Goal: Transaction & Acquisition: Purchase product/service

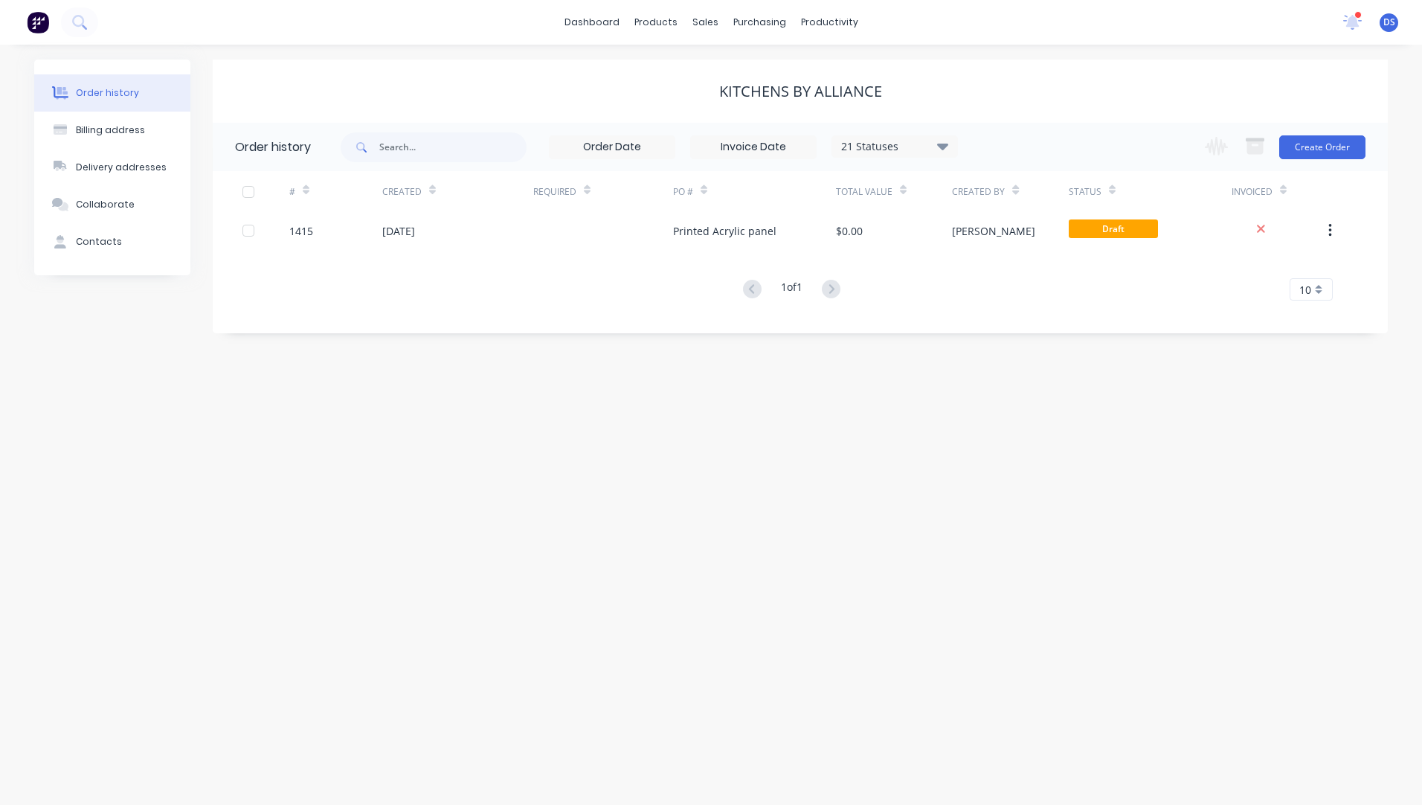
click at [523, 378] on div "Order history Billing address Delivery addresses Collaborate Contacts Kitchens …" at bounding box center [711, 425] width 1422 height 760
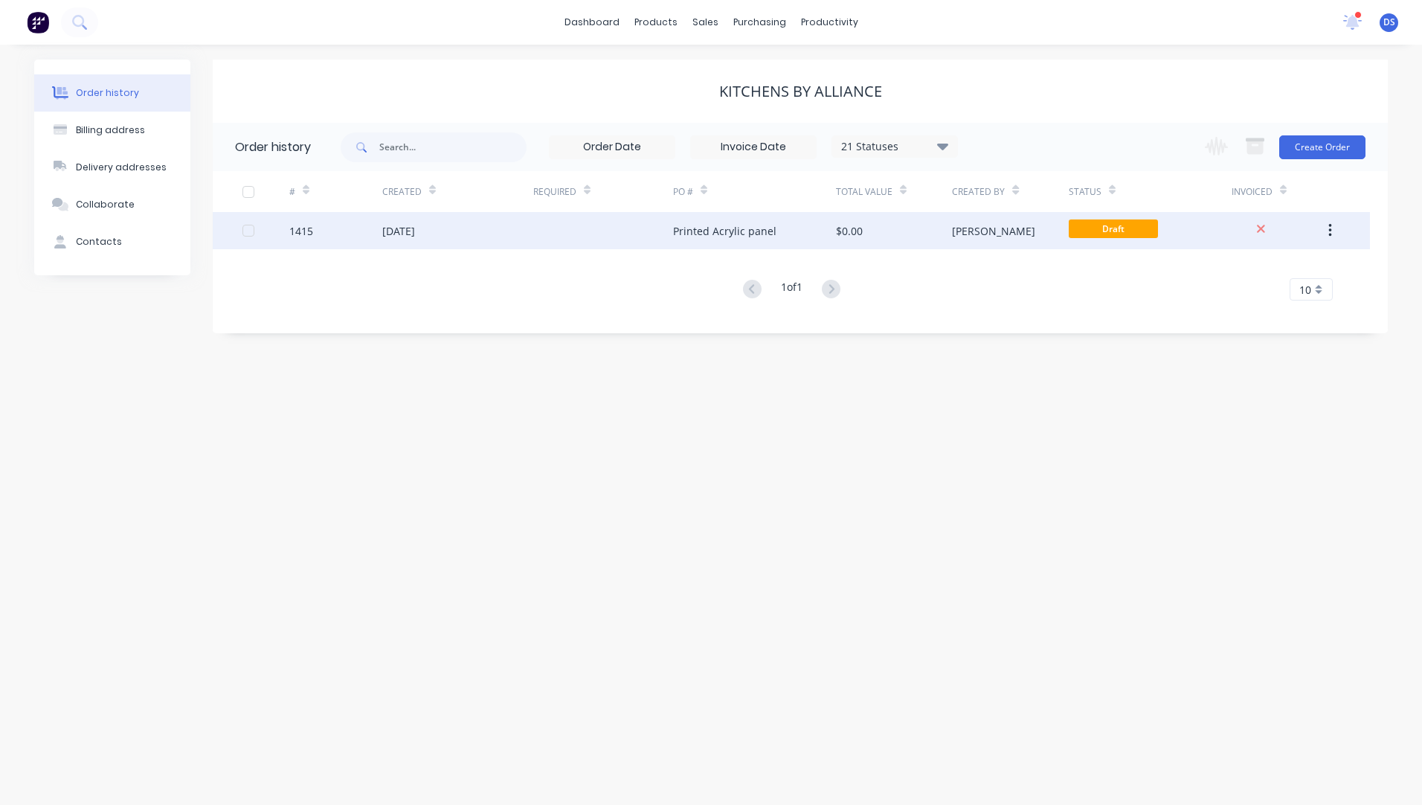
click at [415, 234] on div "[DATE]" at bounding box center [398, 231] width 33 height 16
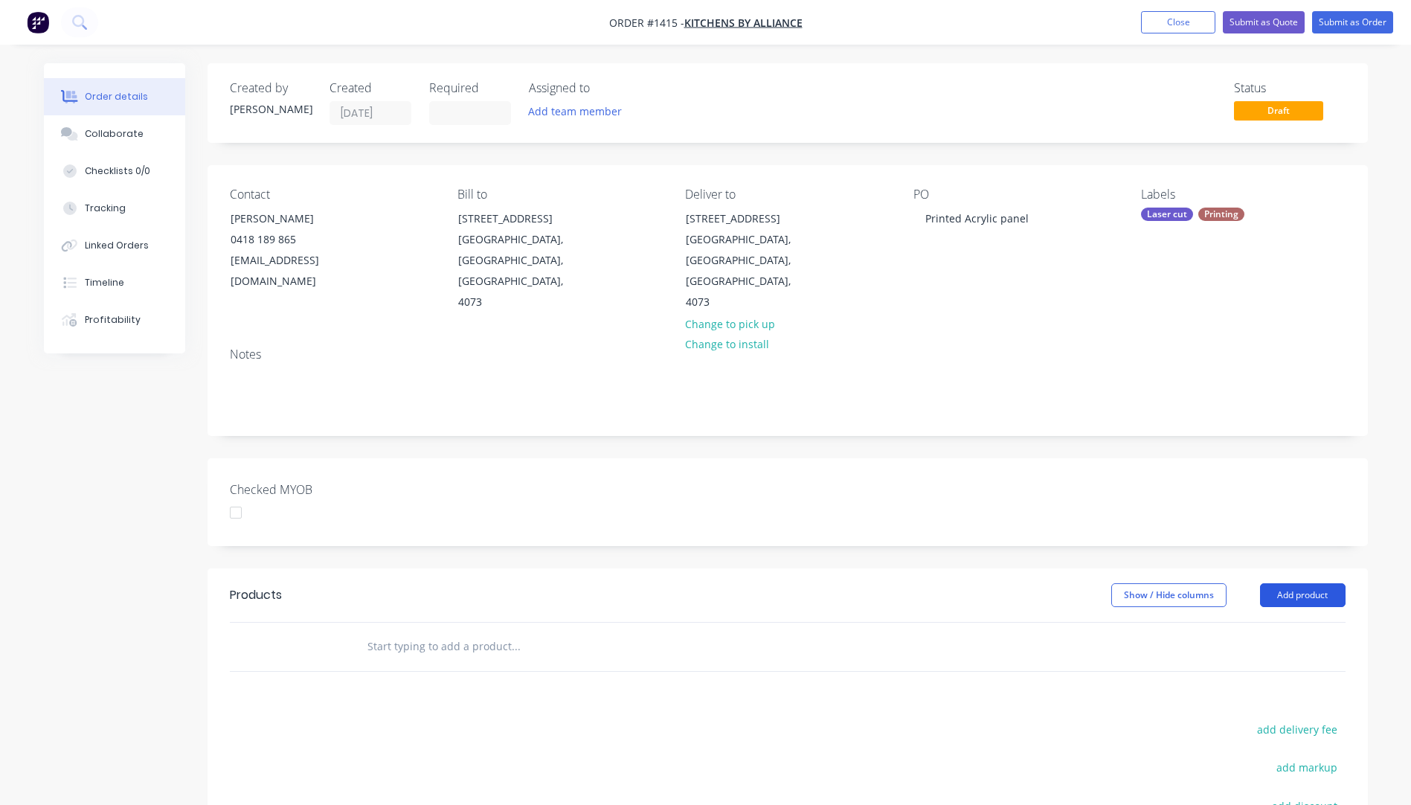
click at [1288, 583] on button "Add product" at bounding box center [1303, 595] width 86 height 24
click at [1263, 622] on div "Product catalogue" at bounding box center [1275, 633] width 115 height 22
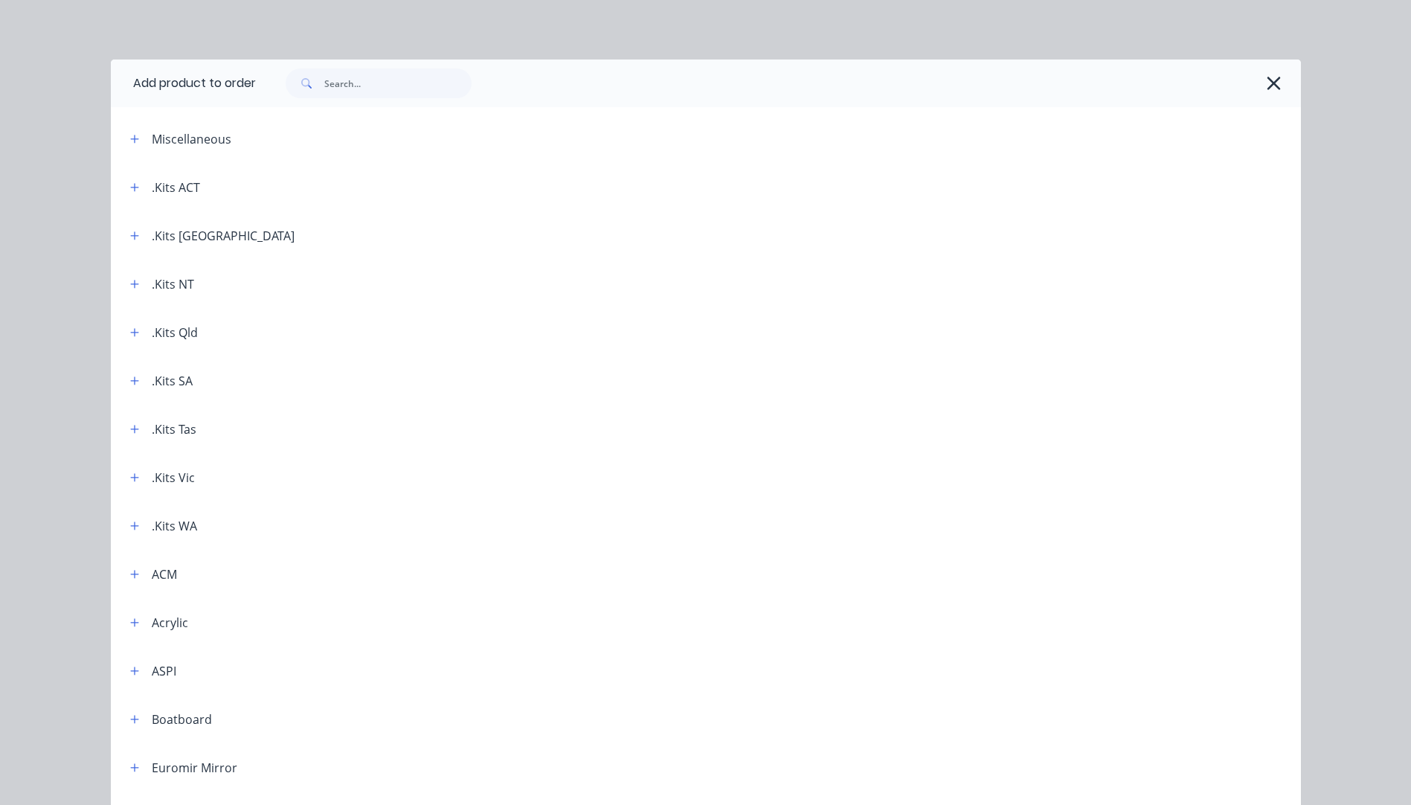
click at [50, 404] on div "Add product to order Miscellaneous .Kits ACT .Kits [GEOGRAPHIC_DATA] .Kits NT .…" at bounding box center [705, 402] width 1411 height 805
click at [1270, 83] on icon "button" at bounding box center [1274, 83] width 16 height 21
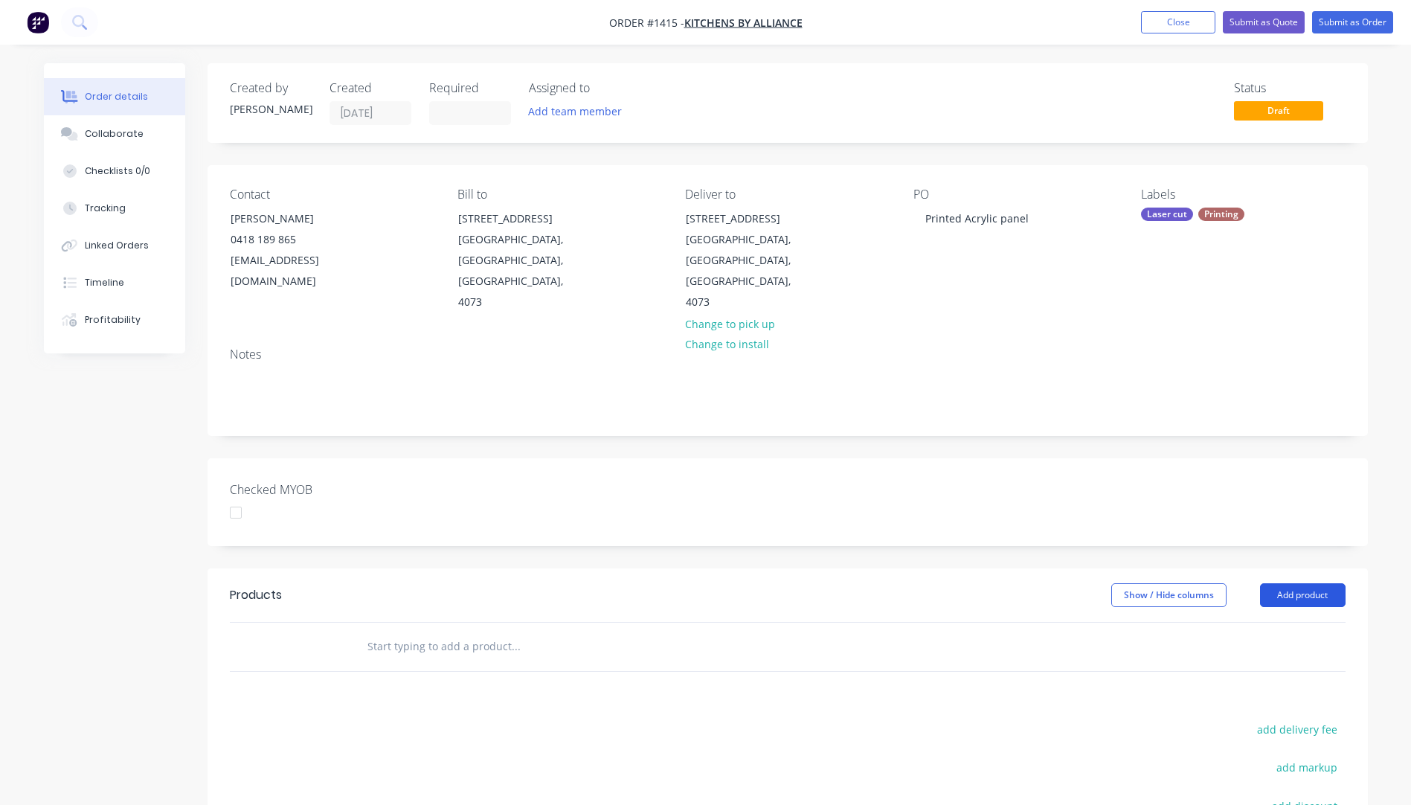
click at [1299, 583] on button "Add product" at bounding box center [1303, 595] width 86 height 24
click at [1273, 622] on div "Product catalogue" at bounding box center [1275, 633] width 115 height 22
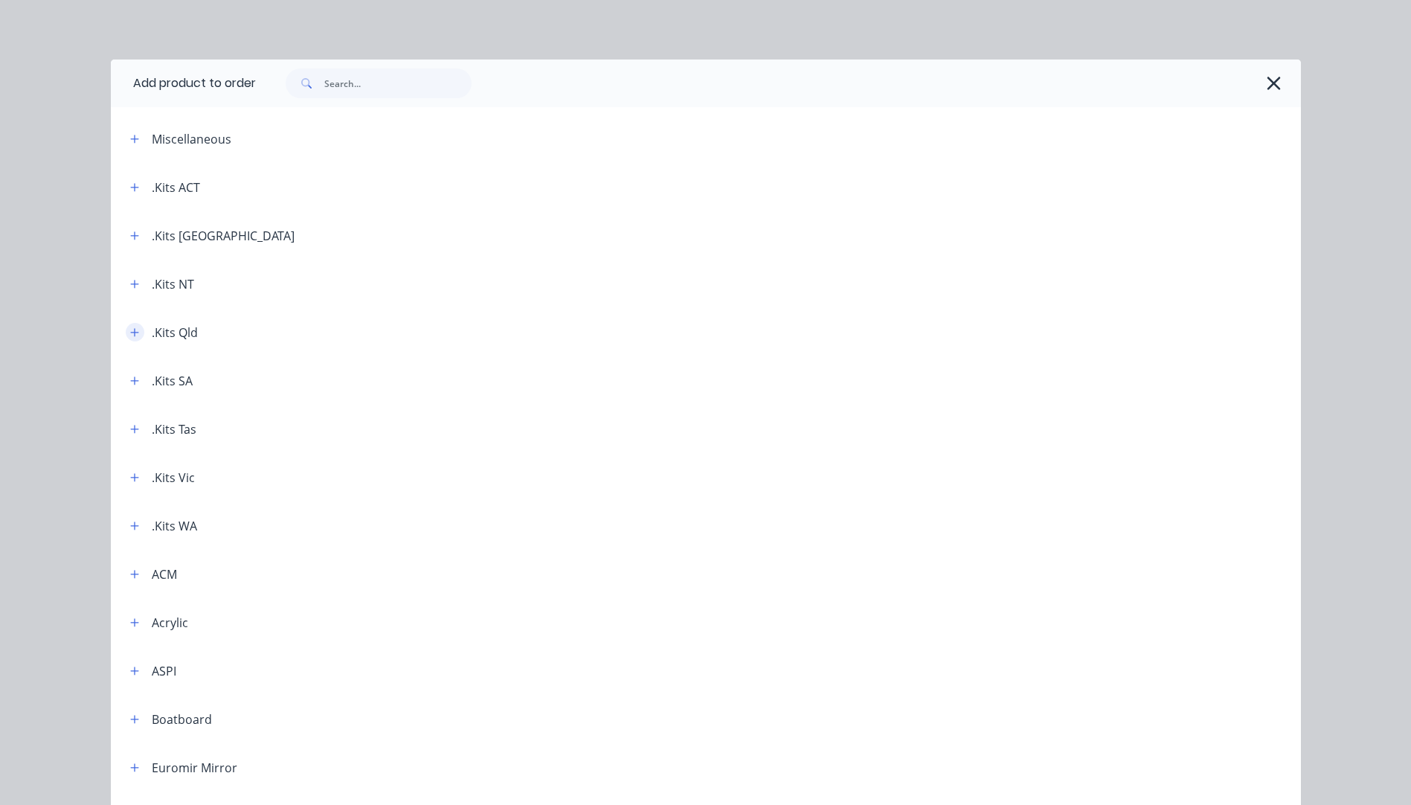
click at [132, 335] on icon "button" at bounding box center [134, 332] width 9 height 10
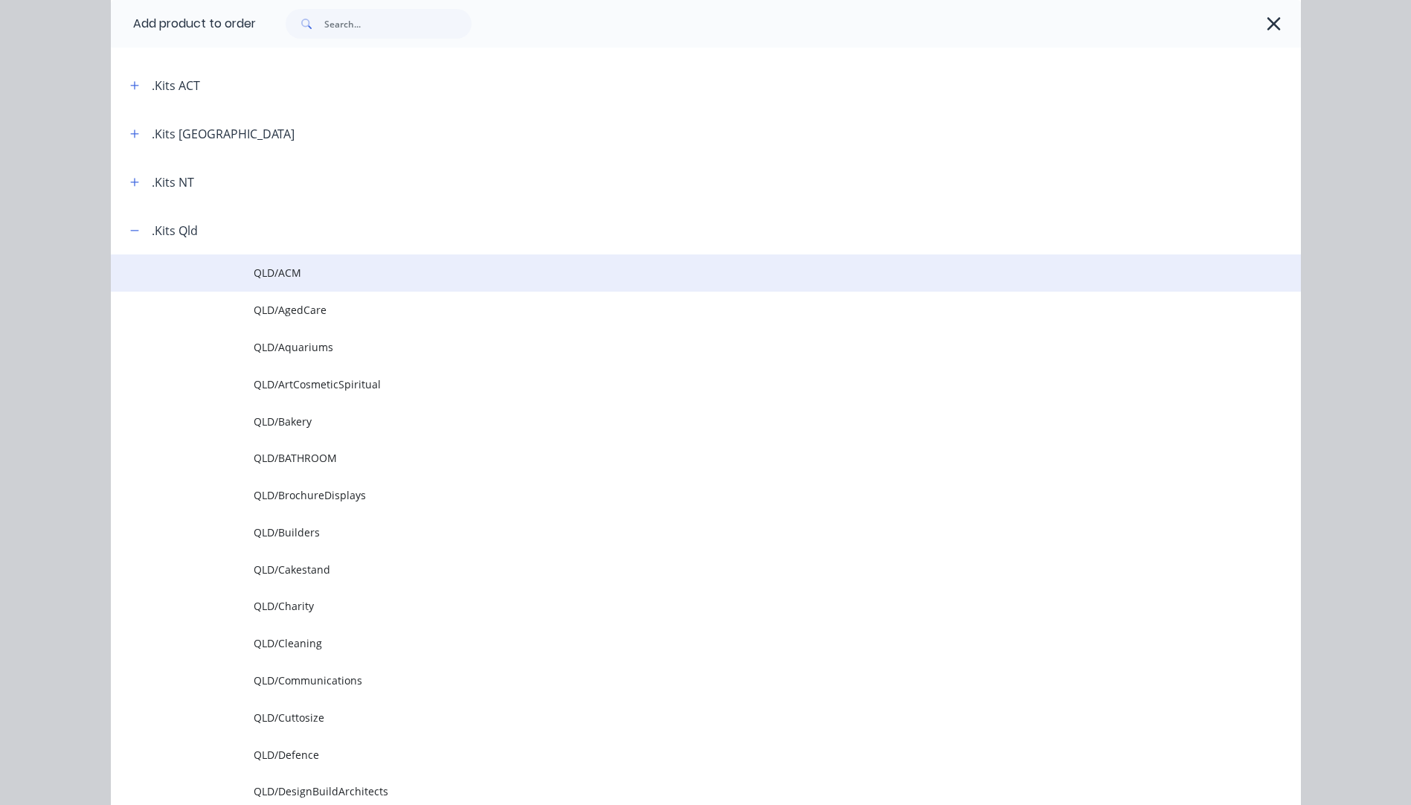
scroll to position [149, 0]
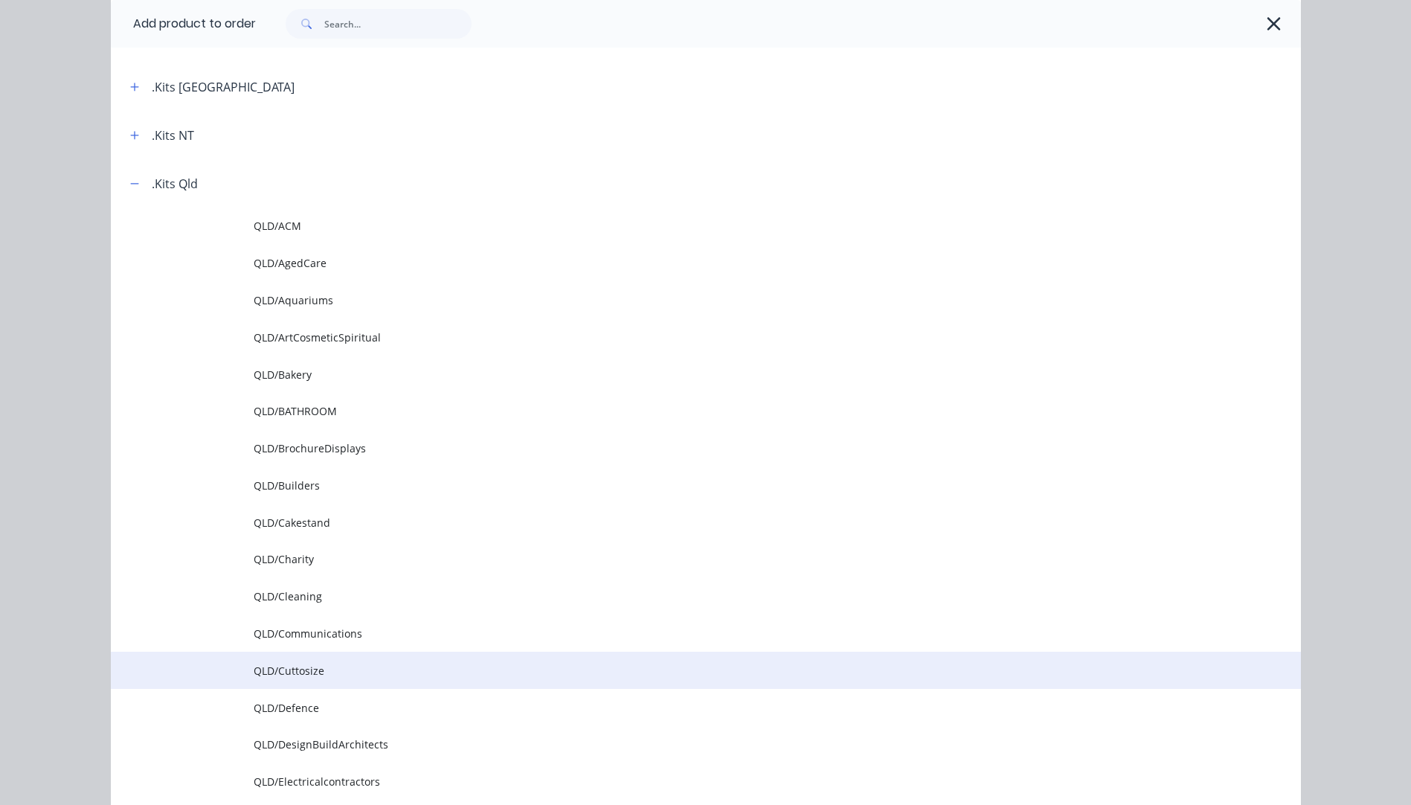
click at [292, 681] on td "QLD/Cuttosize" at bounding box center [777, 670] width 1047 height 37
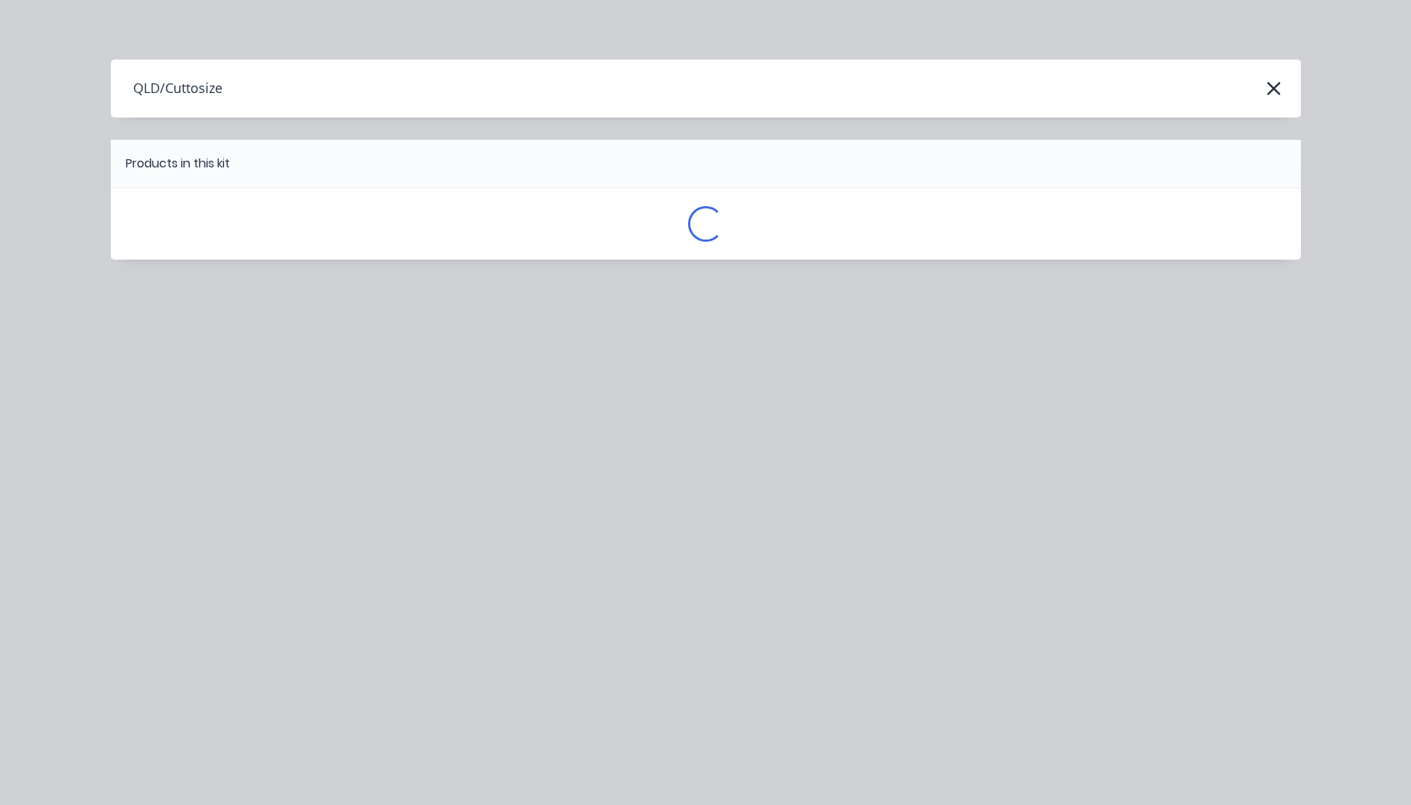
scroll to position [0, 0]
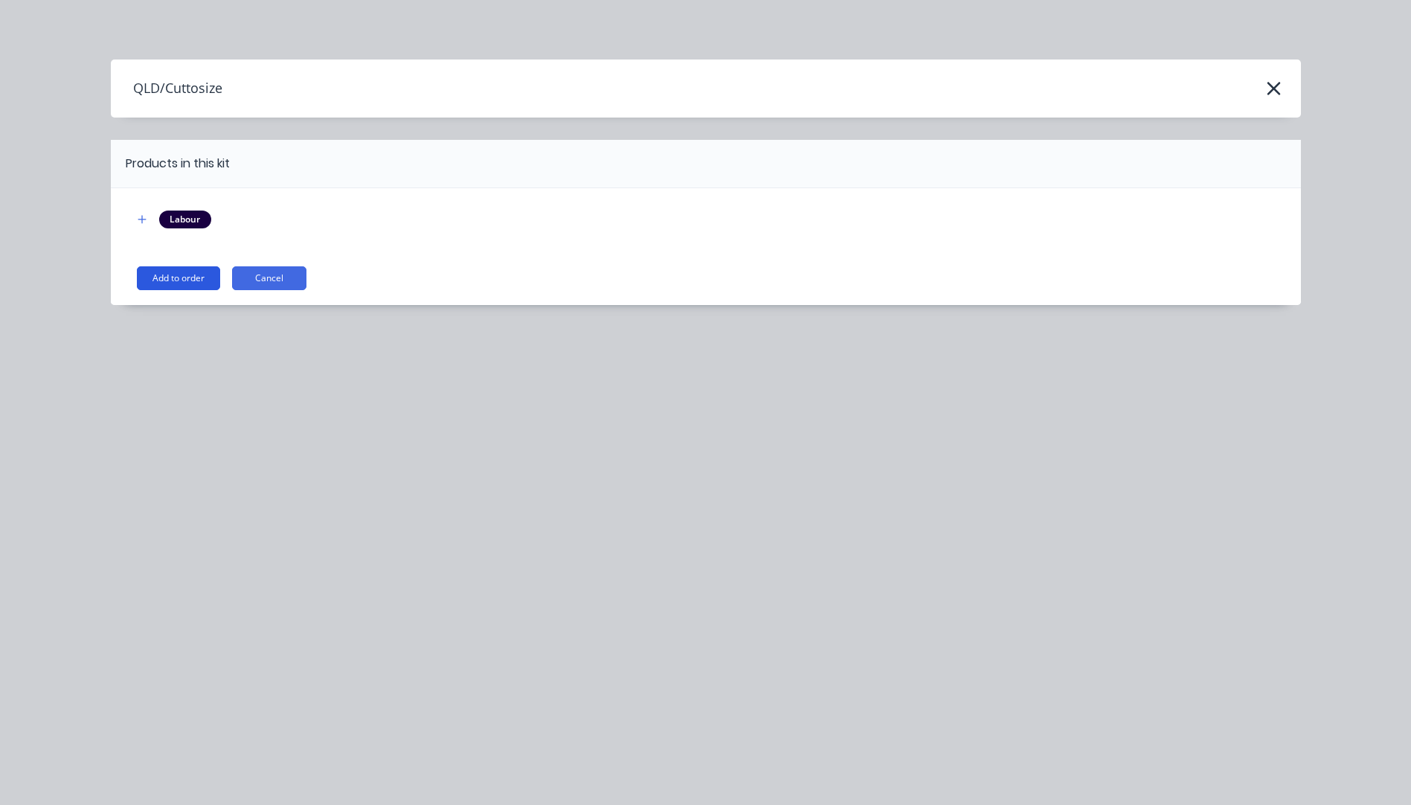
click at [164, 286] on button "Add to order" at bounding box center [178, 278] width 83 height 24
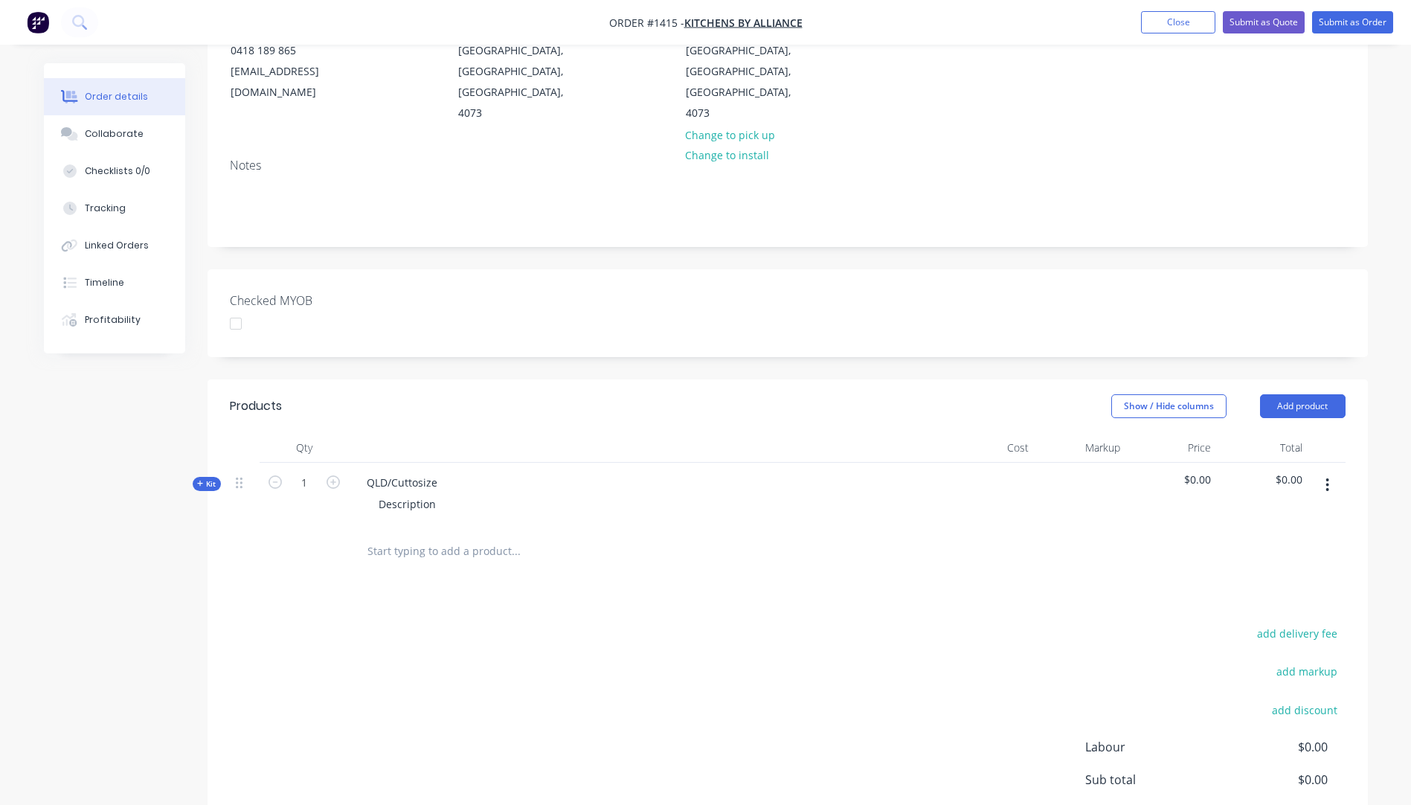
scroll to position [298, 0]
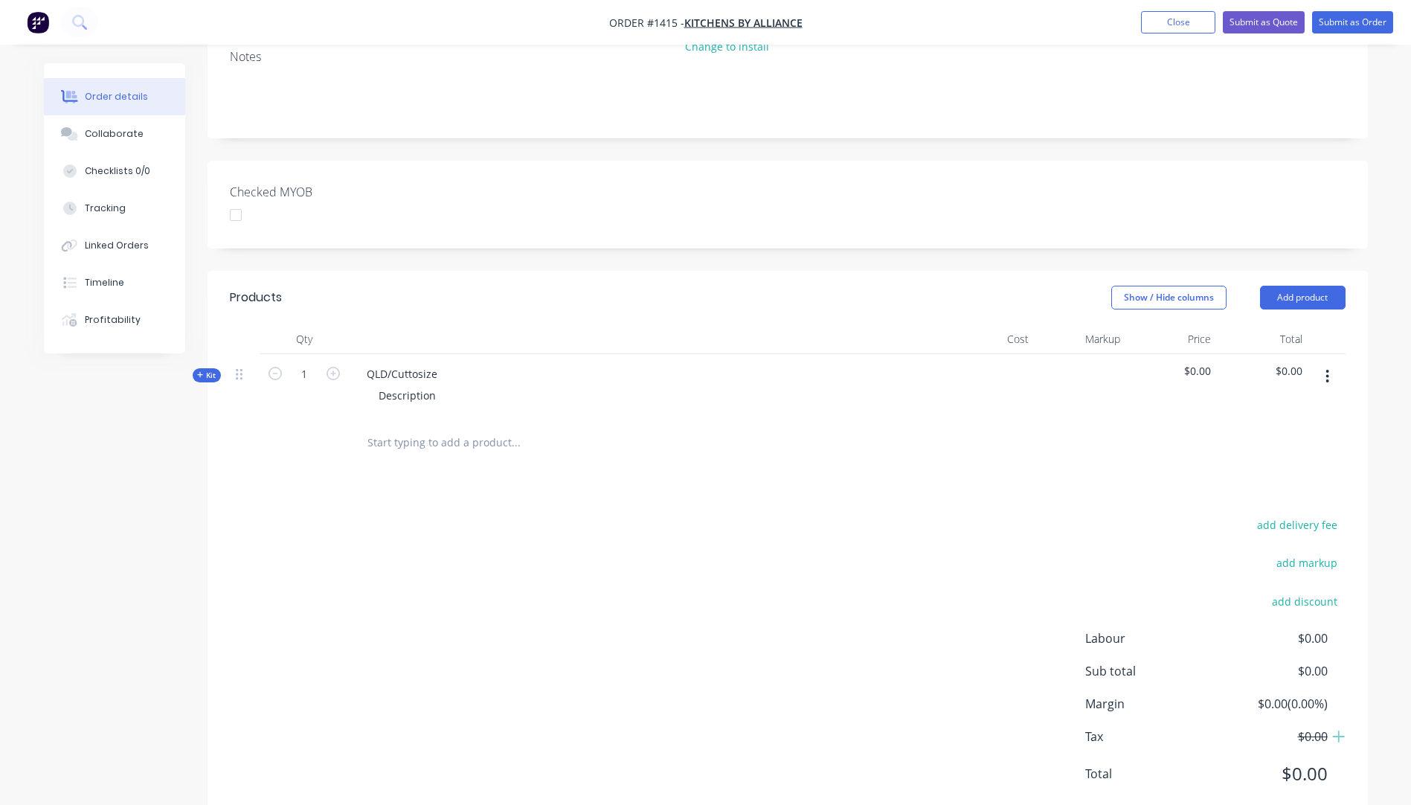
click at [202, 371] on icon at bounding box center [200, 374] width 7 height 7
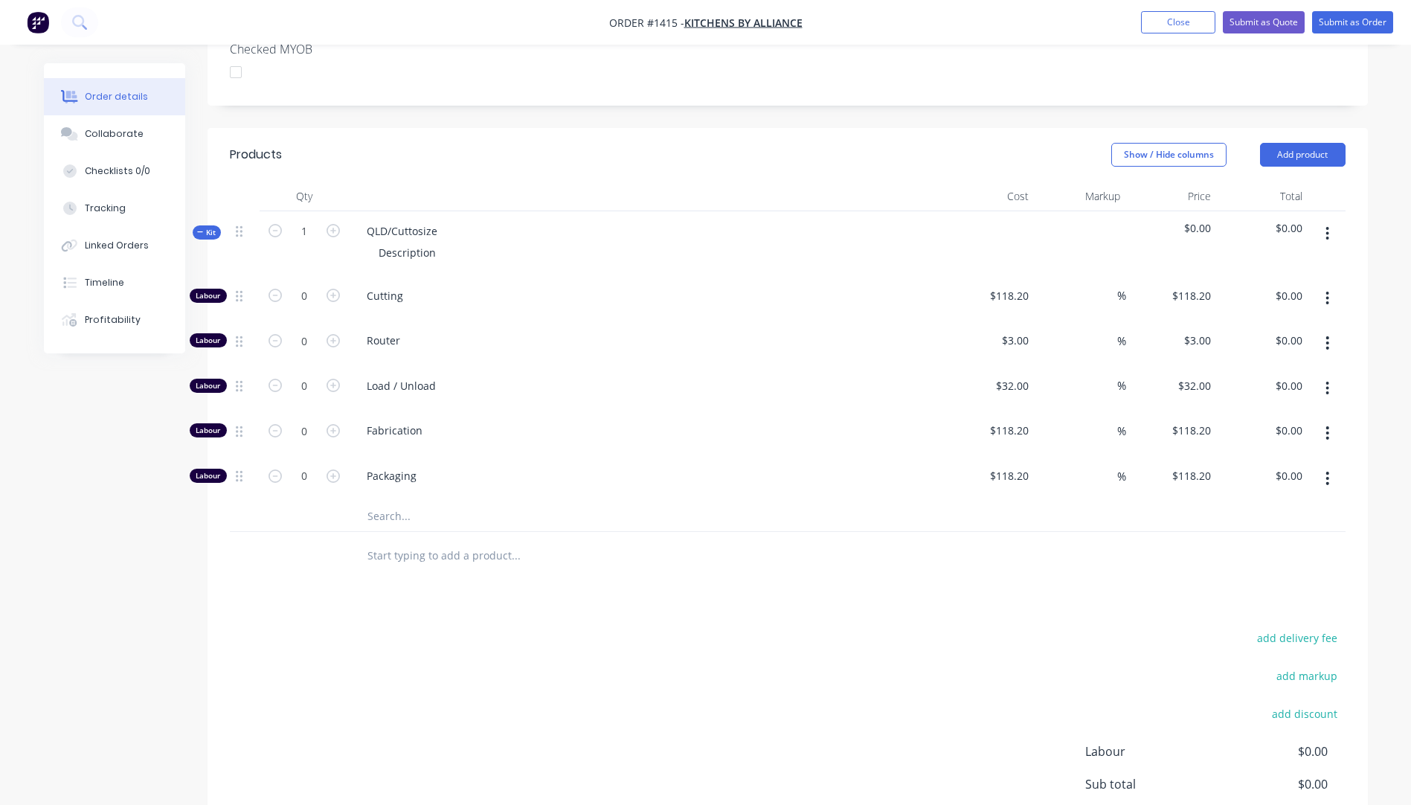
scroll to position [446, 0]
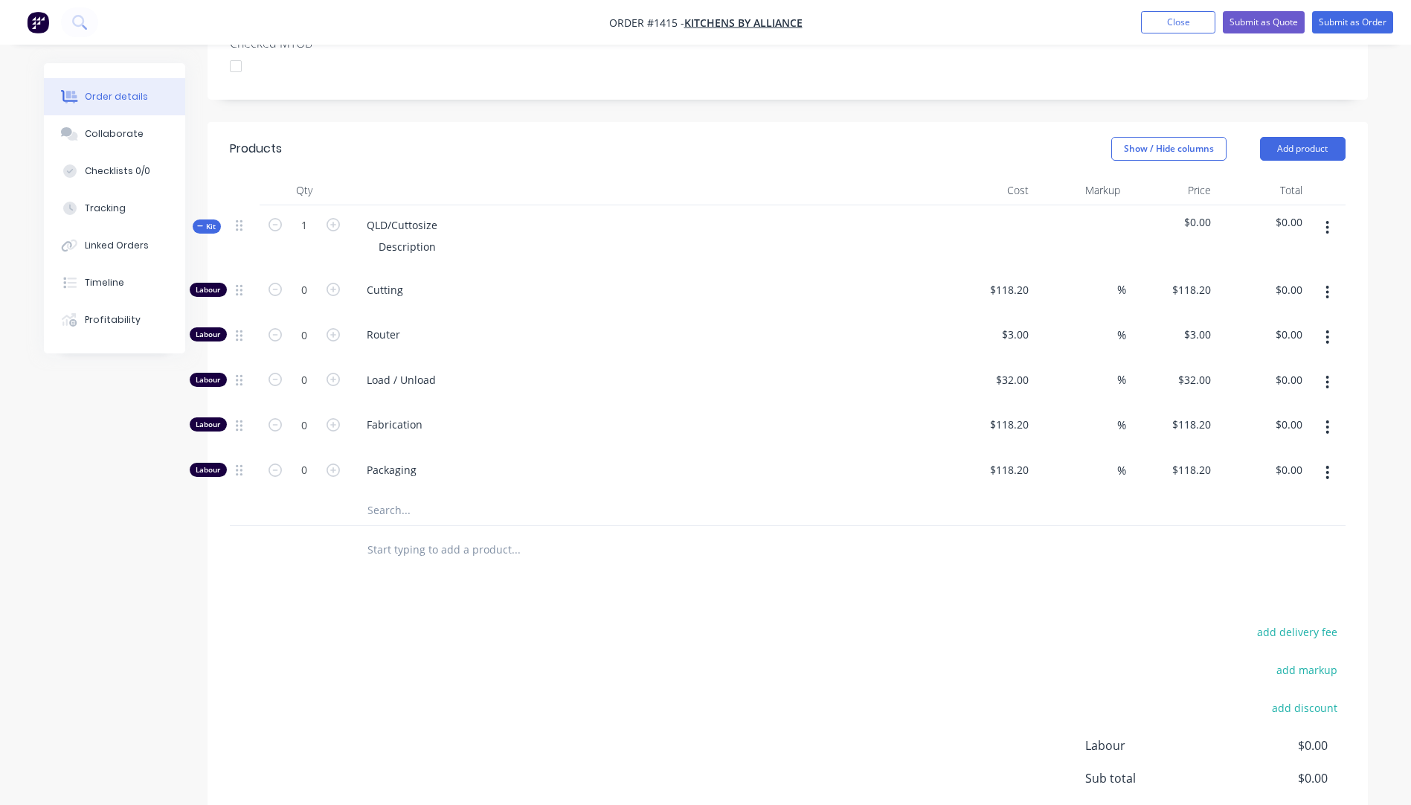
click at [385, 495] on input "text" at bounding box center [516, 510] width 298 height 30
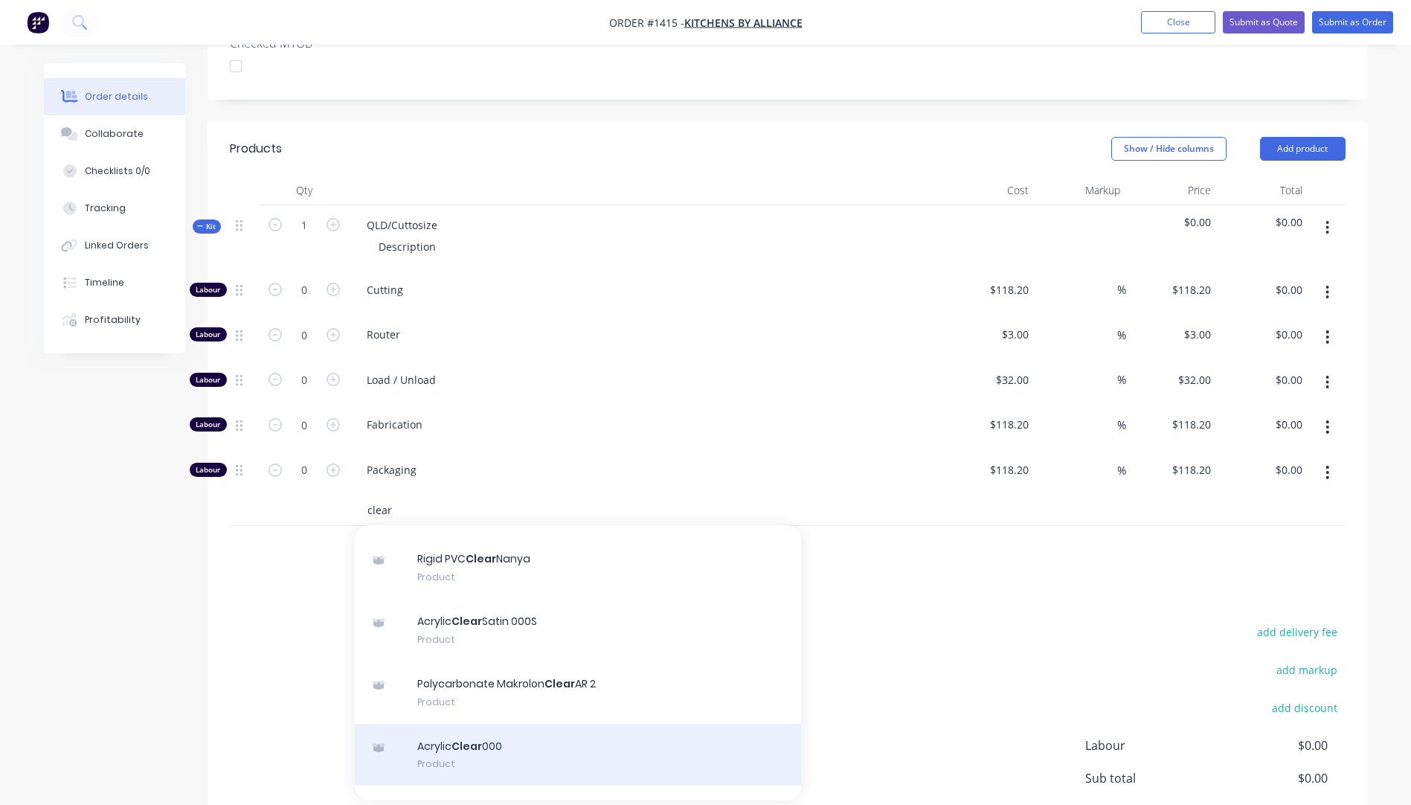
type input "clear"
click at [483, 738] on div "Acrylic Clear 000 Product" at bounding box center [578, 755] width 446 height 62
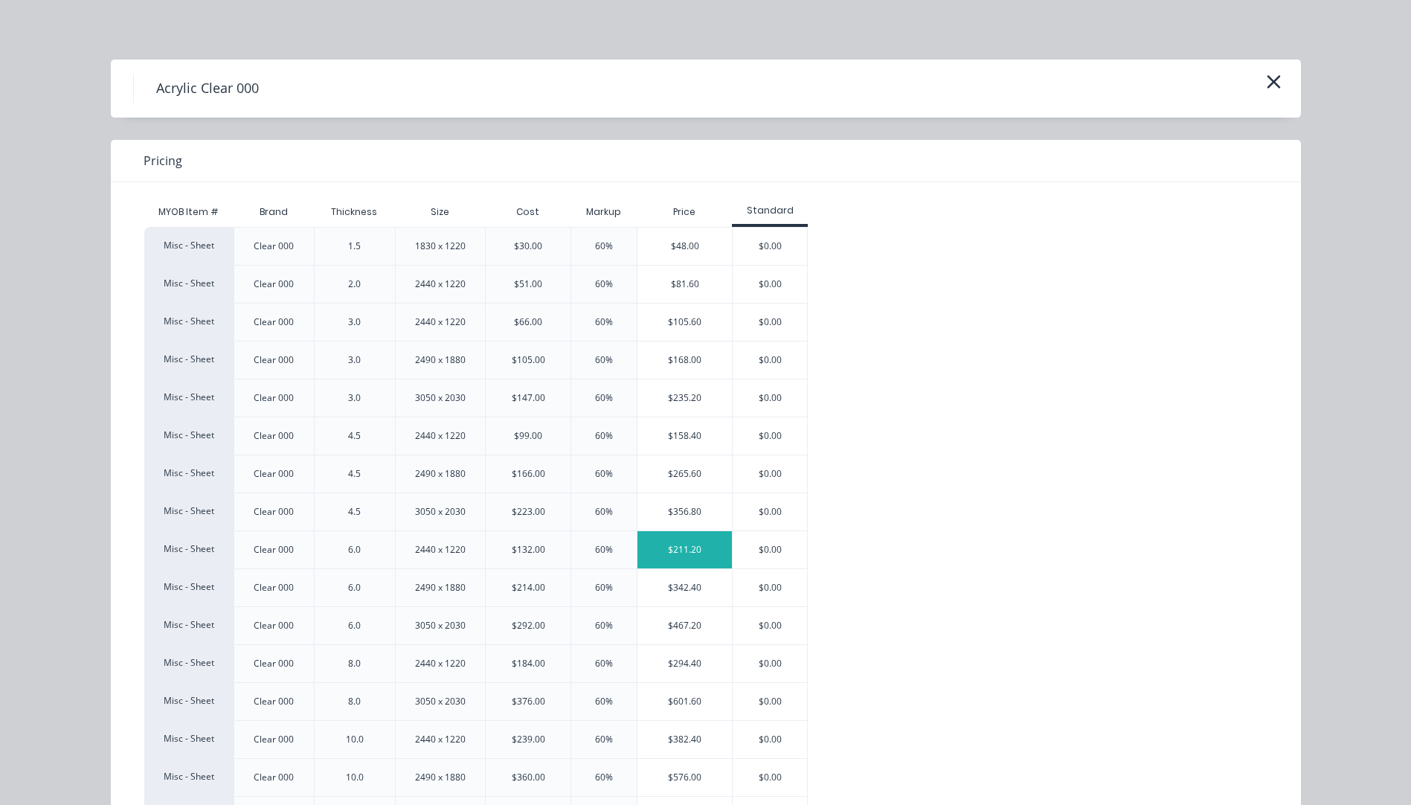
click at [689, 549] on div "$211.20" at bounding box center [684, 549] width 94 height 37
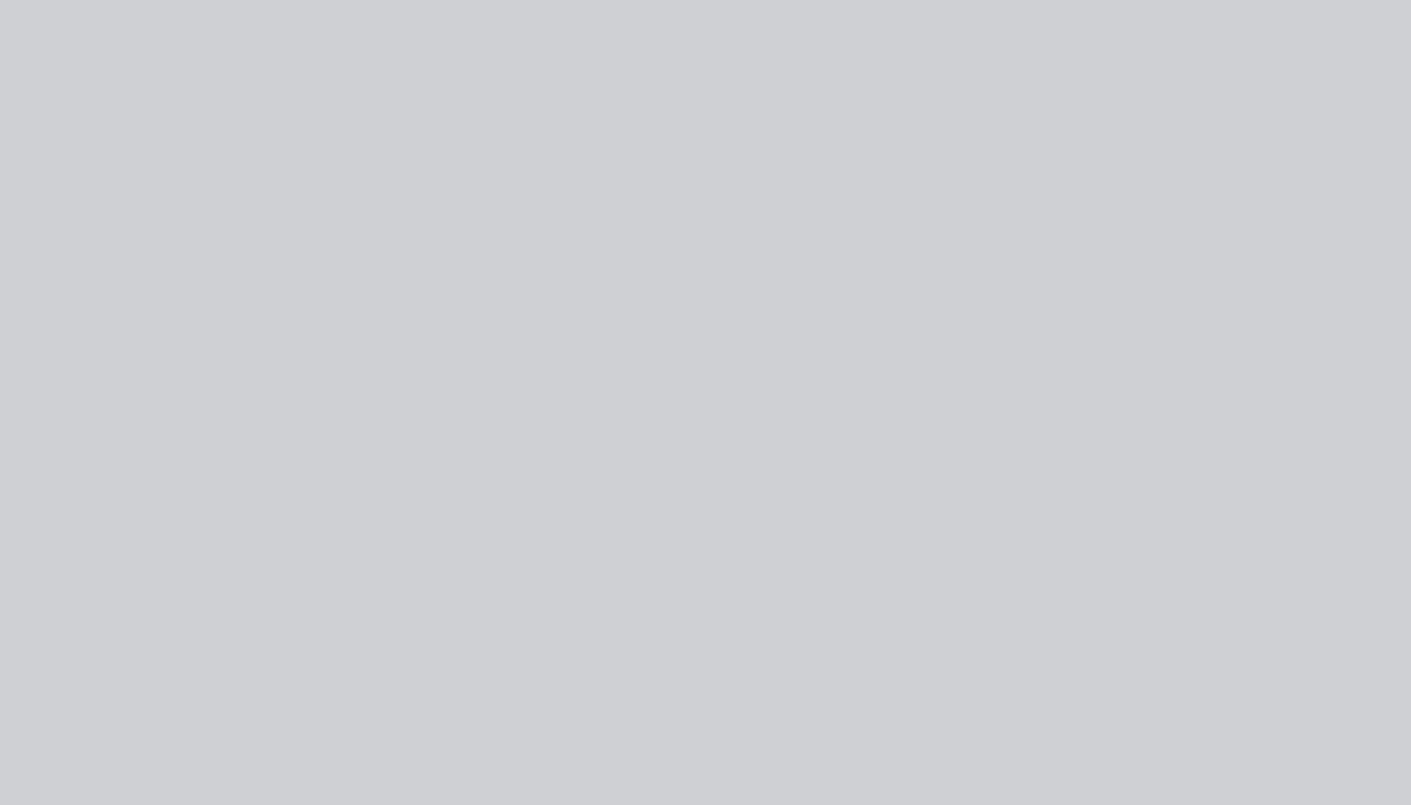
type input "$132.00"
type input "60"
type input "$211.20"
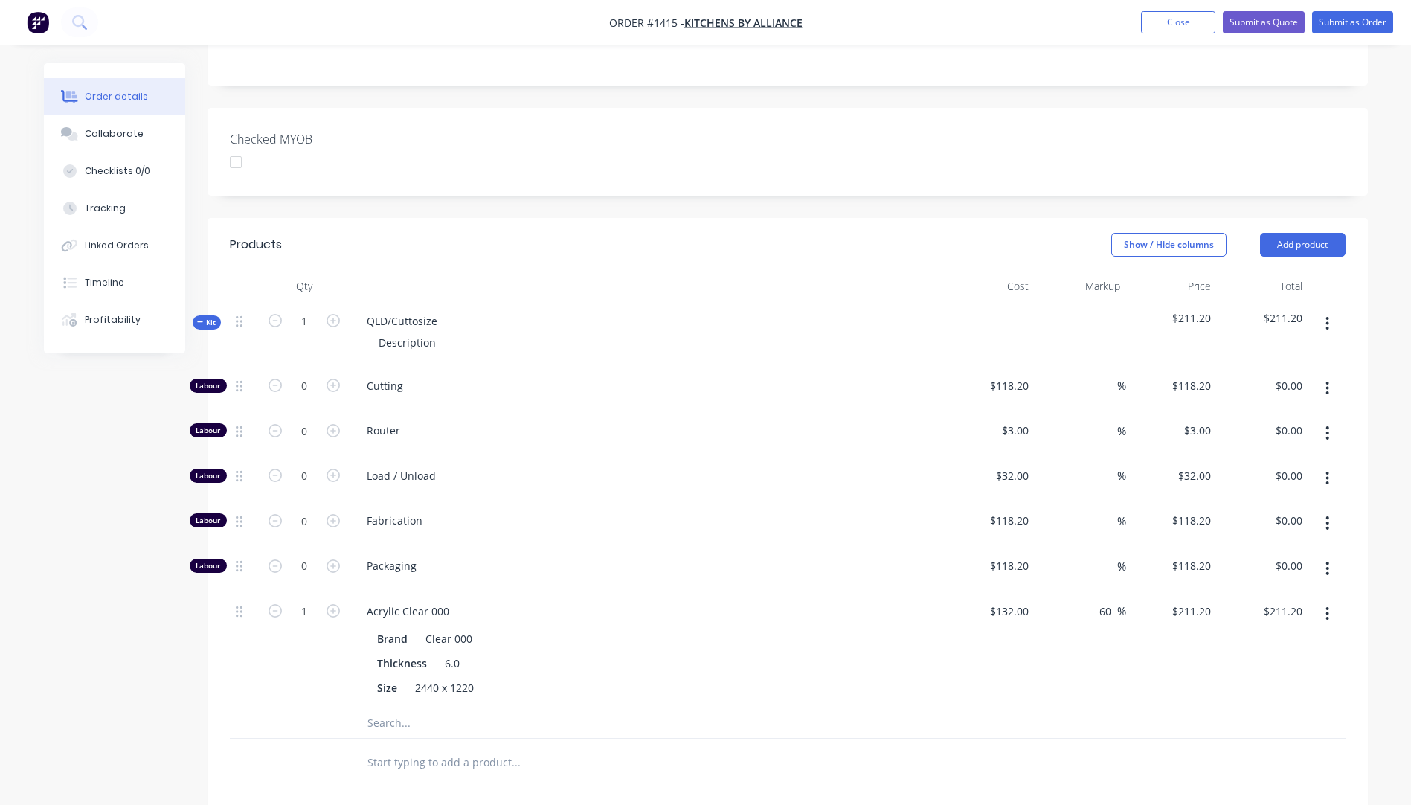
scroll to position [372, 0]
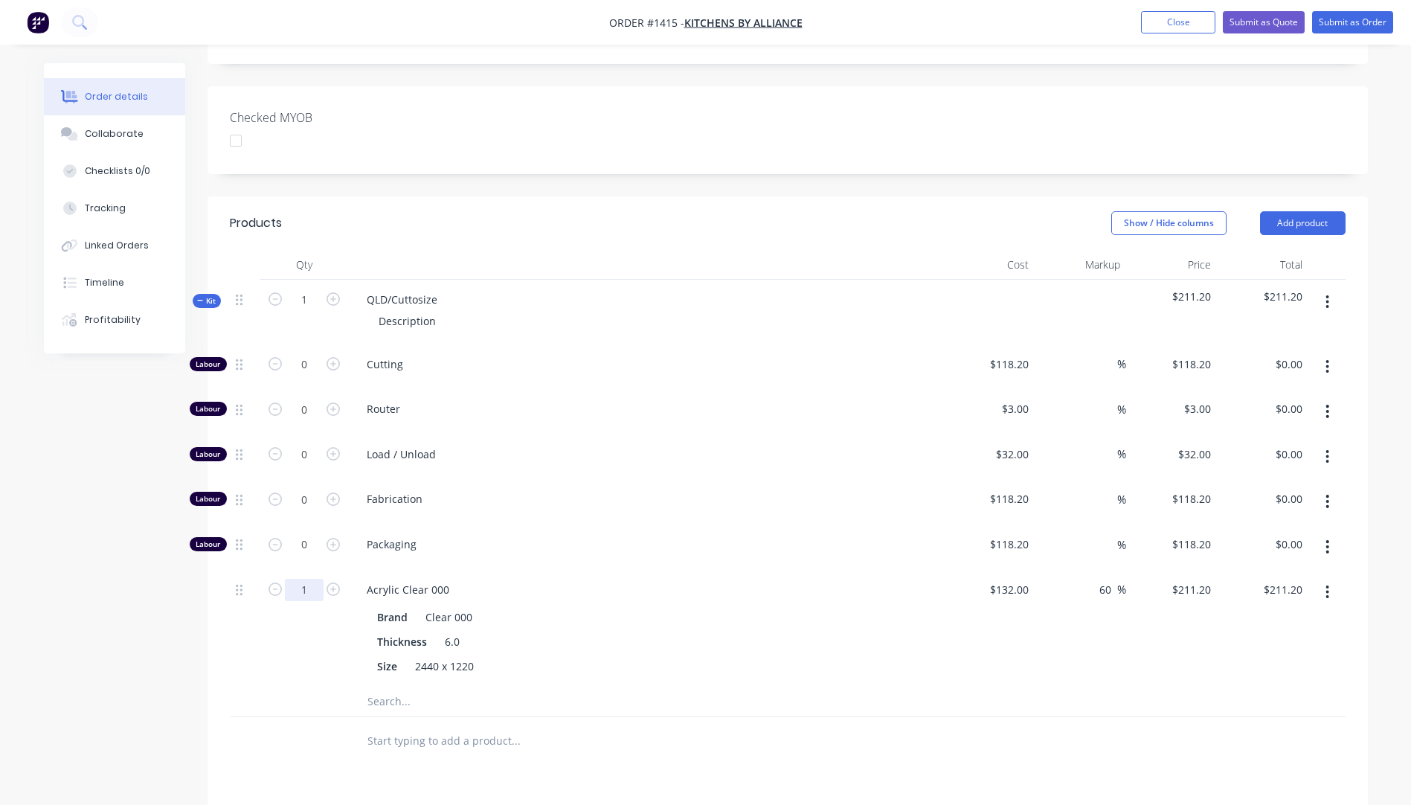
click at [306, 579] on input "1" at bounding box center [304, 590] width 39 height 22
type input "0.5"
type input "$105.60"
click at [42, 581] on div "Order details Collaborate Checklists 0/0 Tracking Linked Orders Timeline Profit…" at bounding box center [706, 417] width 1354 height 1453
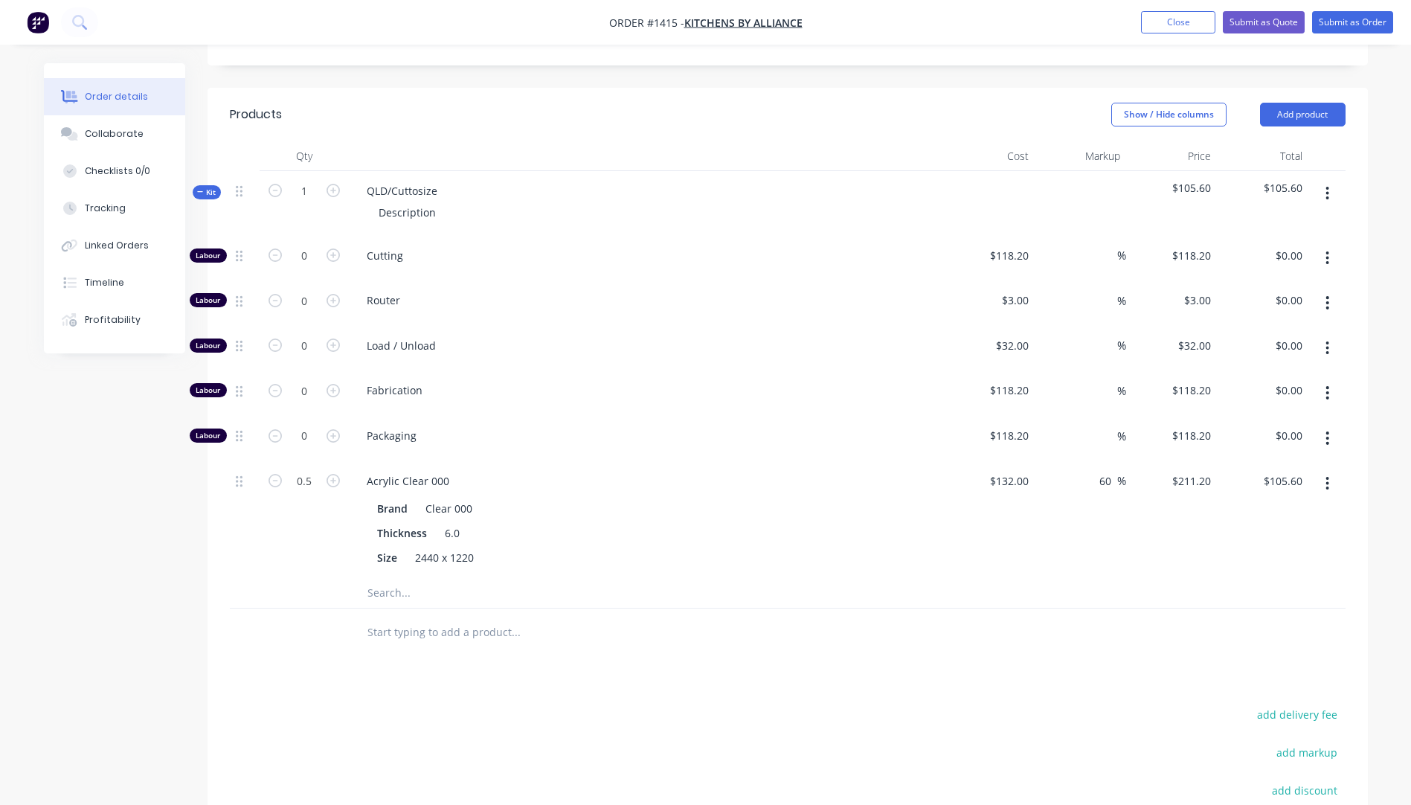
scroll to position [446, 0]
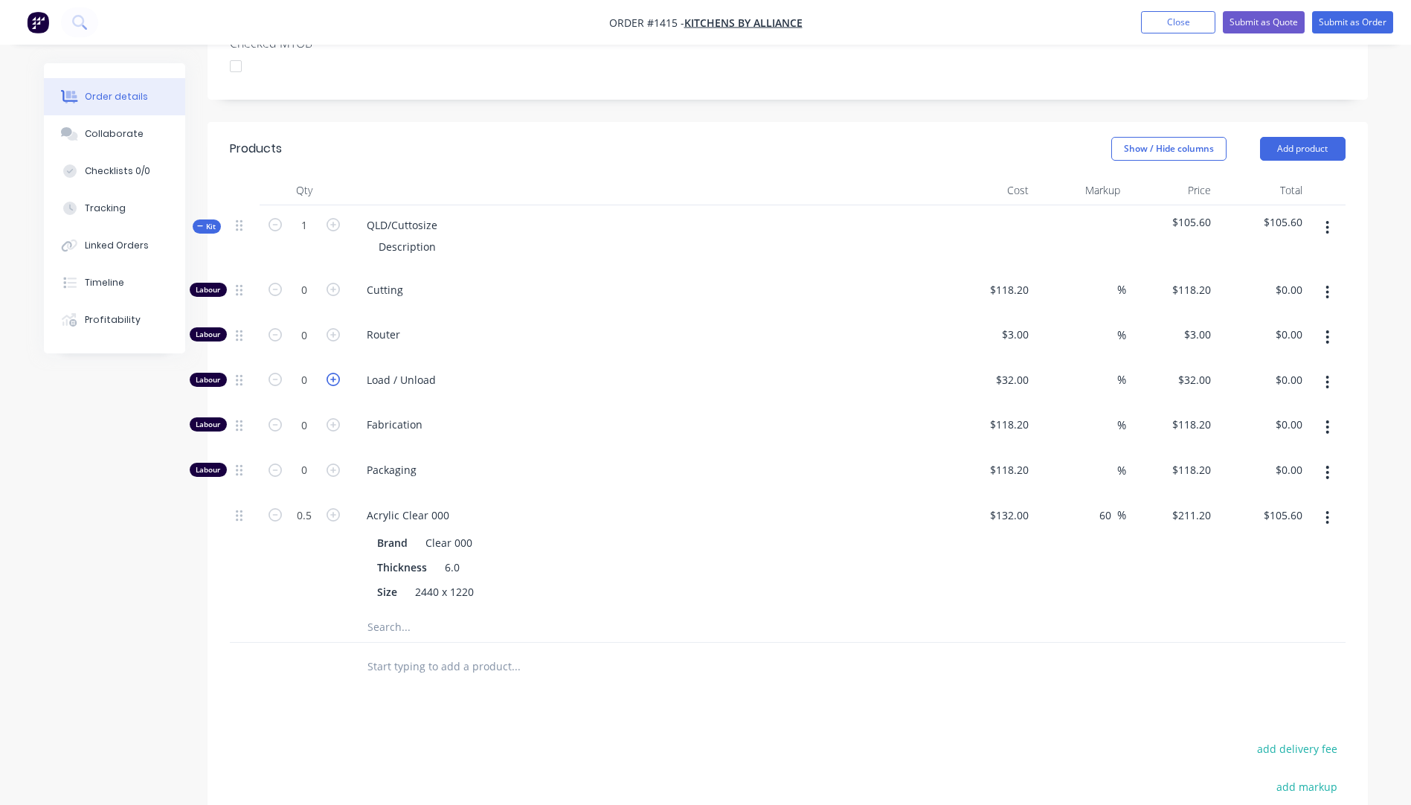
click at [334, 373] on icon "button" at bounding box center [333, 379] width 13 height 13
type input "1"
type input "$32.00"
click at [335, 328] on icon "button" at bounding box center [333, 334] width 13 height 13
type input "1"
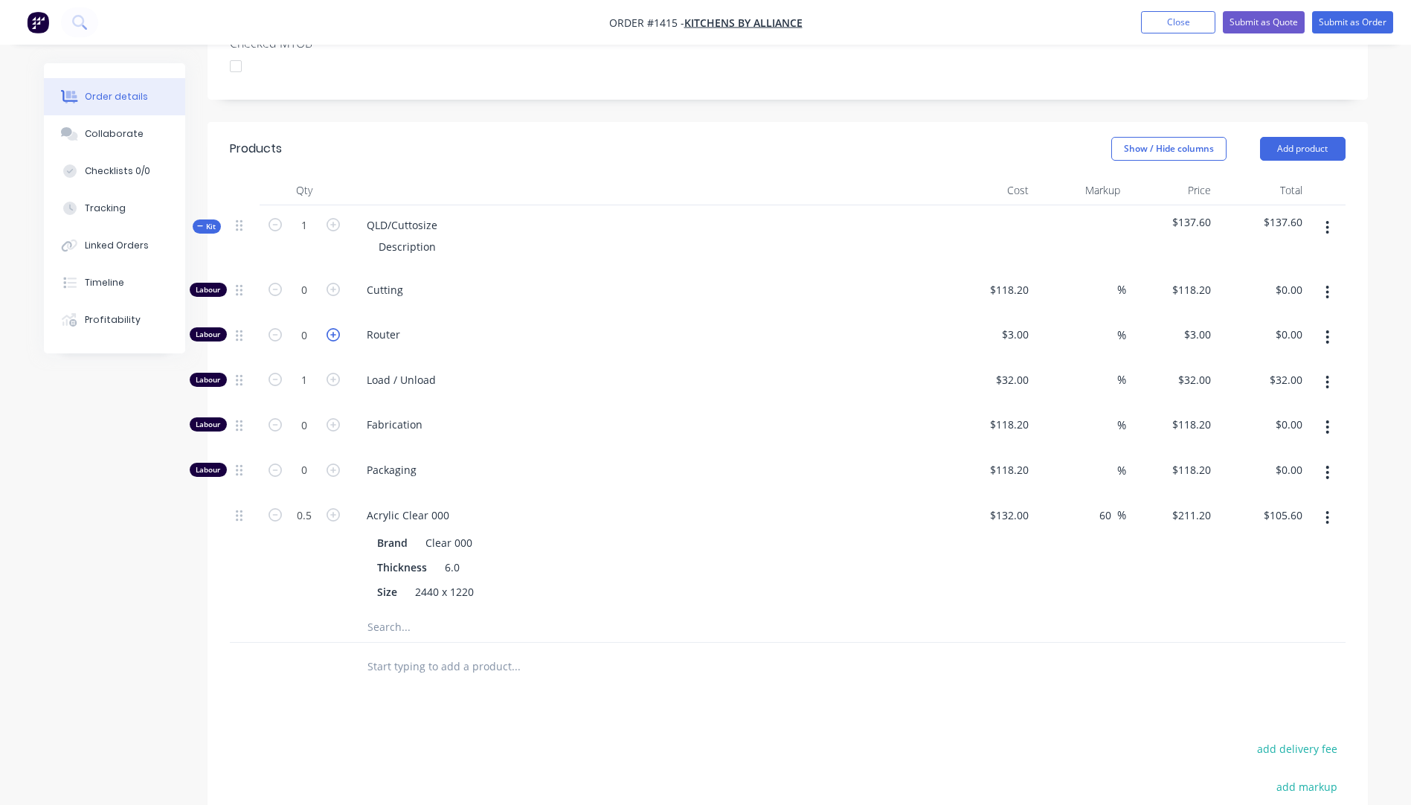
type input "$3.00"
click at [335, 328] on icon "button" at bounding box center [333, 334] width 13 height 13
type input "2"
type input "$6.00"
click at [335, 328] on icon "button" at bounding box center [333, 334] width 13 height 13
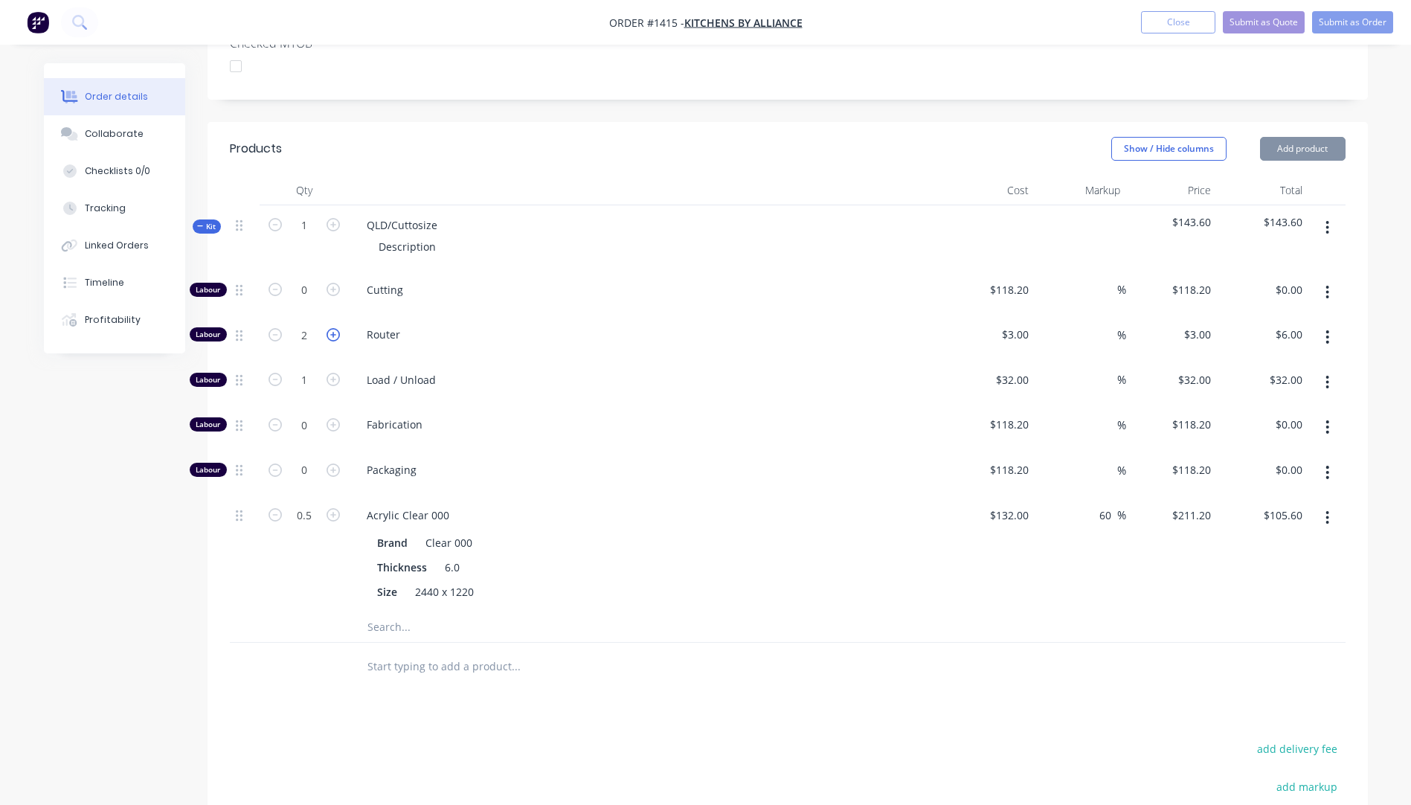
type input "3"
type input "$9.00"
click at [335, 328] on icon "button" at bounding box center [333, 334] width 13 height 13
type input "4"
type input "$12.00"
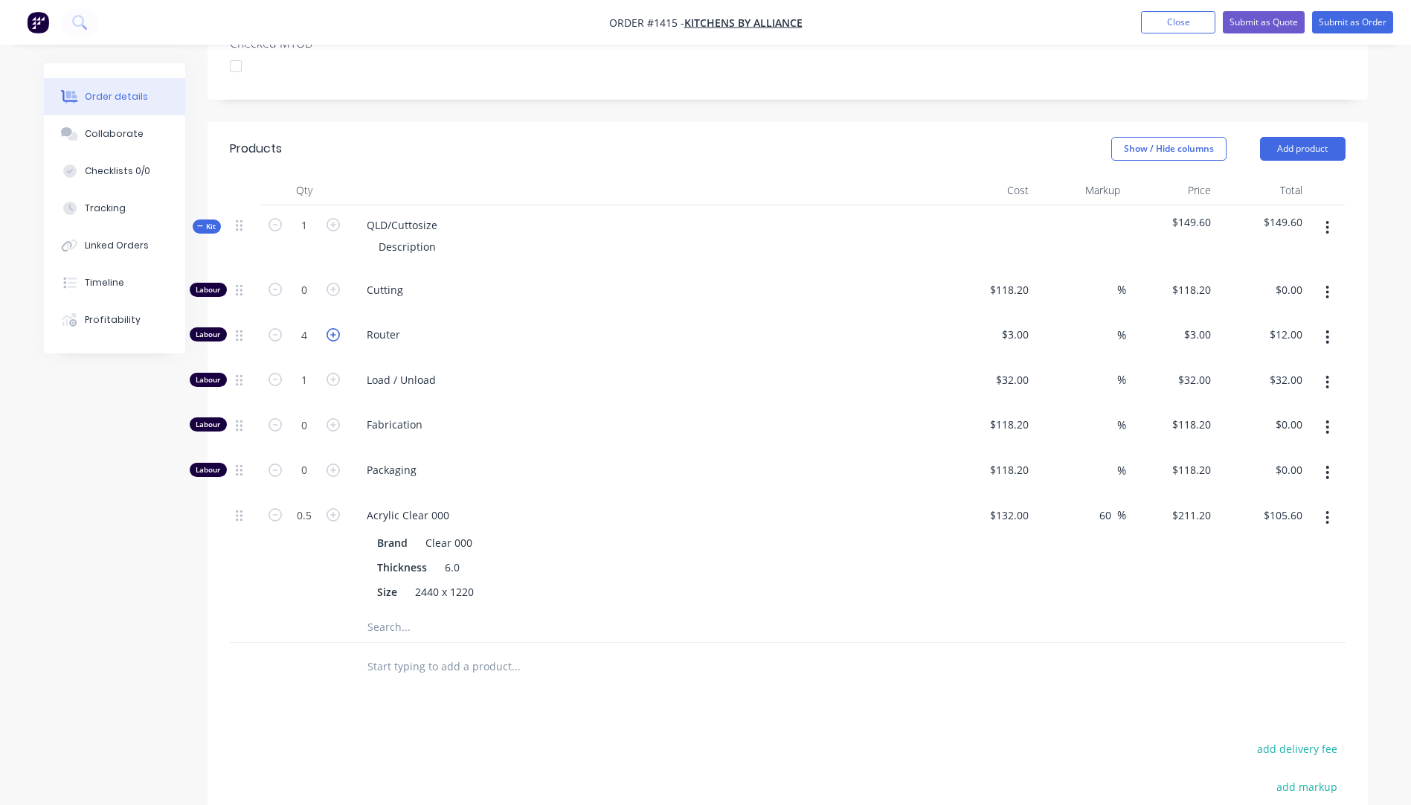
click at [335, 328] on icon "button" at bounding box center [333, 334] width 13 height 13
type input "5"
type input "$15.00"
click at [335, 328] on icon "button" at bounding box center [333, 334] width 13 height 13
type input "6"
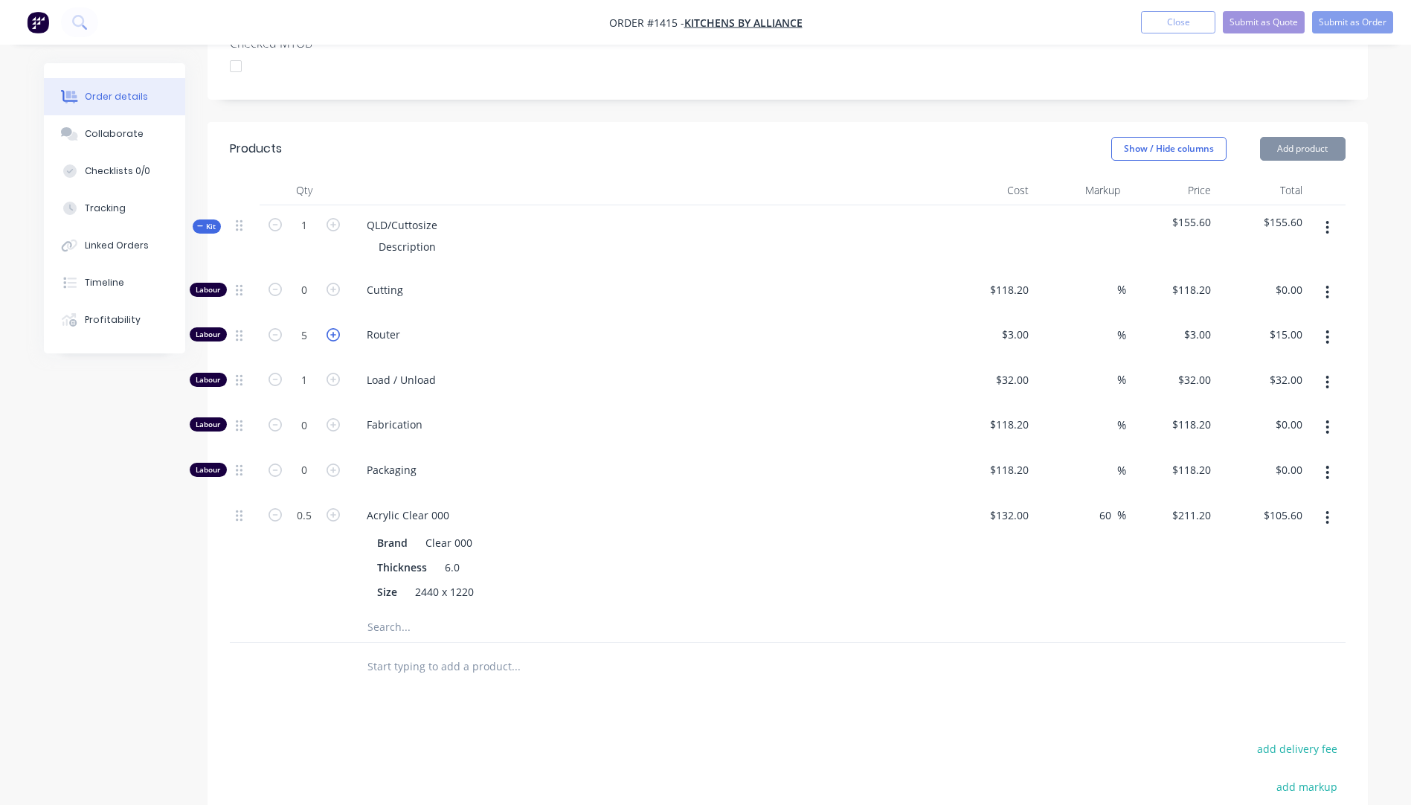
type input "$18.00"
click at [335, 328] on icon "button" at bounding box center [333, 334] width 13 height 13
type input "7"
type input "$21.00"
click at [335, 328] on icon "button" at bounding box center [333, 334] width 13 height 13
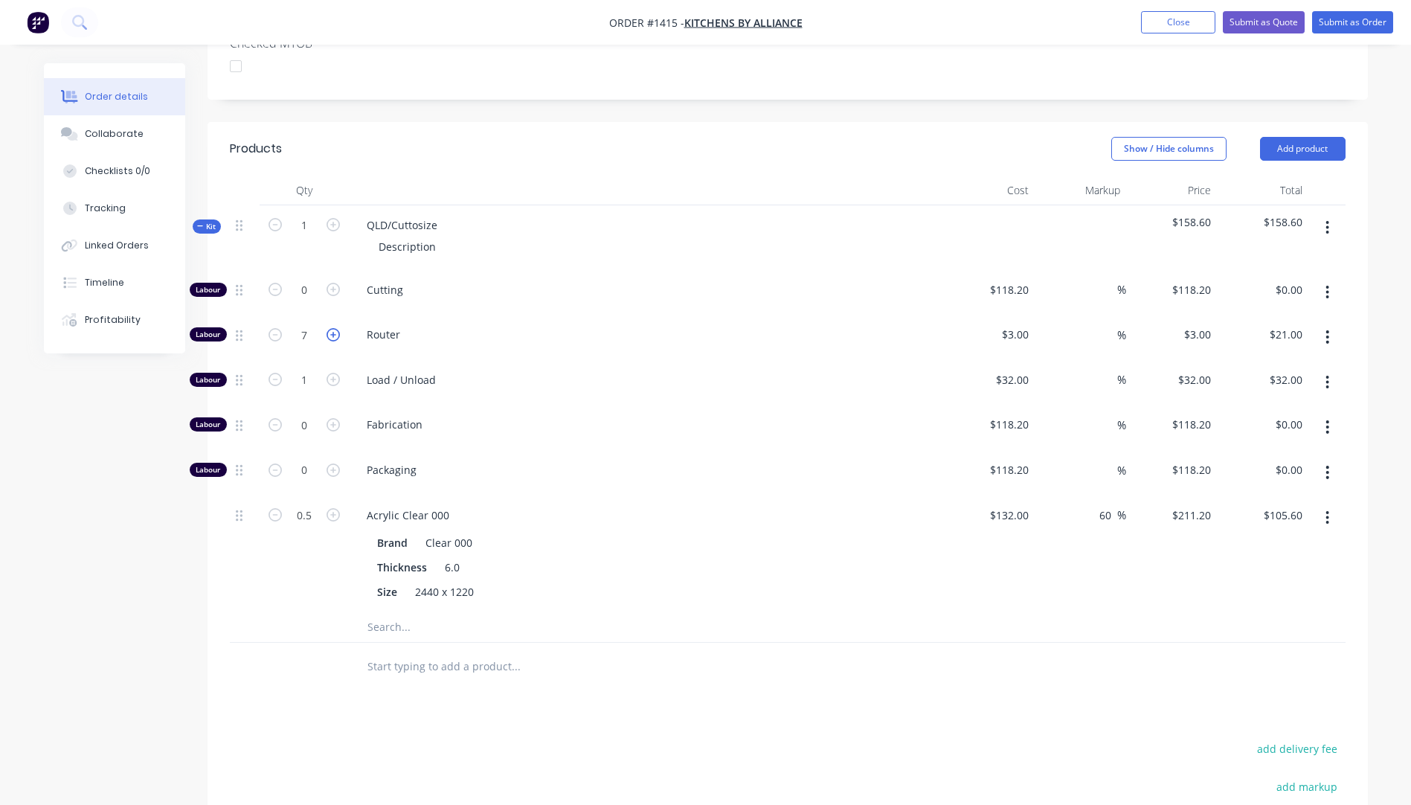
type input "8"
type input "$24.00"
click at [335, 328] on icon "button" at bounding box center [333, 334] width 13 height 13
type input "9"
type input "$27.00"
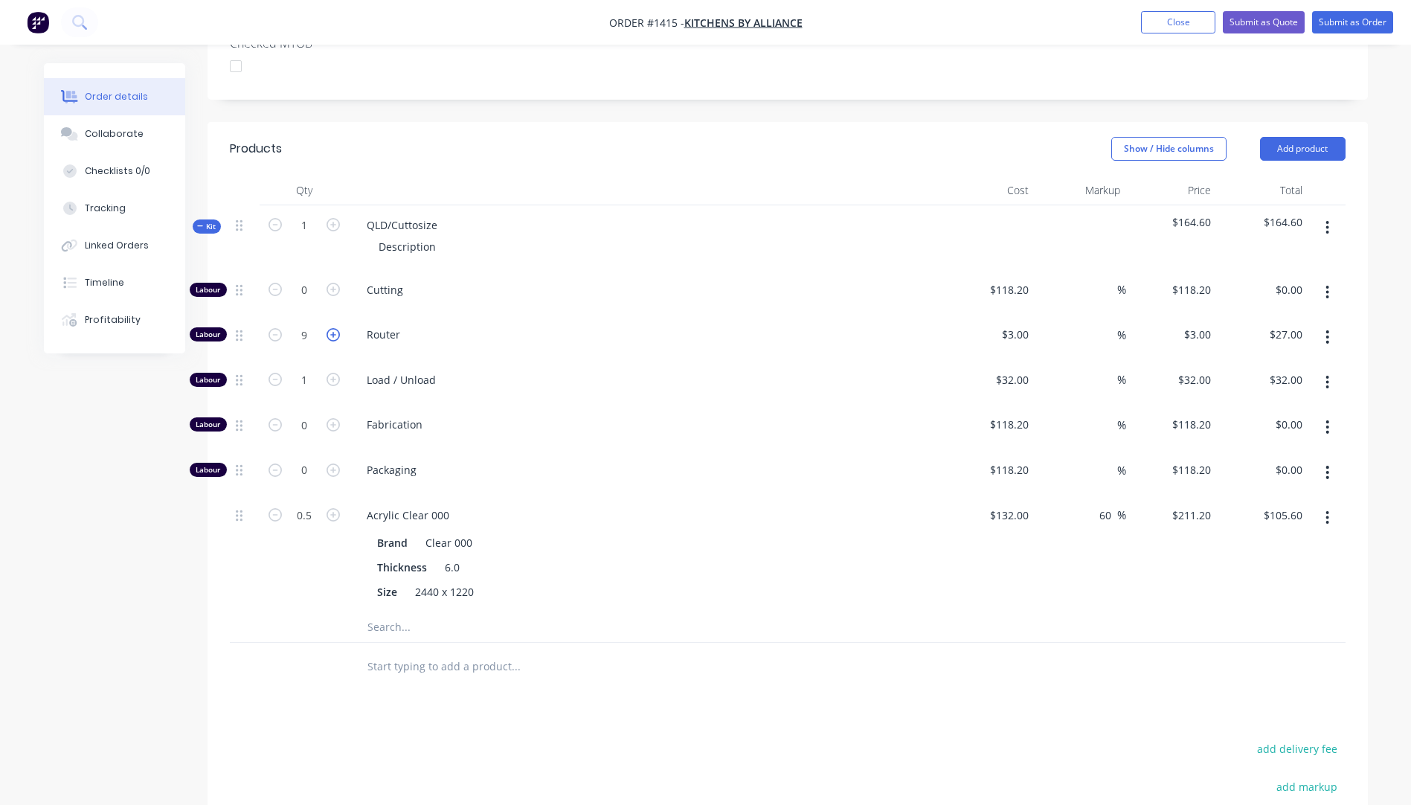
click at [335, 328] on icon "button" at bounding box center [333, 334] width 13 height 13
type input "10"
type input "$30.00"
click at [385, 612] on input "text" at bounding box center [516, 627] width 298 height 30
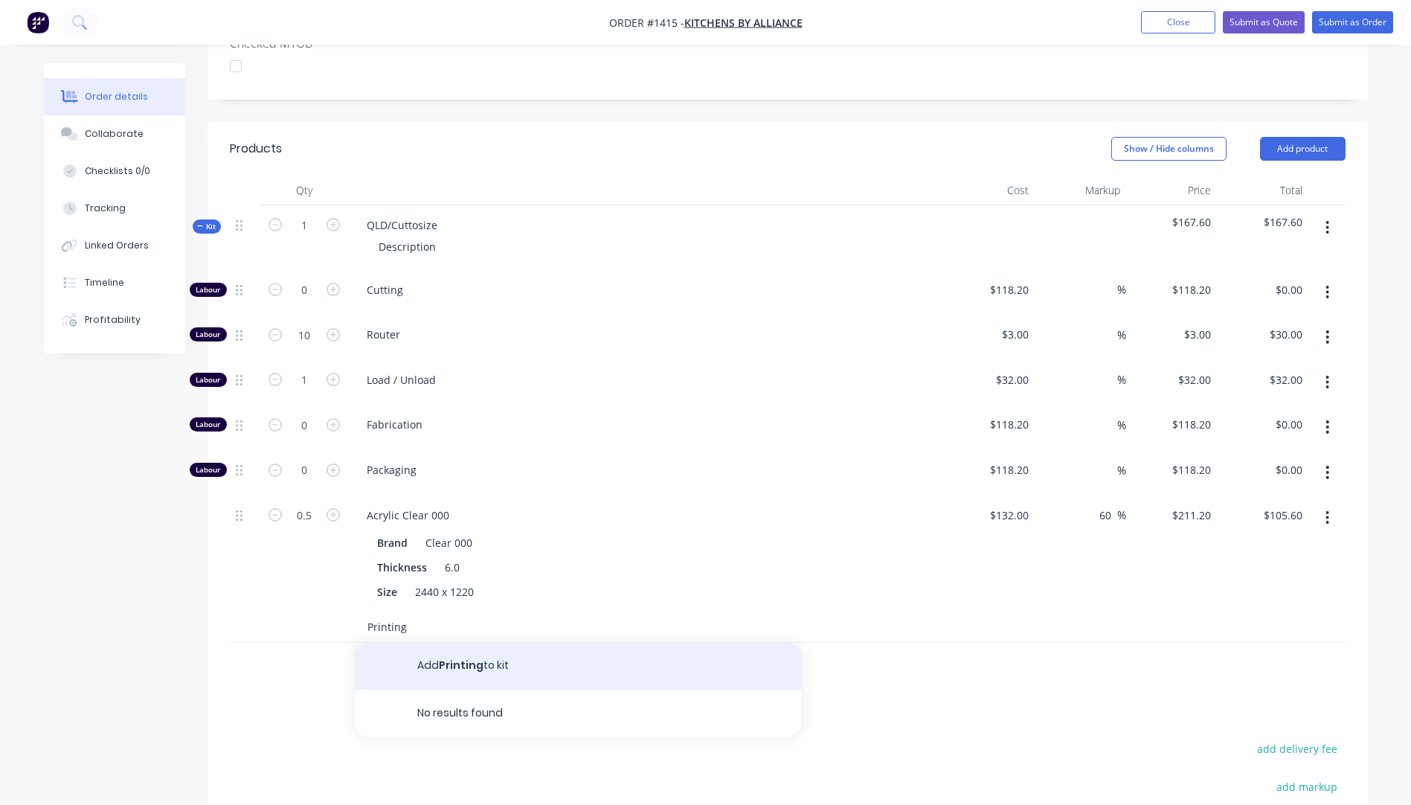
type input "Printing"
click at [466, 643] on button "Add Printing to kit" at bounding box center [578, 666] width 446 height 48
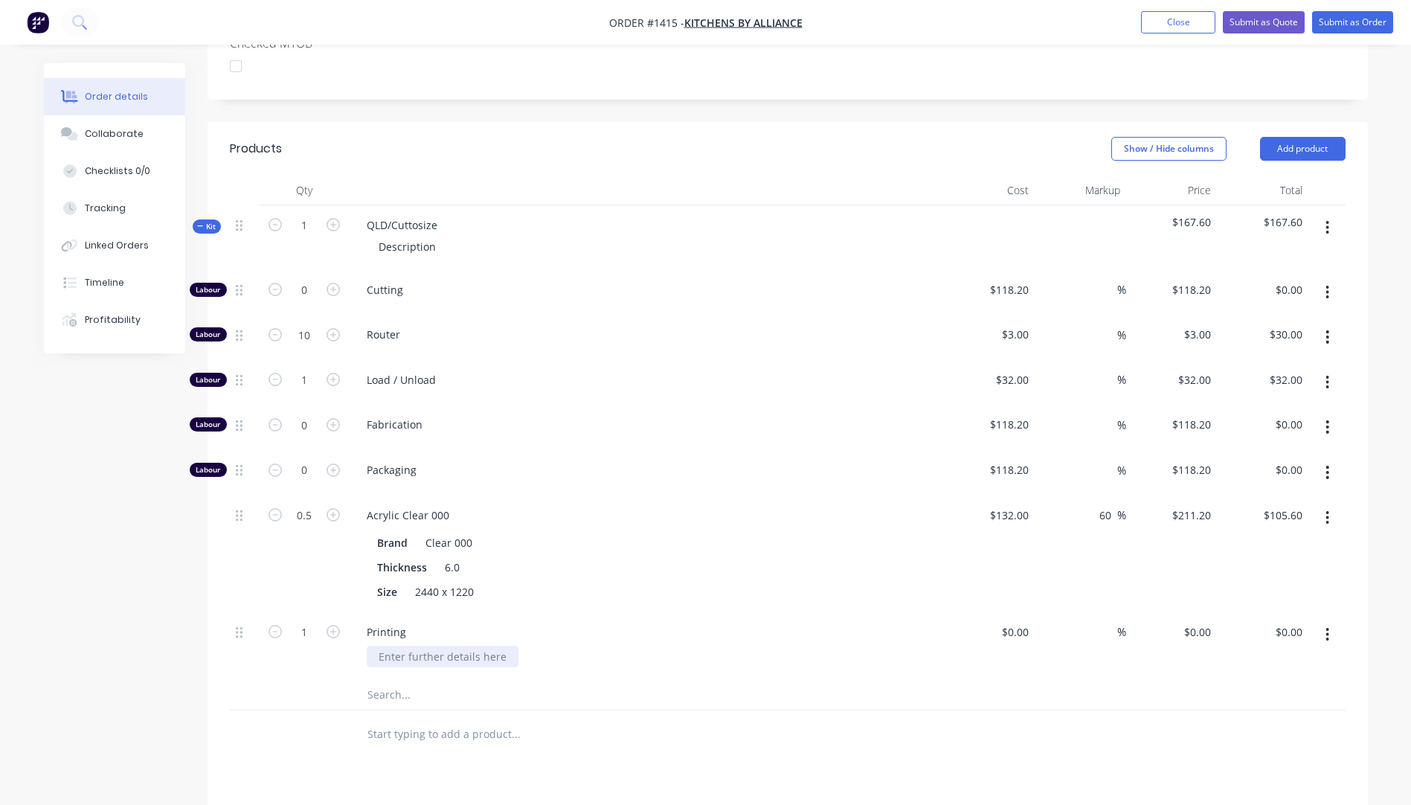
click at [466, 646] on div at bounding box center [443, 657] width 152 height 22
drag, startPoint x: 441, startPoint y: 202, endPoint x: 314, endPoint y: 196, distance: 127.3
click at [314, 205] on div "Kit 1 QLD/Cuttosize Description $167.60 $167.60" at bounding box center [788, 237] width 1116 height 65
drag, startPoint x: 440, startPoint y: 225, endPoint x: 357, endPoint y: 218, distance: 82.9
click at [357, 236] on div "Description" at bounding box center [646, 247] width 583 height 22
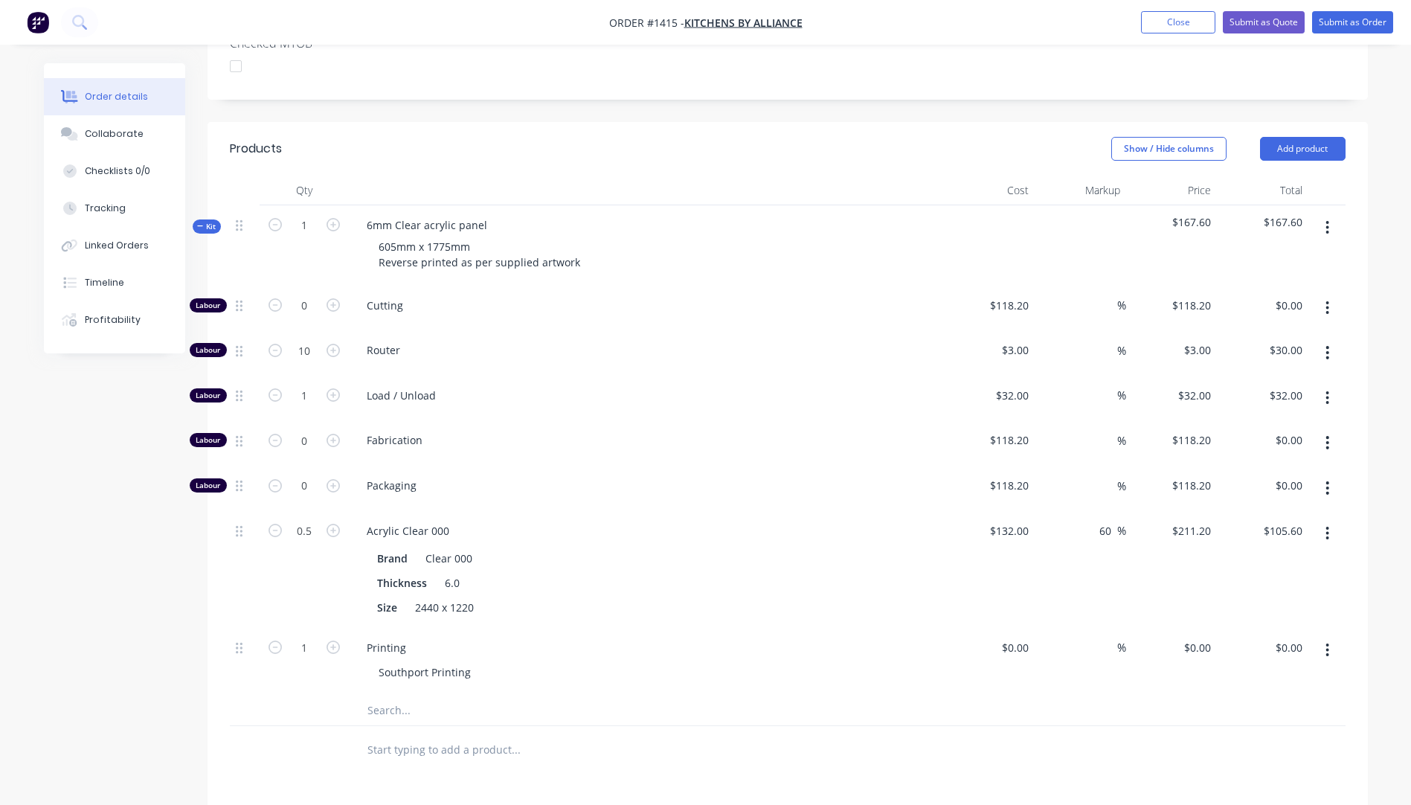
click at [514, 376] on div "Load / Unload" at bounding box center [646, 398] width 595 height 45
click at [1021, 637] on input at bounding box center [1017, 648] width 34 height 22
type input "$250.00"
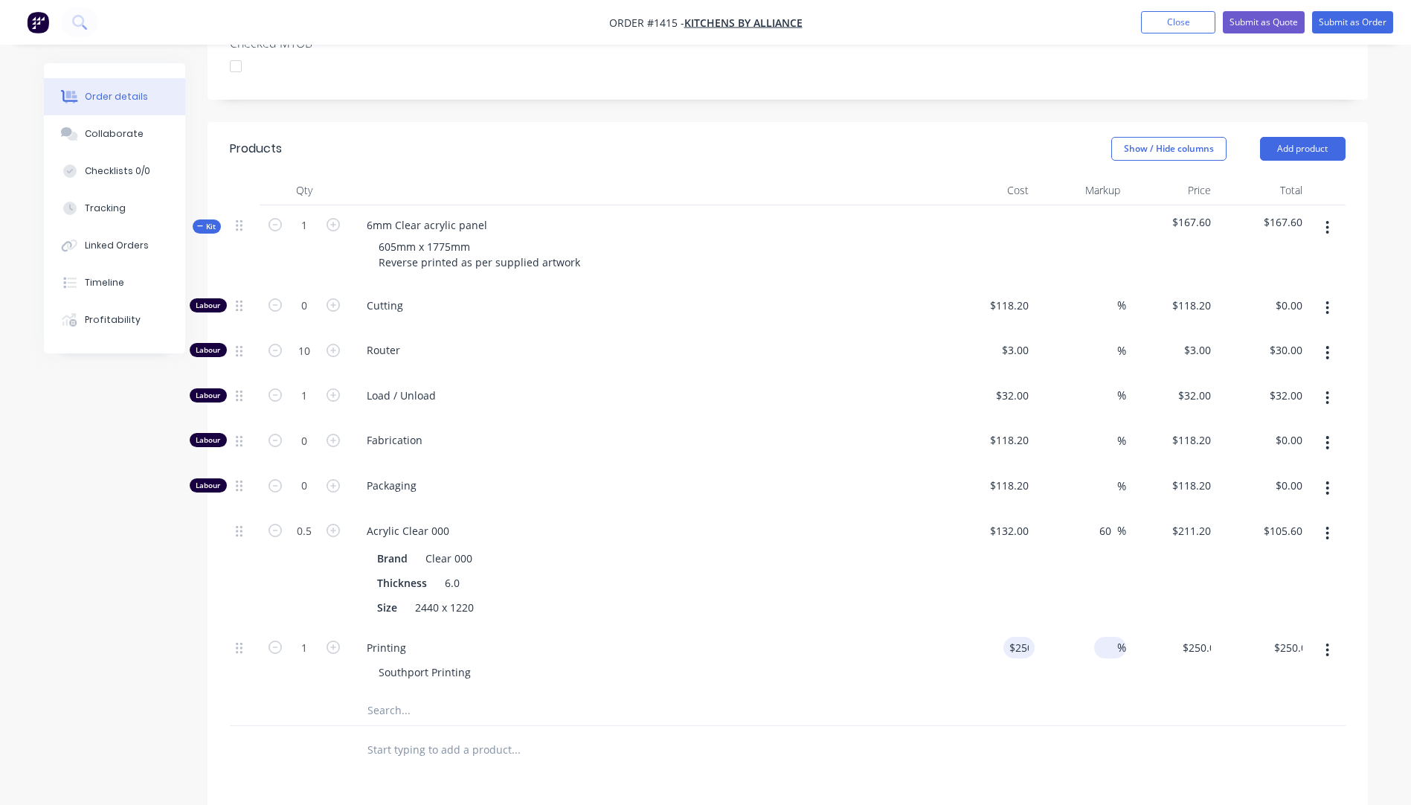
click at [1123, 639] on span "%" at bounding box center [1121, 647] width 9 height 17
type input "35"
type input "$337.50"
drag, startPoint x: 780, startPoint y: 479, endPoint x: 773, endPoint y: 443, distance: 37.2
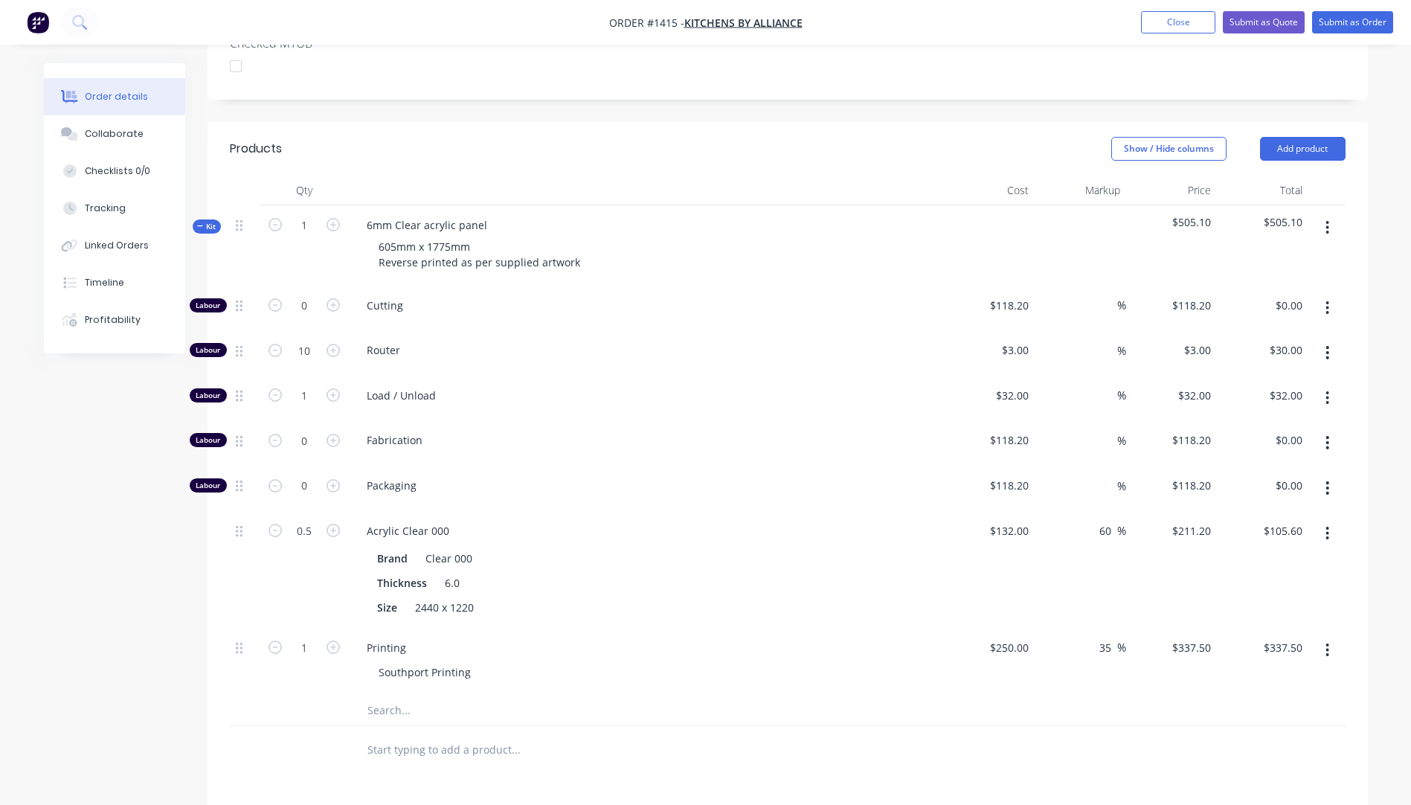
click at [773, 443] on div "Labour 0 Cutting $118.20 $118.20 % $118.20 $118.20 $0.00 $0.00 Labour 10 Router…" at bounding box center [788, 491] width 1116 height 410
click at [721, 661] on div "Southport Printing" at bounding box center [652, 672] width 571 height 22
click at [1169, 22] on button "Close" at bounding box center [1178, 22] width 74 height 22
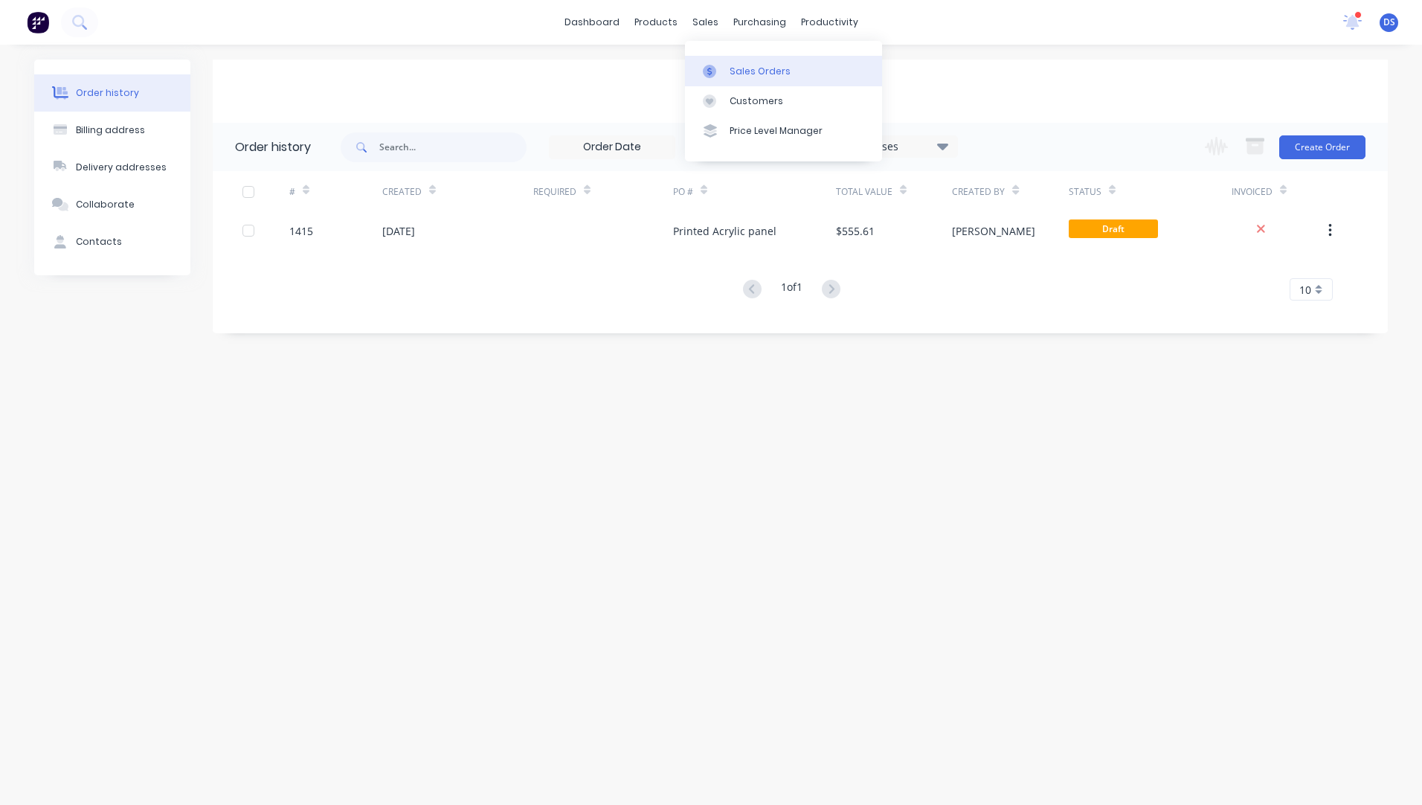
click at [730, 79] on link "Sales Orders" at bounding box center [783, 71] width 197 height 30
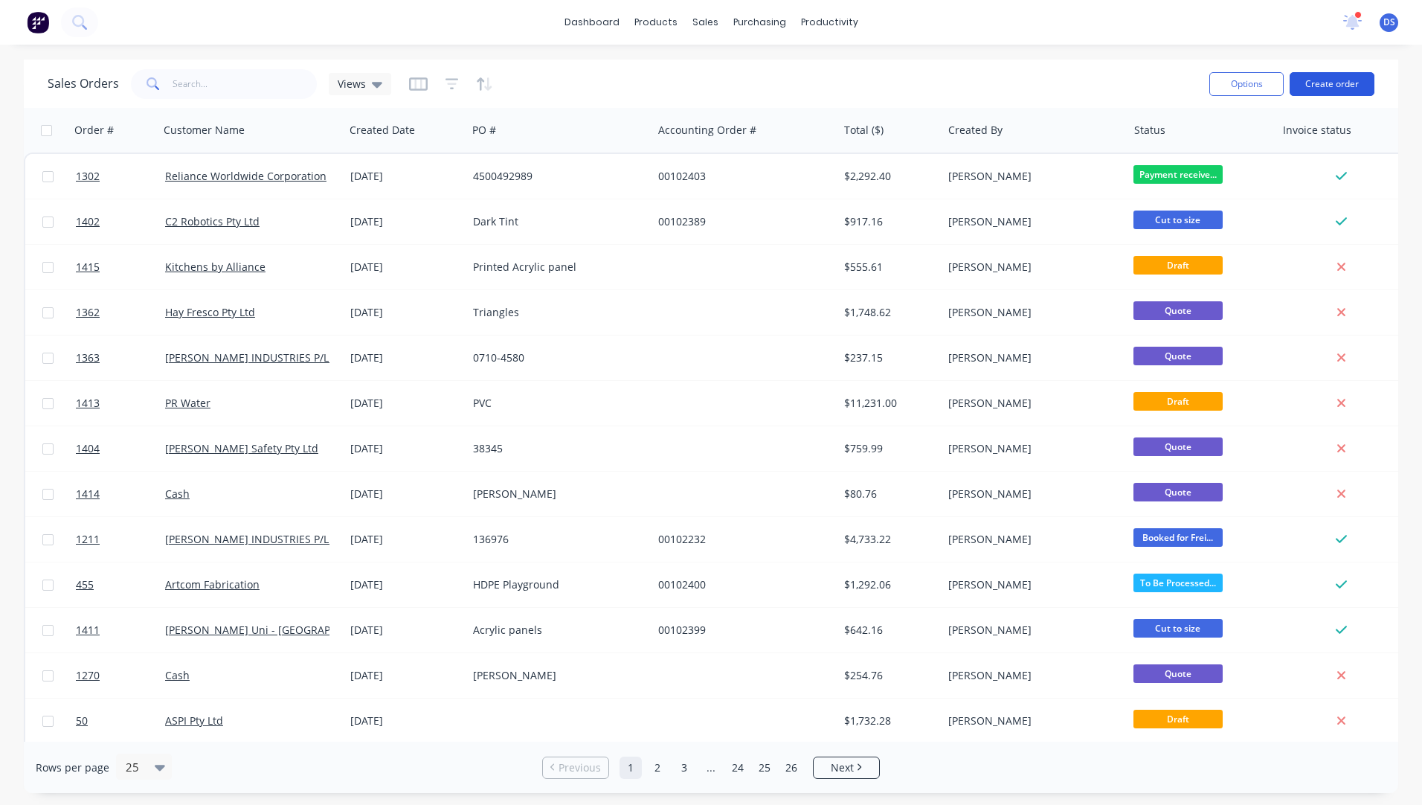
click at [1331, 86] on button "Create order" at bounding box center [1332, 84] width 85 height 24
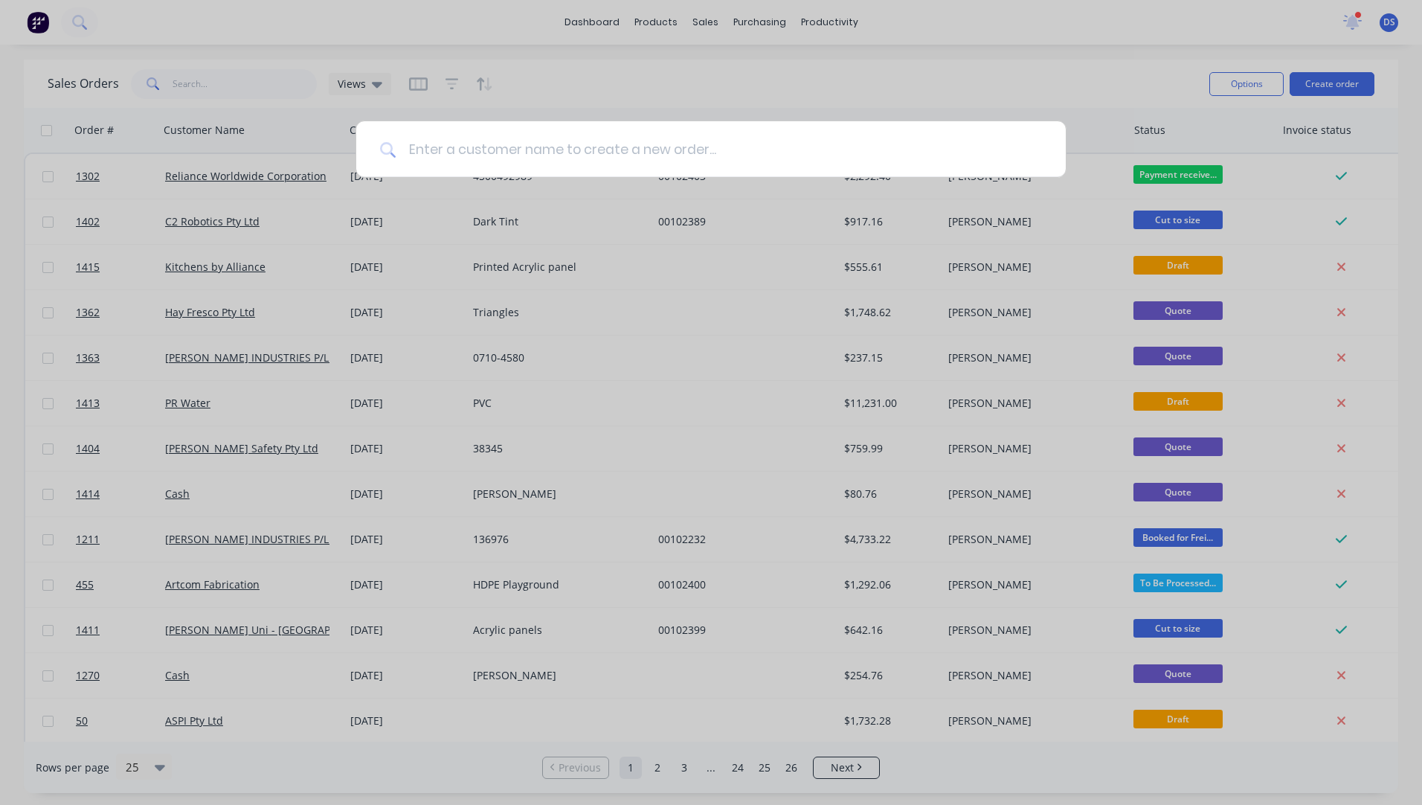
click at [474, 145] on input at bounding box center [719, 149] width 646 height 56
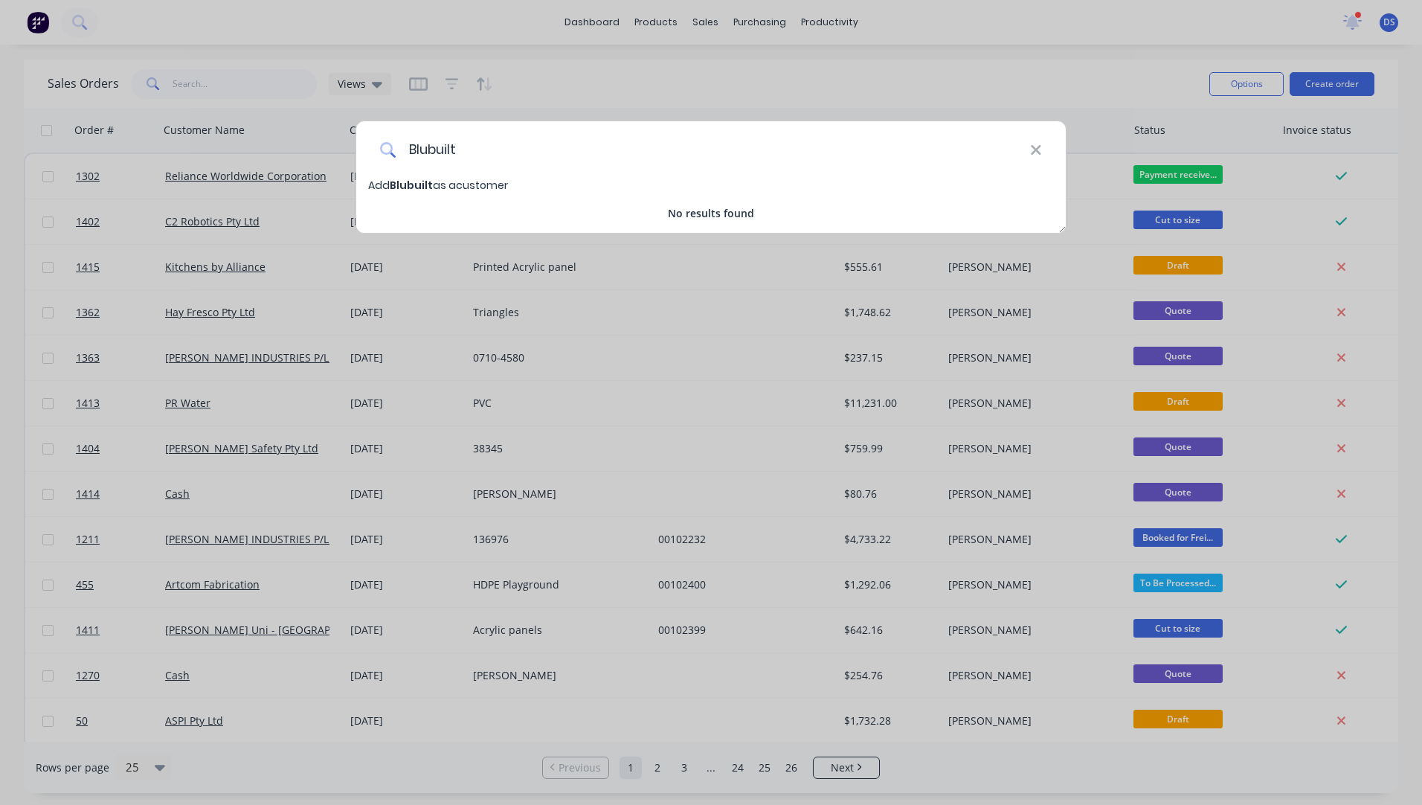
drag, startPoint x: 487, startPoint y: 145, endPoint x: 374, endPoint y: 150, distance: 113.2
click at [374, 150] on div "Blubuilt" at bounding box center [711, 149] width 710 height 56
paste input "-Built Constructions Pty Ltd"
type input "Blu-Built Constructions Pty Ltd"
click at [468, 184] on span "Blu-Built Constructions Pty Ltd" at bounding box center [476, 185] width 173 height 15
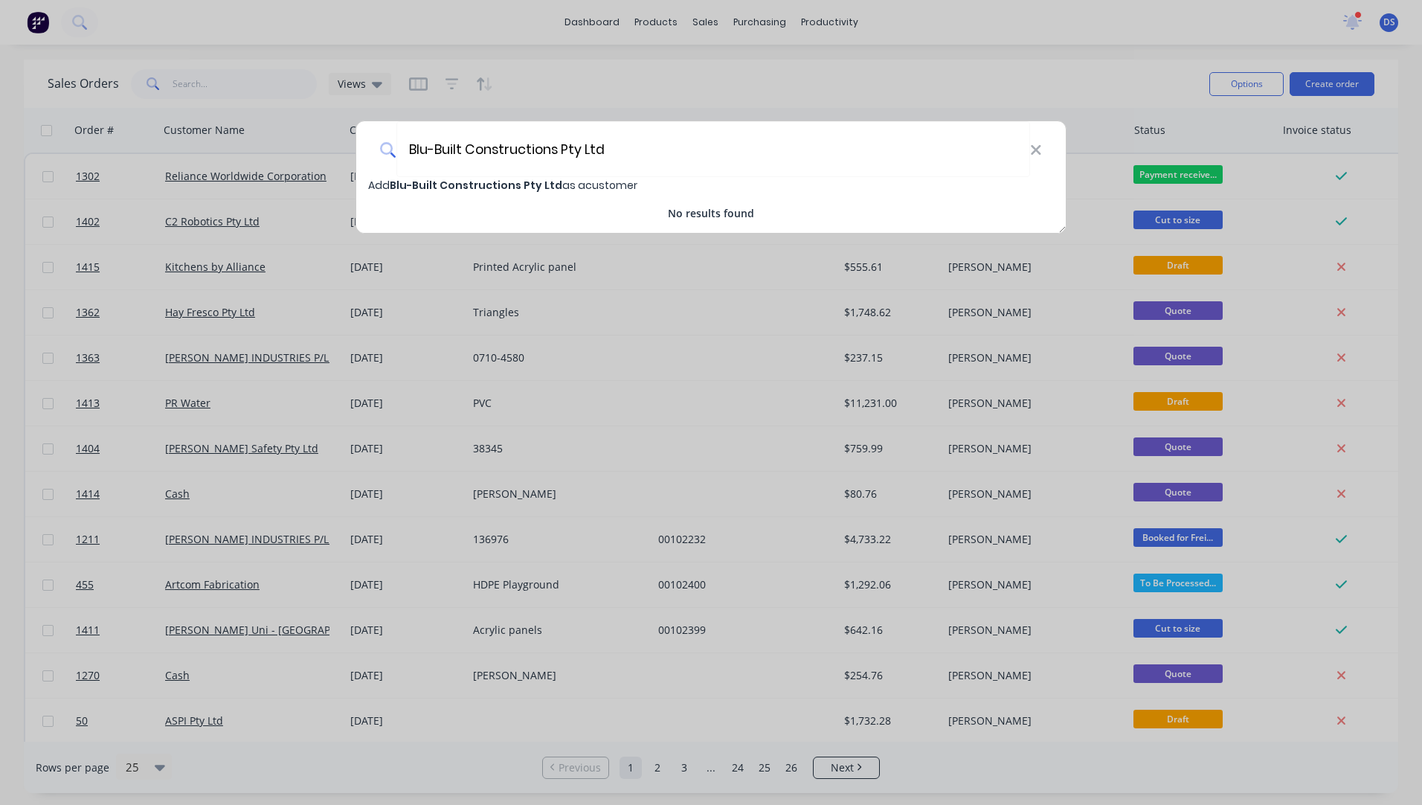
select select "AU"
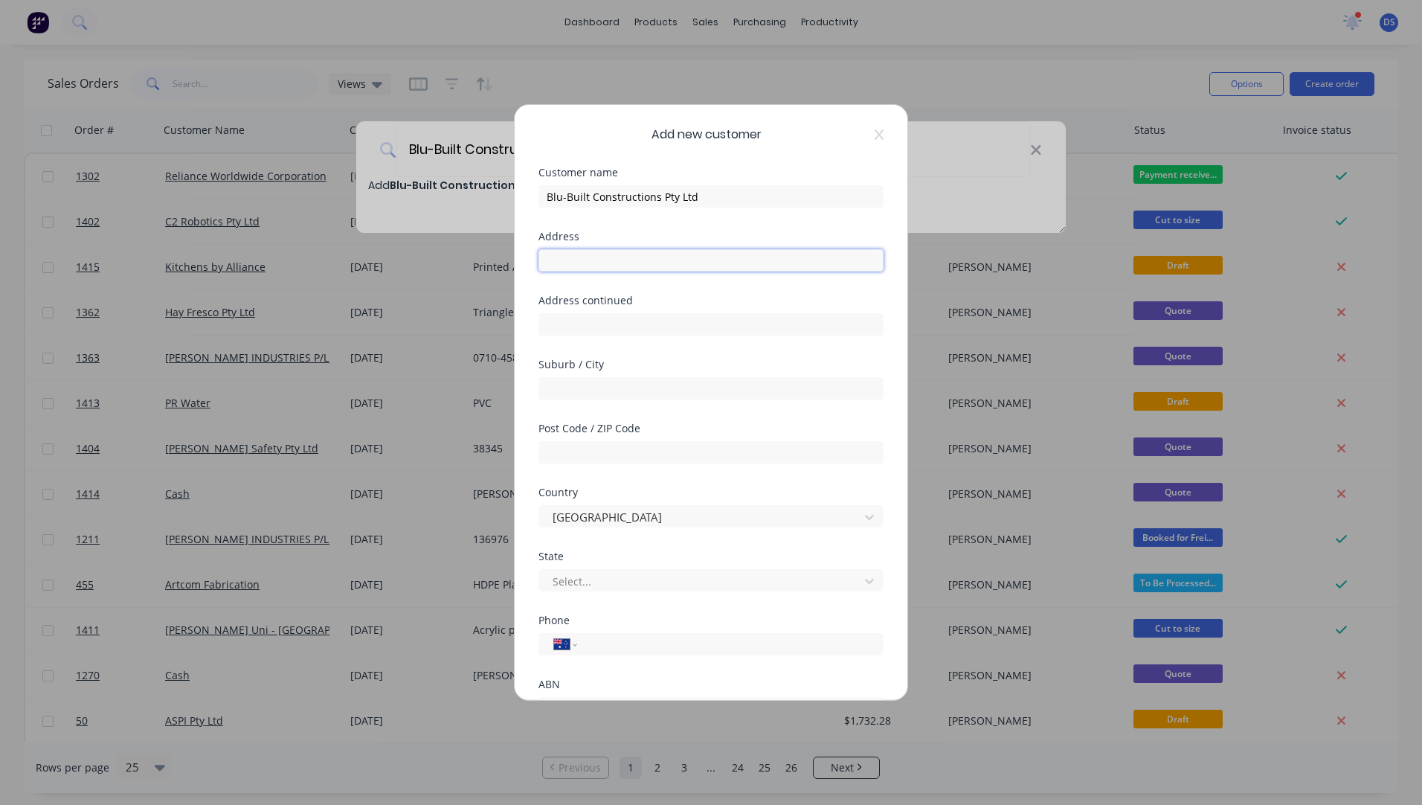
paste input "26 Shipwright Rd Largs North SA 5016"
type input "26 Shipwright Rd Largs North SA 5016"
click at [594, 446] on input "text" at bounding box center [710, 452] width 345 height 22
type input "5016"
drag, startPoint x: 687, startPoint y: 257, endPoint x: 632, endPoint y: 266, distance: 54.9
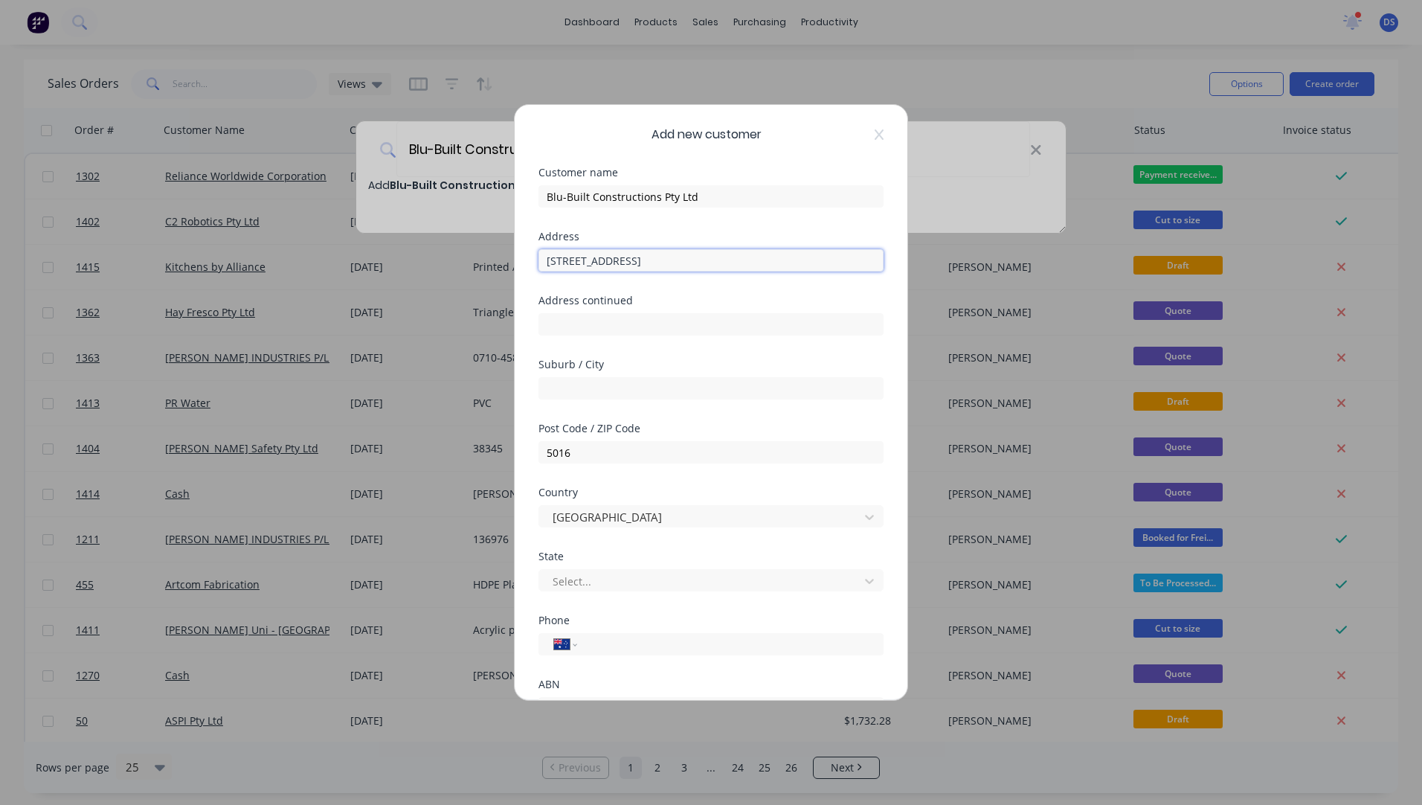
click at [632, 266] on input "26 Shipwright Rd Largs North SA 5016" at bounding box center [710, 260] width 345 height 22
type input "26 Shipwright Rd SA 5016"
paste input "Largs North"
type input "Largs North"
drag, startPoint x: 676, startPoint y: 258, endPoint x: 627, endPoint y: 266, distance: 49.6
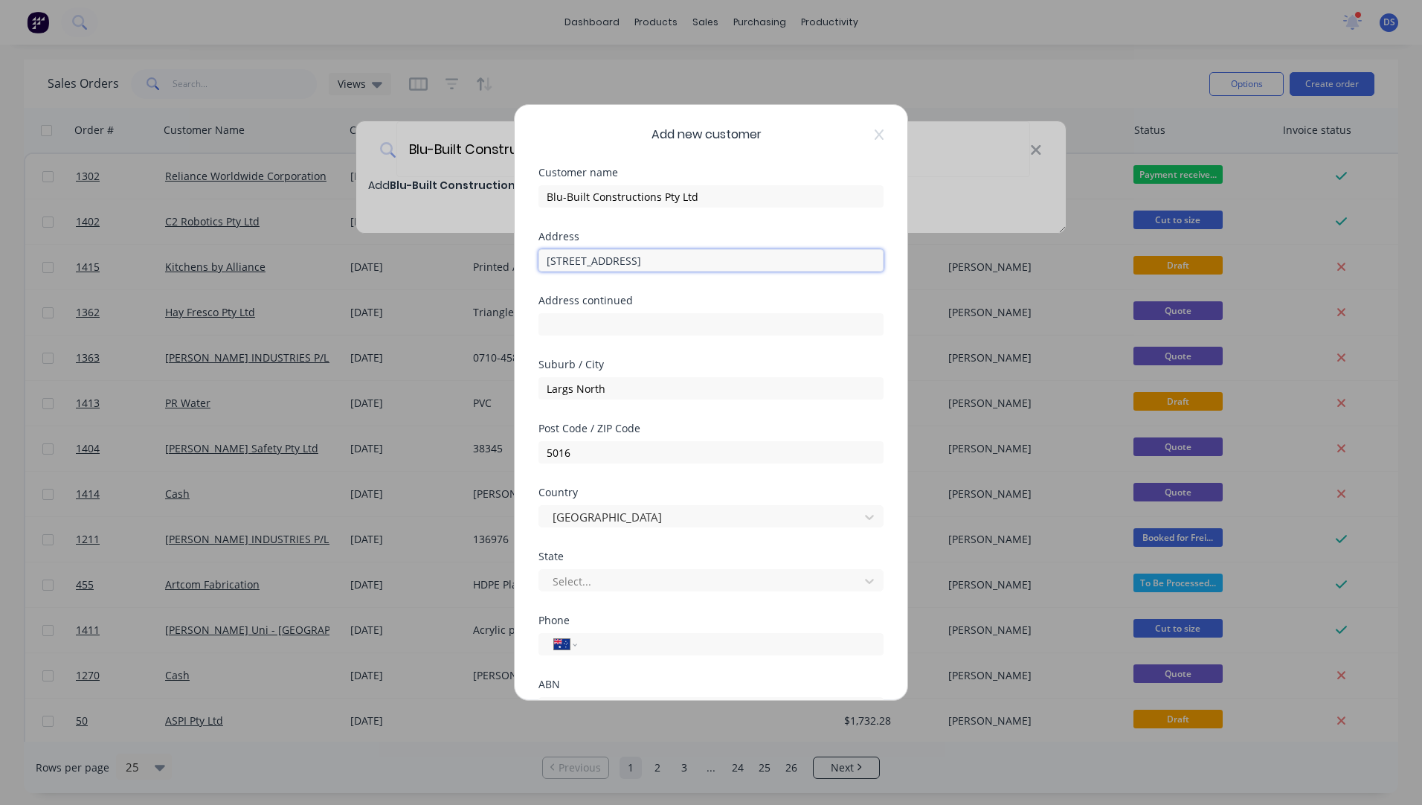
click at [627, 266] on input "26 Shipwright Rd SA 5016" at bounding box center [710, 260] width 345 height 22
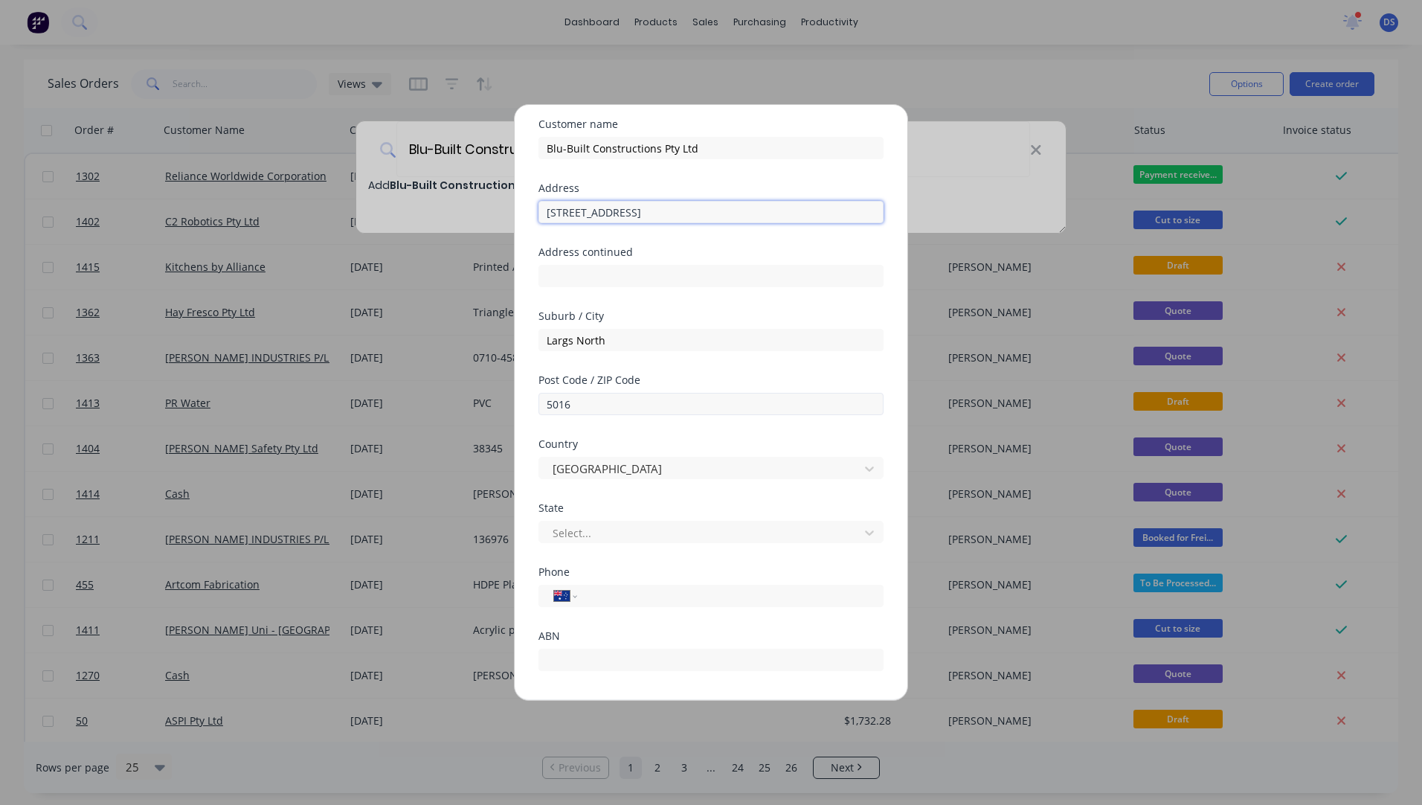
scroll to position [74, 0]
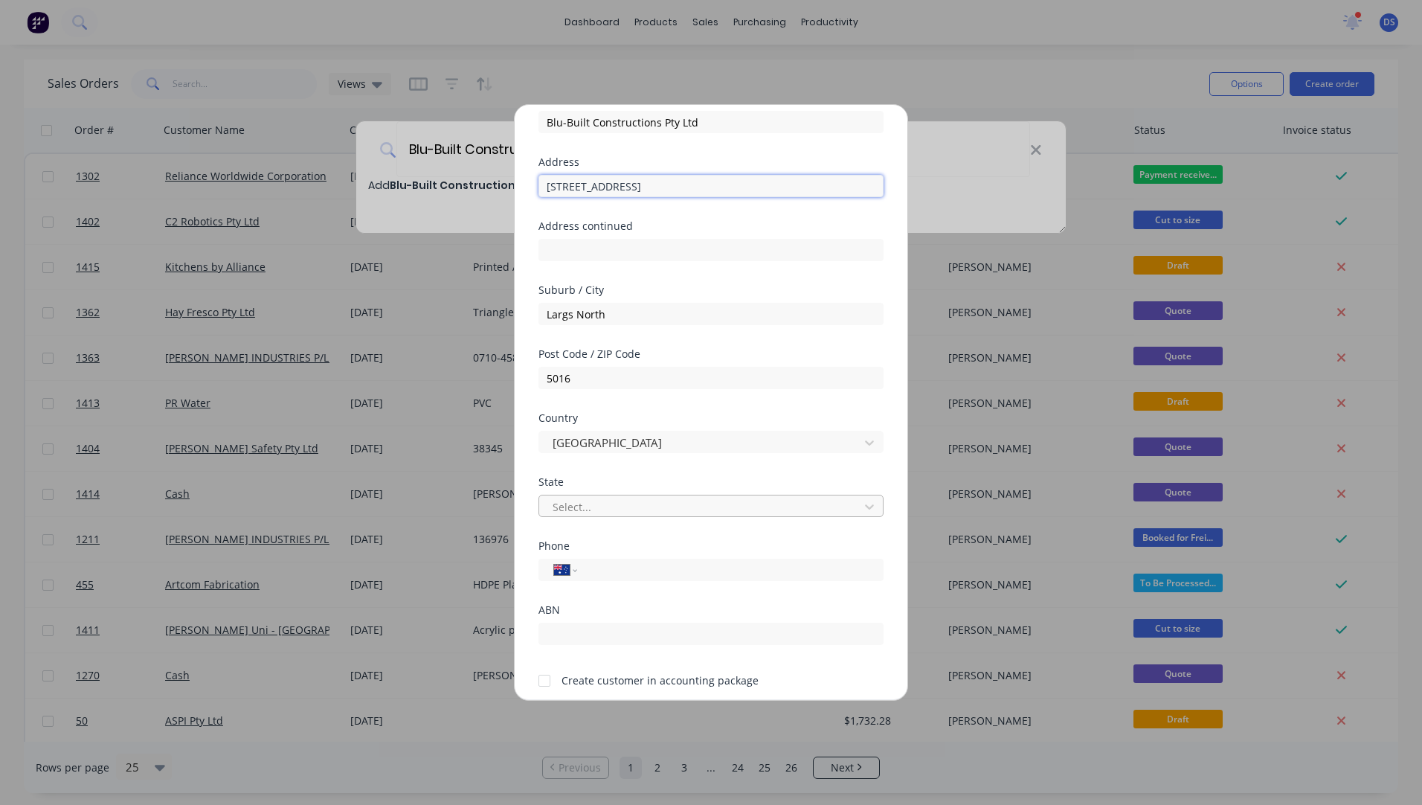
type input "26 Shipwright Rd"
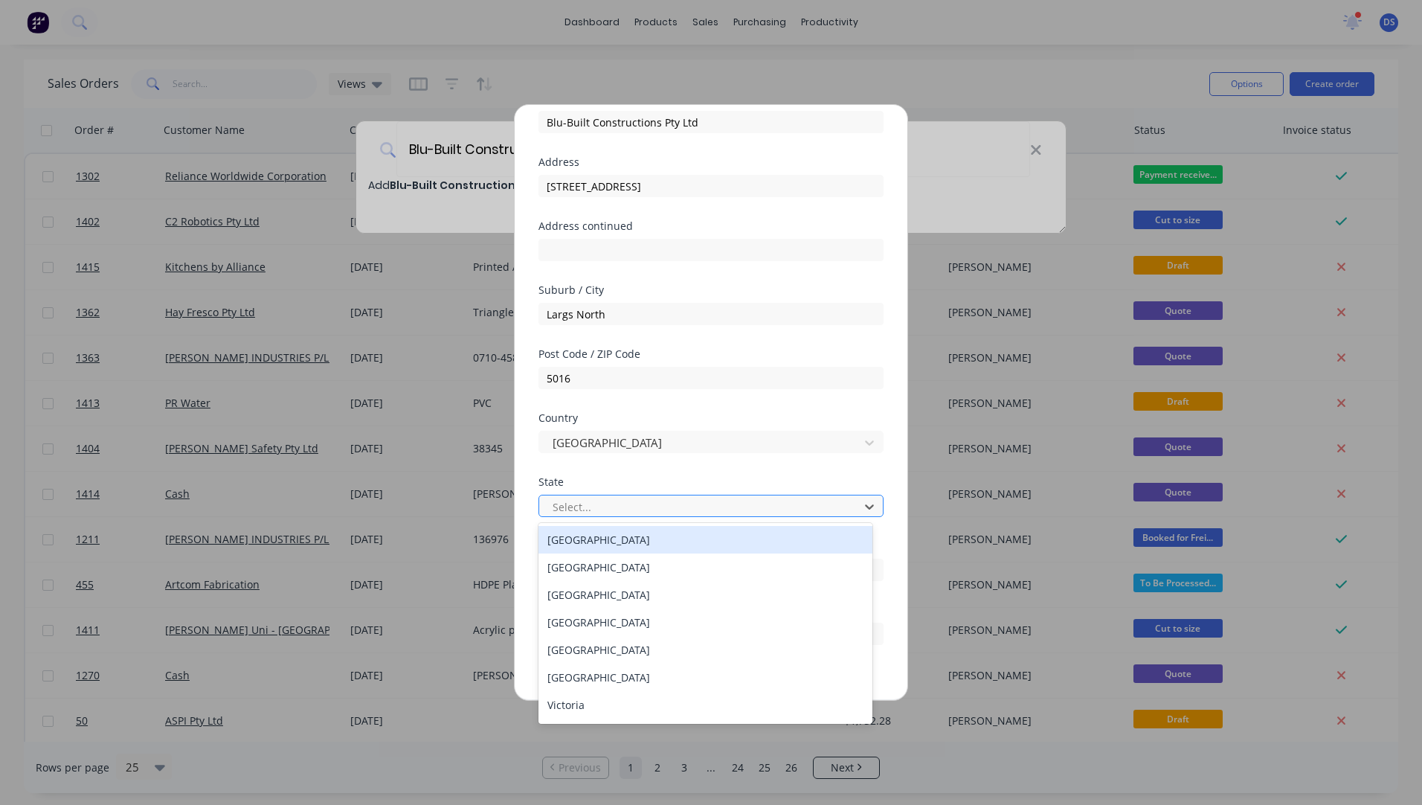
click at [663, 503] on div at bounding box center [701, 507] width 300 height 19
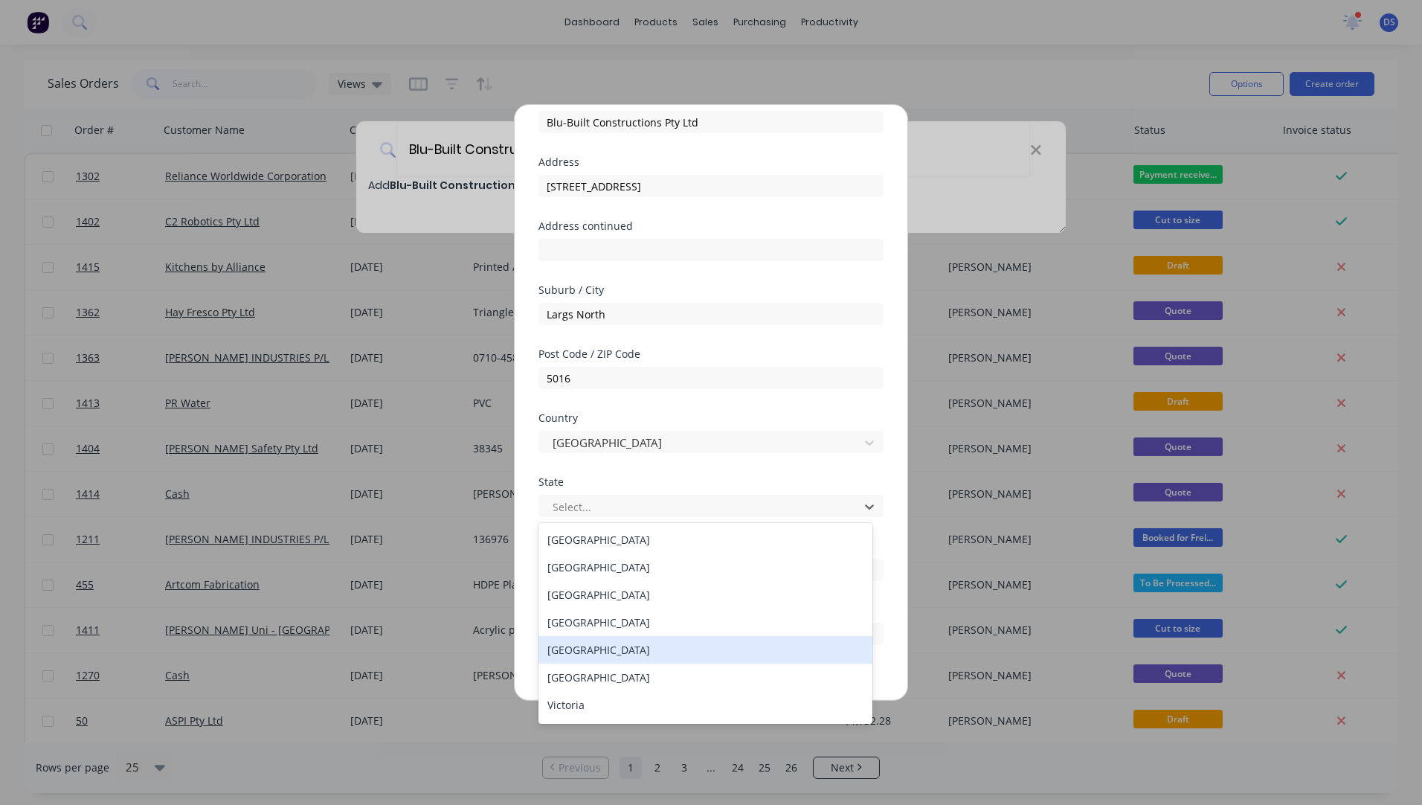
click at [601, 654] on div "[GEOGRAPHIC_DATA]" at bounding box center [705, 650] width 334 height 28
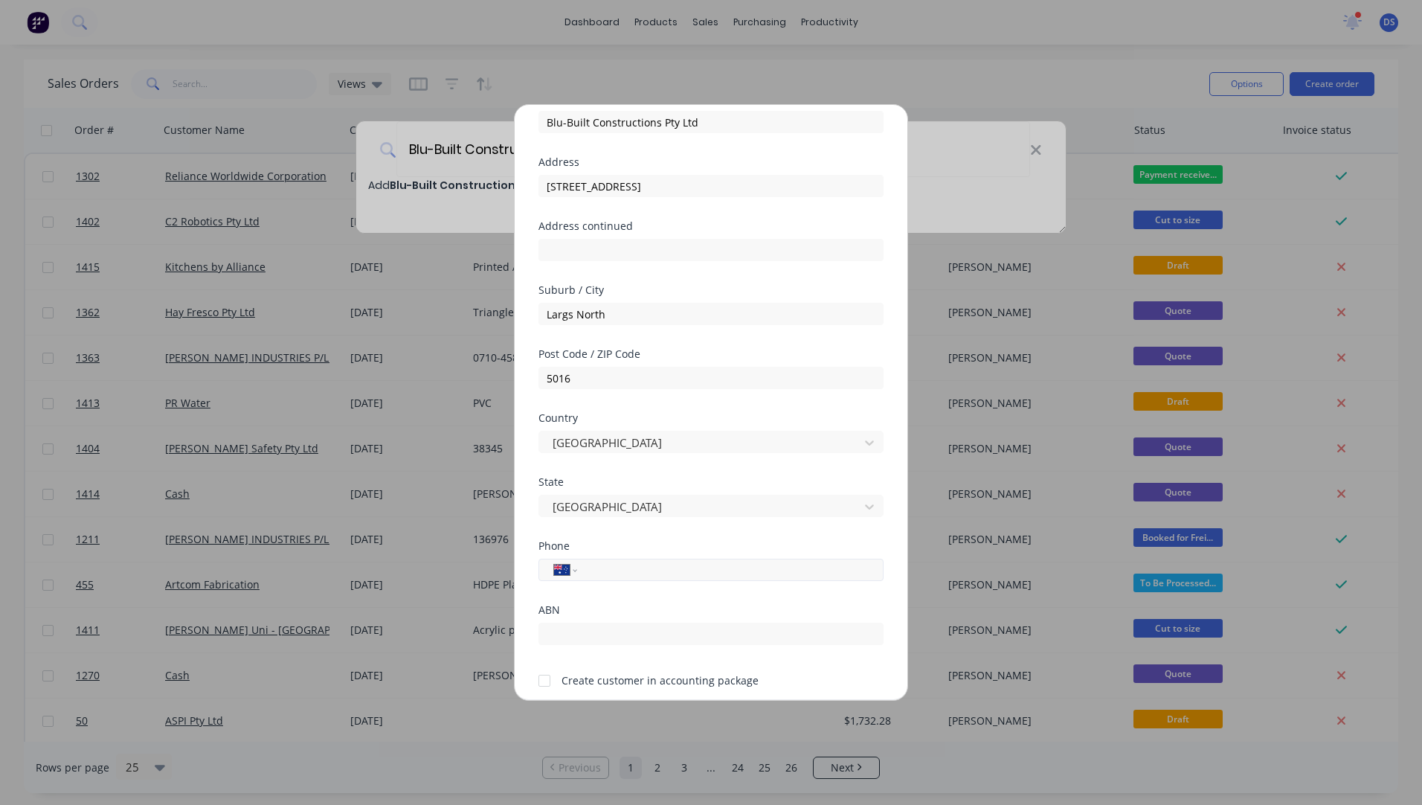
paste input "0448 275 282"
type input "0448 275 282"
click at [544, 685] on div at bounding box center [545, 681] width 30 height 30
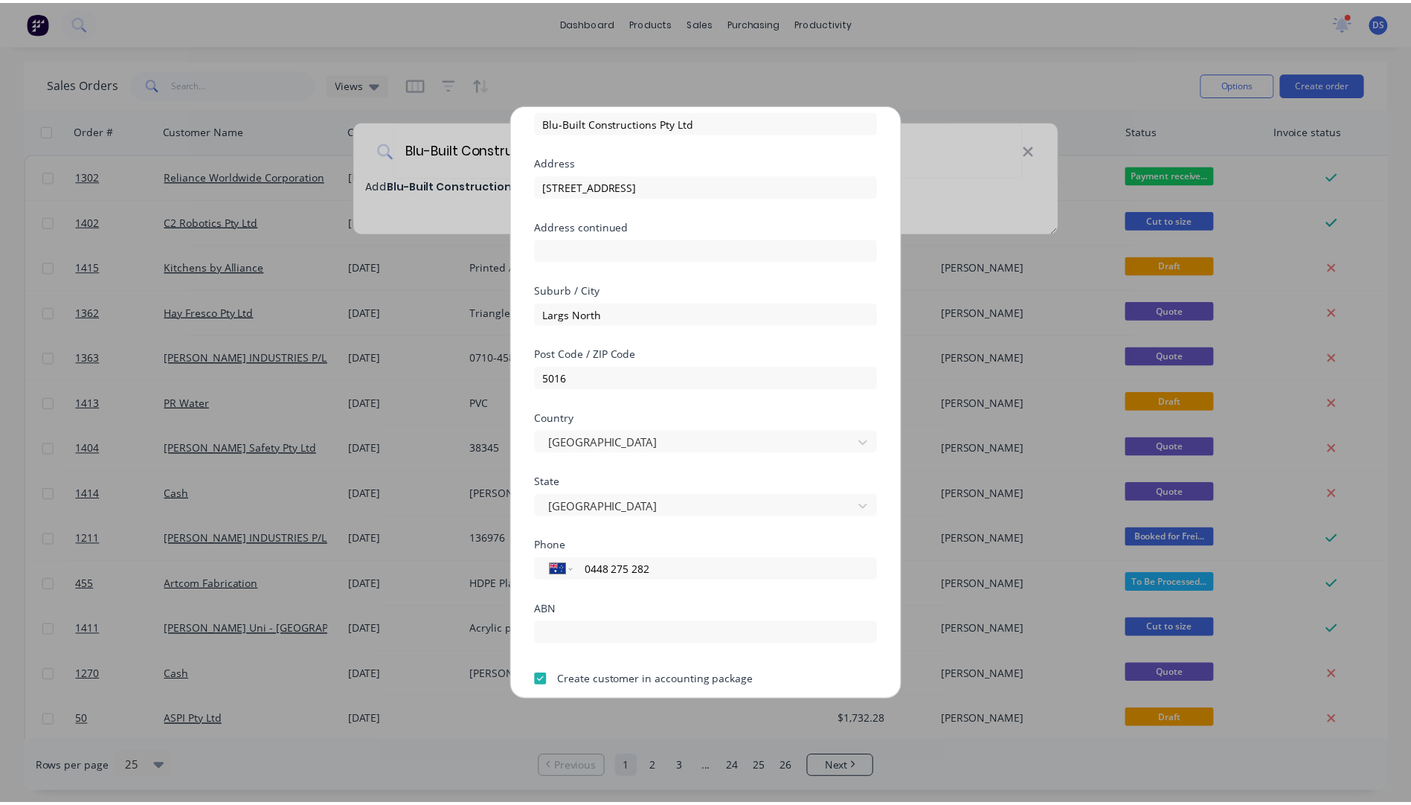
scroll to position [131, 0]
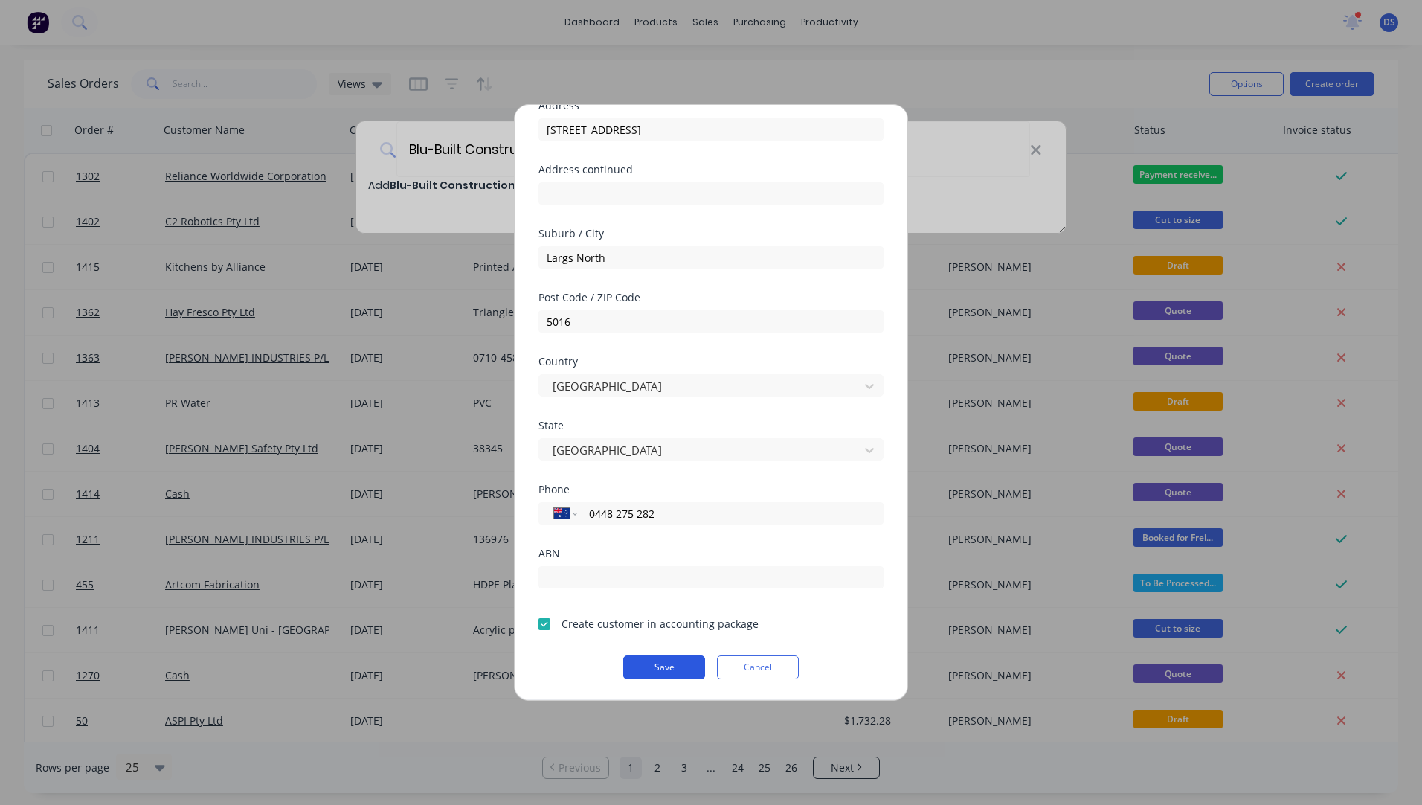
click at [650, 668] on button "Save" at bounding box center [664, 667] width 82 height 24
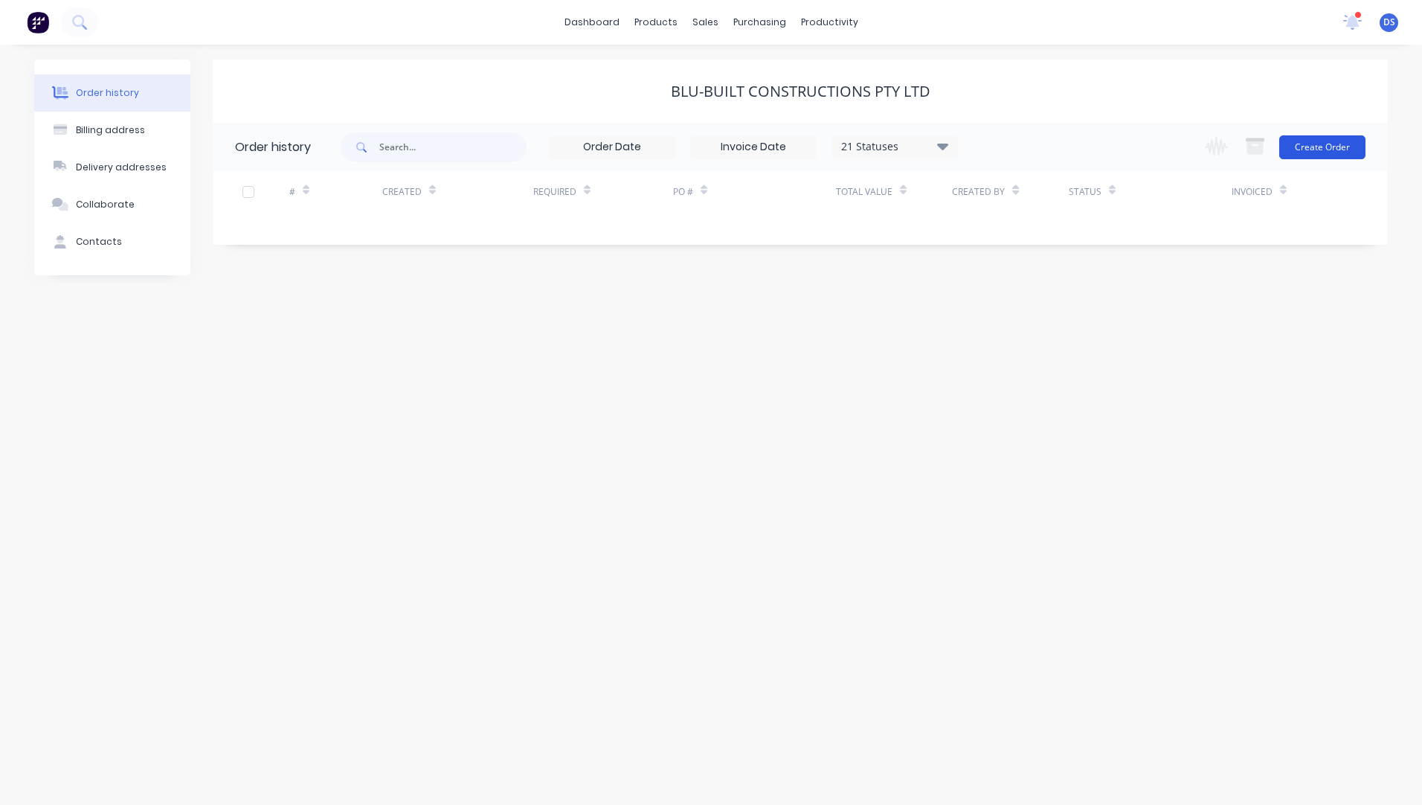
click at [1320, 149] on button "Create Order" at bounding box center [1322, 147] width 86 height 24
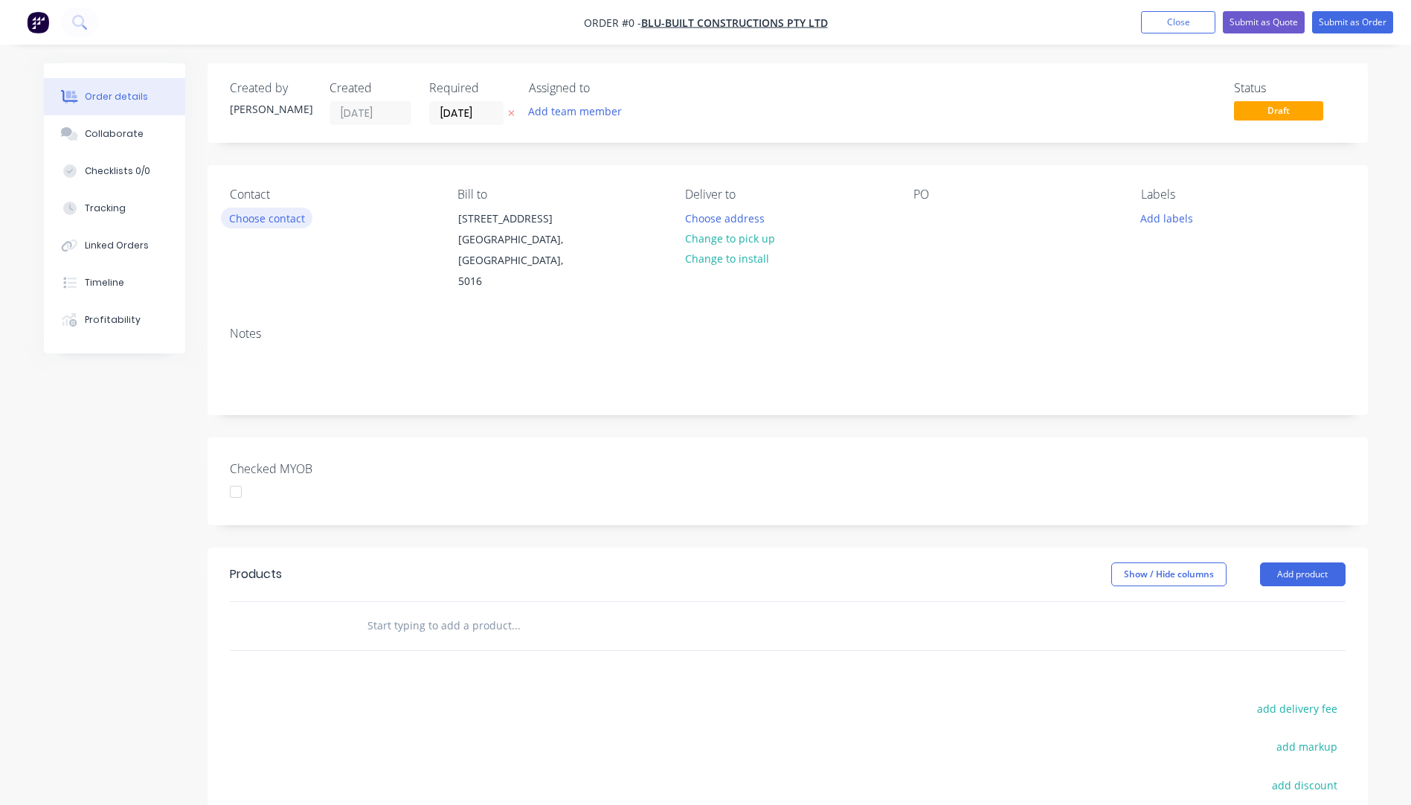
click at [270, 220] on button "Choose contact" at bounding box center [266, 218] width 91 height 20
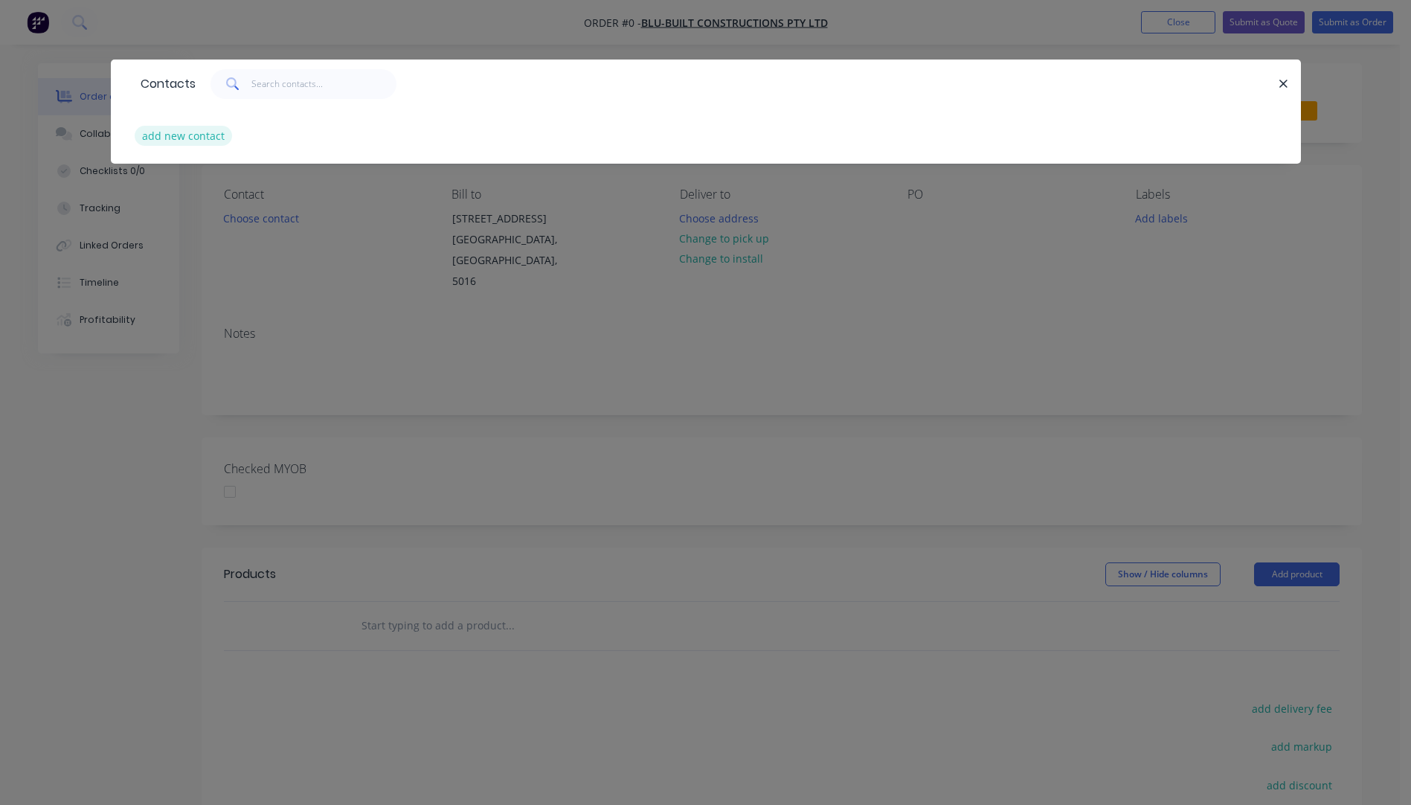
click at [179, 138] on button "add new contact" at bounding box center [184, 136] width 98 height 20
select select "AU"
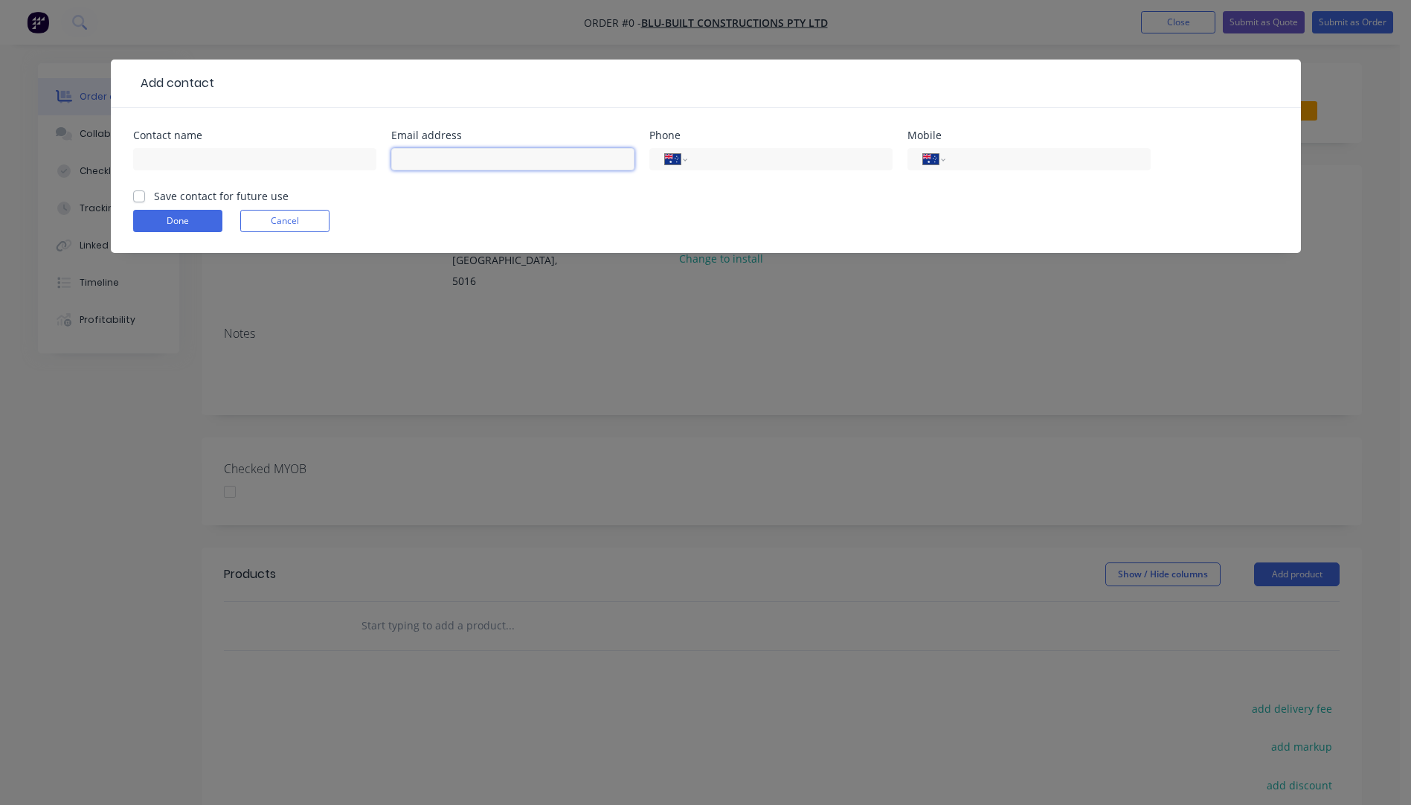
paste input "0448 275 282 E lfrostwatson@blubuilt.com.au"
drag, startPoint x: 463, startPoint y: 155, endPoint x: 397, endPoint y: 158, distance: 66.3
click at [397, 158] on input "0448 275 282 E lfrostwatson@blubuilt.com.au" at bounding box center [512, 159] width 243 height 22
type input "0448 275 282 E lfrostwatson@blubuilt.com.au"
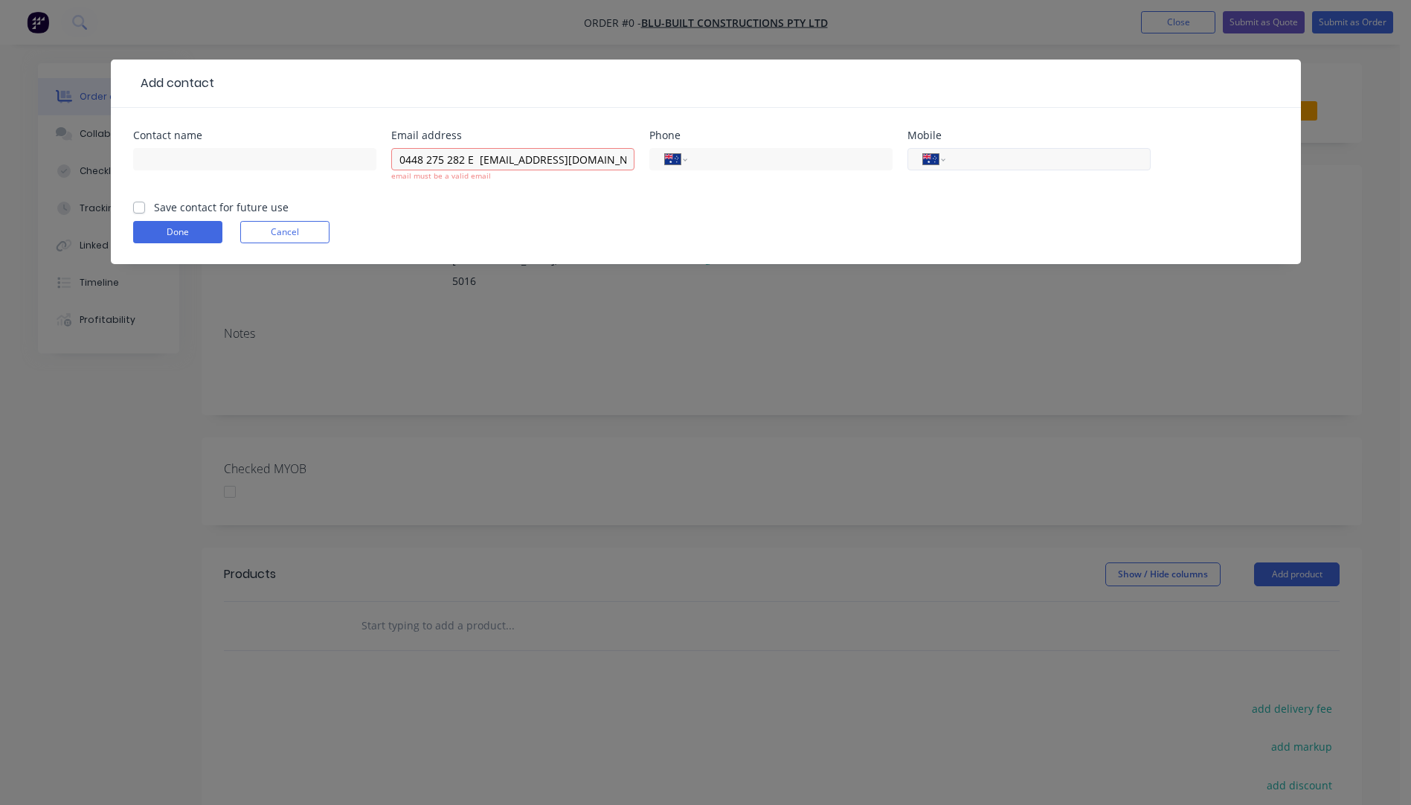
paste input "0448 275 282"
type input "0448 275 282"
click at [476, 156] on input "0448 275 282 E lfrostwatson@blubuilt.com.au" at bounding box center [512, 159] width 243 height 22
click at [559, 160] on input "lfrostwatson@blubuilt.com.au" at bounding box center [512, 159] width 243 height 22
type input "lfrostwatson@blubuilt.com.au"
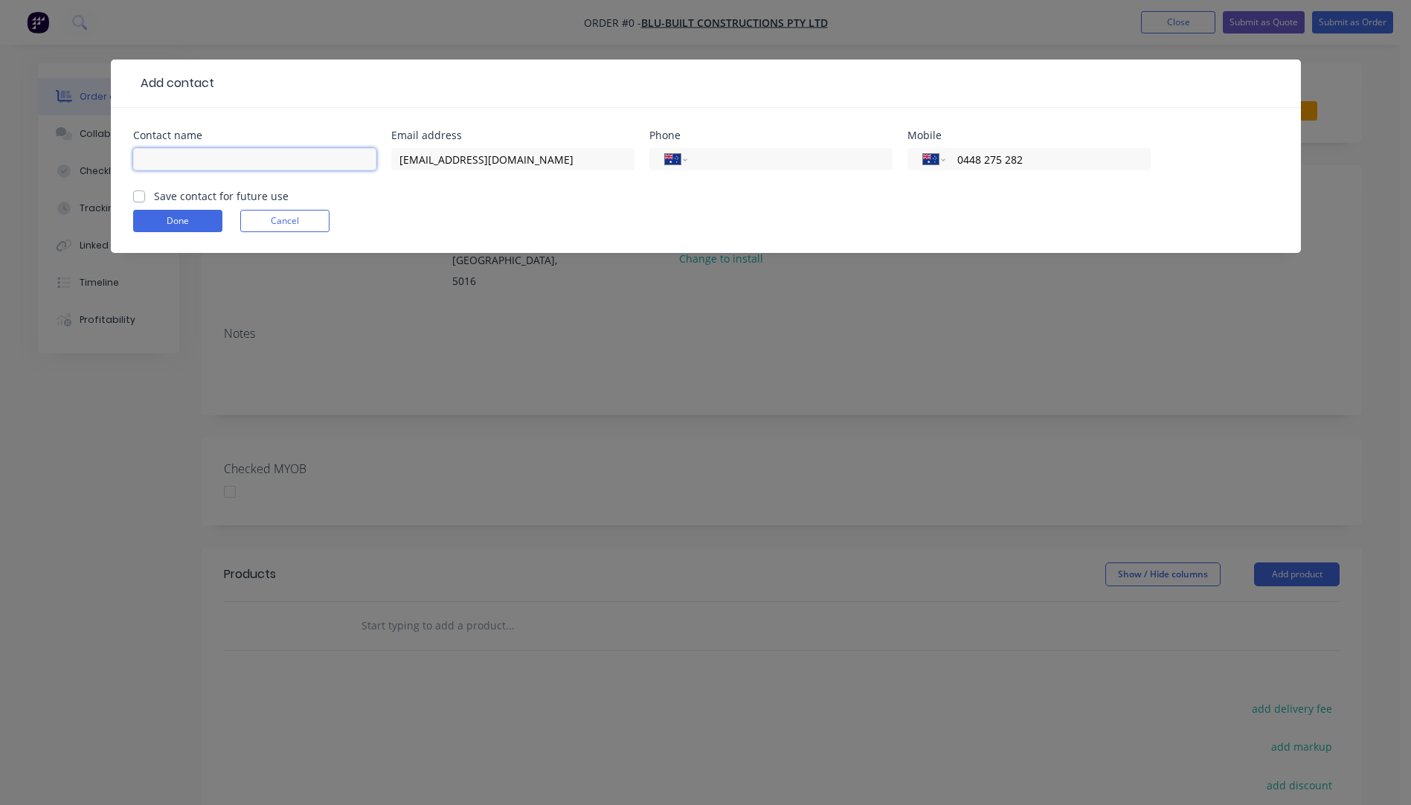
click at [284, 162] on input "text" at bounding box center [254, 159] width 243 height 22
type input "Luke Frost-Watson"
click at [154, 196] on label "Save contact for future use" at bounding box center [221, 196] width 135 height 16
click at [137, 196] on input "Save contact for future use" at bounding box center [139, 195] width 12 height 14
checkbox input "true"
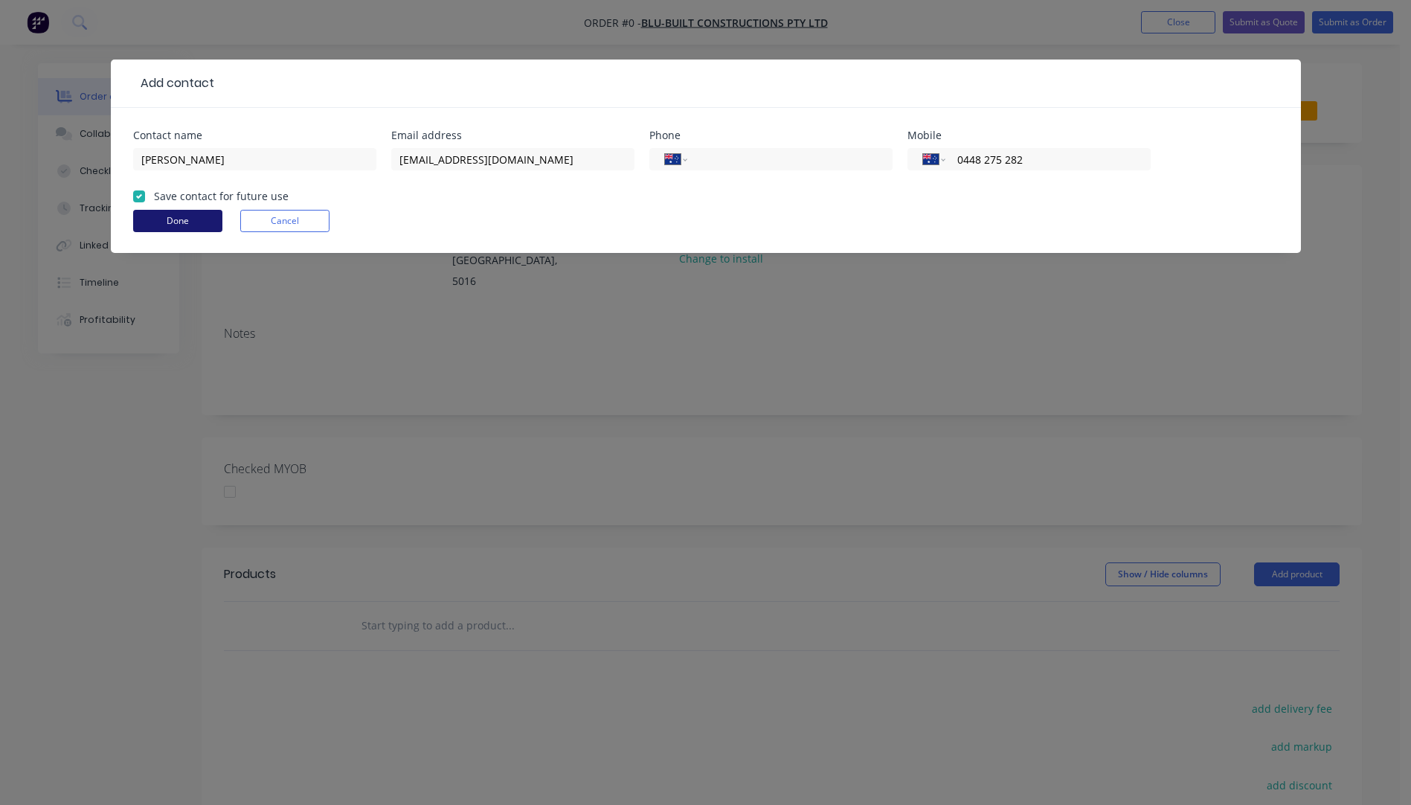
click at [174, 222] on button "Done" at bounding box center [177, 221] width 89 height 22
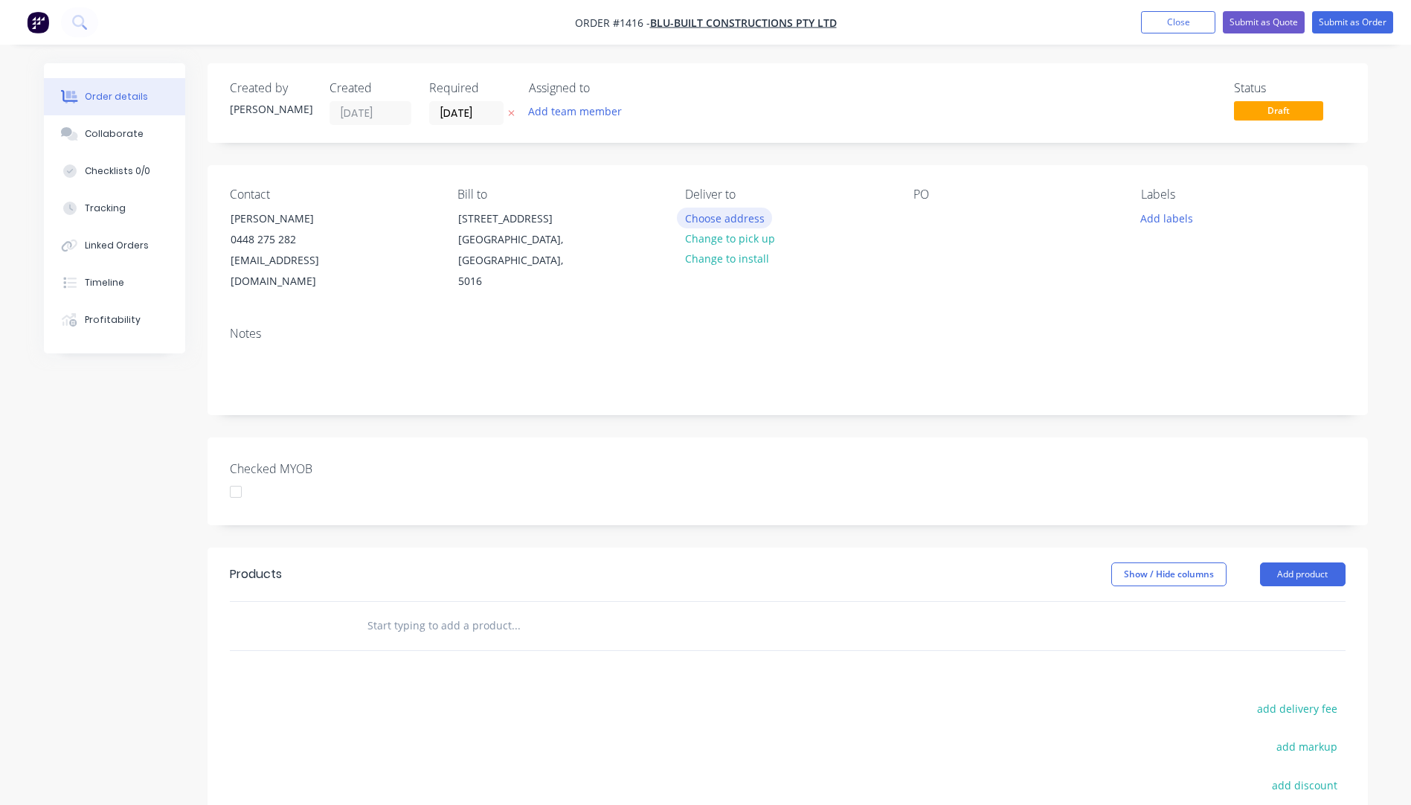
click at [732, 219] on button "Choose address" at bounding box center [724, 218] width 95 height 20
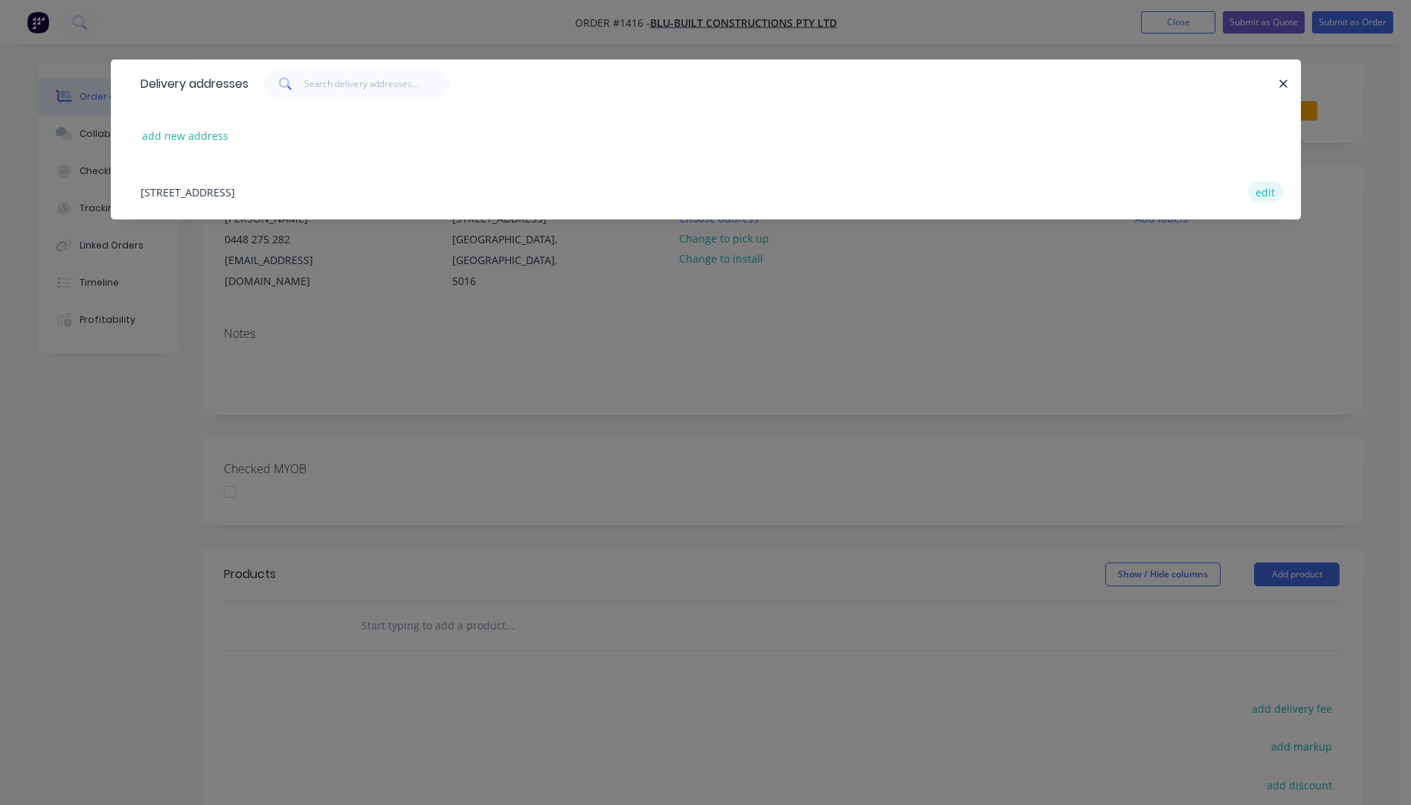
click at [1267, 193] on button "edit" at bounding box center [1265, 191] width 35 height 20
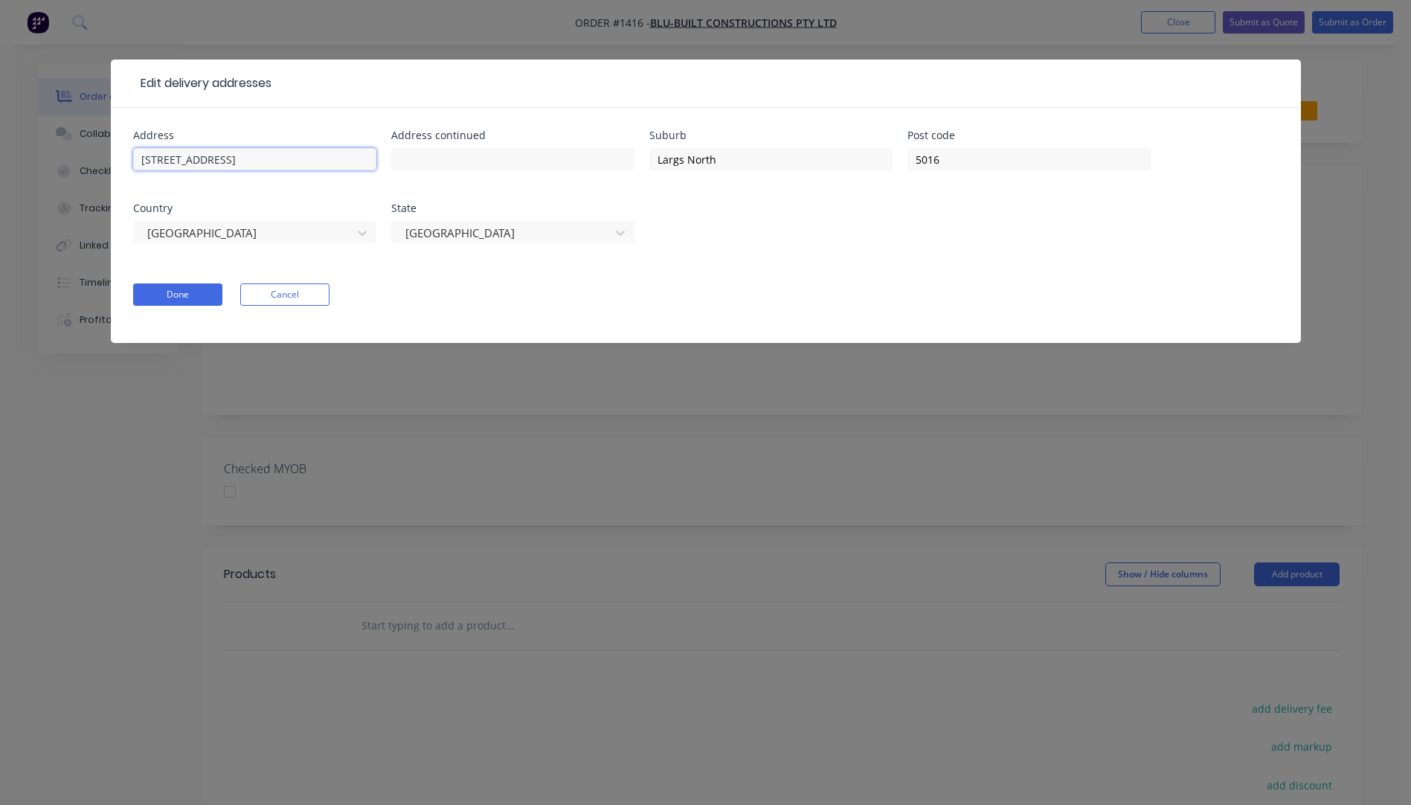
drag, startPoint x: 237, startPoint y: 157, endPoint x: 81, endPoint y: 149, distance: 156.4
click at [81, 149] on div "Edit delivery addresses Address 26 Shipwright Rd Address continued Suburb Largs…" at bounding box center [705, 402] width 1411 height 805
paste input "26 Shipwright Rd"
type input "26 Shipwright Rd"
click at [179, 163] on input "text" at bounding box center [254, 159] width 243 height 22
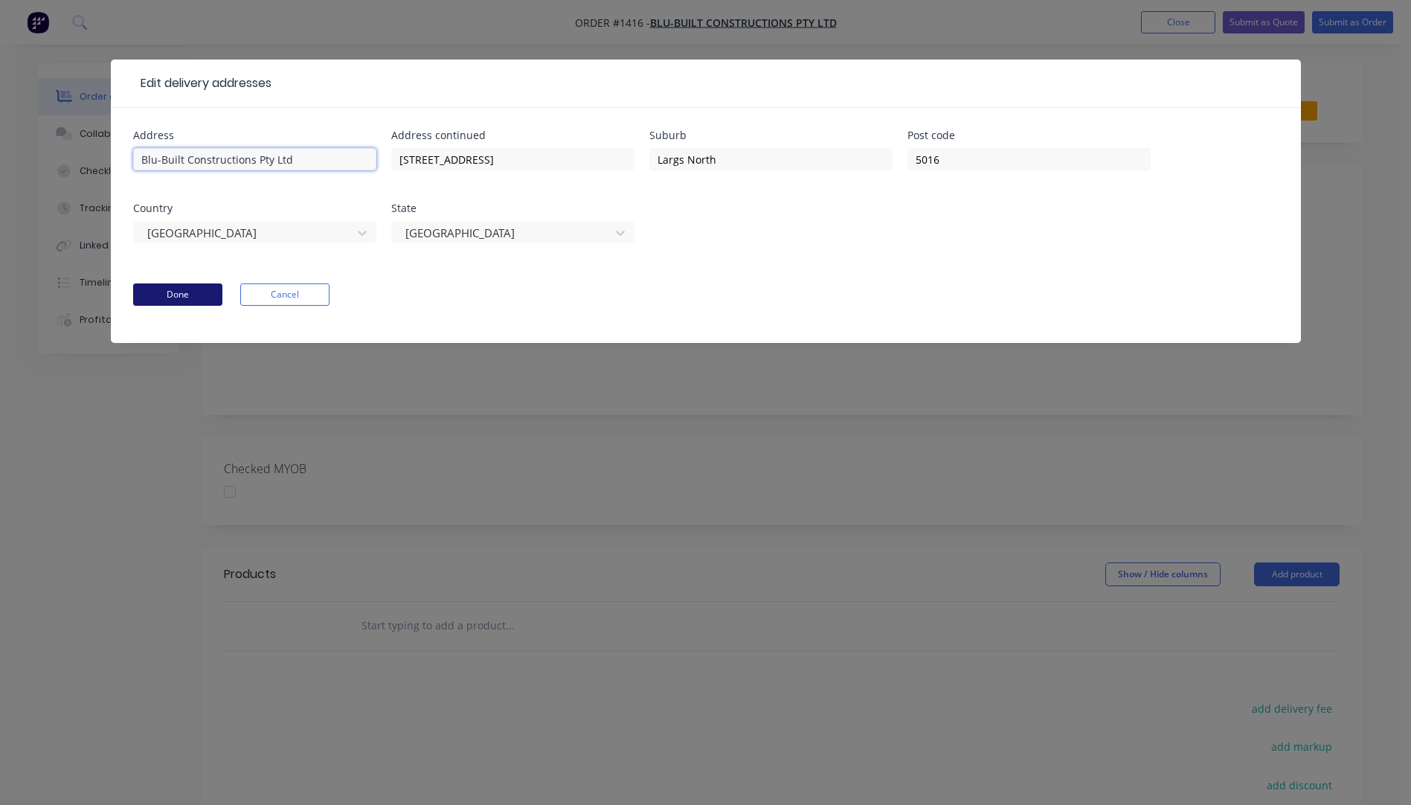
type input "Blu-Built Constructions Pty Ltd"
click at [184, 299] on button "Done" at bounding box center [177, 294] width 89 height 22
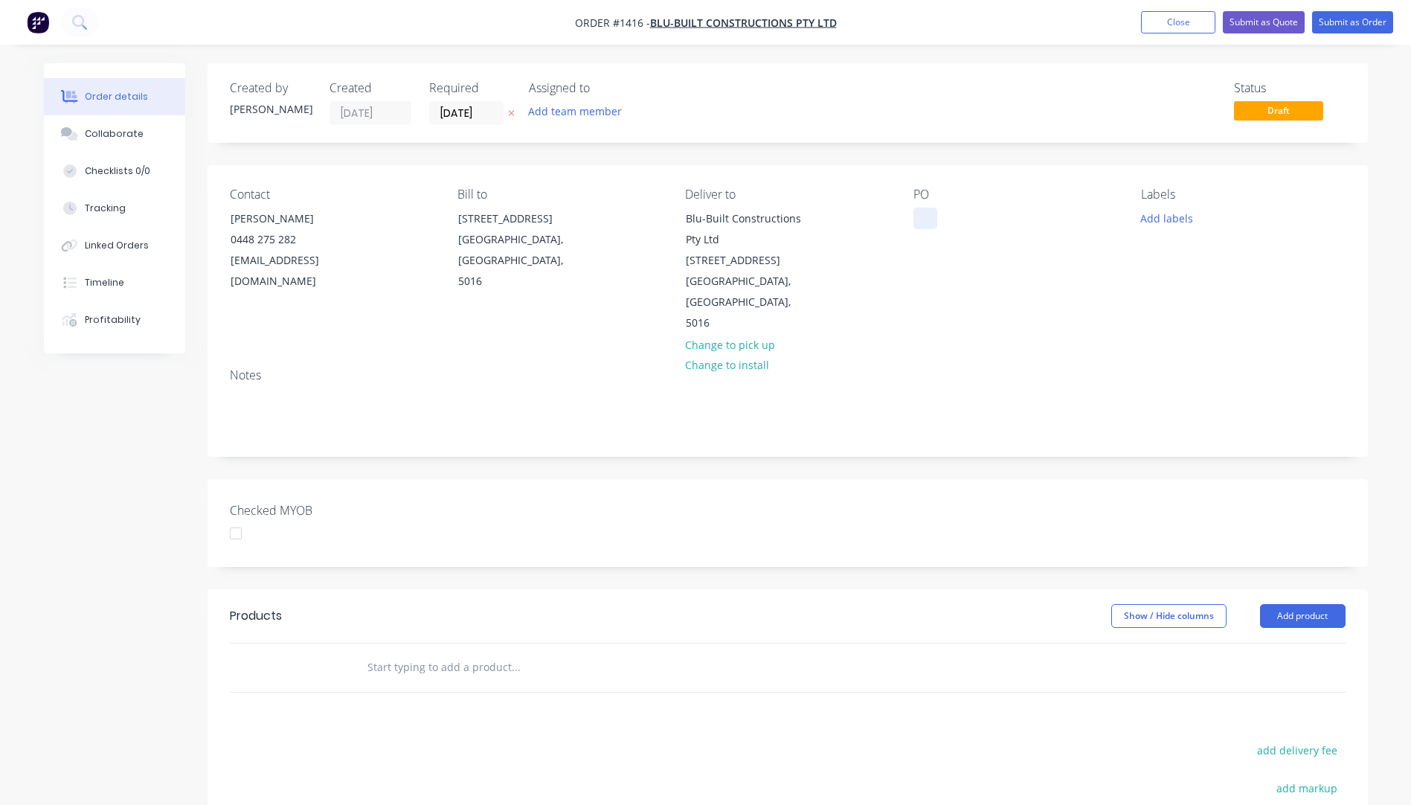
click at [930, 220] on div at bounding box center [925, 219] width 24 height 22
click at [1169, 219] on button "Add labels" at bounding box center [1167, 218] width 68 height 20
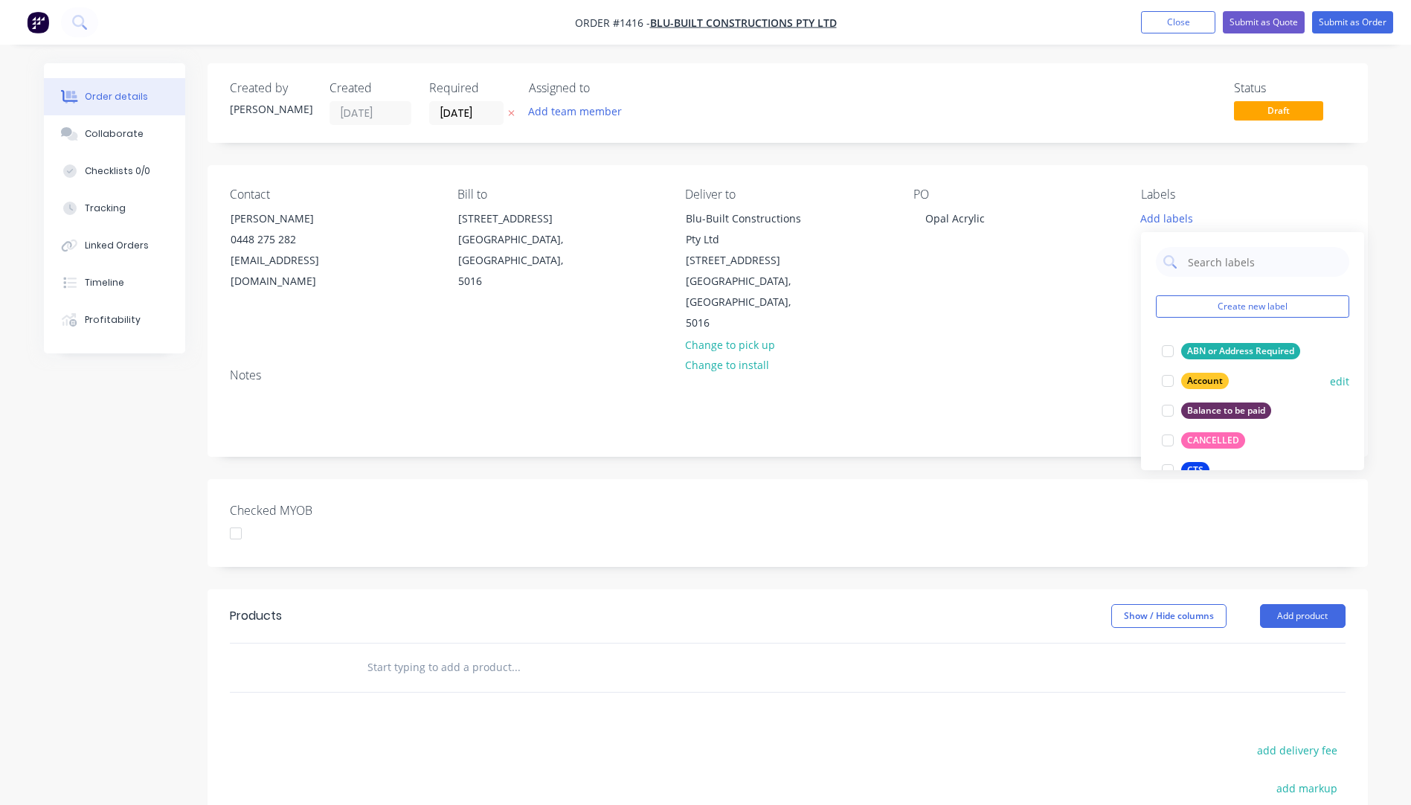
scroll to position [74, 0]
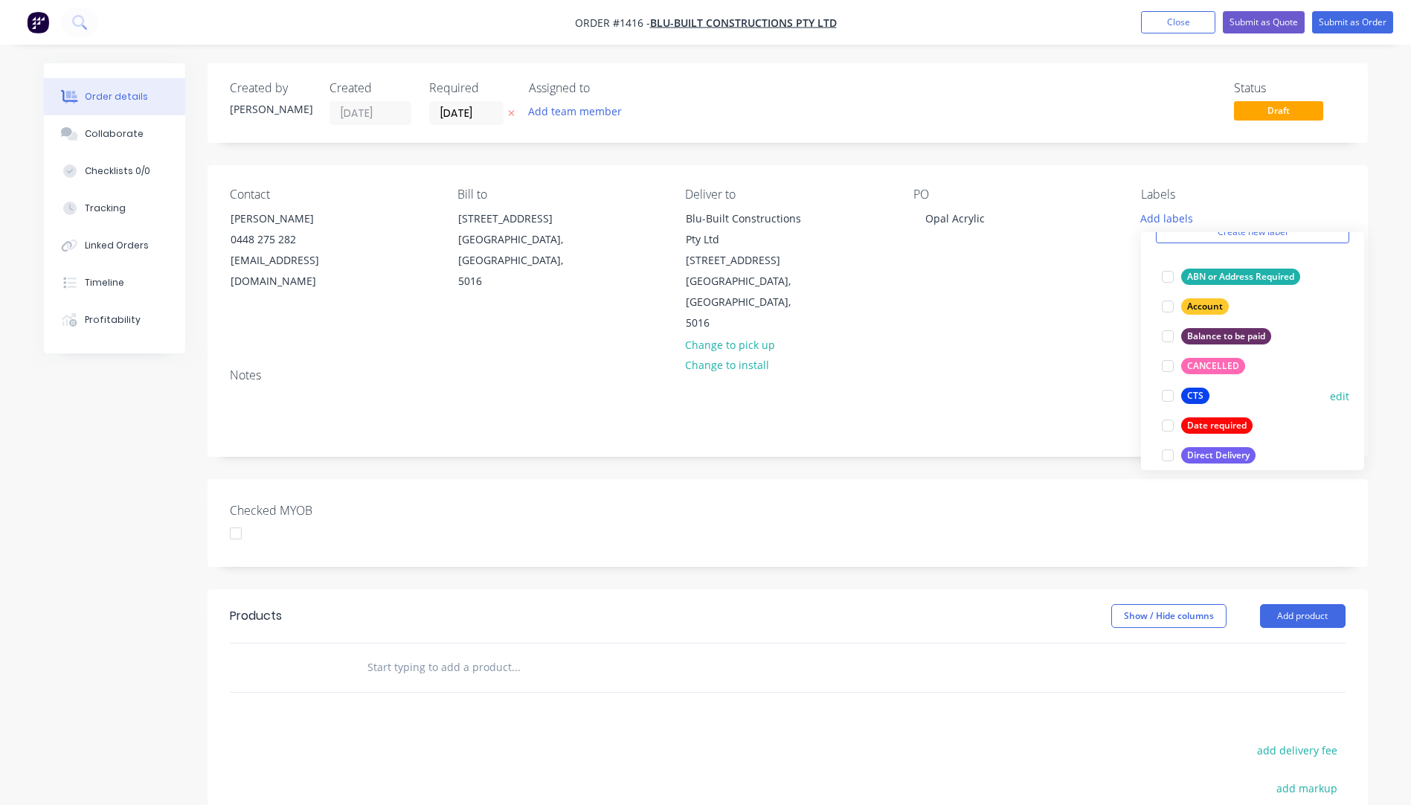
click at [1199, 397] on div "CTS" at bounding box center [1195, 396] width 28 height 16
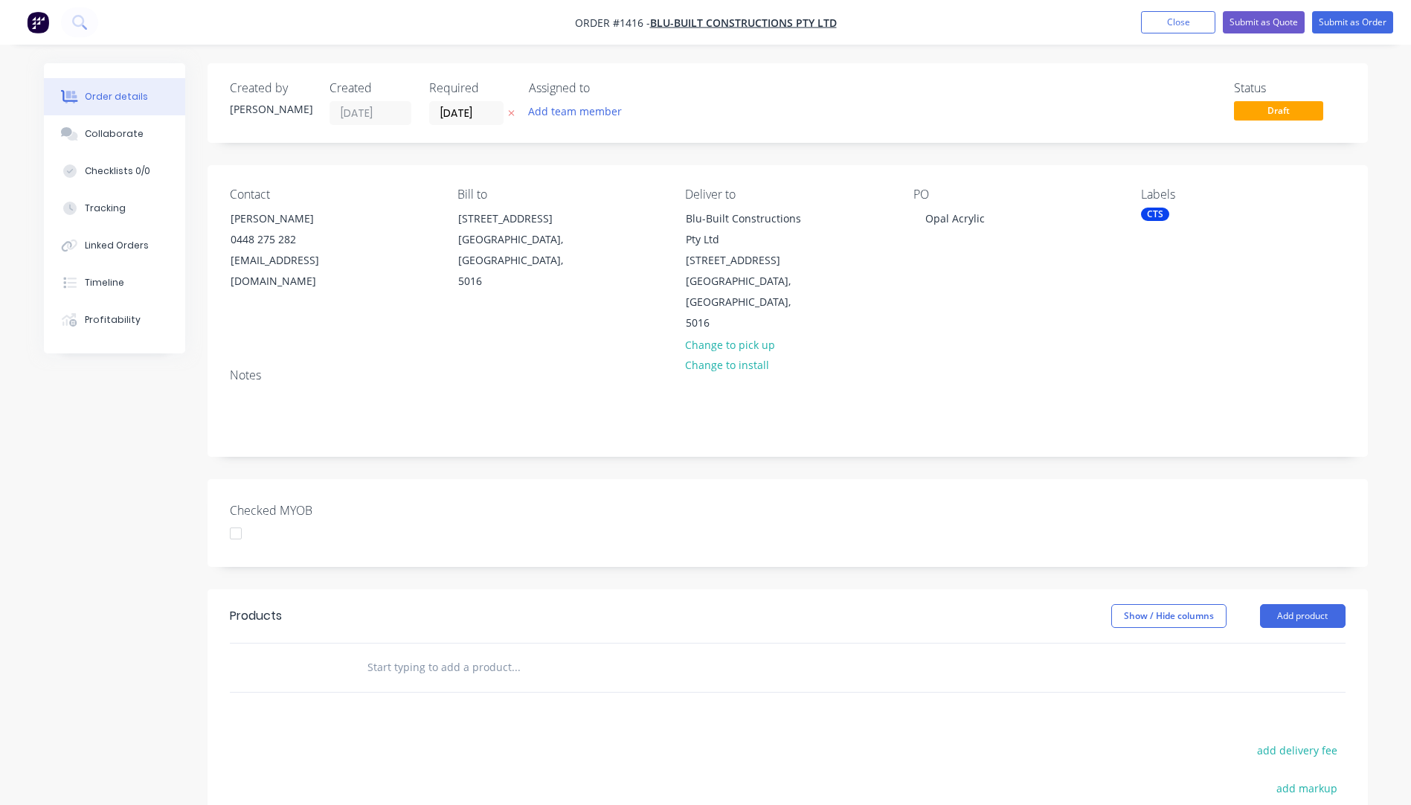
click at [1098, 356] on div "Notes" at bounding box center [788, 406] width 1160 height 100
click at [1304, 604] on button "Add product" at bounding box center [1303, 616] width 86 height 24
click at [1267, 643] on div "Product catalogue" at bounding box center [1275, 654] width 115 height 22
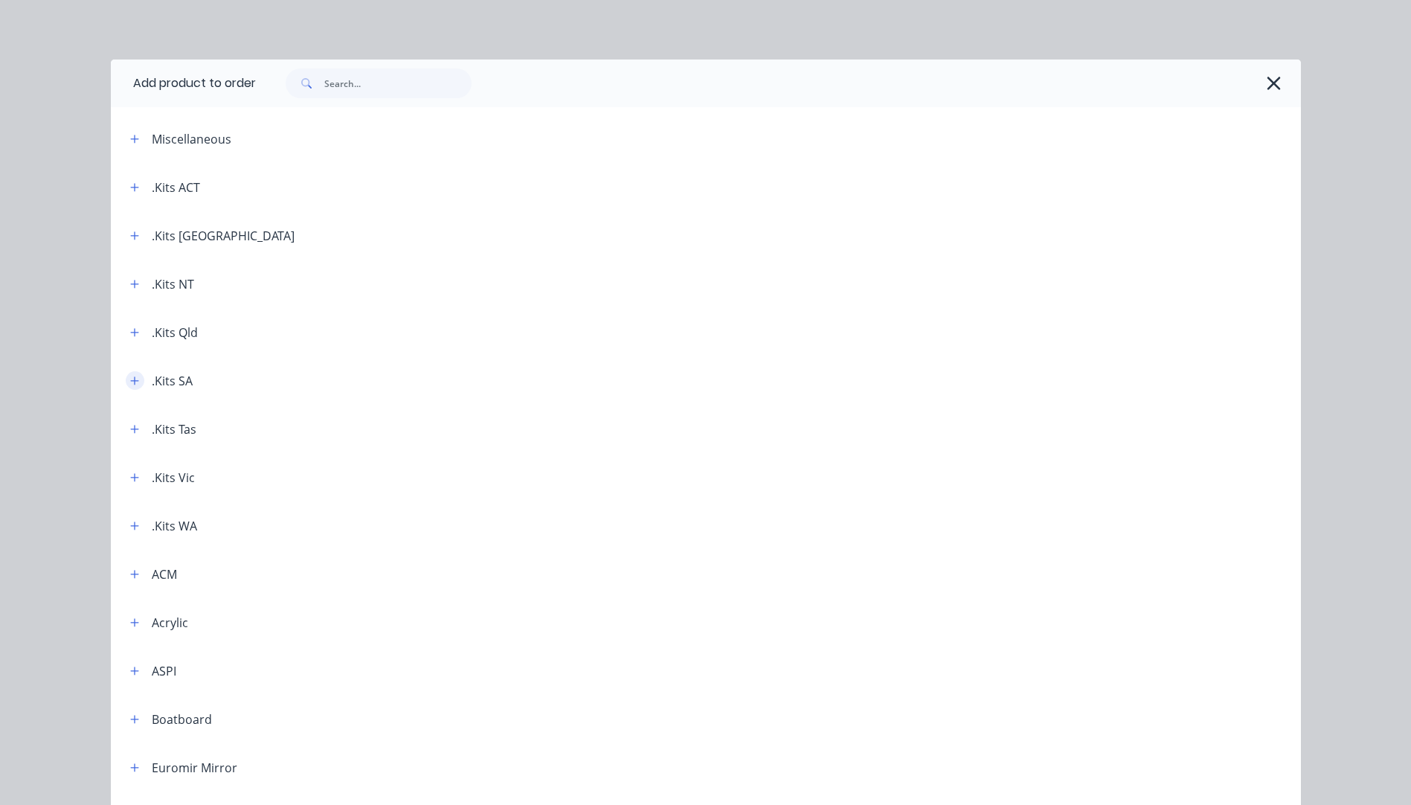
click at [132, 379] on icon "button" at bounding box center [134, 381] width 9 height 10
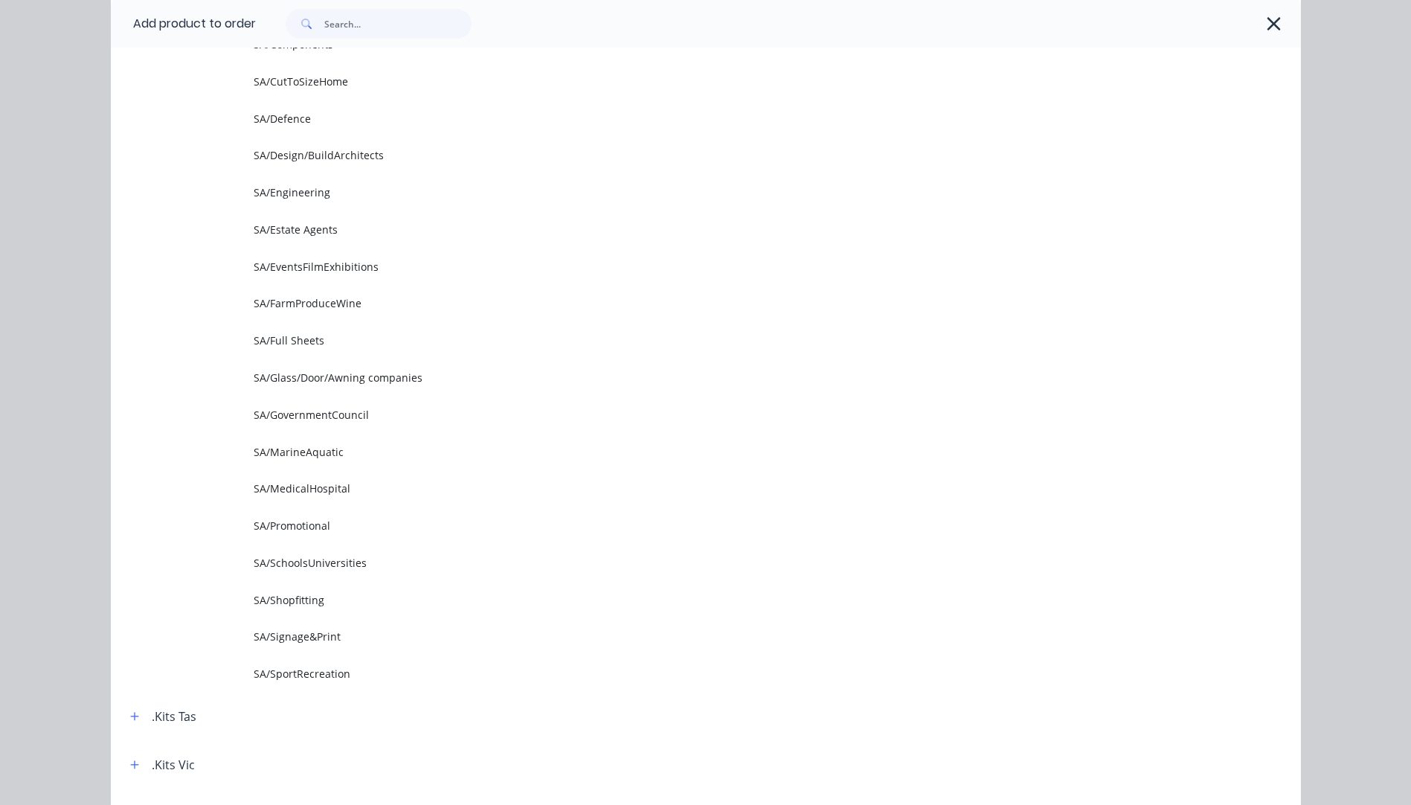
scroll to position [372, 0]
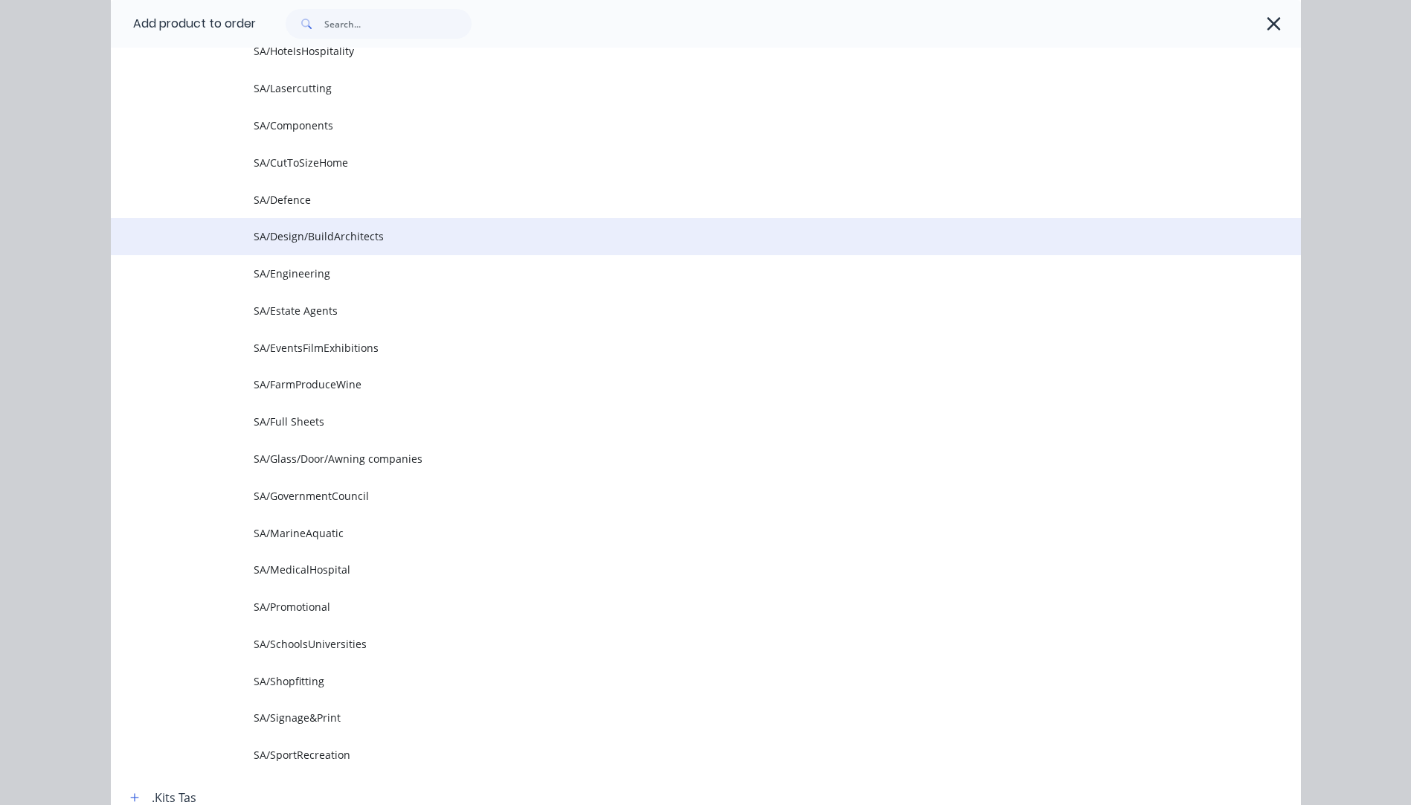
click at [279, 228] on td "SA/Design/BuildArchitects" at bounding box center [777, 236] width 1047 height 37
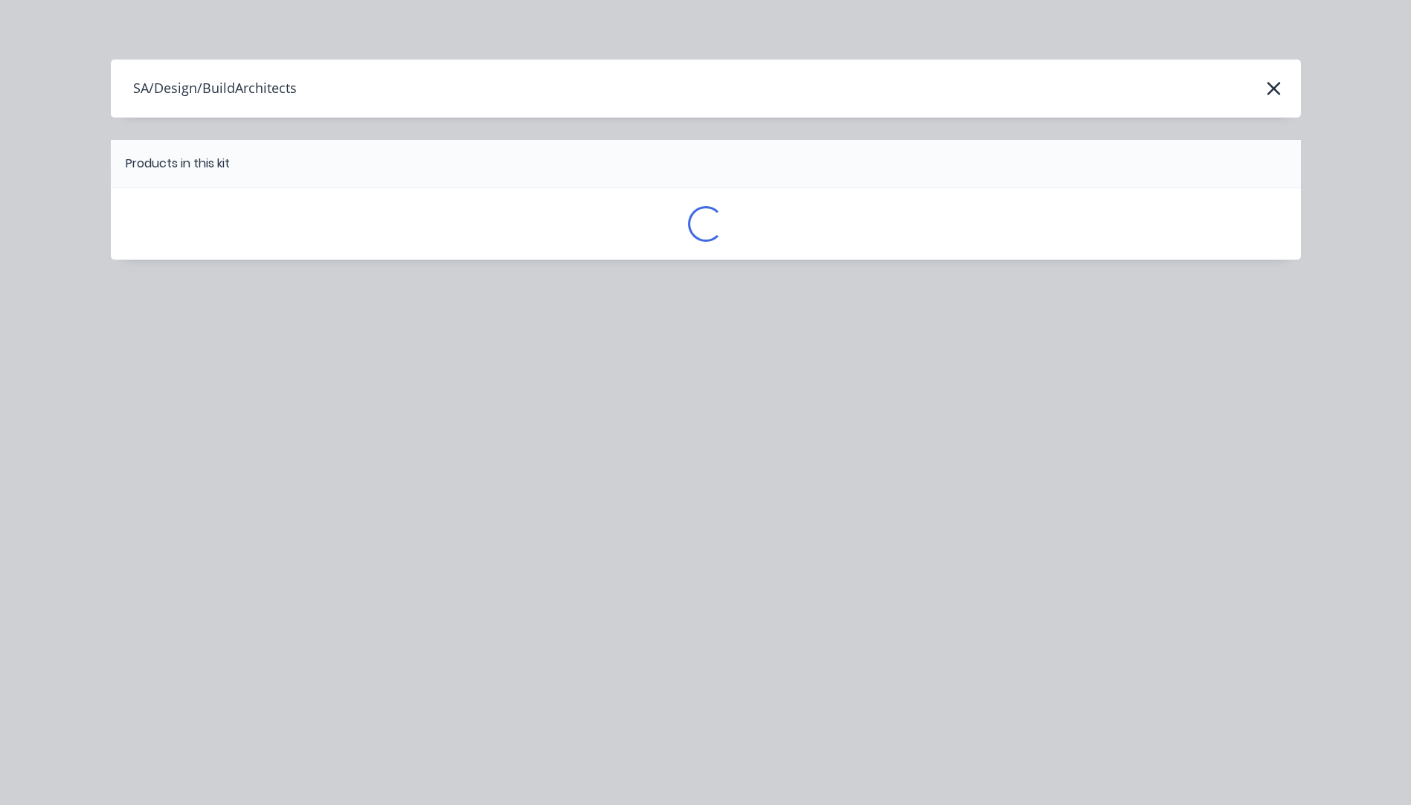
scroll to position [0, 0]
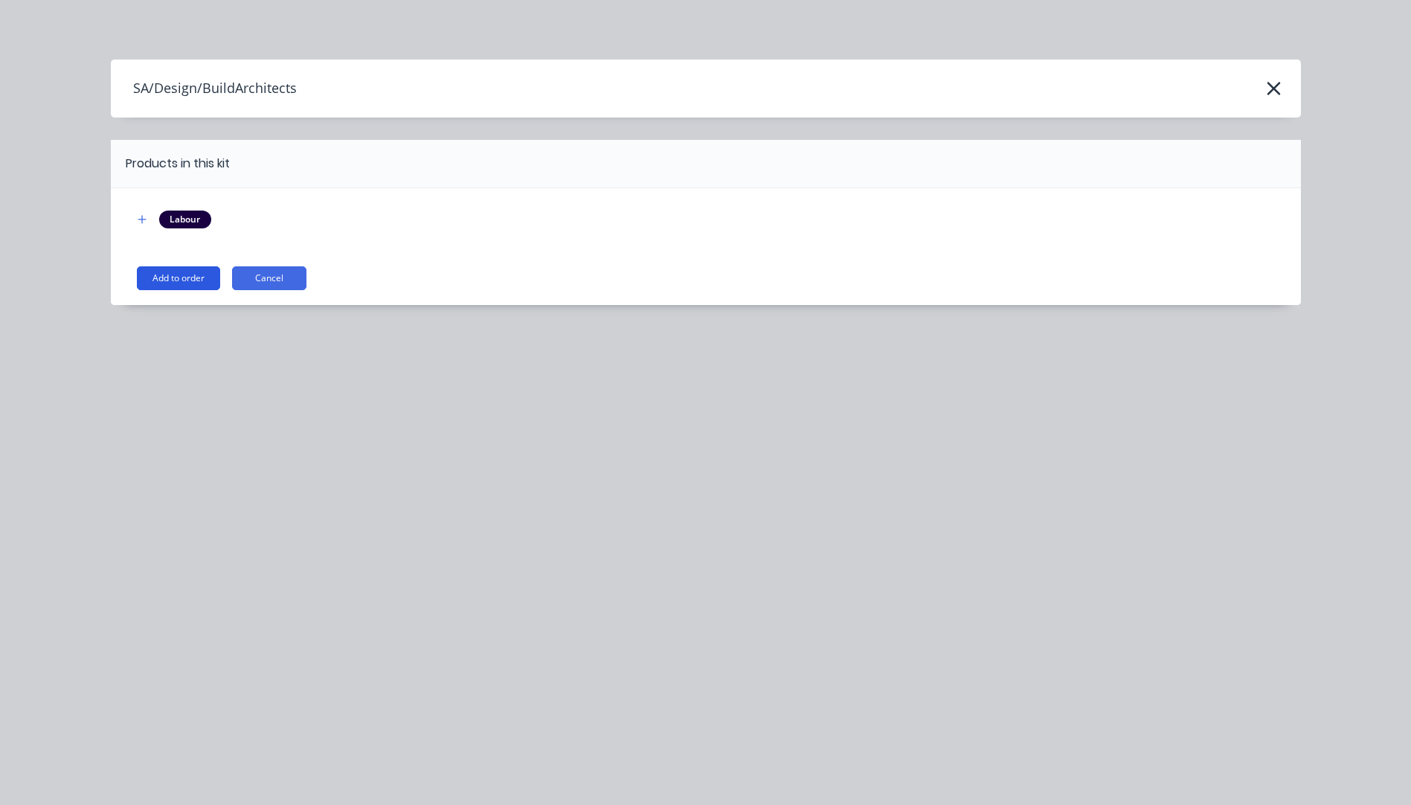
click at [169, 267] on button "Add to order" at bounding box center [178, 278] width 83 height 24
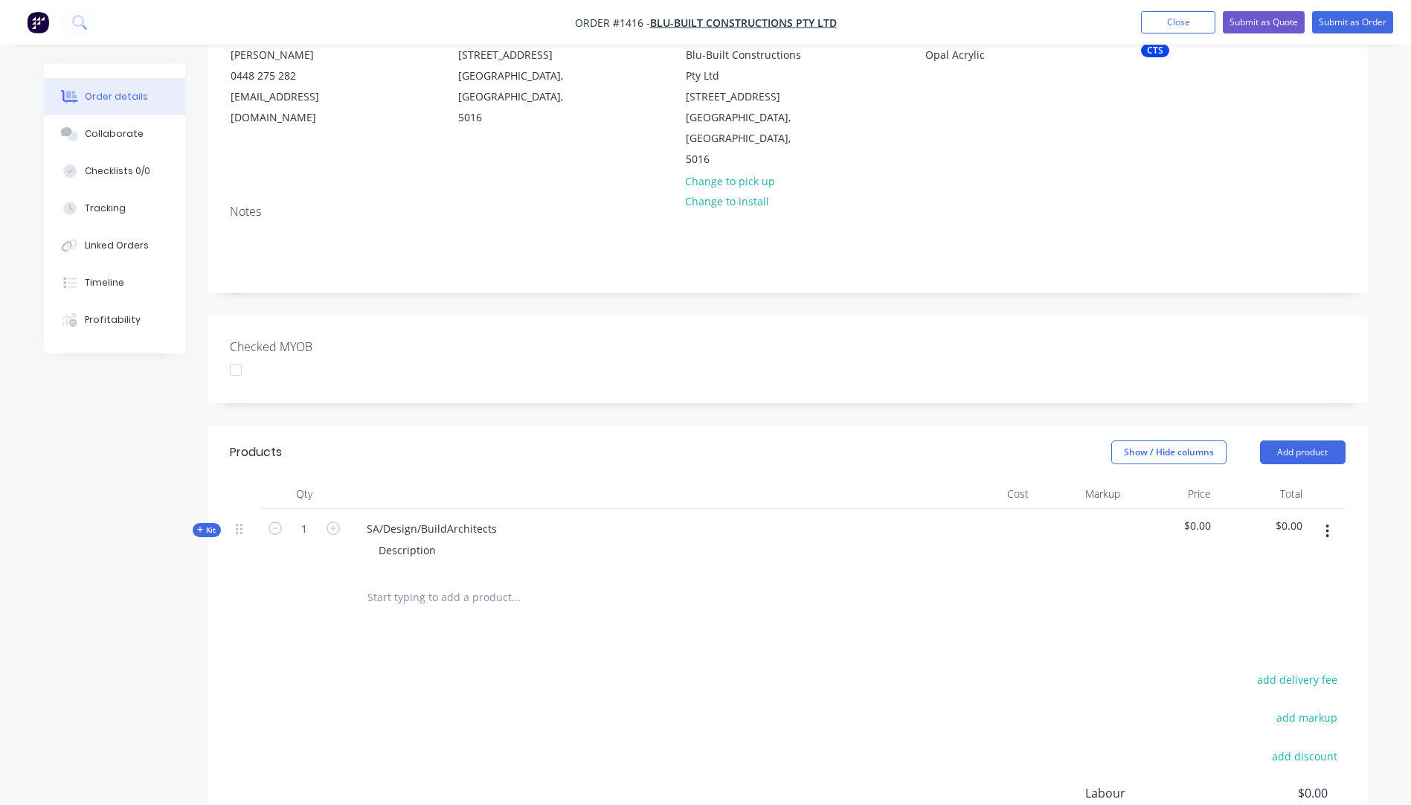
scroll to position [223, 0]
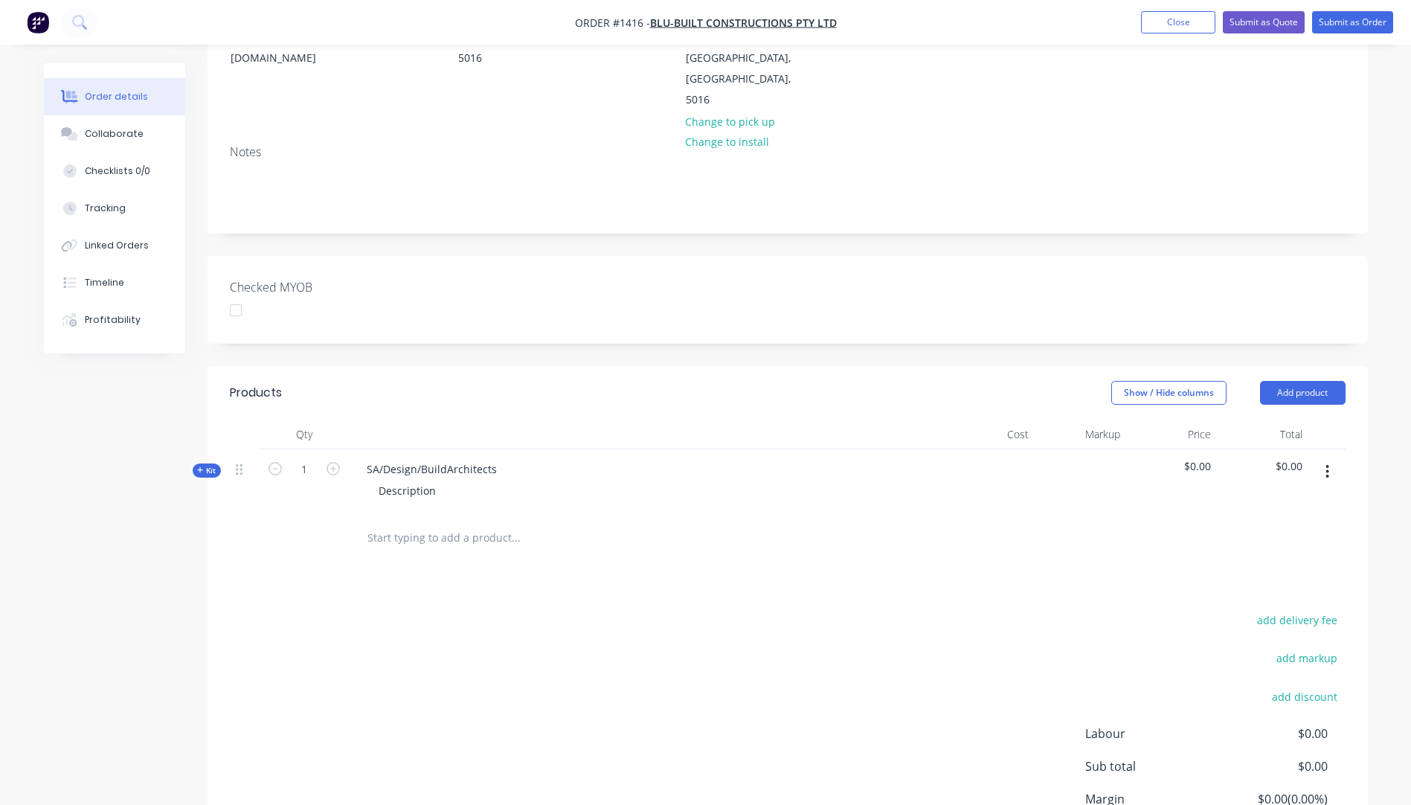
click at [199, 467] on icon at bounding box center [200, 470] width 6 height 6
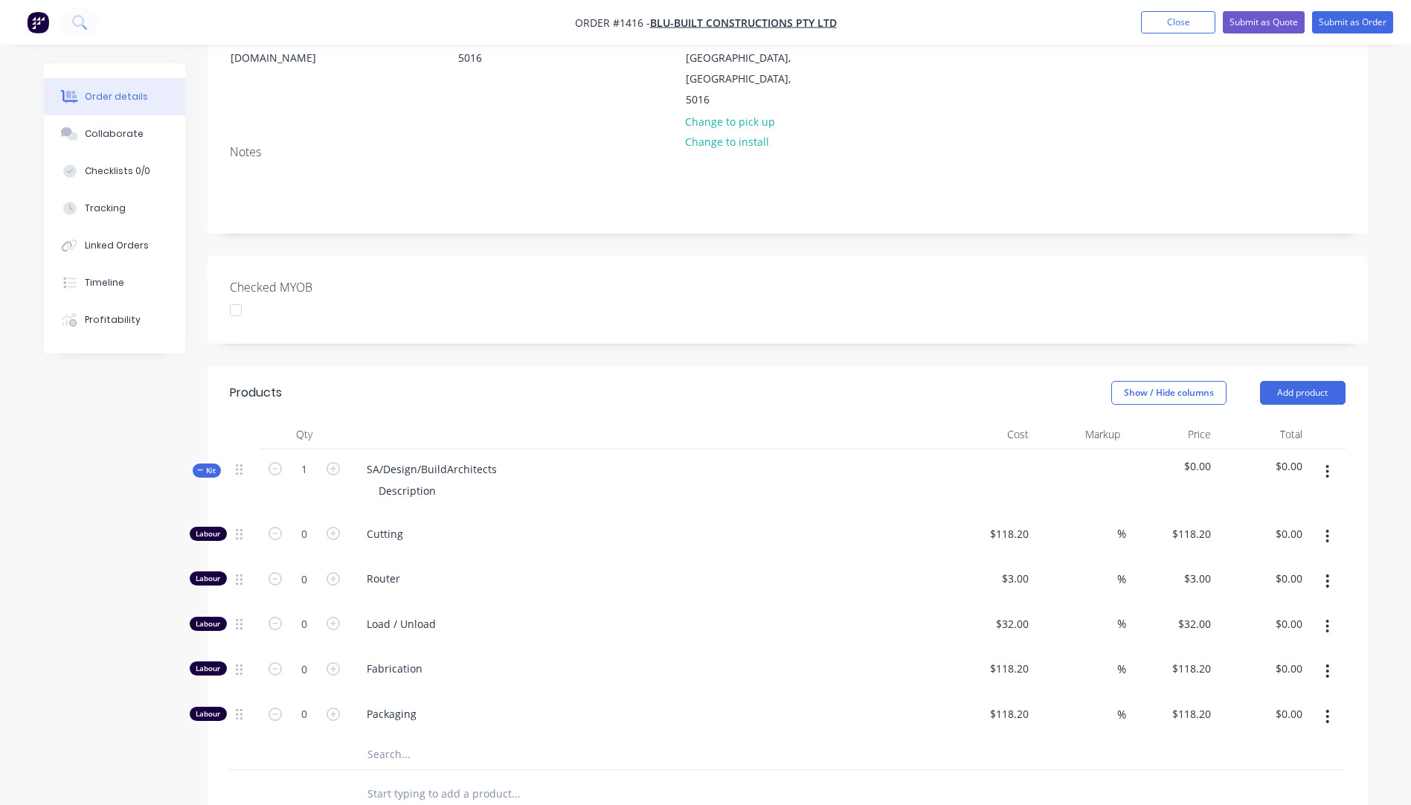
click at [383, 739] on input "text" at bounding box center [516, 754] width 298 height 30
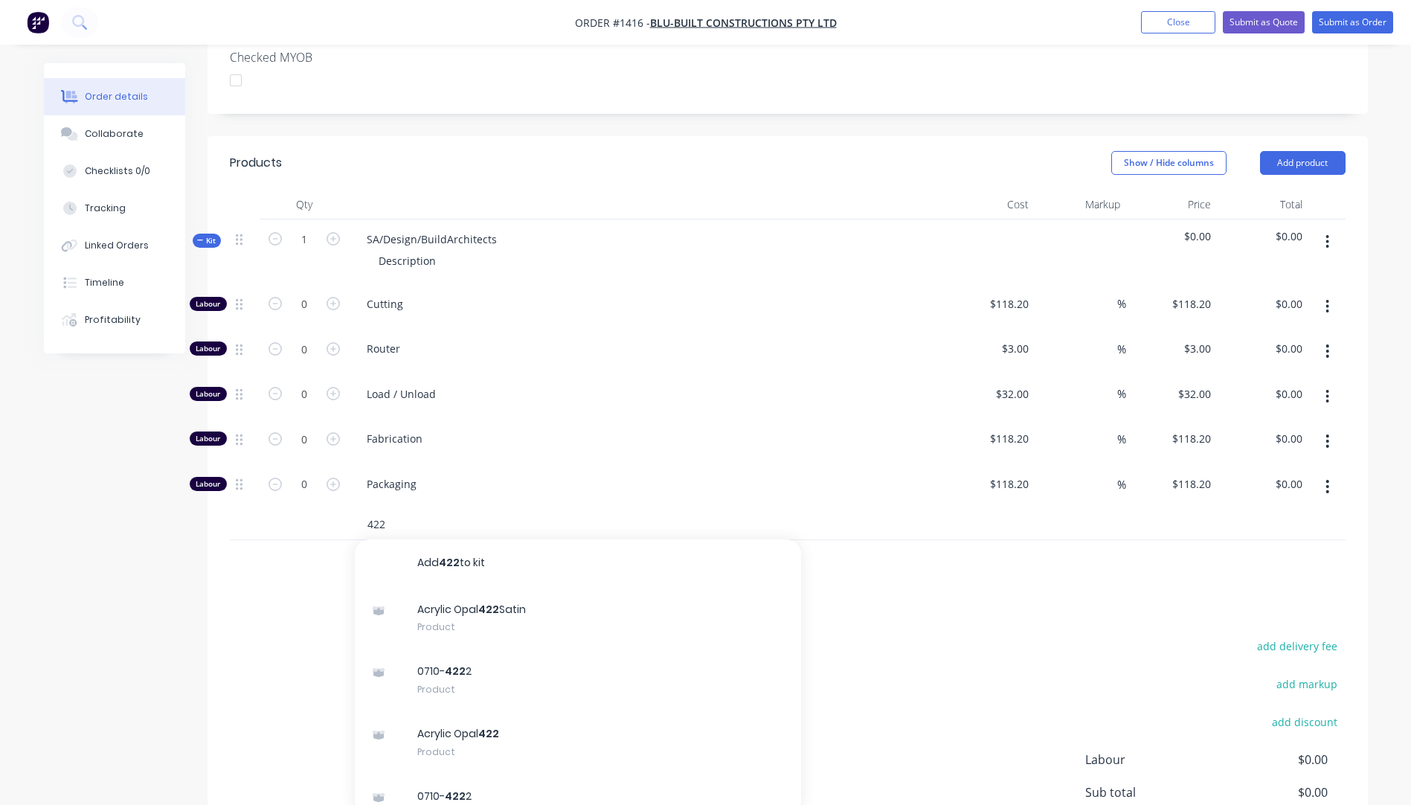
scroll to position [574, 0]
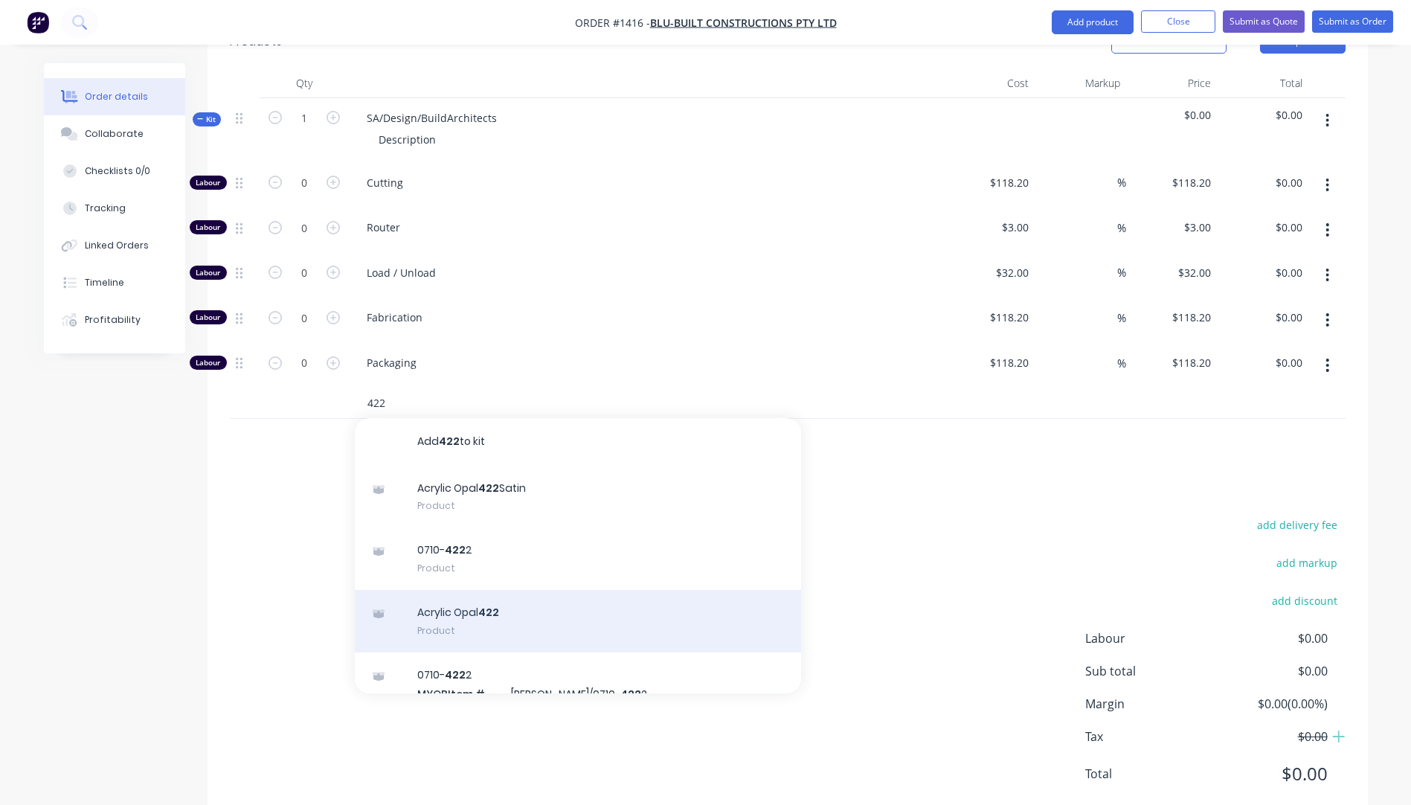
type input "422"
click at [477, 590] on div "Acrylic Opal 422 Product" at bounding box center [578, 621] width 446 height 62
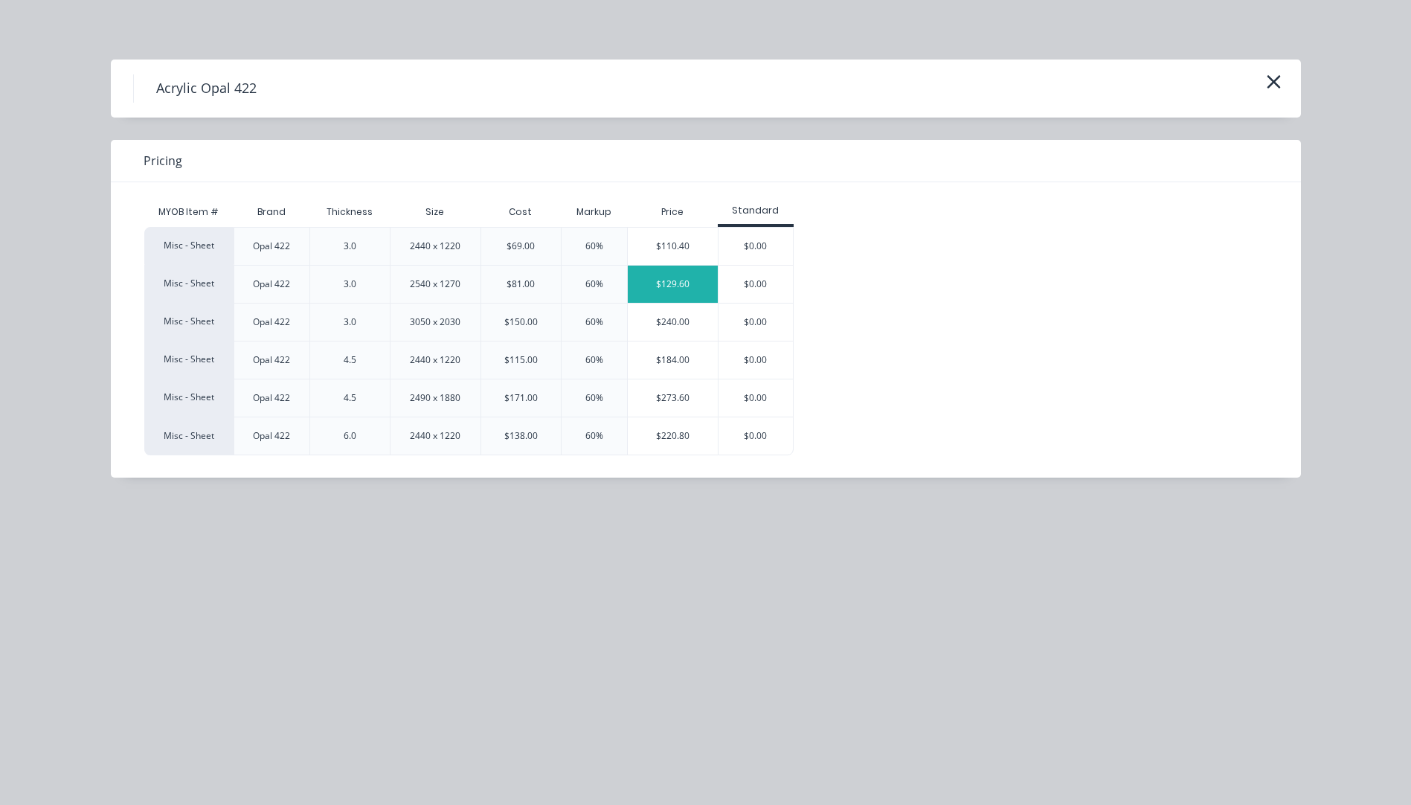
click at [672, 276] on div "$129.60" at bounding box center [673, 284] width 90 height 37
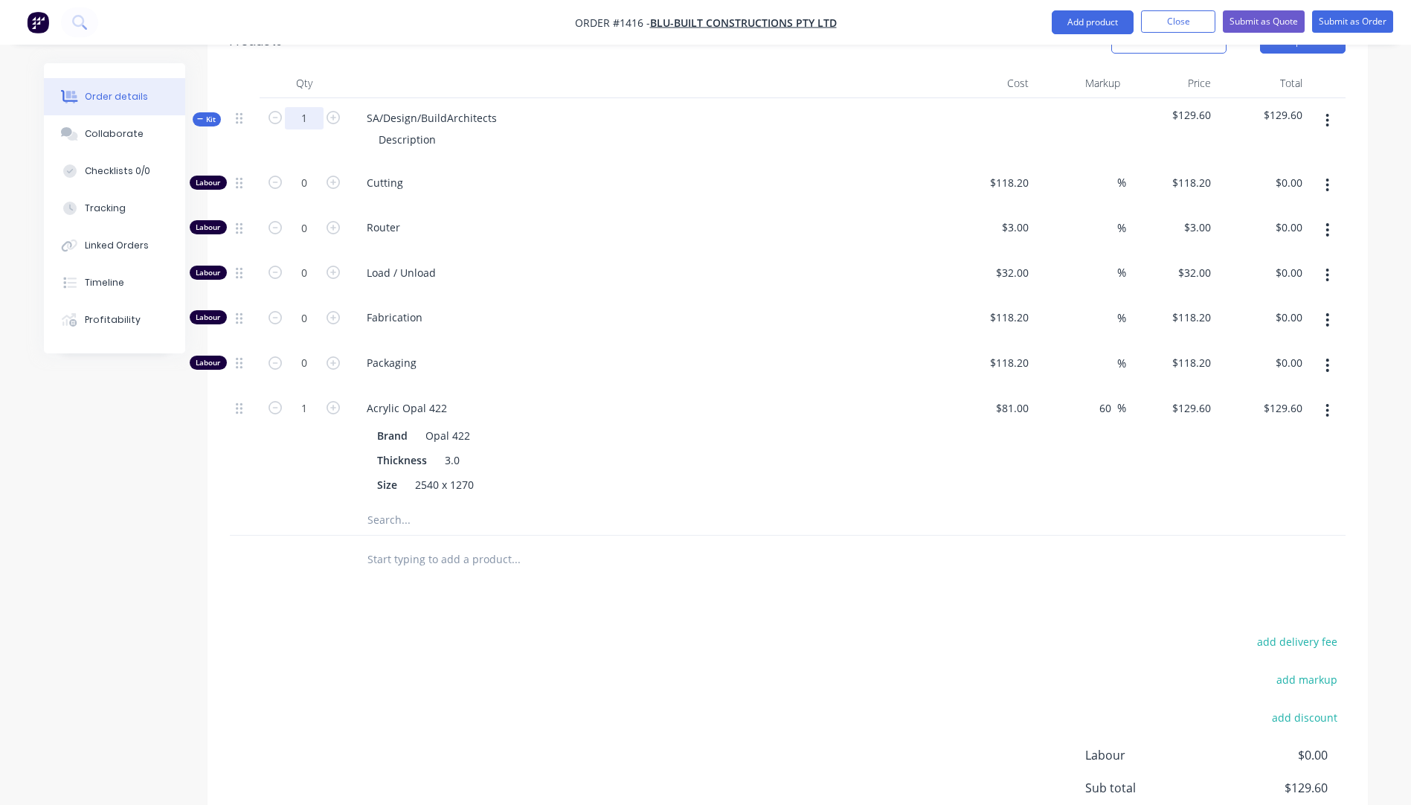
click at [311, 107] on input "1" at bounding box center [304, 118] width 39 height 22
type input "10"
type input "$1,296.00"
click at [640, 208] on div "Router" at bounding box center [646, 230] width 595 height 45
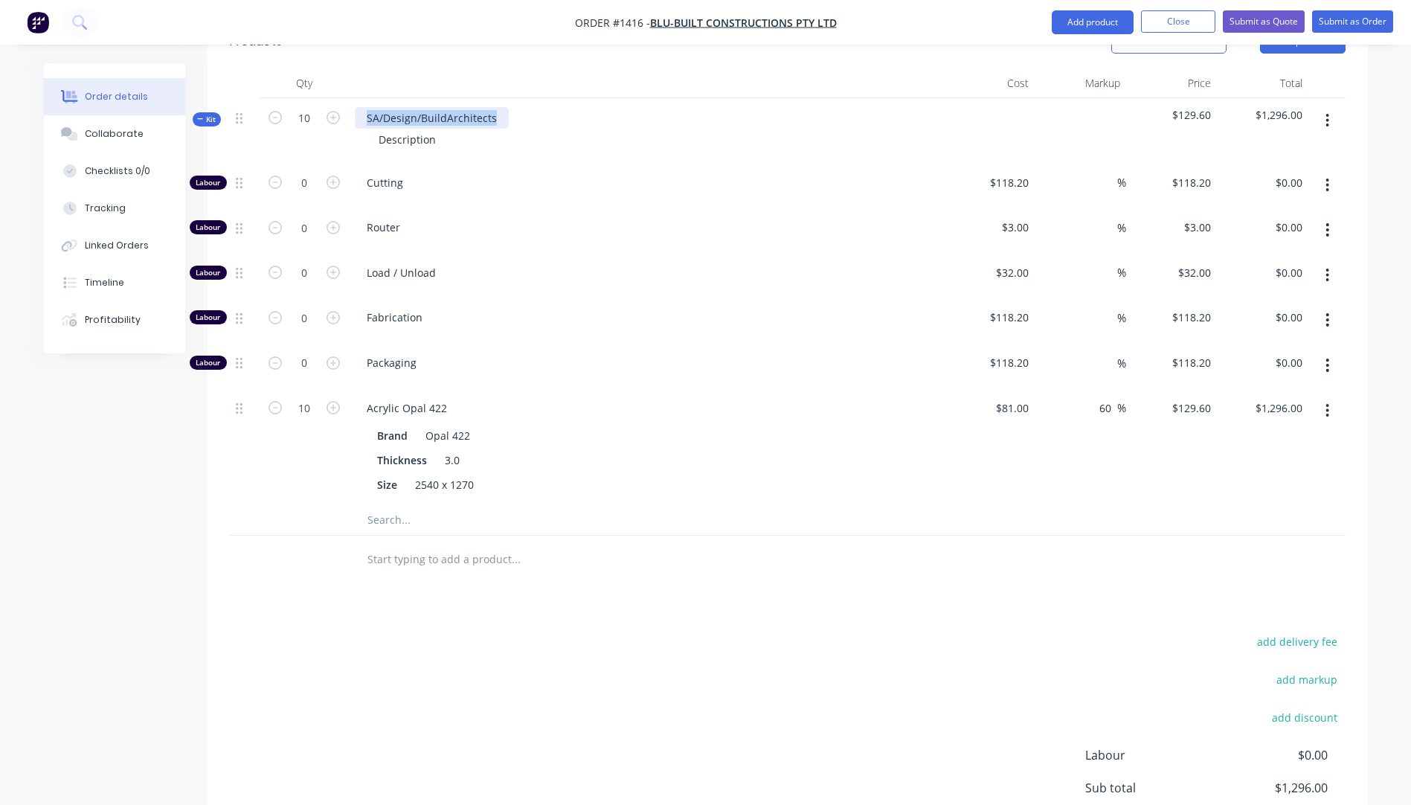
drag, startPoint x: 498, startPoint y: 75, endPoint x: 367, endPoint y: 84, distance: 131.2
click at [367, 107] on div "SA/Design/BuildArchitects" at bounding box center [432, 118] width 154 height 22
drag, startPoint x: 436, startPoint y: 99, endPoint x: 373, endPoint y: 91, distance: 63.7
click at [373, 129] on div "Description" at bounding box center [407, 140] width 81 height 22
click at [657, 355] on span "Packaging" at bounding box center [652, 363] width 571 height 16
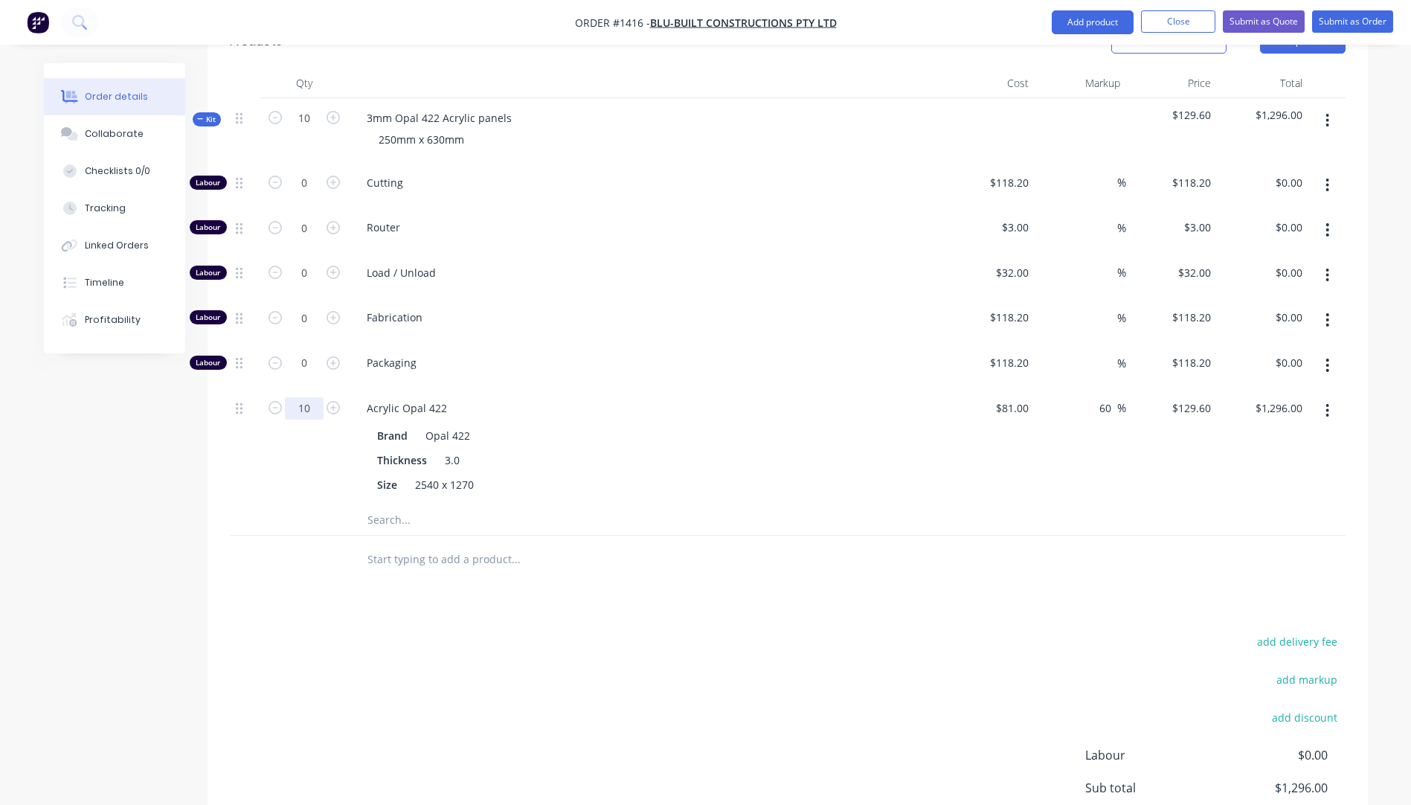
click at [306, 397] on input "10" at bounding box center [304, 408] width 39 height 22
click at [313, 397] on input "10" at bounding box center [304, 408] width 39 height 22
type input "0.75"
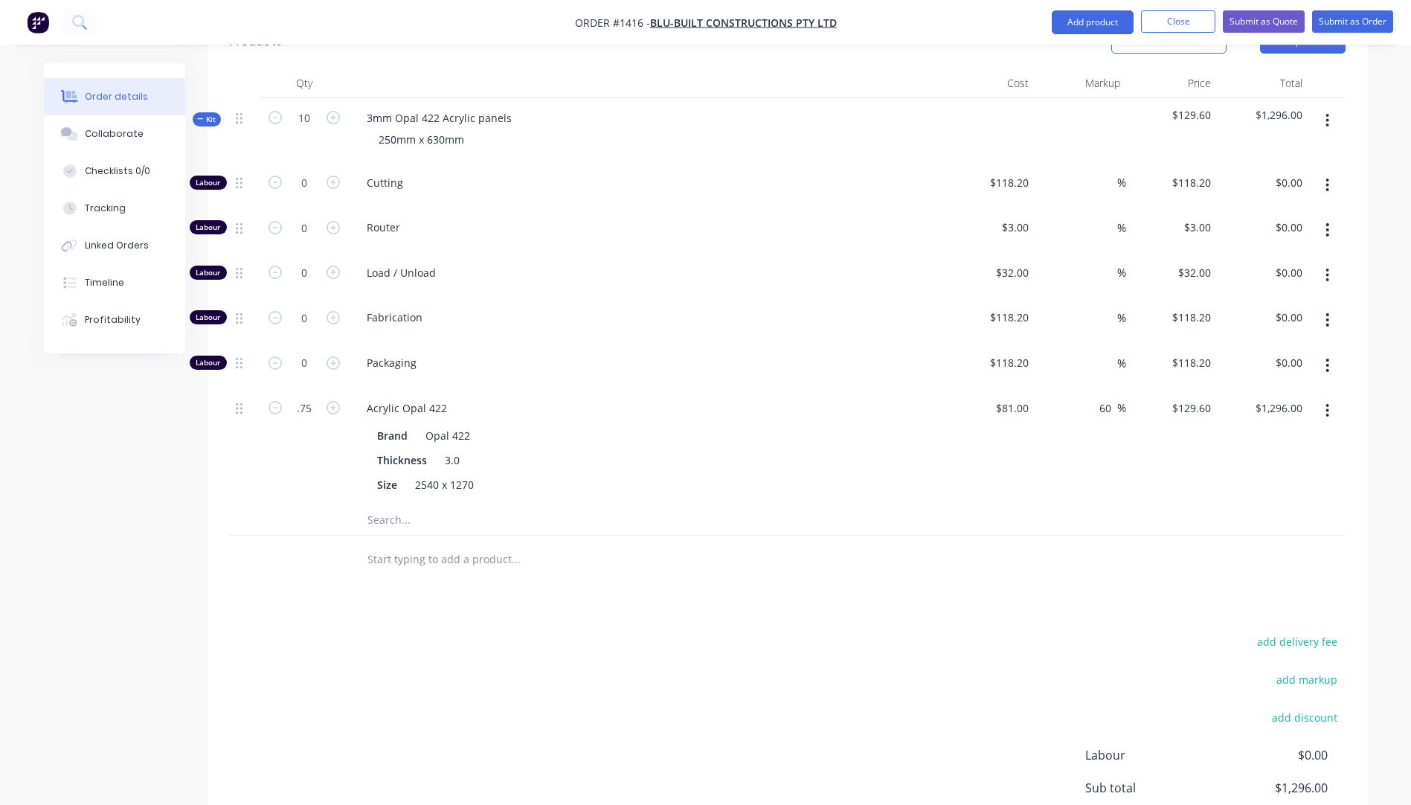
type input "$97.20"
click at [257, 450] on div at bounding box center [245, 446] width 30 height 117
click at [315, 172] on input "0" at bounding box center [304, 183] width 39 height 22
type input "1"
type input "$118.20"
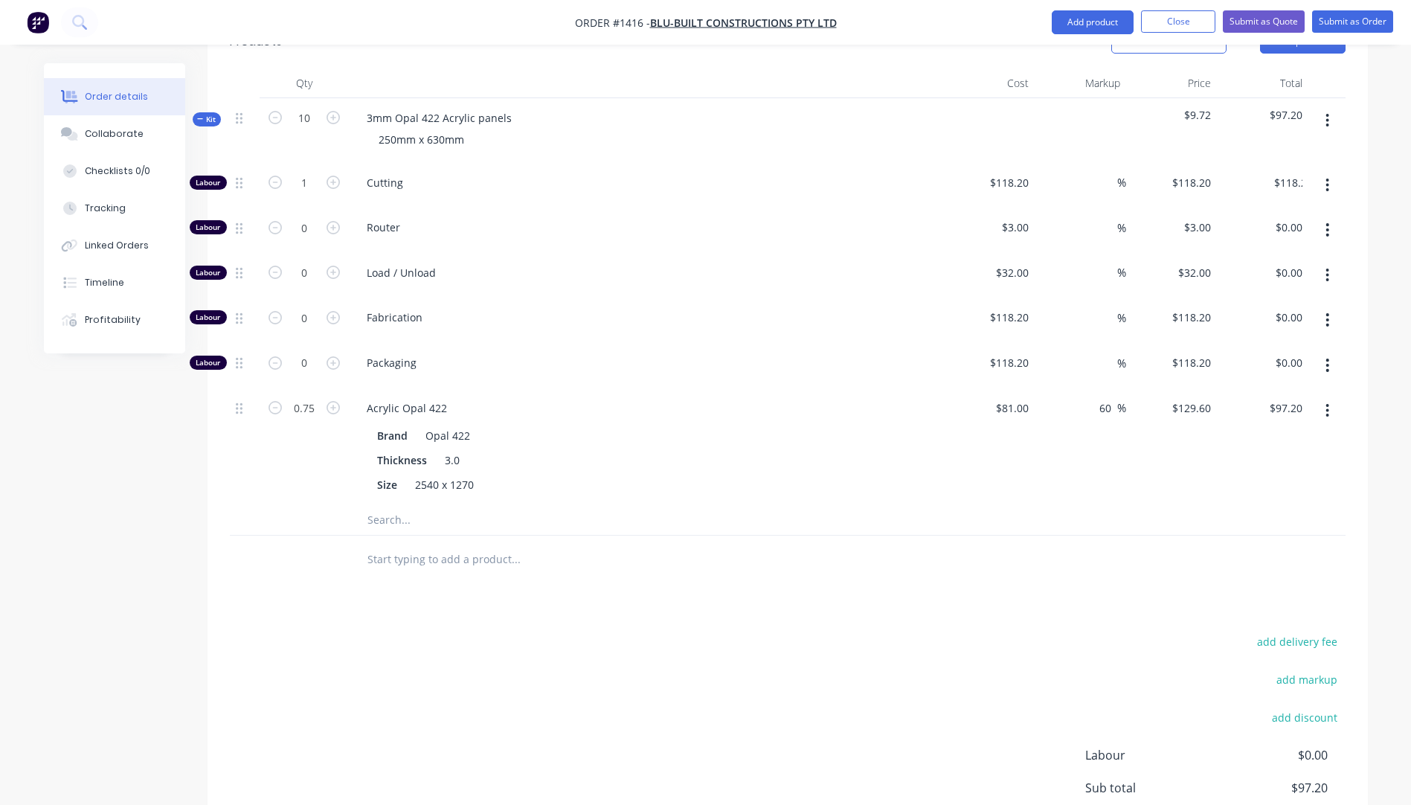
click at [295, 452] on div "0.75" at bounding box center [304, 446] width 89 height 117
click at [313, 172] on input "1" at bounding box center [304, 183] width 39 height 22
click at [334, 176] on icon "button" at bounding box center [333, 182] width 13 height 13
type input "2"
type input "$236.40"
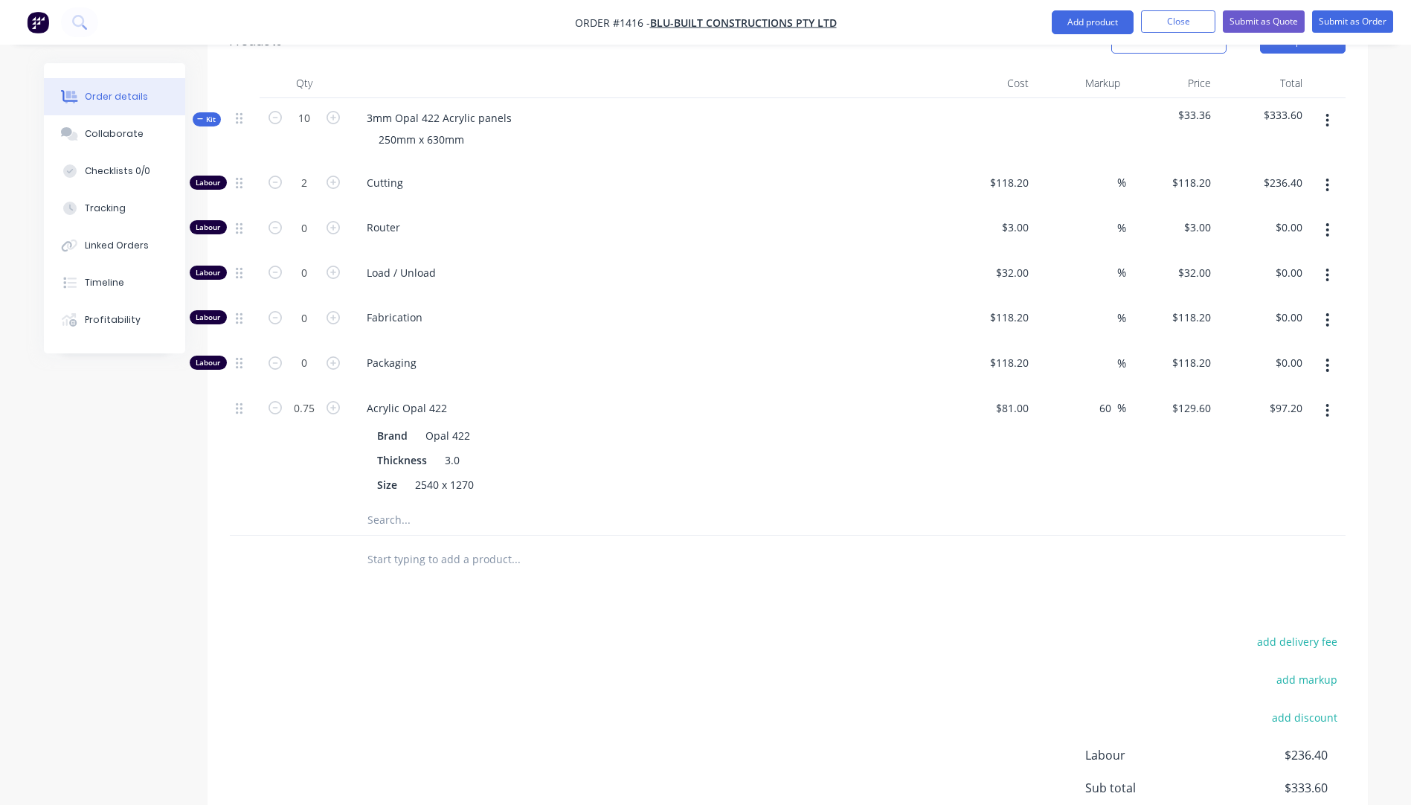
click at [647, 253] on div "Load / Unload" at bounding box center [646, 275] width 595 height 45
click at [1020, 172] on input "118.2" at bounding box center [1017, 183] width 34 height 22
type input "$10.00"
type input "$20.00"
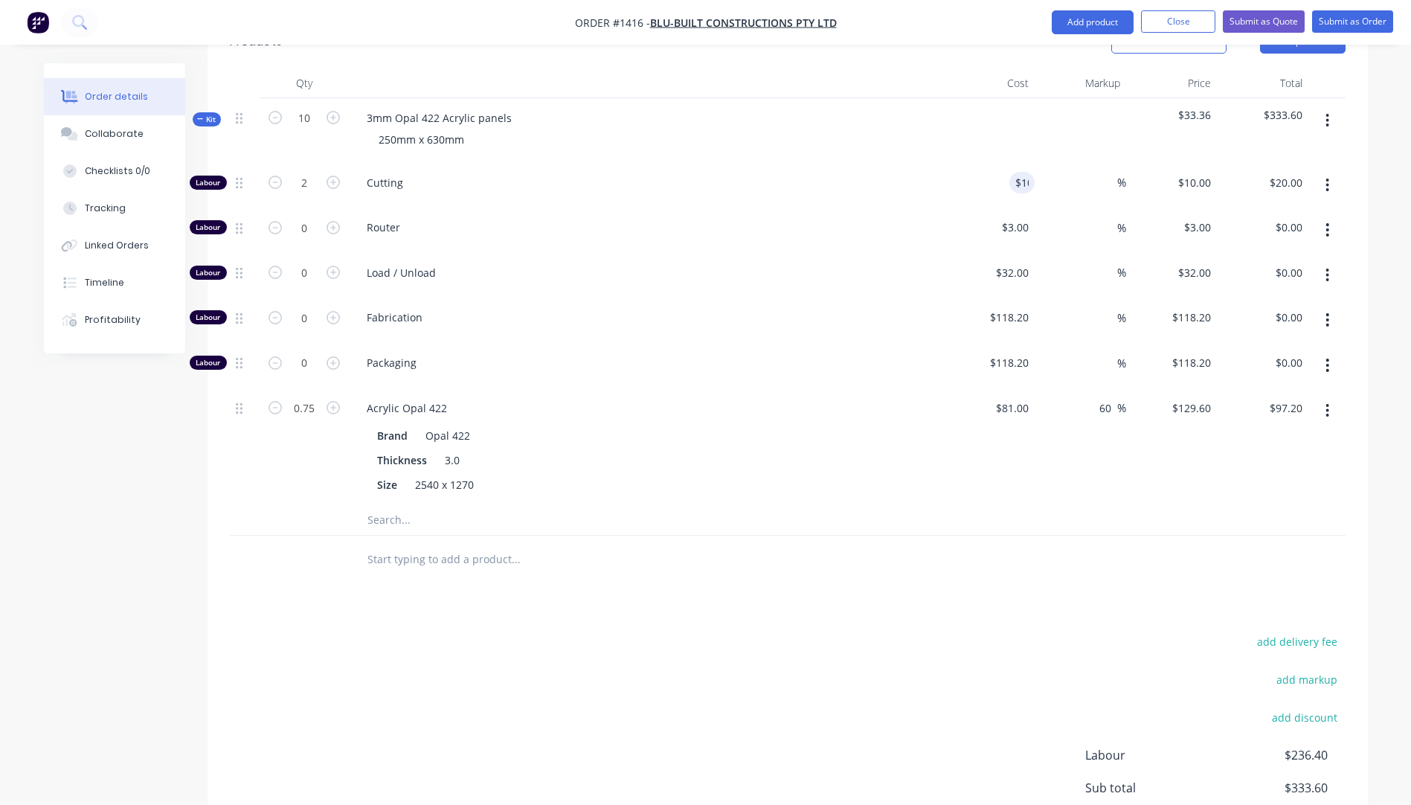
click at [897, 309] on span "Fabrication" at bounding box center [652, 317] width 571 height 16
click at [395, 505] on input "text" at bounding box center [516, 520] width 298 height 30
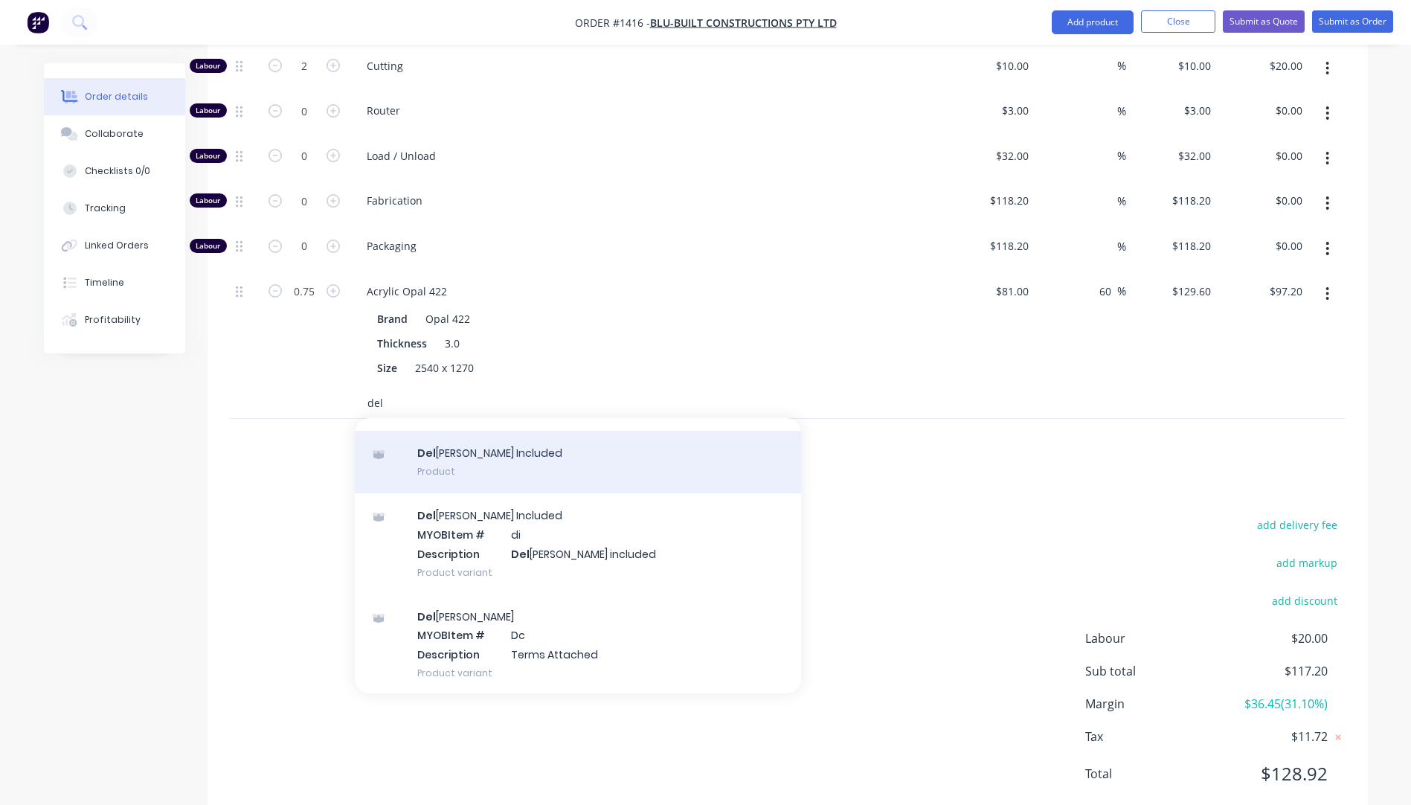
scroll to position [98, 0]
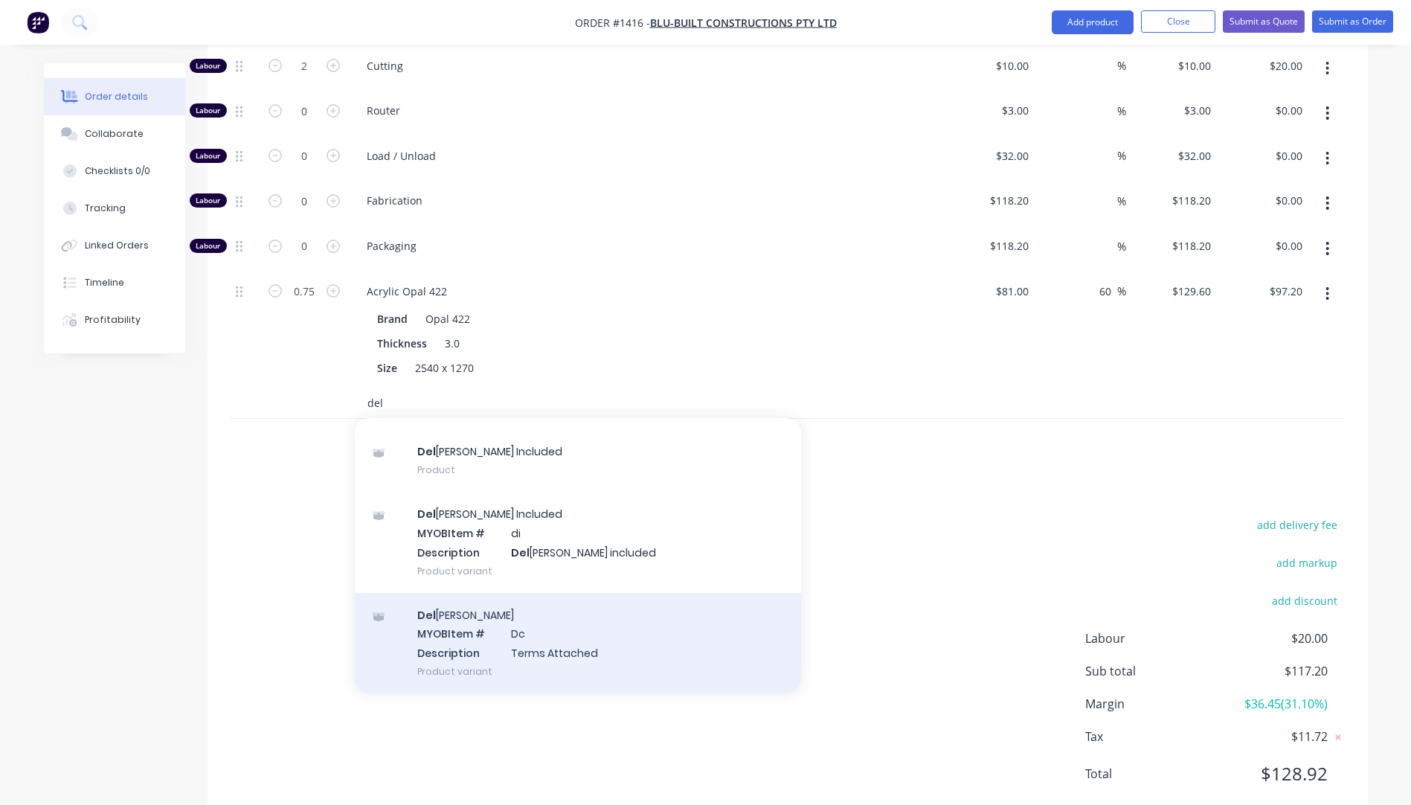
type input "del"
click at [518, 610] on div "Del ivery MYOB Item # Dc Description Terms Attached Product variant" at bounding box center [578, 643] width 446 height 100
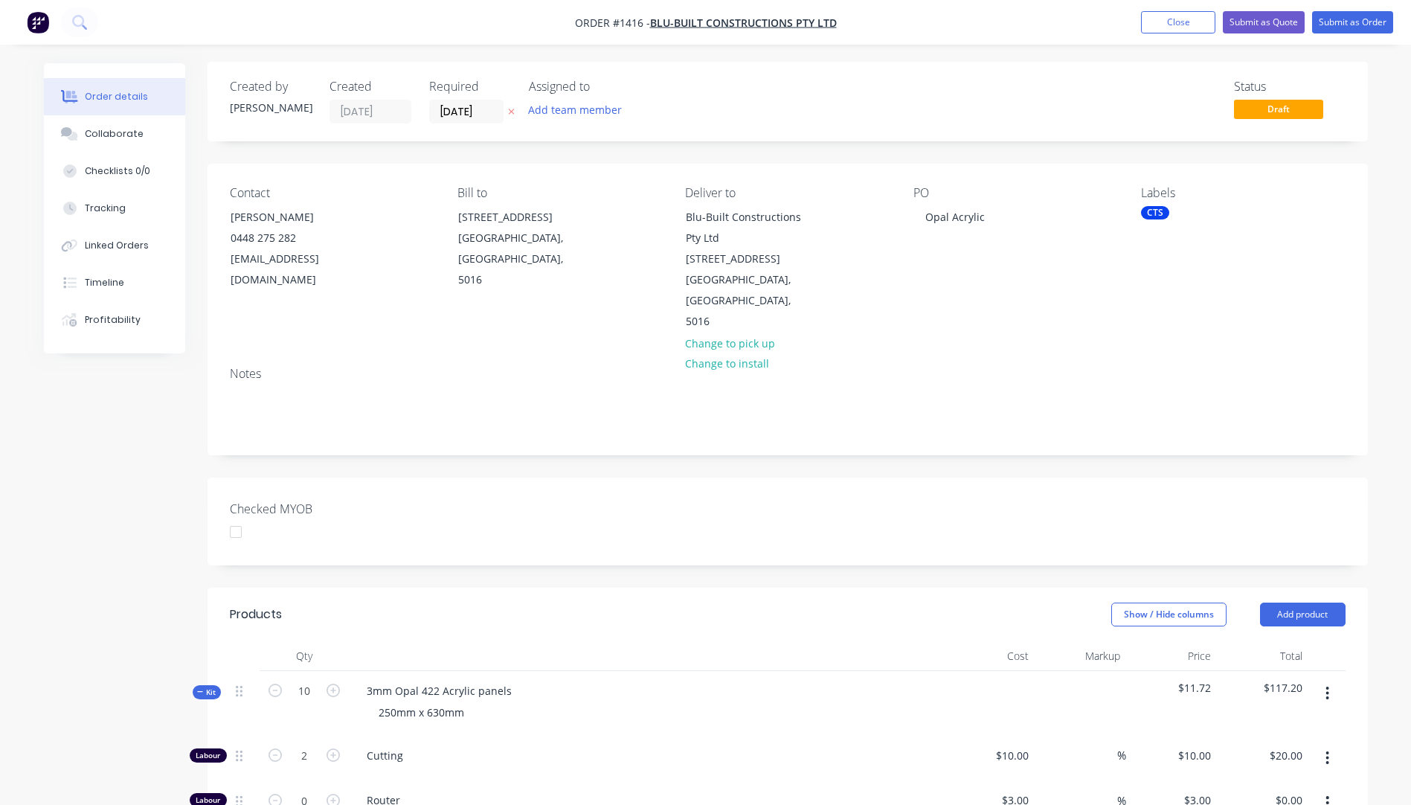
scroll to position [0, 0]
click at [114, 132] on div "Collaborate" at bounding box center [114, 133] width 59 height 13
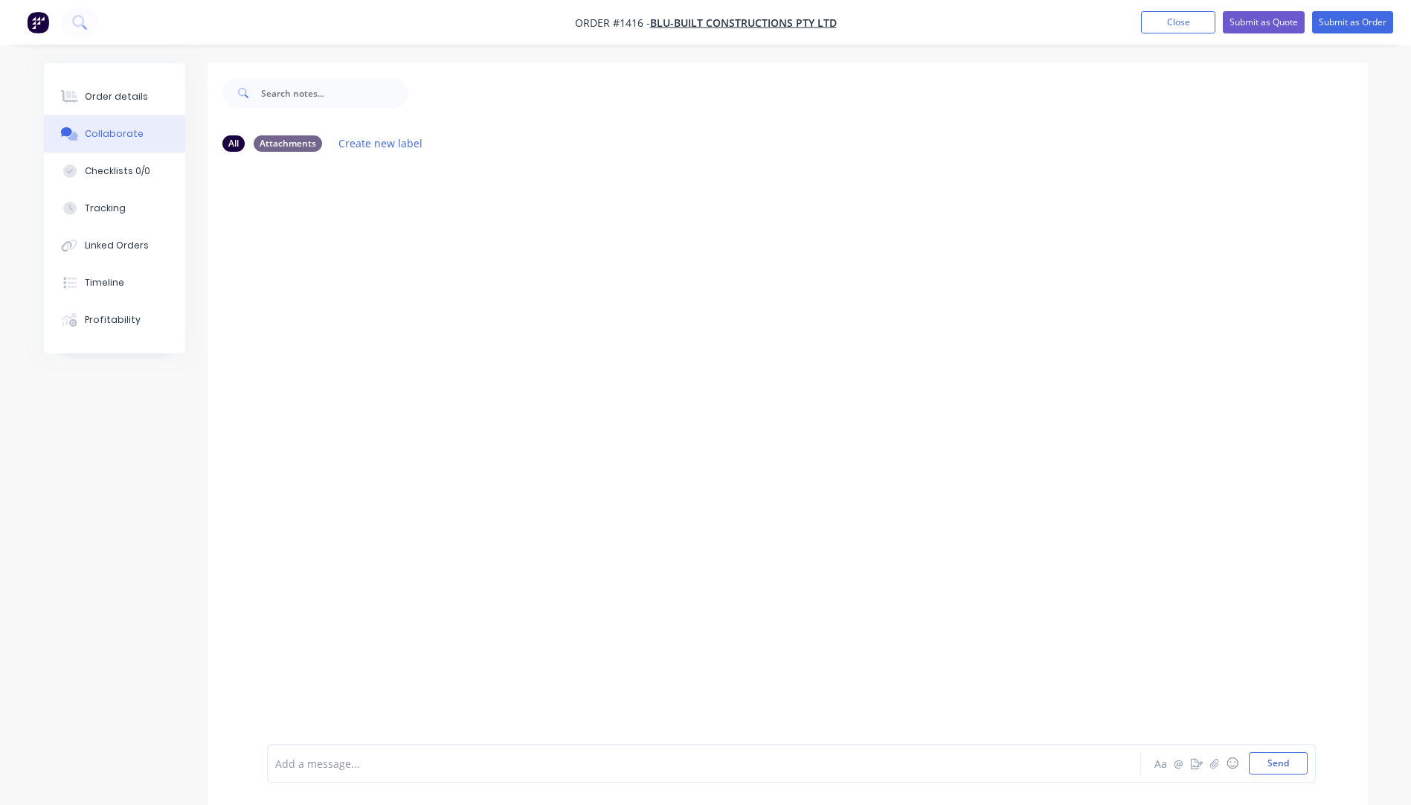
click at [530, 766] on div at bounding box center [663, 764] width 774 height 16
click at [494, 766] on div "KIS TNT $26.14+ Bubble wrap/Cardboard 7" at bounding box center [663, 764] width 774 height 16
click at [1277, 763] on button "Send" at bounding box center [1278, 763] width 59 height 22
click at [1212, 760] on icon "button" at bounding box center [1213, 763] width 9 height 10
click at [1256, 762] on button "Send" at bounding box center [1278, 763] width 59 height 22
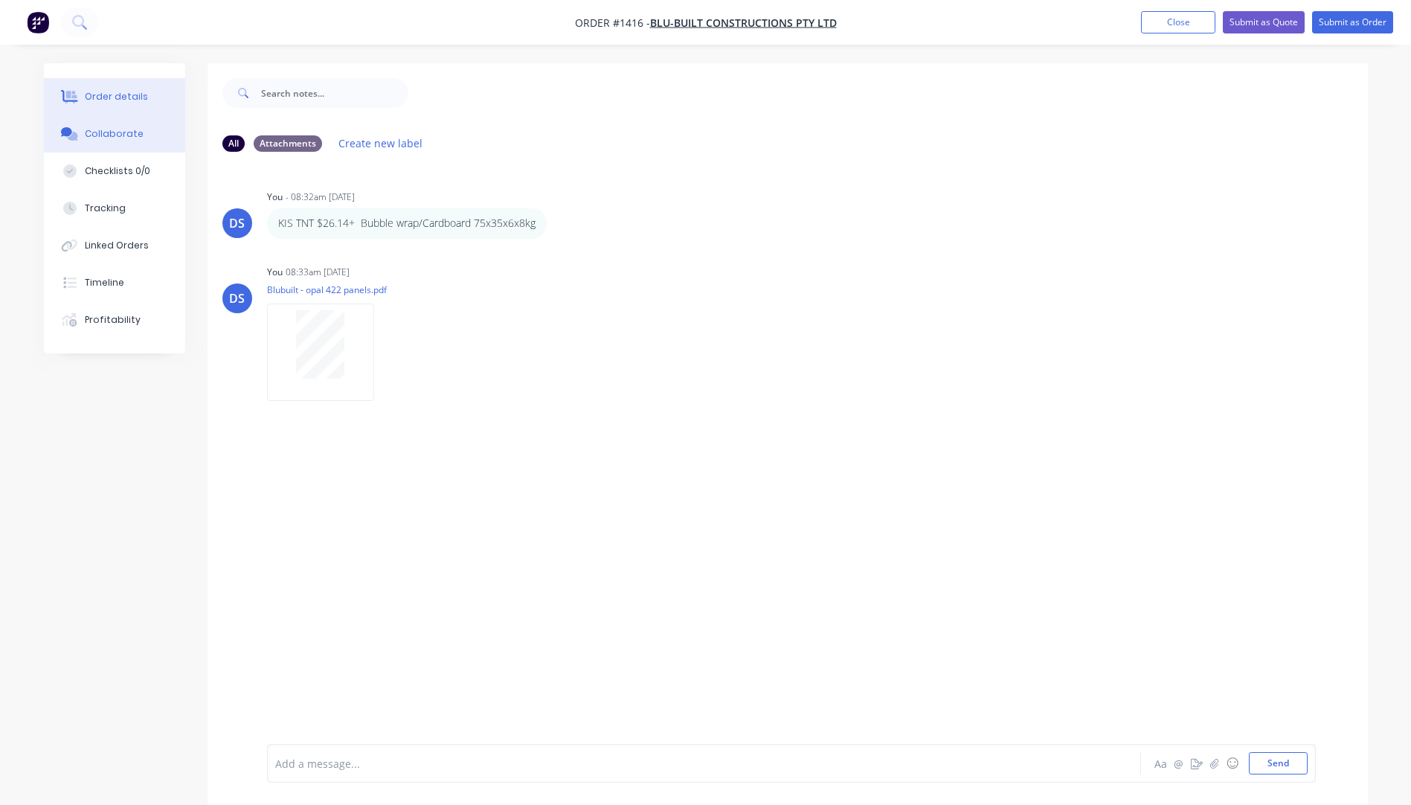
click at [116, 94] on div "Order details" at bounding box center [116, 96] width 63 height 13
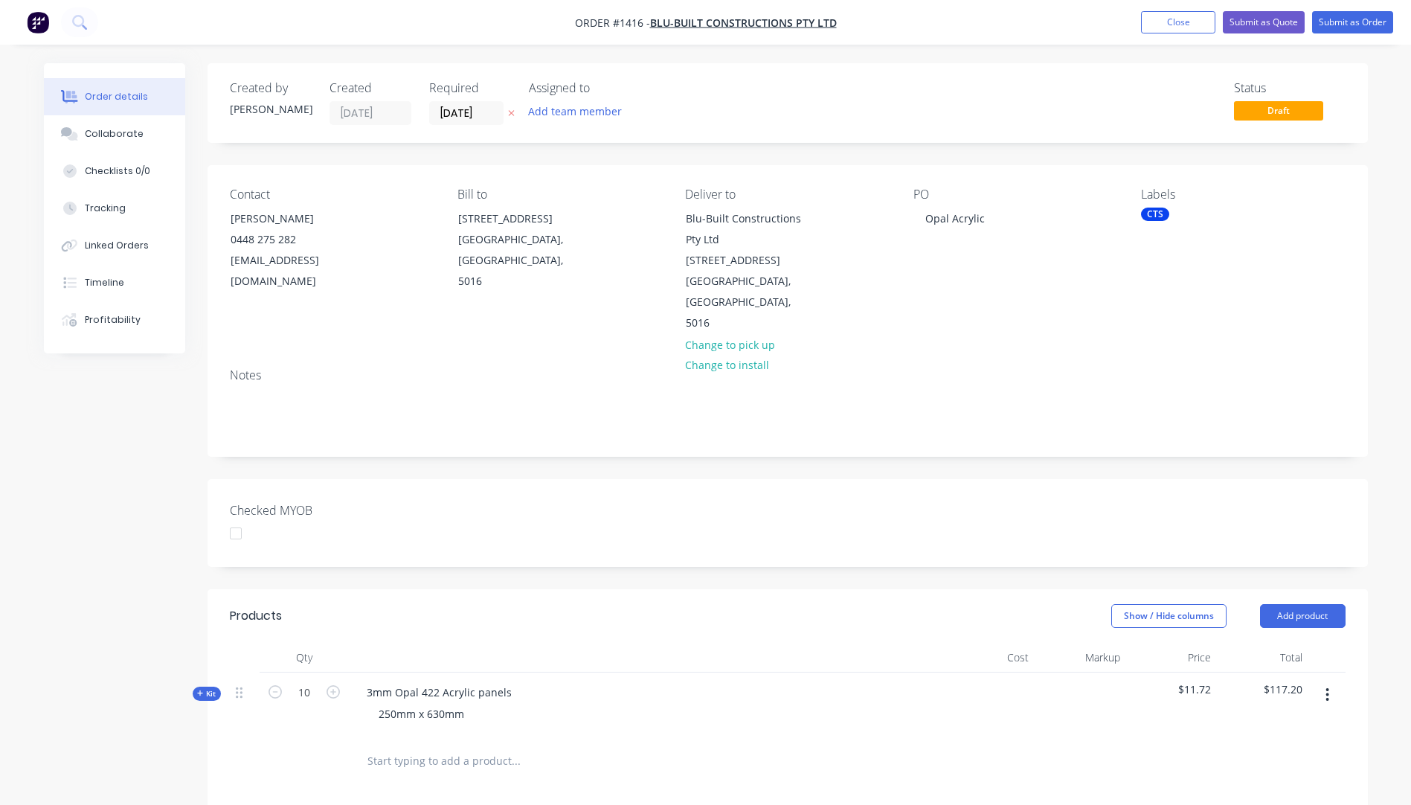
click at [514, 109] on icon at bounding box center [511, 113] width 7 height 9
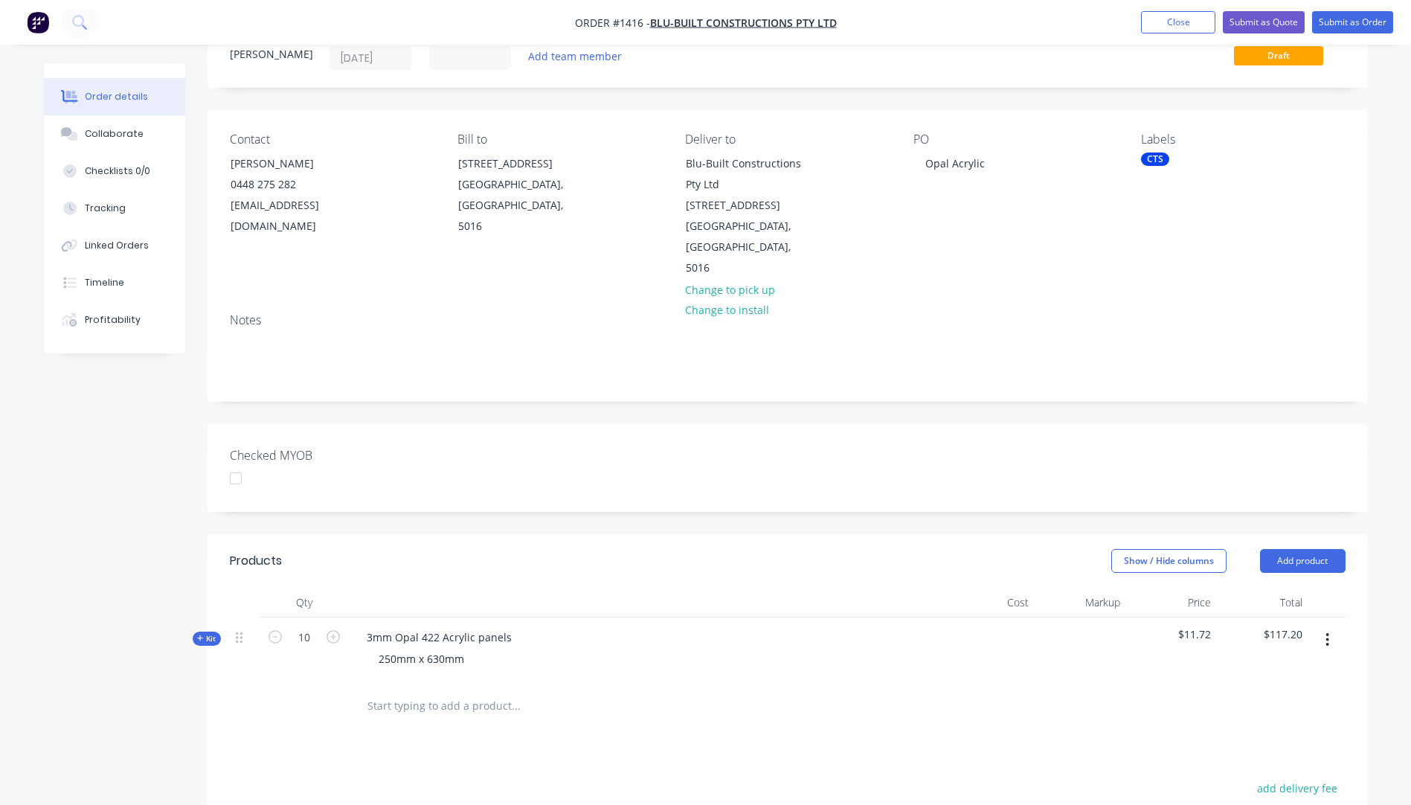
scroll to position [149, 0]
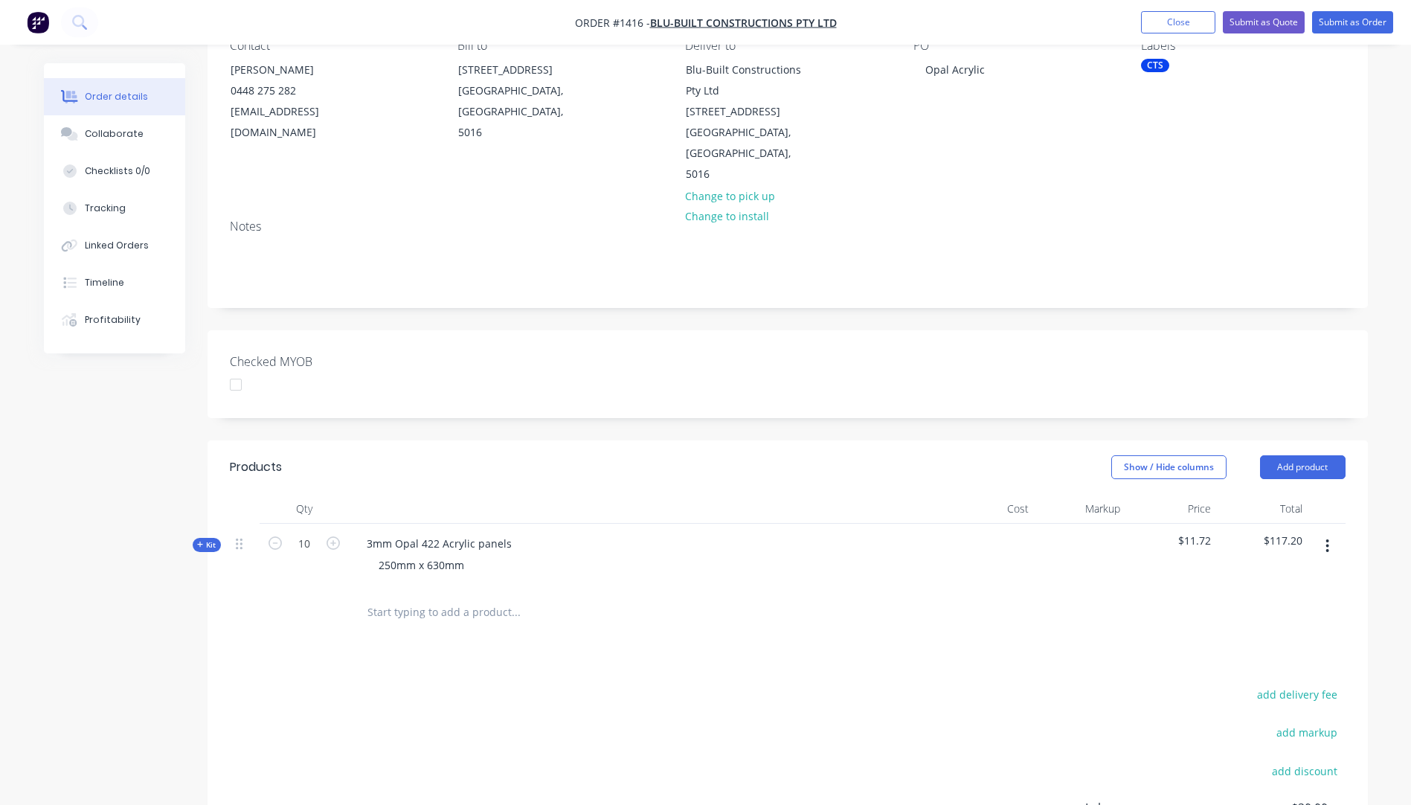
click at [199, 541] on icon at bounding box center [200, 544] width 7 height 7
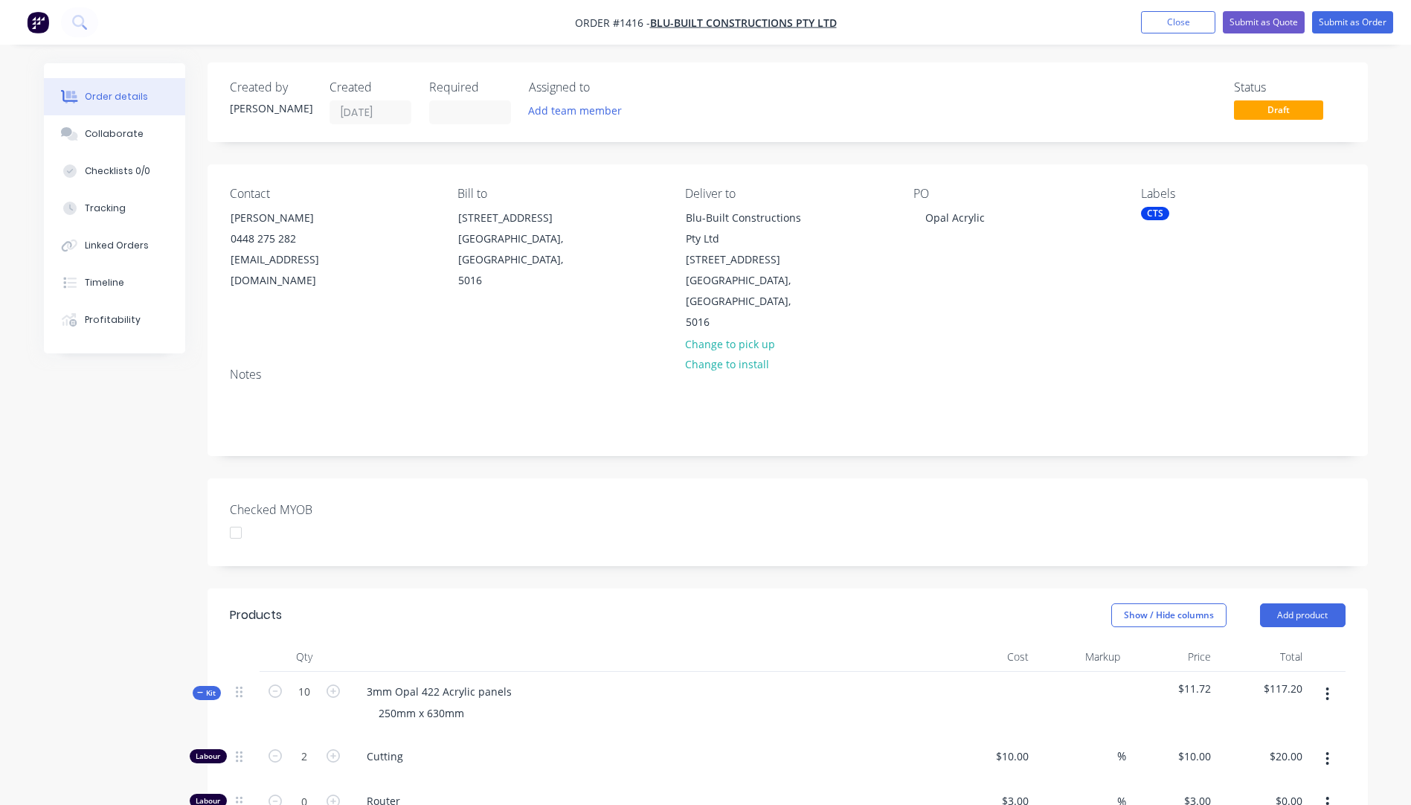
scroll to position [0, 0]
click at [1246, 25] on button "Submit as Quote" at bounding box center [1264, 22] width 82 height 22
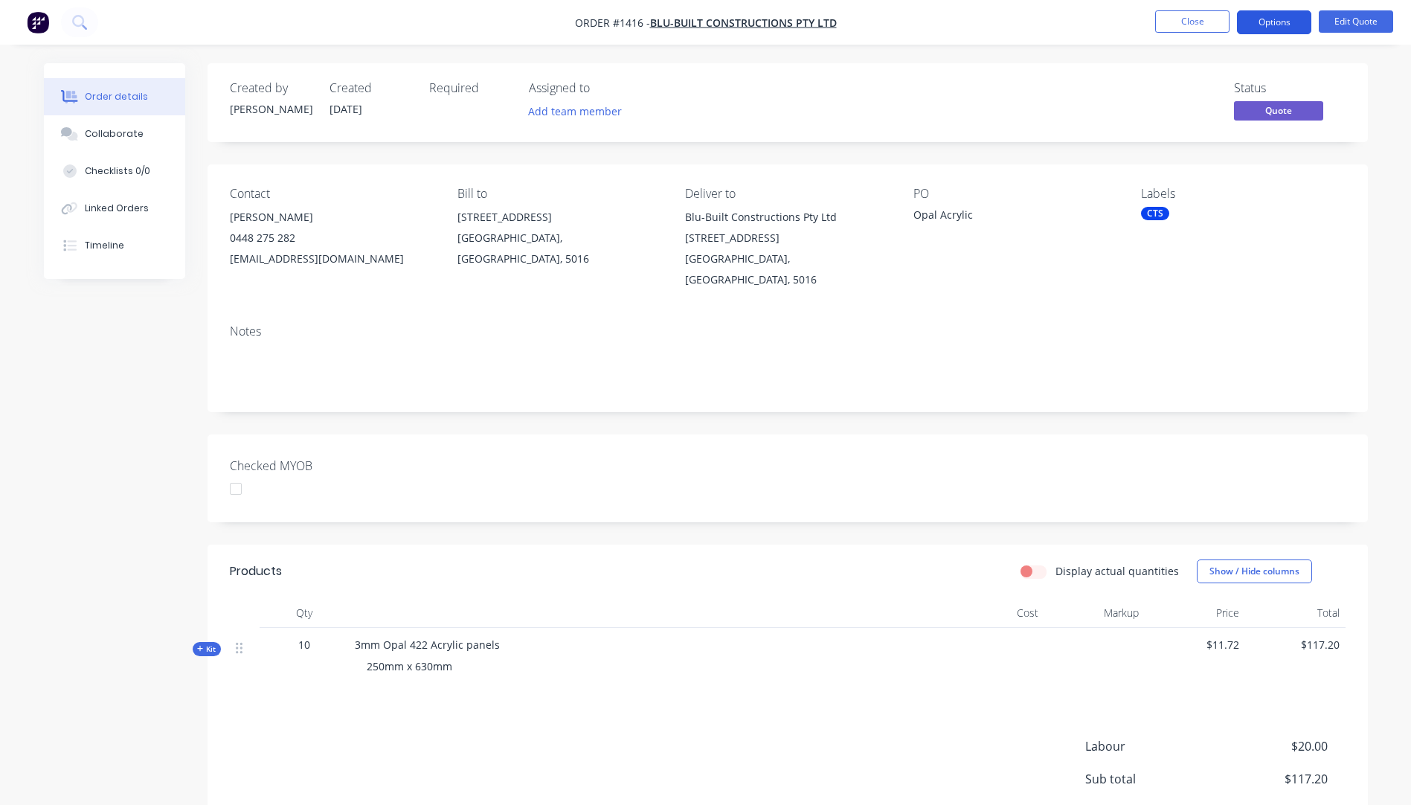
click at [1255, 25] on button "Options" at bounding box center [1274, 22] width 74 height 24
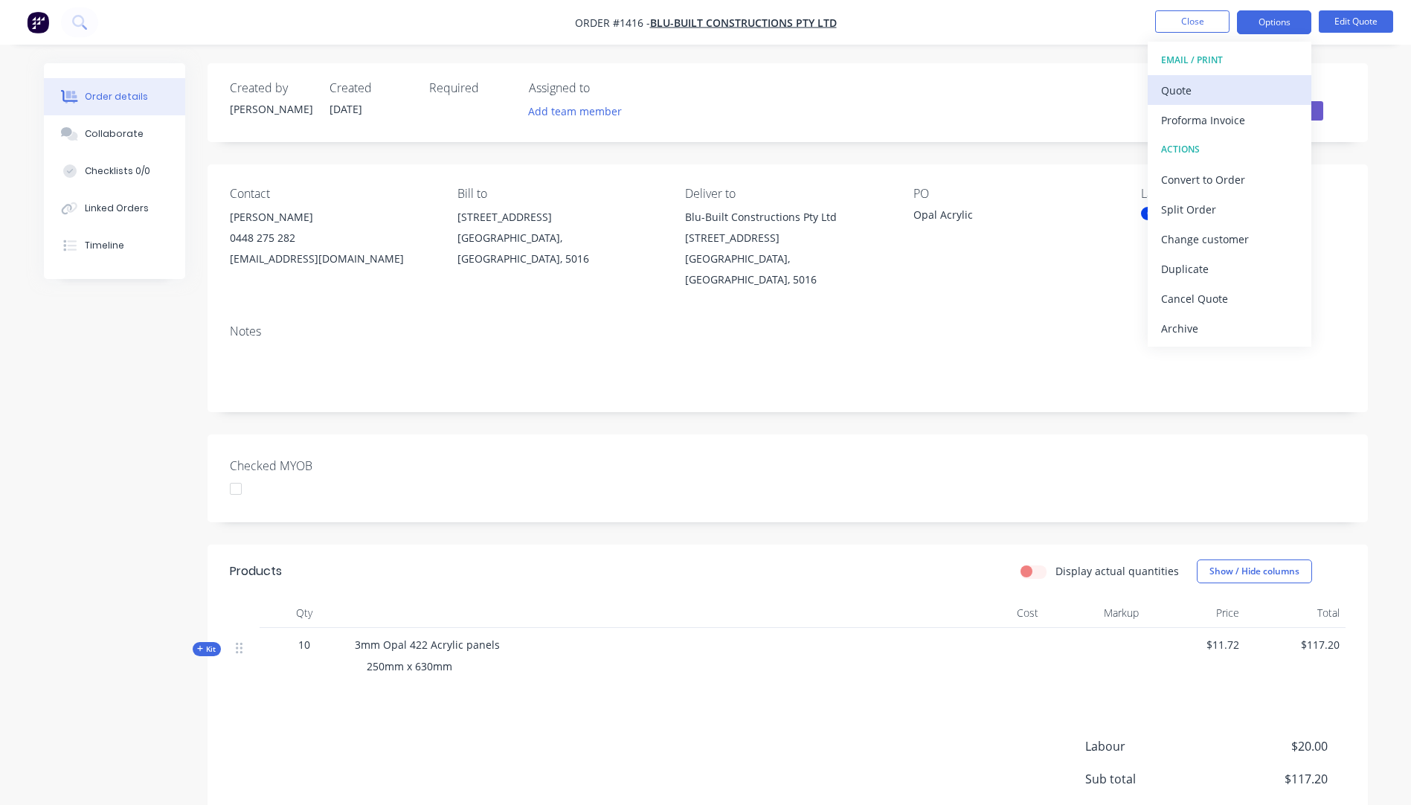
click at [1168, 93] on div "Quote" at bounding box center [1229, 91] width 137 height 22
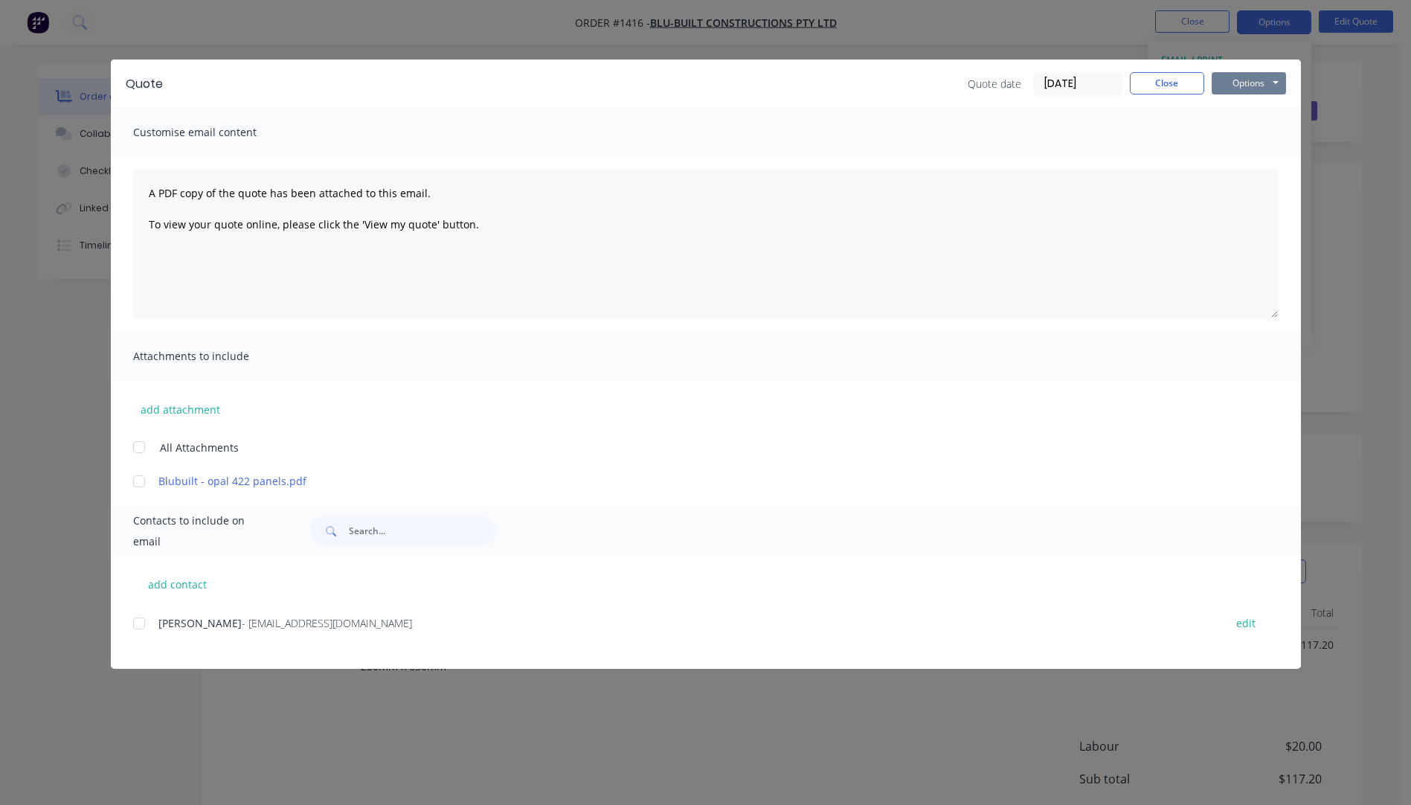
click at [1236, 89] on button "Options" at bounding box center [1249, 83] width 74 height 22
click at [1244, 109] on button "Preview" at bounding box center [1259, 109] width 95 height 25
click at [1157, 91] on button "Close" at bounding box center [1167, 83] width 74 height 22
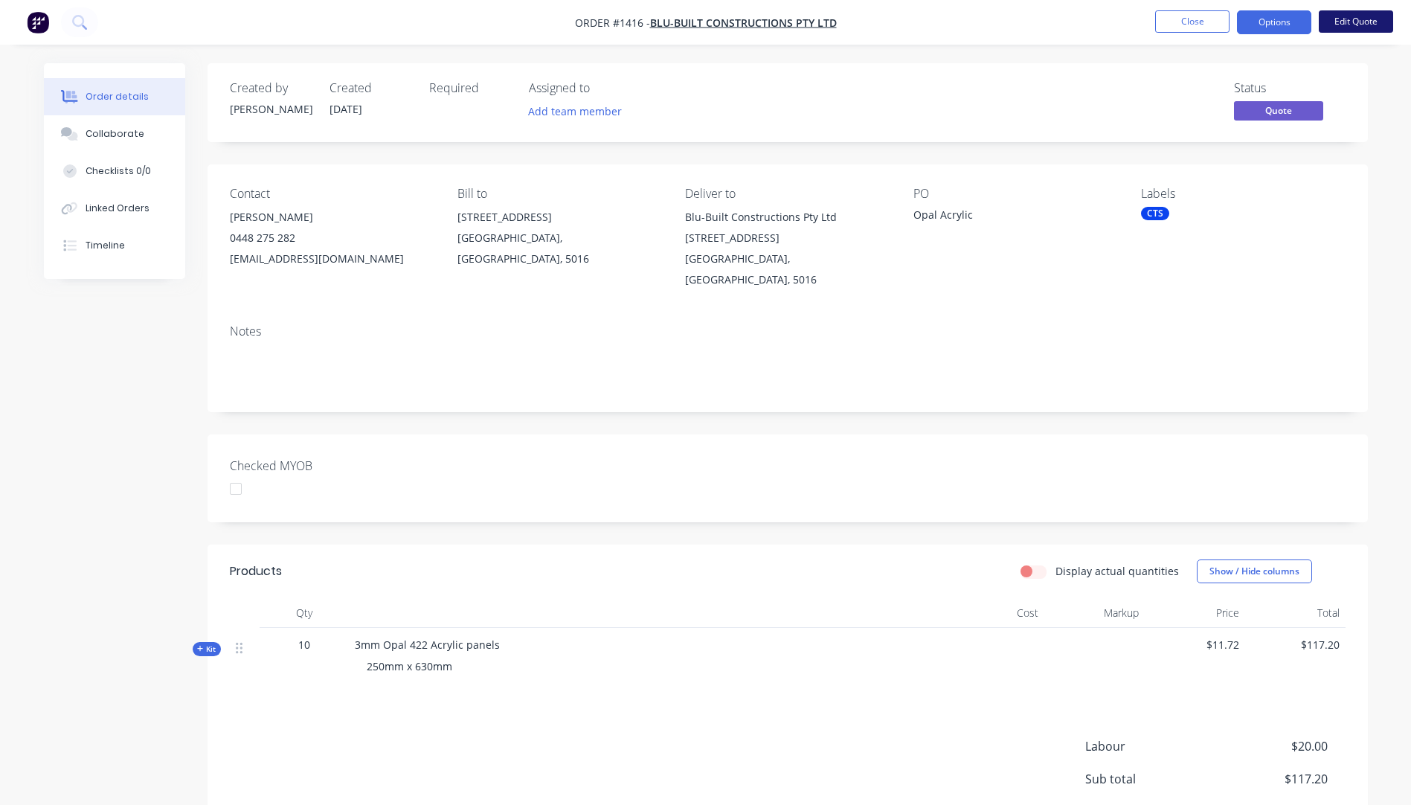
click at [1343, 22] on button "Edit Quote" at bounding box center [1356, 21] width 74 height 22
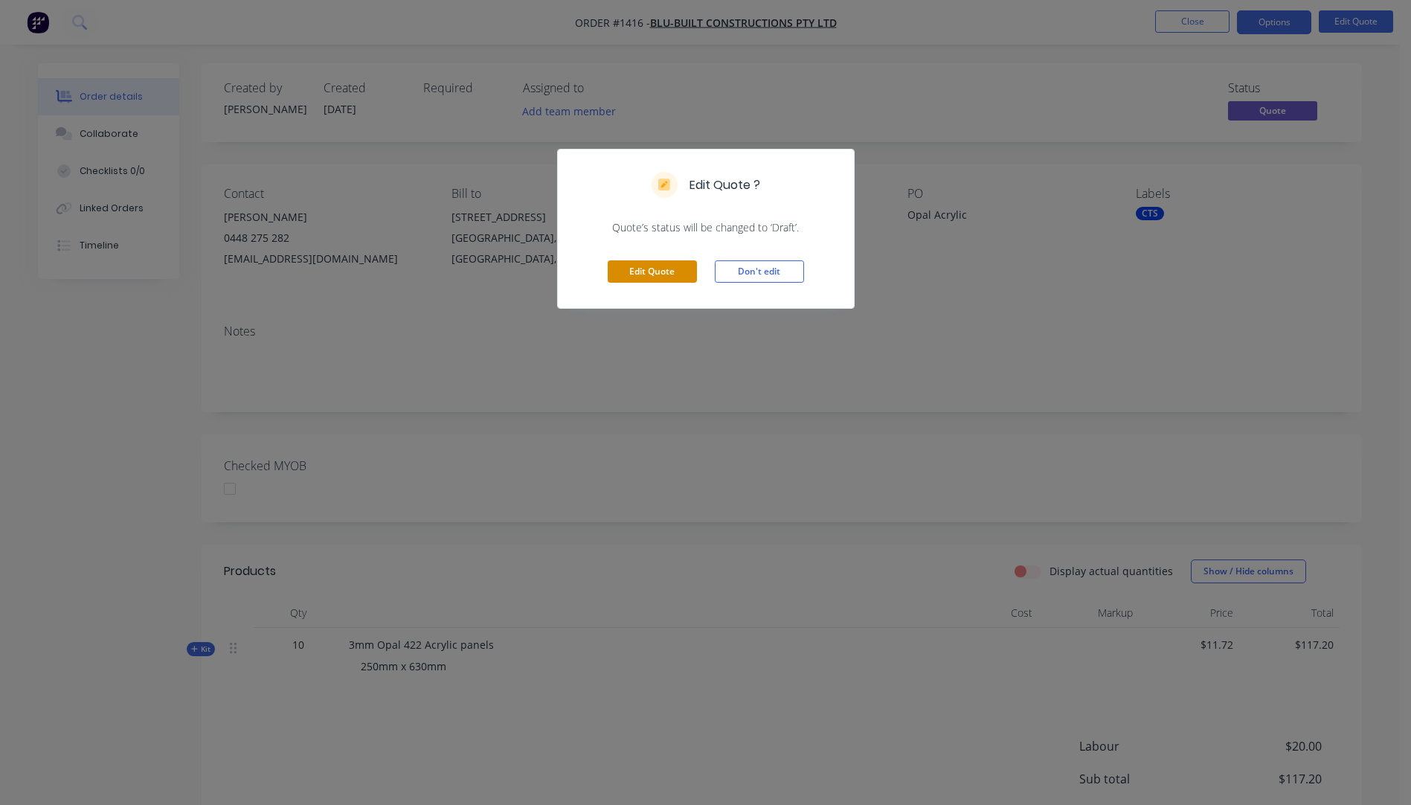
click at [680, 270] on button "Edit Quote" at bounding box center [652, 271] width 89 height 22
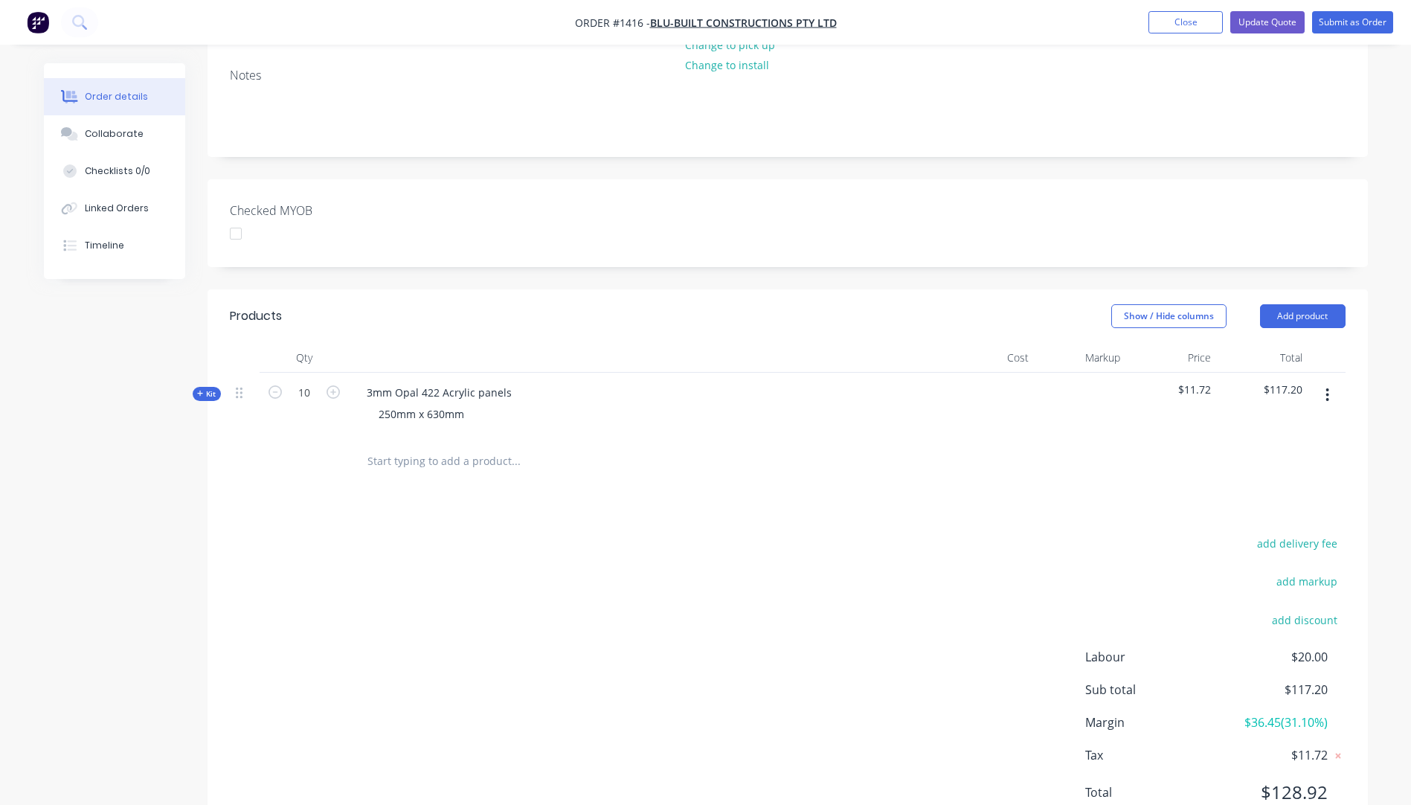
scroll to position [318, 0]
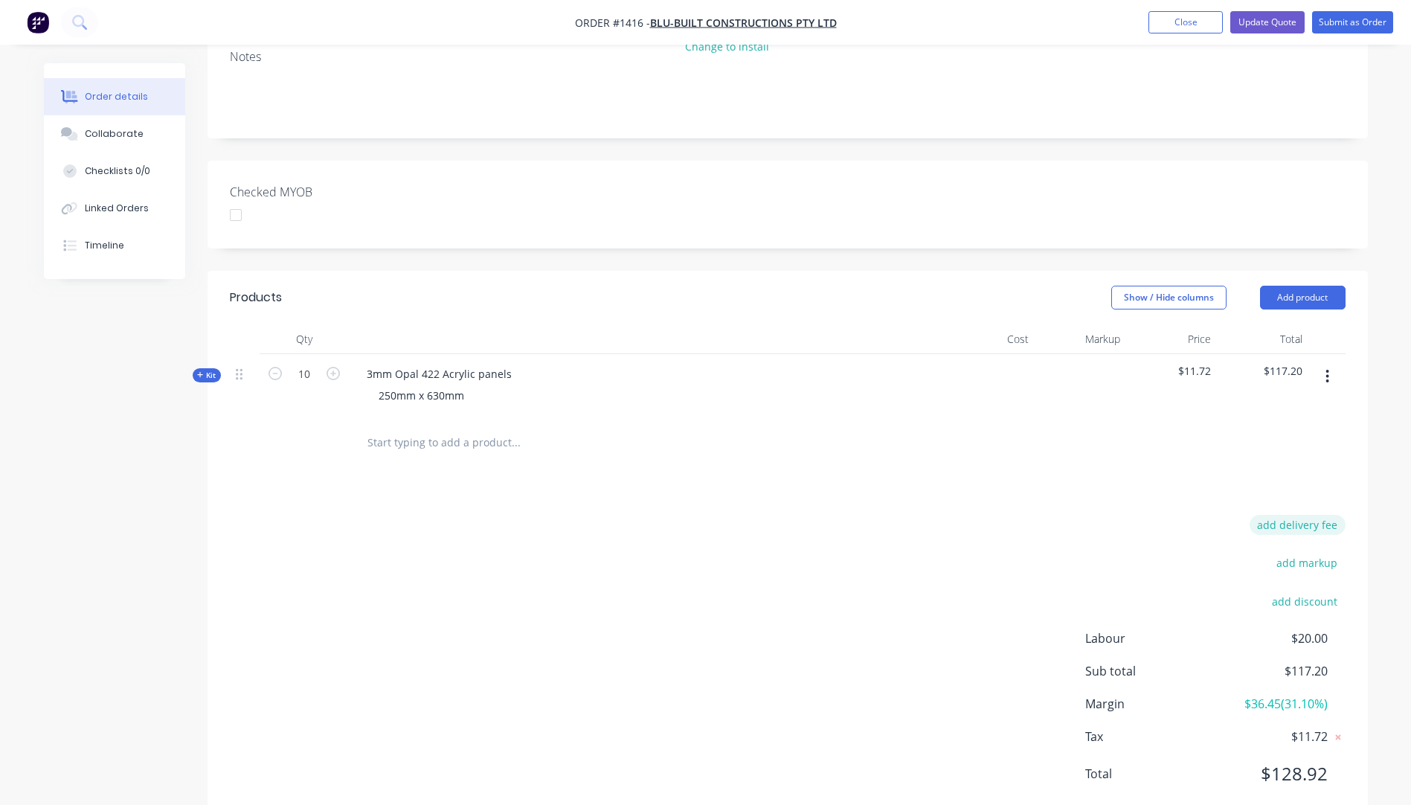
click at [1300, 515] on button "add delivery fee" at bounding box center [1298, 525] width 96 height 20
type input "40"
click at [973, 519] on div "Delivery fee Delivery fee Delivery fee name (Optional) 40 40 $0 add markup add …" at bounding box center [788, 660] width 1116 height 283
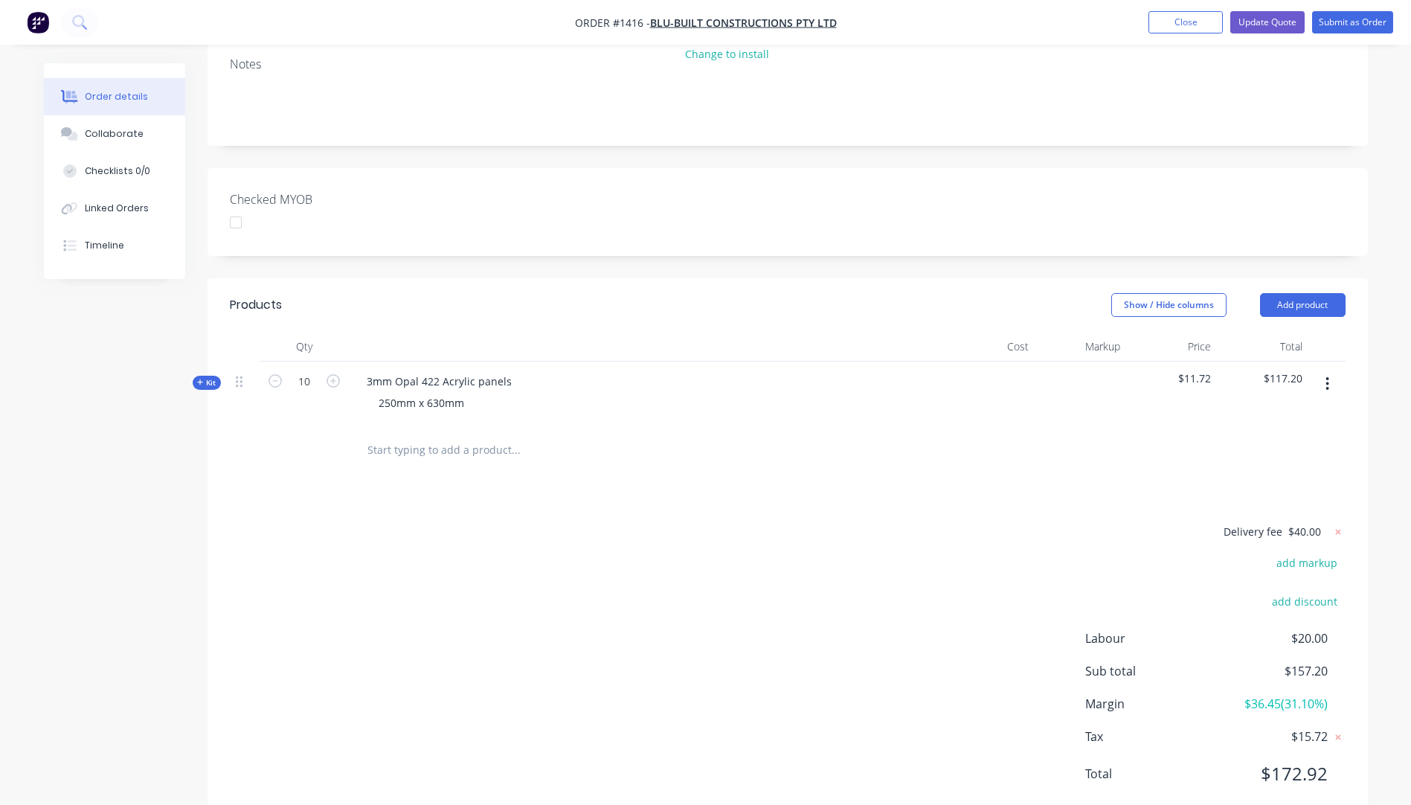
click at [202, 379] on icon at bounding box center [200, 382] width 7 height 7
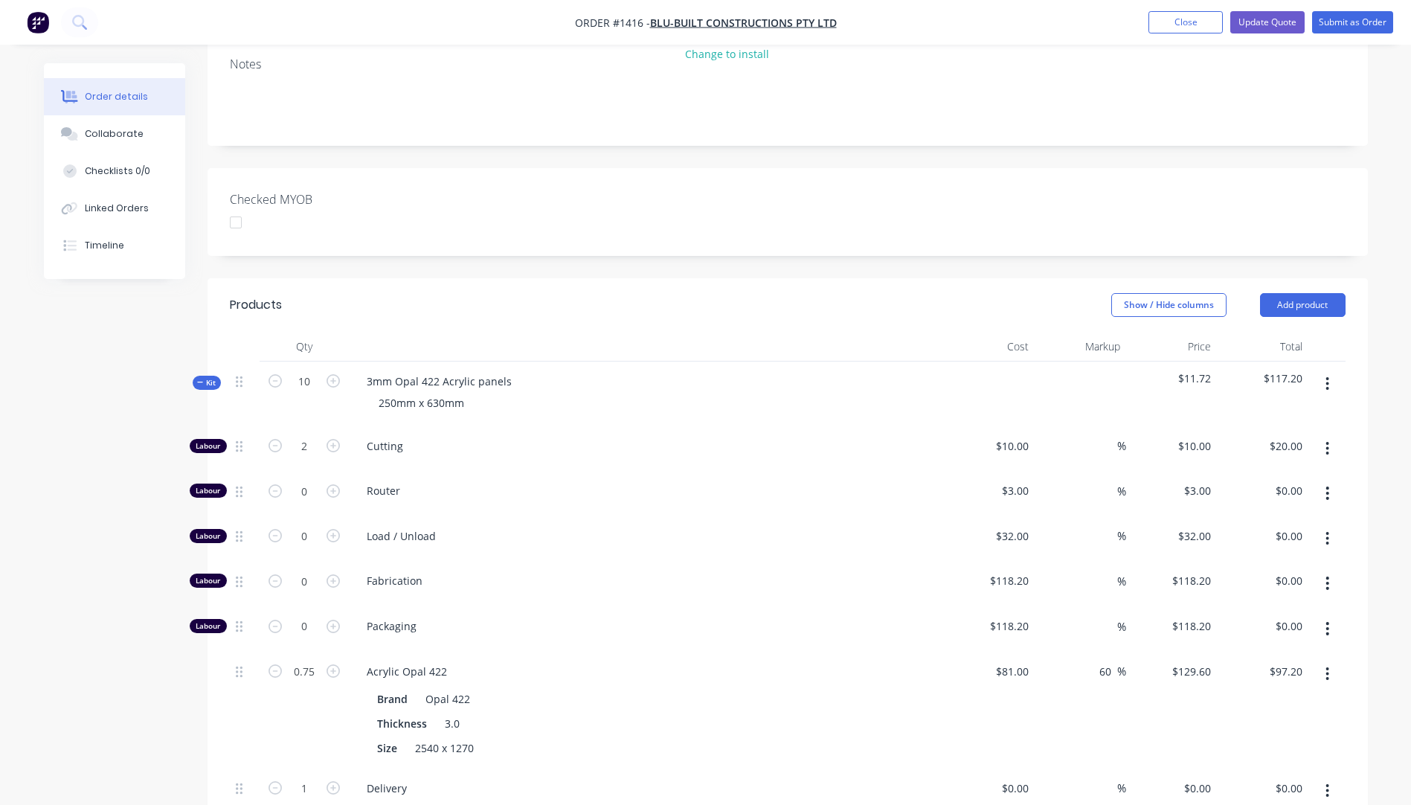
click at [628, 652] on div "Acrylic Opal 422 Brand Opal 422 Thickness 3.0 Size 2540 x 1270" at bounding box center [646, 710] width 595 height 117
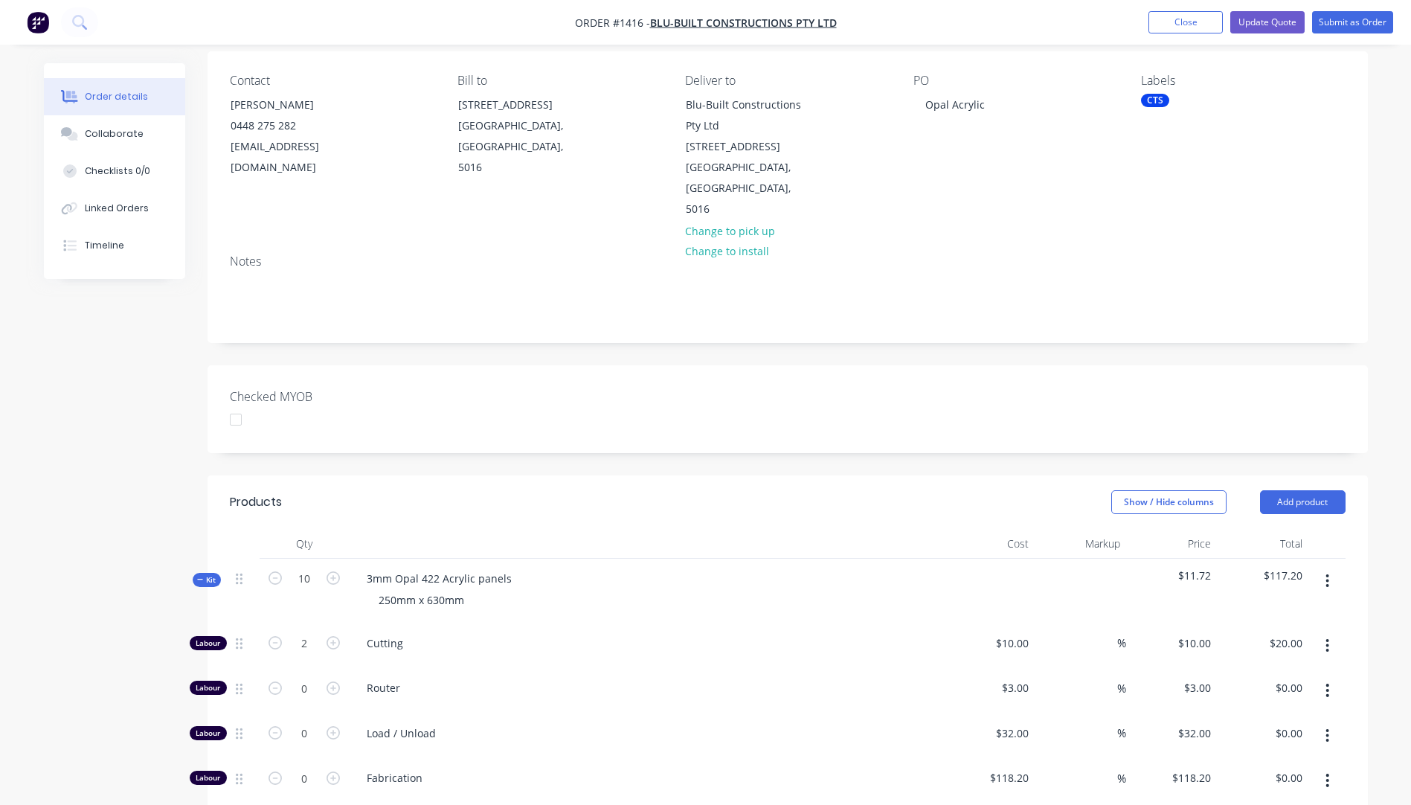
scroll to position [88, 0]
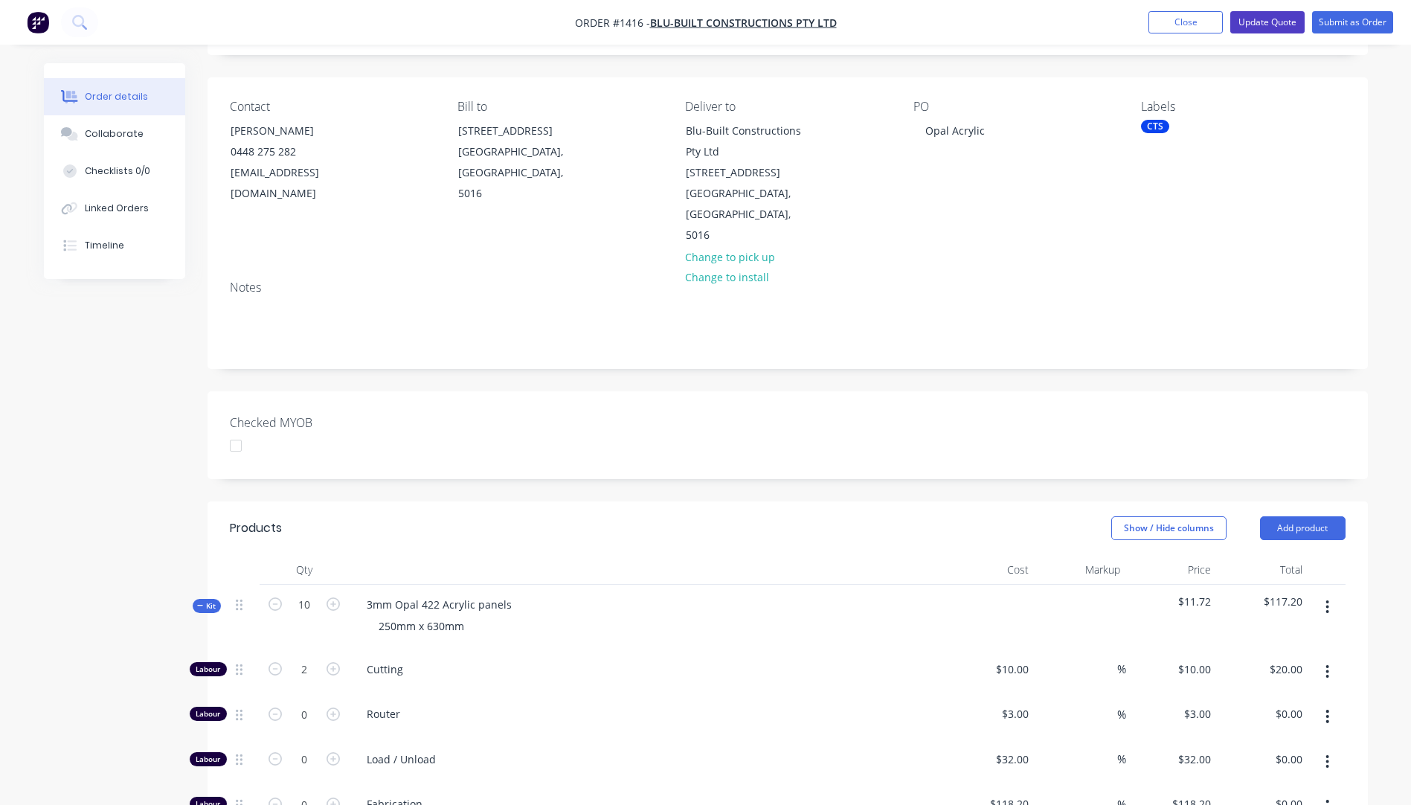
click at [1267, 22] on button "Update Quote" at bounding box center [1267, 22] width 74 height 22
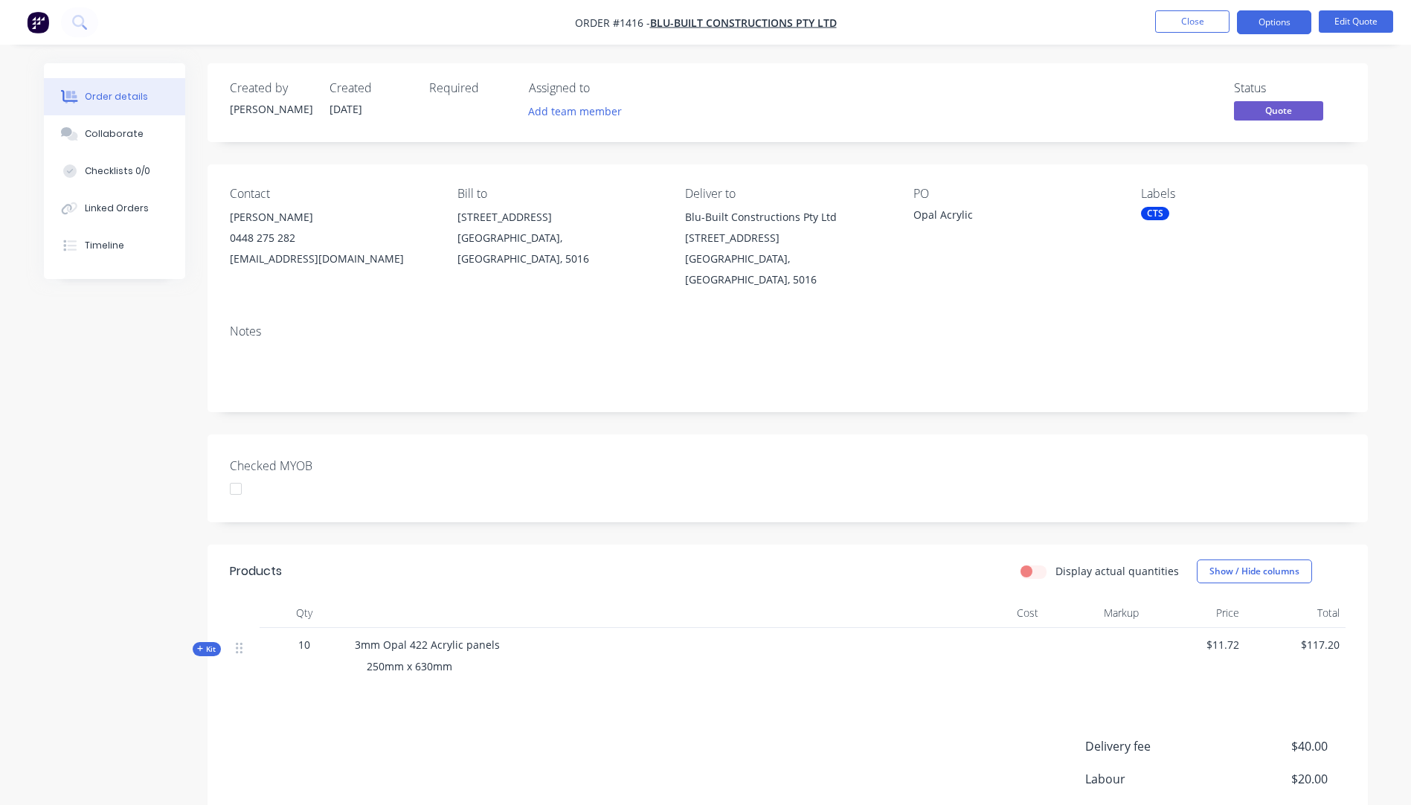
click at [1267, 22] on button "Options" at bounding box center [1274, 22] width 74 height 24
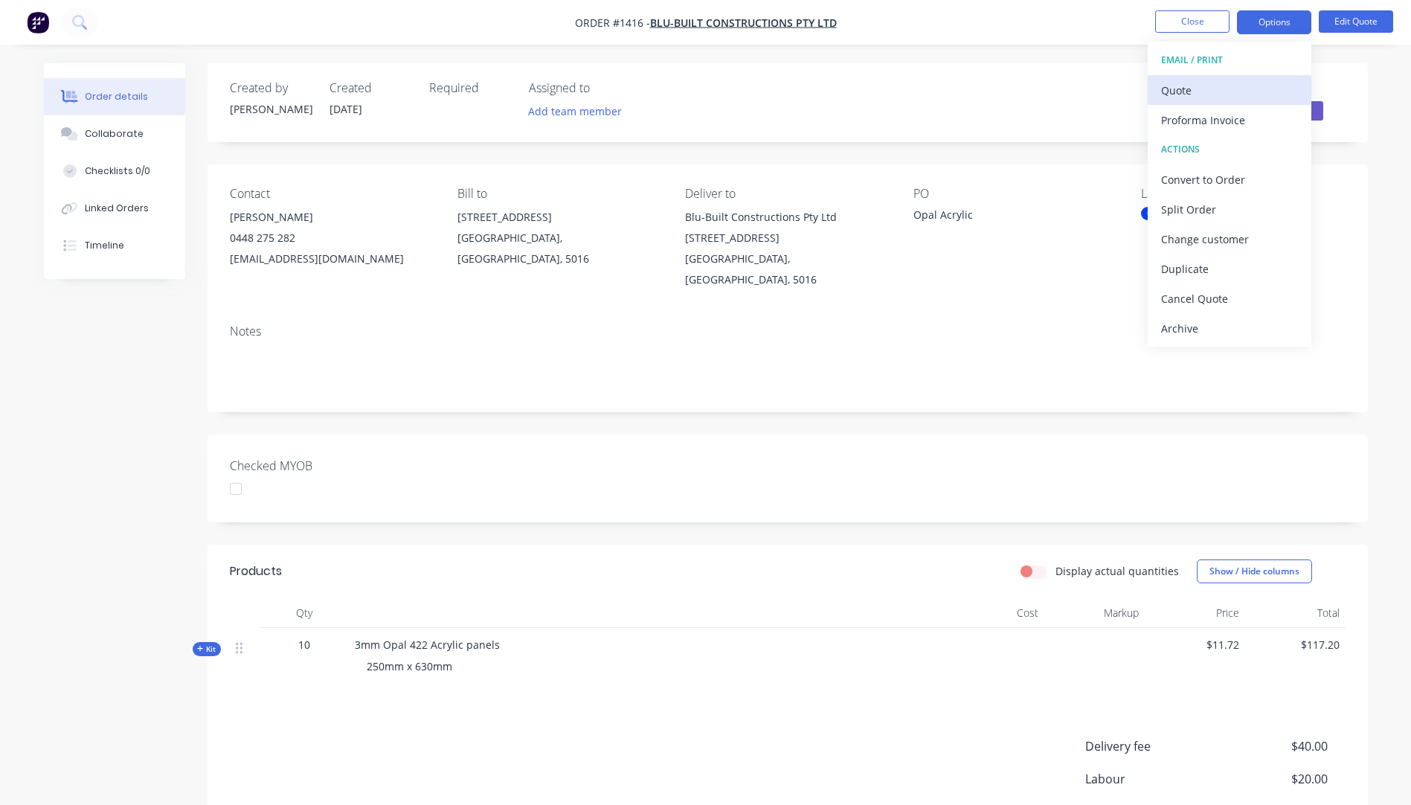
click at [1195, 91] on div "Quote" at bounding box center [1229, 91] width 137 height 22
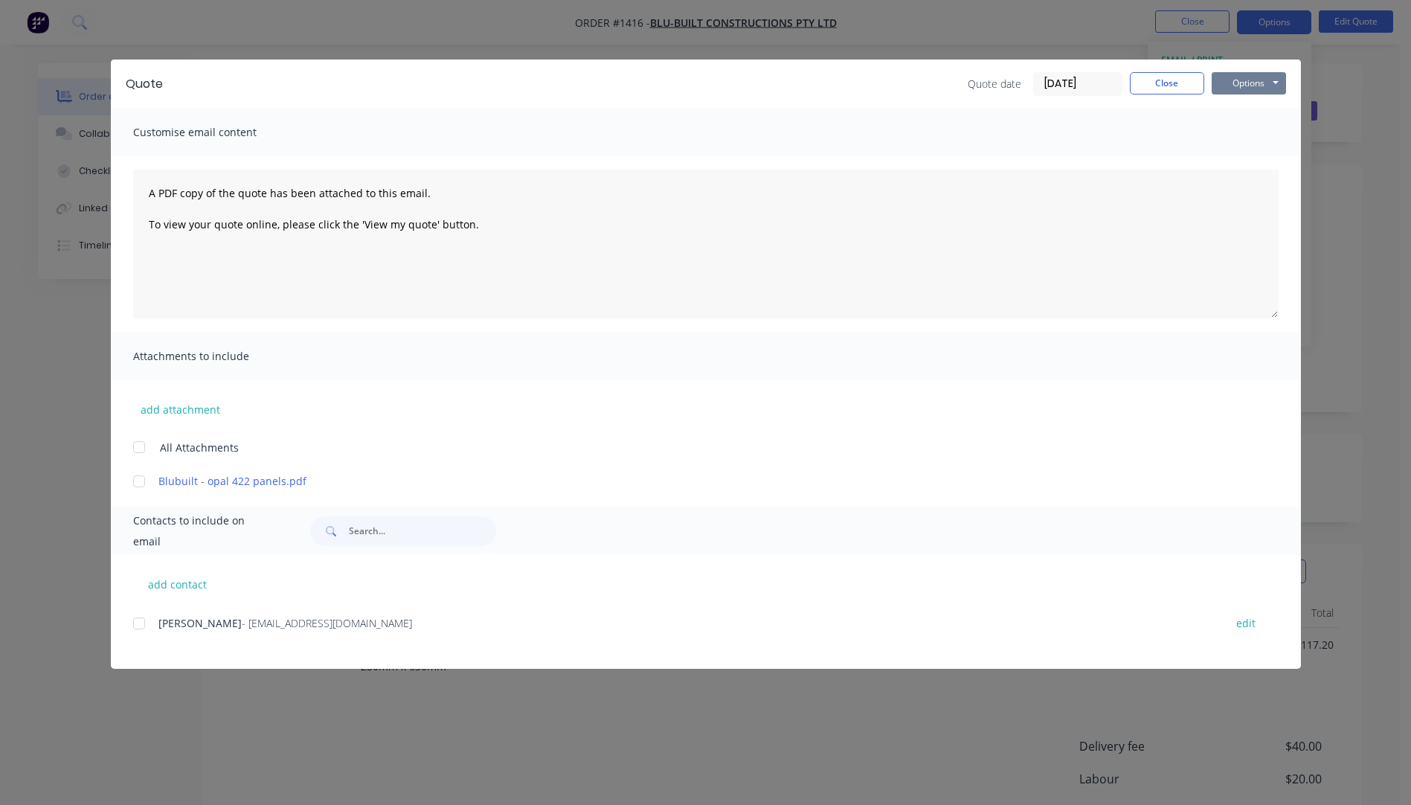
click at [1246, 83] on button "Options" at bounding box center [1249, 83] width 74 height 22
click at [1251, 112] on button "Preview" at bounding box center [1259, 109] width 95 height 25
click at [138, 628] on div at bounding box center [139, 623] width 30 height 30
click at [171, 411] on button "add attachment" at bounding box center [180, 409] width 94 height 22
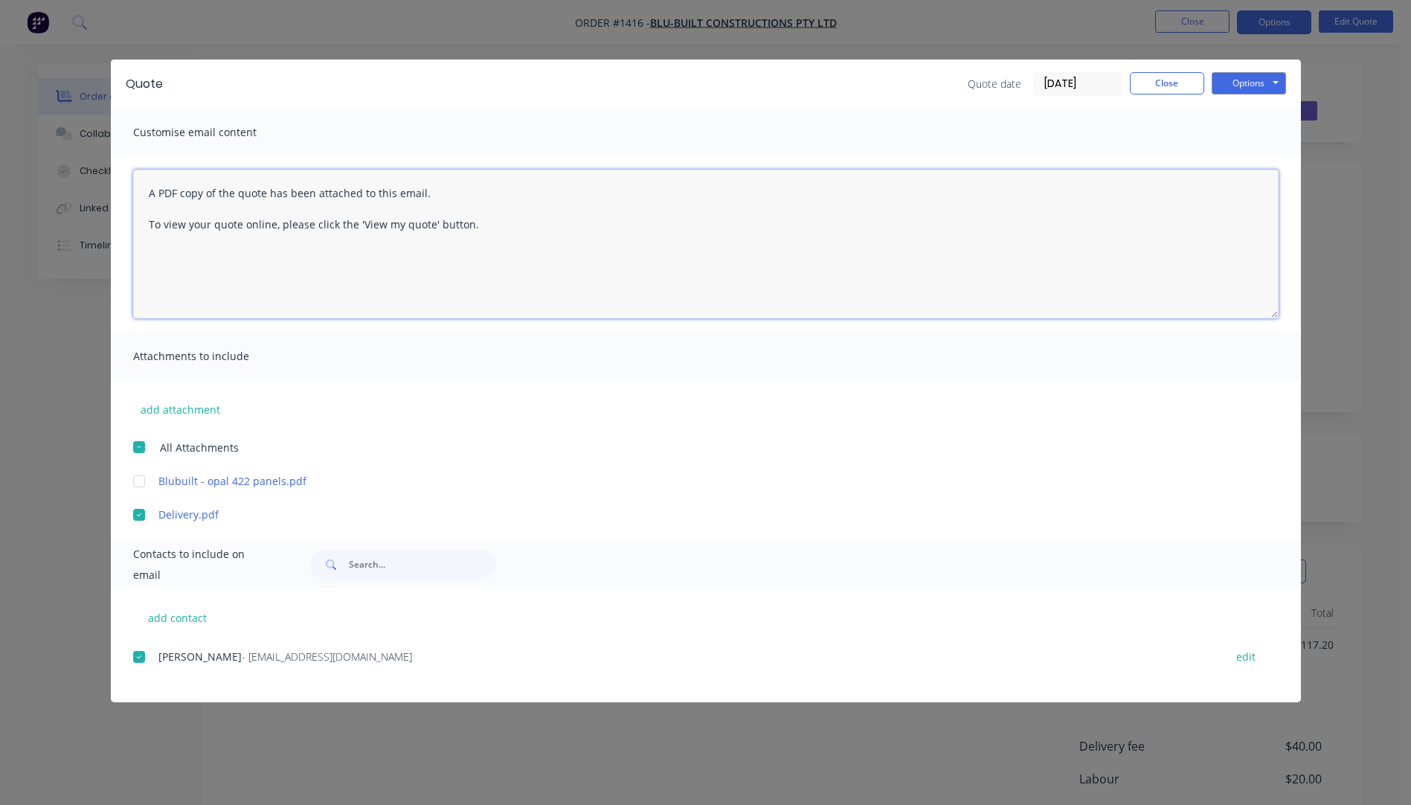
paste textarea "Hi, Please contact us if you have any questions. Regards, Darren sales@allstarp…"
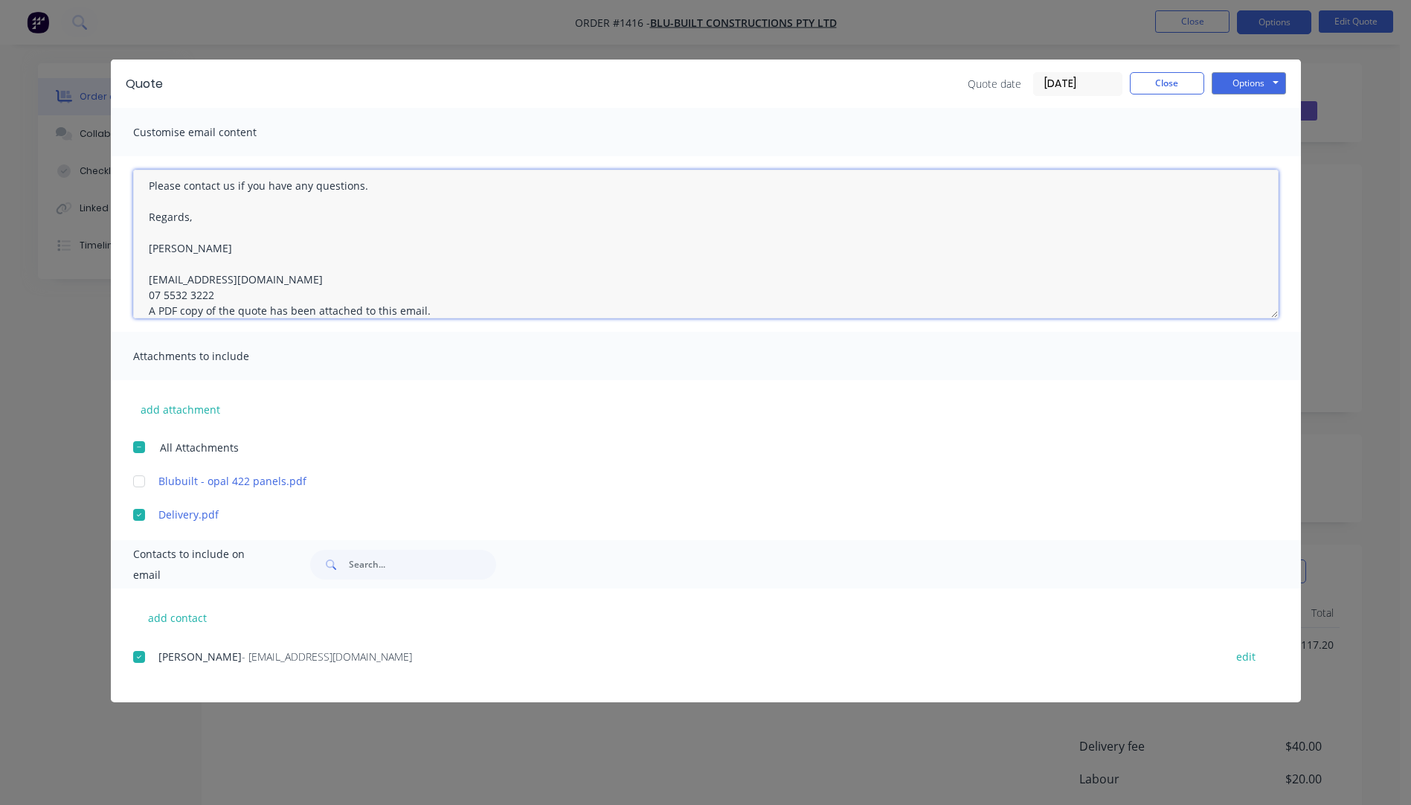
click at [219, 297] on textarea "Hi, Please contact us if you have any questions. Regards, Darren sales@allstarp…" at bounding box center [705, 244] width 1145 height 149
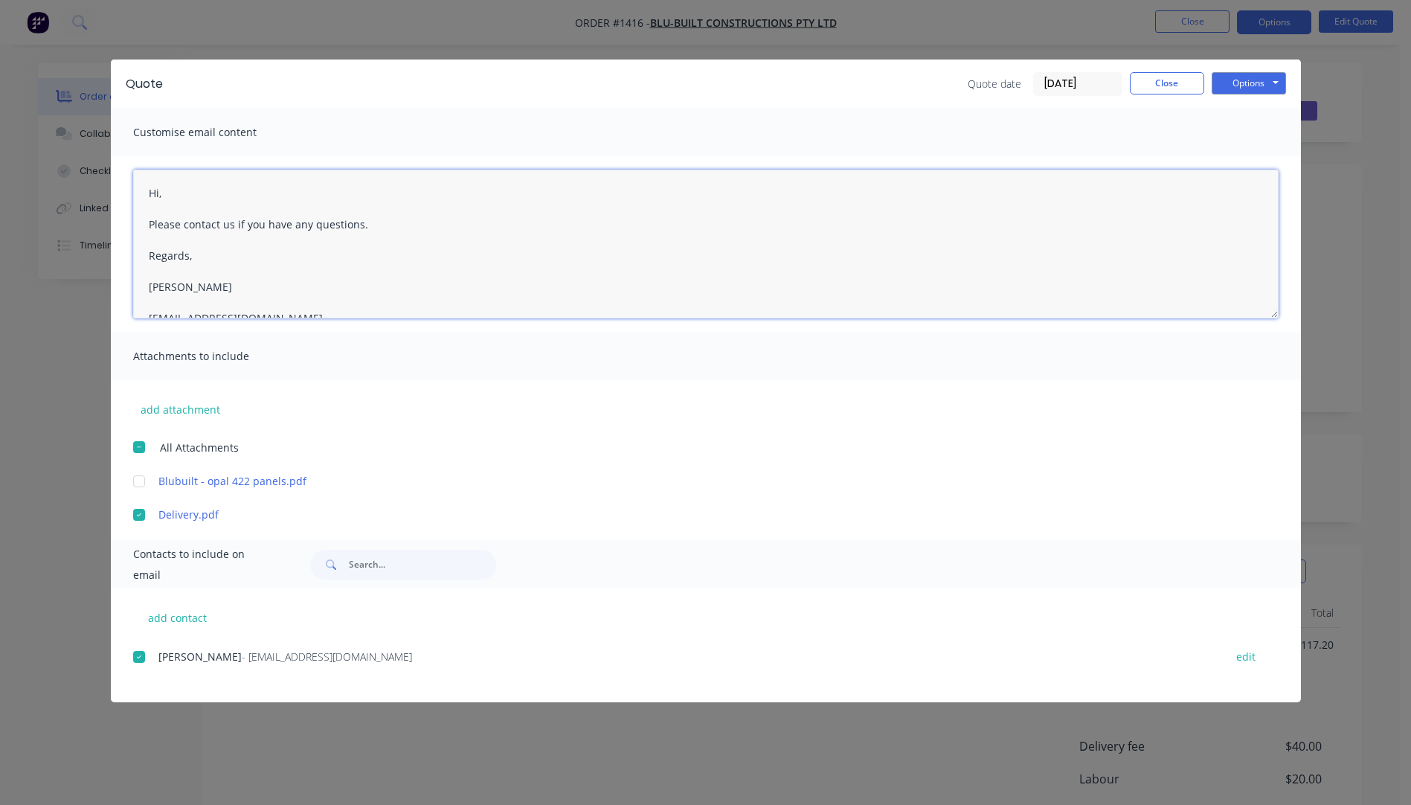
click at [176, 193] on textarea "Hi, Please contact us if you have any questions. Regards, Darren sales@allstarp…" at bounding box center [705, 244] width 1145 height 149
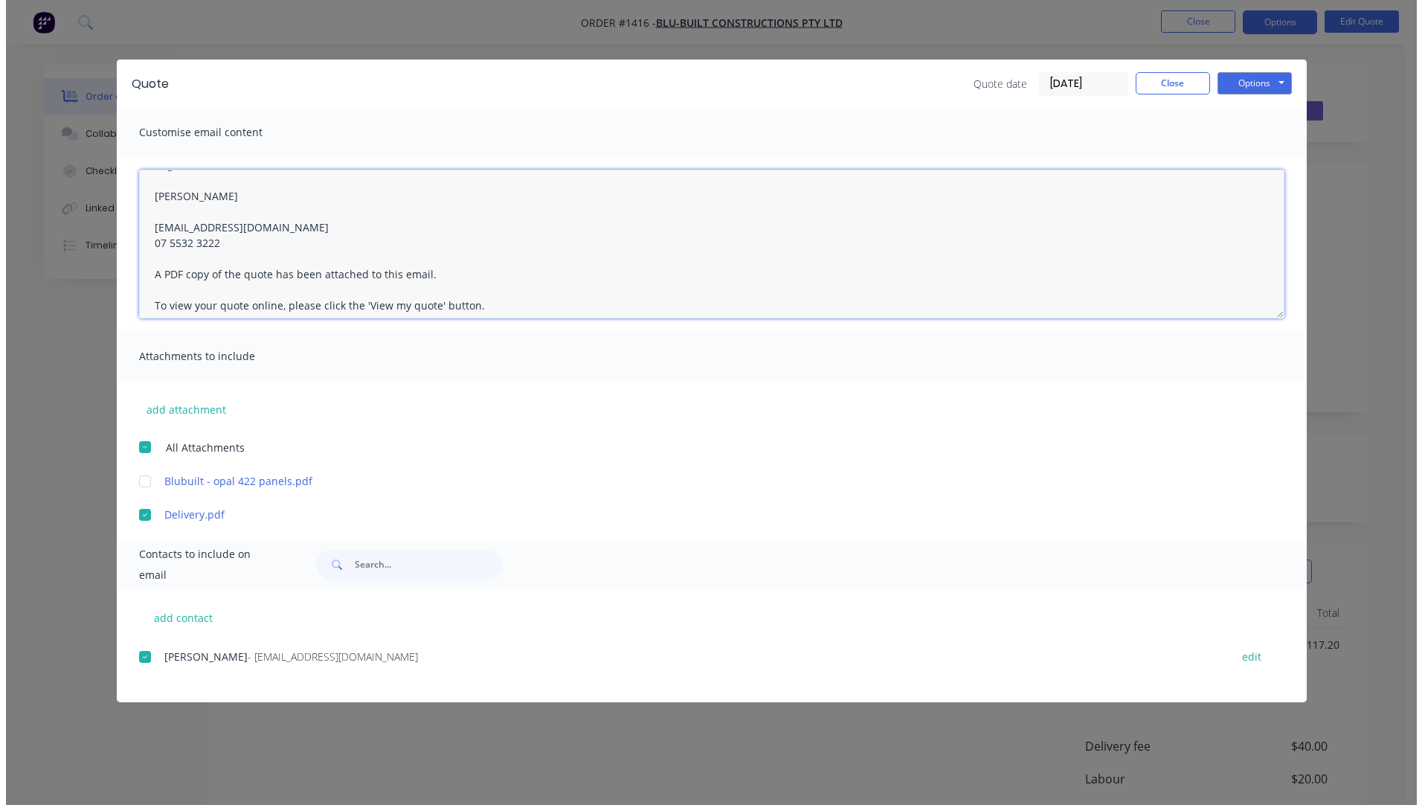
scroll to position [132, 0]
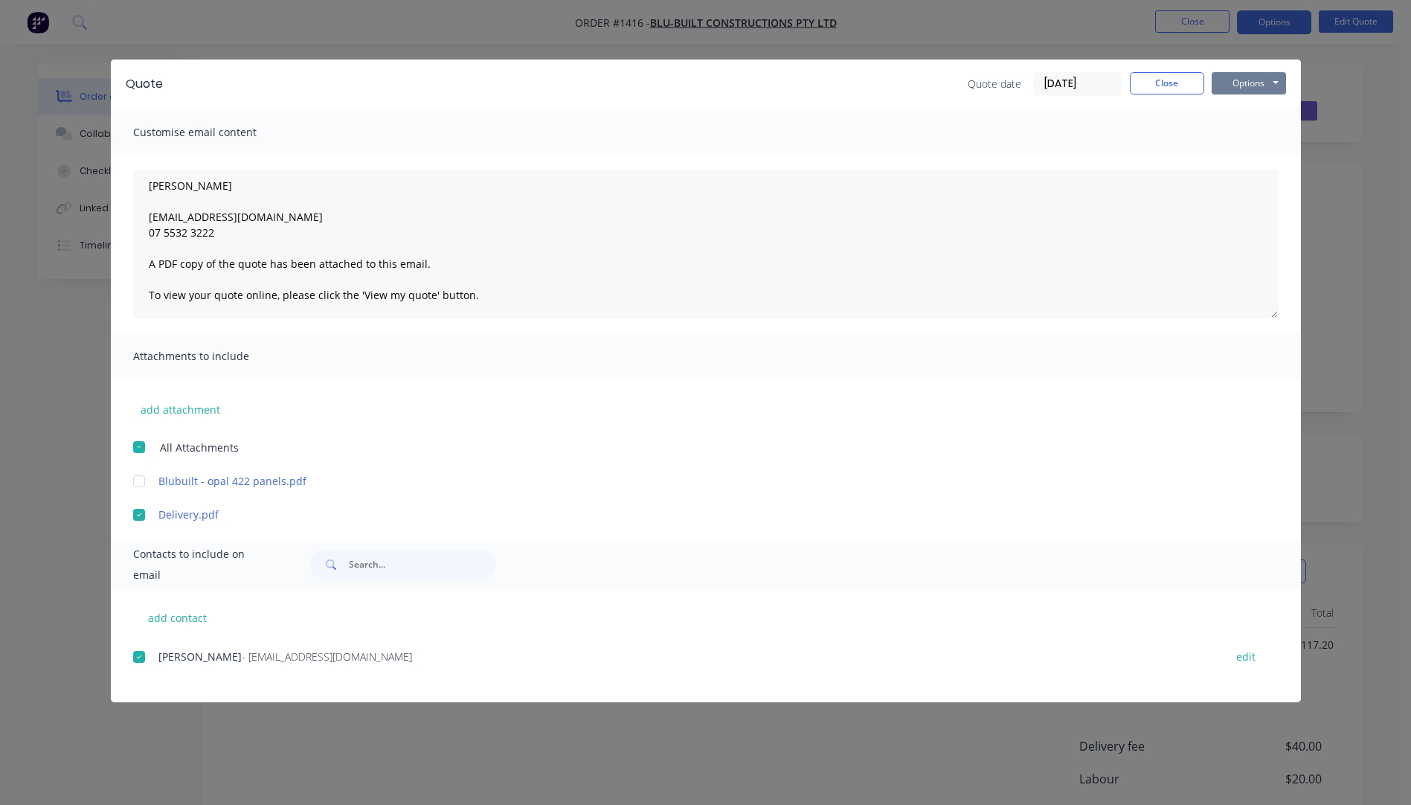
click at [1231, 84] on button "Options" at bounding box center [1249, 83] width 74 height 22
click at [1238, 157] on button "Email" at bounding box center [1259, 159] width 95 height 25
type textarea "A PDF copy of the quote has been attached to this email. To view your quote onl…"
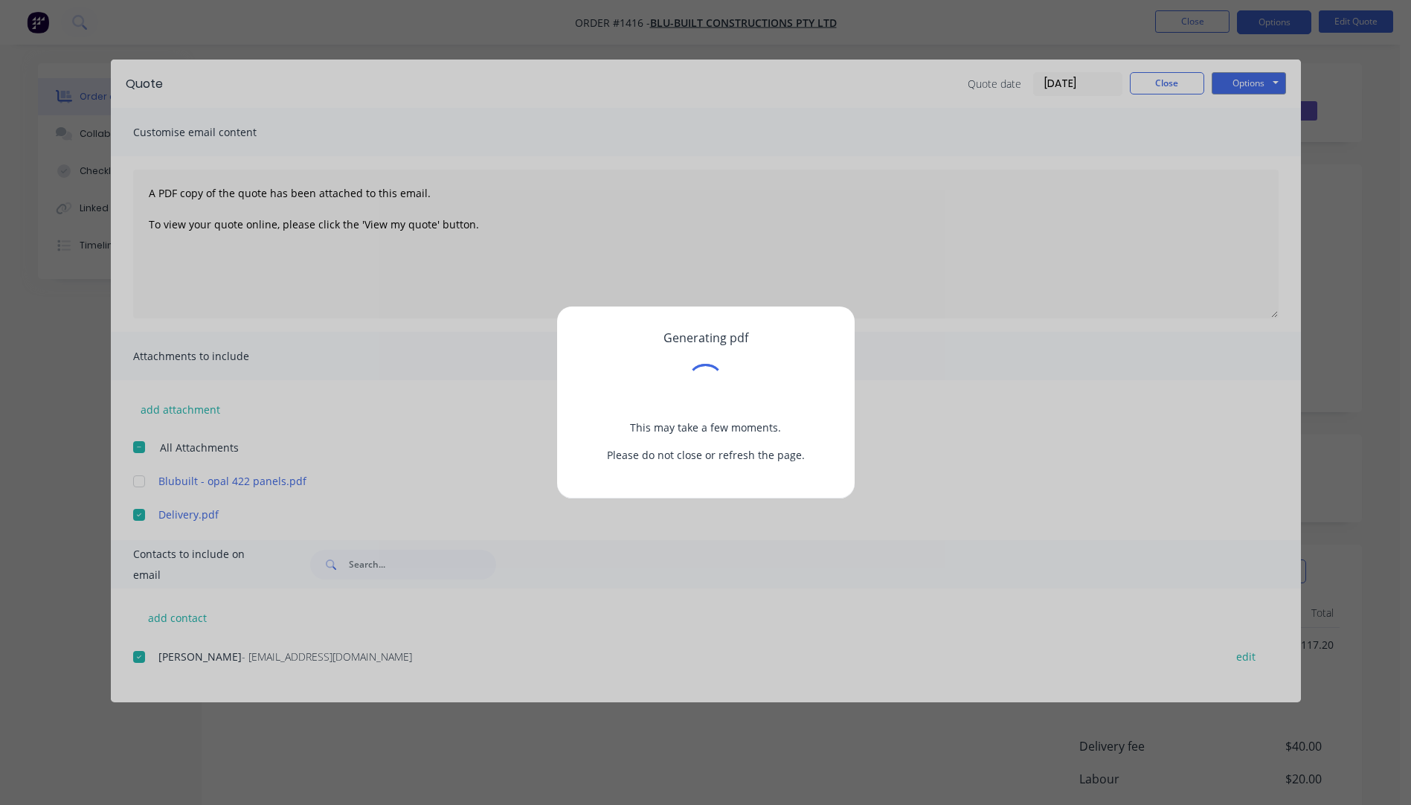
scroll to position [0, 0]
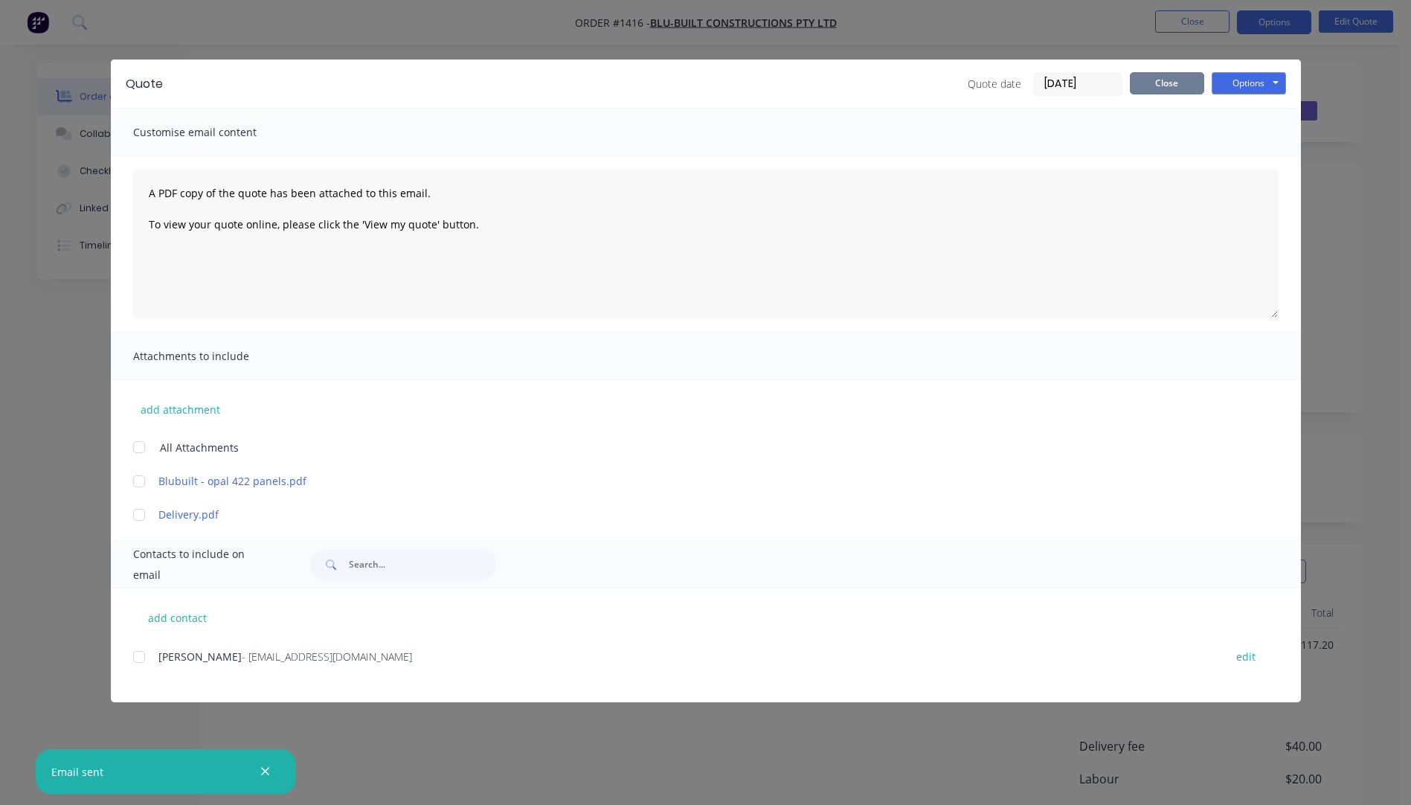
click at [1170, 83] on button "Close" at bounding box center [1167, 83] width 74 height 22
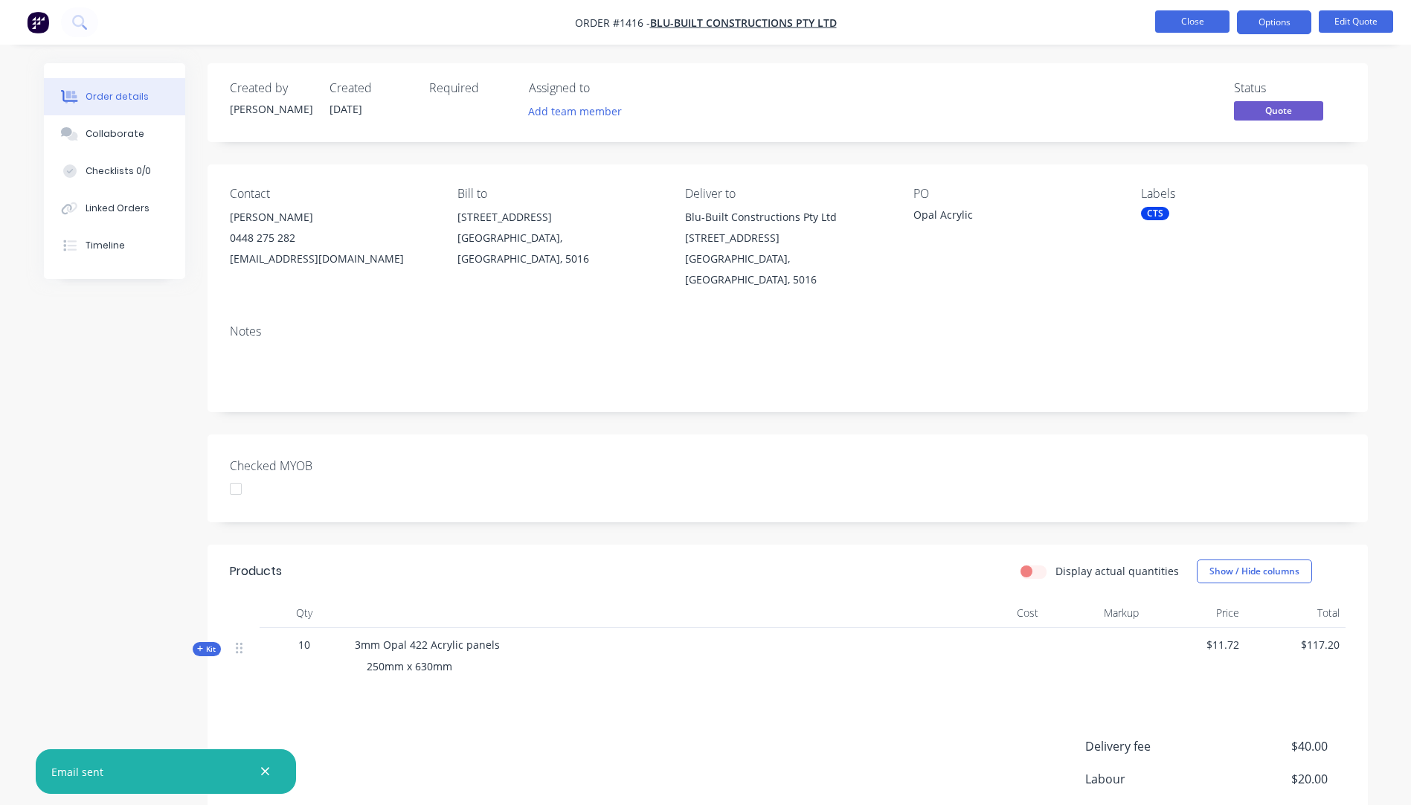
click at [1189, 25] on button "Close" at bounding box center [1192, 21] width 74 height 22
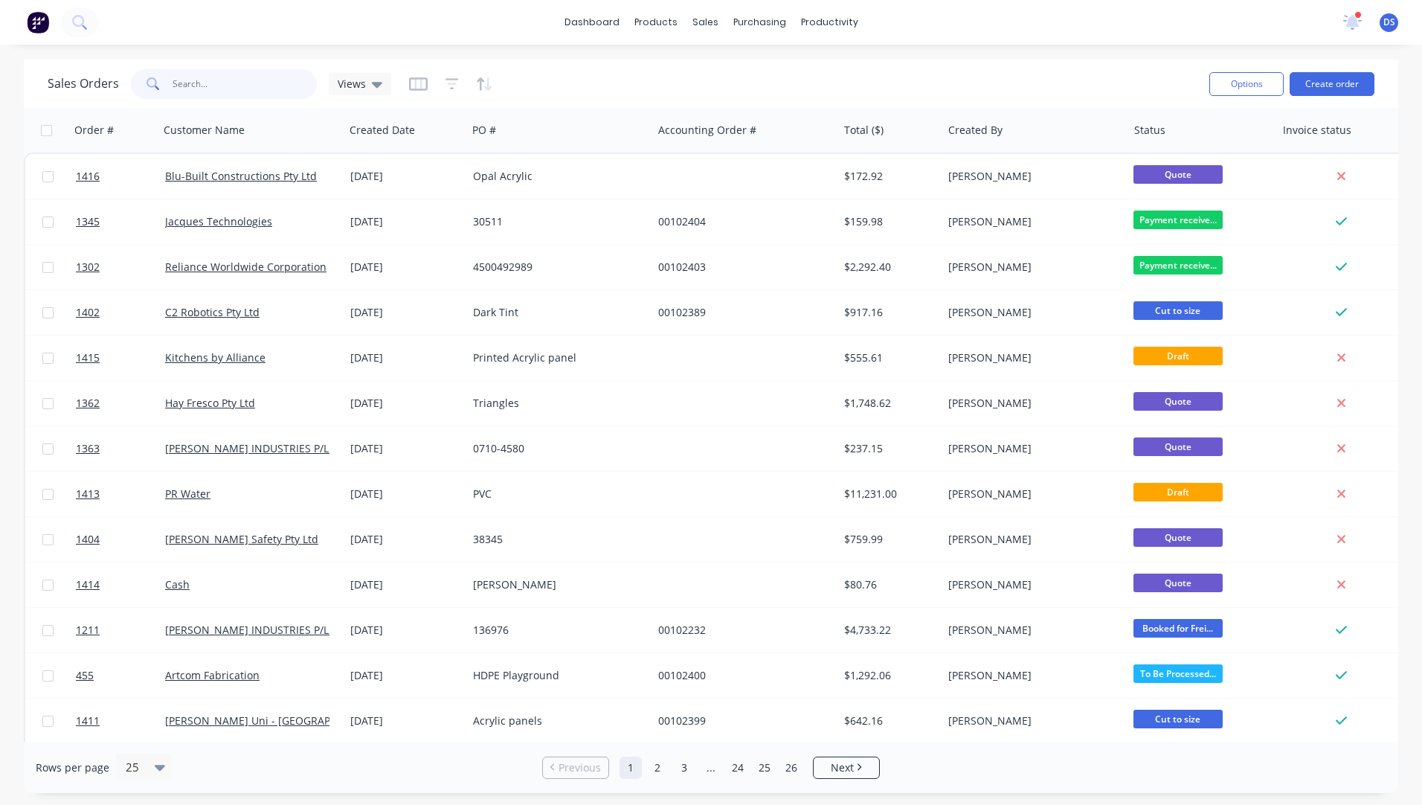
click at [249, 88] on input "text" at bounding box center [245, 84] width 145 height 30
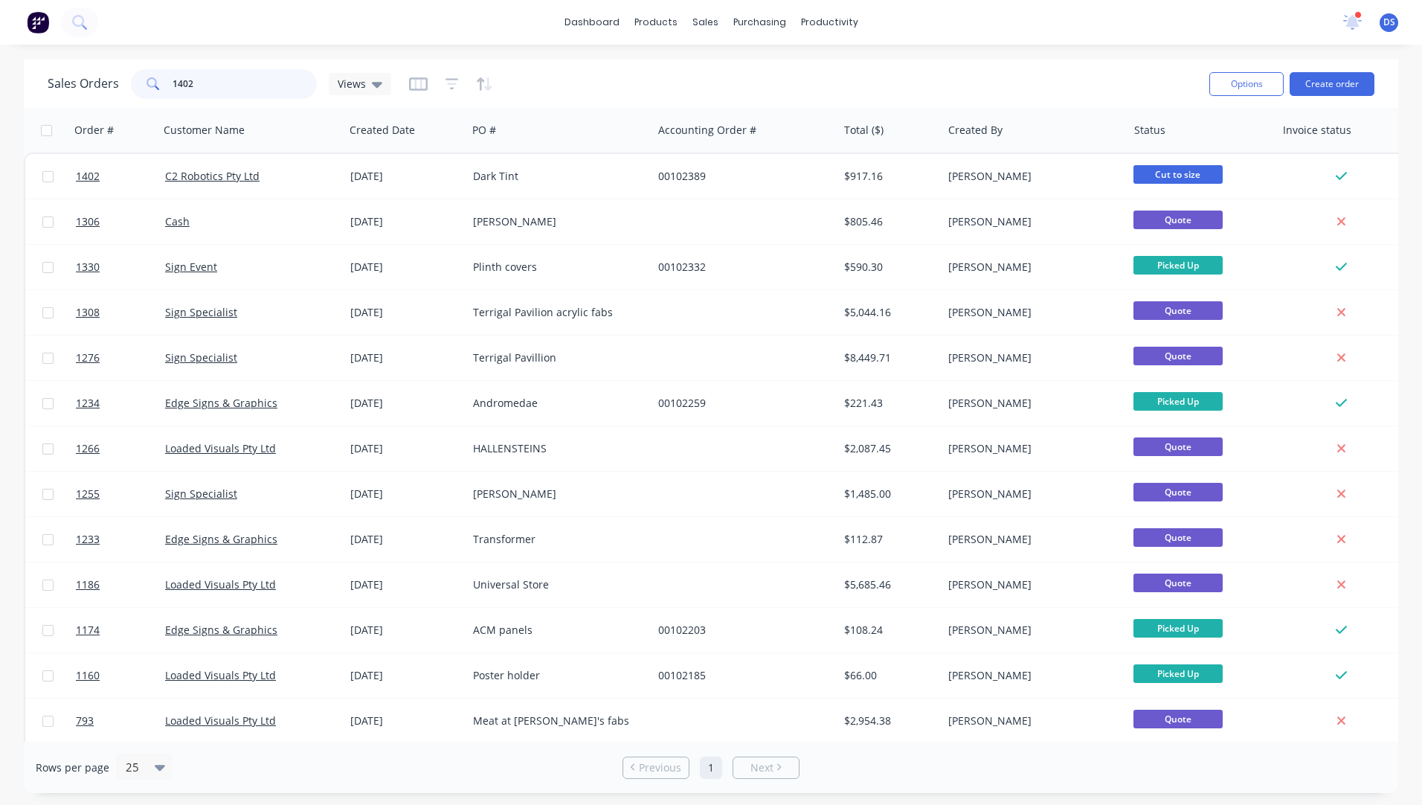
type input "1402"
click at [1335, 88] on button "Create order" at bounding box center [1332, 84] width 85 height 24
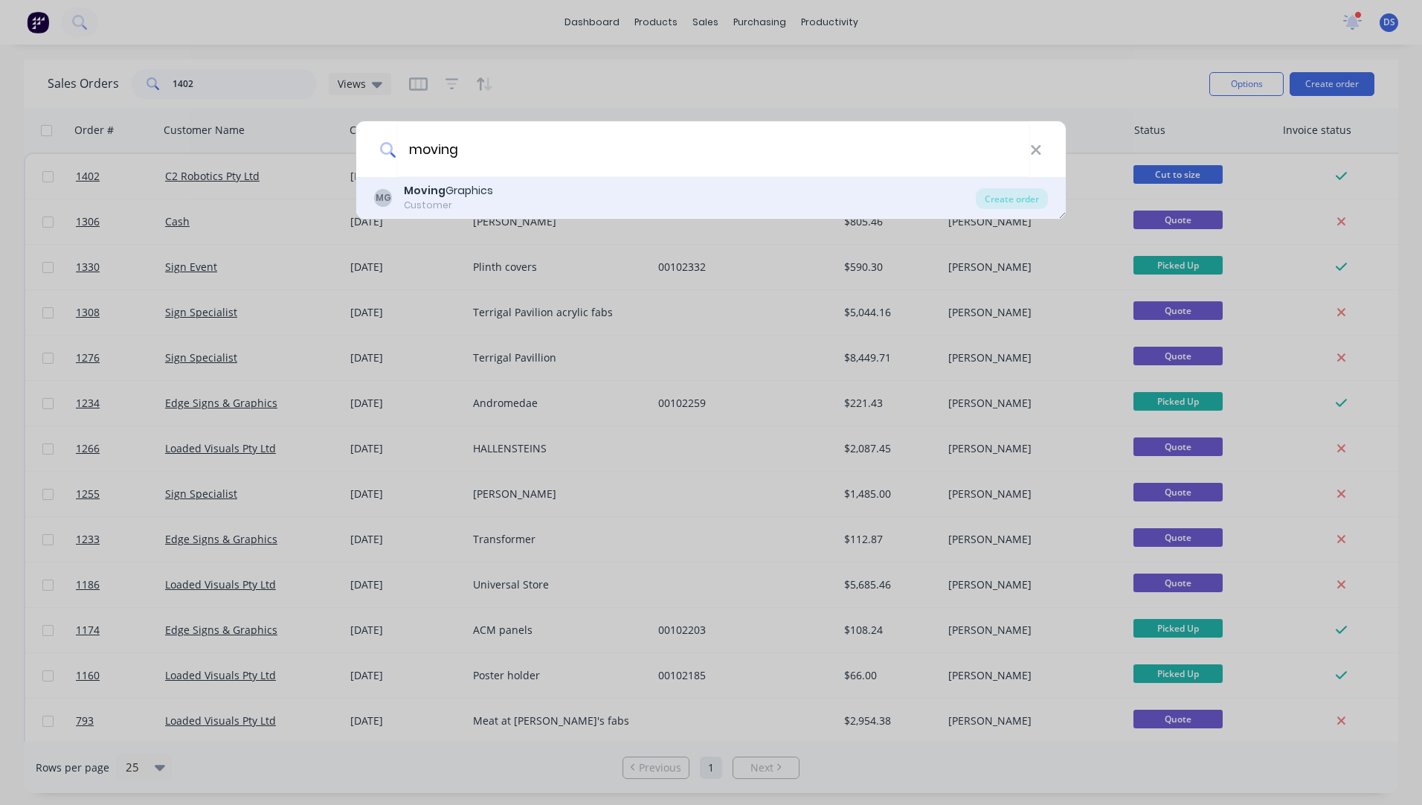
type input "moving"
click at [437, 196] on b "Moving" at bounding box center [425, 190] width 42 height 15
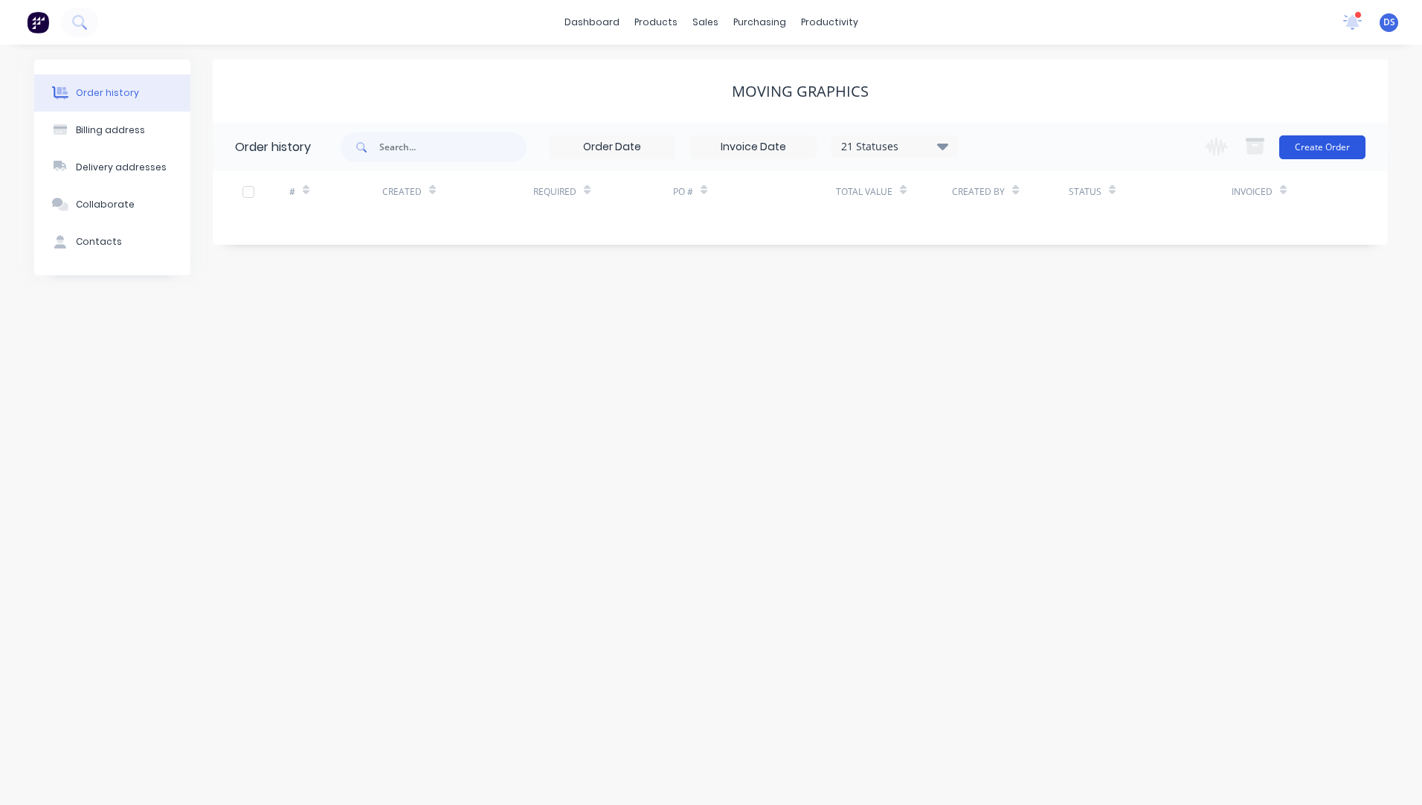
click at [1320, 141] on button "Create Order" at bounding box center [1322, 147] width 86 height 24
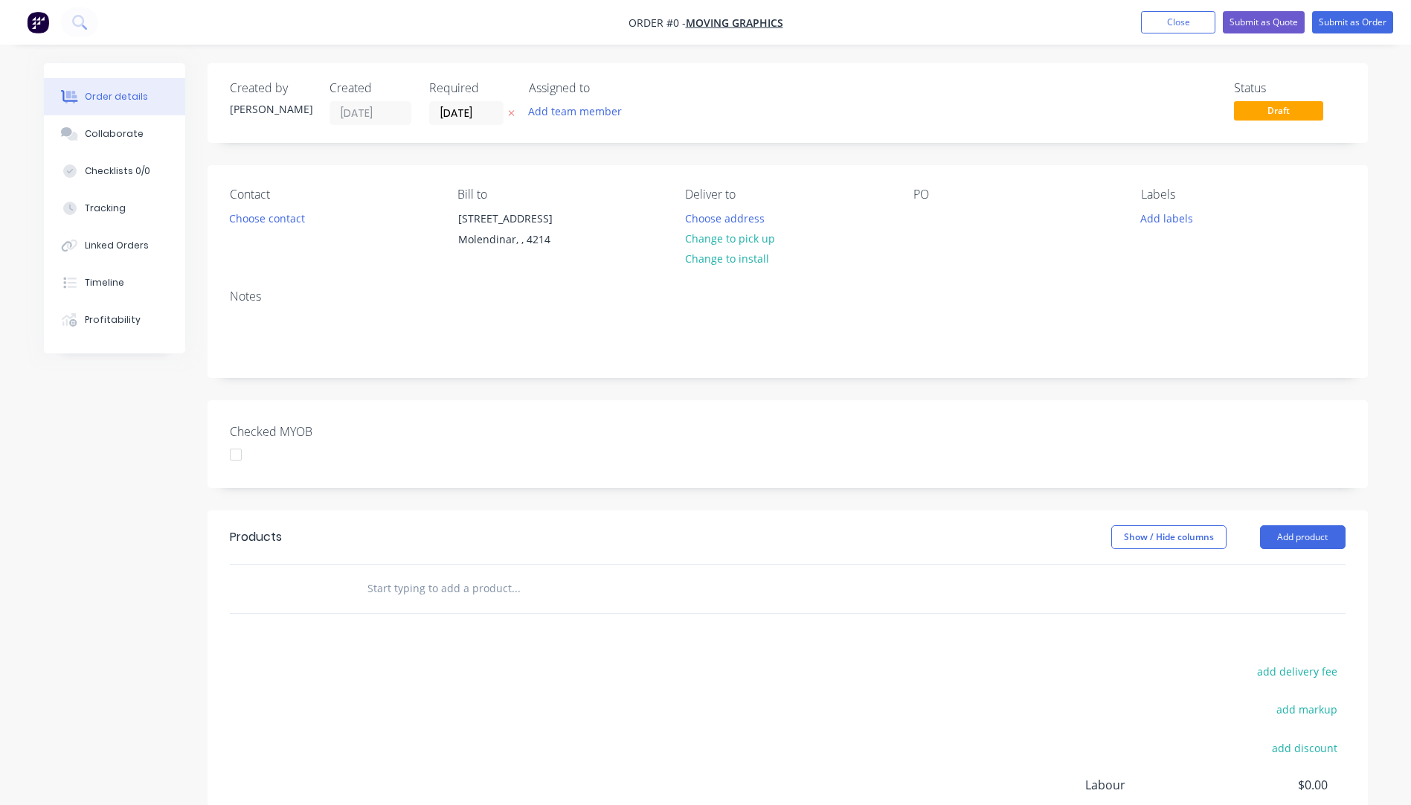
click at [510, 115] on icon at bounding box center [511, 113] width 7 height 9
click at [285, 222] on button "Choose contact" at bounding box center [266, 218] width 91 height 20
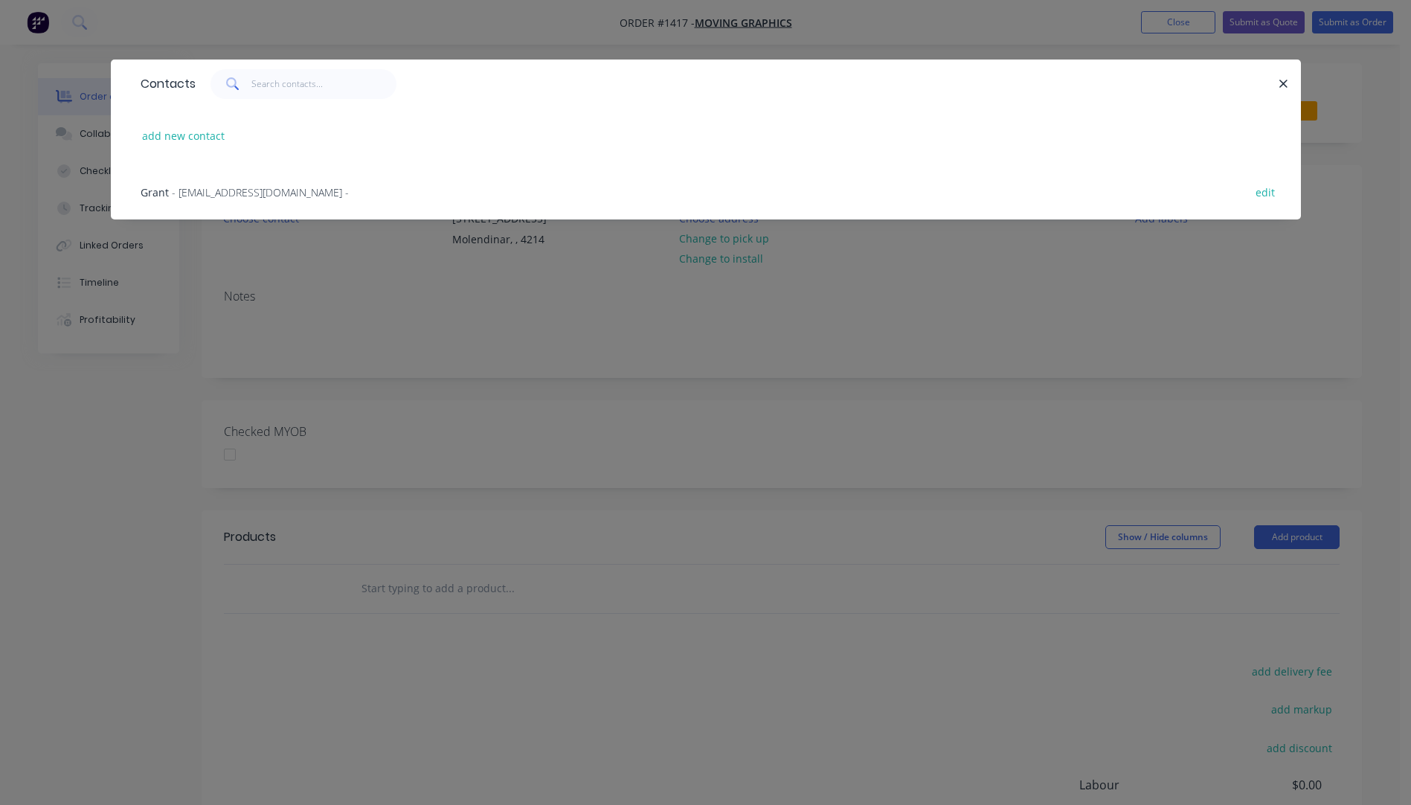
click at [263, 190] on span "- grant@movinggraphics.net.au -" at bounding box center [260, 192] width 177 height 14
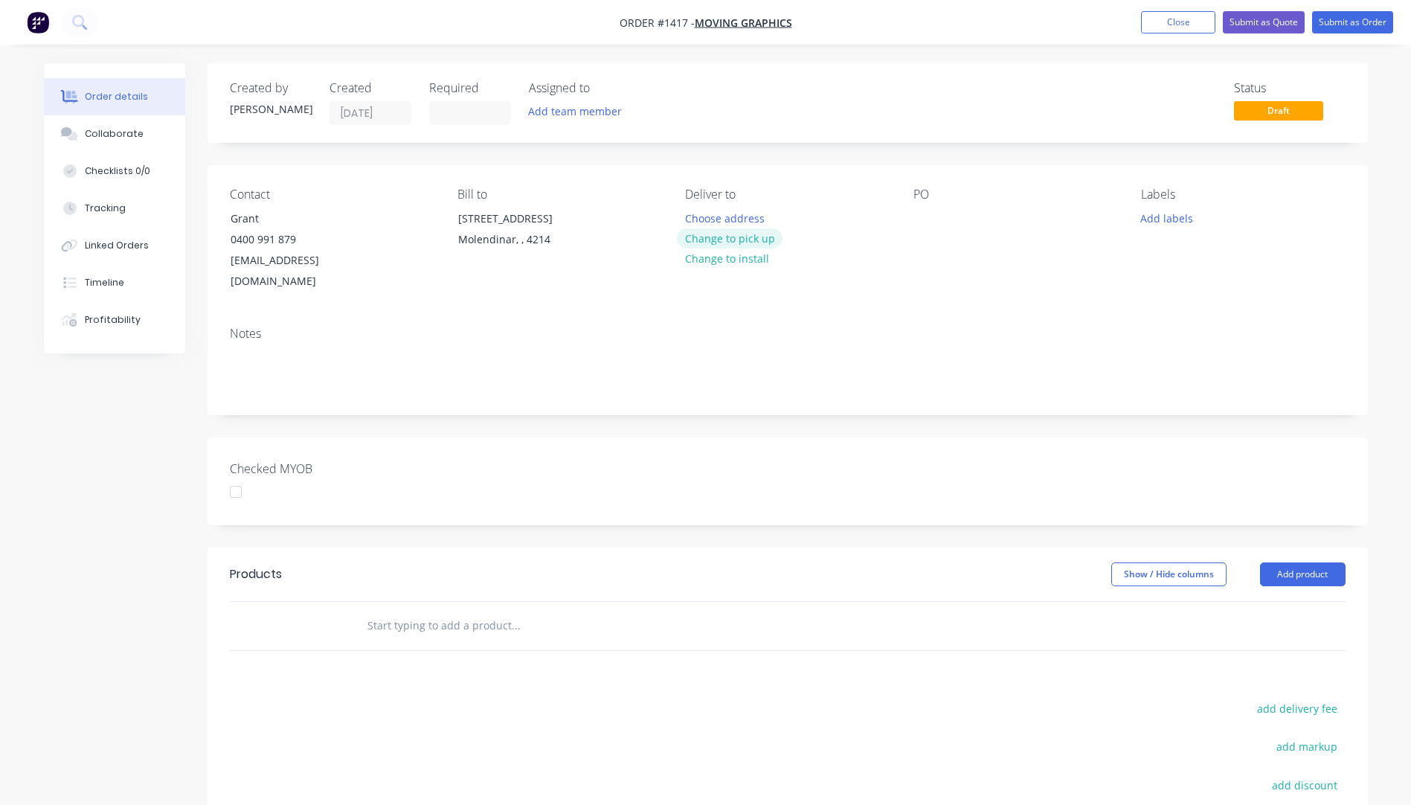
click at [762, 239] on button "Change to pick up" at bounding box center [730, 238] width 106 height 20
click at [935, 222] on div at bounding box center [925, 219] width 24 height 22
click at [1174, 223] on button "Add labels" at bounding box center [1167, 218] width 68 height 20
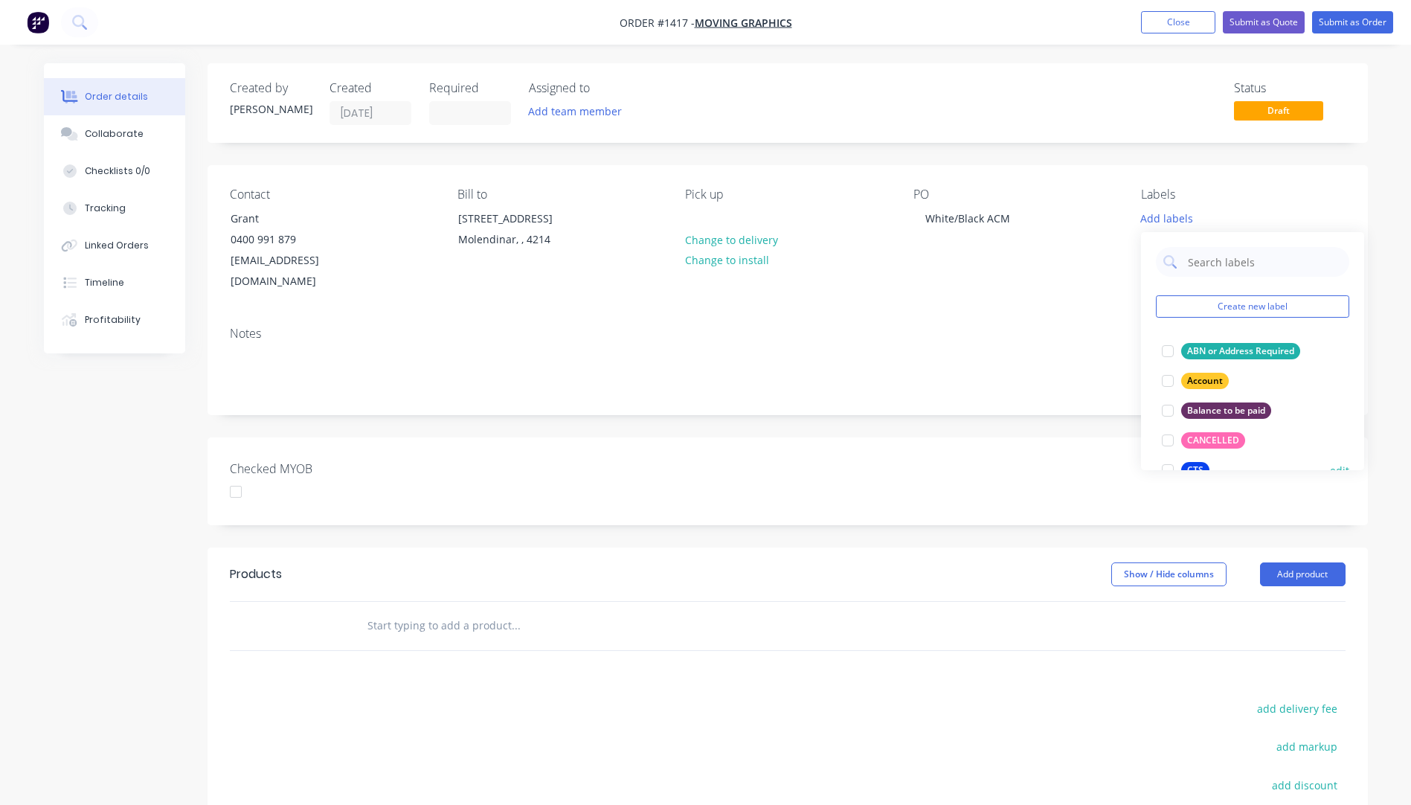
click at [1192, 466] on div "CTS" at bounding box center [1195, 470] width 28 height 16
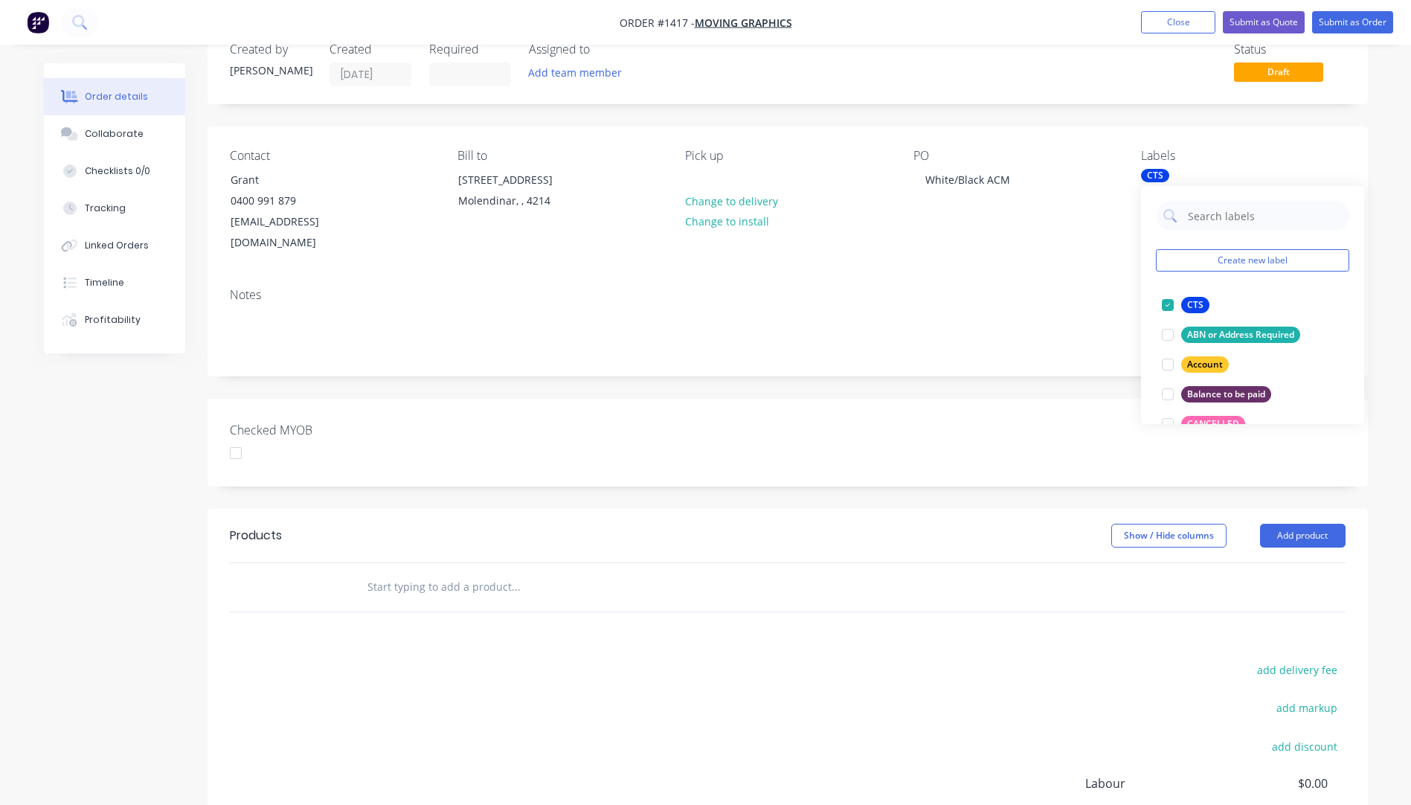
scroll to position [74, 0]
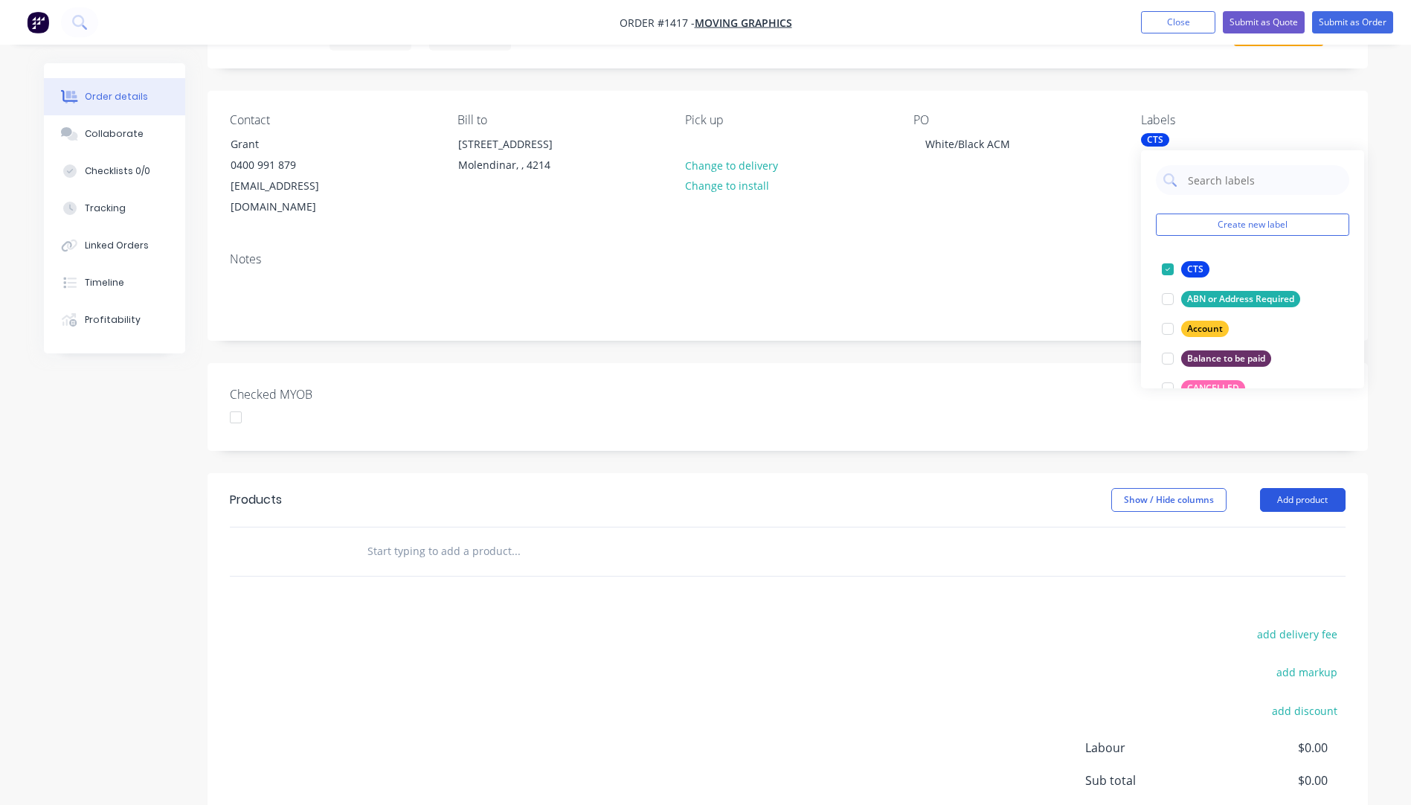
click at [1307, 488] on button "Add product" at bounding box center [1303, 500] width 86 height 24
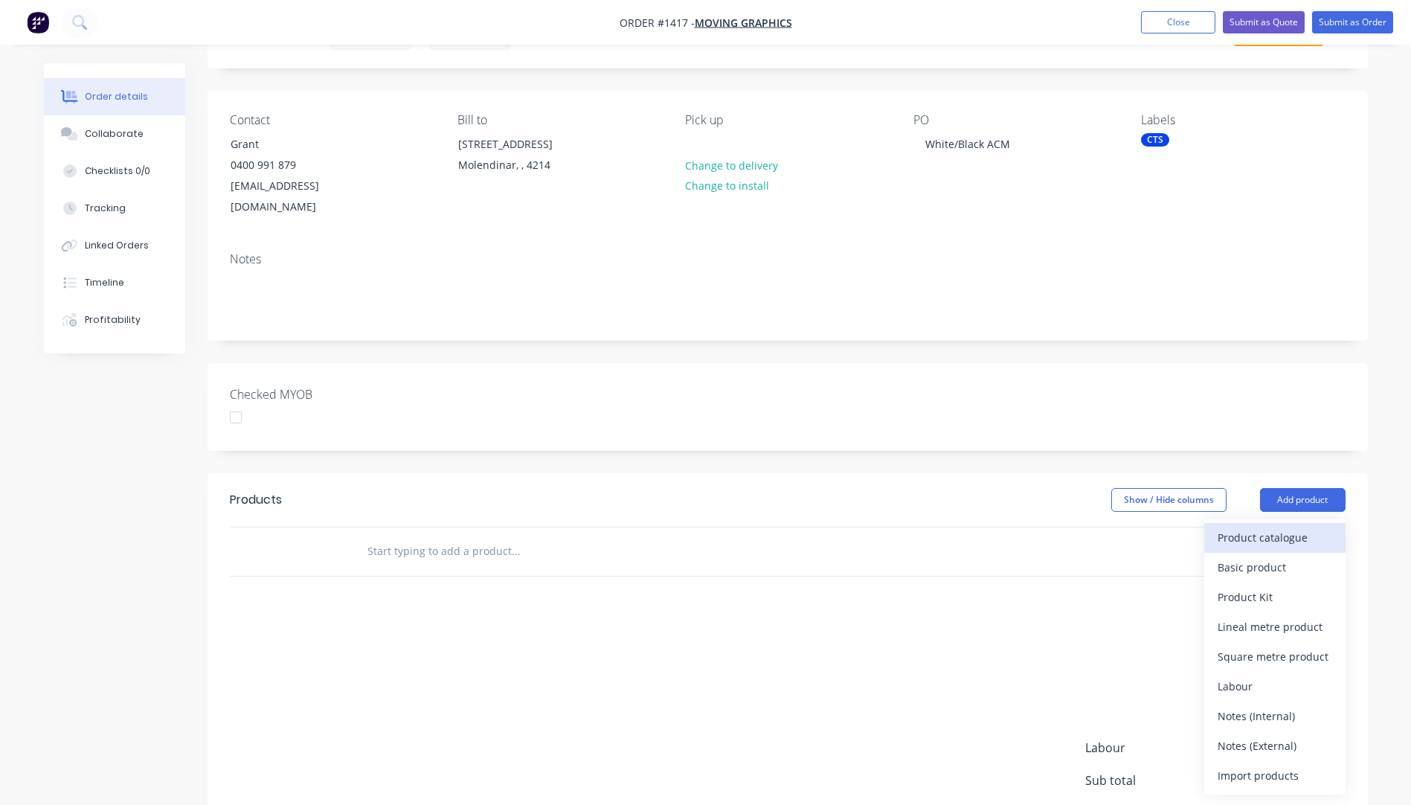
click at [1257, 527] on div "Product catalogue" at bounding box center [1275, 538] width 115 height 22
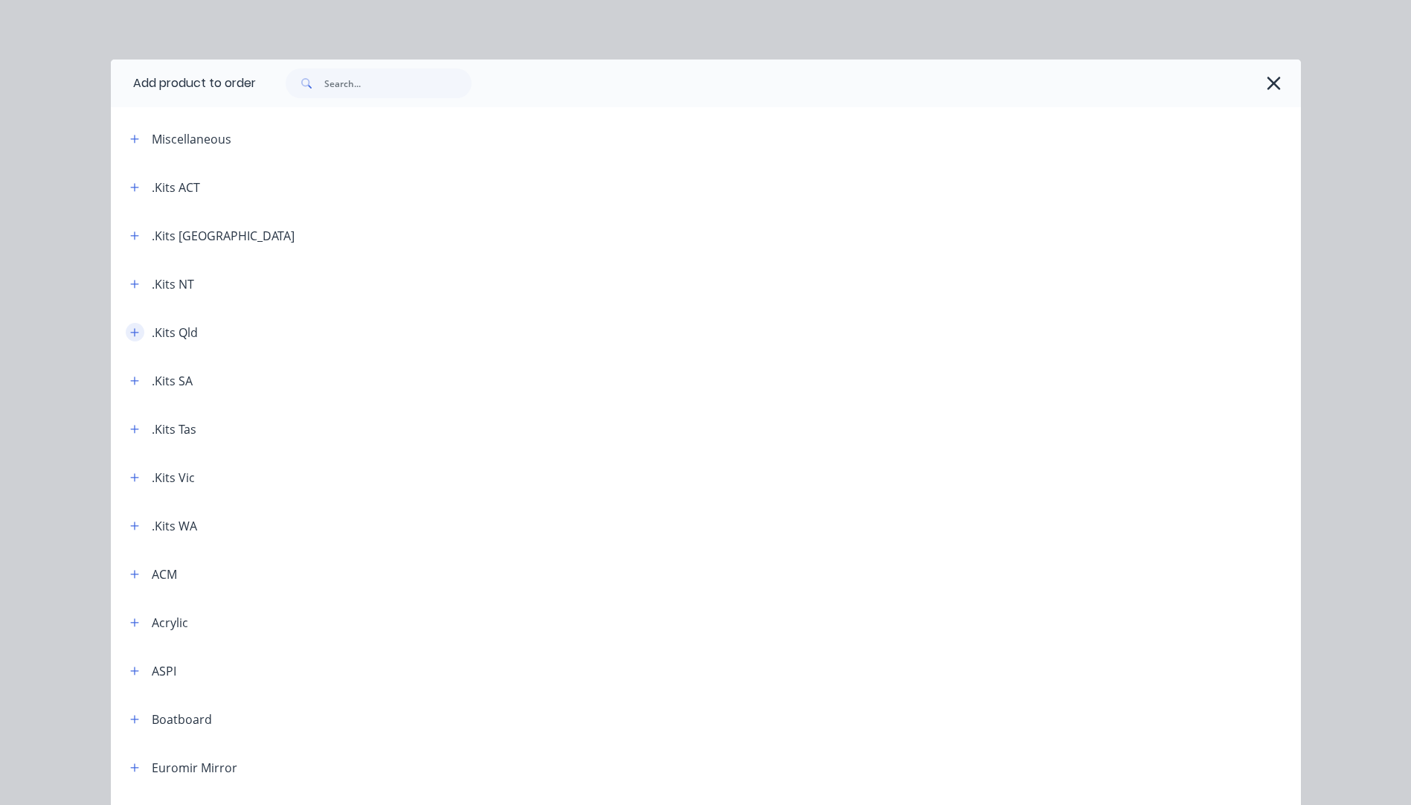
click at [130, 331] on icon "button" at bounding box center [134, 332] width 9 height 10
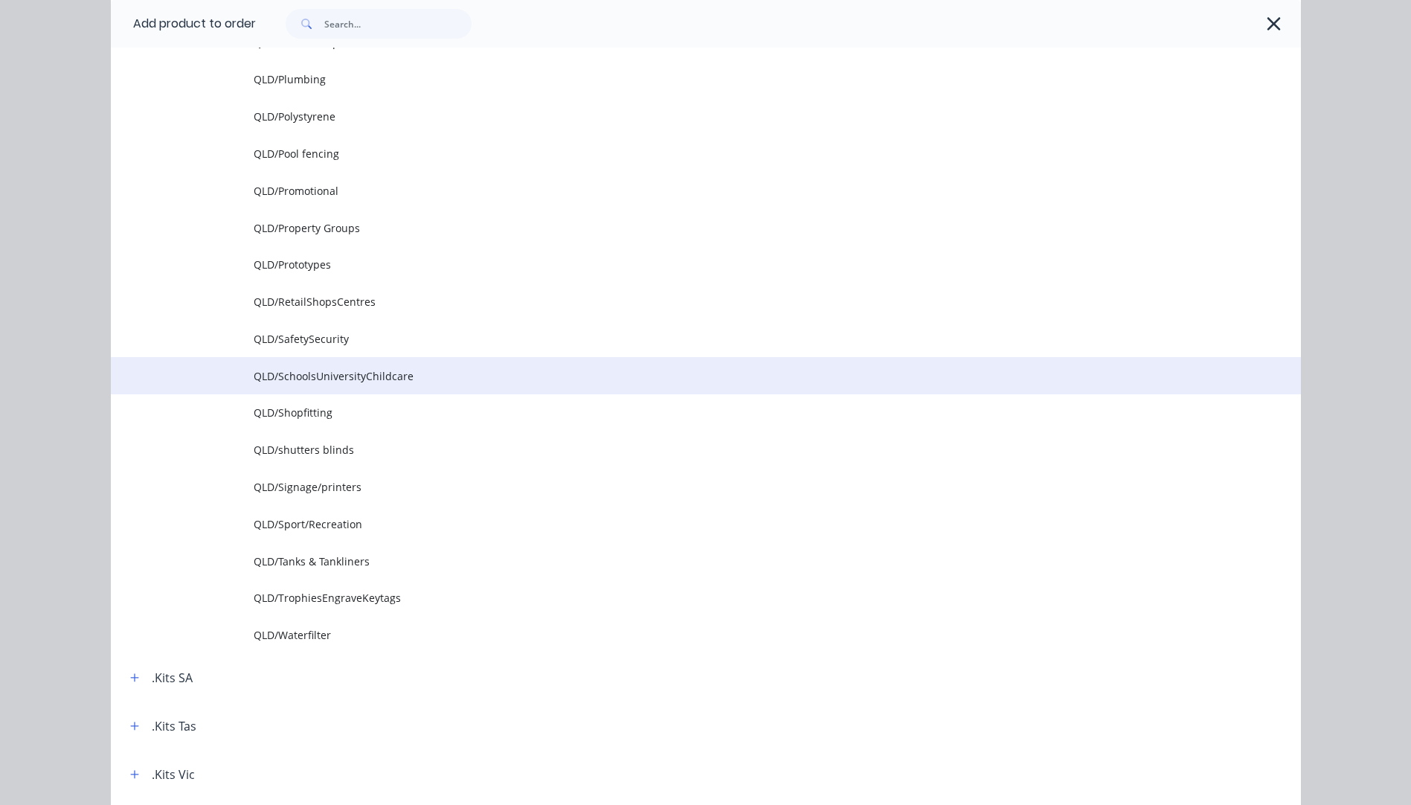
scroll to position [1934, 0]
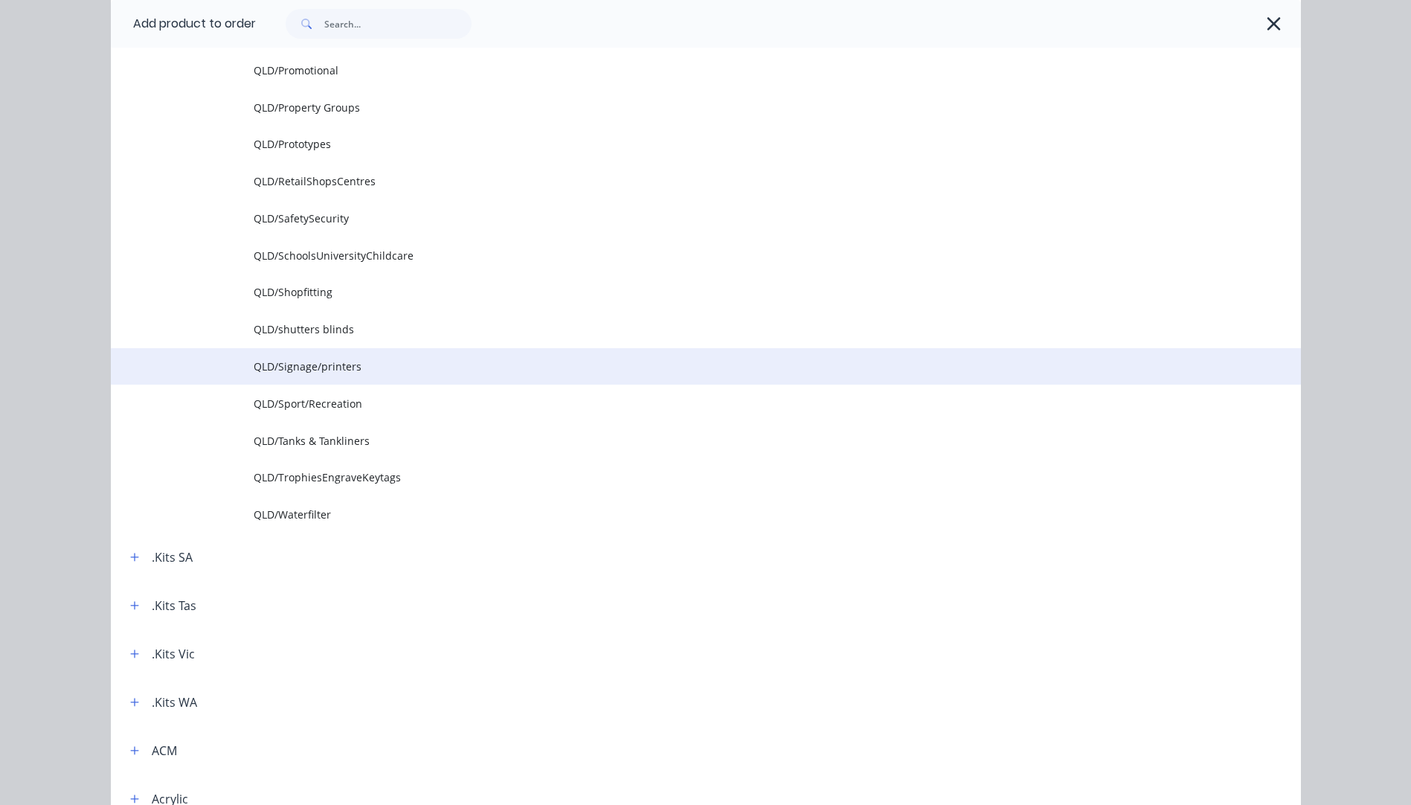
click at [332, 371] on span "QLD/Signage/printers" at bounding box center [672, 367] width 837 height 16
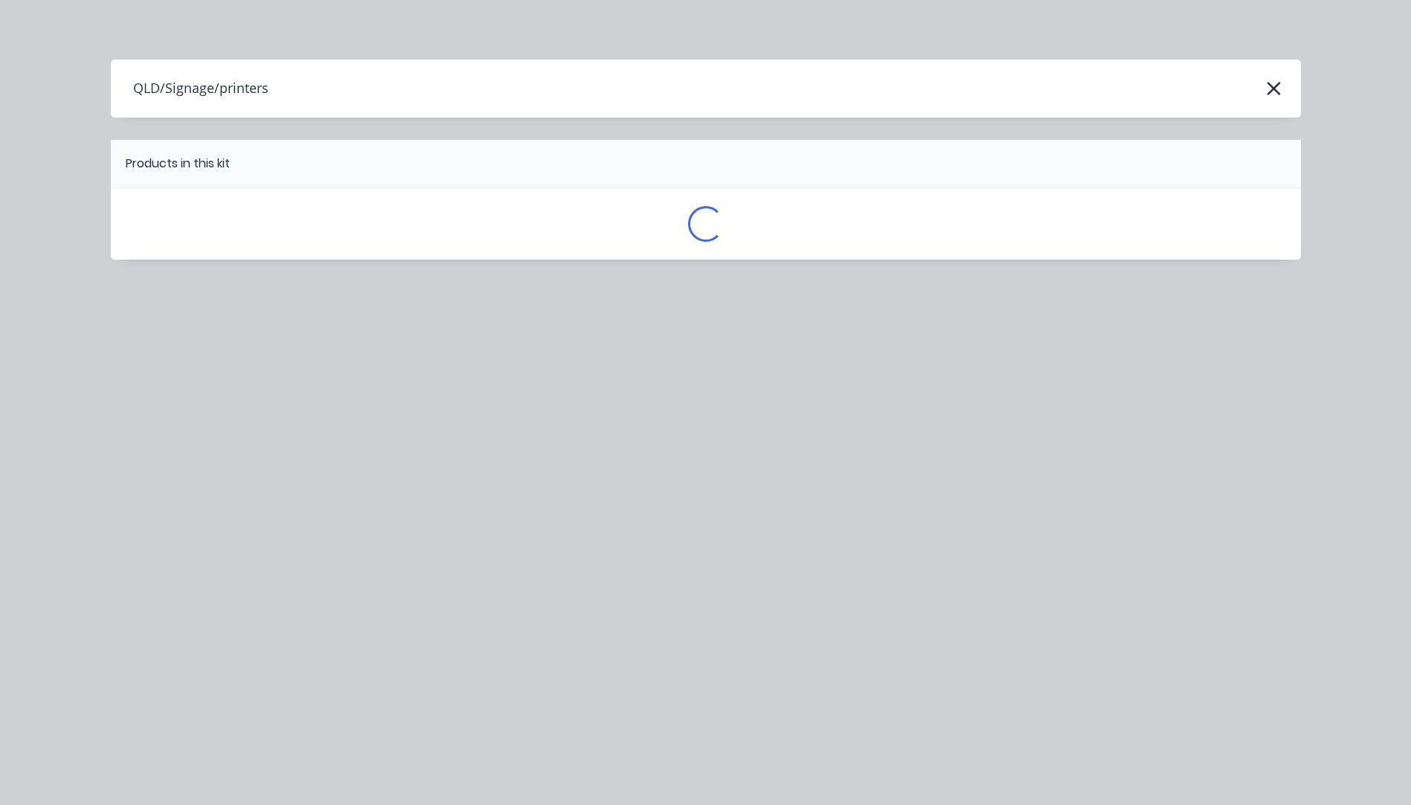
scroll to position [0, 0]
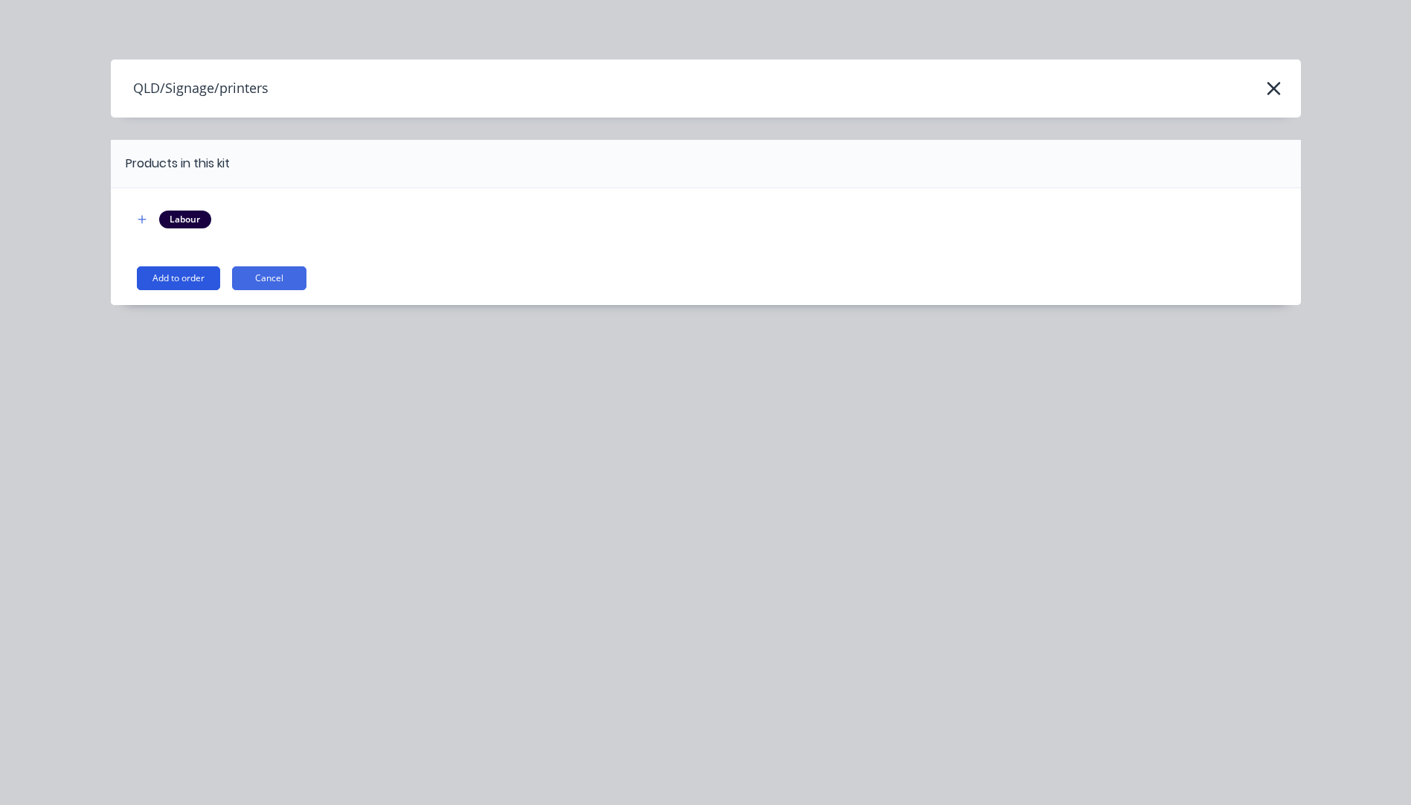
click at [186, 283] on button "Add to order" at bounding box center [178, 278] width 83 height 24
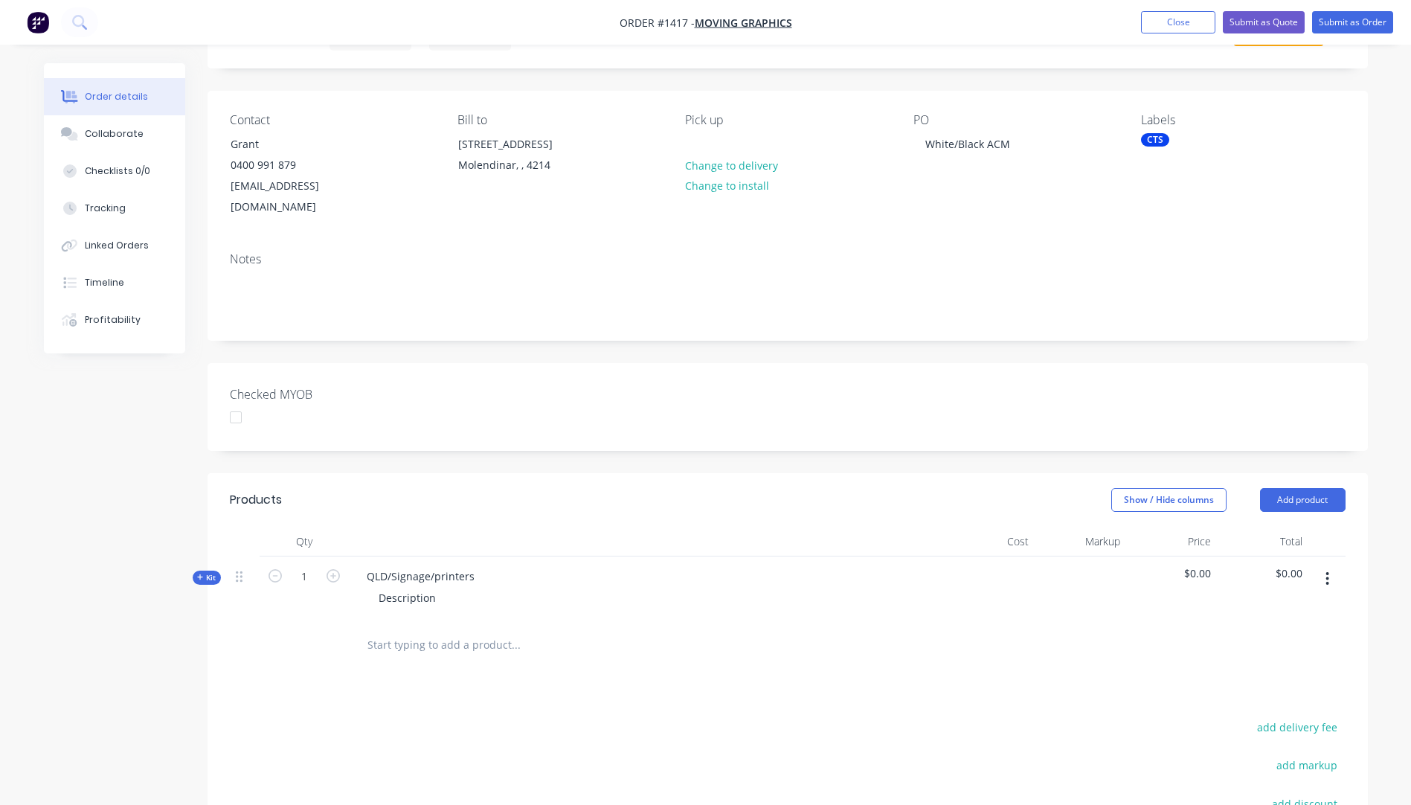
click at [198, 573] on icon at bounding box center [200, 576] width 7 height 7
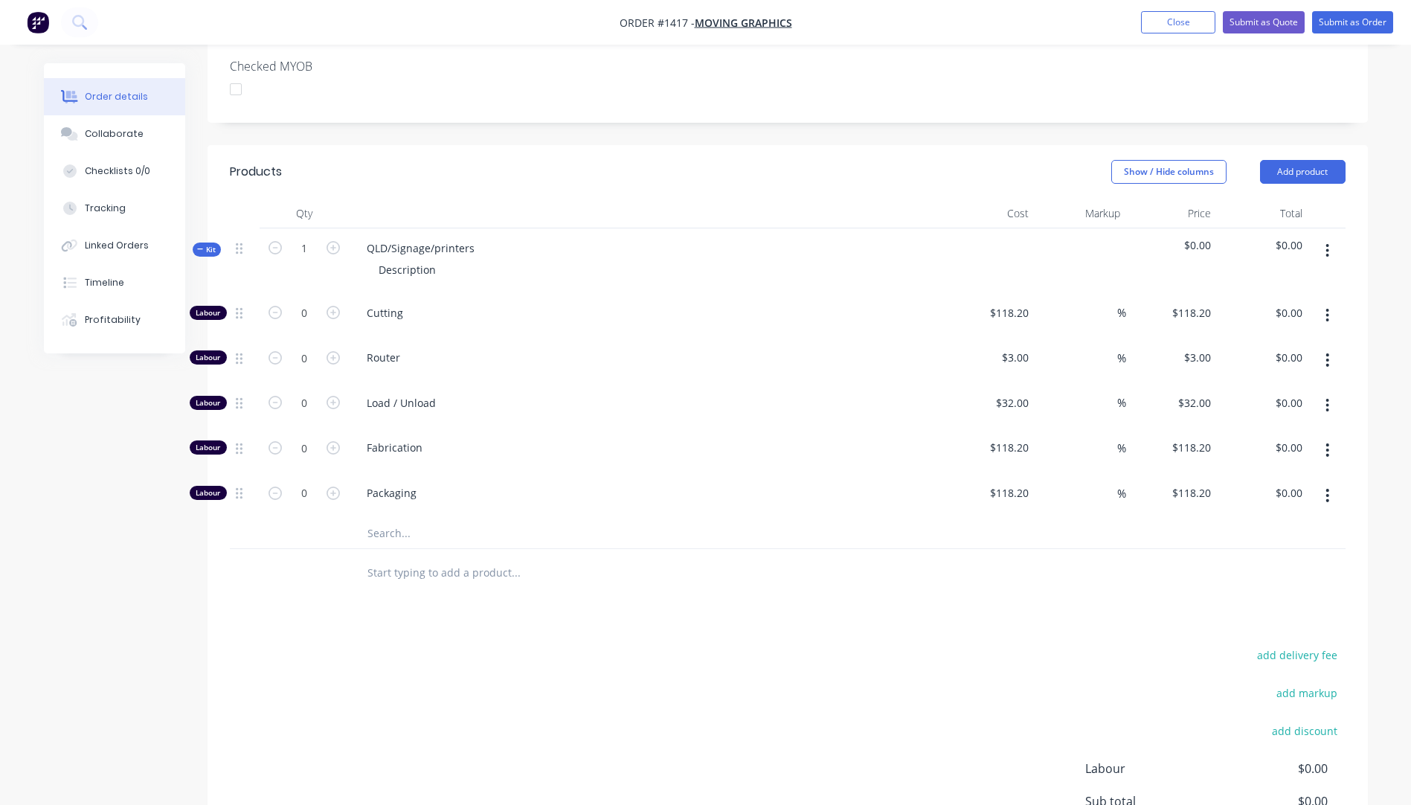
scroll to position [446, 0]
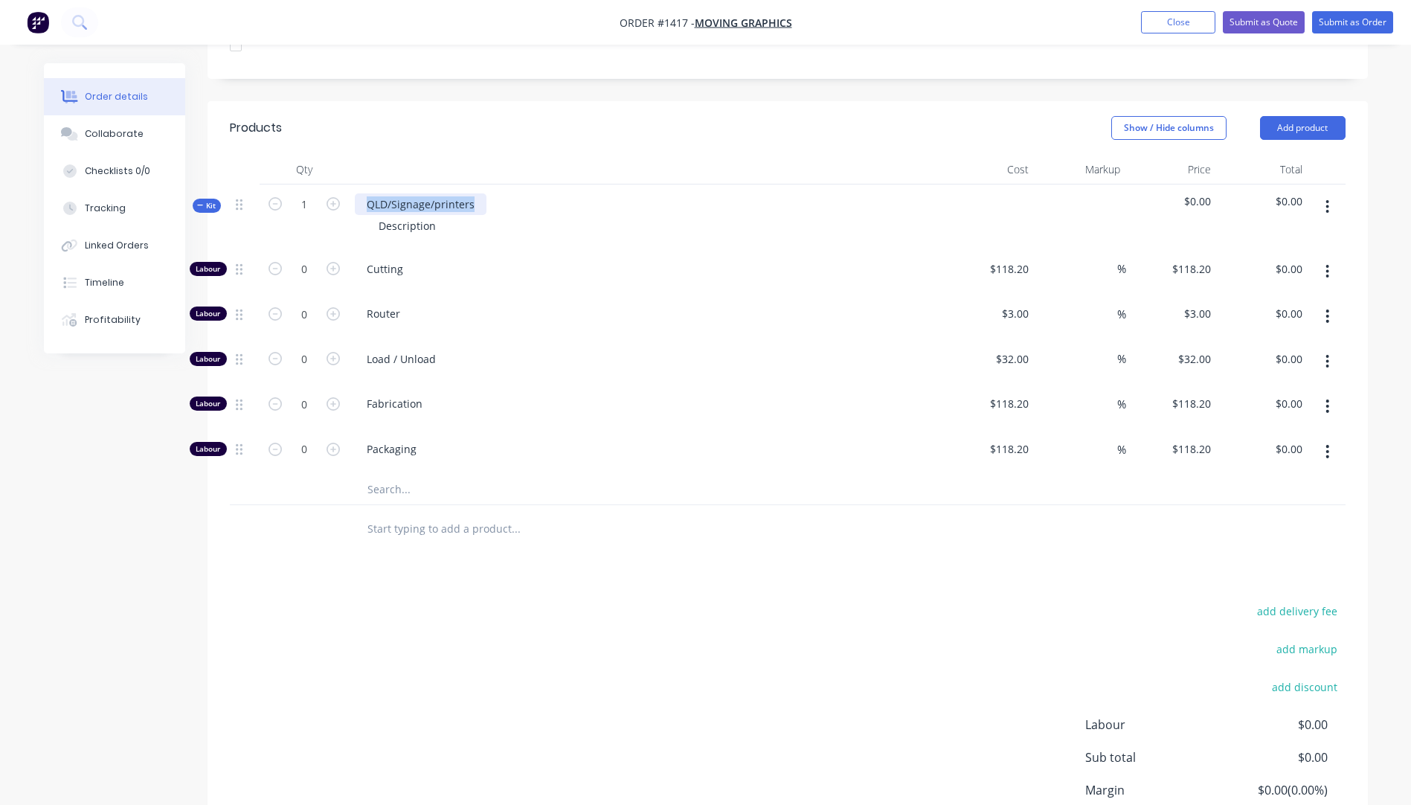
drag, startPoint x: 472, startPoint y: 182, endPoint x: 359, endPoint y: 190, distance: 113.3
click at [359, 193] on div "QLD/Signage/printers" at bounding box center [421, 204] width 132 height 22
drag, startPoint x: 443, startPoint y: 203, endPoint x: 358, endPoint y: 202, distance: 84.8
click at [358, 215] on div "Description" at bounding box center [646, 226] width 583 height 22
click at [408, 215] on div "1 @" at bounding box center [388, 226] width 42 height 22
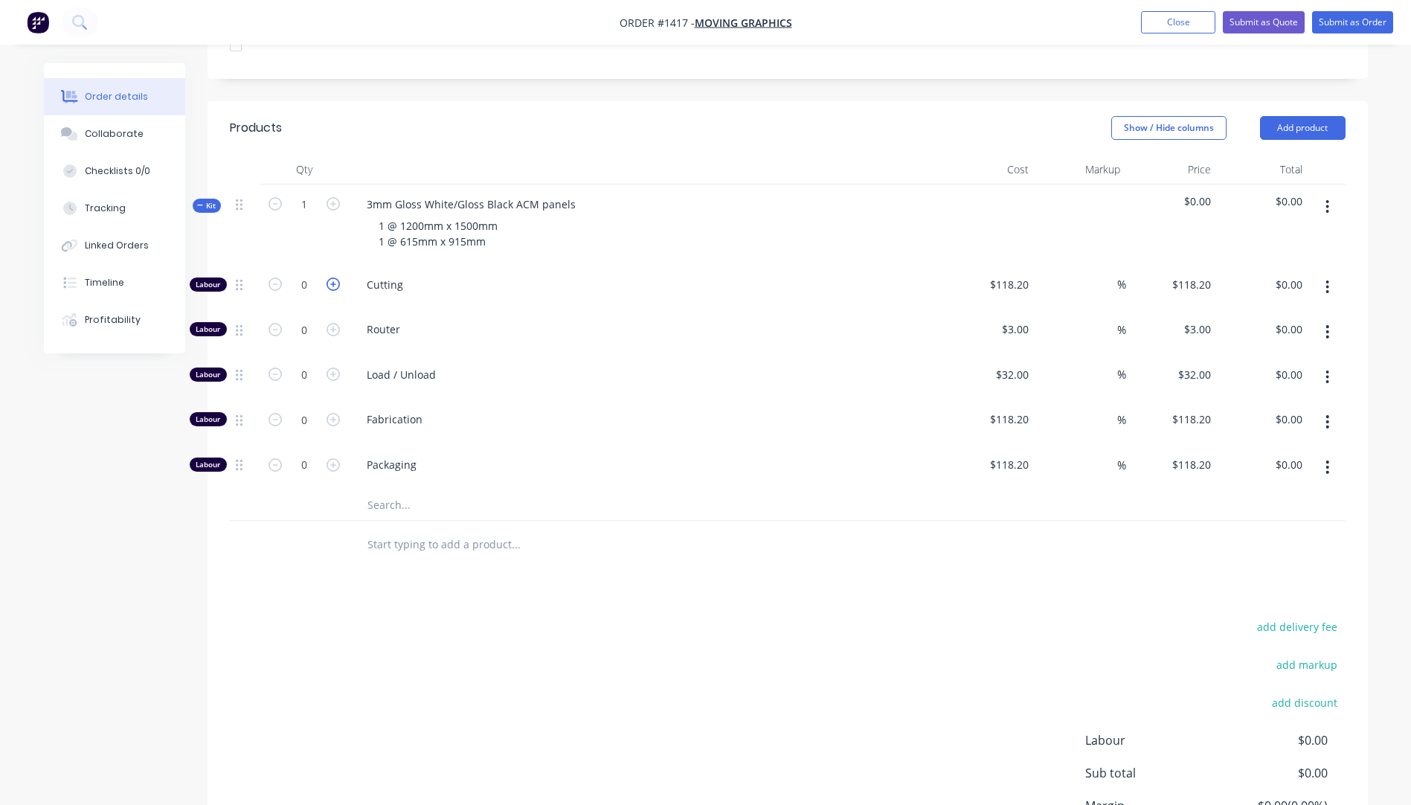
click at [338, 277] on icon "button" at bounding box center [333, 283] width 13 height 13
type input "1"
type input "$118.20"
click at [384, 490] on input "text" at bounding box center [516, 505] width 298 height 30
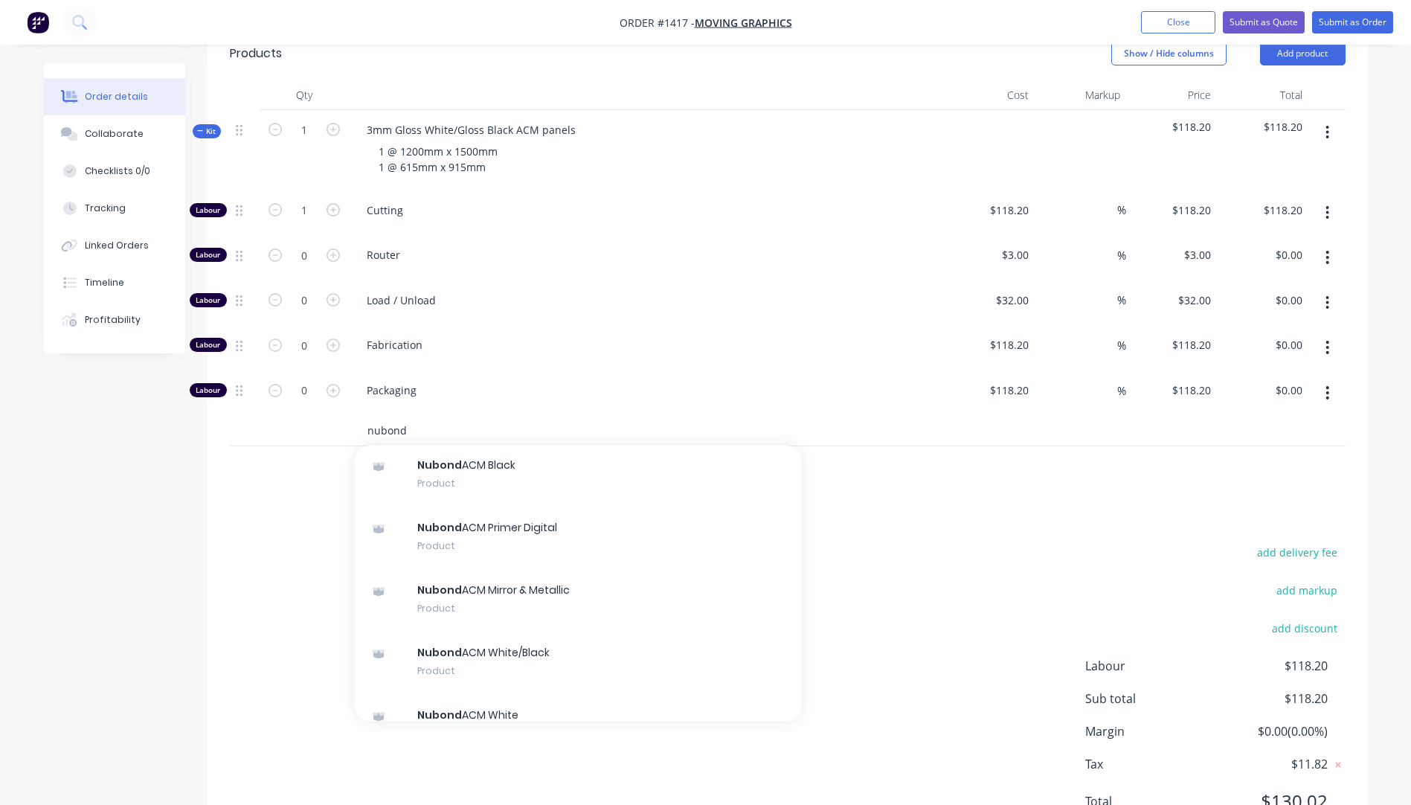
scroll to position [149, 0]
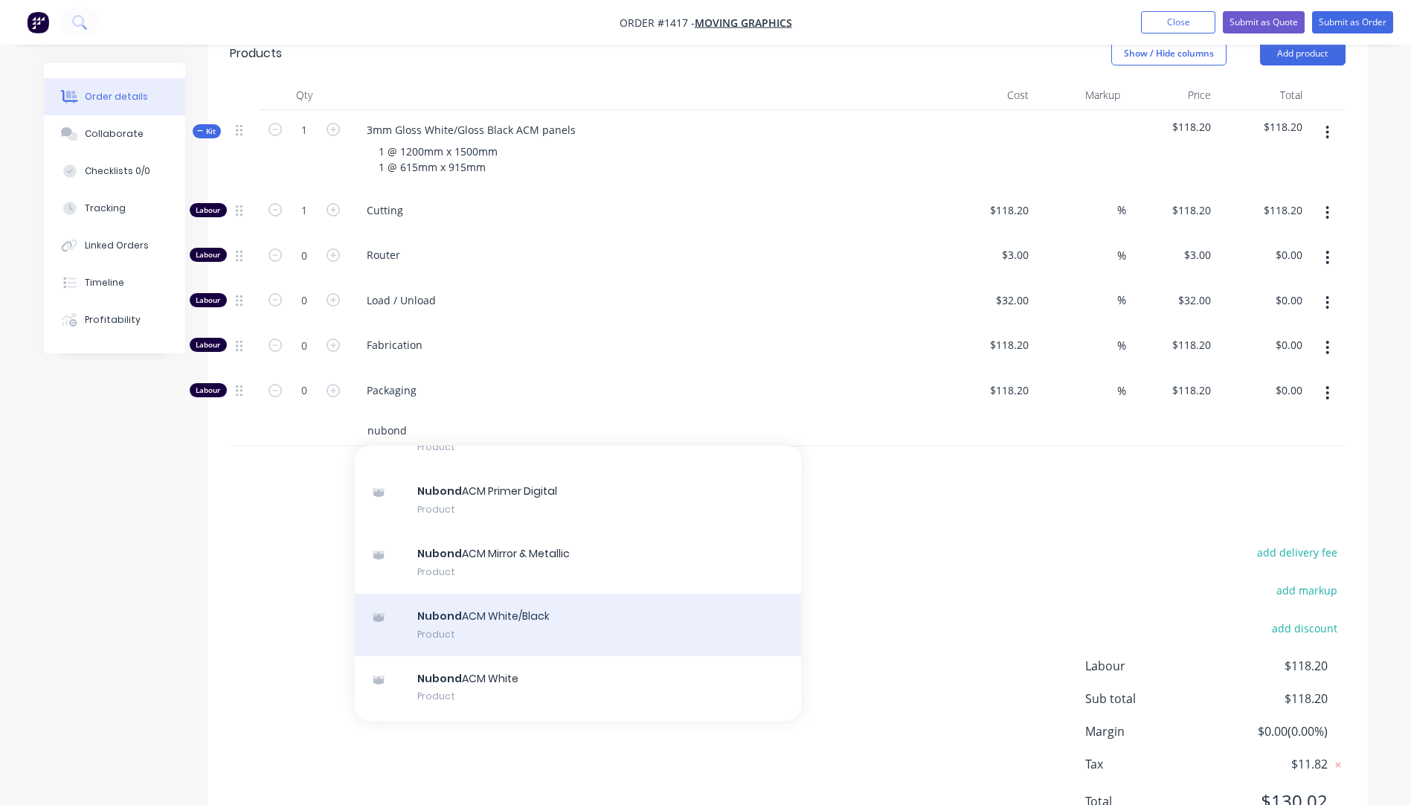
type input "nubond"
click at [520, 595] on div "Nubond ACM White/Black Product" at bounding box center [578, 625] width 446 height 62
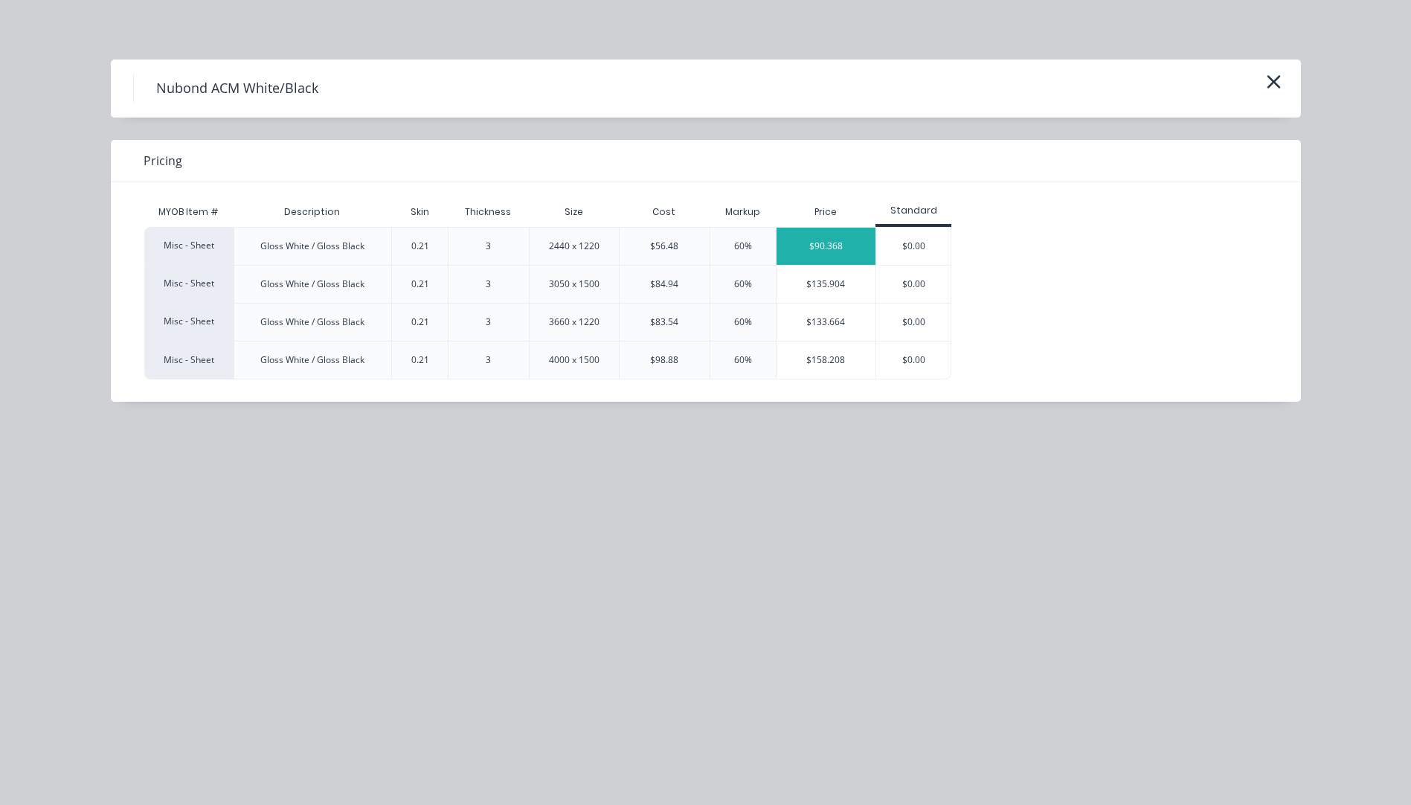
click at [829, 245] on div "$90.368" at bounding box center [827, 246] width 100 height 37
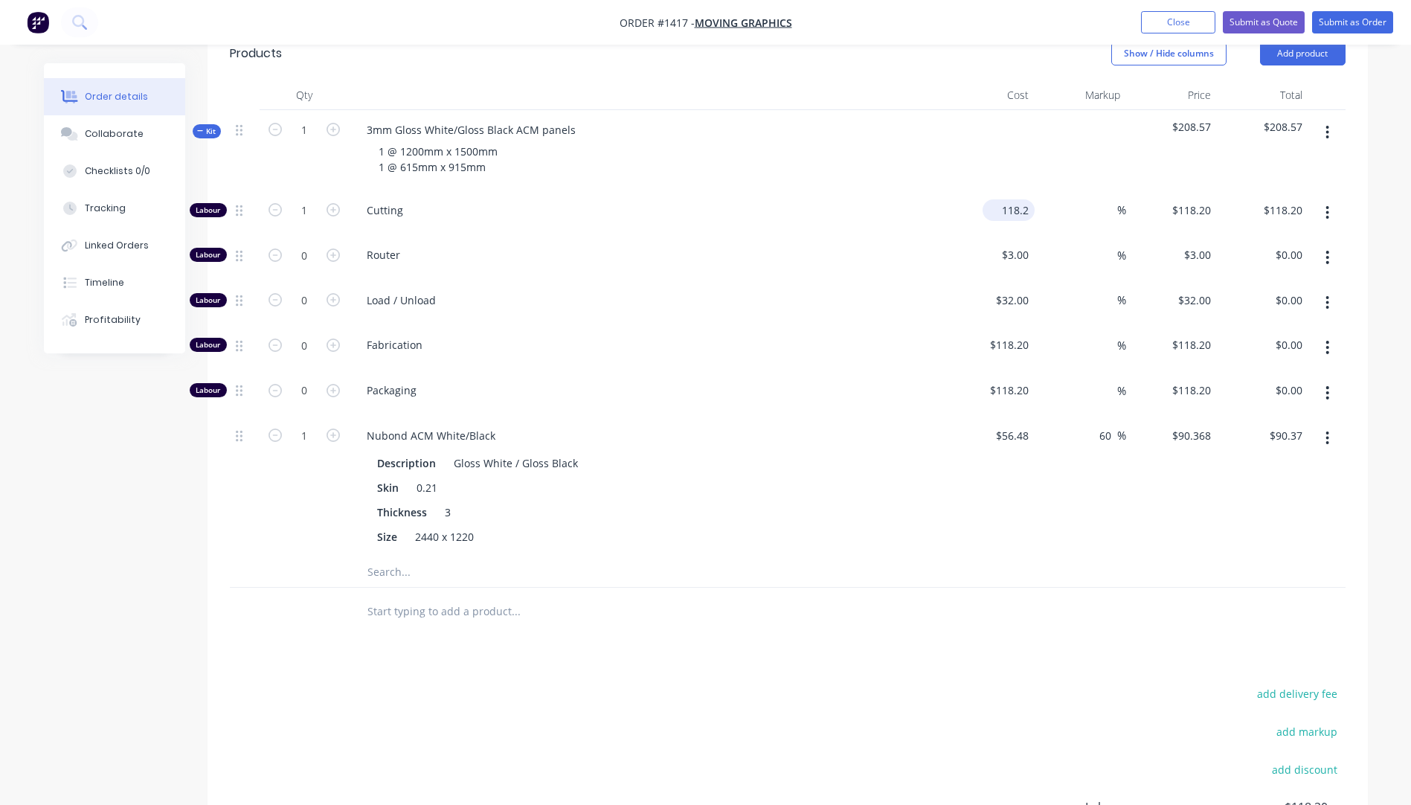
click at [1004, 199] on input "118.2" at bounding box center [1011, 210] width 46 height 22
type input "$10.00"
click at [893, 289] on div "Load / Unload" at bounding box center [646, 302] width 595 height 45
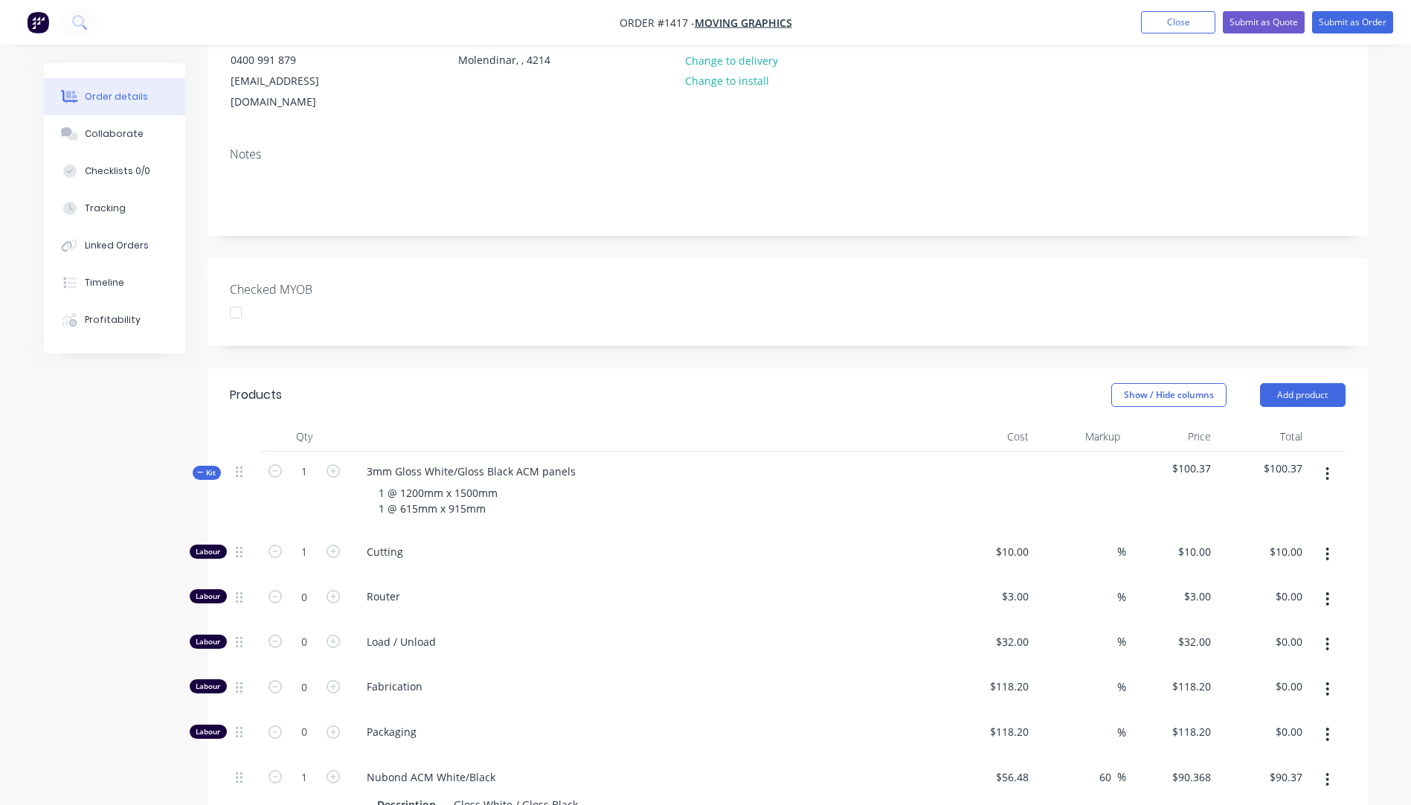
scroll to position [0, 0]
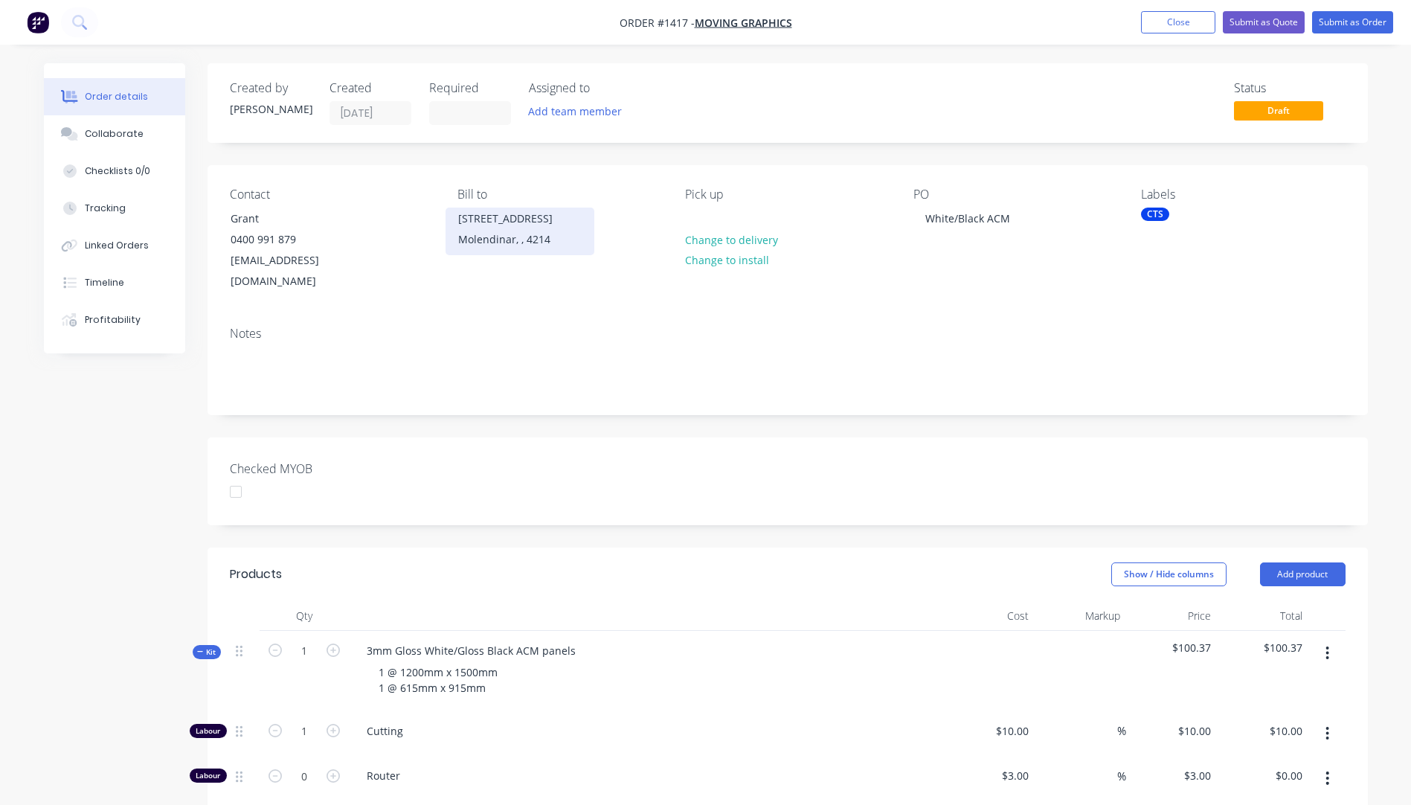
click at [516, 245] on div "Molendinar, , 4214" at bounding box center [519, 239] width 123 height 21
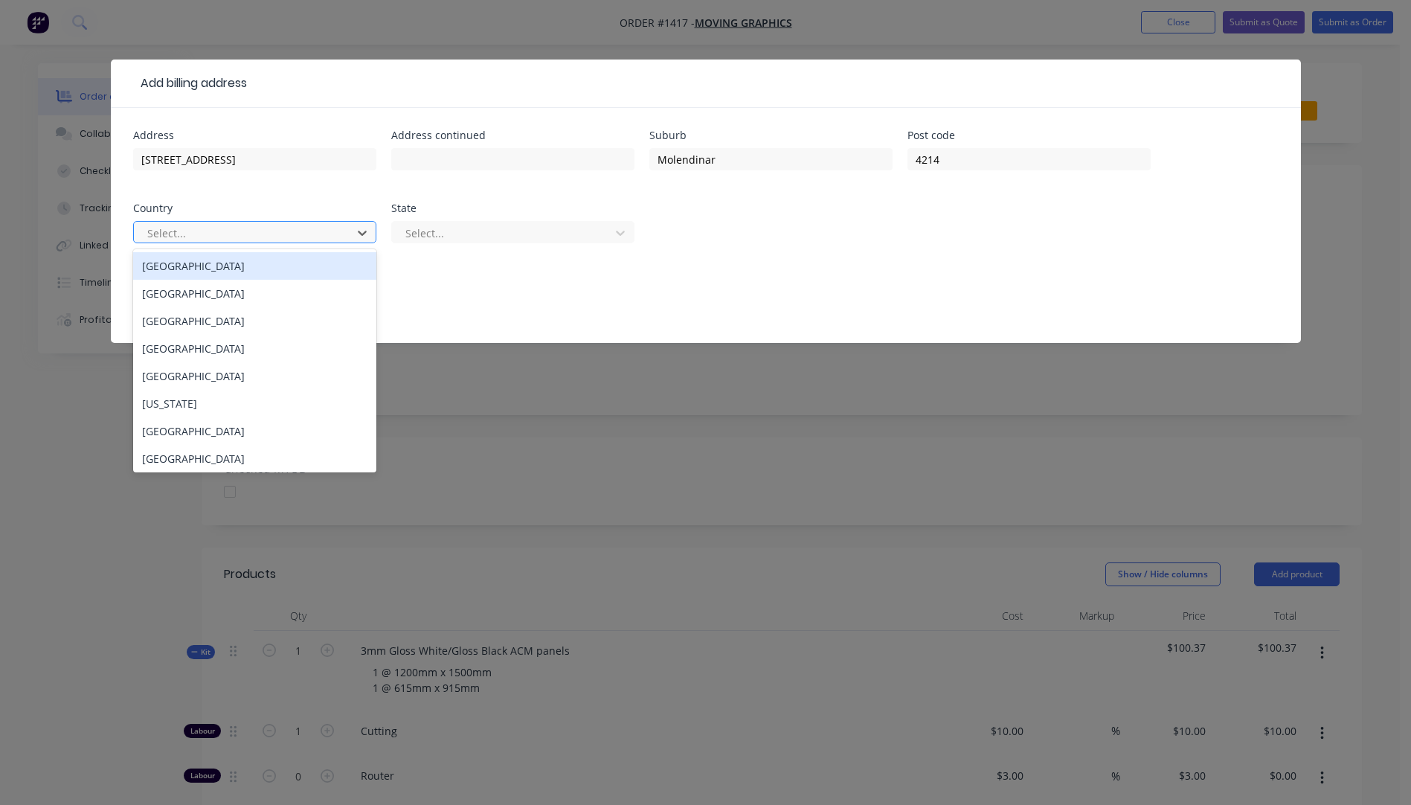
click at [327, 234] on div at bounding box center [245, 233] width 199 height 19
click at [178, 275] on div "[GEOGRAPHIC_DATA]" at bounding box center [254, 266] width 243 height 28
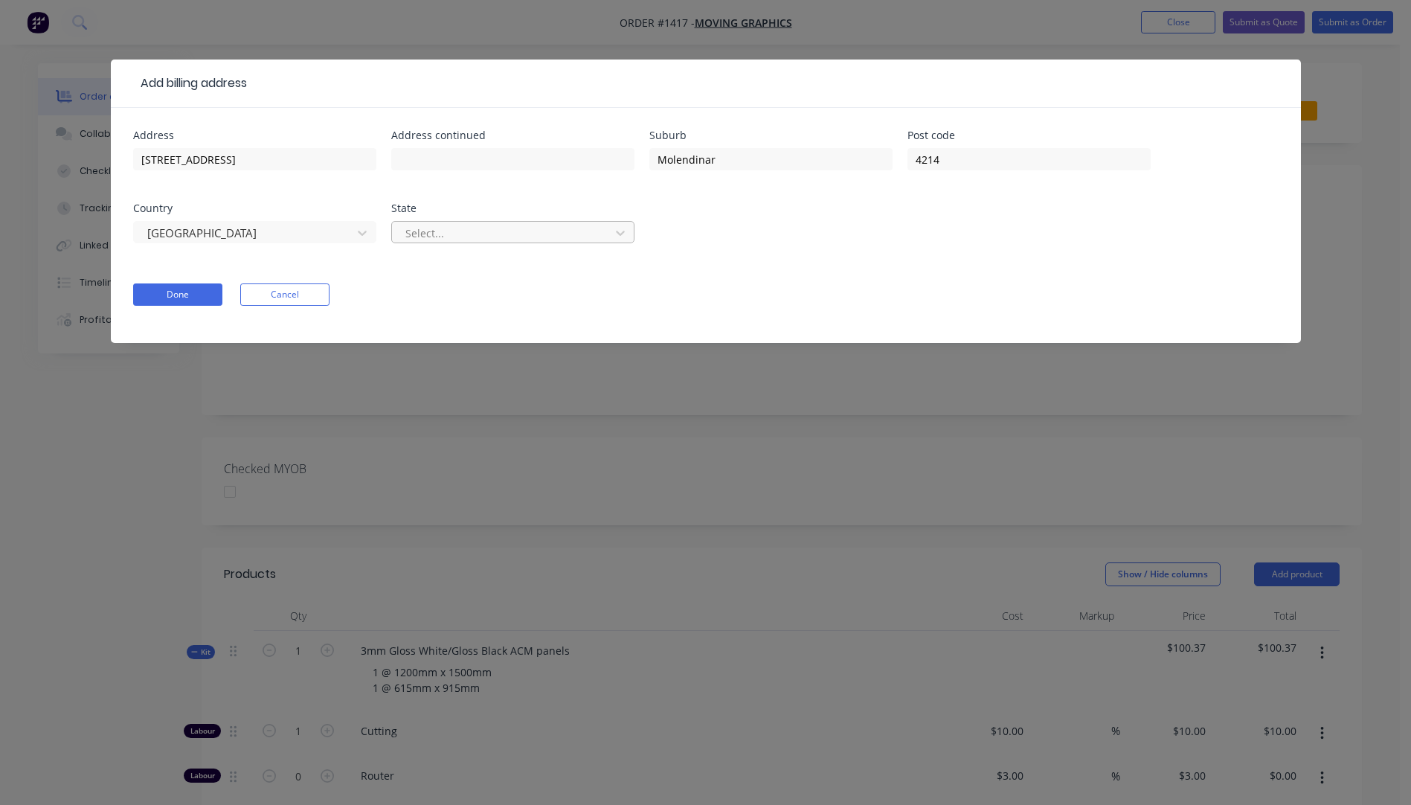
click at [571, 237] on div at bounding box center [503, 233] width 199 height 19
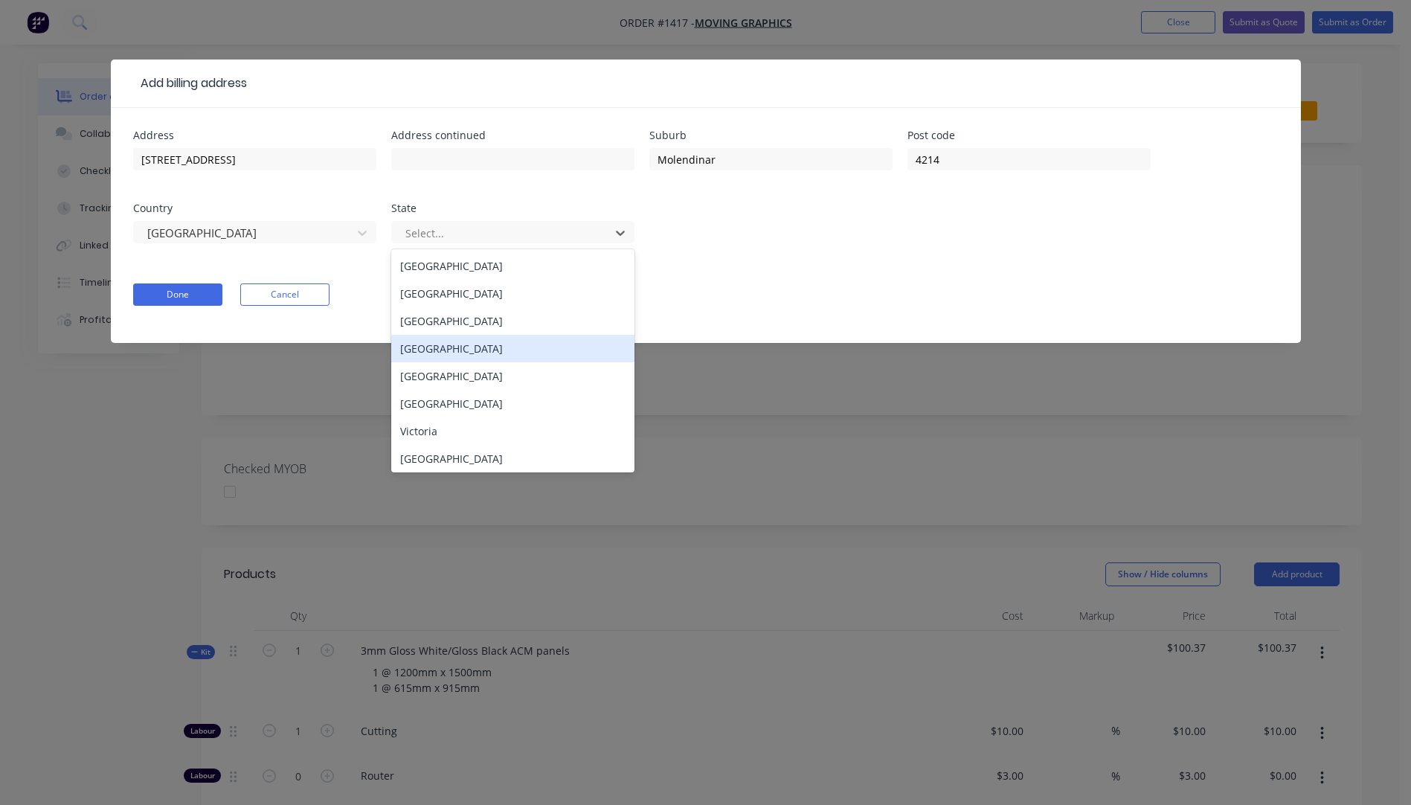
drag, startPoint x: 460, startPoint y: 352, endPoint x: 362, endPoint y: 332, distance: 99.3
click at [459, 352] on div "[GEOGRAPHIC_DATA]" at bounding box center [512, 349] width 243 height 28
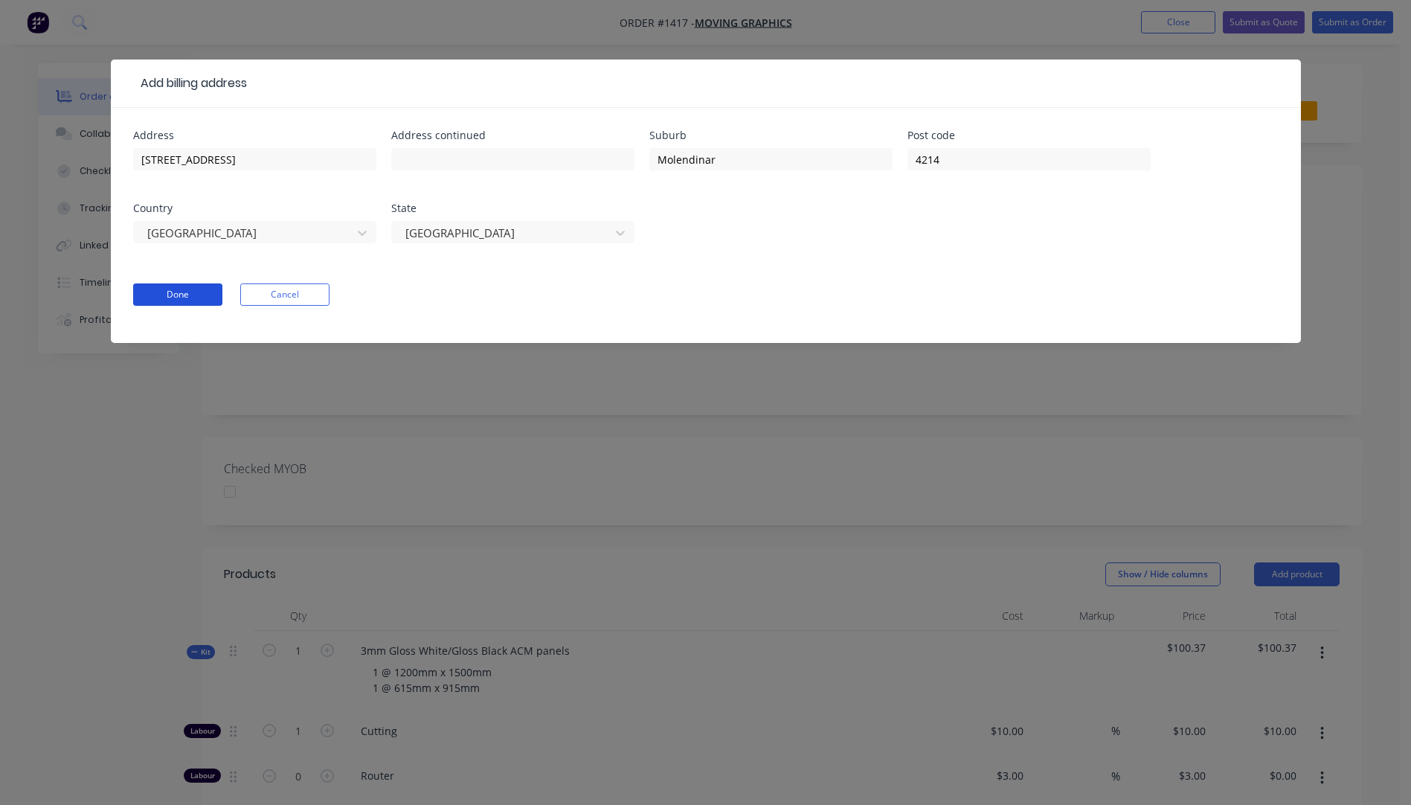
click at [193, 300] on button "Done" at bounding box center [177, 294] width 89 height 22
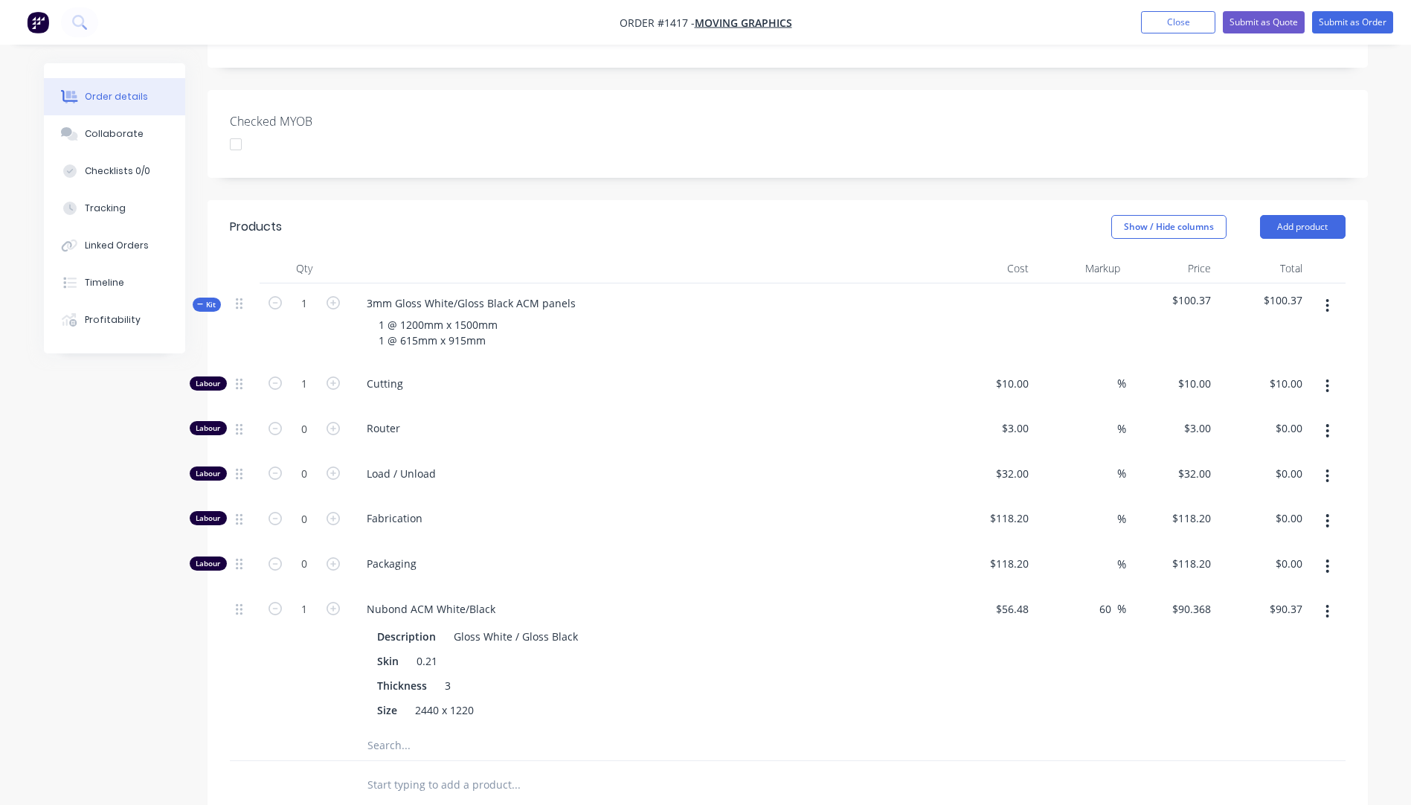
scroll to position [372, 0]
click at [1247, 26] on button "Submit as Quote" at bounding box center [1264, 22] width 82 height 22
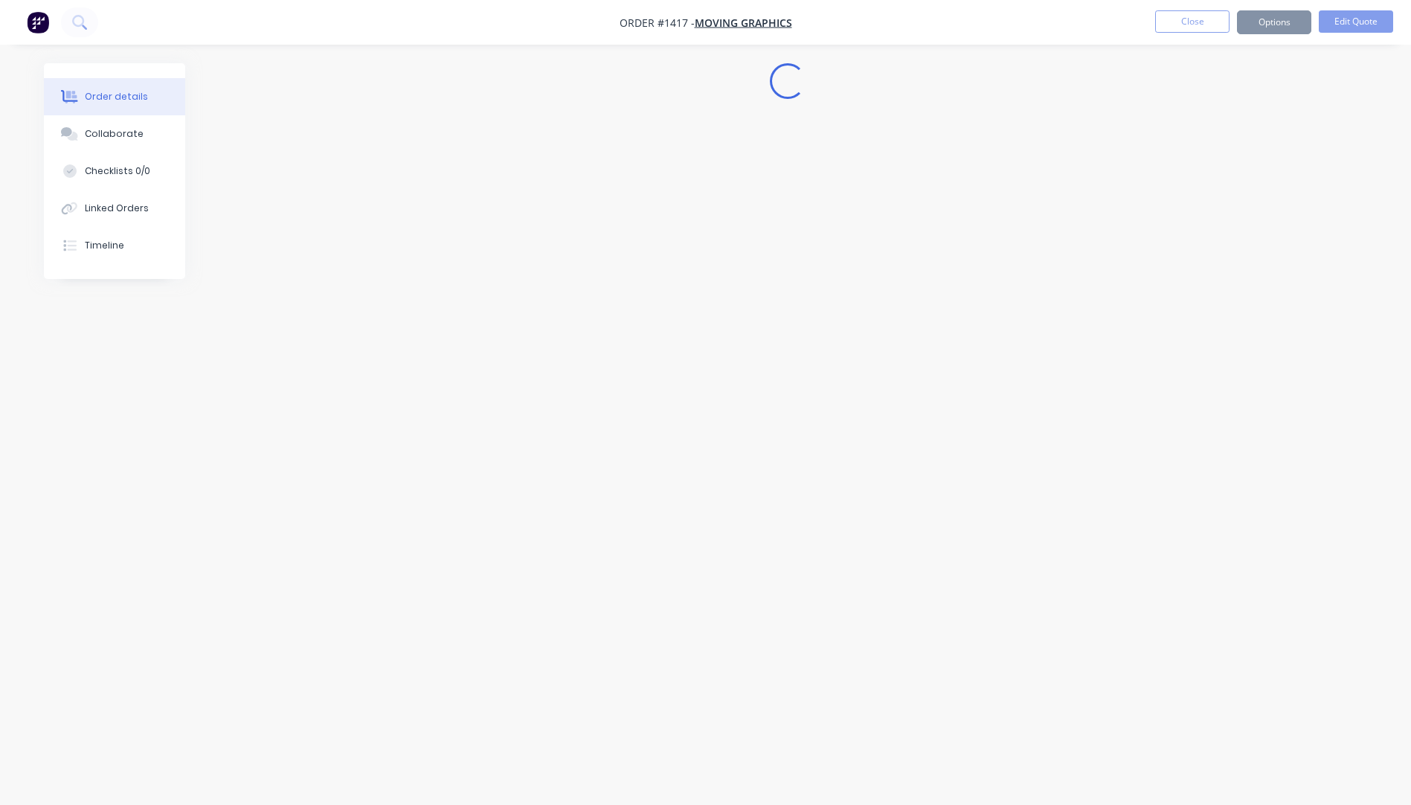
scroll to position [0, 0]
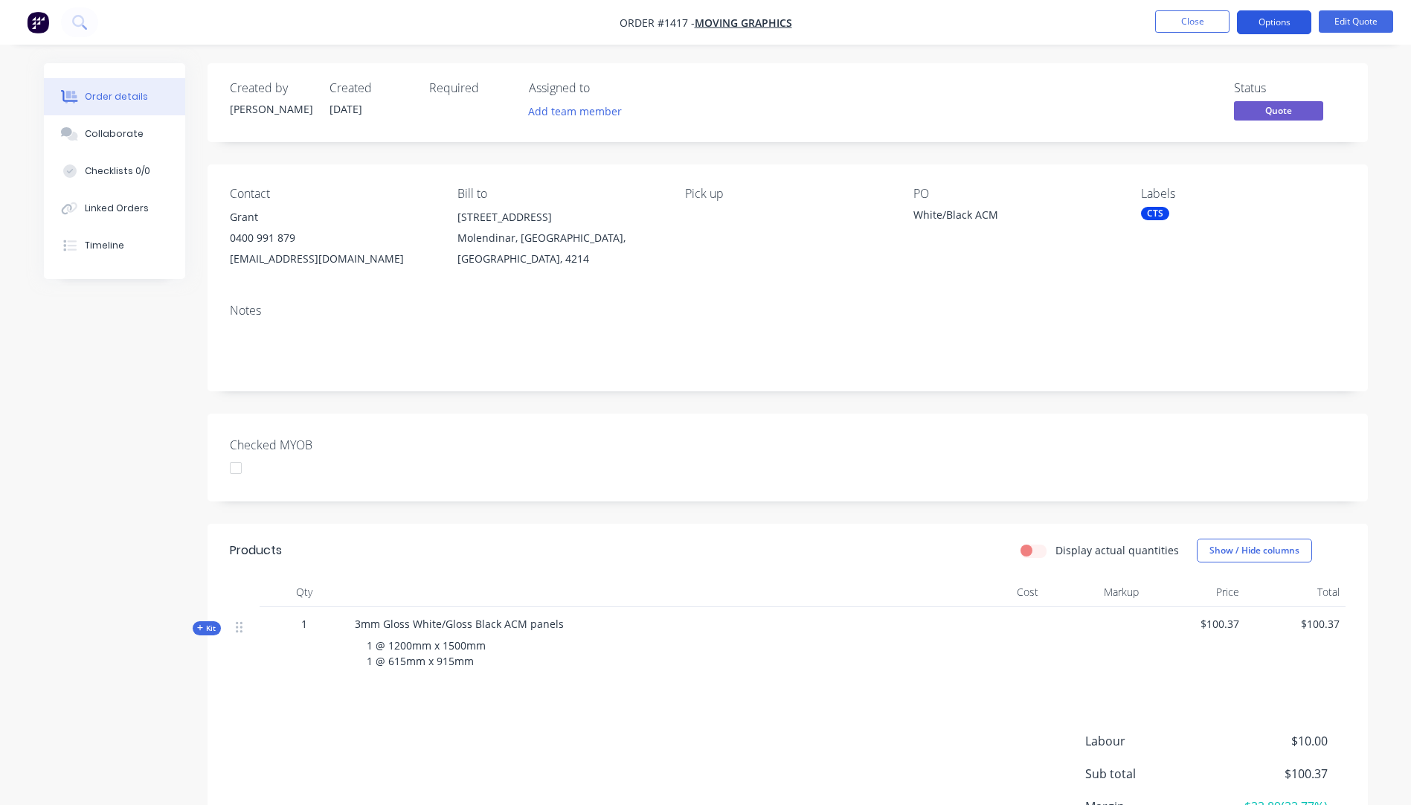
click at [1264, 23] on button "Options" at bounding box center [1274, 22] width 74 height 24
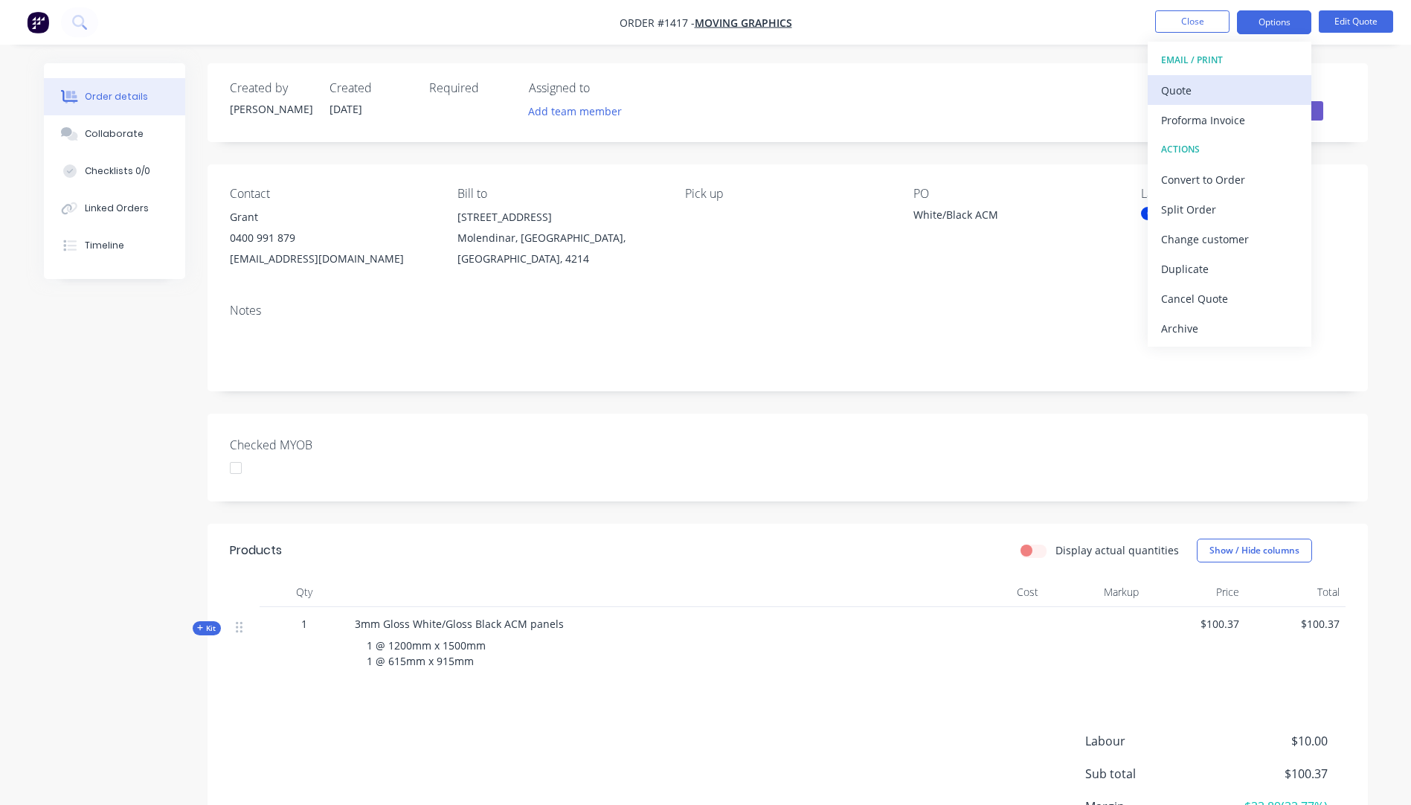
click at [1192, 97] on div "Quote" at bounding box center [1229, 91] width 137 height 22
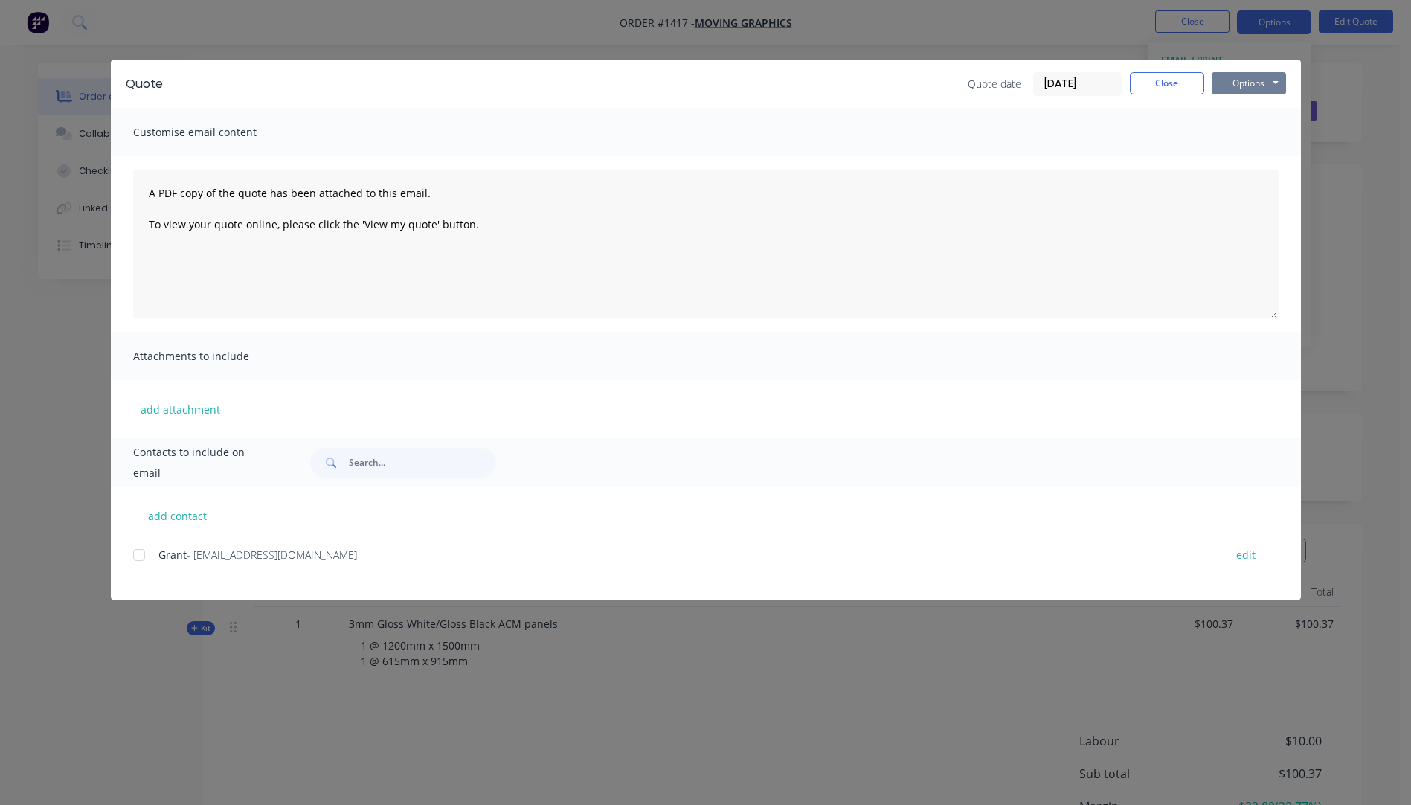
click at [1241, 86] on button "Options" at bounding box center [1249, 83] width 74 height 22
click at [1245, 107] on button "Preview" at bounding box center [1259, 109] width 95 height 25
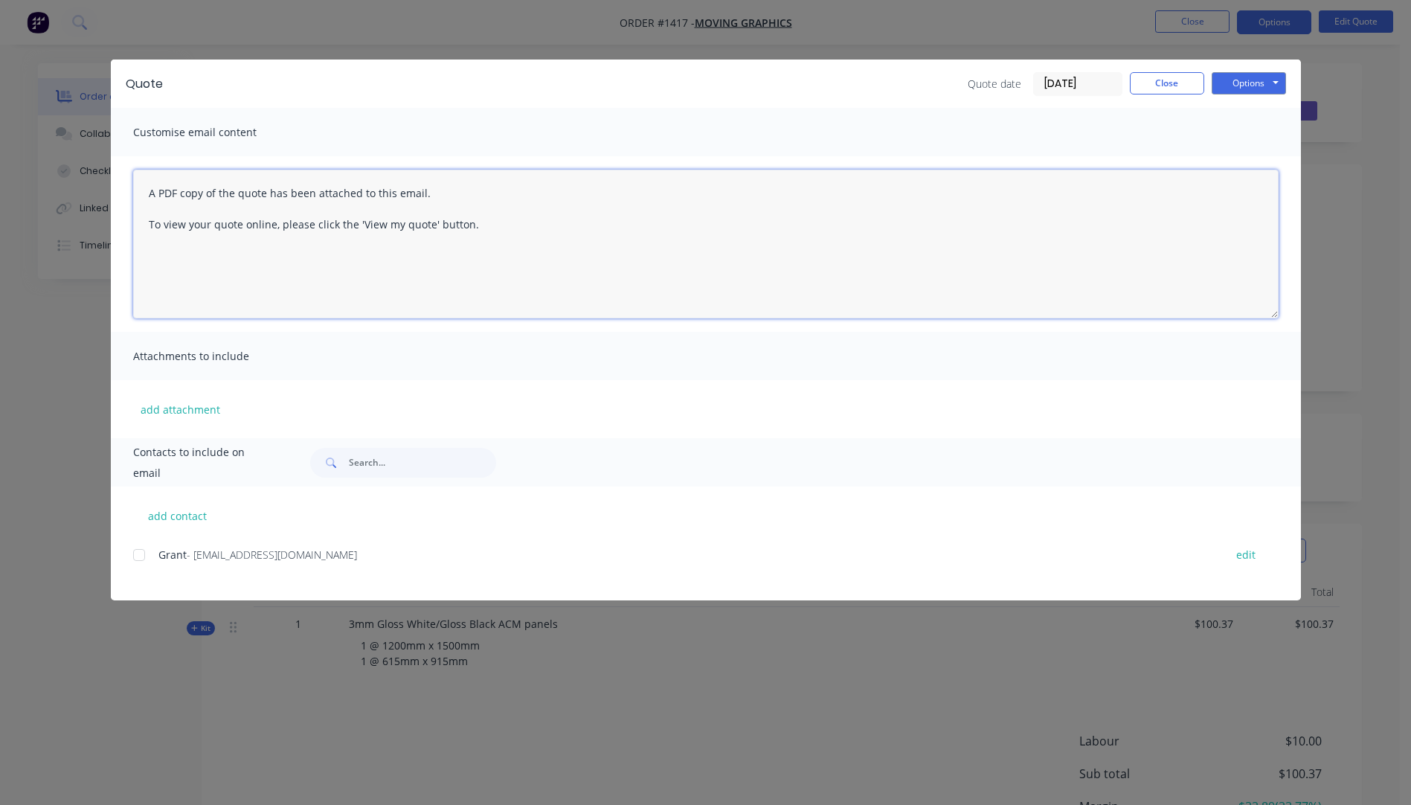
paste textarea "Hi, Please contact us if you have any questions. Regards, Darren sales@allstarp…"
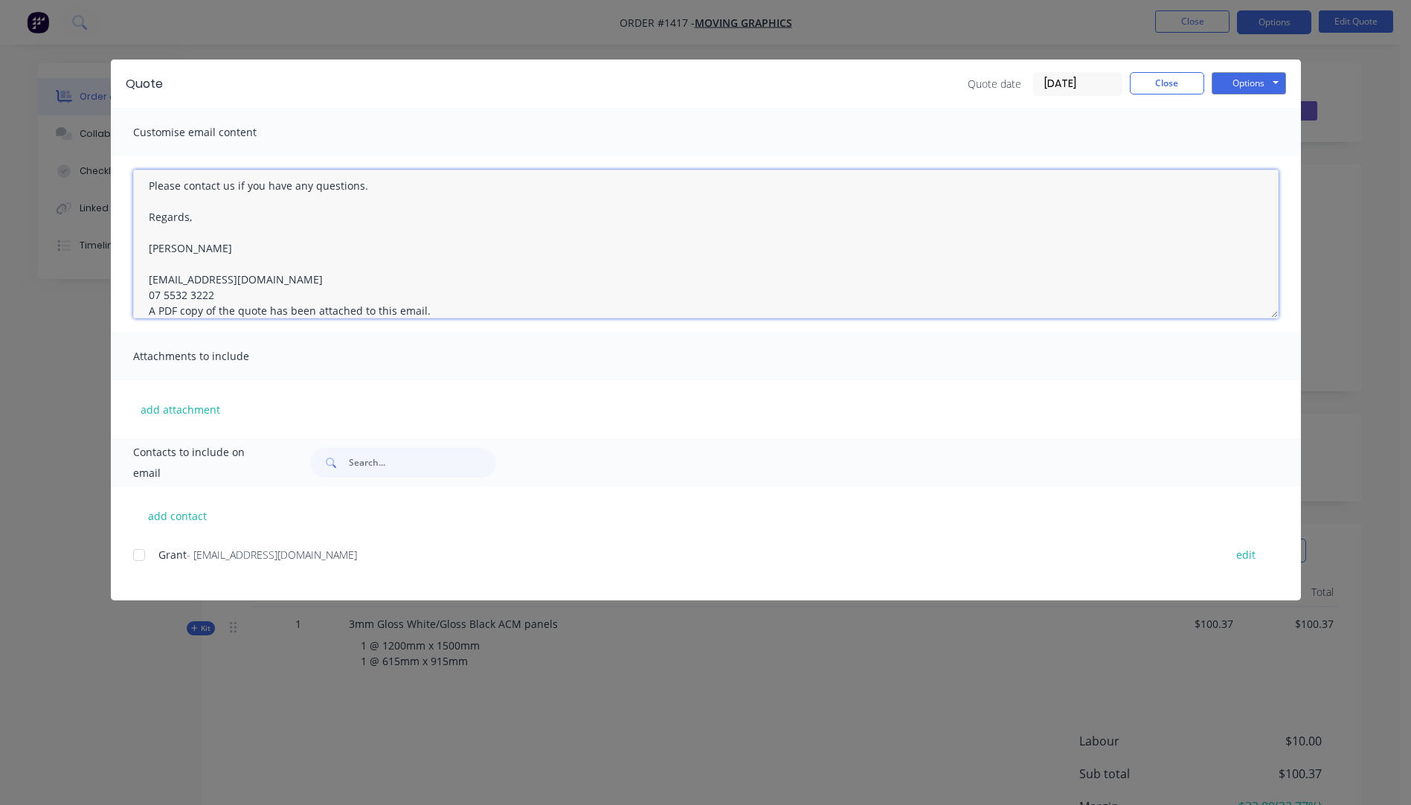
click at [223, 295] on textarea "Hi, Please contact us if you have any questions. Regards, Darren sales@allstarp…" at bounding box center [705, 244] width 1145 height 149
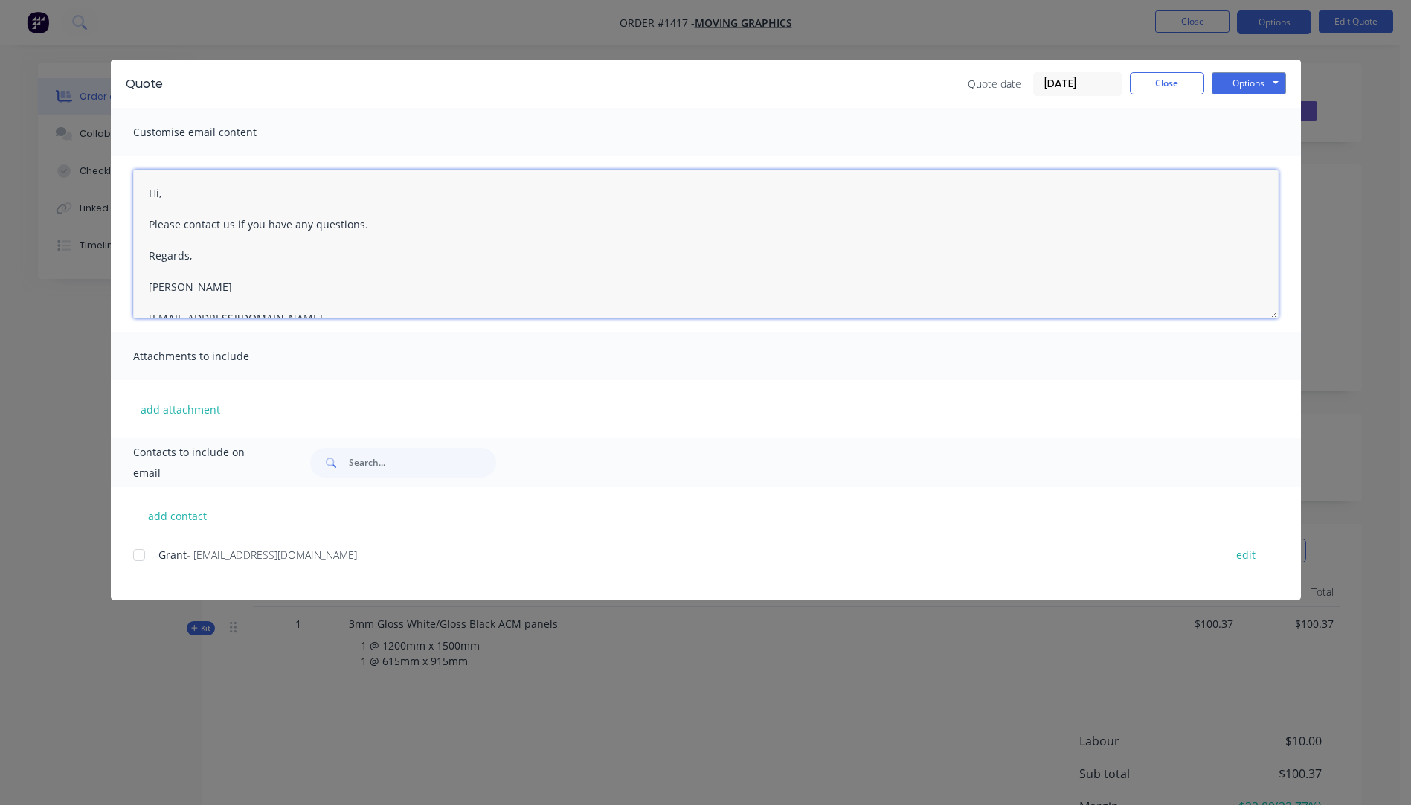
click at [176, 191] on textarea "Hi, Please contact us if you have any questions. Regards, Darren sales@allstarp…" at bounding box center [705, 244] width 1145 height 149
click at [137, 557] on div at bounding box center [139, 555] width 30 height 30
paste textarea "Hi, Please contact us if you have any questions. Regards, Darren sales@allstarp…"
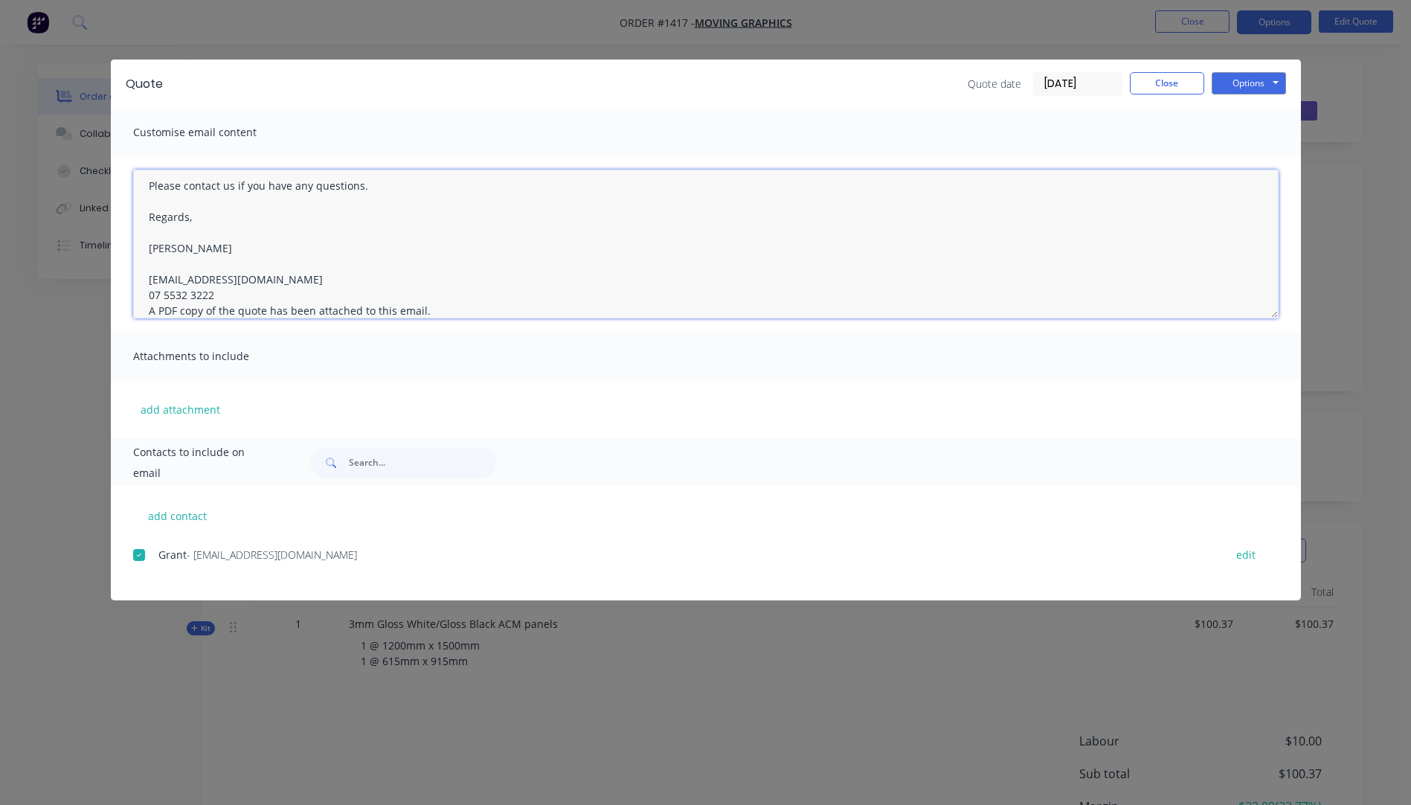
click at [224, 298] on textarea "Hi, Please contact us if you have any questions. Regards, Darren sales@allstarp…" at bounding box center [705, 244] width 1145 height 149
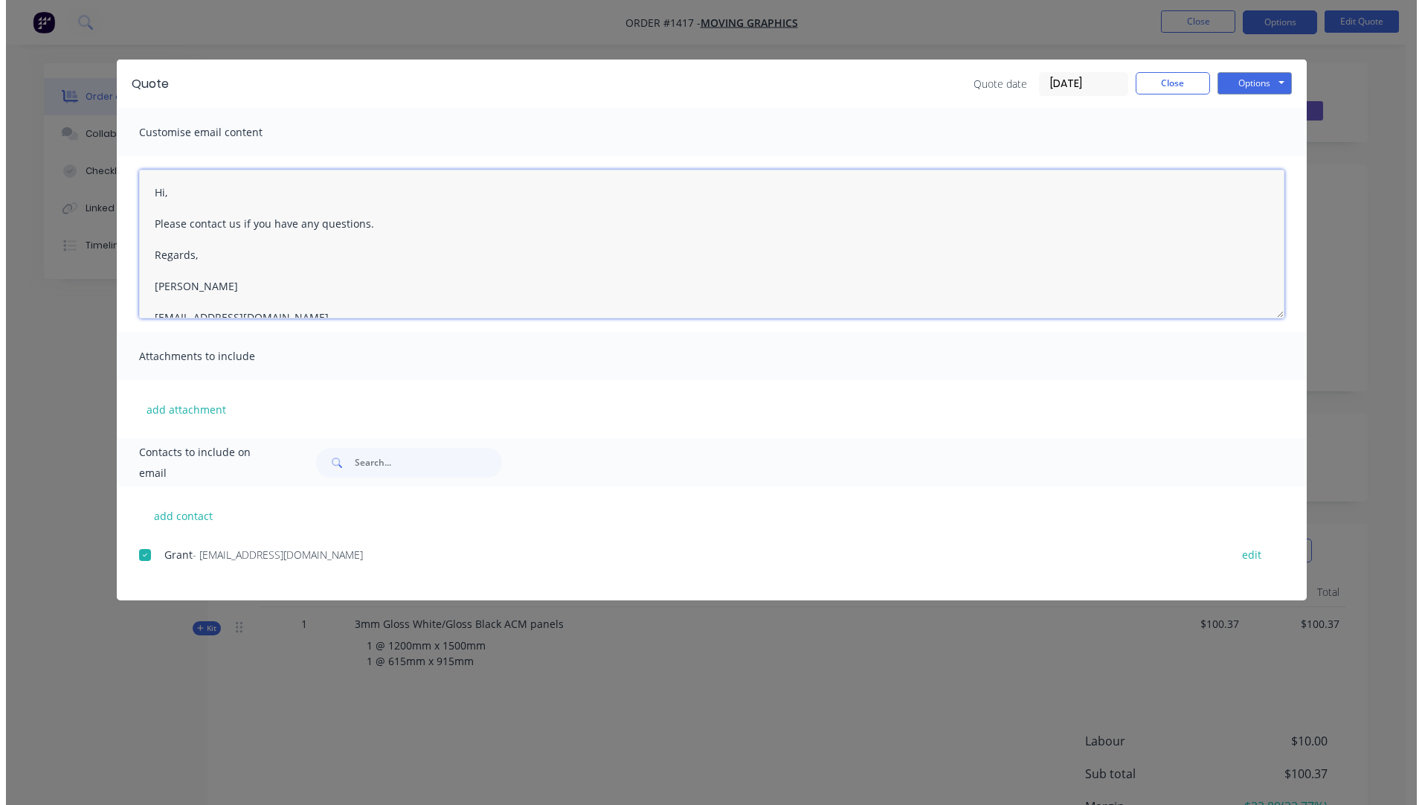
scroll to position [0, 0]
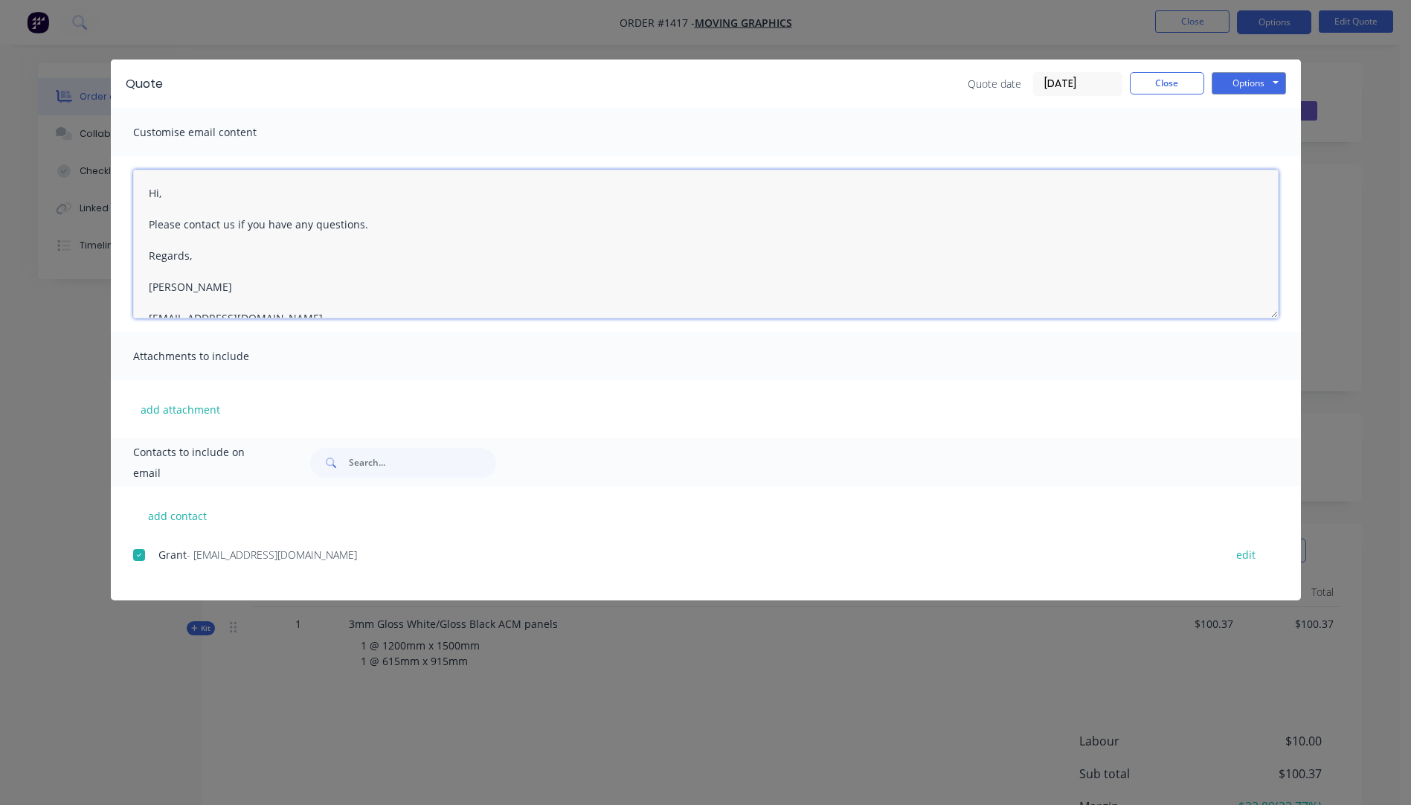
click at [175, 198] on textarea "Hi, Please contact us if you have any questions. Regards, Darren sales@allstarp…" at bounding box center [705, 244] width 1145 height 149
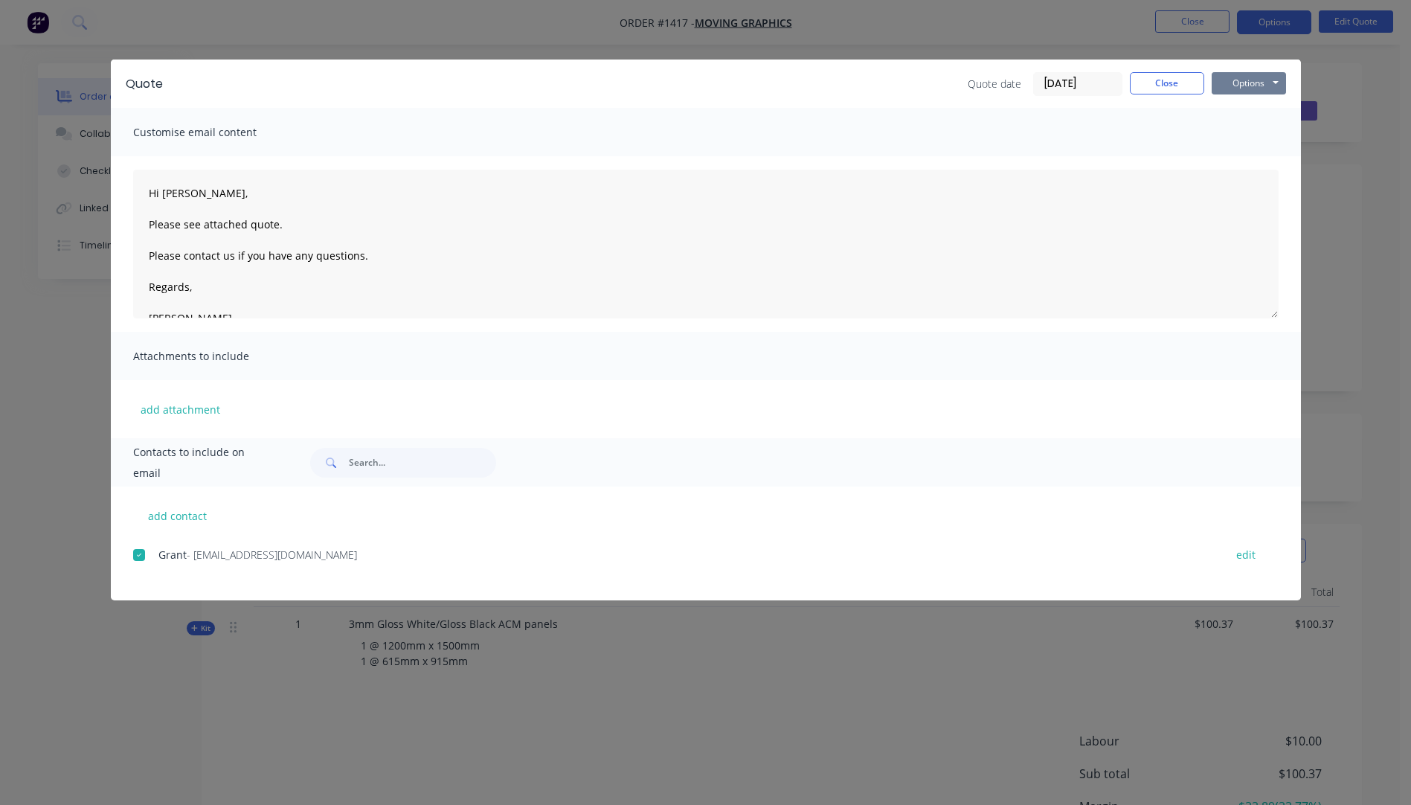
click at [1240, 84] on button "Options" at bounding box center [1249, 83] width 74 height 22
click at [1251, 160] on button "Email" at bounding box center [1259, 159] width 95 height 25
type textarea "A PDF copy of the quote has been attached to this email. To view your quote onl…"
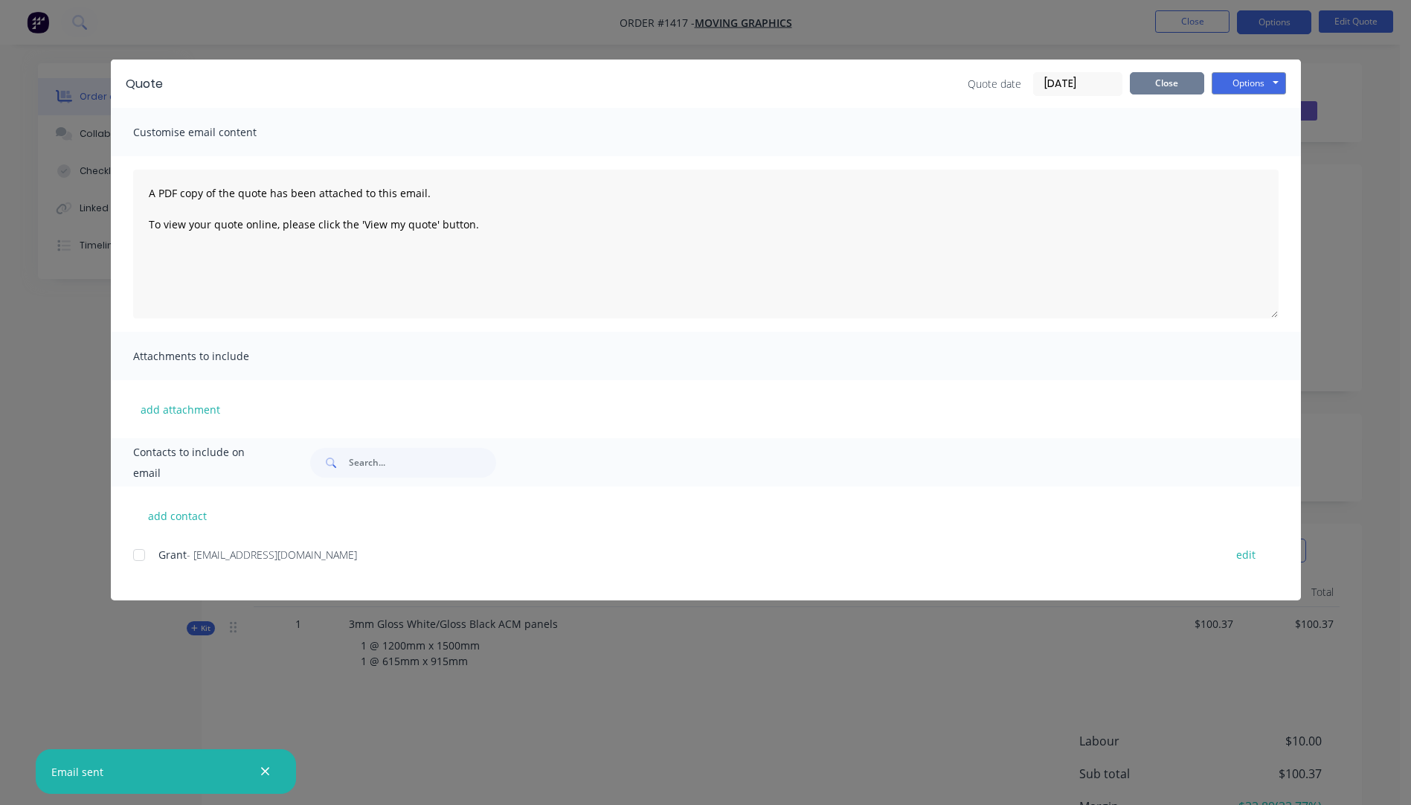
click at [1171, 86] on button "Close" at bounding box center [1167, 83] width 74 height 22
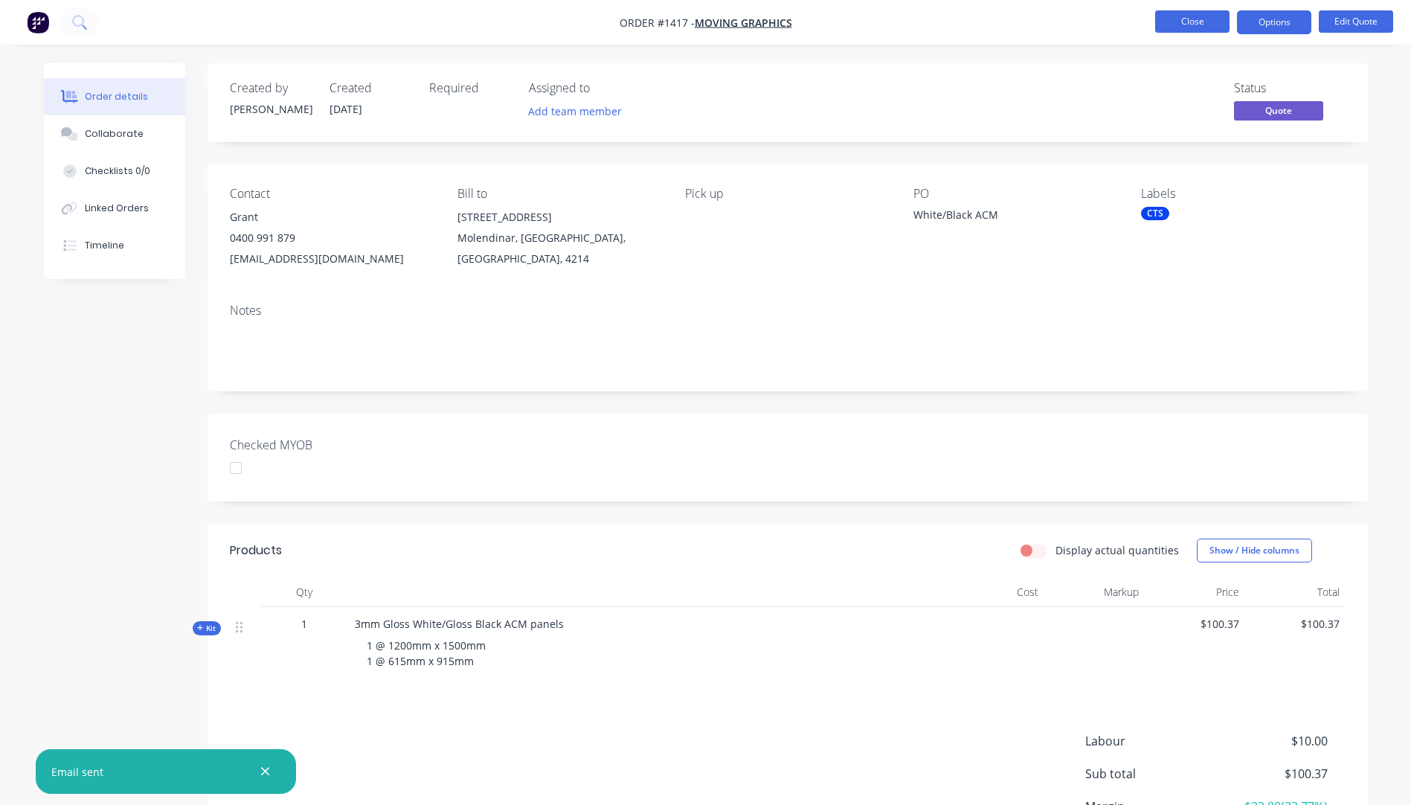
click at [1179, 21] on button "Close" at bounding box center [1192, 21] width 74 height 22
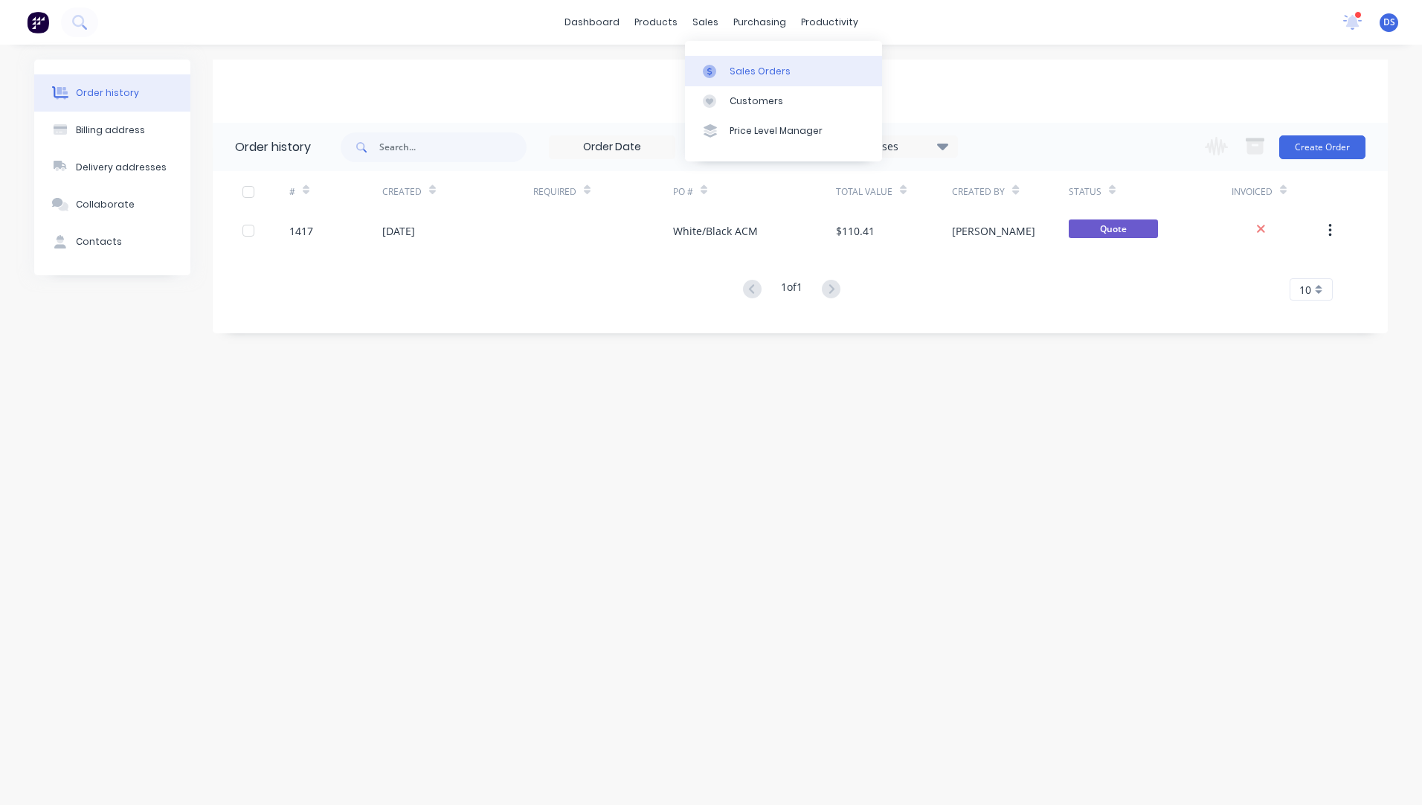
click at [745, 76] on div "Sales Orders" at bounding box center [760, 71] width 61 height 13
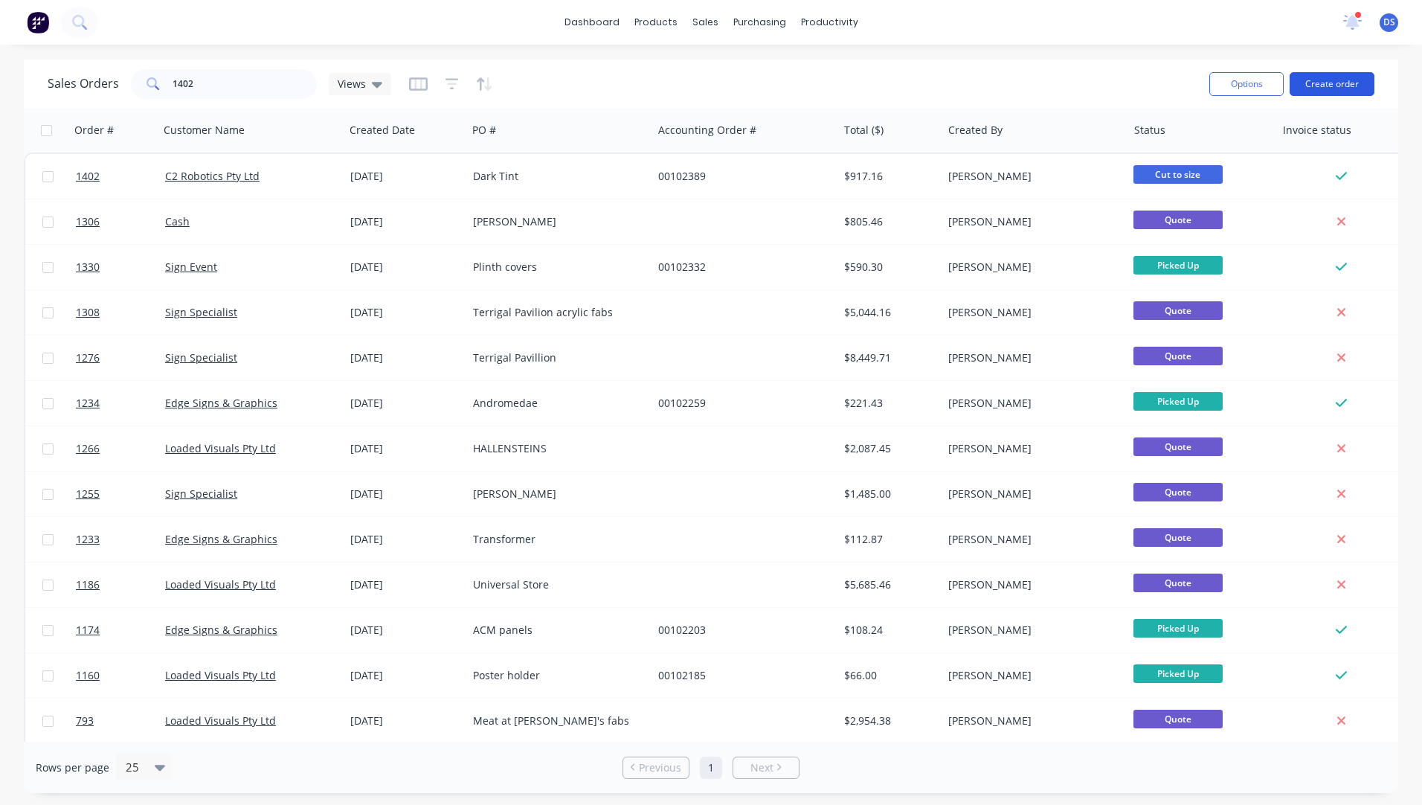
click at [1314, 84] on button "Create order" at bounding box center [1332, 84] width 85 height 24
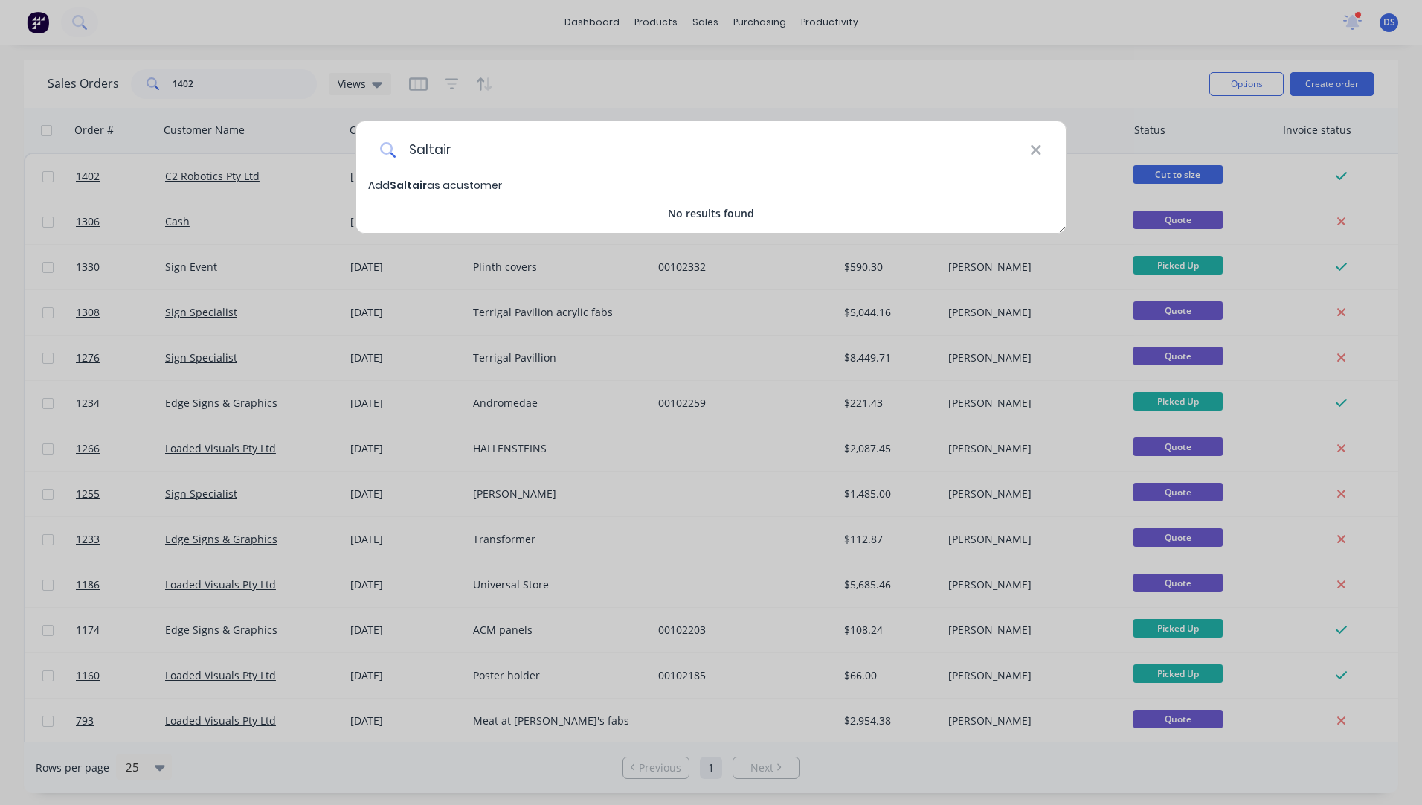
click at [486, 147] on input "Saltair" at bounding box center [713, 149] width 634 height 56
type input "Saltair Modular"
click at [435, 187] on span "Saltair Modular" at bounding box center [433, 185] width 86 height 15
select select "AU"
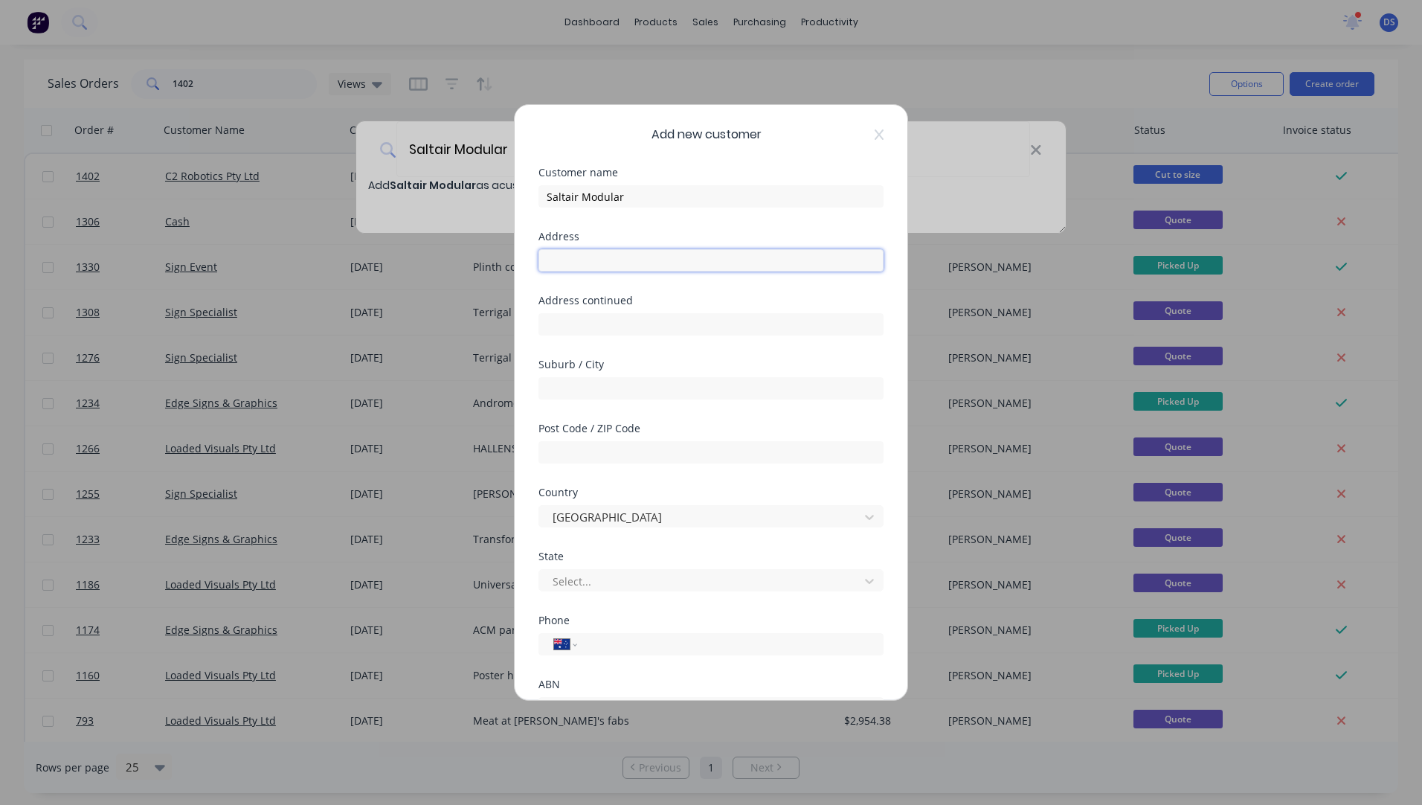
click at [606, 268] on input "text" at bounding box center [710, 260] width 345 height 22
type input "181 Magnesium Drive"
click at [595, 391] on input "text" at bounding box center [710, 388] width 345 height 22
type input "Crestmead"
click at [599, 451] on input "text" at bounding box center [710, 452] width 345 height 22
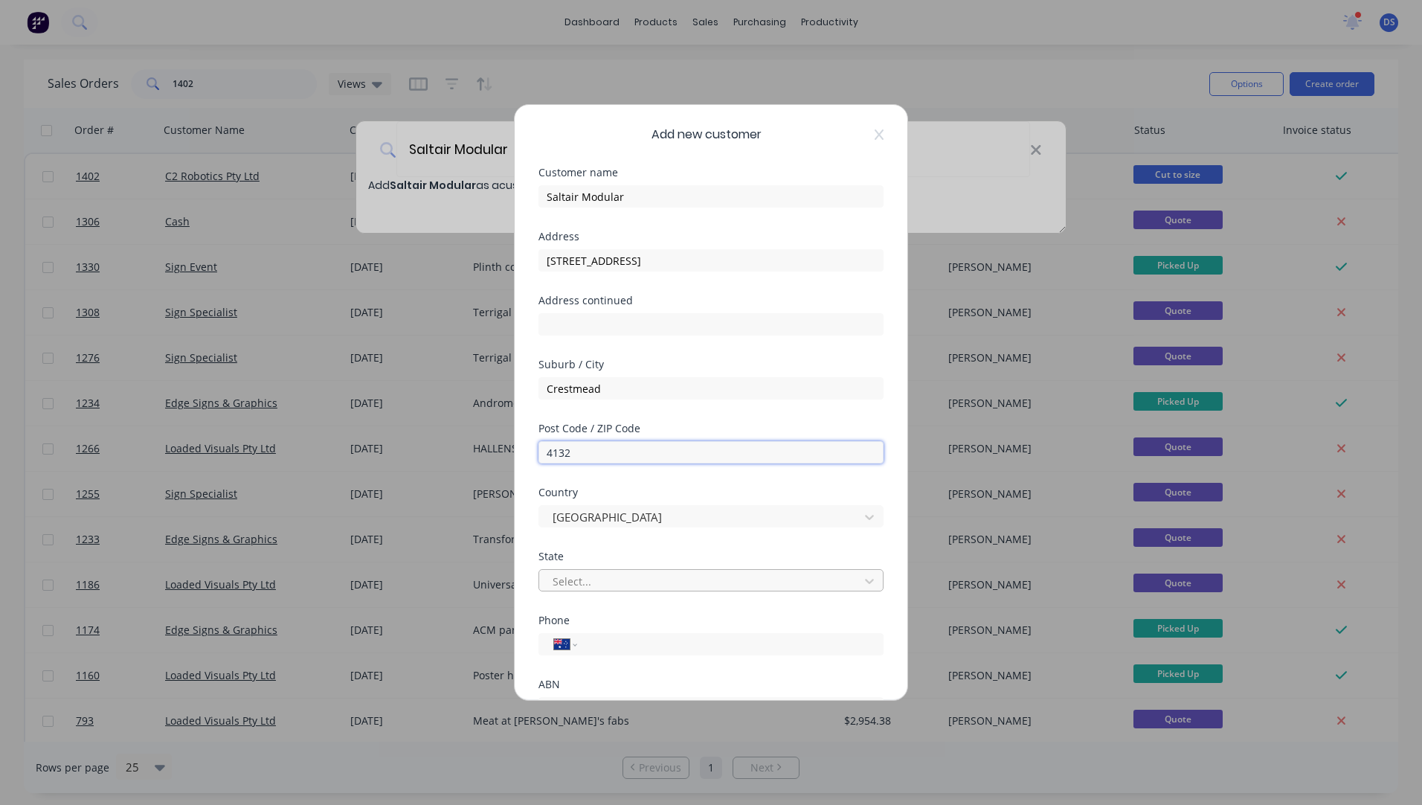
type input "4132"
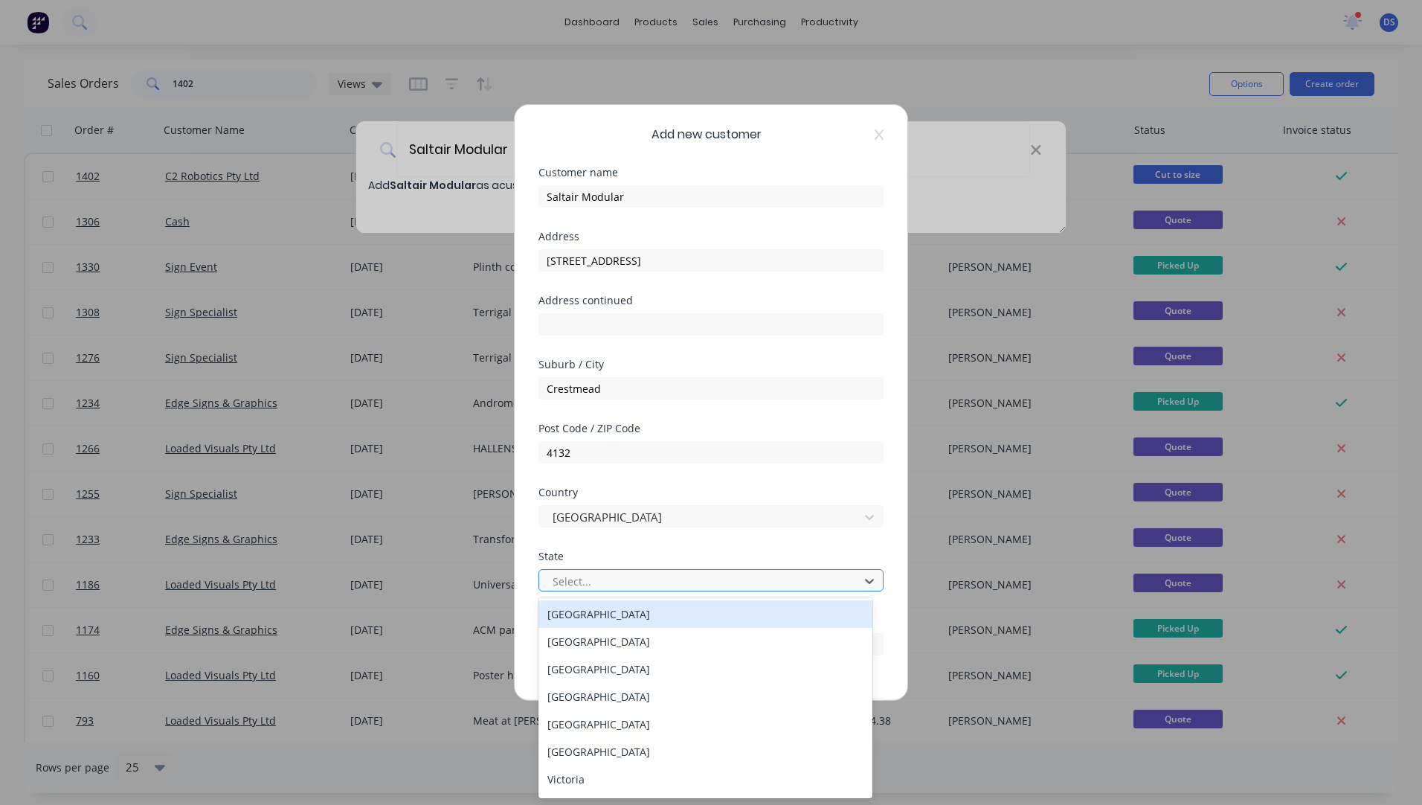
click at [611, 586] on div at bounding box center [701, 581] width 300 height 19
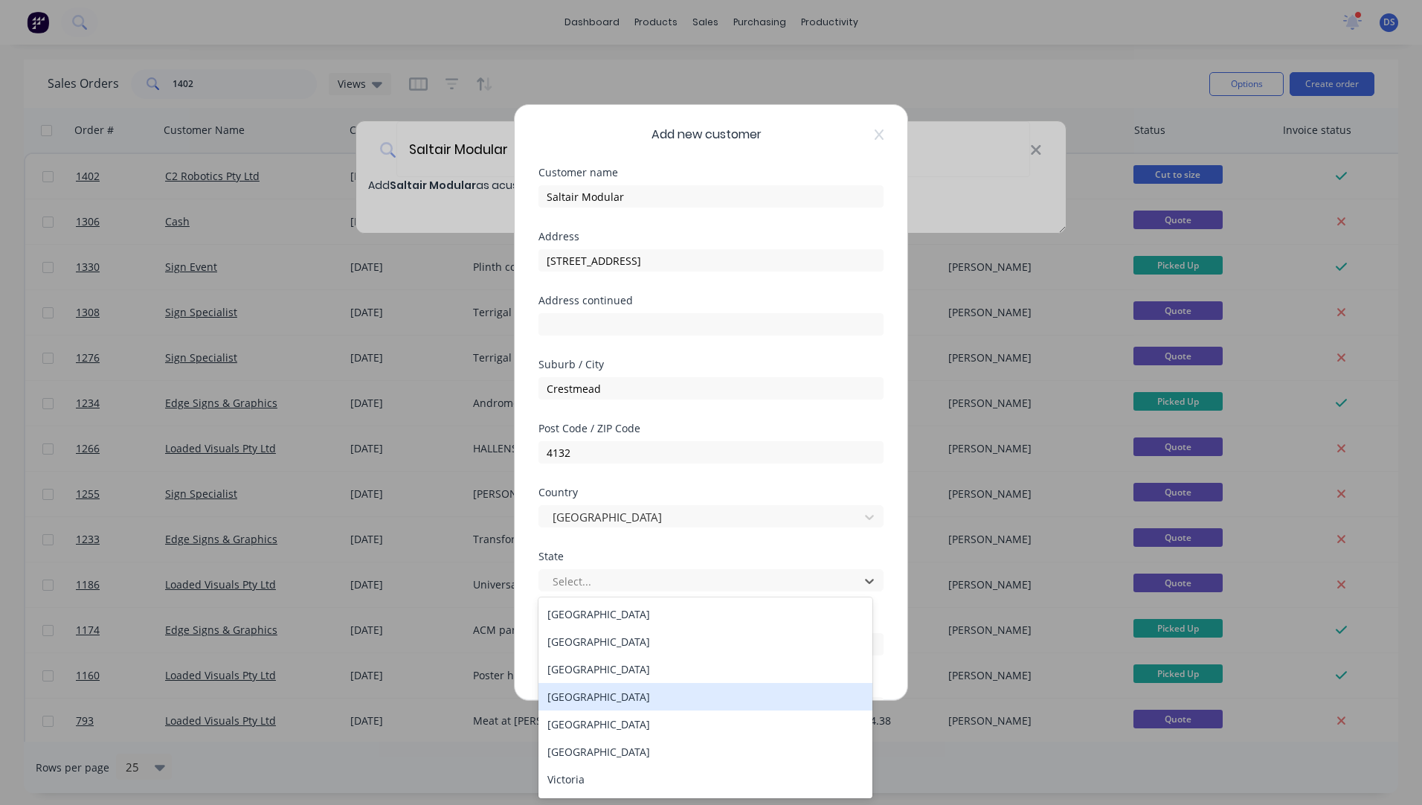
click at [572, 696] on div "[GEOGRAPHIC_DATA]" at bounding box center [705, 697] width 334 height 28
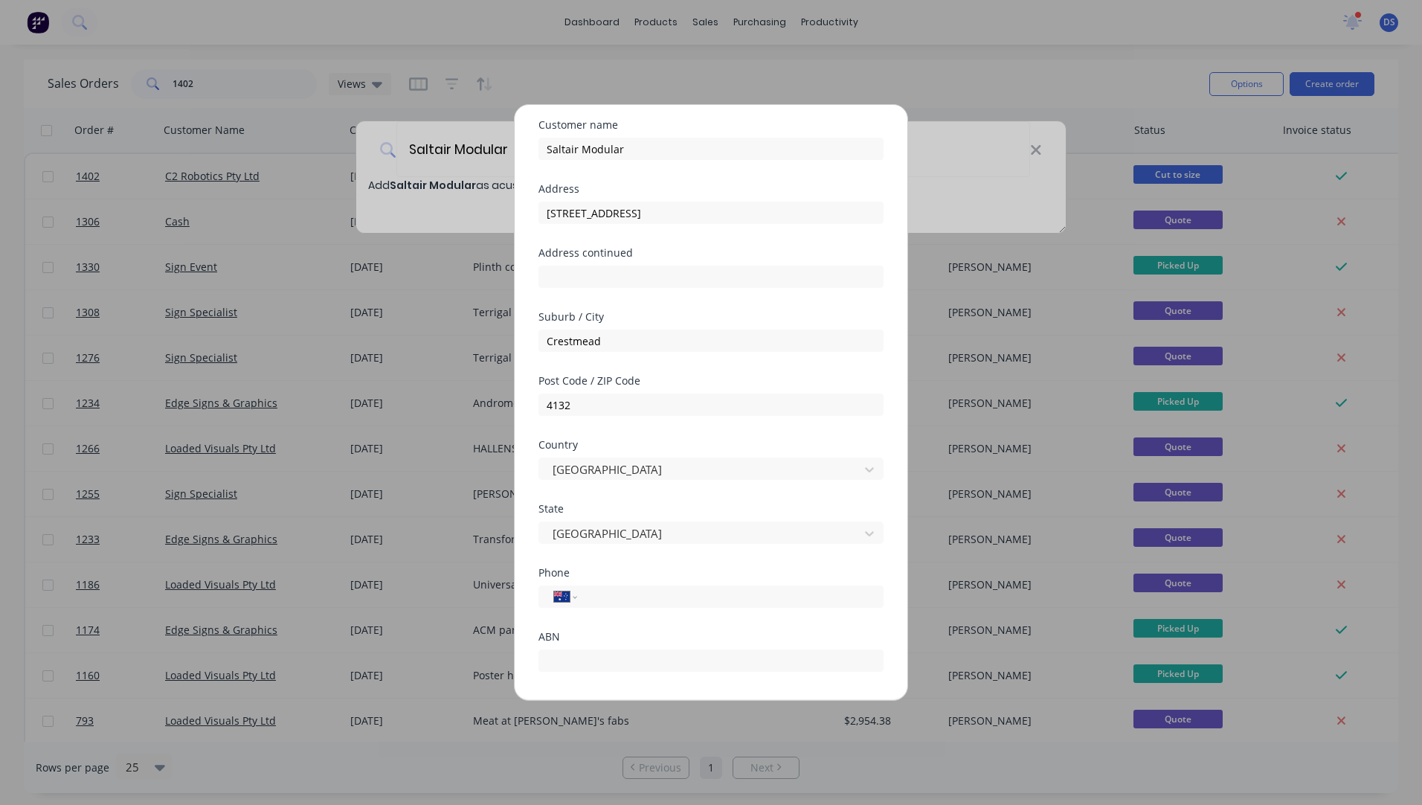
scroll to position [74, 0]
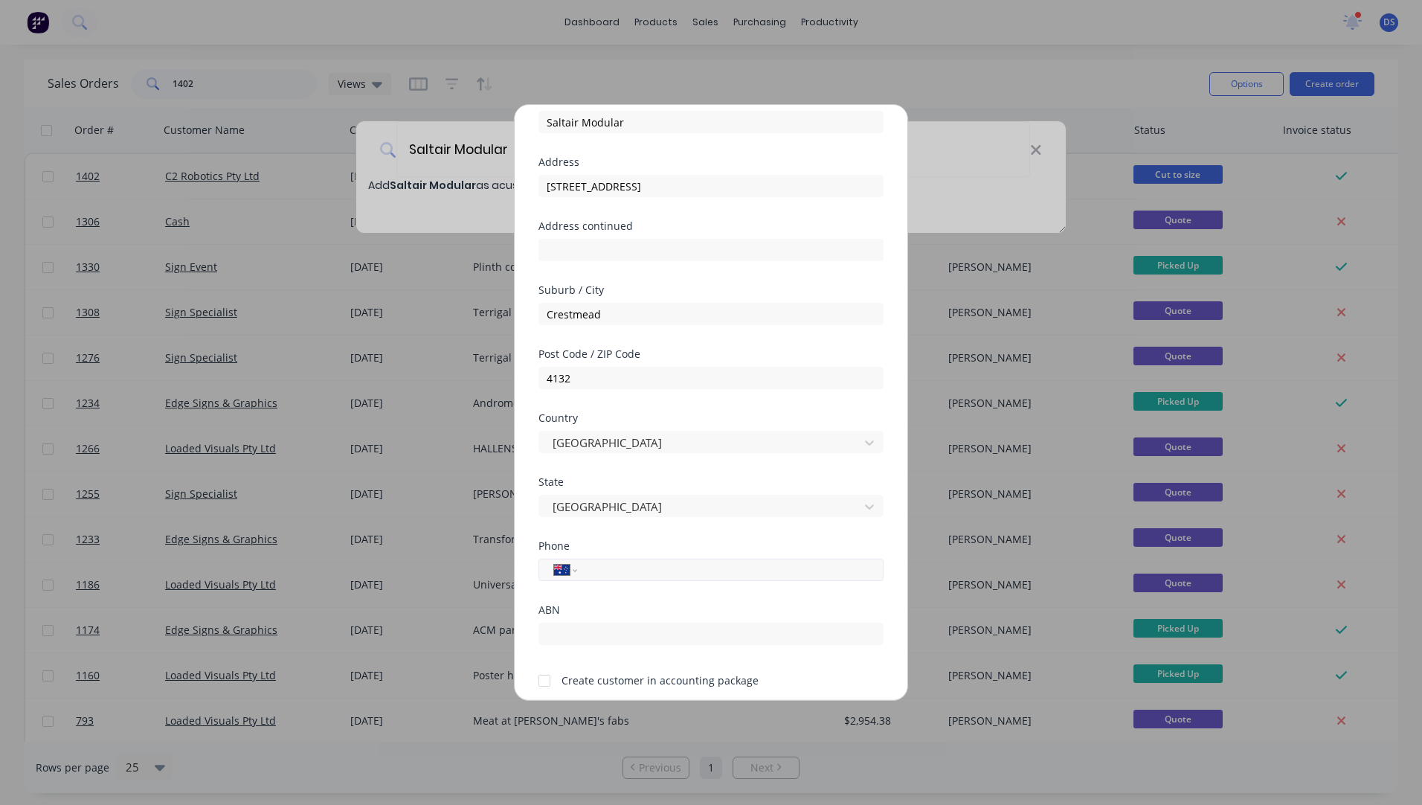
click at [639, 570] on input "tel" at bounding box center [728, 570] width 280 height 17
type input "0432 164 527"
click at [543, 684] on div at bounding box center [545, 681] width 30 height 30
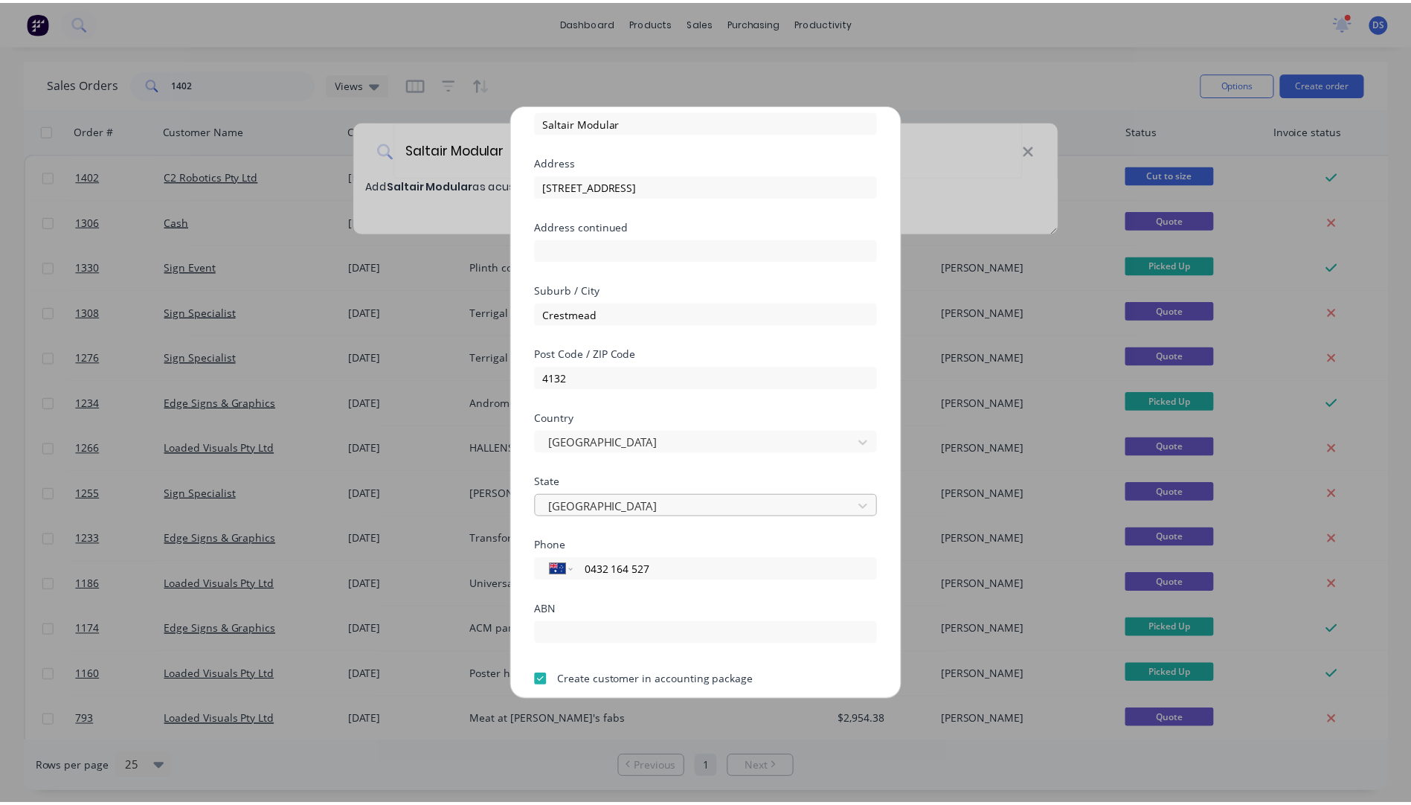
scroll to position [131, 0]
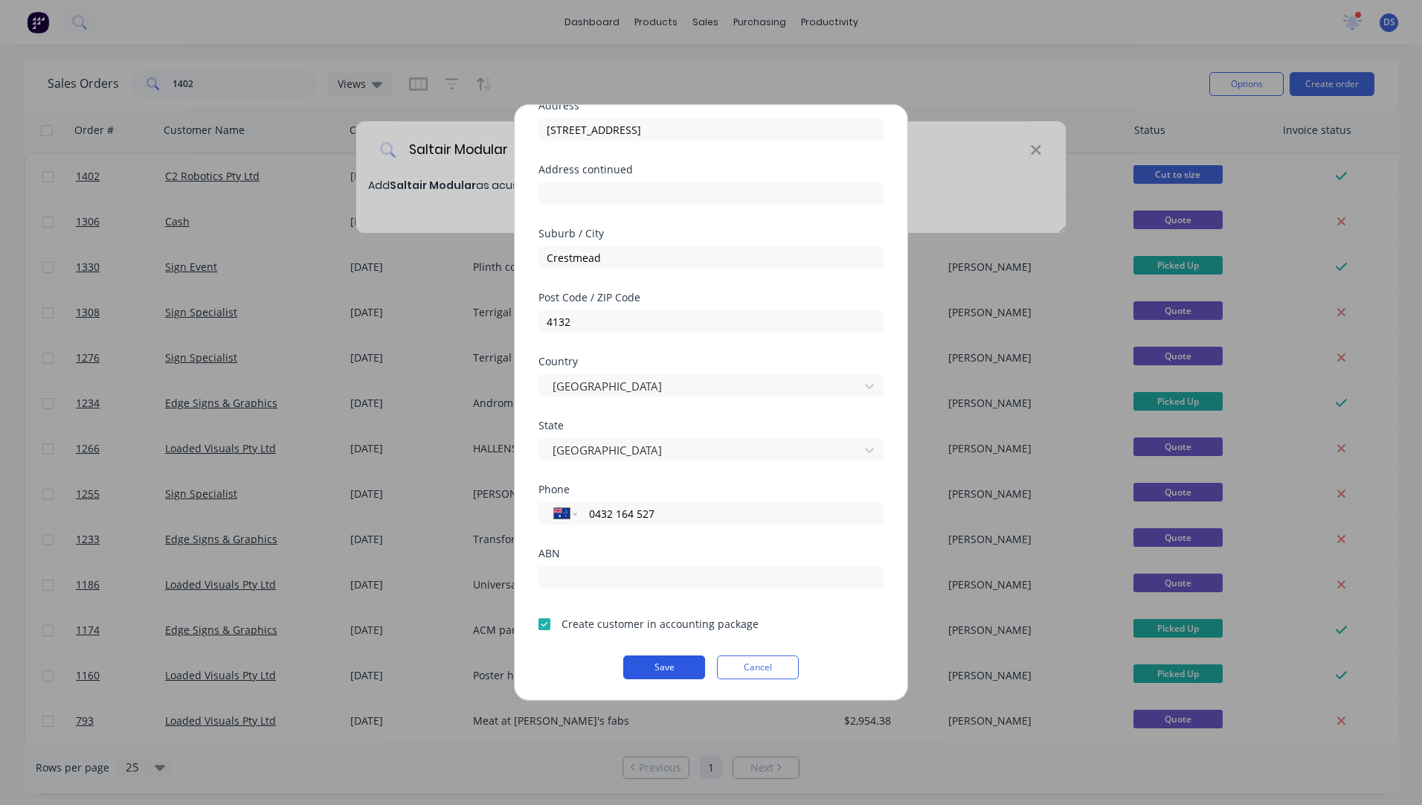
click at [673, 668] on button "Save" at bounding box center [664, 667] width 82 height 24
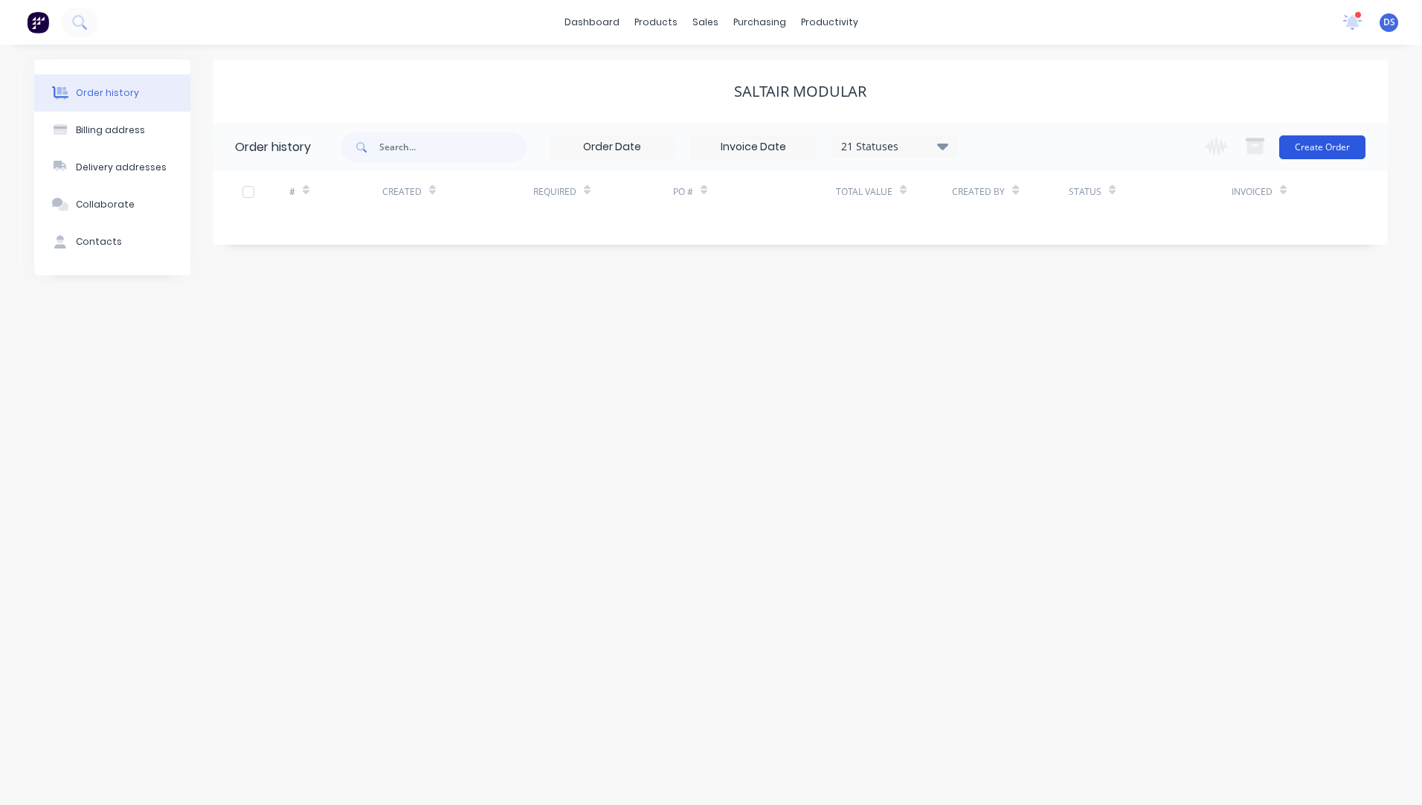
click at [1322, 152] on button "Create Order" at bounding box center [1322, 147] width 86 height 24
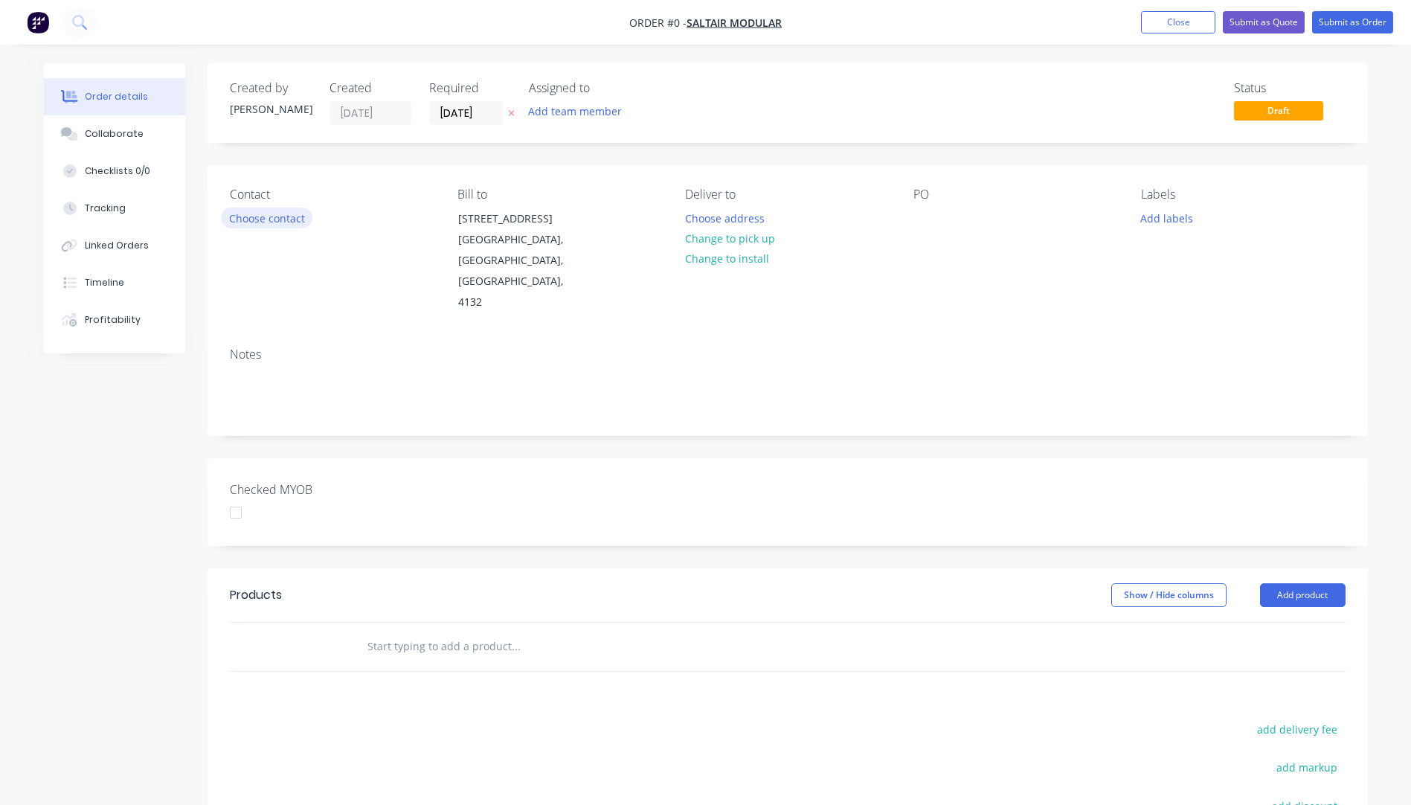
click at [259, 221] on button "Choose contact" at bounding box center [266, 218] width 91 height 20
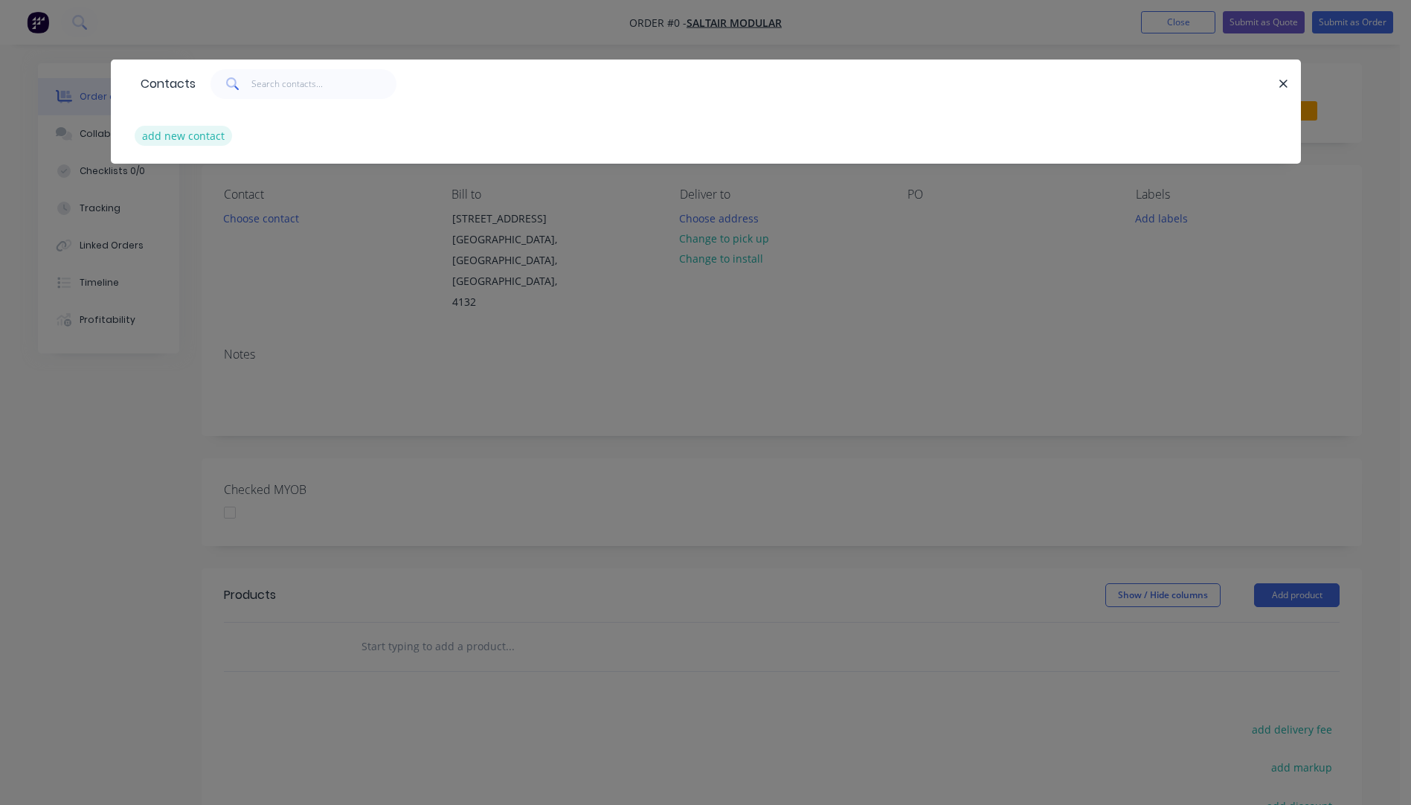
click at [188, 138] on button "add new contact" at bounding box center [184, 136] width 98 height 20
select select "AU"
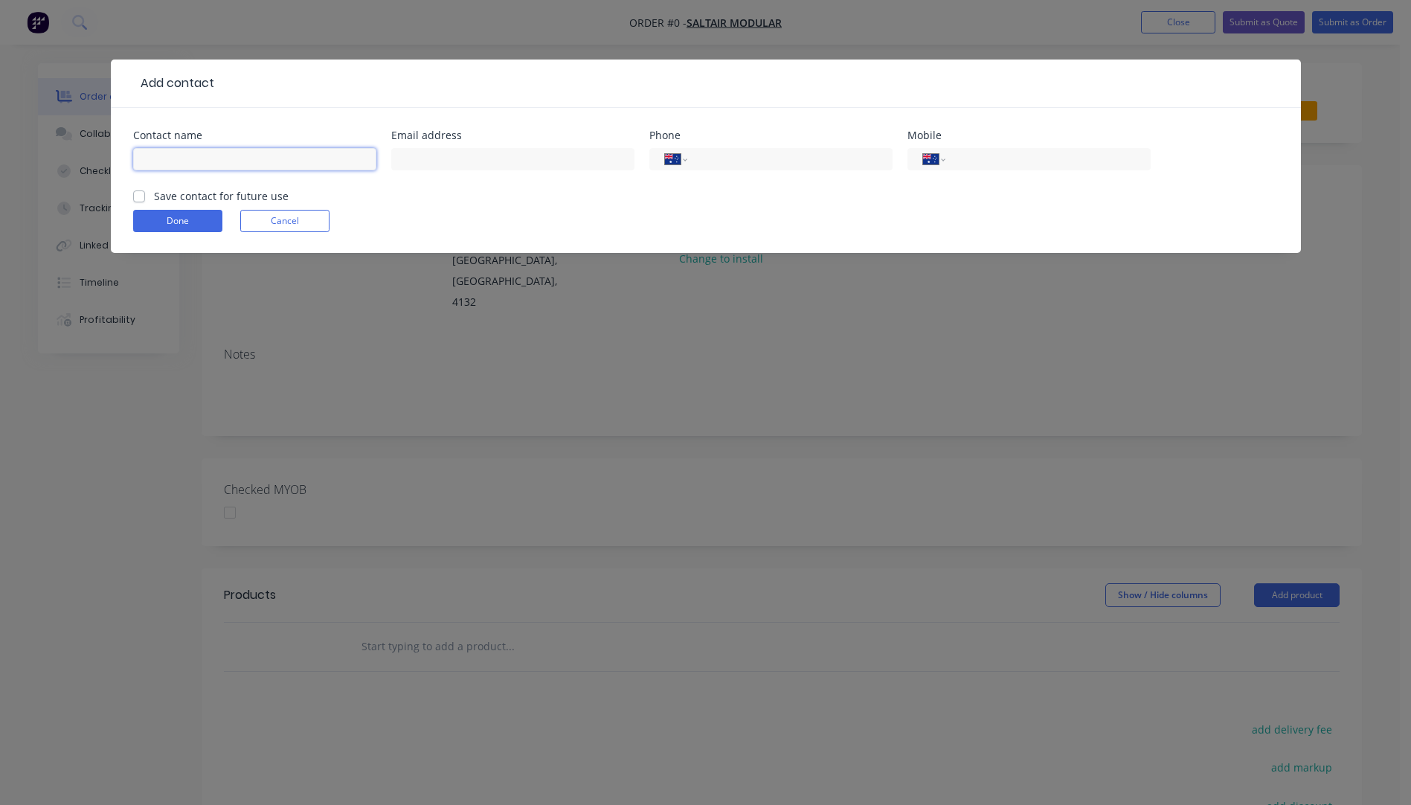
click at [187, 160] on input "text" at bounding box center [254, 159] width 243 height 22
type input "Jim Moll"
click at [414, 159] on input "text" at bounding box center [512, 159] width 243 height 22
type input "jim.m@saltairmodular.com.au"
click at [1003, 163] on input "tel" at bounding box center [1045, 159] width 179 height 17
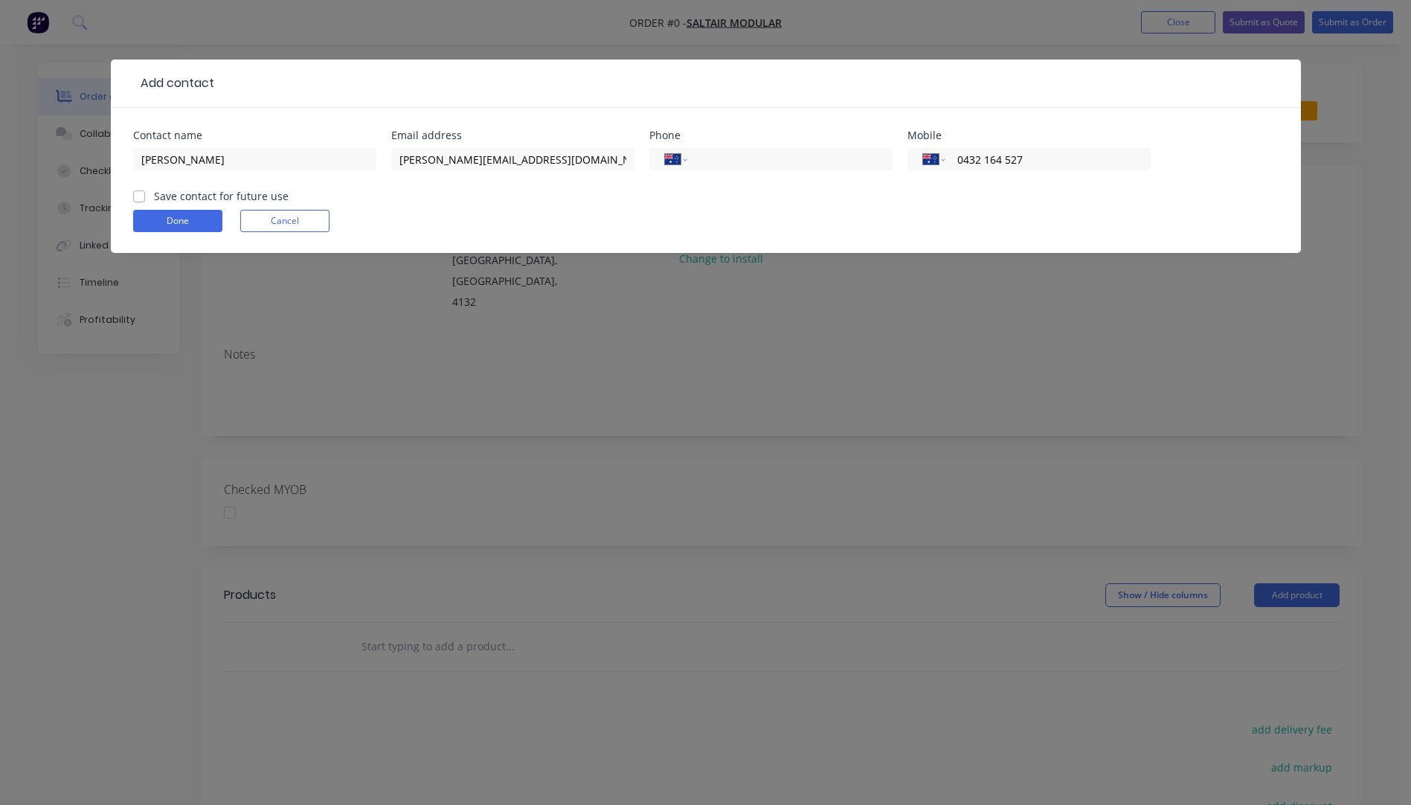
type input "0432 164 527"
click at [154, 198] on label "Save contact for future use" at bounding box center [221, 196] width 135 height 16
click at [135, 198] on input "Save contact for future use" at bounding box center [139, 195] width 12 height 14
checkbox input "true"
click at [158, 219] on button "Done" at bounding box center [177, 221] width 89 height 22
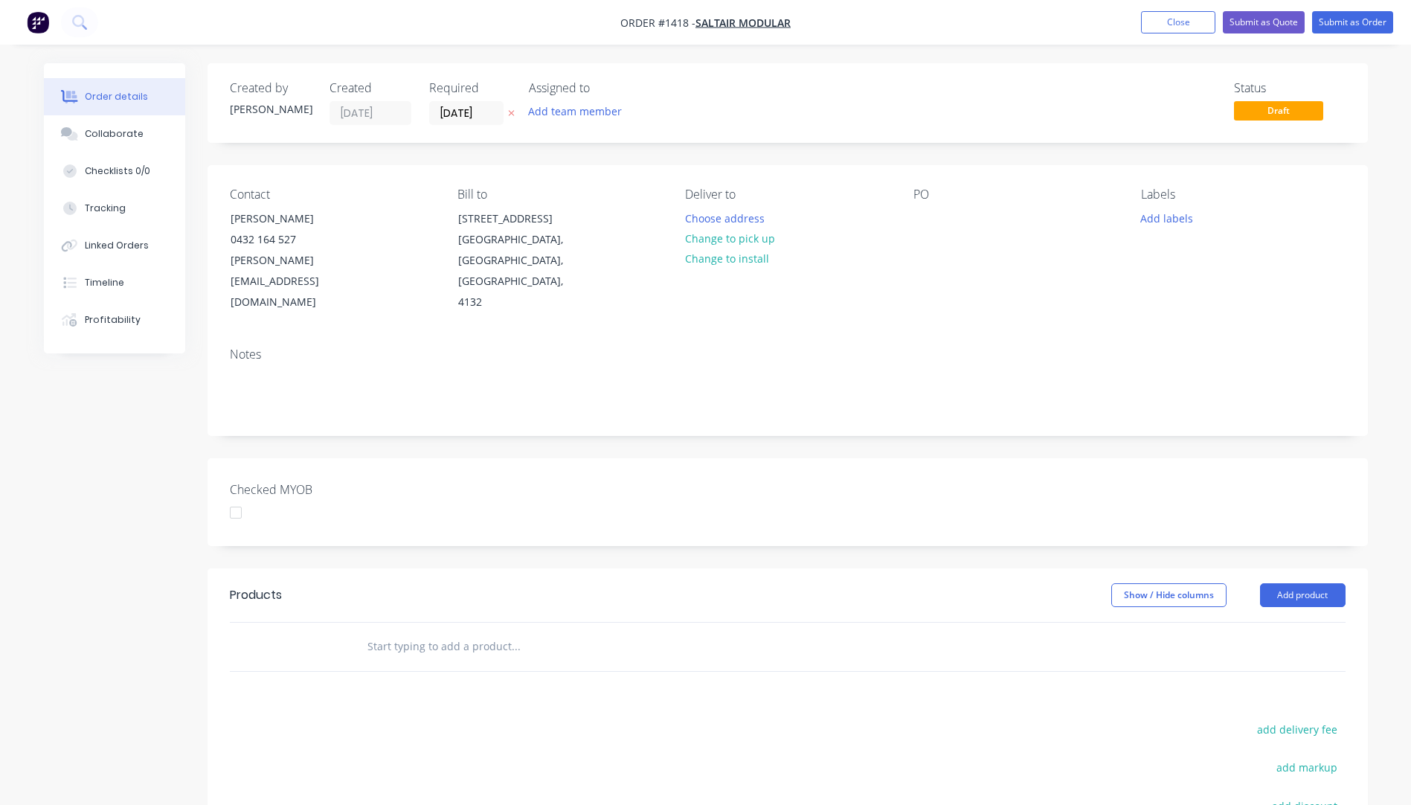
click at [514, 110] on icon at bounding box center [511, 113] width 7 height 9
click at [715, 220] on button "Choose address" at bounding box center [724, 218] width 95 height 20
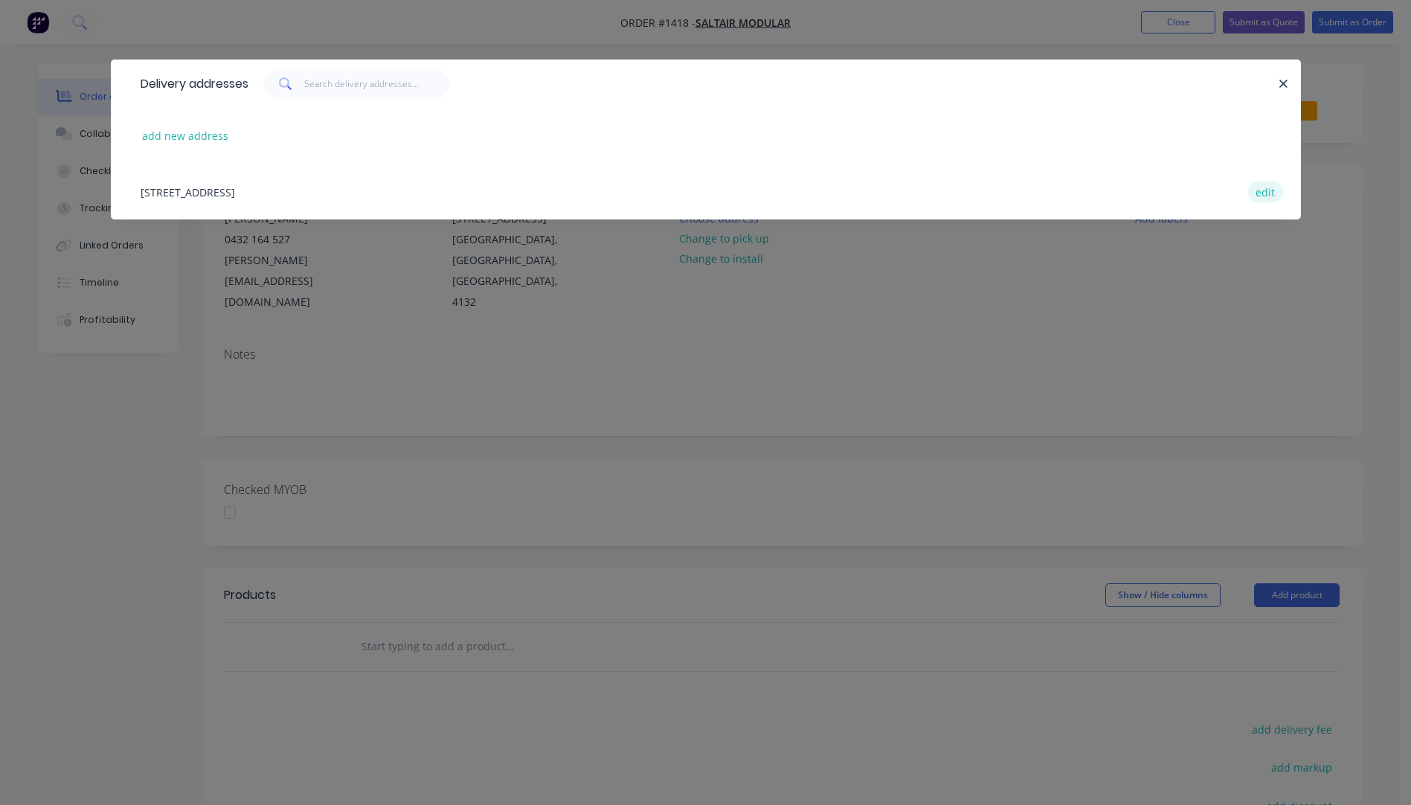
click at [1267, 194] on button "edit" at bounding box center [1265, 191] width 35 height 20
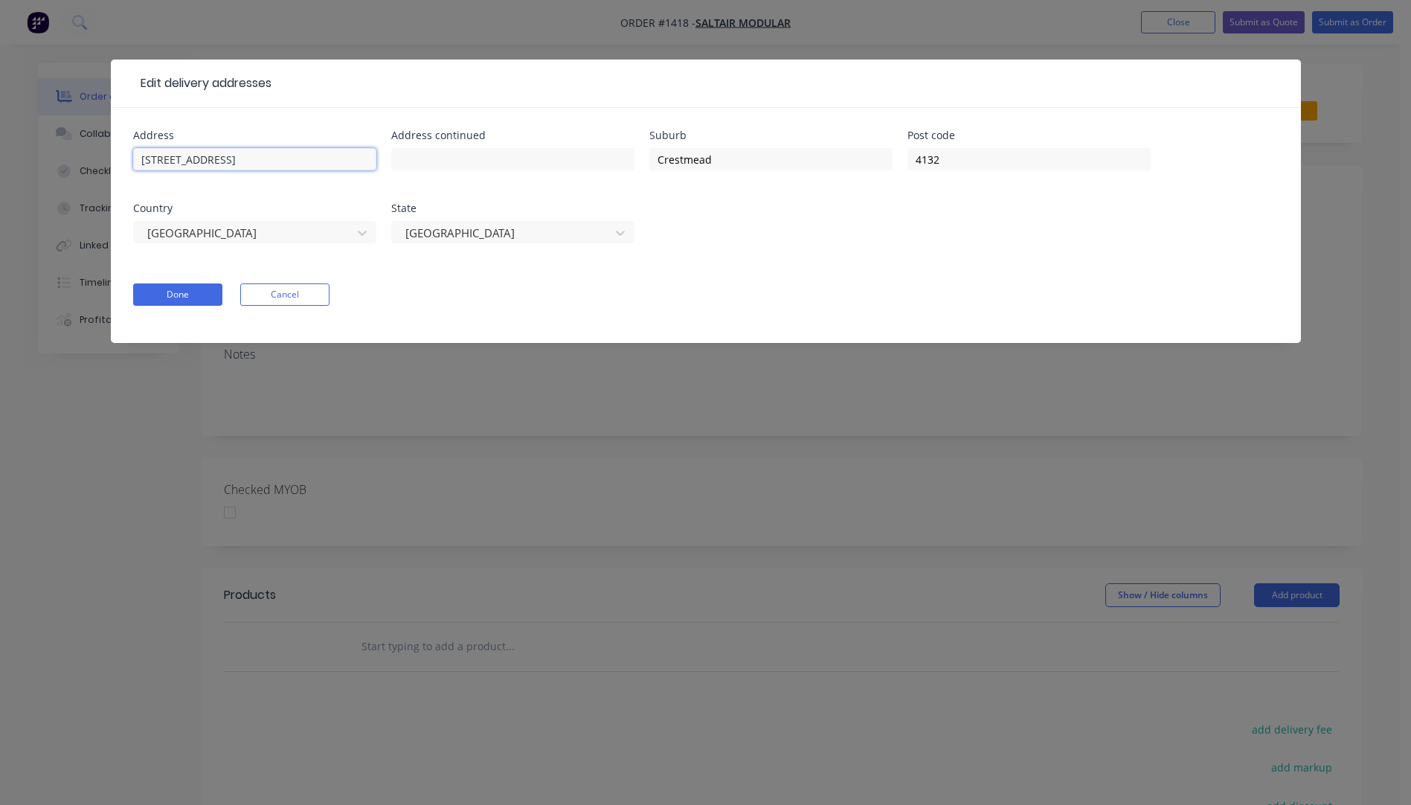
drag, startPoint x: 269, startPoint y: 162, endPoint x: 121, endPoint y: 159, distance: 147.3
click at [121, 159] on div "Address 181 Magnesium Drive Address continued Suburb Crestmead Post code 4132 C…" at bounding box center [706, 225] width 1190 height 235
paste input "181 Magnesium Drive"
type input "181 Magnesium Drive"
drag, startPoint x: 222, startPoint y: 164, endPoint x: 236, endPoint y: 154, distance: 16.5
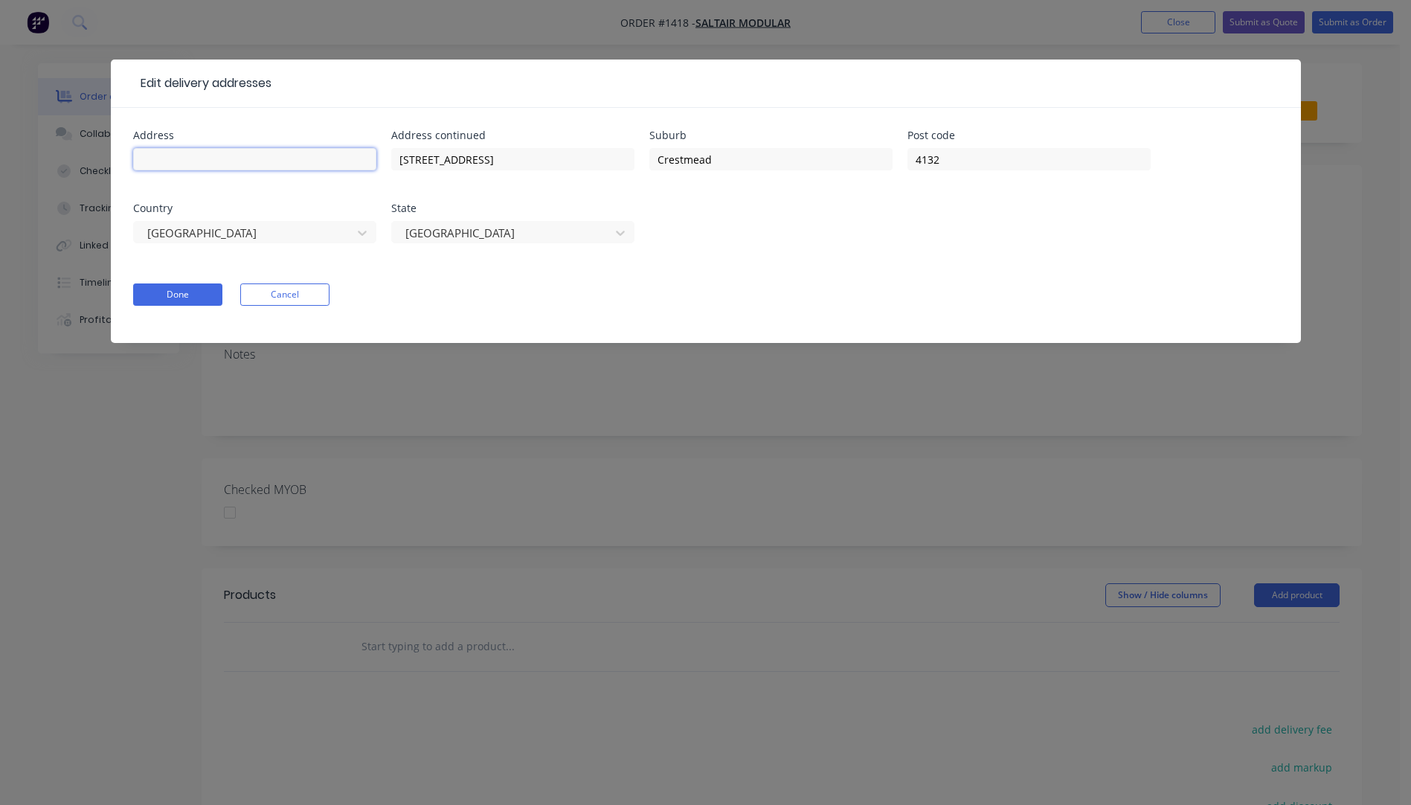
click at [222, 164] on input "text" at bounding box center [254, 159] width 243 height 22
type input "Saltair Modular"
click at [177, 297] on button "Done" at bounding box center [177, 294] width 89 height 22
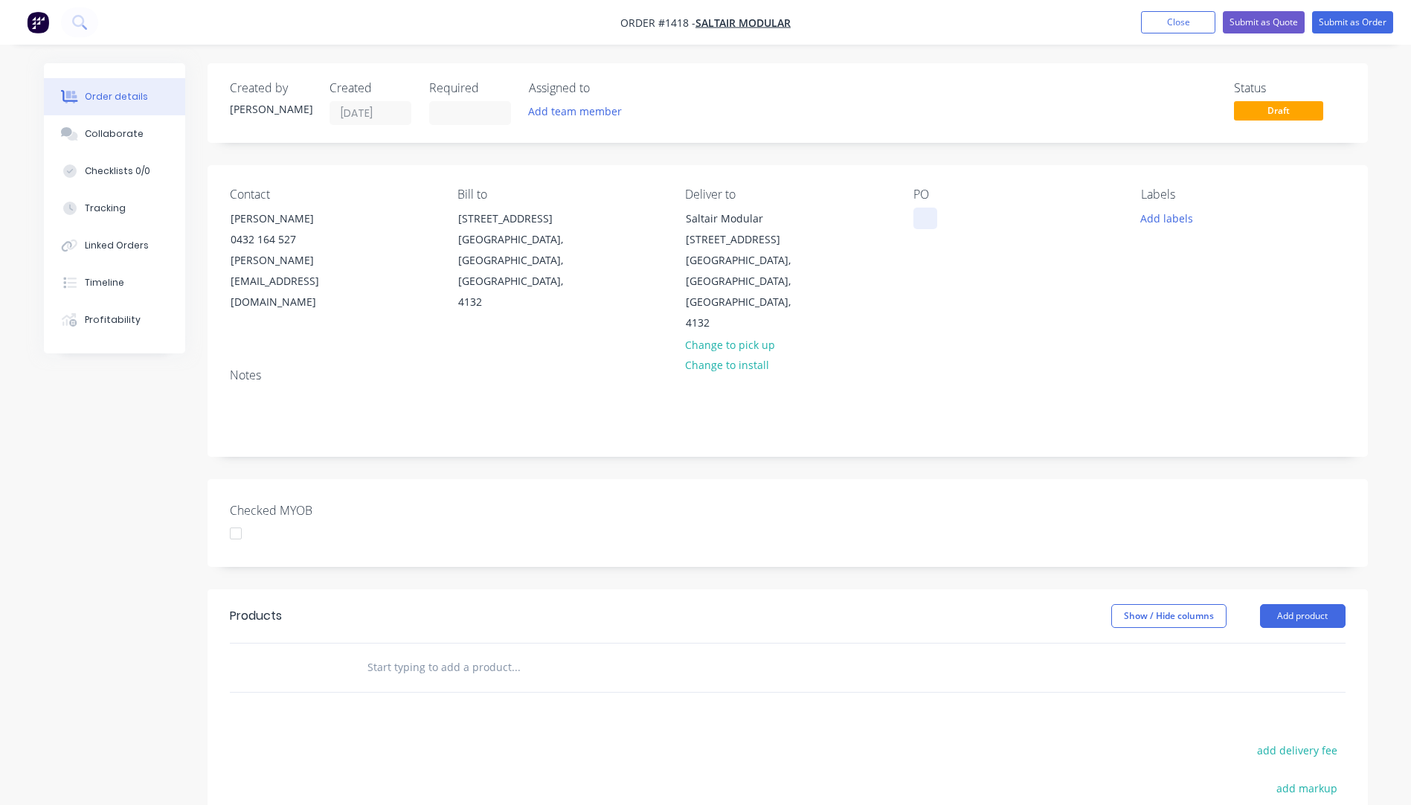
click at [913, 219] on div at bounding box center [925, 219] width 24 height 22
click at [1171, 216] on button "Add labels" at bounding box center [1167, 218] width 68 height 20
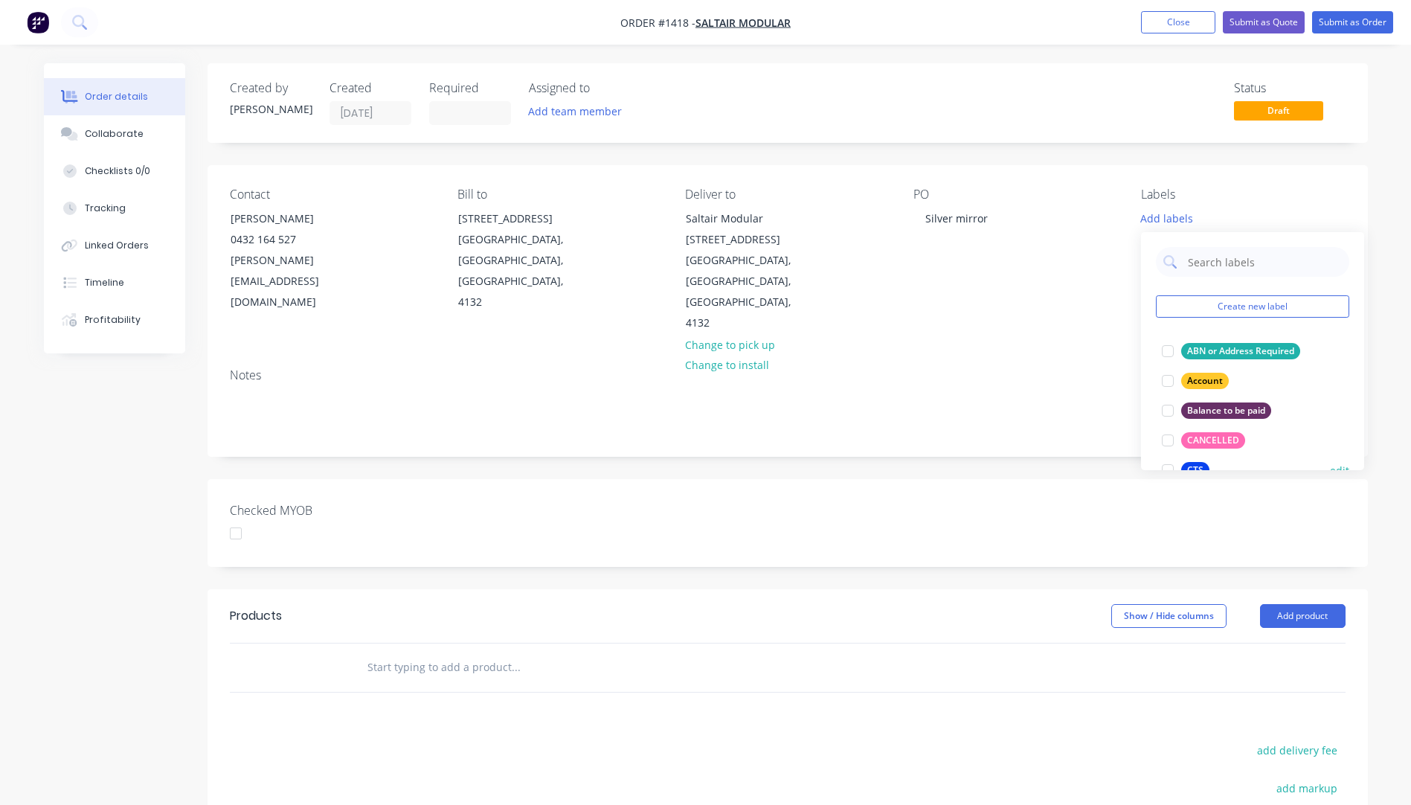
click at [1195, 462] on div "CTS" at bounding box center [1195, 470] width 28 height 16
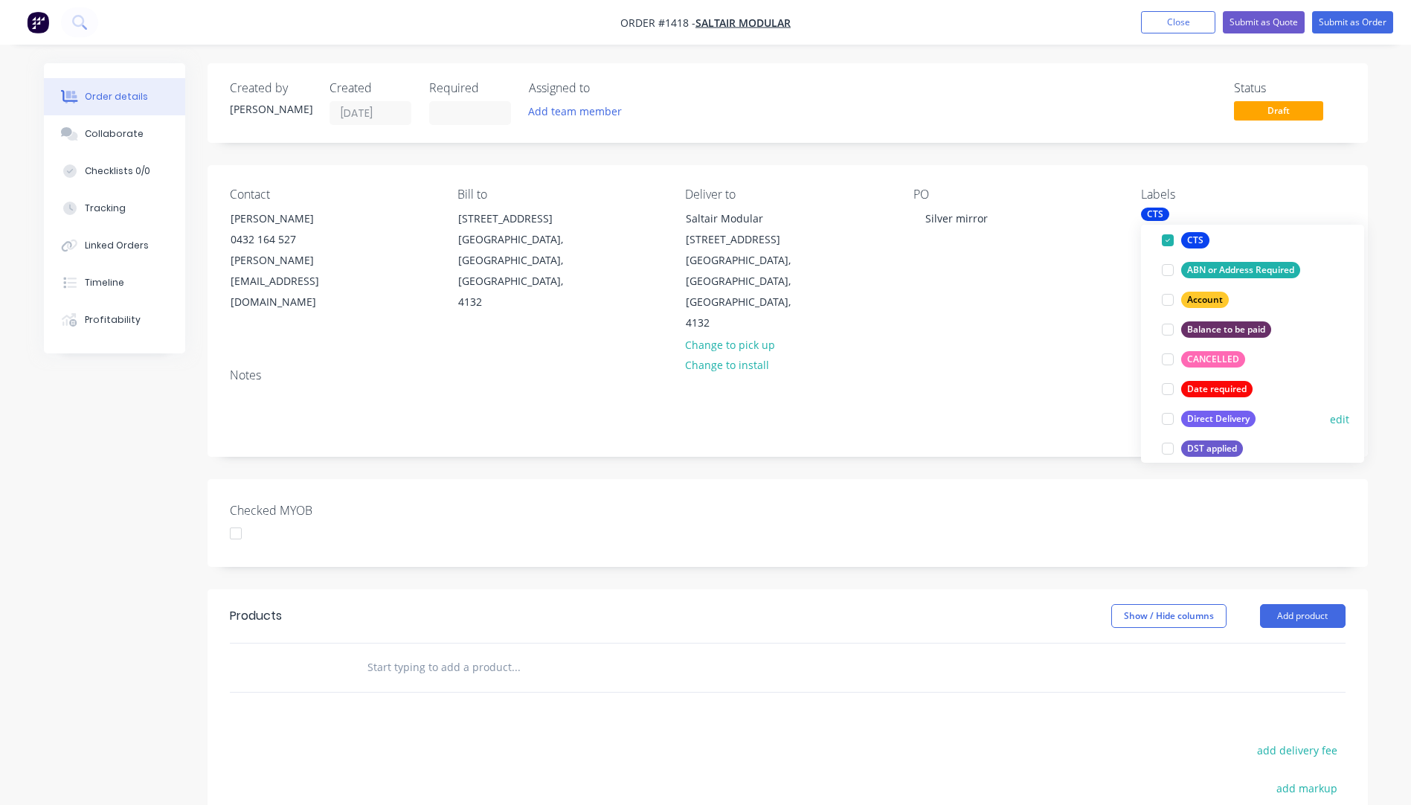
scroll to position [149, 0]
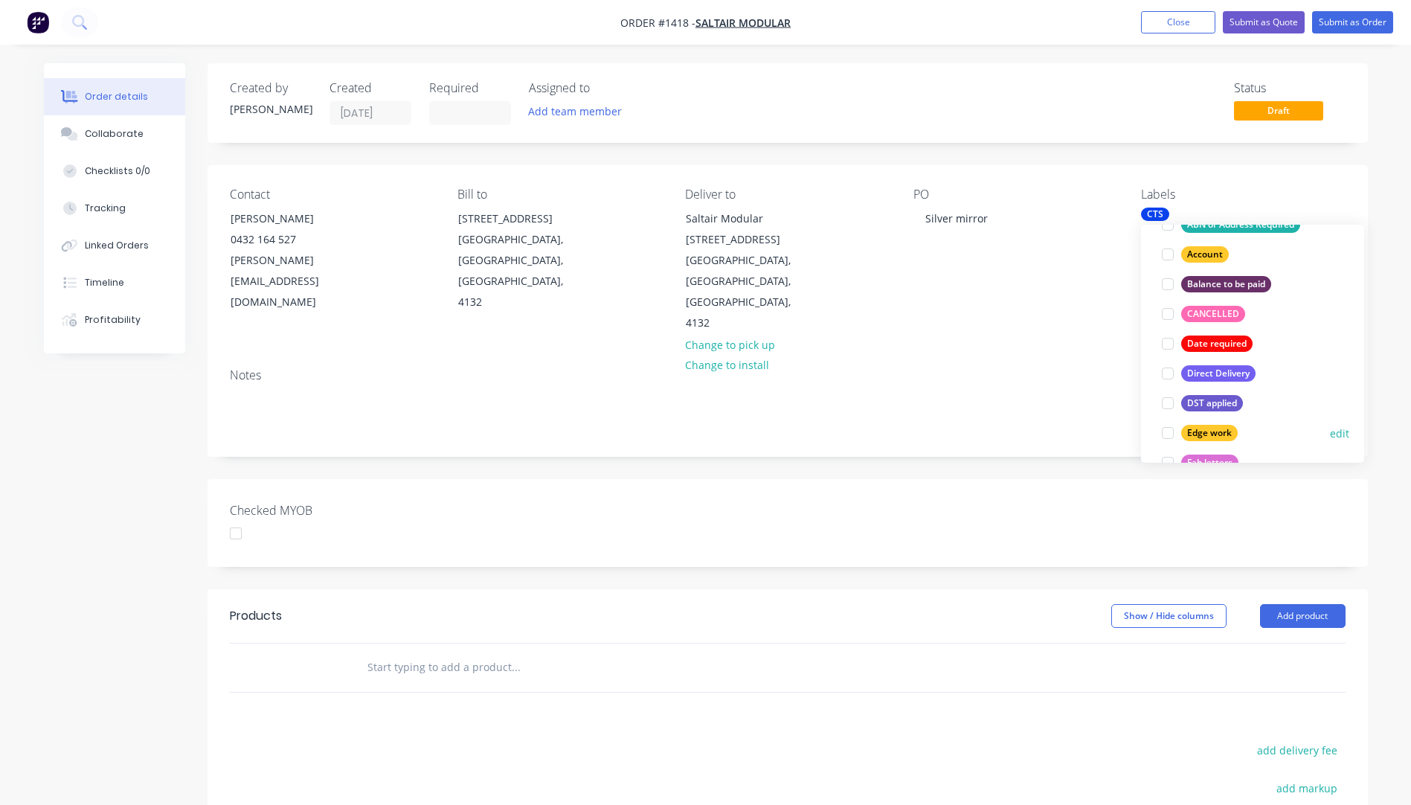
click at [1200, 435] on div "Edge work" at bounding box center [1209, 433] width 57 height 16
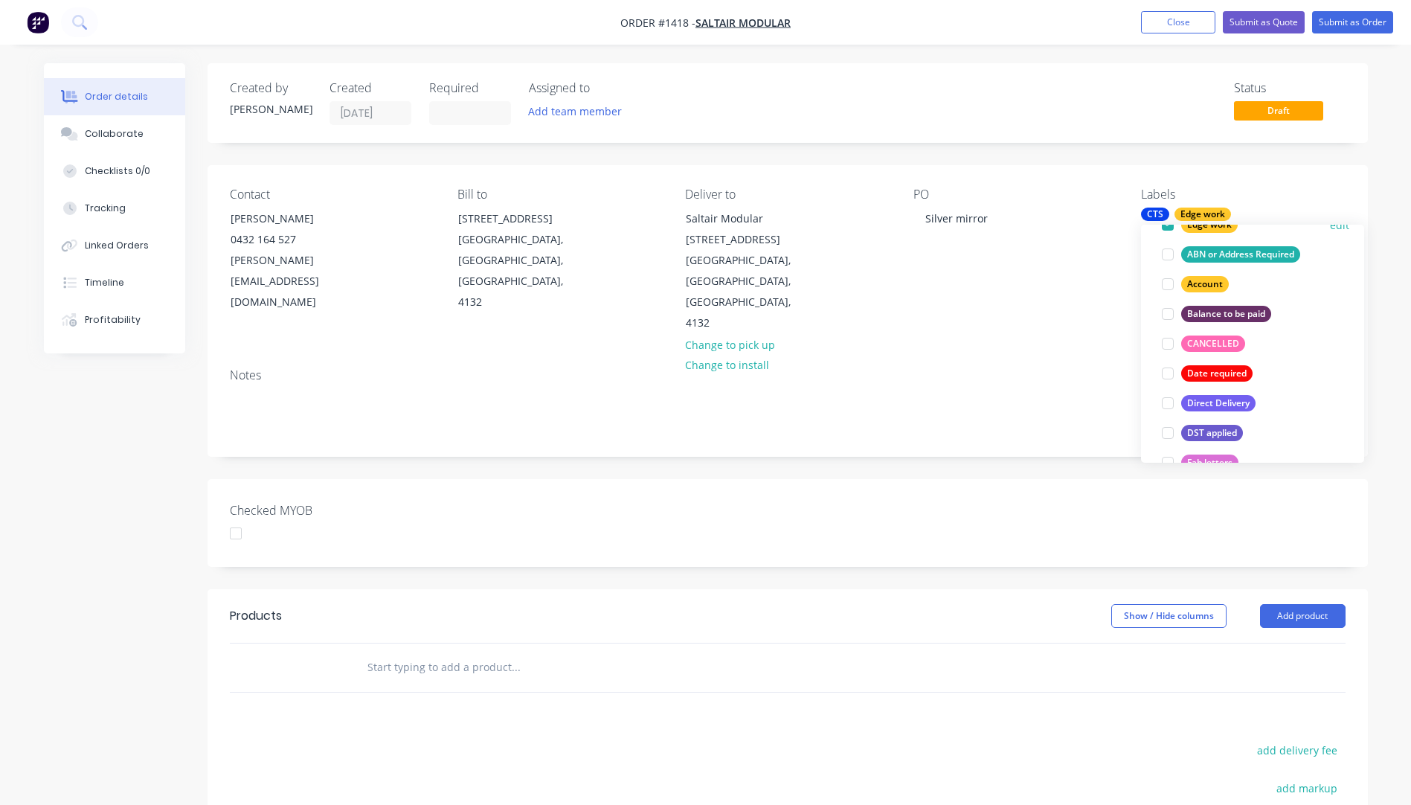
scroll to position [0, 0]
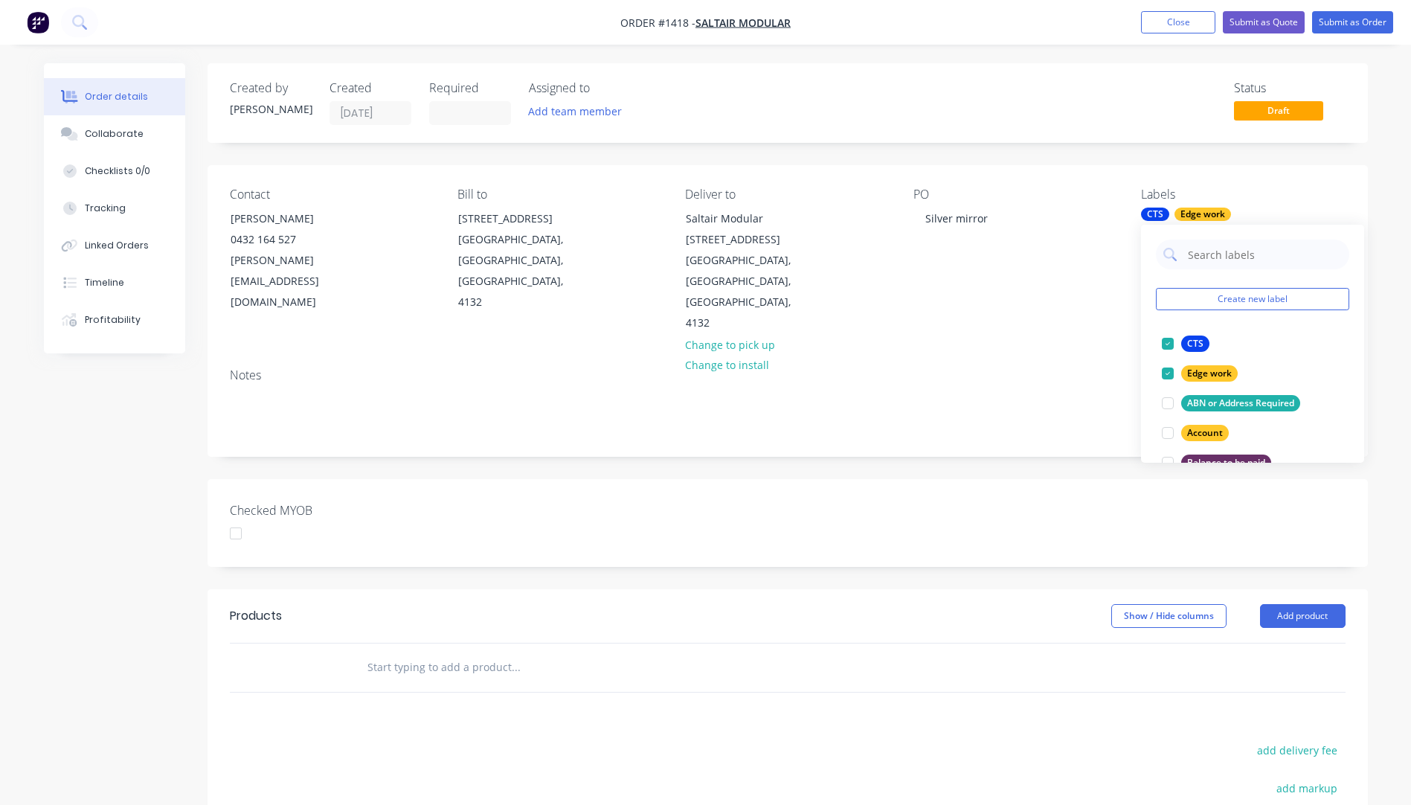
click at [1116, 356] on div "Notes" at bounding box center [788, 406] width 1160 height 100
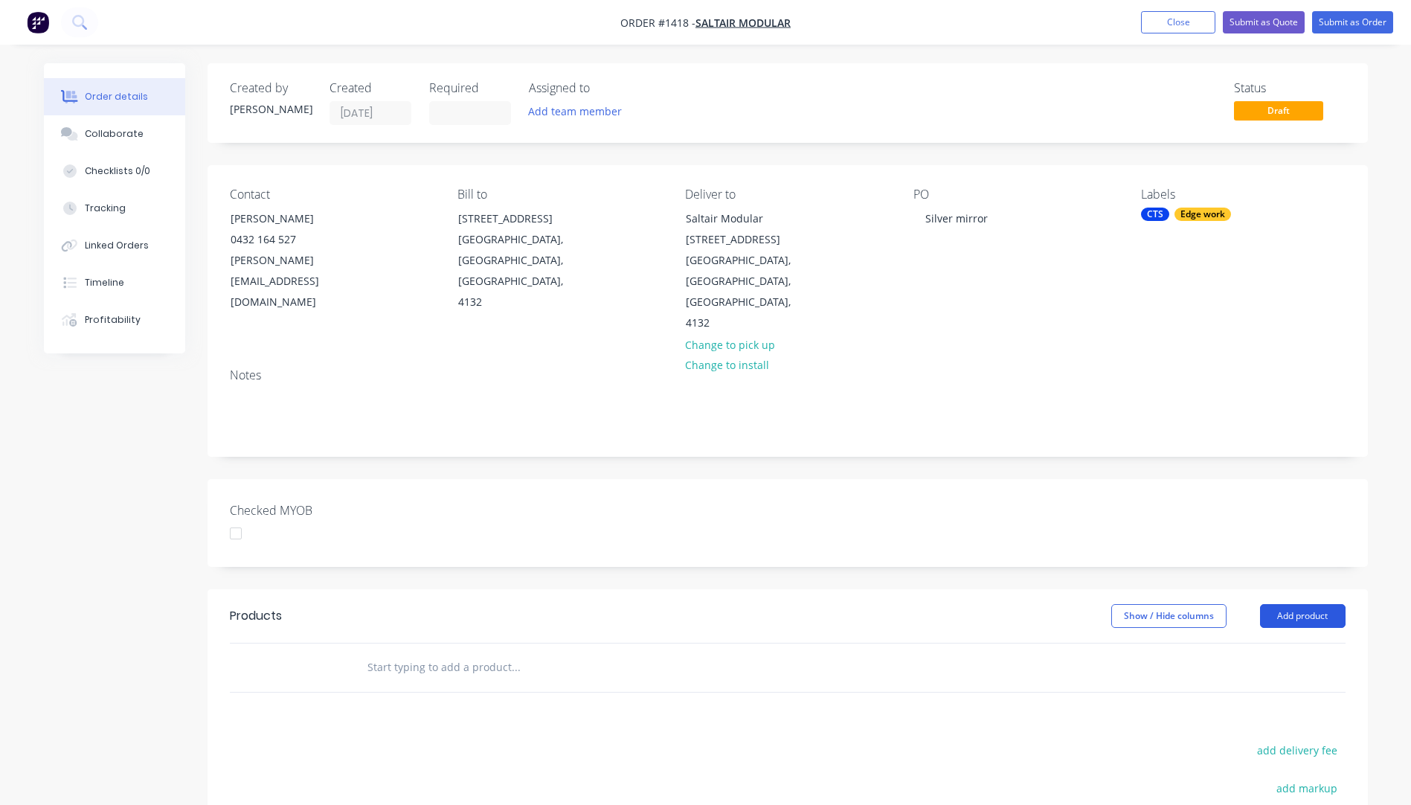
click at [1299, 604] on button "Add product" at bounding box center [1303, 616] width 86 height 24
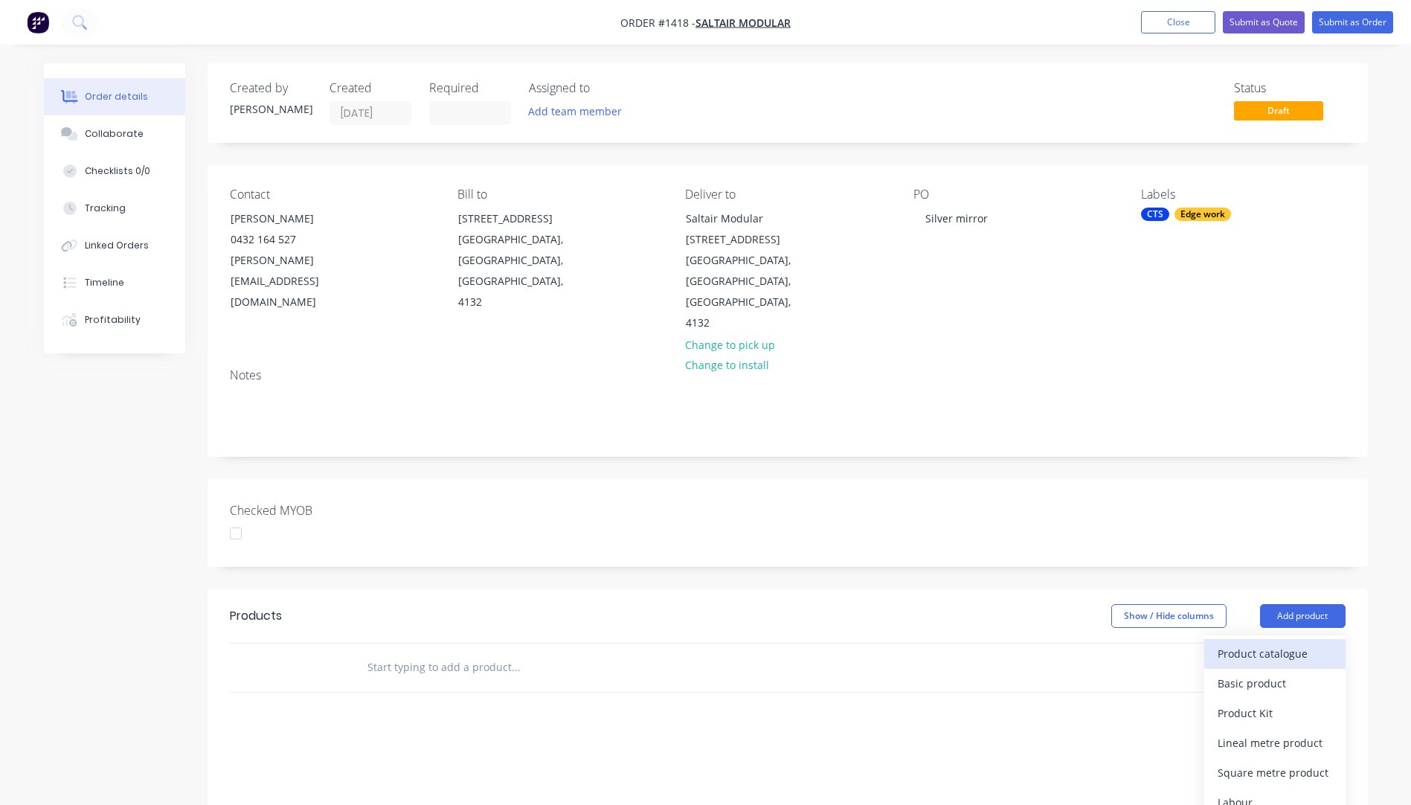
click at [1266, 639] on button "Product catalogue" at bounding box center [1274, 654] width 141 height 30
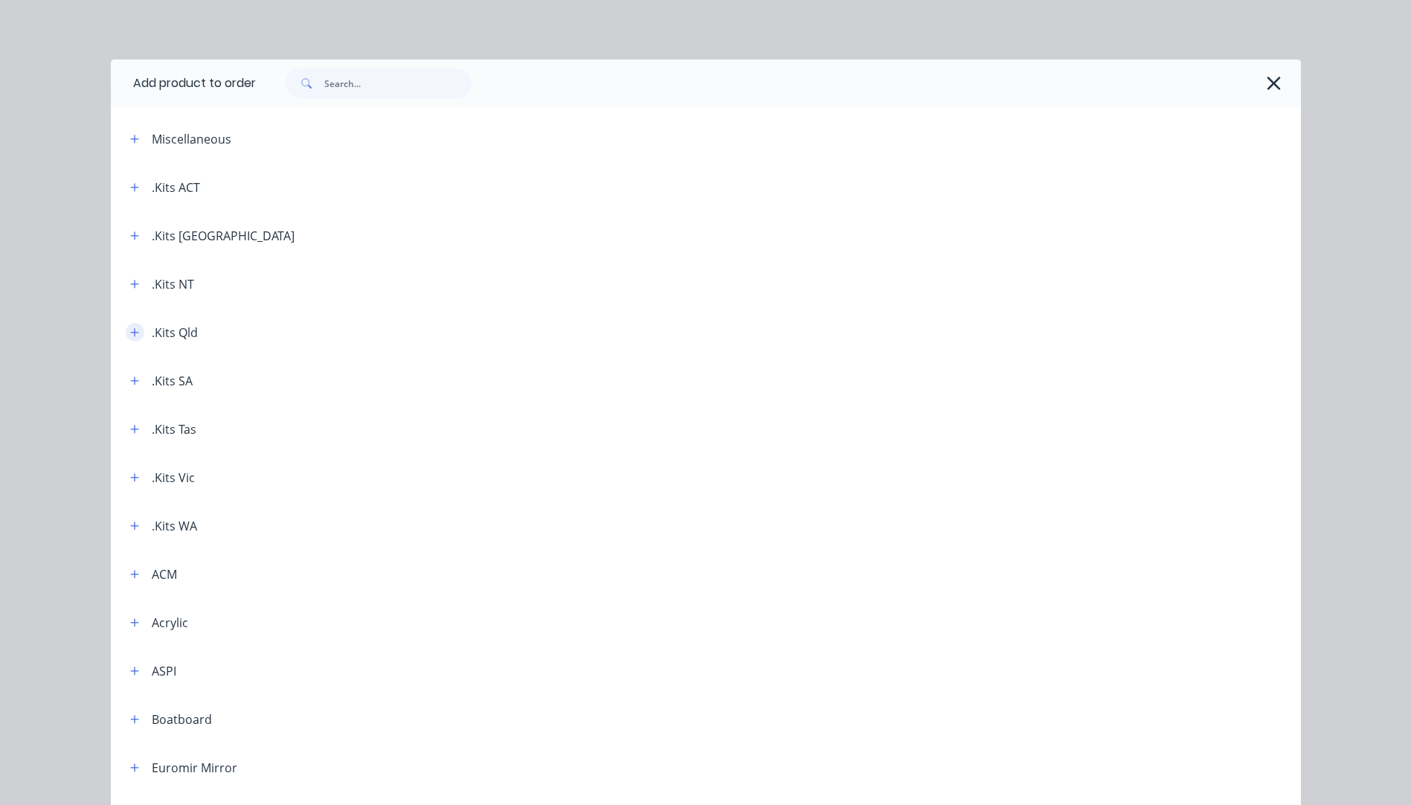
click at [134, 336] on button "button" at bounding box center [135, 332] width 19 height 19
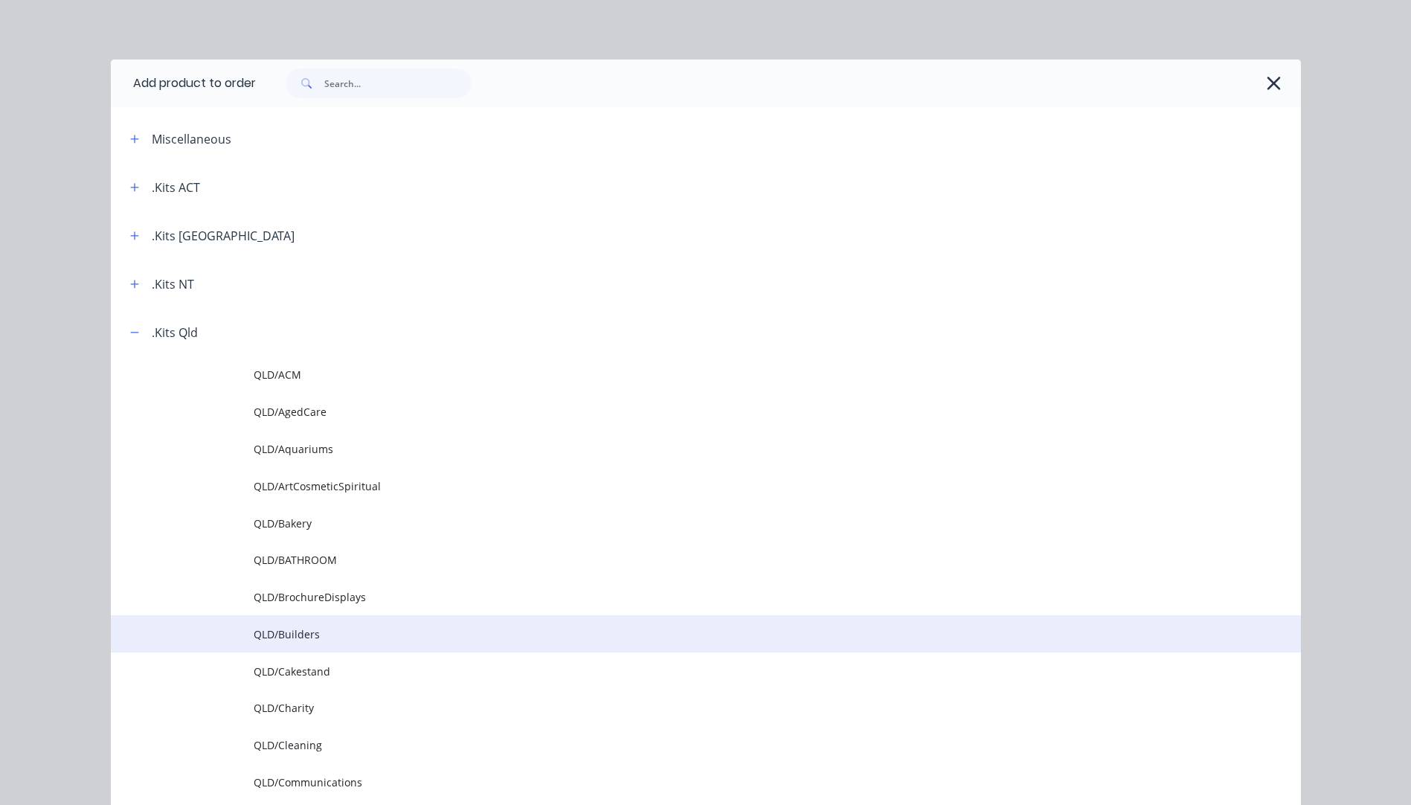
click at [301, 634] on span "QLD/Builders" at bounding box center [672, 634] width 837 height 16
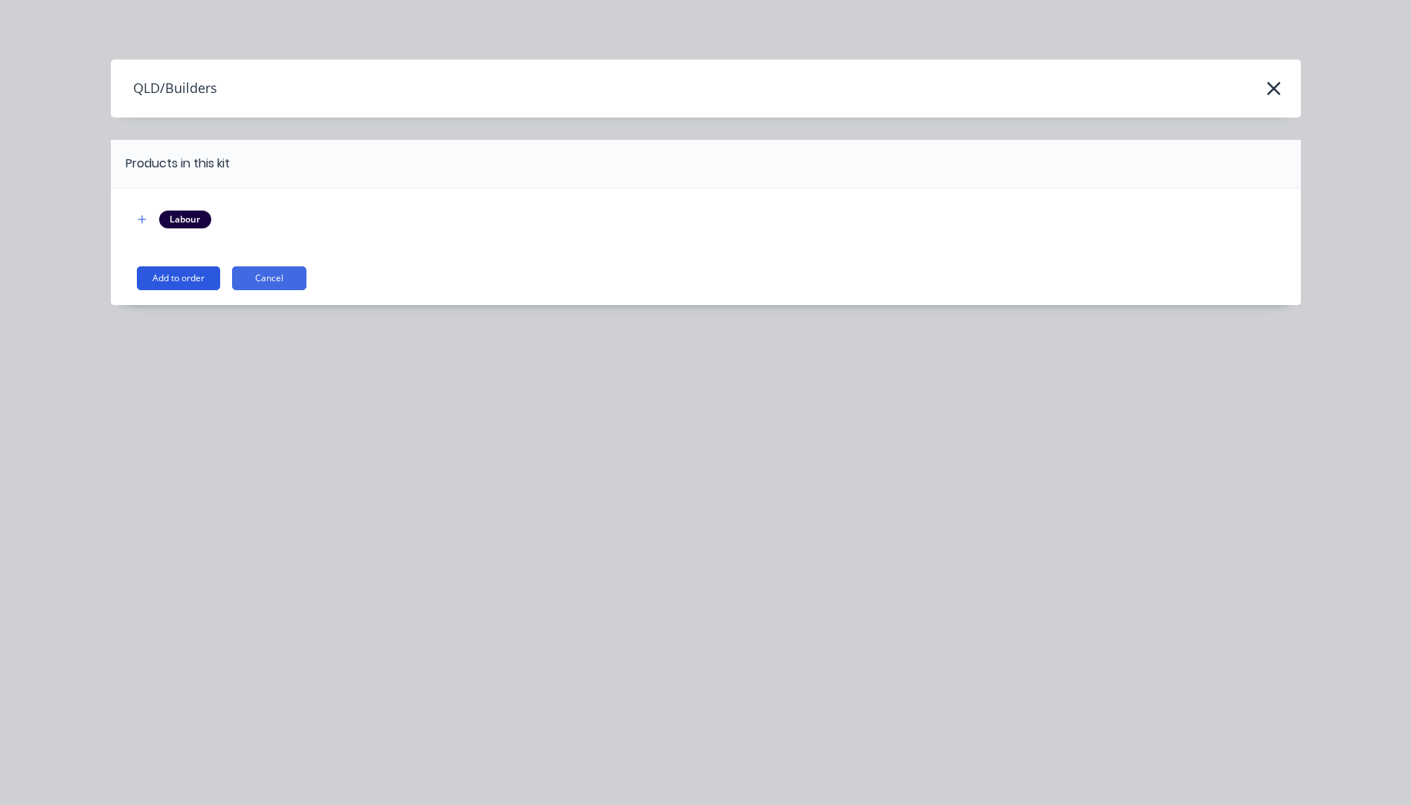
click at [178, 276] on button "Add to order" at bounding box center [178, 278] width 83 height 24
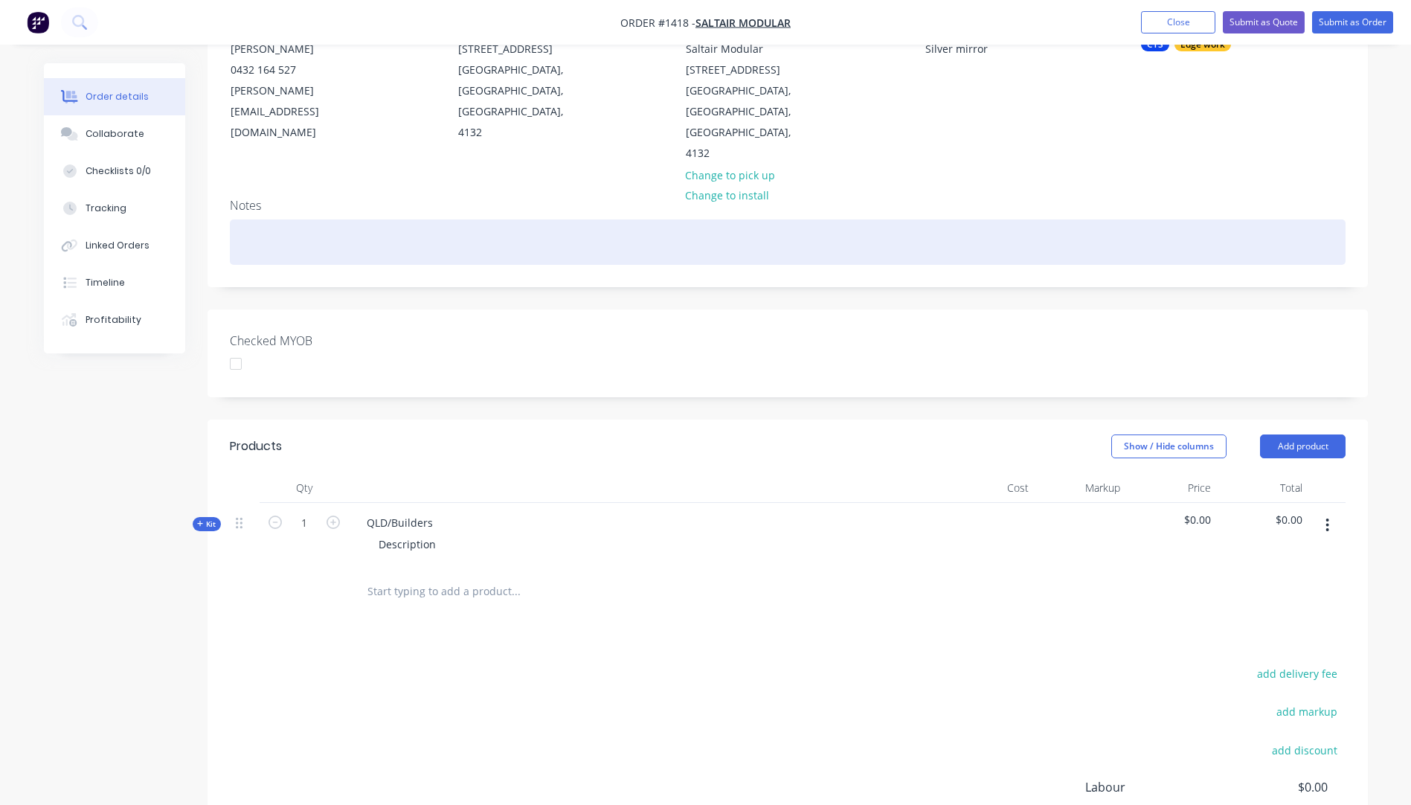
scroll to position [298, 0]
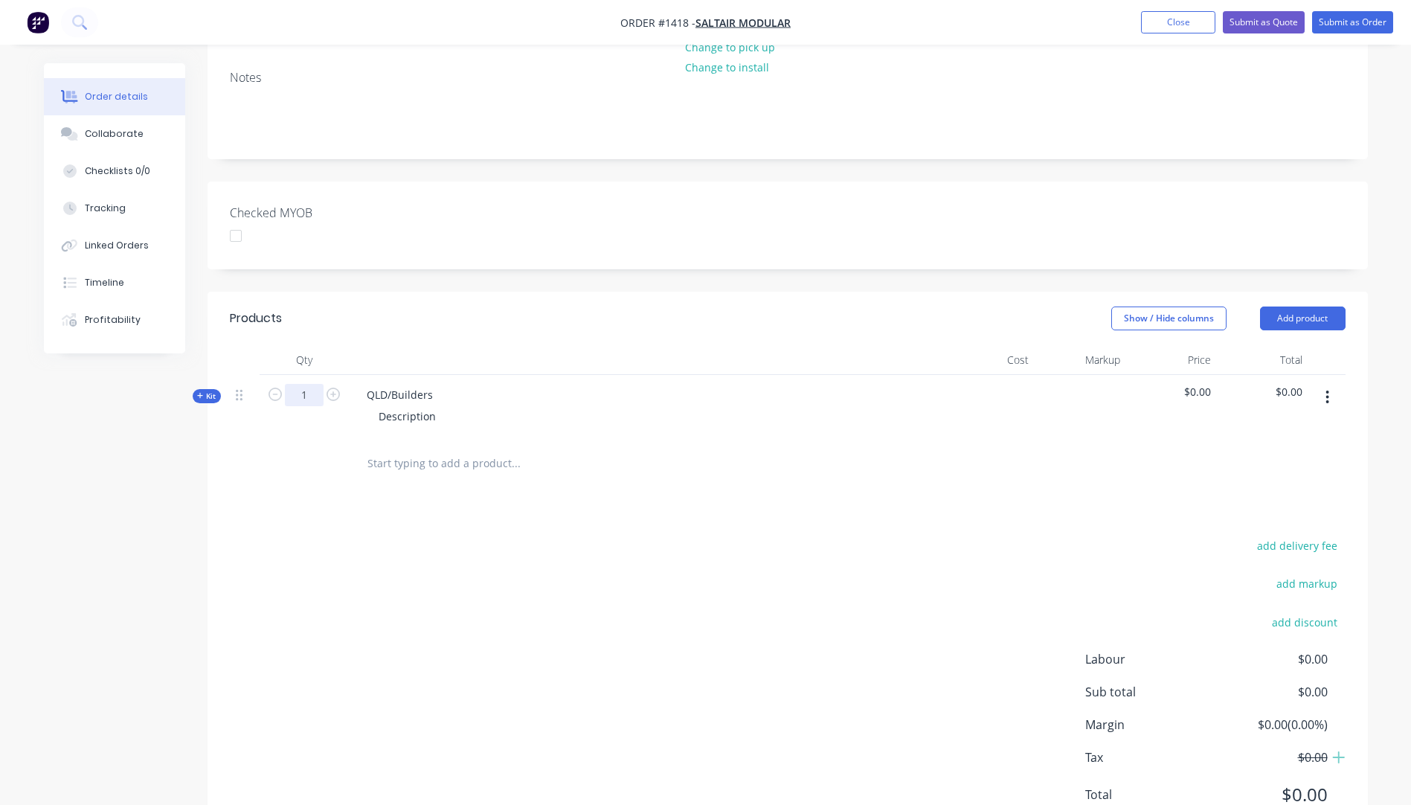
click at [310, 384] on input "1" at bounding box center [304, 395] width 39 height 22
type input "4"
drag, startPoint x: 440, startPoint y: 350, endPoint x: 356, endPoint y: 343, distance: 83.6
click at [356, 384] on div "QLD/Builders" at bounding box center [400, 395] width 90 height 22
click at [396, 405] on div "Description" at bounding box center [407, 416] width 81 height 22
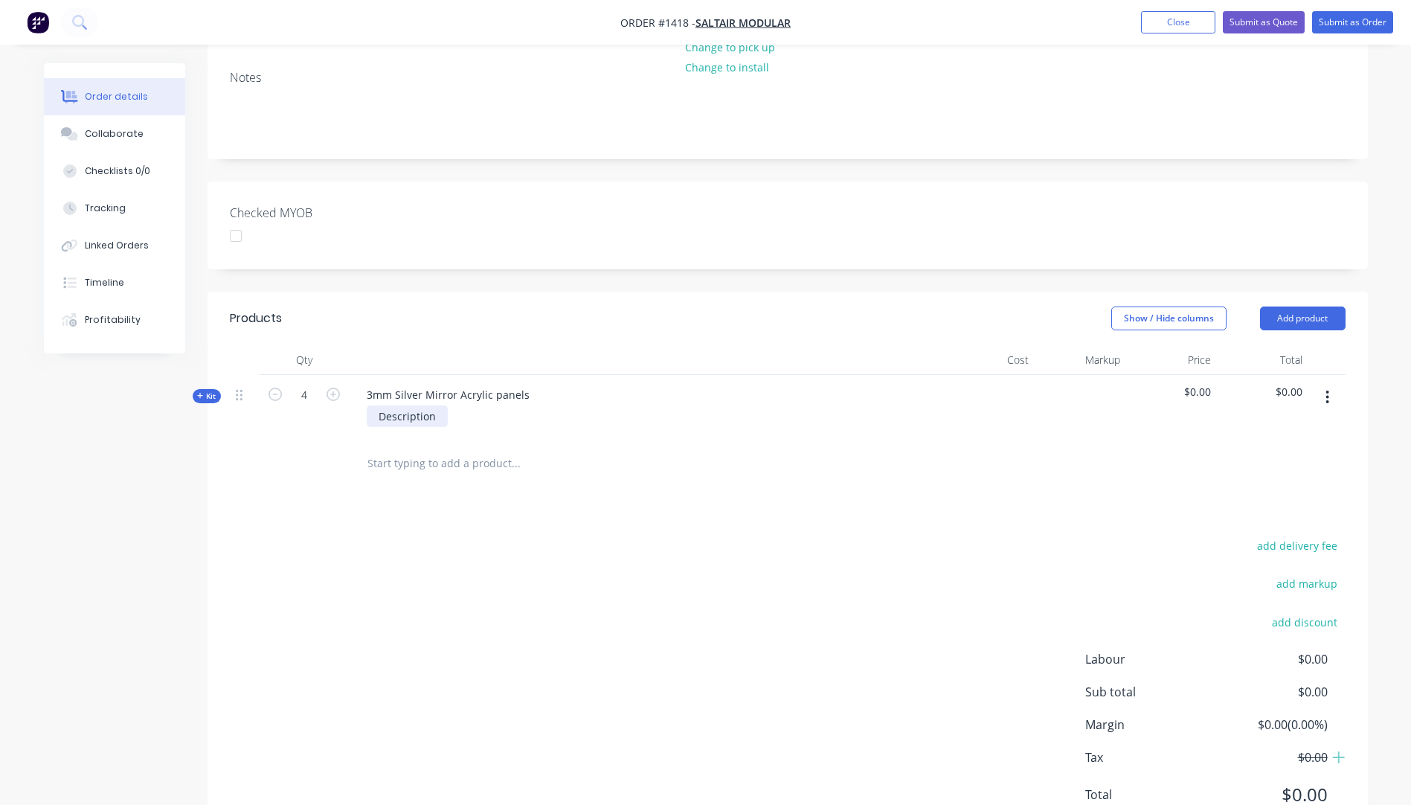
click at [396, 405] on div "Description" at bounding box center [407, 416] width 81 height 22
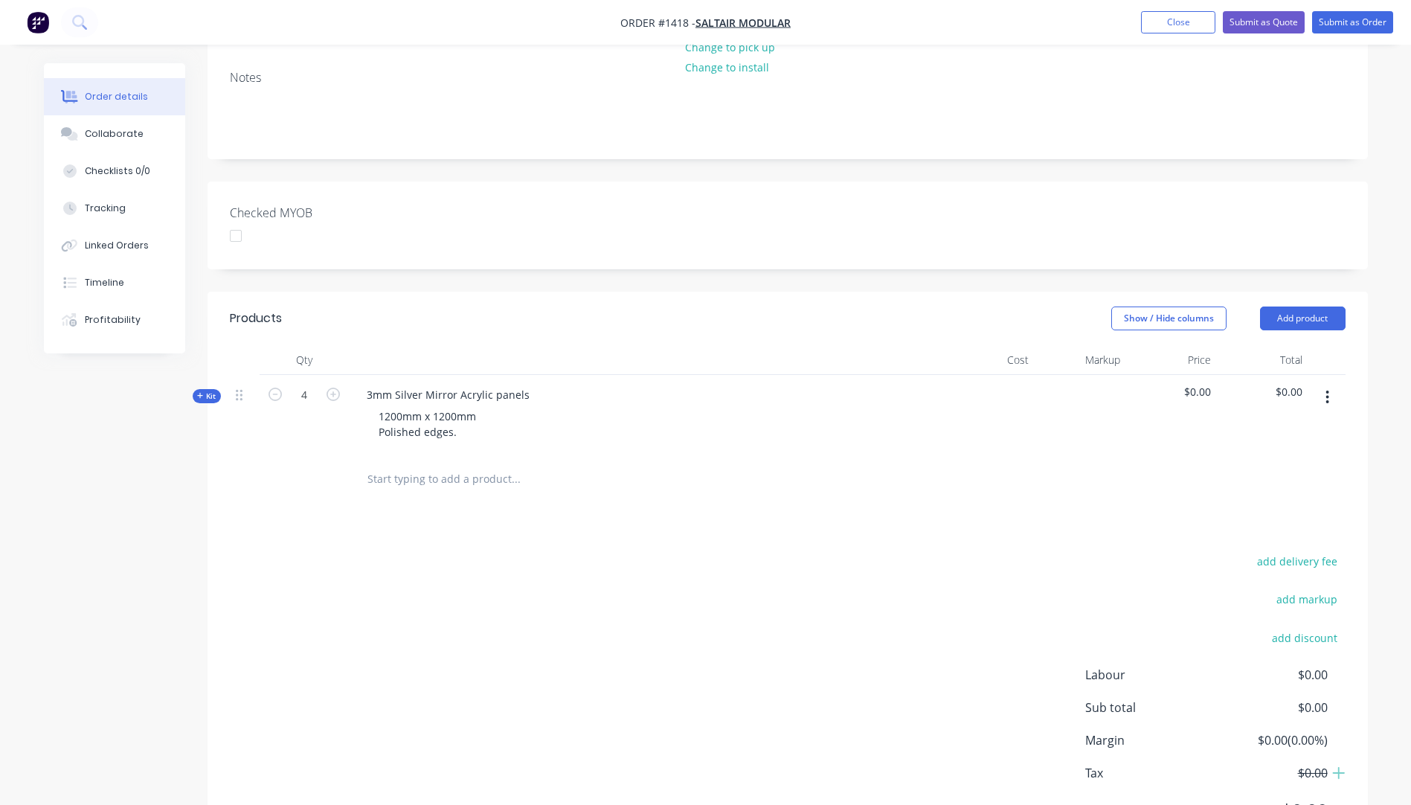
click at [390, 472] on div "Products Show / Hide columns Add product Qty Cost Markup Price Total Kit 4 3mm …" at bounding box center [788, 576] width 1160 height 569
click at [200, 393] on icon at bounding box center [200, 396] width 6 height 6
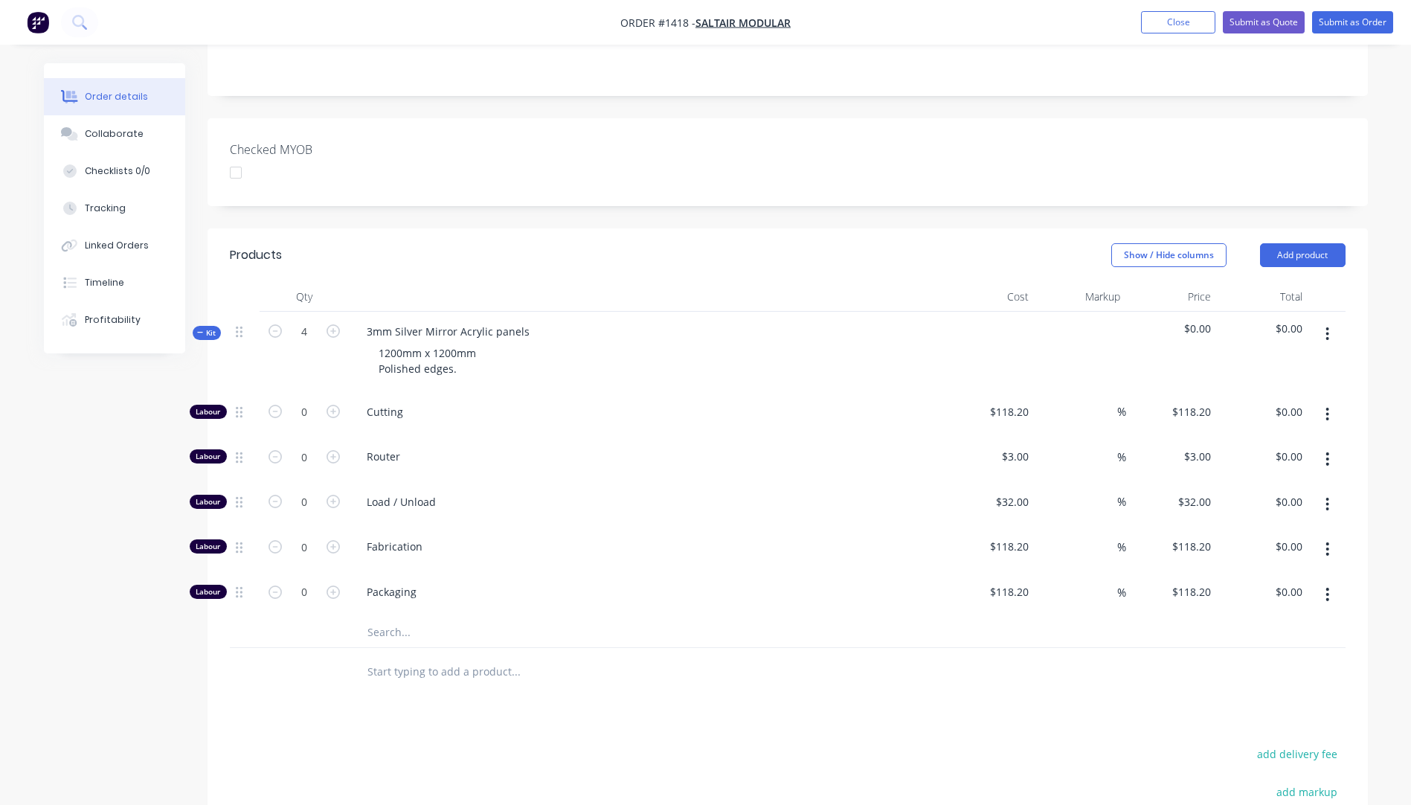
scroll to position [446, 0]
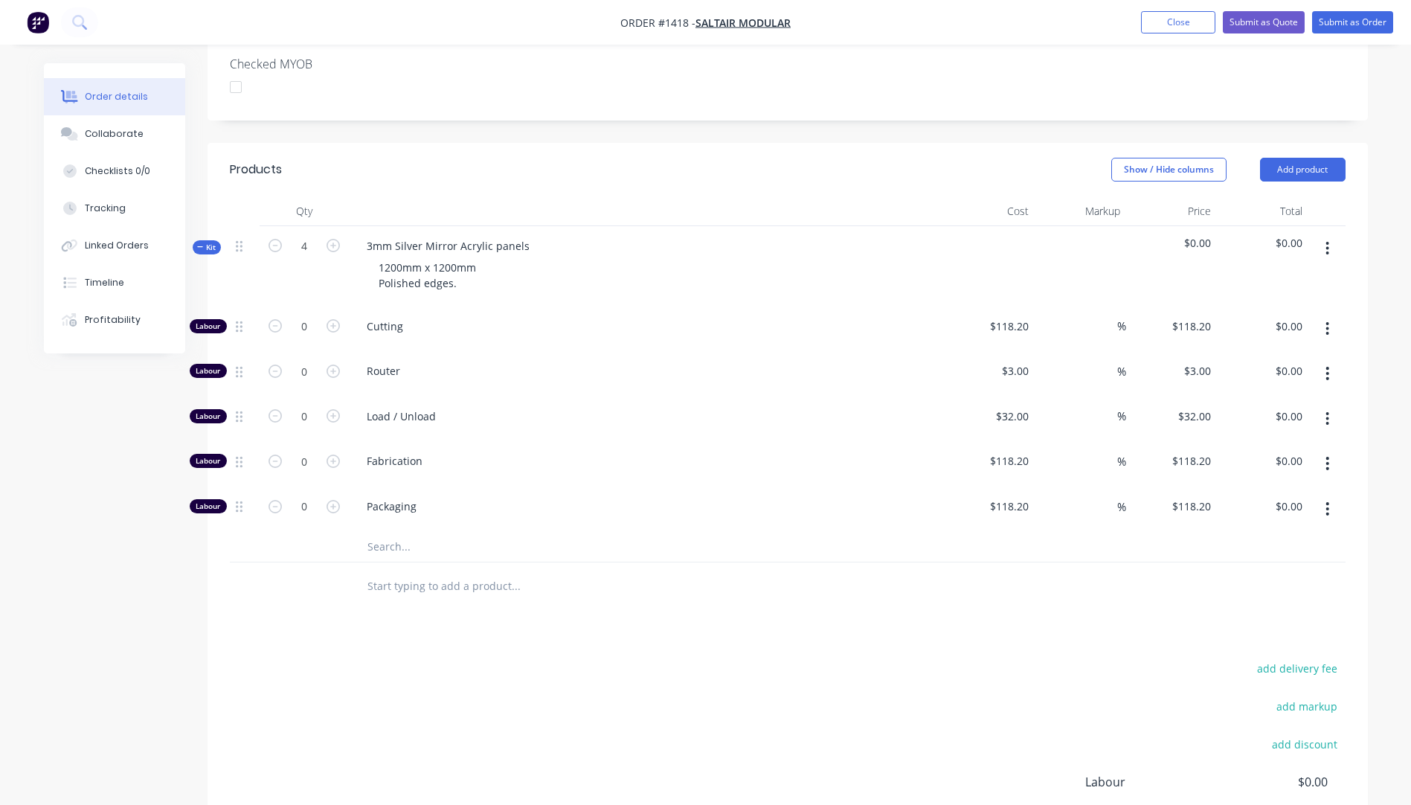
click at [382, 532] on input "text" at bounding box center [516, 547] width 298 height 30
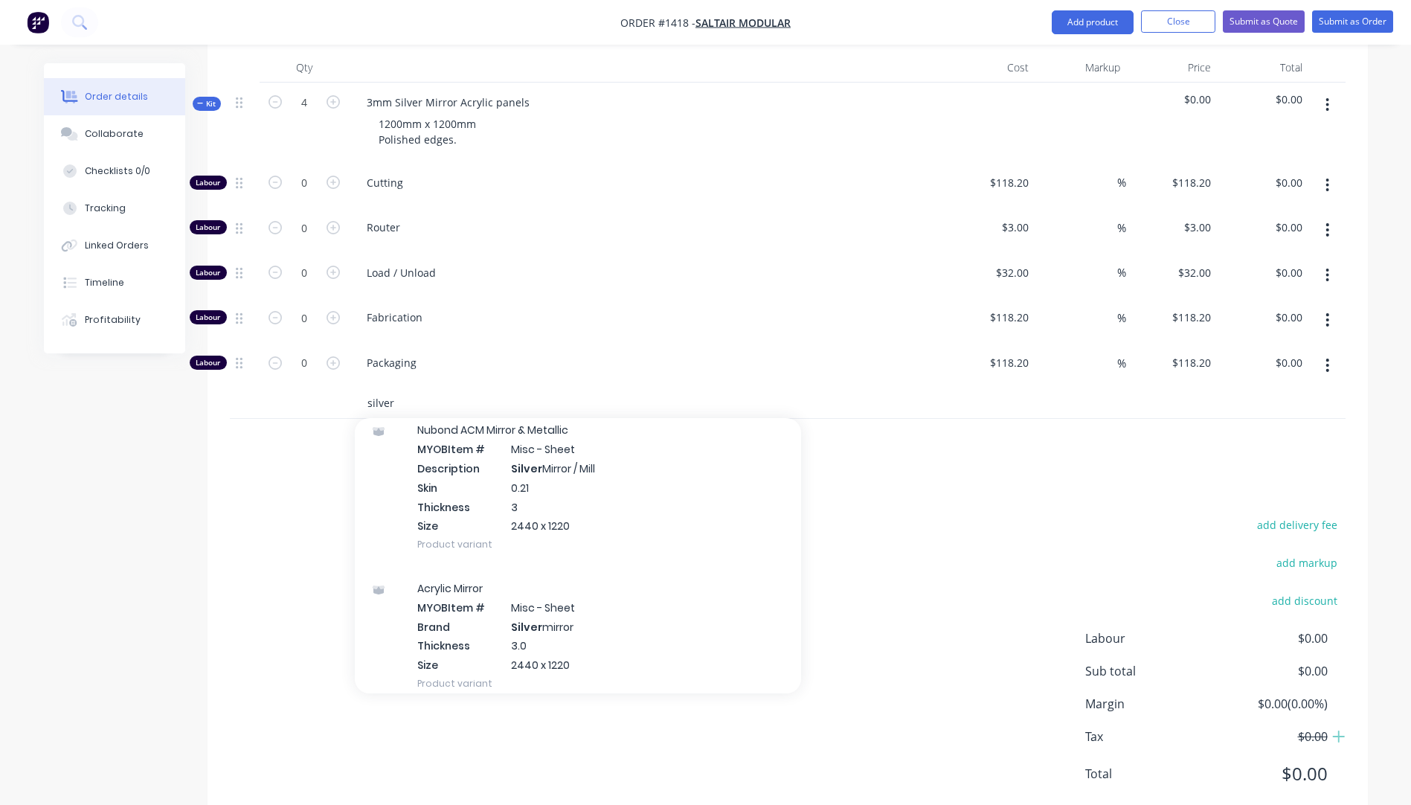
scroll to position [298, 0]
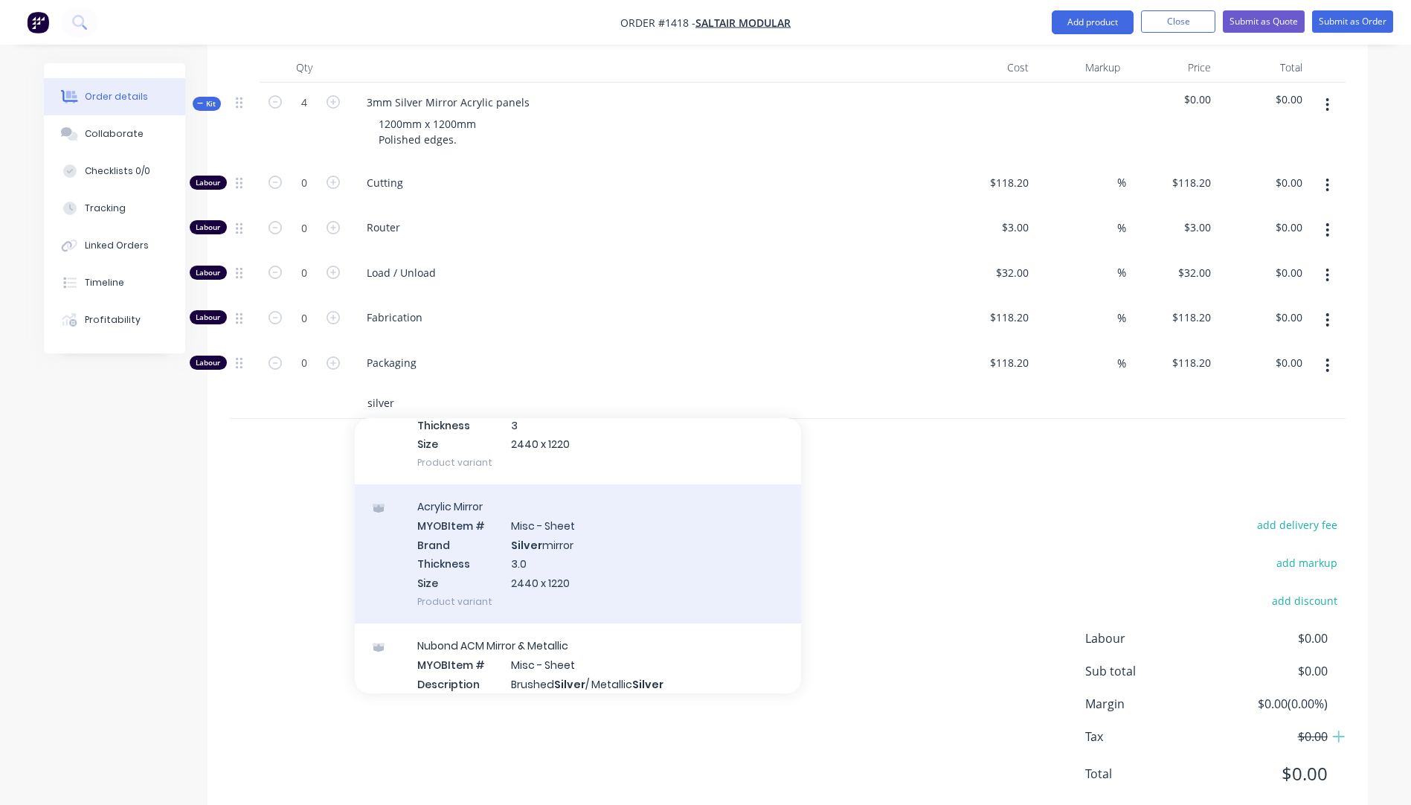
type input "silver"
click at [533, 506] on div "Acrylic Mirror MYOB Item # Misc - Sheet Brand Silver mirror Thickness 3.0 Size …" at bounding box center [578, 553] width 446 height 139
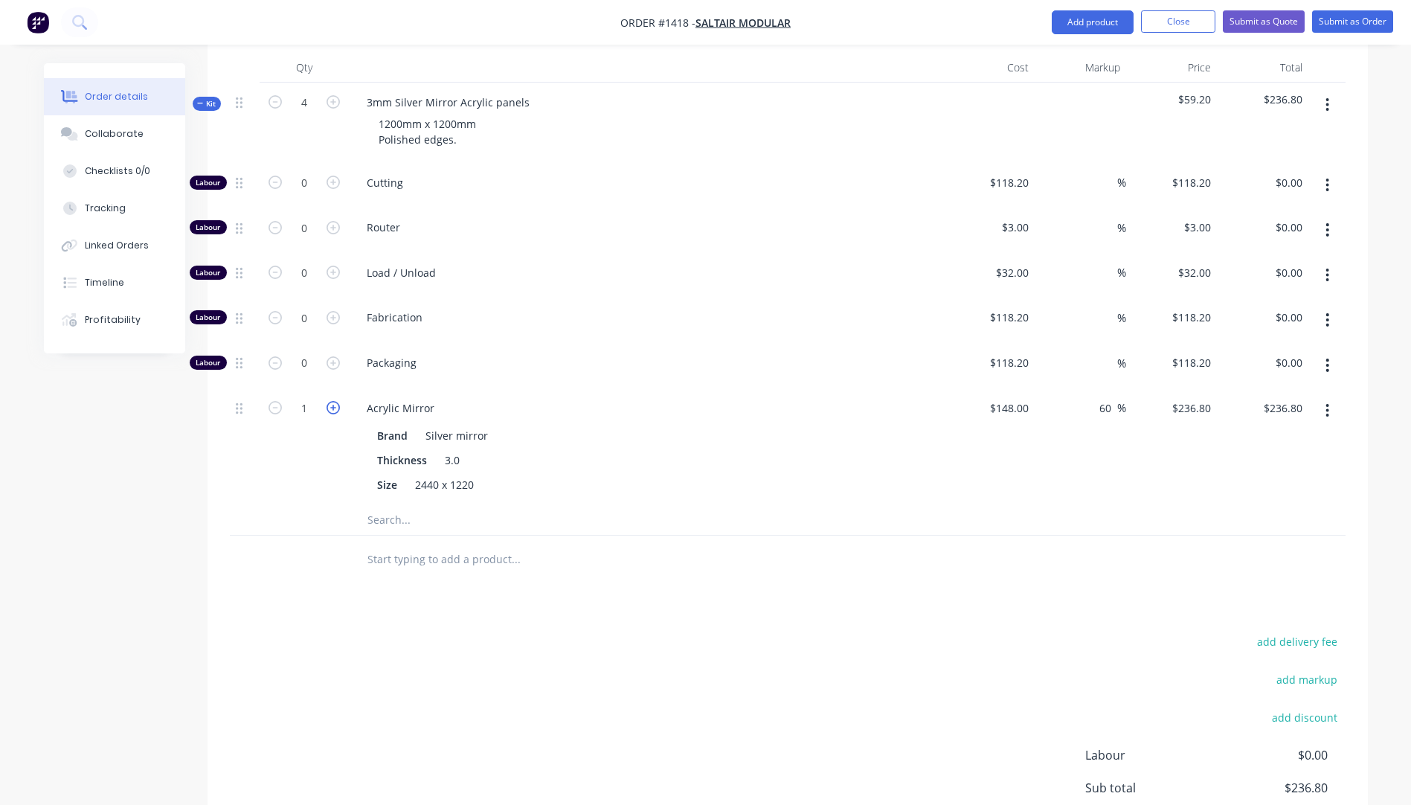
click at [332, 401] on icon "button" at bounding box center [333, 407] width 13 height 13
type input "2"
type input "$473.60"
click at [333, 176] on icon "button" at bounding box center [333, 182] width 13 height 13
type input "1"
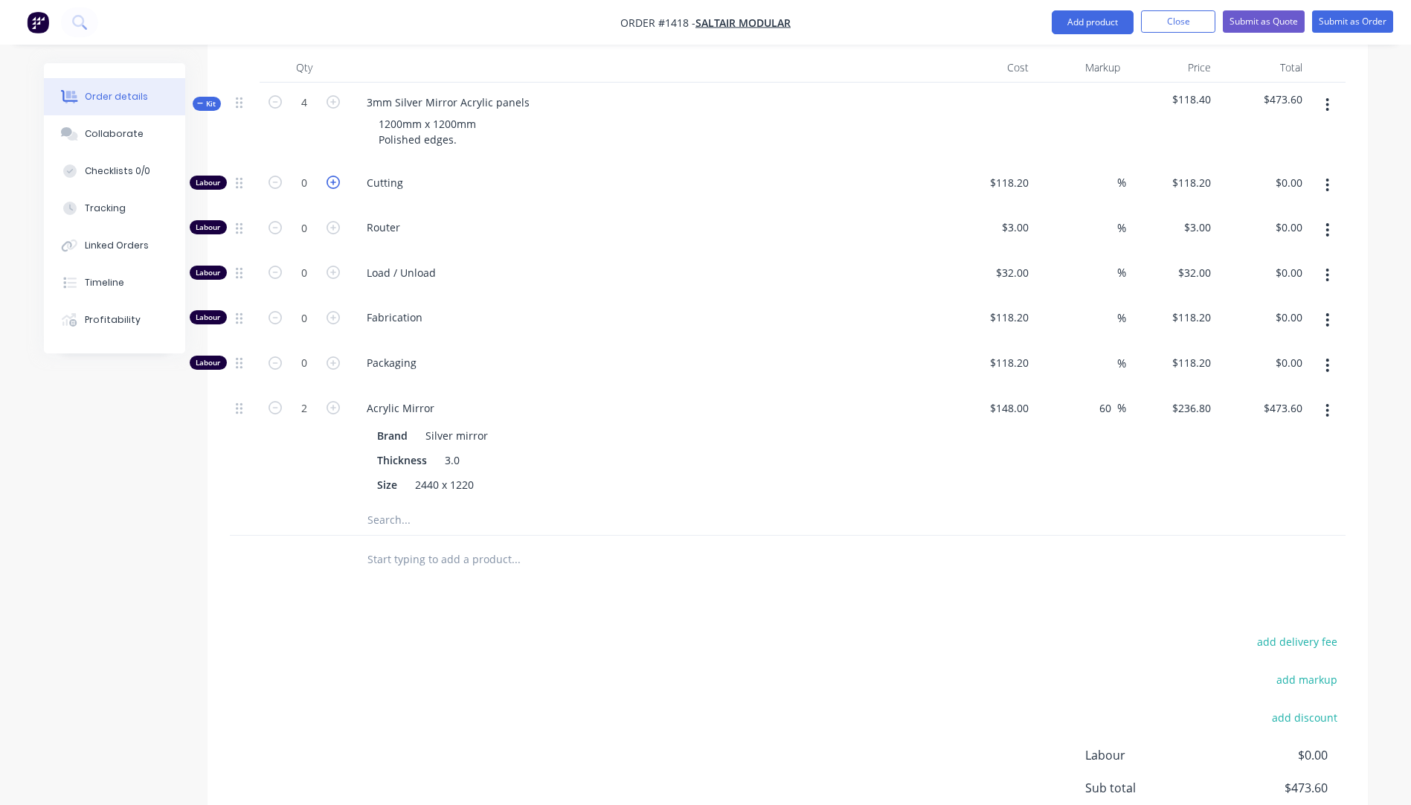
type input "$118.20"
click at [333, 176] on icon "button" at bounding box center [333, 182] width 13 height 13
type input "2"
type input "$236.40"
click at [333, 176] on icon "button" at bounding box center [333, 182] width 13 height 13
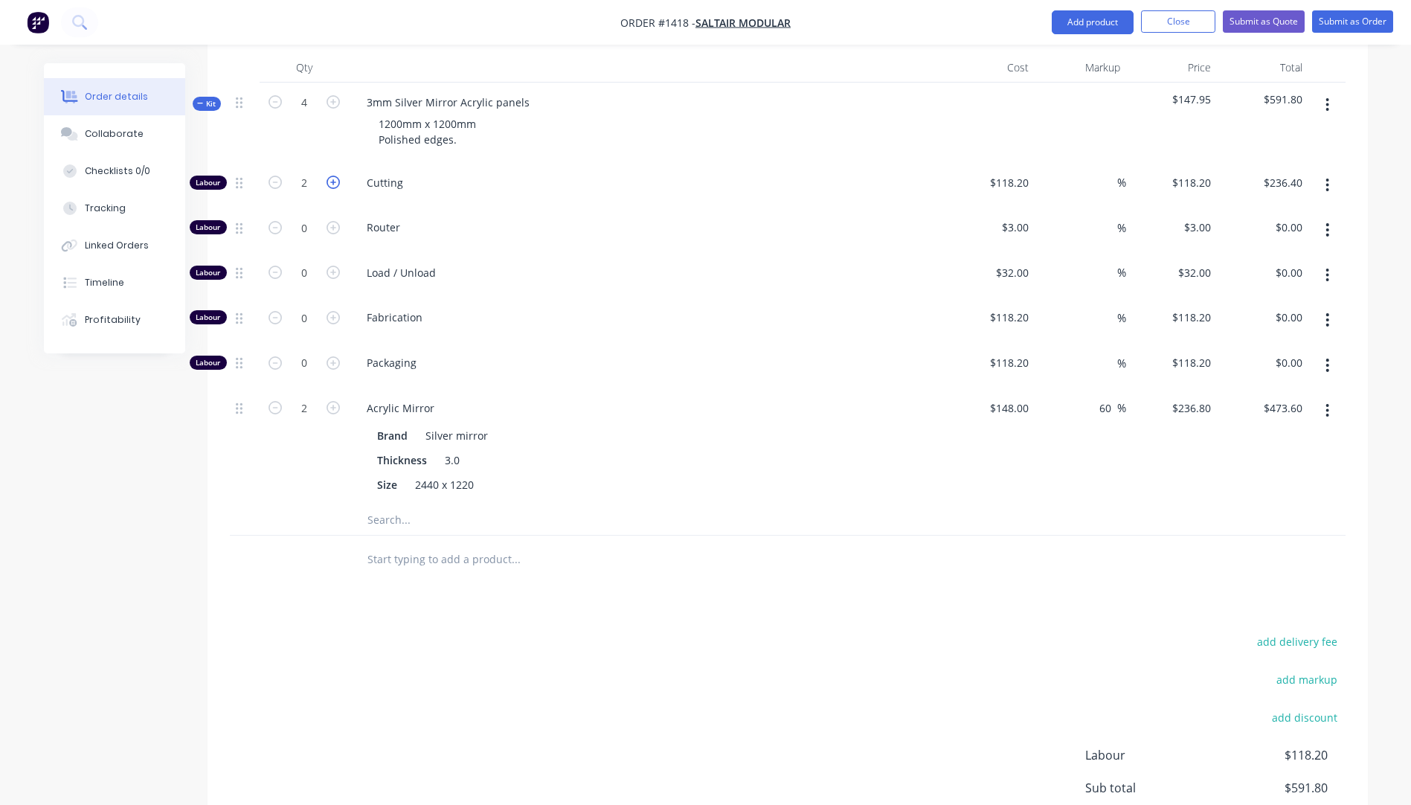
type input "3"
type input "$354.60"
click at [333, 176] on icon "button" at bounding box center [333, 182] width 13 height 13
type input "4"
type input "$472.80"
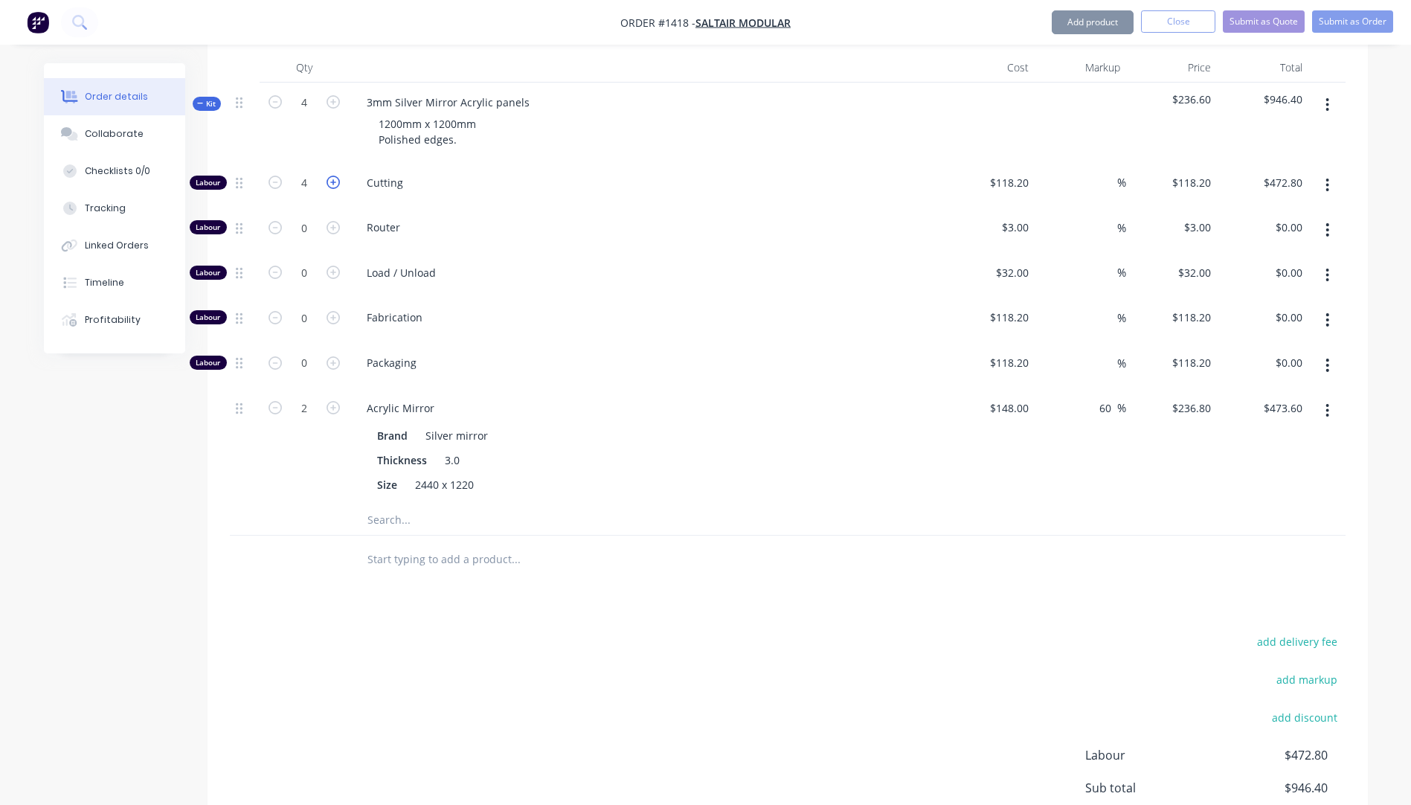
click at [333, 176] on icon "button" at bounding box center [333, 182] width 13 height 13
type input "5"
type input "$591.00"
click at [333, 176] on icon "button" at bounding box center [333, 182] width 13 height 13
type input "6"
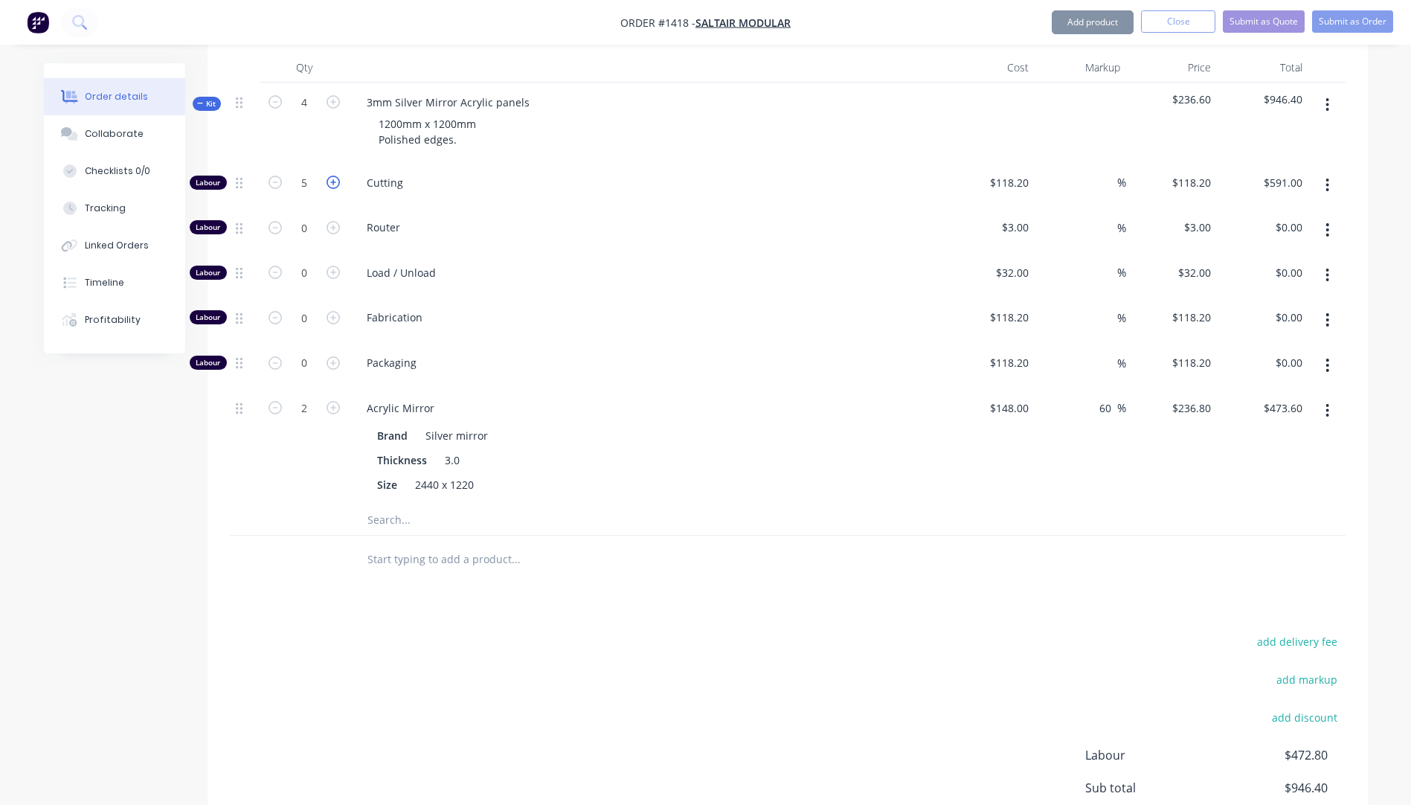
type input "$709.20"
click at [653, 309] on span "Fabrication" at bounding box center [652, 317] width 571 height 16
click at [277, 176] on icon "button" at bounding box center [275, 182] width 13 height 13
type input "5"
type input "$591.00"
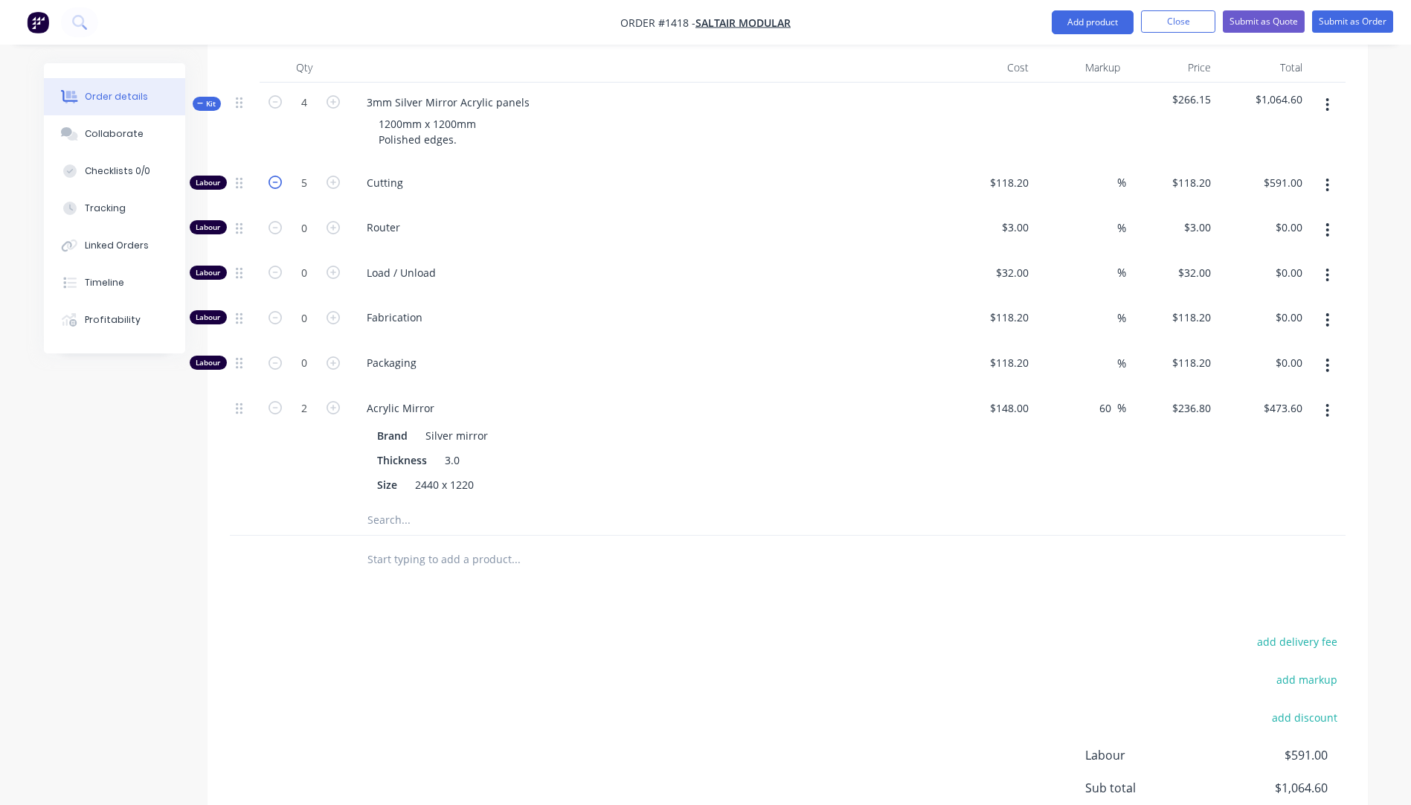
click at [277, 176] on icon "button" at bounding box center [275, 182] width 13 height 13
type input "4"
type input "$472.80"
click at [277, 176] on icon "button" at bounding box center [275, 182] width 13 height 13
type input "3"
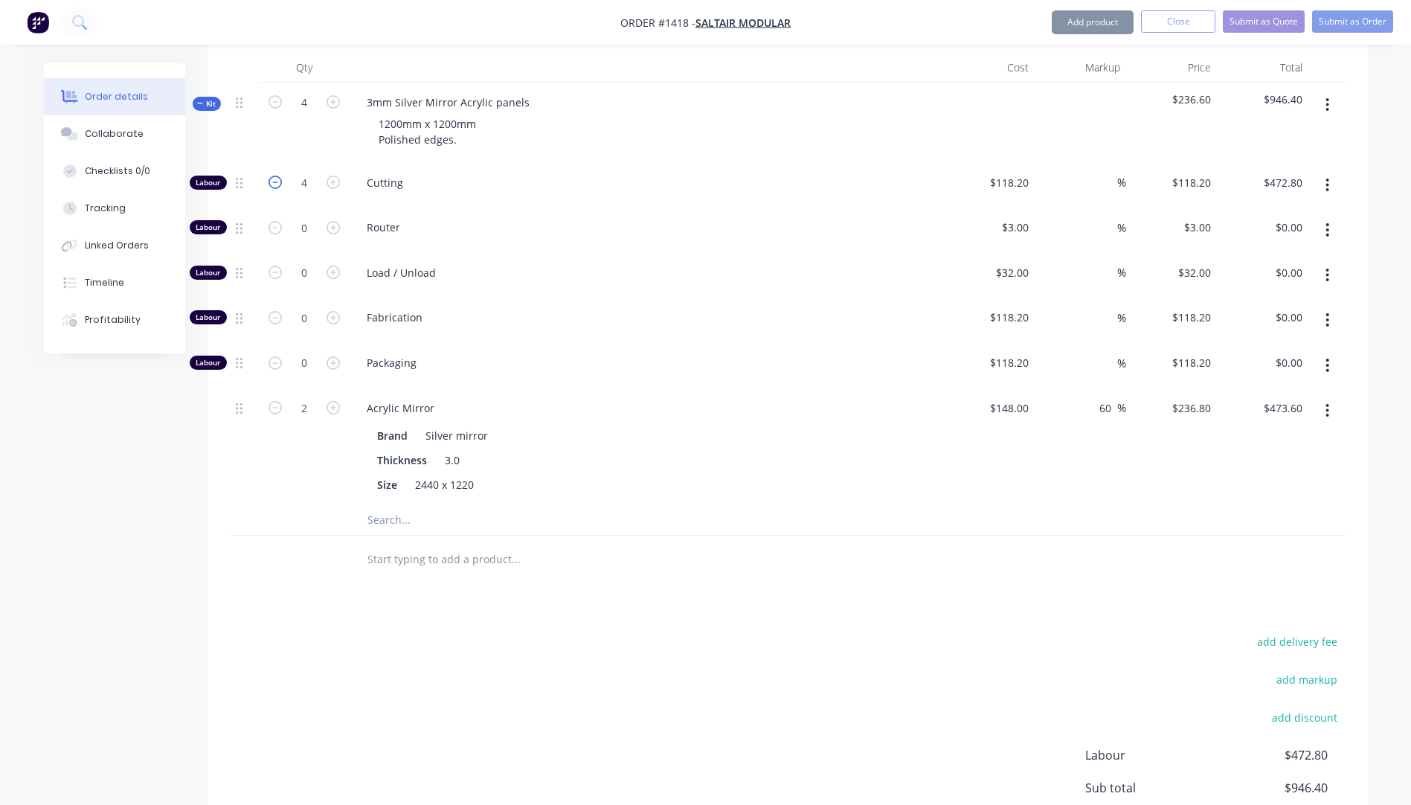
type input "$354.60"
click at [331, 176] on icon "button" at bounding box center [333, 182] width 13 height 13
type input "4"
type input "$472.80"
click at [1008, 172] on input "118.2" at bounding box center [1011, 183] width 46 height 22
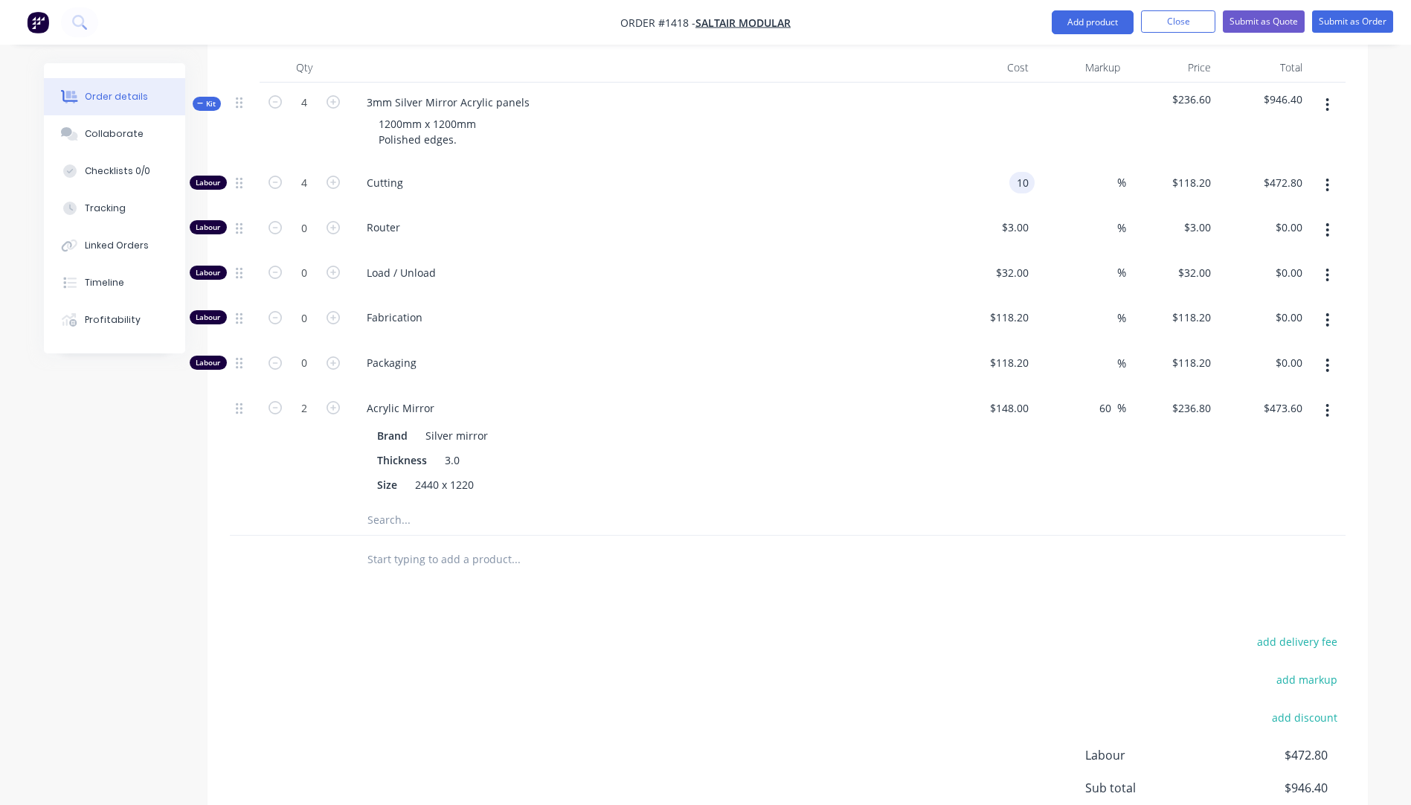
type input "$10.00"
type input "$40.00"
click at [790, 298] on div "Fabrication" at bounding box center [646, 320] width 595 height 45
click at [336, 176] on icon "button" at bounding box center [333, 182] width 13 height 13
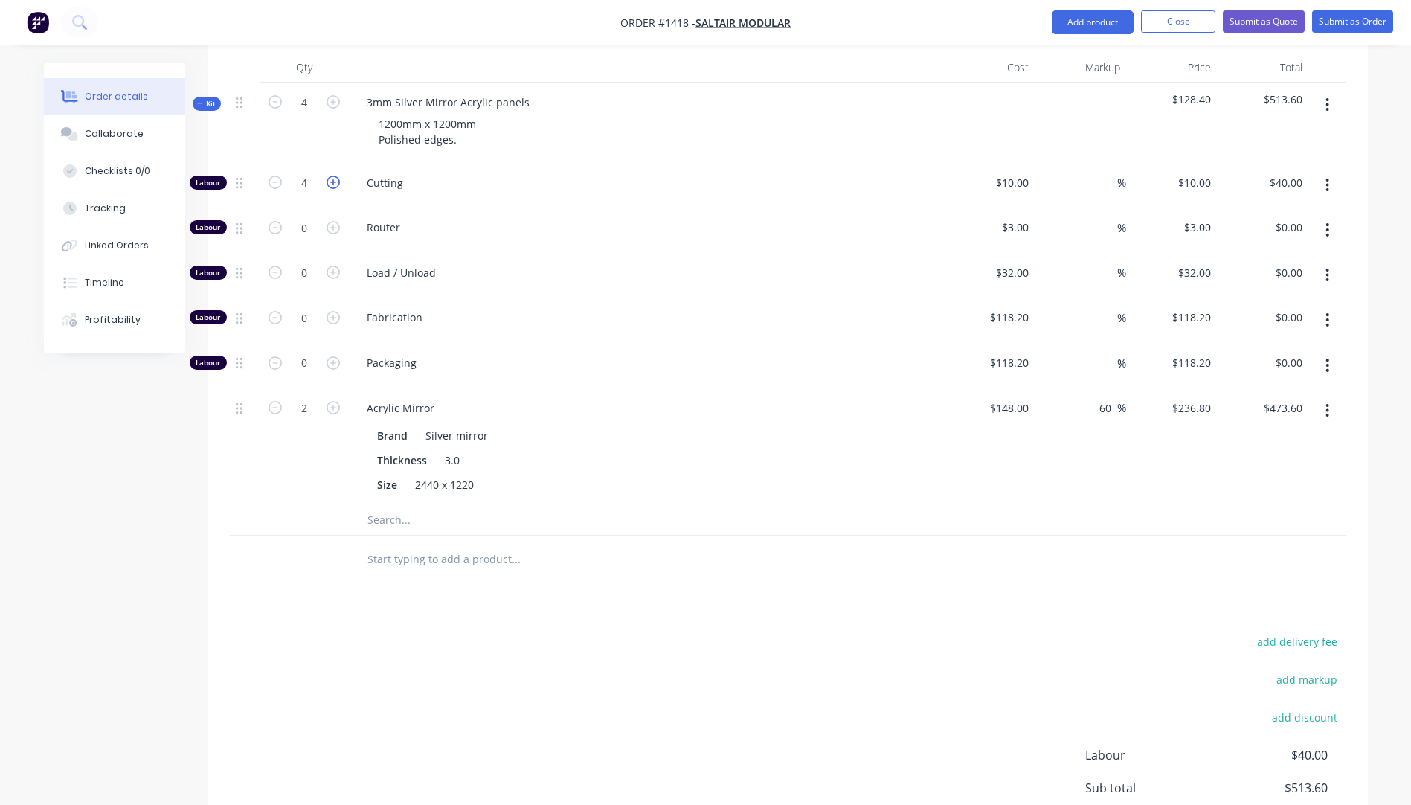
type input "5"
type input "$50.00"
click at [336, 176] on icon "button" at bounding box center [333, 182] width 13 height 13
type input "6"
type input "$60.00"
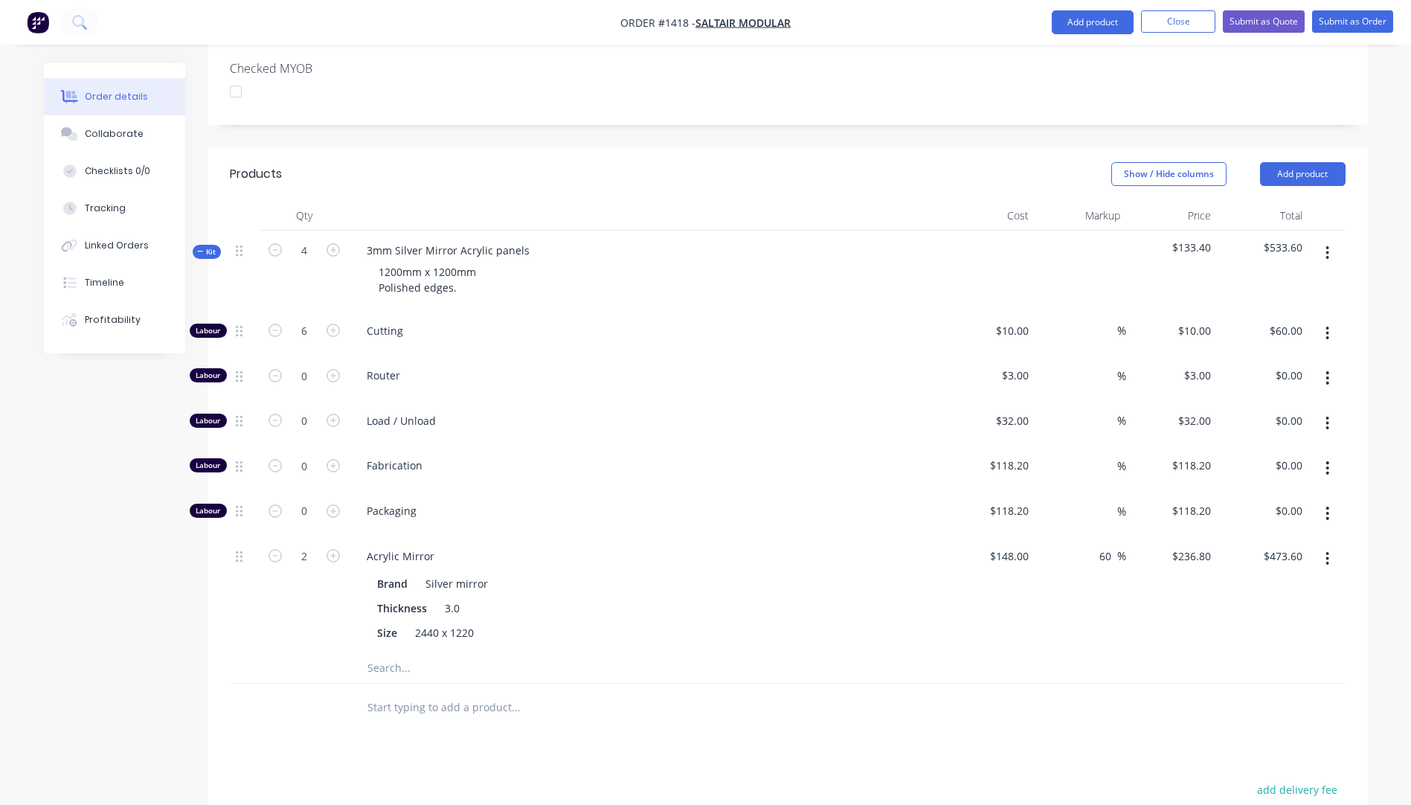
scroll to position [441, 0]
click at [335, 324] on icon "button" at bounding box center [333, 330] width 13 height 13
type input "7"
type input "$70.00"
click at [335, 324] on icon "button" at bounding box center [333, 330] width 13 height 13
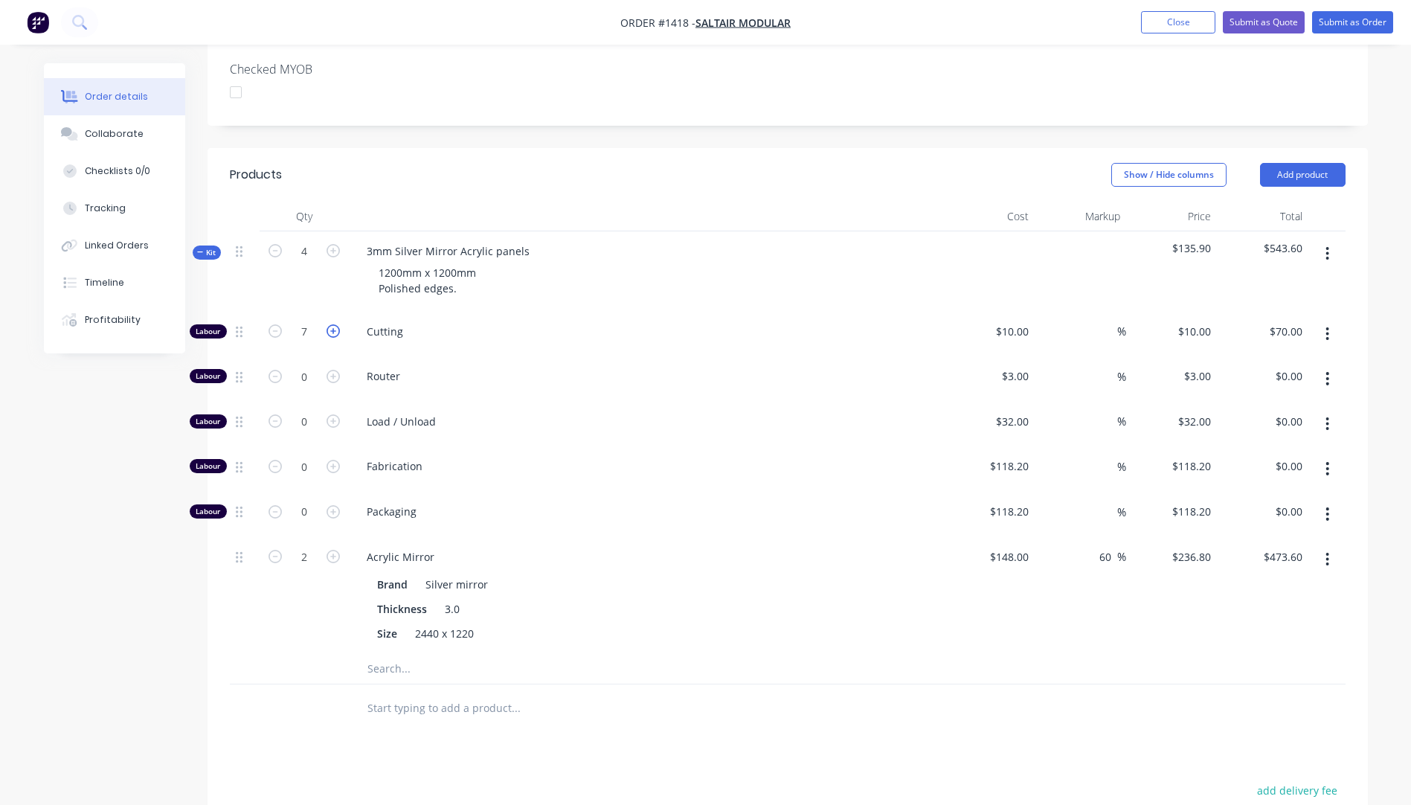
type input "8"
type input "$80.00"
click at [1017, 321] on input "10" at bounding box center [1014, 332] width 40 height 22
type input "$118.20"
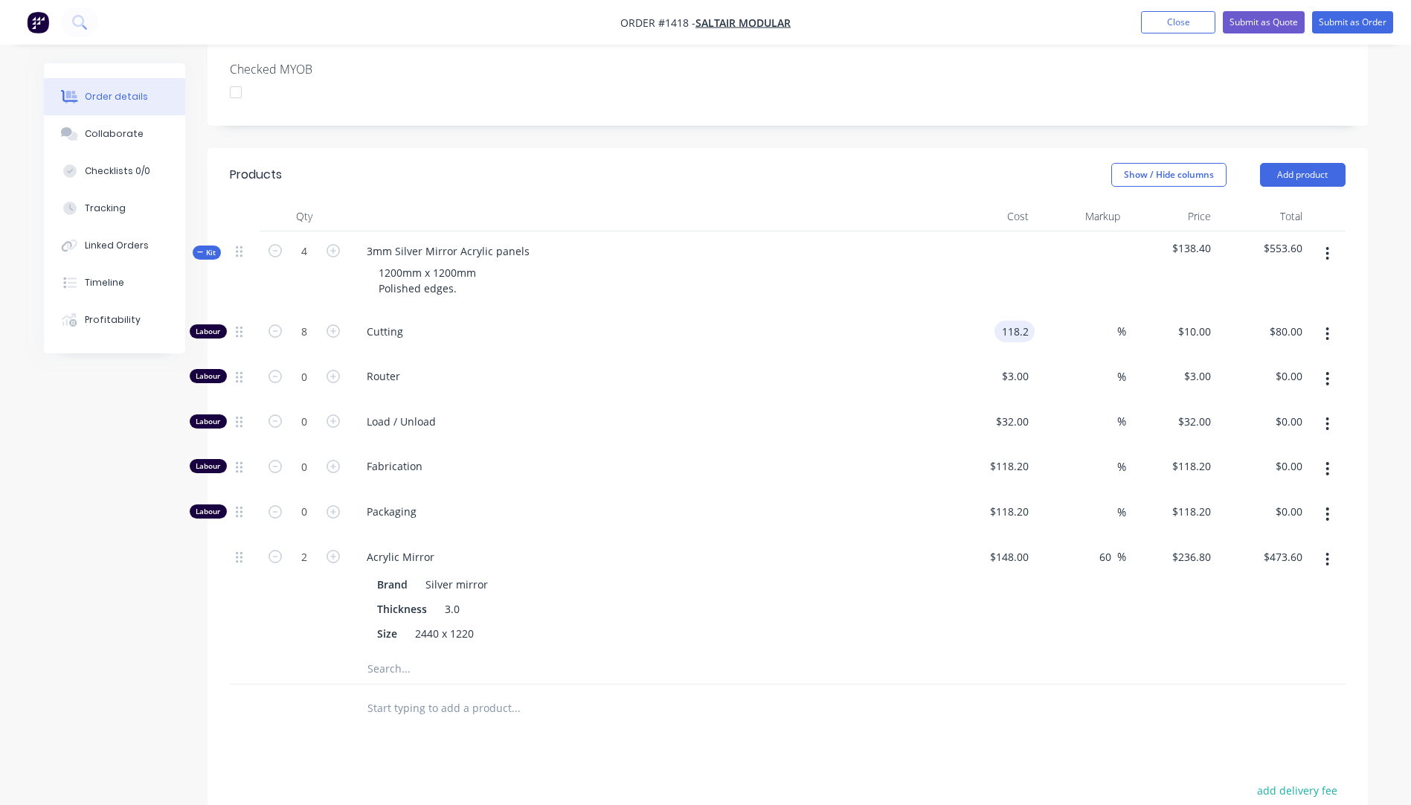
type input "$945.60"
click at [566, 446] on div "Fabrication" at bounding box center [646, 468] width 595 height 45
click at [317, 321] on input "8" at bounding box center [304, 332] width 39 height 22
type input "0.5"
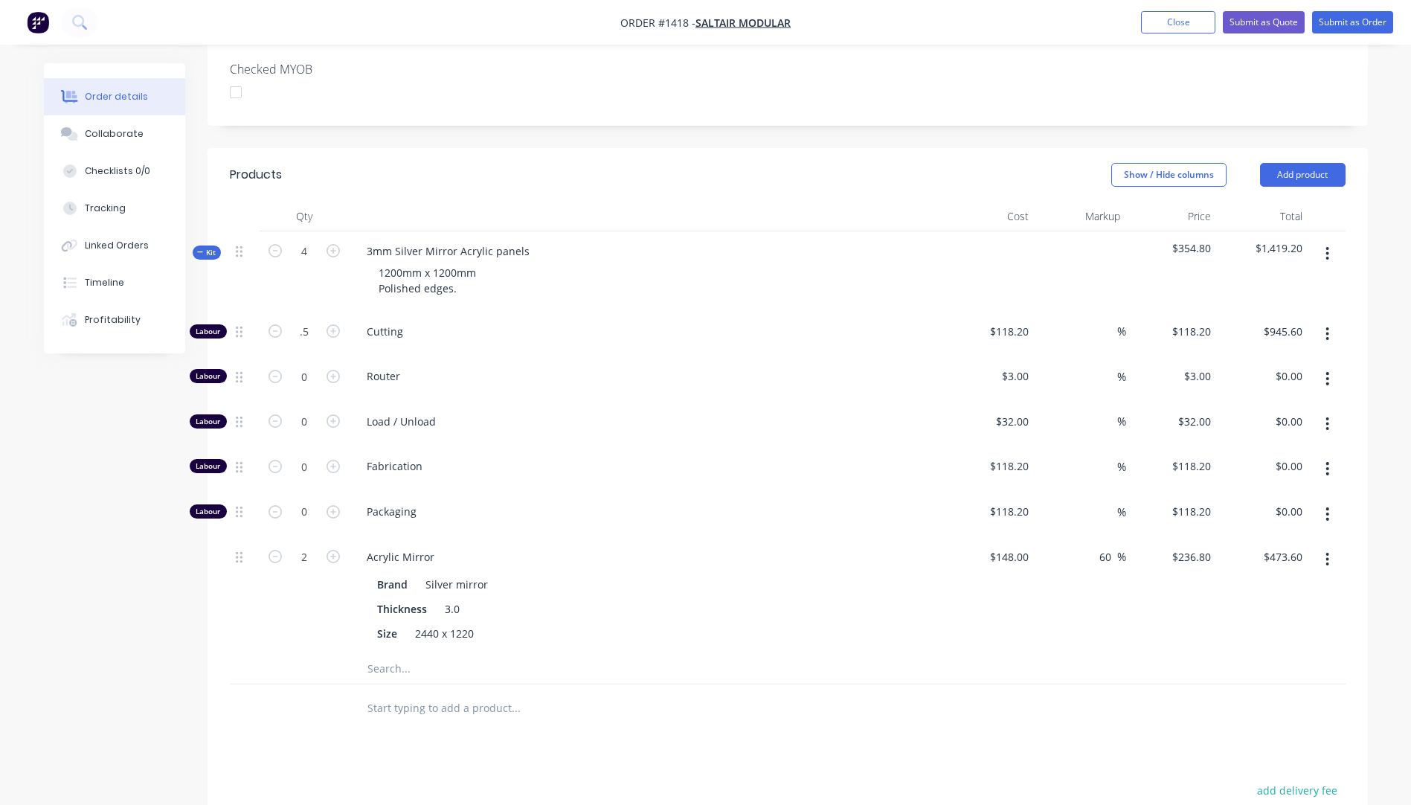
type input "$59.10"
click at [634, 312] on div "Cutting" at bounding box center [646, 334] width 595 height 45
click at [307, 321] on input "0.5" at bounding box center [304, 332] width 39 height 22
type input "0.6"
type input "$70.92"
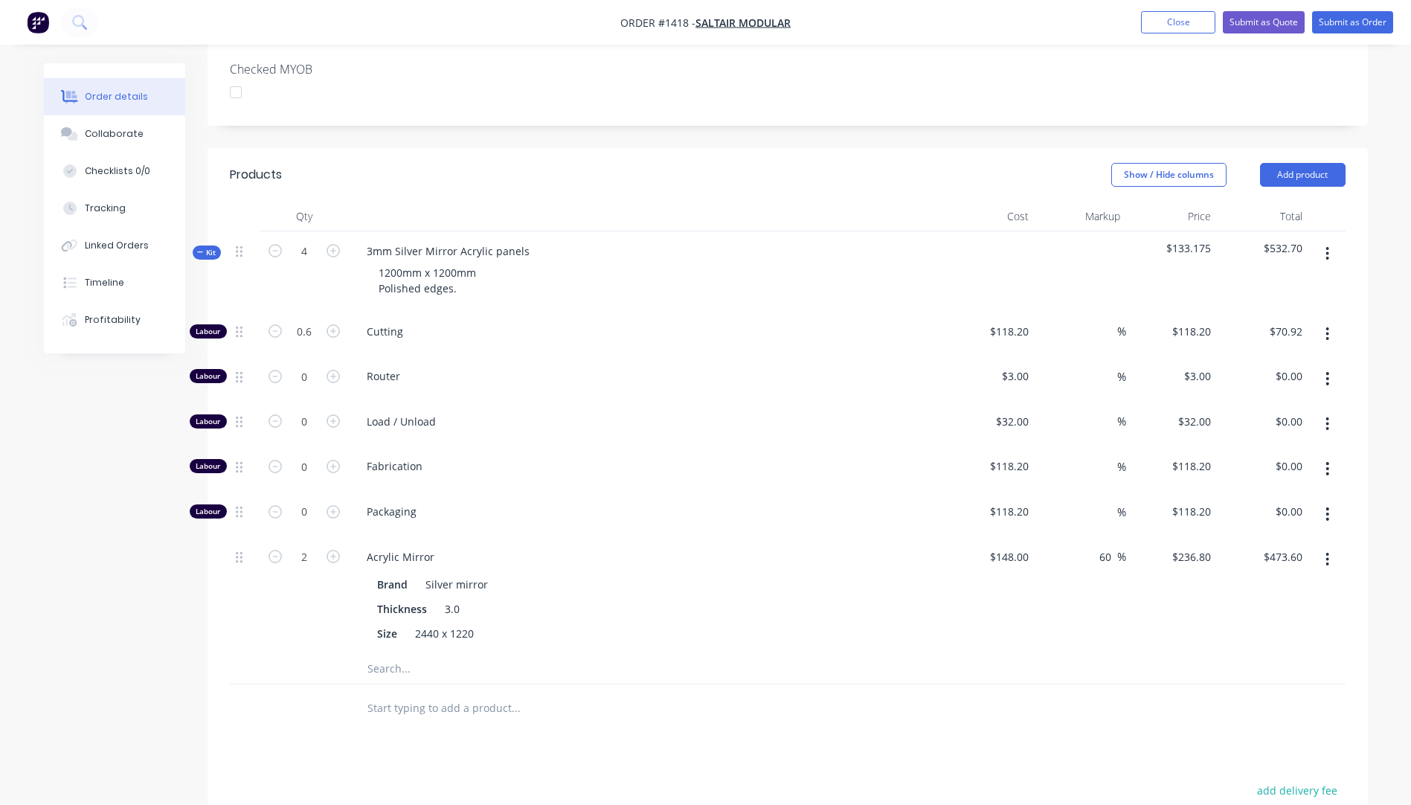
click at [657, 262] on div "1200mm x 1200mm Polished edges." at bounding box center [646, 280] width 583 height 37
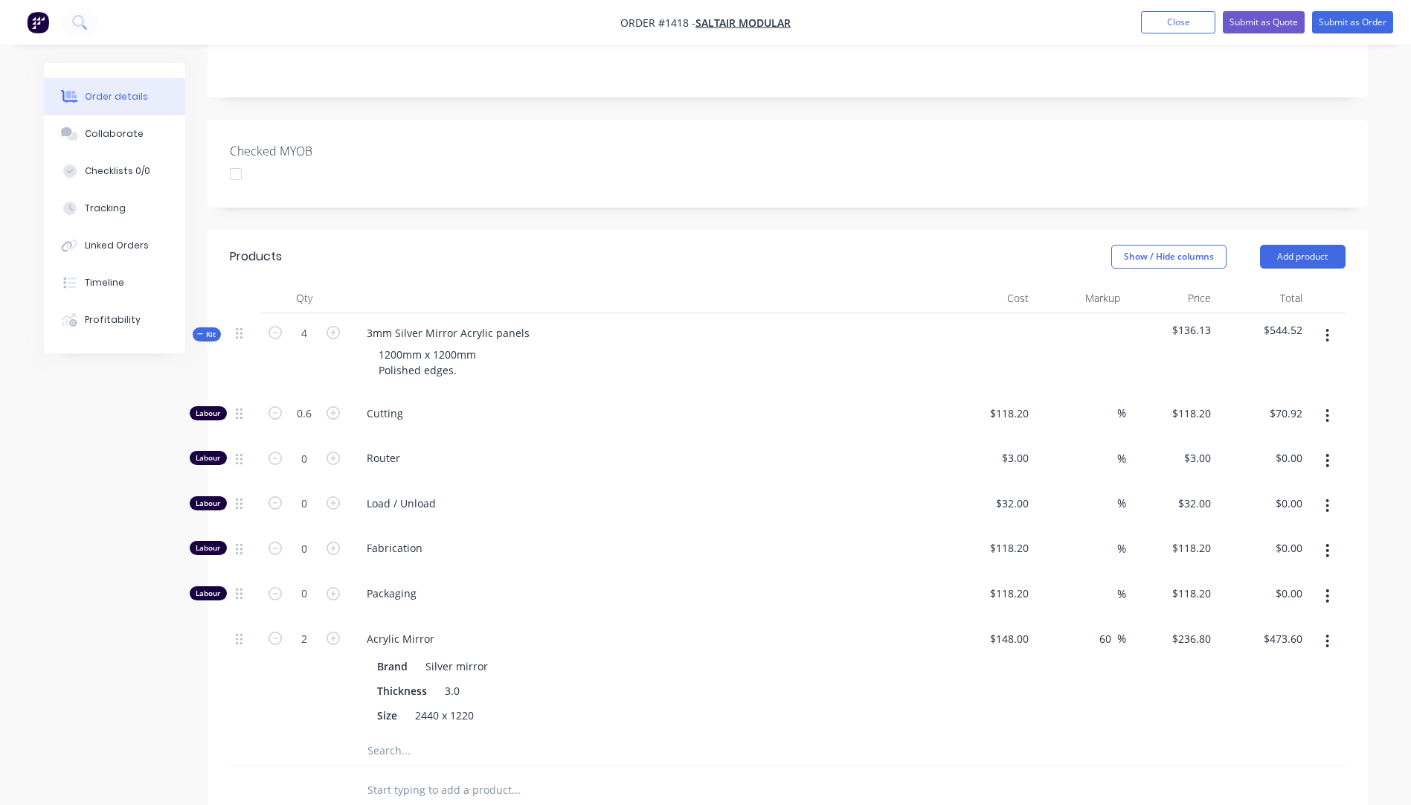
scroll to position [372, 0]
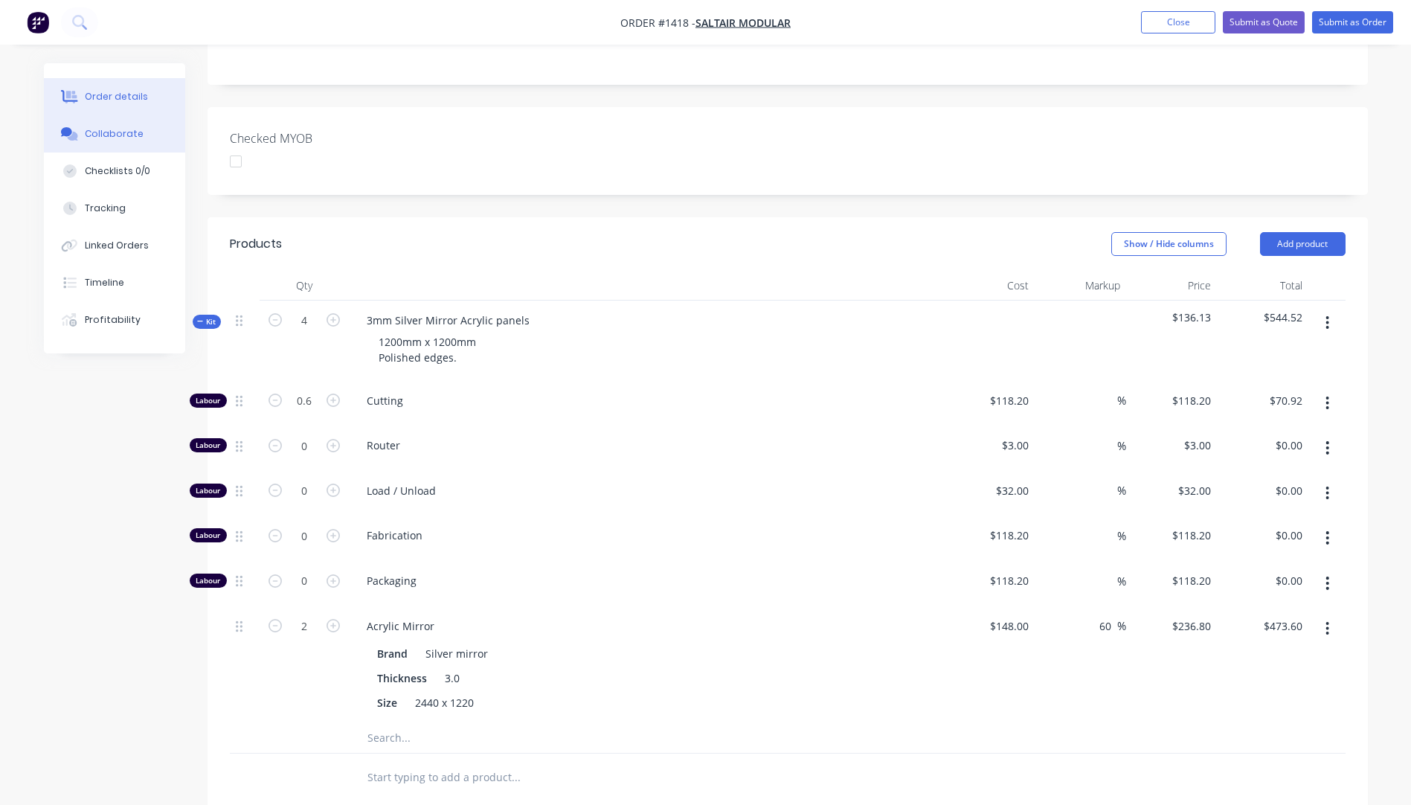
click at [100, 134] on div "Collaborate" at bounding box center [114, 133] width 59 height 13
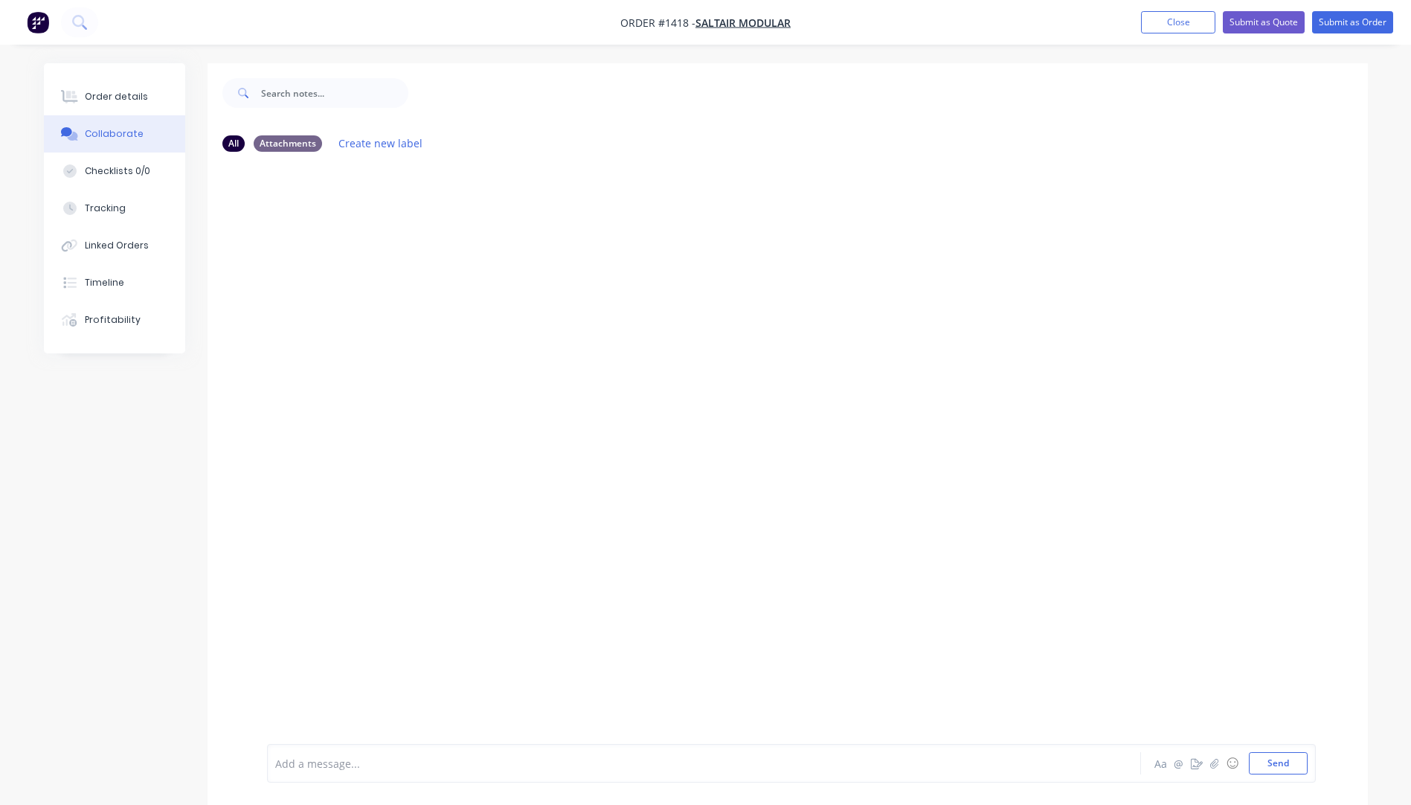
click at [399, 752] on div "Add a message..." at bounding box center [662, 763] width 774 height 22
click at [1277, 768] on button "Send" at bounding box center [1278, 763] width 59 height 22
click at [120, 91] on div "Order details" at bounding box center [116, 96] width 63 height 13
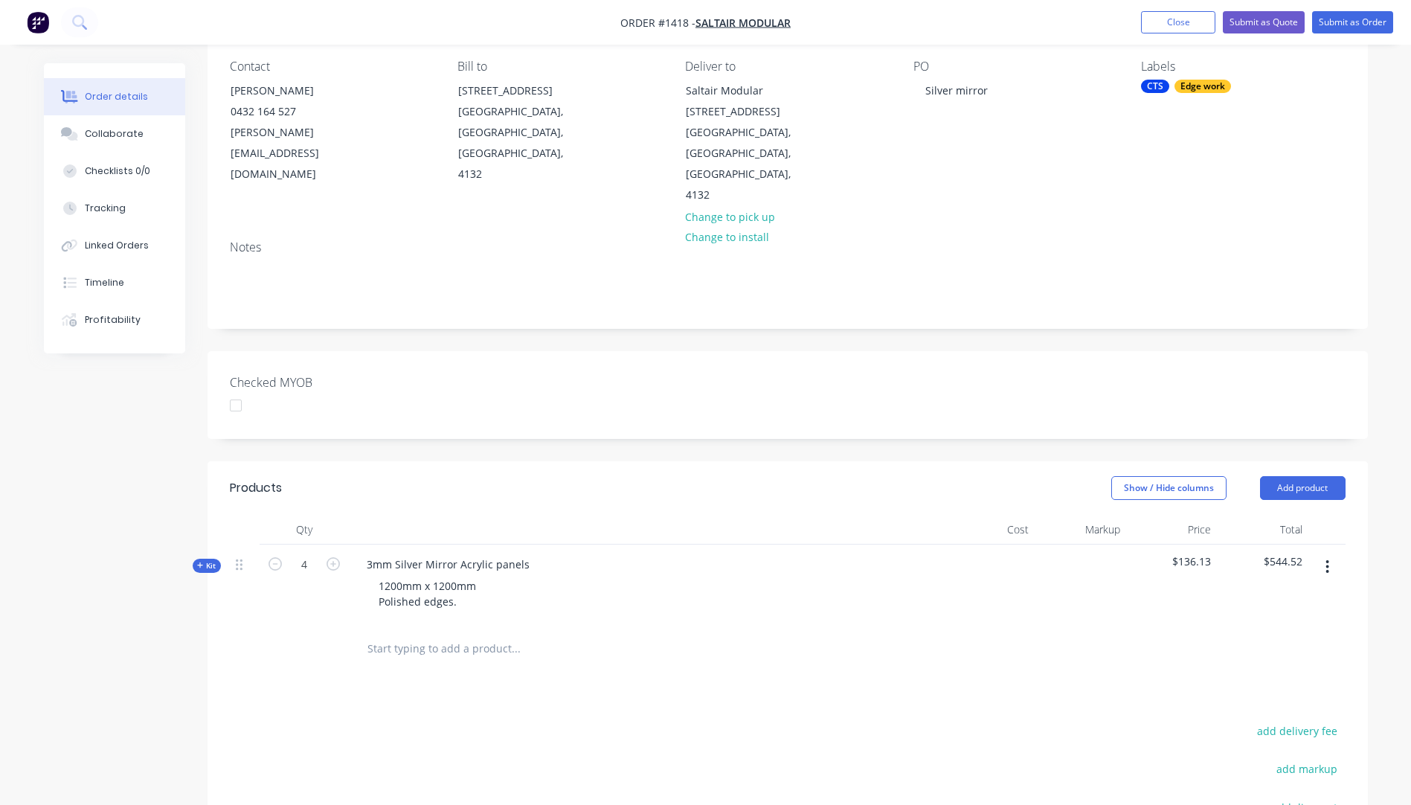
scroll to position [149, 0]
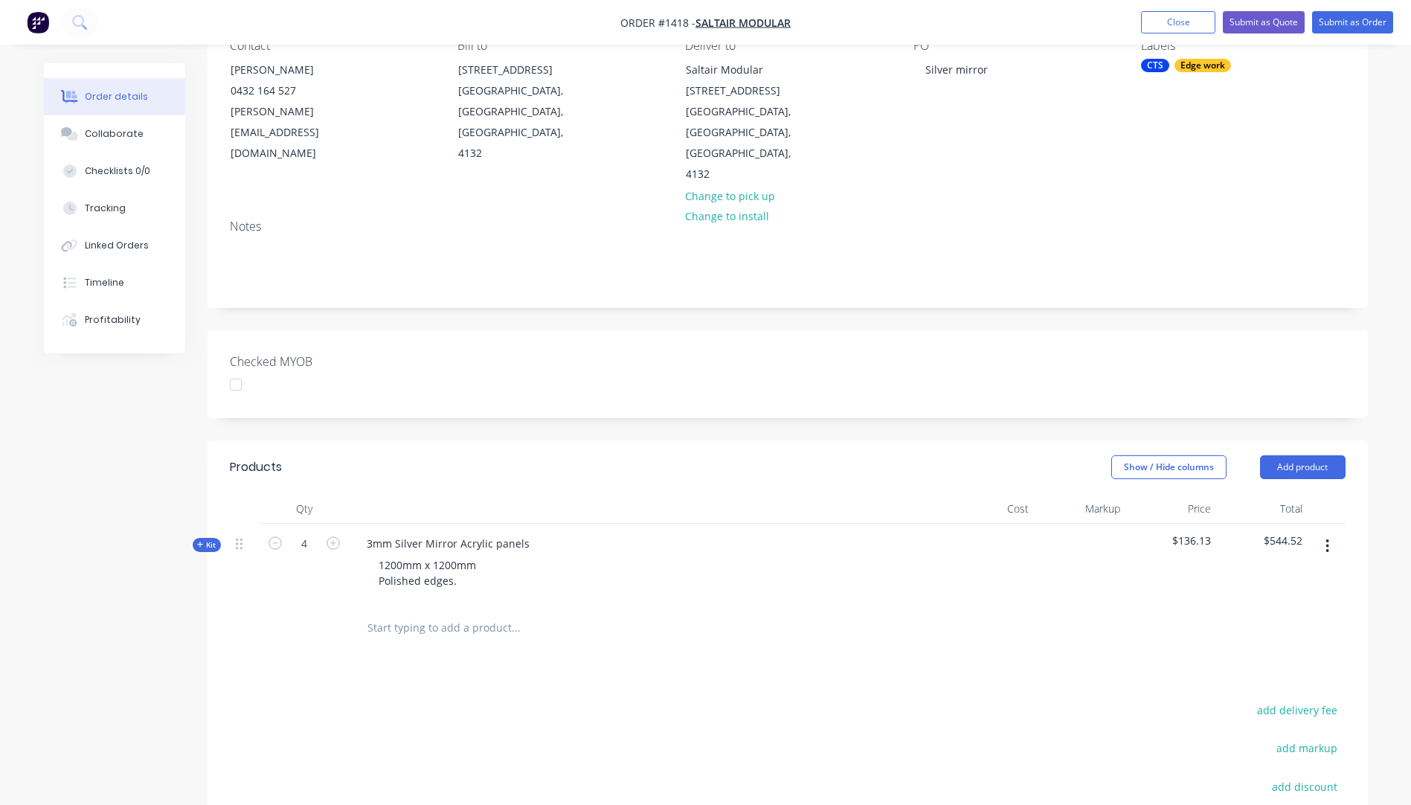
click at [202, 541] on icon at bounding box center [200, 544] width 7 height 7
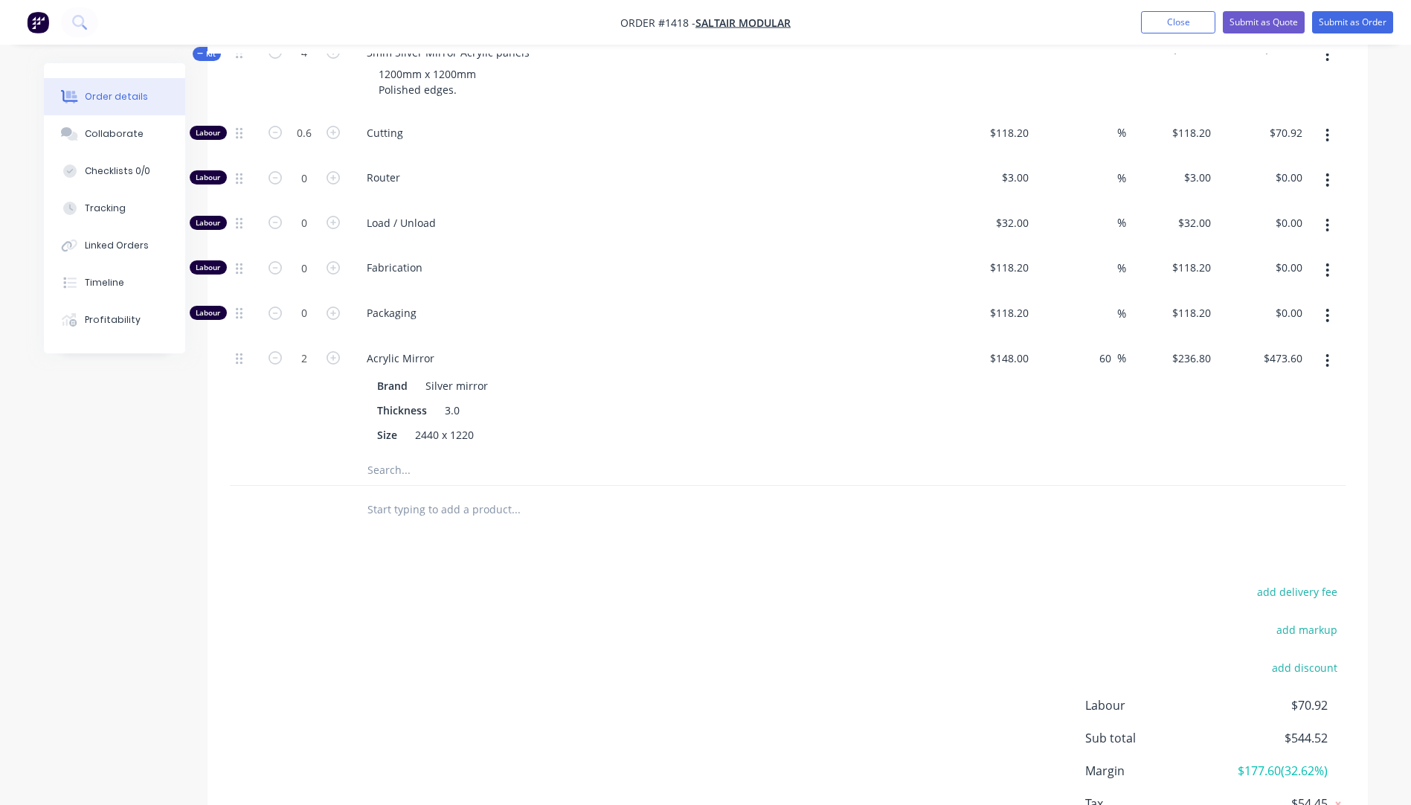
scroll to position [669, 0]
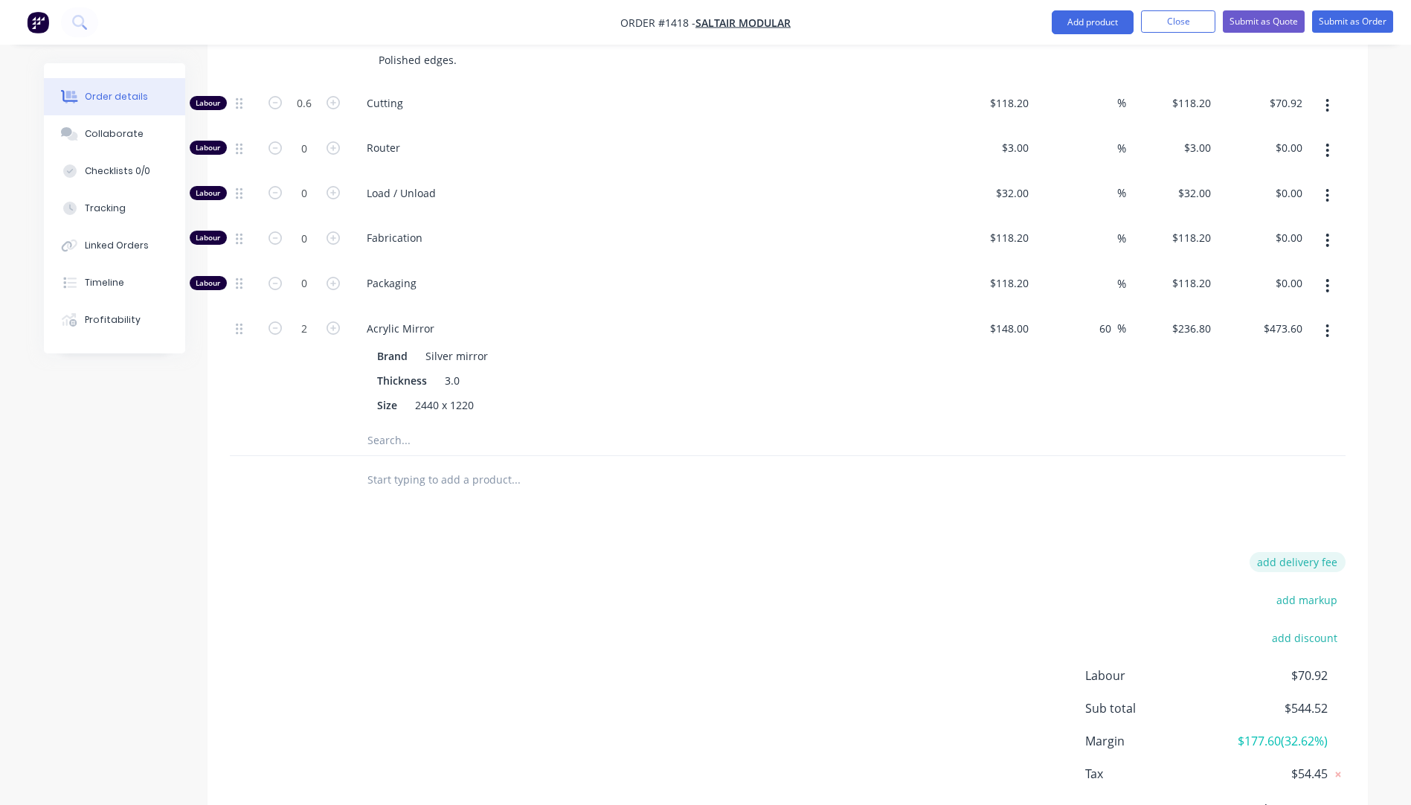
click at [1315, 552] on button "add delivery fee" at bounding box center [1298, 562] width 96 height 20
click at [1305, 552] on input at bounding box center [1287, 563] width 67 height 22
type input "75"
click at [993, 593] on div "Delivery fee Delivery fee Delivery fee name (Optional) 75 75 $0 add markup add …" at bounding box center [788, 693] width 1116 height 283
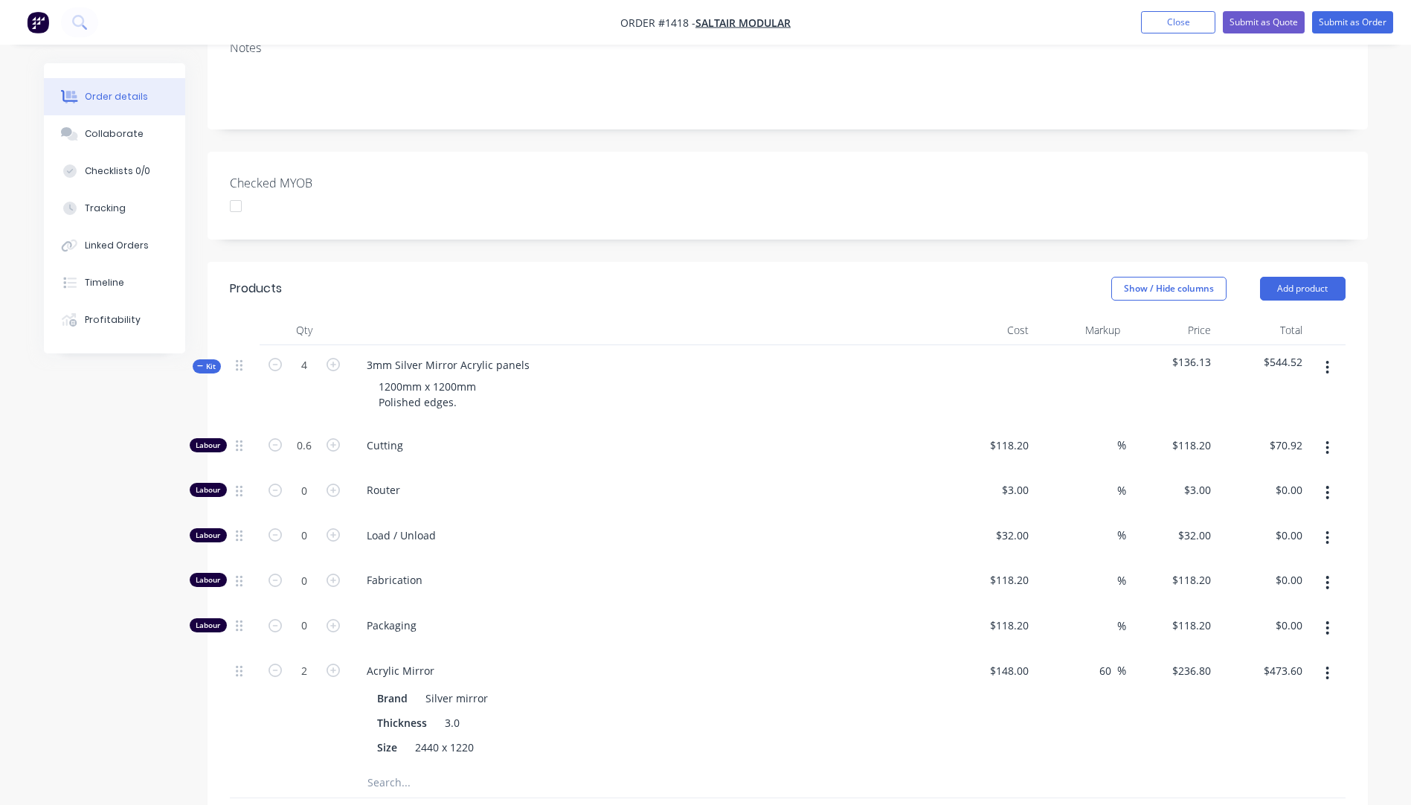
scroll to position [0, 0]
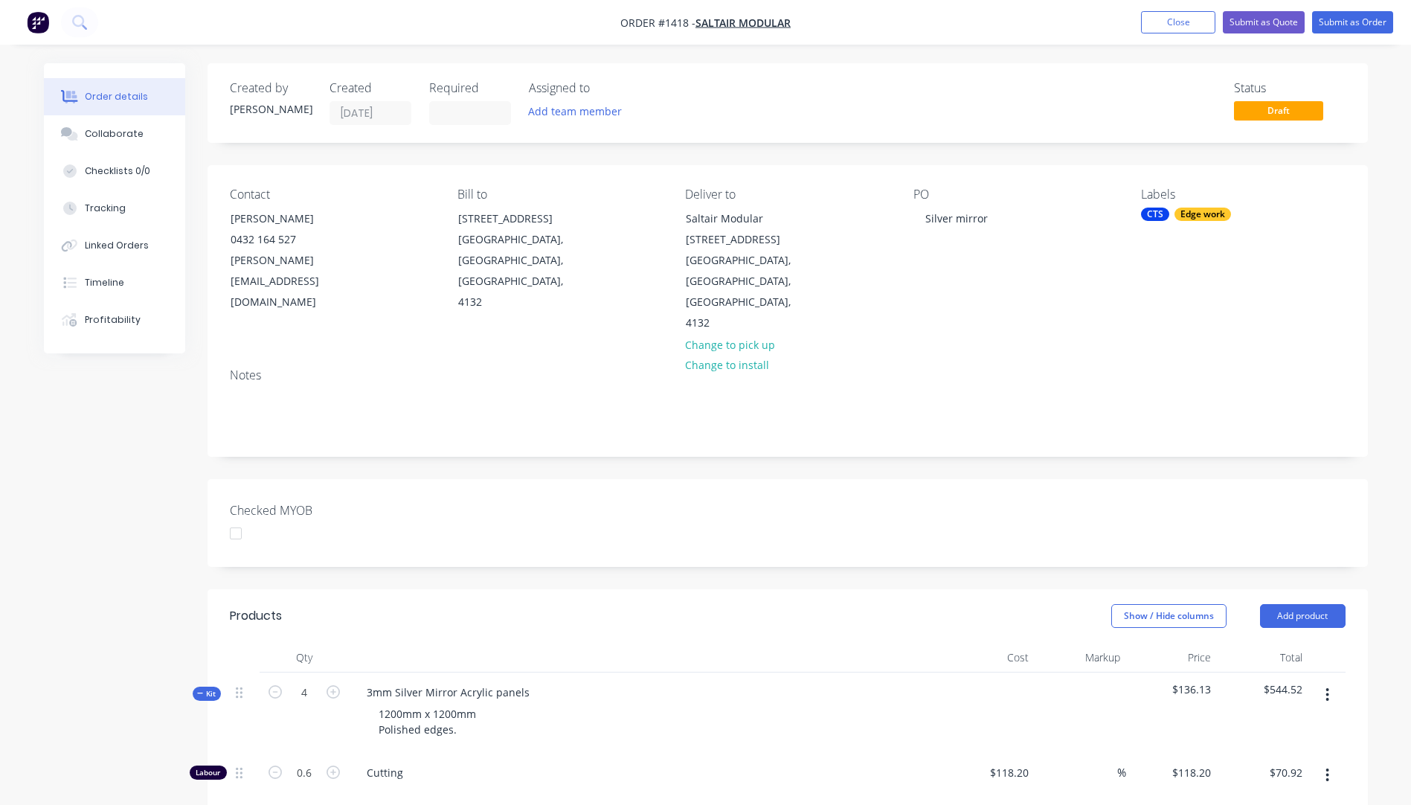
click at [1195, 213] on div "Edge work" at bounding box center [1202, 214] width 57 height 13
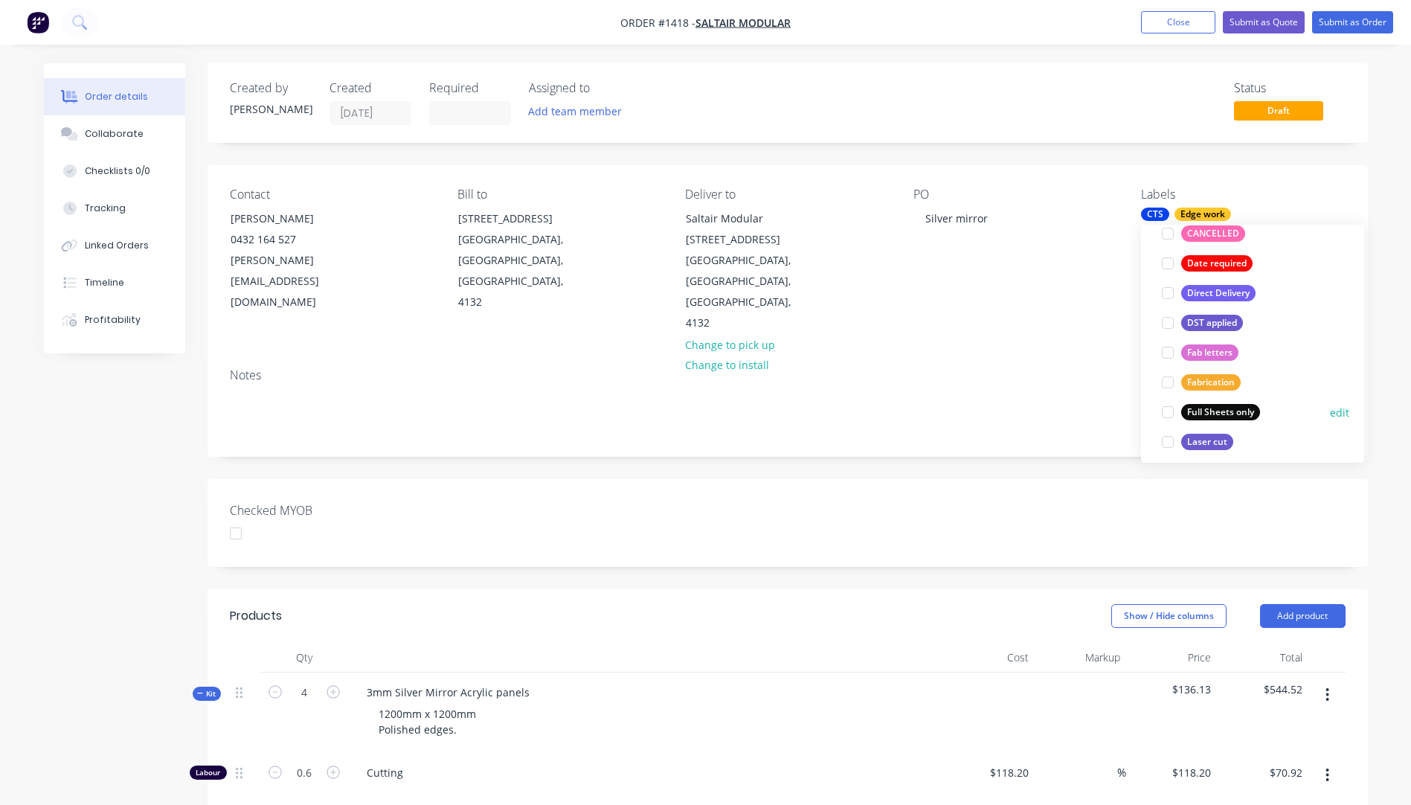
scroll to position [223, 0]
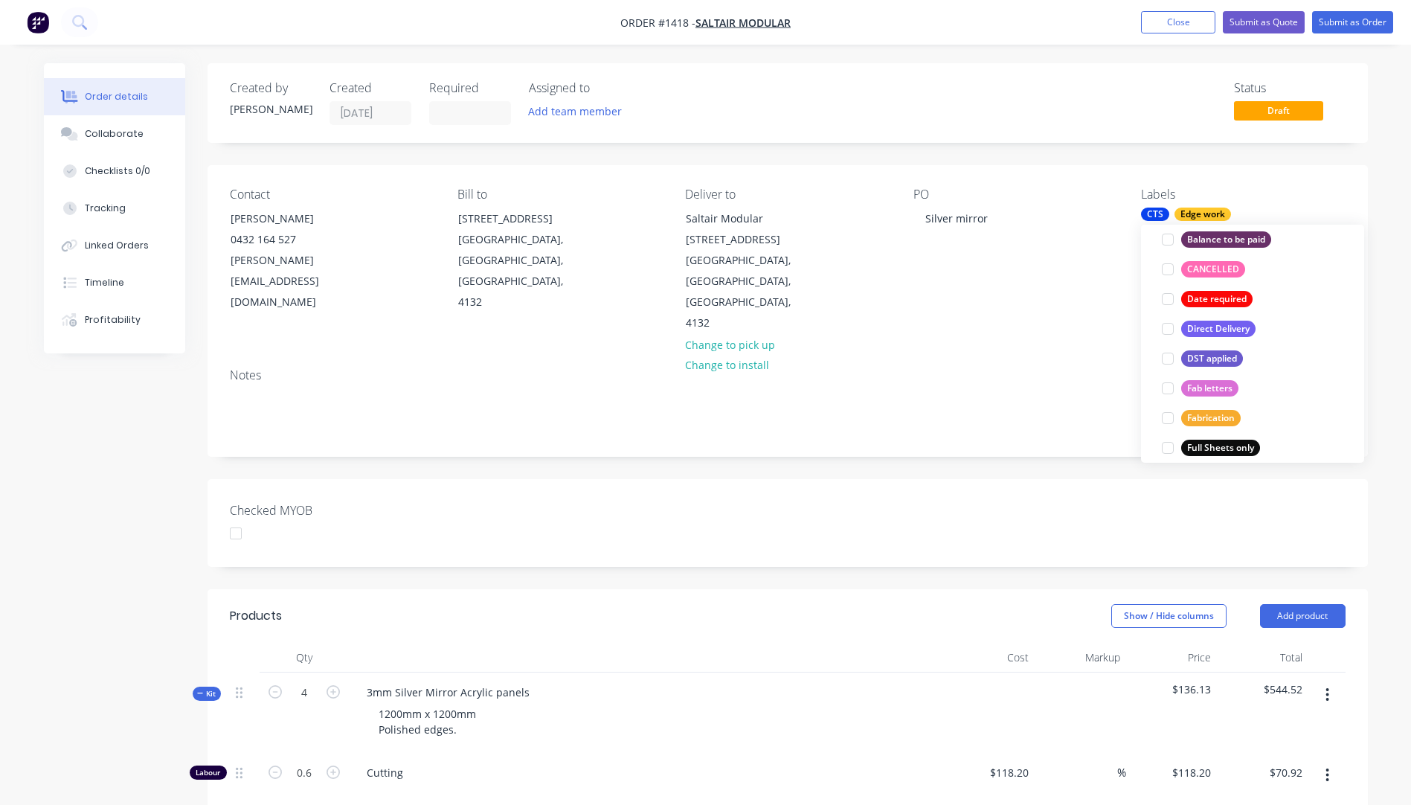
click at [1087, 303] on div "Contact Jim Moll 0432 164 527 jim.m@saltairmodular.com.au Bill to 181 Magnesium…" at bounding box center [788, 260] width 1160 height 191
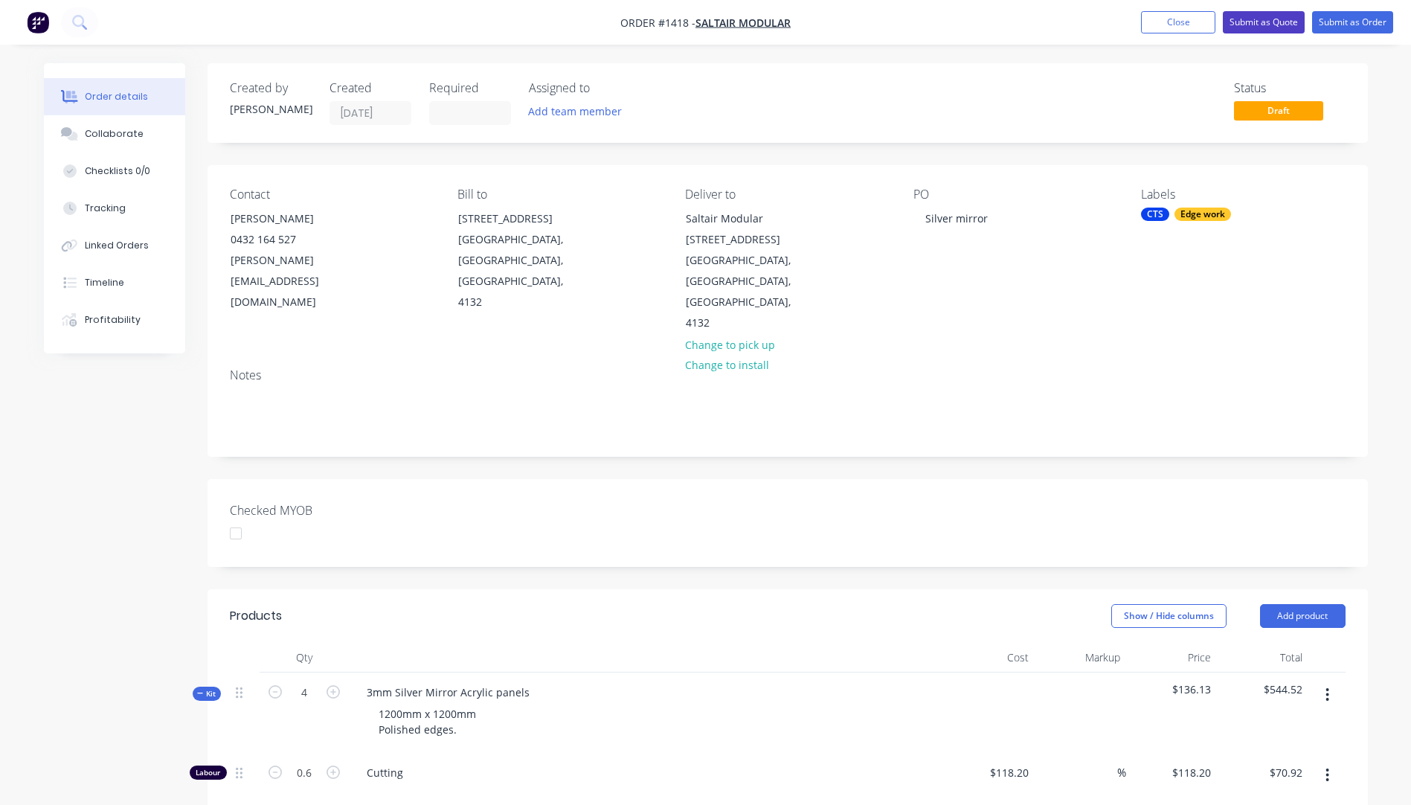
click at [1267, 27] on button "Submit as Quote" at bounding box center [1264, 22] width 82 height 22
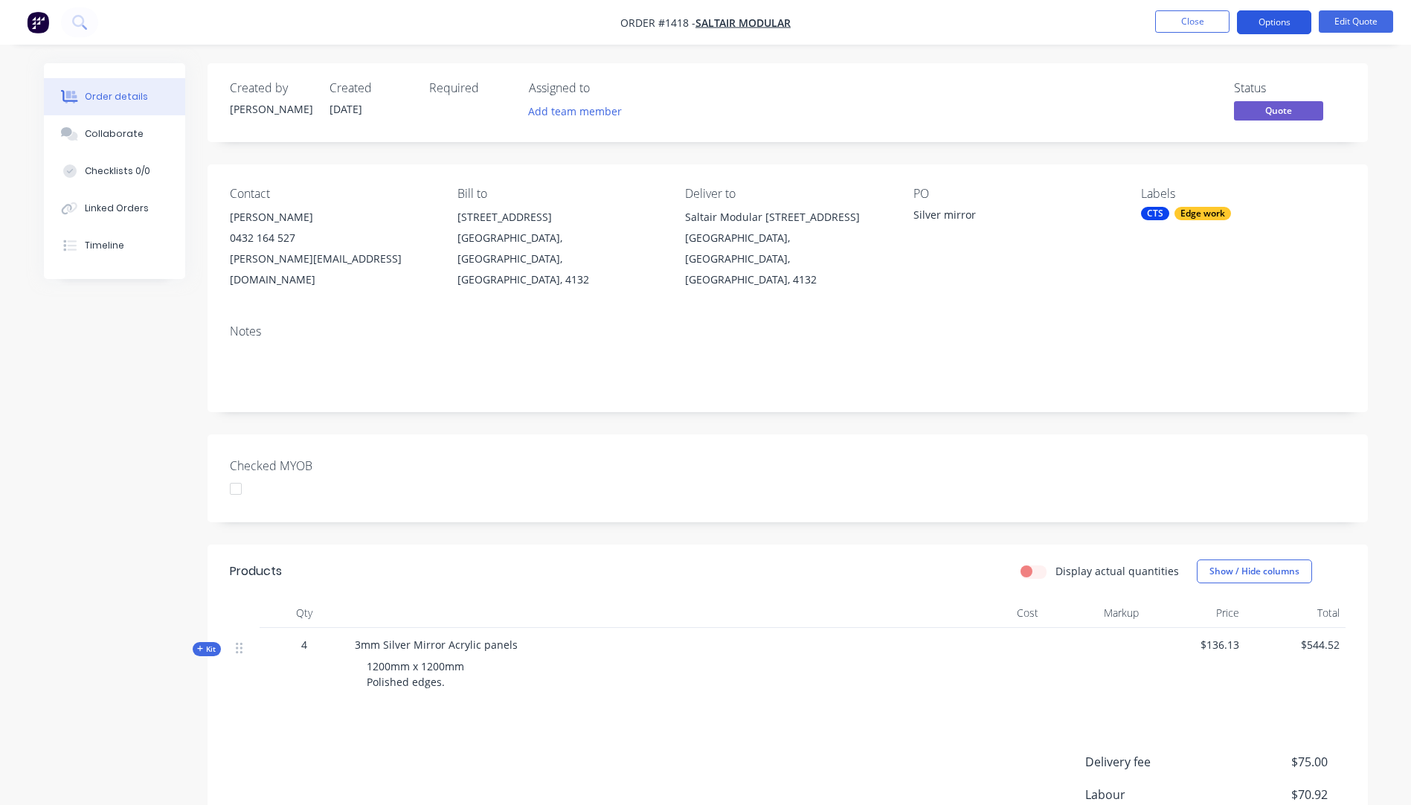
click at [1267, 26] on button "Options" at bounding box center [1274, 22] width 74 height 24
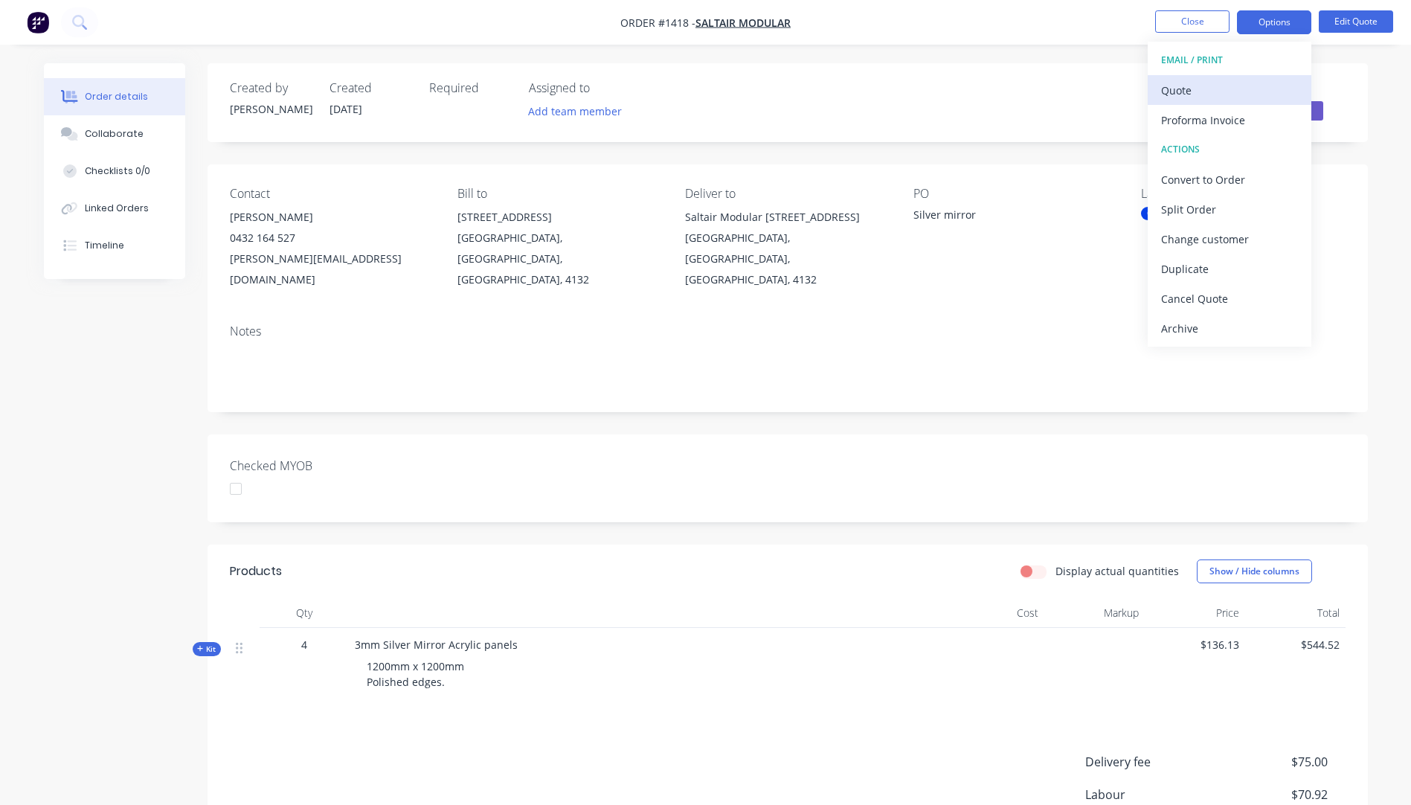
click at [1187, 94] on div "Quote" at bounding box center [1229, 91] width 137 height 22
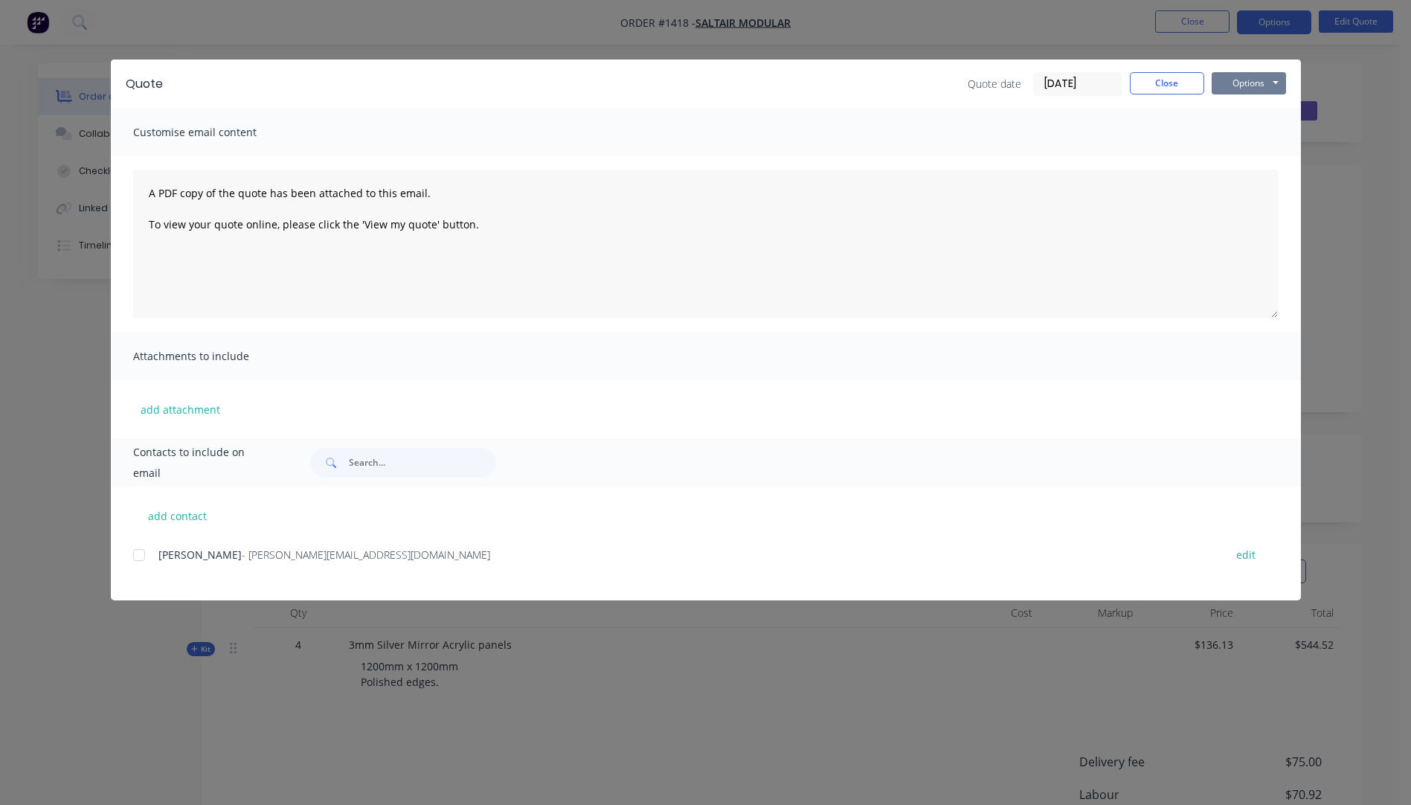
click at [1233, 89] on button "Options" at bounding box center [1249, 83] width 74 height 22
click at [1240, 105] on button "Preview" at bounding box center [1259, 109] width 95 height 25
click at [172, 408] on button "add attachment" at bounding box center [180, 409] width 94 height 22
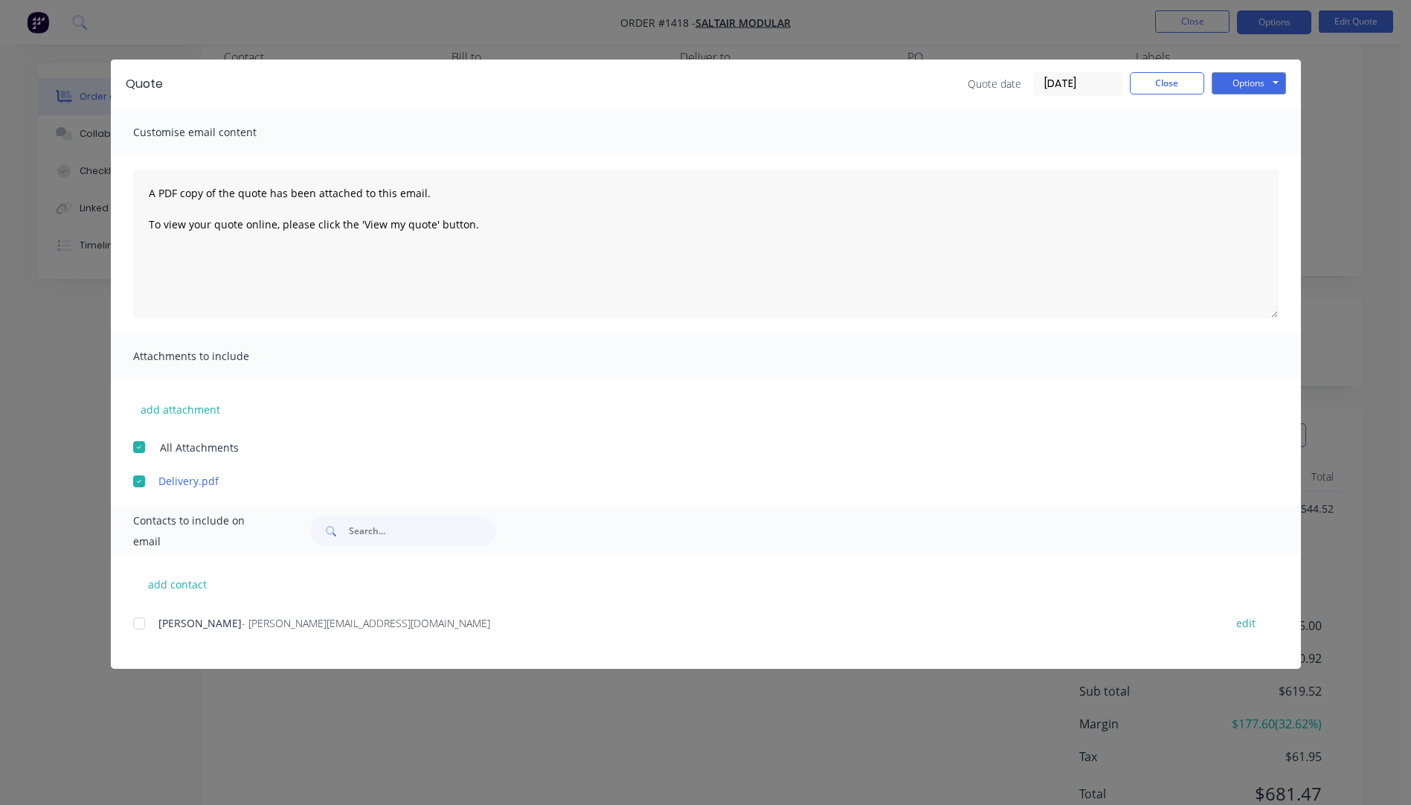
scroll to position [149, 0]
click at [139, 623] on div at bounding box center [139, 623] width 30 height 30
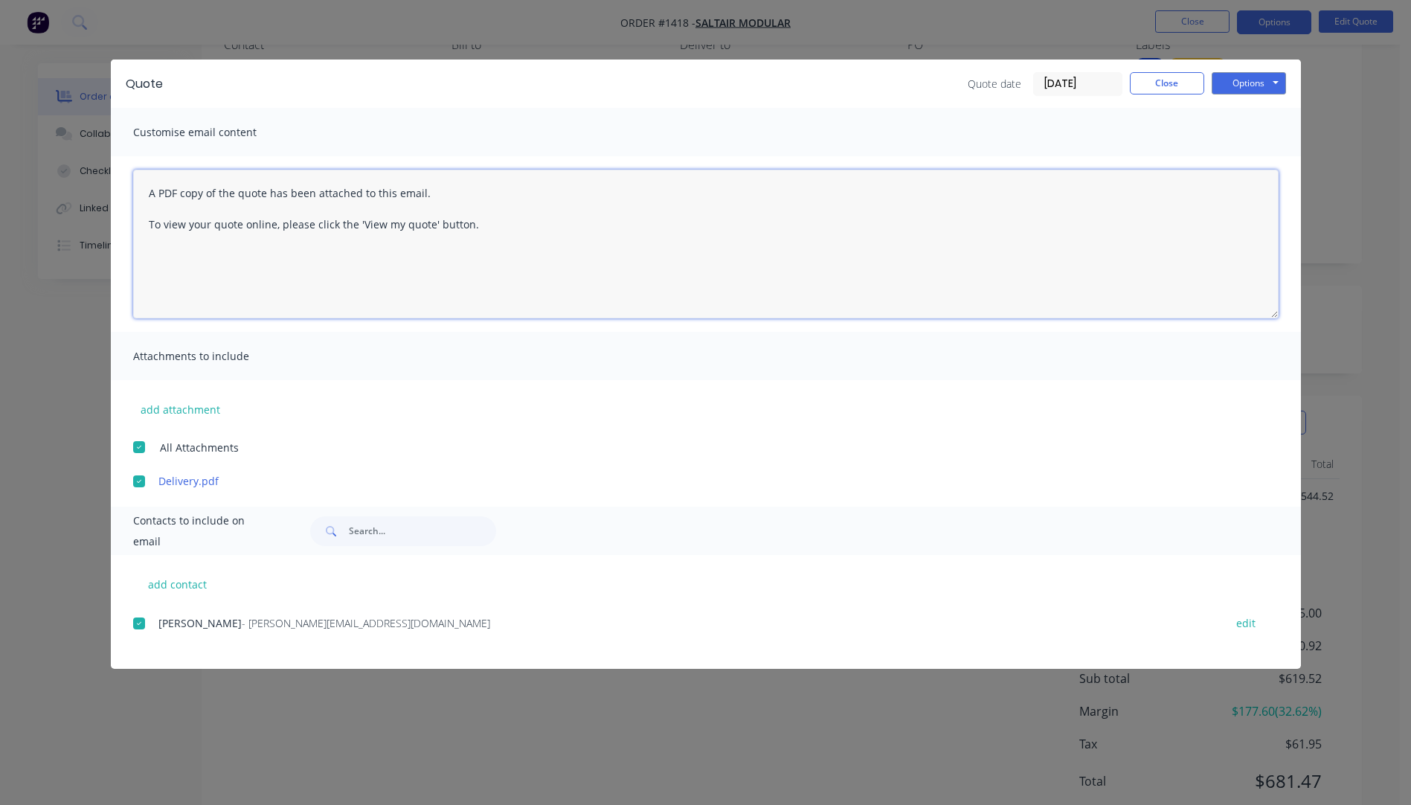
paste textarea "Hi, Please contact us if you have any questions. Regards, Darren sales@allstarp…"
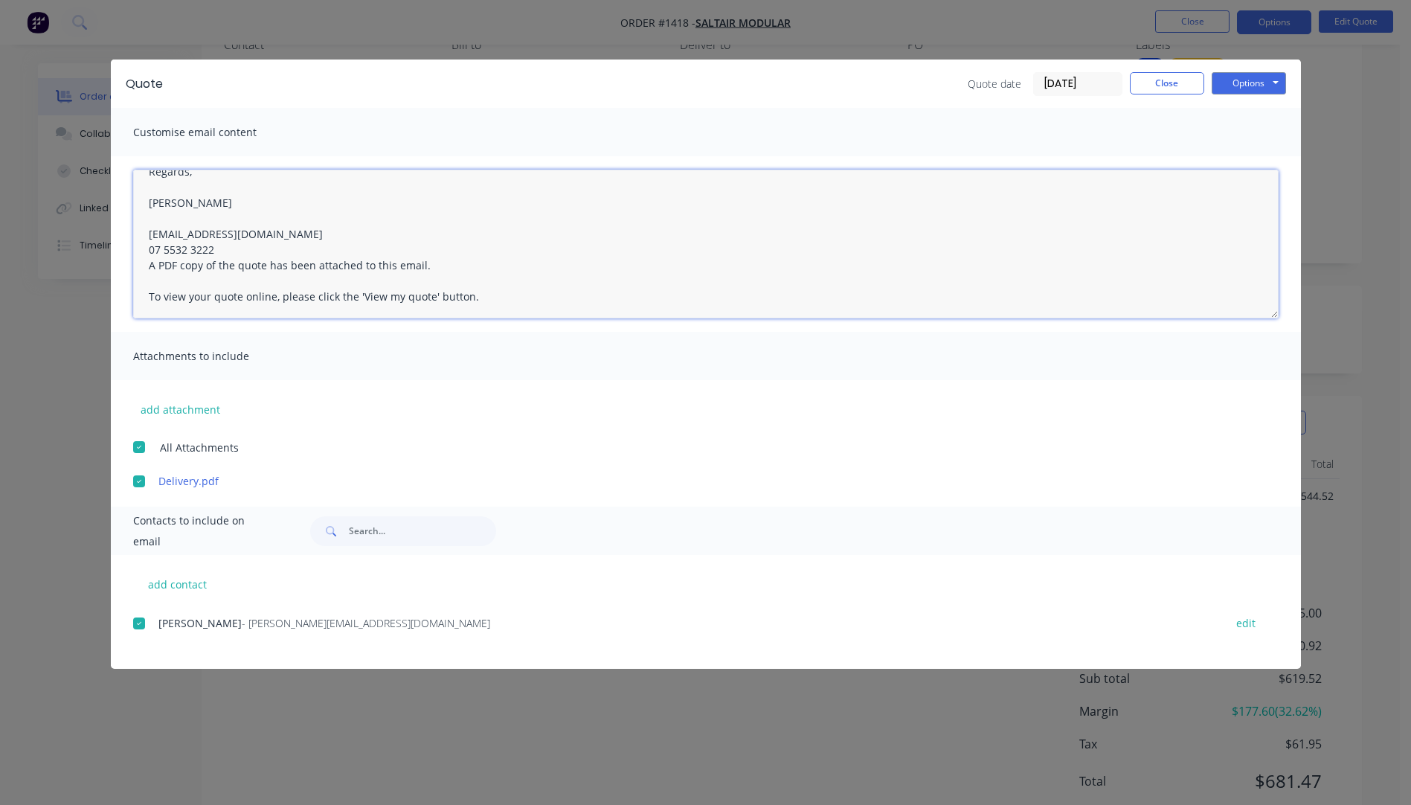
scroll to position [86, 0]
click at [218, 245] on textarea "Hi, Please contact us if you have any questions. Regards, Darren sales@allstarp…" at bounding box center [705, 244] width 1145 height 149
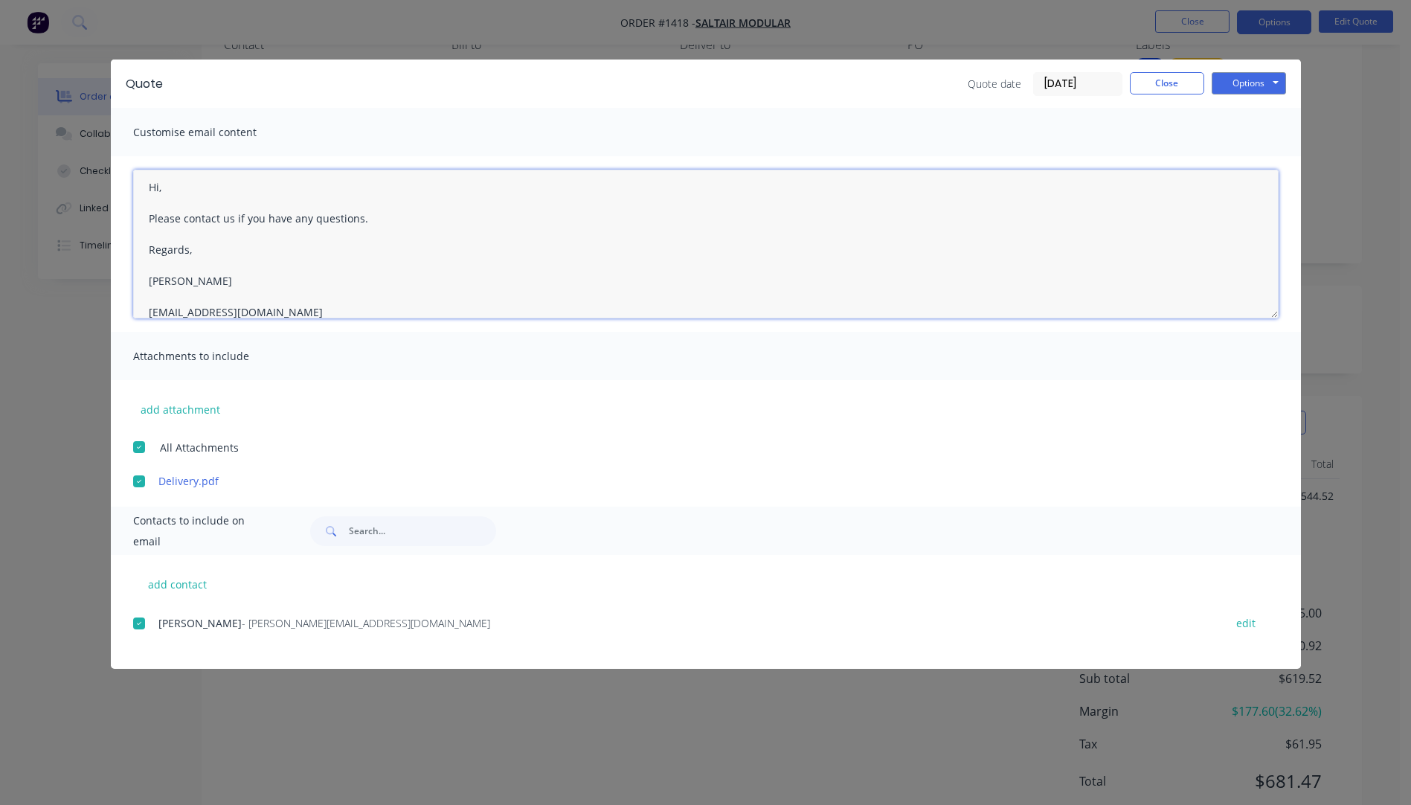
scroll to position [0, 0]
click at [171, 193] on textarea "Hi, Please contact us if you have any questions. Regards, Darren sales@allstarp…" at bounding box center [705, 244] width 1145 height 149
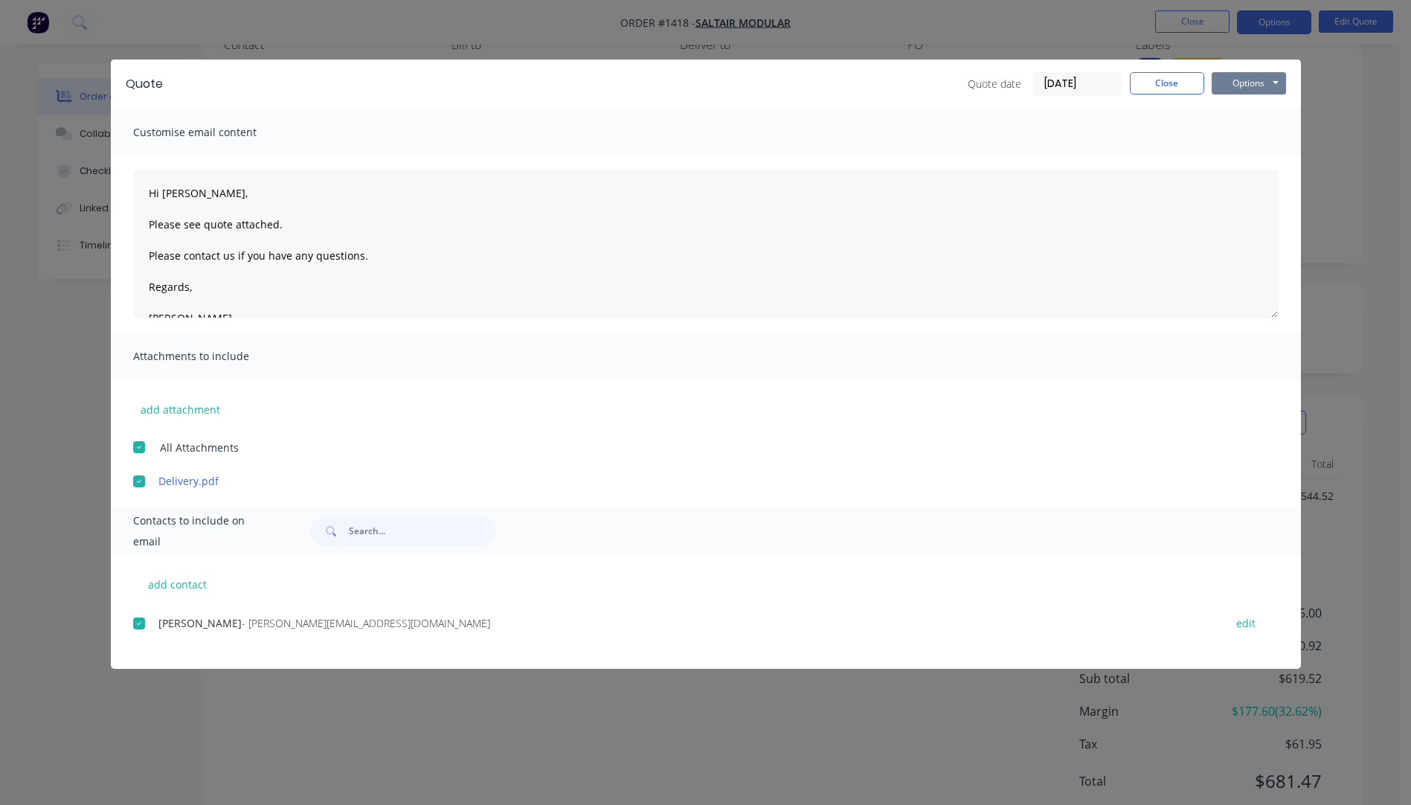
click at [1235, 82] on button "Options" at bounding box center [1249, 83] width 74 height 22
click at [1250, 163] on button "Email" at bounding box center [1259, 159] width 95 height 25
type textarea "A PDF copy of the quote has been attached to this email. To view your quote onl…"
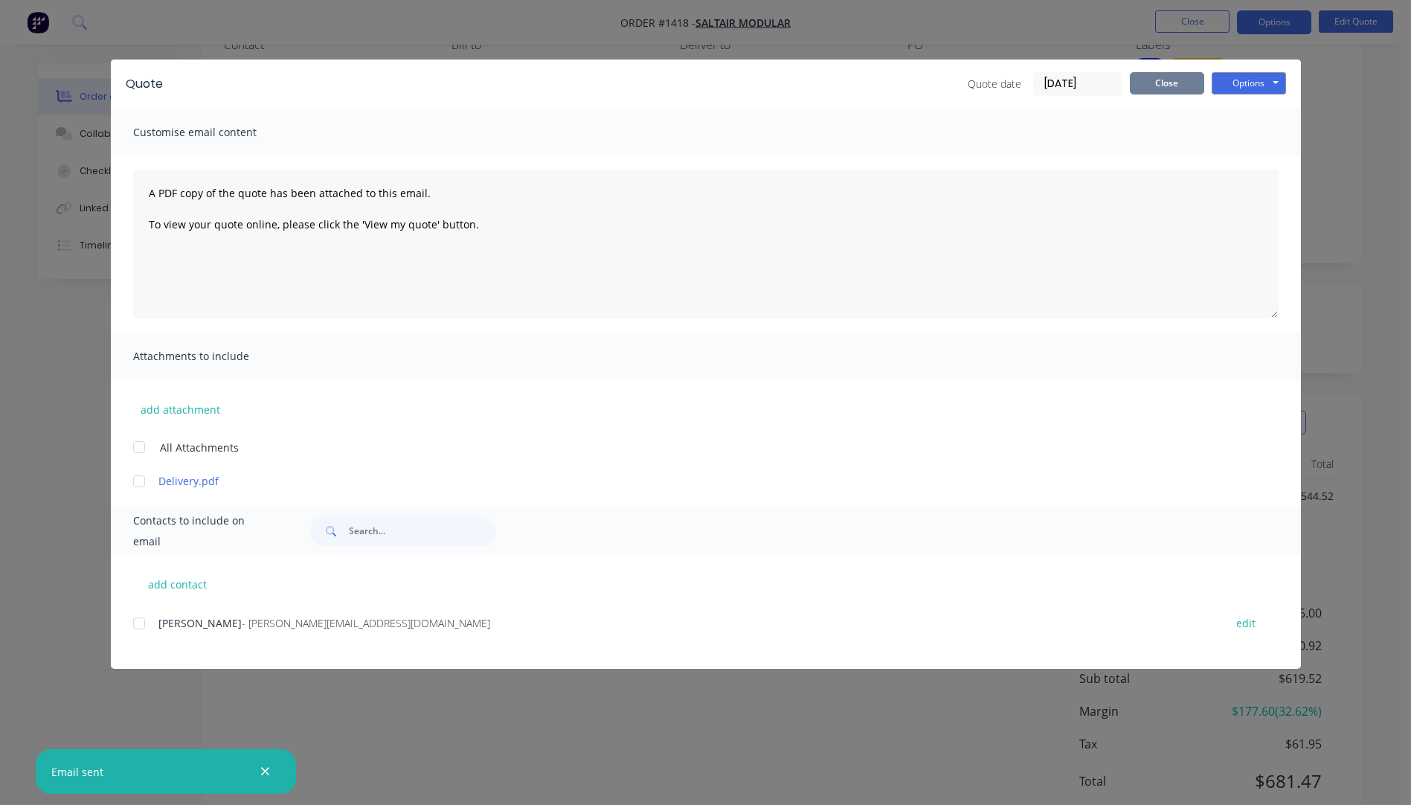
click at [1174, 82] on button "Close" at bounding box center [1167, 83] width 74 height 22
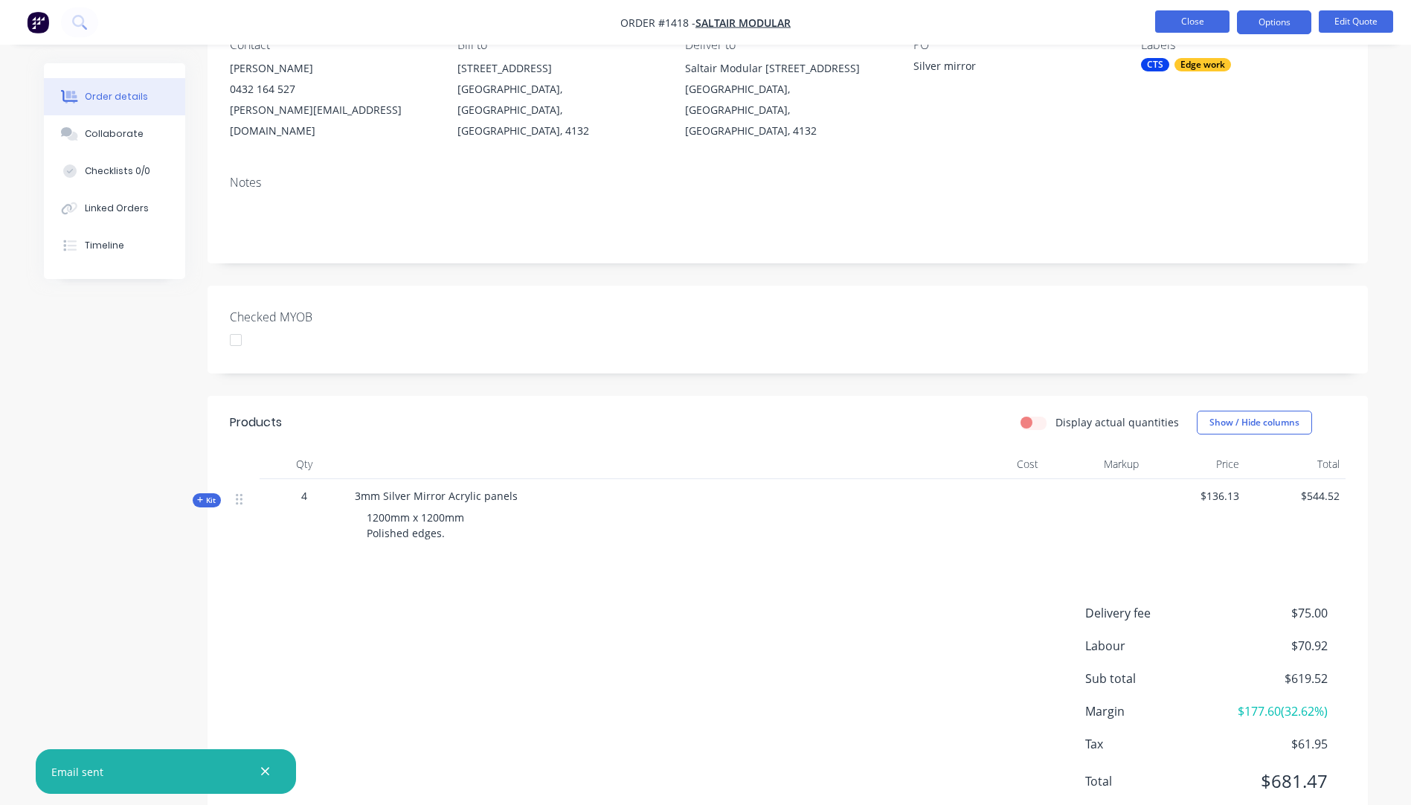
click at [1173, 30] on button "Close" at bounding box center [1192, 21] width 74 height 22
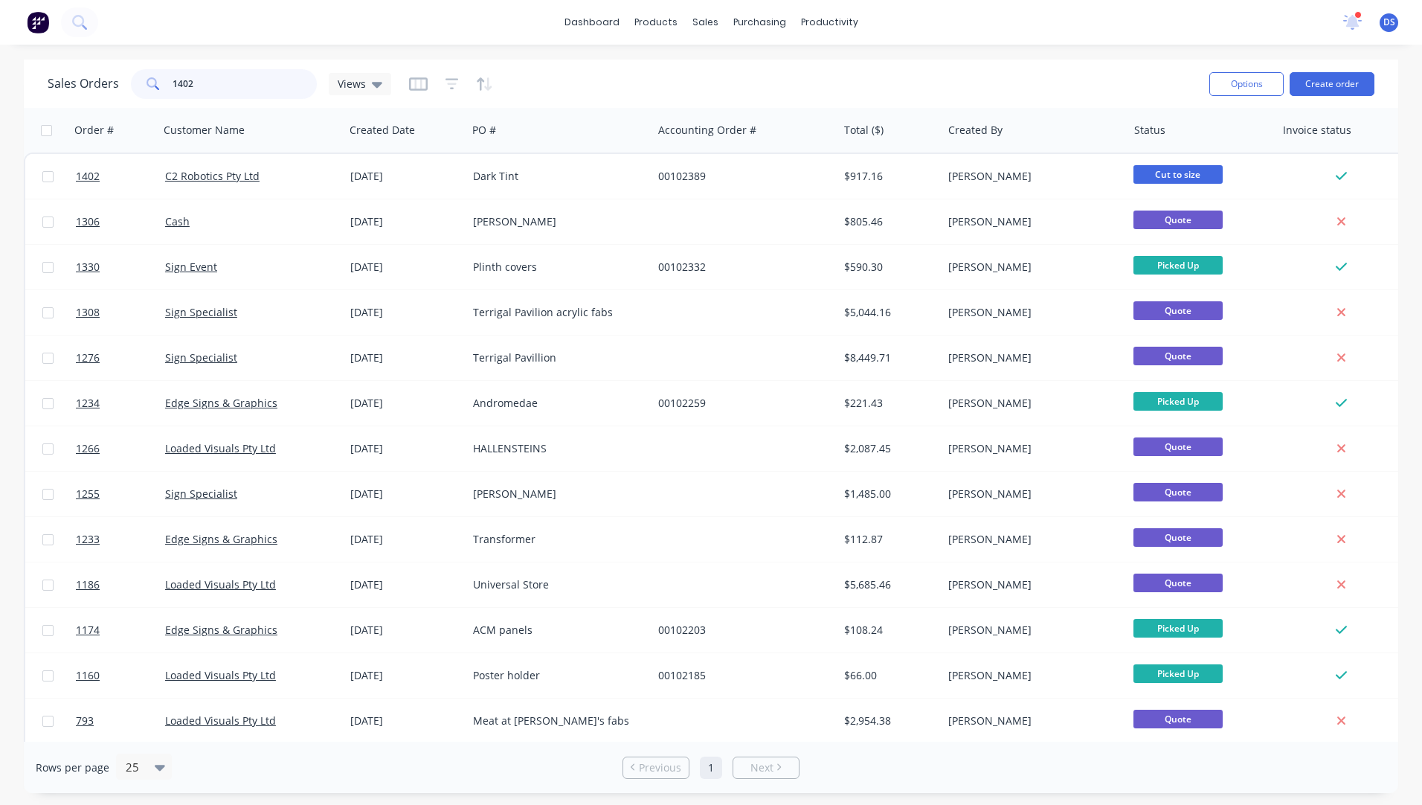
drag, startPoint x: 199, startPoint y: 89, endPoint x: 126, endPoint y: 78, distance: 73.6
click at [127, 82] on div "Sales Orders 1402 Views" at bounding box center [220, 84] width 344 height 30
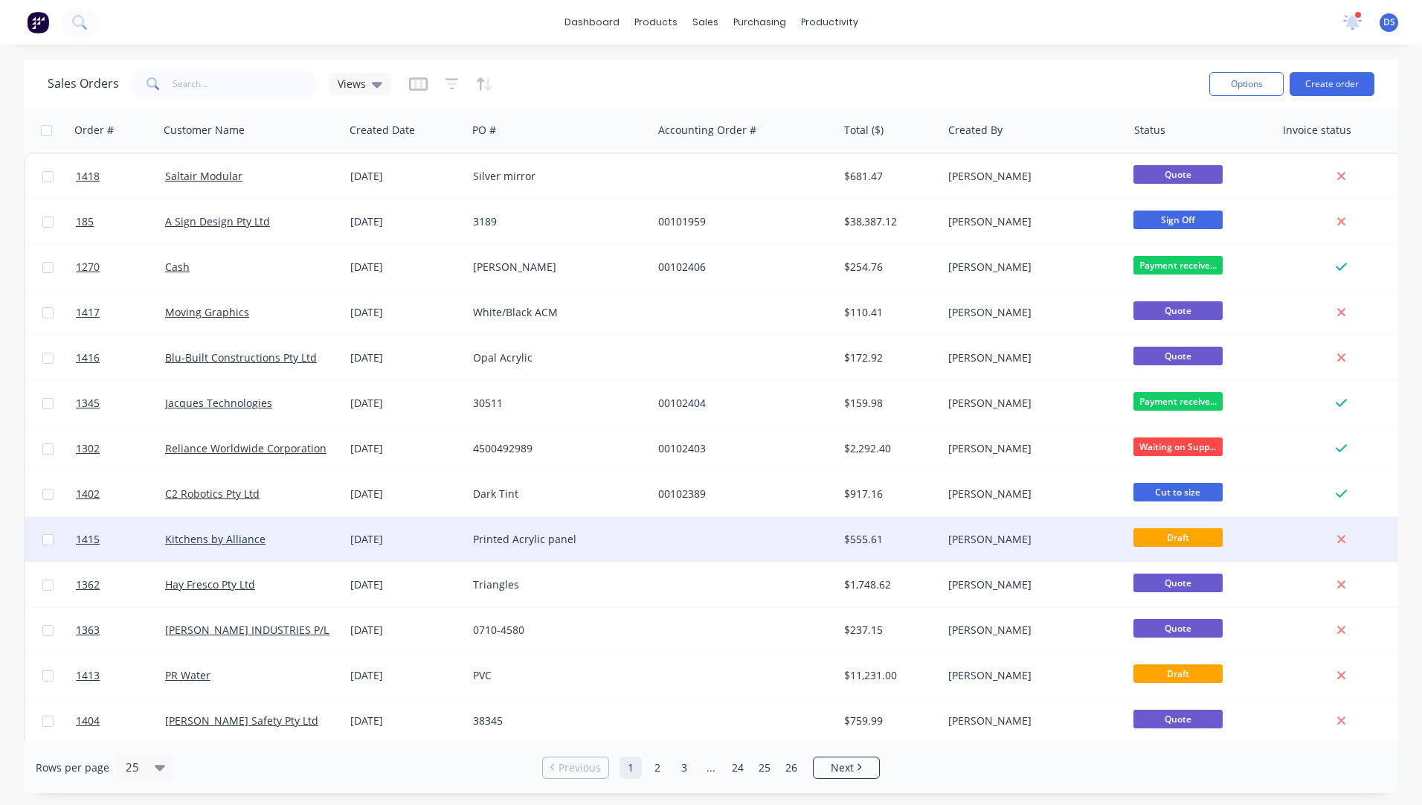
click at [519, 550] on div "Printed Acrylic panel" at bounding box center [559, 539] width 185 height 45
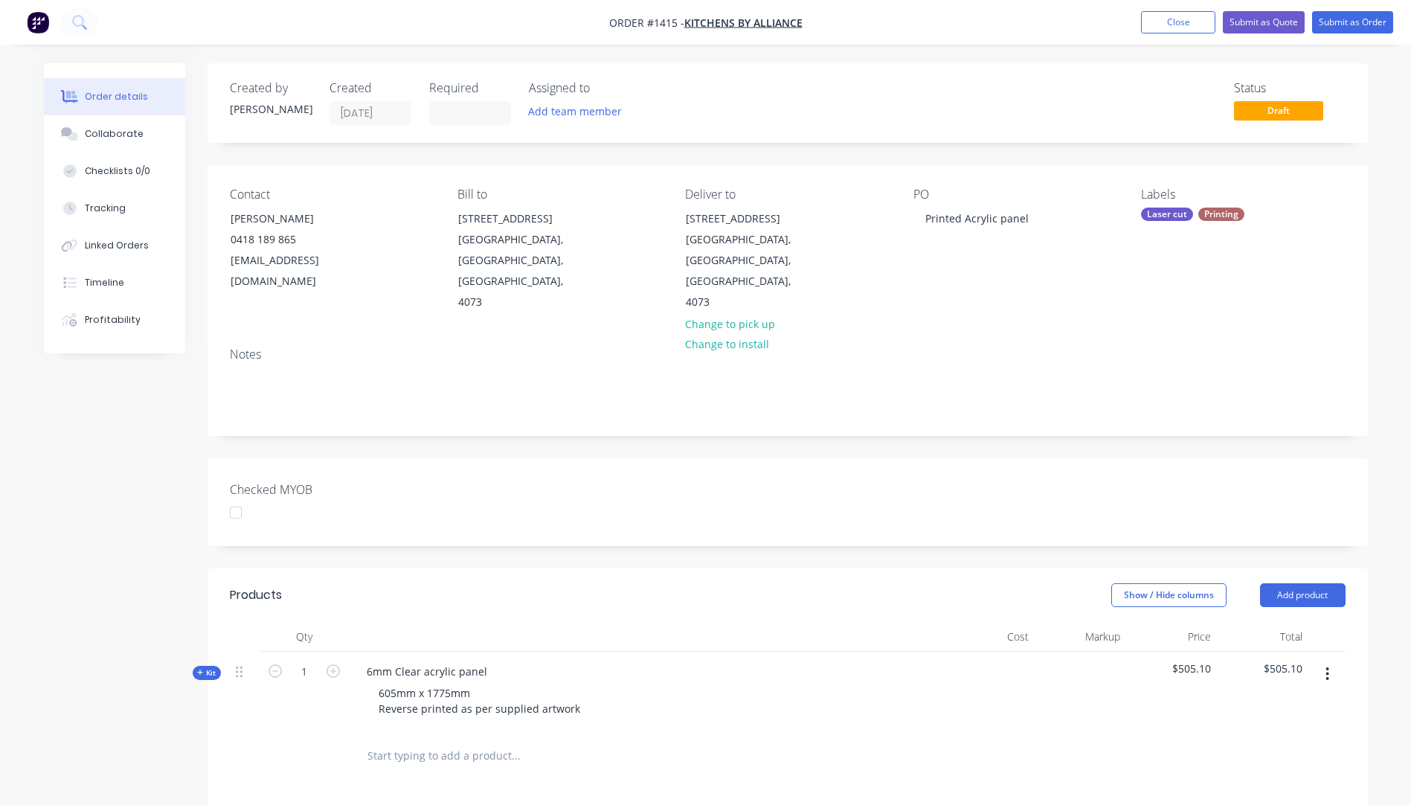
click at [199, 669] on icon at bounding box center [200, 672] width 7 height 7
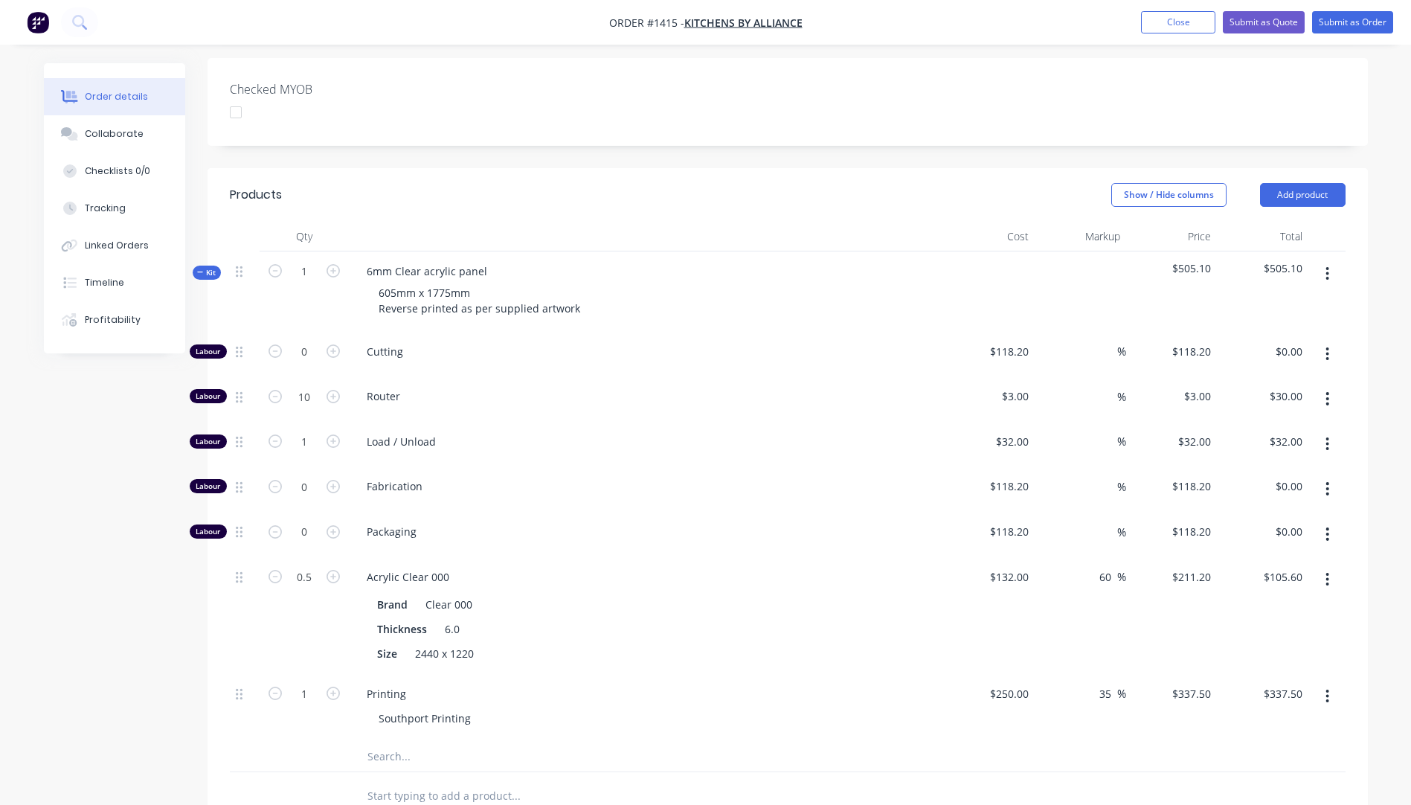
scroll to position [402, 0]
click at [382, 739] on input "text" at bounding box center [516, 754] width 298 height 30
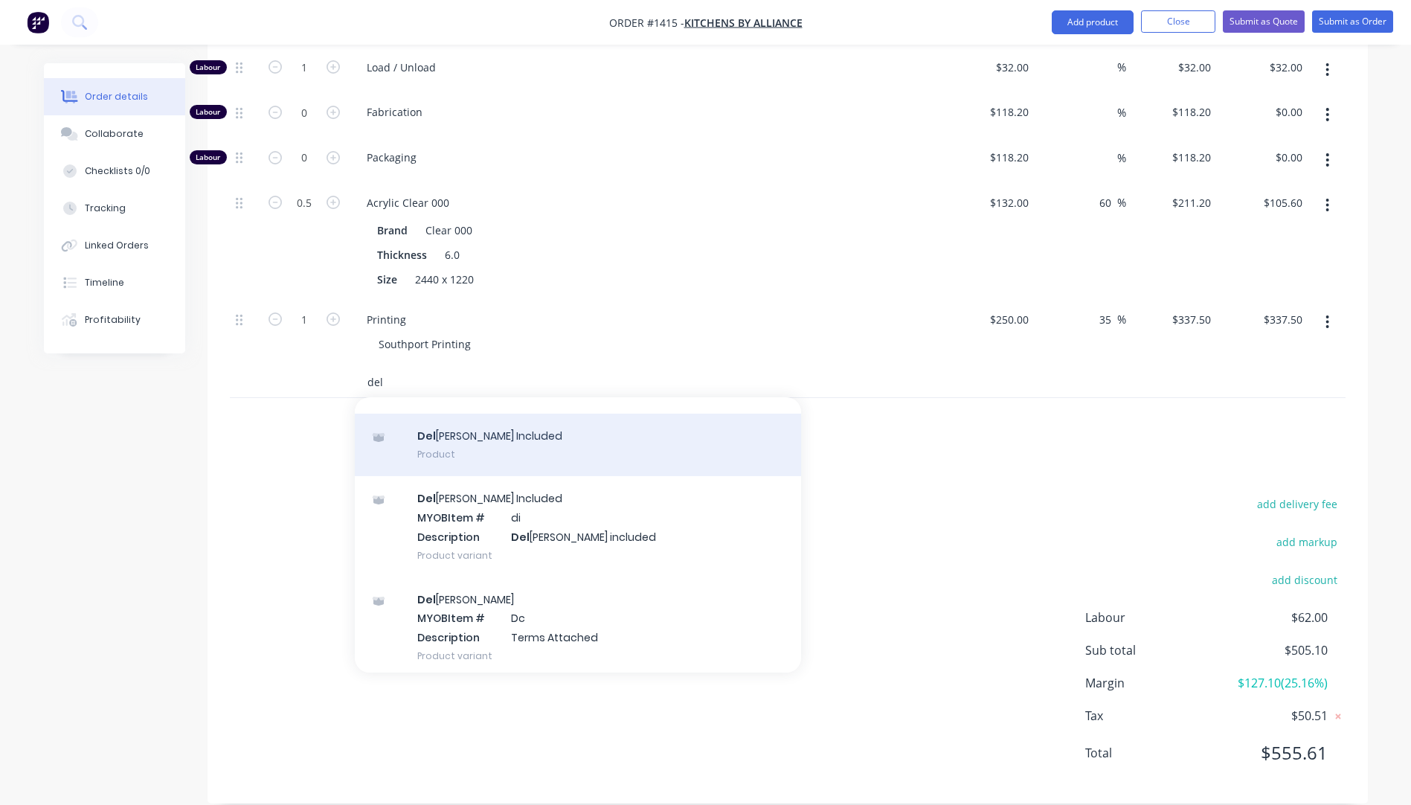
scroll to position [98, 0]
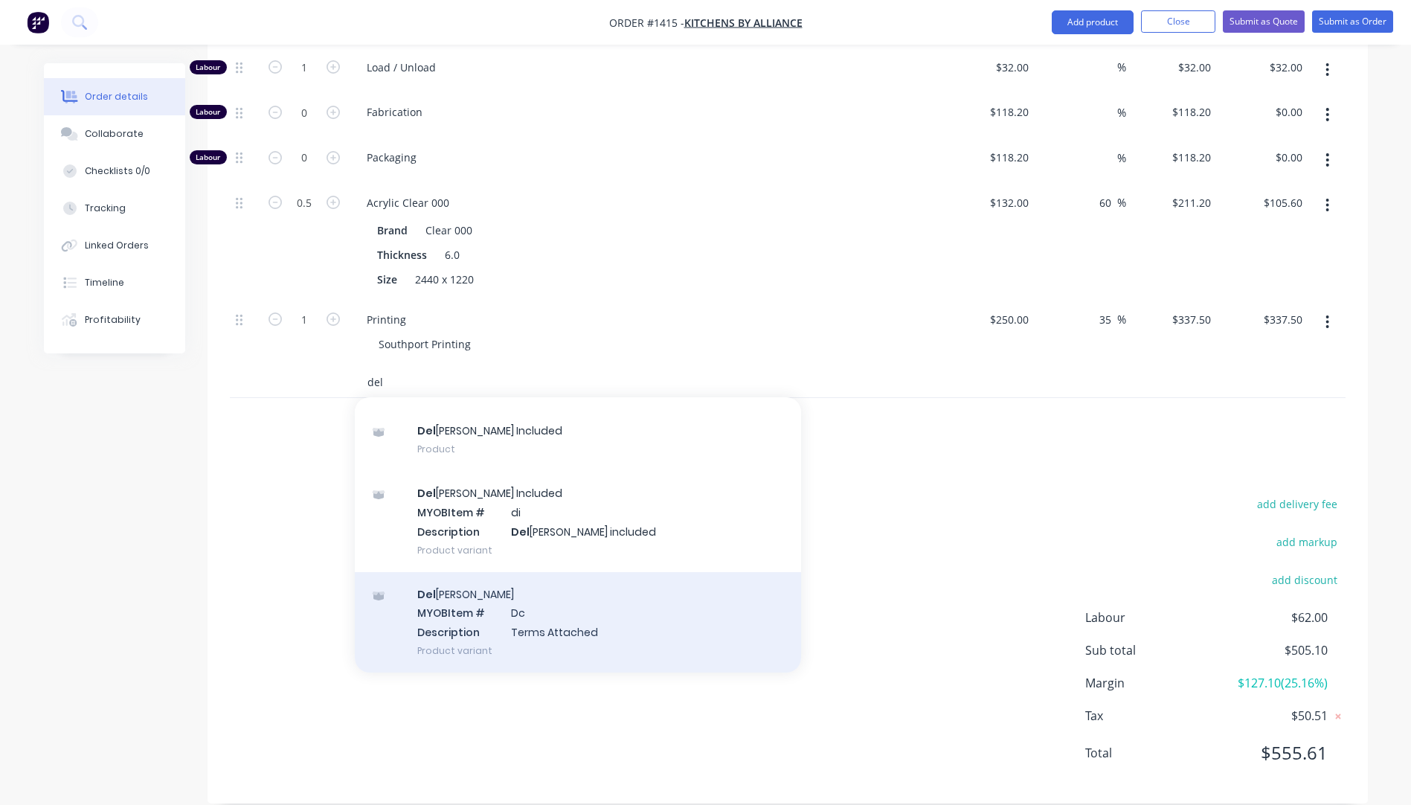
type input "del"
click at [480, 601] on div "Del ivery MYOB Item # Dc Description Terms Attached Product variant" at bounding box center [578, 622] width 446 height 100
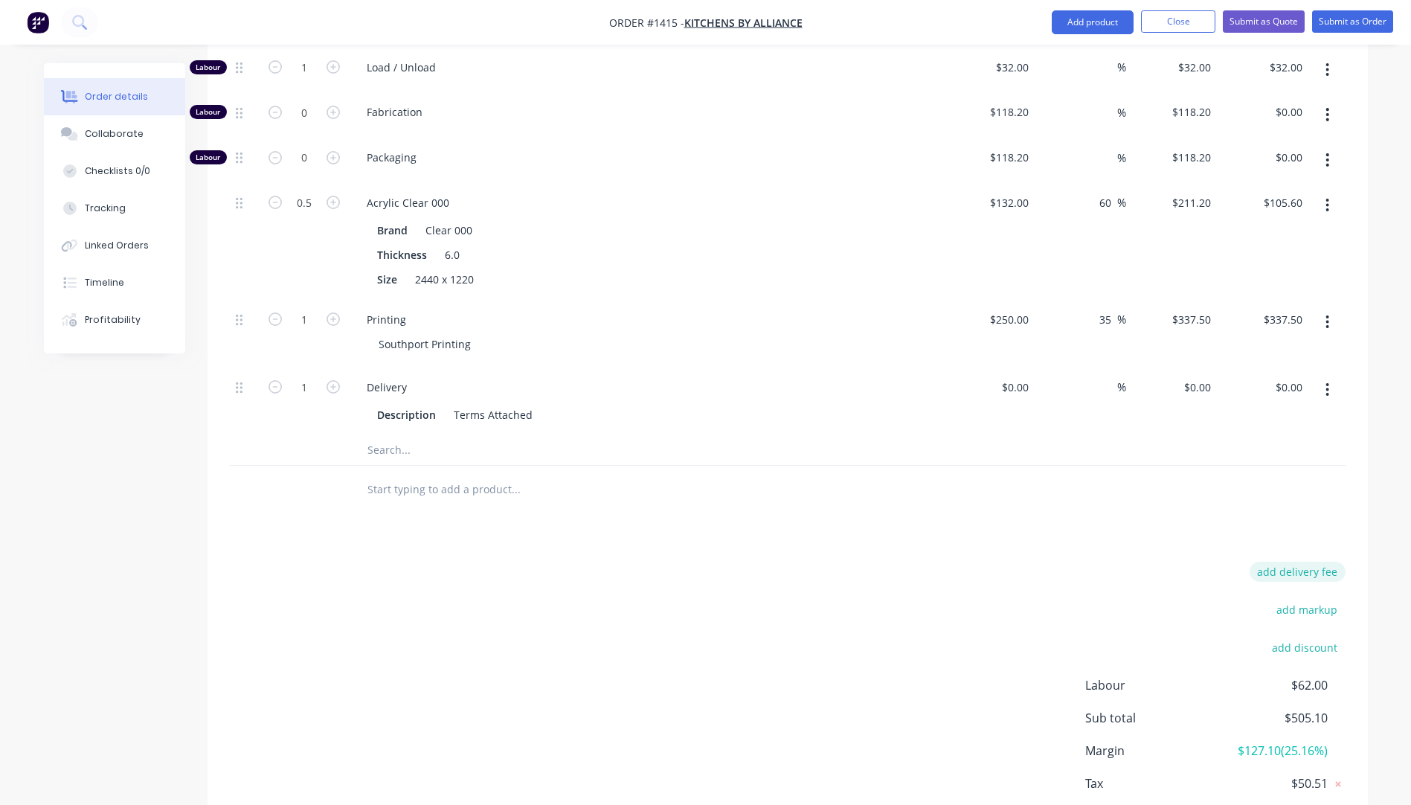
click at [1307, 562] on button "add delivery fee" at bounding box center [1298, 572] width 96 height 20
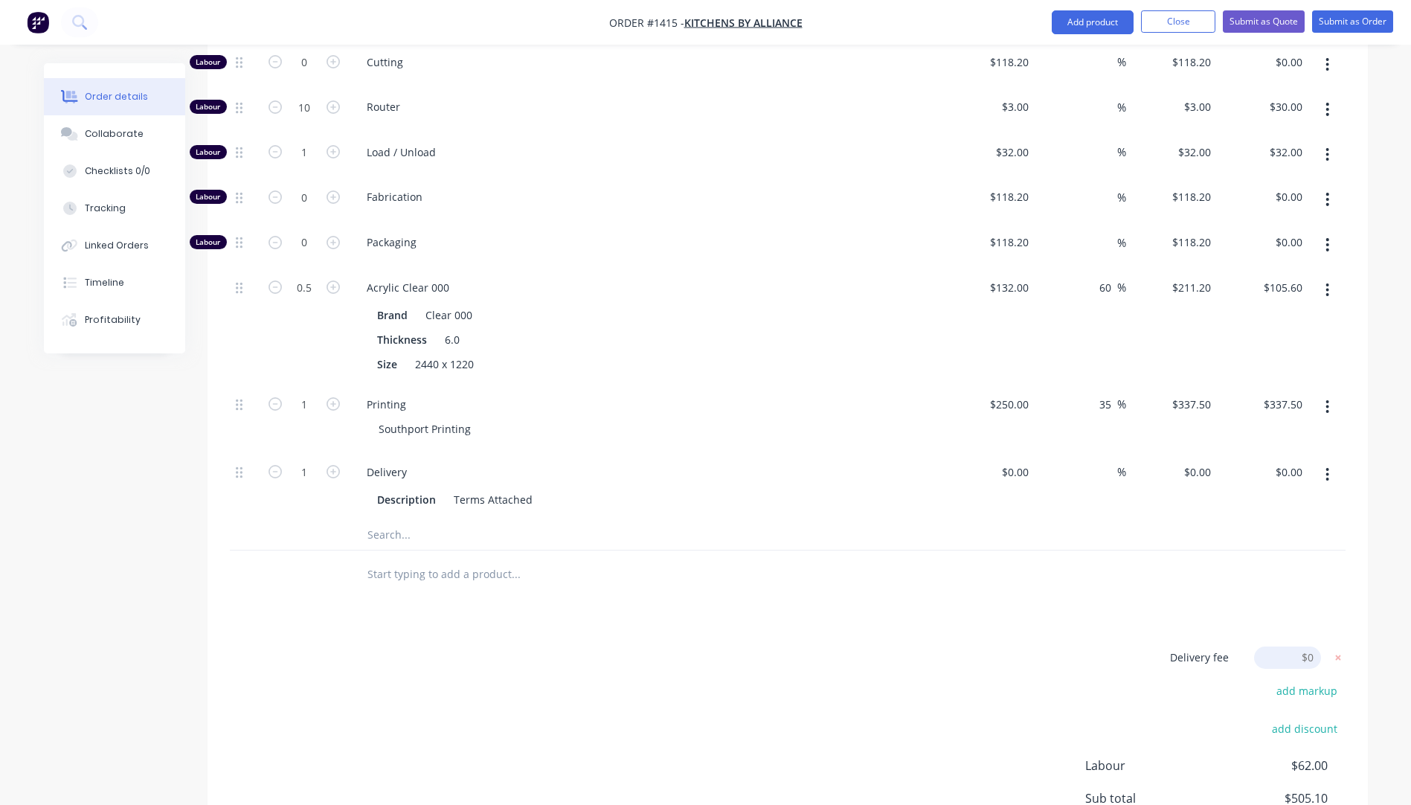
scroll to position [700, 0]
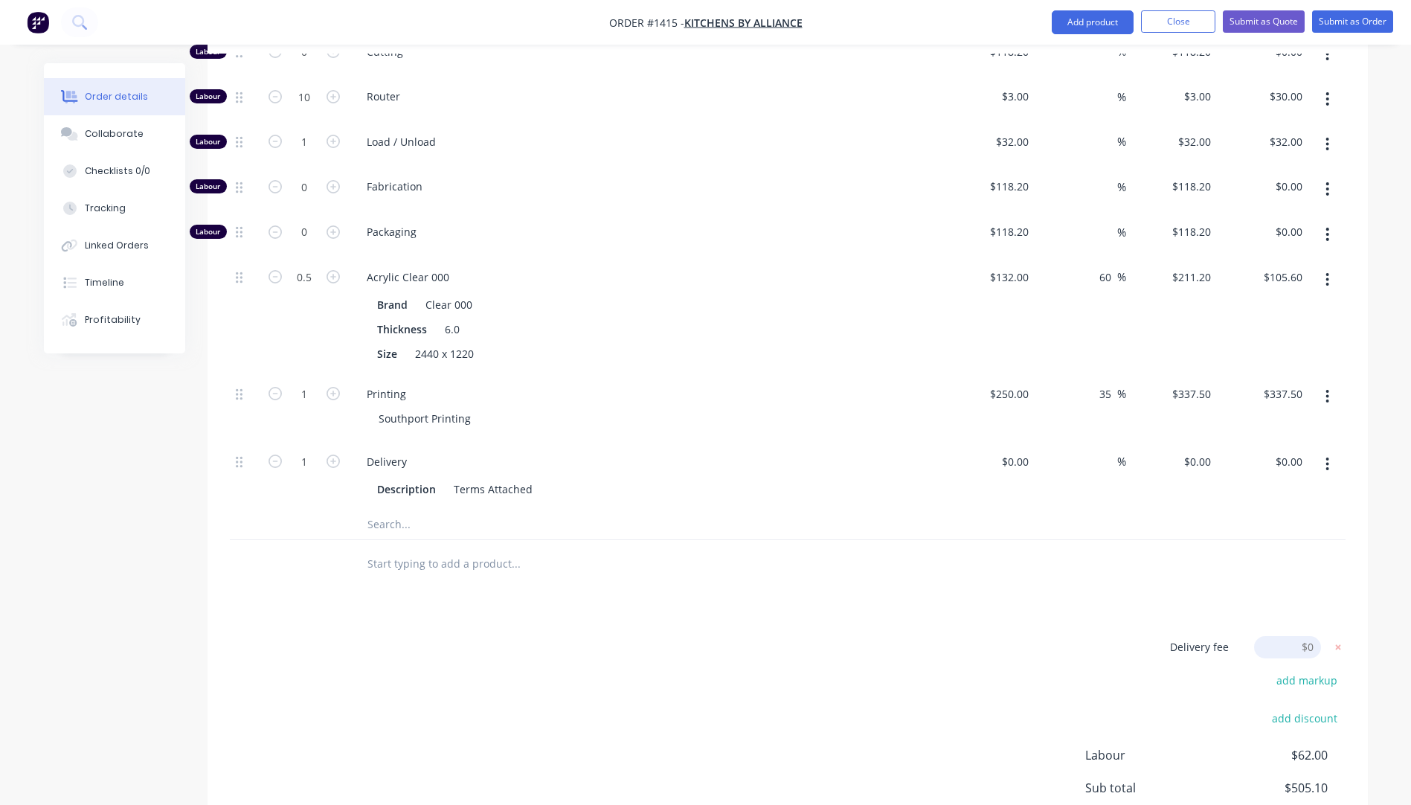
click at [1307, 636] on input at bounding box center [1287, 647] width 67 height 22
type input "70"
click at [848, 598] on div "Products Show / Hide columns Add product Qty Cost Markup Price Total Kit 1 6mm …" at bounding box center [788, 403] width 1160 height 1070
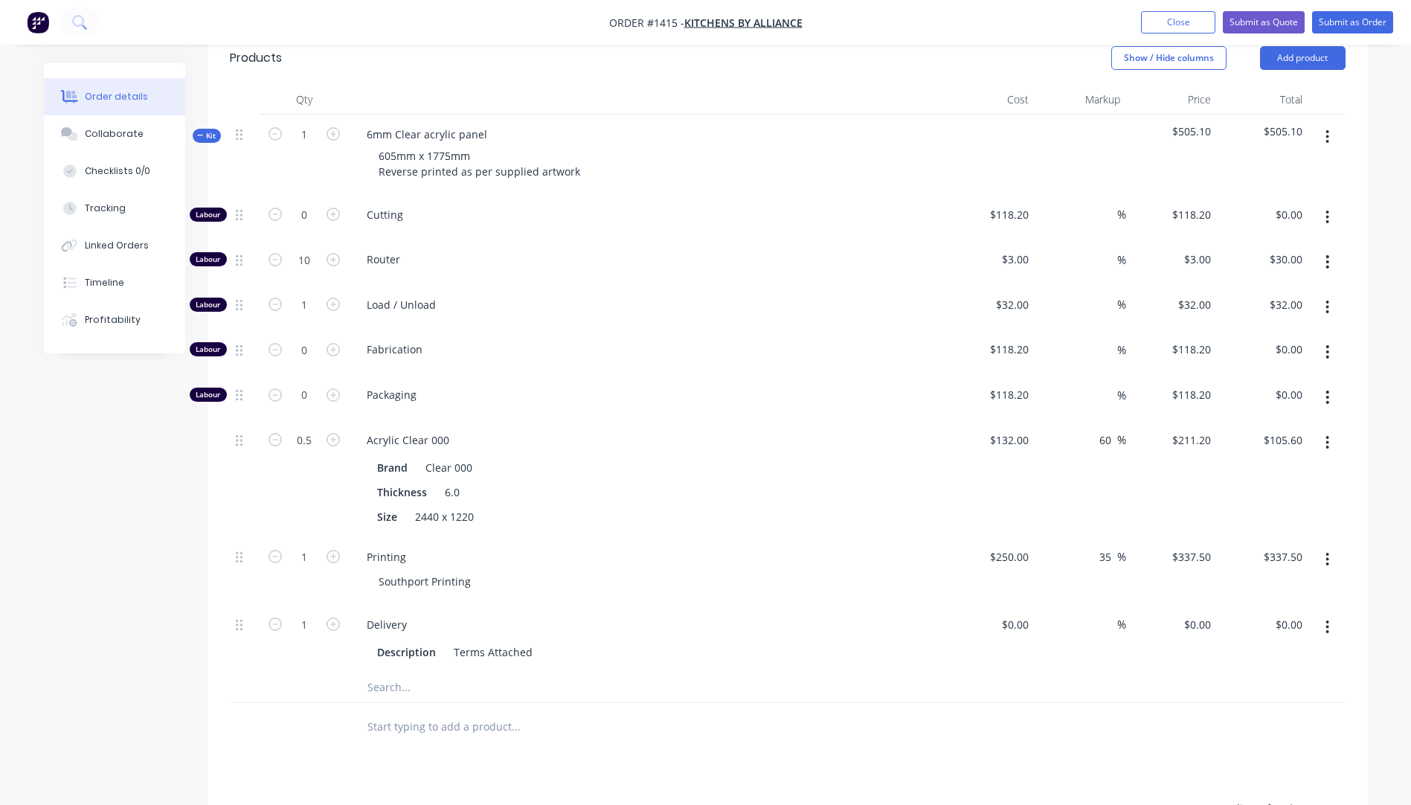
scroll to position [463, 0]
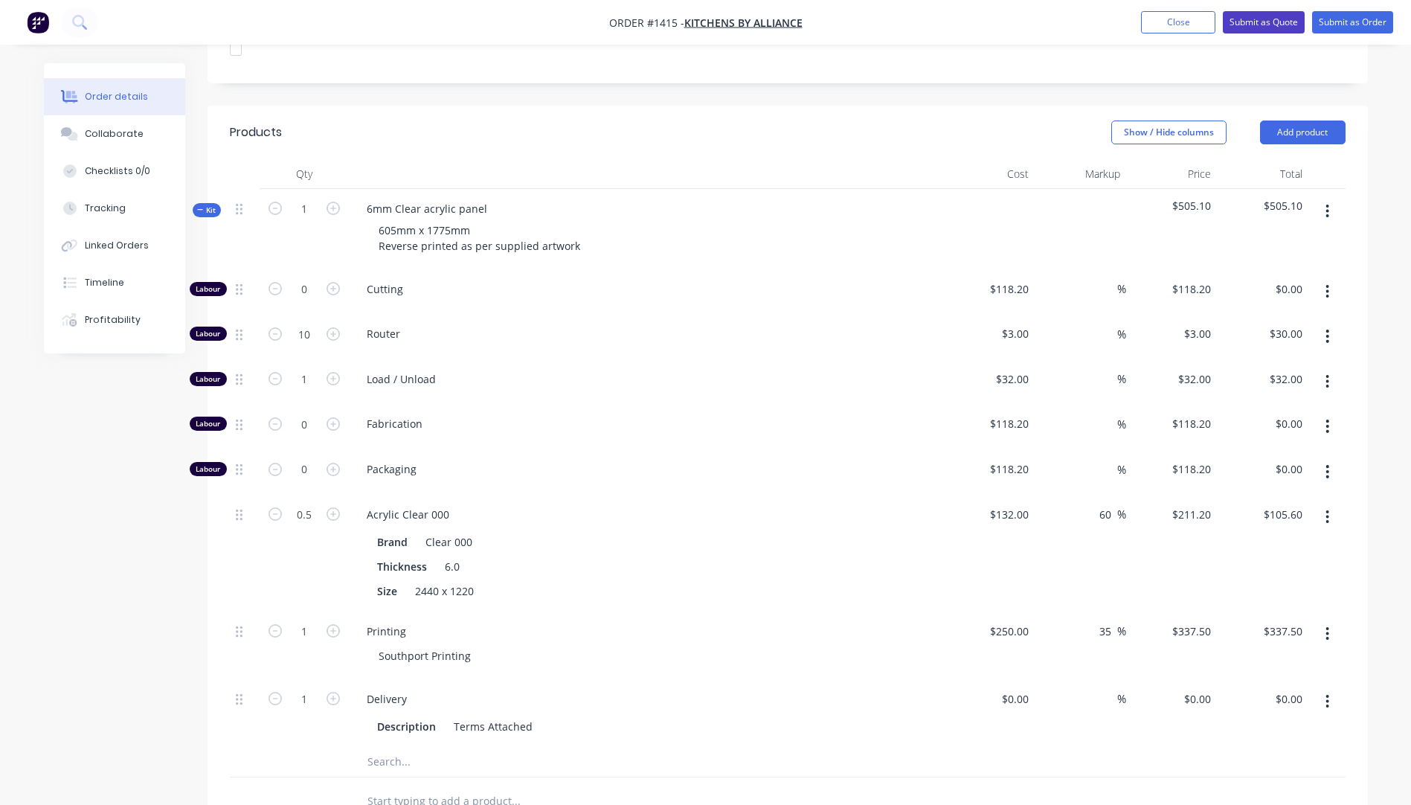
drag, startPoint x: 1257, startPoint y: 25, endPoint x: 1250, endPoint y: 30, distance: 9.0
click at [1257, 25] on button "Submit as Quote" at bounding box center [1264, 22] width 82 height 22
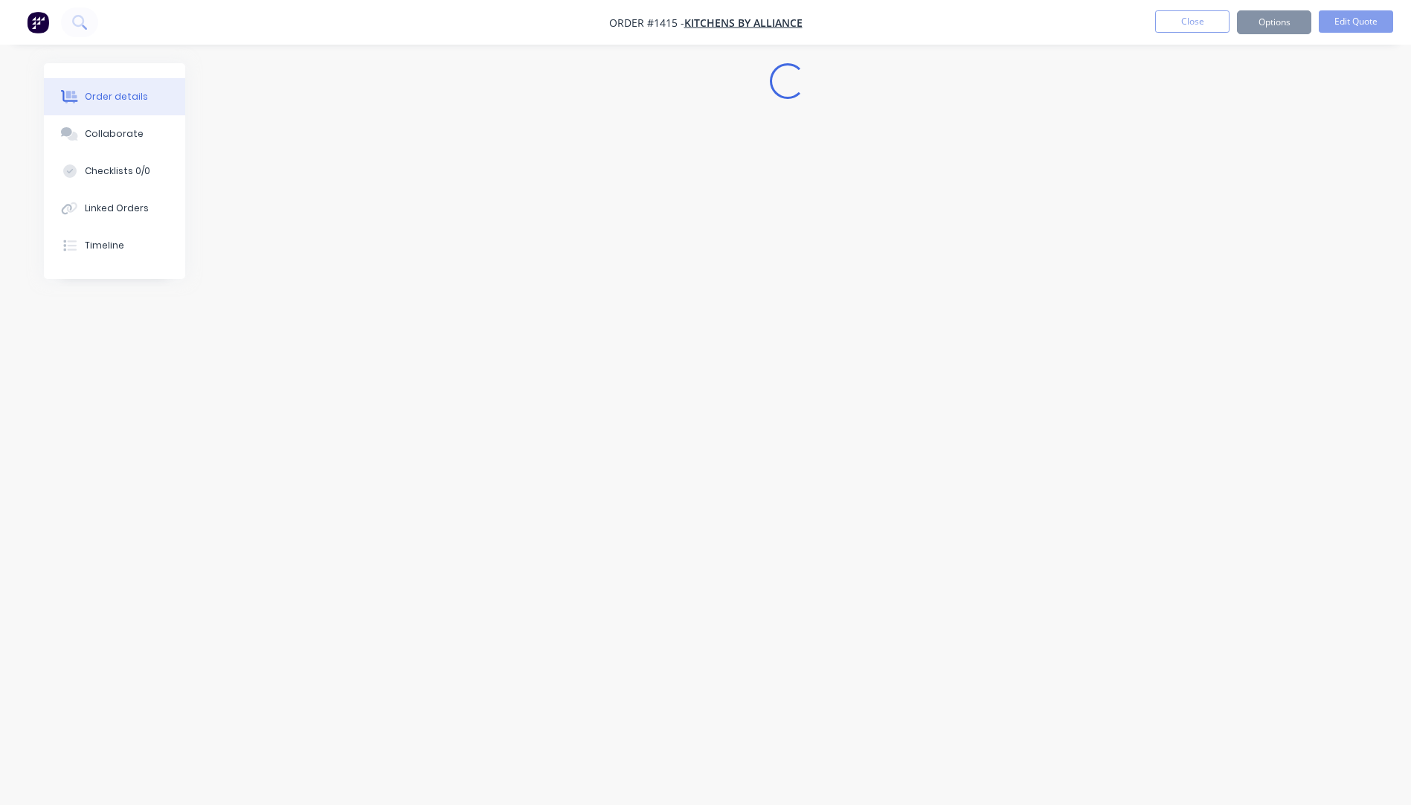
scroll to position [0, 0]
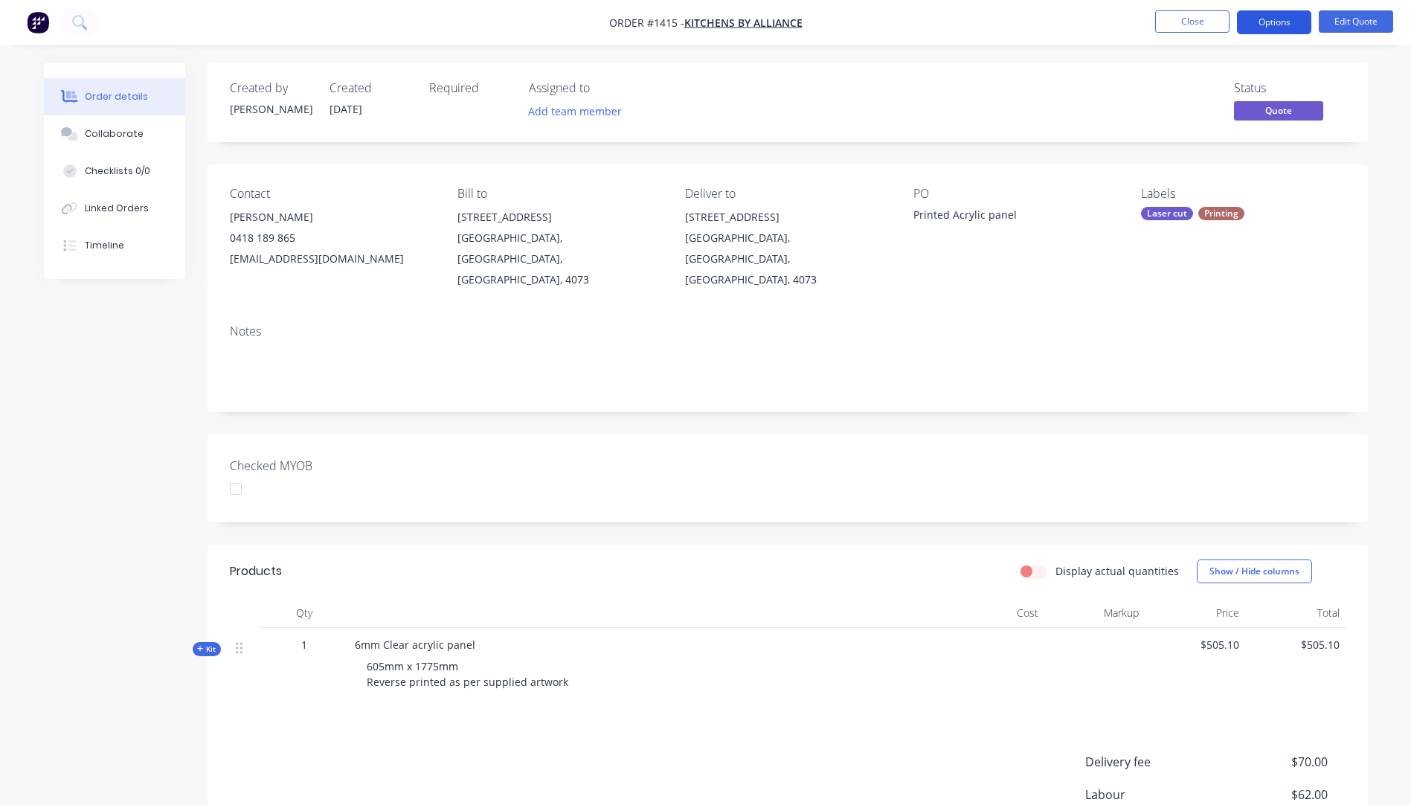
click at [1279, 27] on button "Options" at bounding box center [1274, 22] width 74 height 24
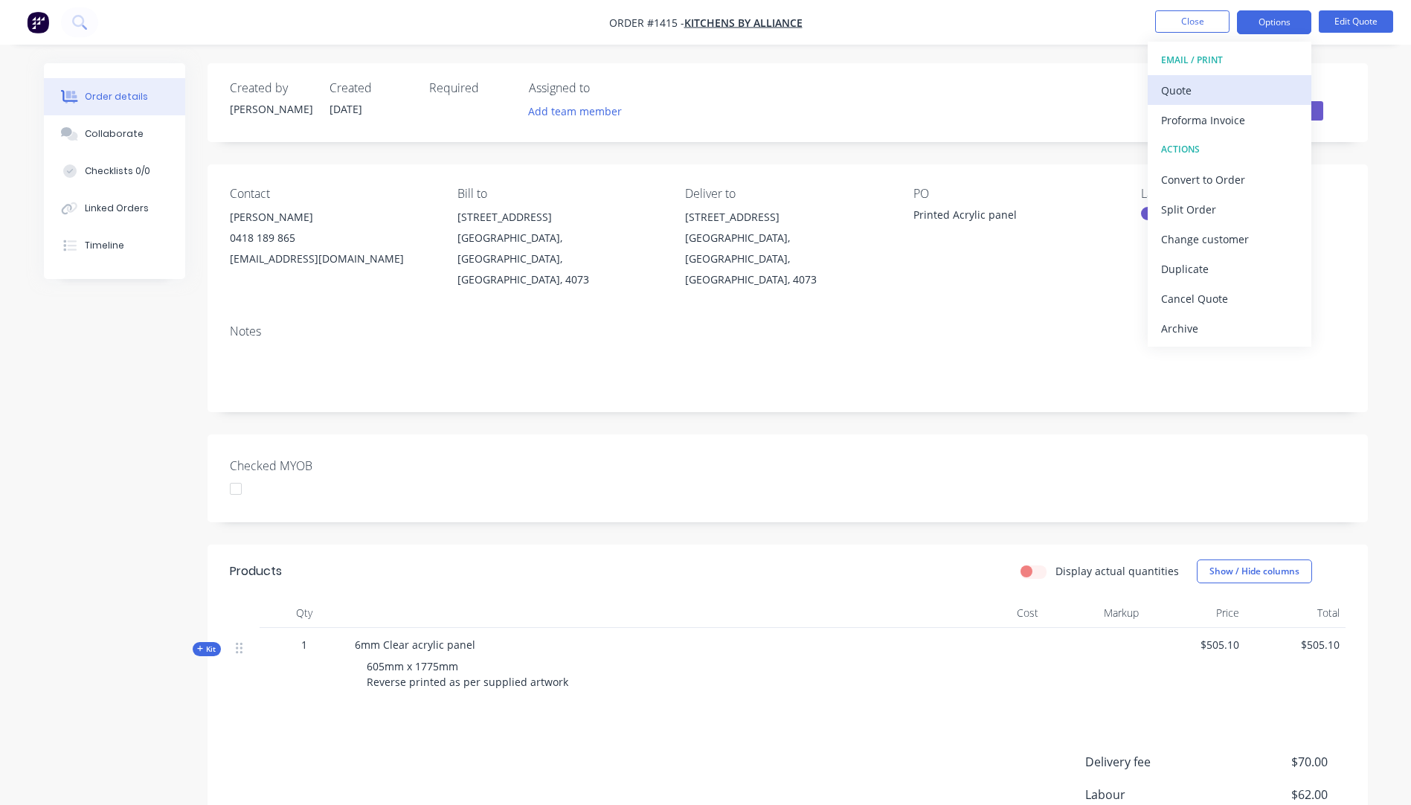
click at [1175, 91] on div "Quote" at bounding box center [1229, 91] width 137 height 22
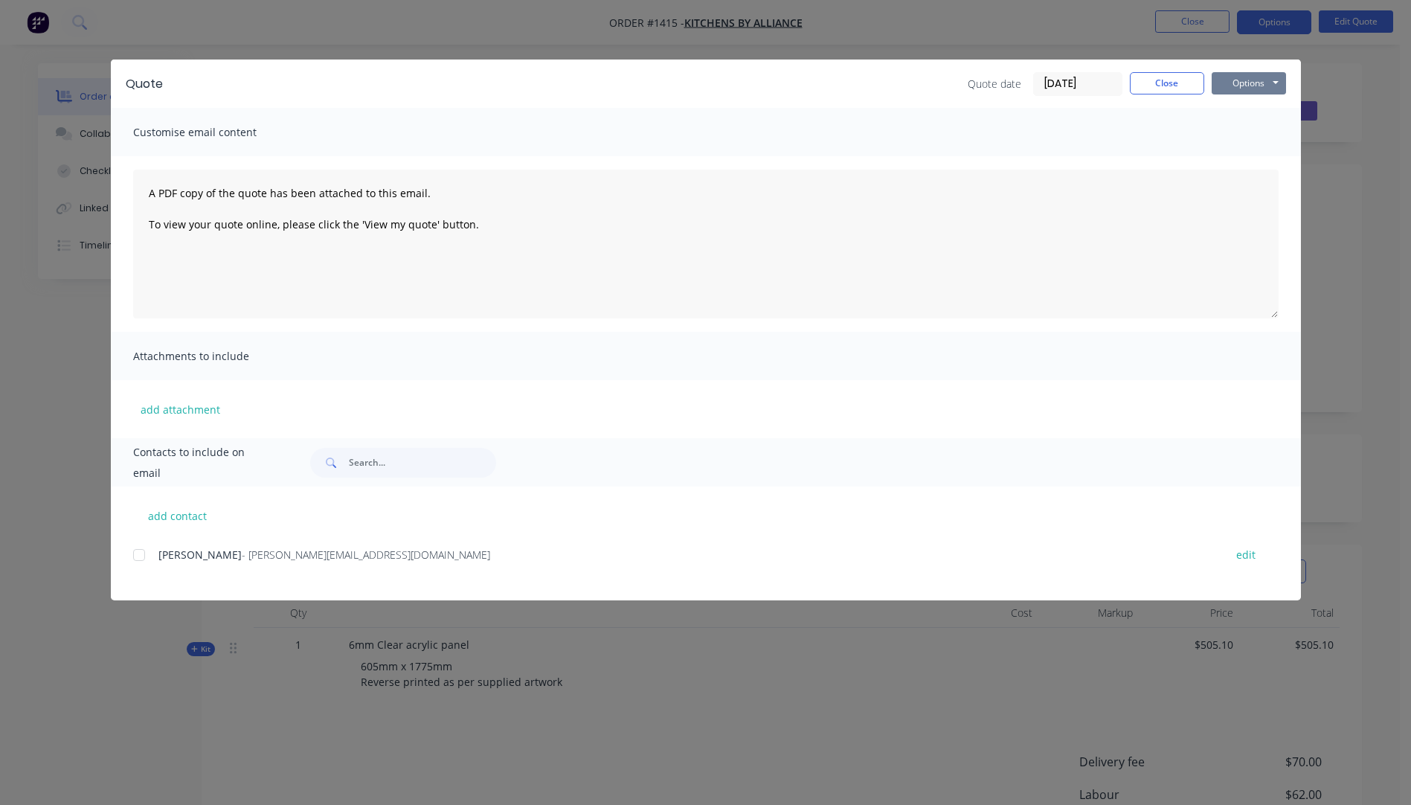
click at [1238, 80] on button "Options" at bounding box center [1249, 83] width 74 height 22
click at [1242, 112] on button "Preview" at bounding box center [1259, 109] width 95 height 25
click at [176, 413] on button "add attachment" at bounding box center [180, 409] width 94 height 22
click at [167, 408] on button "add attachment" at bounding box center [180, 409] width 94 height 22
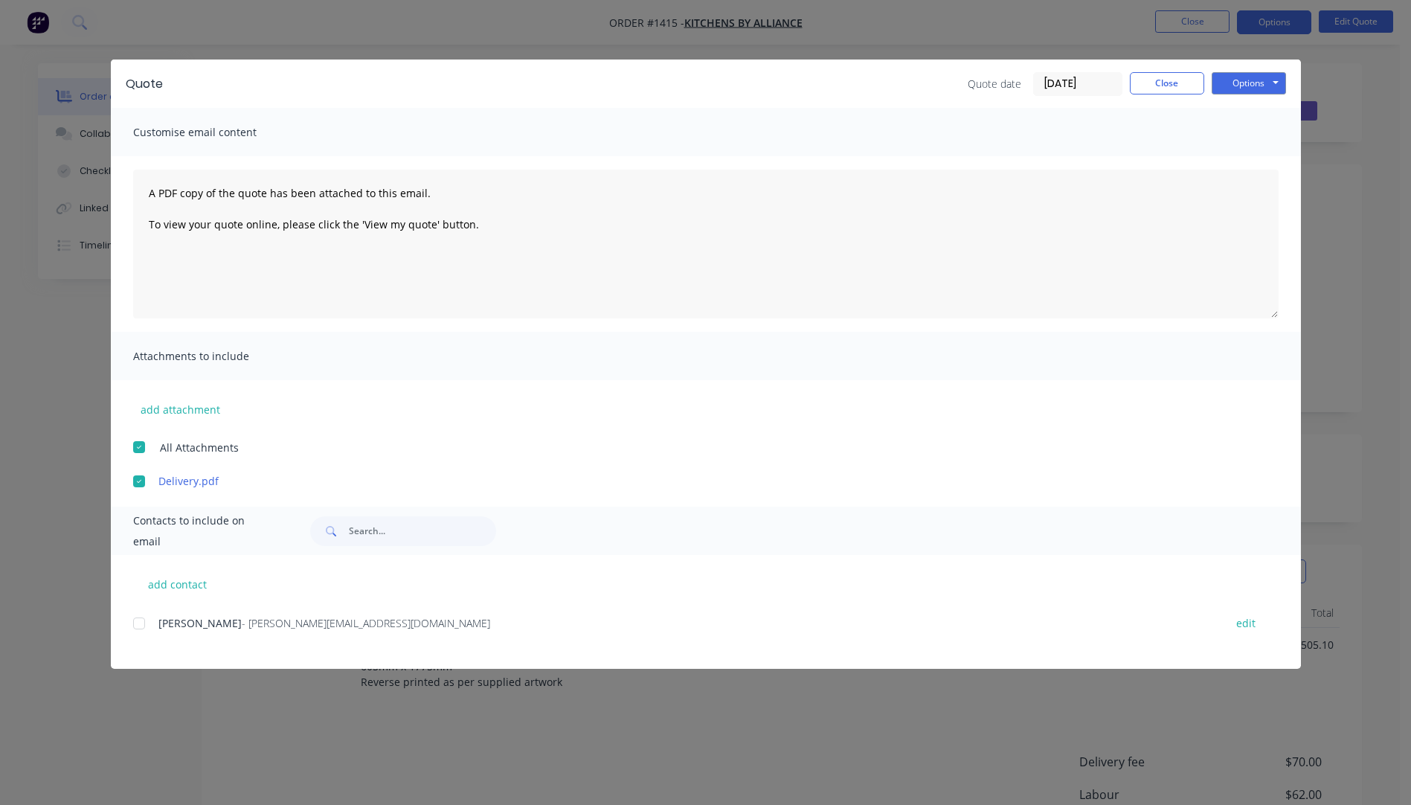
click at [141, 623] on div at bounding box center [139, 623] width 30 height 30
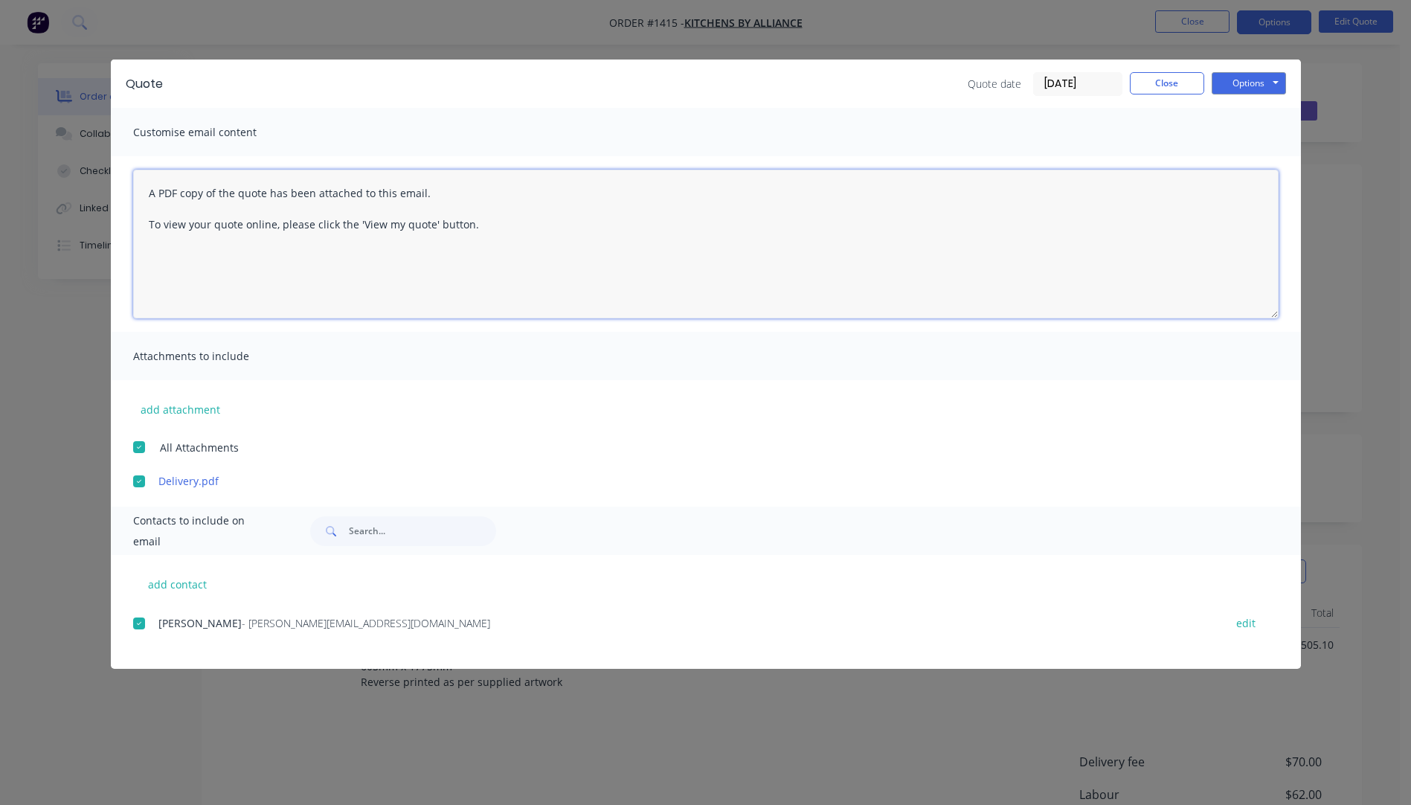
paste textarea "Hi, Please contact us if you have any questions. Regards, Darren sales@allstarp…"
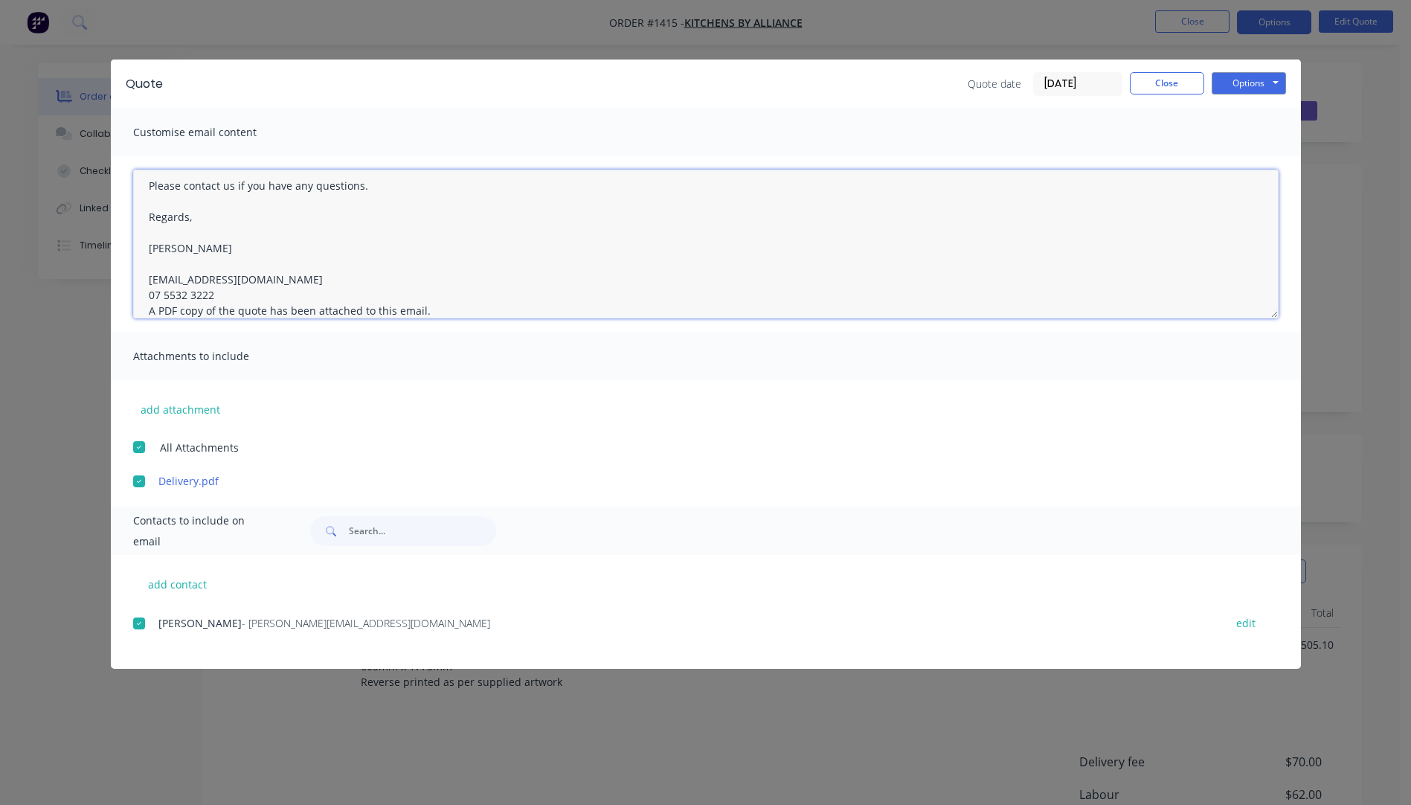
click at [222, 290] on textarea "Hi, Please contact us if you have any questions. Regards, Darren sales@allstarp…" at bounding box center [705, 244] width 1145 height 149
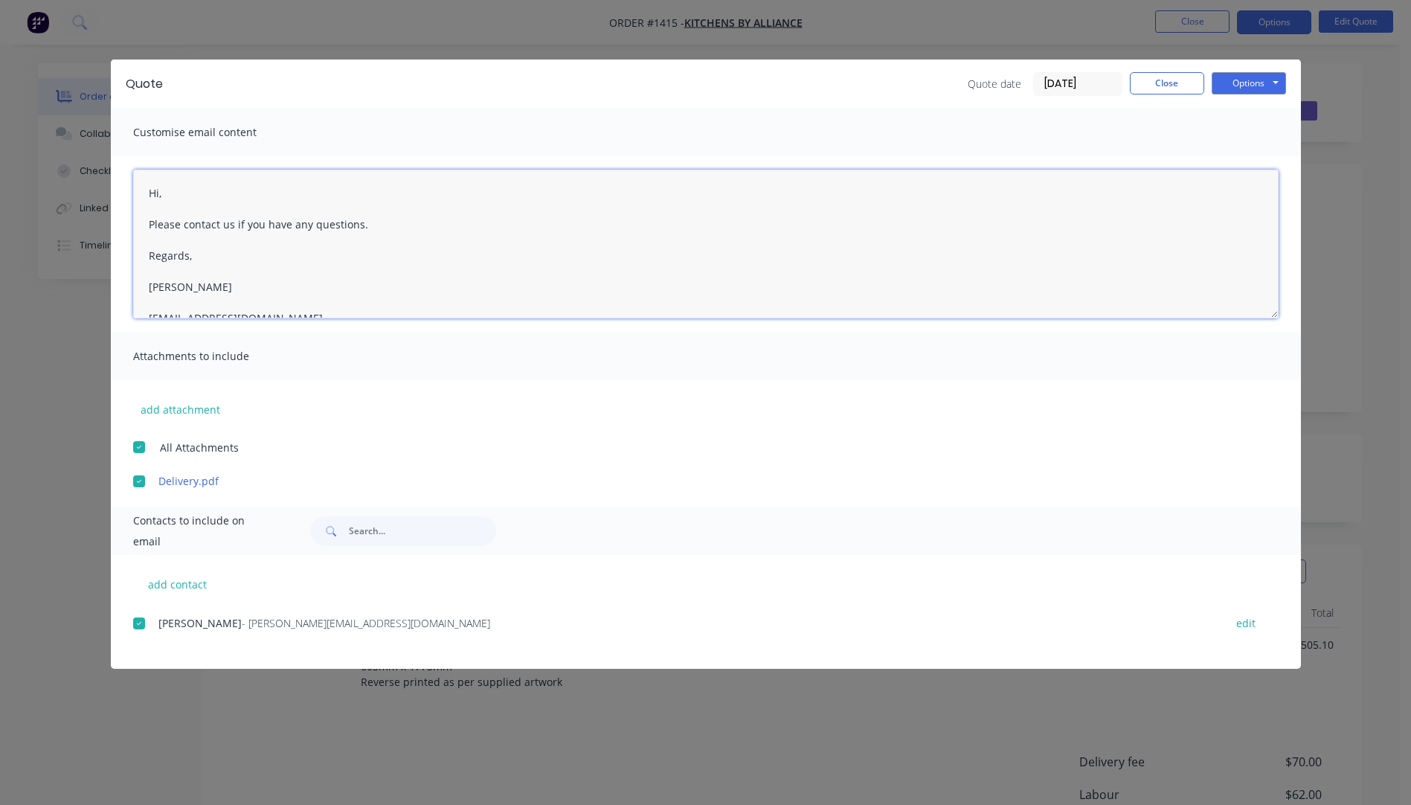
click at [177, 199] on textarea "Hi, Please contact us if you have any questions. Regards, Darren sales@allstarp…" at bounding box center [705, 244] width 1145 height 149
click at [332, 254] on textarea "Hi Leigh, Please see quote attached. As we don't have the original artwork Plea…" at bounding box center [705, 244] width 1145 height 149
click at [510, 253] on textarea "Hi Leigh, Please see quote attached. As we don't have the original artwork on f…" at bounding box center [705, 244] width 1145 height 149
click at [633, 248] on textarea "Hi Leigh, Please see quote attached. As we don't have the original artwork on f…" at bounding box center [705, 244] width 1145 height 149
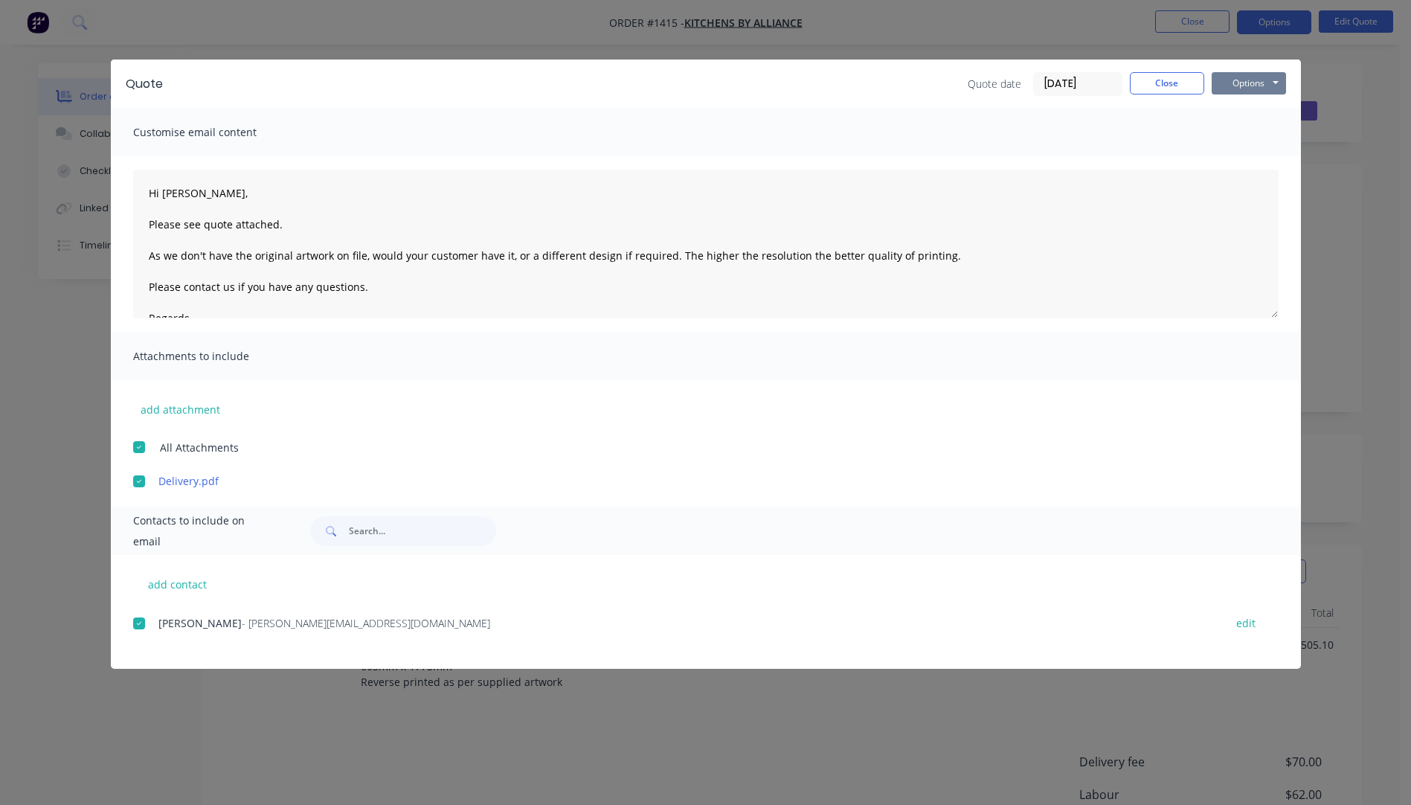
click at [1252, 78] on button "Options" at bounding box center [1249, 83] width 74 height 22
click at [1246, 159] on button "Email" at bounding box center [1259, 159] width 95 height 25
type textarea "A PDF copy of the quote has been attached to this email. To view your quote onl…"
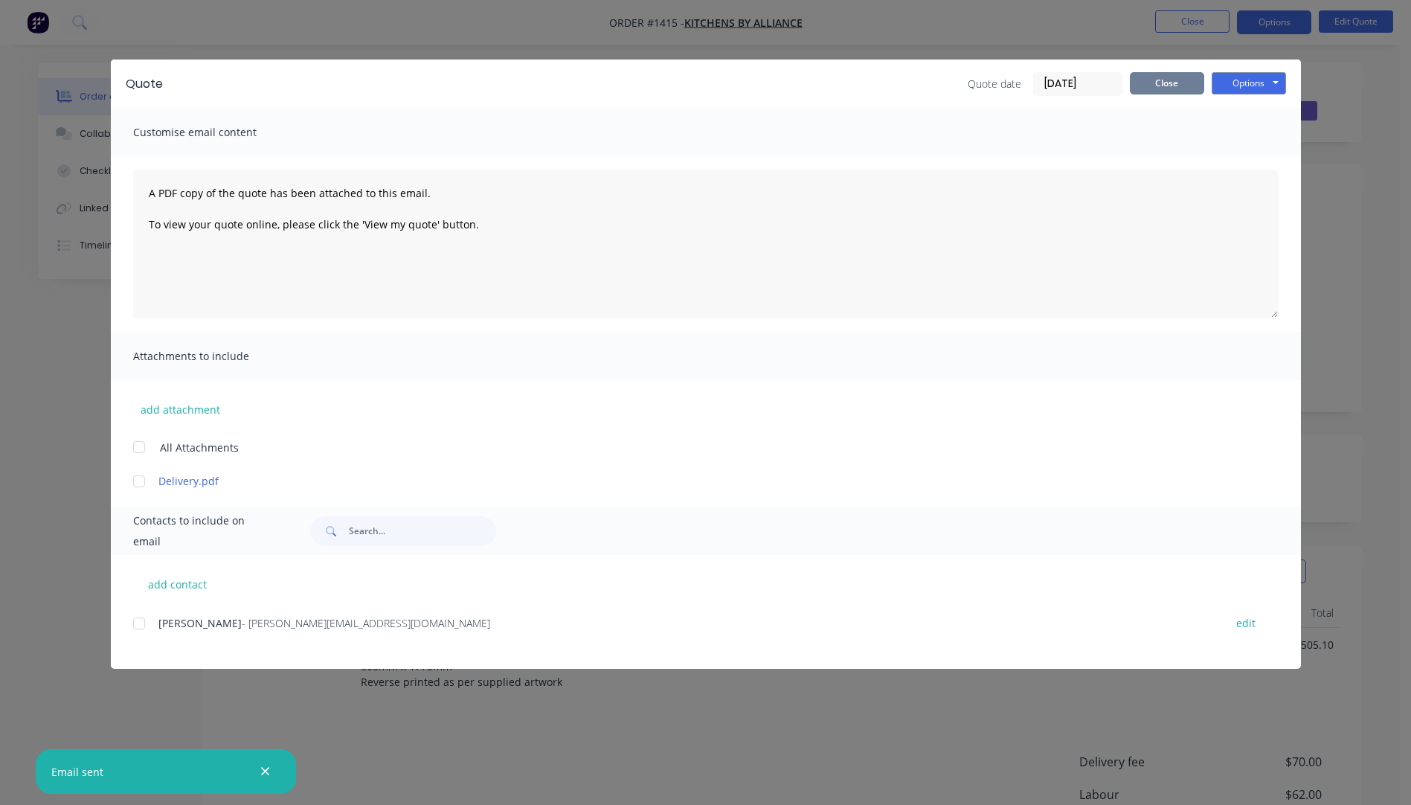
click at [1167, 87] on button "Close" at bounding box center [1167, 83] width 74 height 22
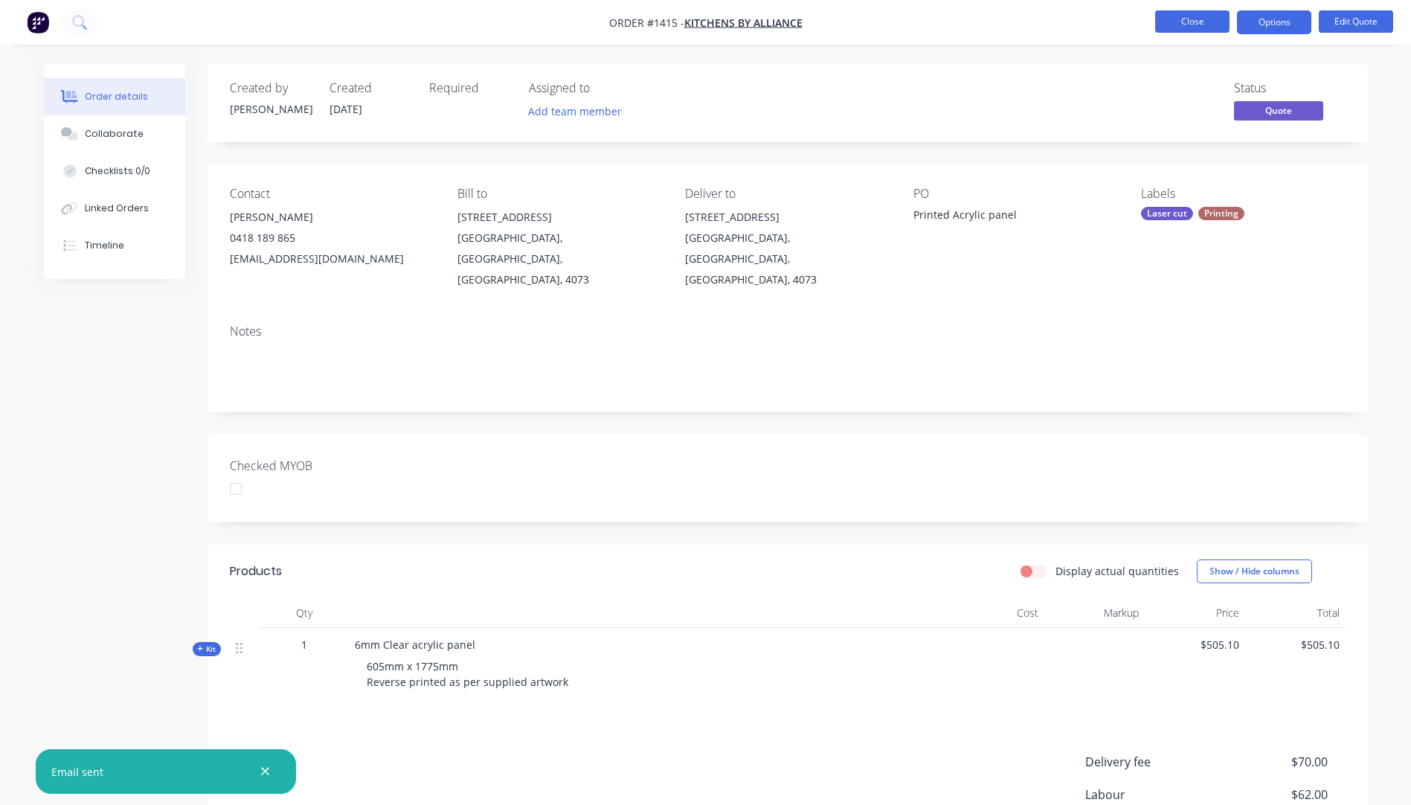
click at [1198, 28] on button "Close" at bounding box center [1192, 21] width 74 height 22
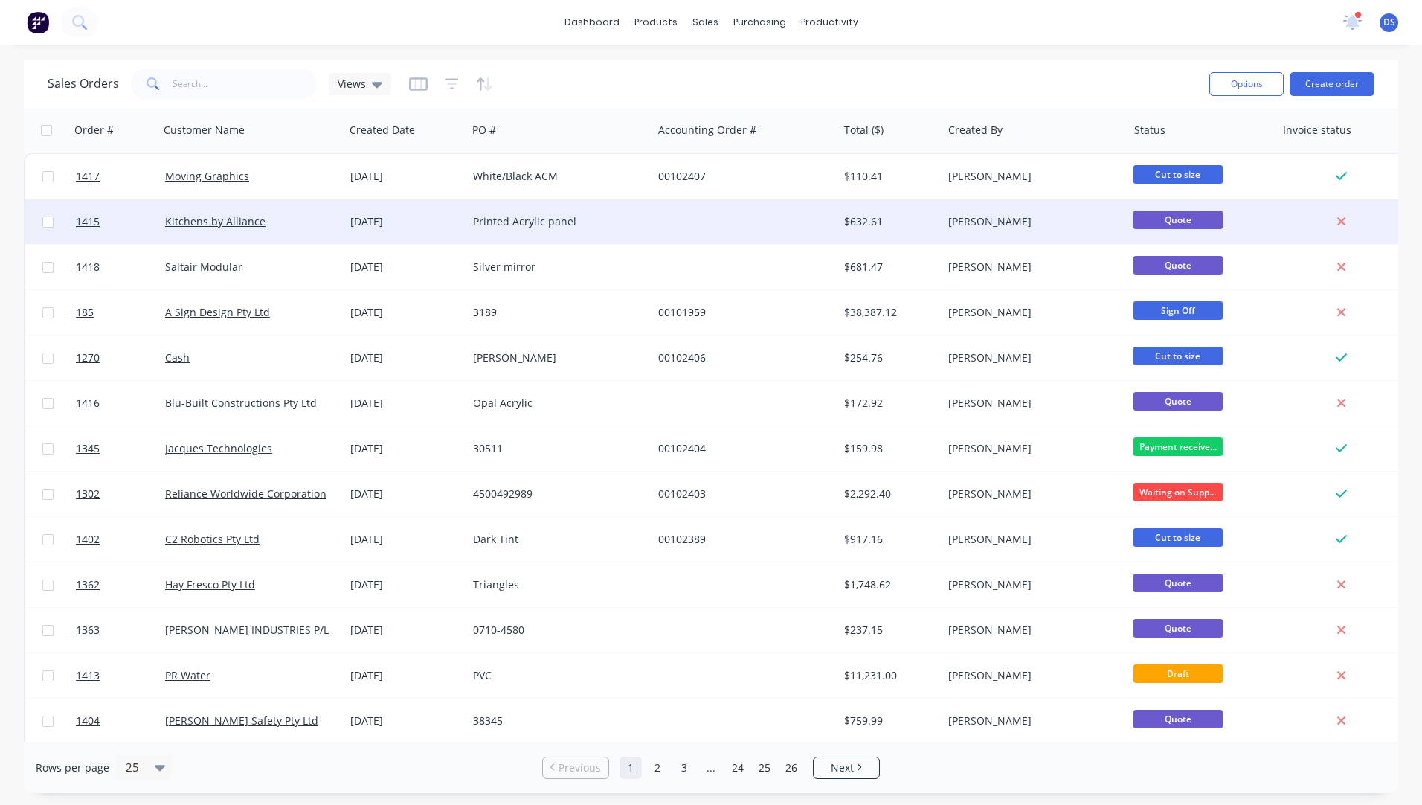
click at [512, 225] on div "Printed Acrylic panel" at bounding box center [555, 221] width 165 height 15
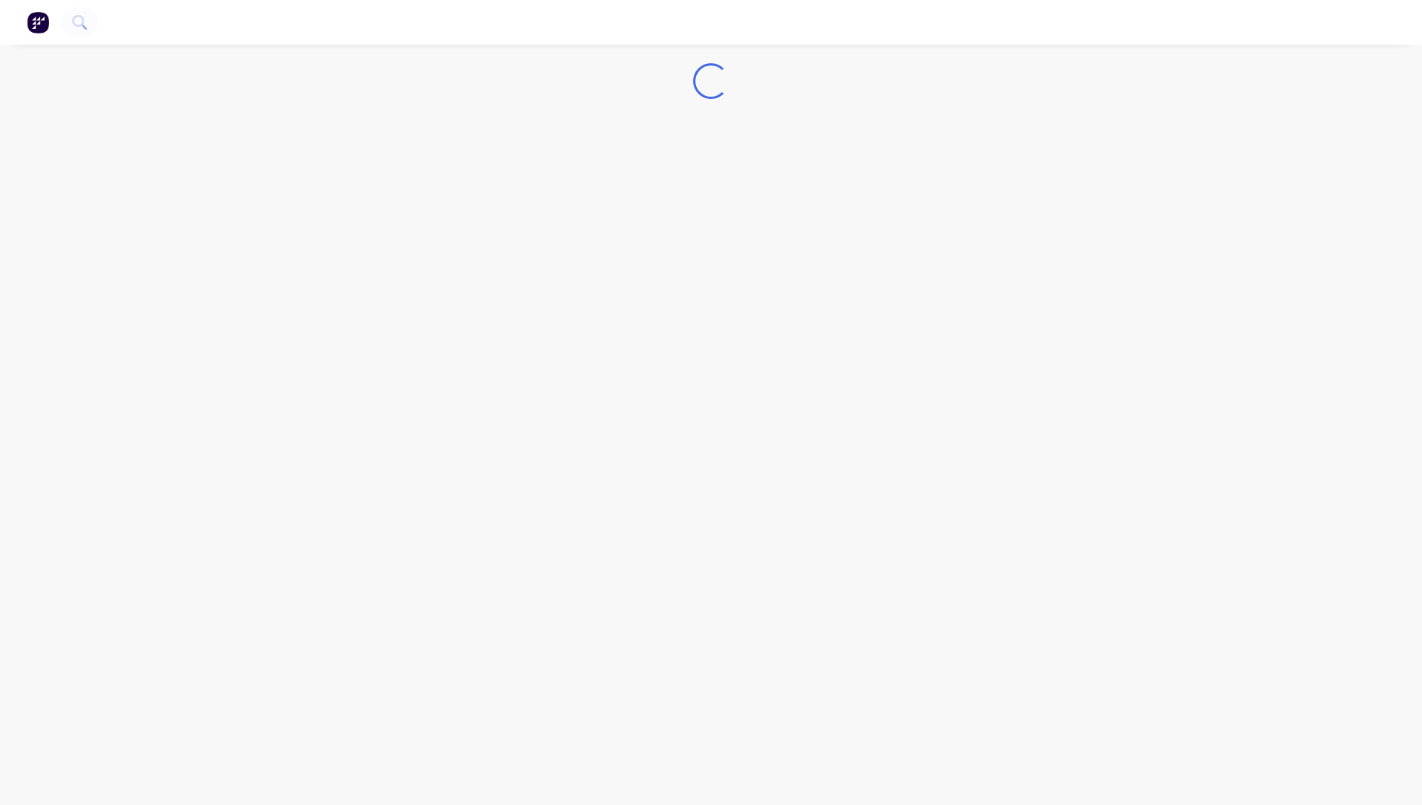
click at [512, 225] on div "Loading..." at bounding box center [711, 402] width 1422 height 805
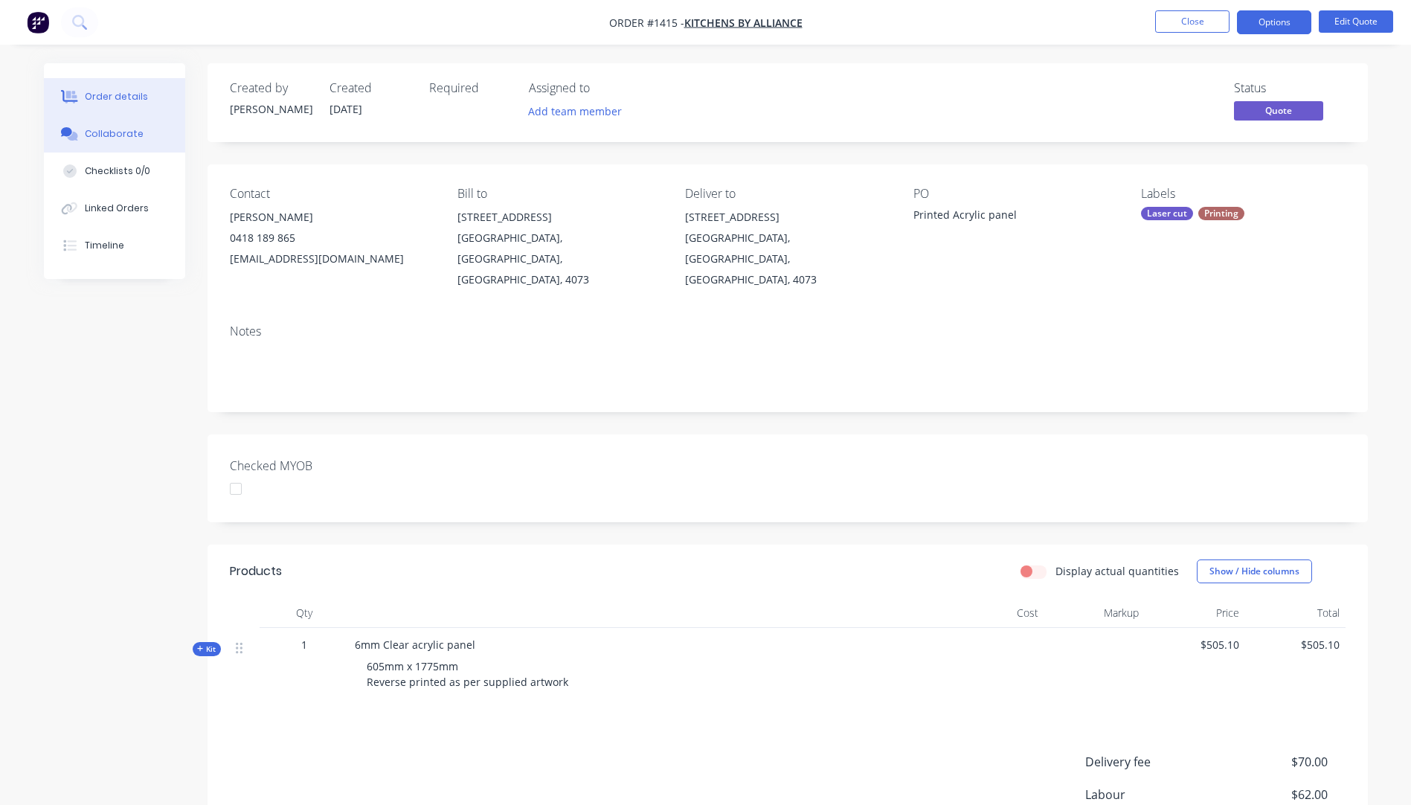
click at [114, 135] on div "Collaborate" at bounding box center [114, 133] width 59 height 13
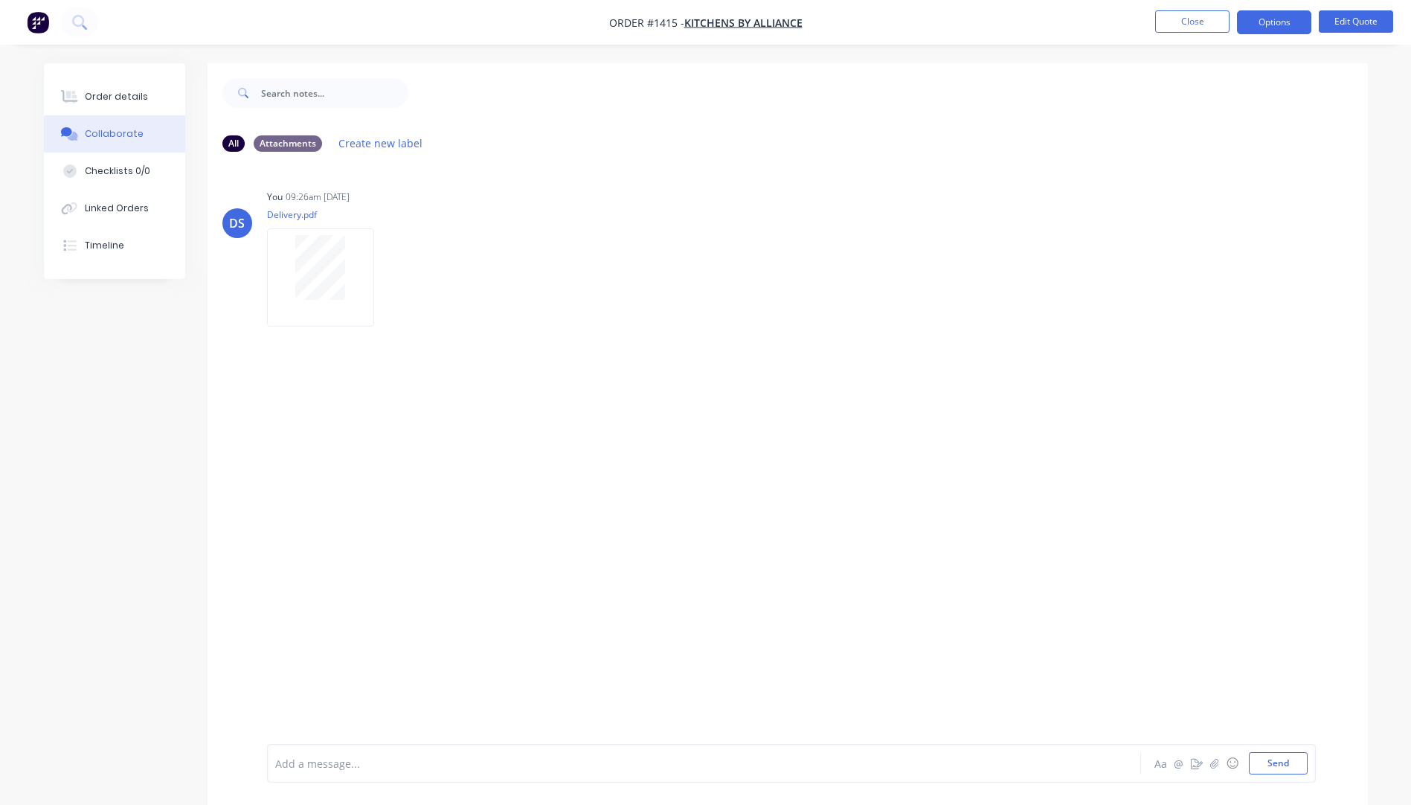
drag, startPoint x: 1211, startPoint y: 765, endPoint x: 1110, endPoint y: 735, distance: 104.7
click at [1110, 735] on div "Add a message... Aa @ ☺ Send" at bounding box center [788, 762] width 1160 height 83
click at [1215, 767] on icon "button" at bounding box center [1214, 763] width 8 height 10
click at [1284, 771] on button "Send" at bounding box center [1278, 763] width 59 height 22
click at [1200, 20] on button "Close" at bounding box center [1192, 21] width 74 height 22
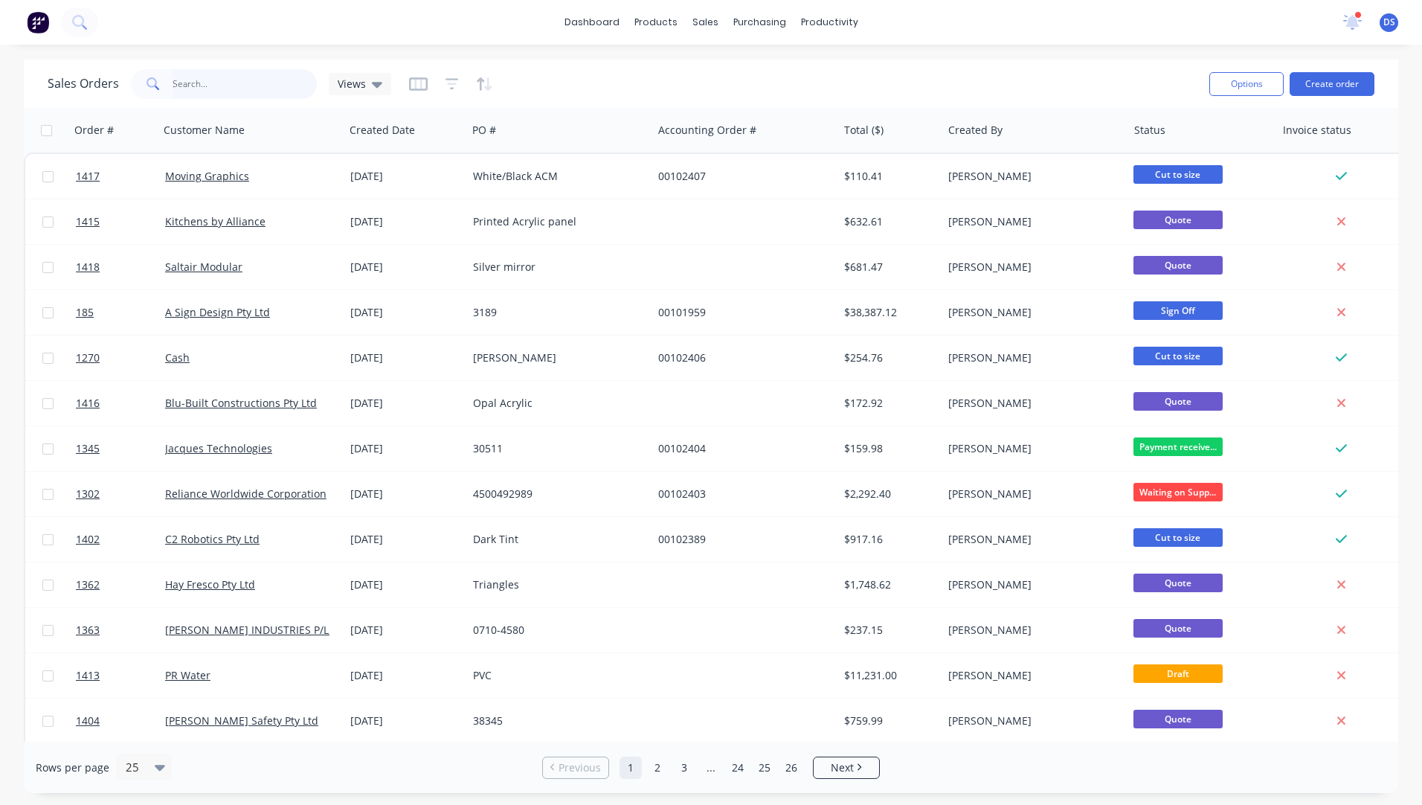
click at [186, 86] on input "text" at bounding box center [245, 84] width 145 height 30
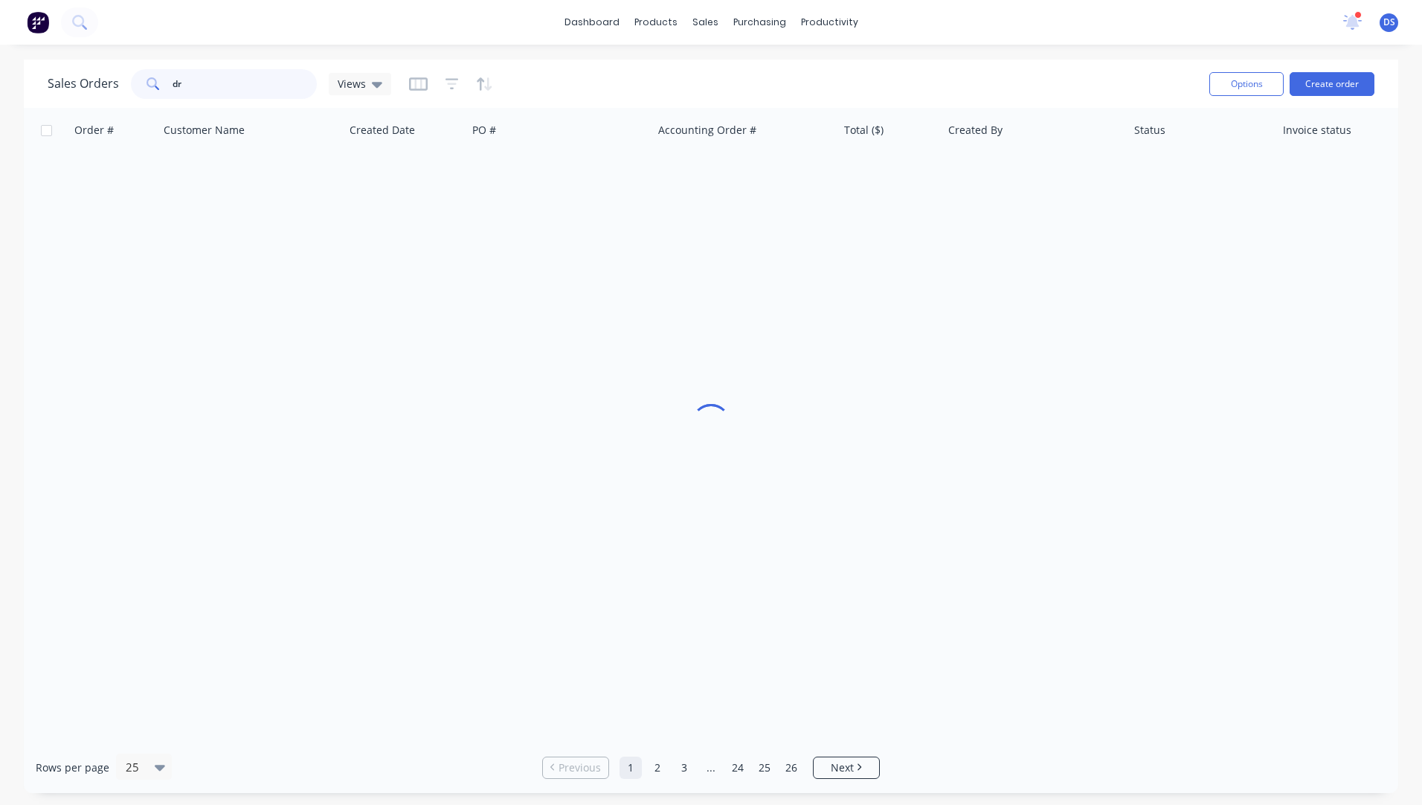
type input "drb"
drag, startPoint x: 225, startPoint y: 88, endPoint x: 159, endPoint y: 88, distance: 65.5
click at [159, 88] on div "drb" at bounding box center [224, 84] width 186 height 30
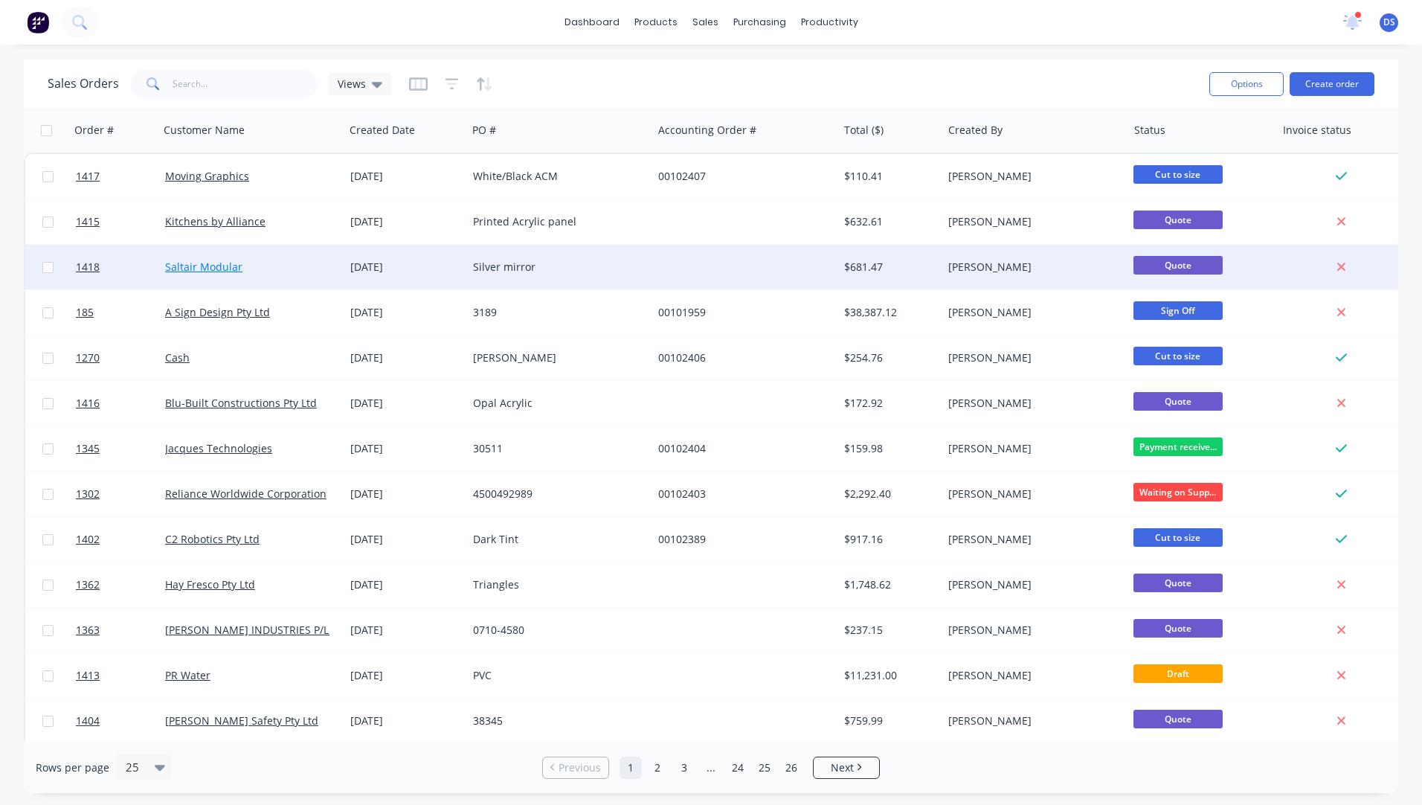
click at [215, 272] on link "Saltair Modular" at bounding box center [203, 267] width 77 height 14
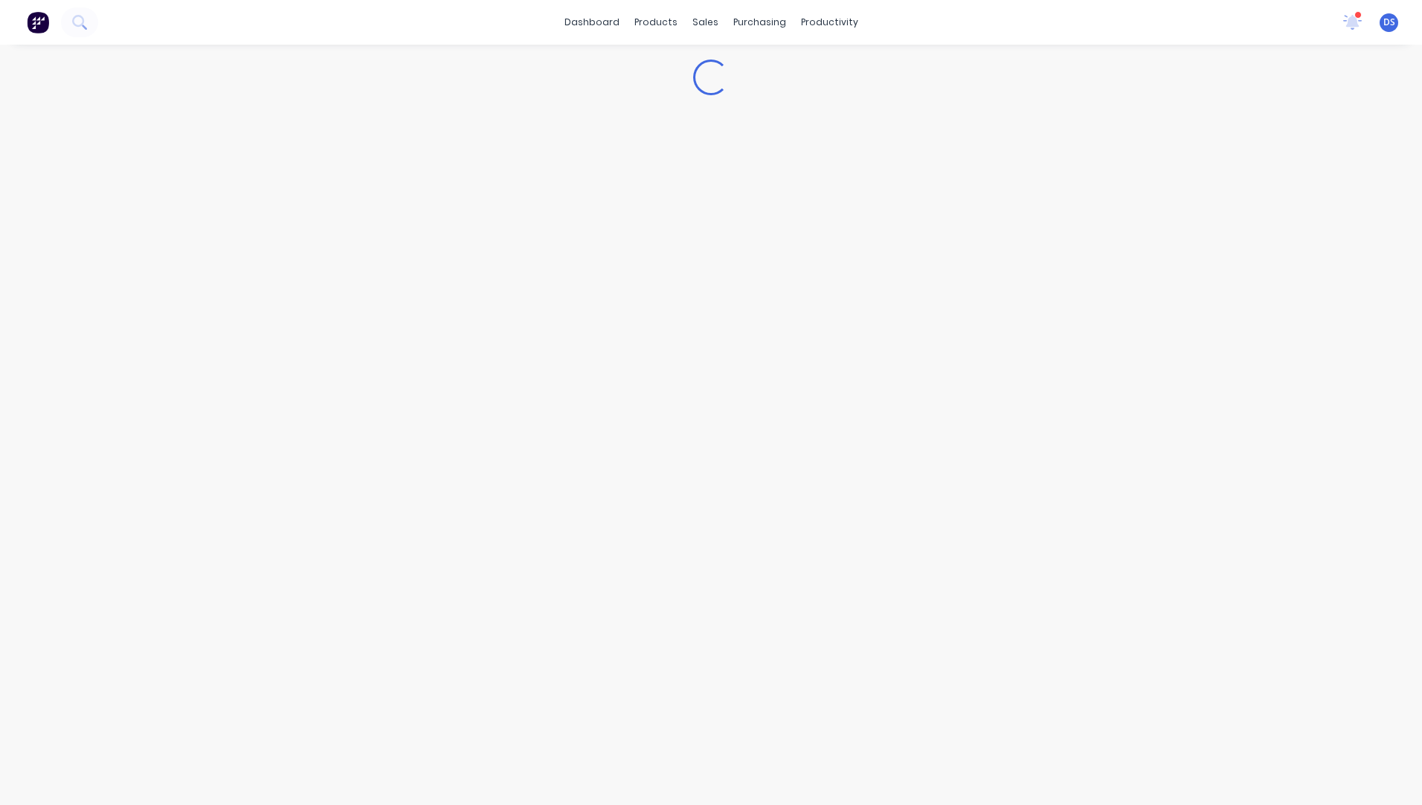
click at [215, 272] on div "Loading..." at bounding box center [711, 425] width 1422 height 760
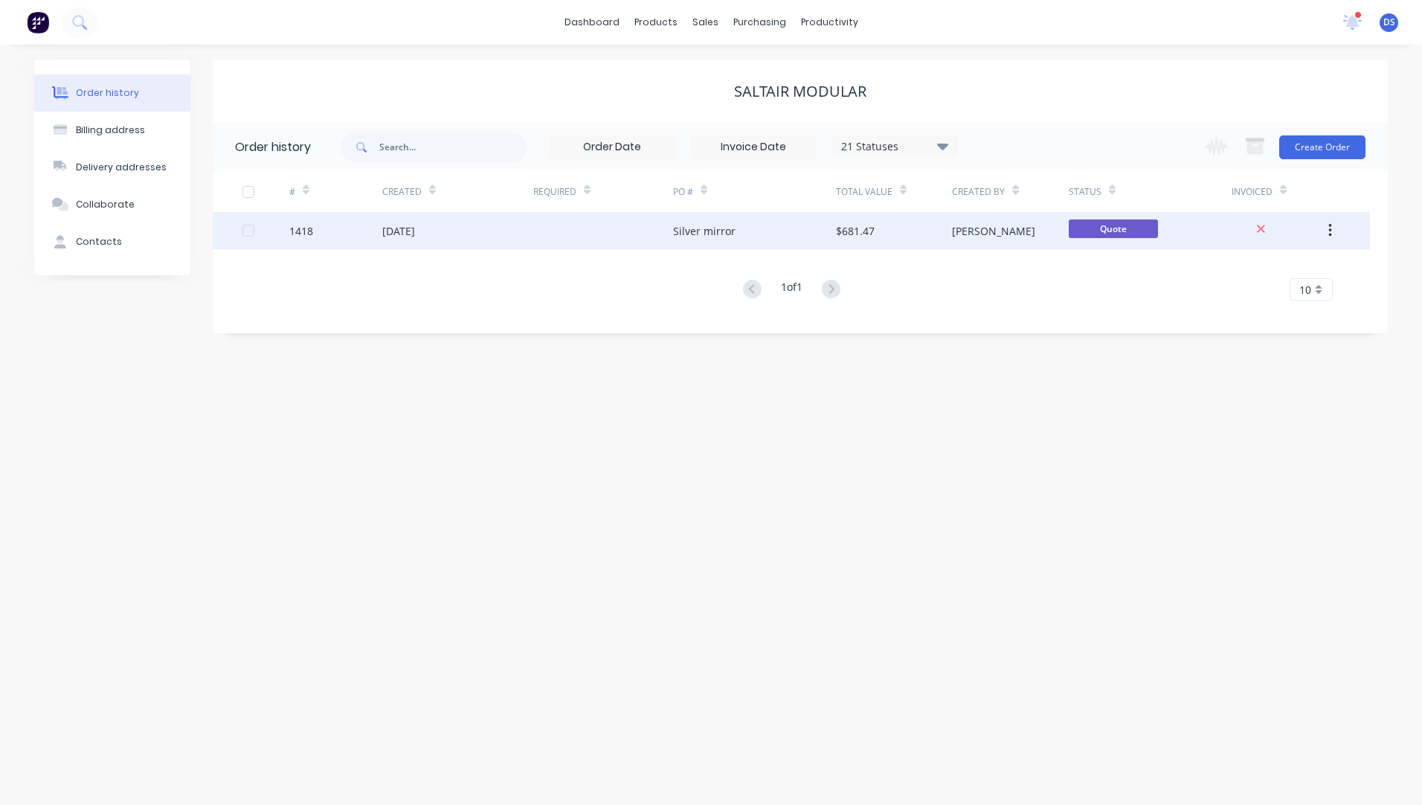
click at [412, 236] on div "[DATE]" at bounding box center [398, 231] width 33 height 16
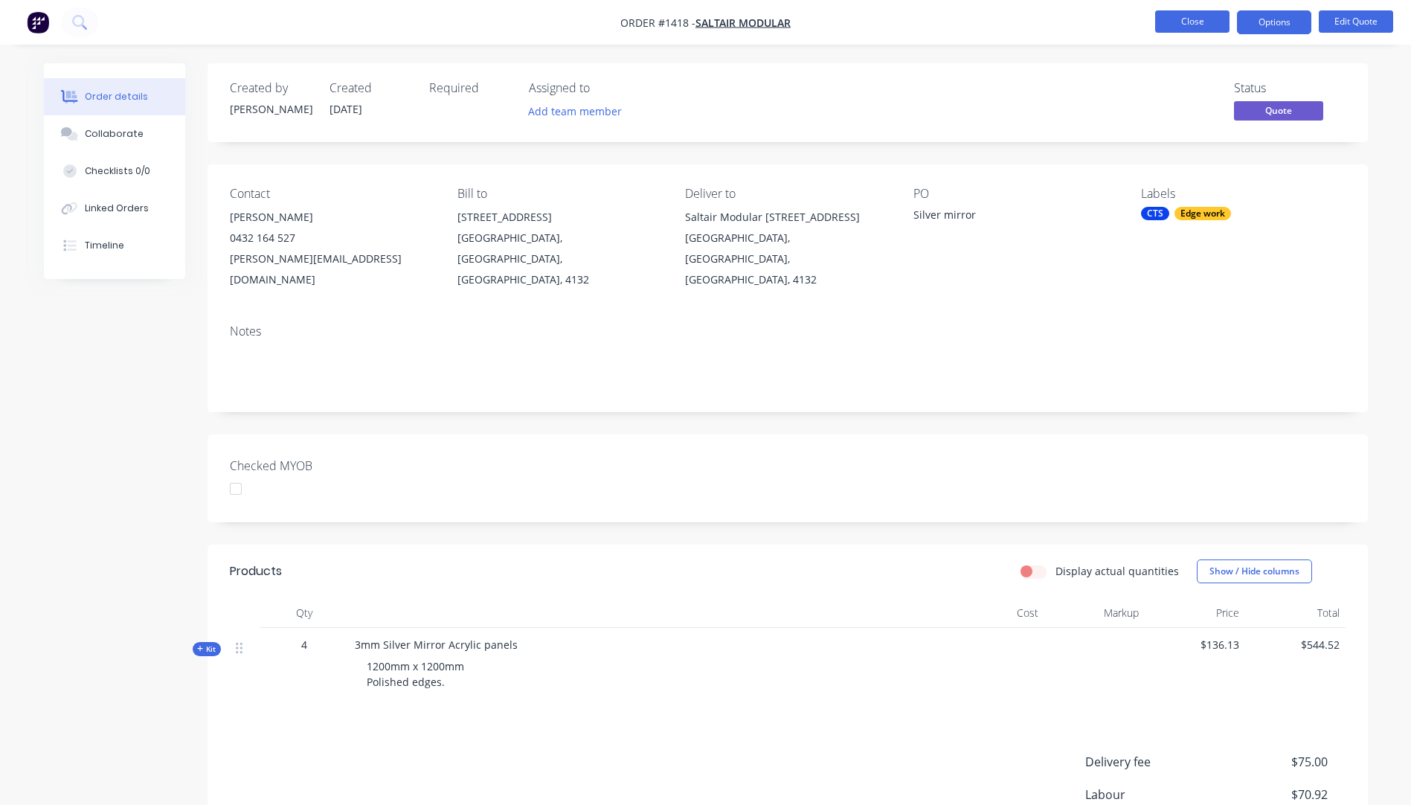
click at [1187, 30] on button "Close" at bounding box center [1192, 21] width 74 height 22
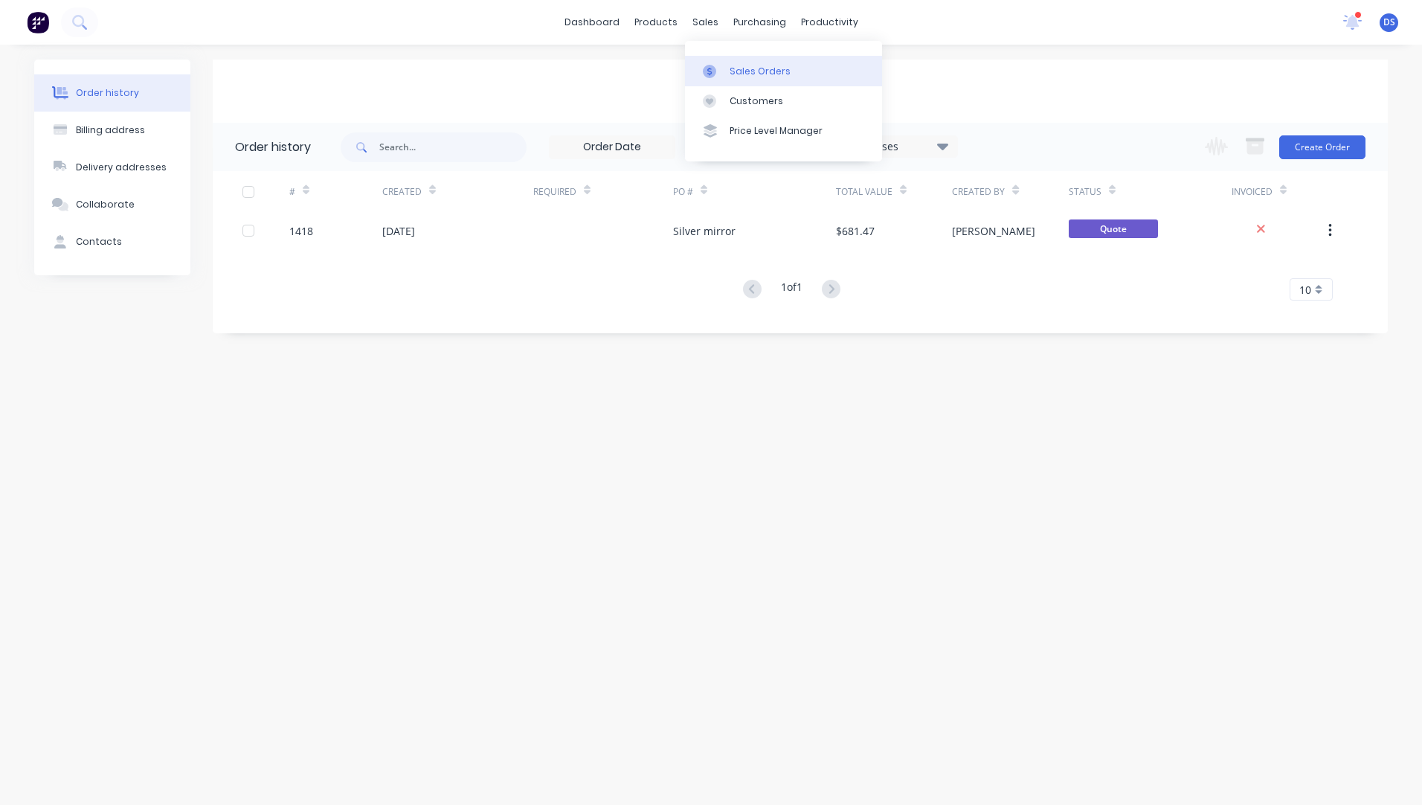
click at [742, 77] on div "Sales Orders" at bounding box center [760, 71] width 61 height 13
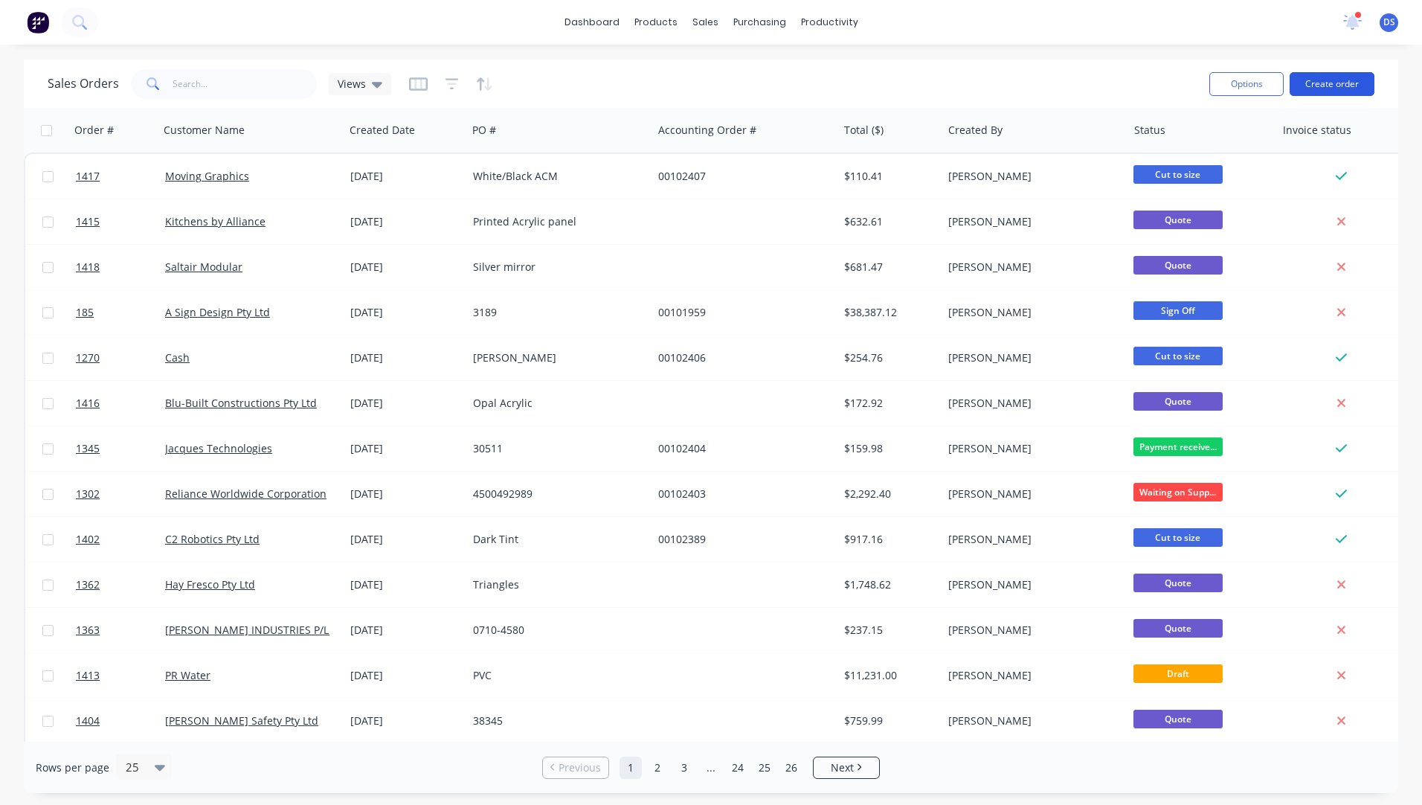
click at [1326, 89] on button "Create order" at bounding box center [1332, 84] width 85 height 24
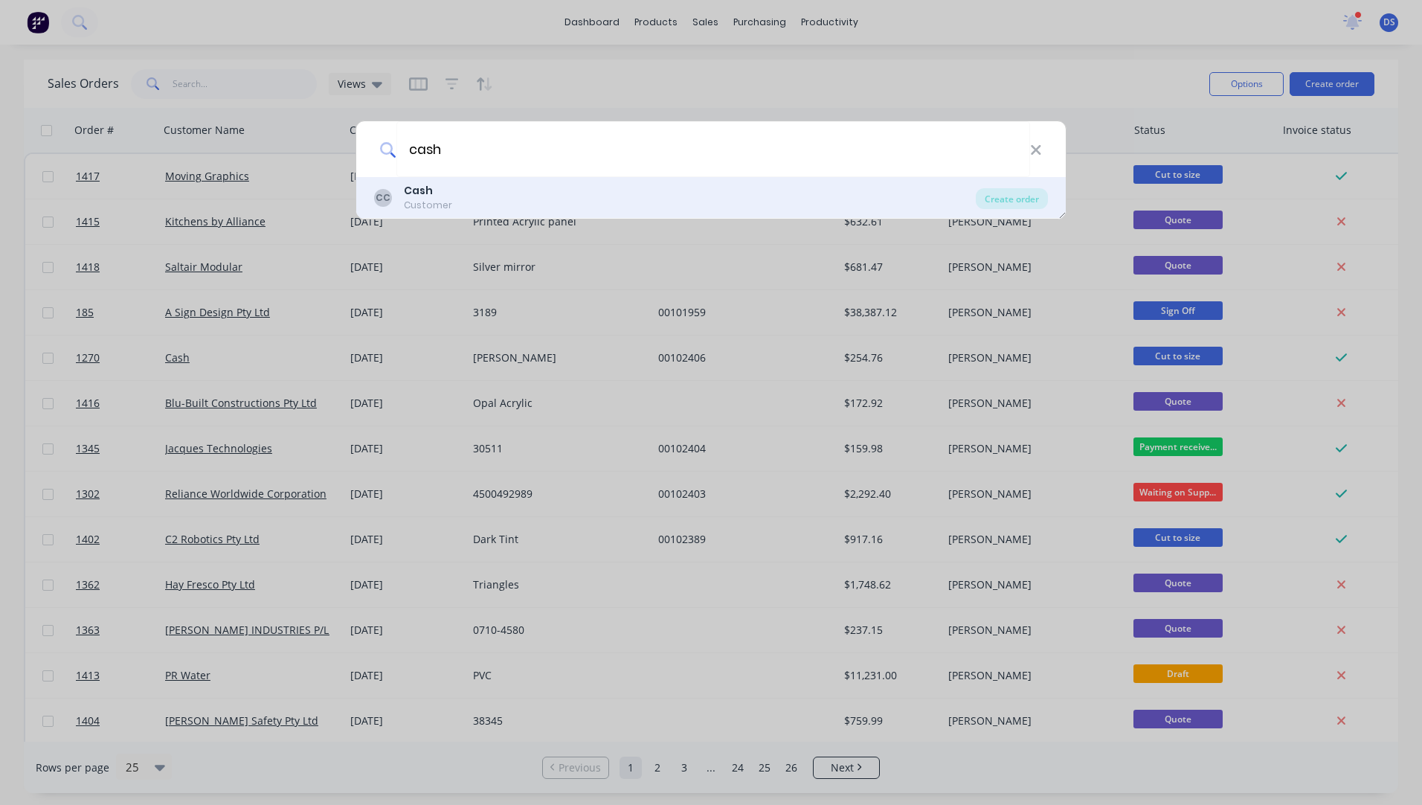
type input "cash"
click at [408, 192] on b "Cash" at bounding box center [418, 190] width 29 height 15
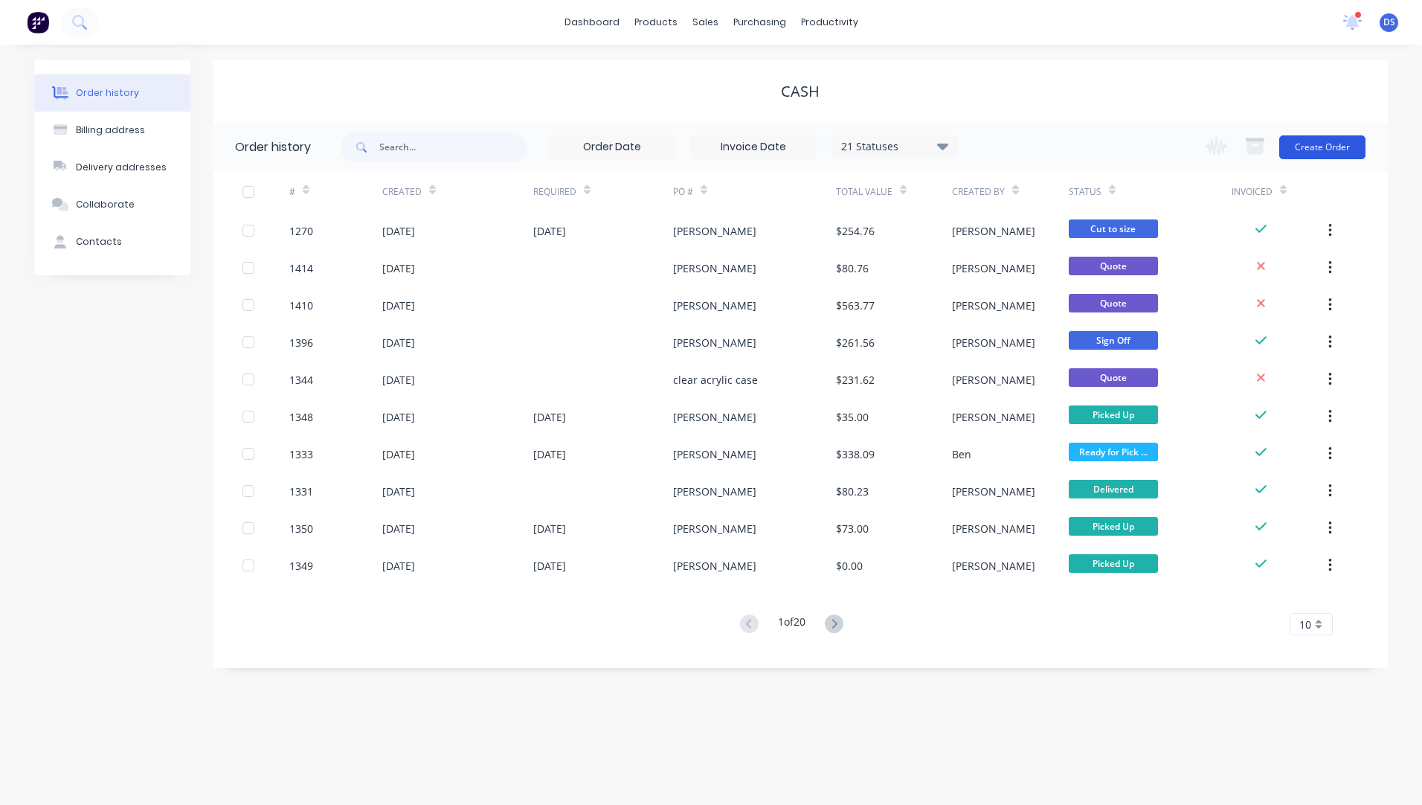
click at [1319, 150] on button "Create Order" at bounding box center [1322, 147] width 86 height 24
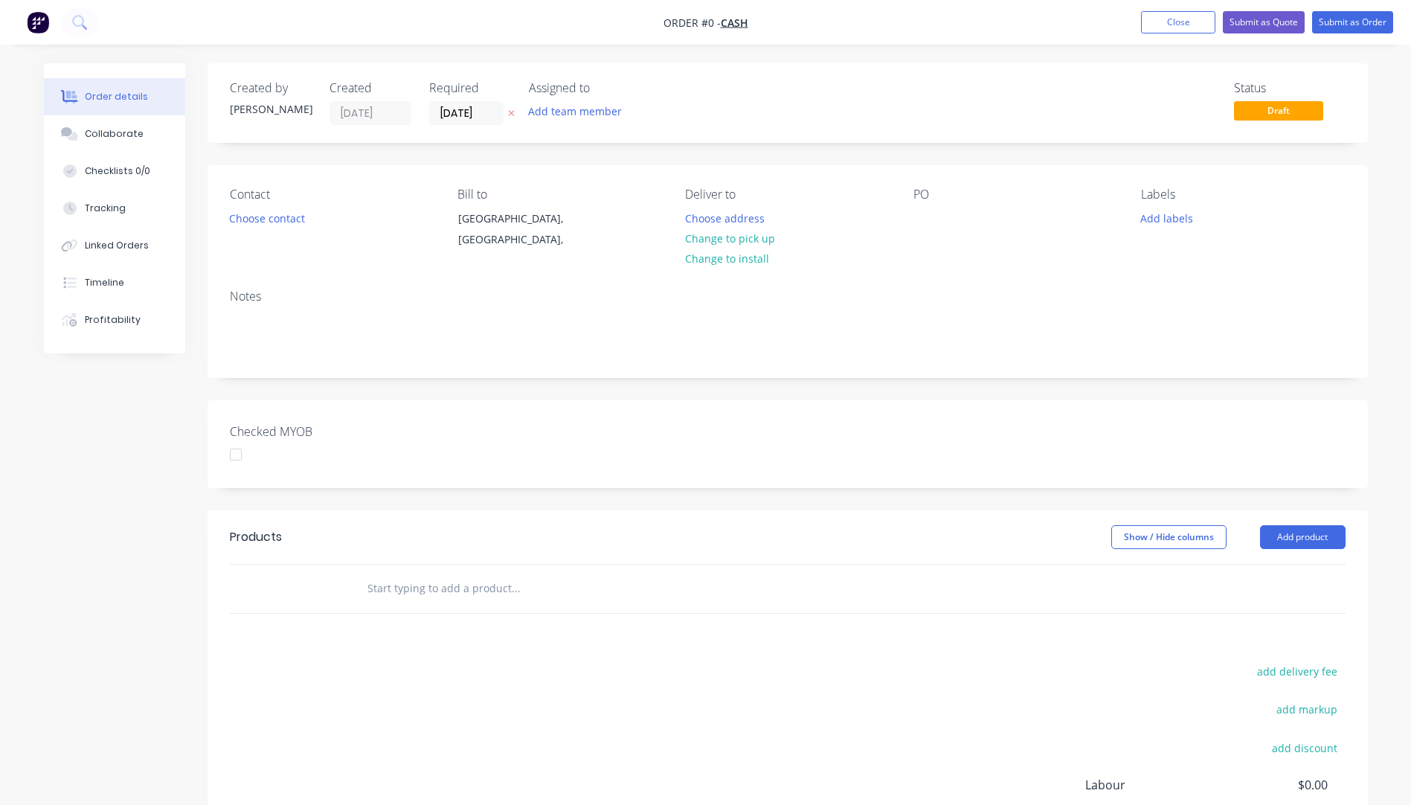
click at [512, 115] on icon at bounding box center [511, 114] width 6 height 6
click at [255, 222] on button "Choose contact" at bounding box center [266, 218] width 91 height 20
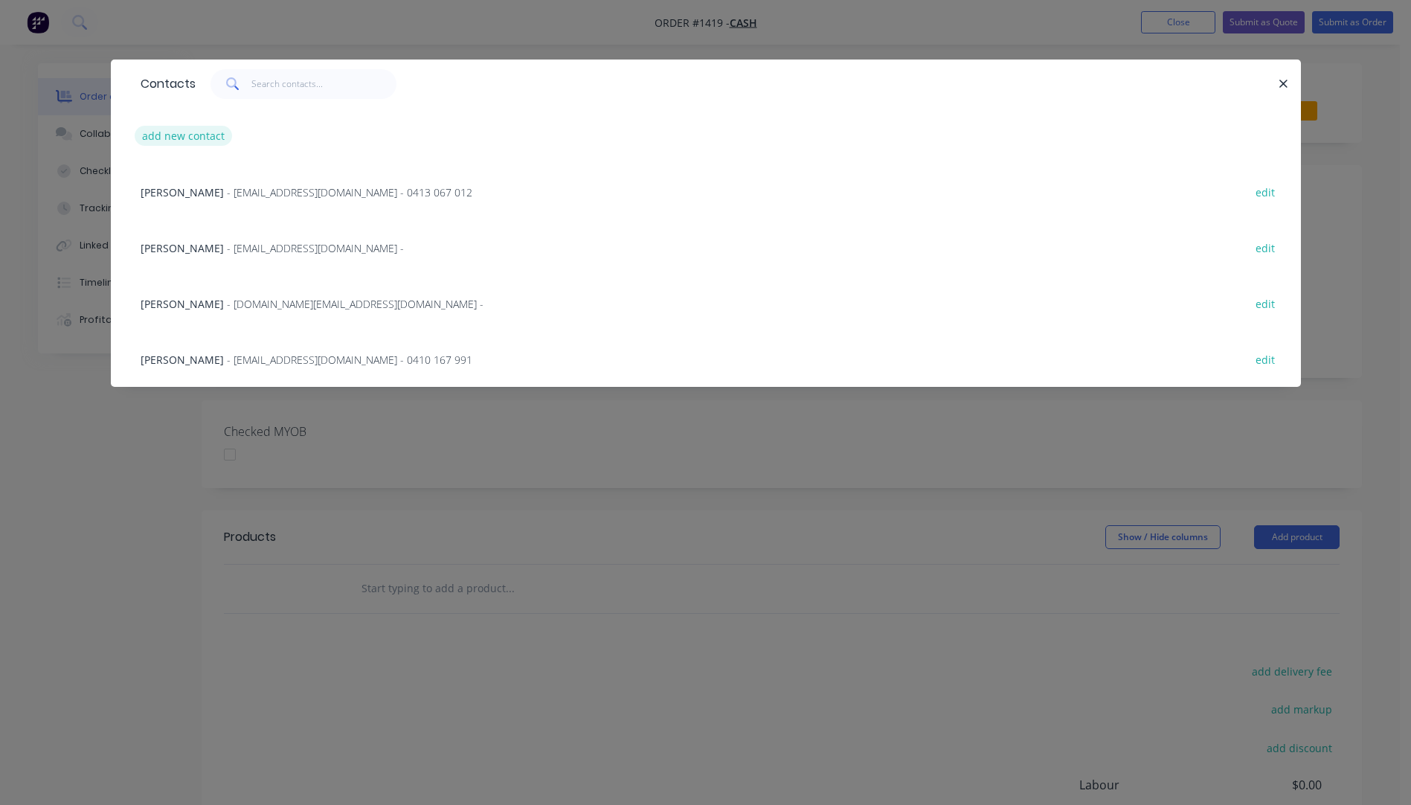
click at [184, 141] on button "add new contact" at bounding box center [184, 136] width 98 height 20
select select "AU"
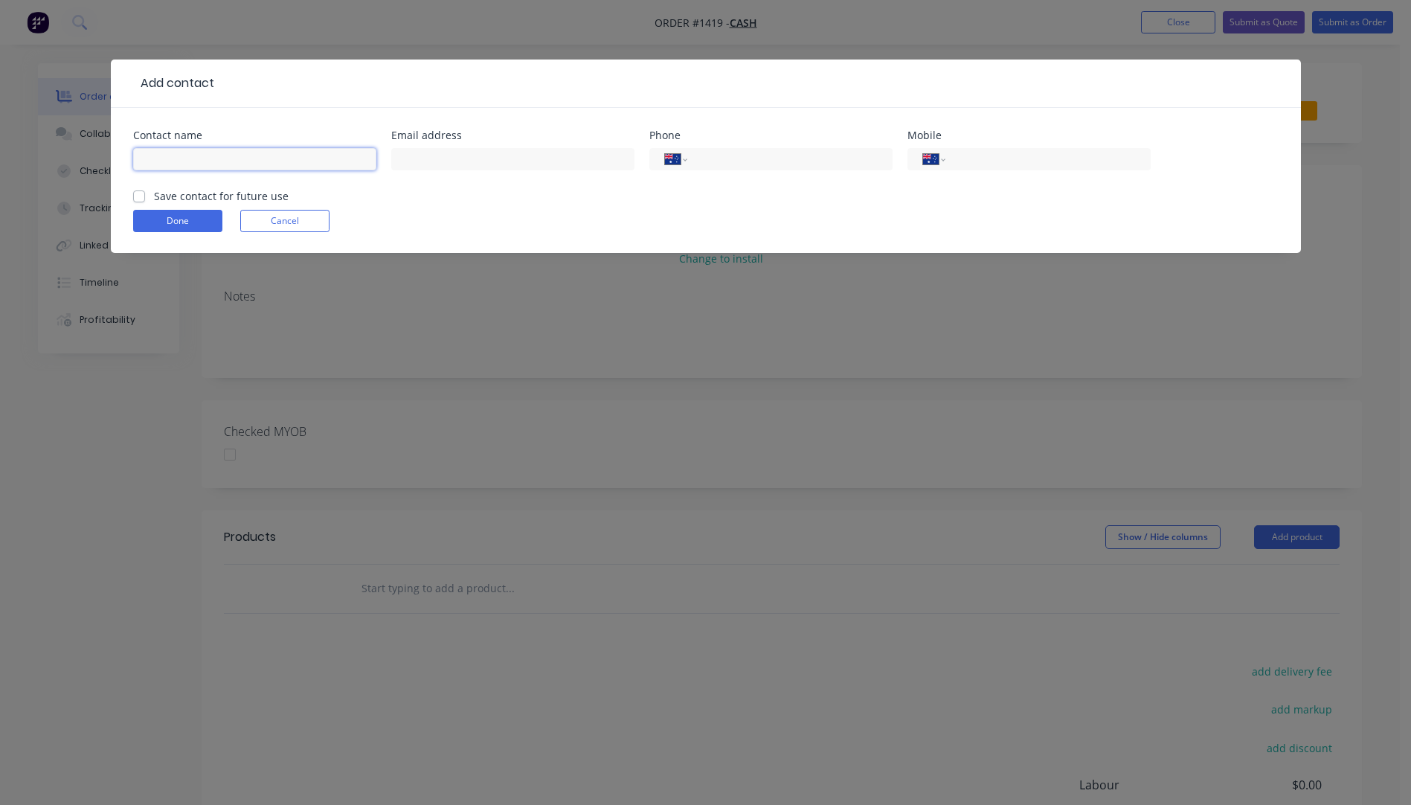
click at [184, 167] on input "text" at bounding box center [254, 159] width 243 height 22
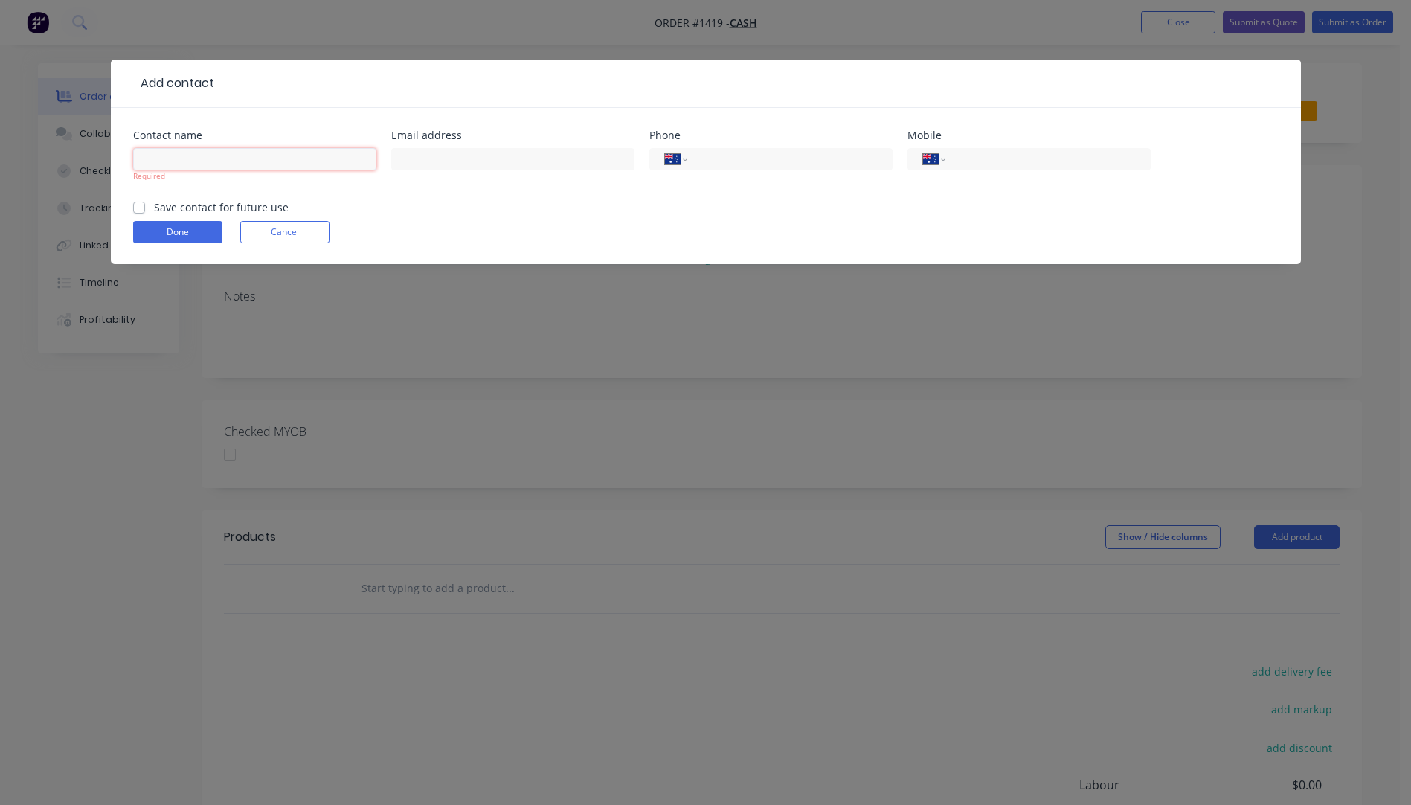
paste input "Deb Burdfield deb.burdfield@optusnet.com.au +61418987562"
drag, startPoint x: 372, startPoint y: 158, endPoint x: 298, endPoint y: 162, distance: 74.5
click at [298, 162] on input "Deb Burdfield deb.burdfield@optusnet.com.au +61418987562" at bounding box center [254, 159] width 243 height 22
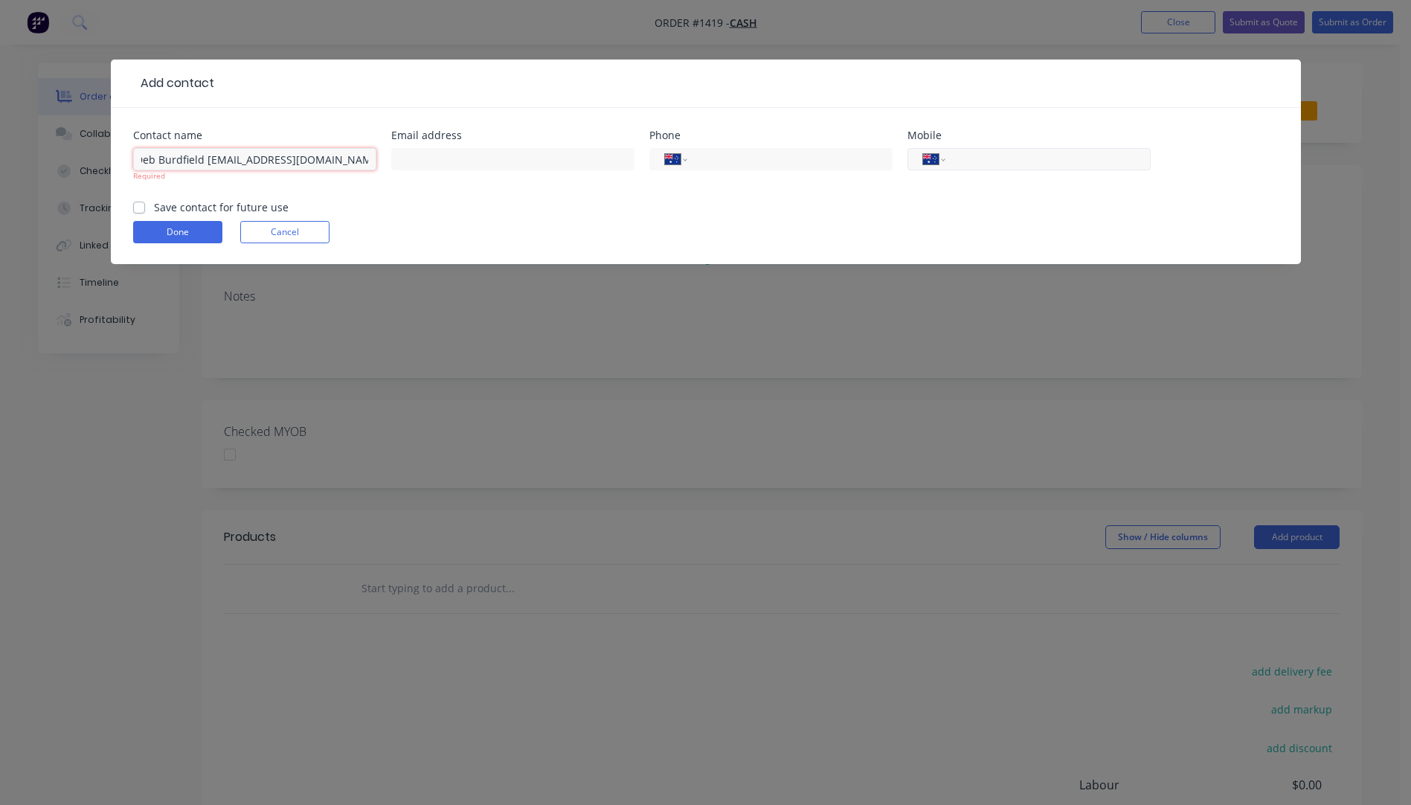
type input "Deb Burdfield deb.burdfield@optusnet.com.au"
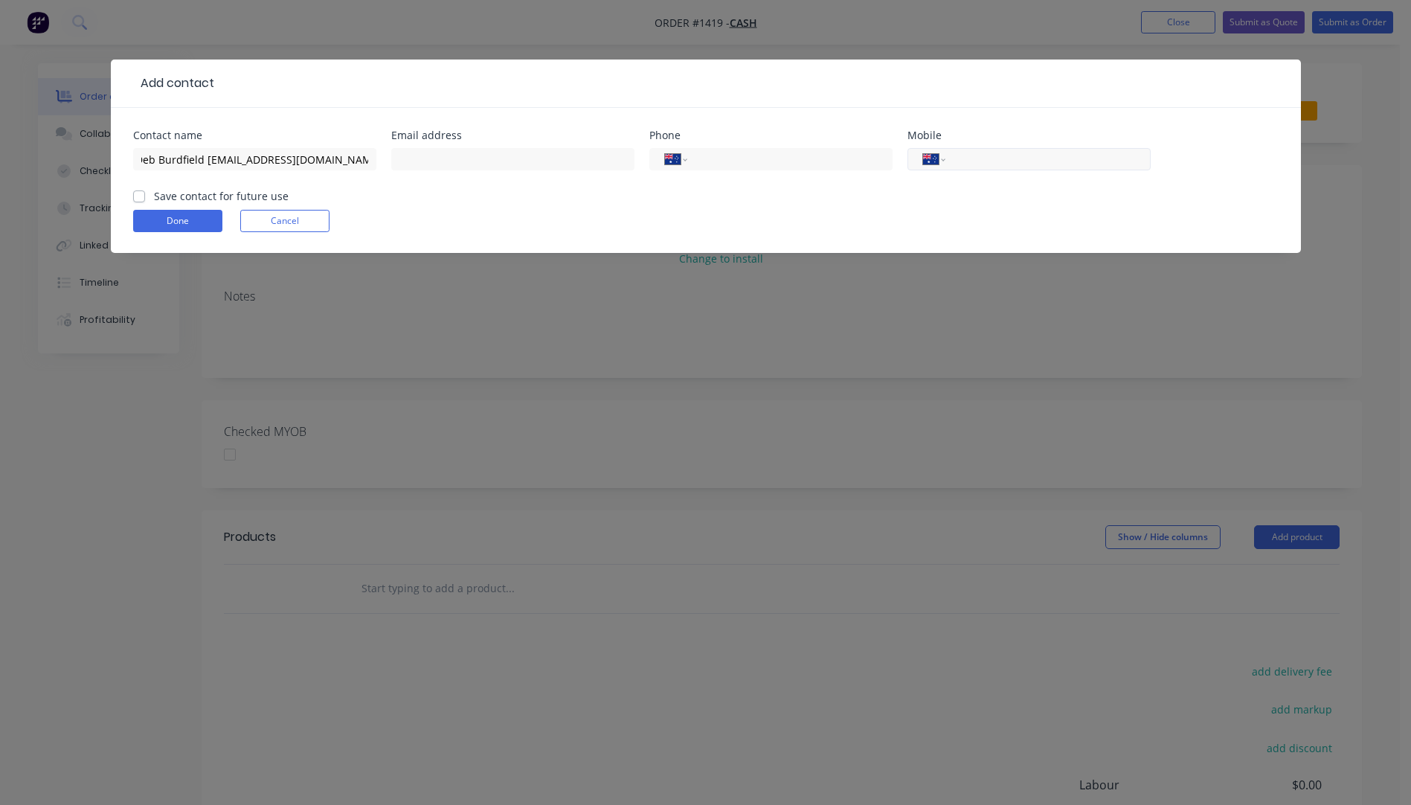
scroll to position [0, 0]
paste input "0418 987 562"
type input "0418 987 562"
drag, startPoint x: 367, startPoint y: 159, endPoint x: 207, endPoint y: 158, distance: 160.7
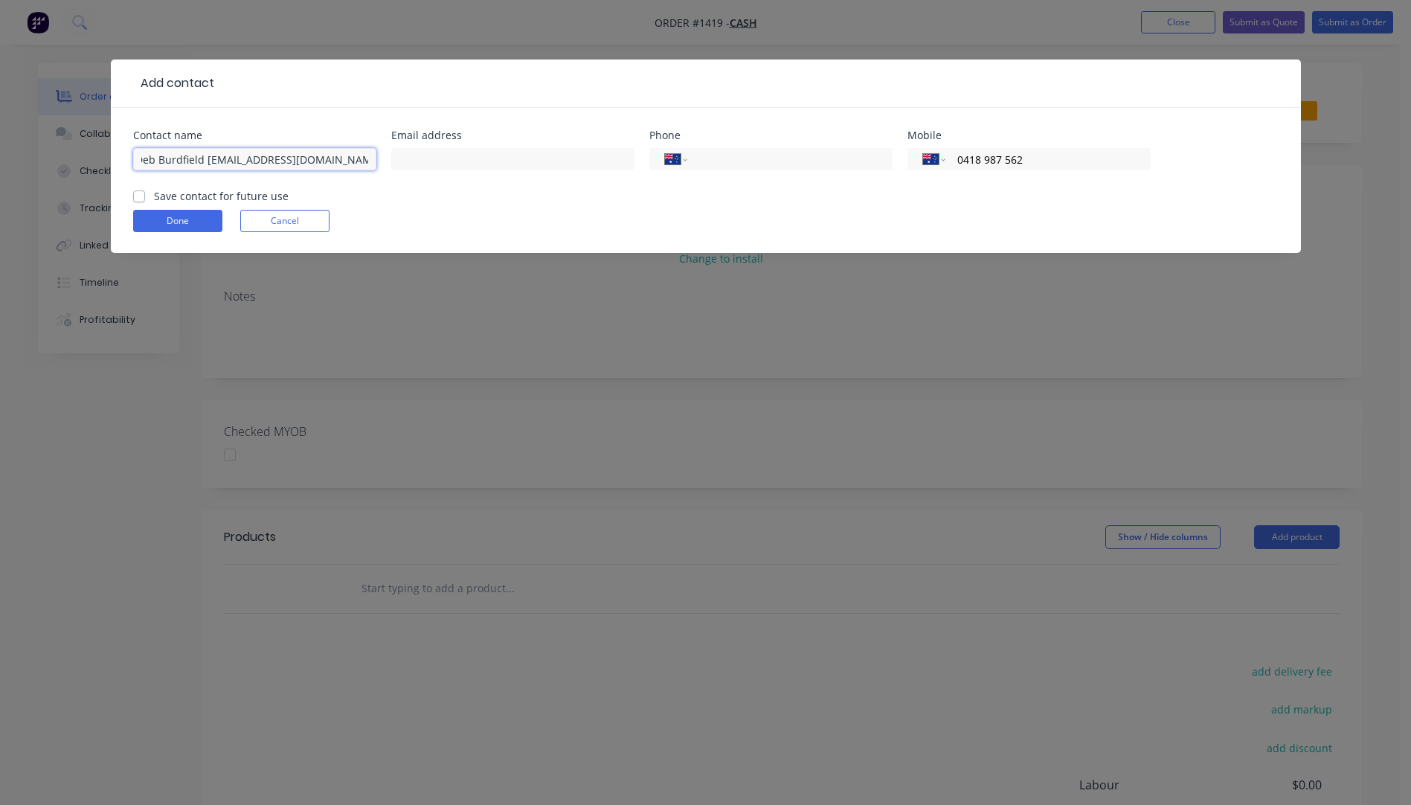
click at [207, 158] on input "Deb Burdfield deb.burdfield@optusnet.com.au" at bounding box center [254, 159] width 243 height 22
type input "Deb Burdfield"
paste input "[EMAIL_ADDRESS][DOMAIN_NAME]"
type input "[EMAIL_ADDRESS][DOMAIN_NAME]"
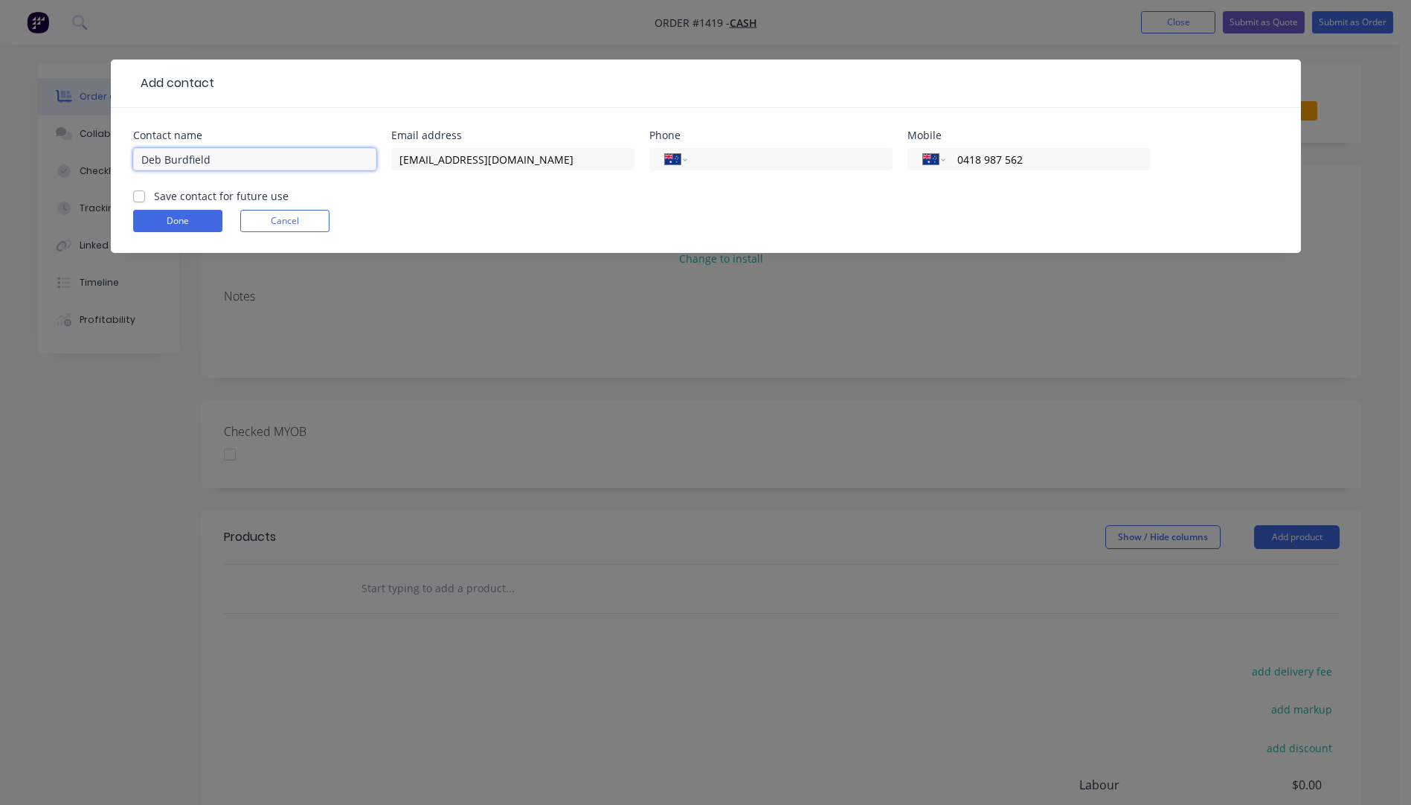
click at [141, 157] on input "Deb Burdfield" at bounding box center [254, 159] width 243 height 22
click at [141, 202] on div "Save contact for future use" at bounding box center [210, 196] width 155 height 16
click at [154, 198] on label "Save contact for future use" at bounding box center [221, 196] width 135 height 16
click at [144, 198] on input "Save contact for future use" at bounding box center [139, 195] width 12 height 14
checkbox input "true"
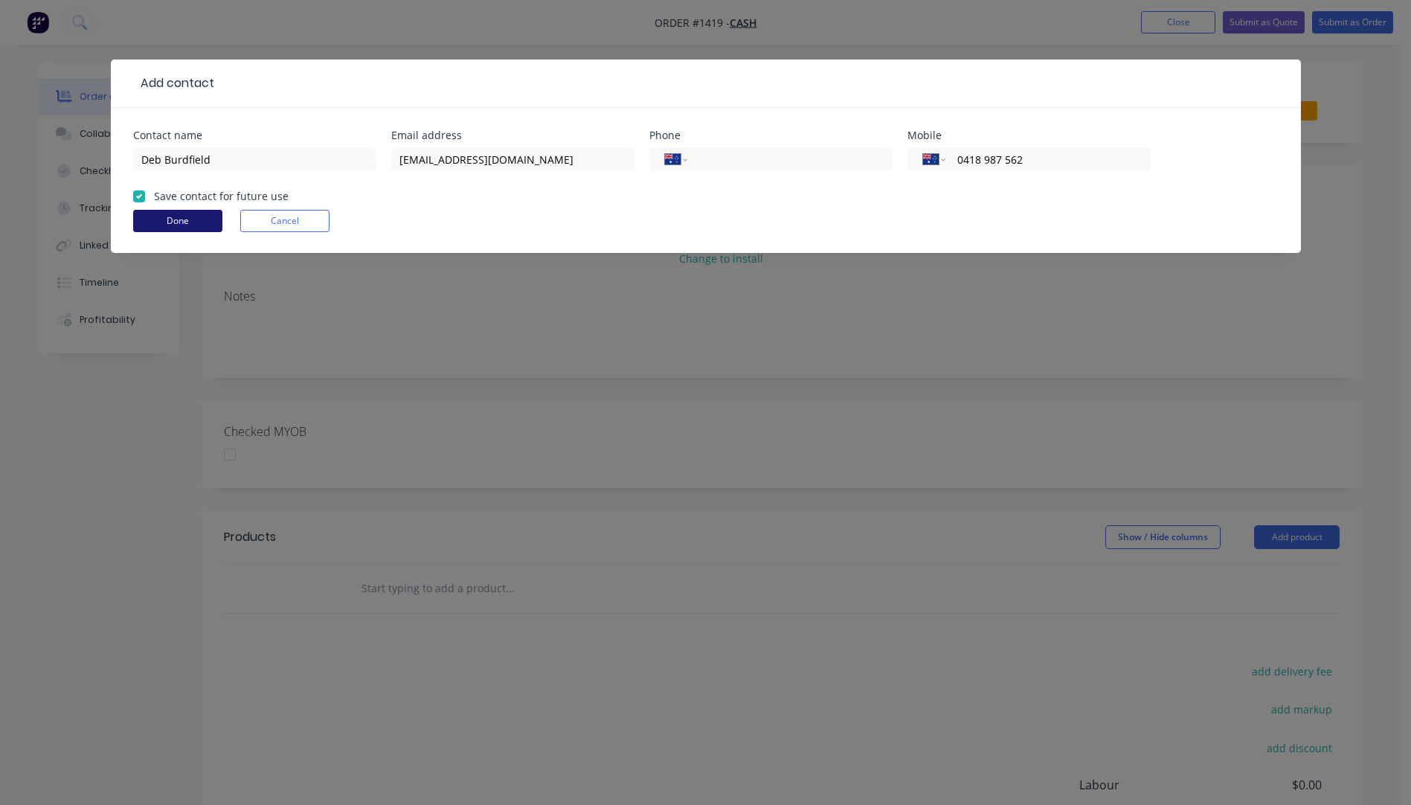
click at [163, 221] on button "Done" at bounding box center [177, 221] width 89 height 22
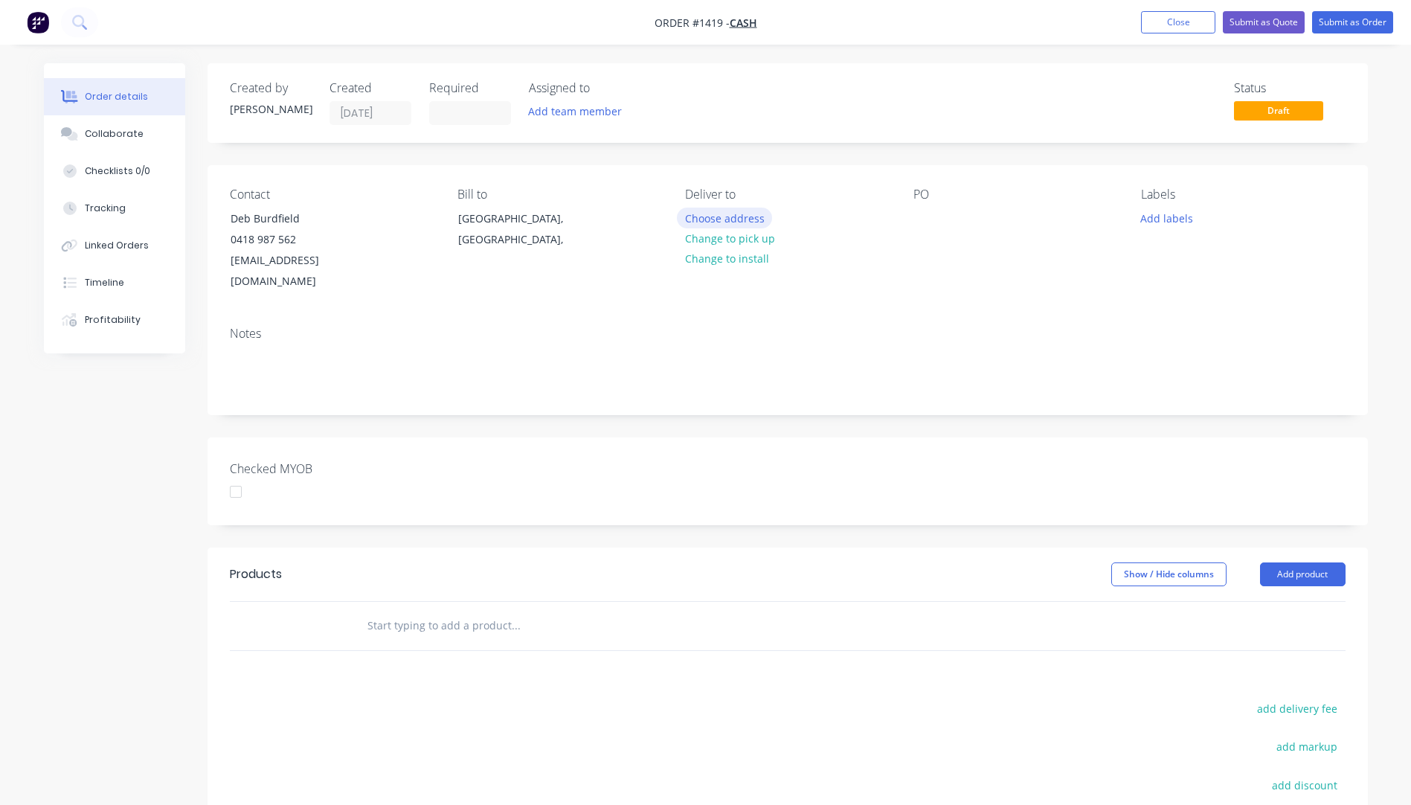
click at [700, 219] on button "Choose address" at bounding box center [724, 218] width 95 height 20
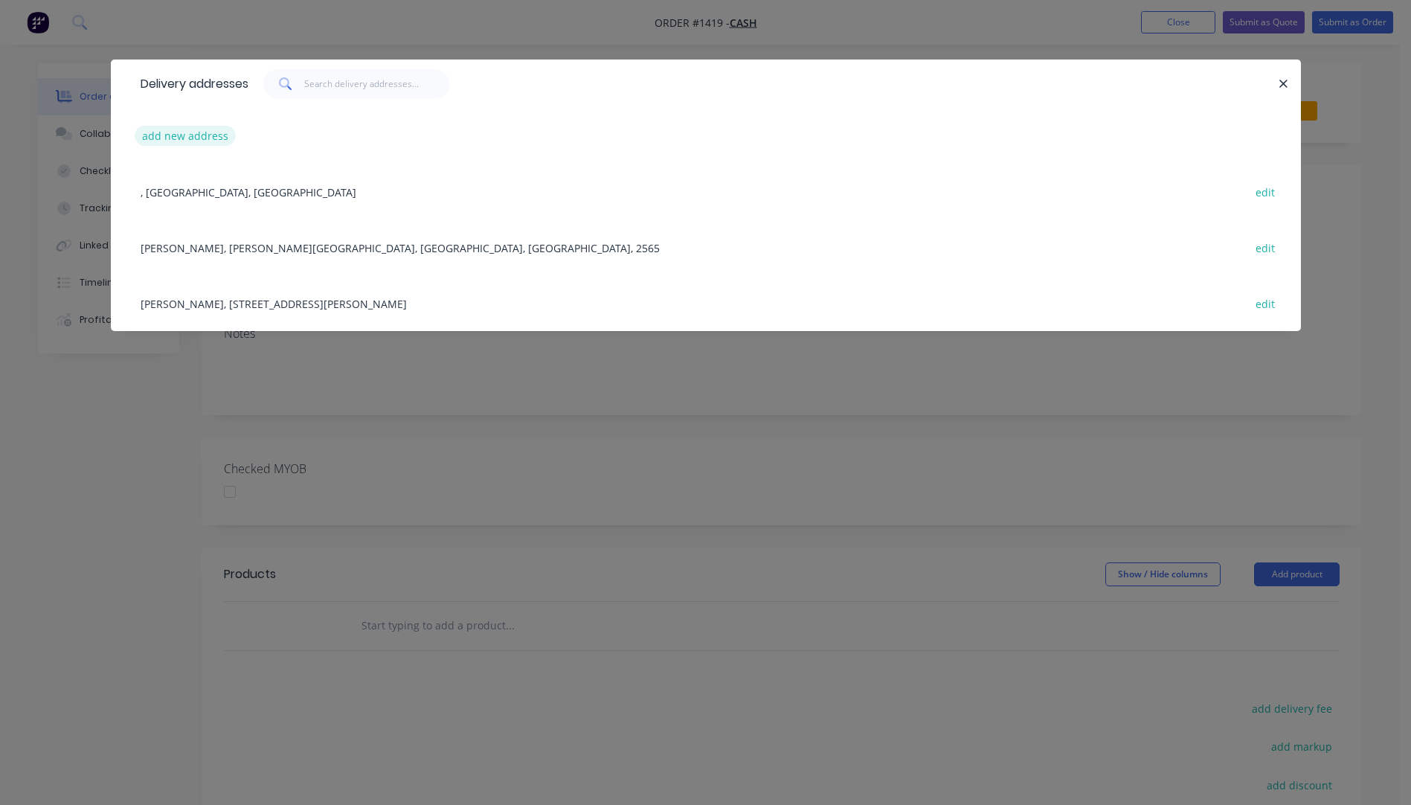
click at [173, 139] on button "add new address" at bounding box center [186, 136] width 102 height 20
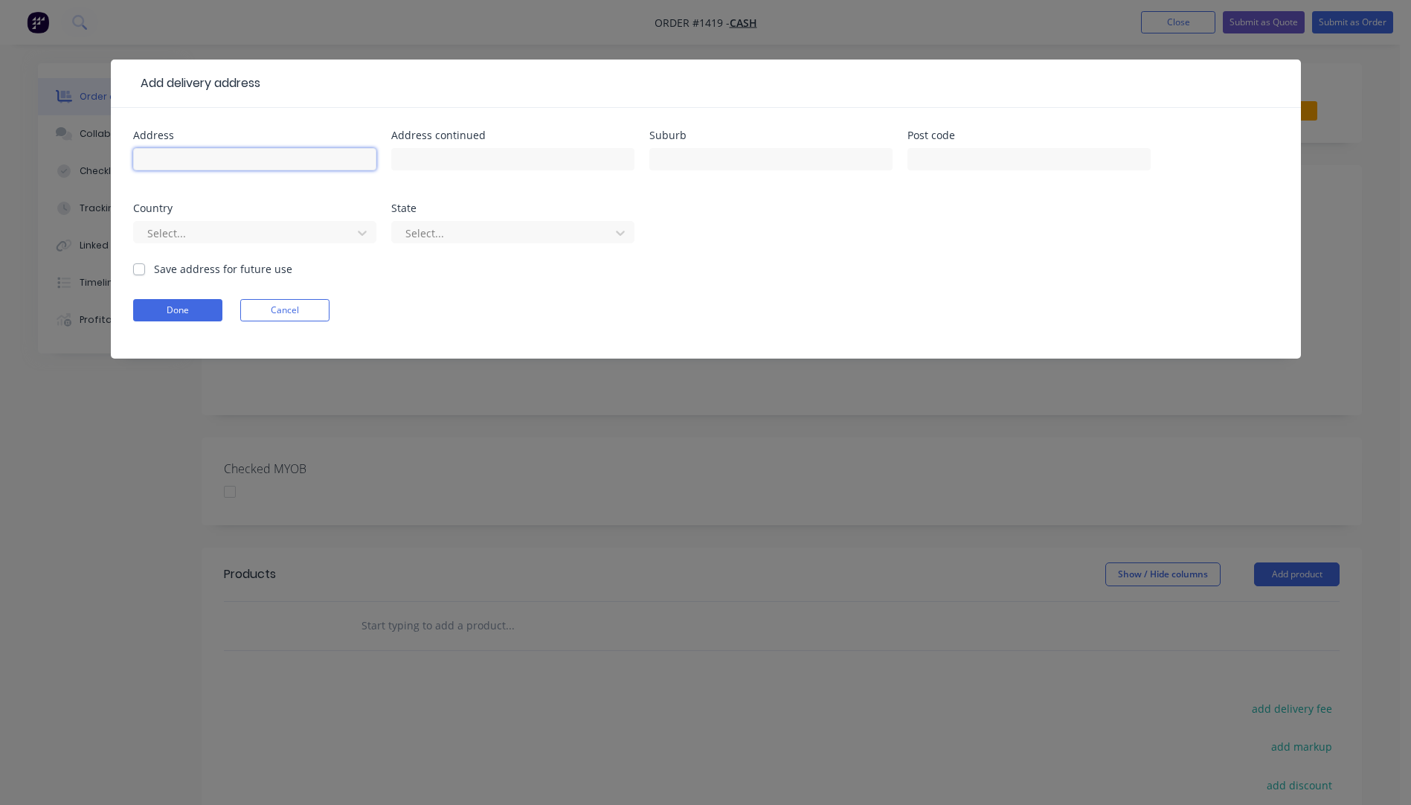
click at [176, 164] on input "text" at bounding box center [254, 159] width 243 height 22
type input "Deb Burdfield"
click at [679, 154] on input "text" at bounding box center [770, 159] width 243 height 22
type input "Wellington Point"
click at [1009, 159] on input "text" at bounding box center [1028, 159] width 243 height 22
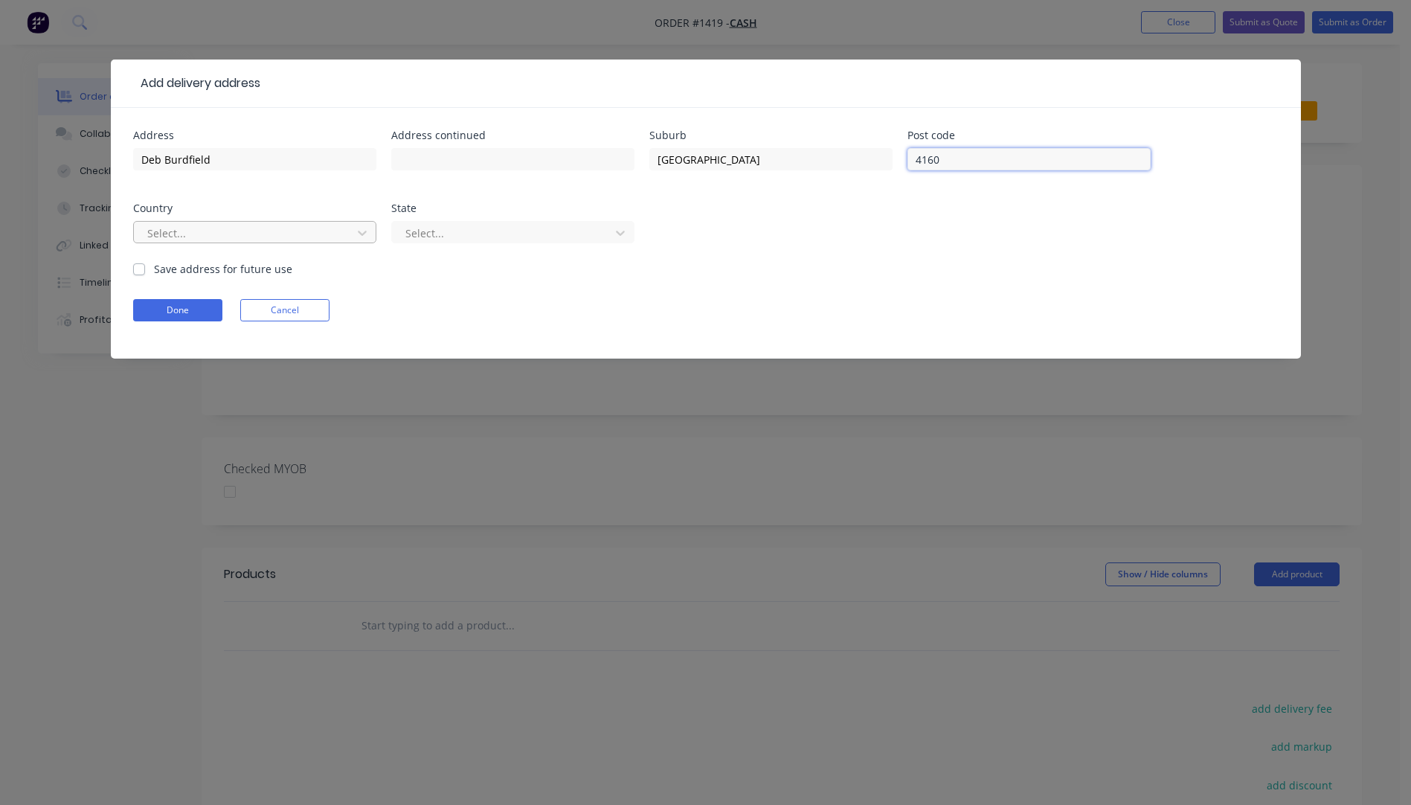
type input "4160"
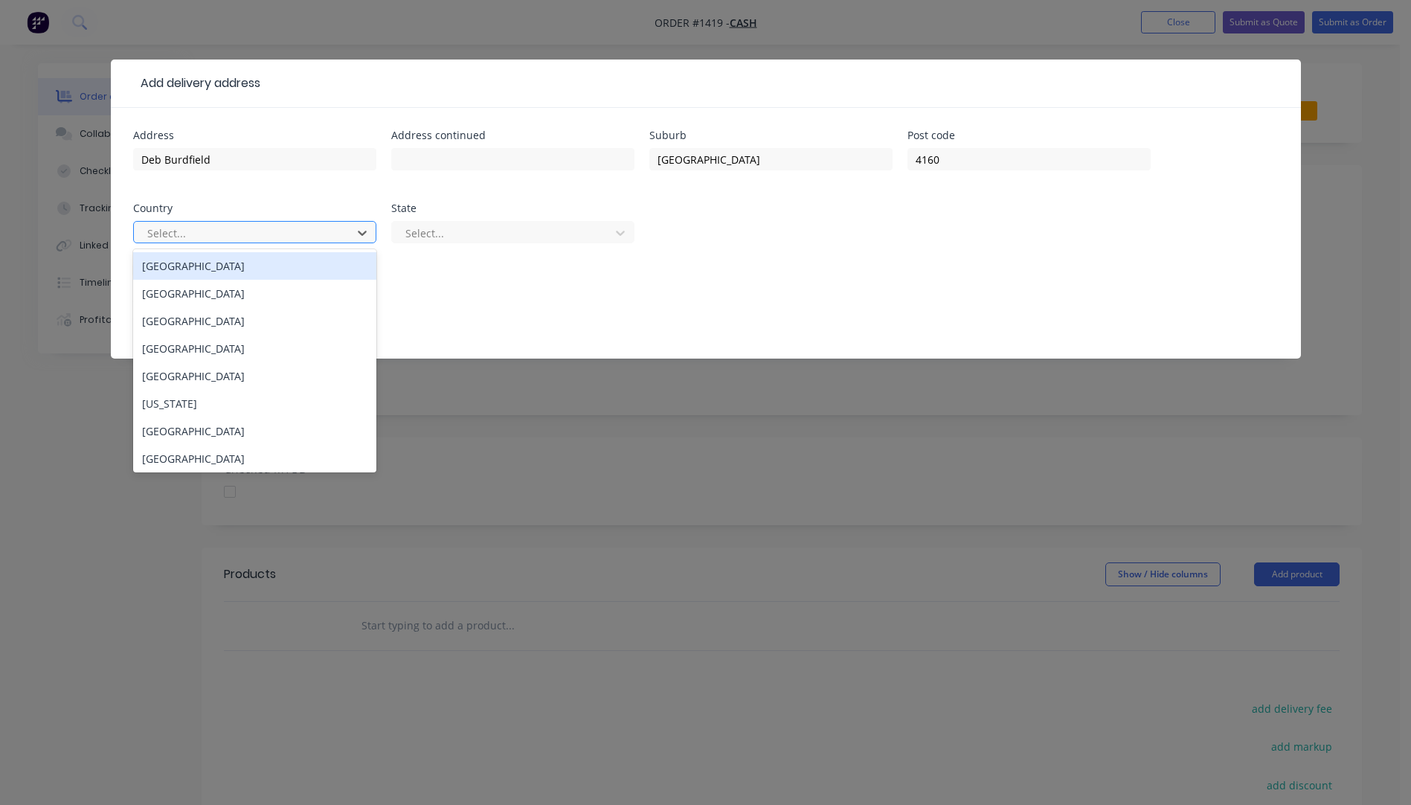
click at [208, 242] on div at bounding box center [245, 233] width 199 height 19
drag, startPoint x: 181, startPoint y: 269, endPoint x: 206, endPoint y: 262, distance: 25.4
click at [184, 266] on div "[GEOGRAPHIC_DATA]" at bounding box center [254, 266] width 243 height 28
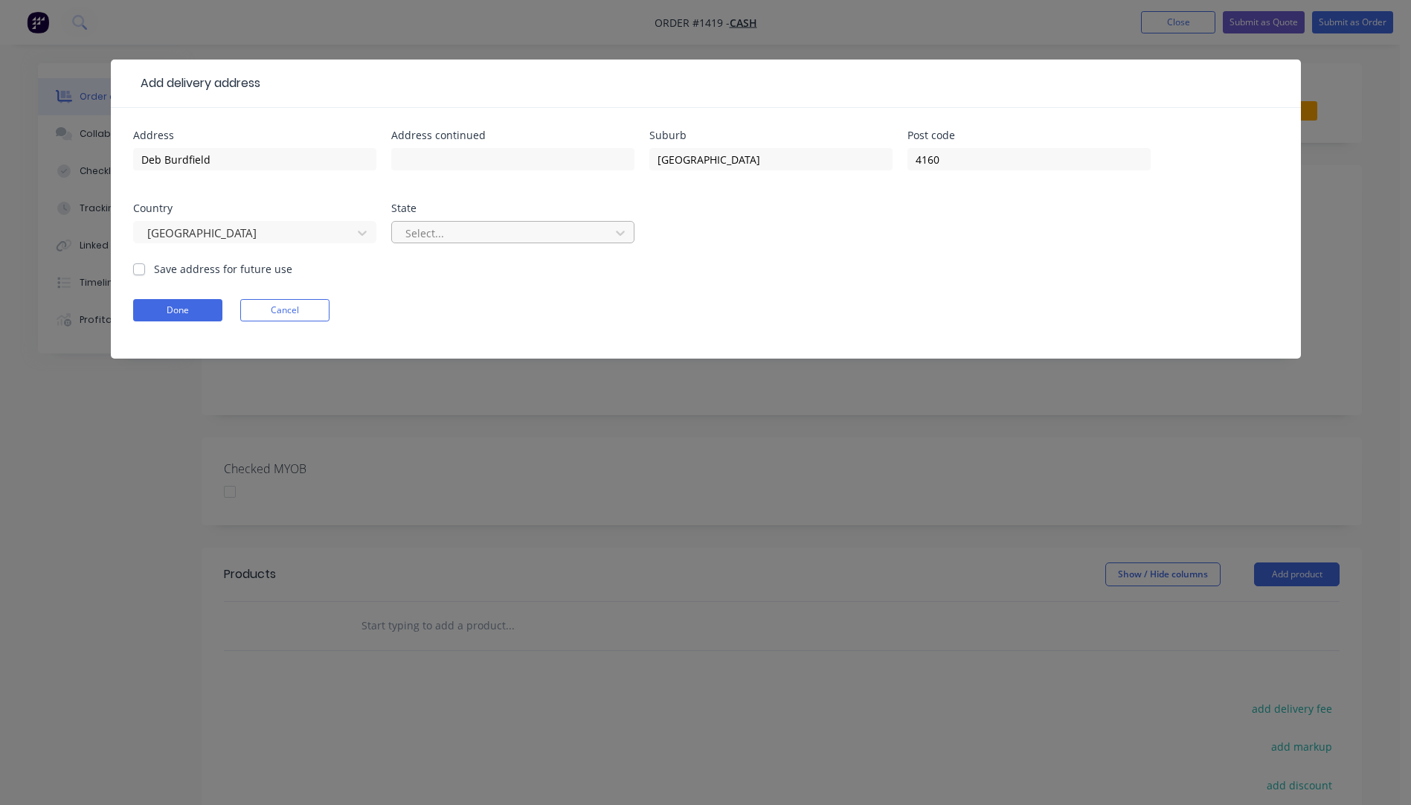
click at [482, 231] on div at bounding box center [503, 233] width 199 height 19
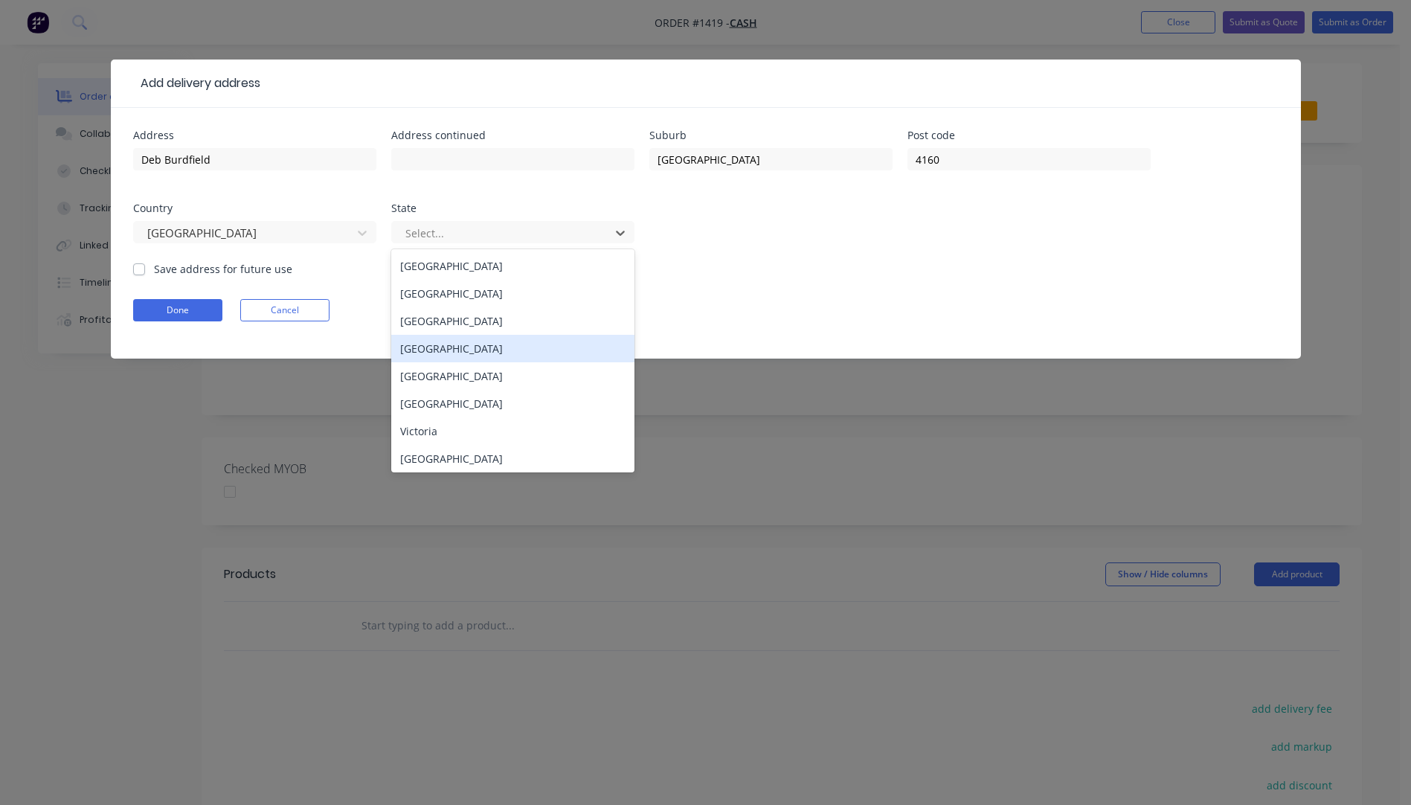
drag, startPoint x: 442, startPoint y: 347, endPoint x: 271, endPoint y: 337, distance: 170.6
click at [429, 347] on div "[GEOGRAPHIC_DATA]" at bounding box center [512, 349] width 243 height 28
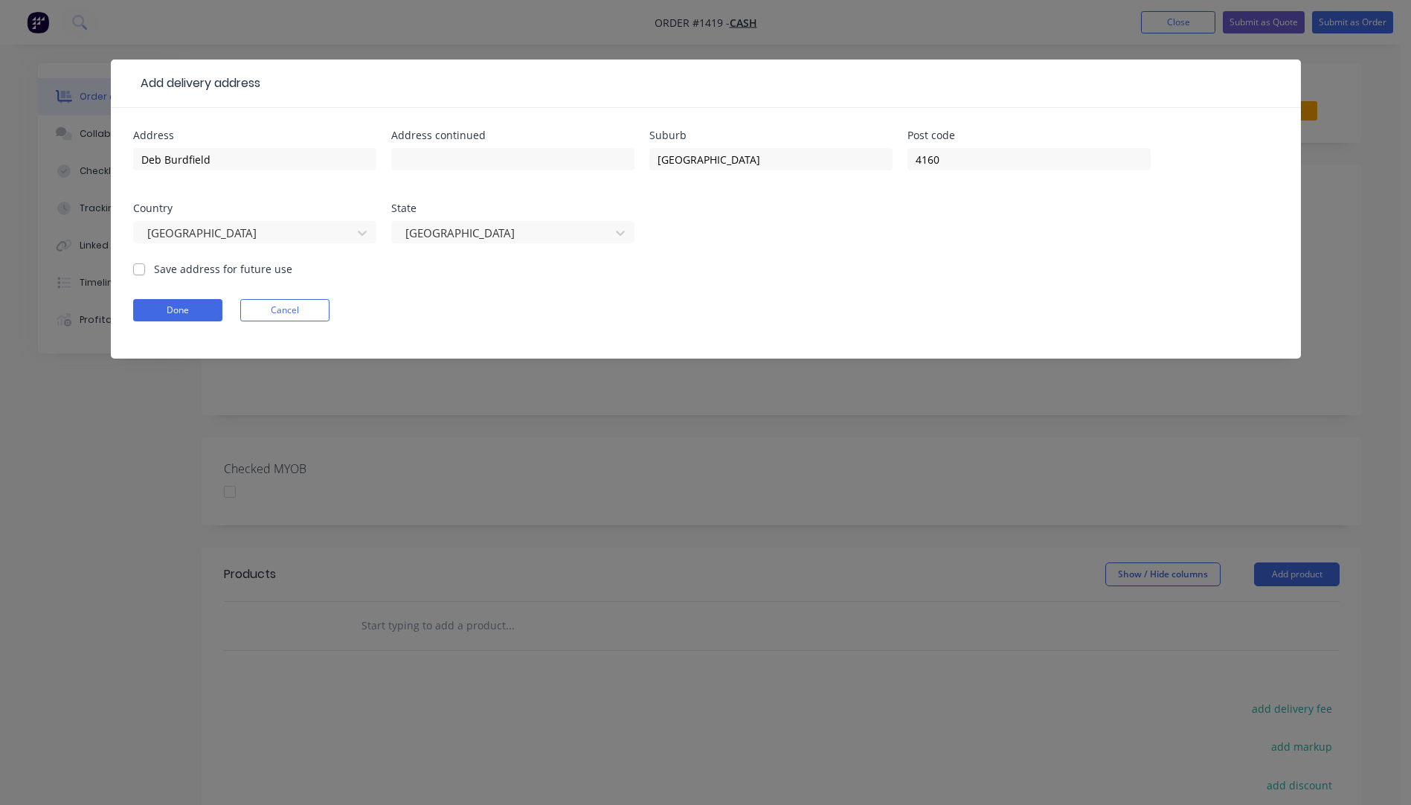
click at [154, 272] on label "Save address for future use" at bounding box center [223, 269] width 138 height 16
click at [139, 272] on input "Save address for future use" at bounding box center [139, 268] width 12 height 14
checkbox input "true"
click at [160, 312] on button "Done" at bounding box center [177, 310] width 89 height 22
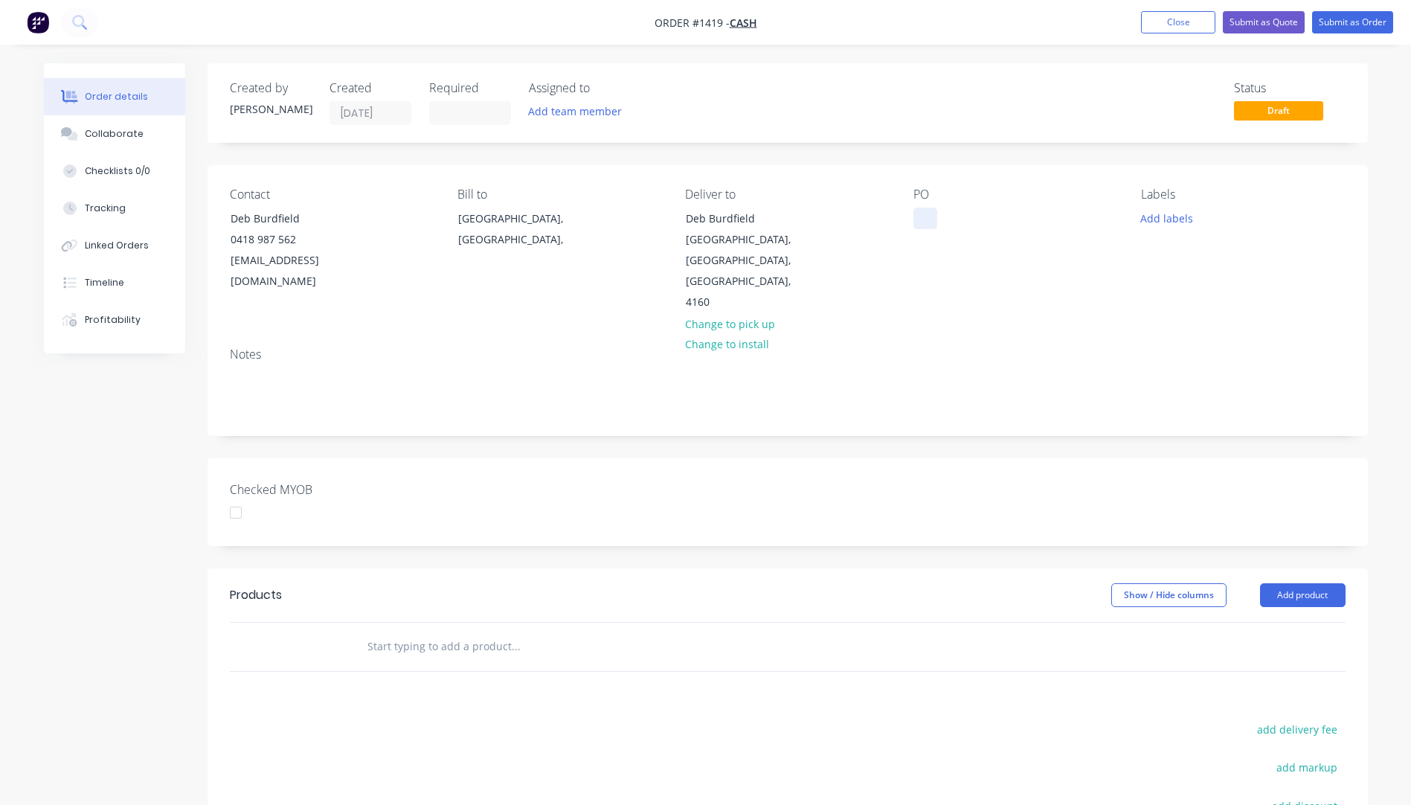
click at [919, 217] on div at bounding box center [925, 219] width 24 height 22
click at [1151, 217] on button "Add labels" at bounding box center [1167, 218] width 68 height 20
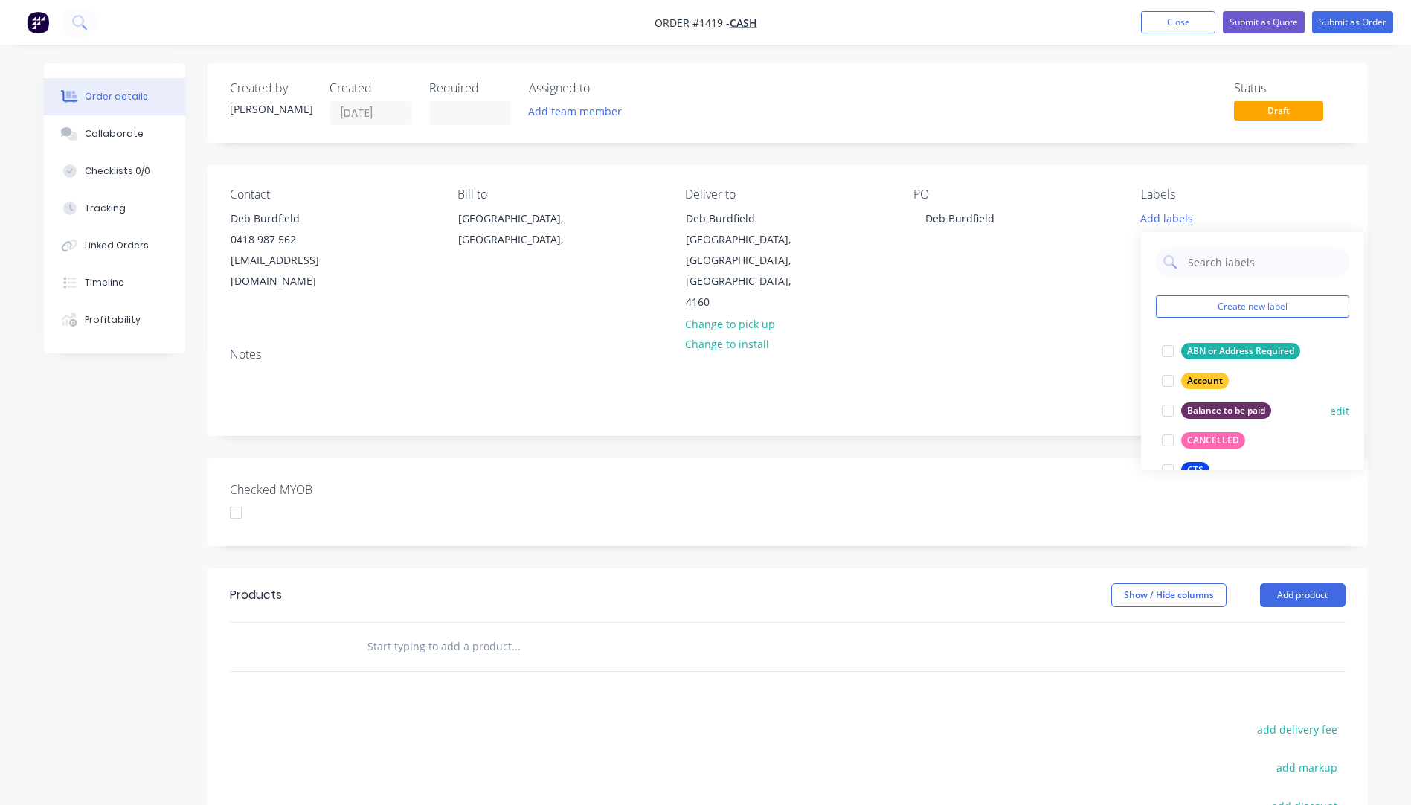
scroll to position [74, 0]
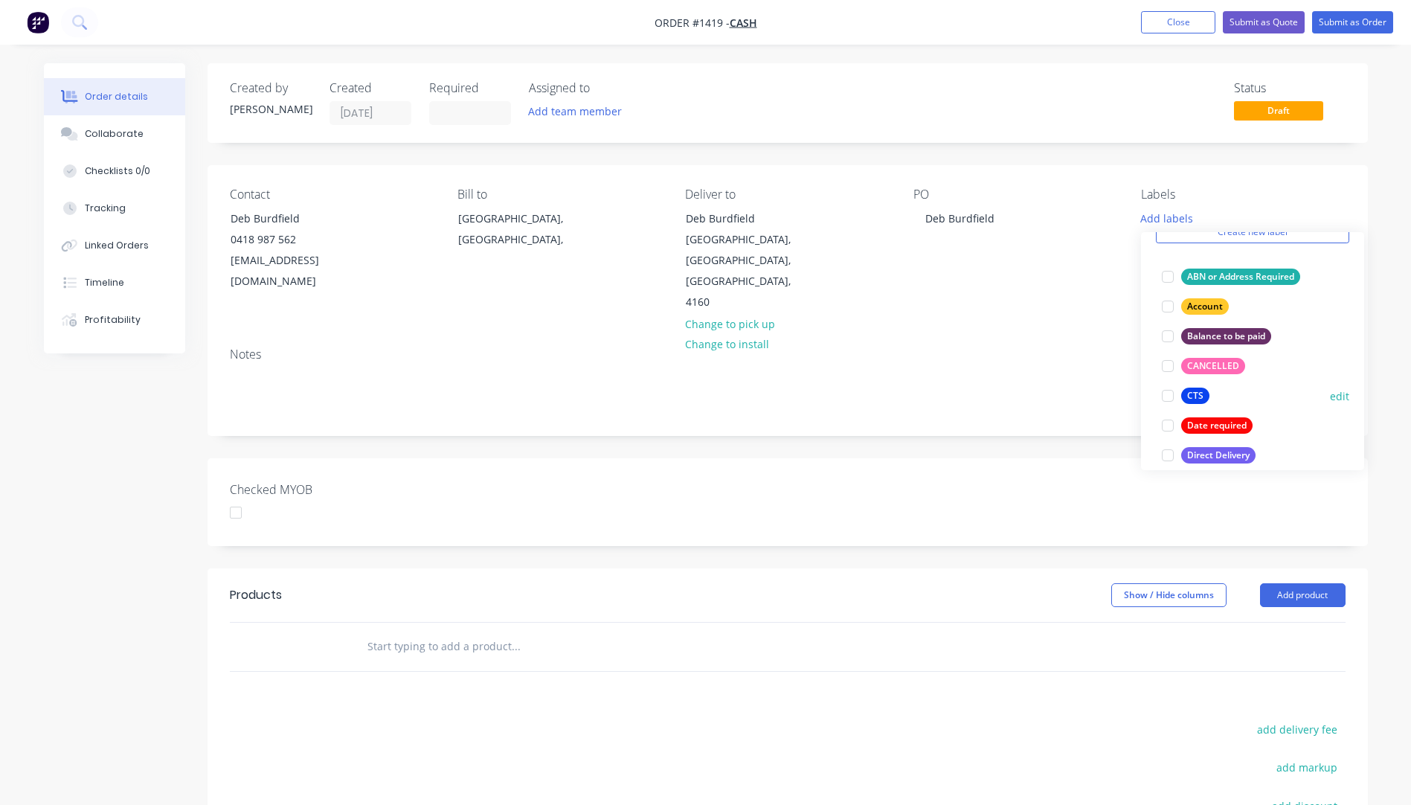
click at [1202, 400] on div "CTS" at bounding box center [1195, 396] width 28 height 16
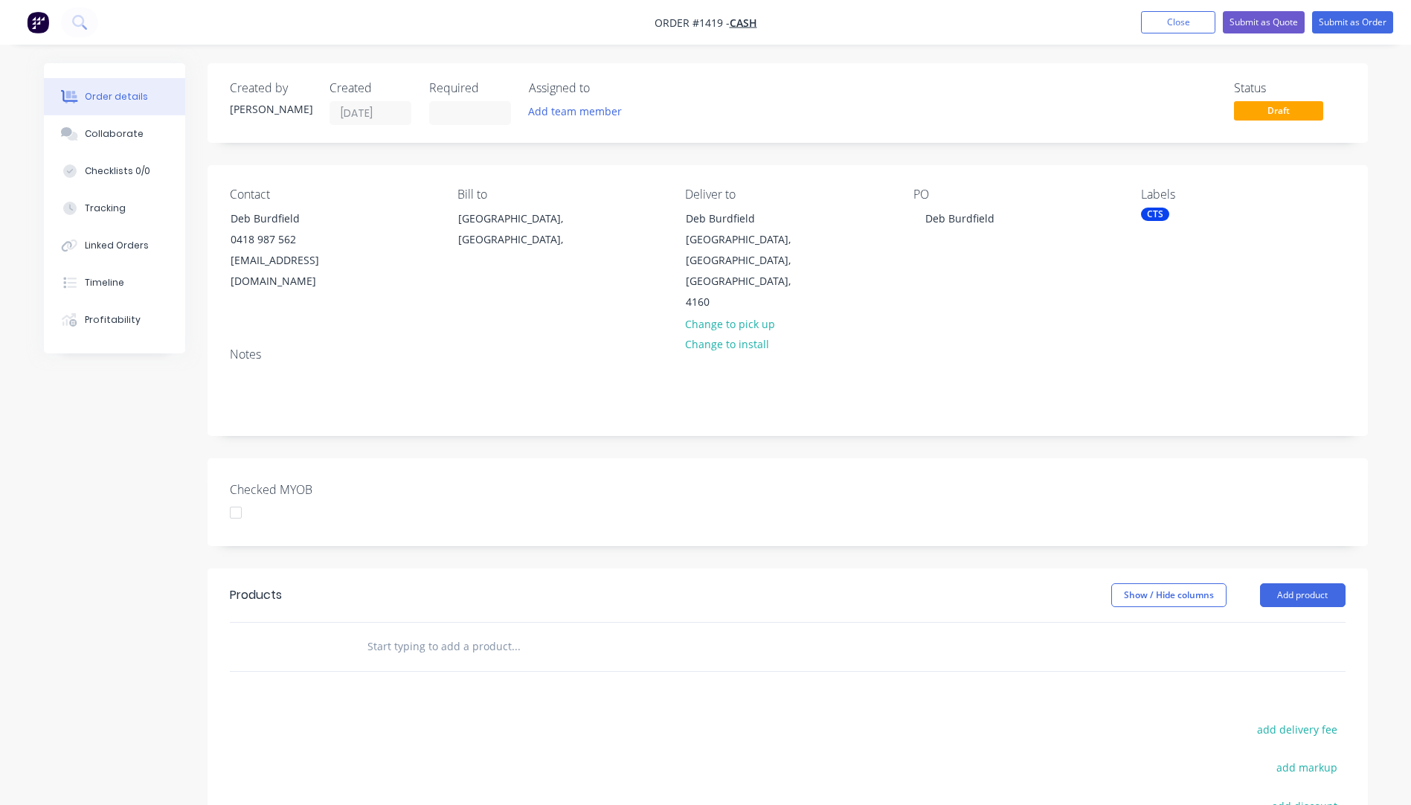
click at [1090, 347] on div "Notes" at bounding box center [788, 354] width 1116 height 14
click at [1286, 583] on button "Add product" at bounding box center [1303, 595] width 86 height 24
click at [1256, 622] on div "Product catalogue" at bounding box center [1275, 633] width 115 height 22
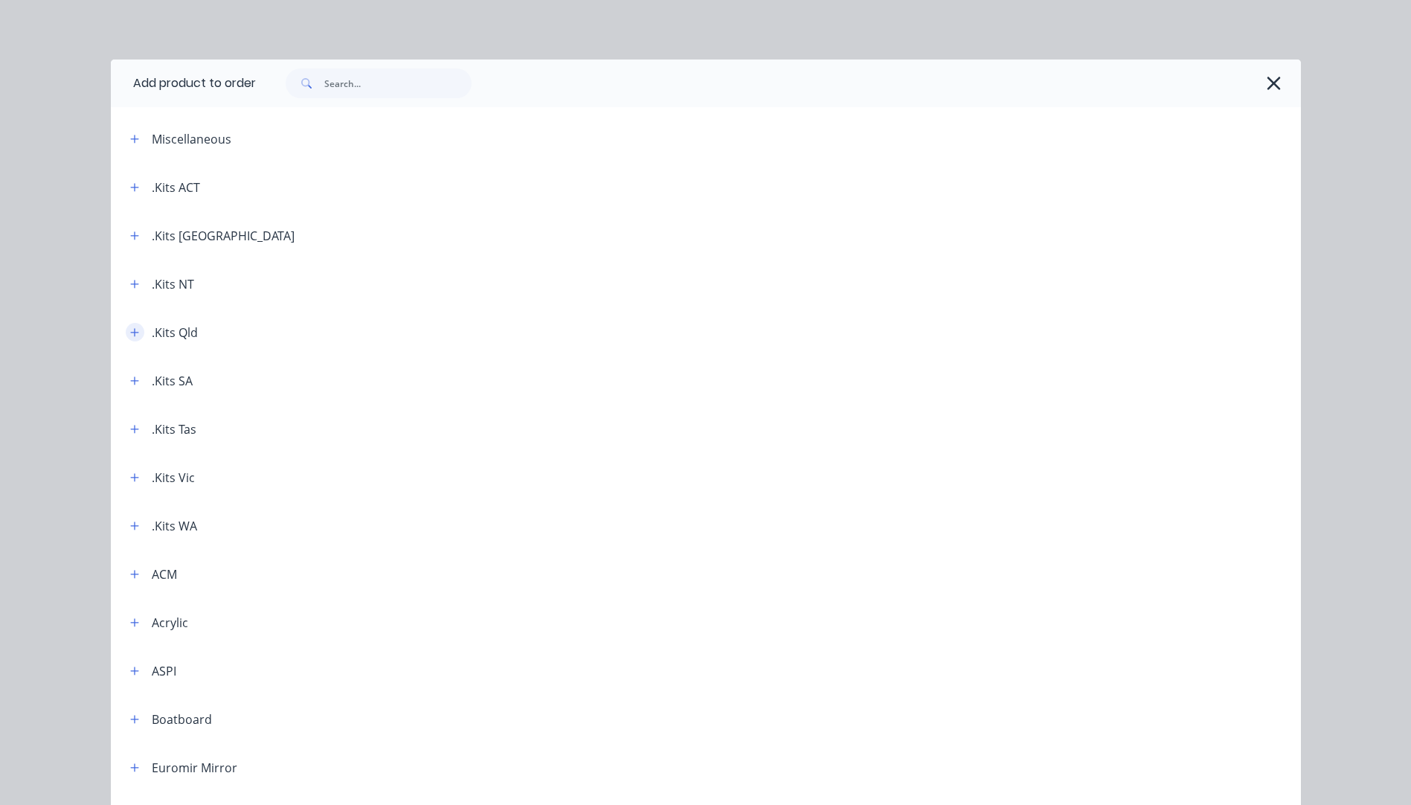
click at [130, 333] on icon "button" at bounding box center [134, 332] width 9 height 10
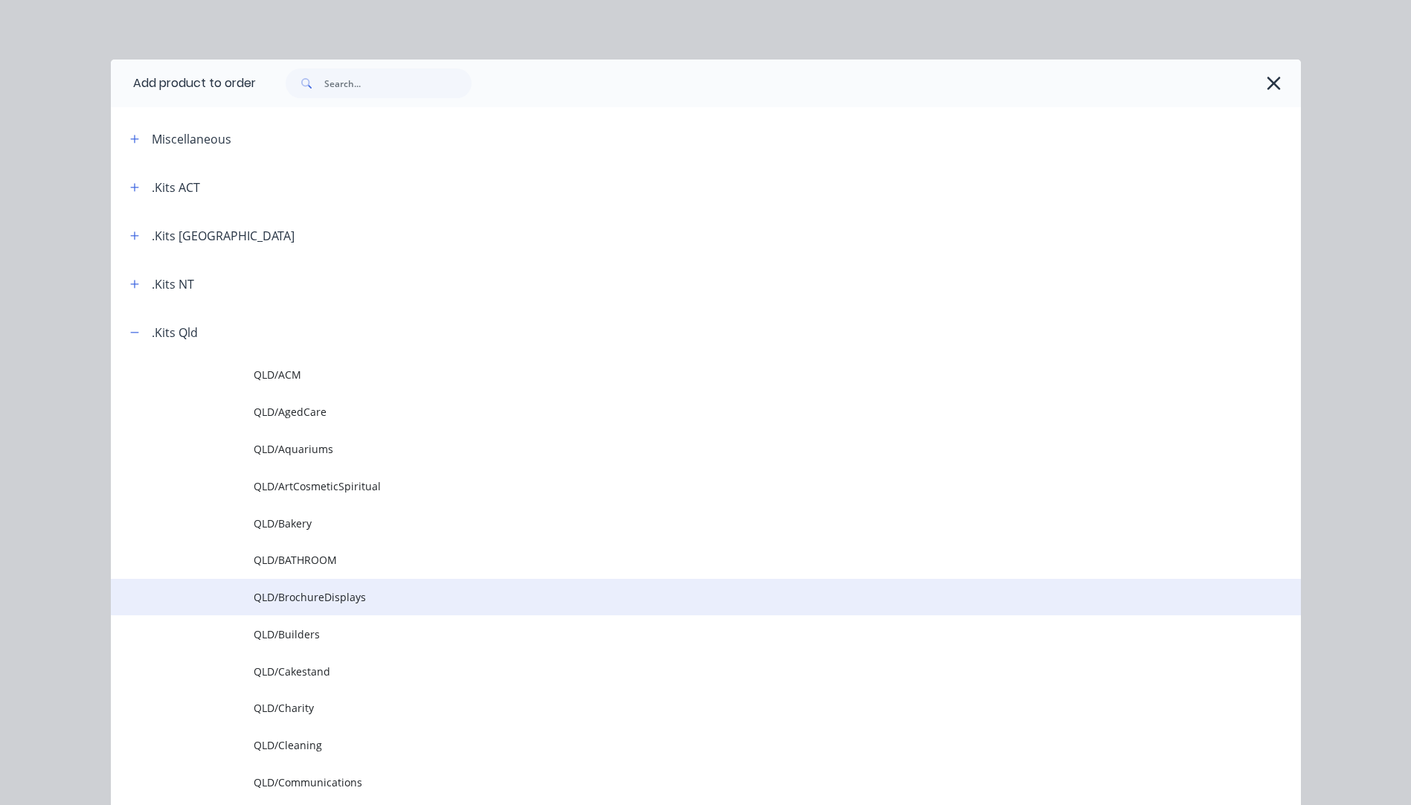
scroll to position [149, 0]
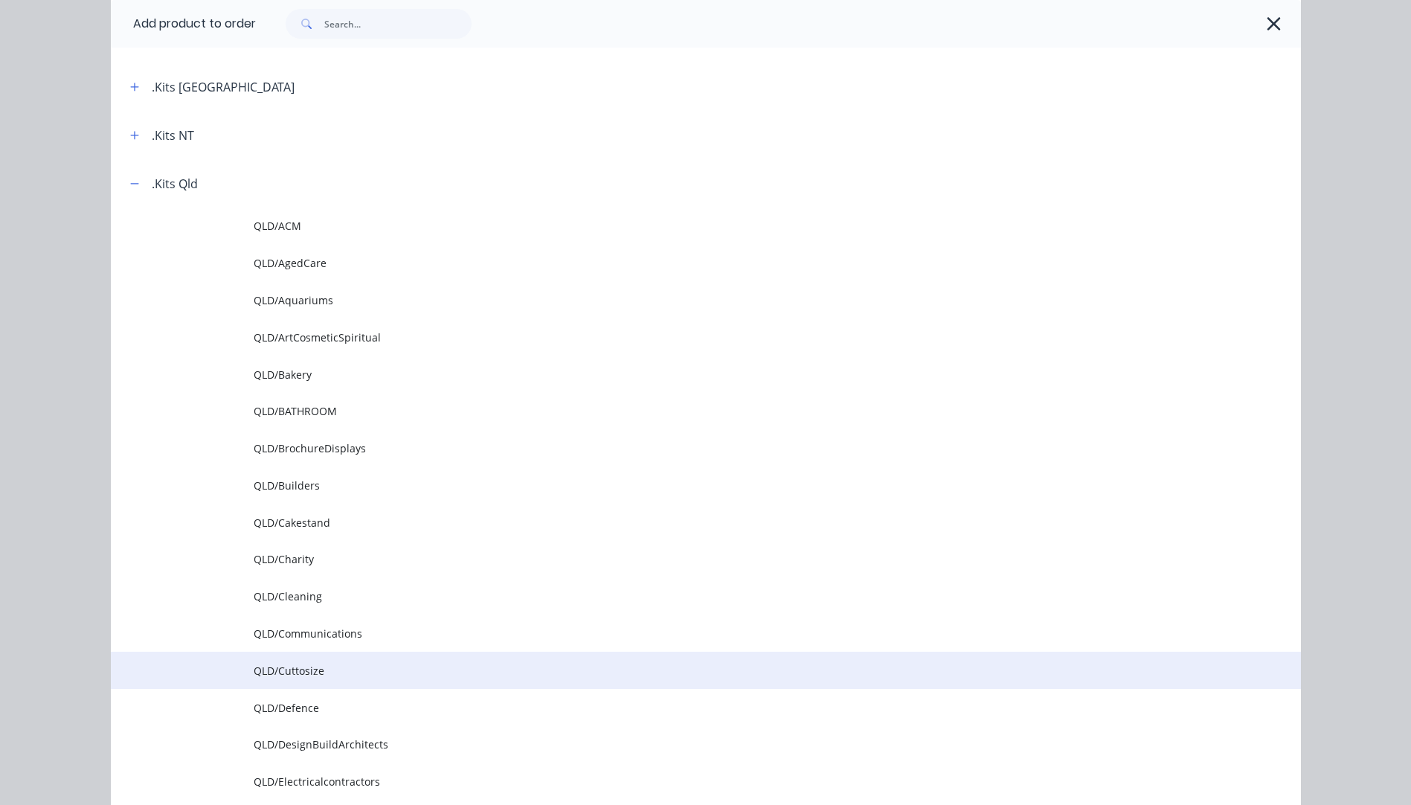
click at [295, 672] on span "QLD/Cuttosize" at bounding box center [672, 671] width 837 height 16
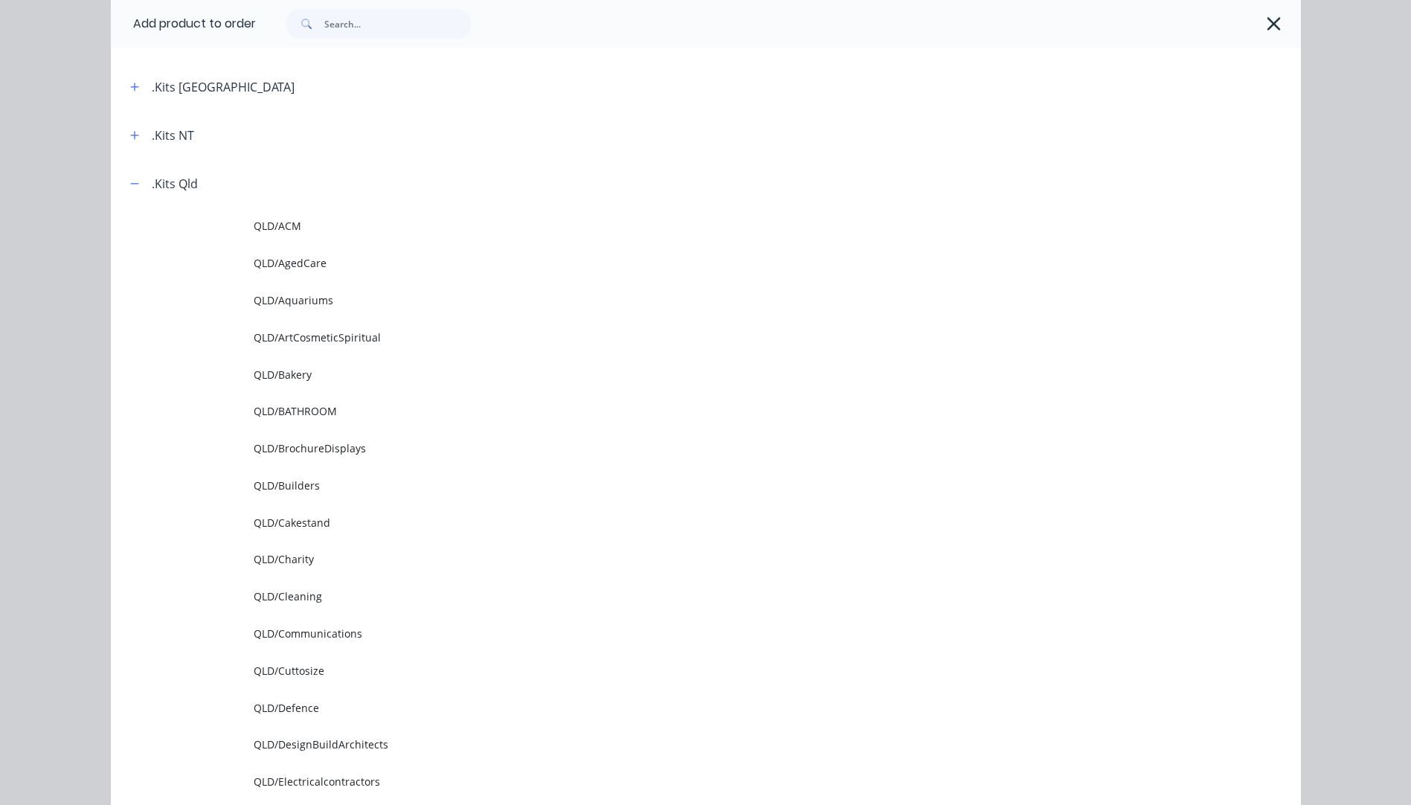
scroll to position [0, 0]
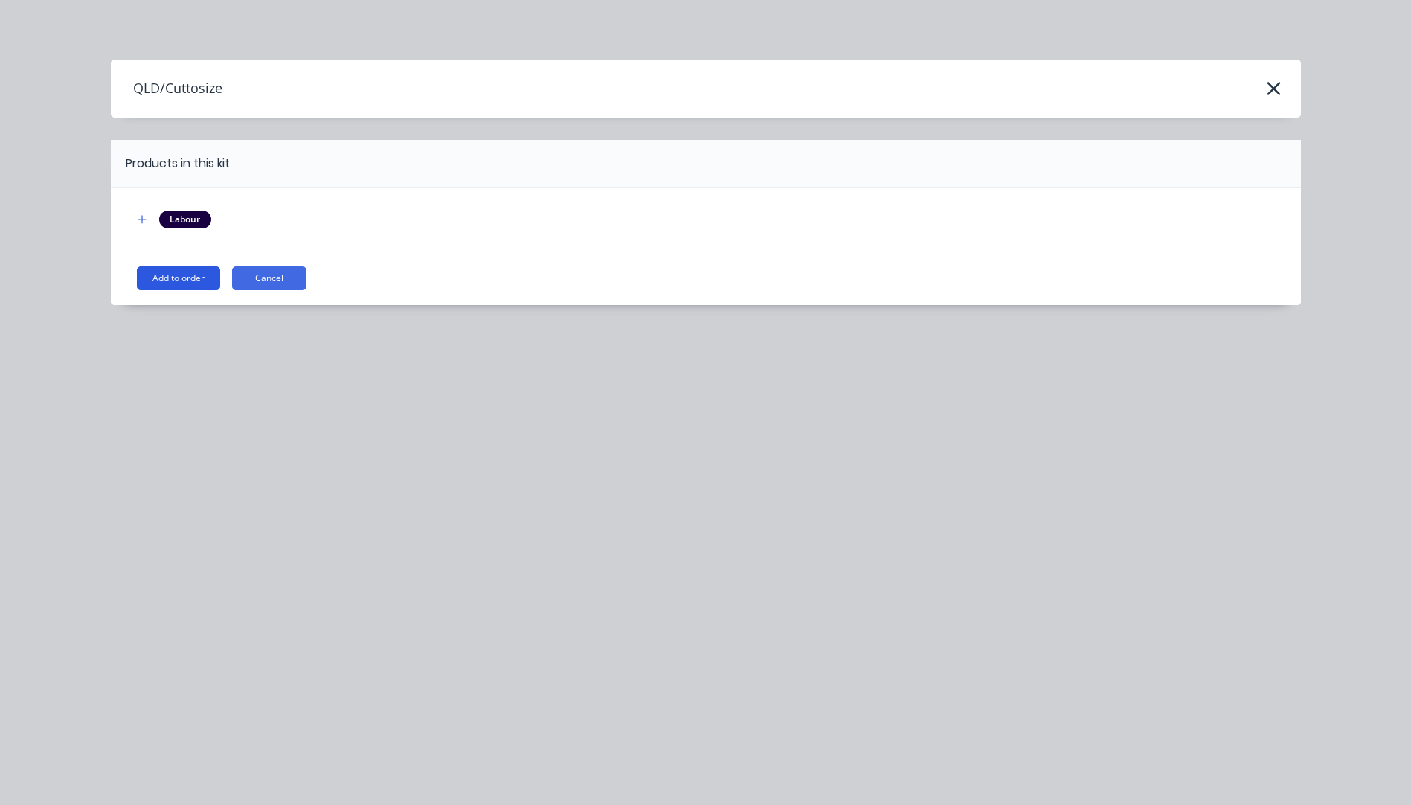
click at [179, 277] on button "Add to order" at bounding box center [178, 278] width 83 height 24
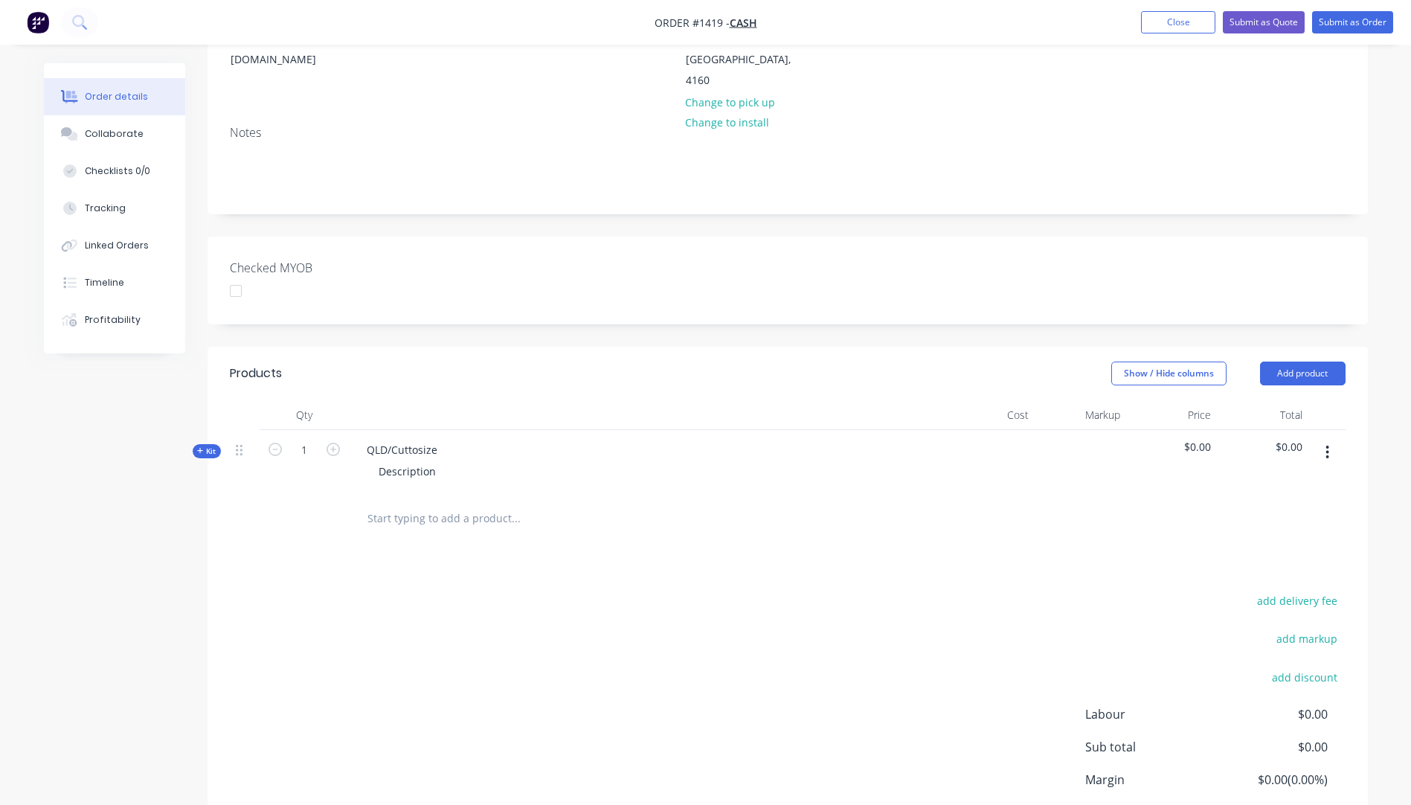
scroll to position [223, 0]
drag, startPoint x: 446, startPoint y: 425, endPoint x: 345, endPoint y: 428, distance: 101.2
click at [345, 428] on div "Kit 1 QLD/Cuttosize Description $0.00 $0.00" at bounding box center [788, 460] width 1116 height 65
drag, startPoint x: 445, startPoint y: 451, endPoint x: 364, endPoint y: 456, distance: 81.2
click at [364, 459] on div "Description" at bounding box center [646, 470] width 583 height 22
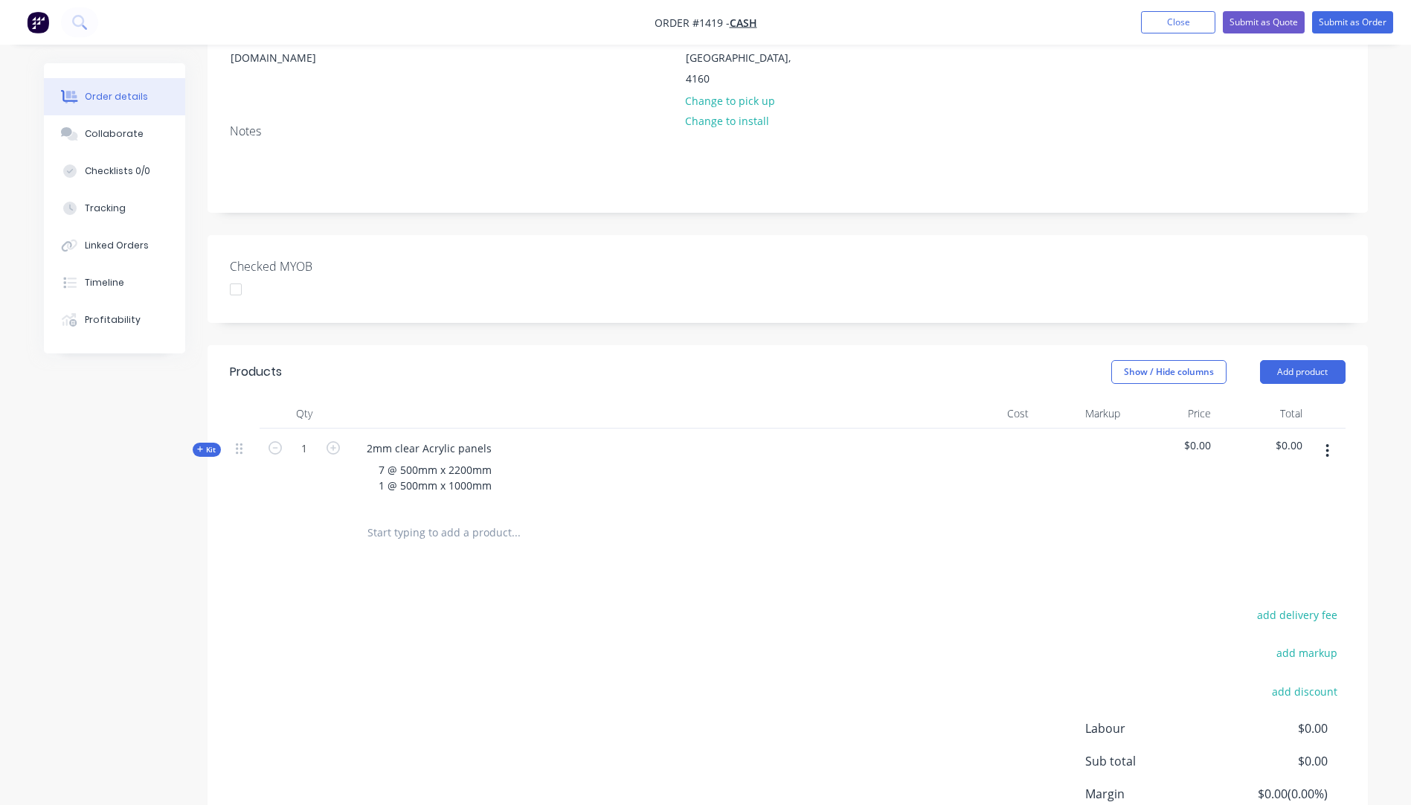
click at [455, 574] on div "Products Show / Hide columns Add product Qty Cost Markup Price Total Kit 1 2mm …" at bounding box center [788, 629] width 1160 height 569
click at [199, 446] on icon at bounding box center [200, 449] width 6 height 6
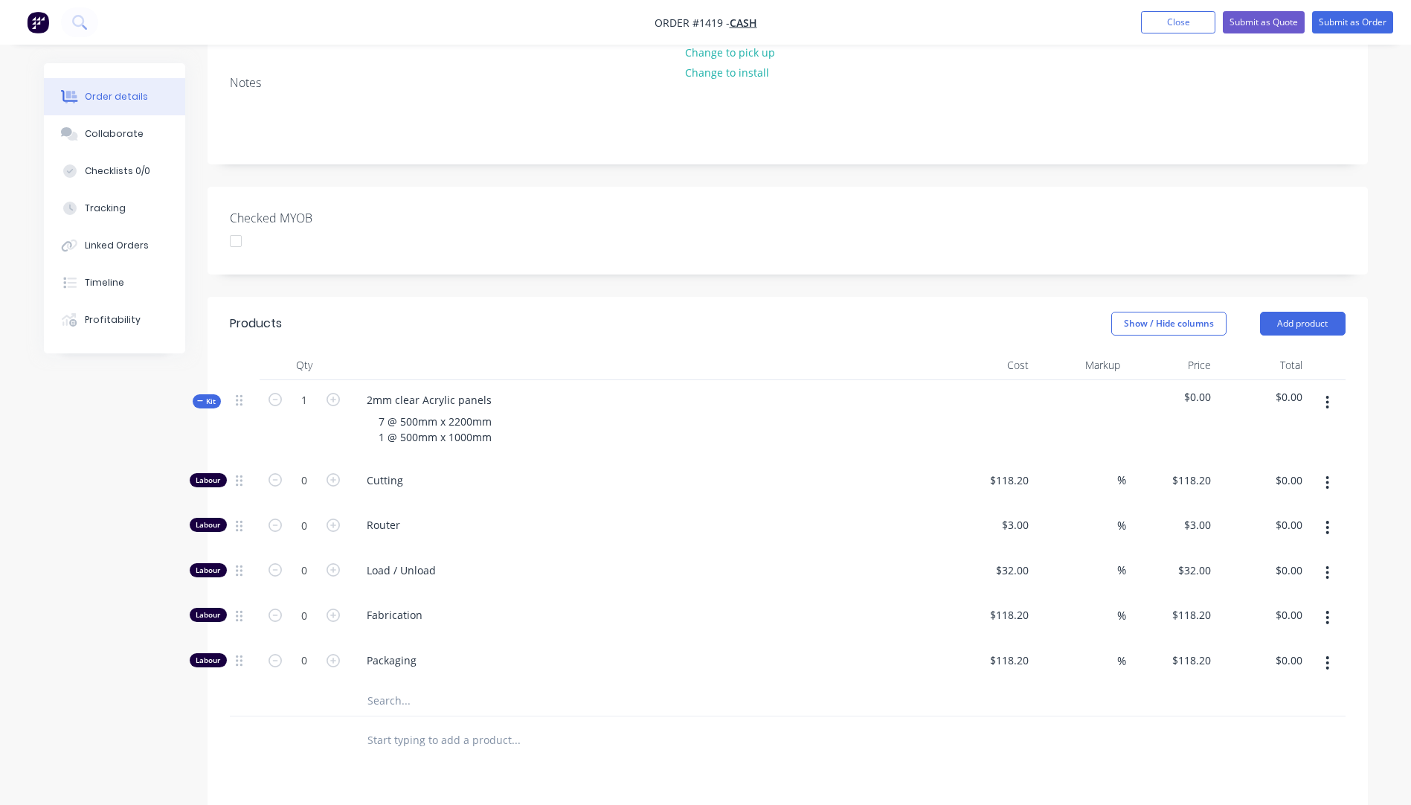
scroll to position [298, 0]
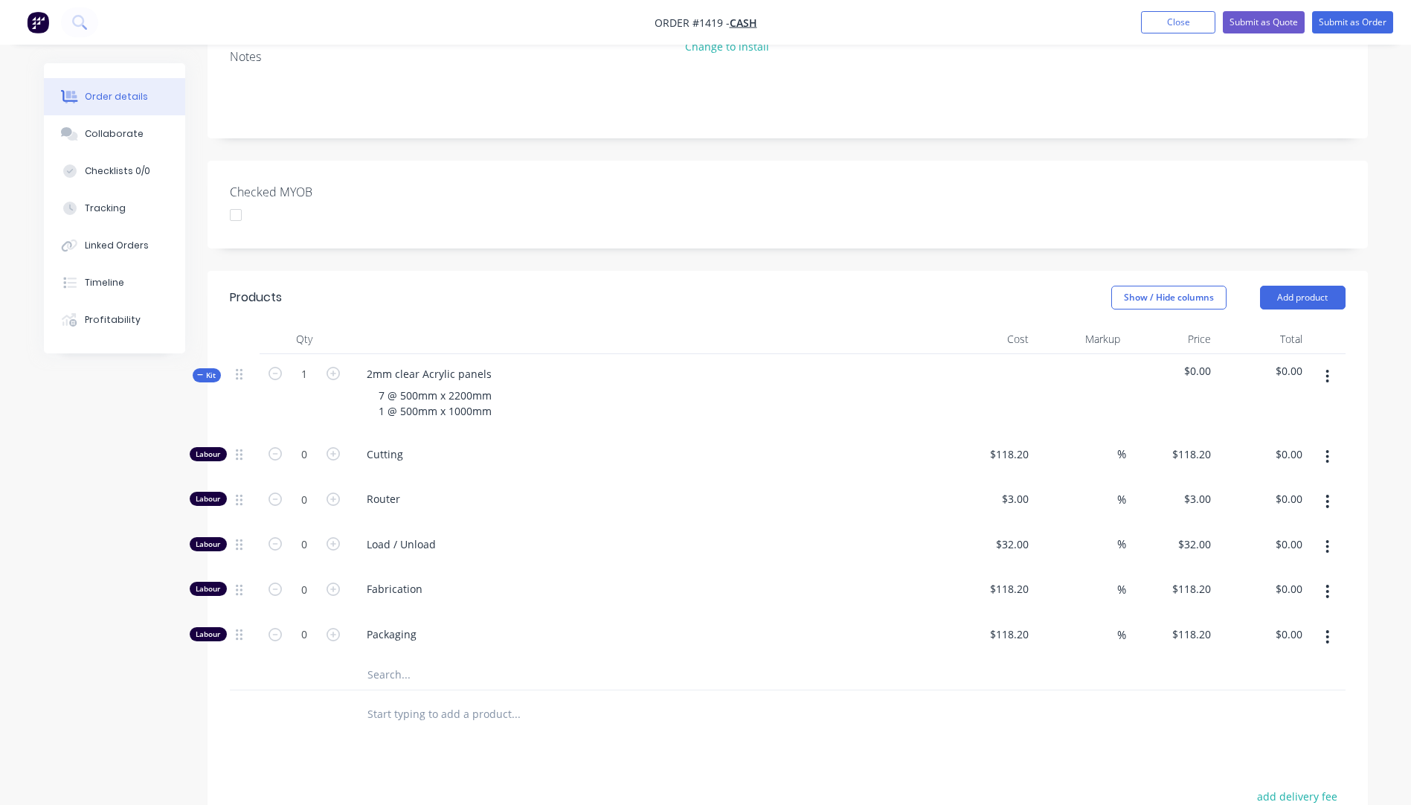
click at [382, 660] on input "text" at bounding box center [516, 675] width 298 height 30
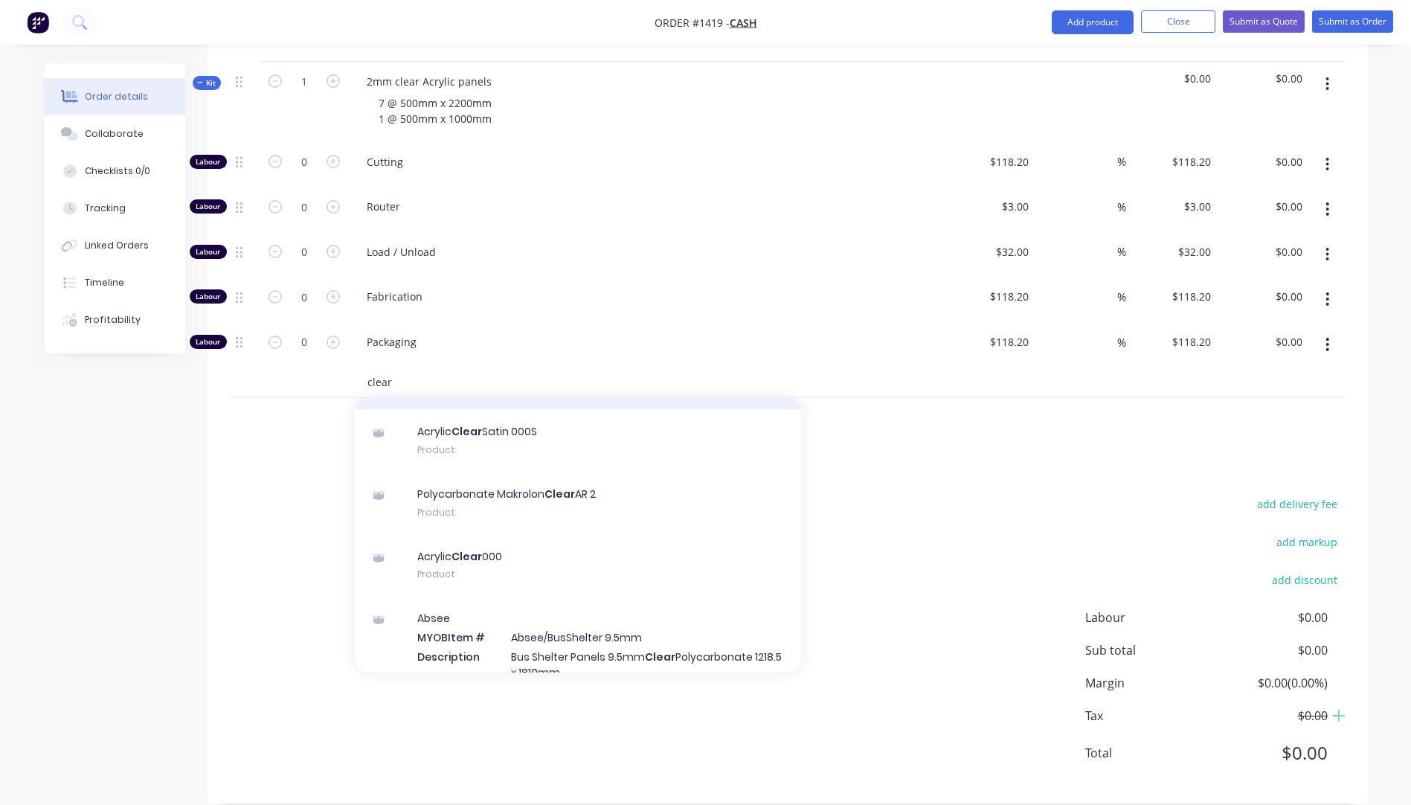
scroll to position [223, 0]
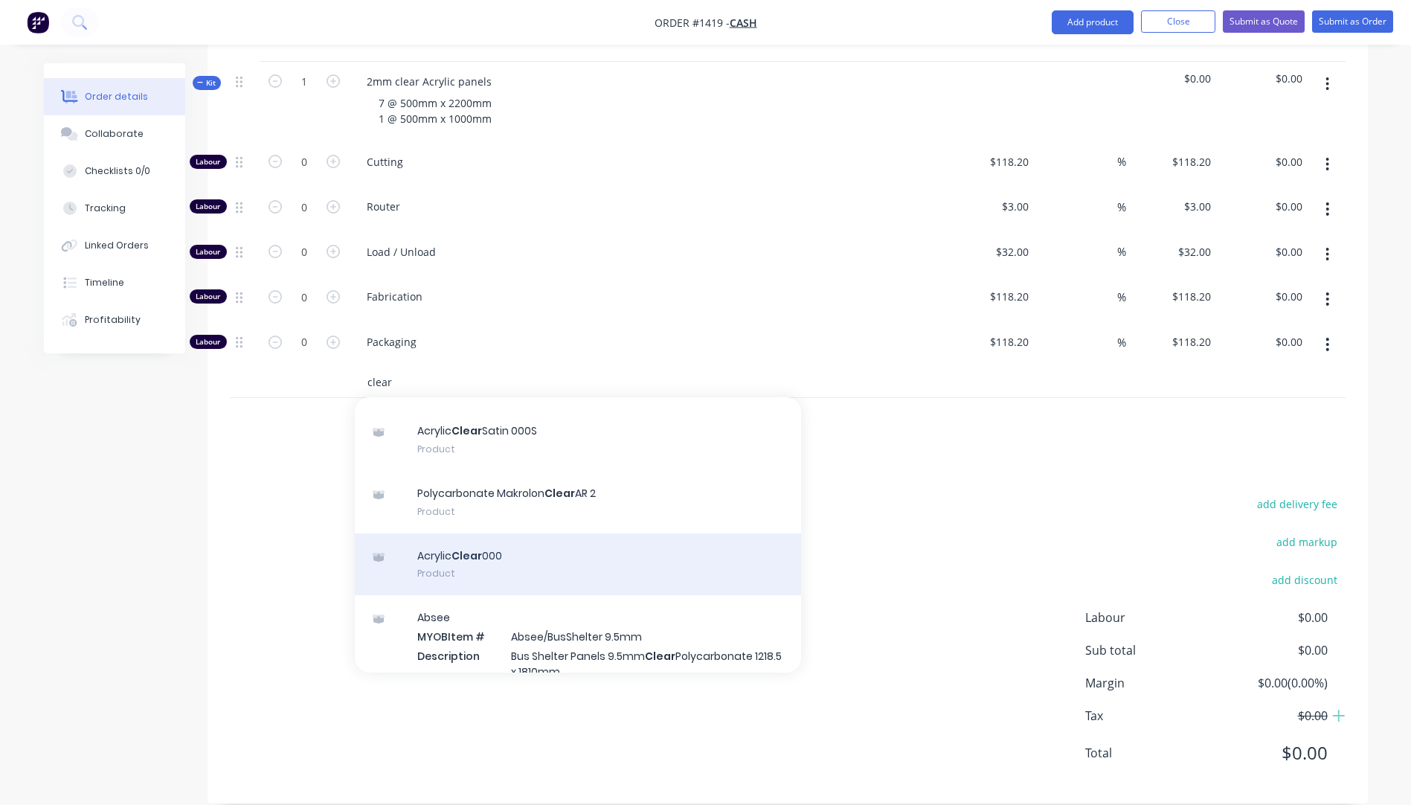
type input "clear"
click at [482, 541] on div "Acrylic Clear 000 Product" at bounding box center [578, 564] width 446 height 62
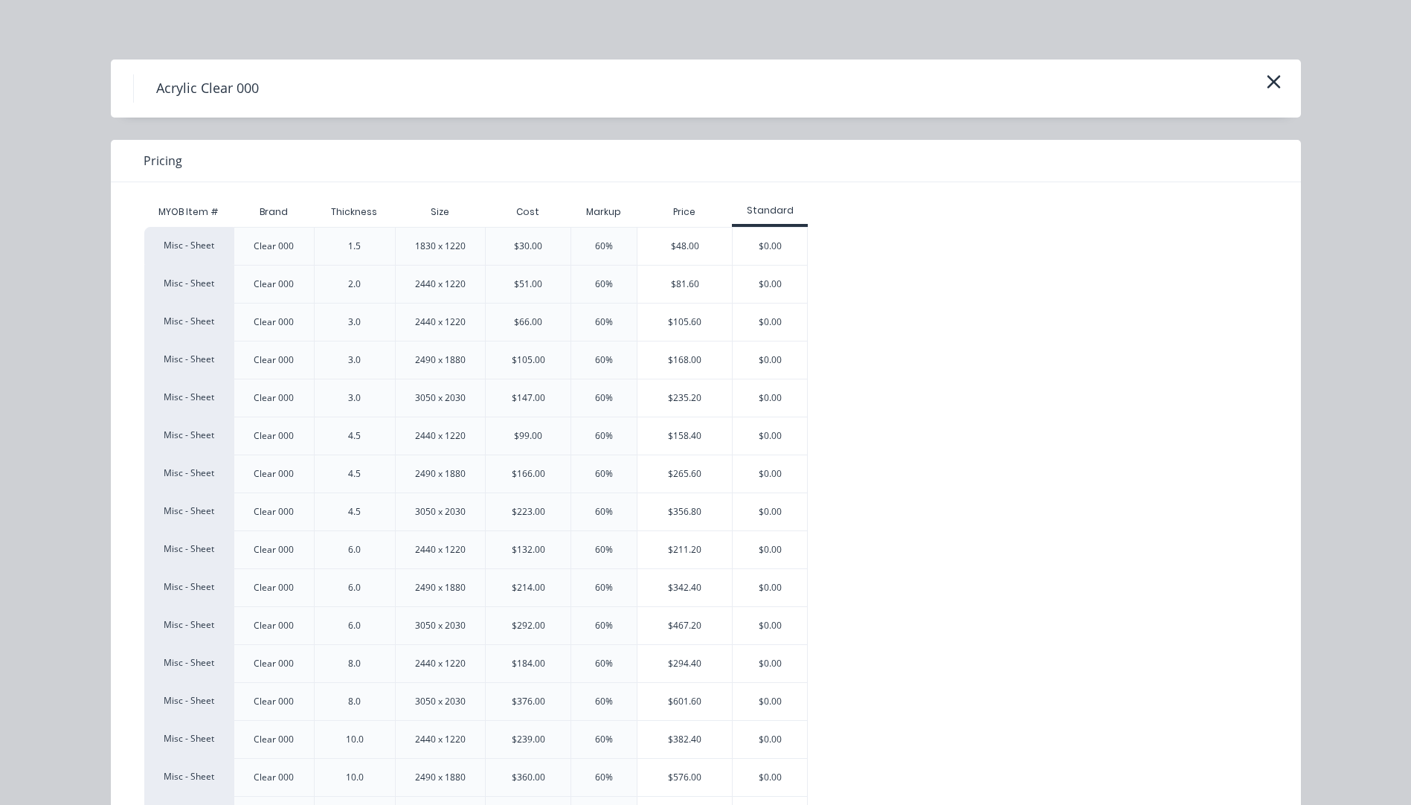
click at [697, 283] on div "$81.60" at bounding box center [684, 284] width 94 height 37
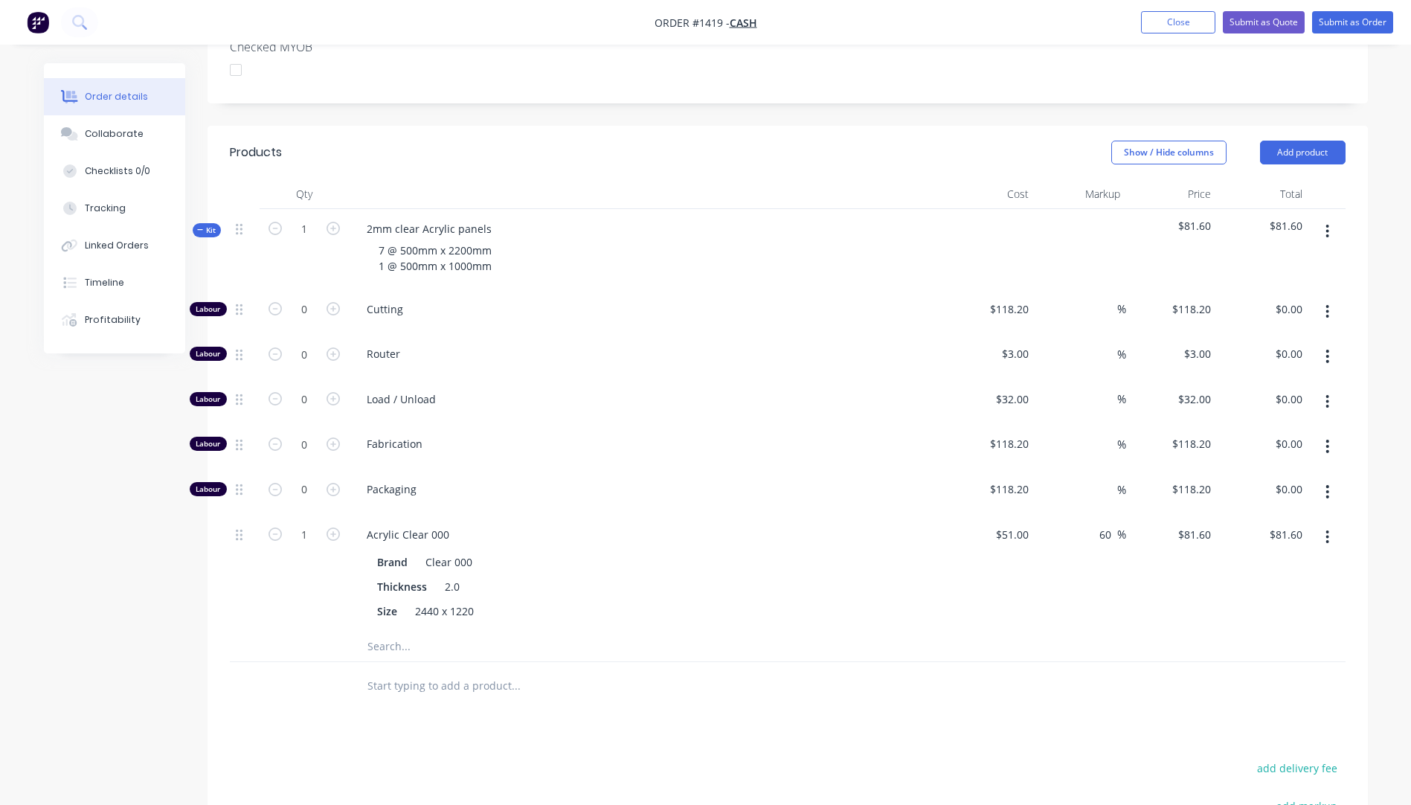
scroll to position [441, 0]
click at [337, 529] on icon "button" at bounding box center [333, 535] width 13 height 13
type input "2"
type input "$163.20"
click at [337, 529] on icon "button" at bounding box center [333, 535] width 13 height 13
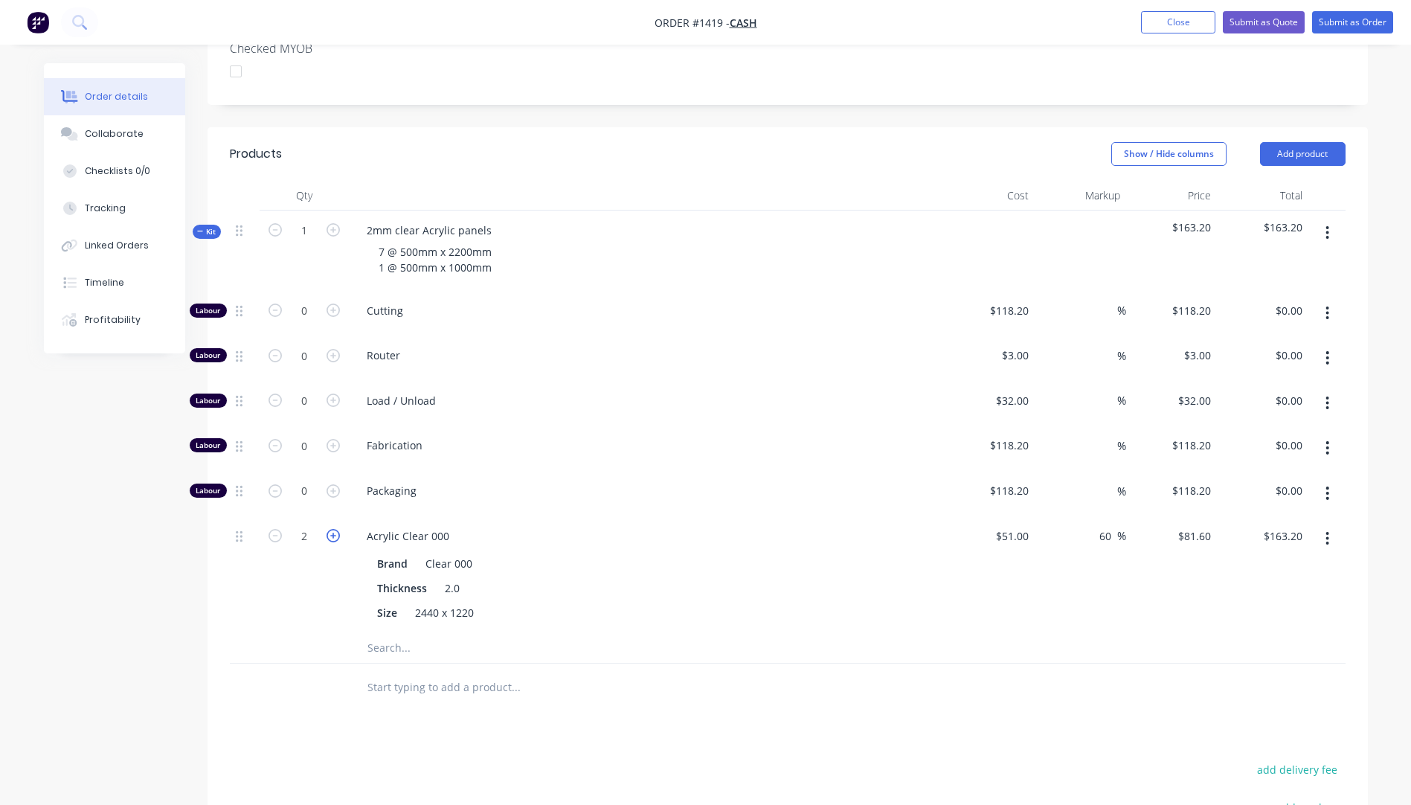
type input "3"
type input "$244.80"
click at [337, 529] on icon "button" at bounding box center [333, 535] width 13 height 13
type input "4"
type input "$326.40"
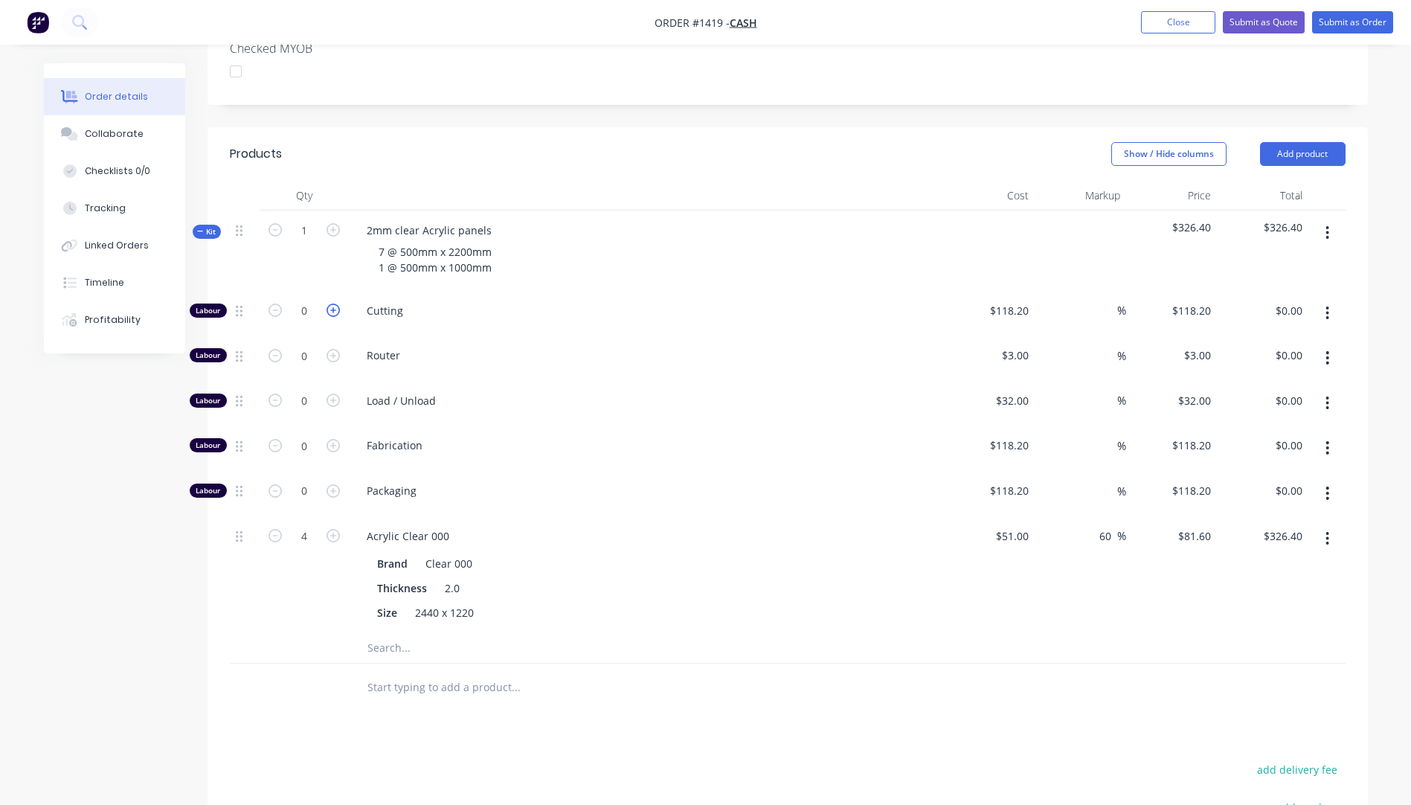
click at [335, 303] on icon "button" at bounding box center [333, 309] width 13 height 13
type input "1"
type input "$118.20"
click at [335, 303] on icon "button" at bounding box center [333, 309] width 13 height 13
type input "2"
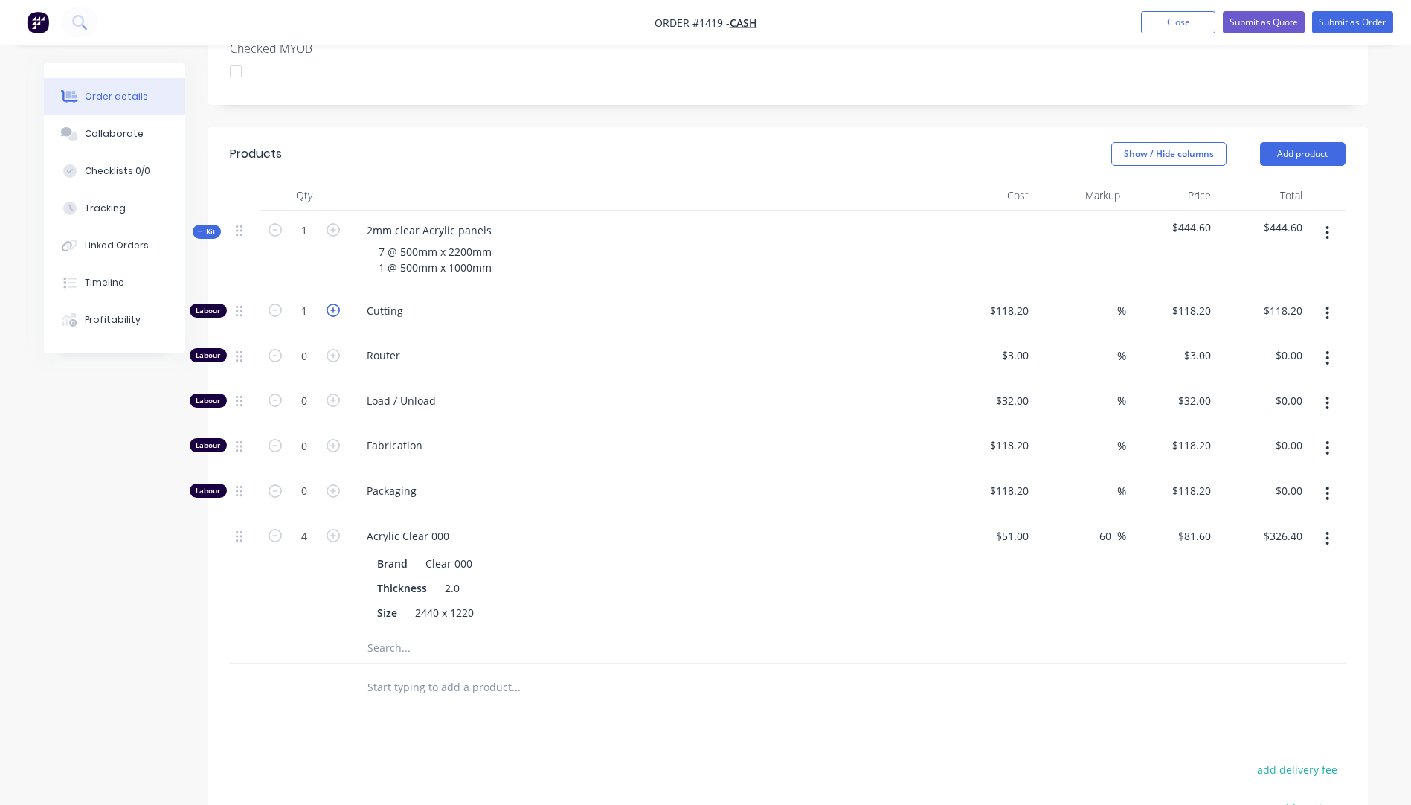
type input "$236.40"
click at [335, 303] on icon "button" at bounding box center [333, 309] width 13 height 13
type input "3"
type input "$354.60"
click at [335, 303] on icon "button" at bounding box center [333, 309] width 13 height 13
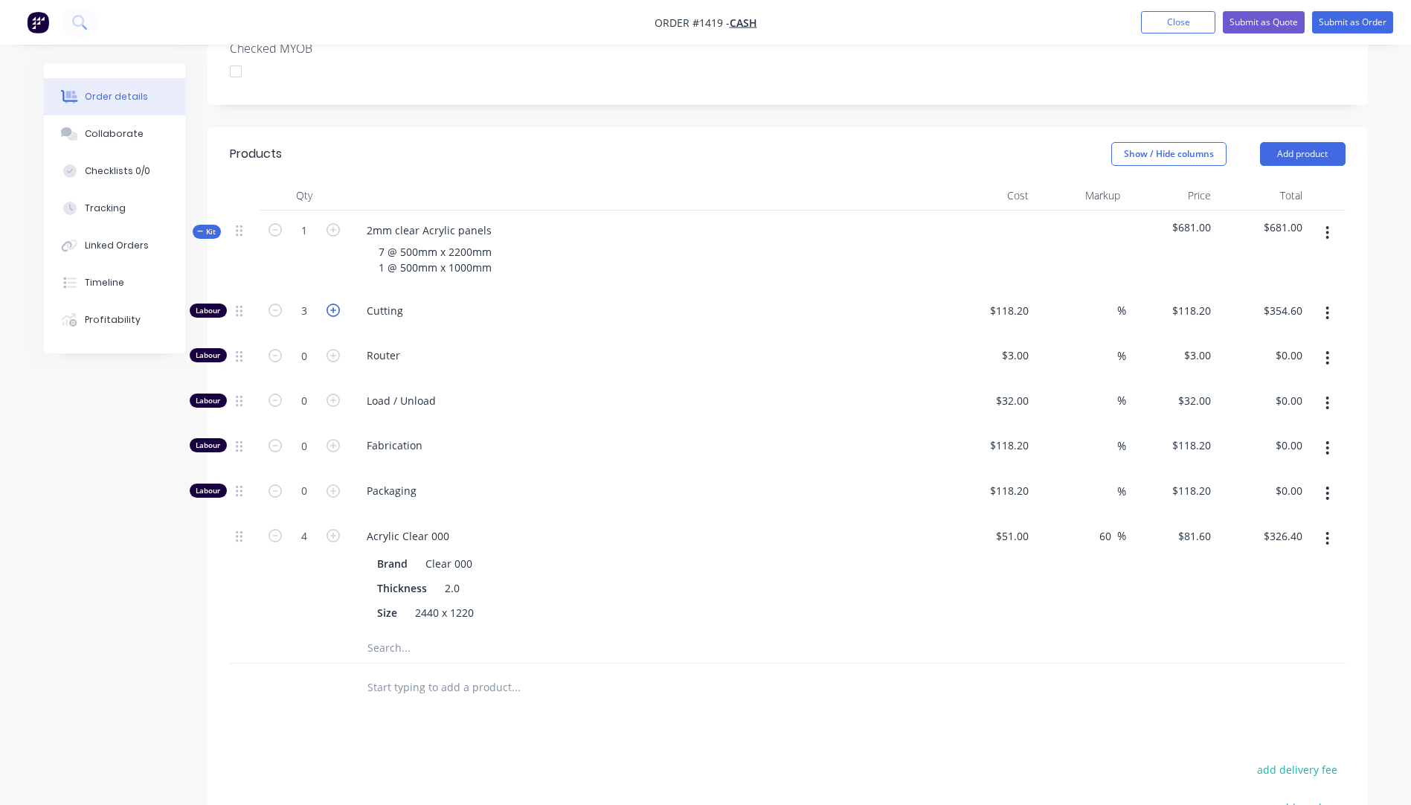
type input "4"
type input "$472.80"
click at [1020, 300] on input "118.2" at bounding box center [1011, 311] width 46 height 22
click at [853, 347] on span "Router" at bounding box center [652, 355] width 571 height 16
click at [1291, 142] on button "Add product" at bounding box center [1303, 154] width 86 height 24
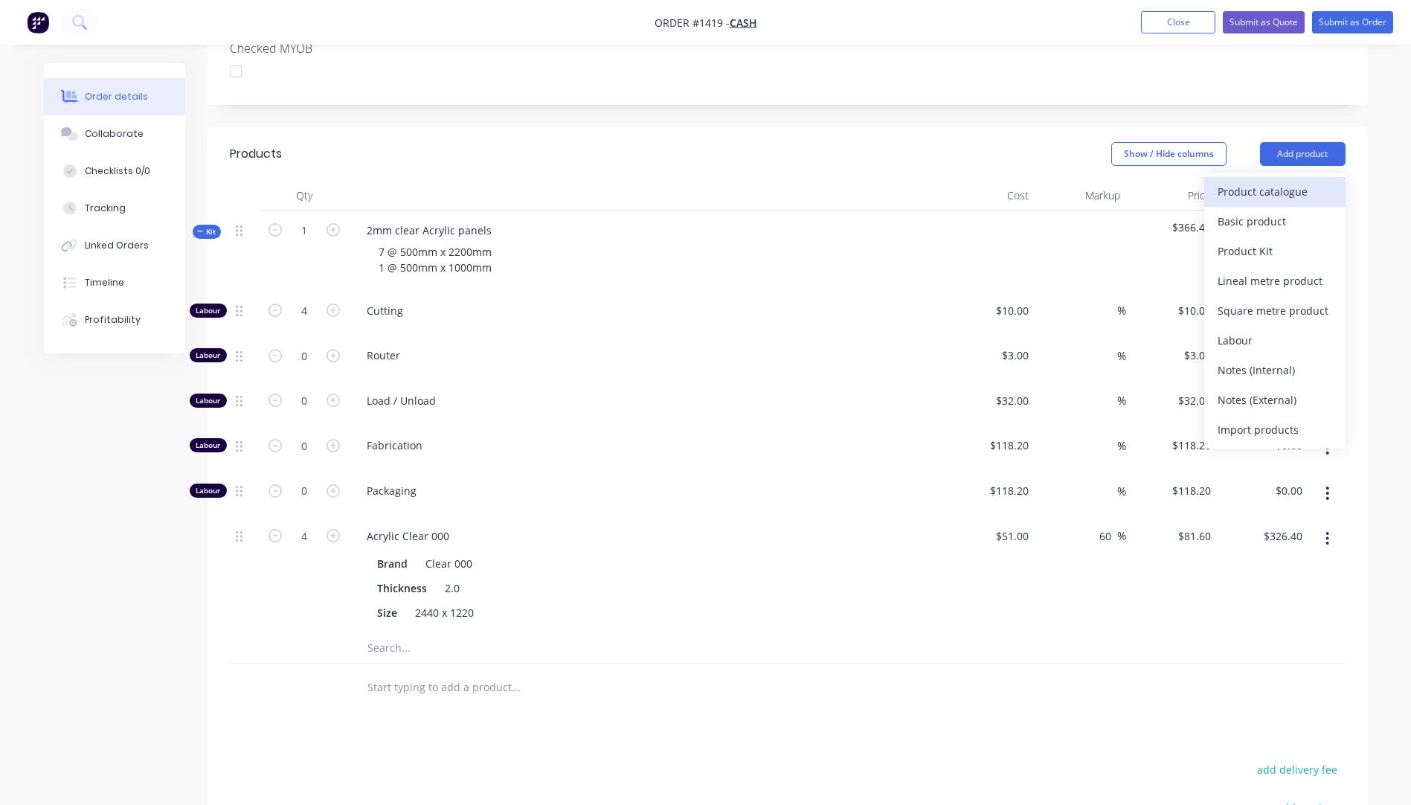
click at [1269, 181] on div "Product catalogue" at bounding box center [1275, 192] width 115 height 22
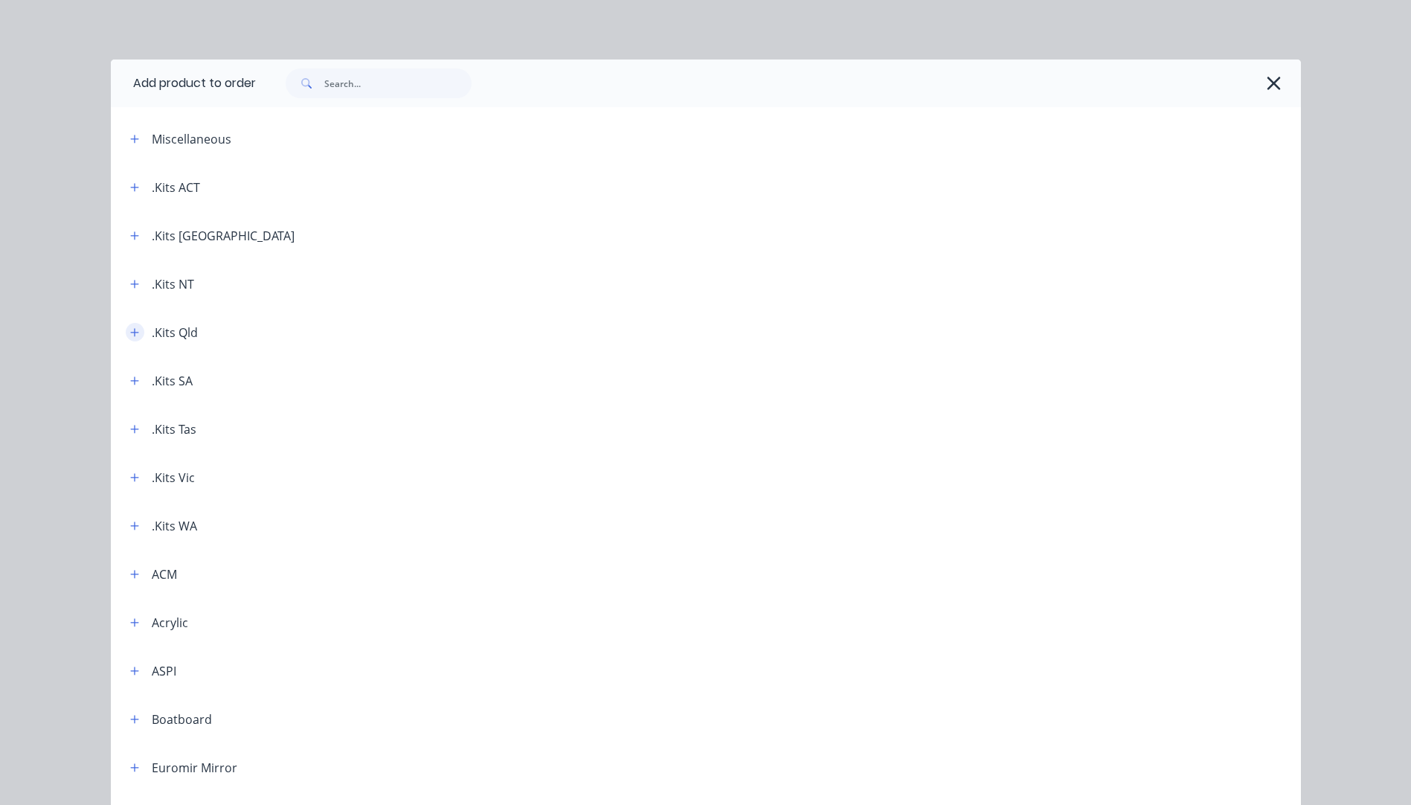
click at [130, 329] on icon "button" at bounding box center [134, 332] width 8 height 8
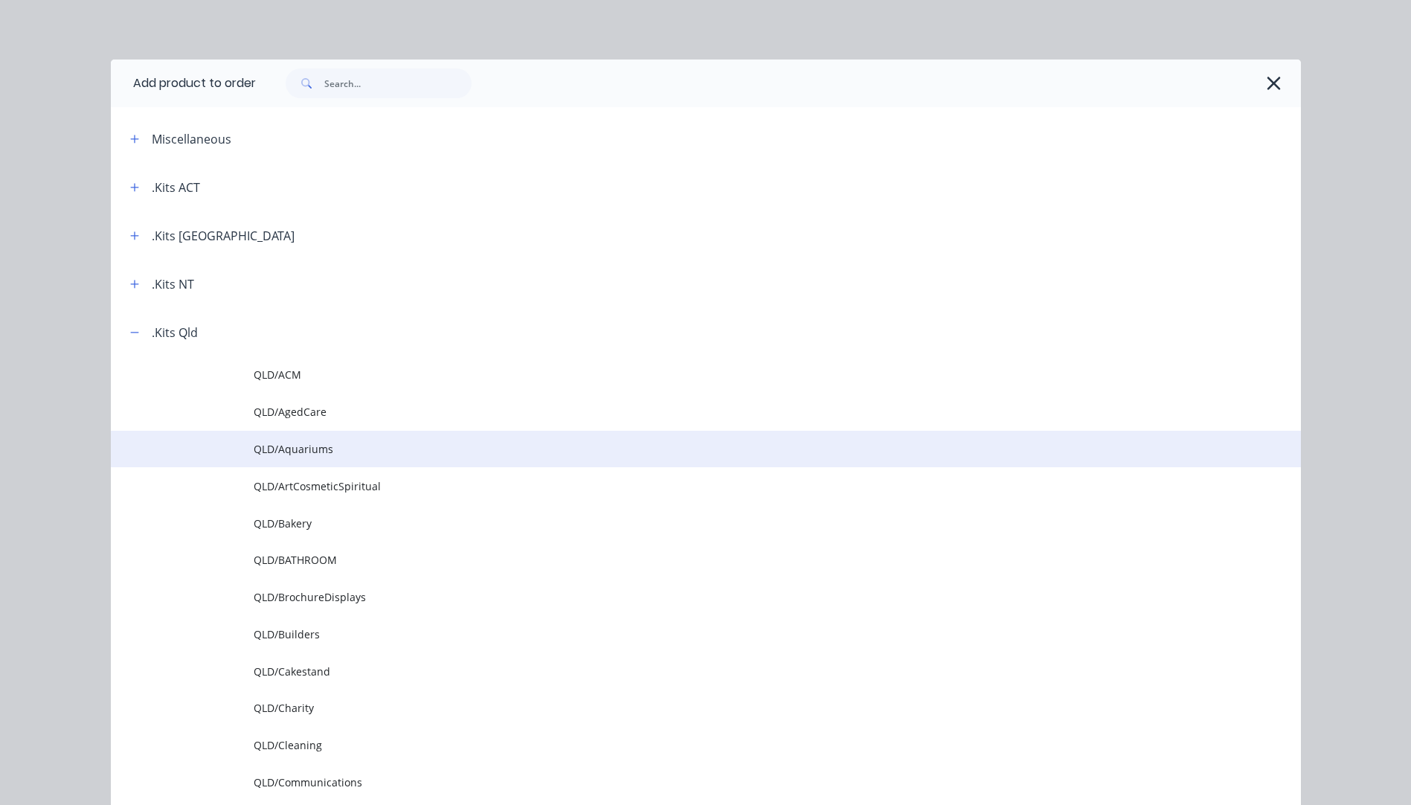
scroll to position [74, 0]
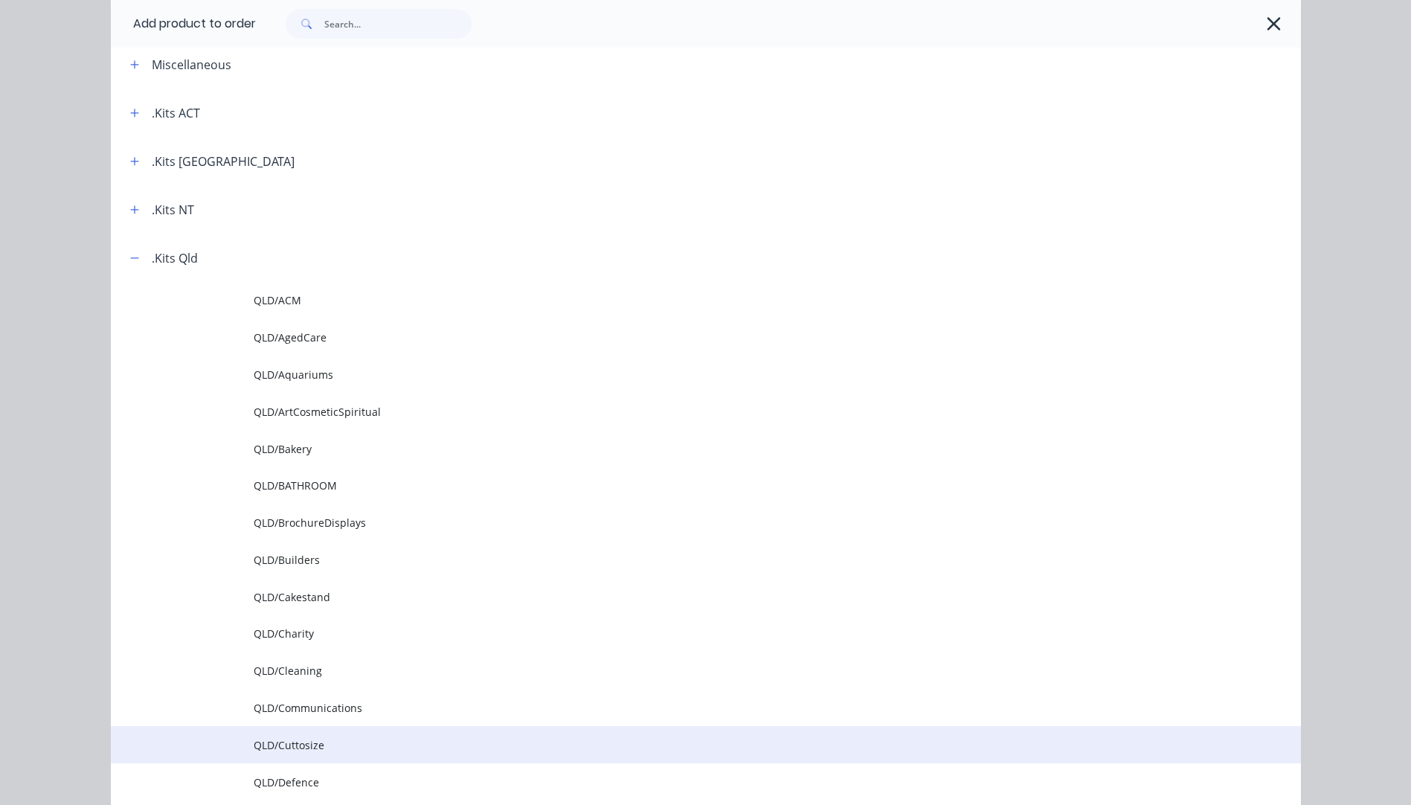
click at [314, 746] on span "QLD/Cuttosize" at bounding box center [672, 745] width 837 height 16
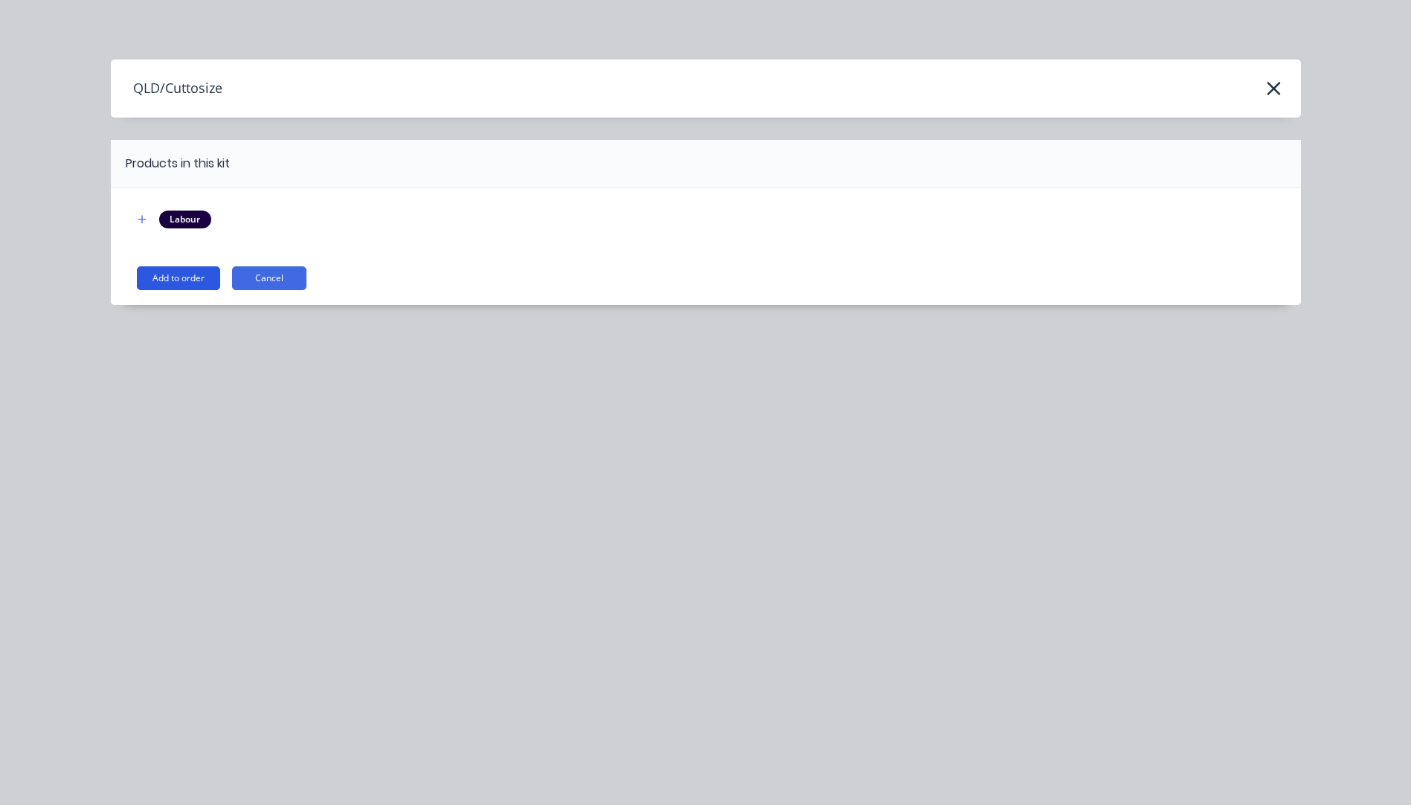
click at [176, 283] on button "Add to order" at bounding box center [178, 278] width 83 height 24
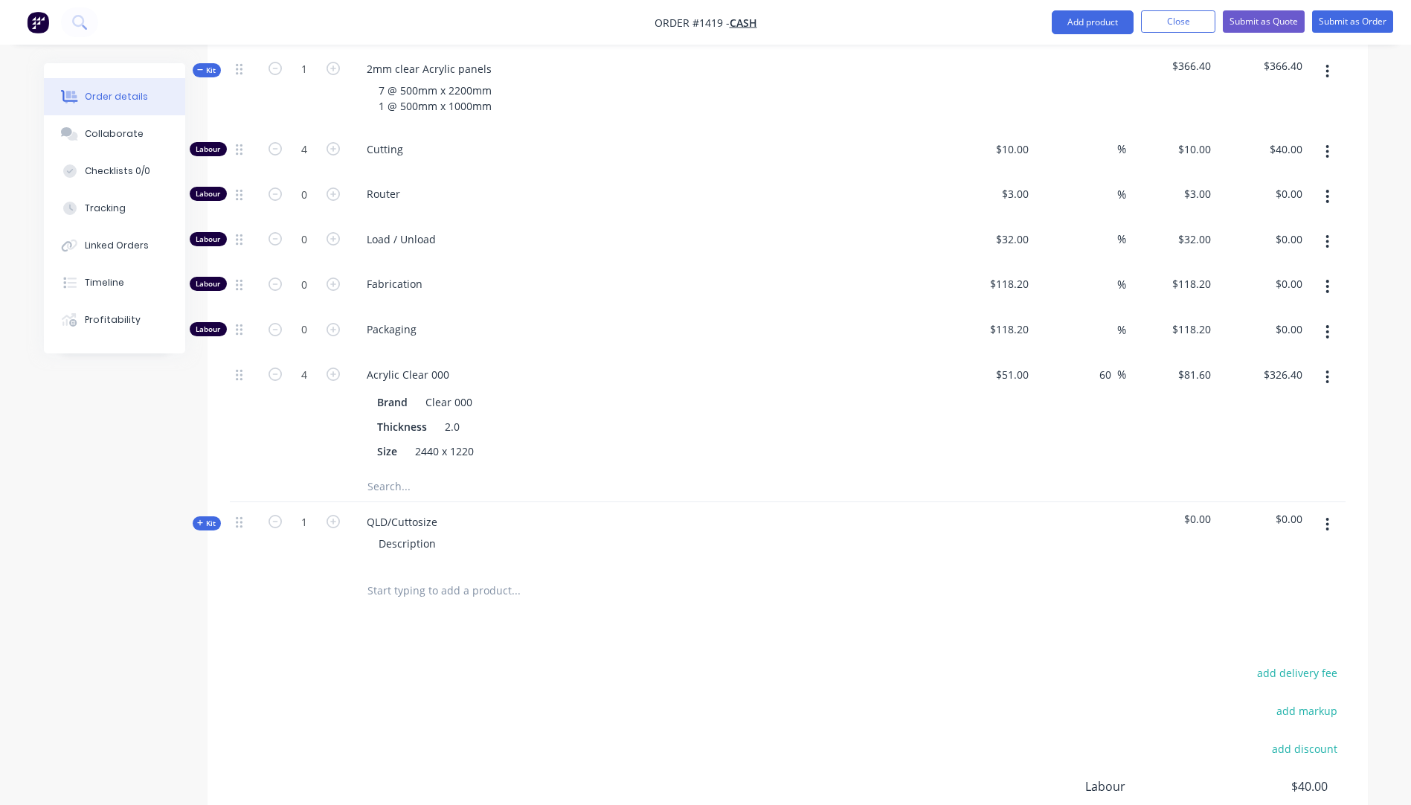
scroll to position [590, 0]
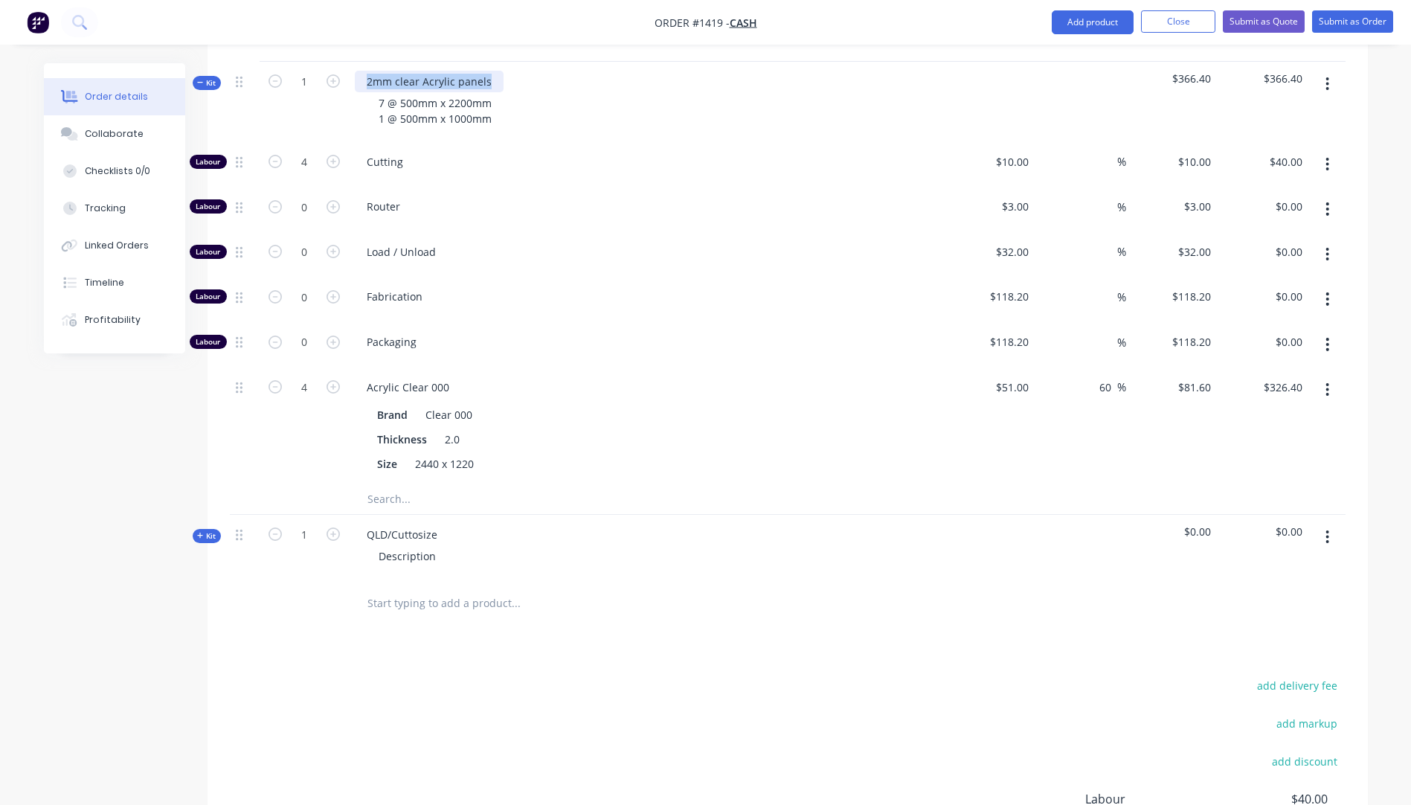
drag, startPoint x: 489, startPoint y: 59, endPoint x: 361, endPoint y: 56, distance: 128.7
click at [361, 71] on div "2mm clear Acrylic panels" at bounding box center [429, 82] width 149 height 22
copy div "2mm clear Acrylic panels"
drag, startPoint x: 437, startPoint y: 515, endPoint x: 367, endPoint y: 515, distance: 69.9
click at [367, 524] on div "QLD/Cuttosize" at bounding box center [402, 535] width 94 height 22
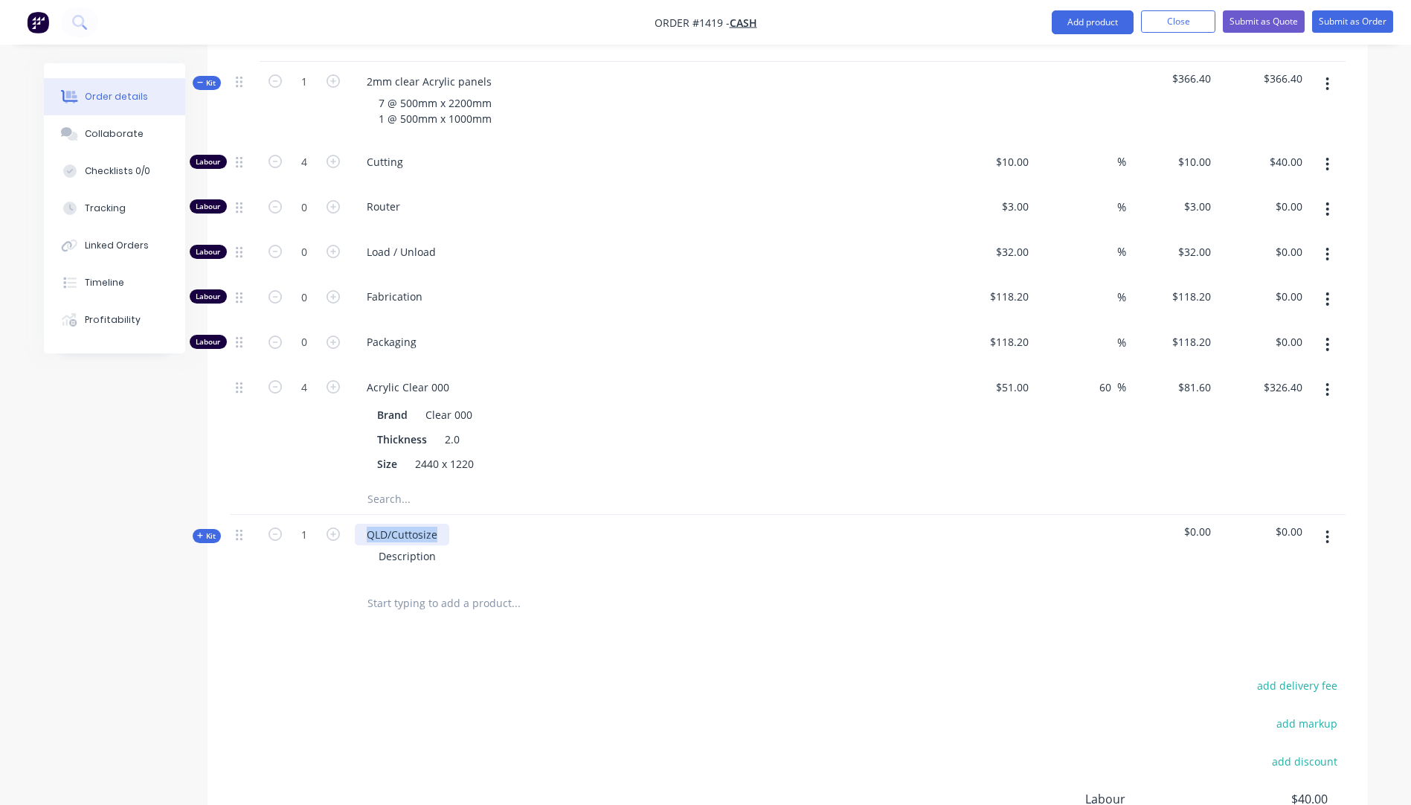
paste div
click at [374, 524] on div "2mm clear Acrylic panels" at bounding box center [429, 535] width 149 height 22
drag, startPoint x: 494, startPoint y: 83, endPoint x: 378, endPoint y: 97, distance: 116.9
click at [377, 98] on div "7 @ 500mm x 2200mm 1 @ 500mm x 1000mm" at bounding box center [435, 110] width 137 height 37
drag, startPoint x: 533, startPoint y: 125, endPoint x: 492, endPoint y: 113, distance: 43.3
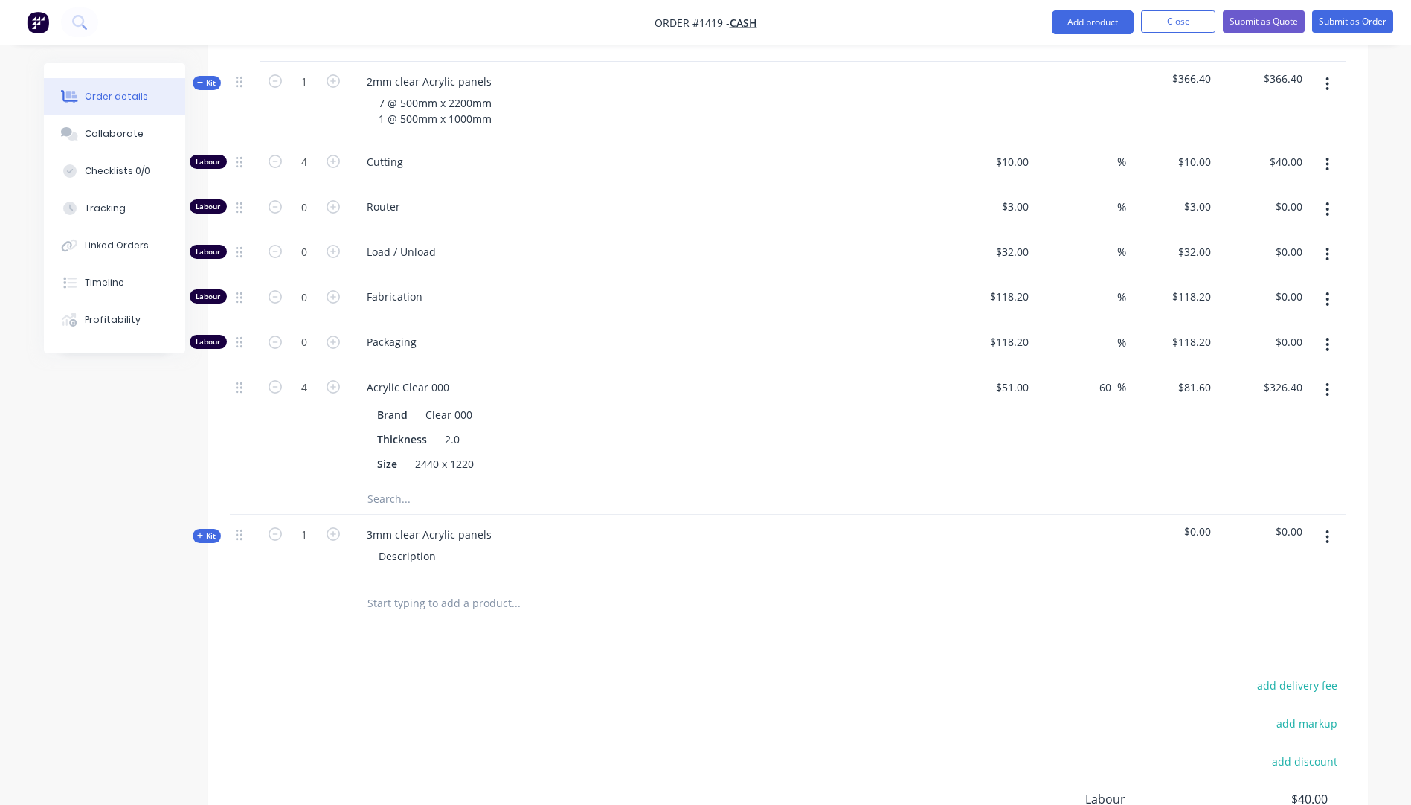
click at [533, 142] on div "Cutting" at bounding box center [646, 164] width 595 height 45
drag, startPoint x: 495, startPoint y: 98, endPoint x: 376, endPoint y: 89, distance: 118.7
click at [376, 92] on div "7 @ 500mm x 2200mm 1 @ 500mm x 1000mm" at bounding box center [435, 110] width 137 height 37
copy div "7 @ 500mm x 2200mm 1 @ 500mm x 1000mm"
drag, startPoint x: 439, startPoint y: 539, endPoint x: 378, endPoint y: 532, distance: 61.4
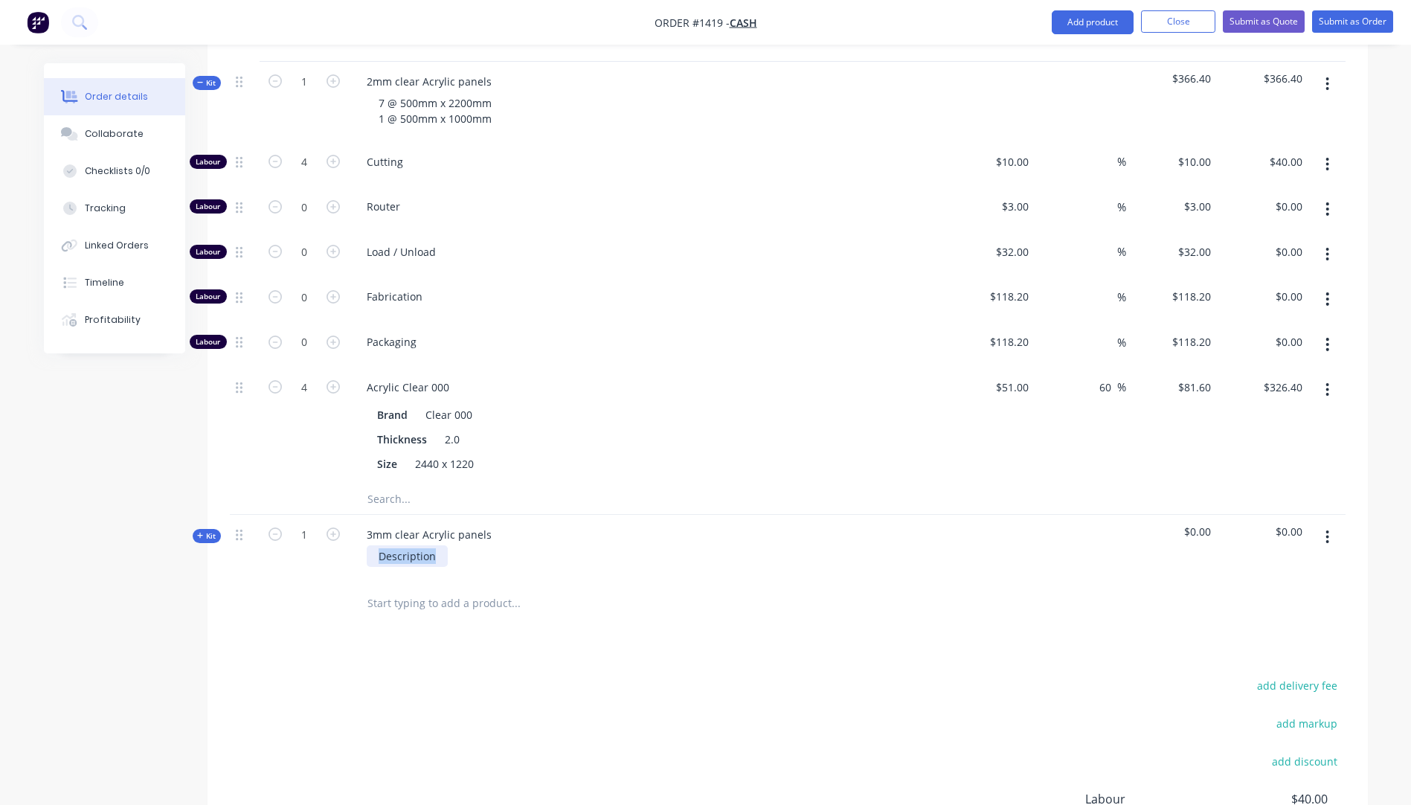
click at [378, 545] on div "Description" at bounding box center [407, 556] width 81 height 22
paste div
click at [202, 532] on icon at bounding box center [200, 535] width 7 height 7
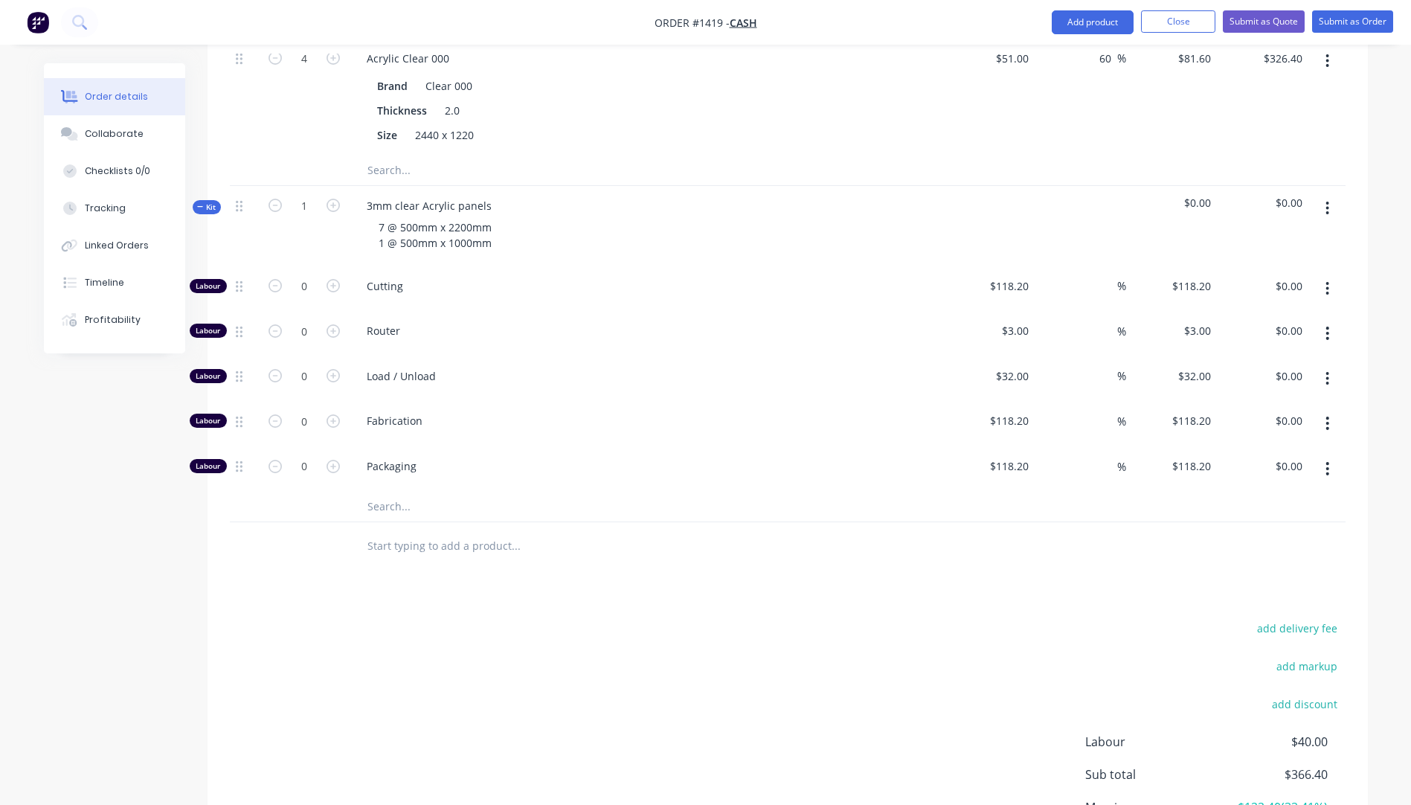
scroll to position [962, 0]
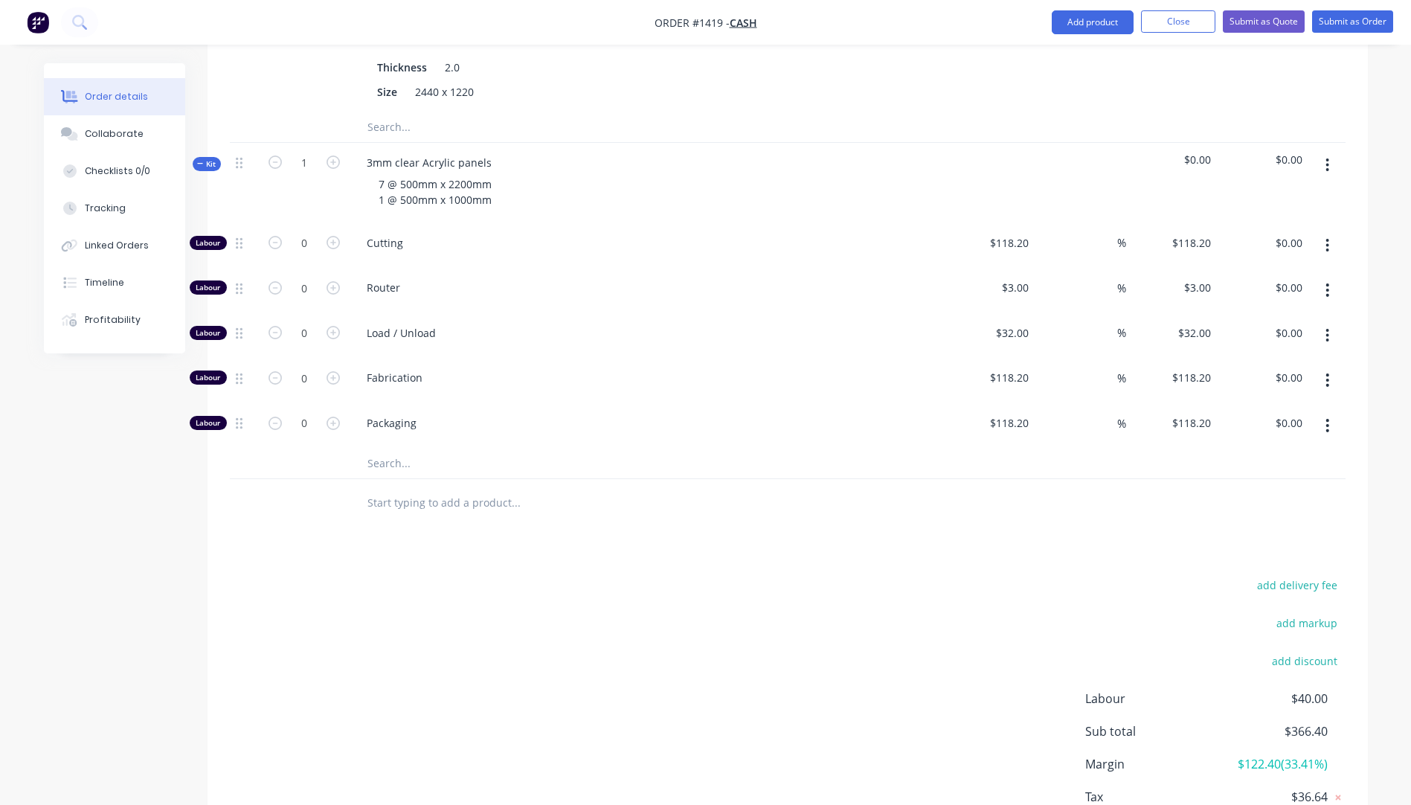
click at [388, 448] on input "text" at bounding box center [516, 463] width 298 height 30
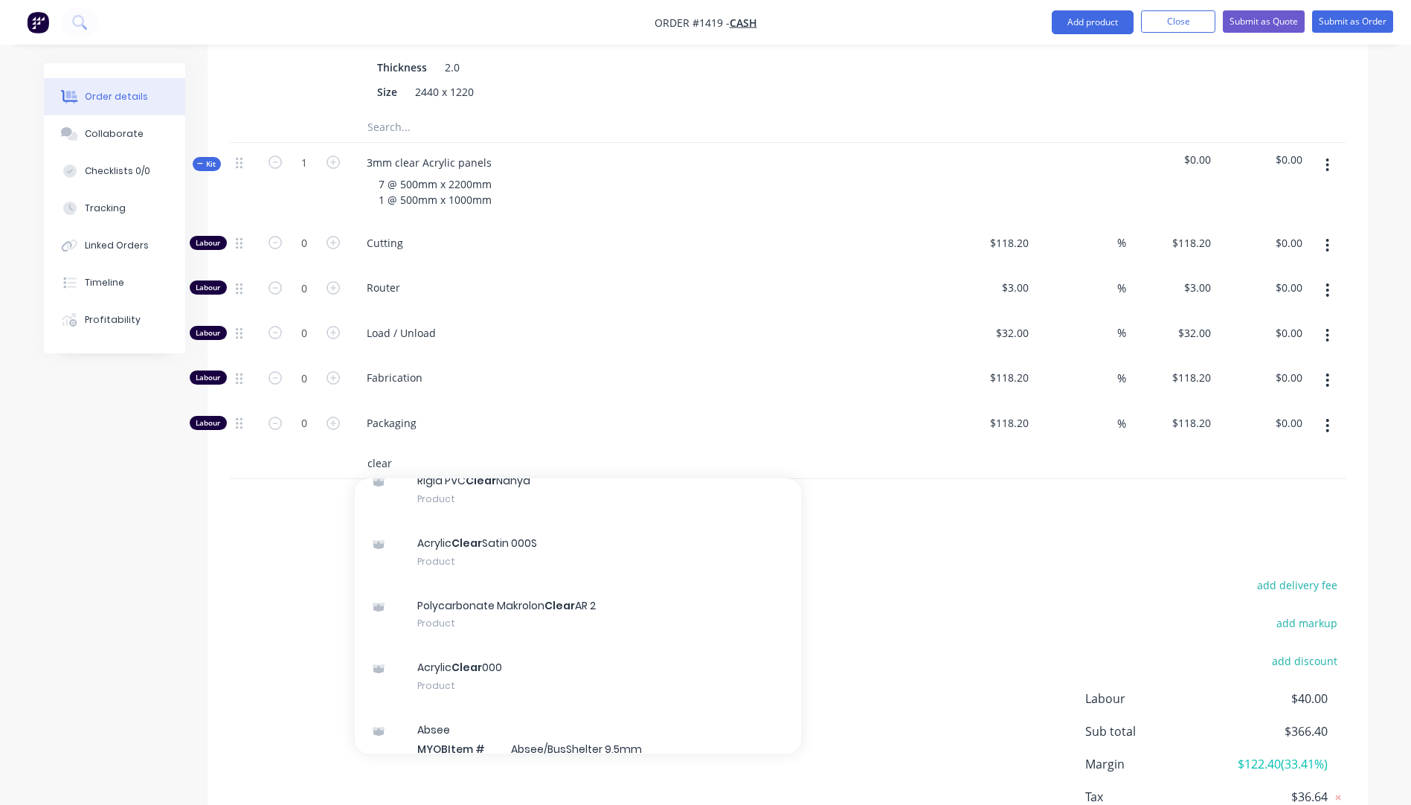
scroll to position [223, 0]
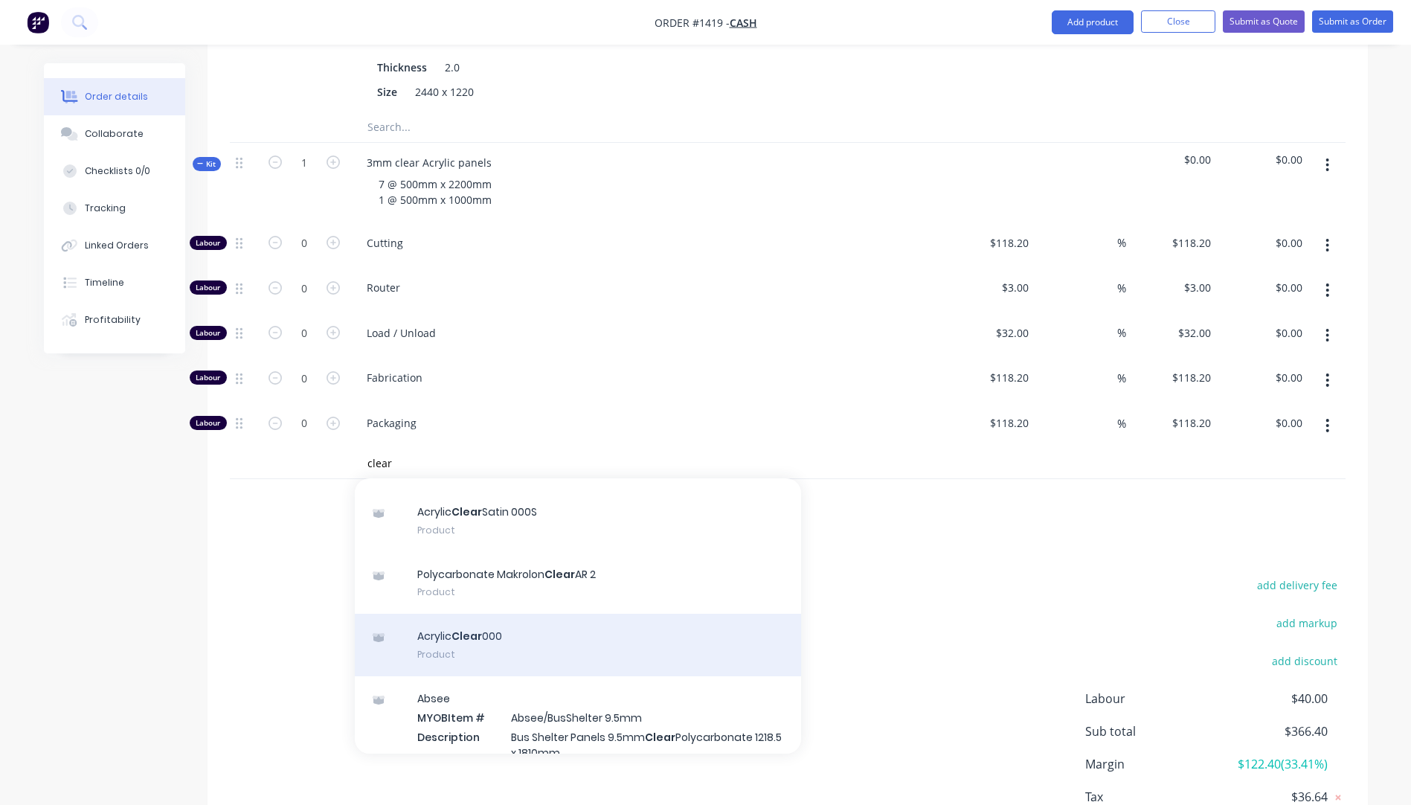
click at [482, 622] on div "Acrylic Clear 000 Product" at bounding box center [578, 645] width 446 height 62
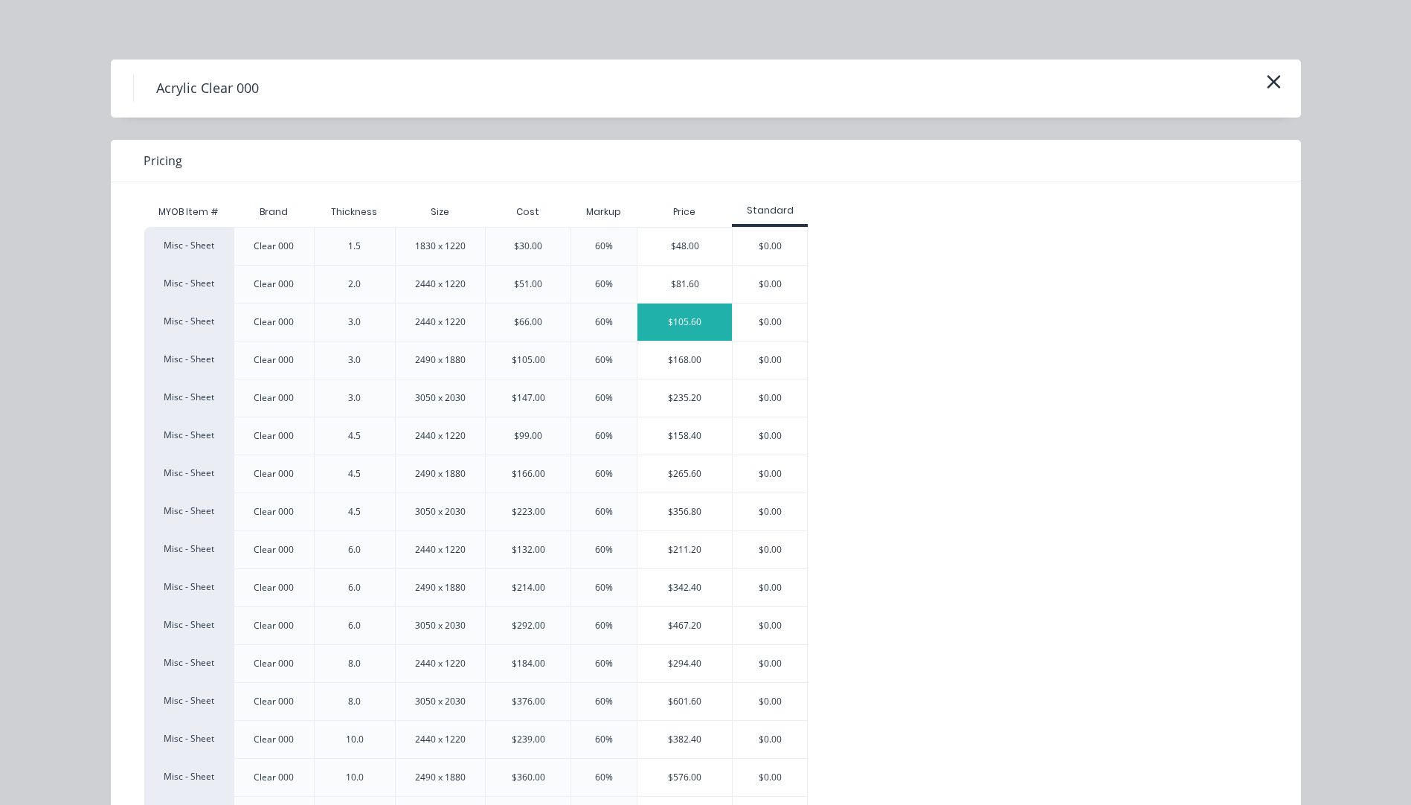
click at [683, 327] on div "$105.60" at bounding box center [684, 321] width 94 height 37
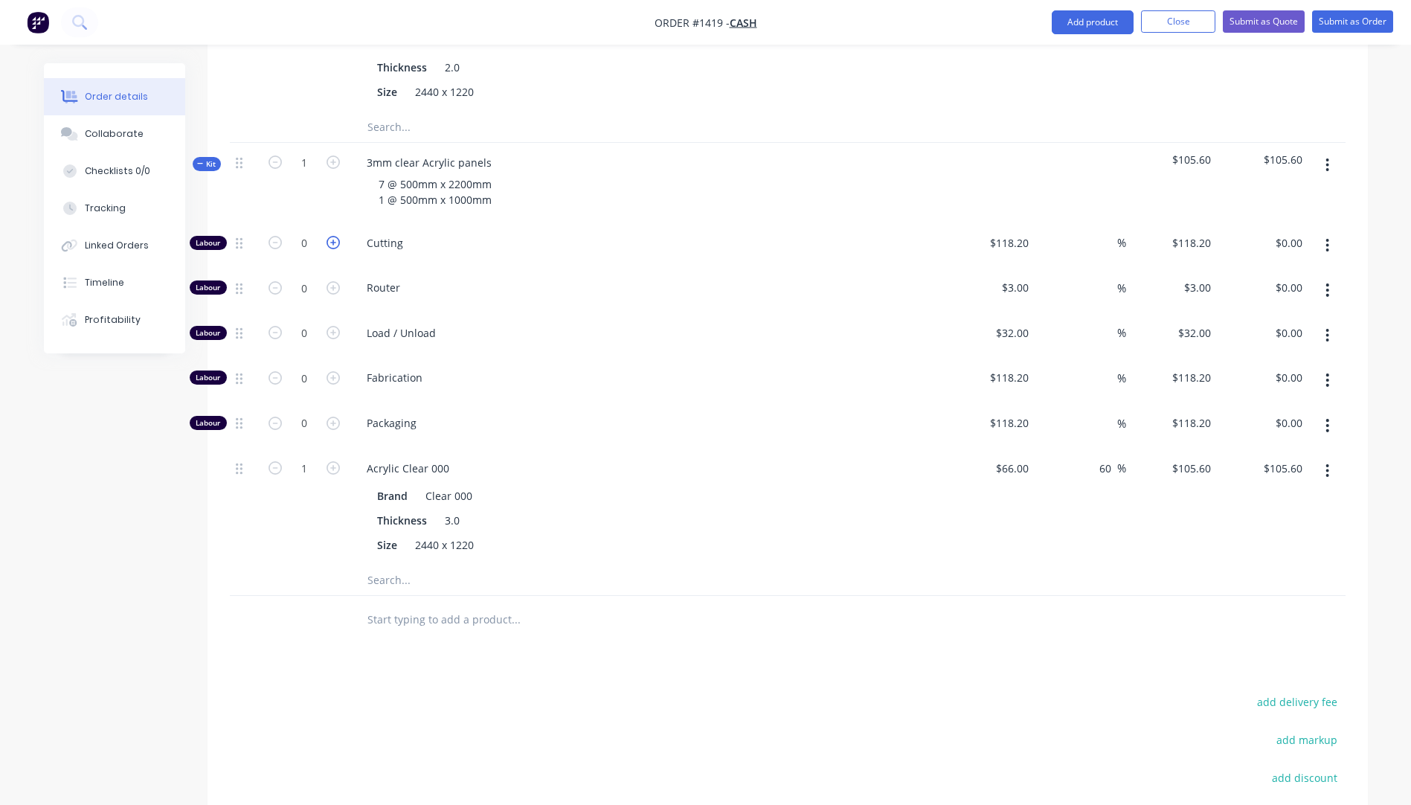
click at [332, 236] on icon "button" at bounding box center [333, 242] width 13 height 13
click at [1023, 232] on input "118.2" at bounding box center [1017, 243] width 34 height 22
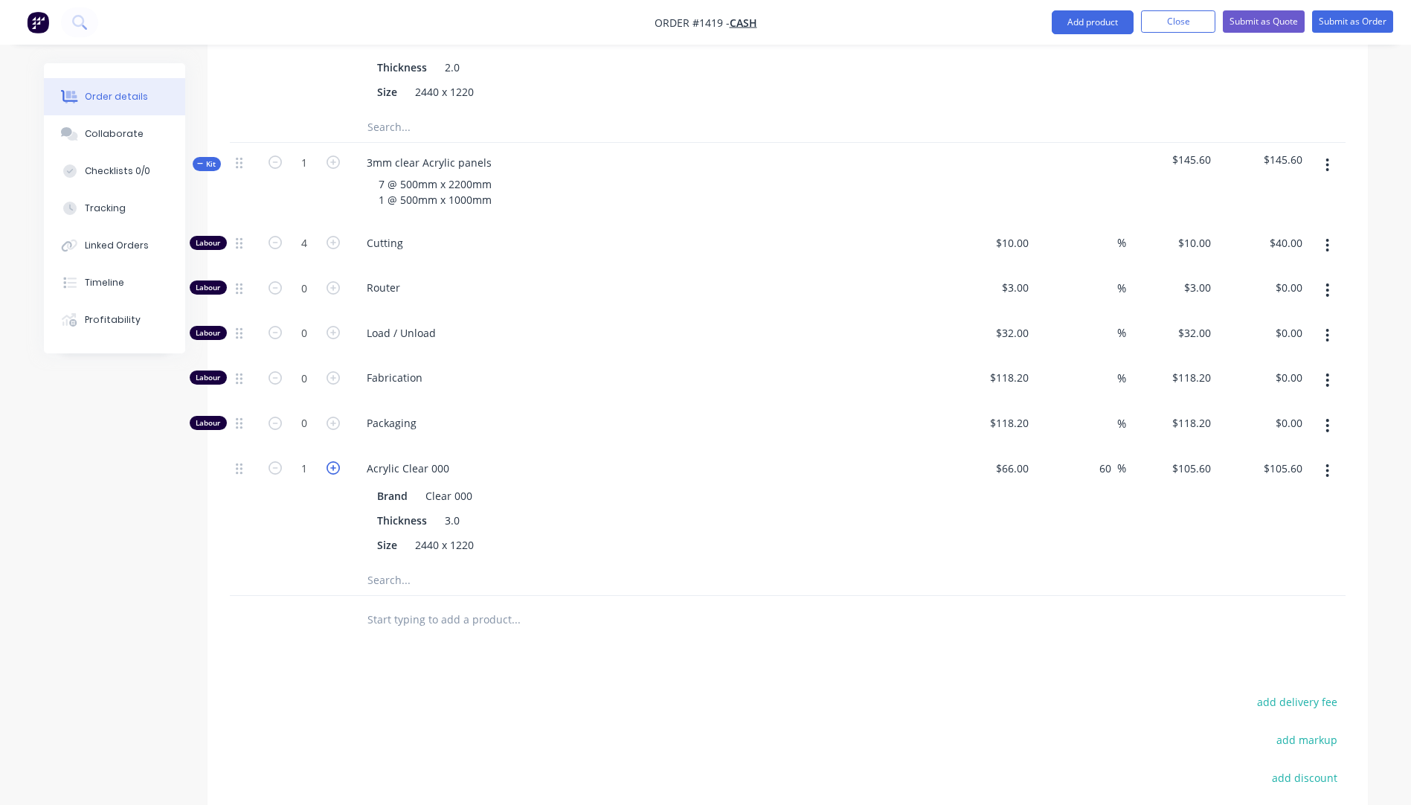
click at [337, 461] on icon "button" at bounding box center [333, 467] width 13 height 13
click at [645, 412] on div "Packaging" at bounding box center [646, 425] width 595 height 45
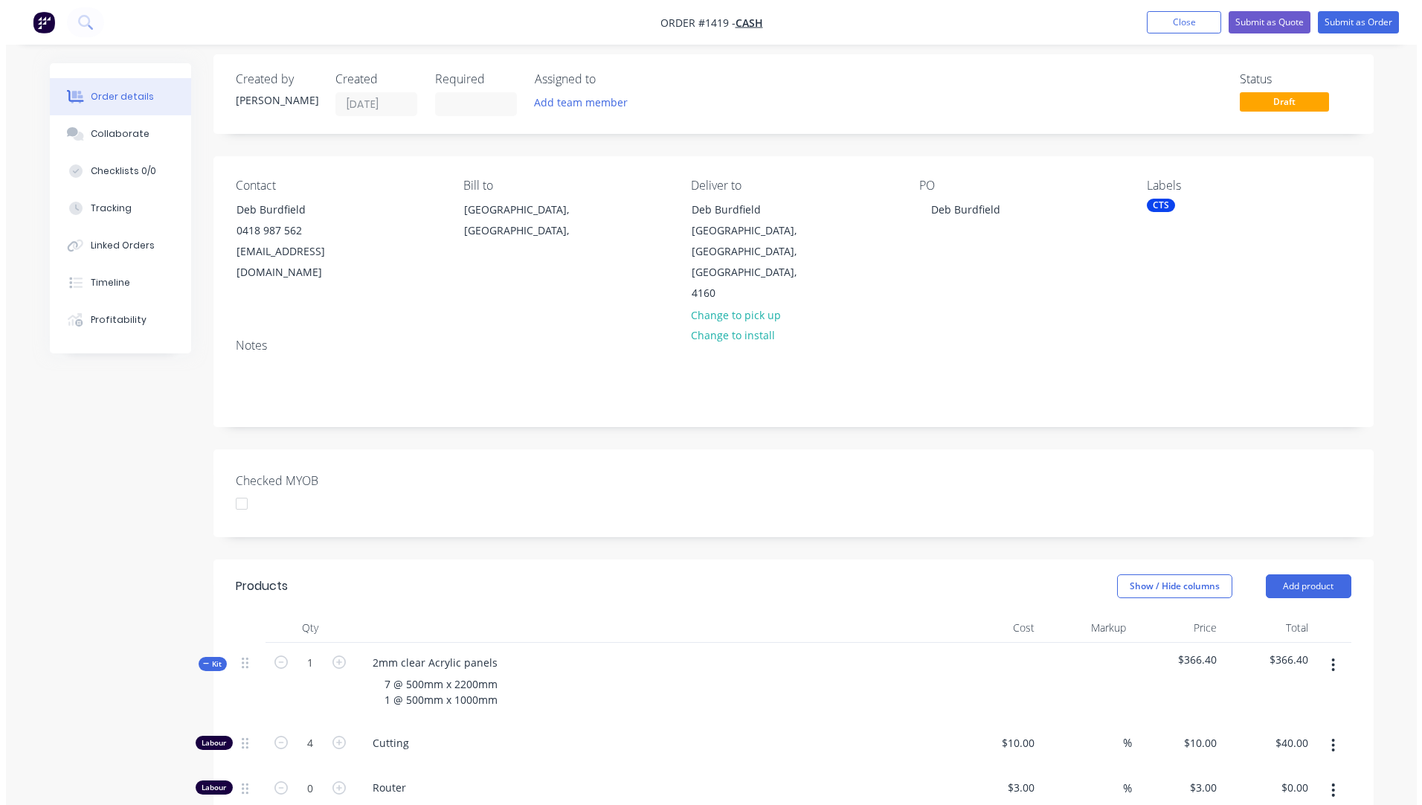
scroll to position [0, 0]
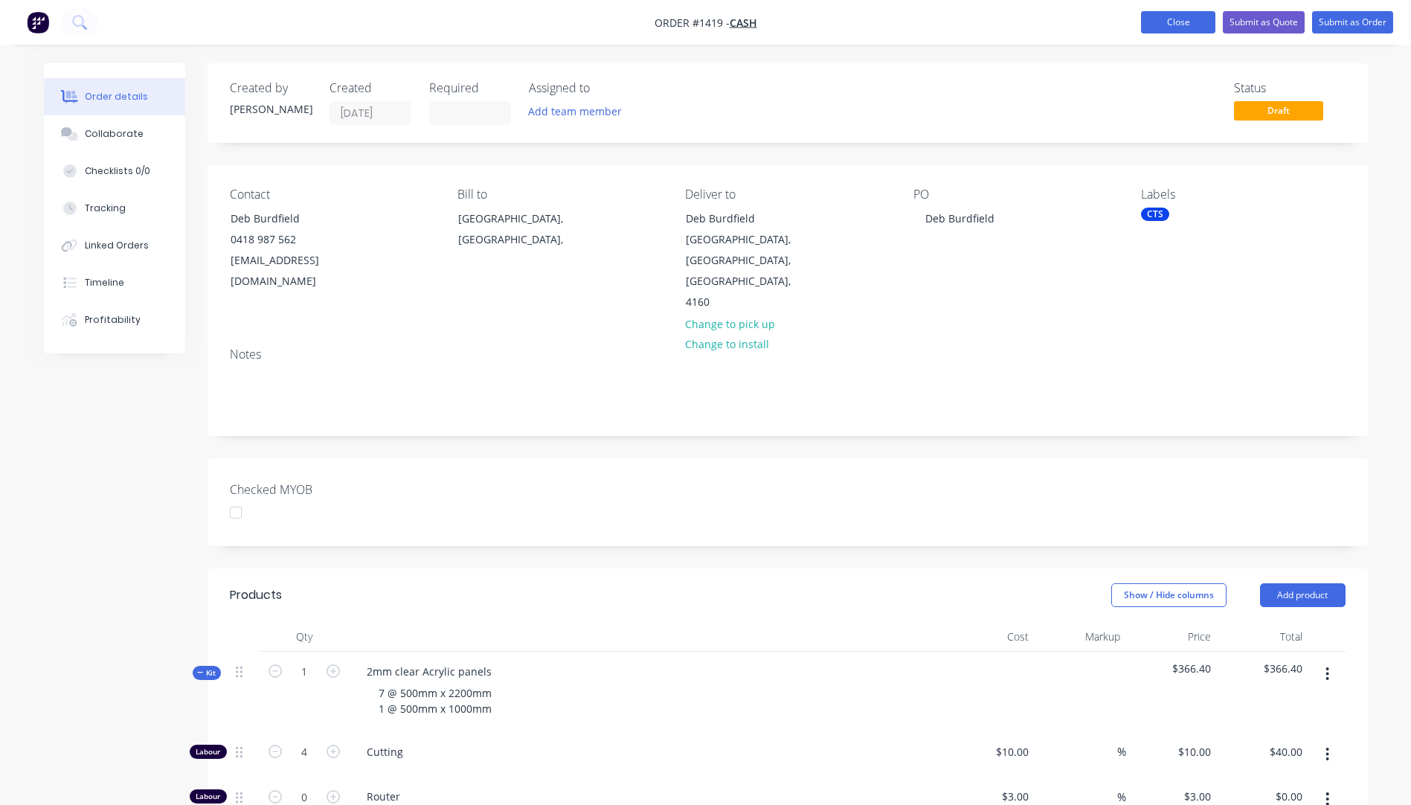
click at [1199, 24] on button "Close" at bounding box center [1178, 22] width 74 height 22
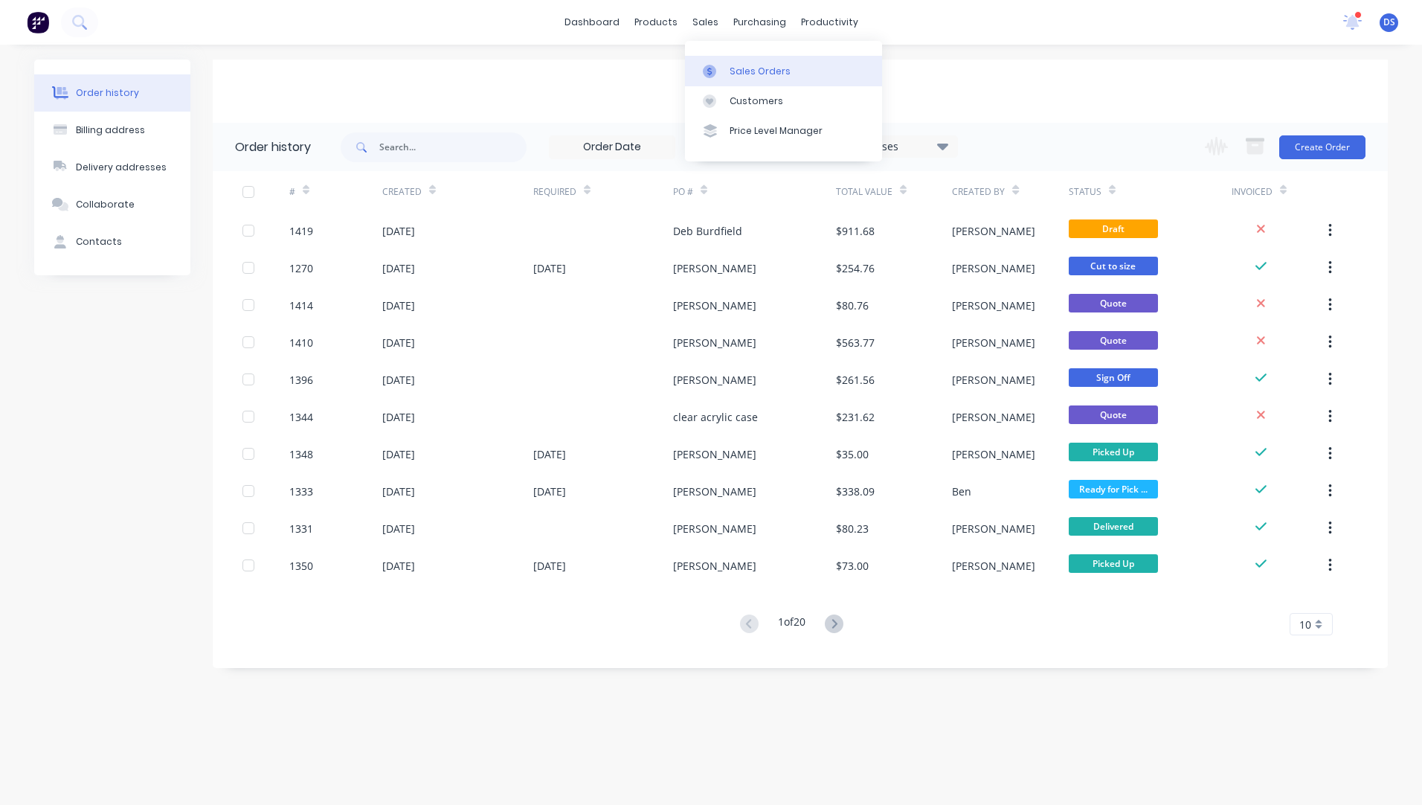
click at [738, 71] on div "Sales Orders" at bounding box center [760, 71] width 61 height 13
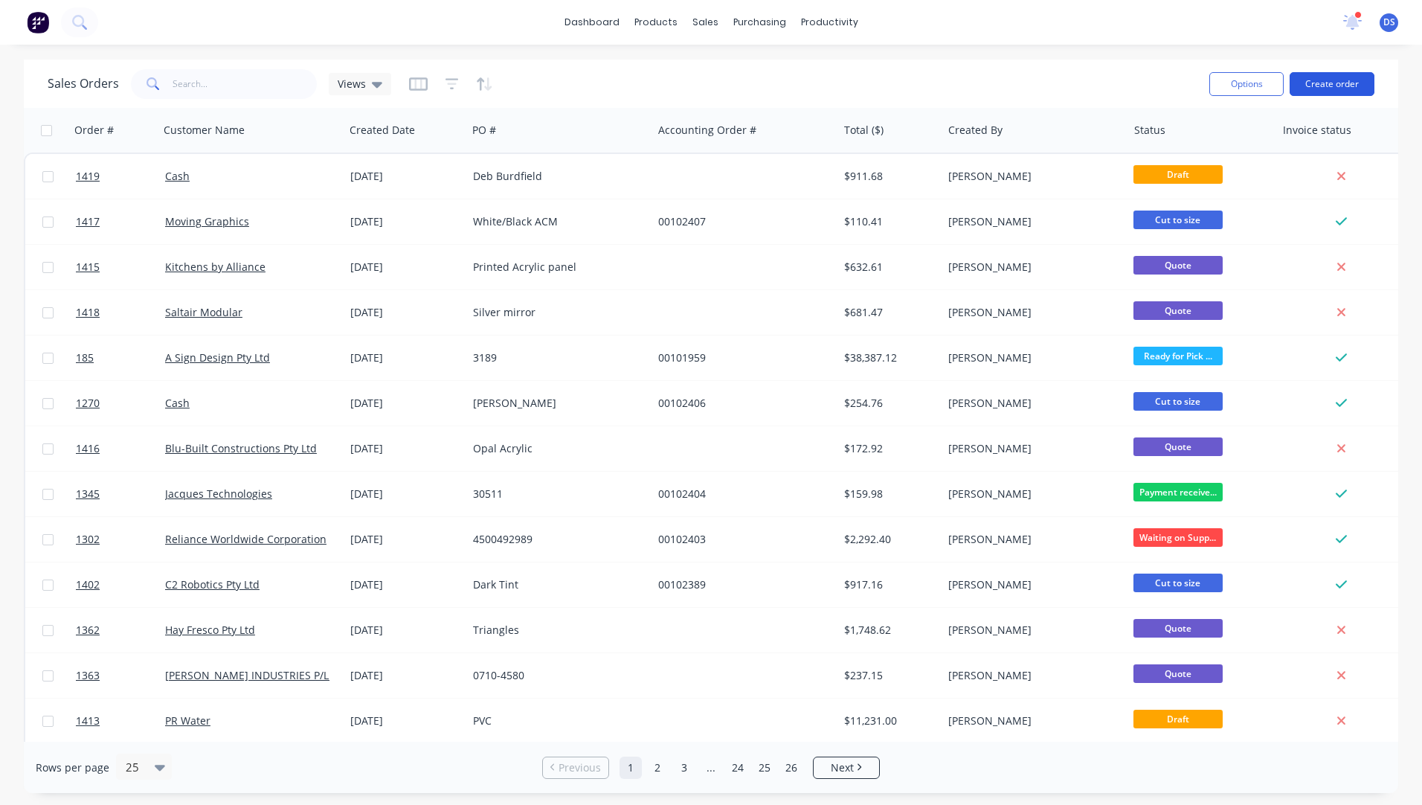
click at [1339, 83] on button "Create order" at bounding box center [1332, 84] width 85 height 24
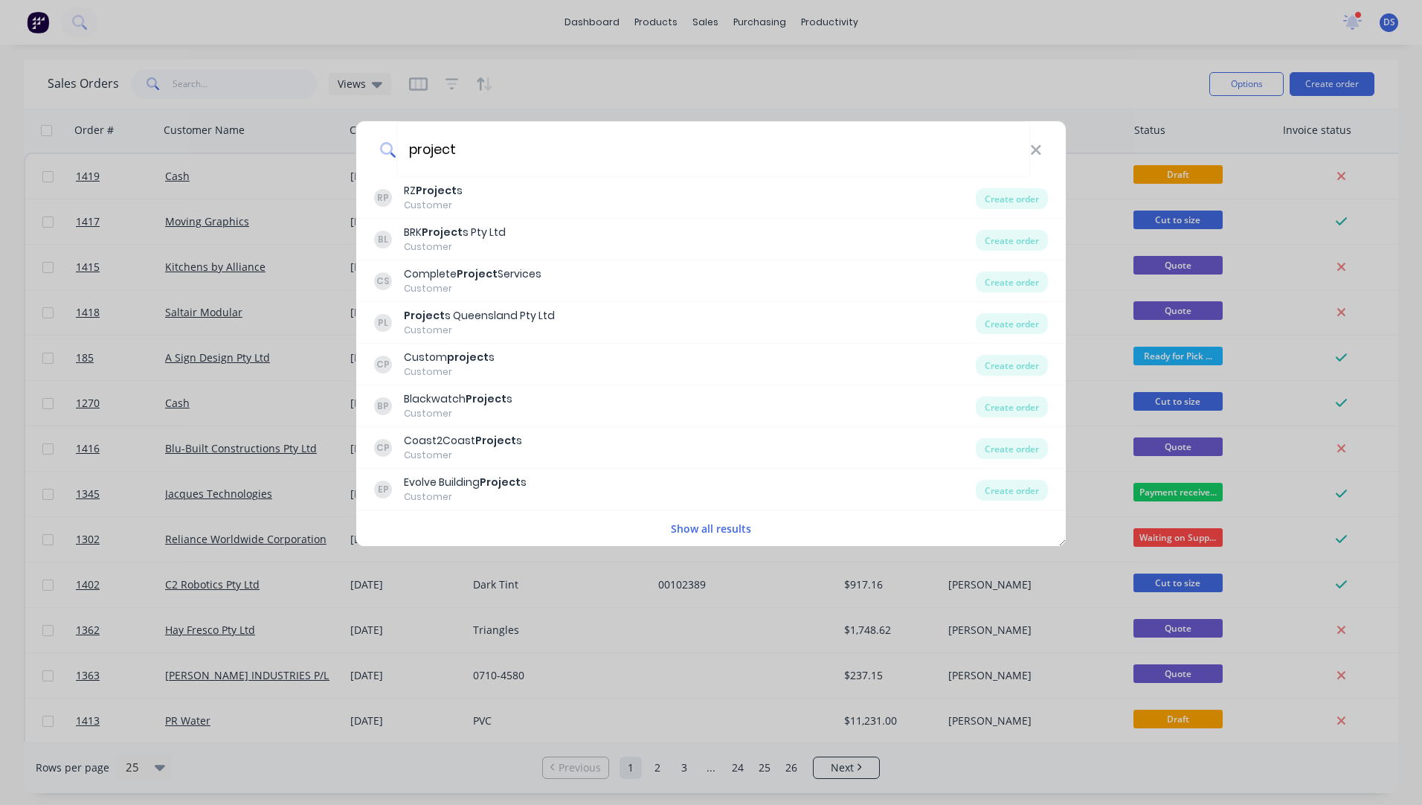
click at [715, 526] on button "Show all results" at bounding box center [710, 528] width 89 height 17
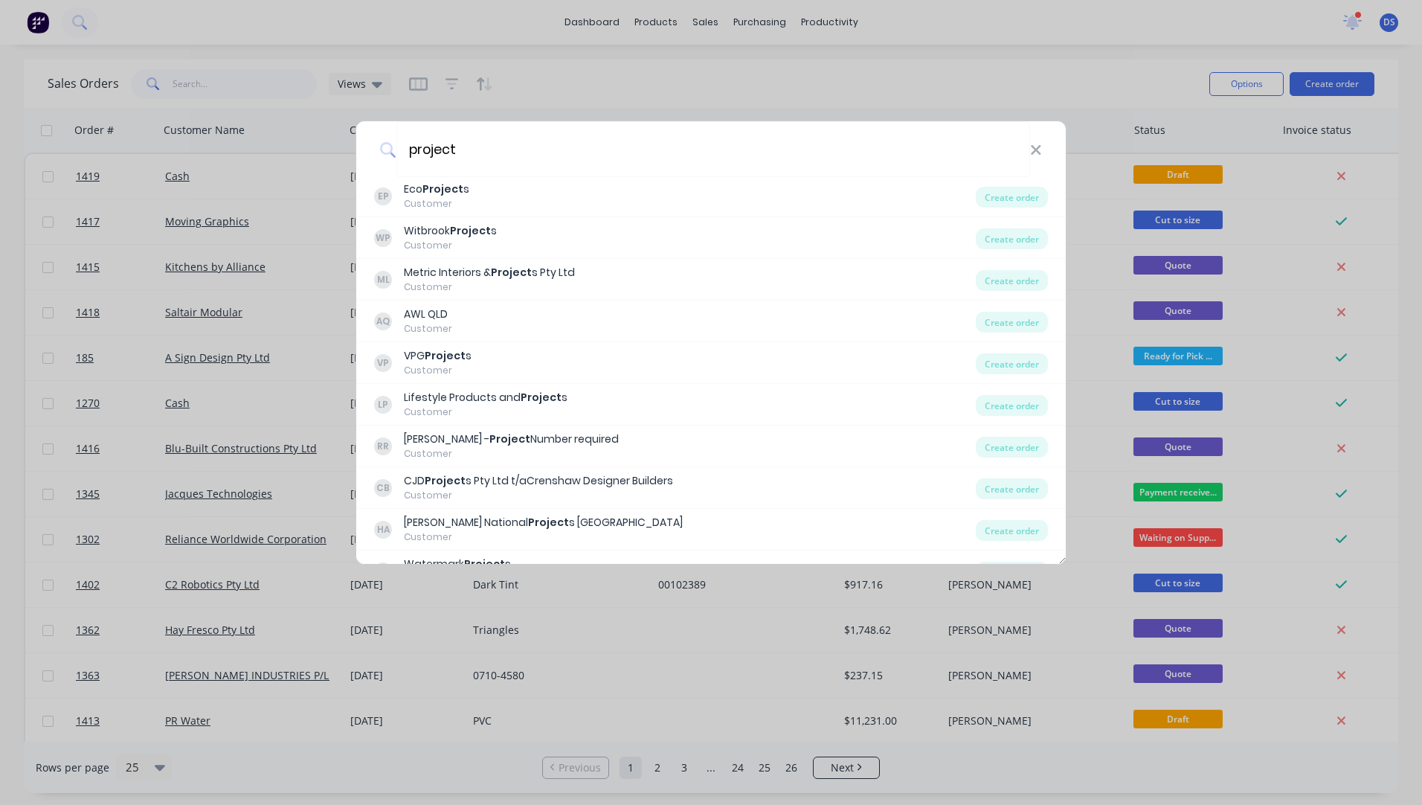
scroll to position [1029, 0]
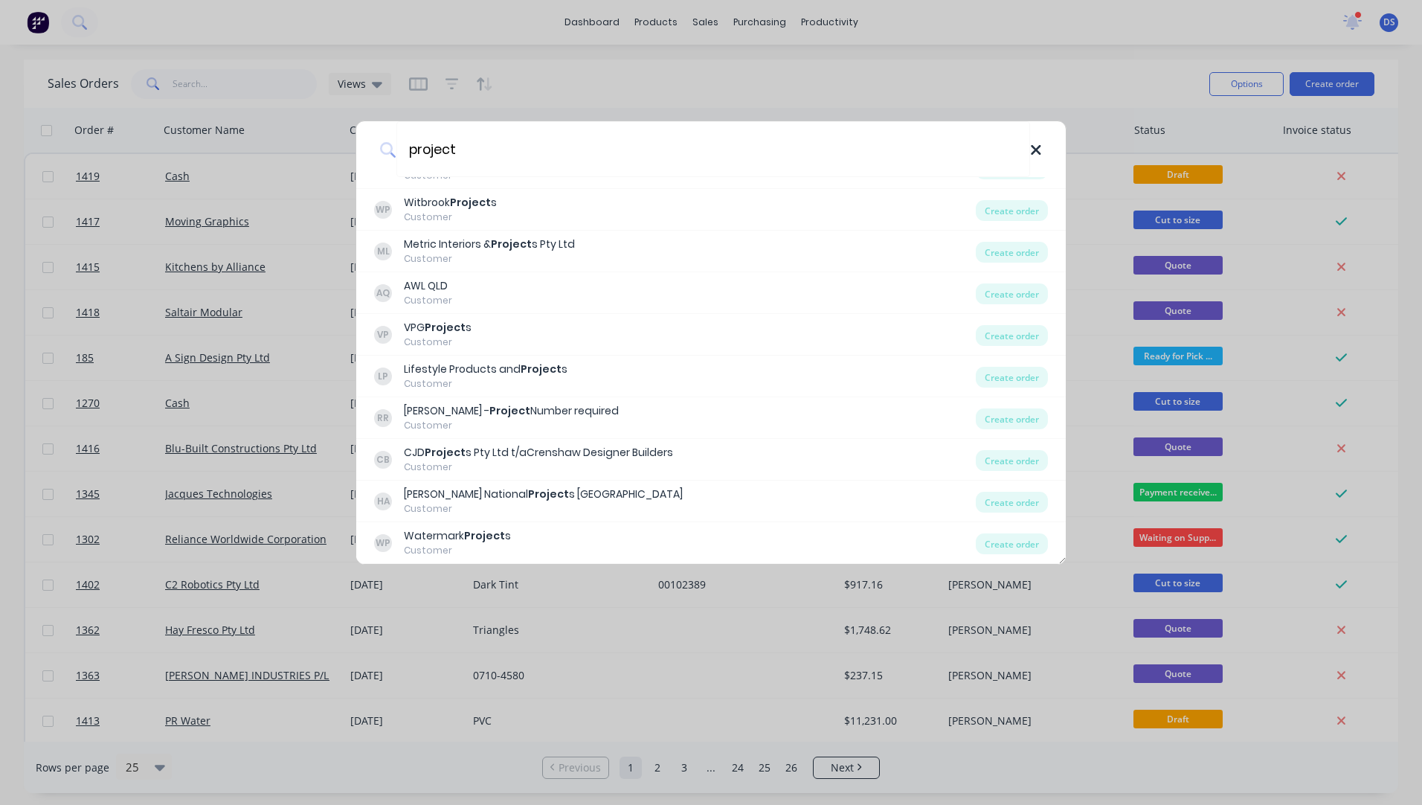
click at [1038, 147] on icon at bounding box center [1036, 150] width 12 height 16
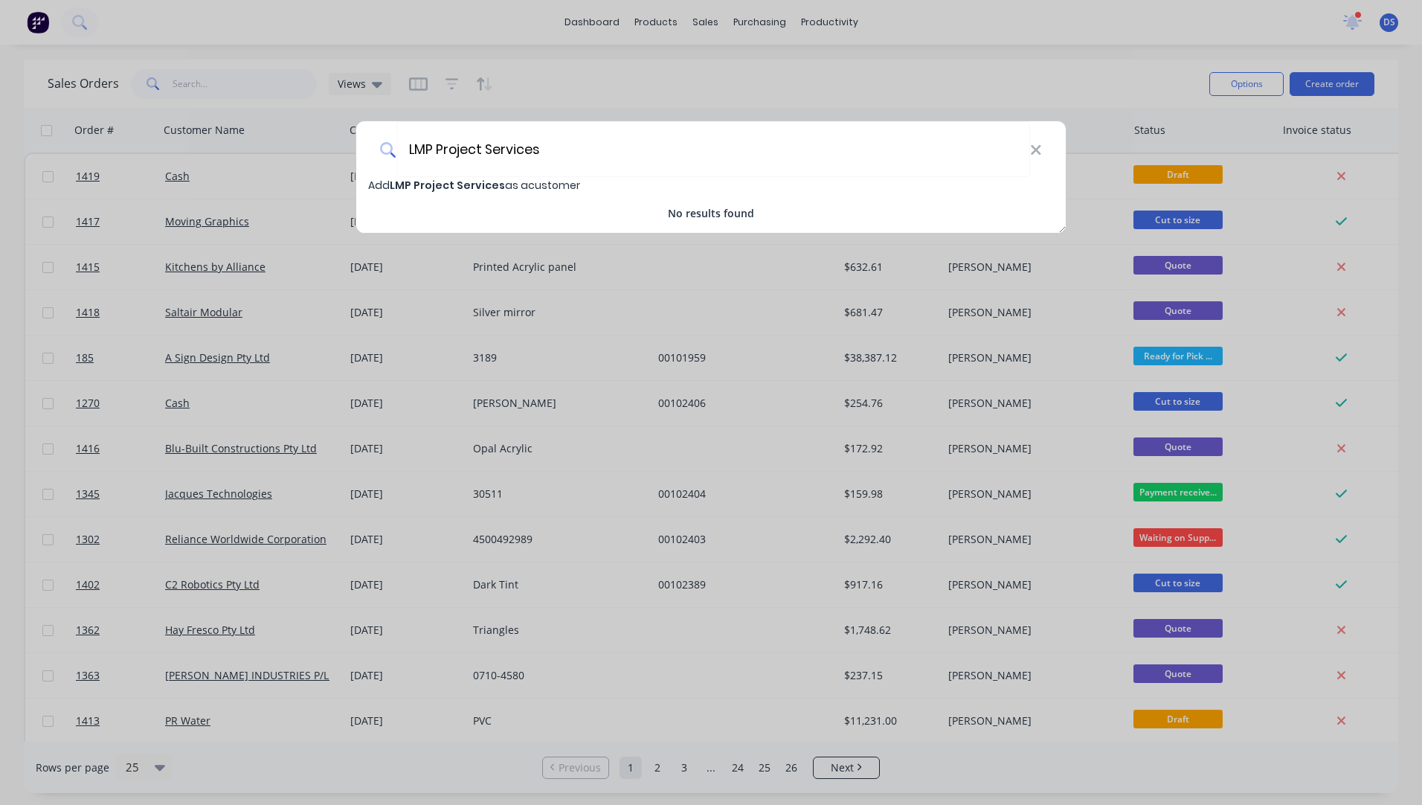
click at [448, 190] on span "LMP Project Services" at bounding box center [447, 185] width 115 height 15
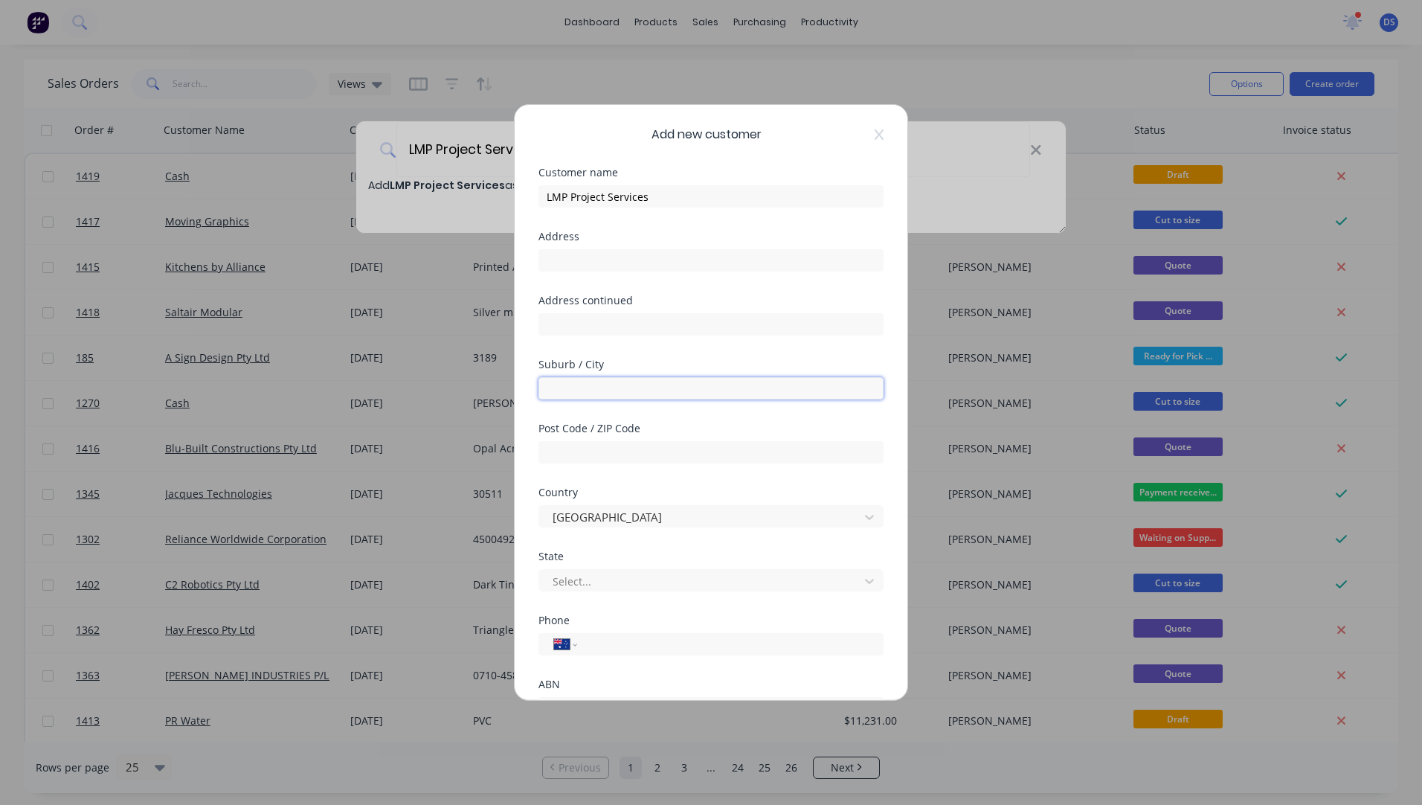
click at [614, 388] on input "text" at bounding box center [710, 388] width 345 height 22
click at [623, 454] on input "text" at bounding box center [710, 452] width 345 height 22
click at [628, 440] on div at bounding box center [710, 450] width 345 height 26
click at [624, 446] on input "text" at bounding box center [710, 452] width 345 height 22
click at [607, 579] on div at bounding box center [701, 581] width 300 height 19
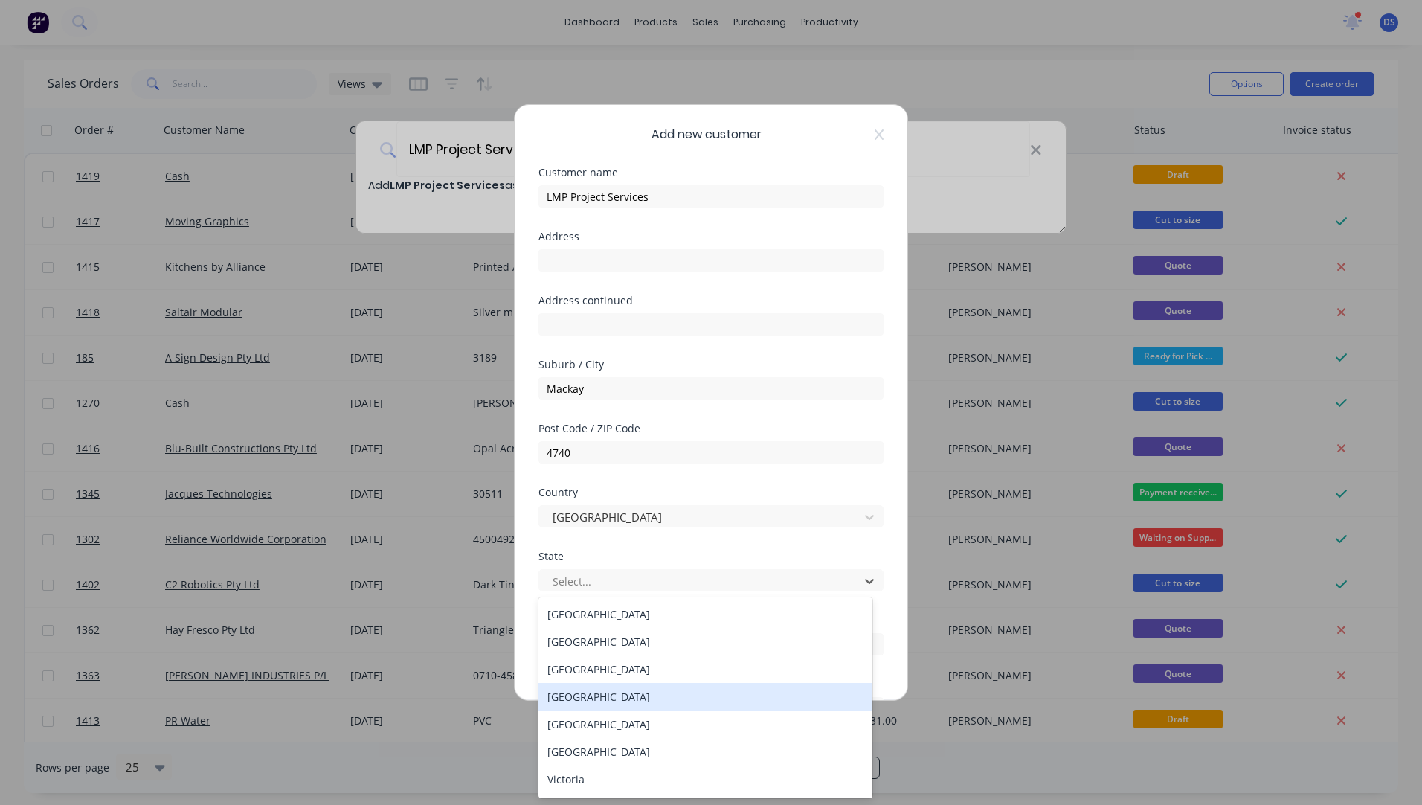
click at [579, 701] on div "[GEOGRAPHIC_DATA]" at bounding box center [705, 697] width 334 height 28
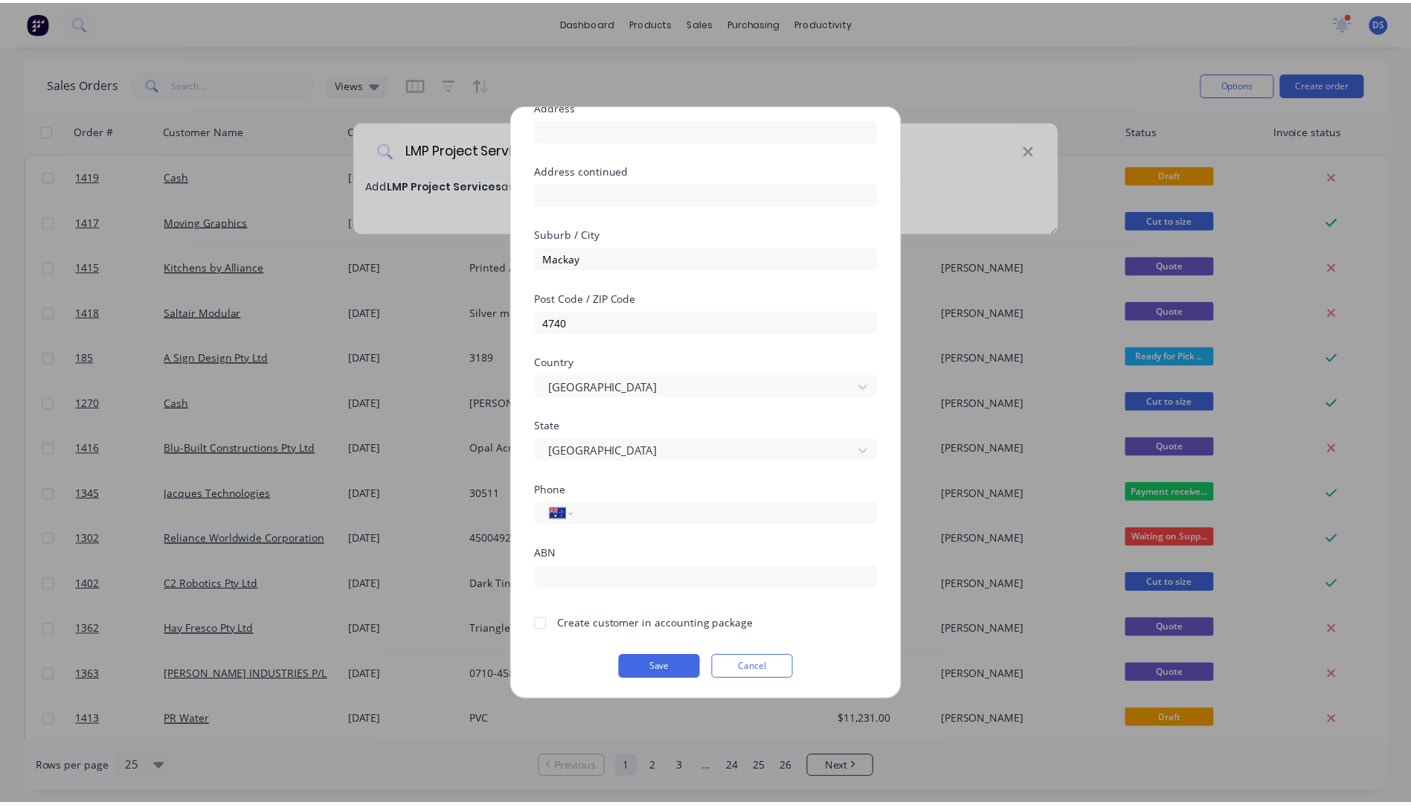
scroll to position [131, 0]
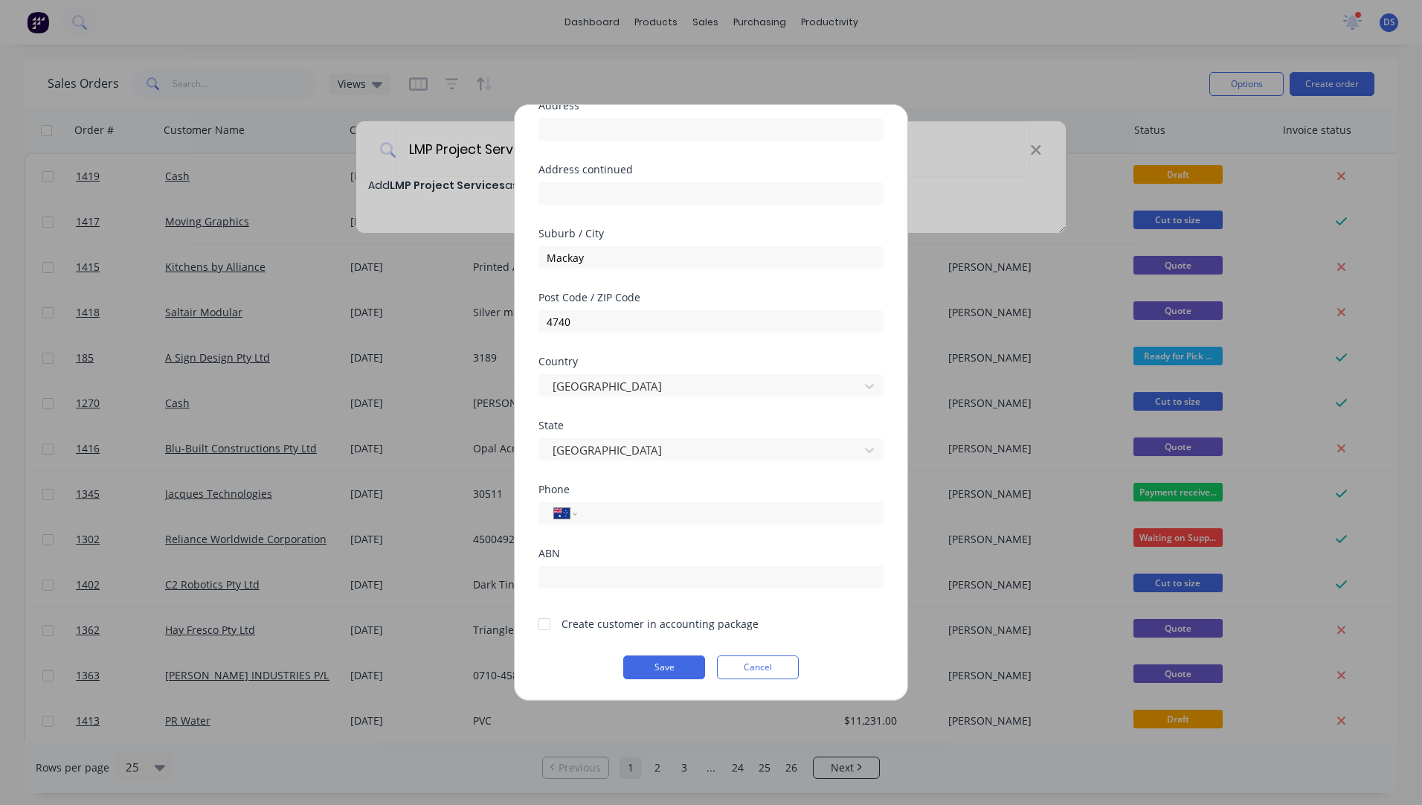
click at [545, 628] on div at bounding box center [545, 624] width 30 height 30
click at [649, 669] on button "Save" at bounding box center [664, 667] width 82 height 24
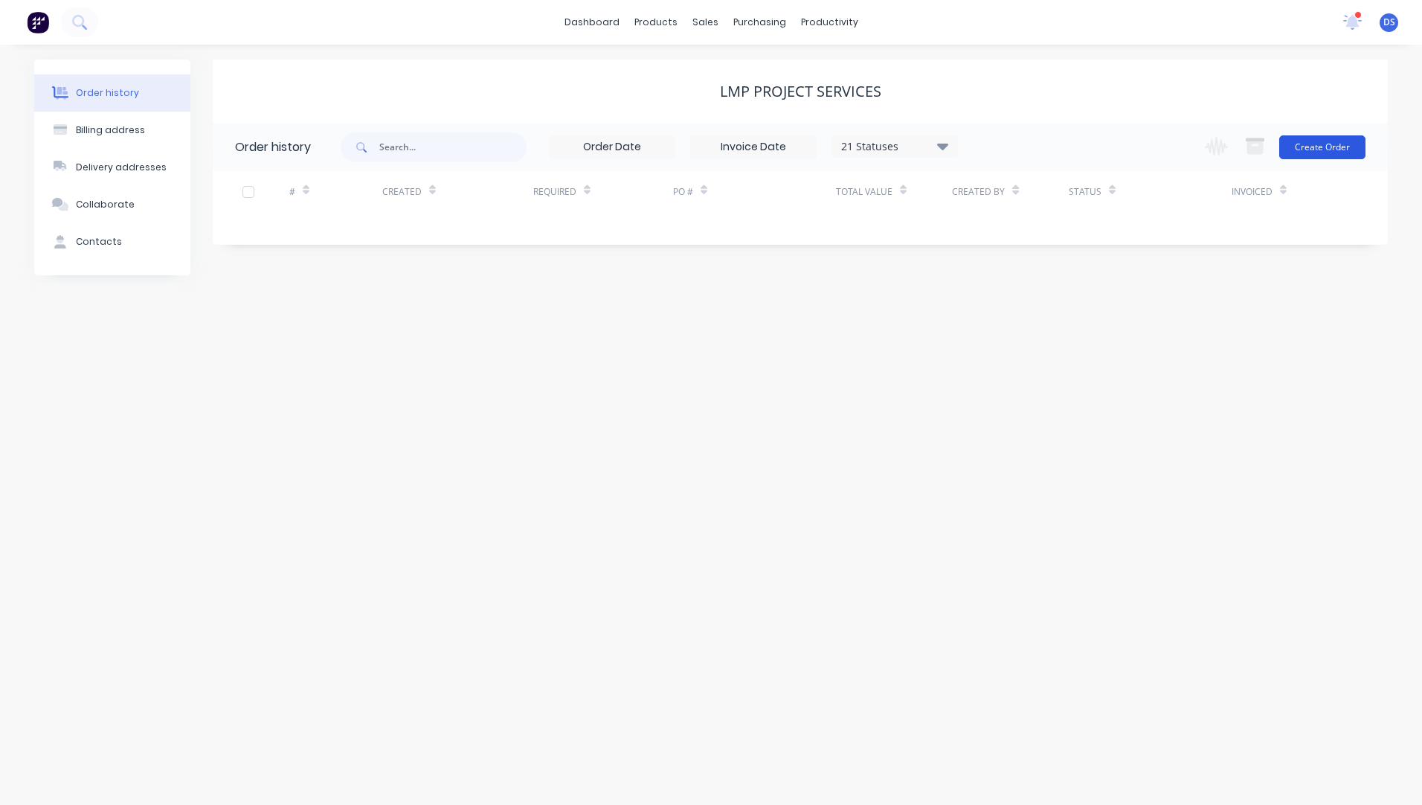
click at [1322, 154] on button "Create Order" at bounding box center [1322, 147] width 86 height 24
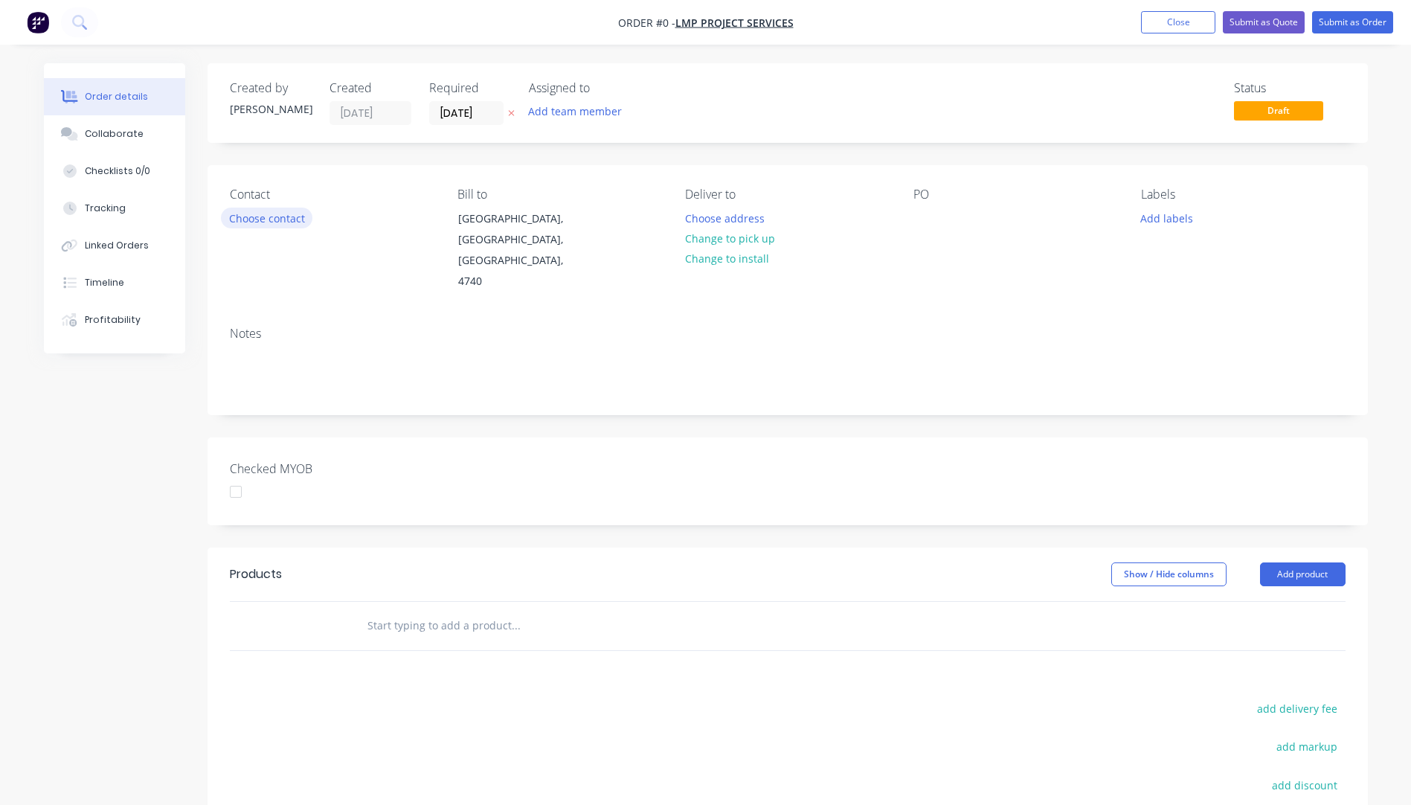
click at [254, 224] on button "Choose contact" at bounding box center [266, 218] width 91 height 20
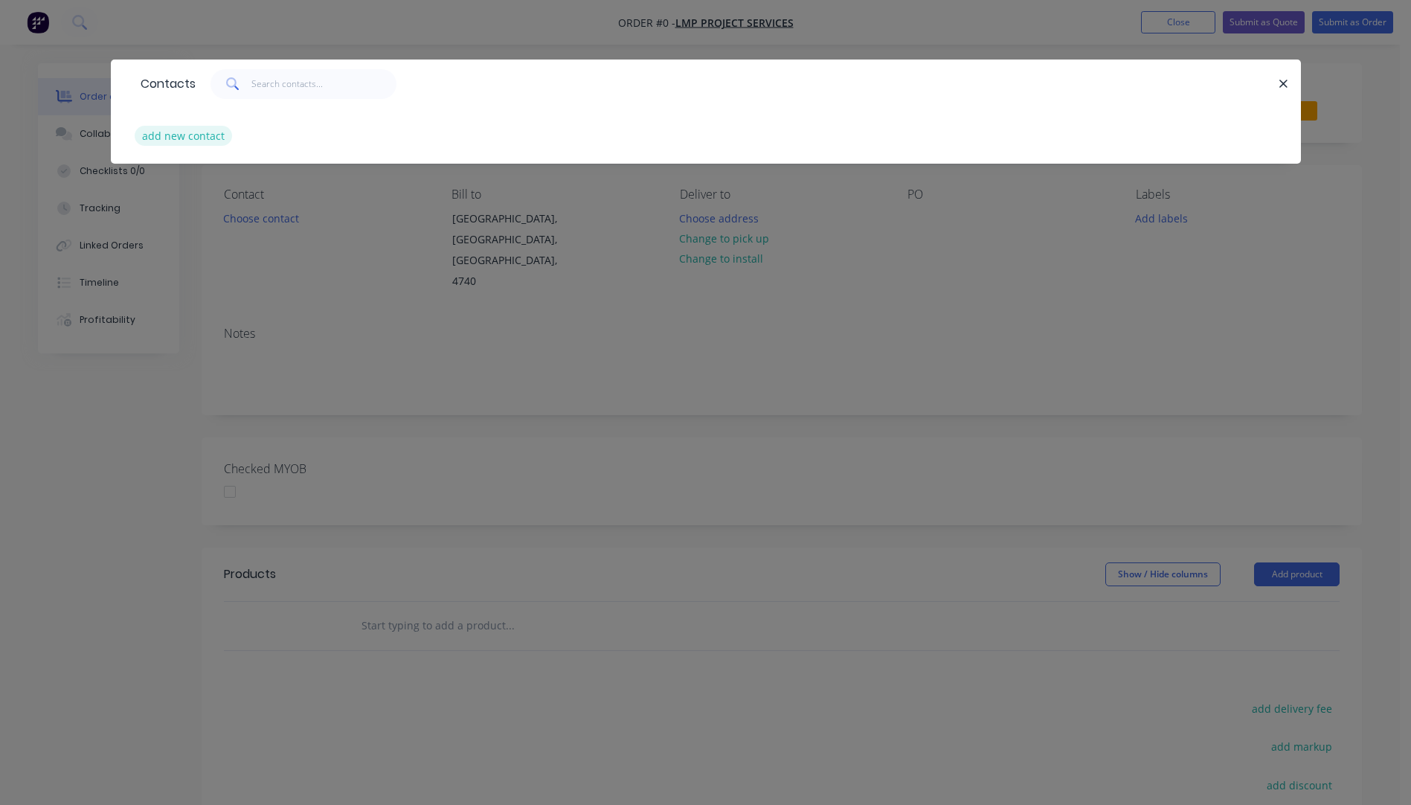
click at [205, 136] on button "add new contact" at bounding box center [184, 136] width 98 height 20
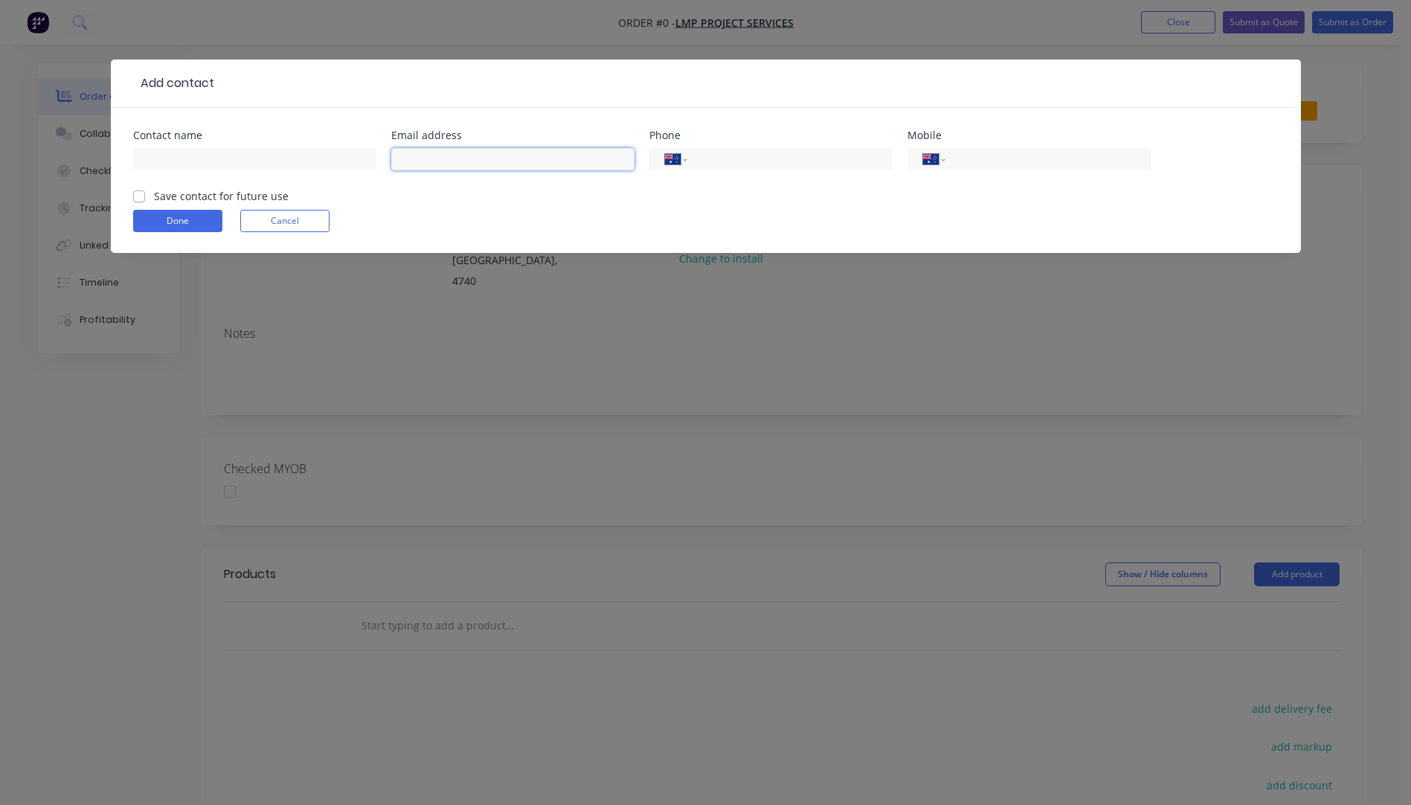
paste input "M: 0487 060 772 E: c.mitchell@lmpprojectservices.com.au"
drag, startPoint x: 425, startPoint y: 159, endPoint x: 413, endPoint y: 158, distance: 11.9
click at [413, 158] on input "M: 0487 060 772 E: c.mitchell@lmpprojectservices.com.au" at bounding box center [512, 159] width 243 height 22
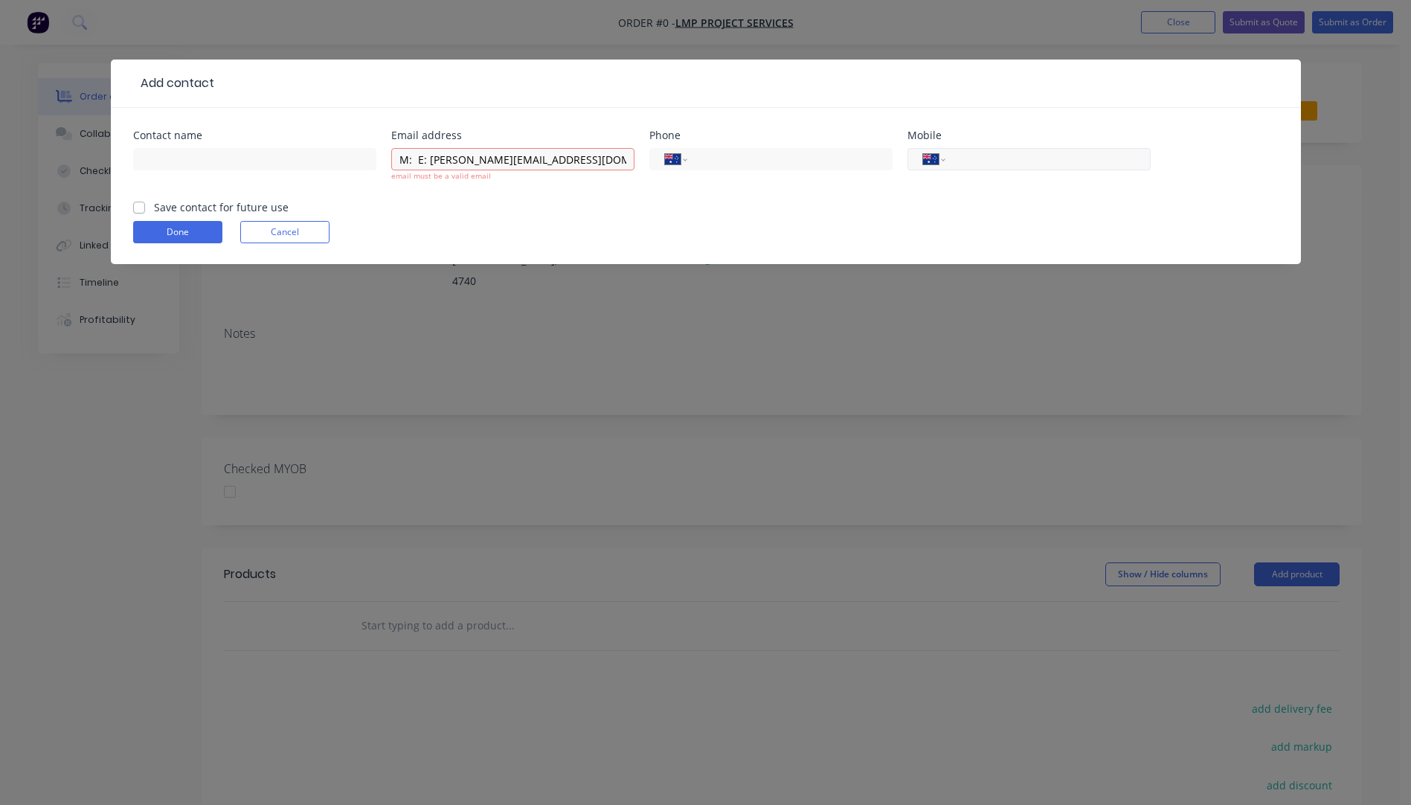
paste input "0487 060 772"
click at [429, 158] on input "M: E: c.mitchell@lmpprojectservices.com.au" at bounding box center [512, 159] width 243 height 22
click at [599, 162] on input "c.mitchell@lmpprojectservices.com.au" at bounding box center [512, 159] width 243 height 22
click at [158, 159] on input "text" at bounding box center [254, 159] width 243 height 22
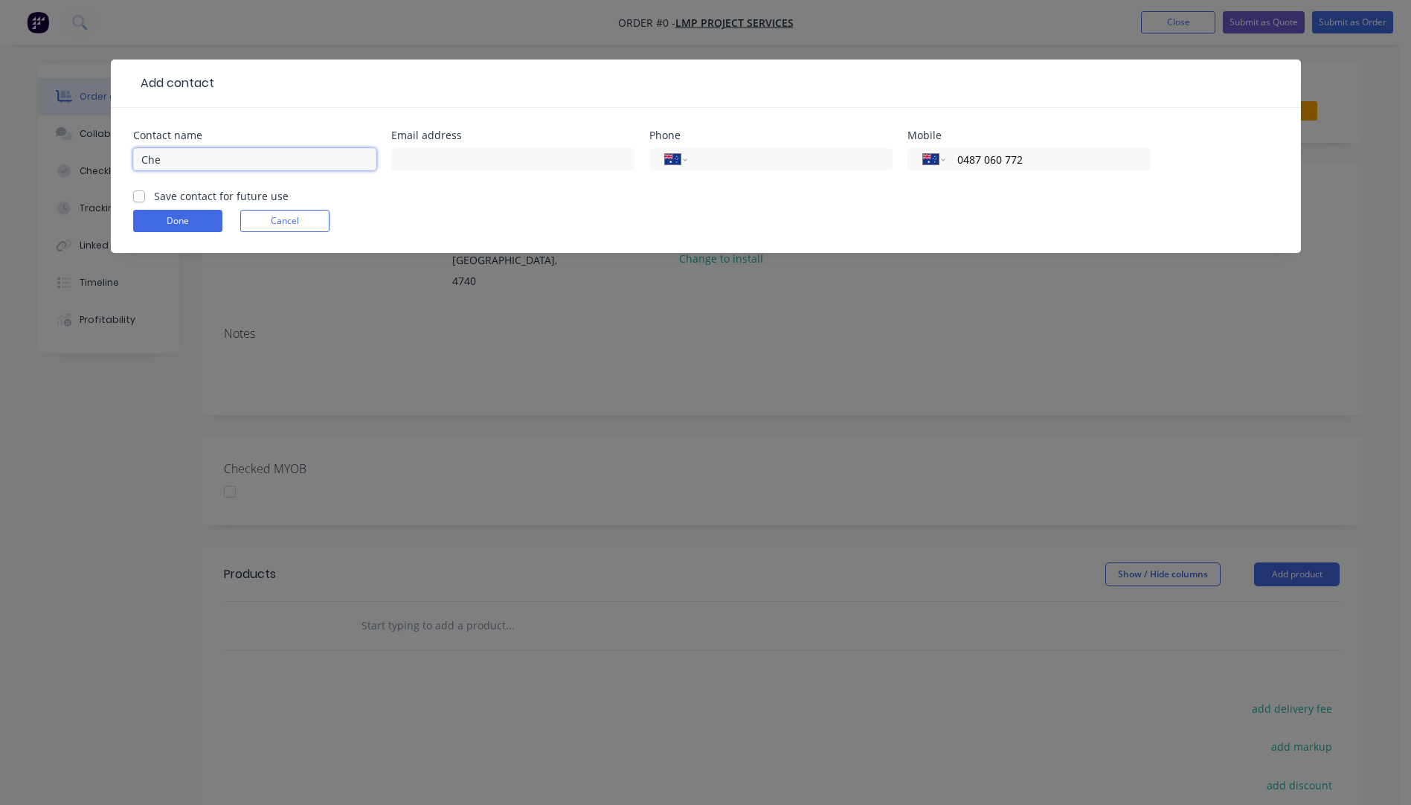
click at [172, 159] on input "Che" at bounding box center [254, 159] width 243 height 22
paste input "0487 060 772"
drag, startPoint x: 481, startPoint y: 165, endPoint x: 381, endPoint y: 150, distance: 101.5
click at [381, 150] on div "Contact name Che Mitchell Email address 0487 060 772 Phone International Afghan…" at bounding box center [705, 159] width 1145 height 58
click at [154, 200] on label "Save contact for future use" at bounding box center [221, 196] width 135 height 16
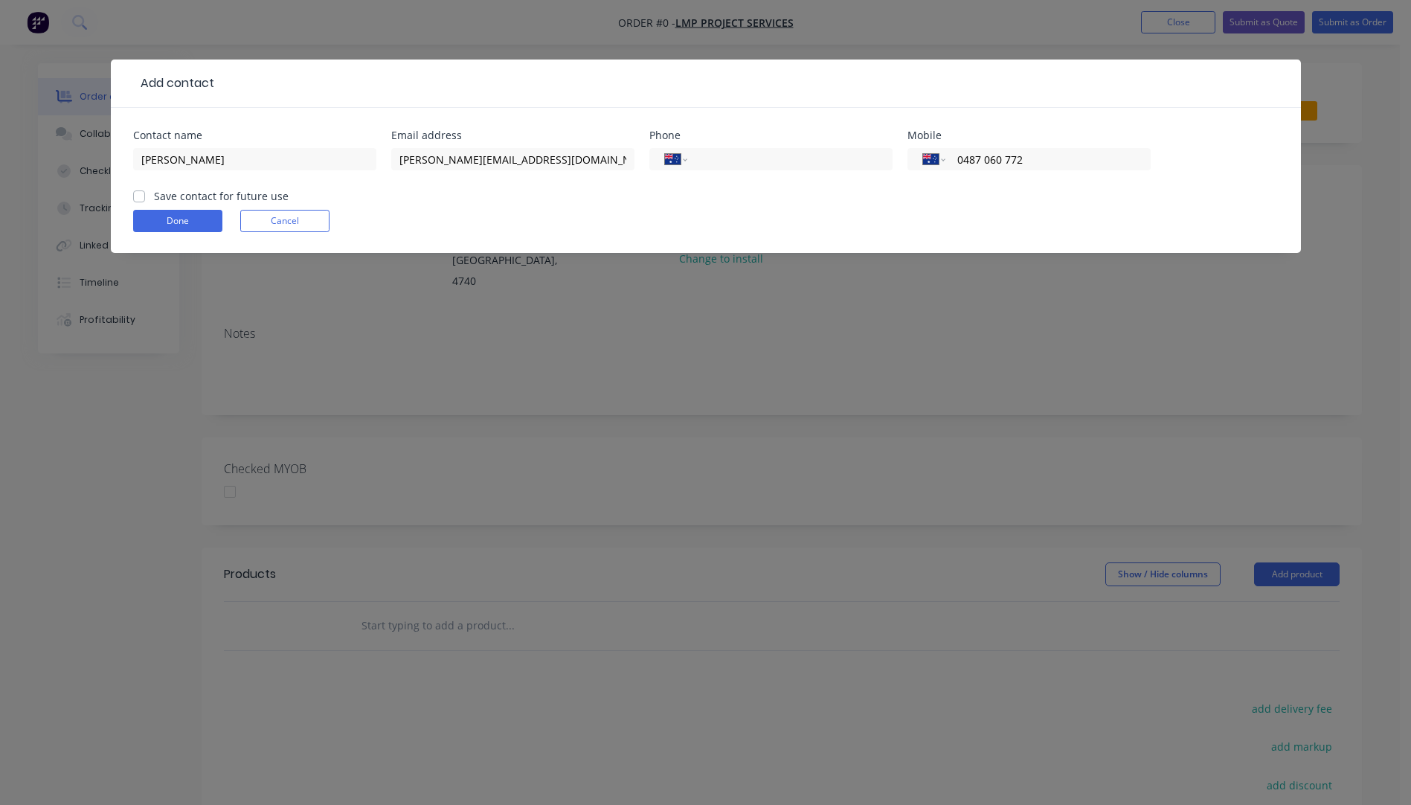
click at [138, 200] on input "Save contact for future use" at bounding box center [139, 195] width 12 height 14
click at [161, 222] on button "Done" at bounding box center [177, 221] width 89 height 22
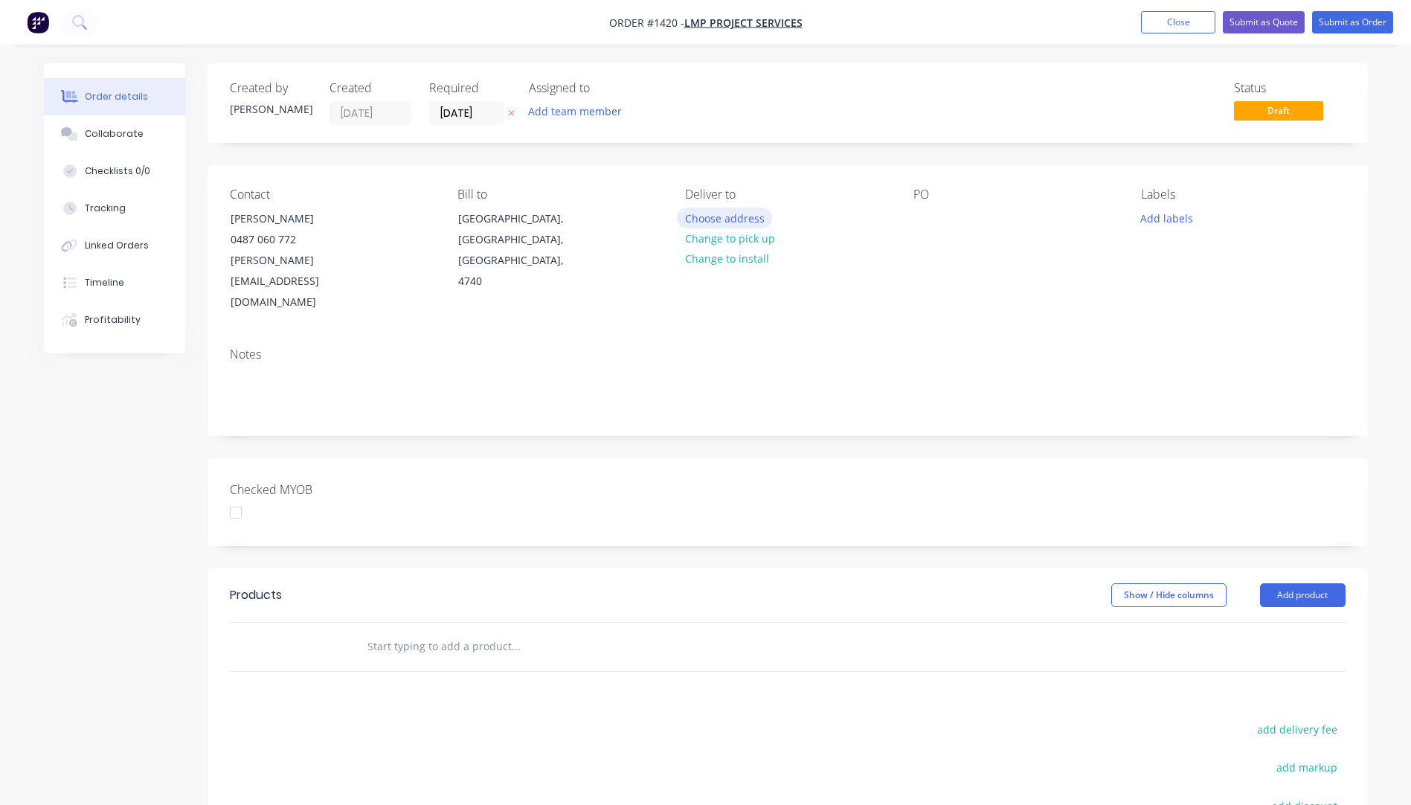
click at [736, 221] on button "Choose address" at bounding box center [724, 218] width 95 height 20
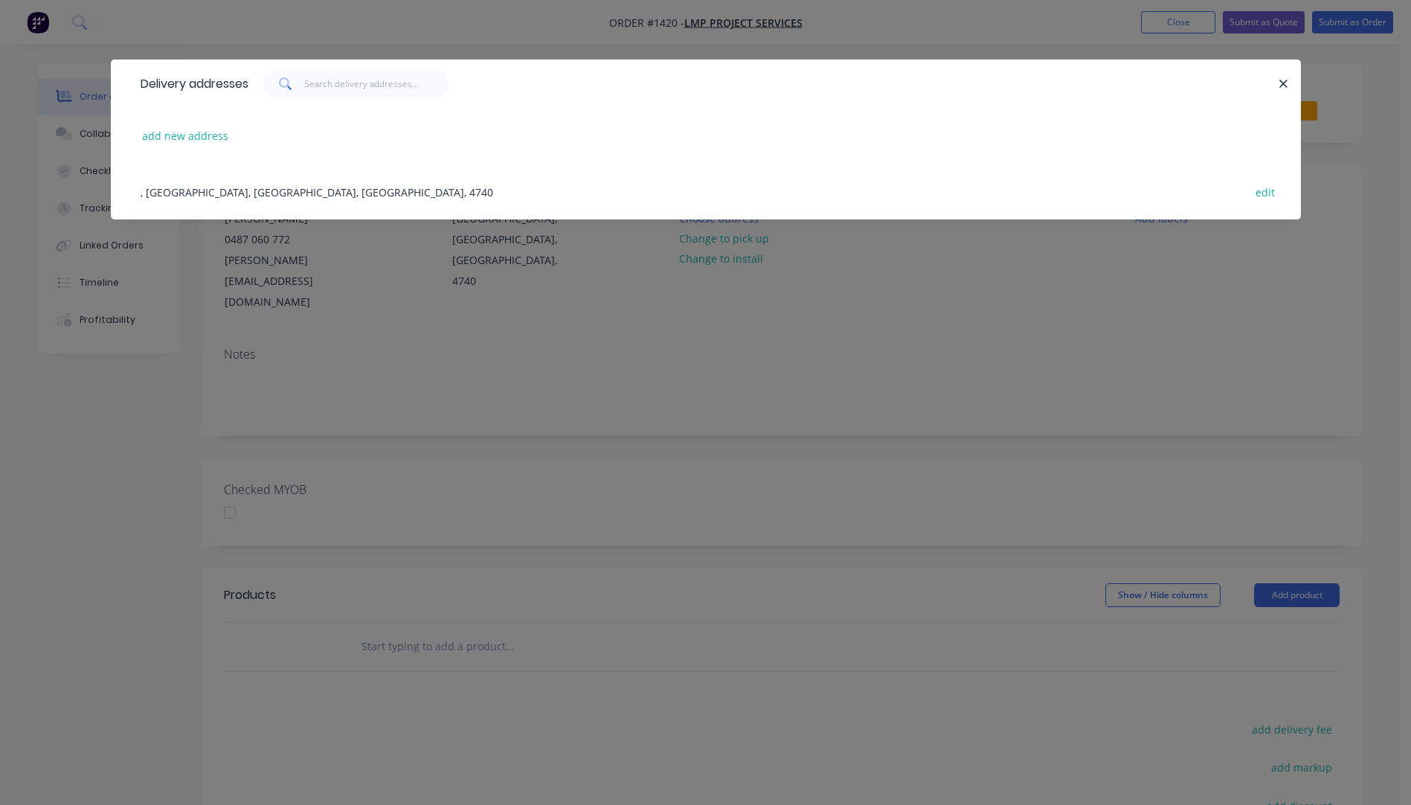
click at [229, 191] on div ", Mackay, Queensland, Australia, 4740 edit" at bounding box center [705, 192] width 1145 height 56
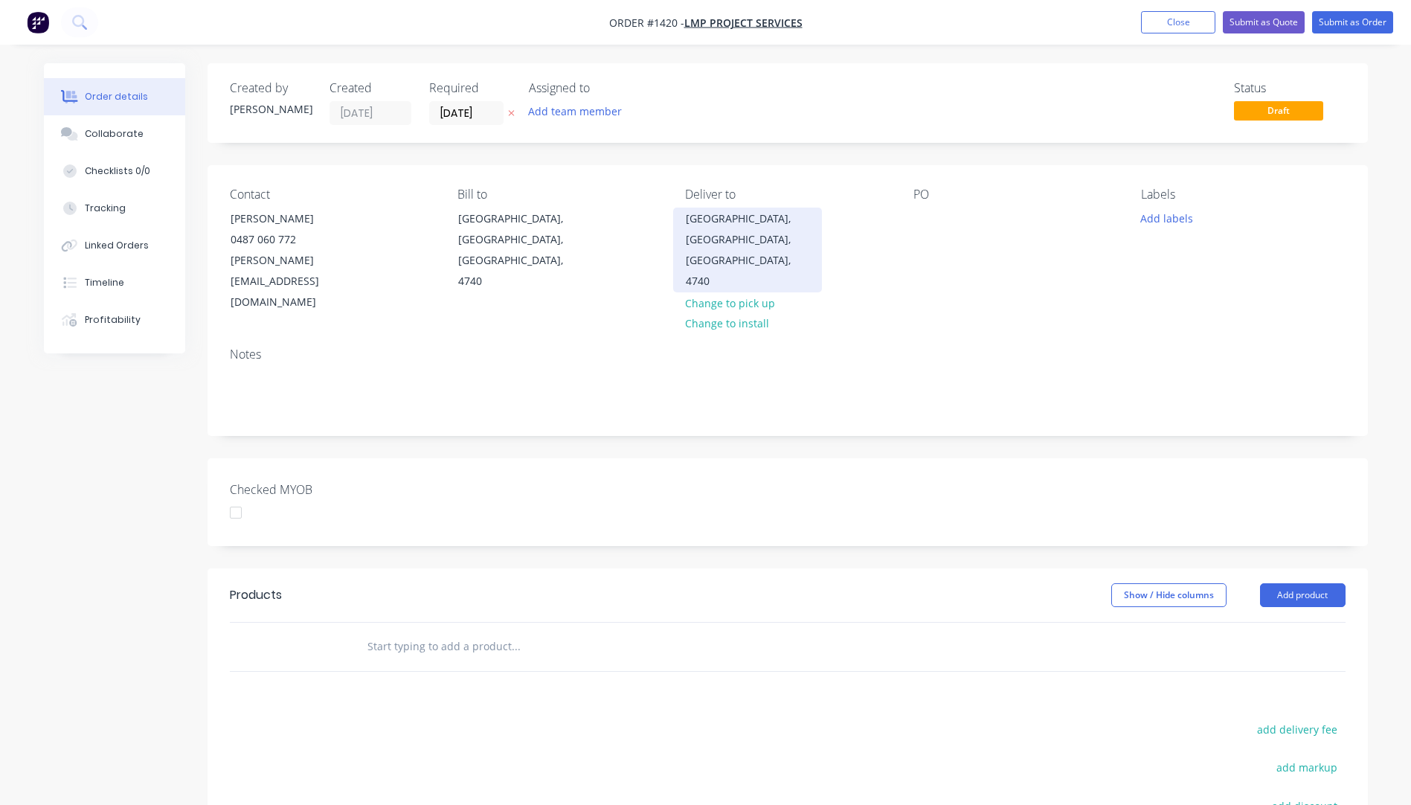
click at [718, 232] on div "Mackay, Queensland, Australia, 4740" at bounding box center [747, 249] width 123 height 83
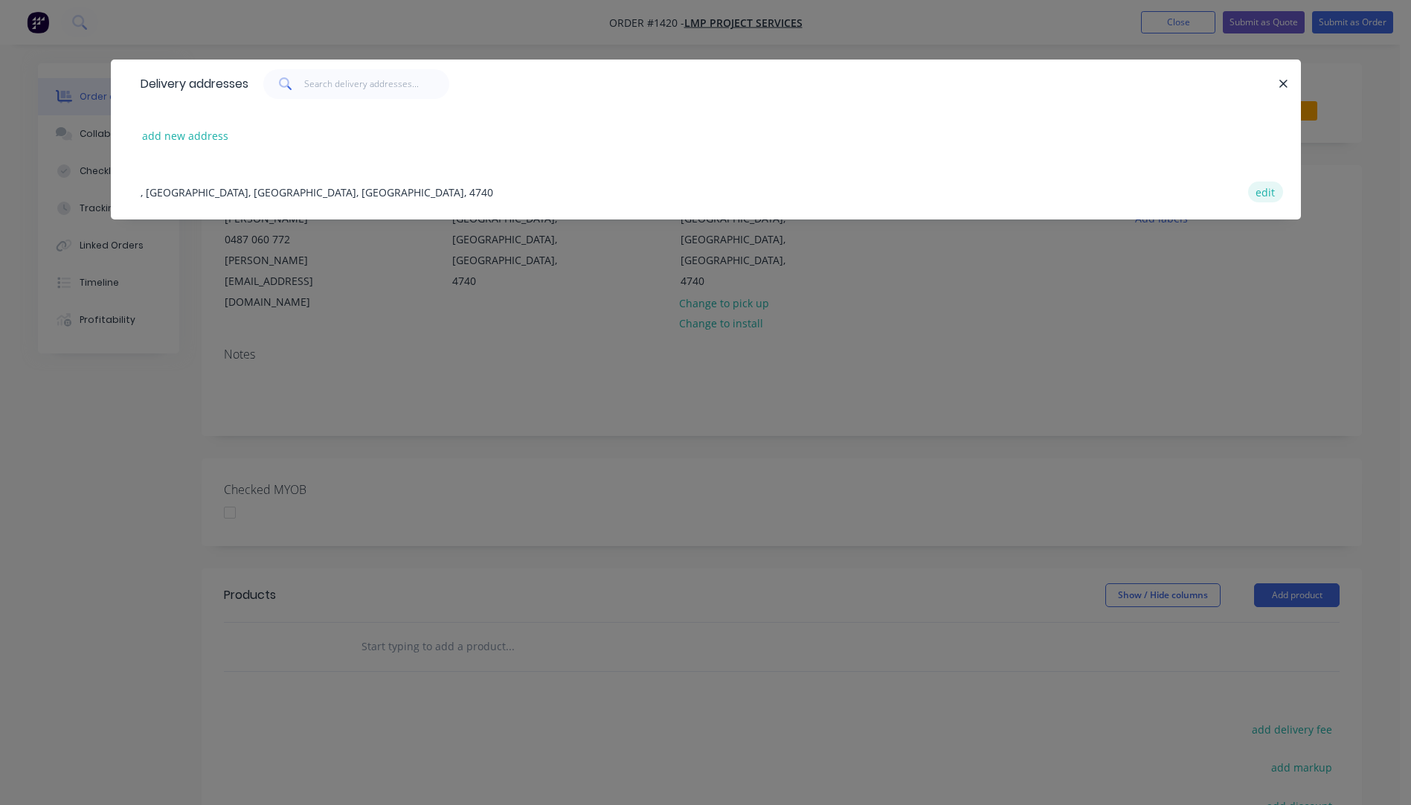
click at [1263, 194] on button "edit" at bounding box center [1265, 191] width 35 height 20
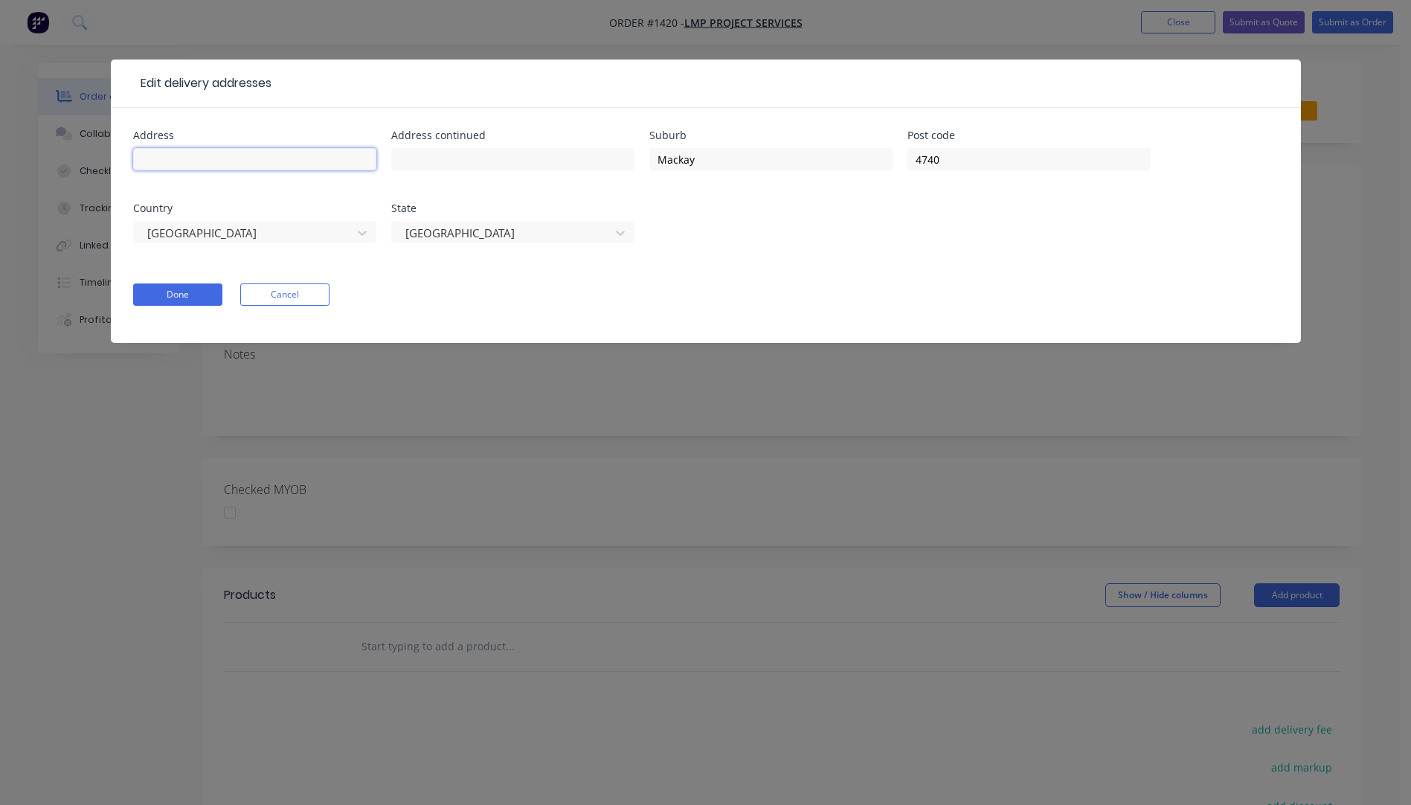
click at [185, 159] on input "text" at bounding box center [254, 159] width 243 height 22
click at [177, 301] on button "Done" at bounding box center [177, 294] width 89 height 22
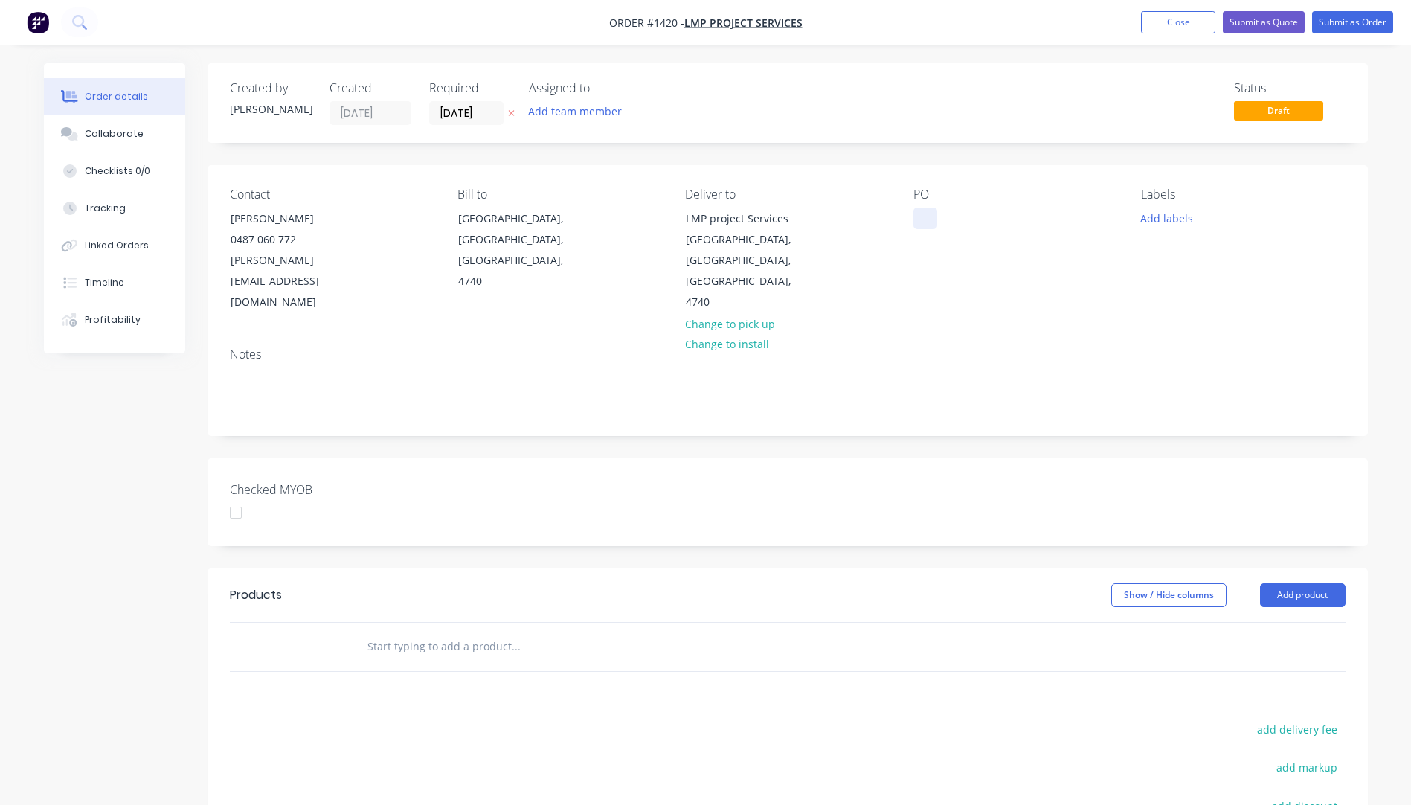
click at [920, 216] on div at bounding box center [925, 219] width 24 height 22
click at [1175, 223] on button "Add labels" at bounding box center [1167, 218] width 68 height 20
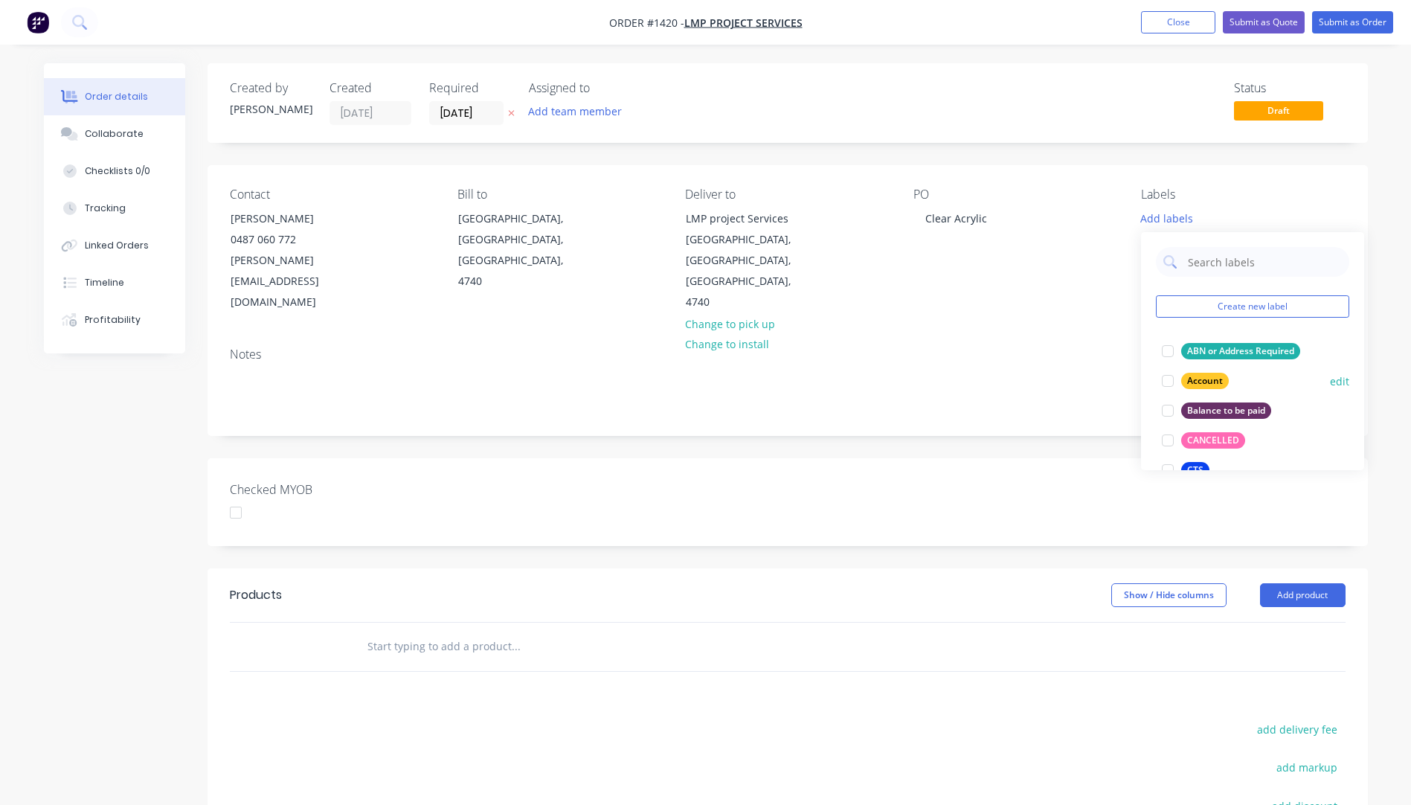
scroll to position [74, 0]
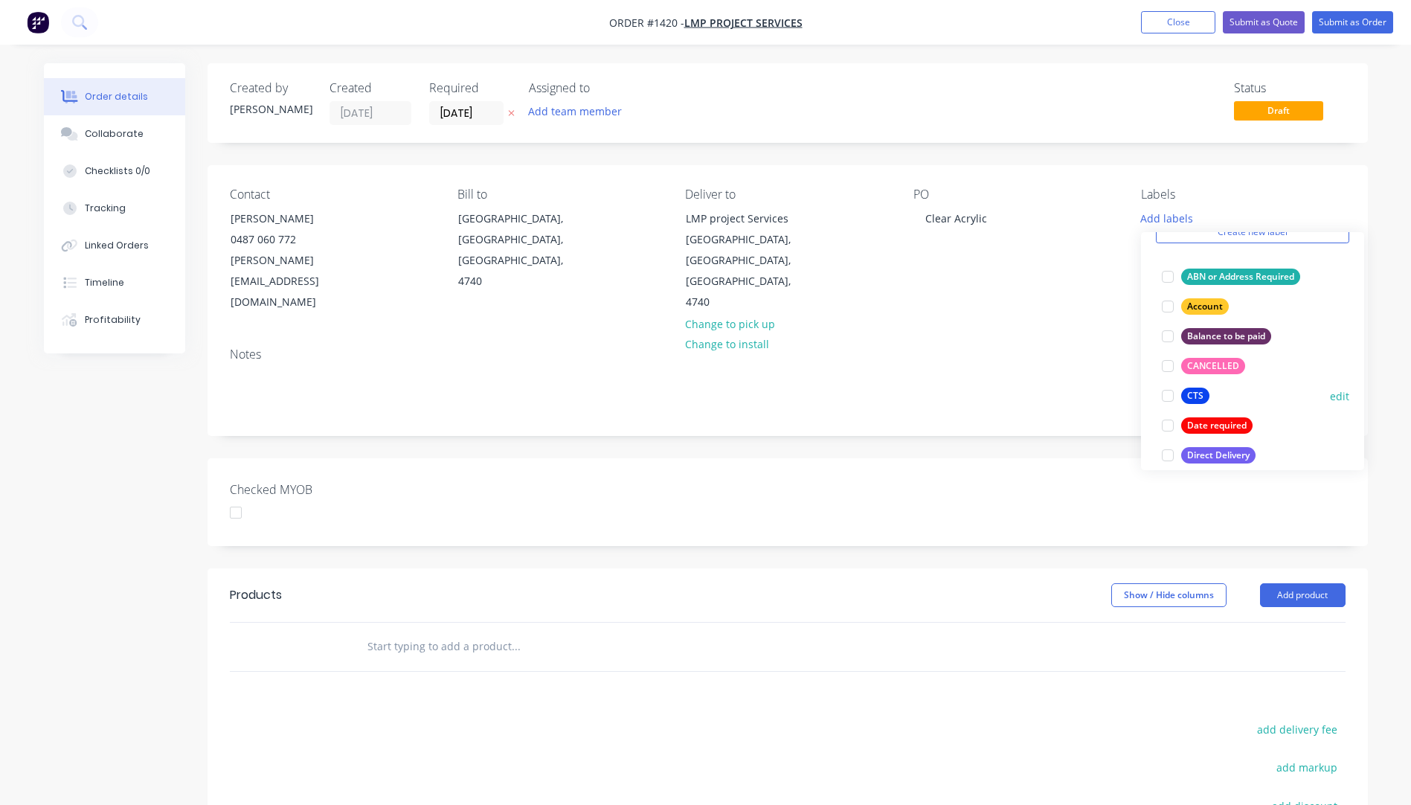
click at [1199, 394] on div "CTS" at bounding box center [1195, 396] width 28 height 16
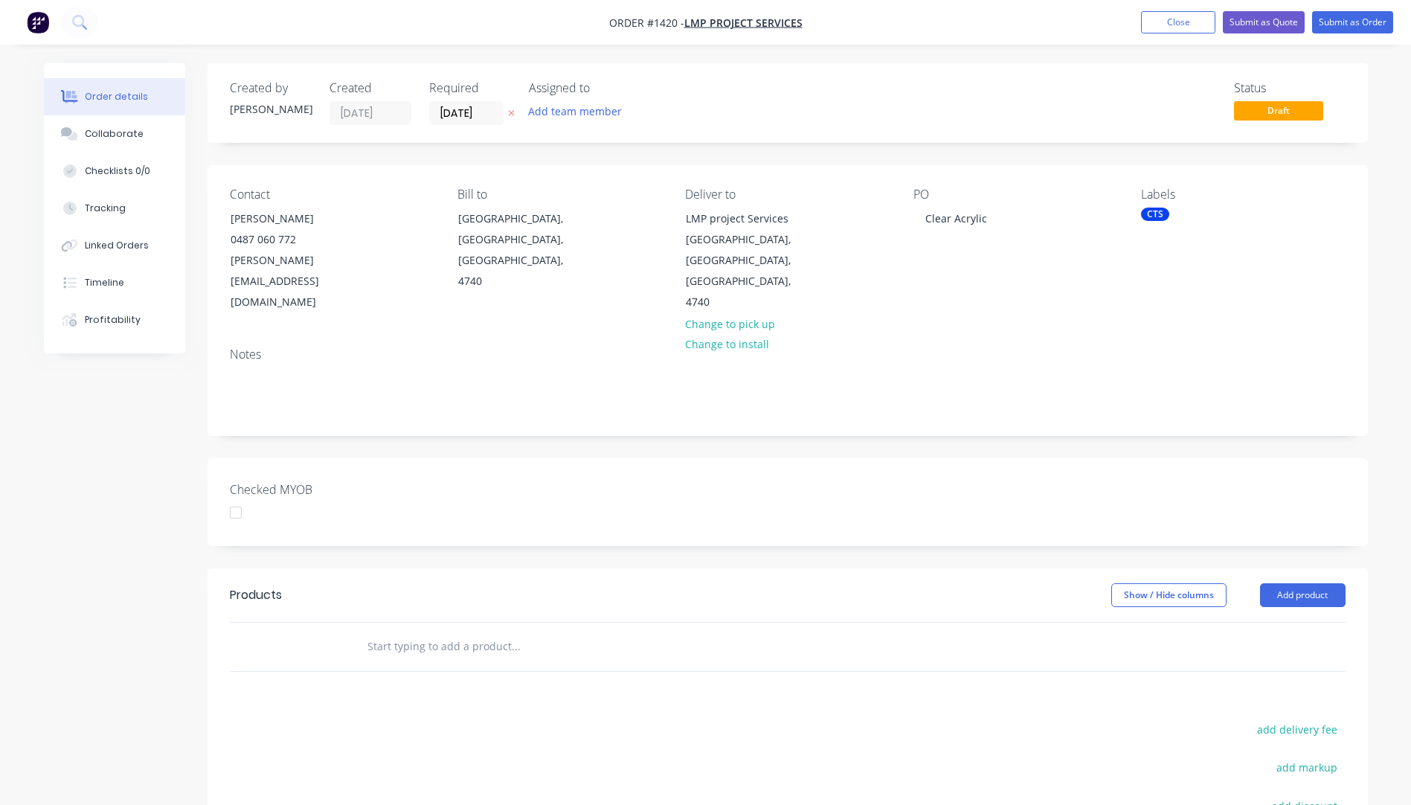
click at [1085, 347] on div "Notes" at bounding box center [788, 354] width 1116 height 14
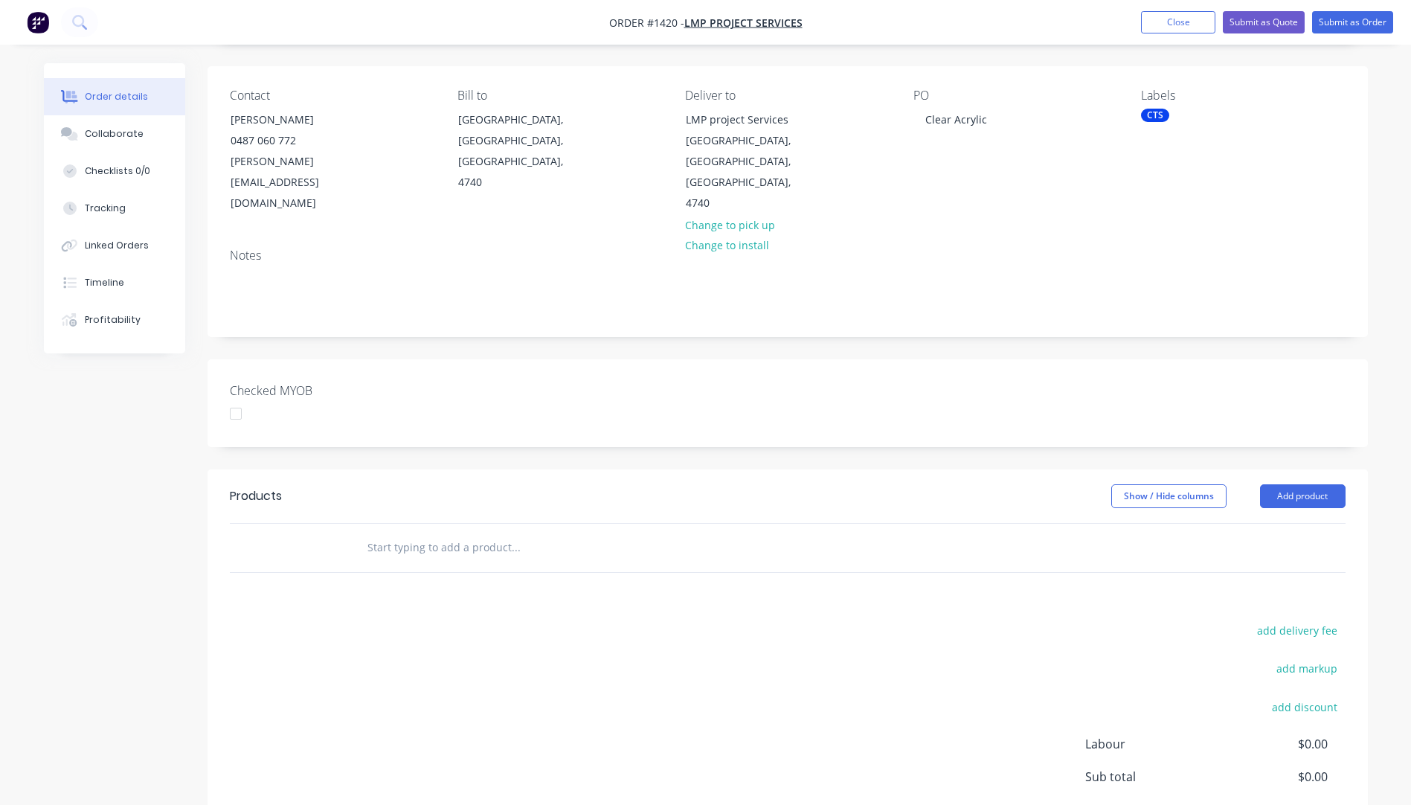
scroll to position [0, 0]
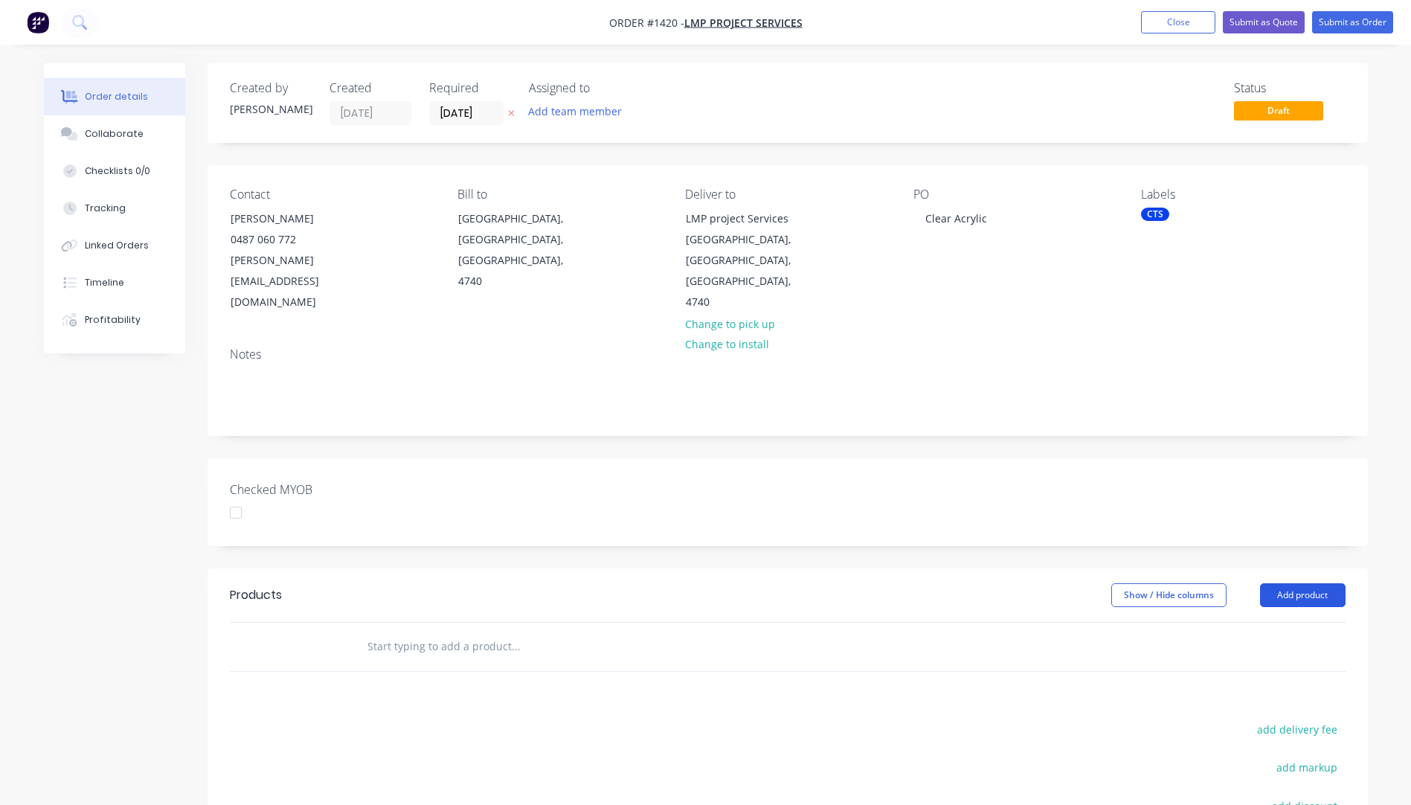
drag, startPoint x: 1302, startPoint y: 551, endPoint x: 1307, endPoint y: 542, distance: 10.3
click at [1307, 583] on button "Add product" at bounding box center [1303, 595] width 86 height 24
click at [1280, 622] on div "Product catalogue" at bounding box center [1275, 633] width 115 height 22
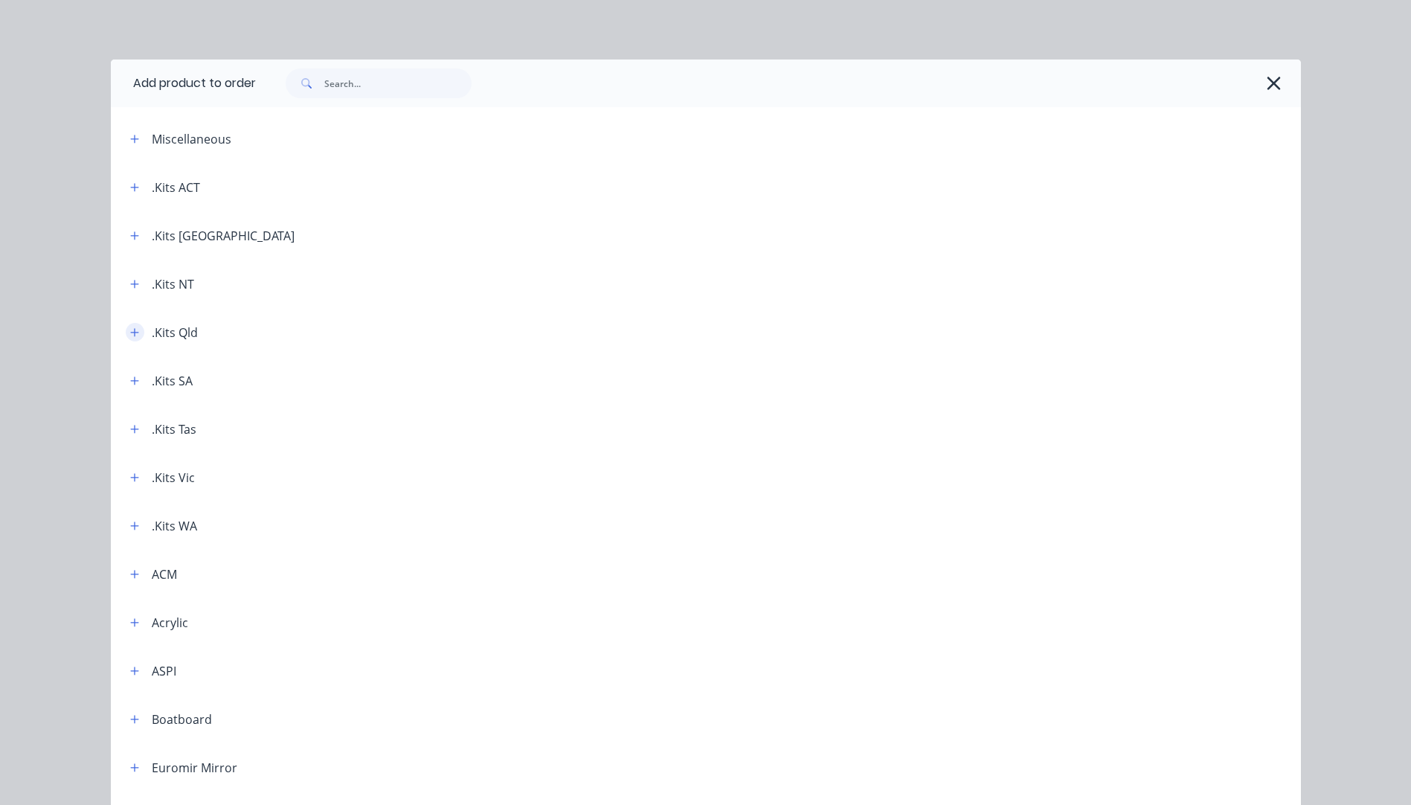
click at [132, 336] on icon "button" at bounding box center [134, 332] width 9 height 10
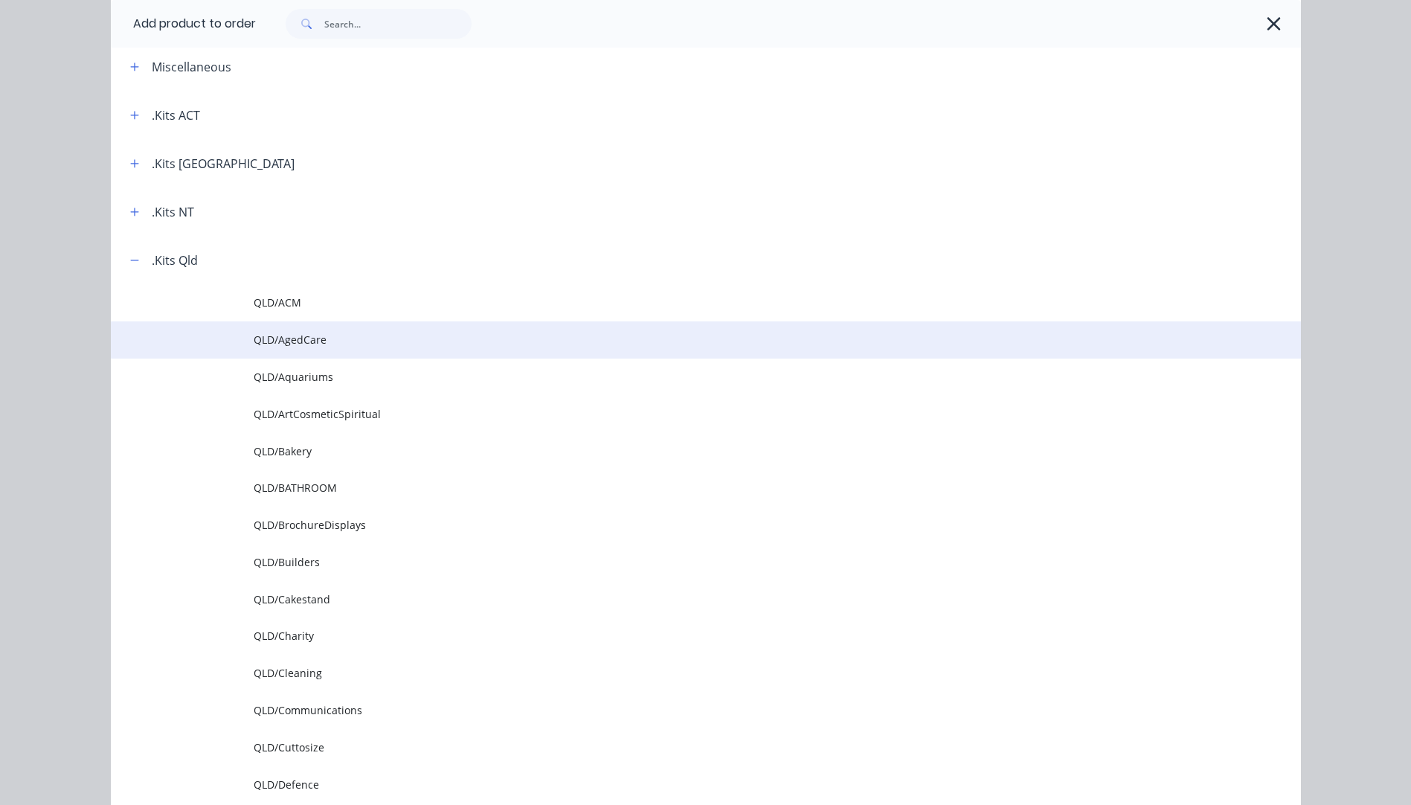
scroll to position [298, 0]
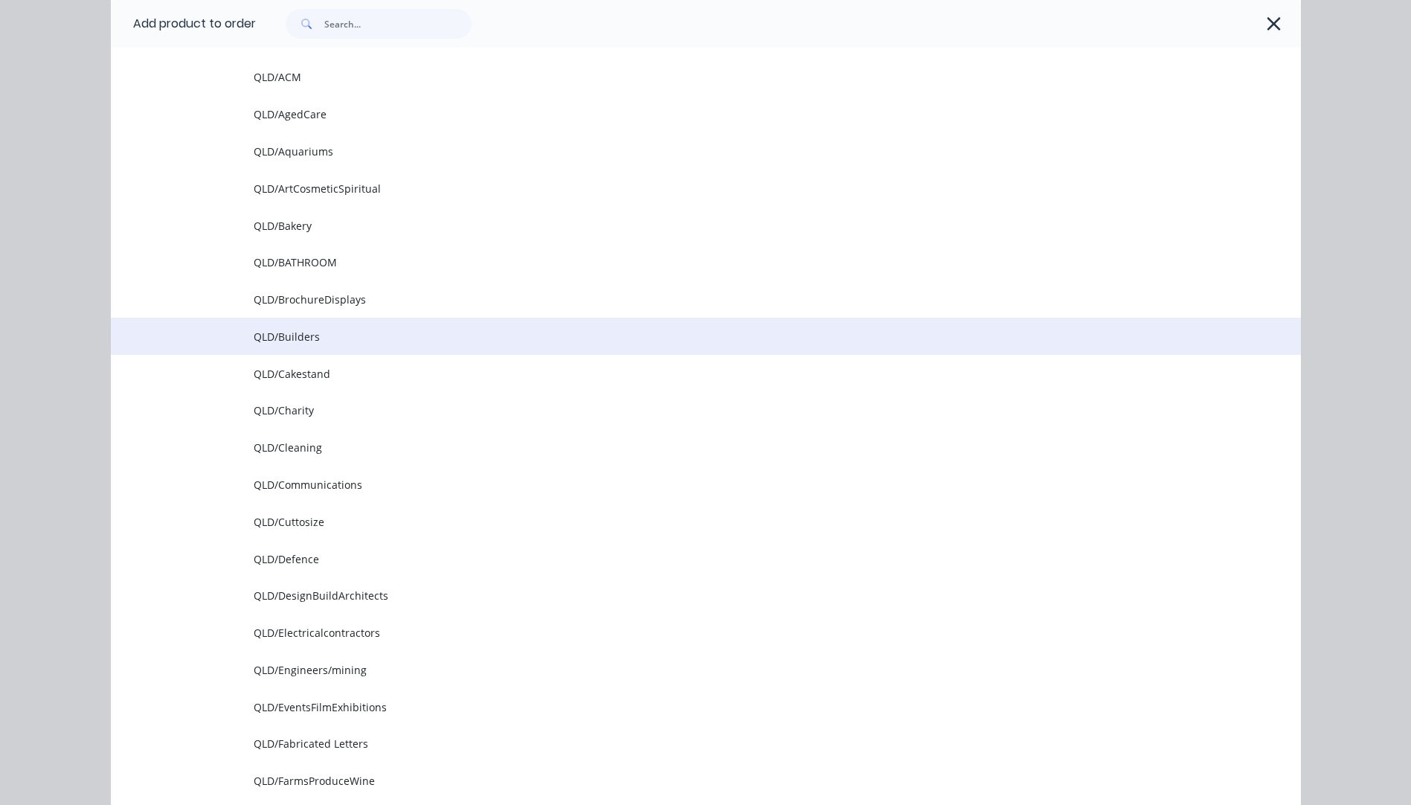
click at [288, 342] on span "QLD/Builders" at bounding box center [672, 337] width 837 height 16
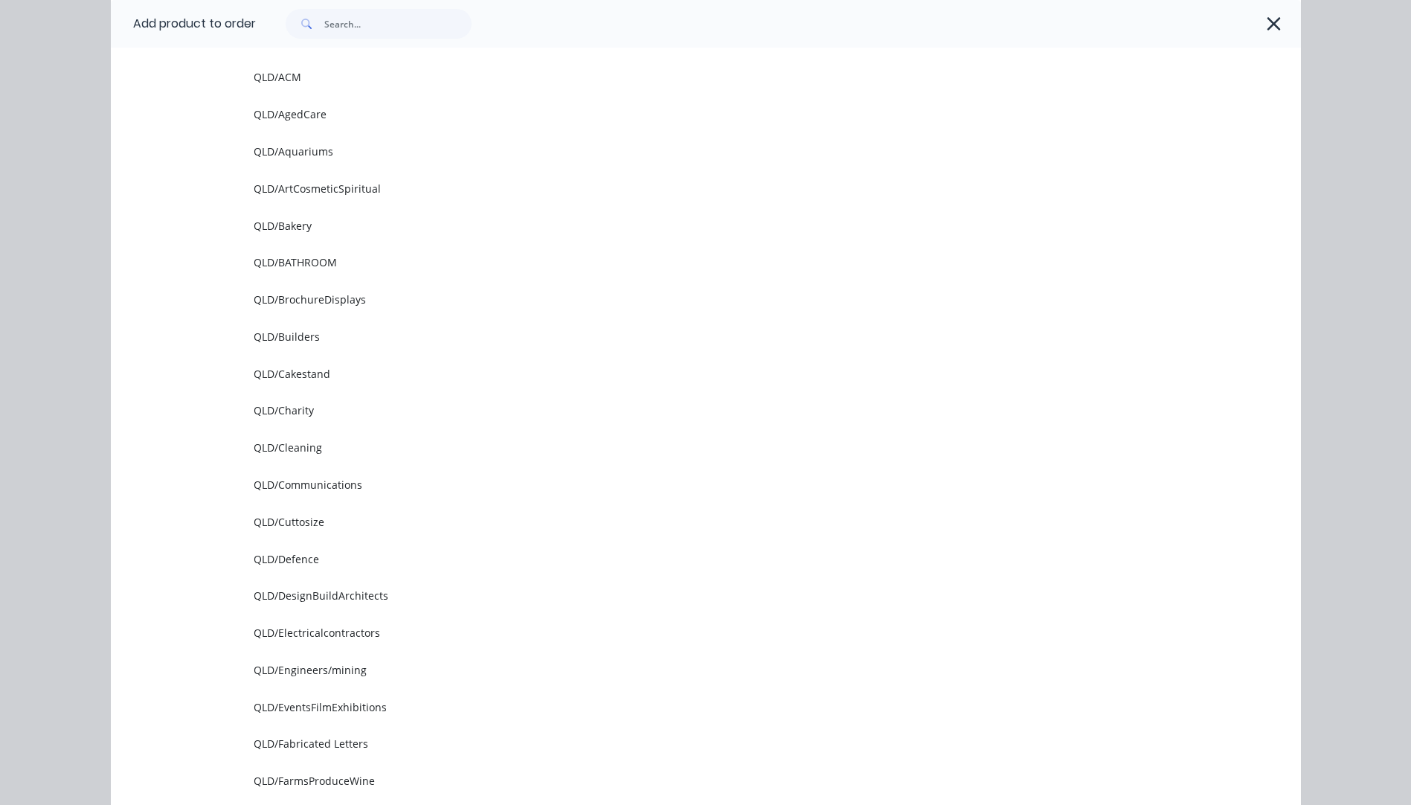
scroll to position [0, 0]
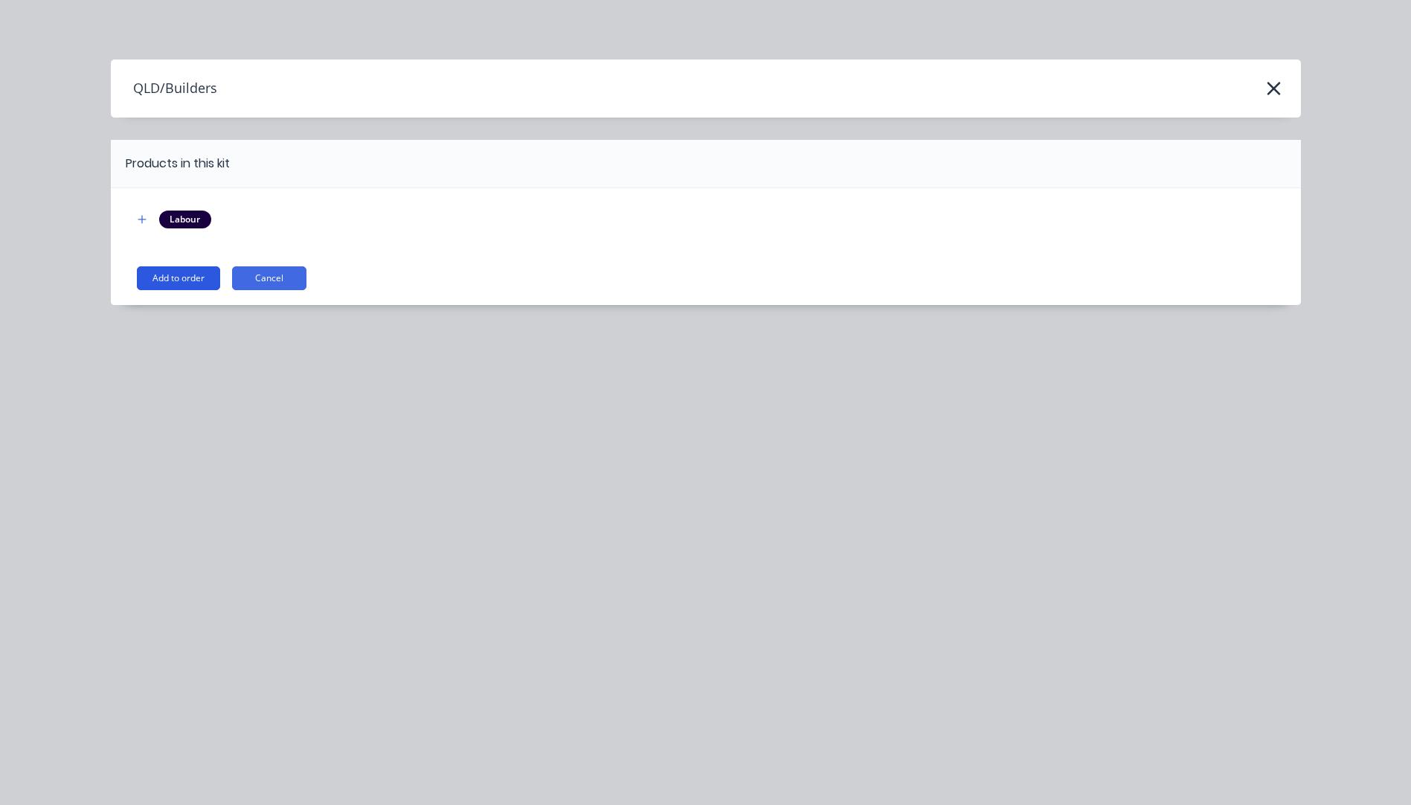
click at [165, 277] on button "Add to order" at bounding box center [178, 278] width 83 height 24
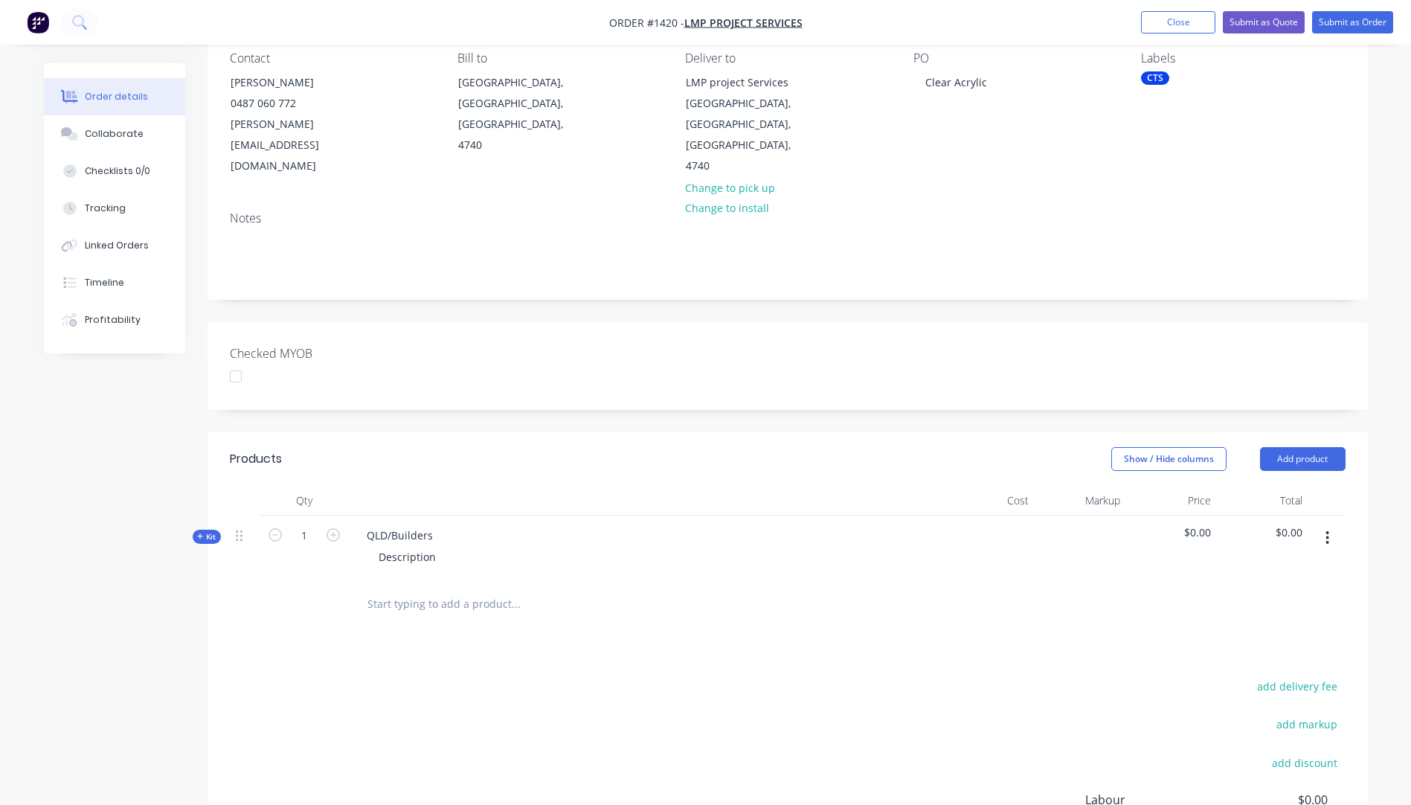
scroll to position [149, 0]
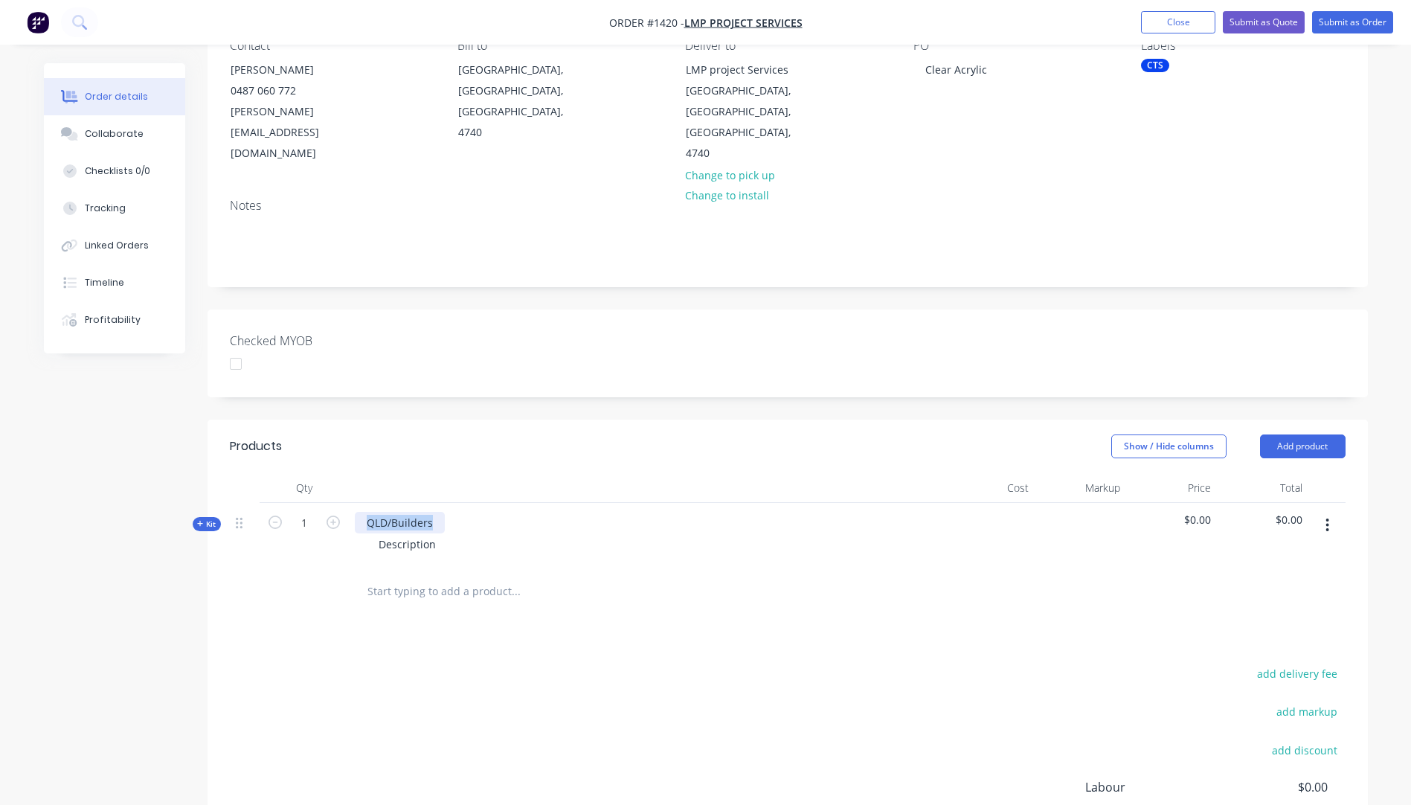
drag, startPoint x: 437, startPoint y: 479, endPoint x: 356, endPoint y: 482, distance: 80.4
click at [356, 512] on div "QLD/Builders" at bounding box center [400, 523] width 90 height 22
drag, startPoint x: 439, startPoint y: 501, endPoint x: 375, endPoint y: 502, distance: 64.0
click at [375, 533] on div "Description" at bounding box center [407, 544] width 81 height 22
click at [432, 533] on div "Description" at bounding box center [407, 544] width 81 height 22
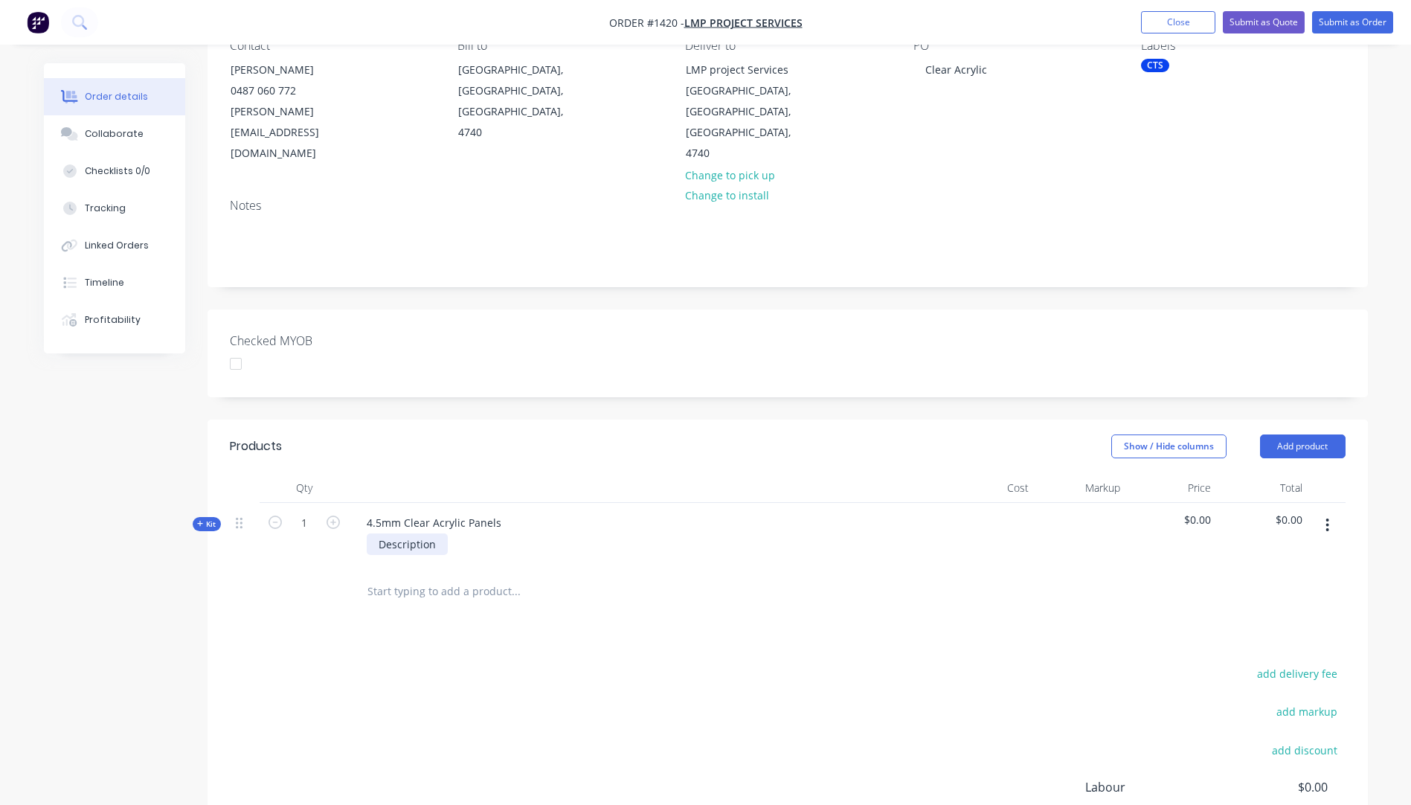
click at [432, 533] on div "Description" at bounding box center [407, 544] width 81 height 22
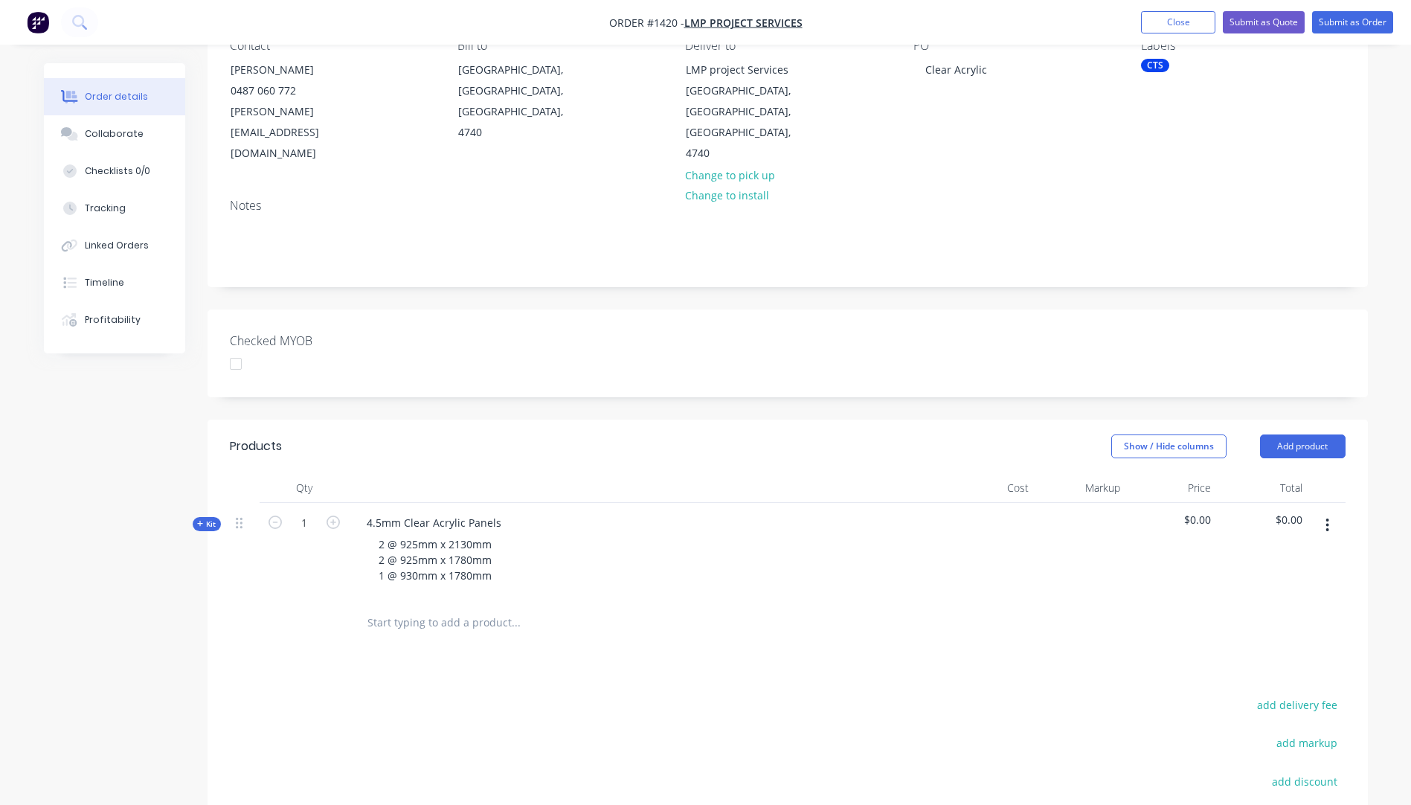
click at [586, 534] on div "2 @ 925mm x 2130mm 2 @ 925mm x 1780mm 1 @ 930mm x 1780mm" at bounding box center [646, 559] width 583 height 53
click at [199, 520] on icon at bounding box center [200, 523] width 7 height 7
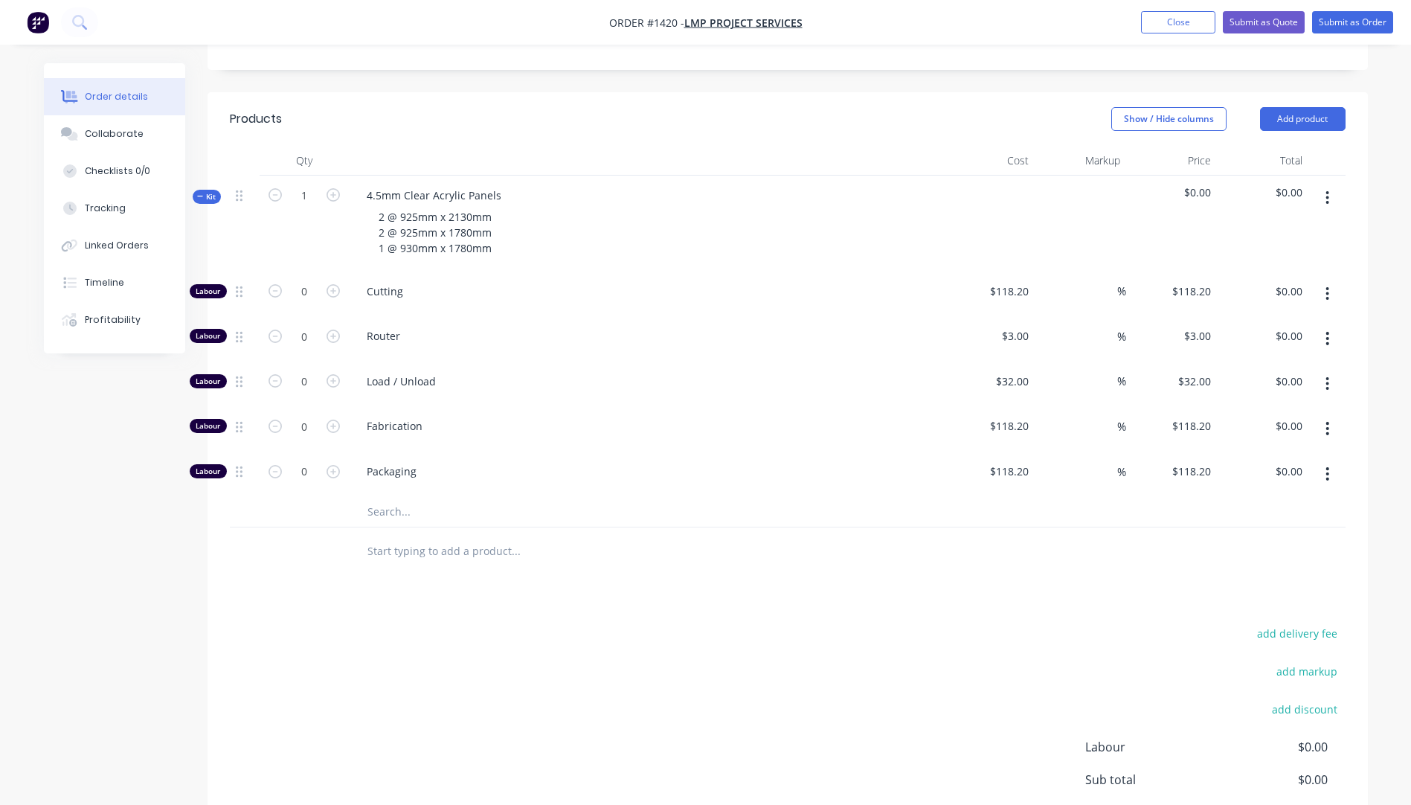
scroll to position [521, 0]
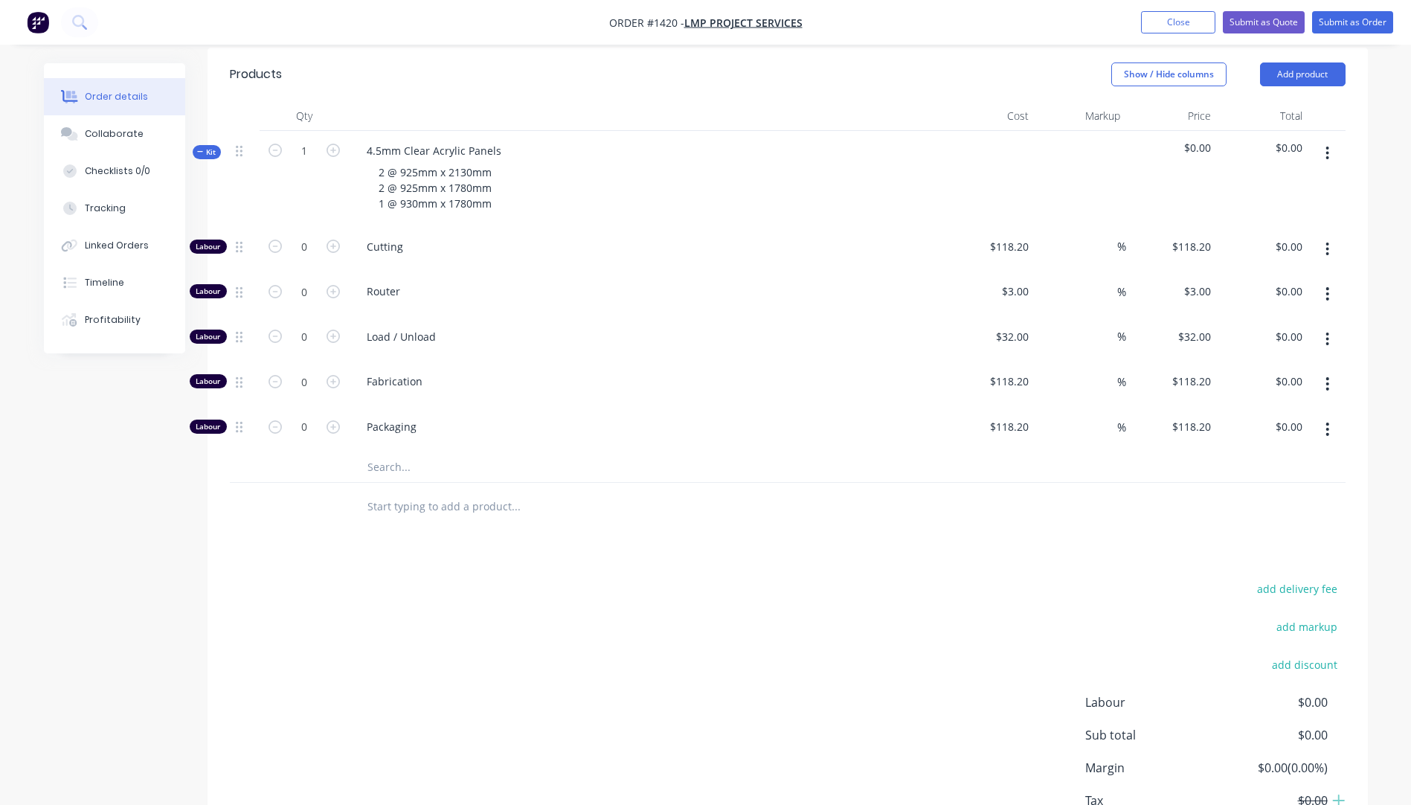
click at [388, 452] on input "text" at bounding box center [516, 467] width 298 height 30
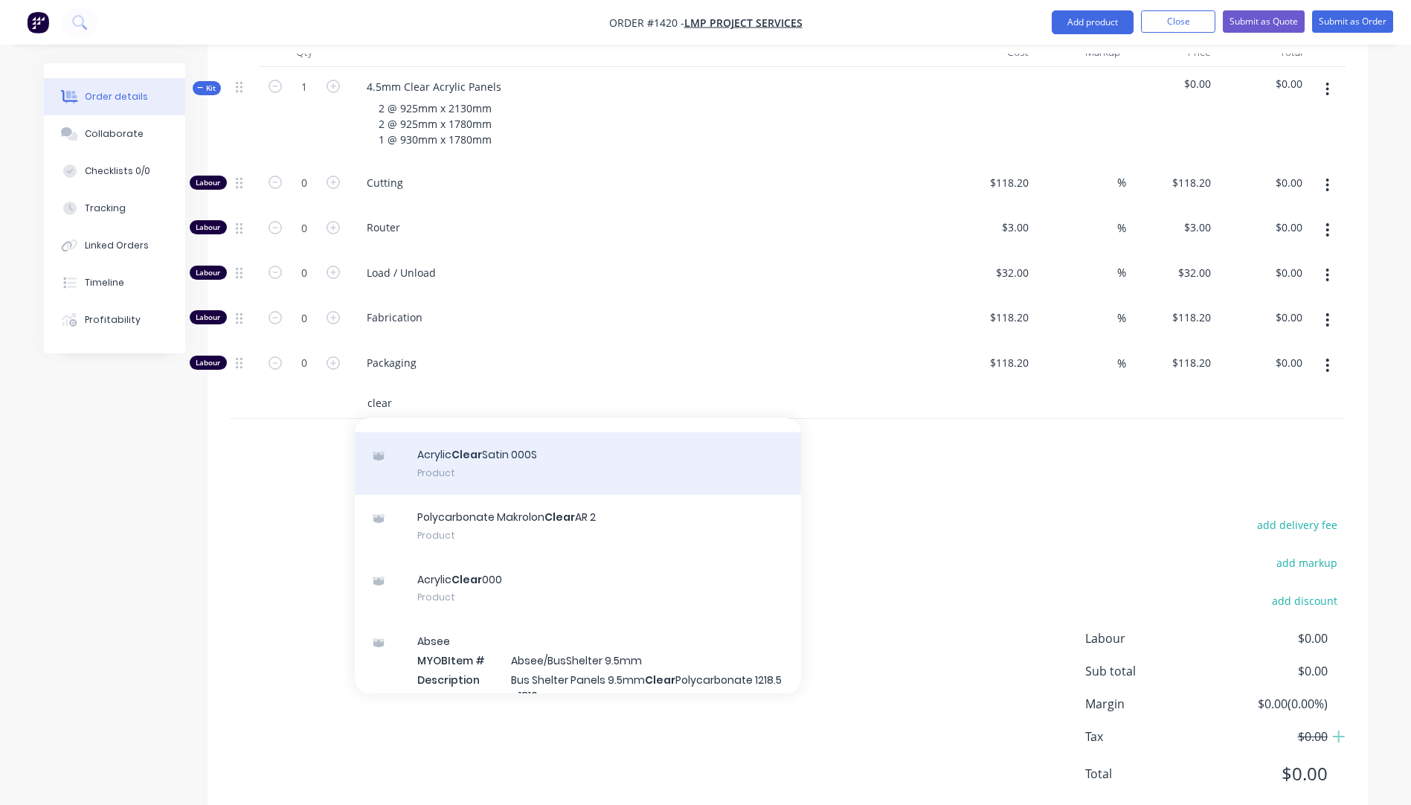
scroll to position [223, 0]
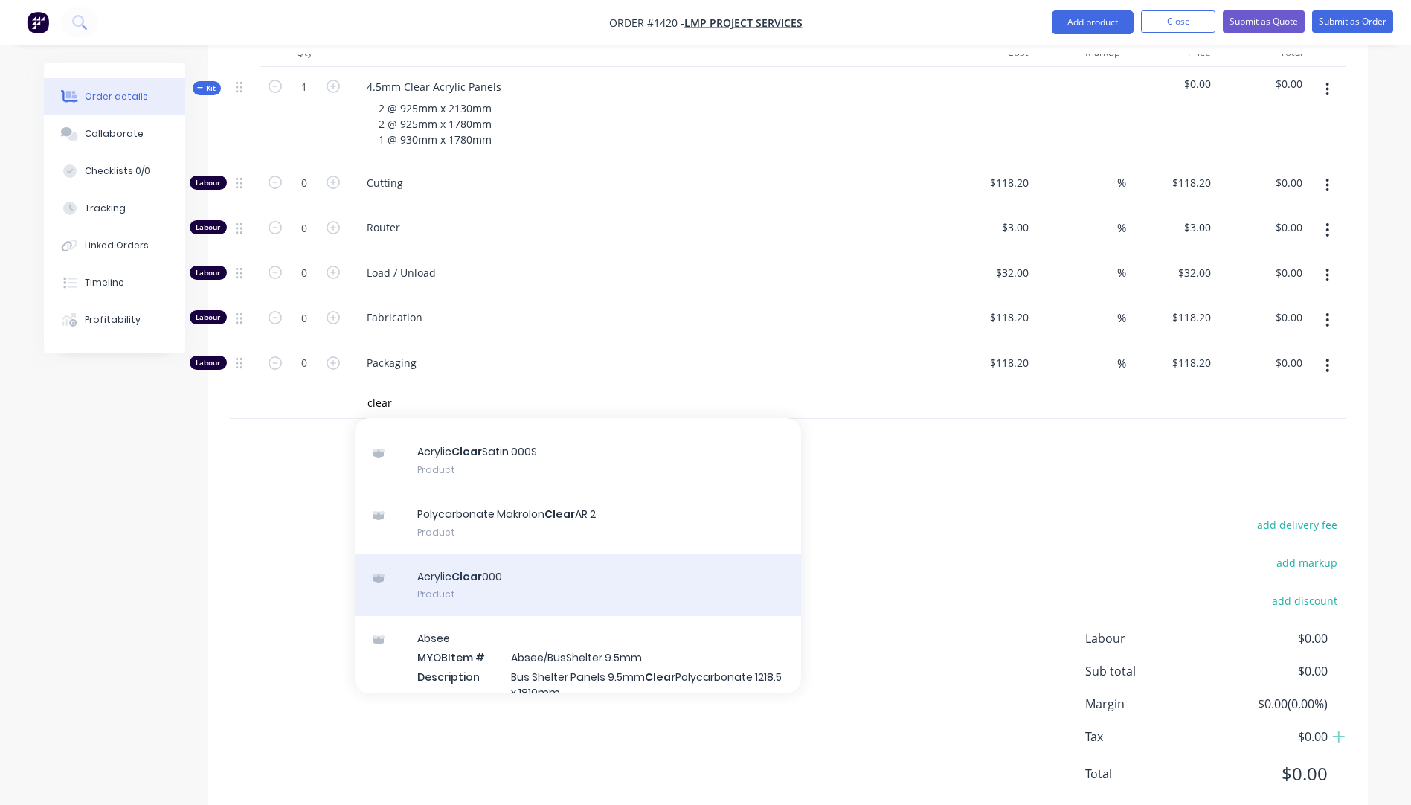
click at [497, 554] on div "Acrylic Clear 000 Product" at bounding box center [578, 585] width 446 height 62
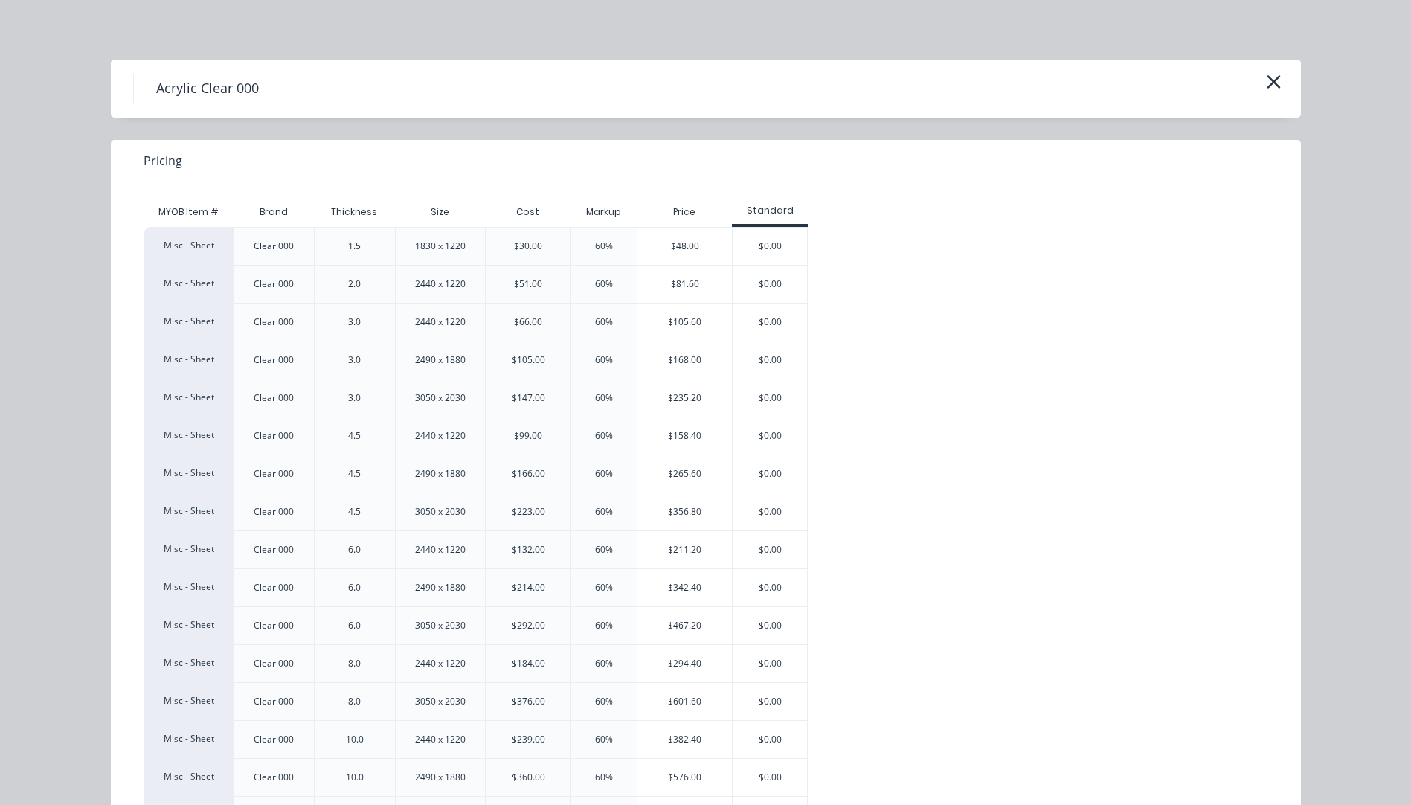
scroll to position [223, 0]
click at [677, 474] on div "$265.60" at bounding box center [684, 473] width 94 height 37
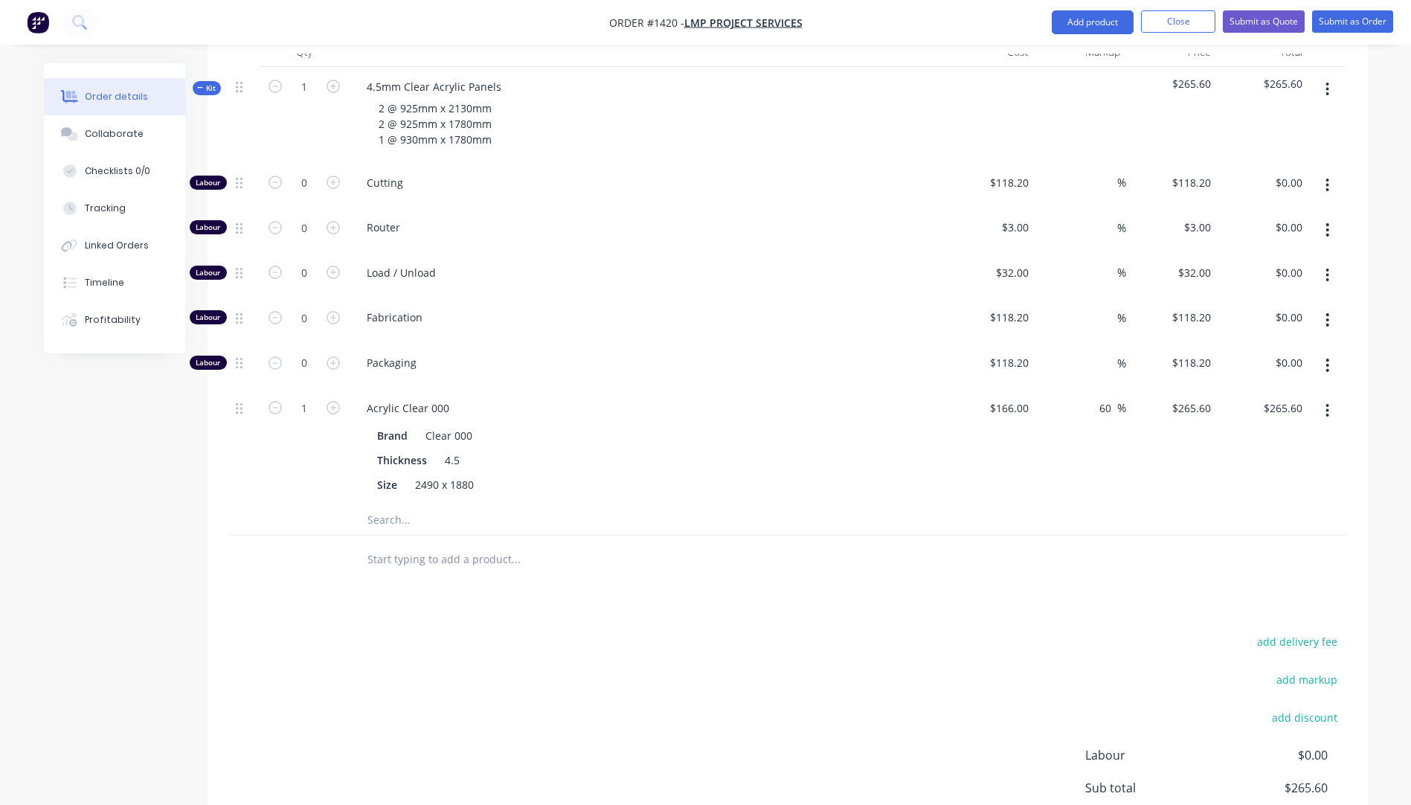
click at [385, 505] on input "text" at bounding box center [516, 520] width 298 height 30
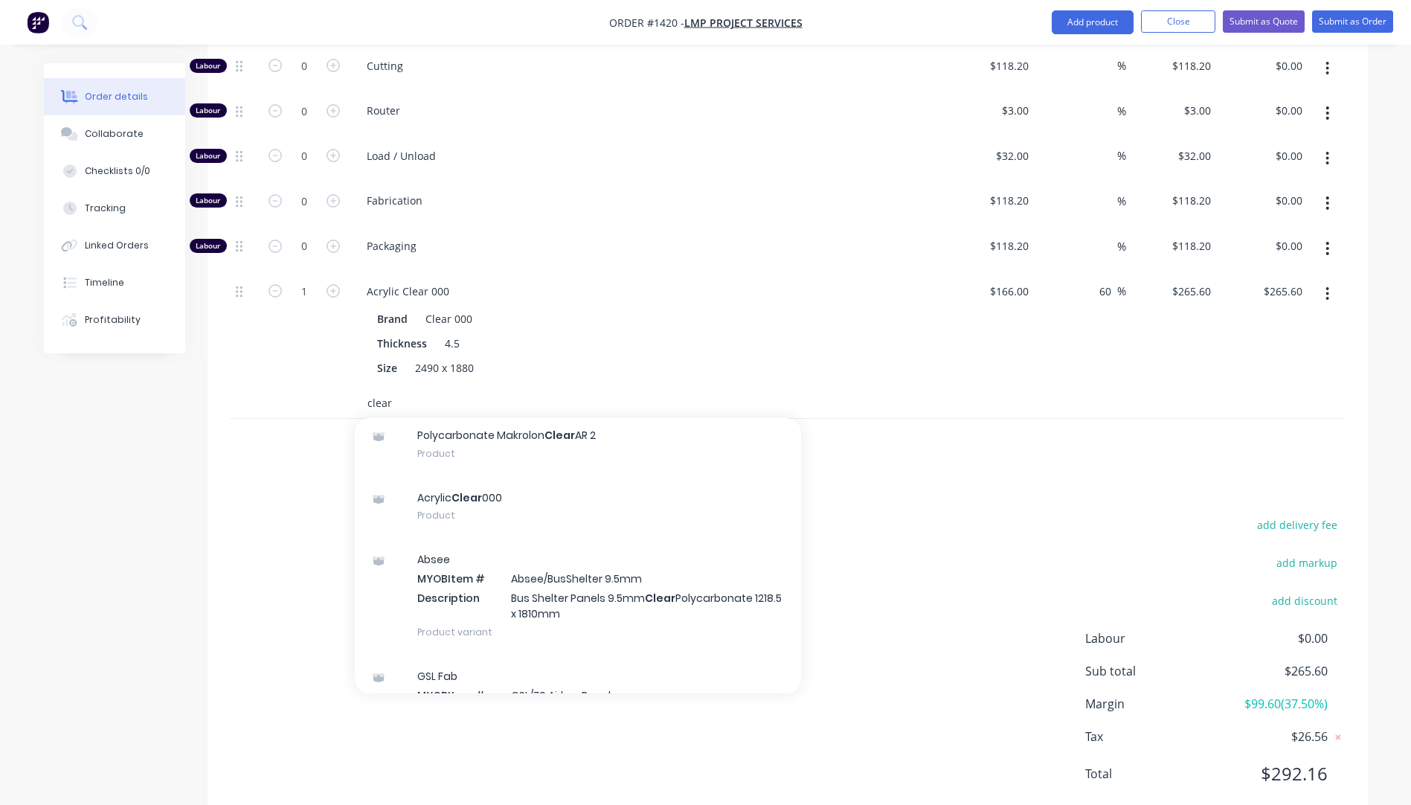
scroll to position [372, 0]
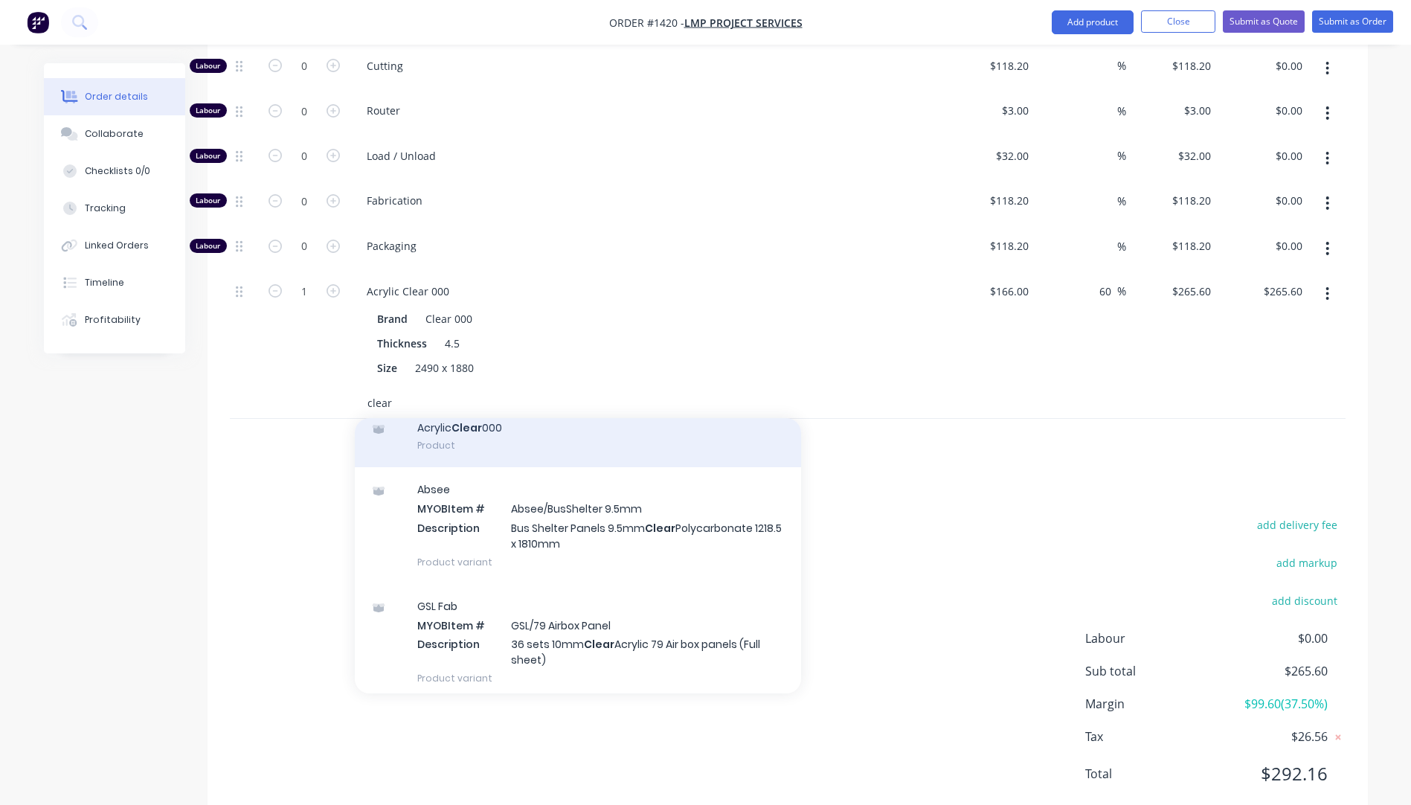
type input "clear"
click at [468, 405] on div "Acrylic Clear 000 Product" at bounding box center [578, 436] width 446 height 62
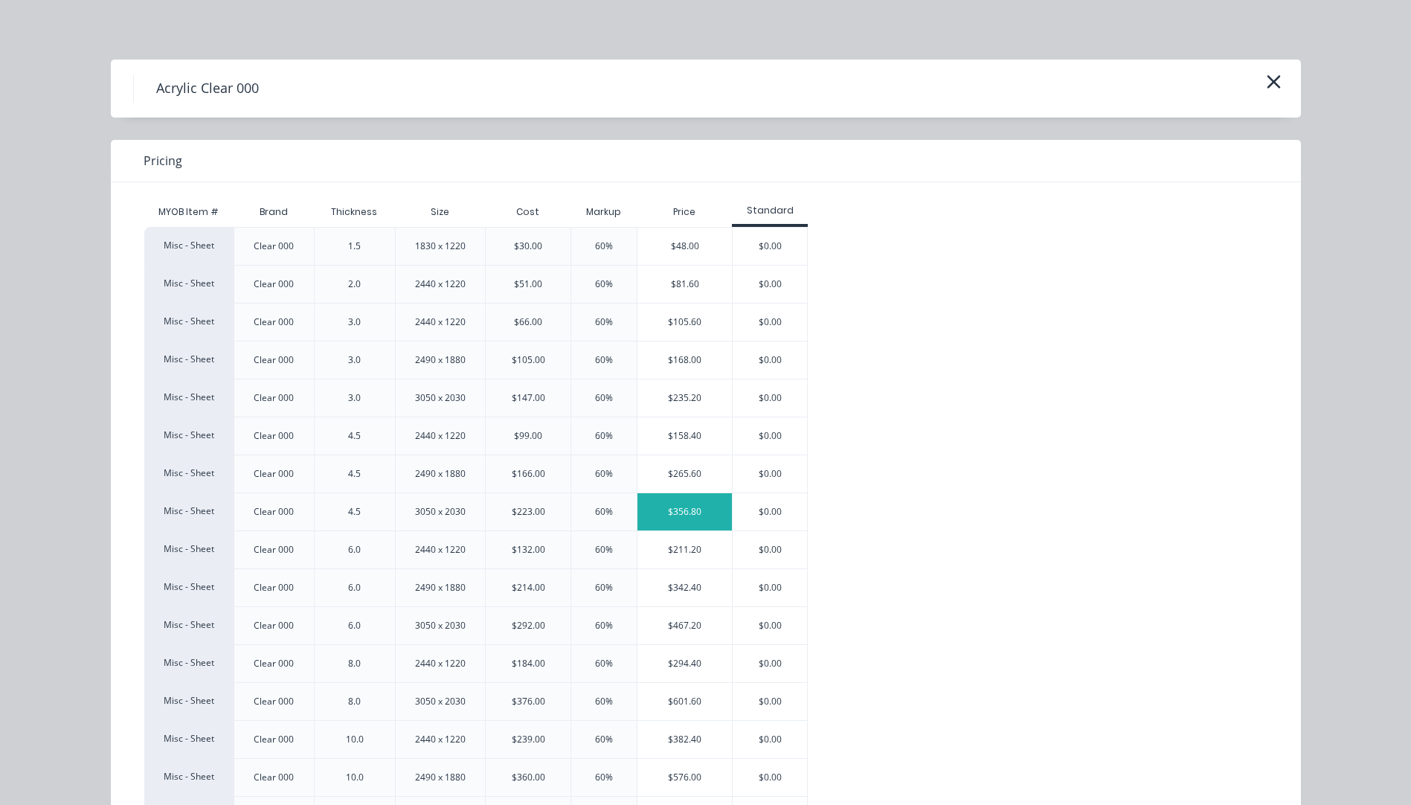
click at [677, 509] on div "$356.80" at bounding box center [684, 511] width 94 height 37
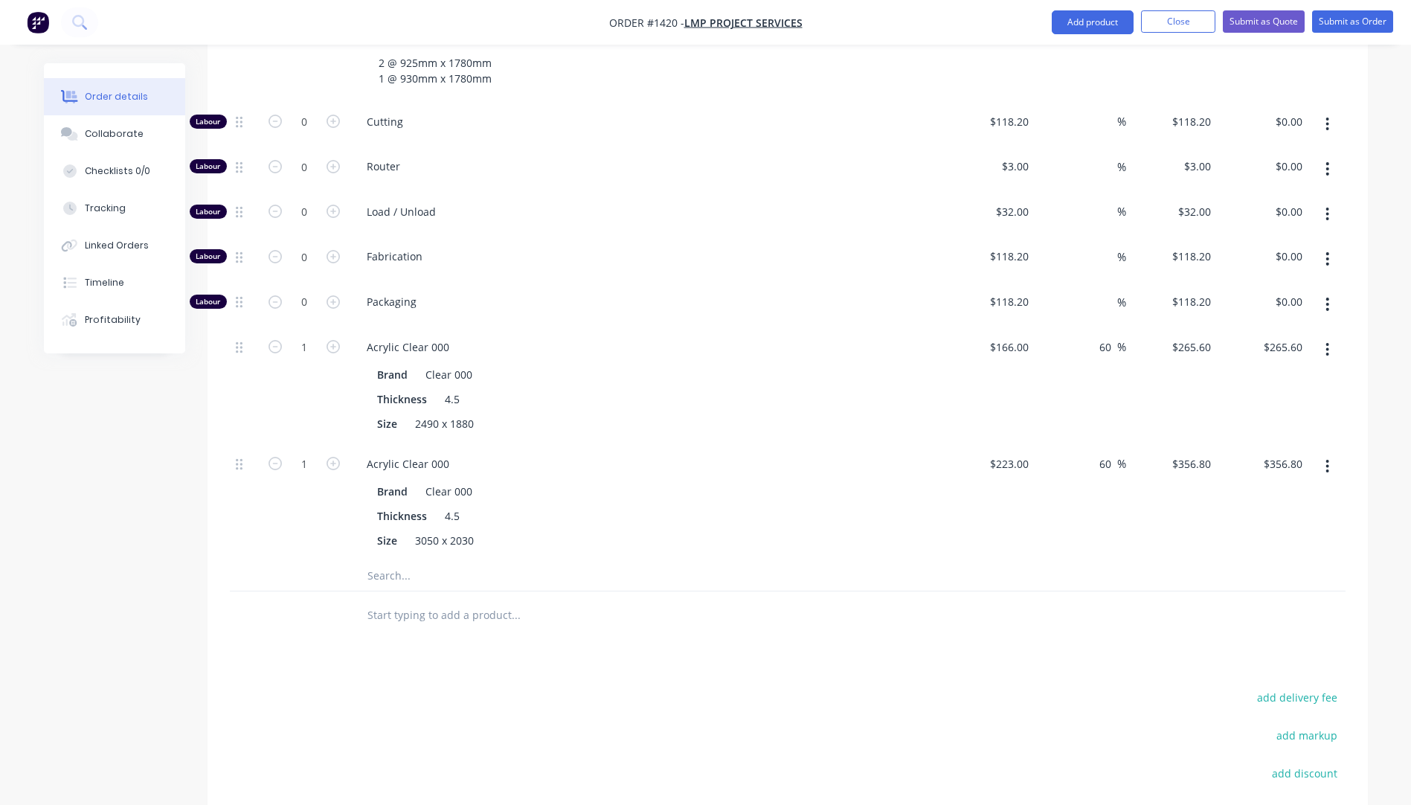
scroll to position [553, 0]
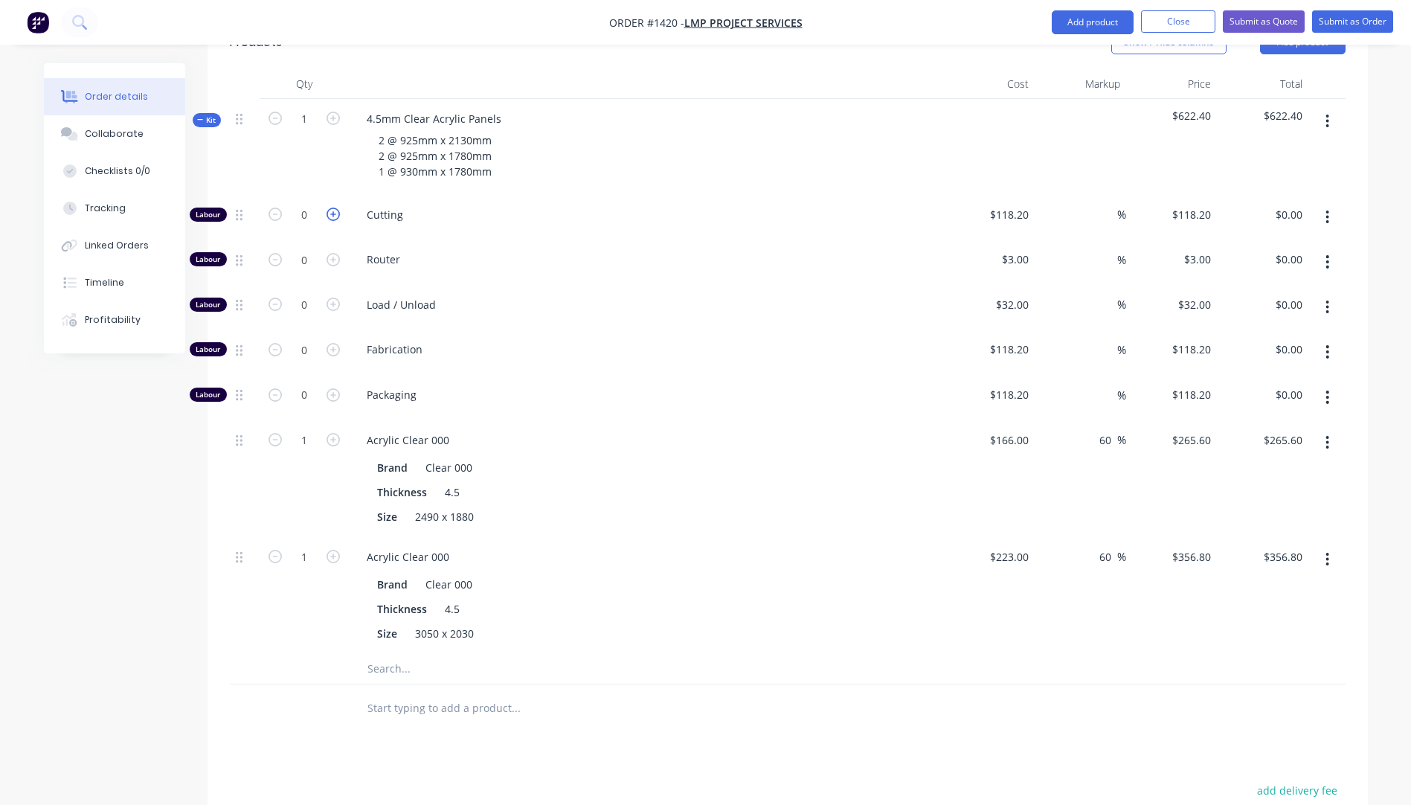
click at [331, 208] on icon "button" at bounding box center [333, 214] width 13 height 13
type input "1"
type input "$118.20"
click at [331, 208] on icon "button" at bounding box center [333, 214] width 13 height 13
type input "2"
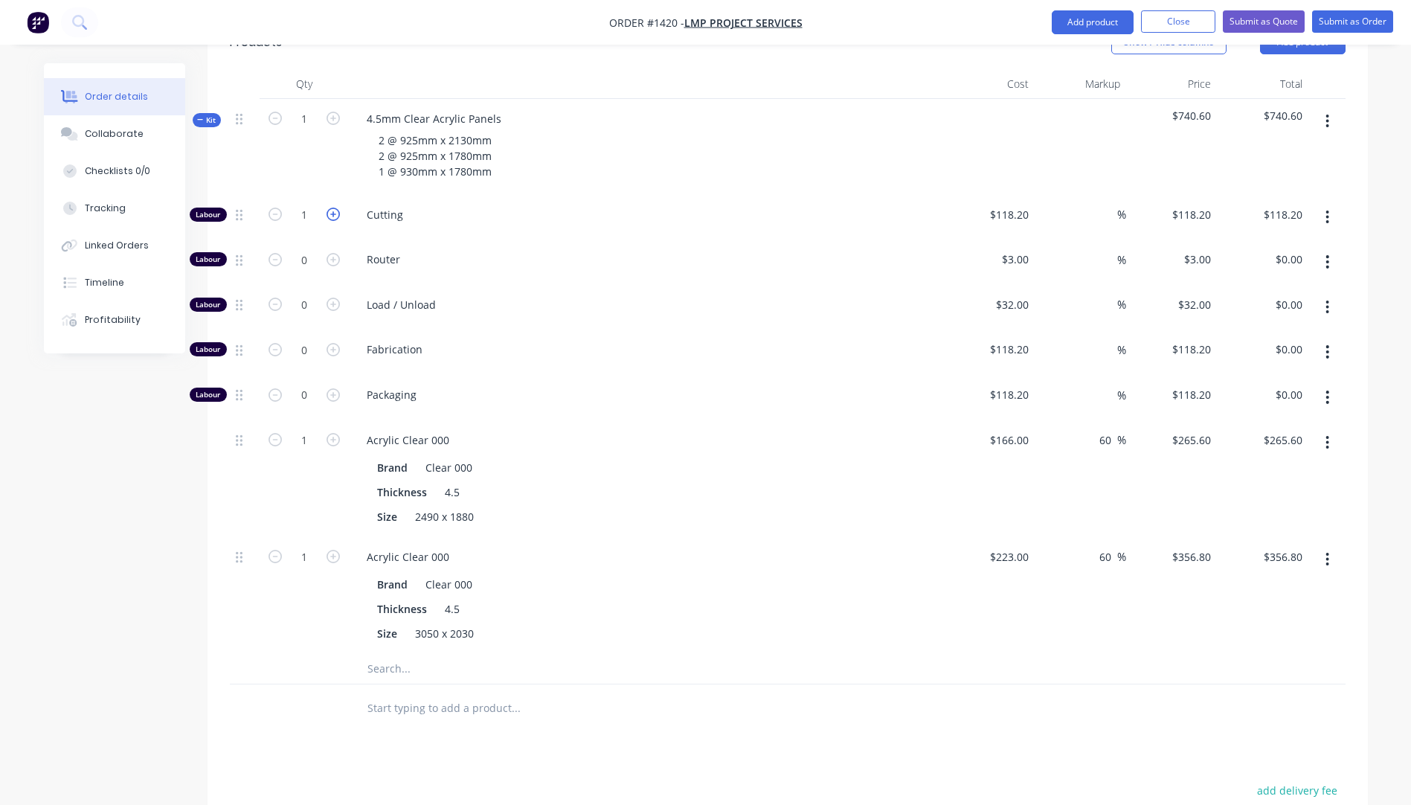
type input "$236.40"
click at [331, 208] on icon "button" at bounding box center [333, 214] width 13 height 13
type input "3"
type input "$354.60"
click at [331, 208] on icon "button" at bounding box center [333, 214] width 13 height 13
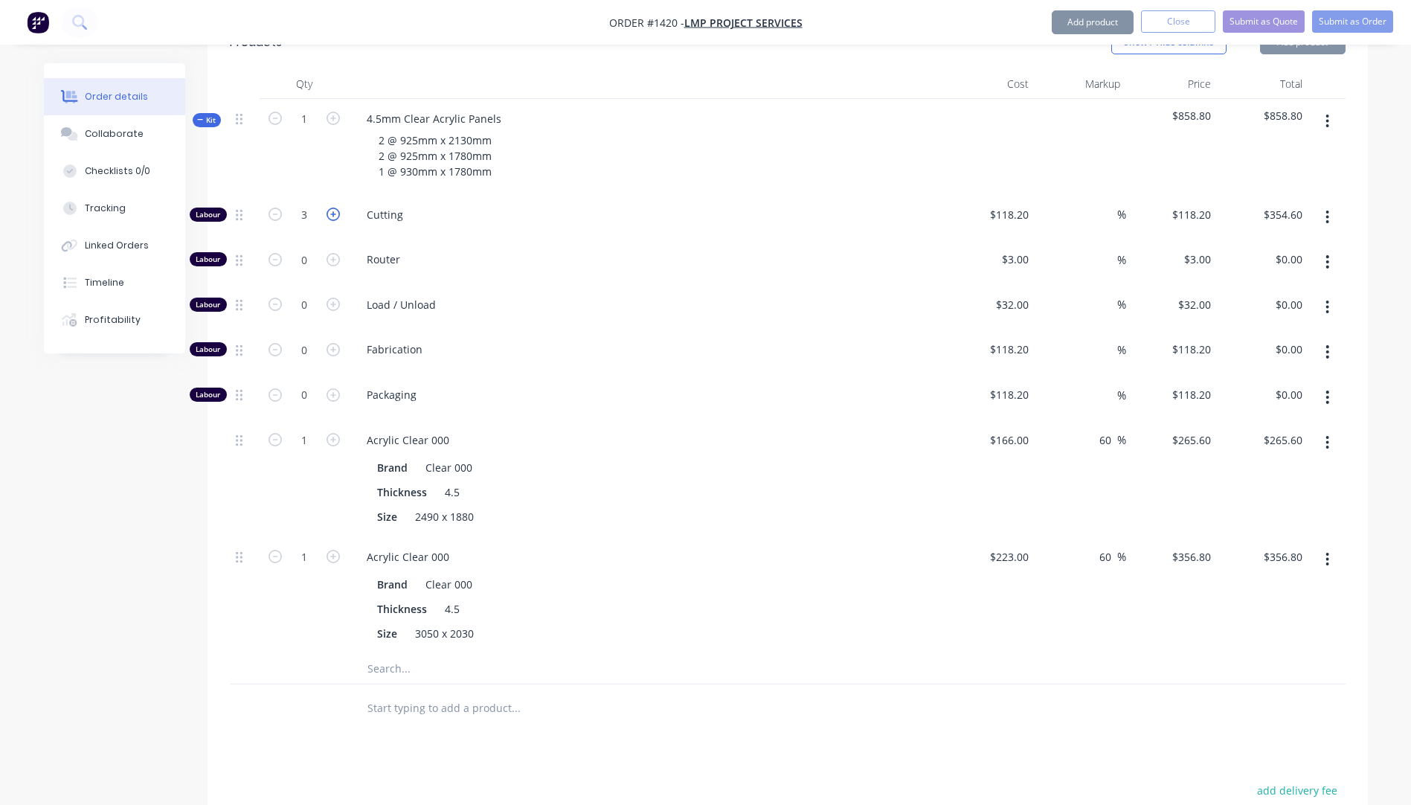
type input "4"
type input "$472.80"
click at [1003, 204] on input "118.2" at bounding box center [1011, 215] width 46 height 22
type input "$10.00"
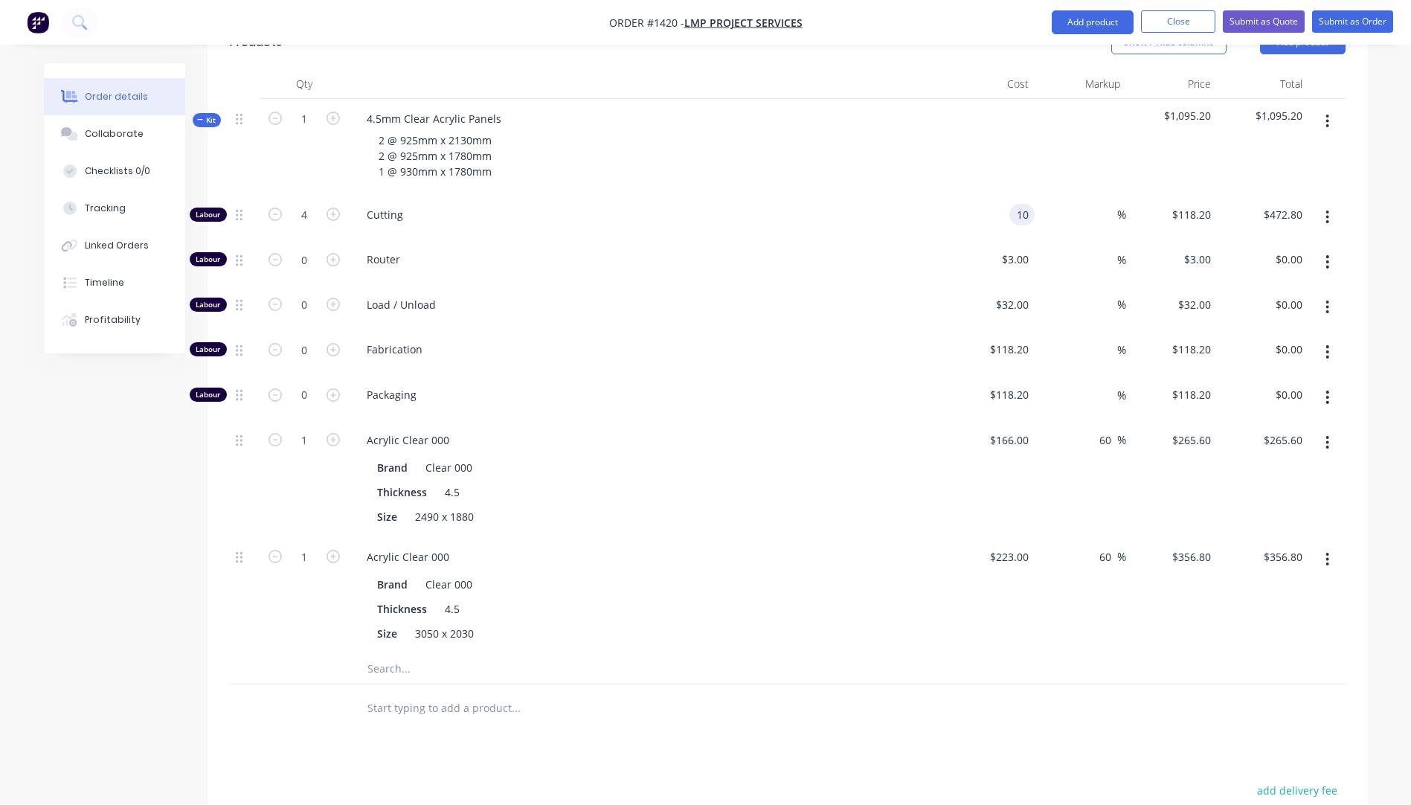
type input "$40.00"
click at [853, 285] on div "Load / Unload" at bounding box center [646, 307] width 595 height 45
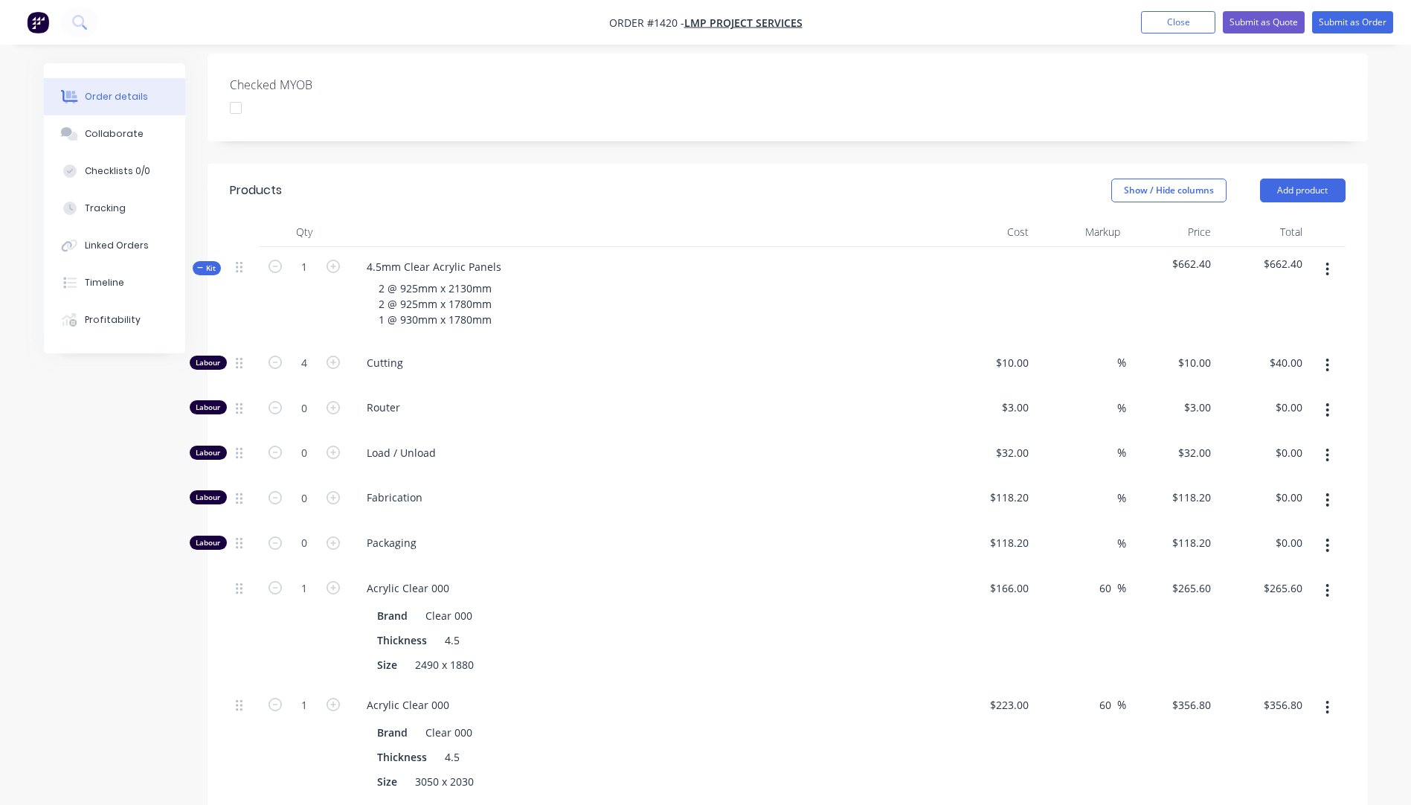
scroll to position [404, 0]
click at [1296, 179] on button "Add product" at bounding box center [1303, 191] width 86 height 24
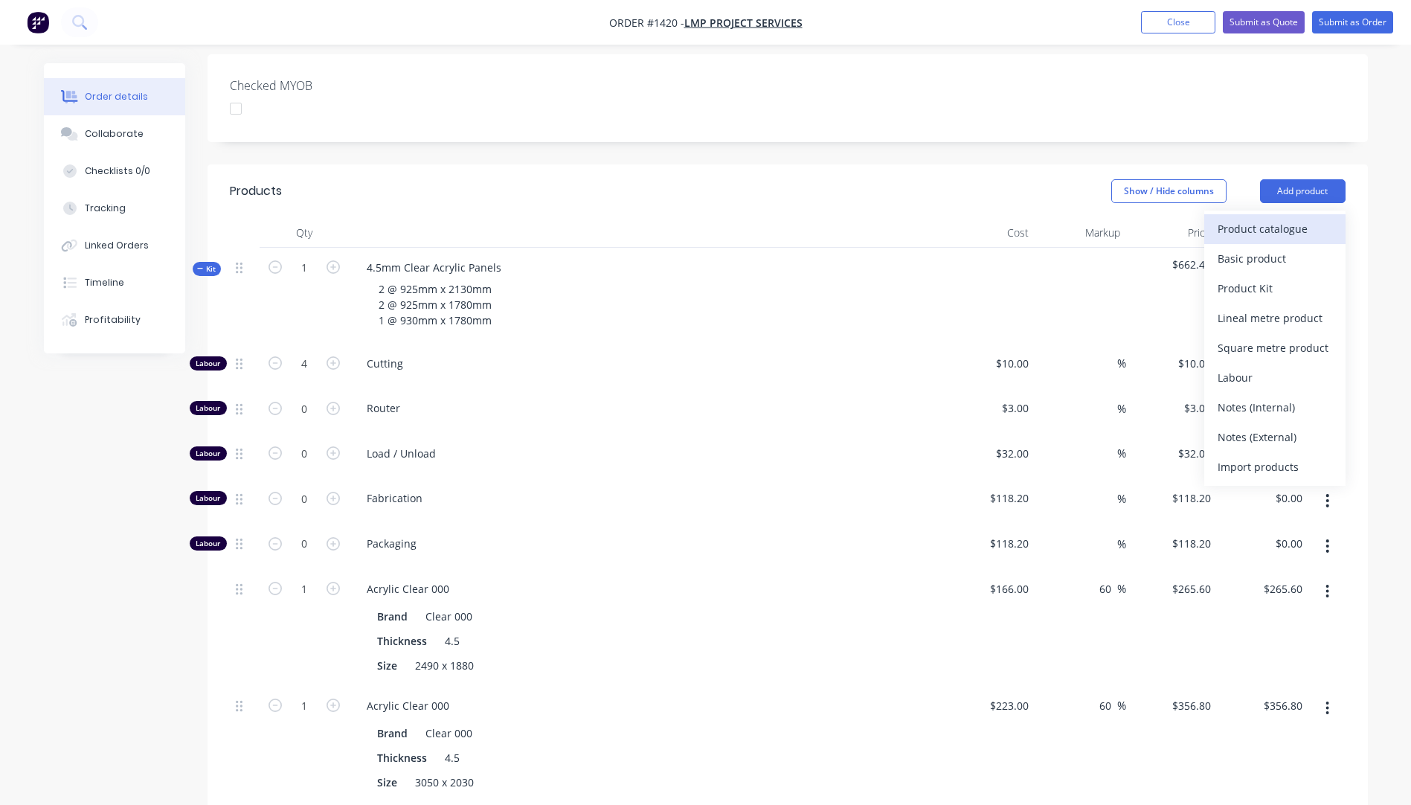
click at [1296, 218] on div "Product catalogue" at bounding box center [1275, 229] width 115 height 22
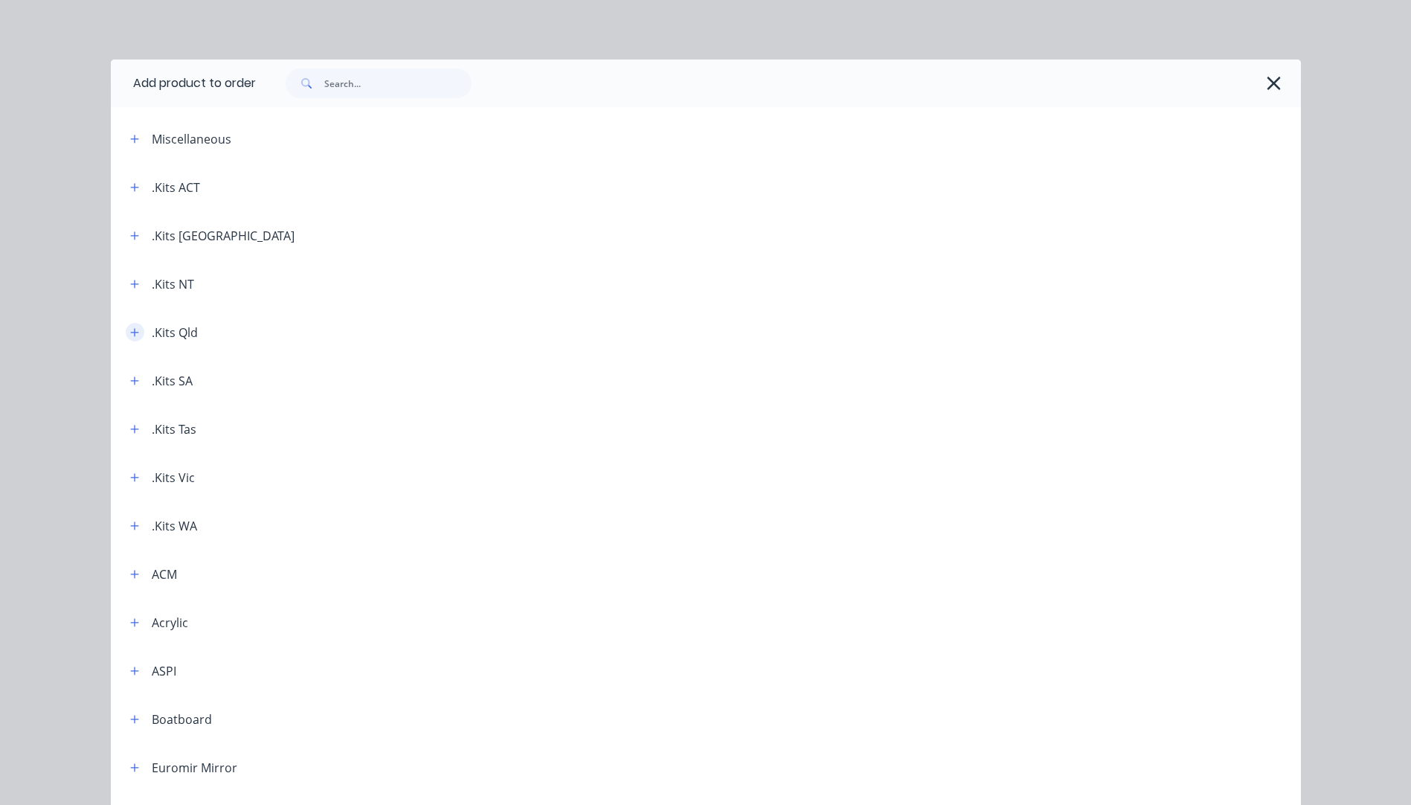
click at [130, 332] on icon "button" at bounding box center [134, 332] width 8 height 8
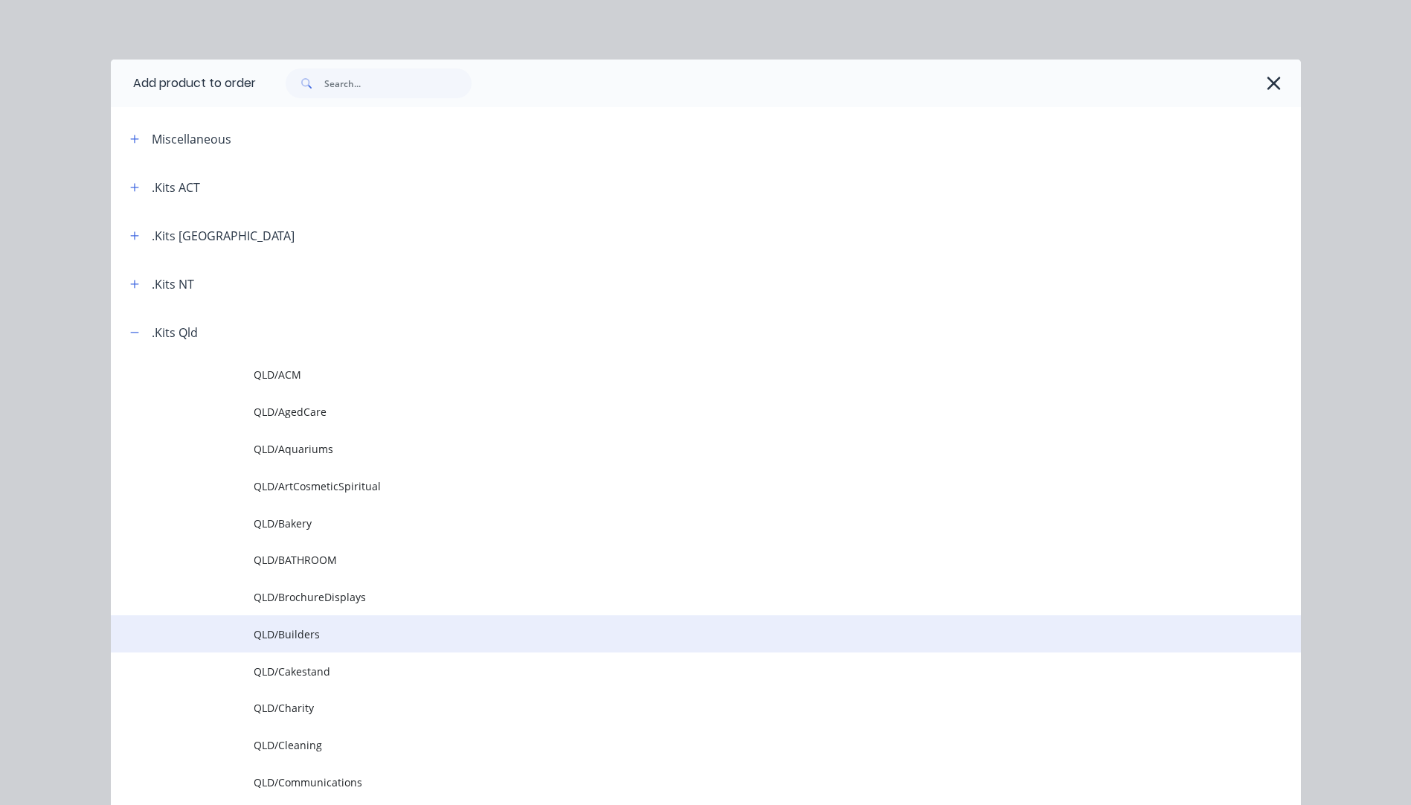
click at [312, 639] on span "QLD/Builders" at bounding box center [672, 634] width 837 height 16
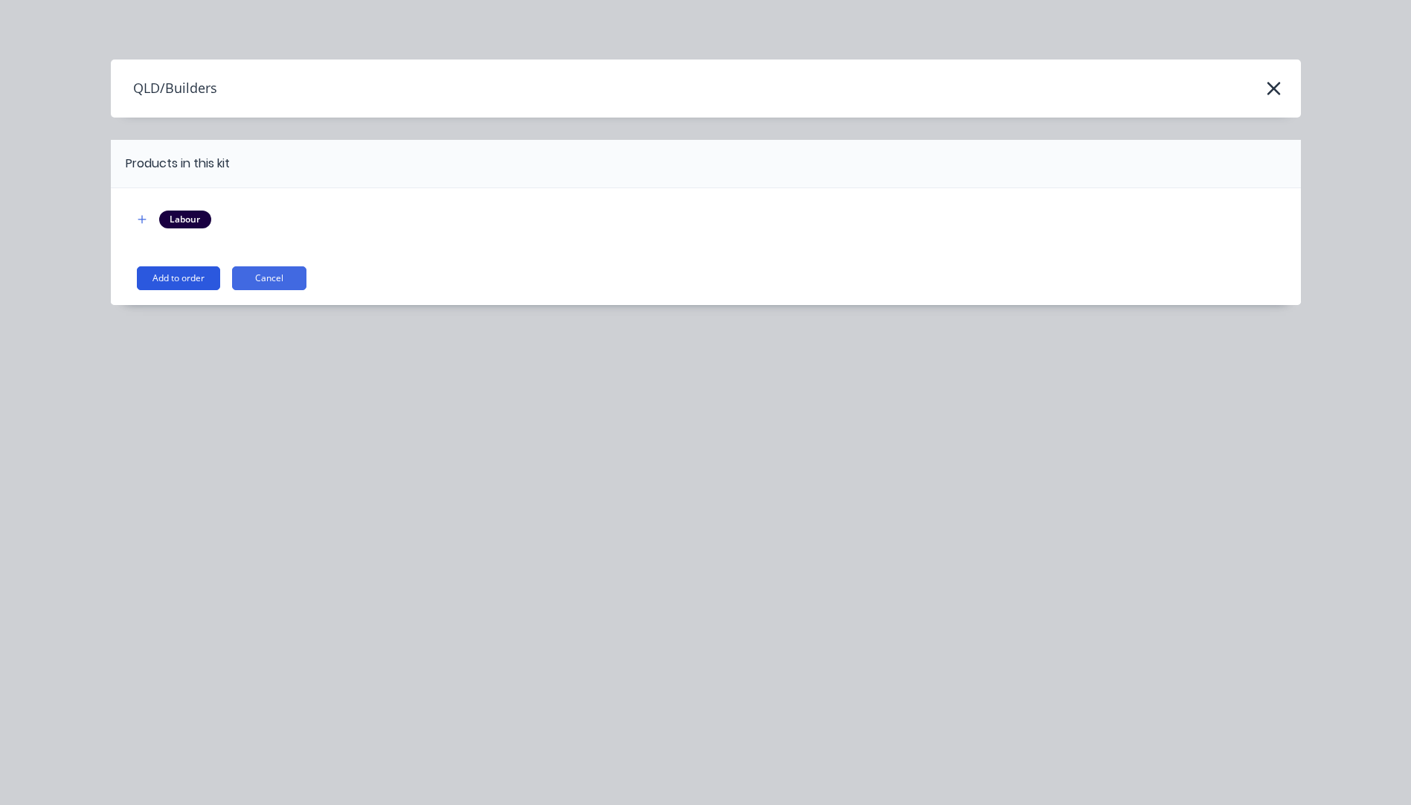
click at [187, 282] on button "Add to order" at bounding box center [178, 278] width 83 height 24
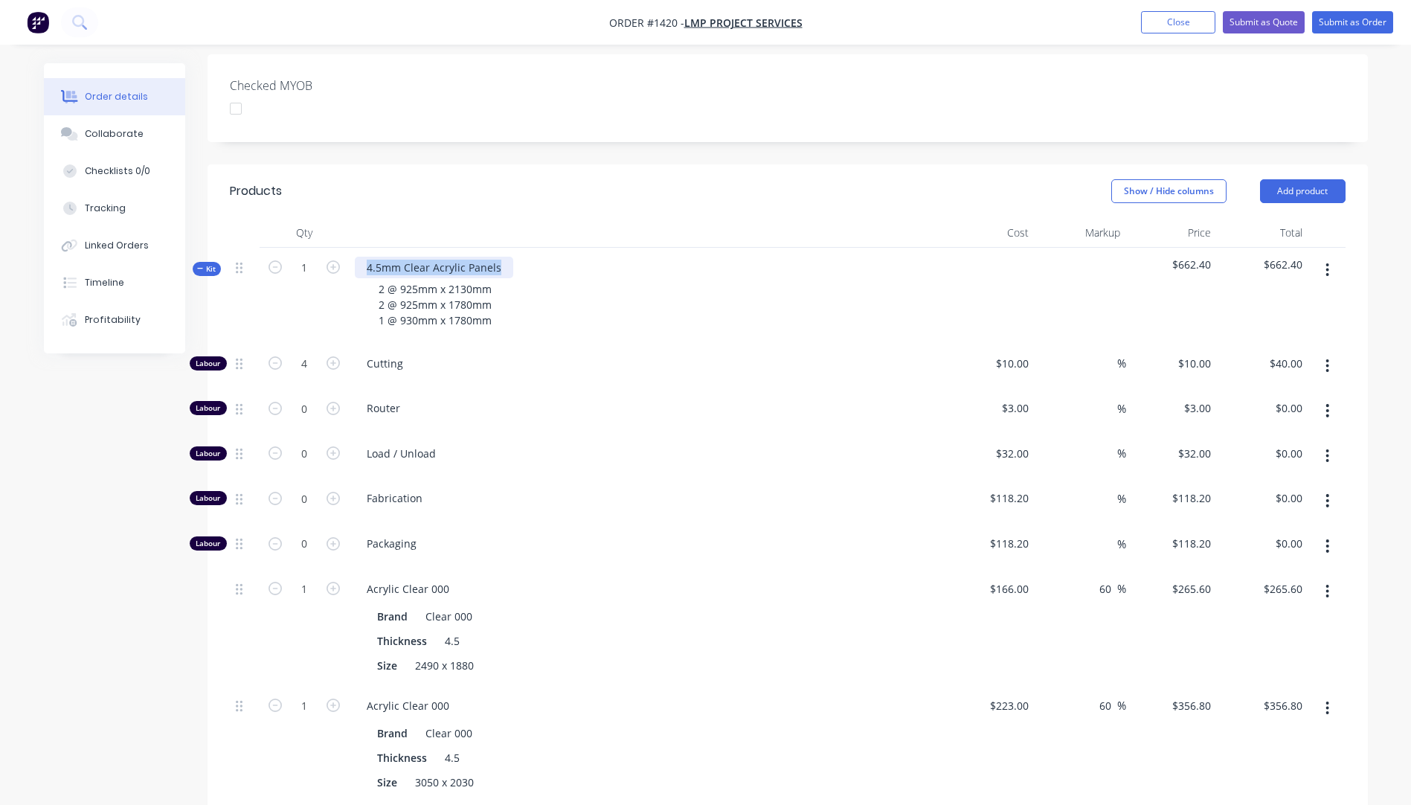
drag, startPoint x: 504, startPoint y: 229, endPoint x: 368, endPoint y: 228, distance: 136.1
click at [368, 257] on div "4.5mm Clear Acrylic Panels" at bounding box center [434, 268] width 158 height 22
copy div "4.5mm Clear Acrylic Panels"
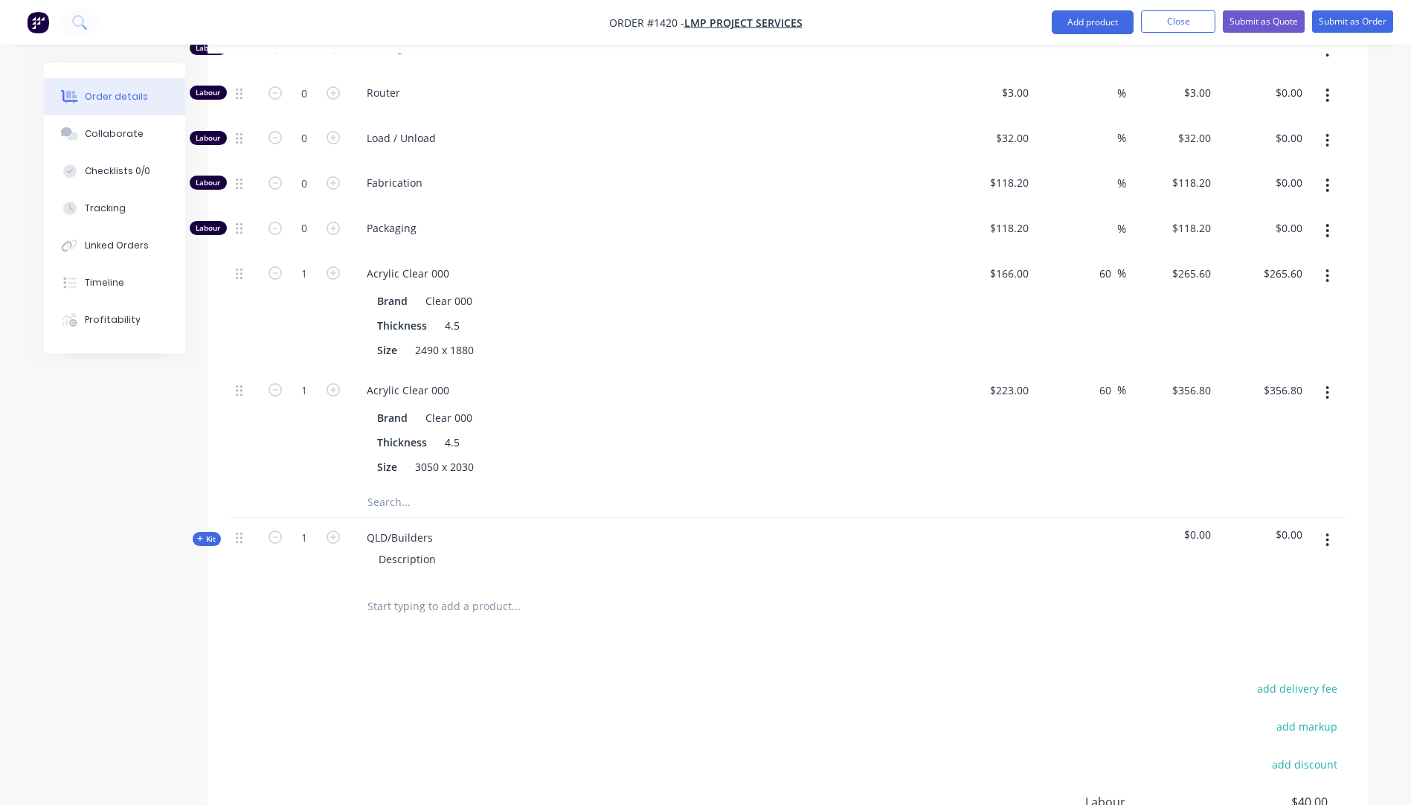
scroll to position [776, 0]
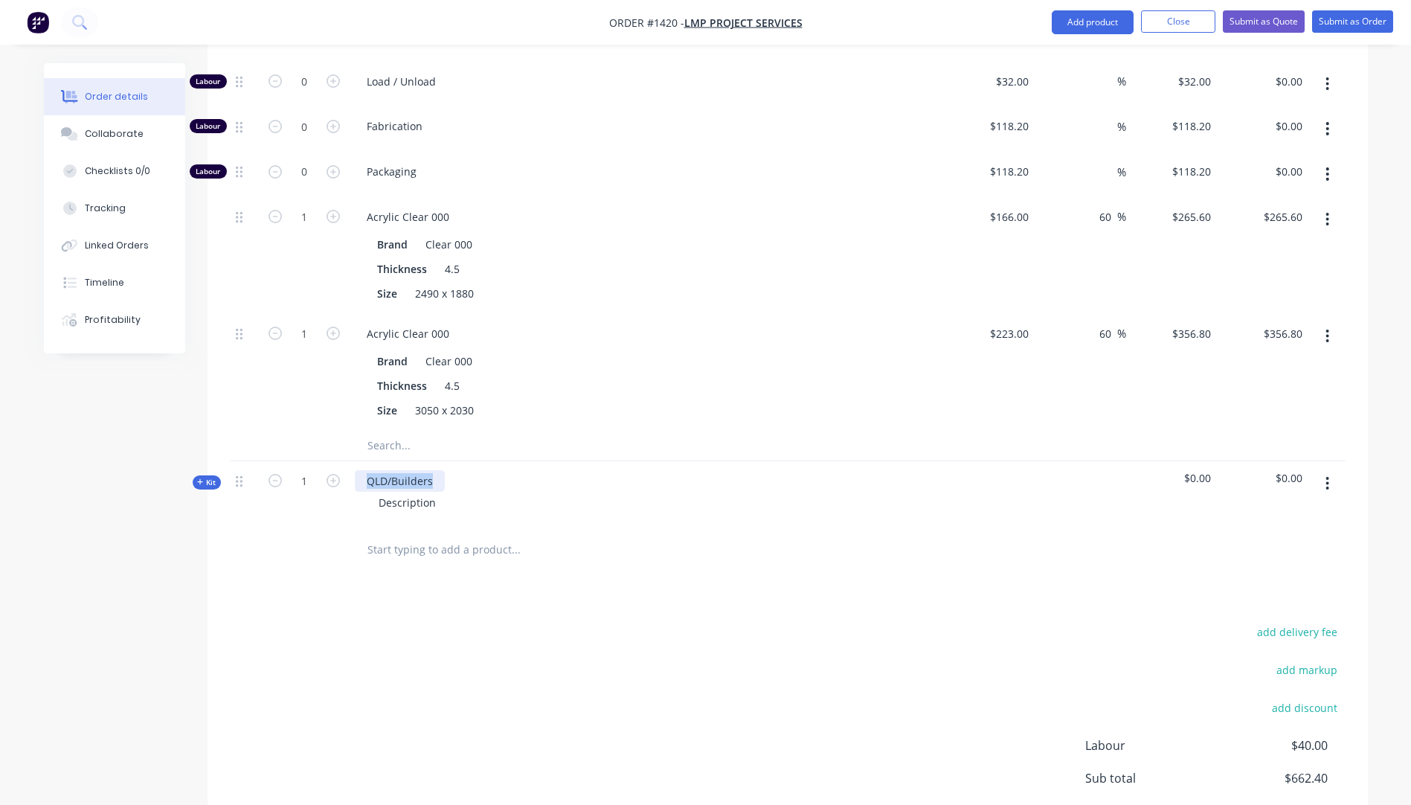
drag, startPoint x: 436, startPoint y: 438, endPoint x: 368, endPoint y: 442, distance: 67.8
click at [368, 470] on div "QLD/Builders" at bounding box center [400, 481] width 90 height 22
paste div
click at [382, 470] on div "4.5mm Clear Acrylic Panels" at bounding box center [434, 481] width 158 height 22
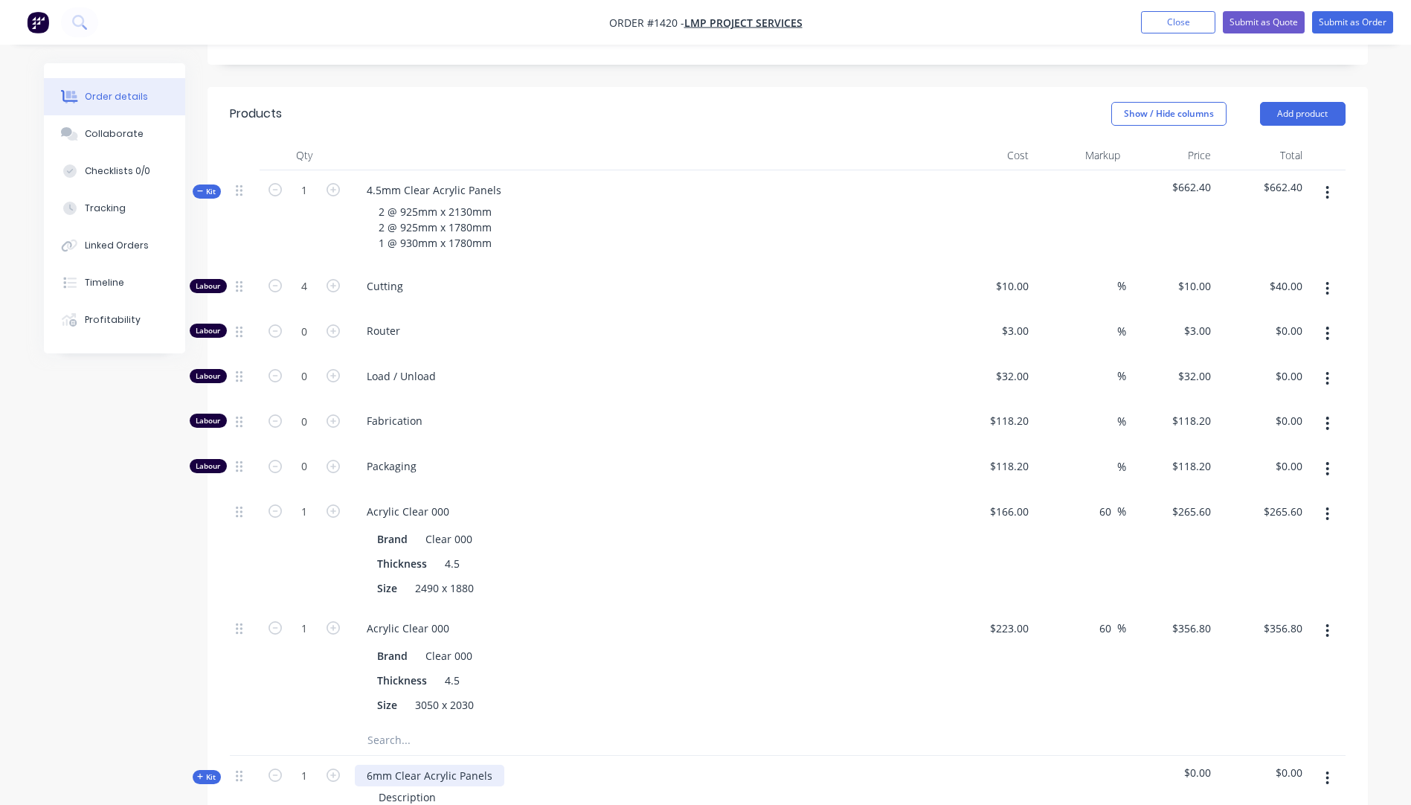
scroll to position [478, 0]
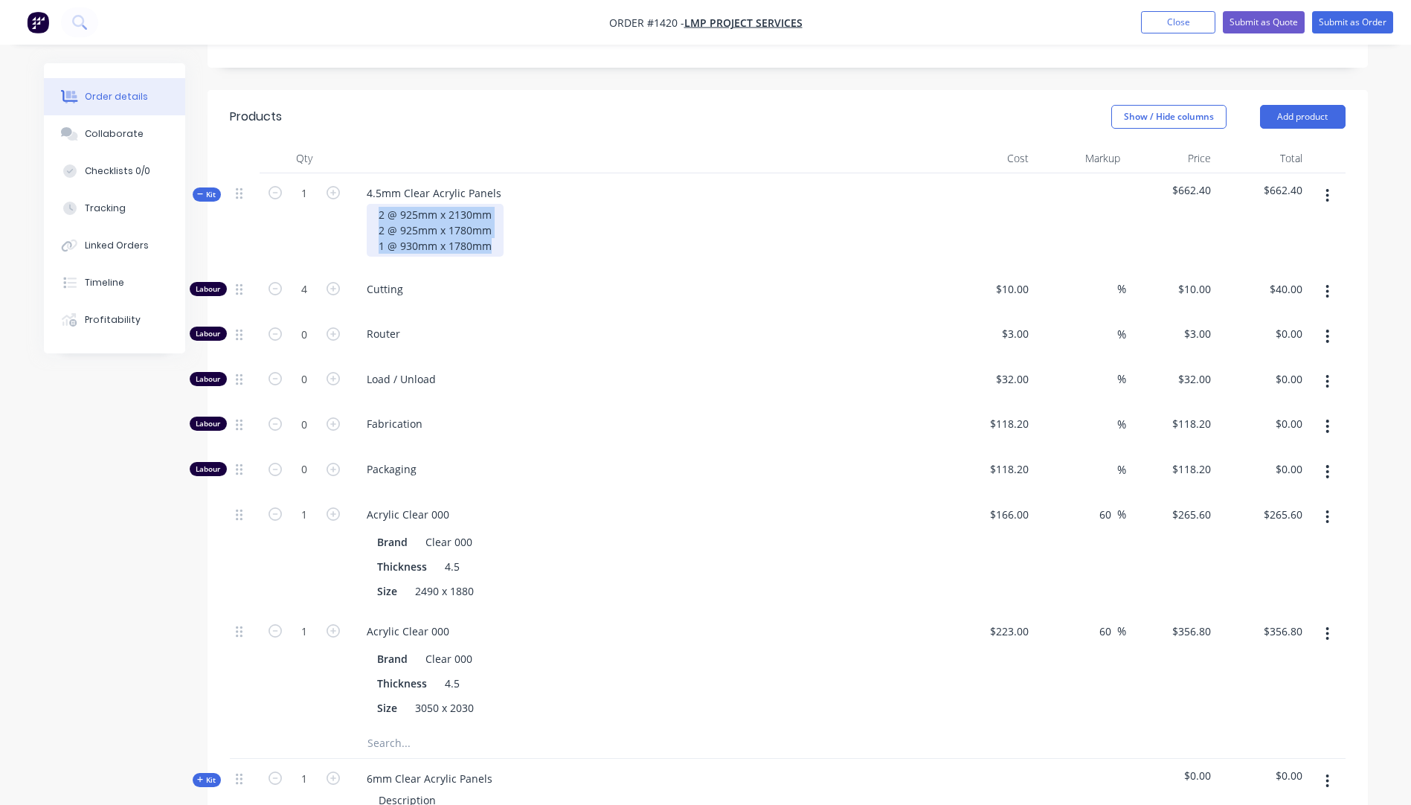
drag, startPoint x: 495, startPoint y: 208, endPoint x: 375, endPoint y: 173, distance: 125.3
click at [375, 204] on div "2 @ 925mm x 2130mm 2 @ 925mm x 1780mm 1 @ 930mm x 1780mm" at bounding box center [435, 230] width 137 height 53
copy div "2 @ 925mm x 2130mm 2 @ 925mm x 1780mm 1 @ 930mm x 1780mm"
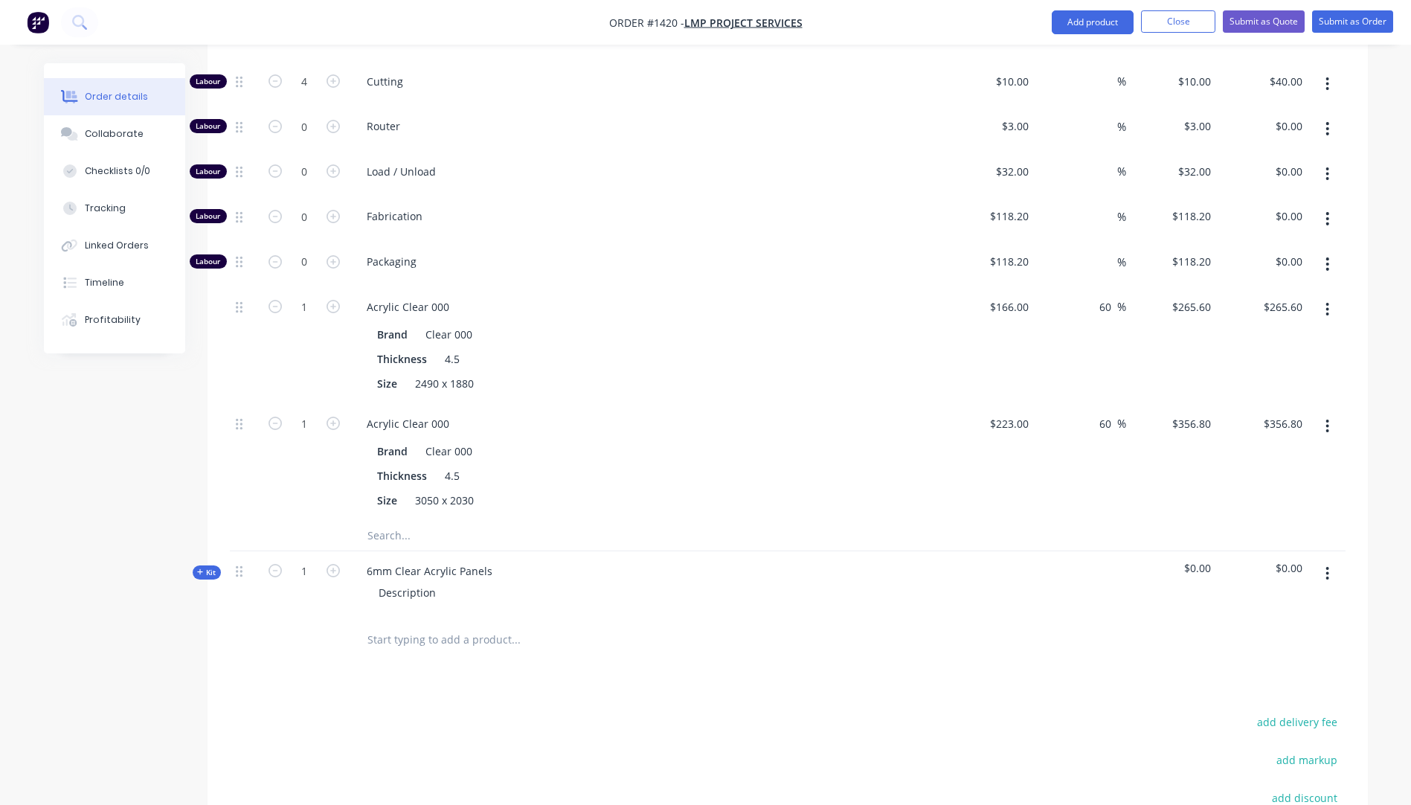
scroll to position [701, 0]
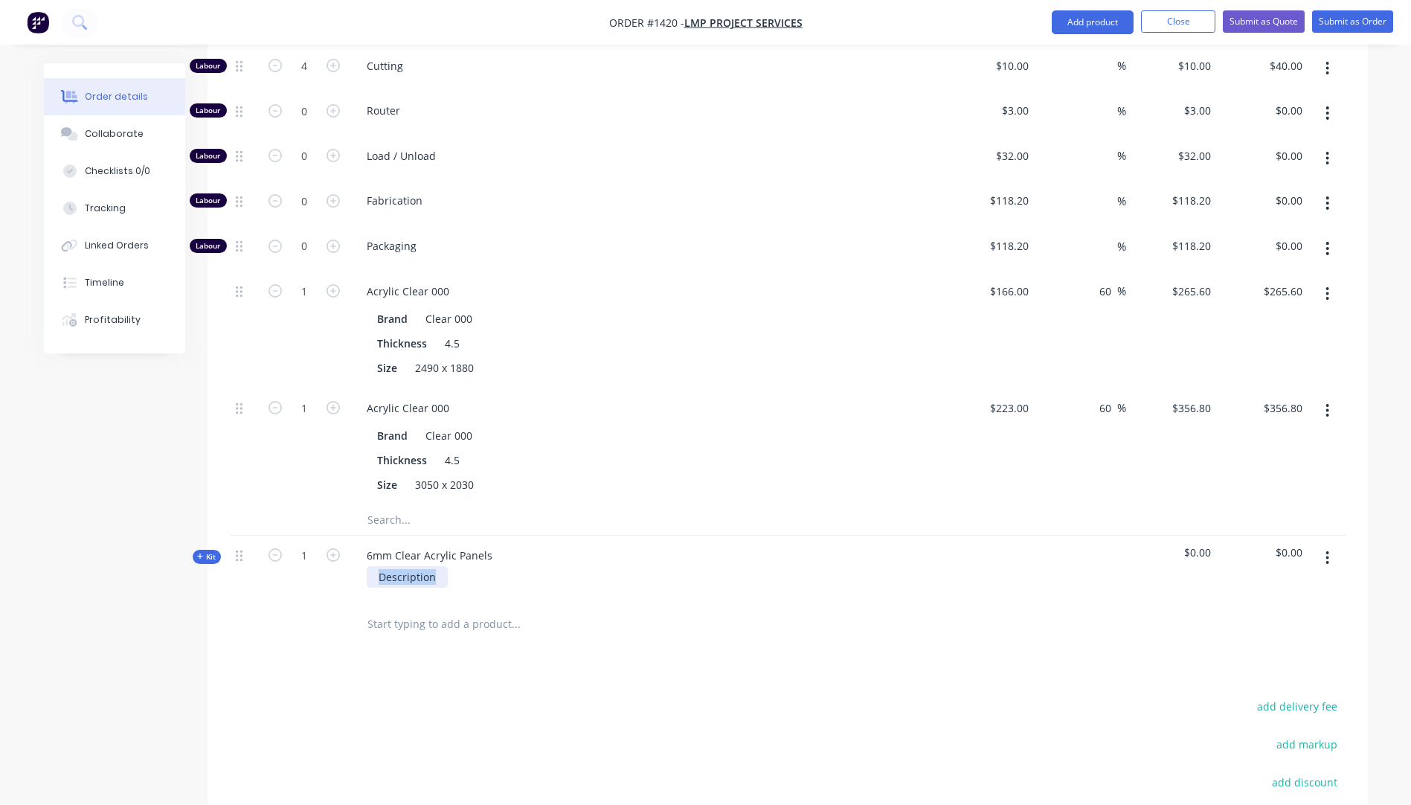
drag, startPoint x: 436, startPoint y: 537, endPoint x: 376, endPoint y: 534, distance: 59.6
click at [376, 566] on div "Description" at bounding box center [407, 577] width 81 height 22
paste div
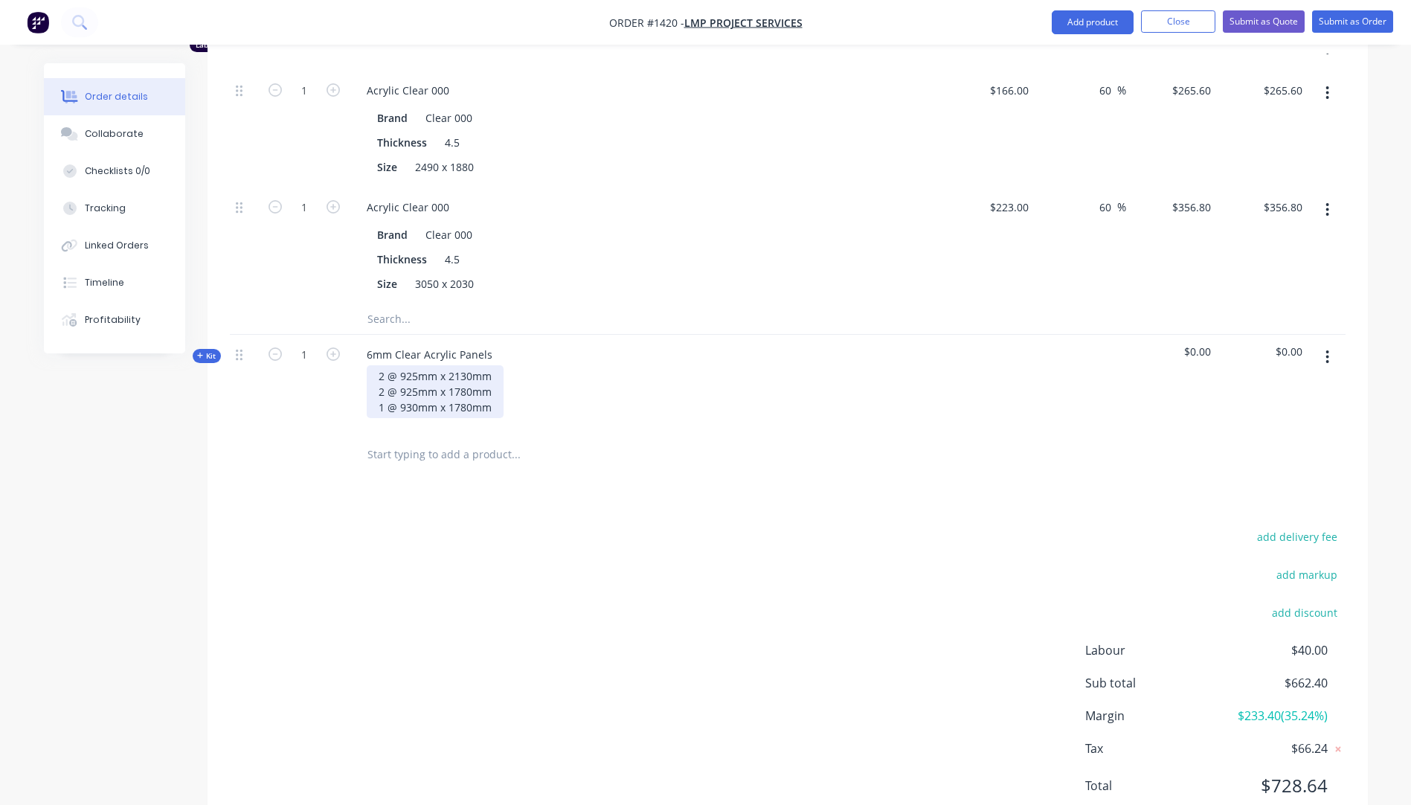
scroll to position [914, 0]
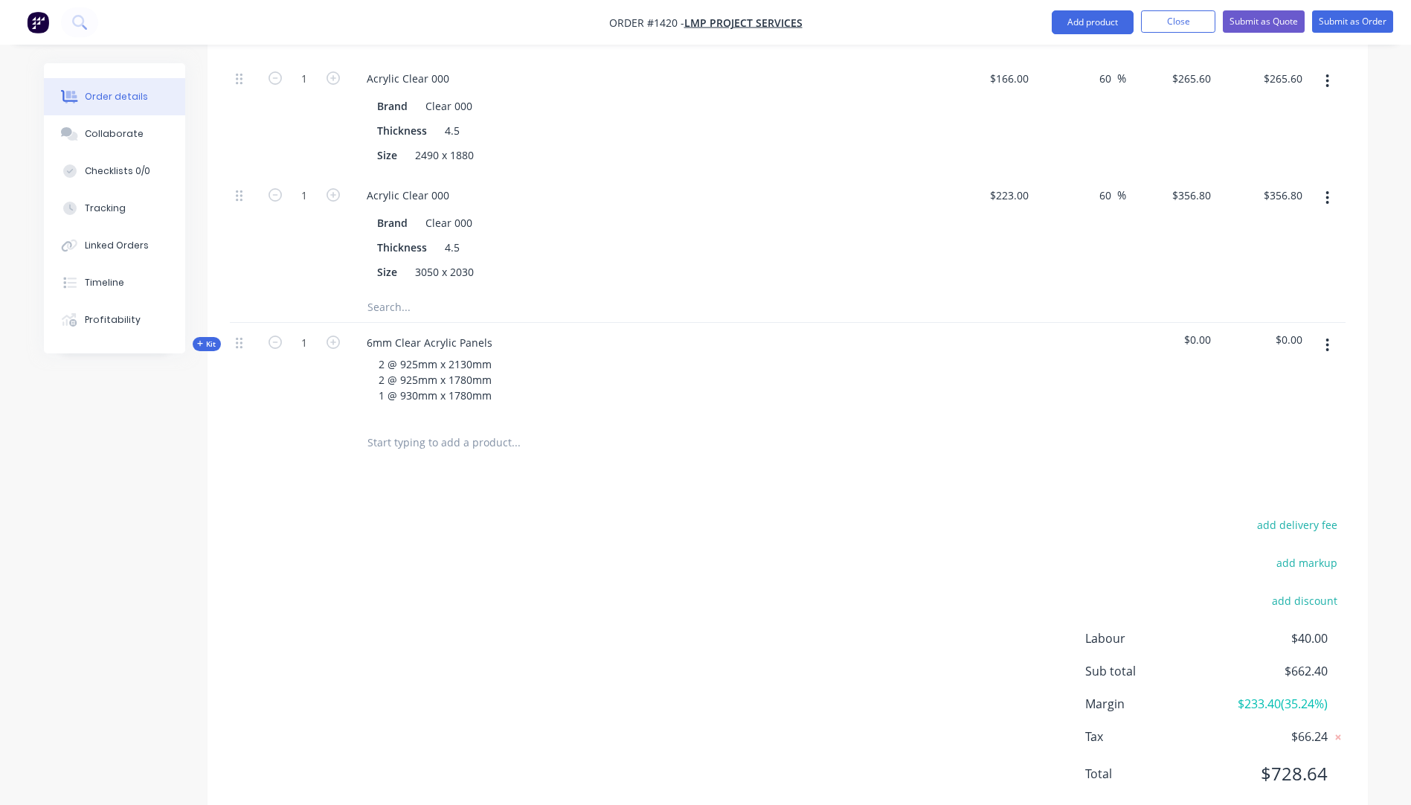
click at [199, 341] on icon at bounding box center [200, 344] width 6 height 6
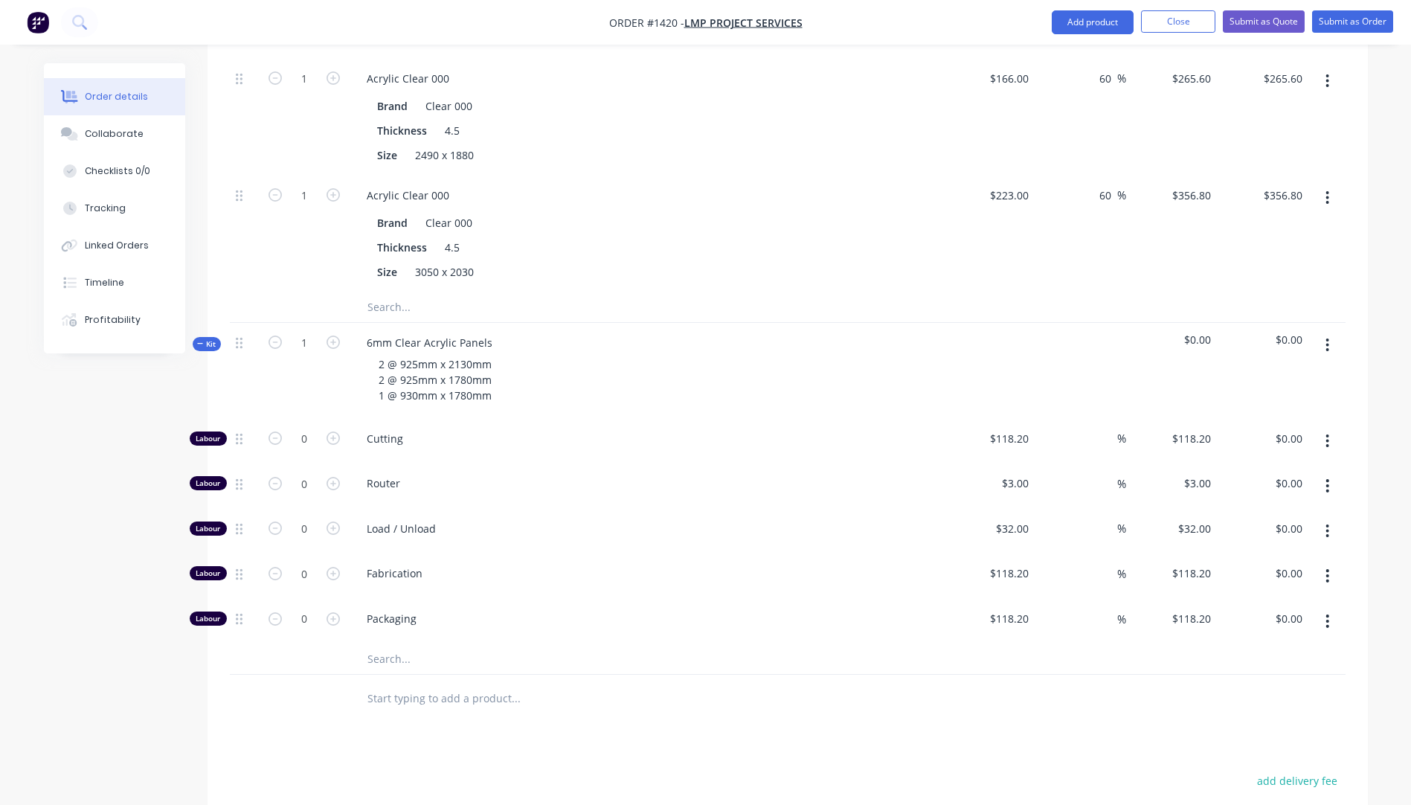
click at [385, 644] on input "text" at bounding box center [516, 659] width 298 height 30
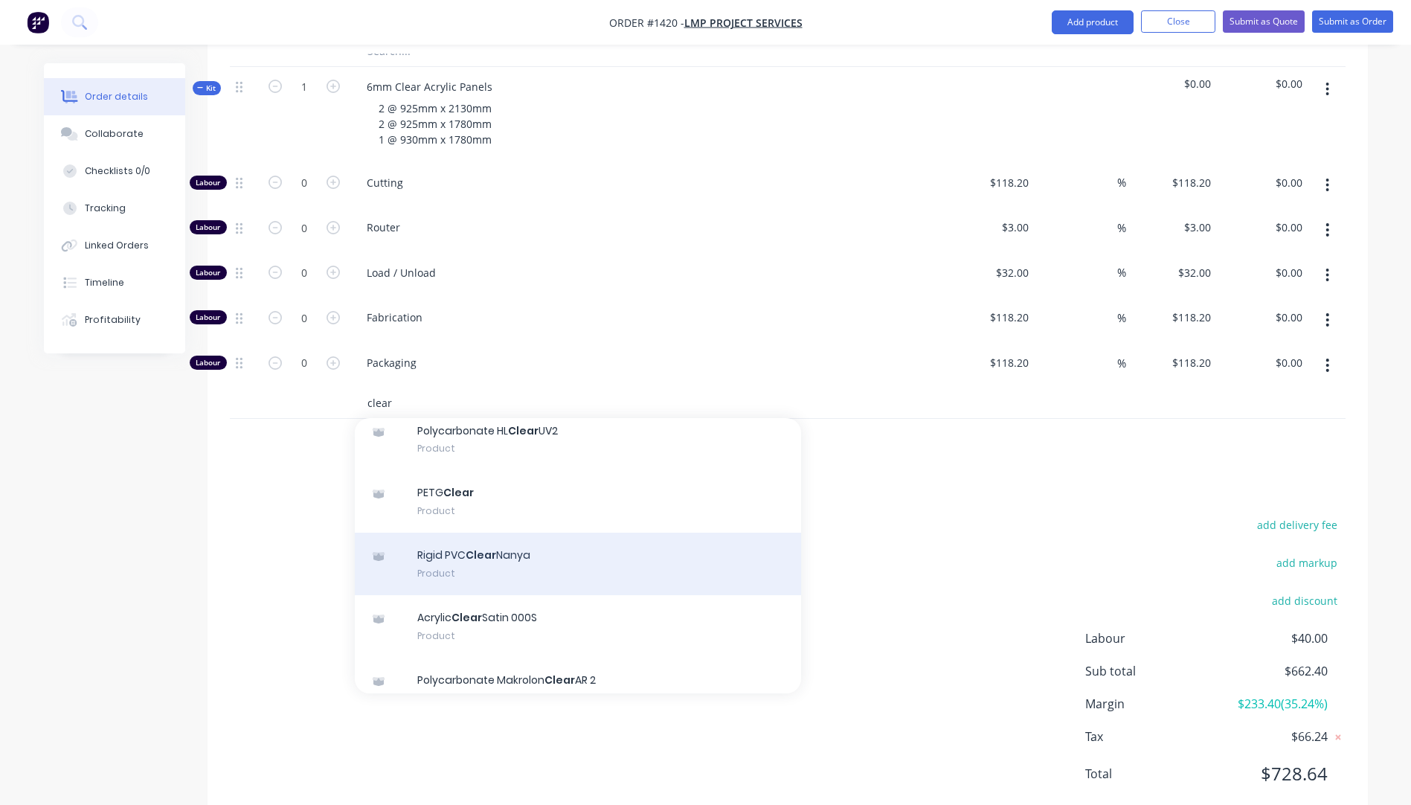
scroll to position [149, 0]
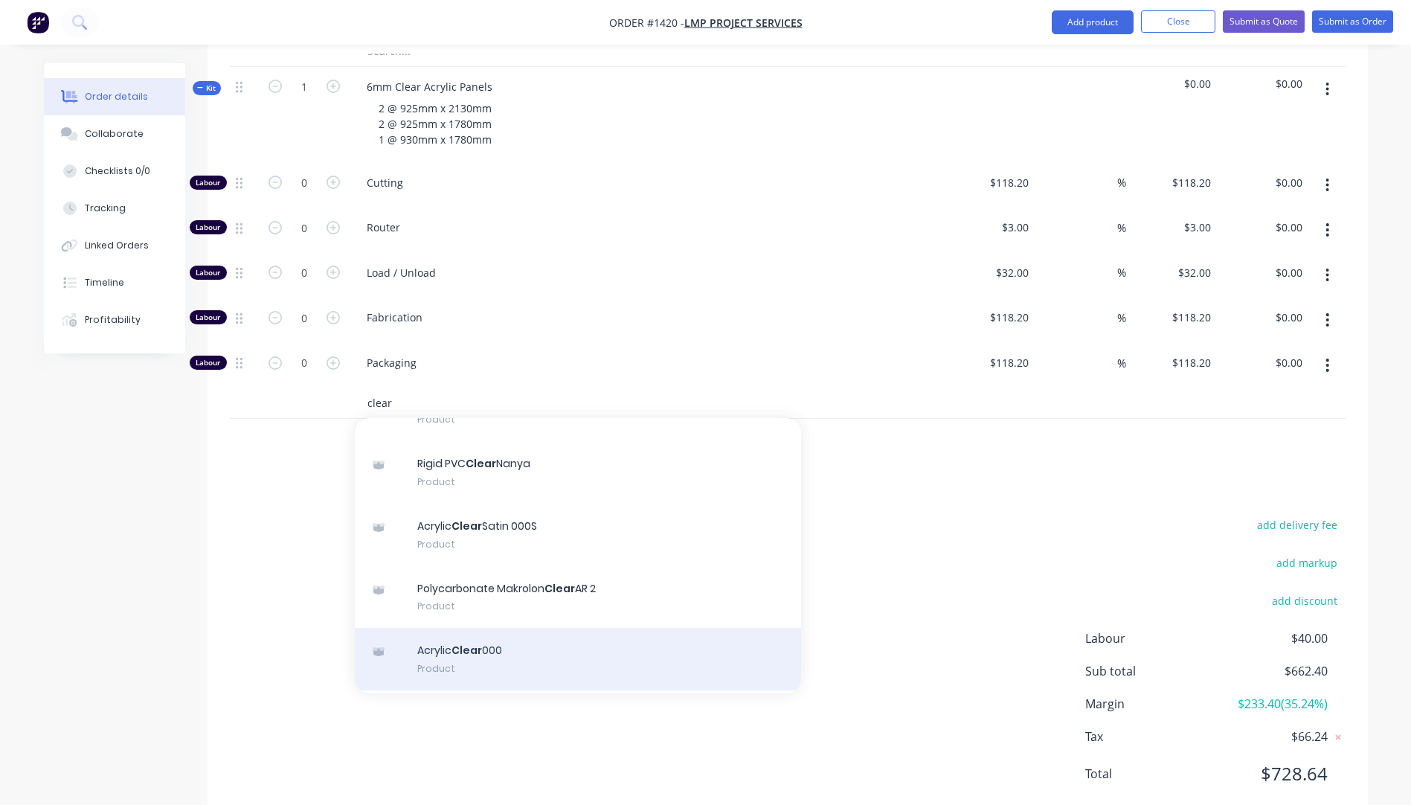
type input "clear"
click at [483, 628] on div "Acrylic Clear 000 Product" at bounding box center [578, 659] width 446 height 62
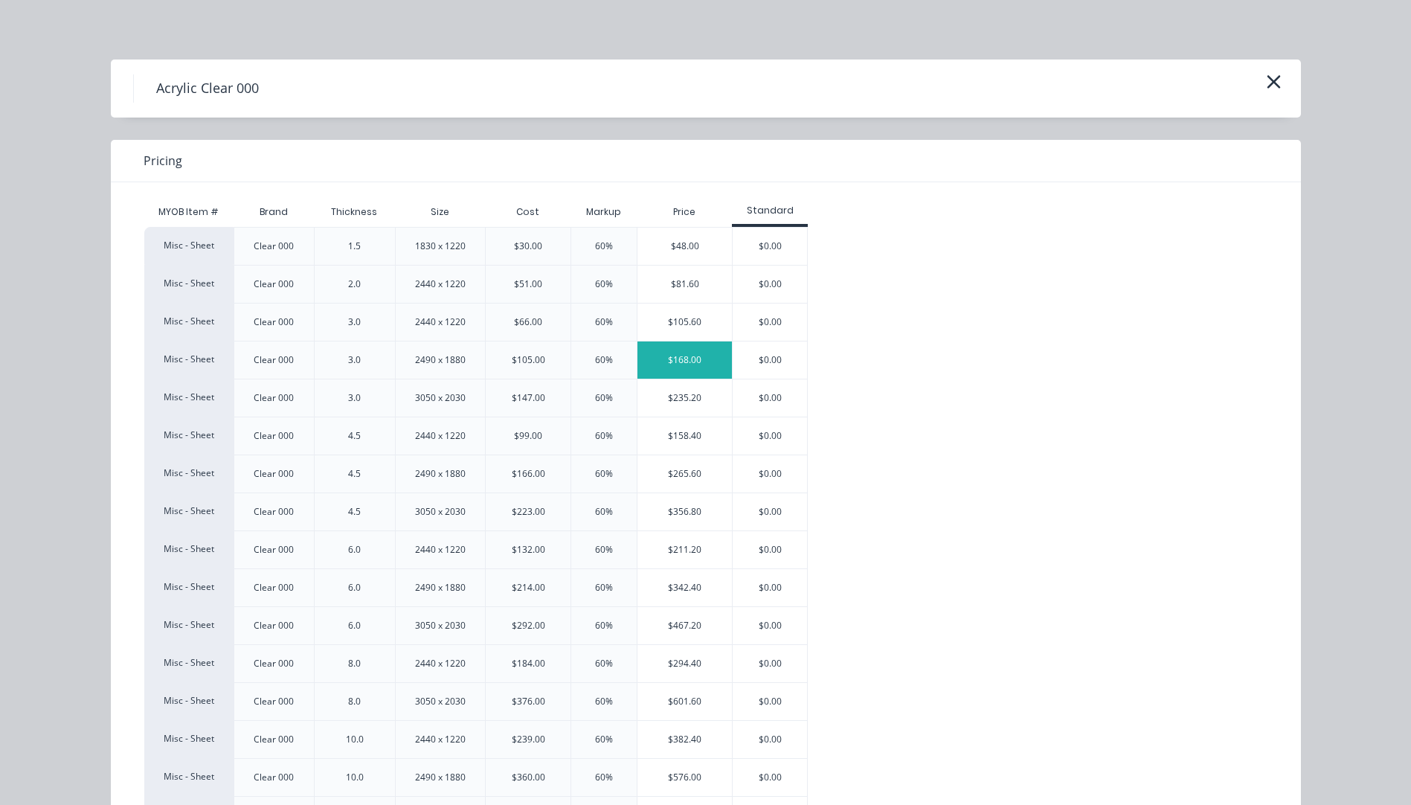
click at [691, 362] on div "$168.00" at bounding box center [684, 359] width 94 height 37
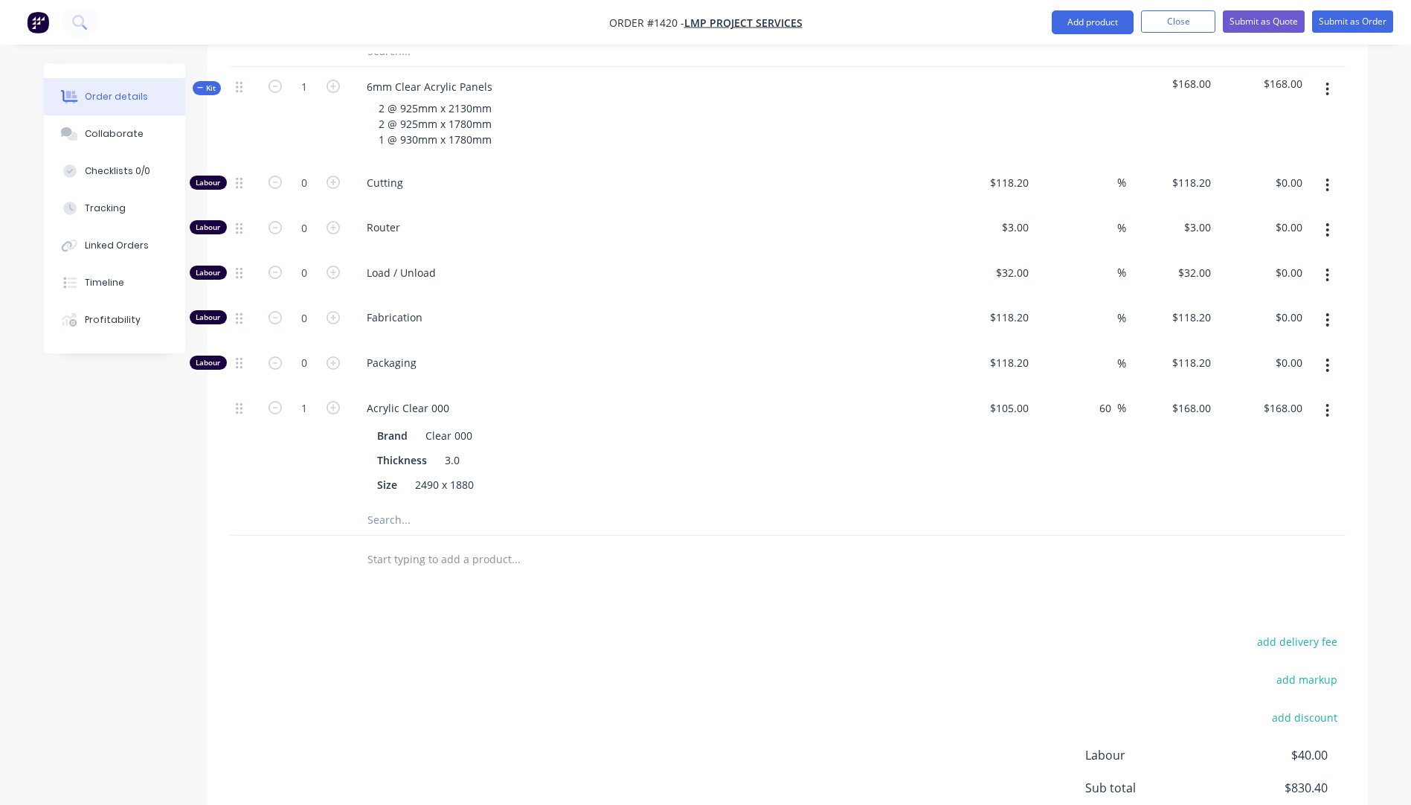
click at [400, 505] on input "text" at bounding box center [516, 520] width 298 height 30
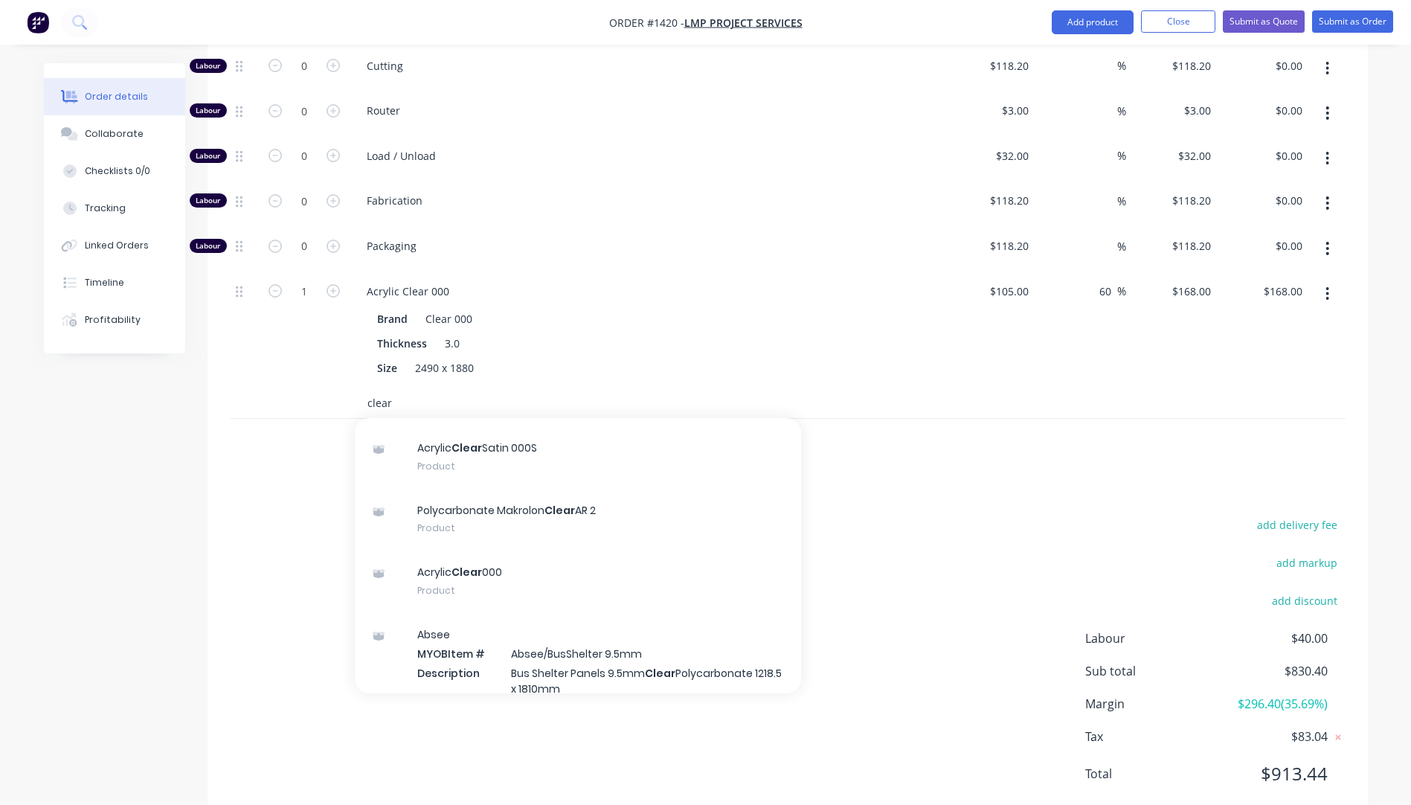
scroll to position [298, 0]
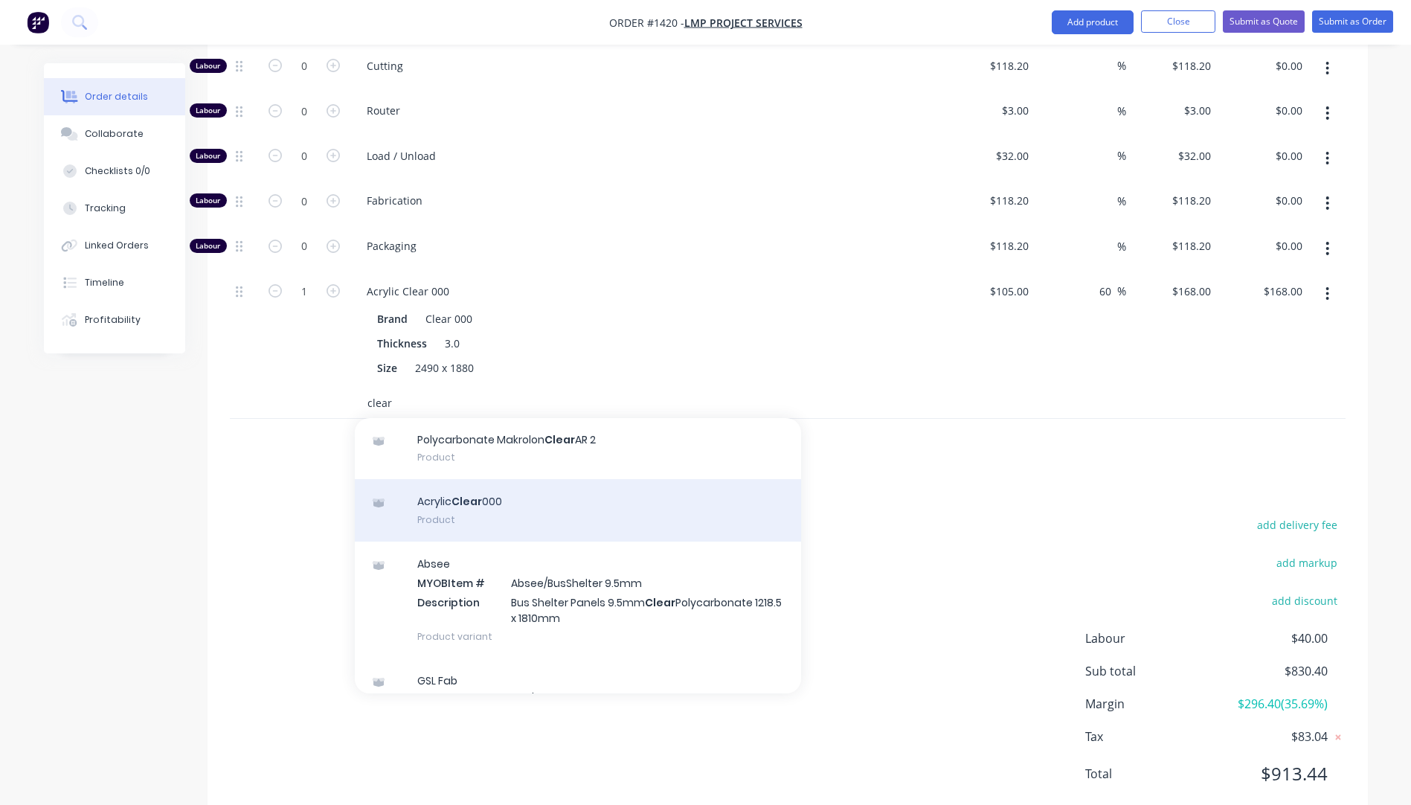
type input "clear"
click at [463, 479] on div "Acrylic Clear 000 Product" at bounding box center [578, 510] width 446 height 62
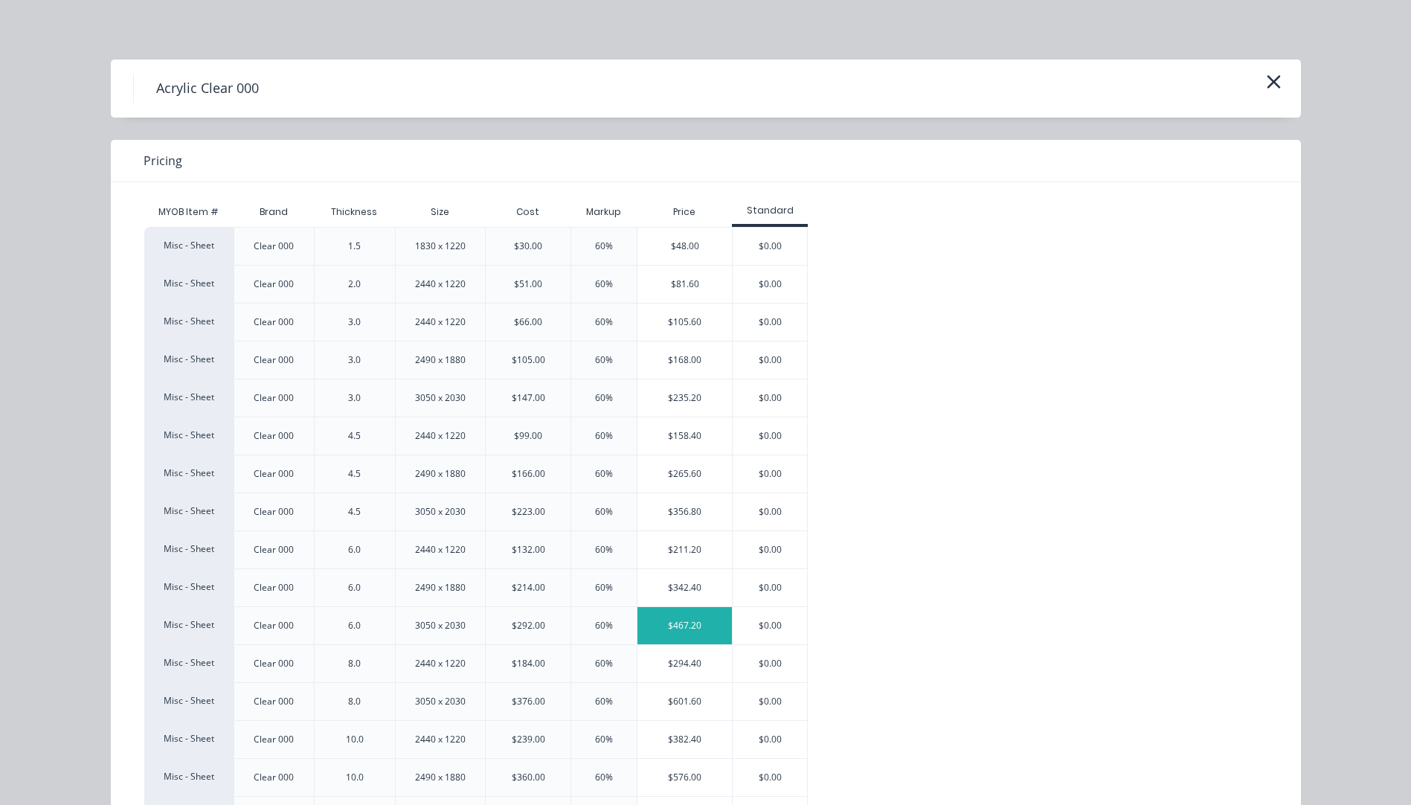
click at [673, 629] on div "$467.20" at bounding box center [684, 625] width 94 height 37
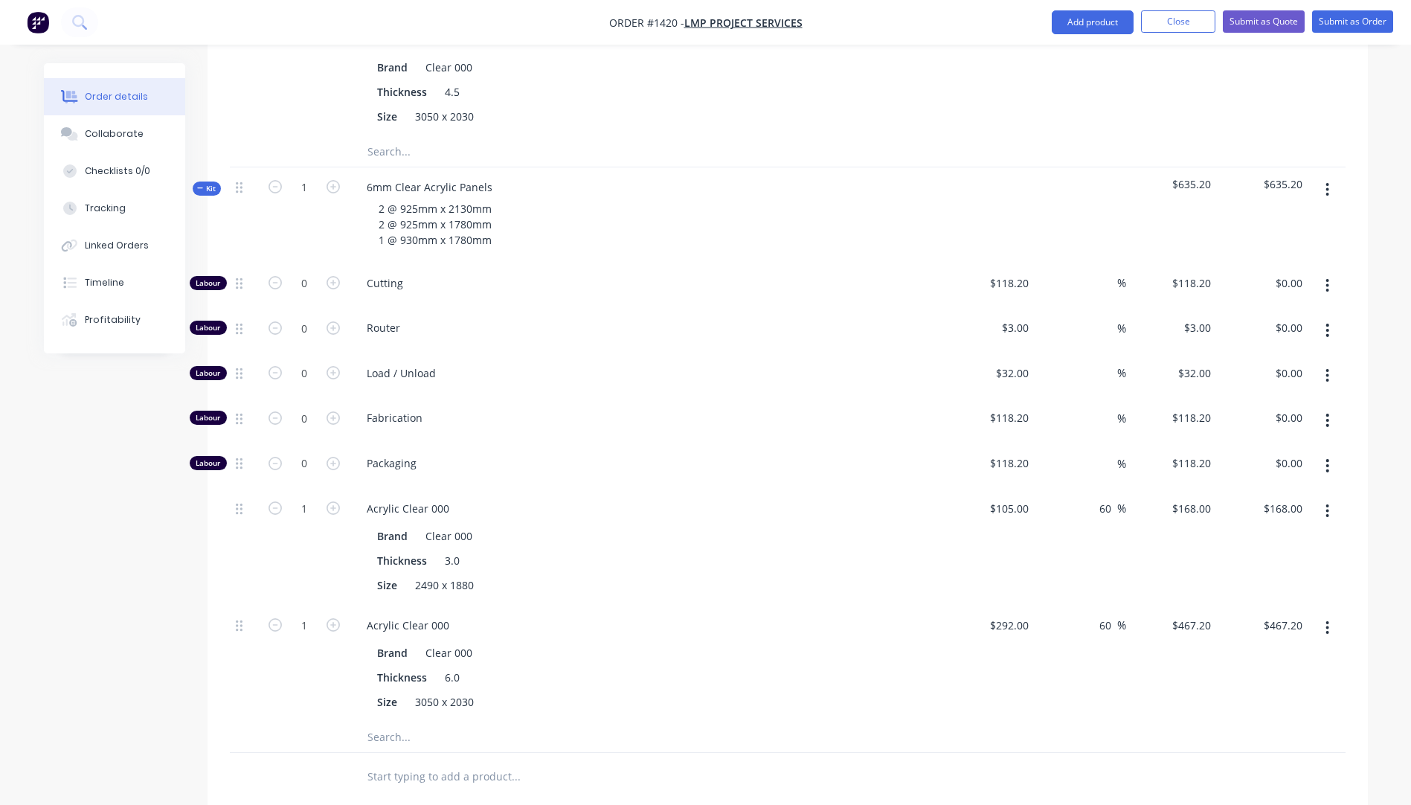
scroll to position [1064, 0]
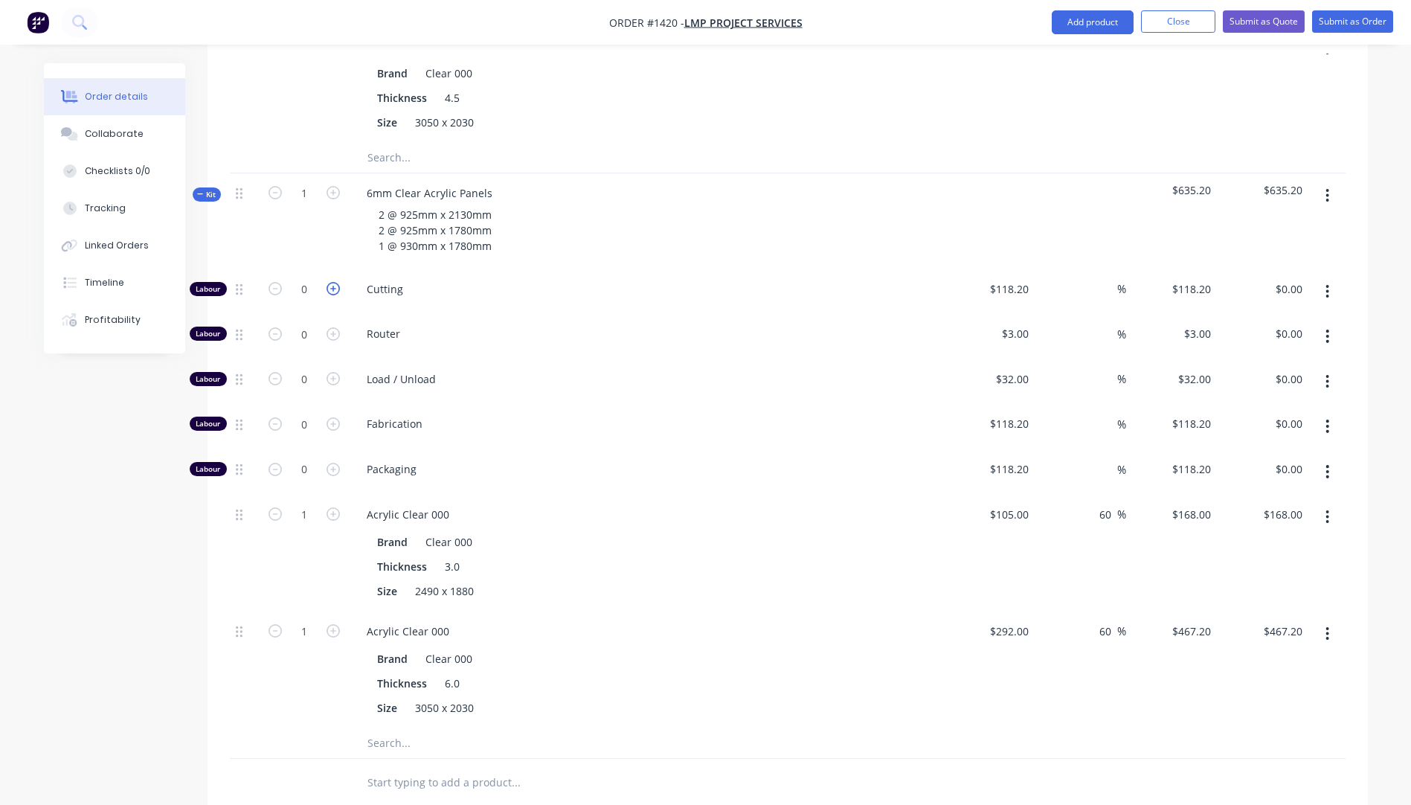
click at [335, 282] on icon "button" at bounding box center [333, 288] width 13 height 13
type input "1"
type input "$118.20"
click at [334, 282] on icon "button" at bounding box center [333, 288] width 13 height 13
type input "2"
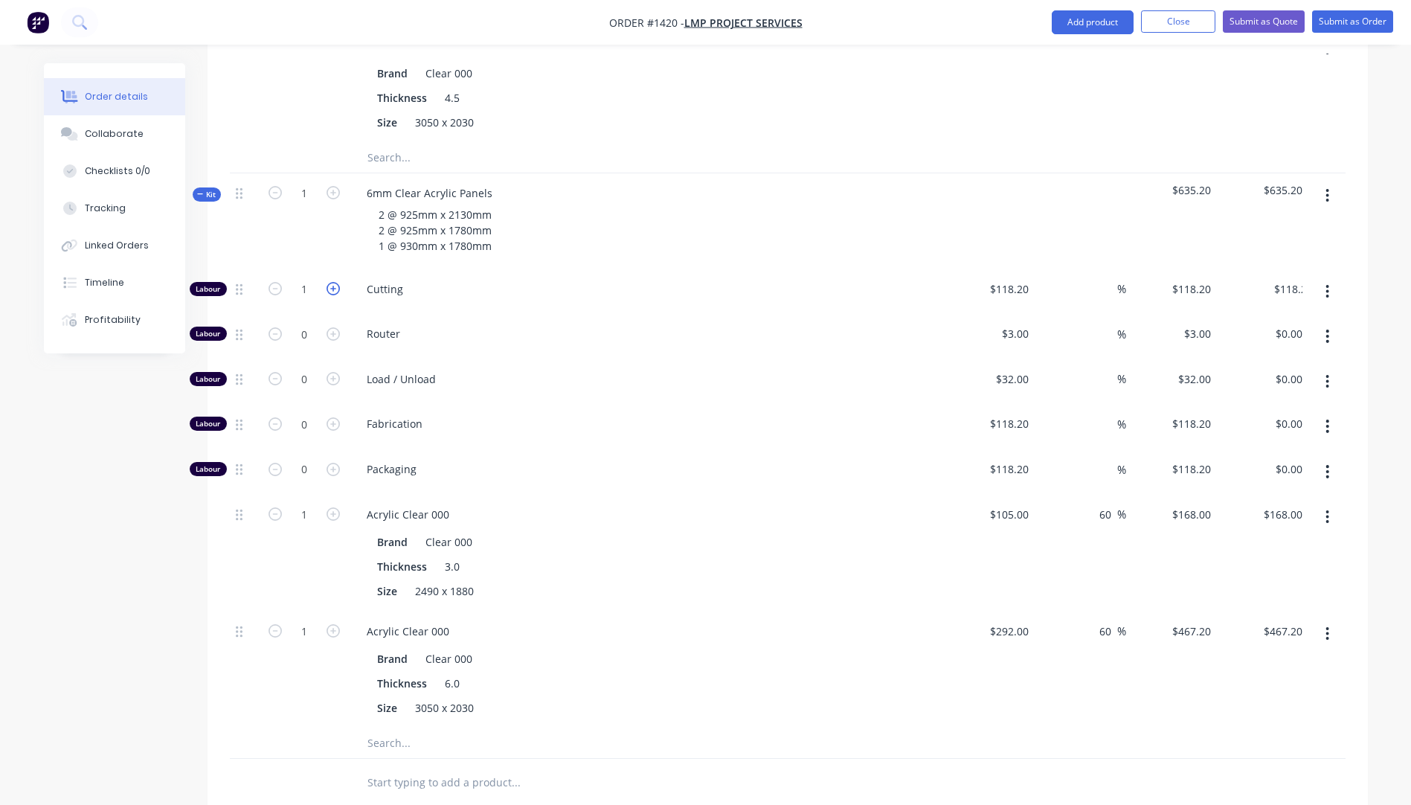
type input "$236.40"
click at [334, 282] on icon "button" at bounding box center [333, 288] width 13 height 13
type input "3"
type input "$354.60"
click at [334, 282] on icon "button" at bounding box center [333, 288] width 13 height 13
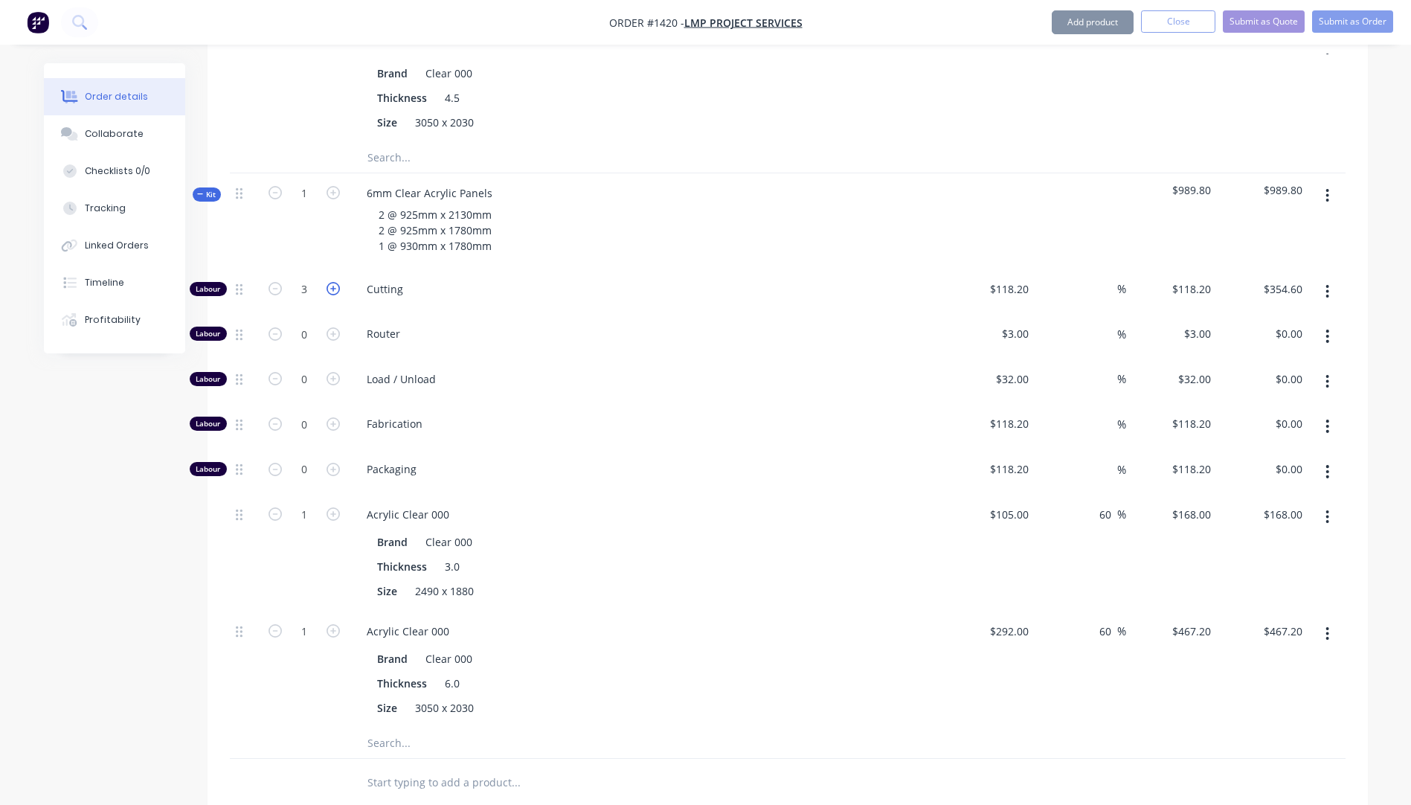
type input "4"
type input "$472.80"
click at [1002, 278] on input "118.2" at bounding box center [1017, 289] width 34 height 22
type input "$10.00"
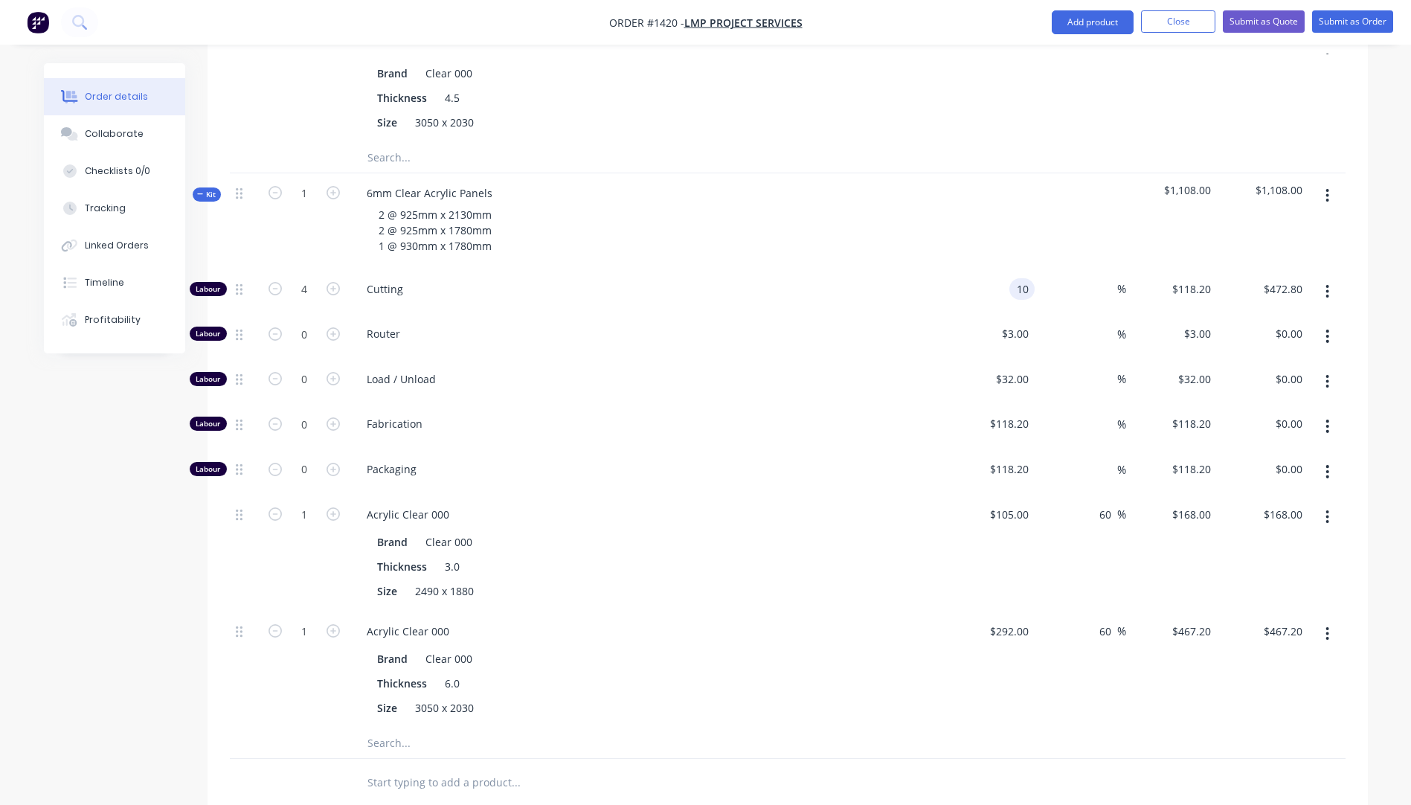
type input "$40.00"
click at [900, 314] on div "Router" at bounding box center [646, 336] width 595 height 45
click at [338, 282] on icon "button" at bounding box center [333, 288] width 13 height 13
type input "5"
type input "$50.00"
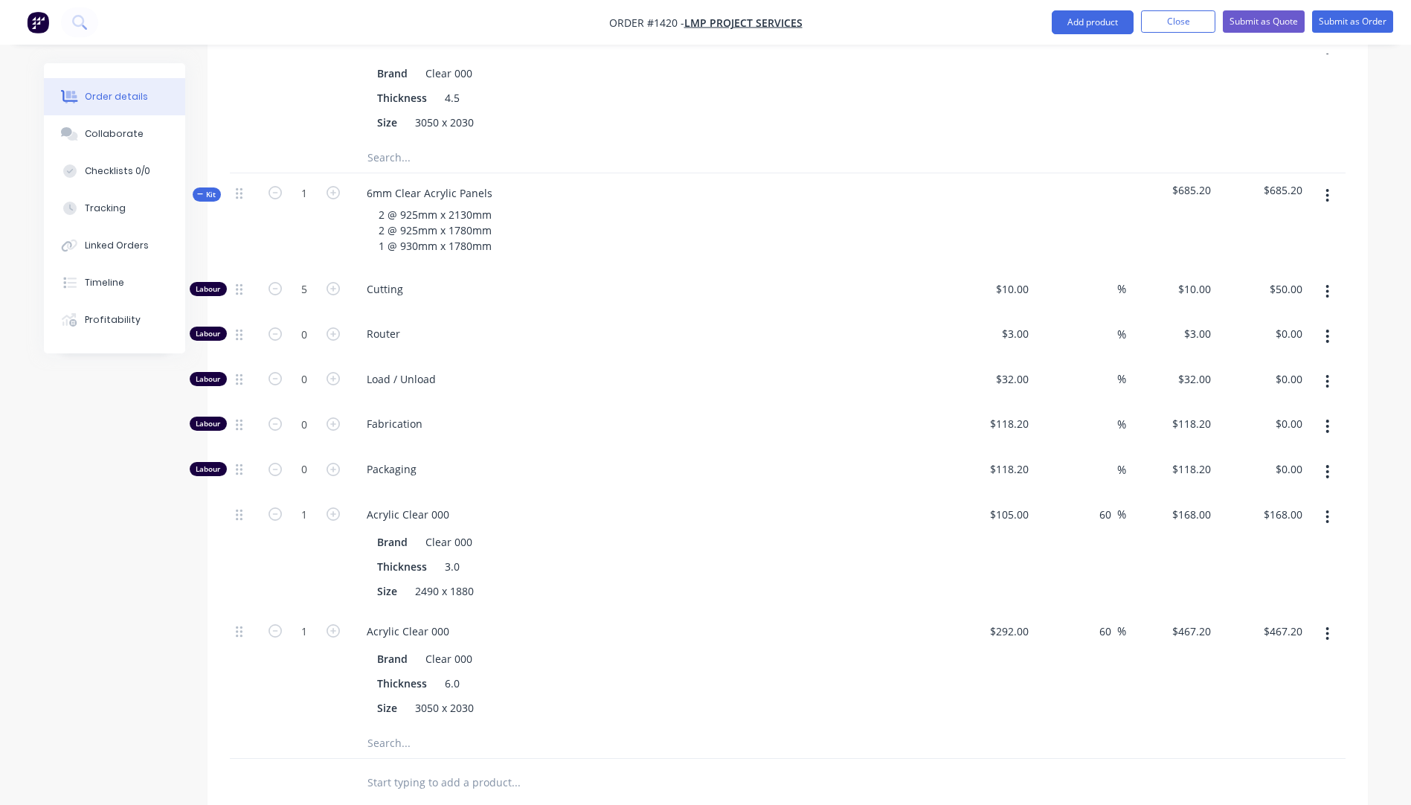
click at [661, 359] on div "Load / Unload" at bounding box center [646, 381] width 595 height 45
click at [278, 282] on icon "button" at bounding box center [275, 288] width 13 height 13
type input "4"
type input "$40.00"
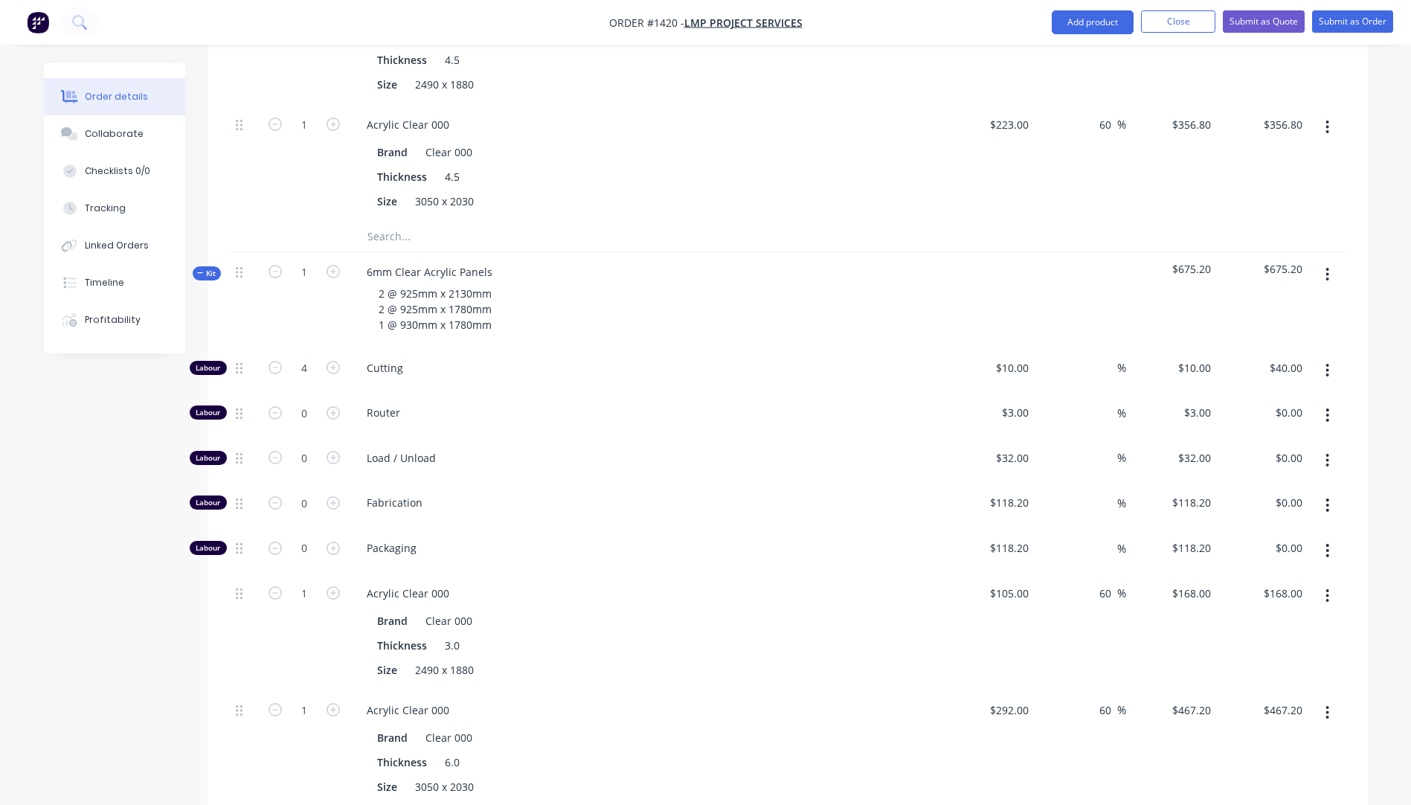
scroll to position [1032, 0]
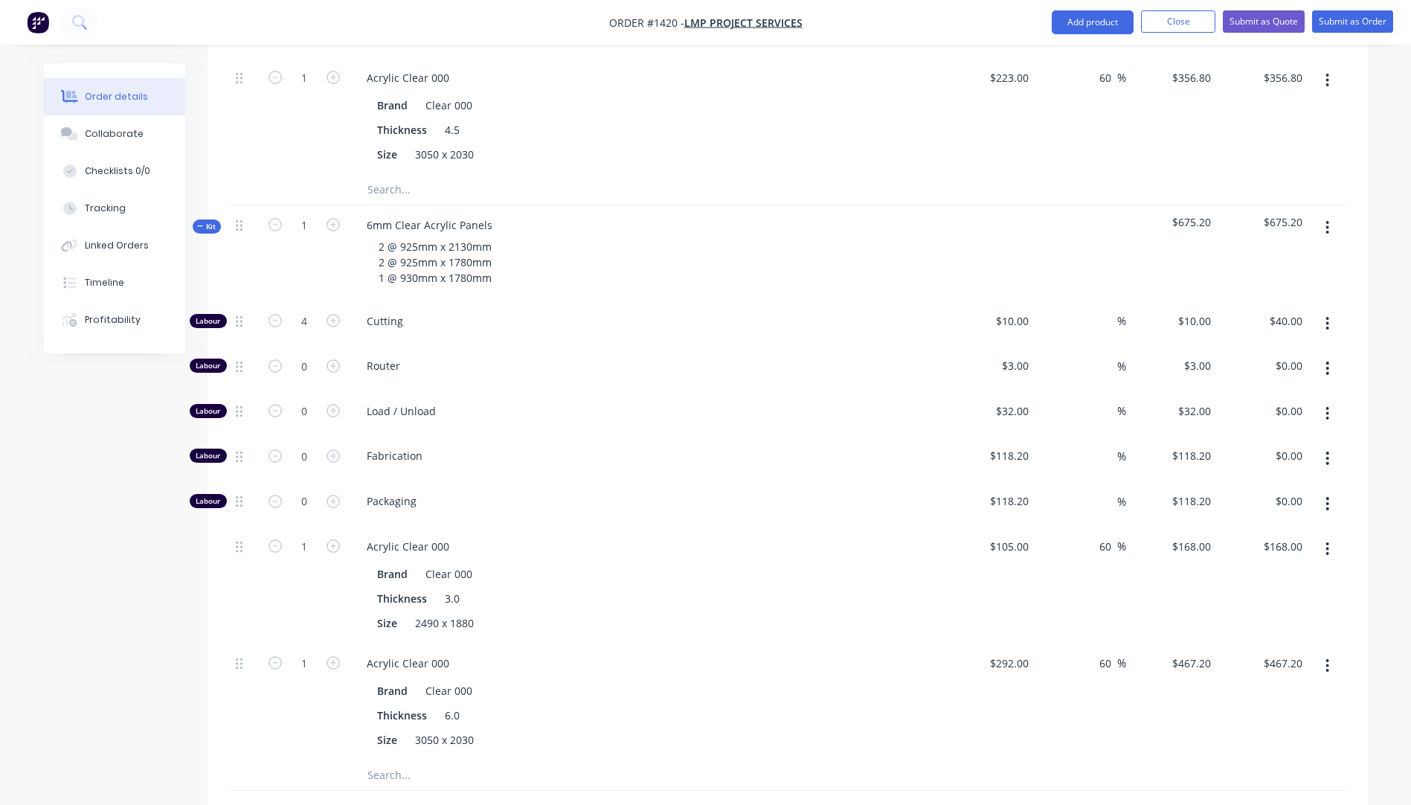
click at [1330, 536] on button "button" at bounding box center [1327, 549] width 35 height 27
click at [1268, 637] on div "Delete" at bounding box center [1275, 648] width 115 height 22
click at [1329, 536] on button "button" at bounding box center [1327, 549] width 35 height 27
click at [1251, 637] on div "Delete" at bounding box center [1275, 648] width 115 height 22
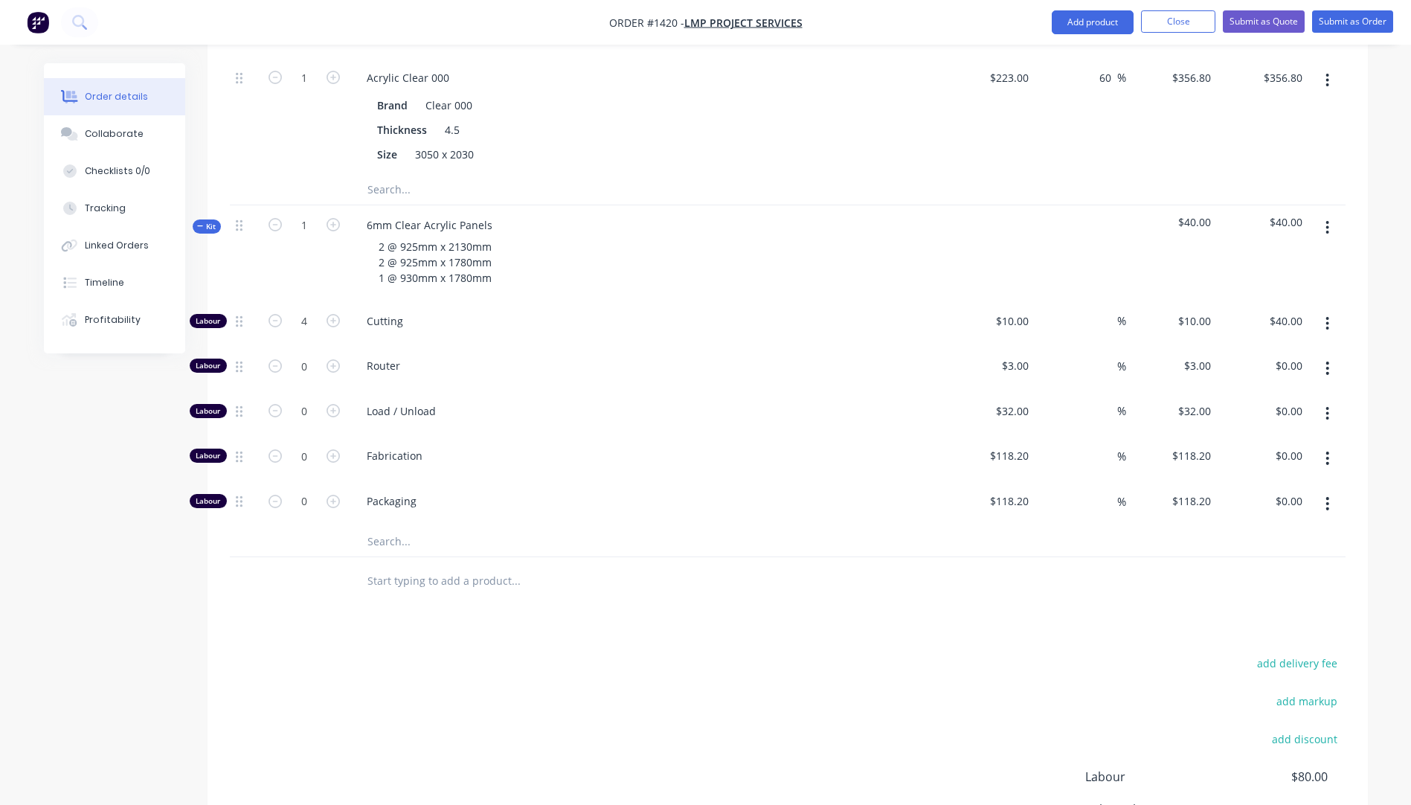
click at [393, 527] on input "text" at bounding box center [516, 542] width 298 height 30
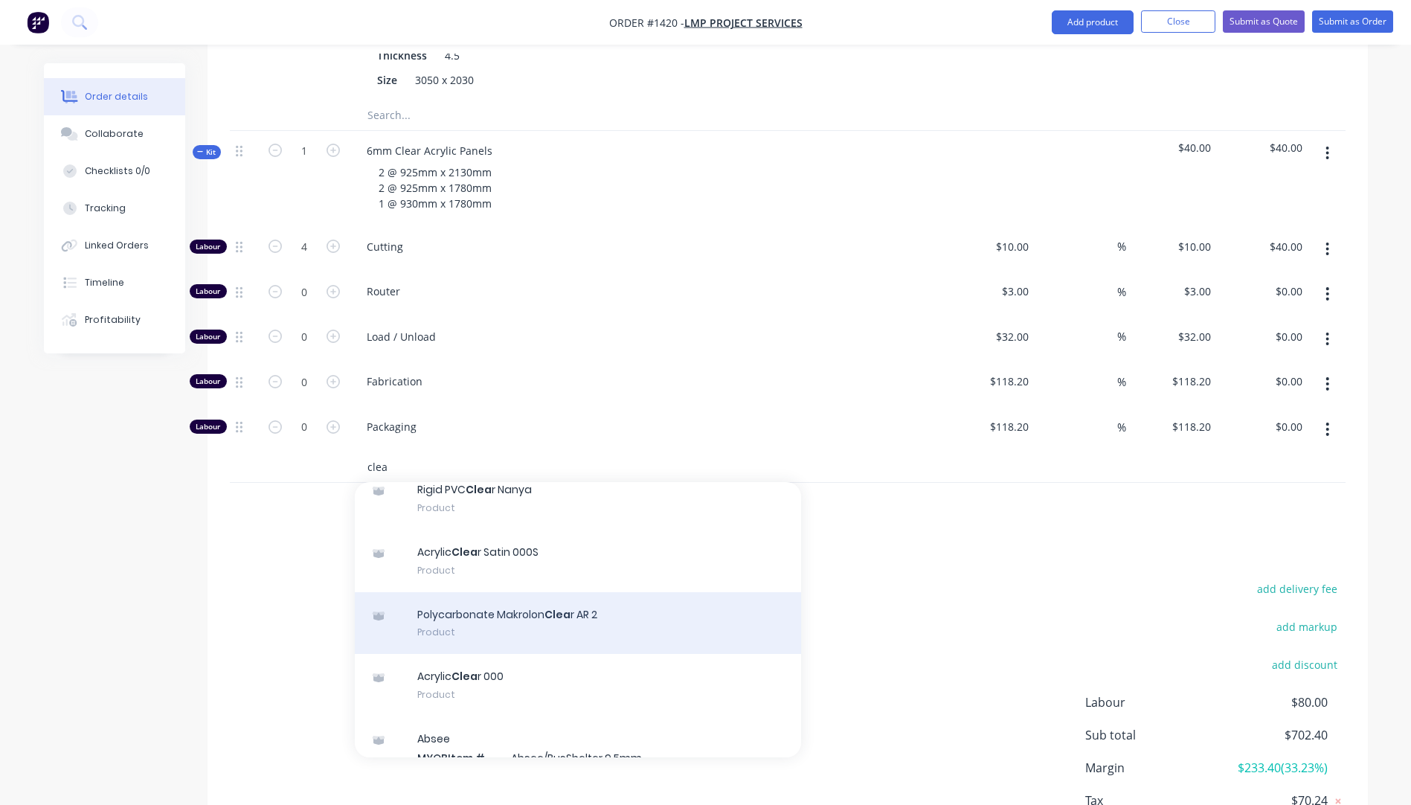
scroll to position [223, 0]
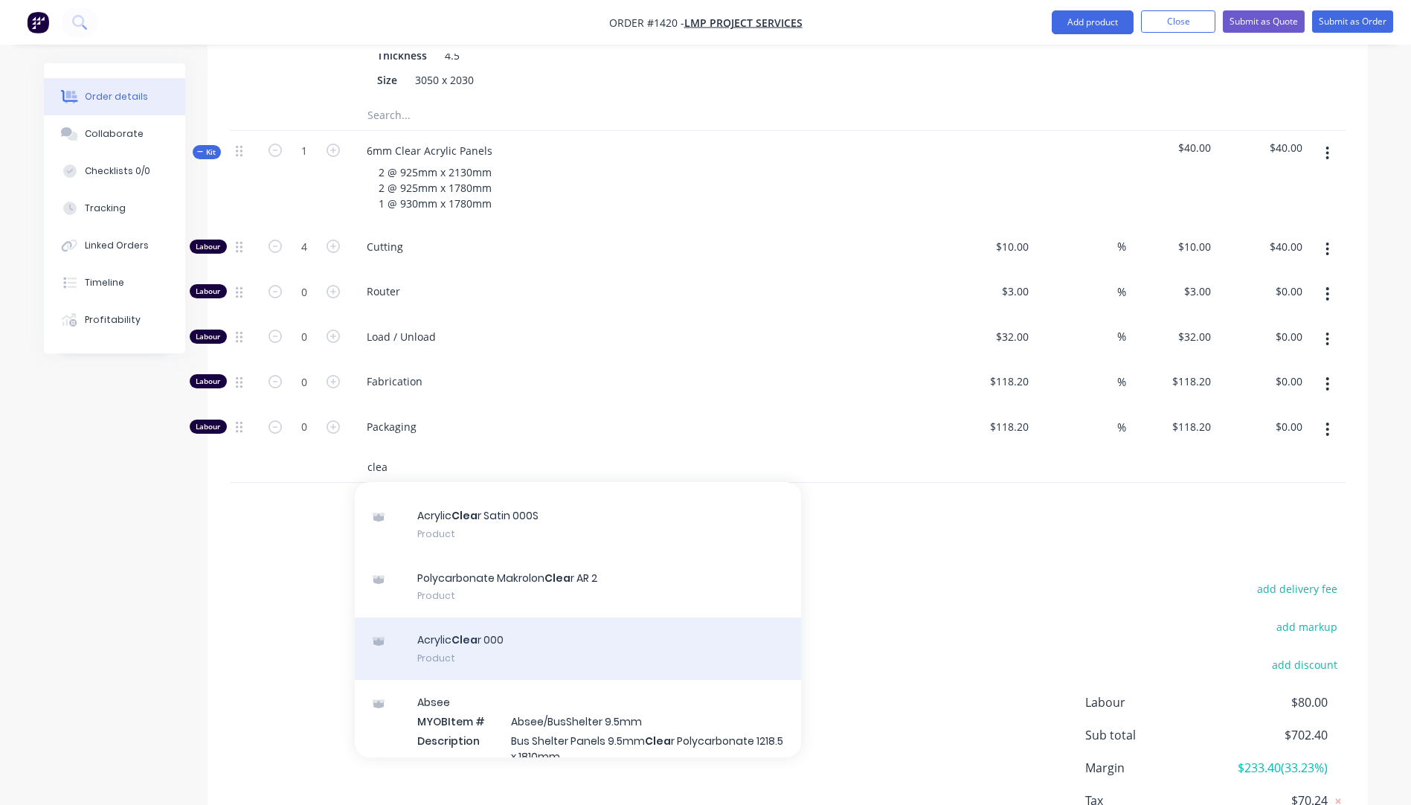
type input "clea"
click at [462, 617] on div "Acrylic Clea r 000 Product" at bounding box center [578, 648] width 446 height 62
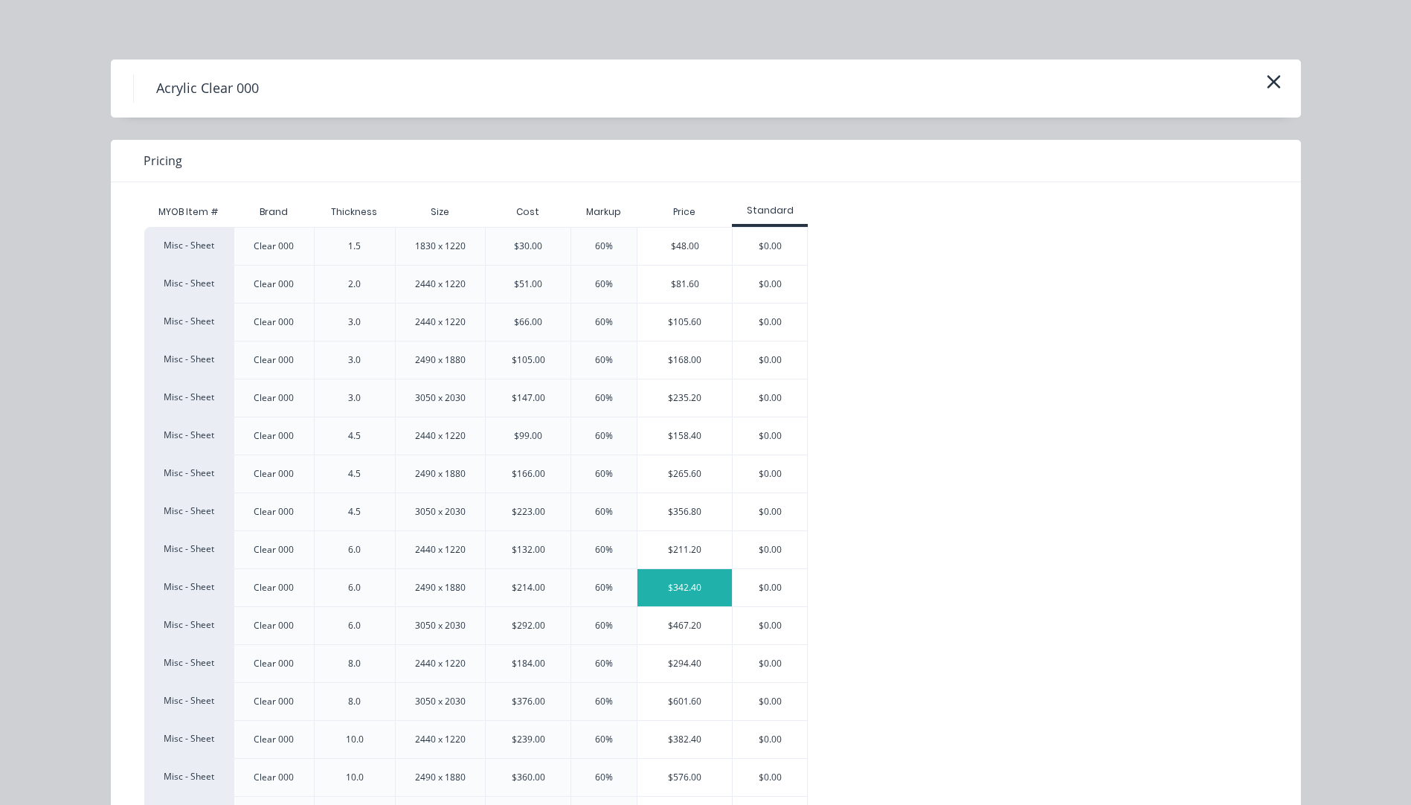
click at [692, 593] on div "$342.40" at bounding box center [684, 587] width 94 height 37
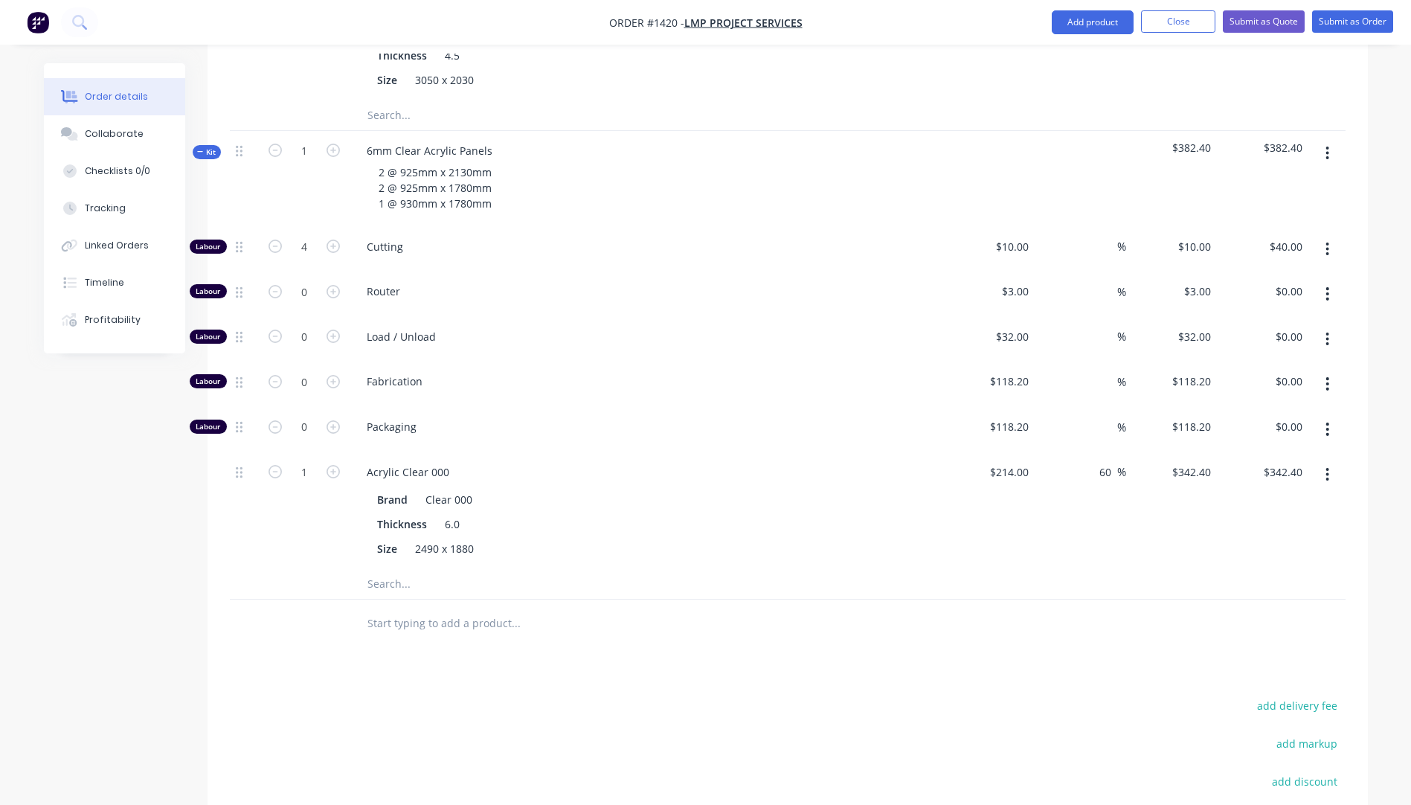
click at [377, 569] on input "text" at bounding box center [516, 584] width 298 height 30
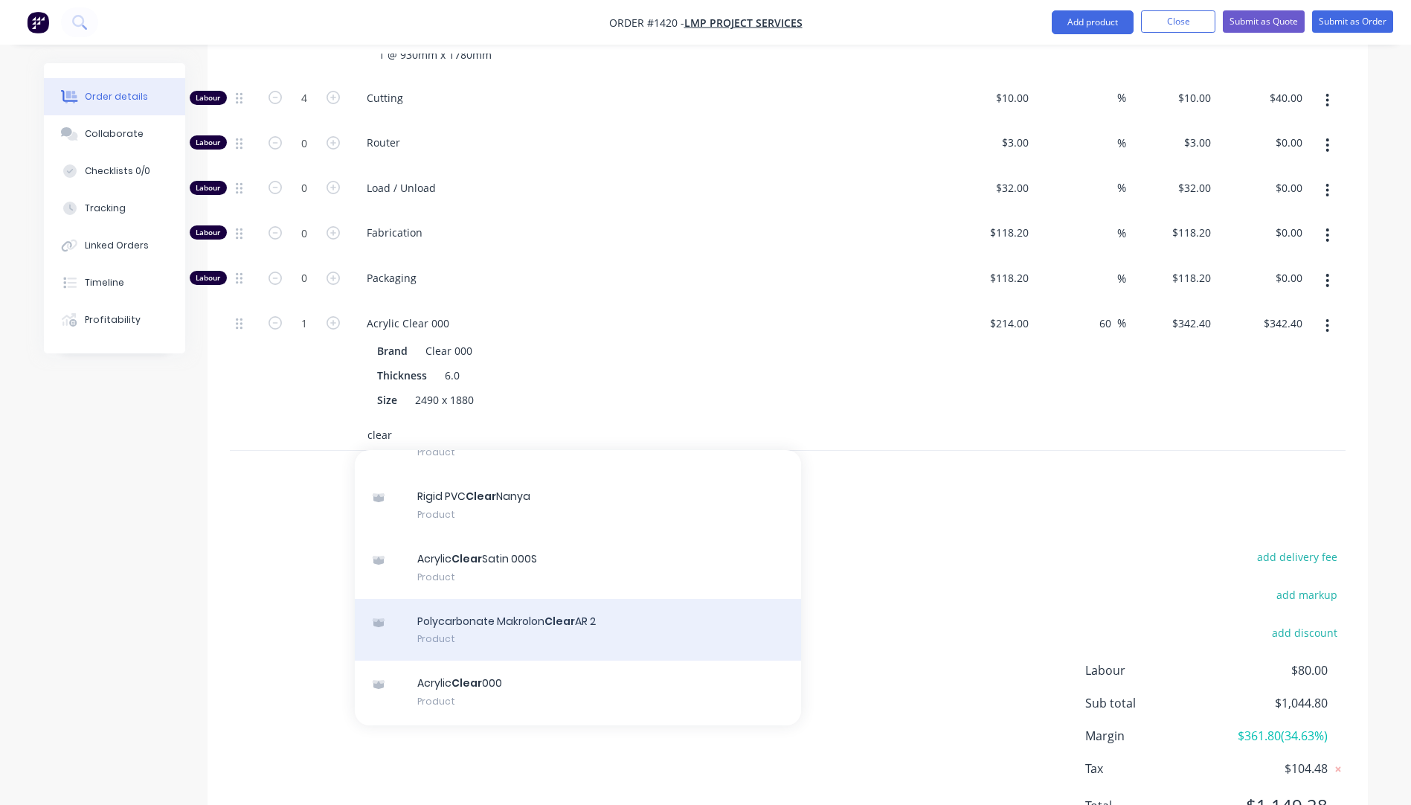
scroll to position [149, 0]
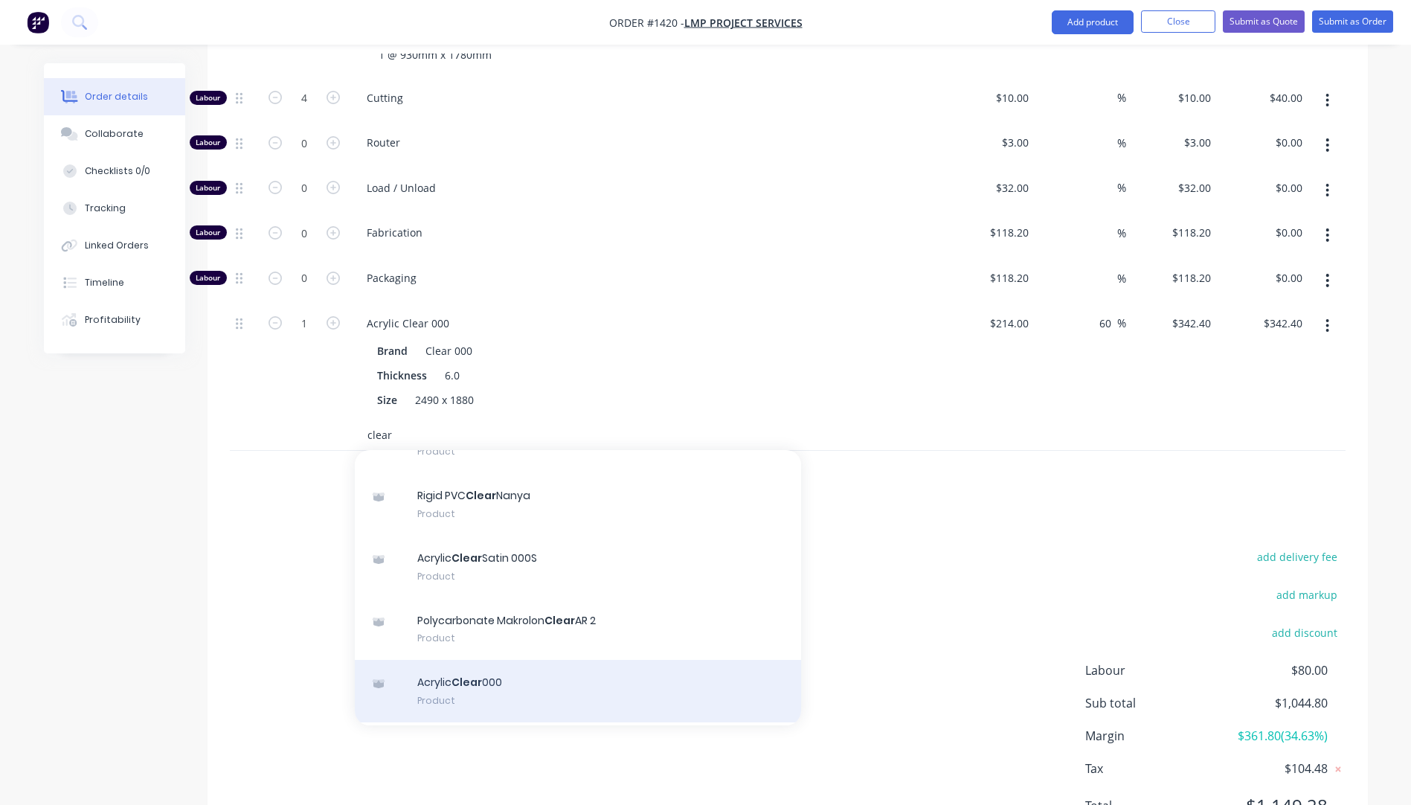
type input "clear"
click at [466, 660] on div "Acrylic Clear 000 Product" at bounding box center [578, 691] width 446 height 62
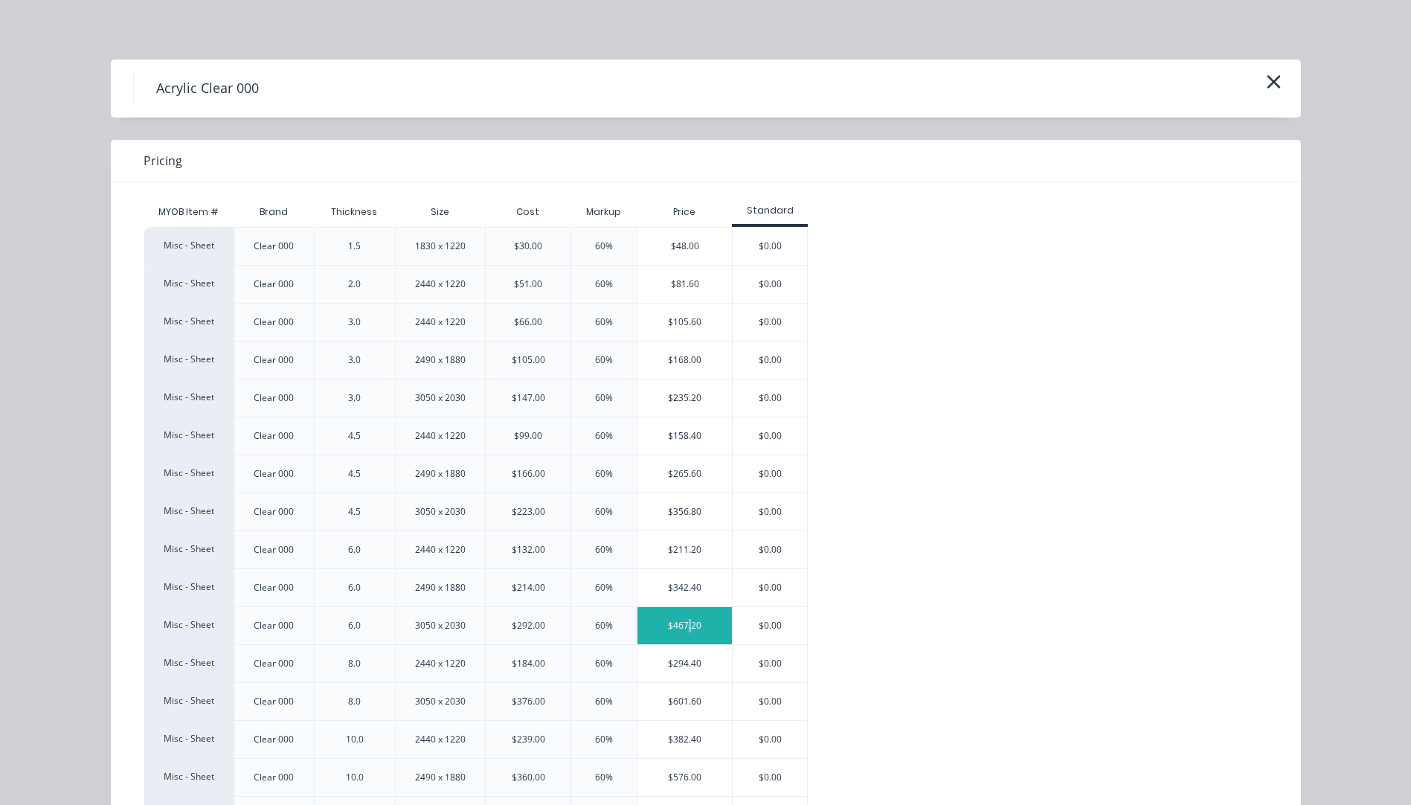
click at [684, 623] on div "$467.20" at bounding box center [684, 625] width 94 height 37
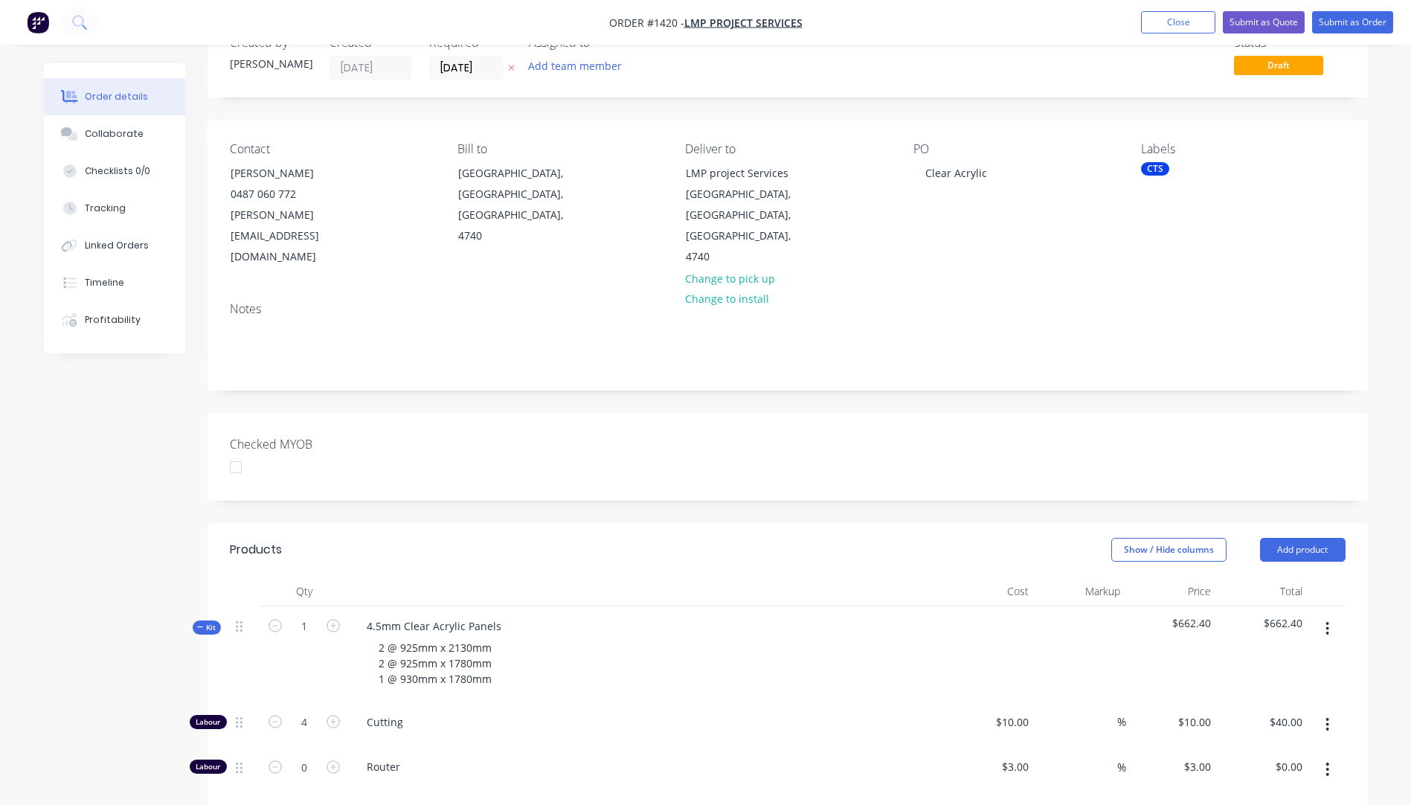
scroll to position [0, 0]
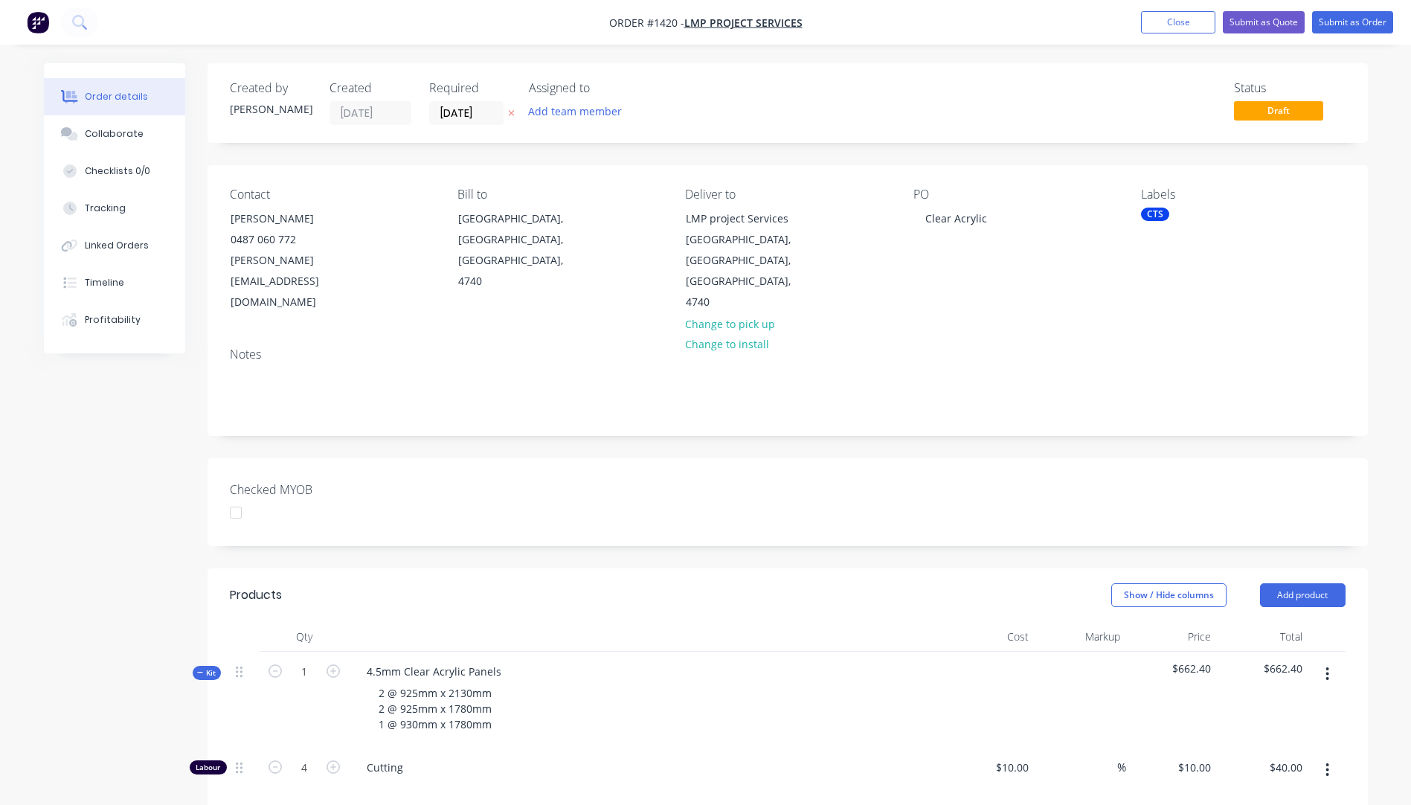
click at [509, 114] on icon at bounding box center [511, 113] width 7 height 9
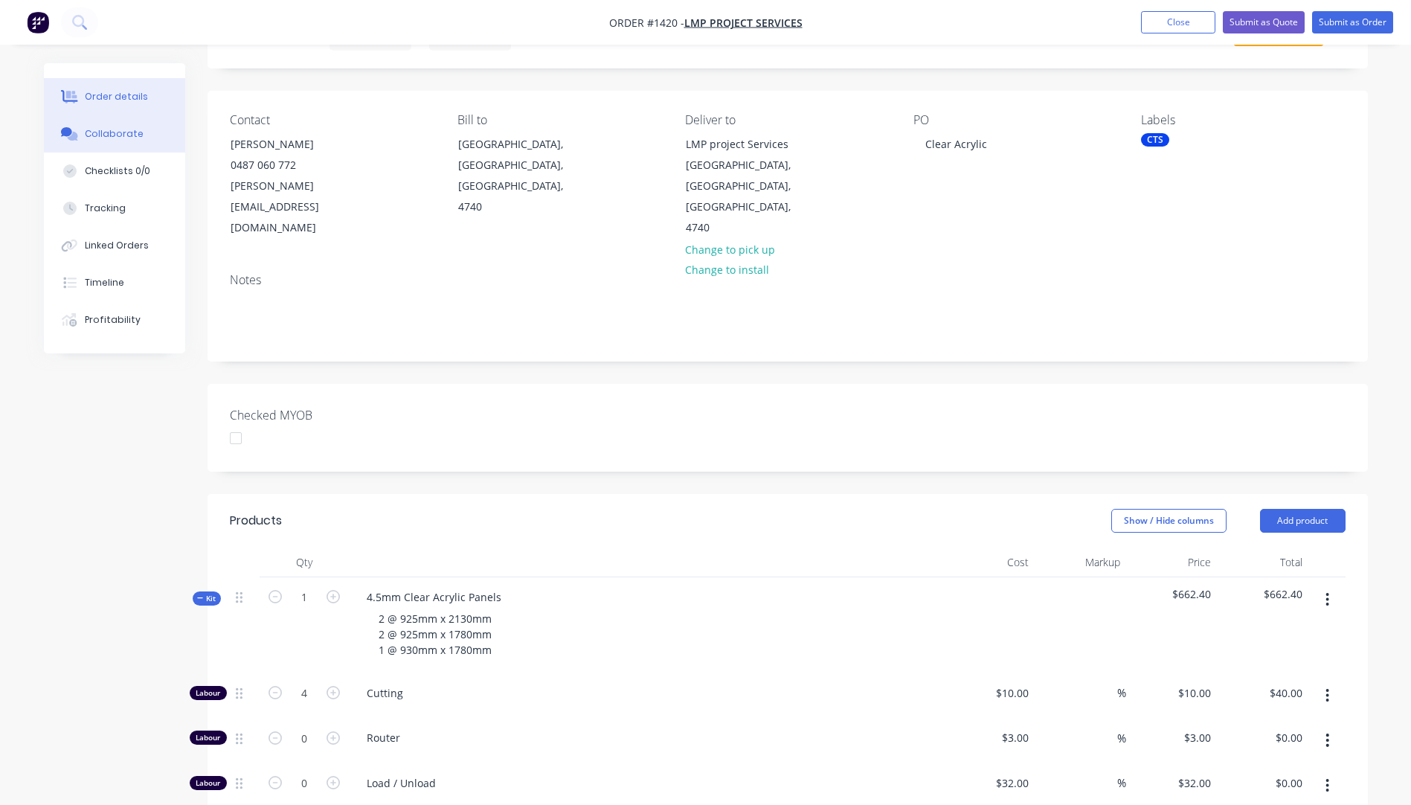
click at [114, 132] on div "Collaborate" at bounding box center [114, 133] width 59 height 13
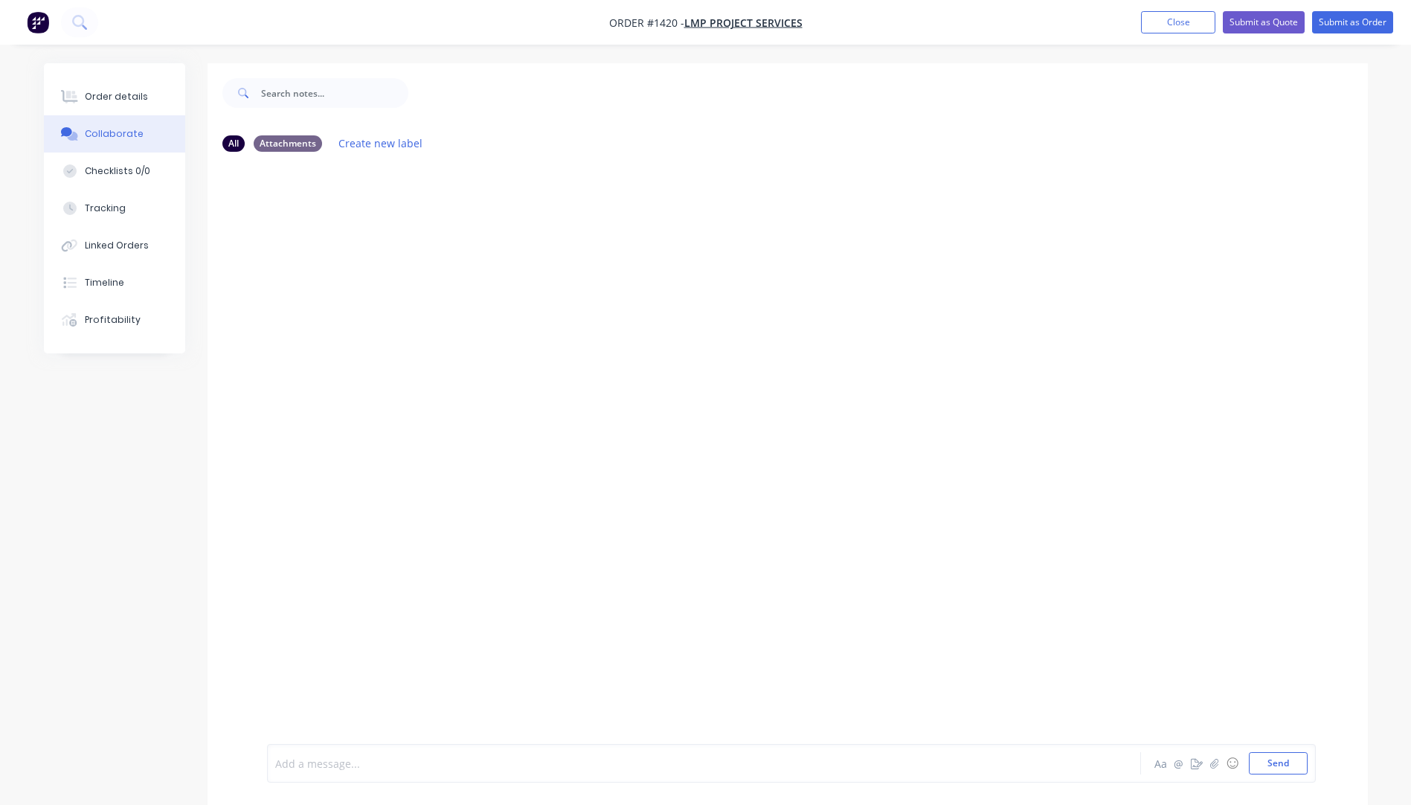
click at [388, 763] on div at bounding box center [663, 764] width 774 height 16
click at [1263, 770] on button "Send" at bounding box center [1278, 763] width 59 height 22
click at [1188, 22] on button "Close" at bounding box center [1178, 22] width 74 height 22
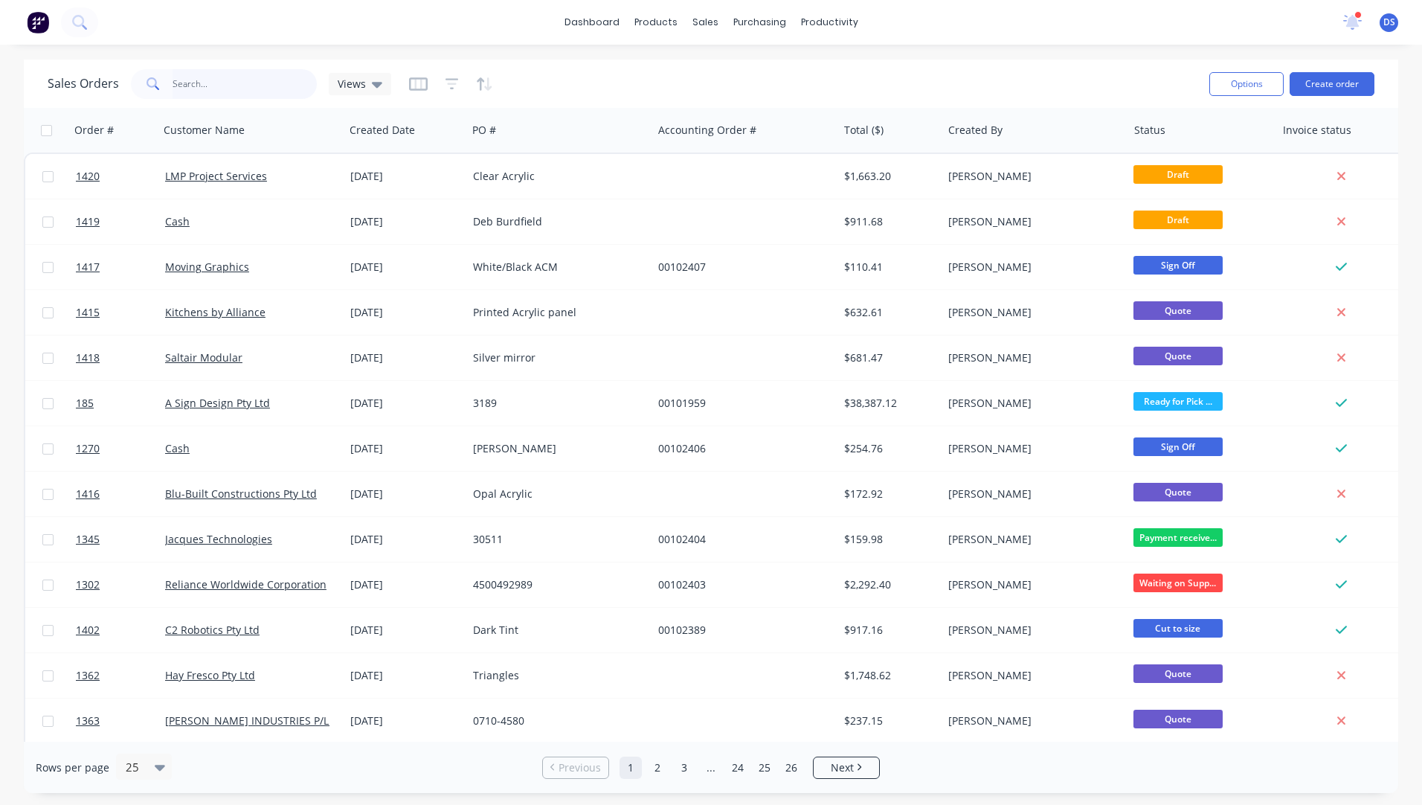
click at [226, 89] on input "text" at bounding box center [245, 84] width 145 height 30
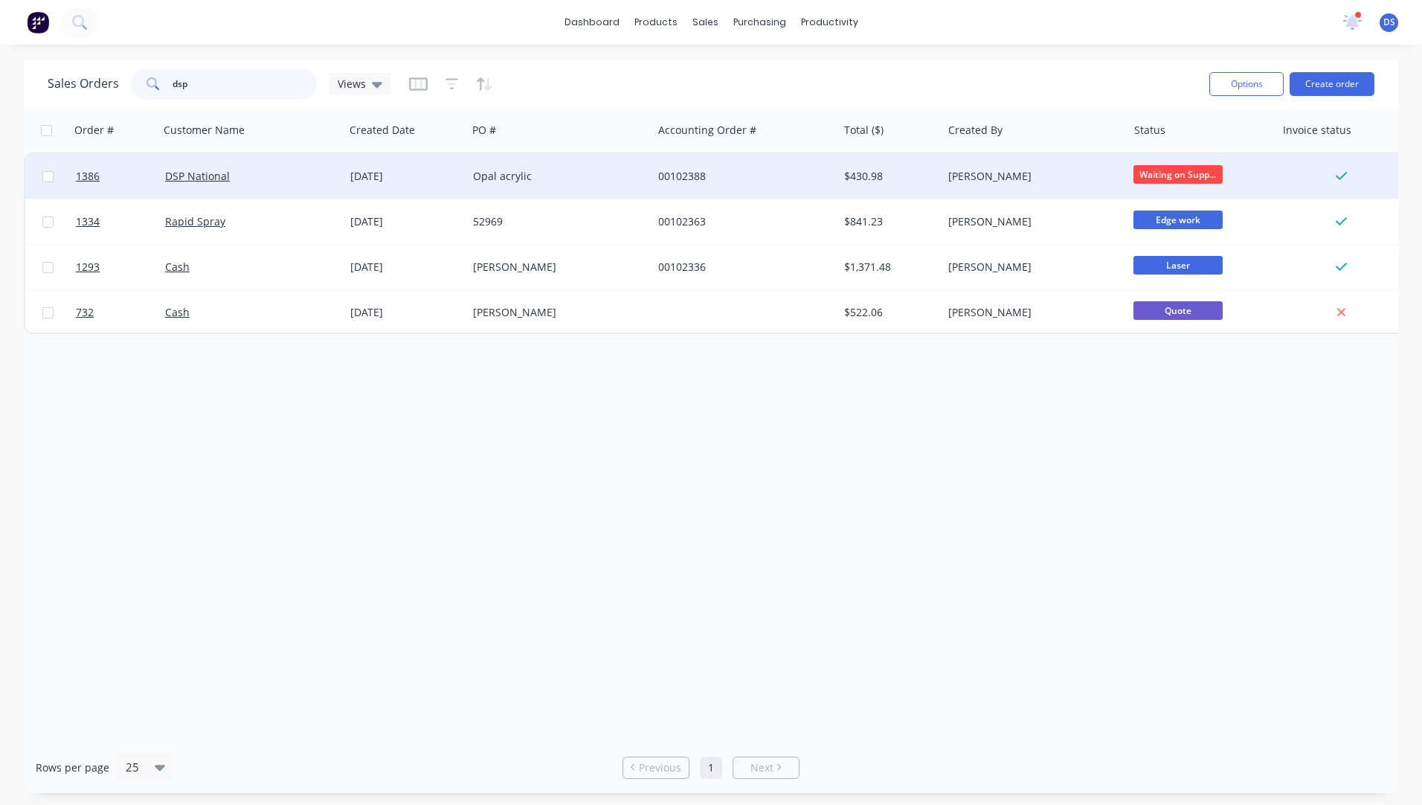
type input "dsp"
click at [401, 181] on div "[DATE]" at bounding box center [405, 176] width 111 height 15
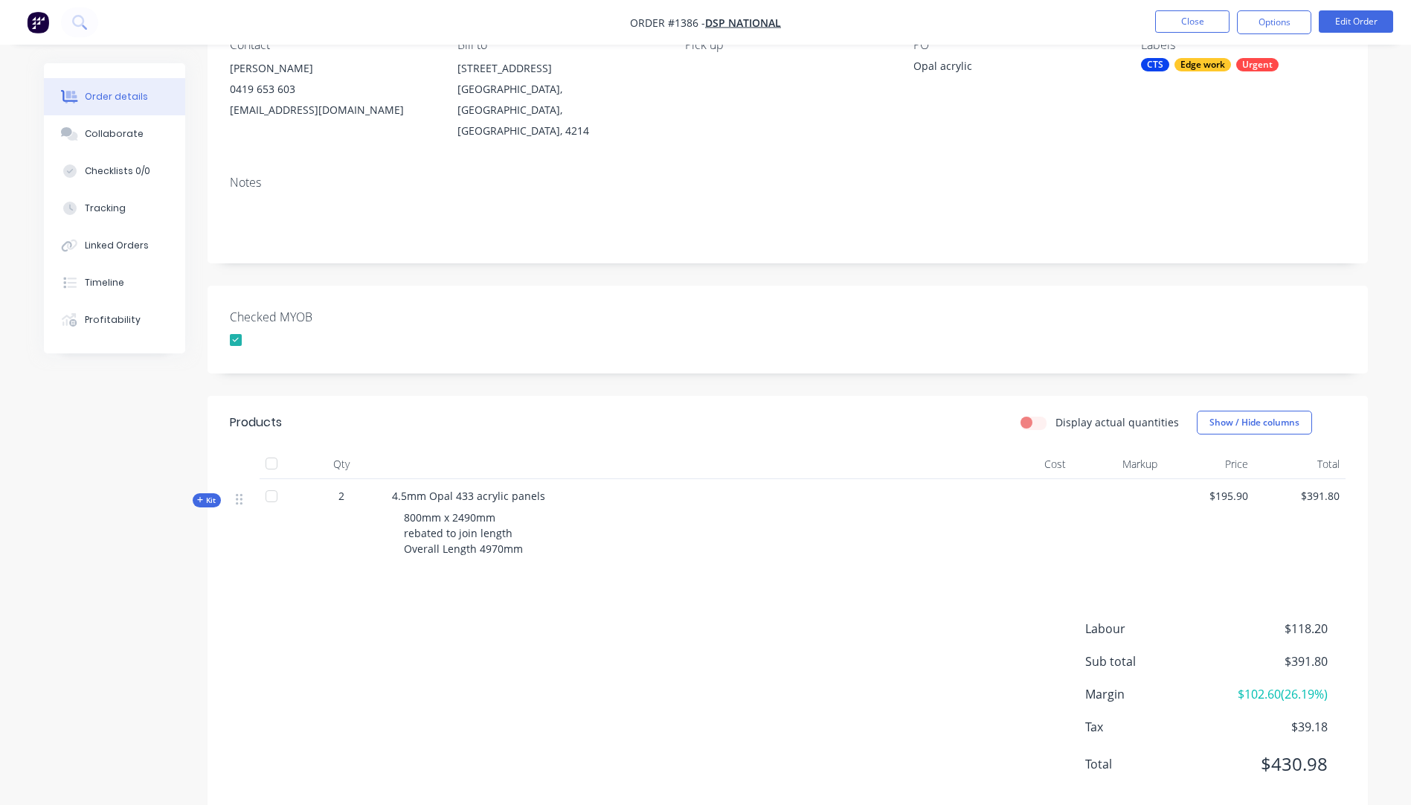
scroll to position [160, 0]
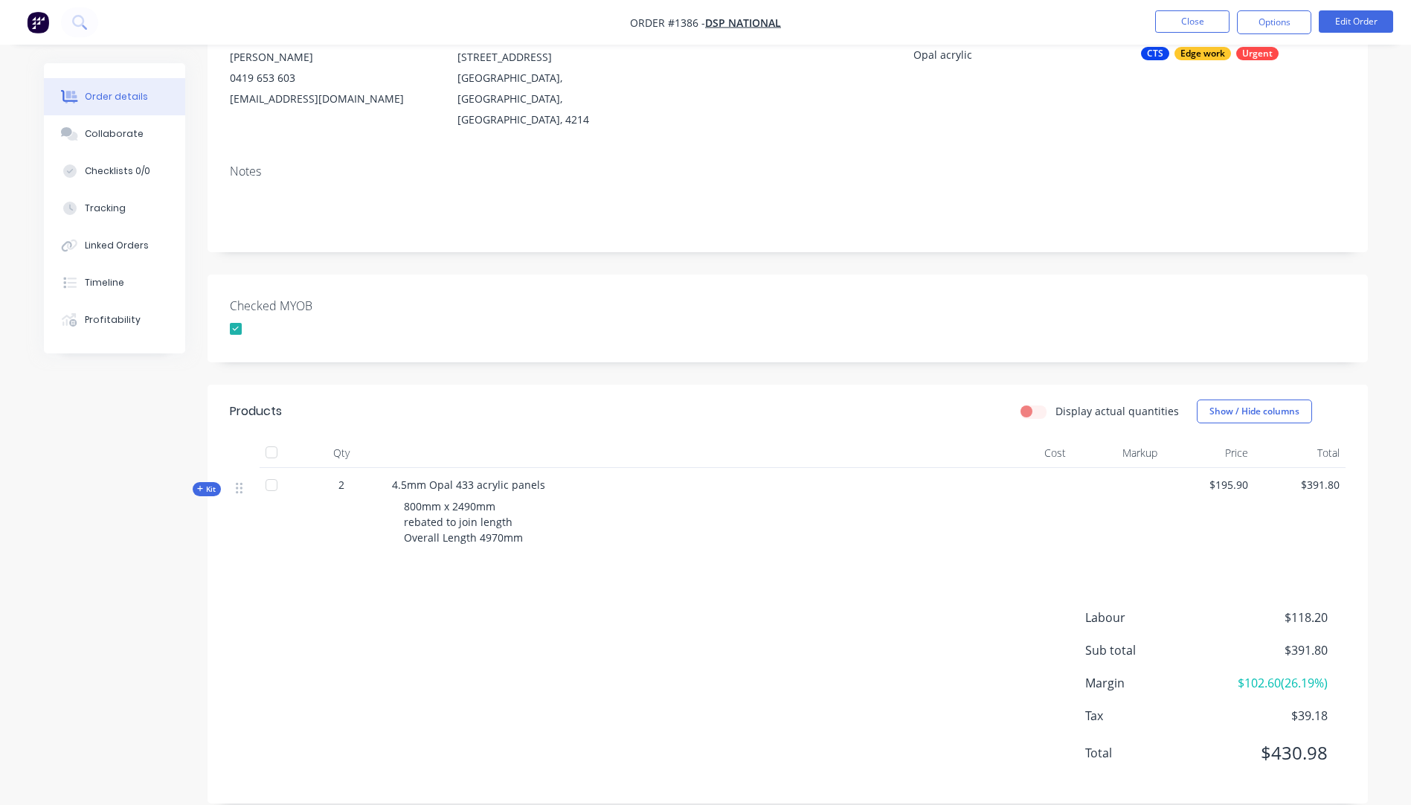
click at [196, 482] on div "Kit" at bounding box center [207, 489] width 28 height 14
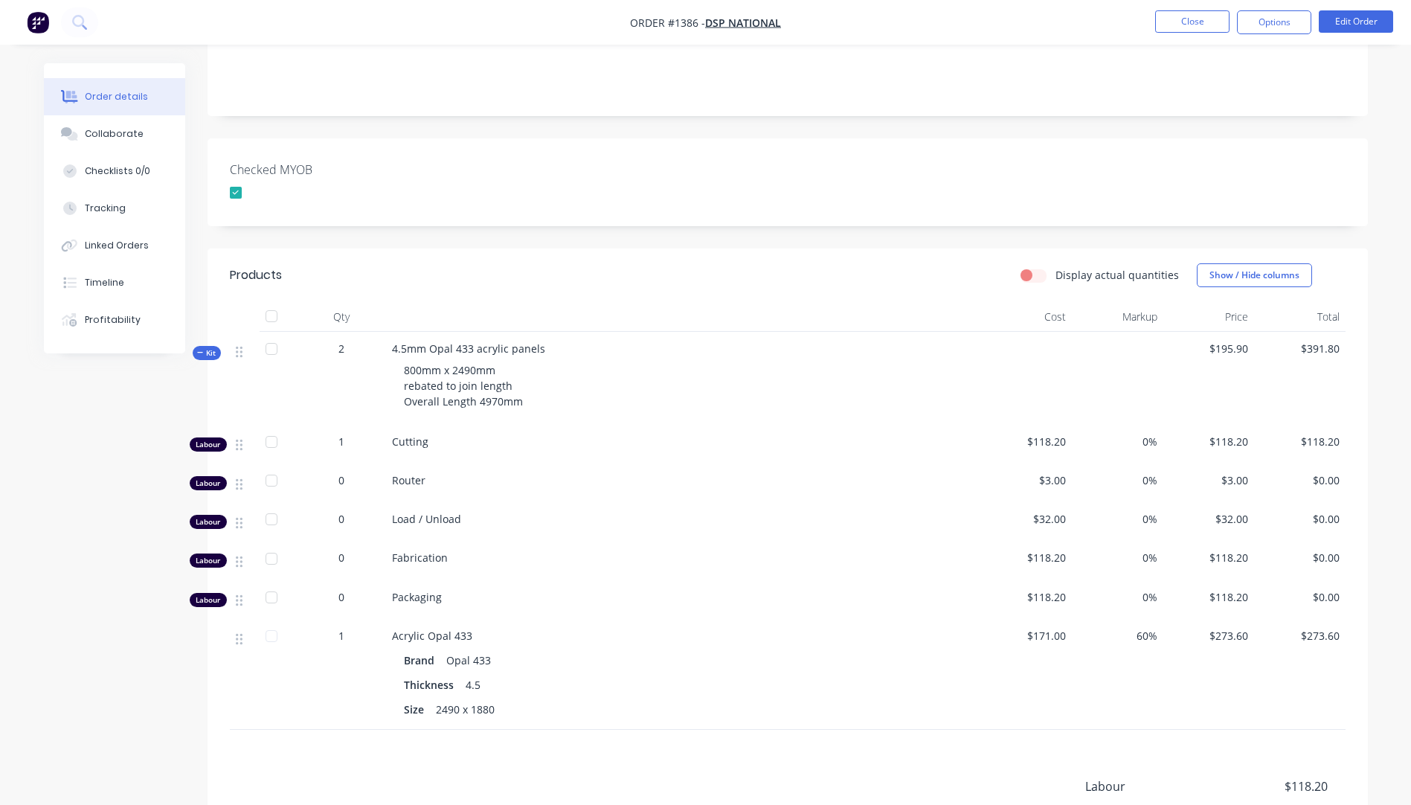
scroll to position [309, 0]
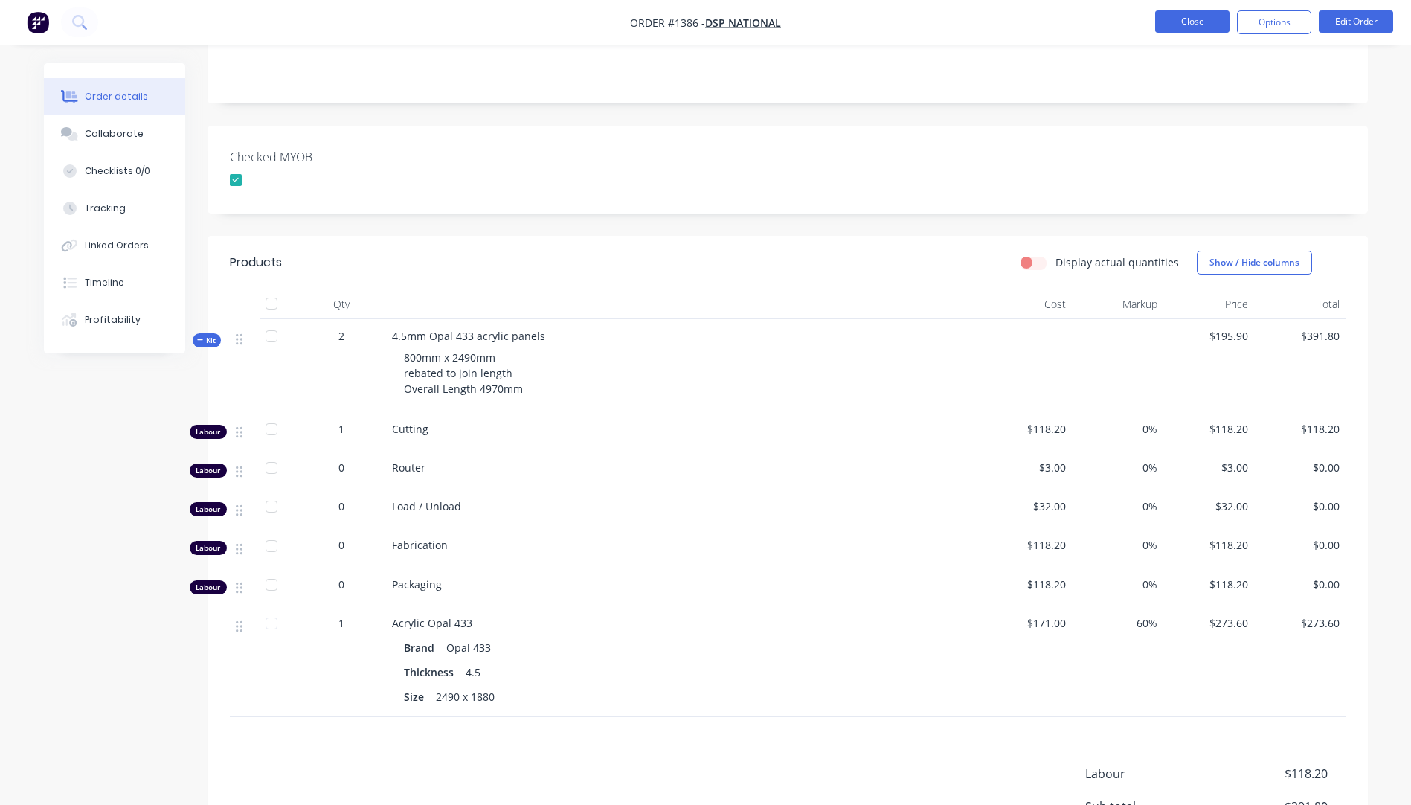
click at [1205, 23] on button "Close" at bounding box center [1192, 21] width 74 height 22
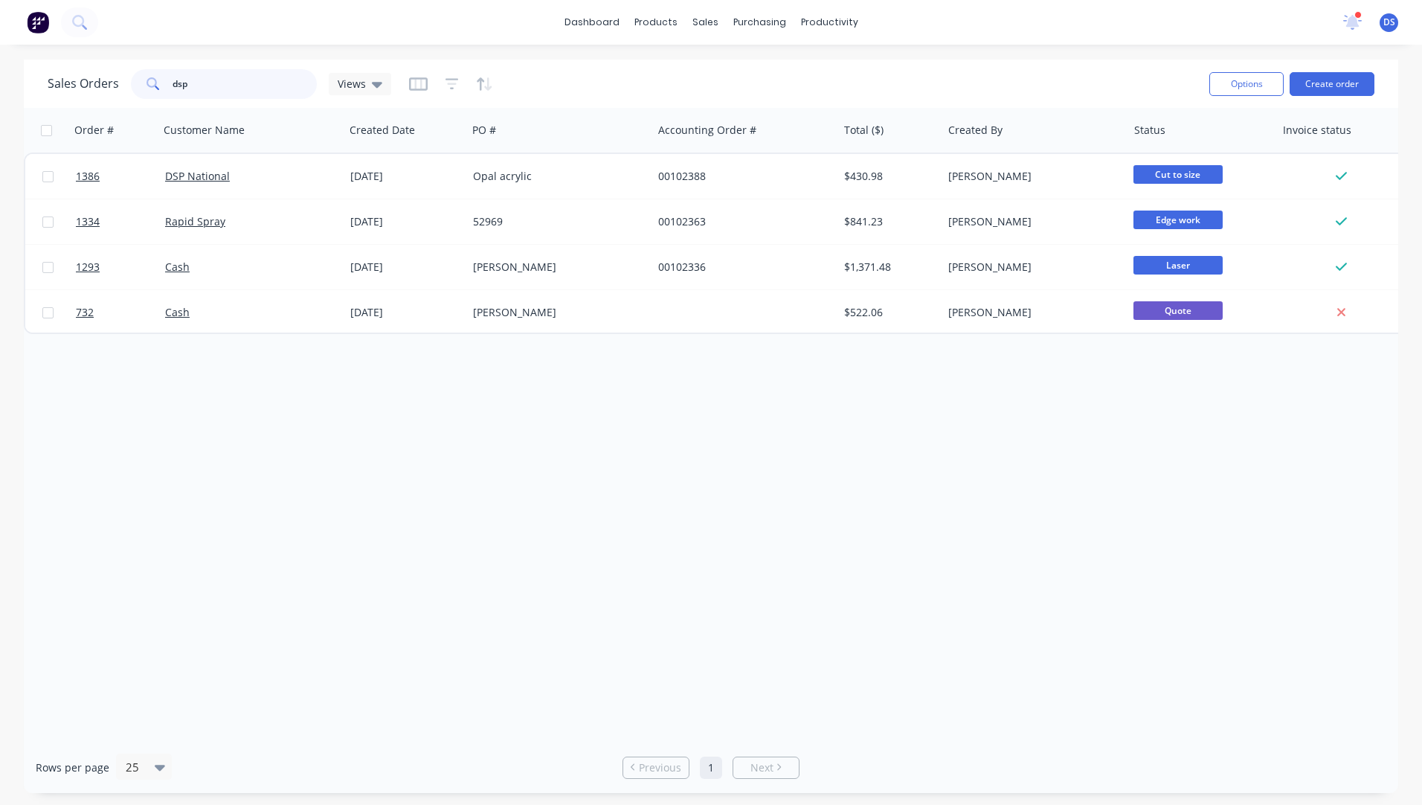
drag, startPoint x: 194, startPoint y: 83, endPoint x: 158, endPoint y: 82, distance: 36.5
click at [158, 82] on div "dsp" at bounding box center [224, 84] width 186 height 30
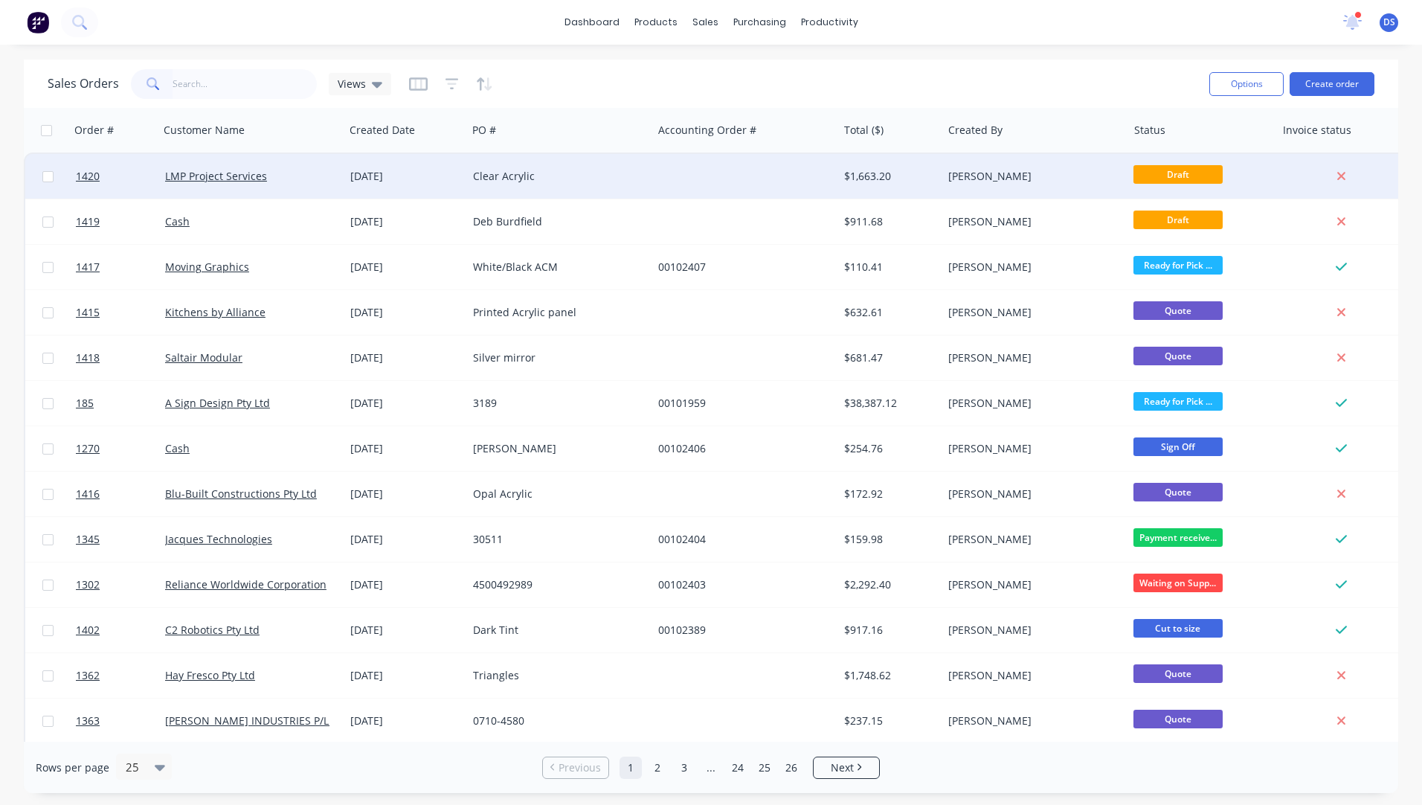
click at [498, 181] on div "Clear Acrylic" at bounding box center [555, 176] width 165 height 15
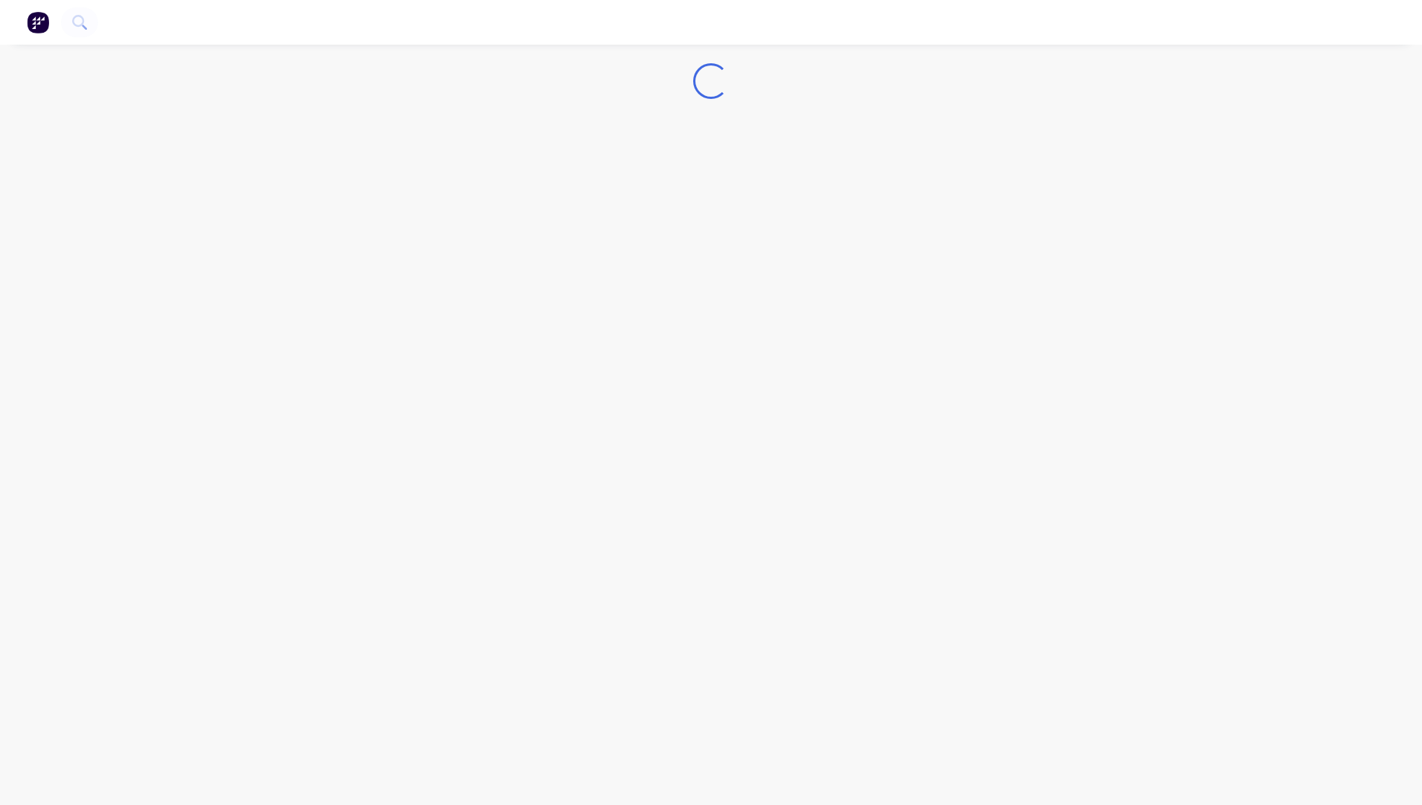
click at [498, 181] on div "Loading..." at bounding box center [711, 402] width 1422 height 805
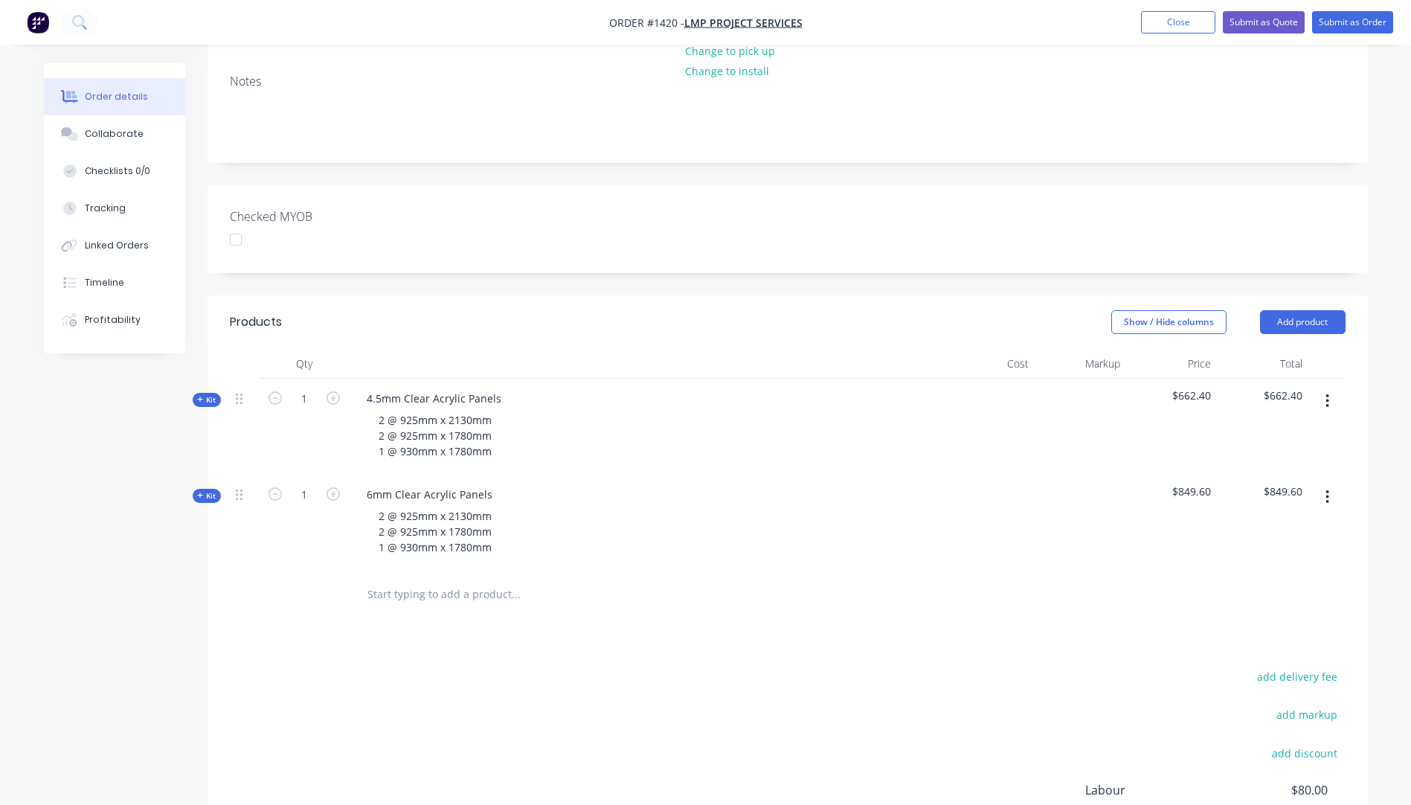
scroll to position [298, 0]
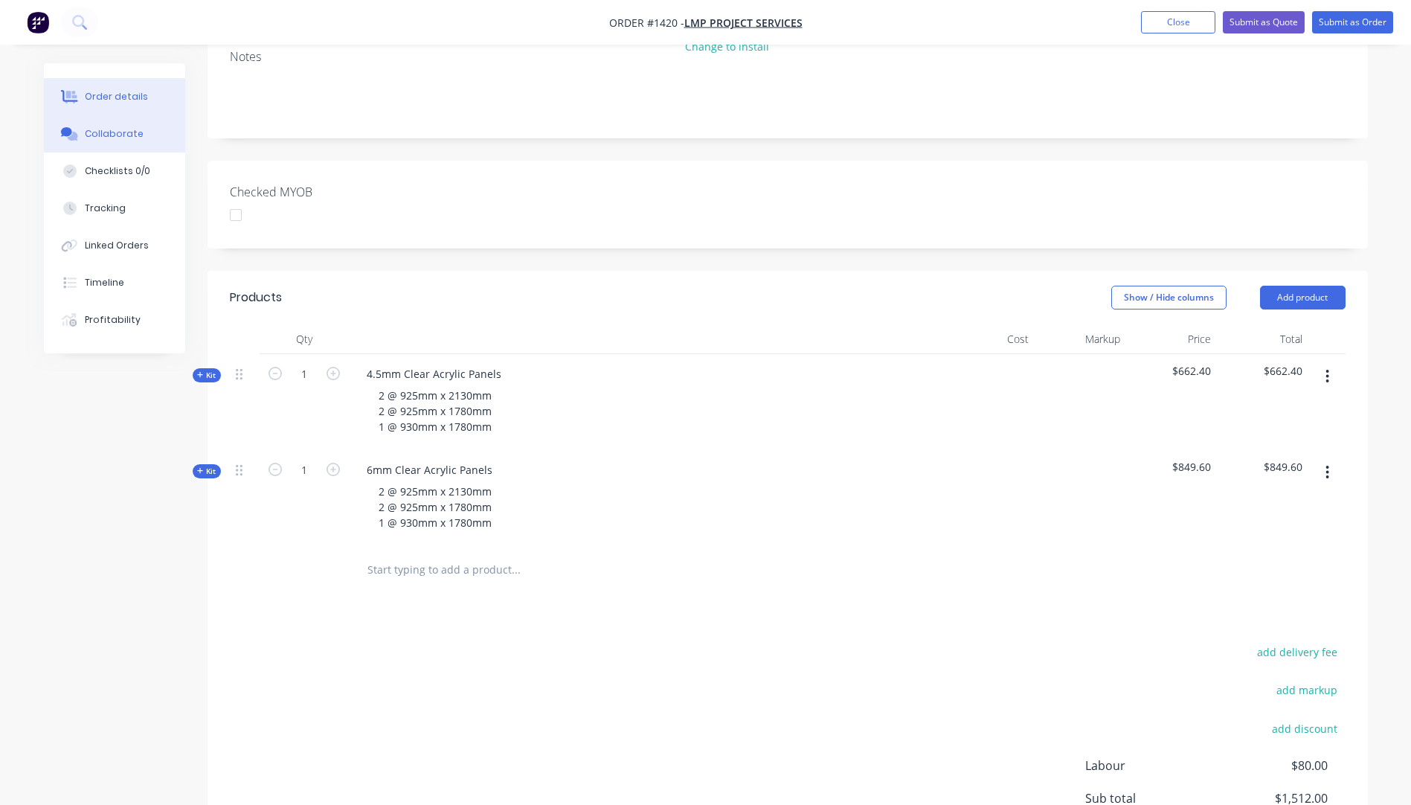
click at [112, 131] on div "Collaborate" at bounding box center [114, 133] width 59 height 13
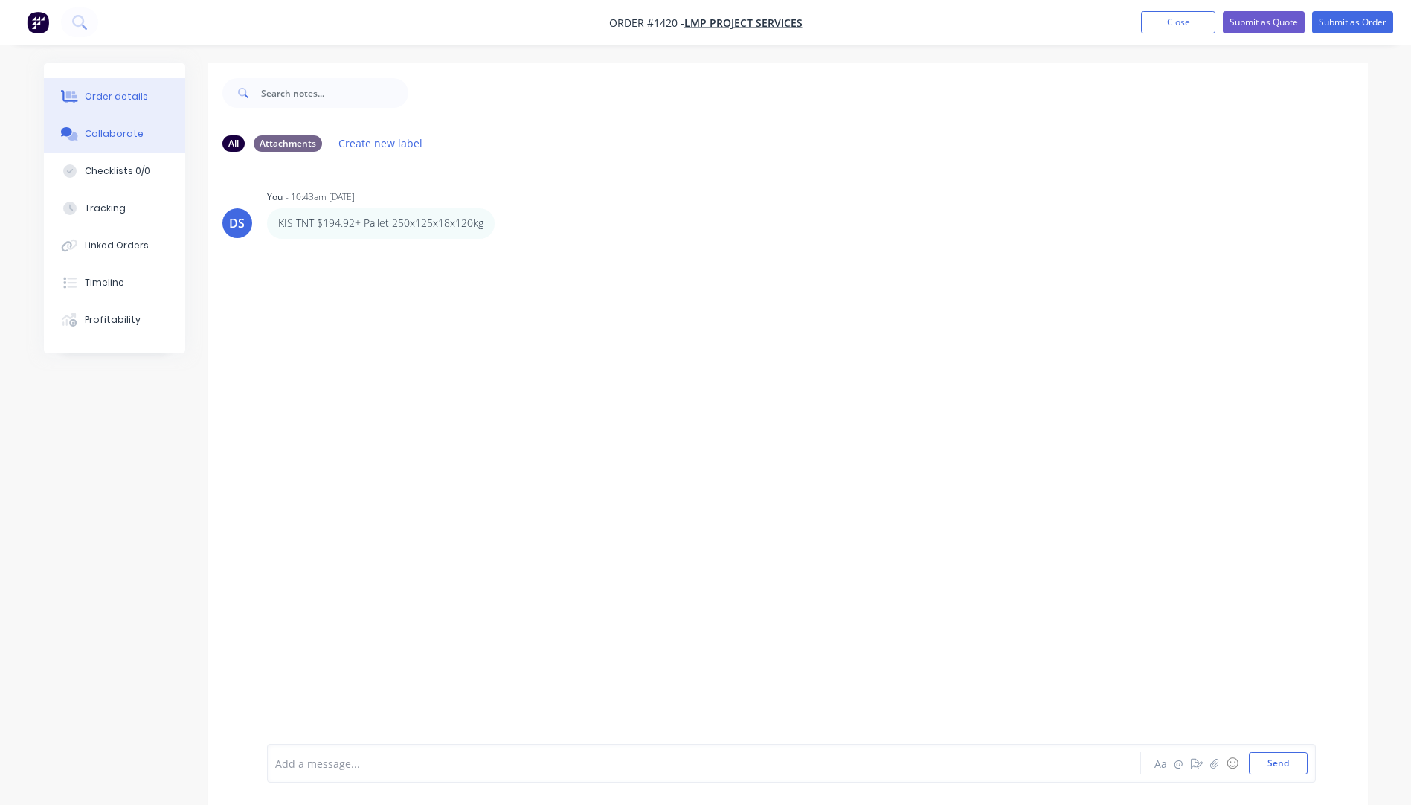
click at [99, 100] on div "Order details" at bounding box center [116, 96] width 63 height 13
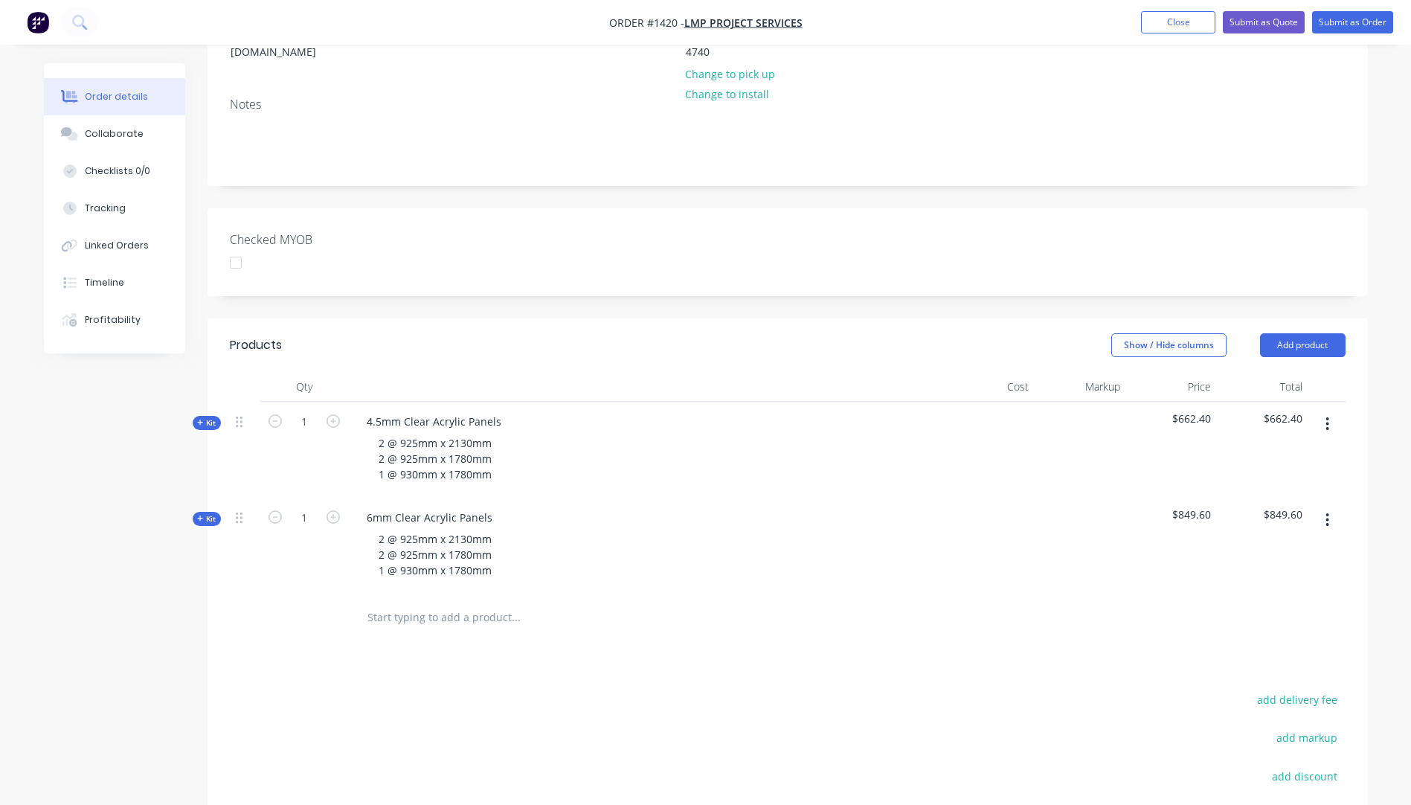
scroll to position [372, 0]
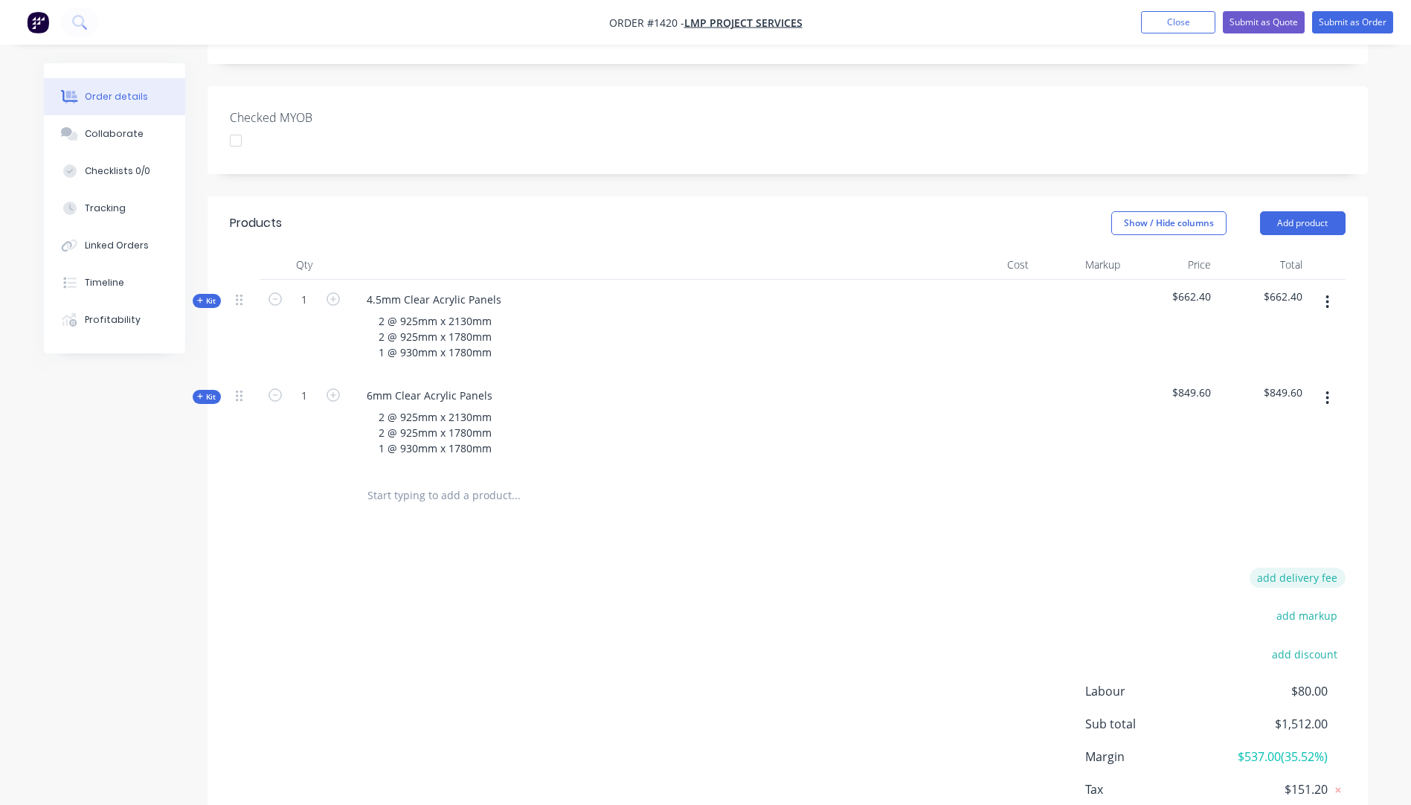
click at [1309, 568] on button "add delivery fee" at bounding box center [1298, 578] width 96 height 20
type input "259"
click at [991, 600] on div "Delivery fee Delivery fee Delivery fee name (Optional) 259 259 $0 add markup ad…" at bounding box center [788, 709] width 1116 height 283
click at [196, 390] on div "Kit" at bounding box center [207, 397] width 28 height 14
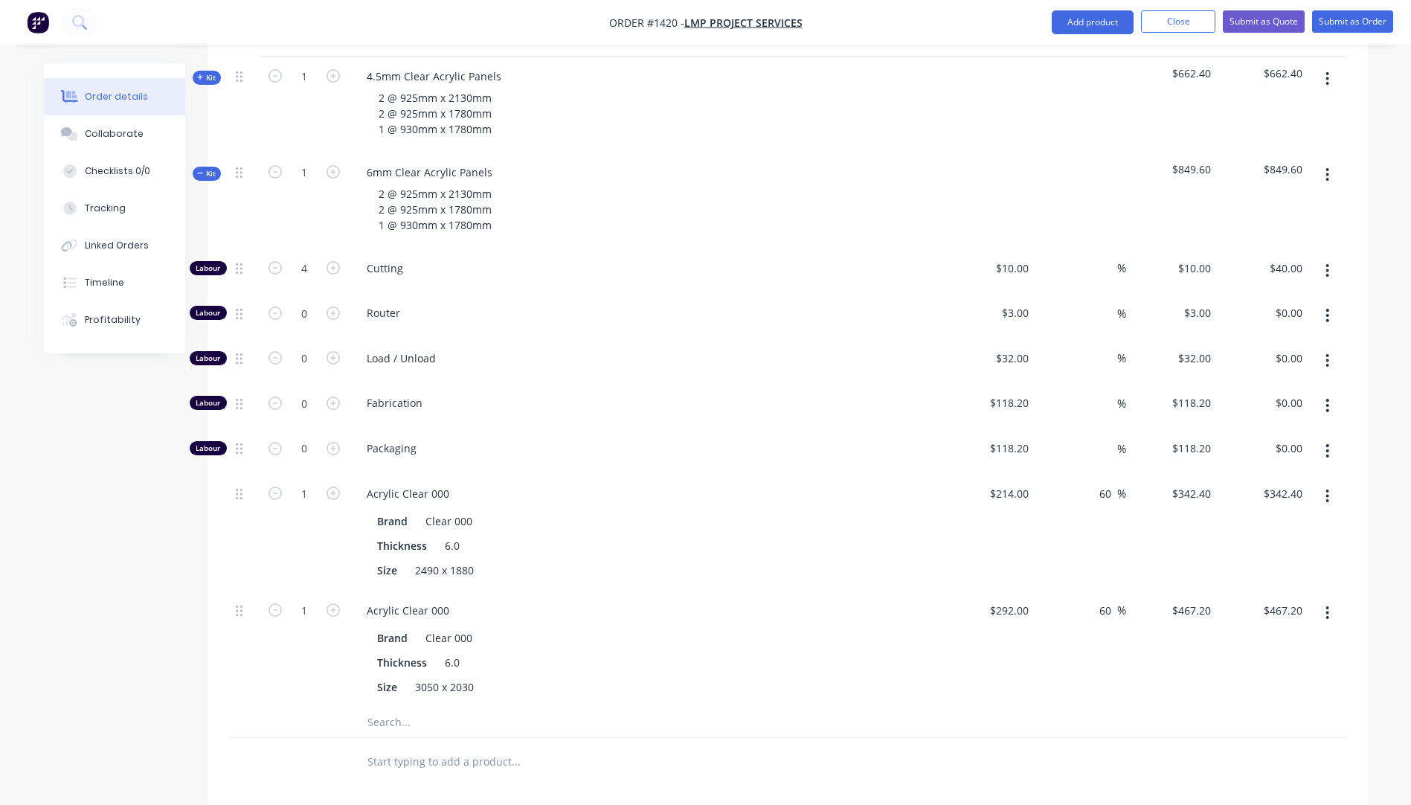
scroll to position [669, 0]
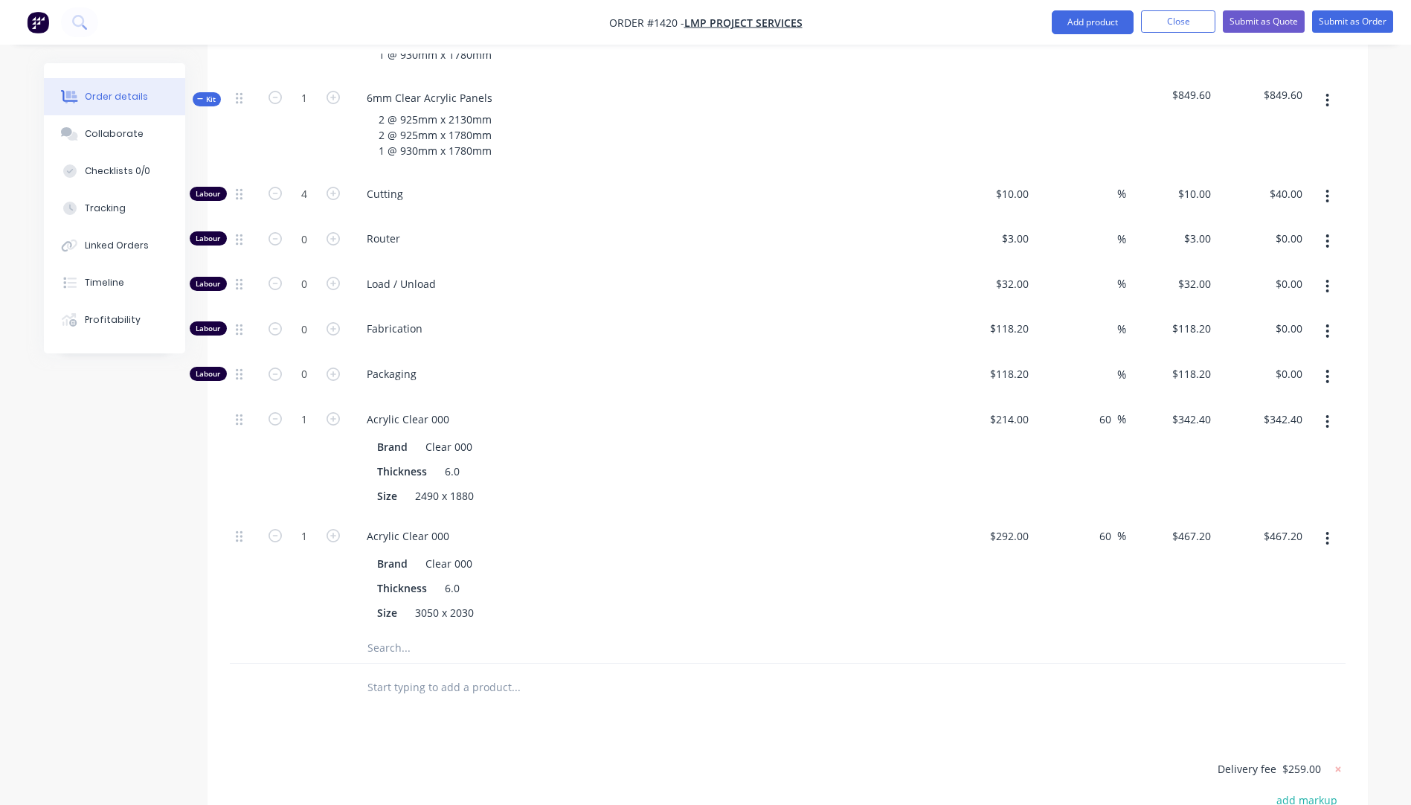
click at [393, 633] on input "text" at bounding box center [516, 648] width 298 height 30
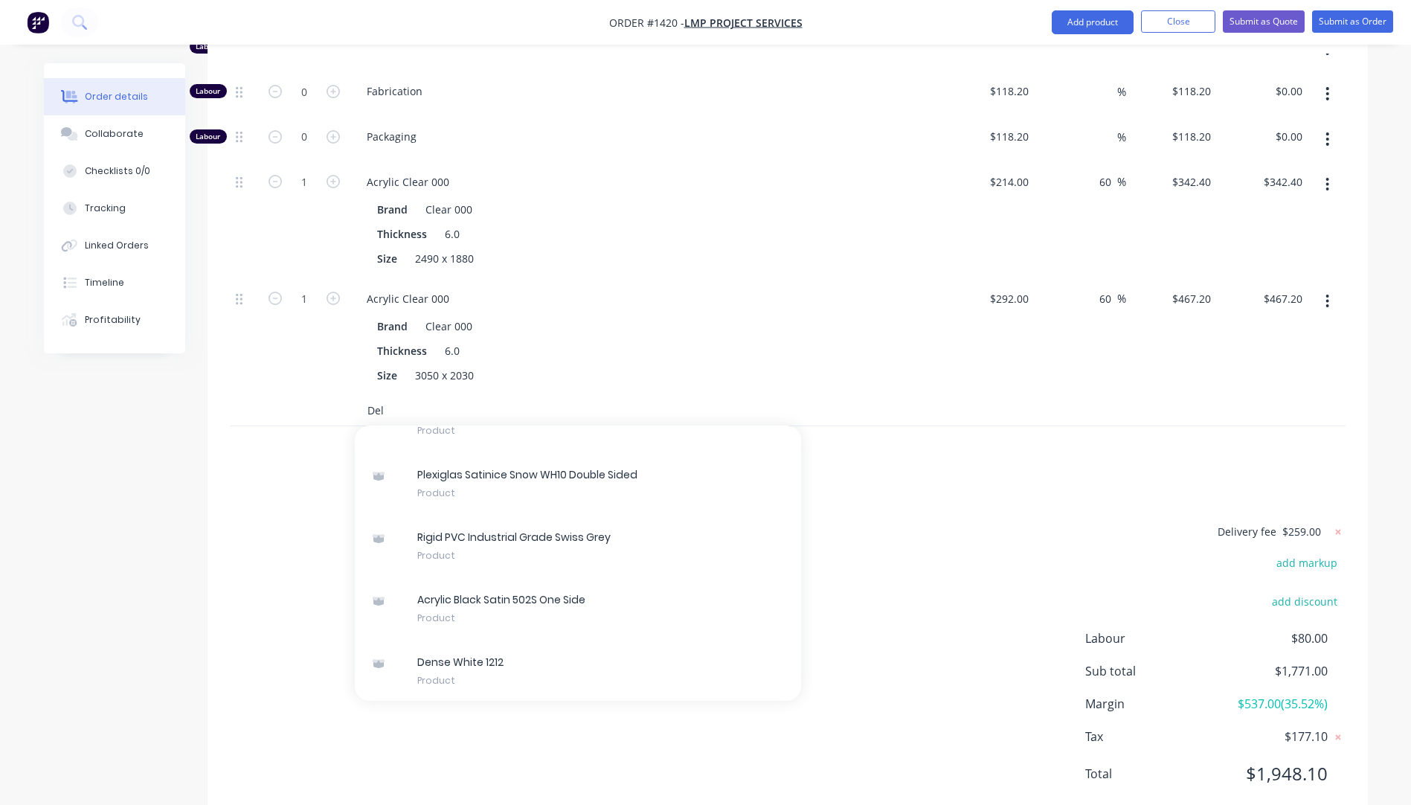
scroll to position [410, 0]
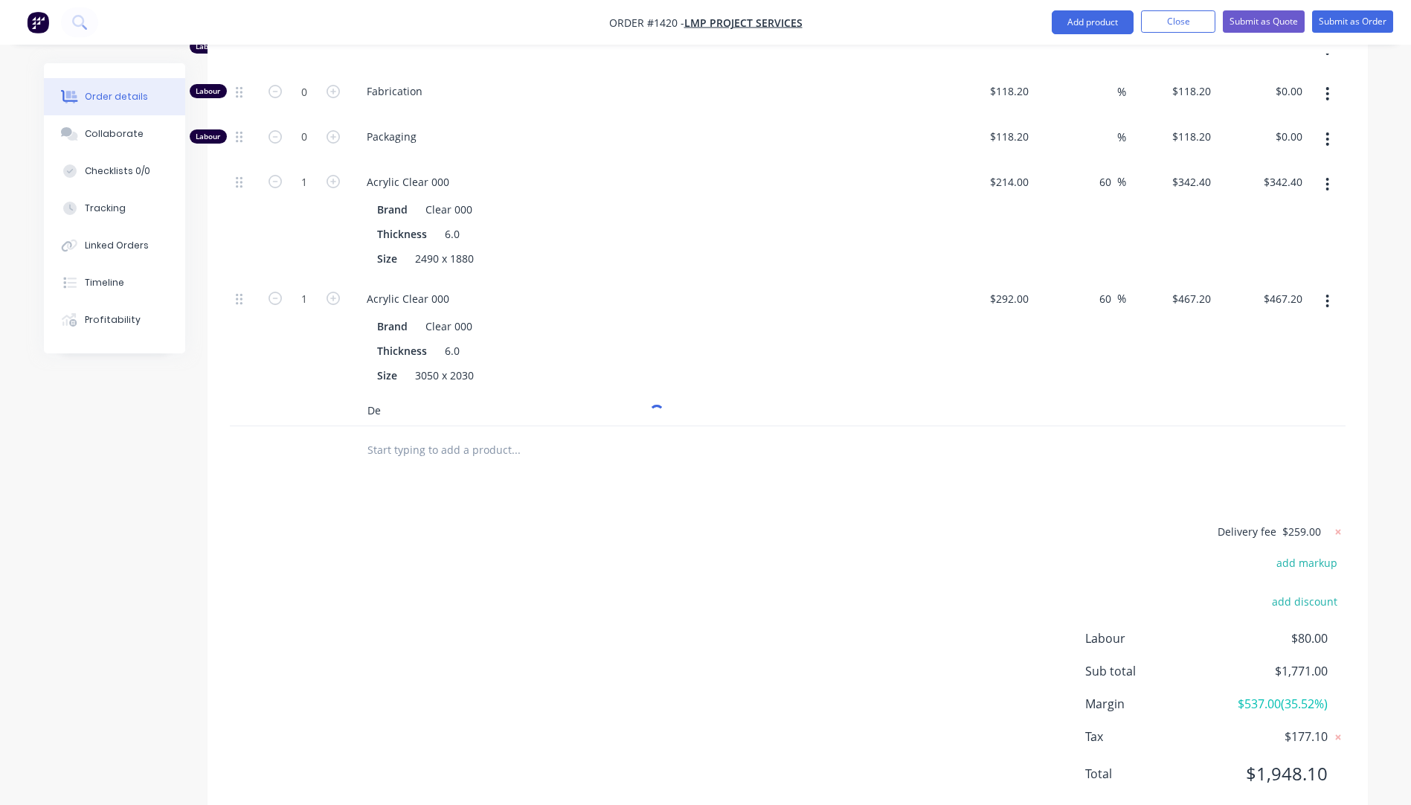
type input "Del"
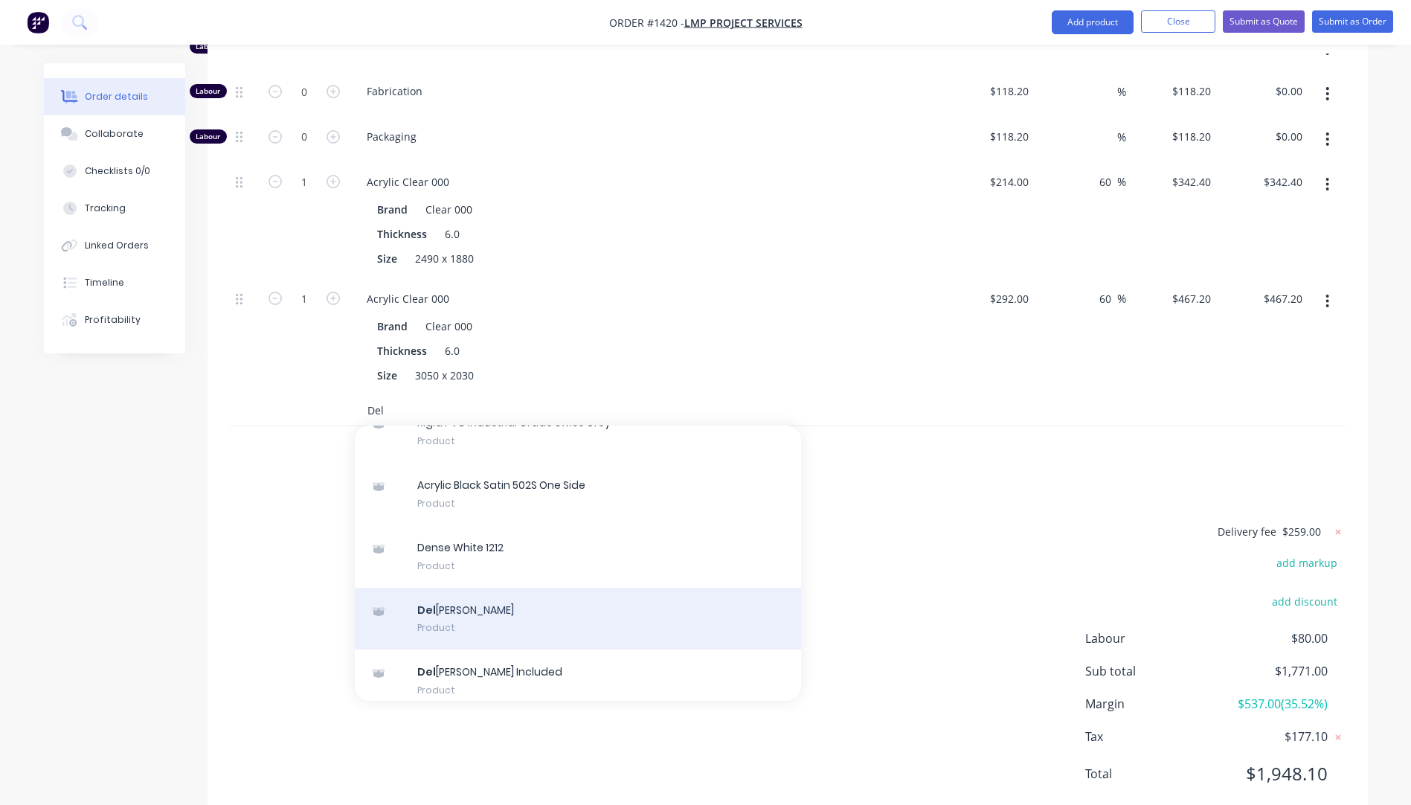
scroll to position [0, 0]
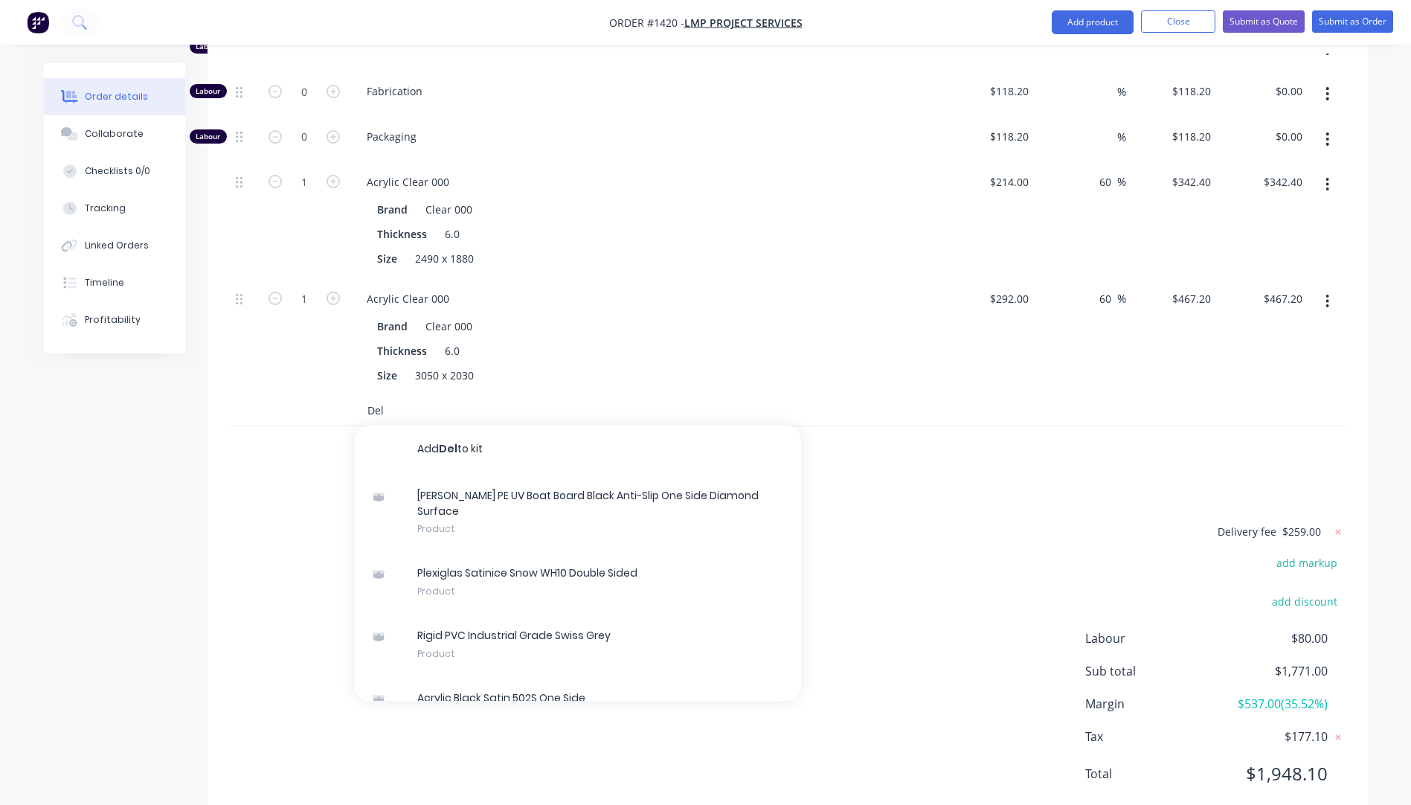
click at [402, 396] on input "Del" at bounding box center [516, 411] width 298 height 30
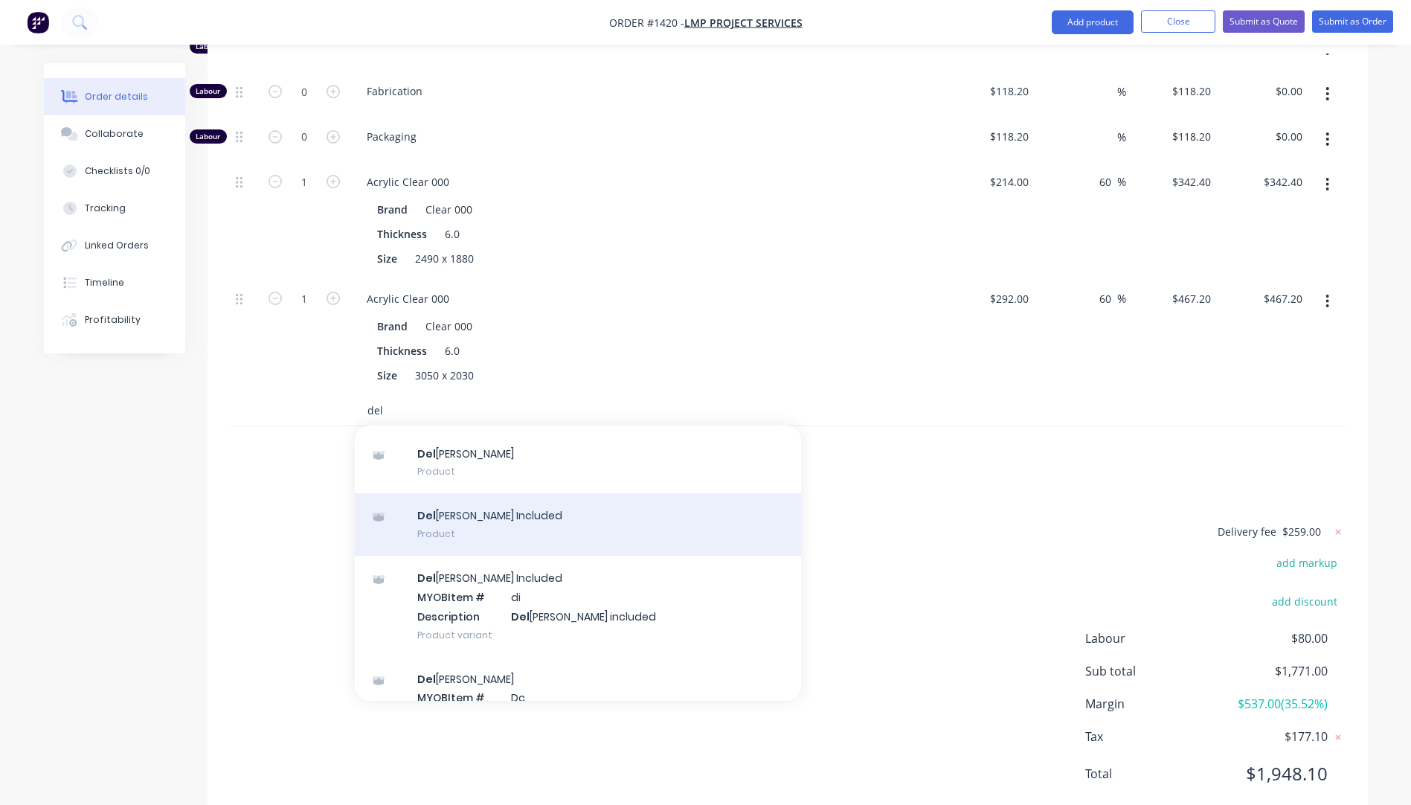
scroll to position [98, 0]
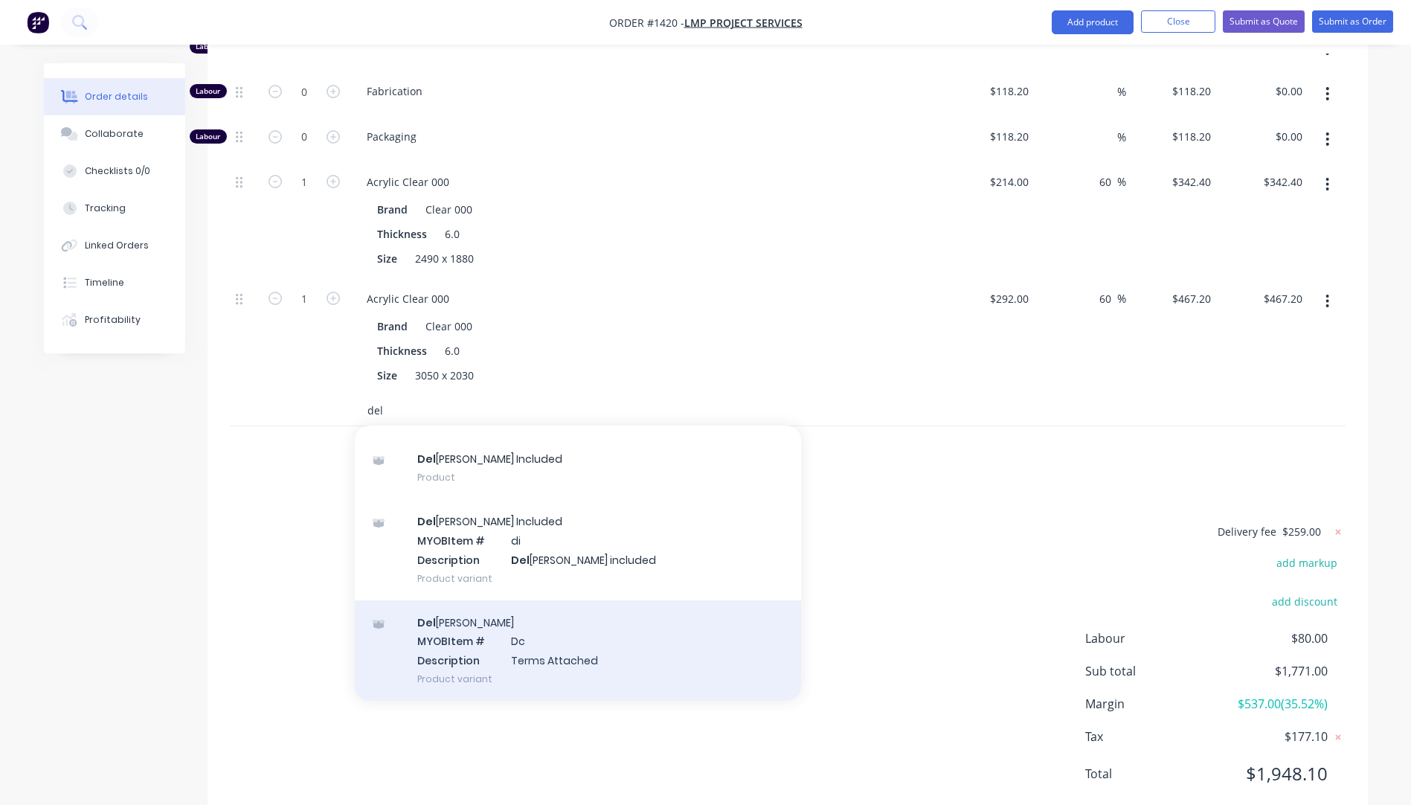
type input "del"
click at [524, 605] on div "Del ivery MYOB Item # Dc Description Terms Attached Product variant" at bounding box center [578, 650] width 446 height 100
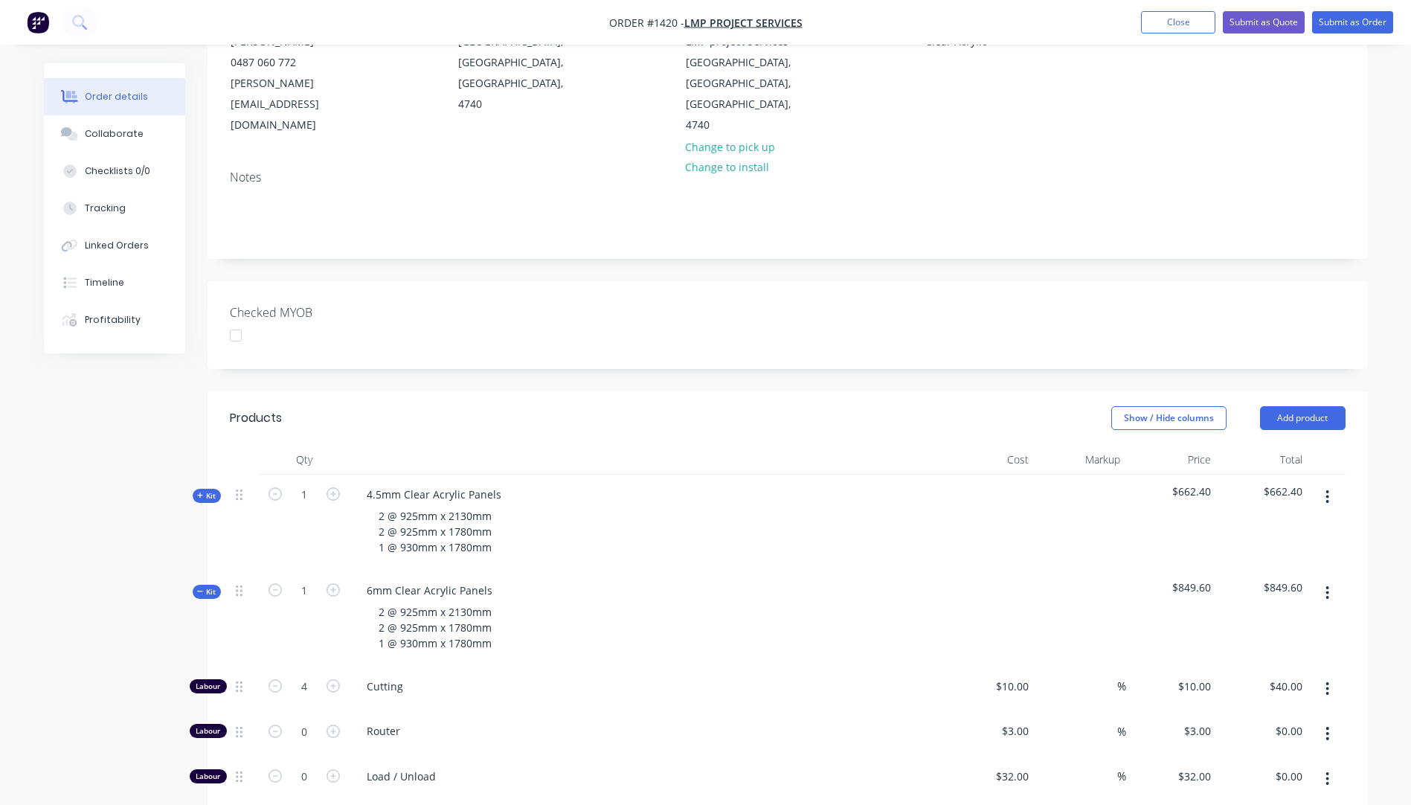
scroll to position [223, 0]
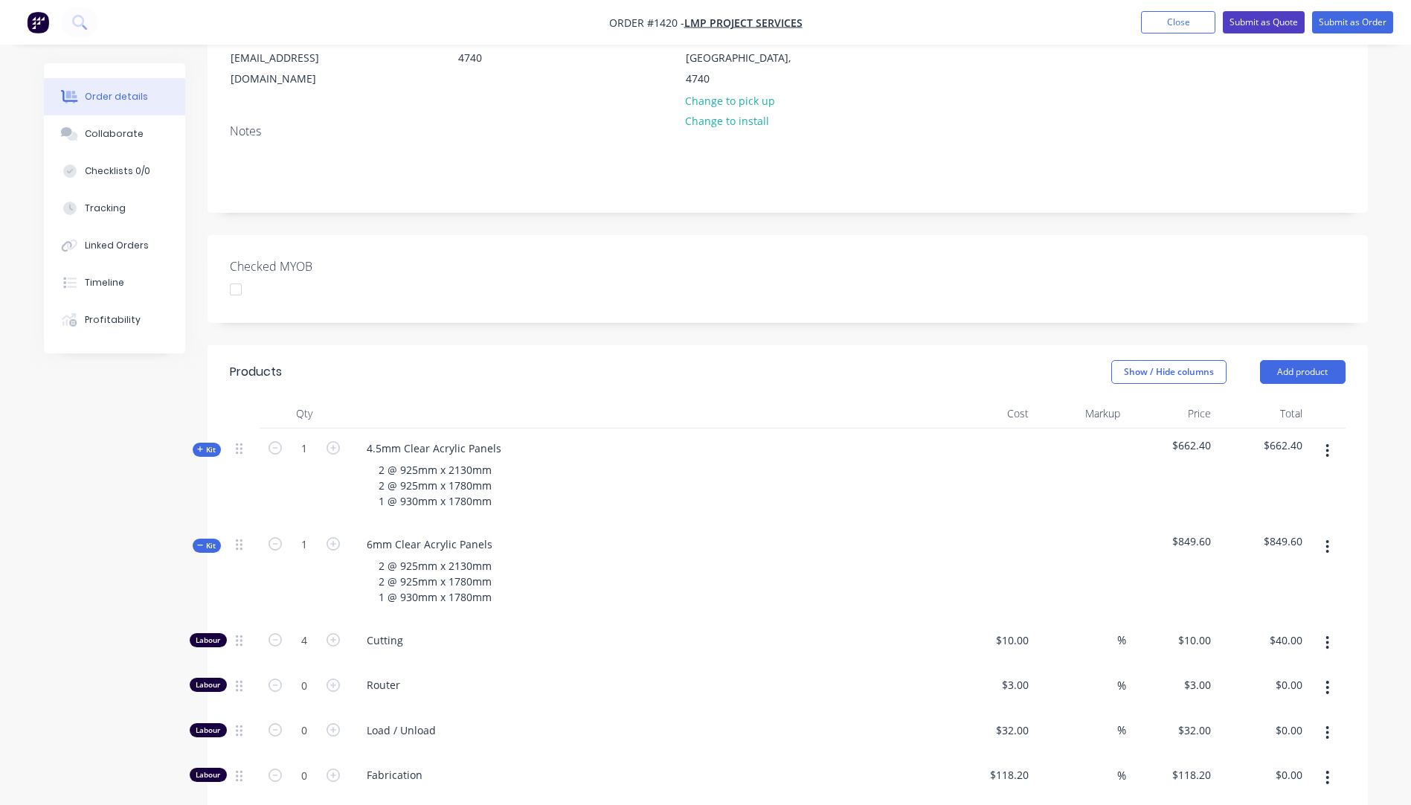
click at [1246, 25] on button "Submit as Quote" at bounding box center [1264, 22] width 82 height 22
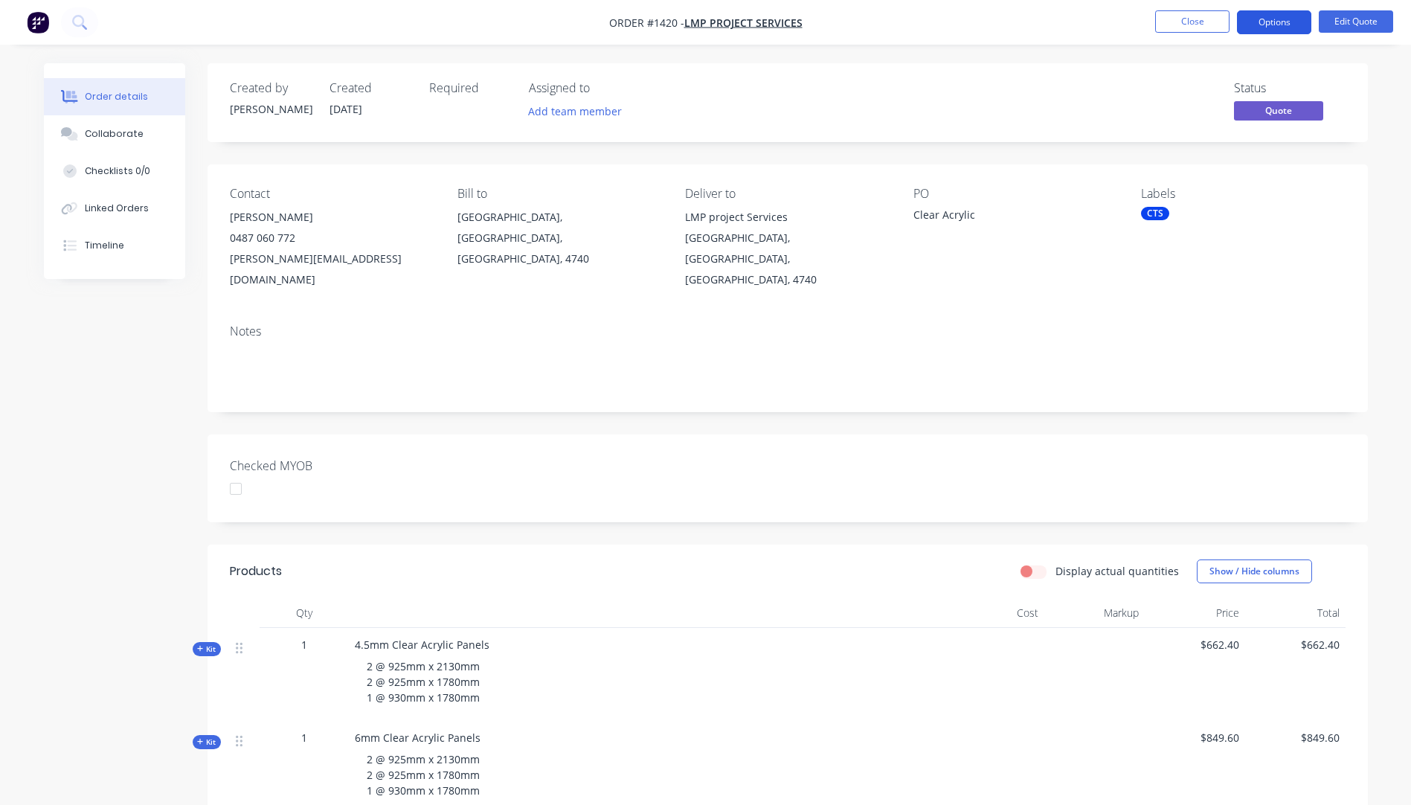
click at [1259, 32] on button "Options" at bounding box center [1274, 22] width 74 height 24
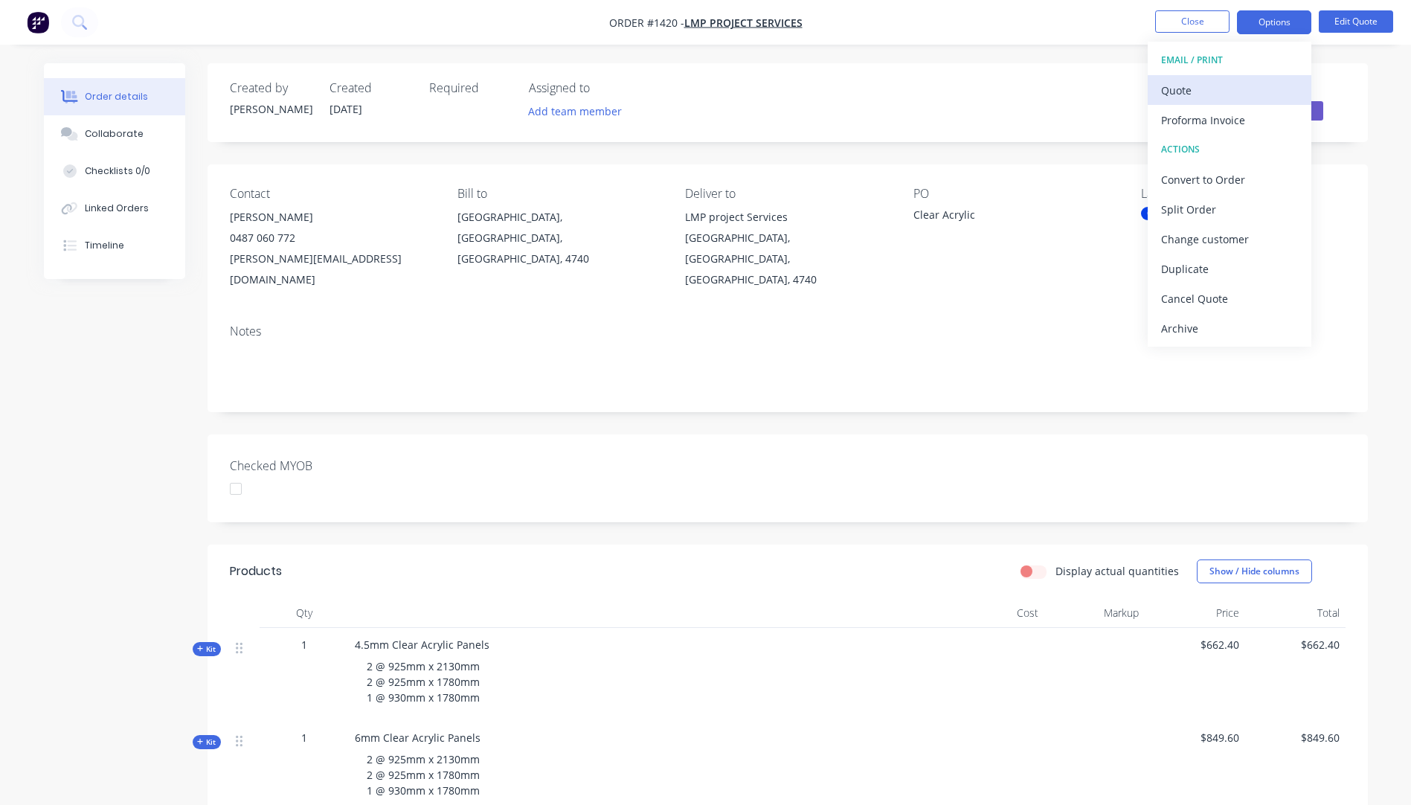
click at [1190, 94] on div "Quote" at bounding box center [1229, 91] width 137 height 22
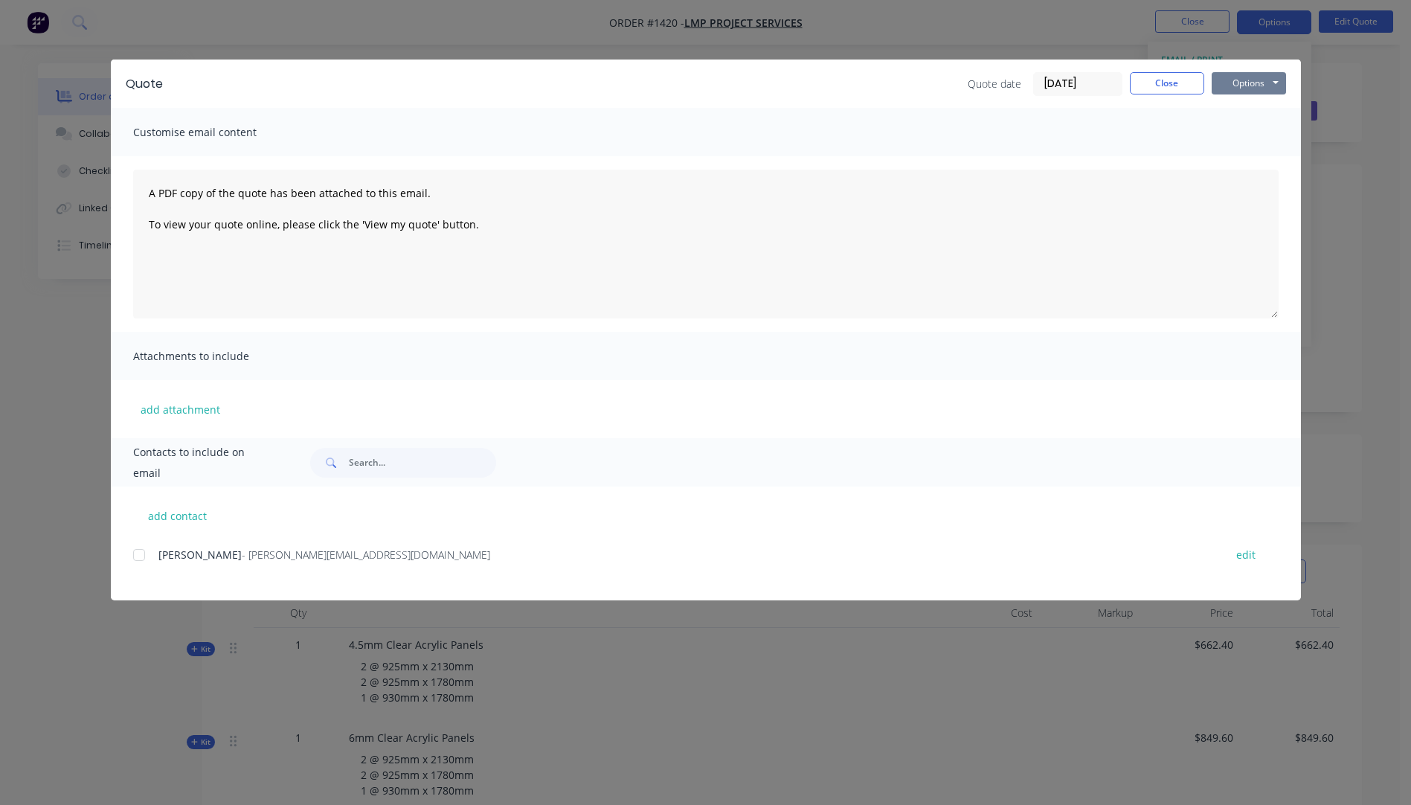
click at [1252, 84] on button "Options" at bounding box center [1249, 83] width 74 height 22
click at [1248, 114] on button "Preview" at bounding box center [1259, 109] width 95 height 25
click at [138, 555] on div at bounding box center [139, 555] width 30 height 30
click at [174, 408] on button "add attachment" at bounding box center [180, 409] width 94 height 22
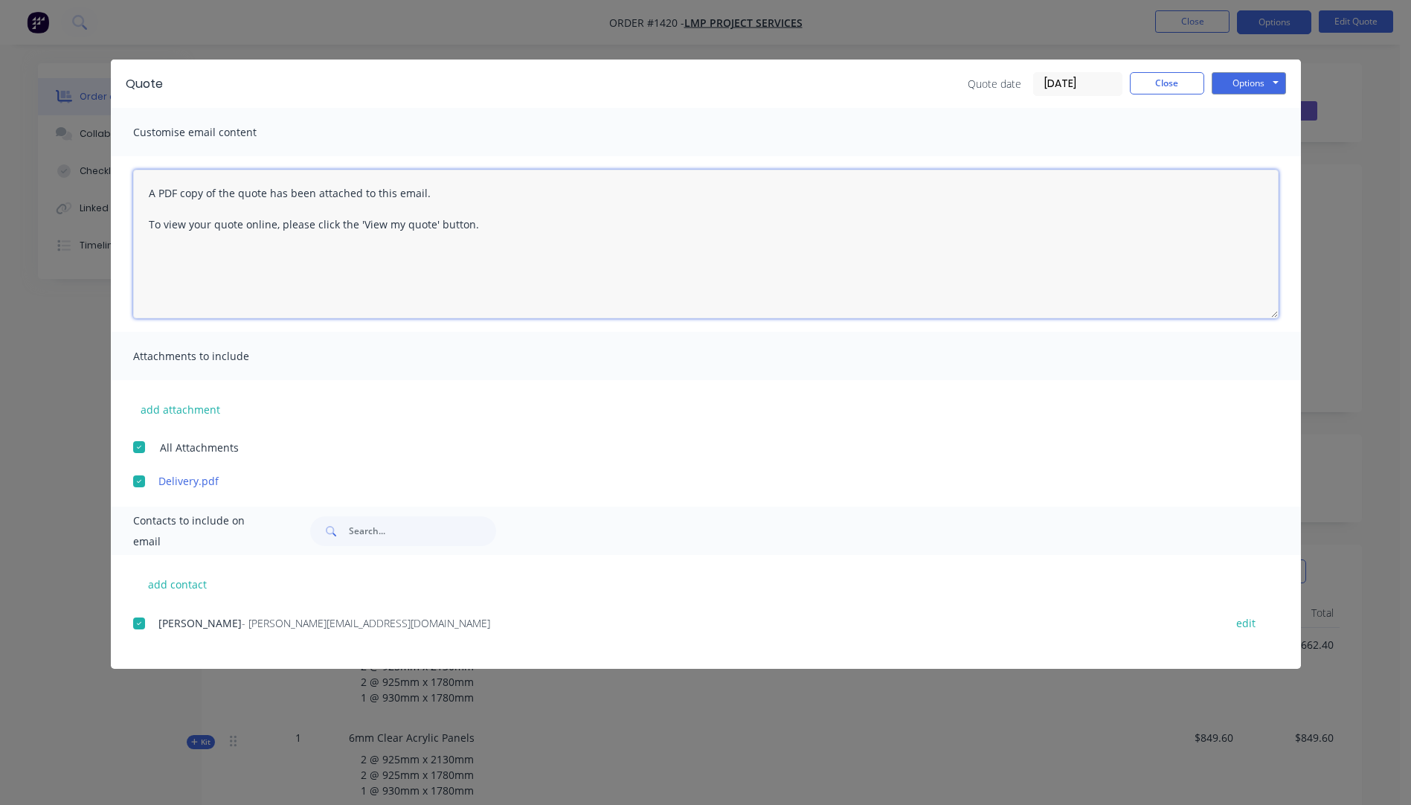
paste textarea "Hi, Please contact us if you have any questions. Regards, Darren sales@allstarp…"
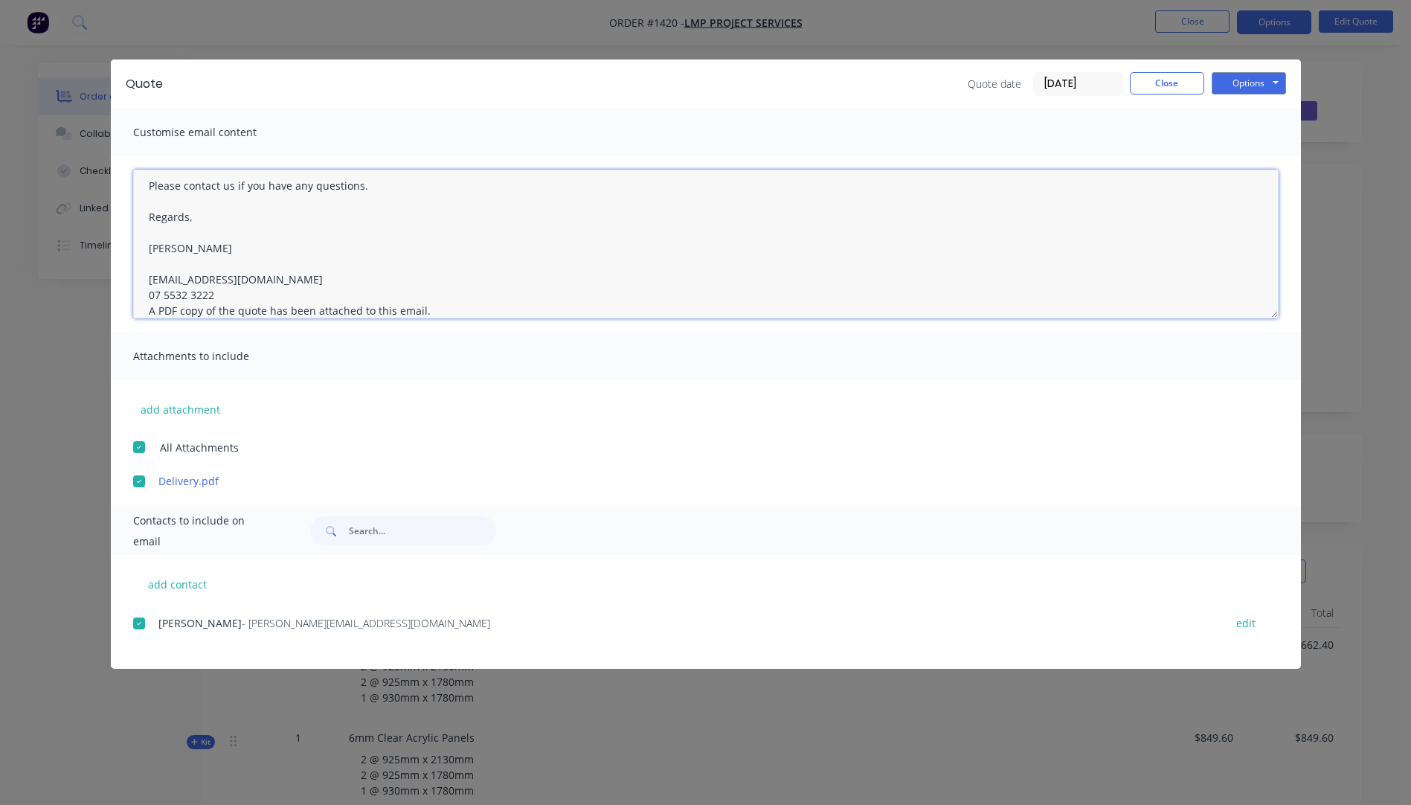
click at [218, 292] on textarea "Hi, Please contact us if you have any questions. Regards, Darren sales@allstarp…" at bounding box center [705, 244] width 1145 height 149
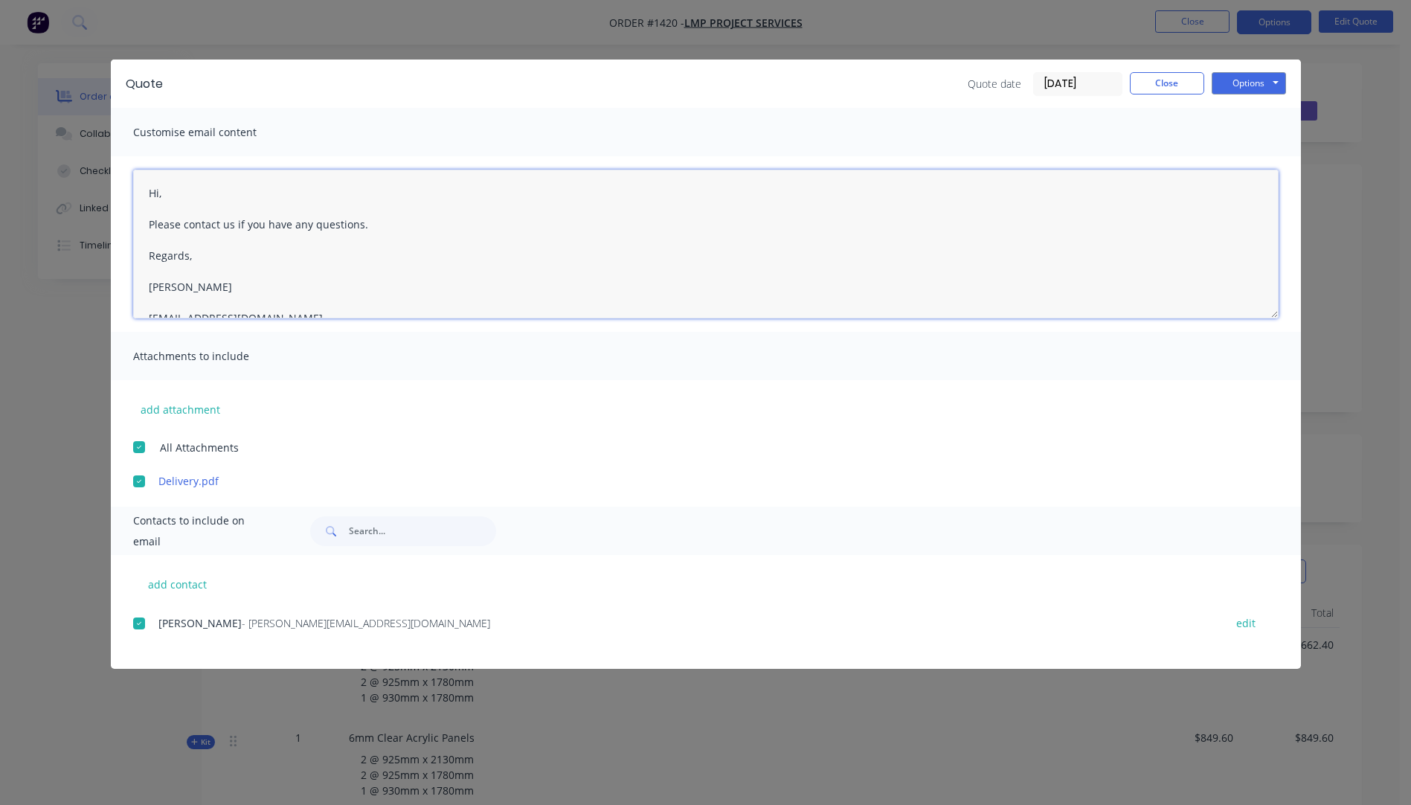
click at [176, 198] on textarea "Hi, Please contact us if you have any questions. Regards, Darren sales@allstarp…" at bounding box center [705, 244] width 1145 height 149
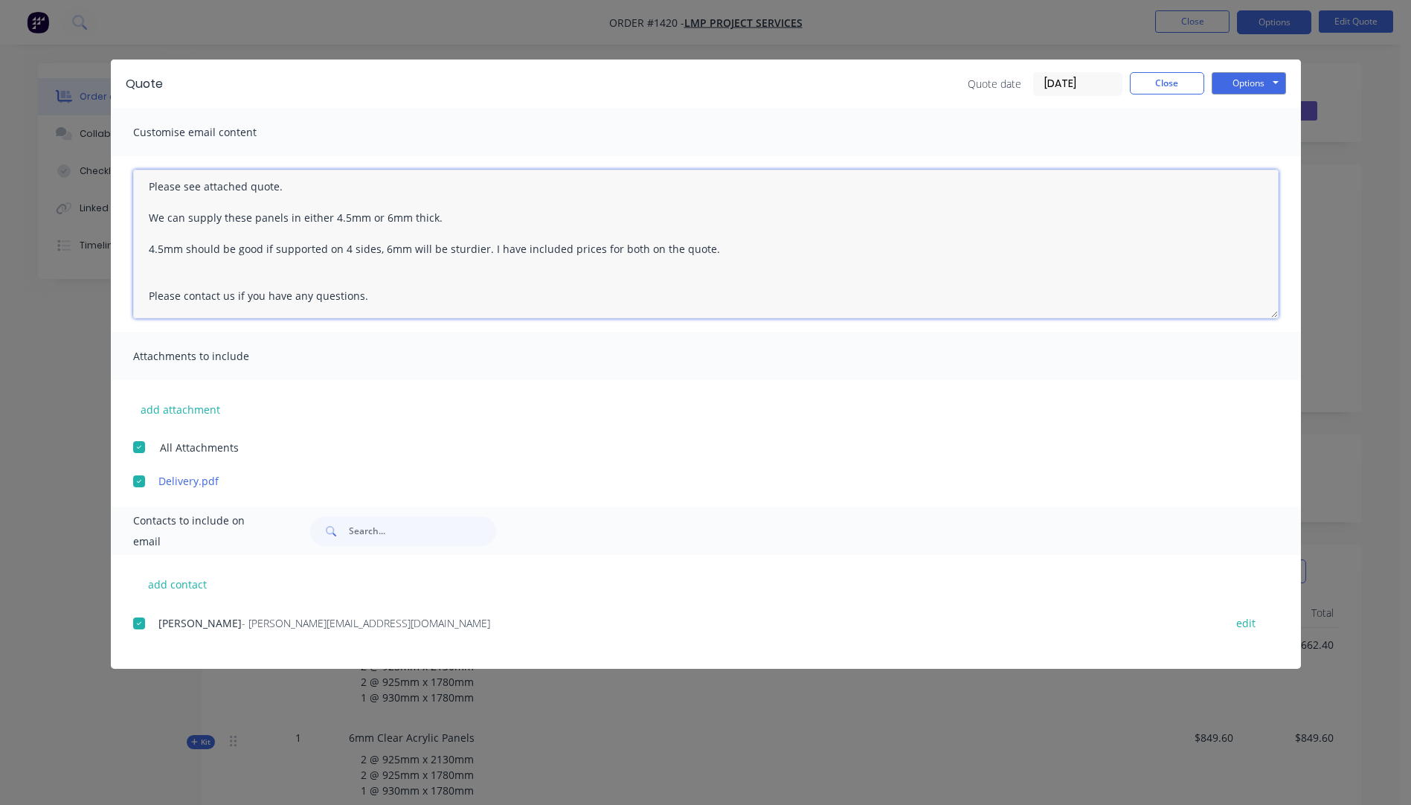
scroll to position [74, 0]
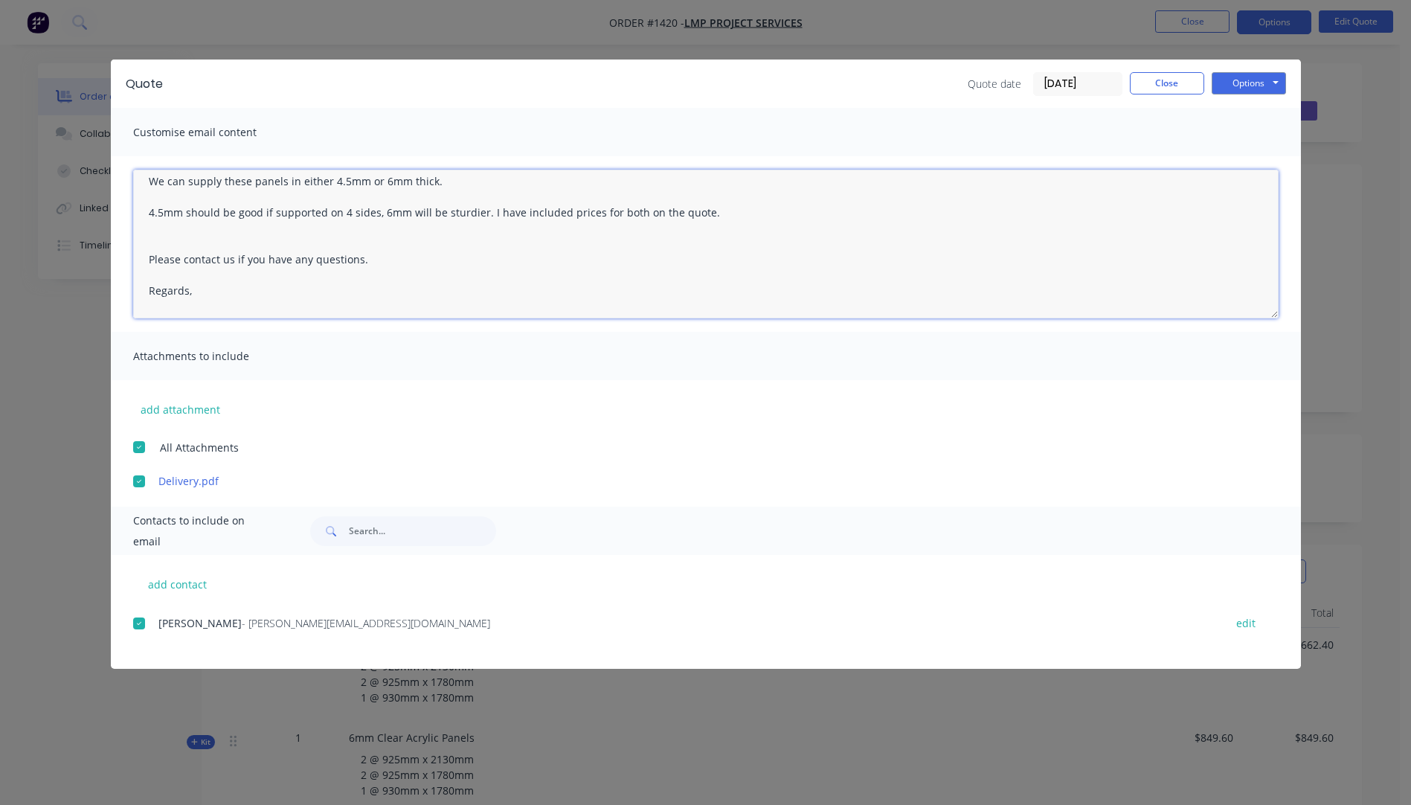
click at [152, 238] on textarea "Hi Che, Please see attached quote. We can supply these panels in either 4.5mm o…" at bounding box center [705, 244] width 1145 height 149
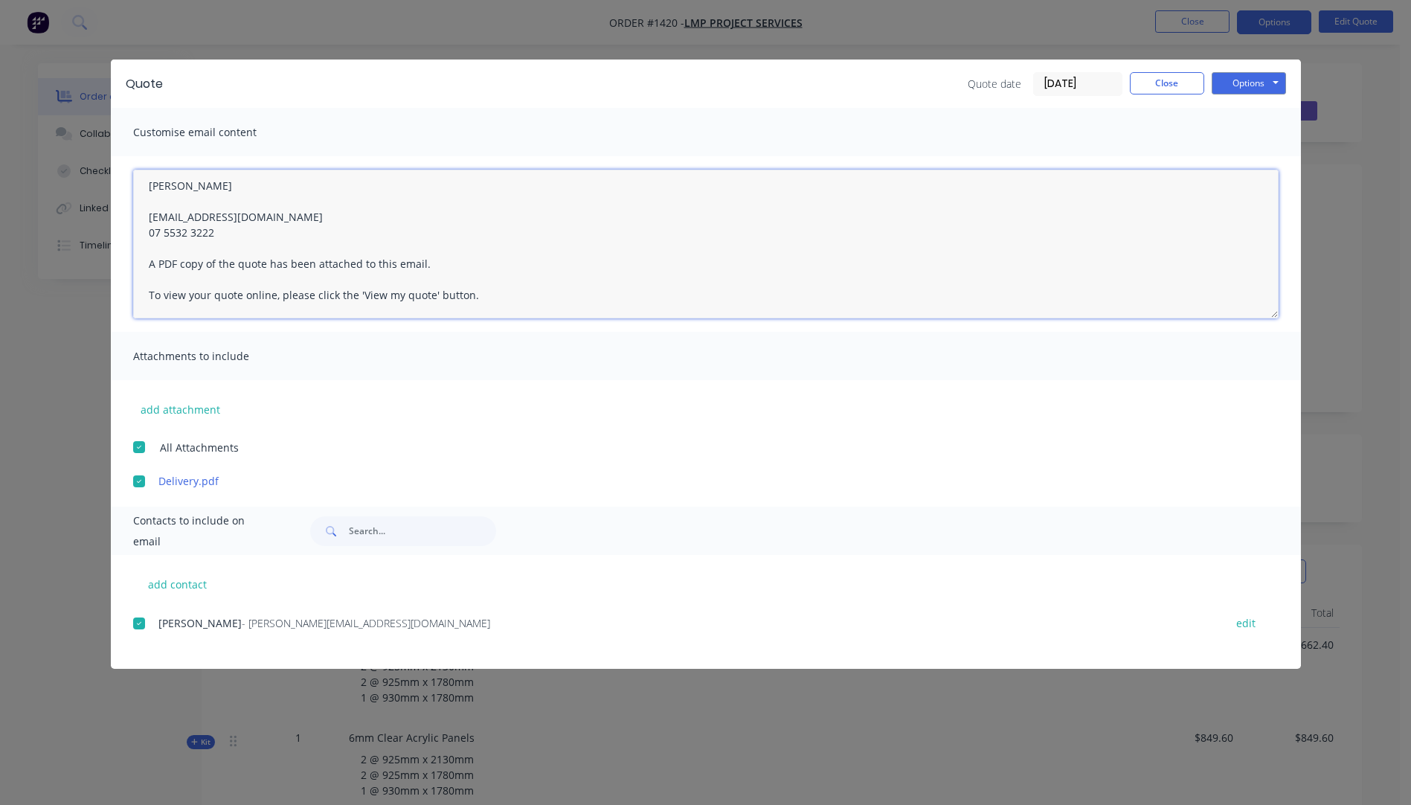
scroll to position [0, 0]
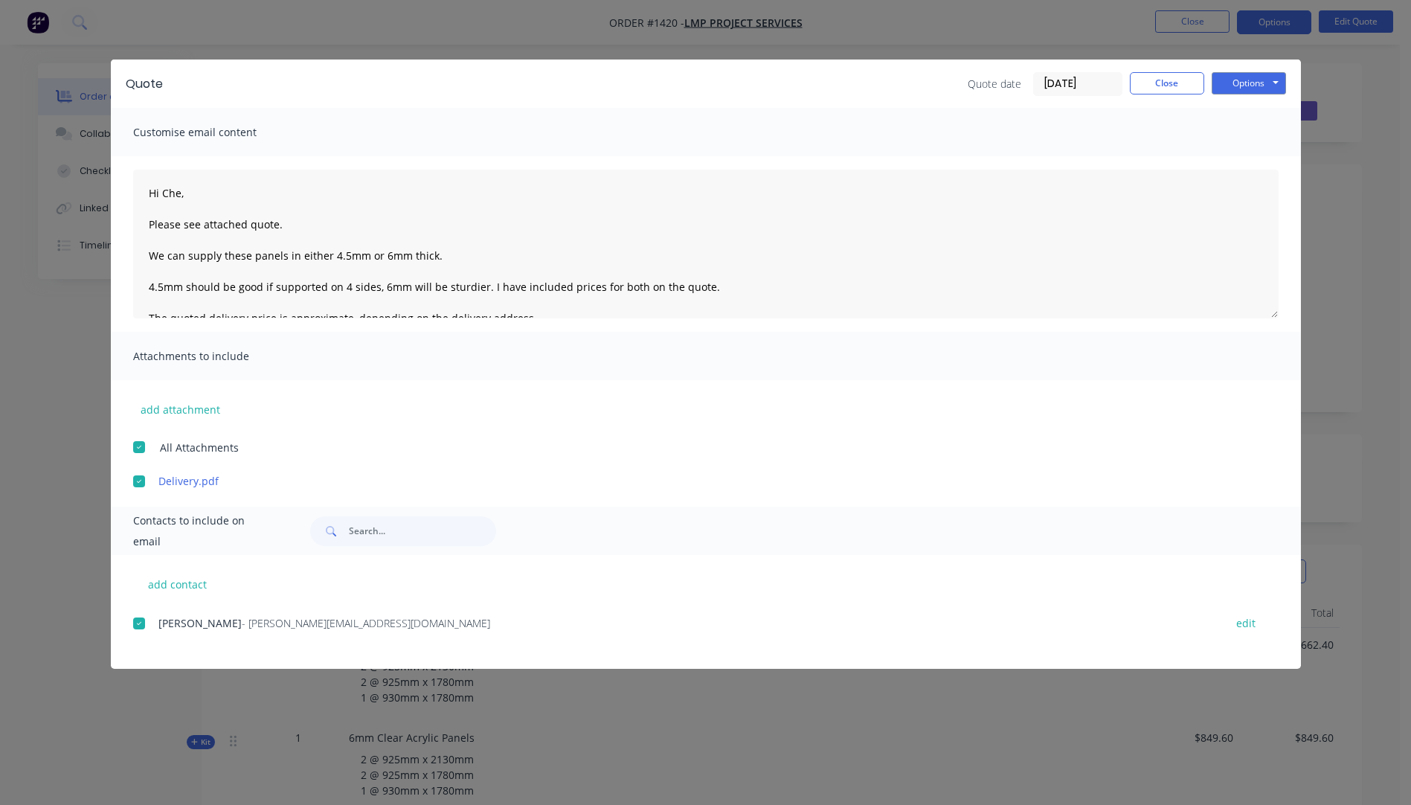
click at [1243, 94] on div "Options Preview Print Email" at bounding box center [1249, 84] width 74 height 24
click at [1243, 94] on button "Options" at bounding box center [1249, 83] width 74 height 22
click at [1249, 161] on button "Email" at bounding box center [1259, 159] width 95 height 25
type textarea "A PDF copy of the quote has been attached to this email. To view your quote onl…"
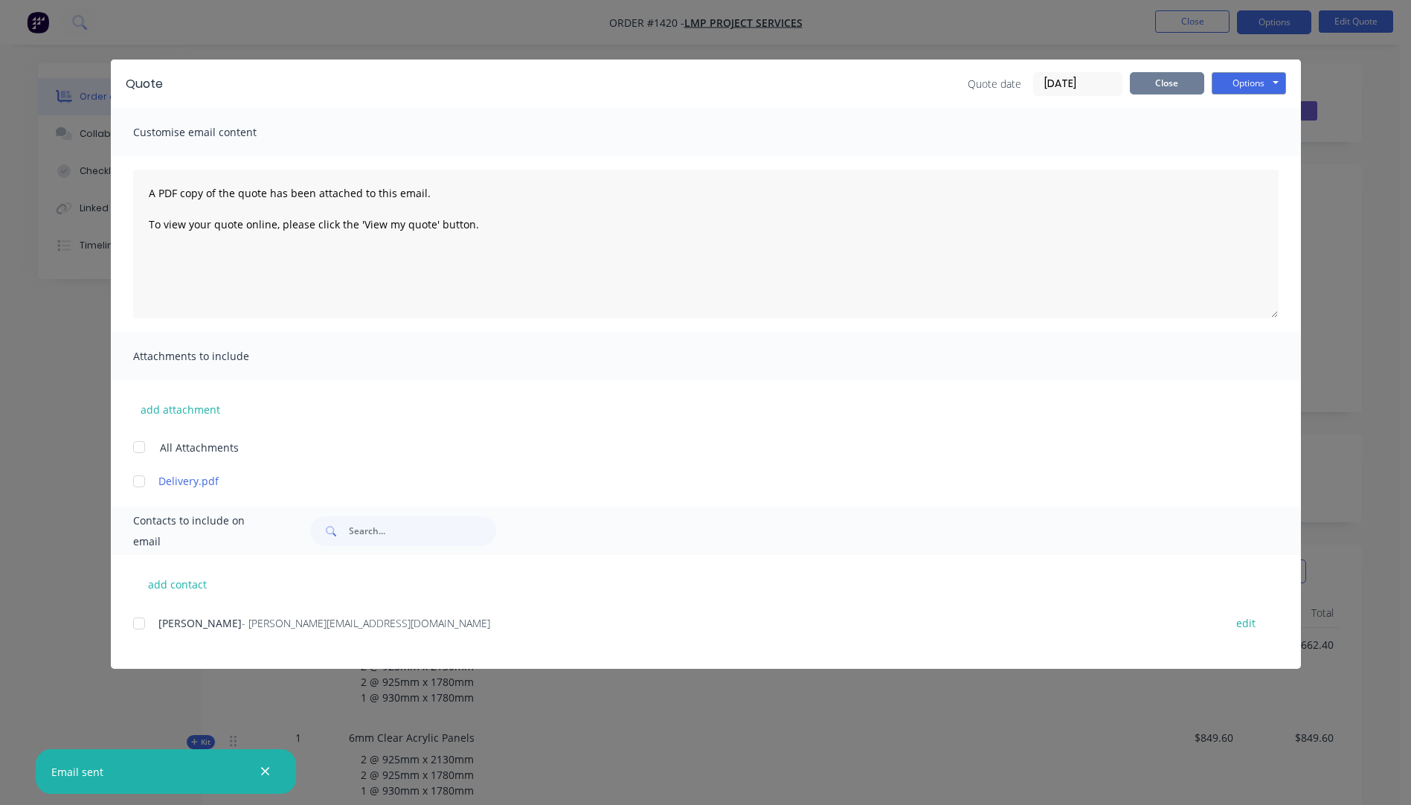
click at [1183, 91] on button "Close" at bounding box center [1167, 83] width 74 height 22
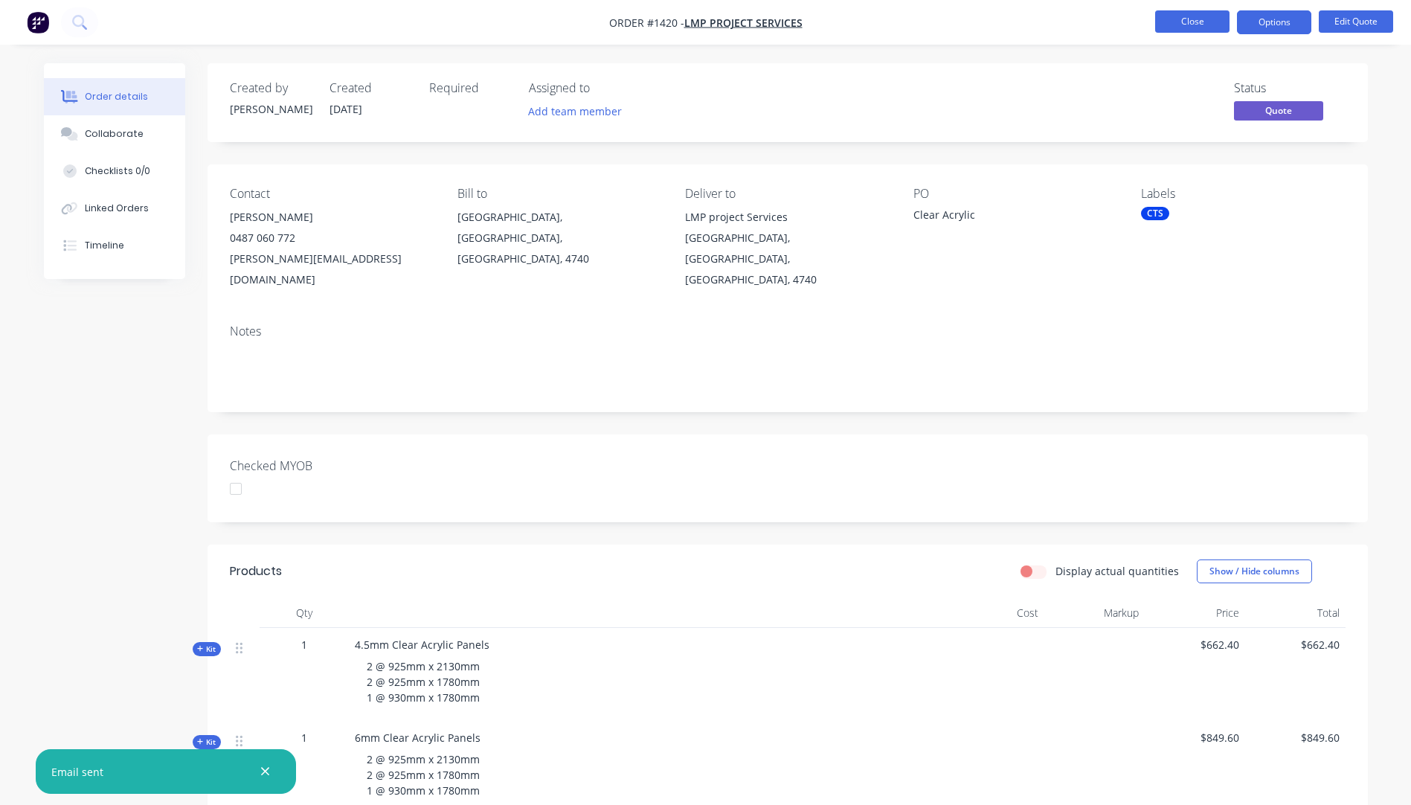
click at [1176, 30] on button "Close" at bounding box center [1192, 21] width 74 height 22
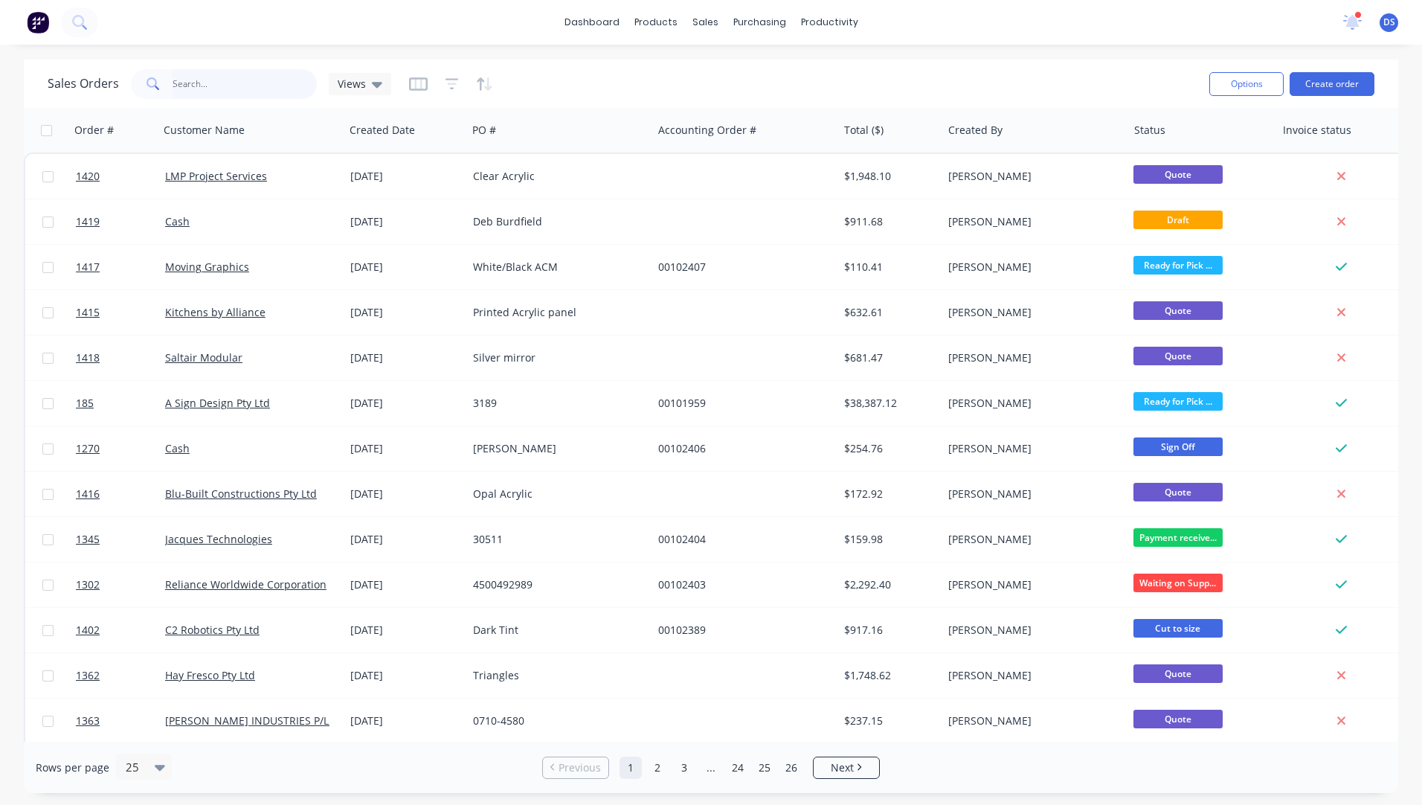
click at [204, 89] on input "text" at bounding box center [245, 84] width 145 height 30
type input "hi te"
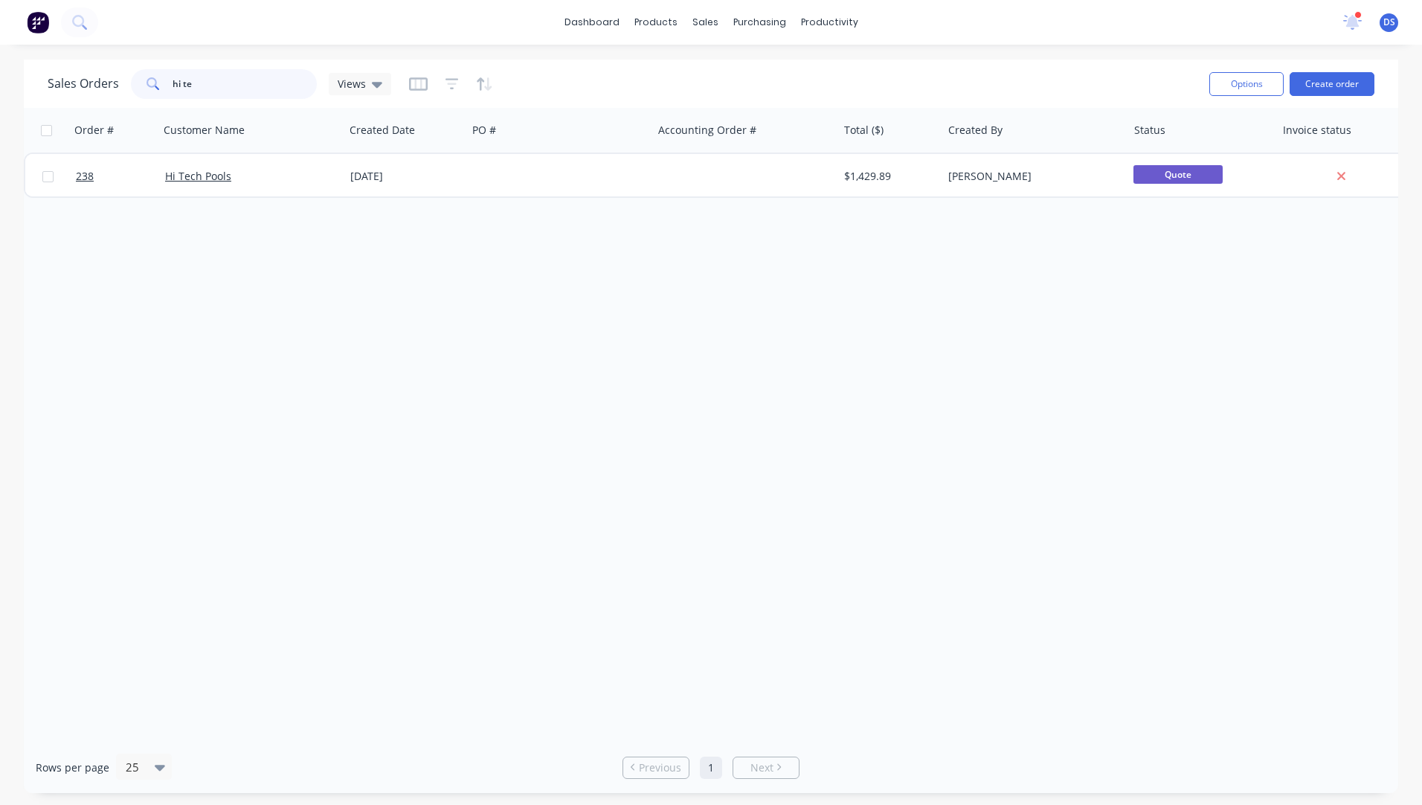
drag, startPoint x: 266, startPoint y: 85, endPoint x: 21, endPoint y: 86, distance: 245.4
click at [21, 86] on div "Sales Orders hi te Views Options Create order Order # Customer Name Created Dat…" at bounding box center [711, 426] width 1422 height 733
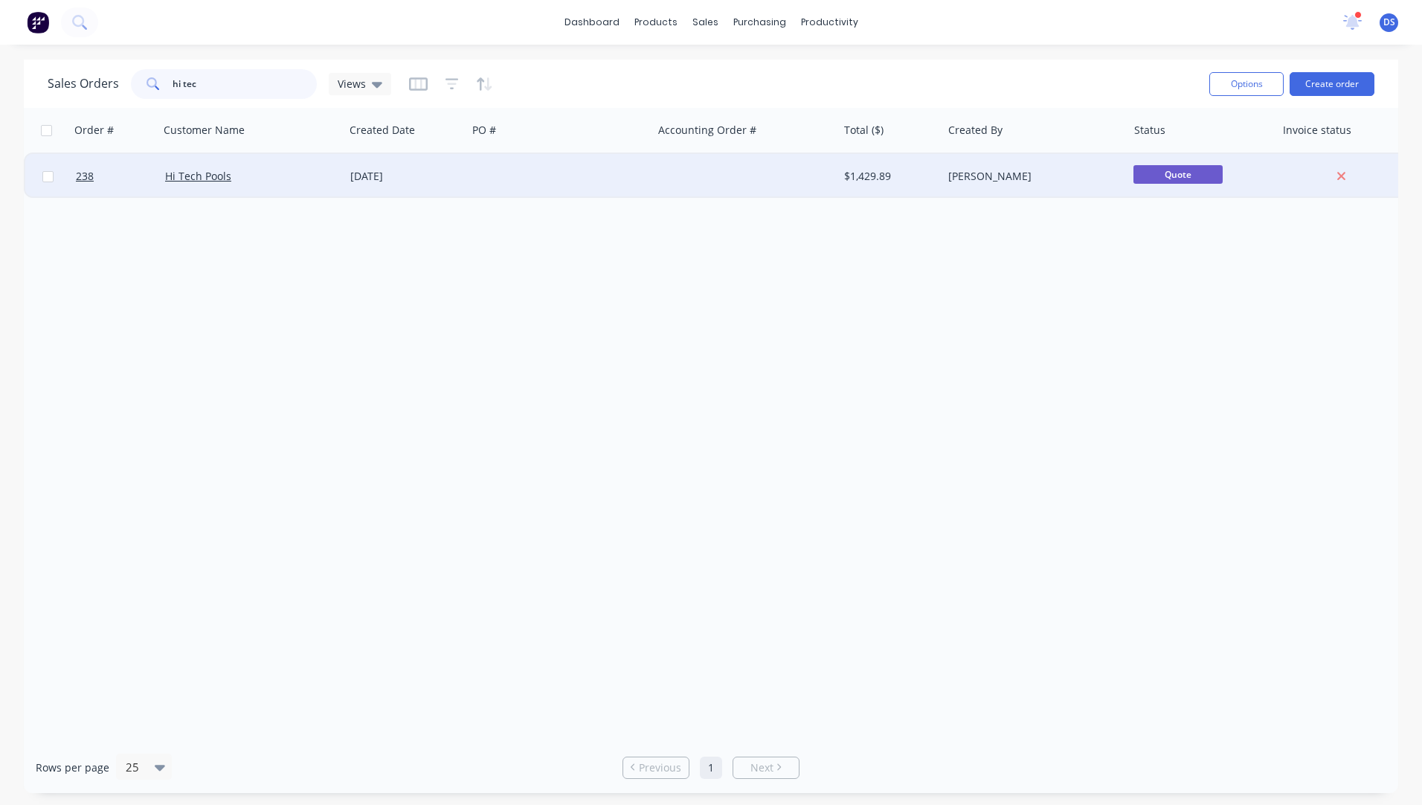
type input "hi tec"
click at [729, 184] on div at bounding box center [744, 176] width 185 height 45
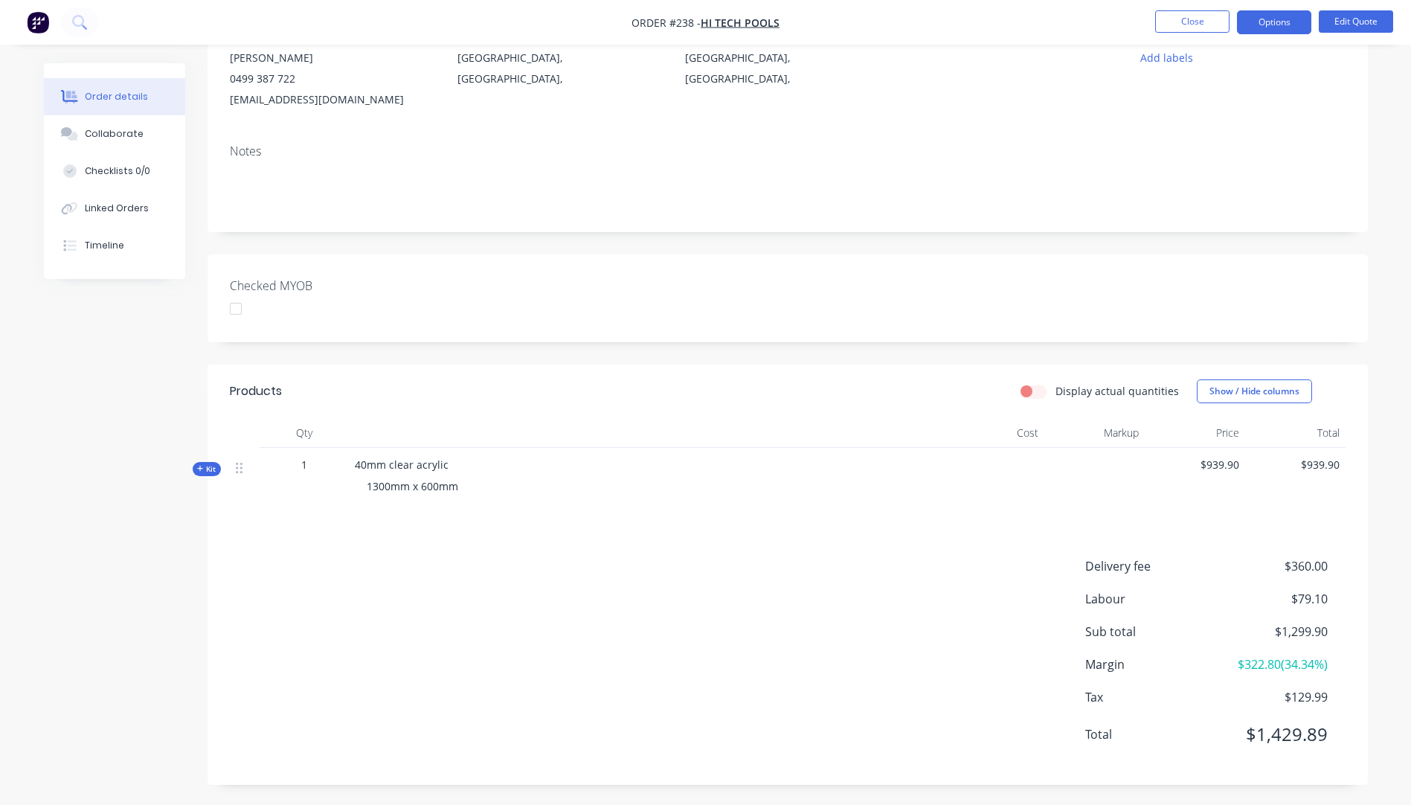
scroll to position [161, 0]
click at [197, 469] on icon at bounding box center [200, 466] width 7 height 7
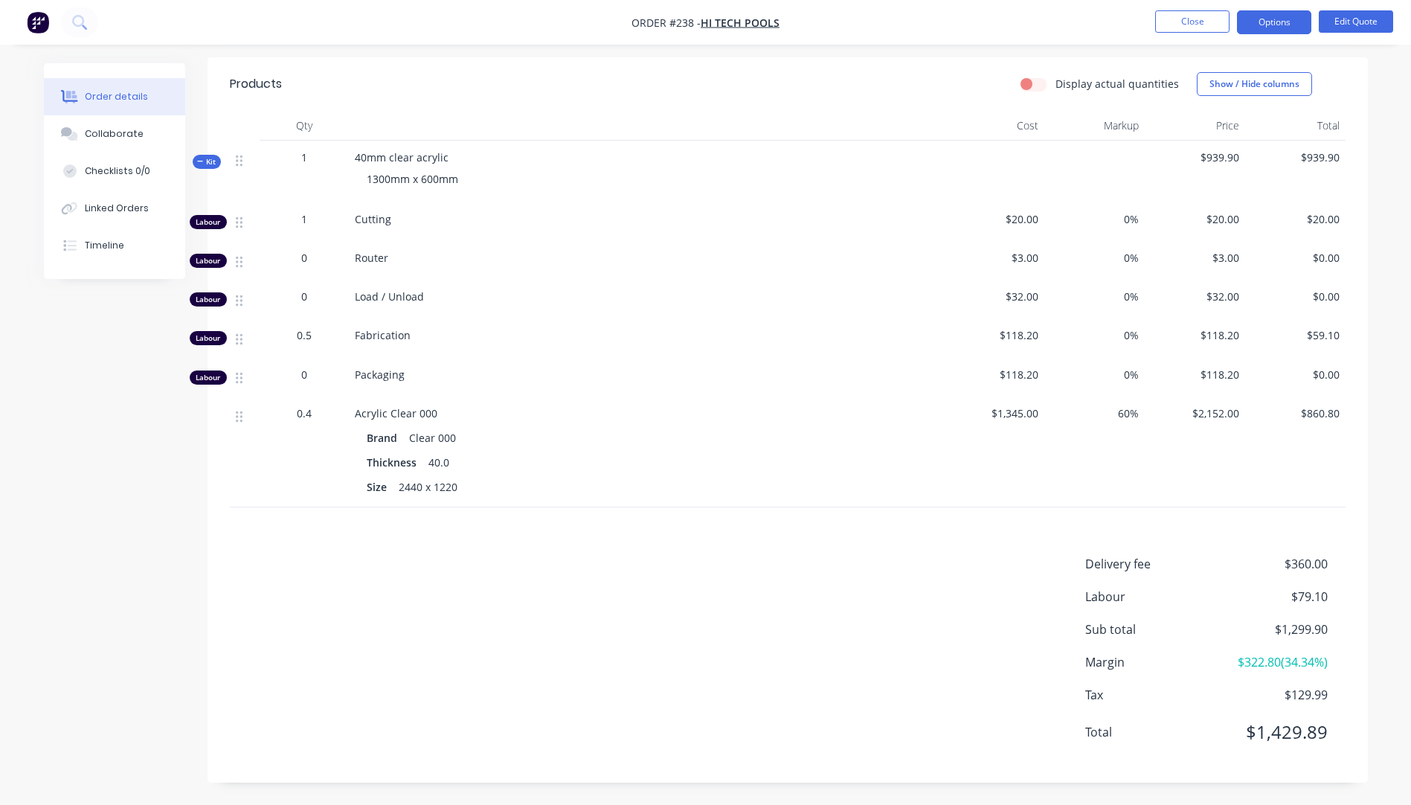
scroll to position [0, 0]
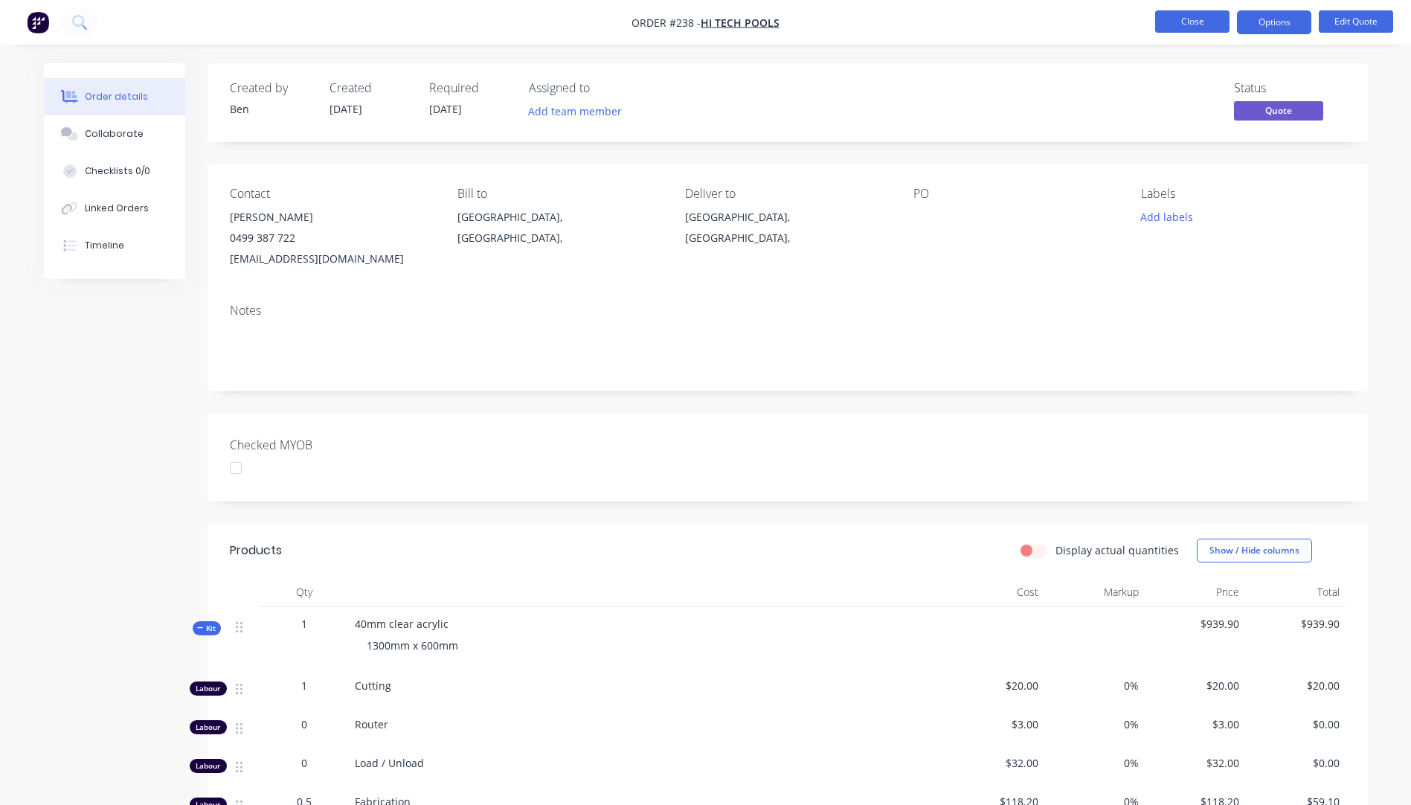
click at [1184, 29] on button "Close" at bounding box center [1192, 21] width 74 height 22
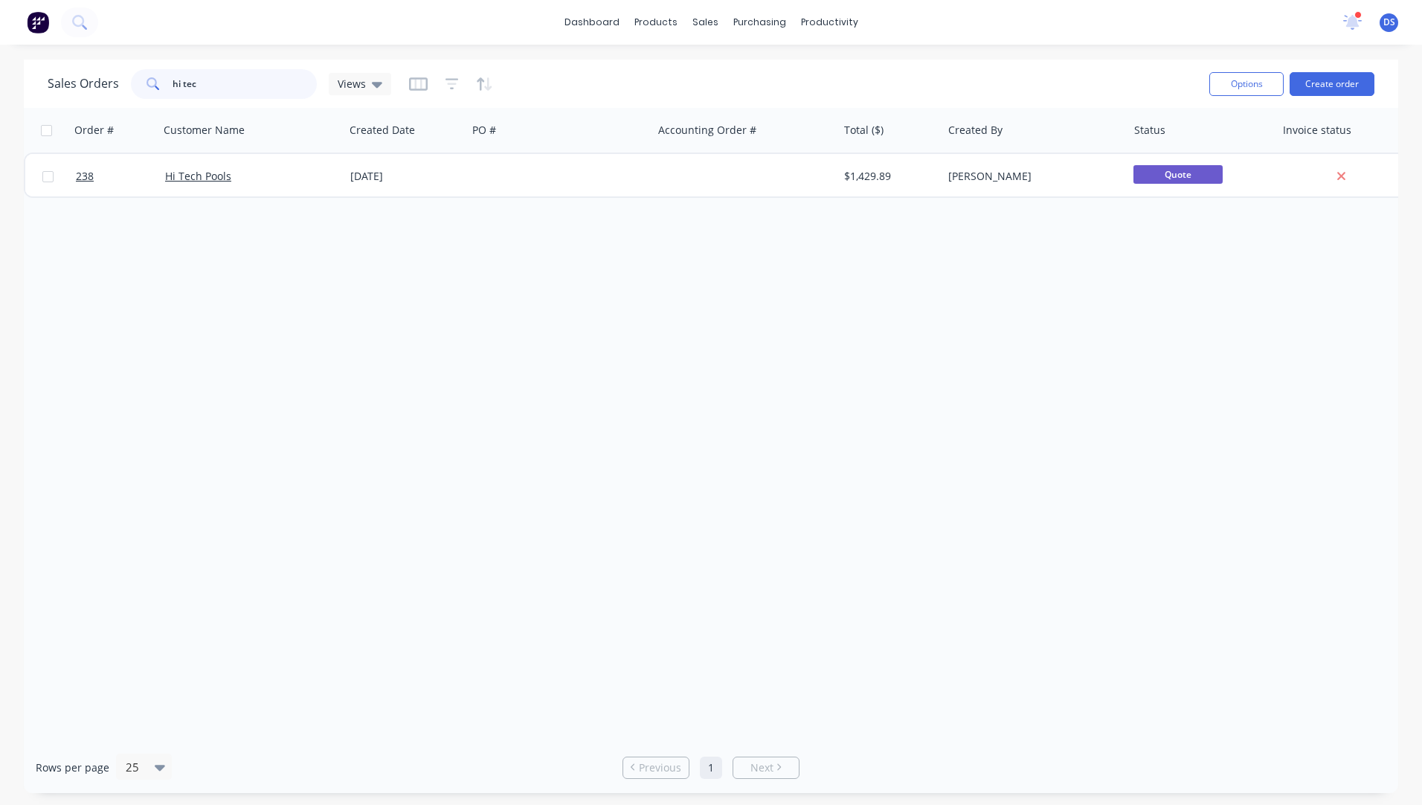
drag, startPoint x: 212, startPoint y: 81, endPoint x: 133, endPoint y: 81, distance: 78.8
click at [133, 81] on div "hi tec" at bounding box center [224, 84] width 186 height 30
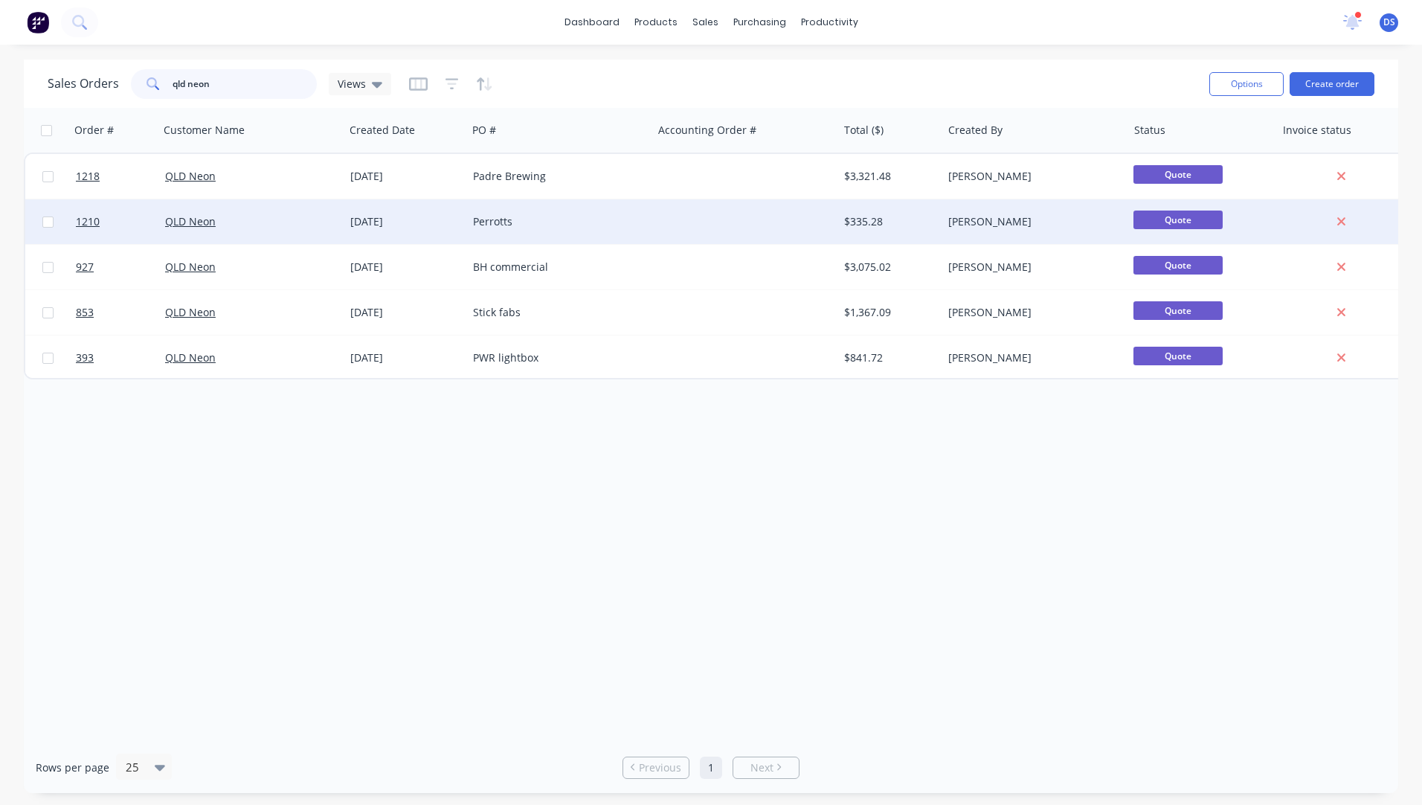
type input "qld neon"
click at [489, 225] on div "Perrotts" at bounding box center [555, 221] width 165 height 15
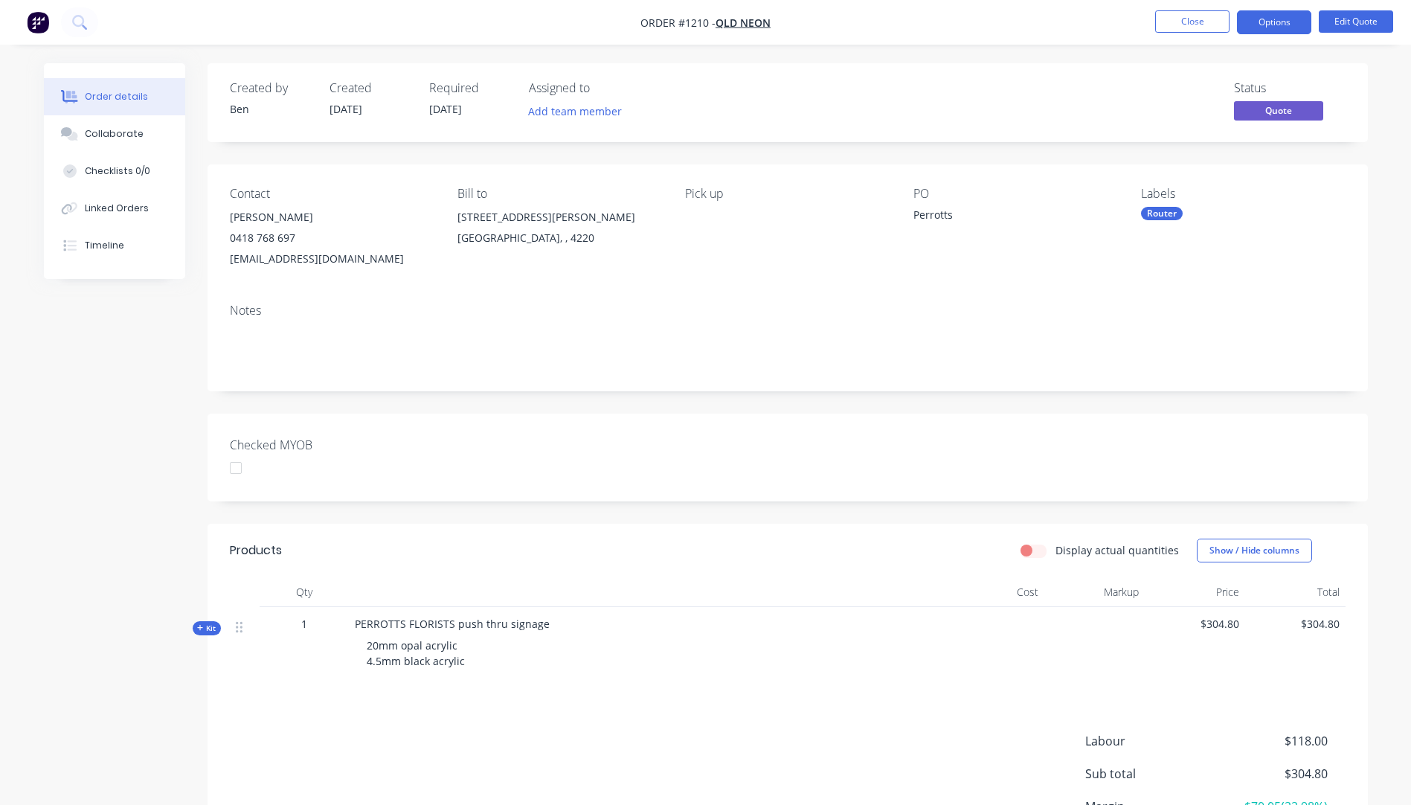
click at [202, 626] on icon at bounding box center [200, 627] width 7 height 7
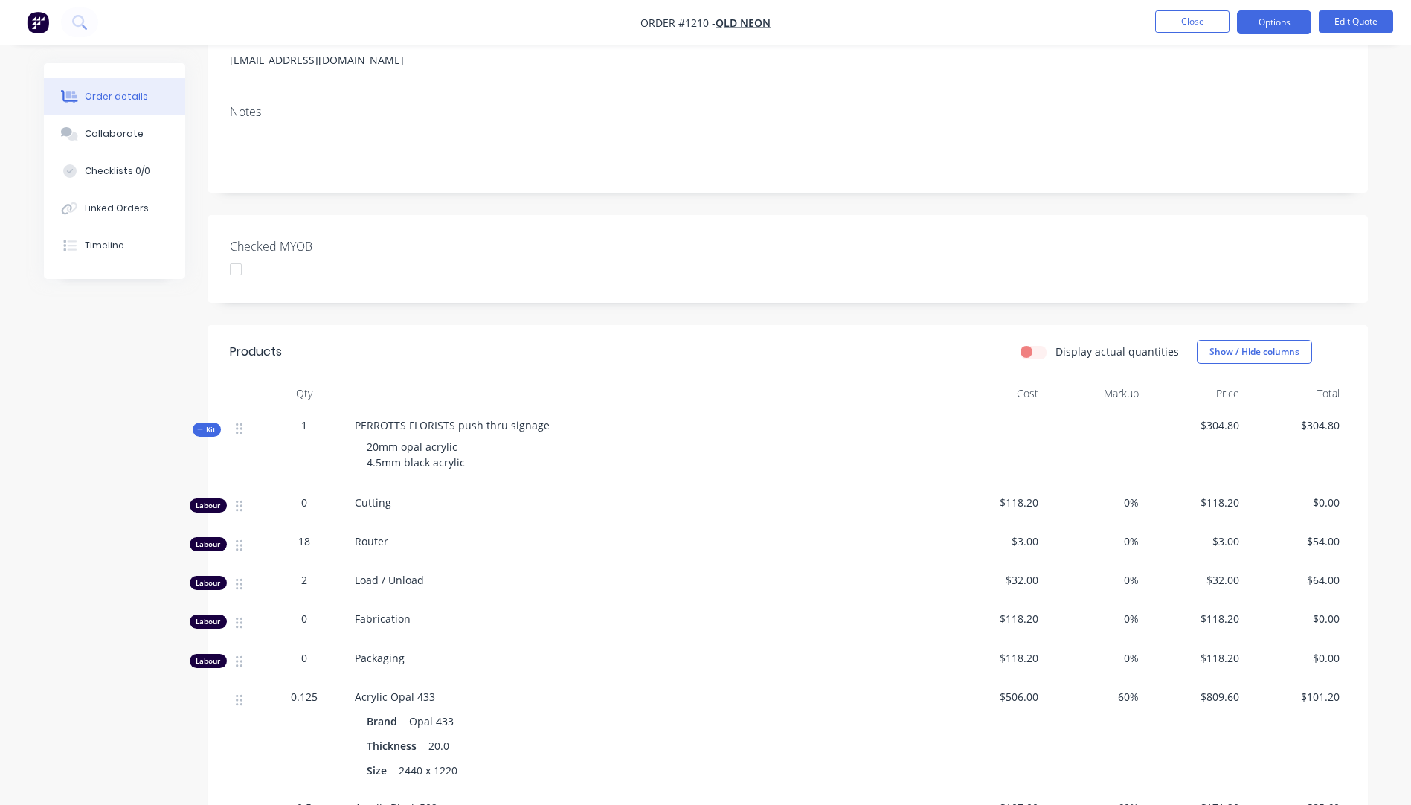
scroll to position [298, 0]
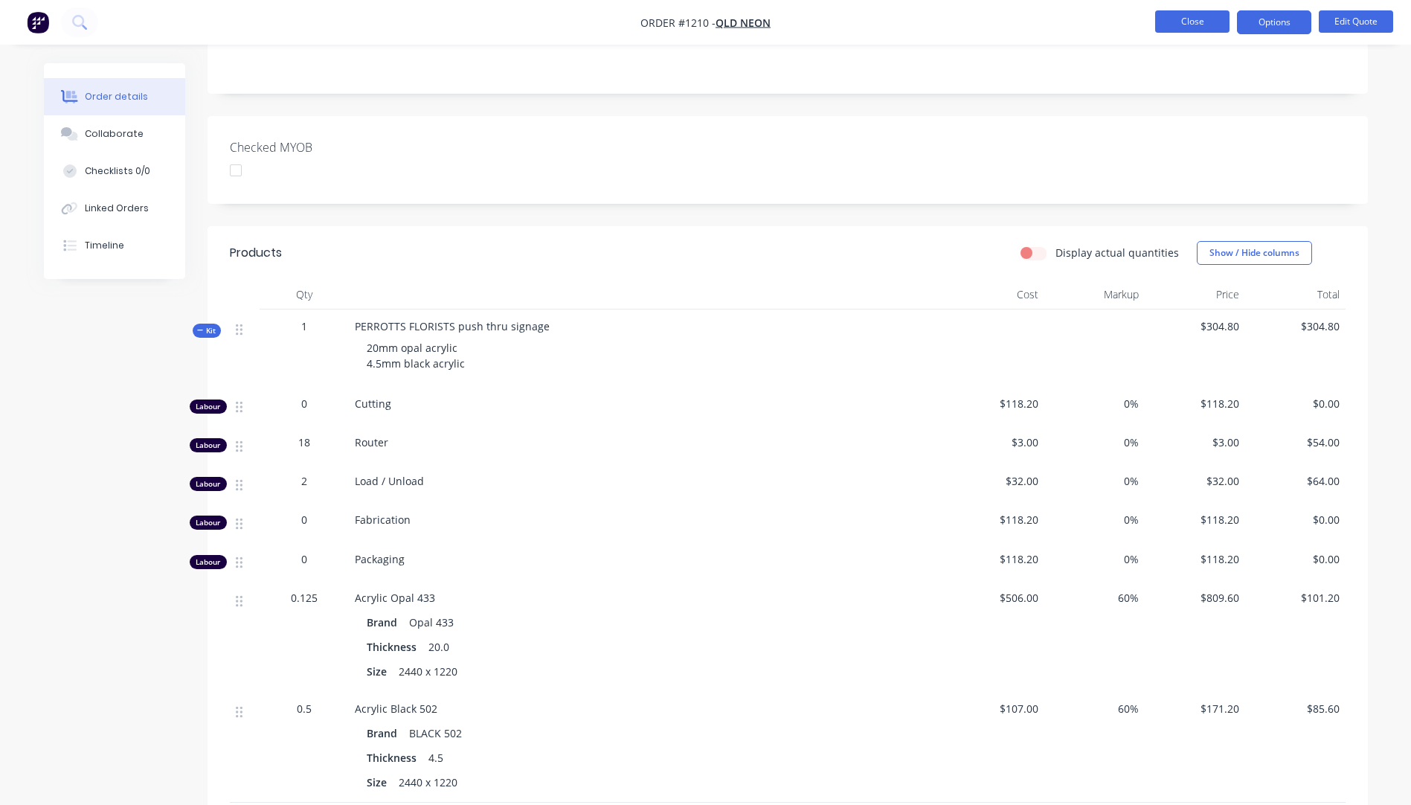
click at [1188, 21] on button "Close" at bounding box center [1192, 21] width 74 height 22
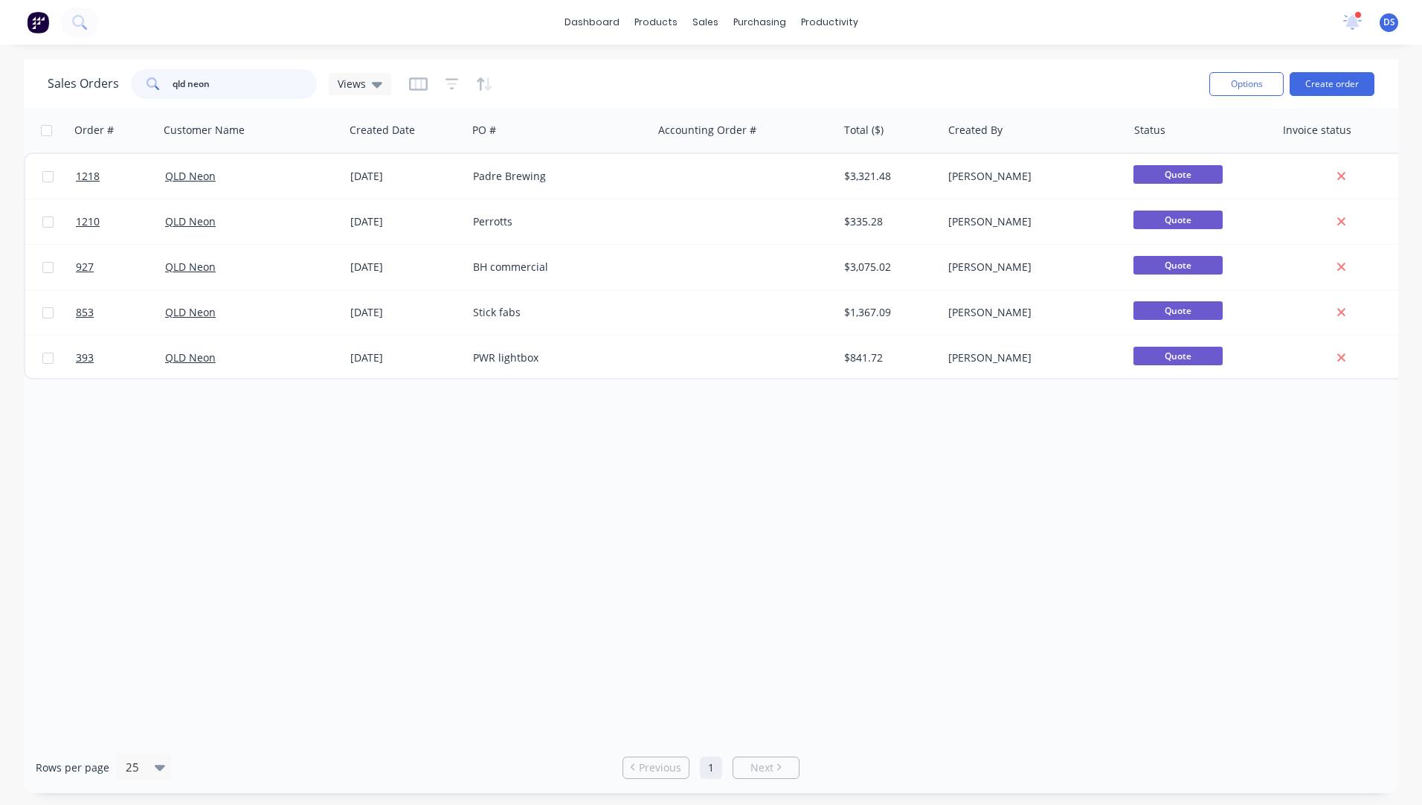
drag, startPoint x: 232, startPoint y: 86, endPoint x: 146, endPoint y: 85, distance: 86.3
click at [146, 85] on div "qld neon" at bounding box center [224, 84] width 186 height 30
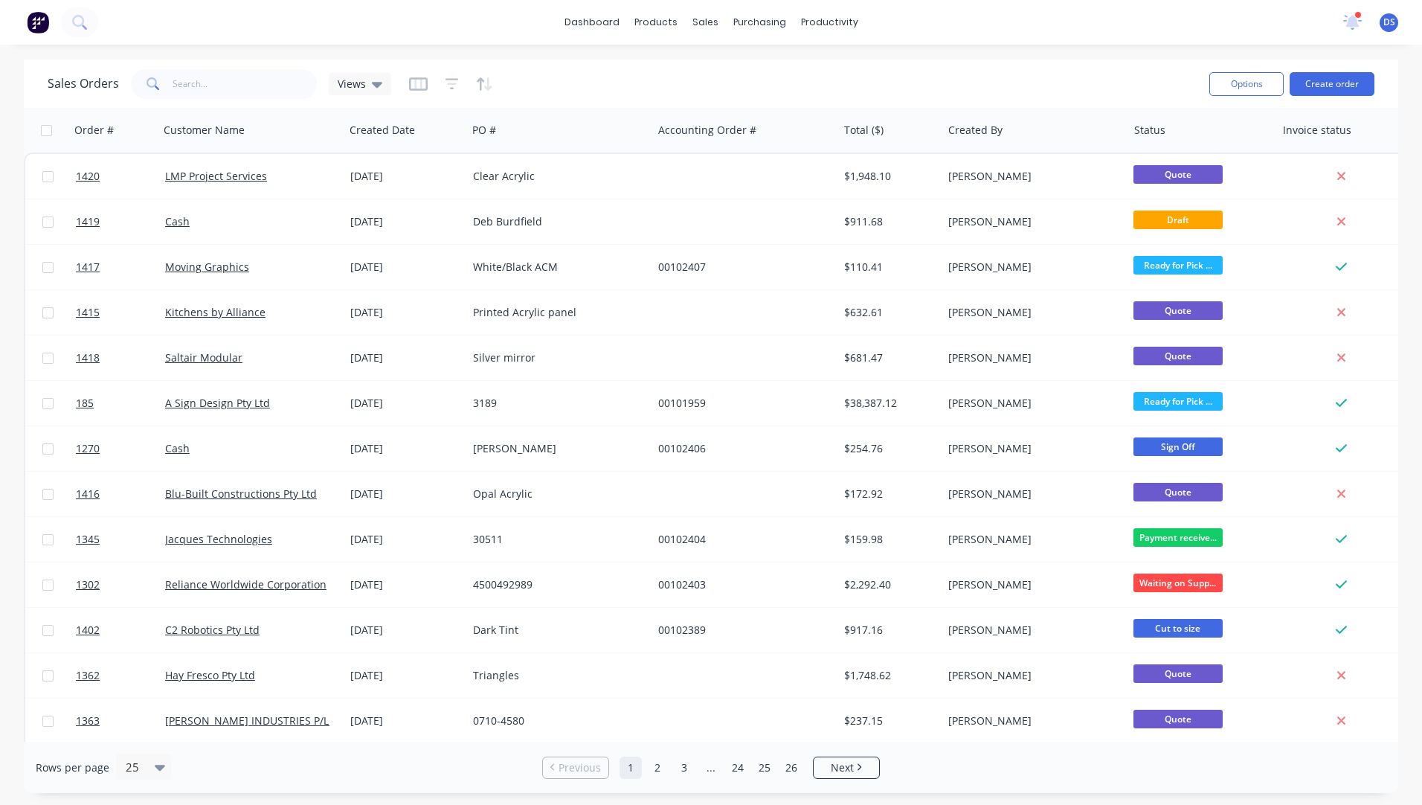
click at [225, 17] on div "dashboard products sales purchasing productivity dashboard products Product Cat…" at bounding box center [711, 22] width 1422 height 45
click at [1331, 85] on button "Create order" at bounding box center [1332, 84] width 85 height 24
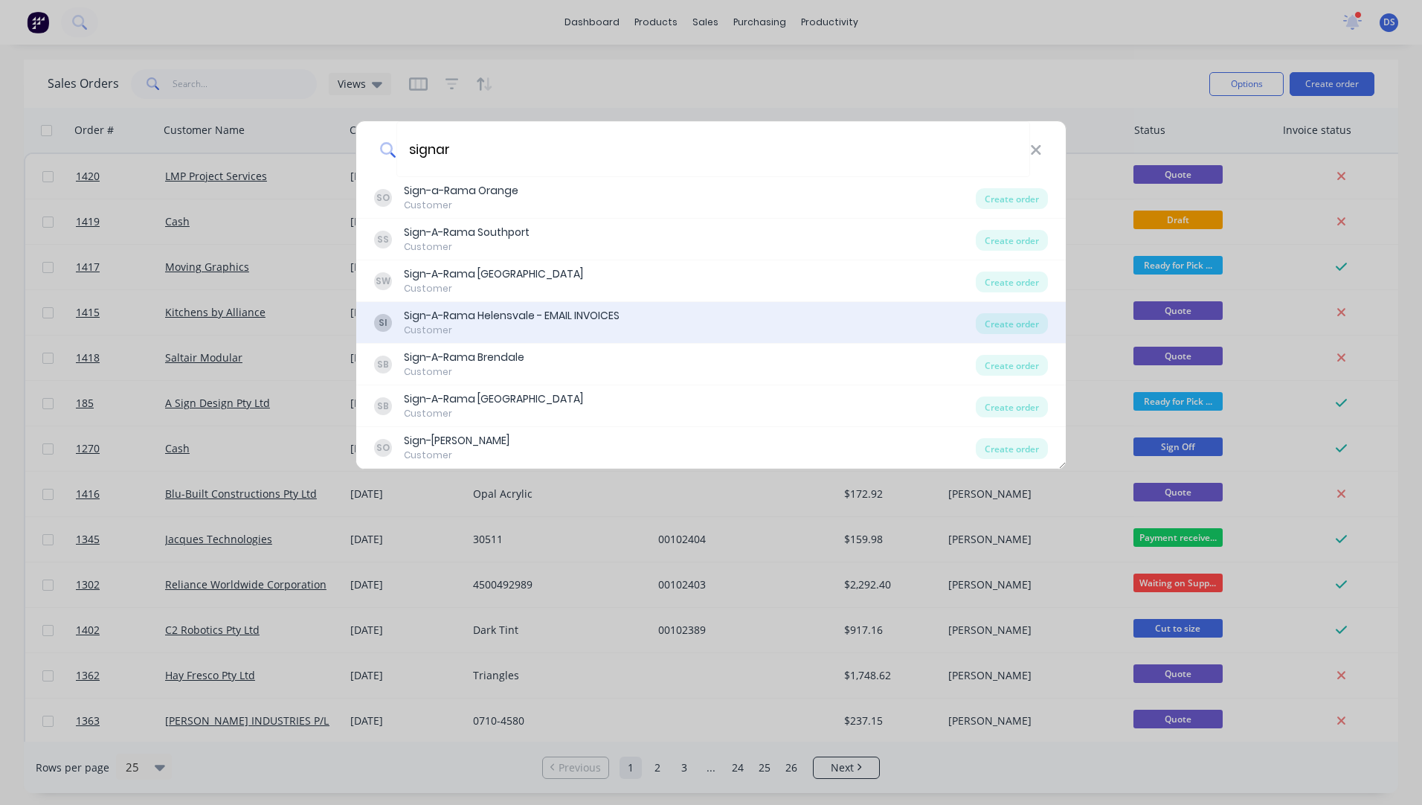
type input "signar"
click at [489, 315] on div "Sign-A-Rama Helensvale - EMAIL INVOICES" at bounding box center [512, 316] width 216 height 16
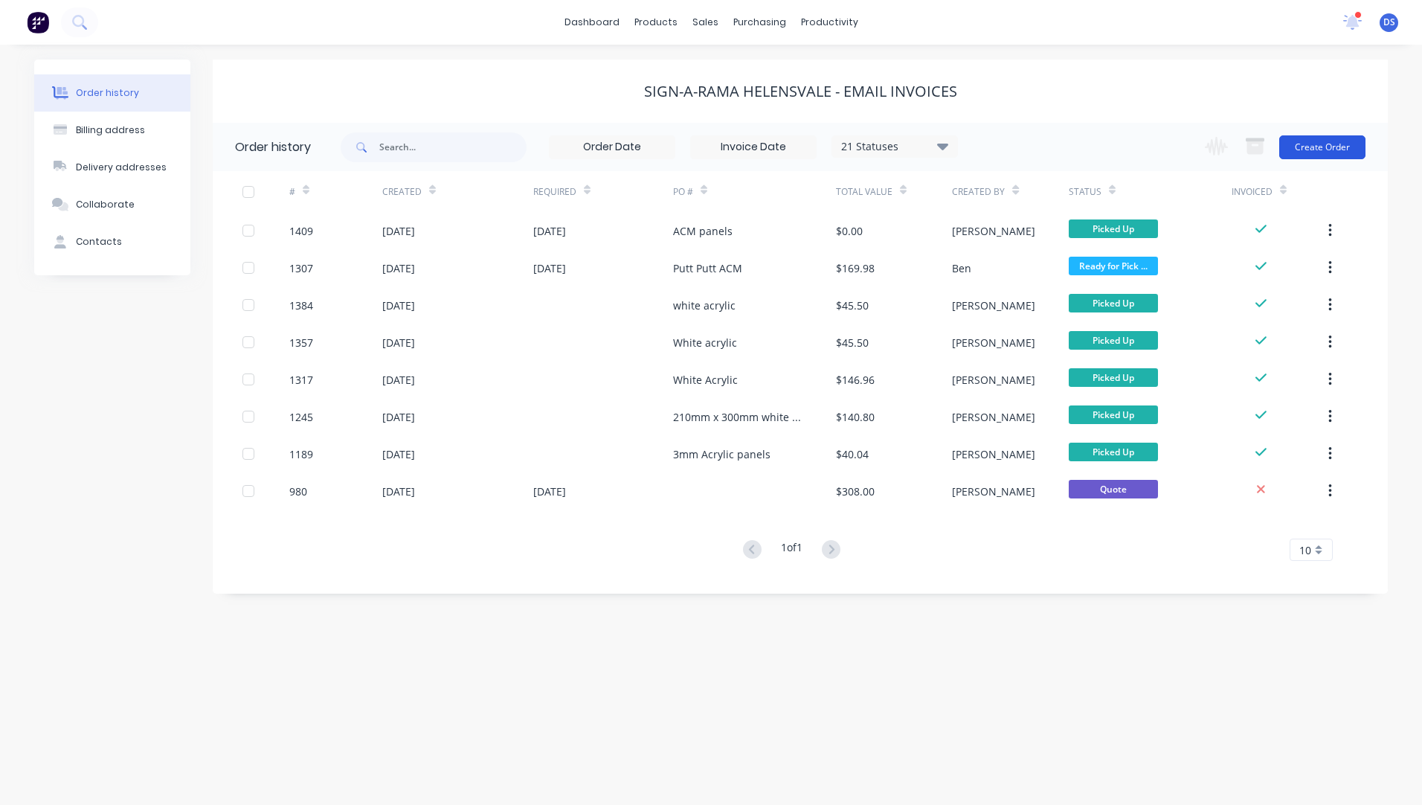
click at [1315, 152] on button "Create Order" at bounding box center [1322, 147] width 86 height 24
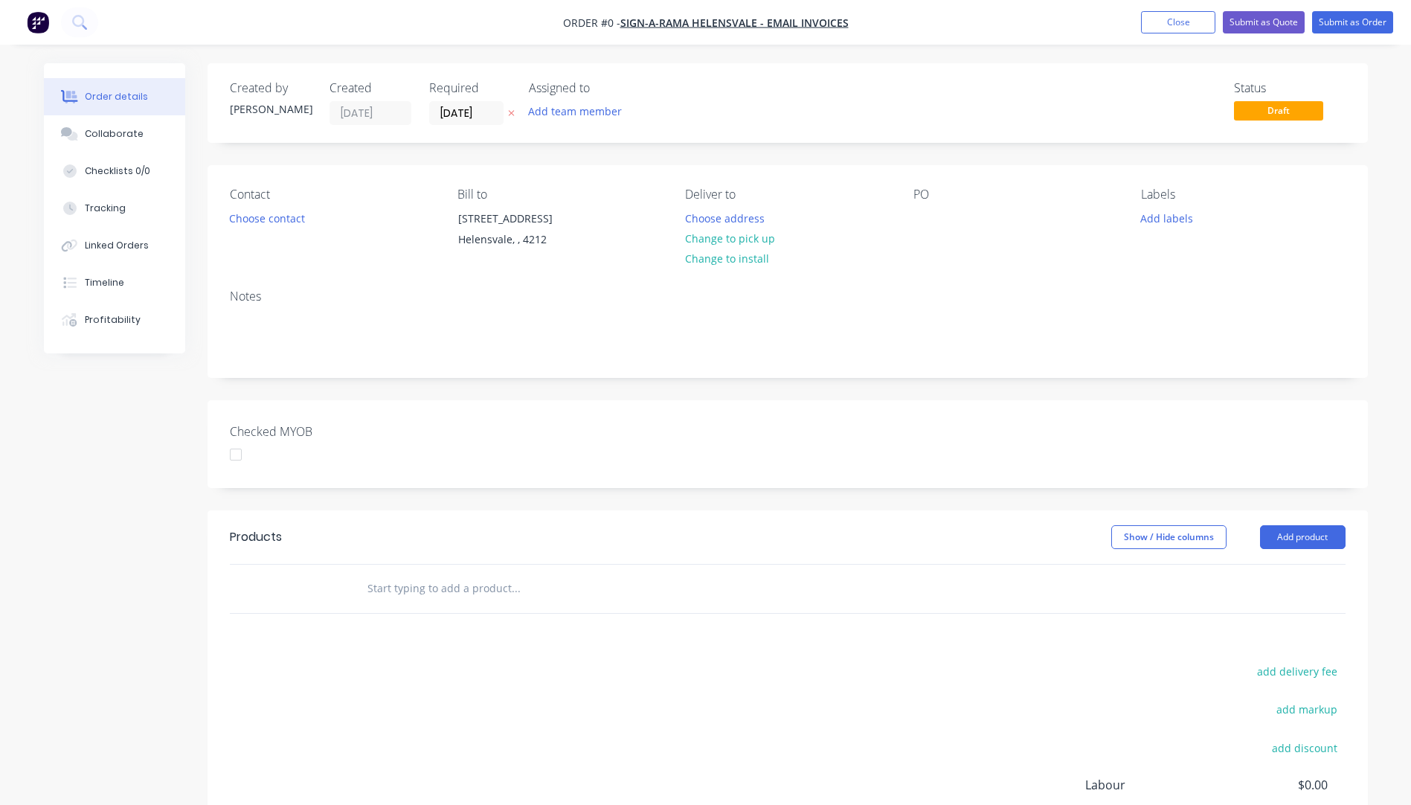
click at [509, 114] on icon at bounding box center [511, 113] width 7 height 9
click at [234, 224] on button "Choose contact" at bounding box center [266, 218] width 91 height 20
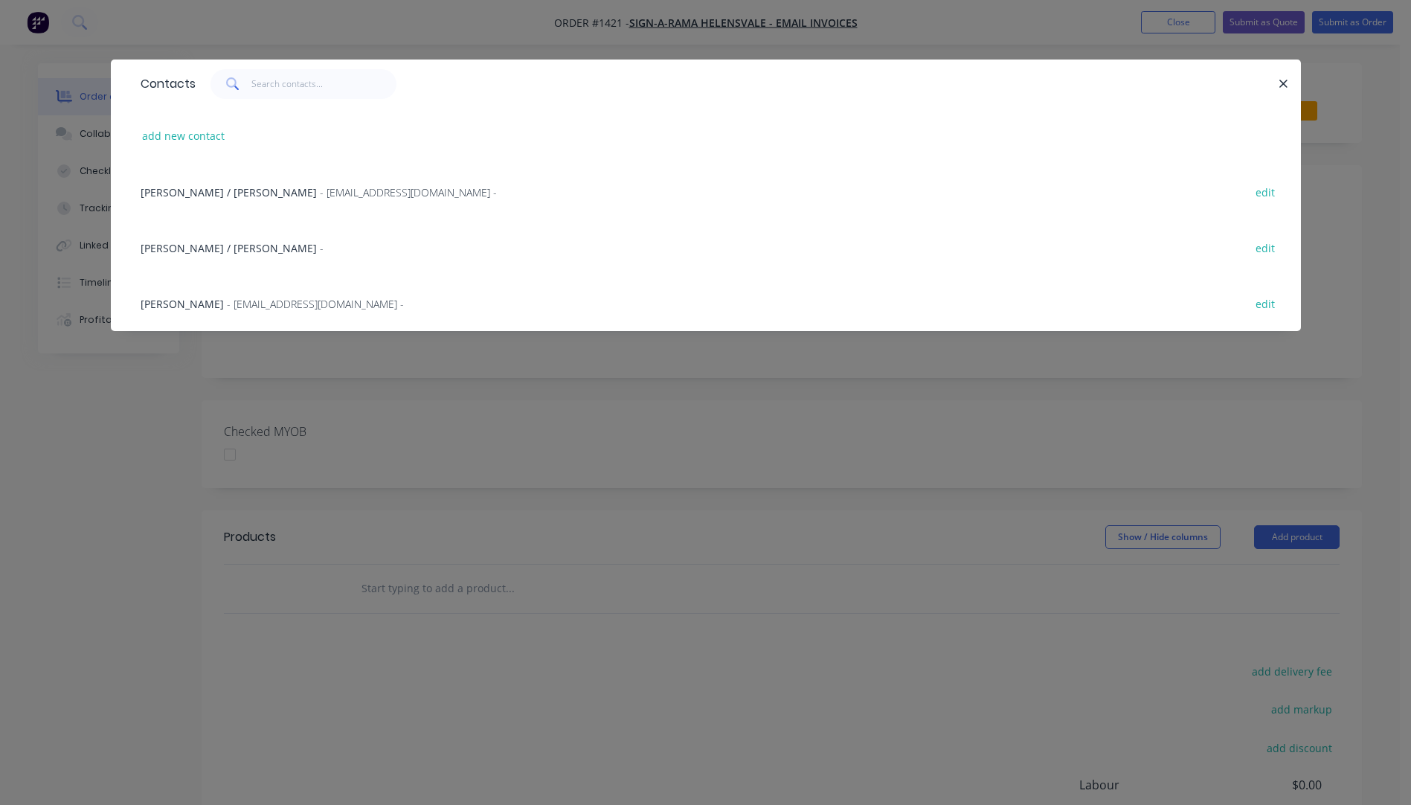
click at [227, 306] on span "- art.helensvale@signarama.com.au -" at bounding box center [315, 304] width 177 height 14
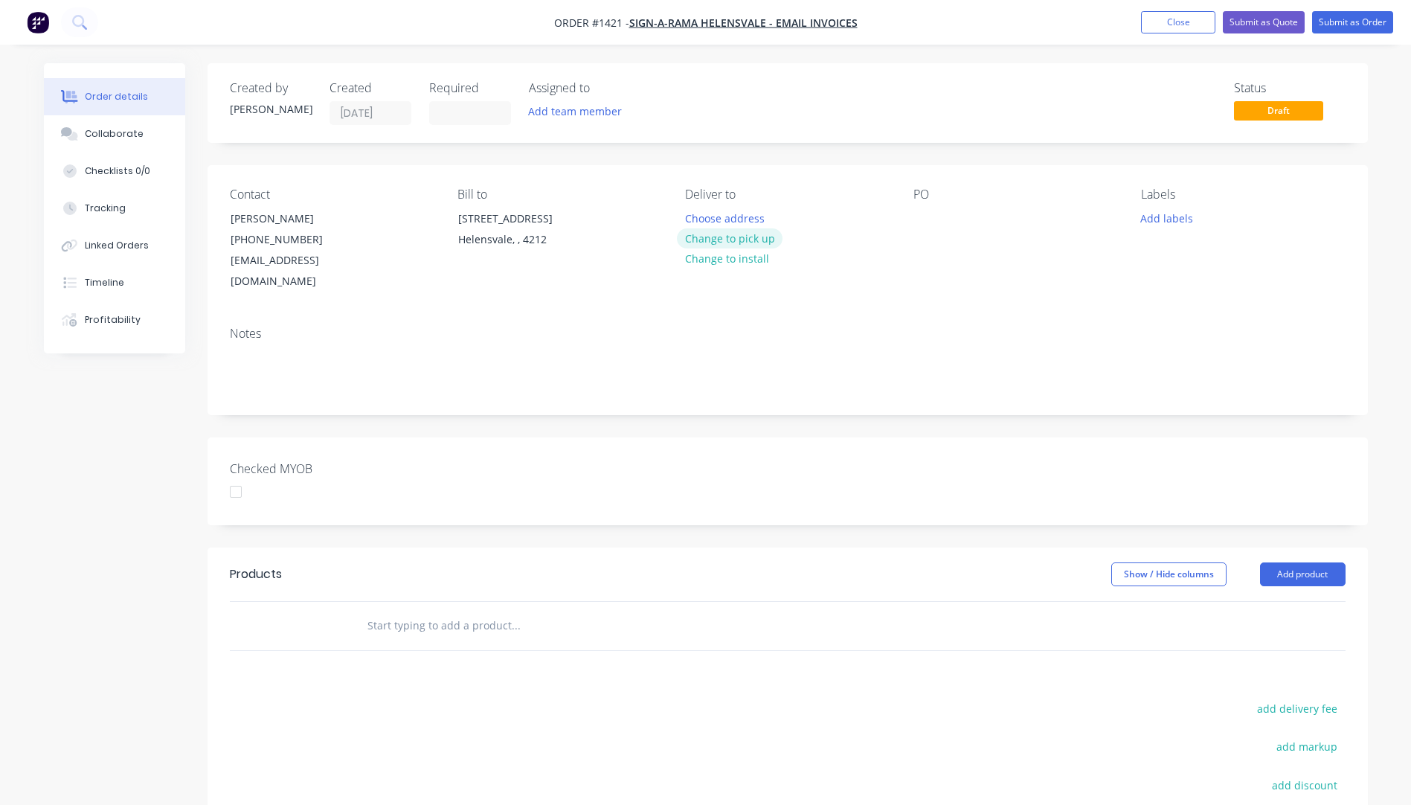
click at [730, 242] on button "Change to pick up" at bounding box center [730, 238] width 106 height 20
click at [927, 223] on div at bounding box center [925, 219] width 24 height 22
click at [1150, 215] on button "Add labels" at bounding box center [1167, 218] width 68 height 20
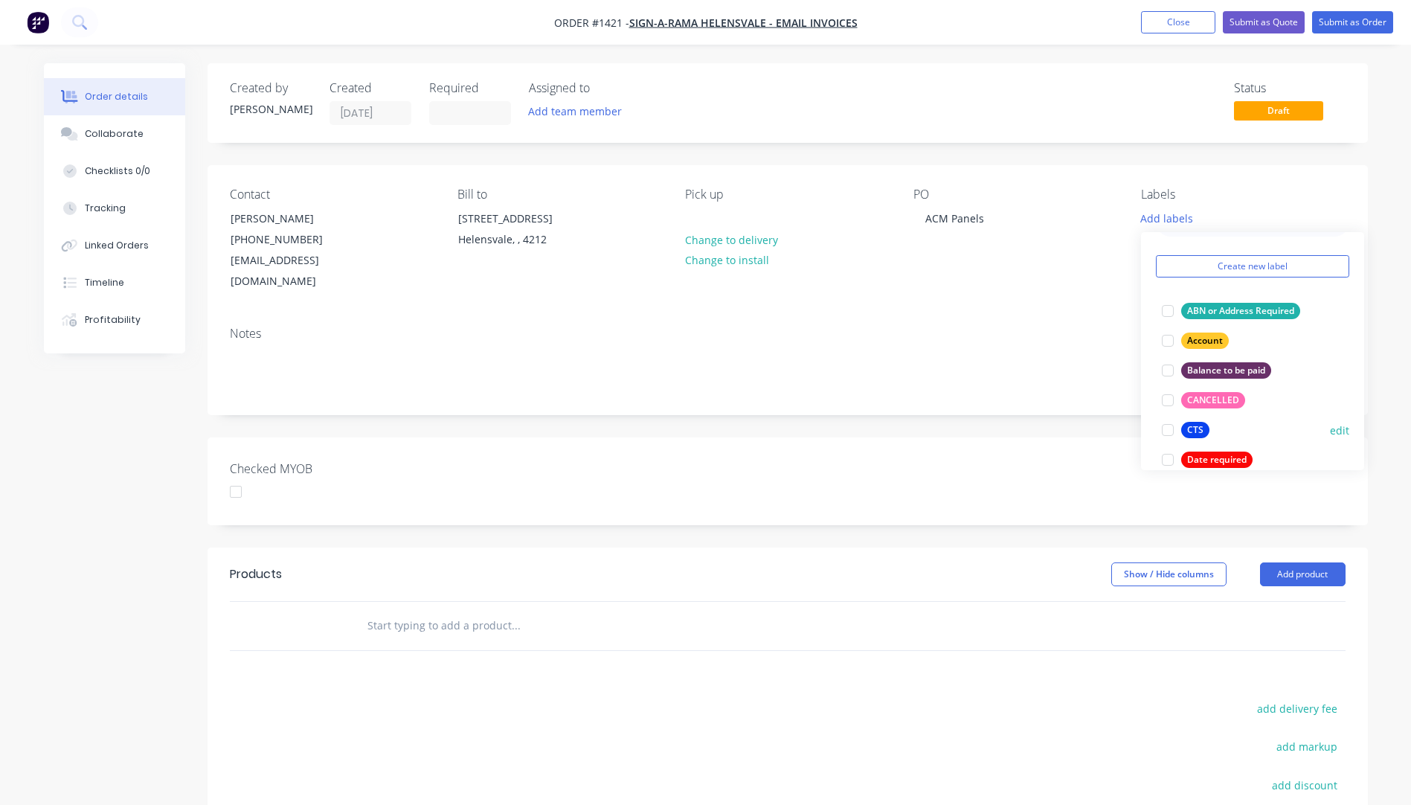
scroll to position [74, 0]
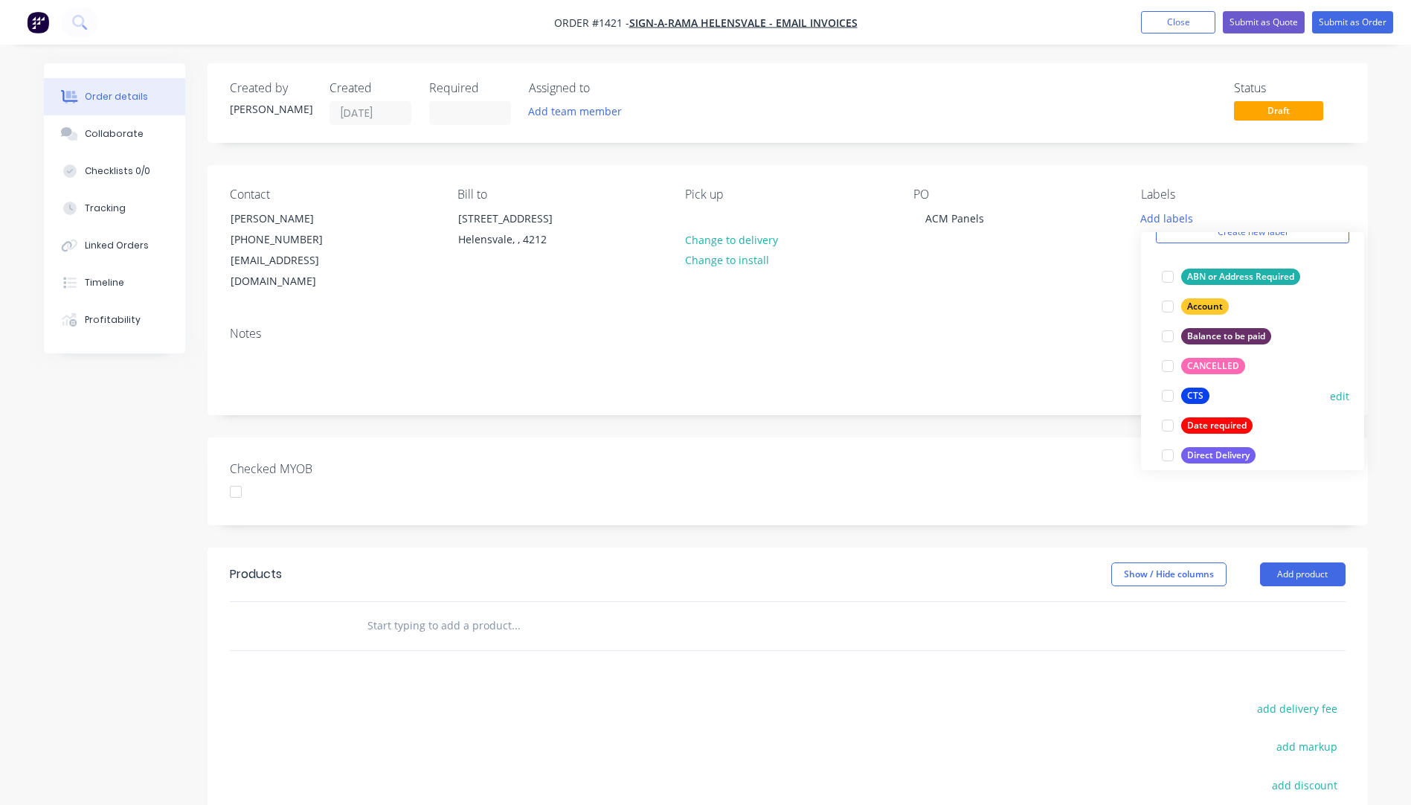
click at [1197, 398] on div "CTS" at bounding box center [1195, 396] width 28 height 16
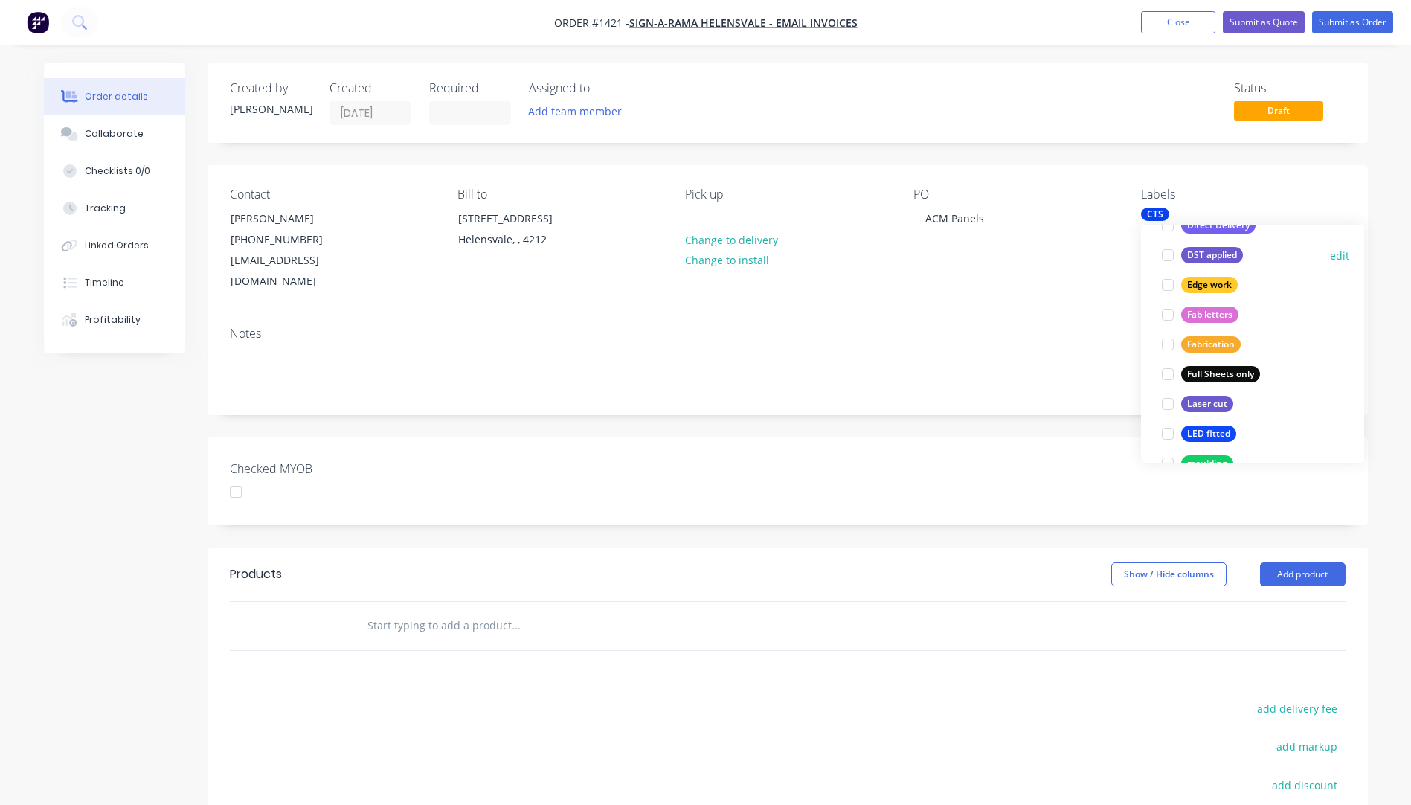
scroll to position [298, 0]
click at [1196, 280] on div "Edge work" at bounding box center [1209, 284] width 57 height 16
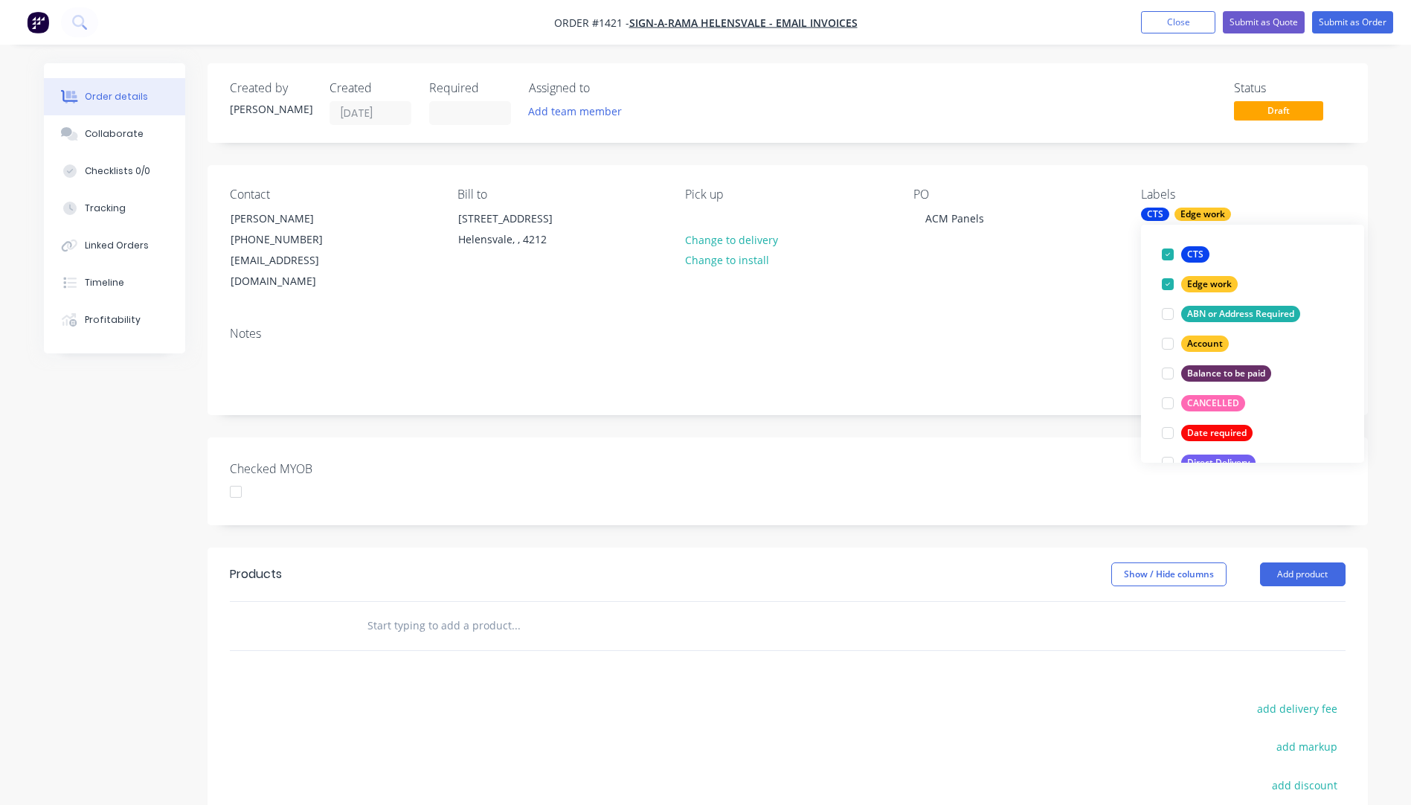
click at [1075, 271] on div "PO ACM Panels" at bounding box center [1015, 239] width 204 height 105
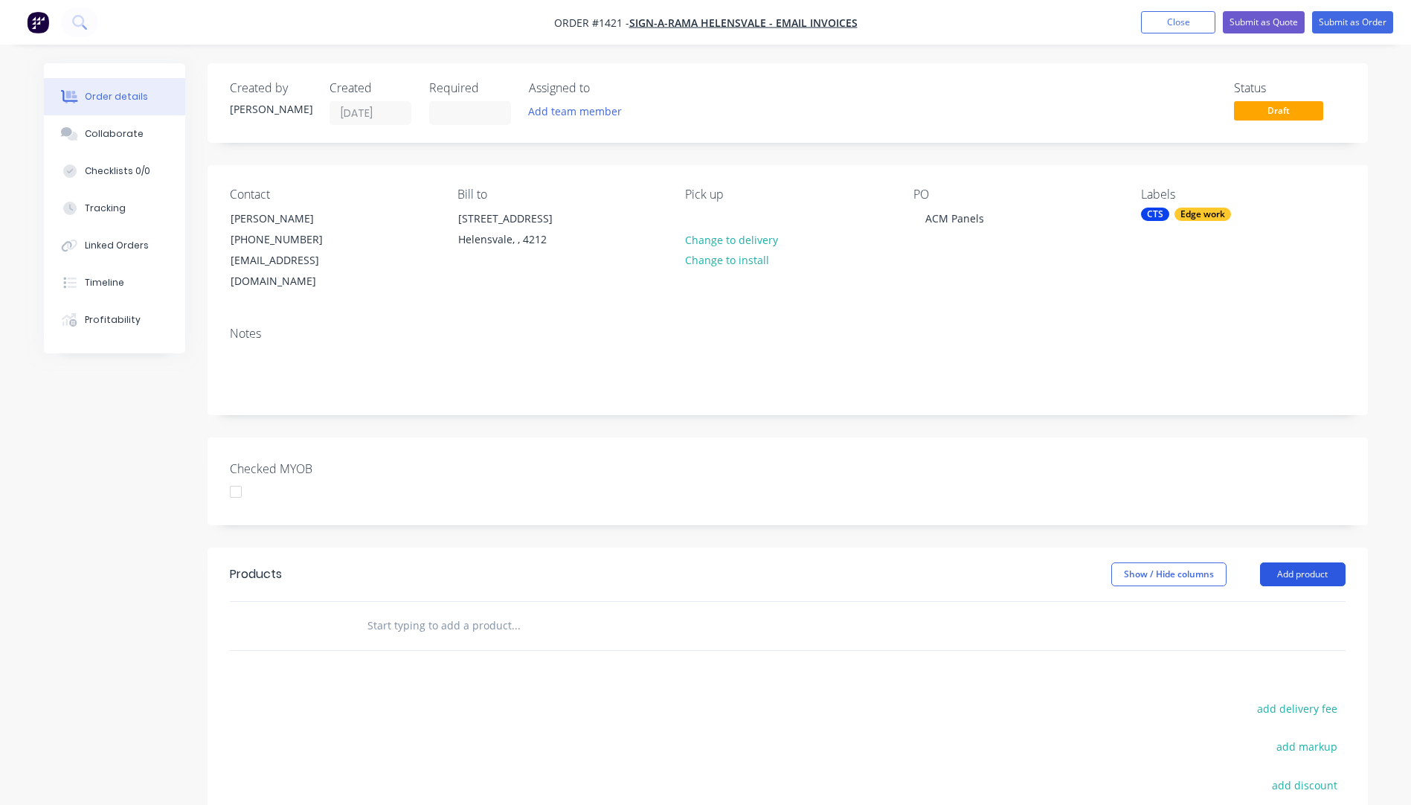
click at [1295, 562] on button "Add product" at bounding box center [1303, 574] width 86 height 24
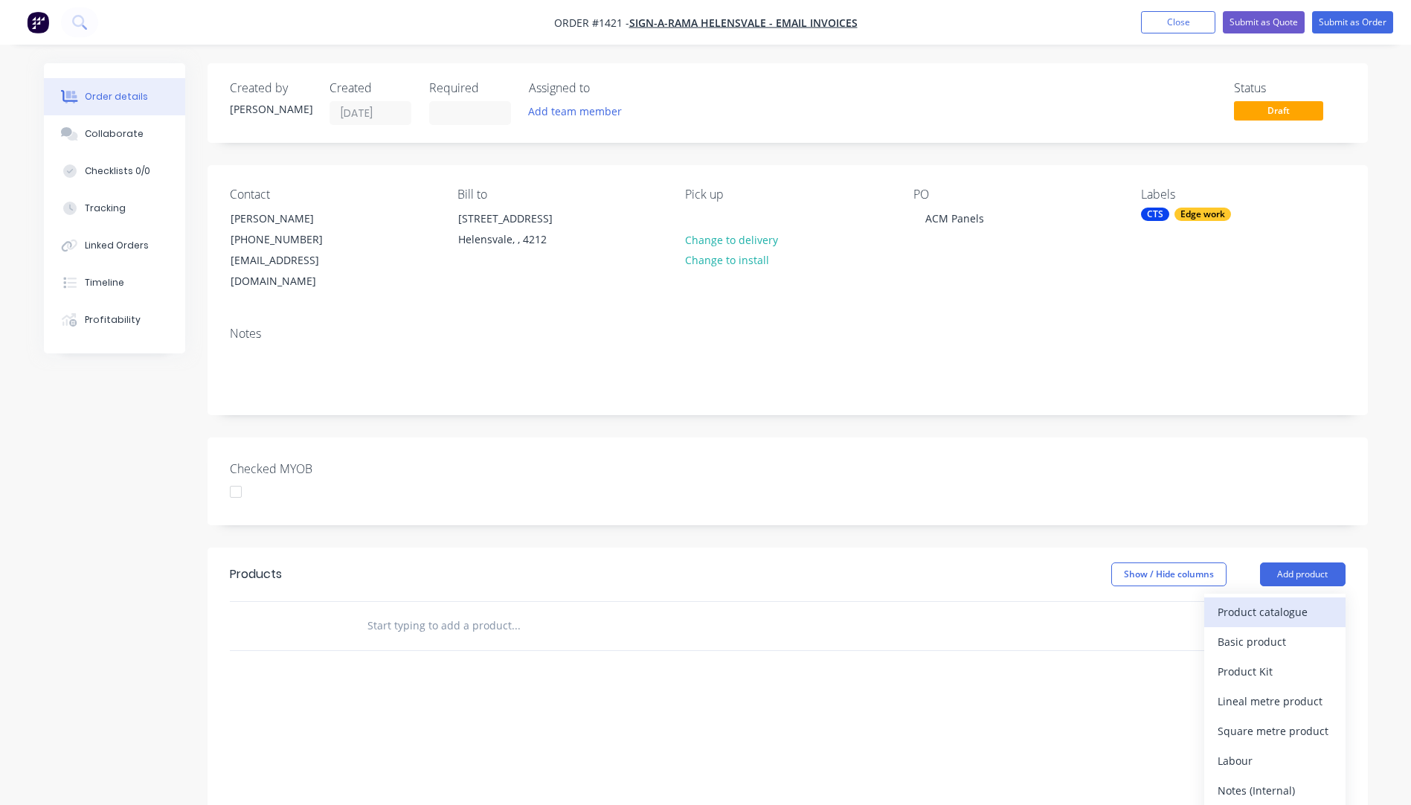
click at [1244, 601] on div "Product catalogue" at bounding box center [1275, 612] width 115 height 22
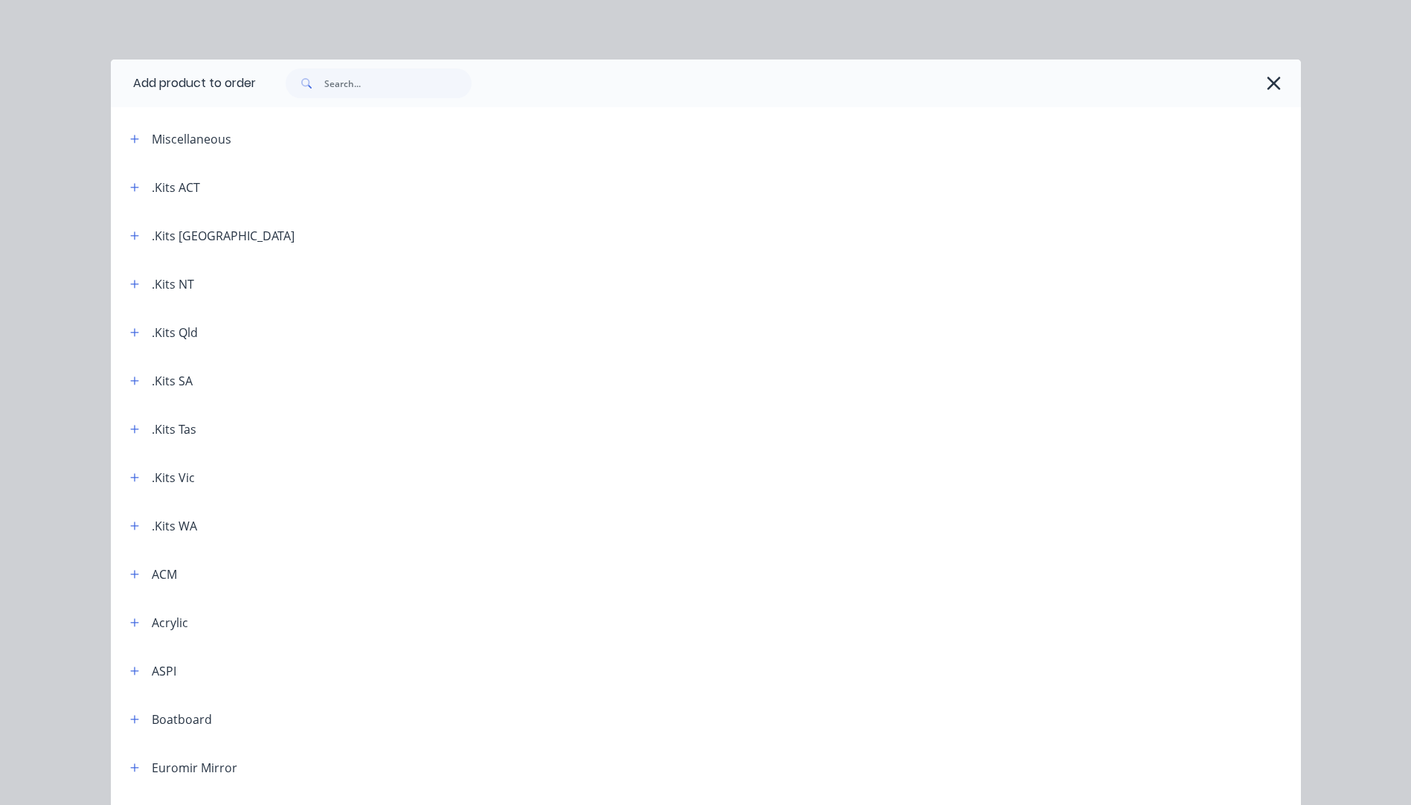
click at [130, 337] on icon "button" at bounding box center [134, 332] width 9 height 10
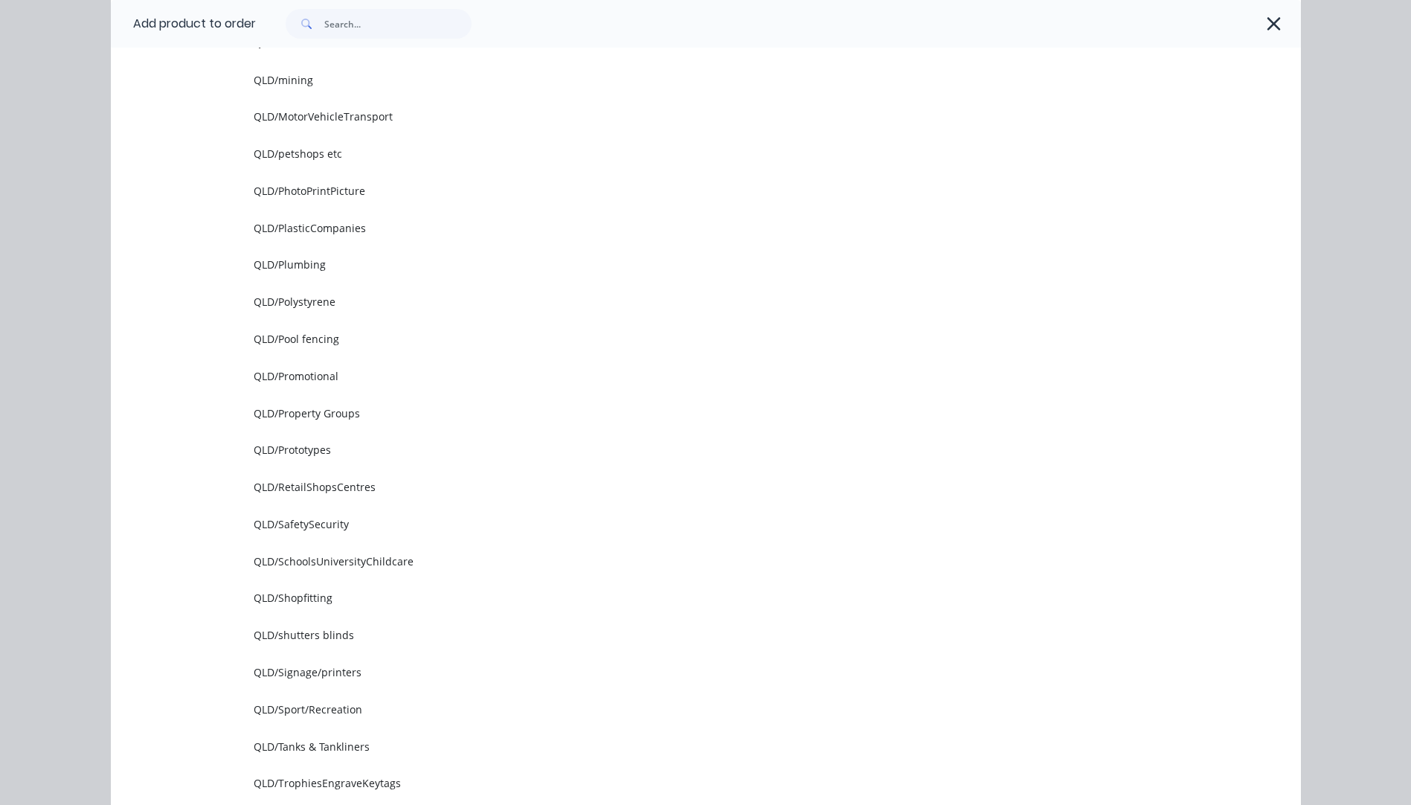
scroll to position [1636, 0]
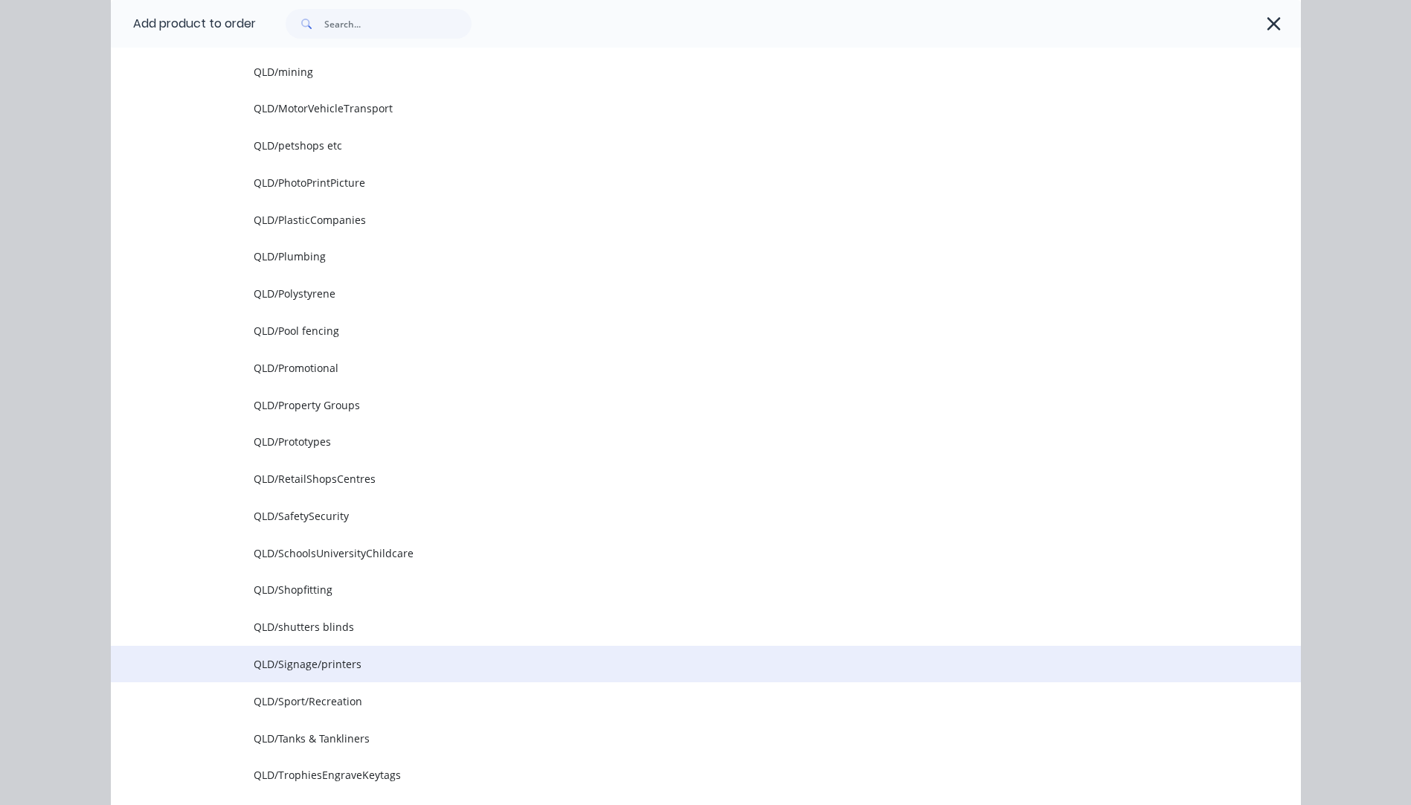
click at [330, 675] on td "QLD/Signage/printers" at bounding box center [777, 664] width 1047 height 37
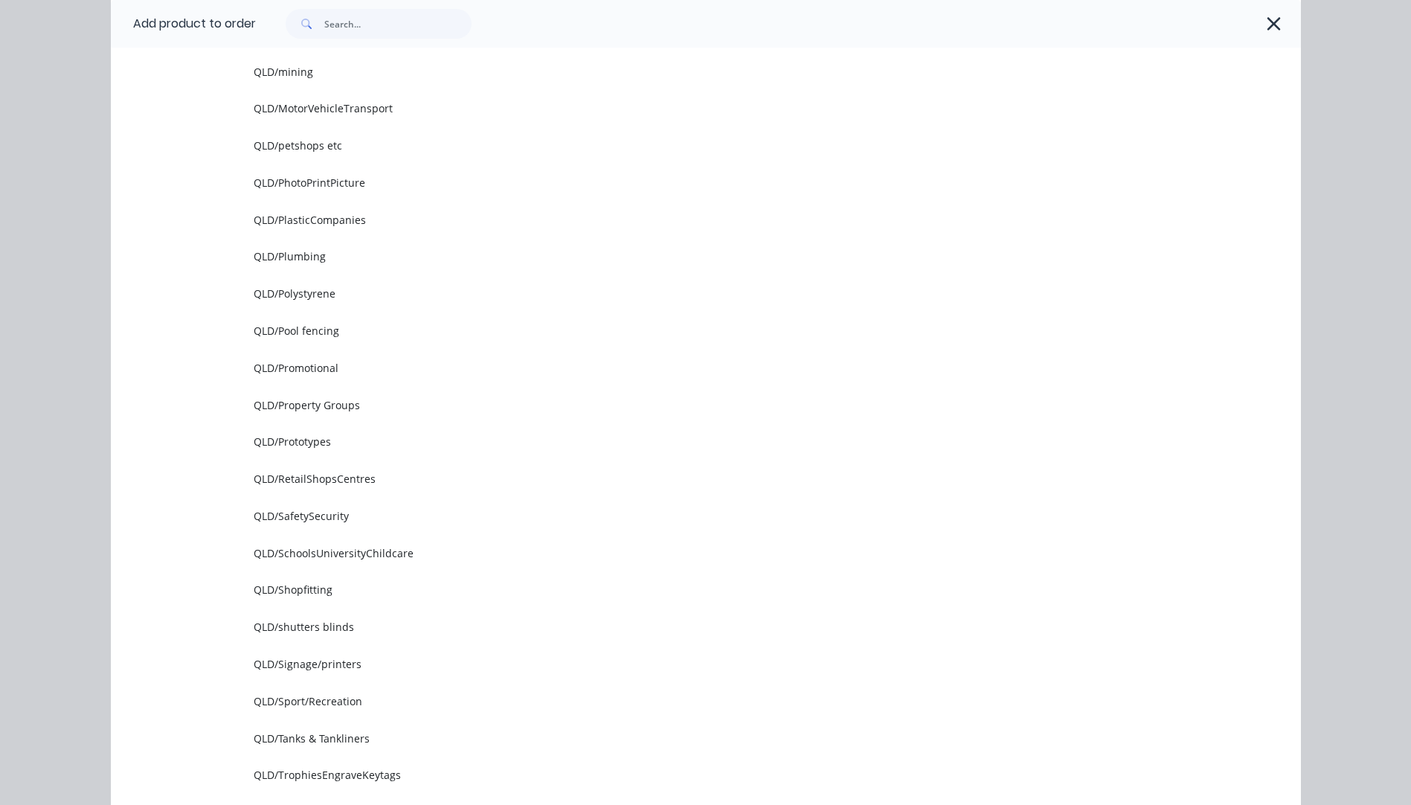
scroll to position [0, 0]
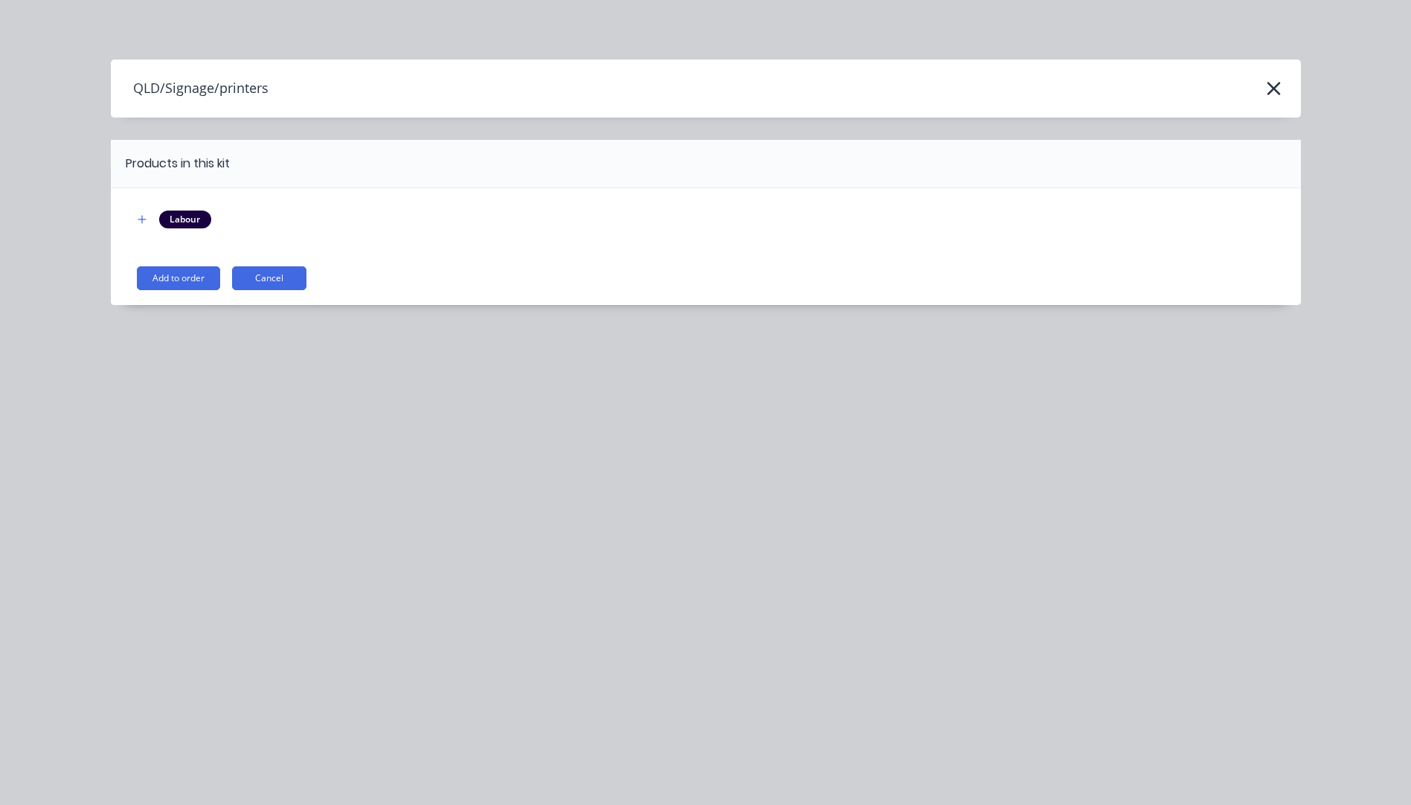
drag, startPoint x: 184, startPoint y: 286, endPoint x: 184, endPoint y: 273, distance: 12.7
click at [184, 286] on button "Add to order" at bounding box center [178, 278] width 83 height 24
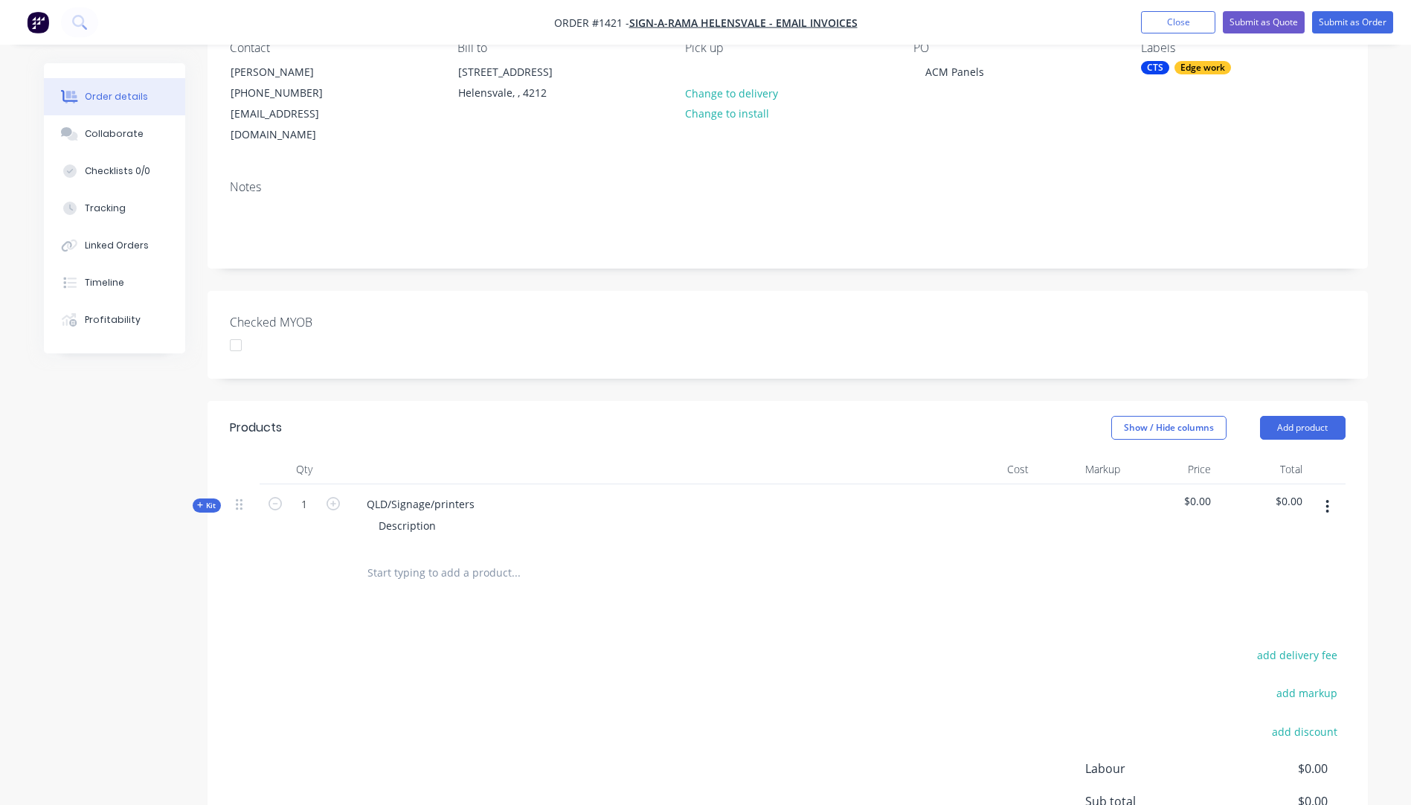
scroll to position [149, 0]
click at [312, 491] on input "1" at bounding box center [304, 502] width 39 height 22
type input "17"
drag, startPoint x: 475, startPoint y: 479, endPoint x: 359, endPoint y: 479, distance: 115.3
click at [359, 491] on div "QLD/Signage/printers" at bounding box center [421, 502] width 132 height 22
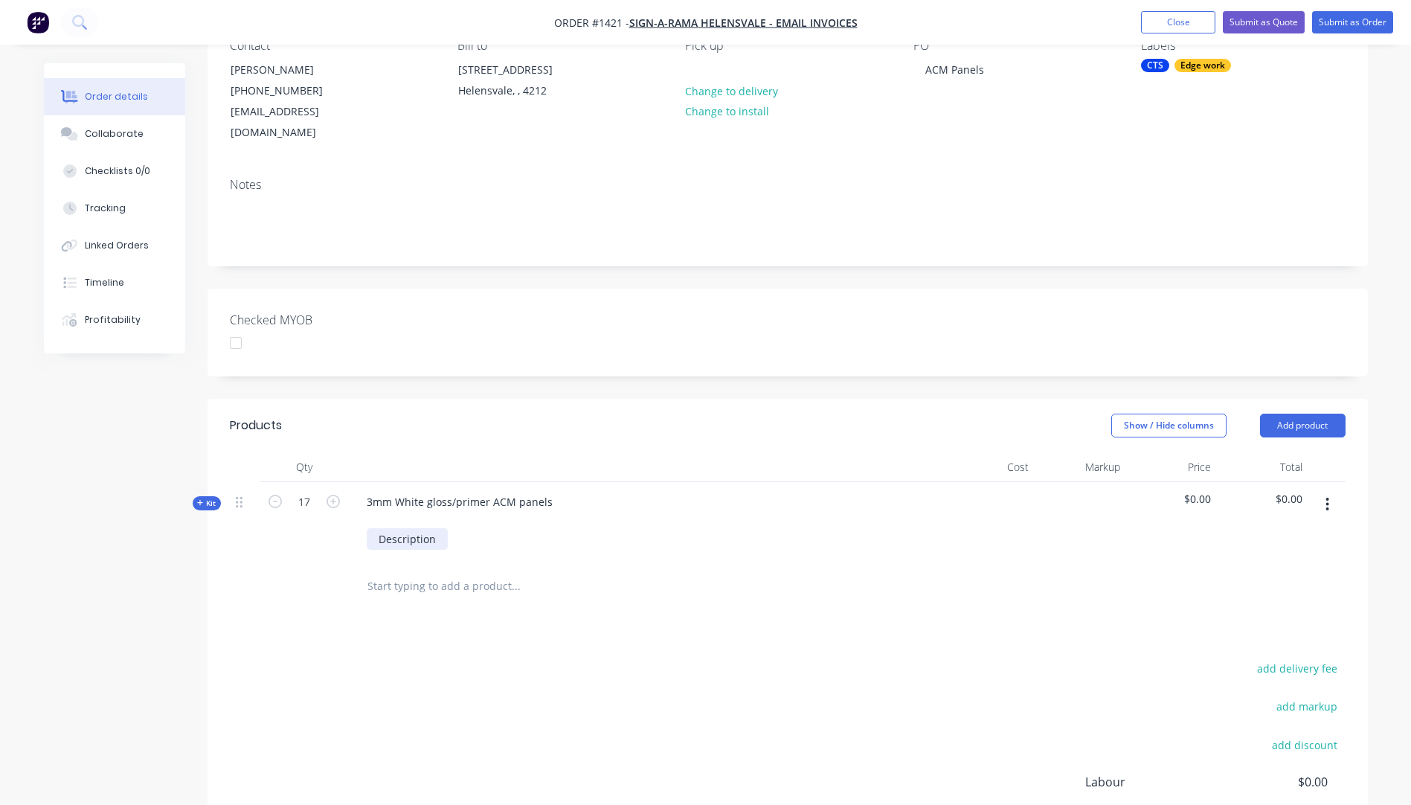
click at [406, 520] on div "3mm White gloss/primer ACM panels Description" at bounding box center [646, 522] width 595 height 80
click at [406, 520] on div "3mm White gloss/primer ACM panels Description" at bounding box center [646, 514] width 595 height 65
click at [390, 512] on div "Description" at bounding box center [407, 523] width 81 height 22
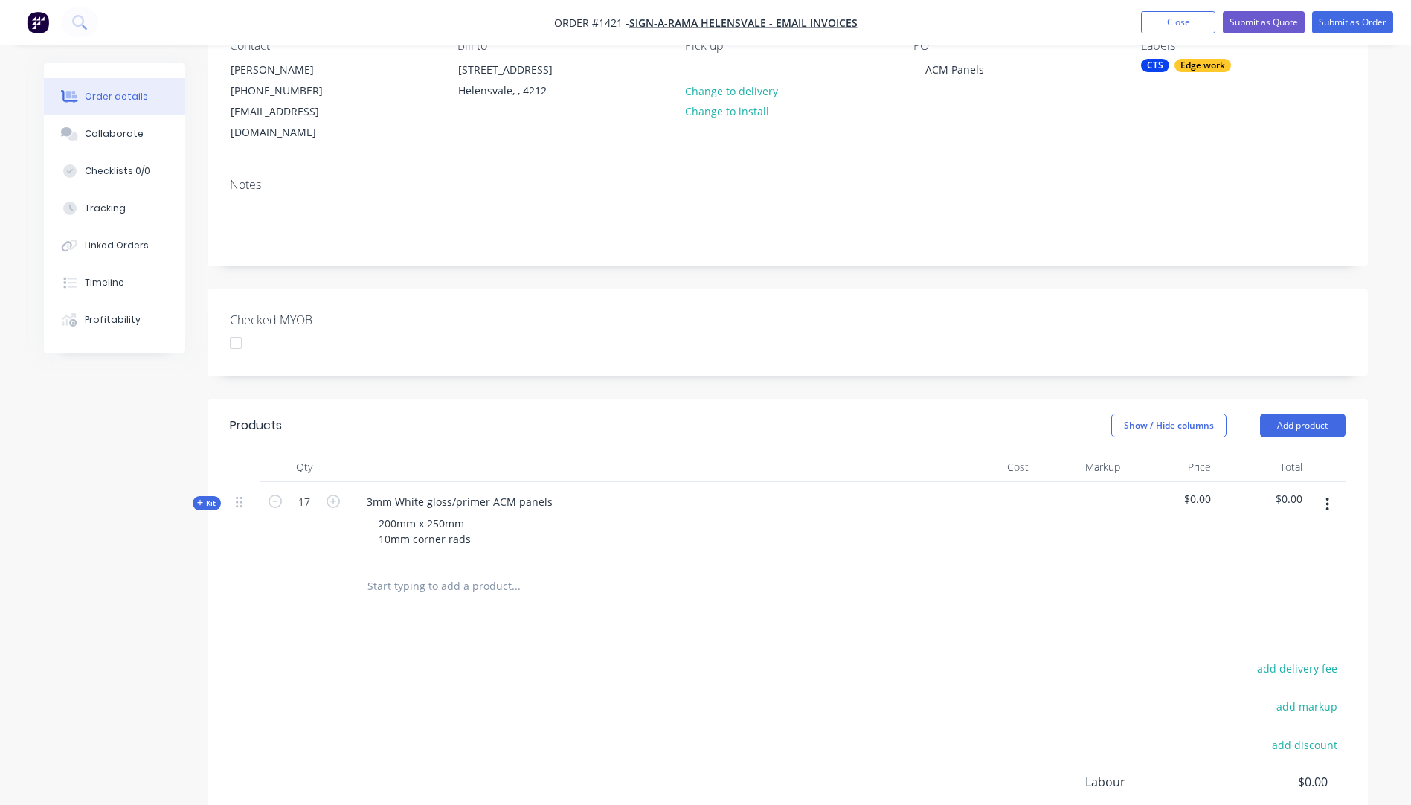
click at [354, 659] on div "add delivery fee add markup add discount Labour $0.00 Sub total $0.00 Margin $0…" at bounding box center [788, 801] width 1116 height 287
click at [197, 499] on icon at bounding box center [200, 502] width 7 height 7
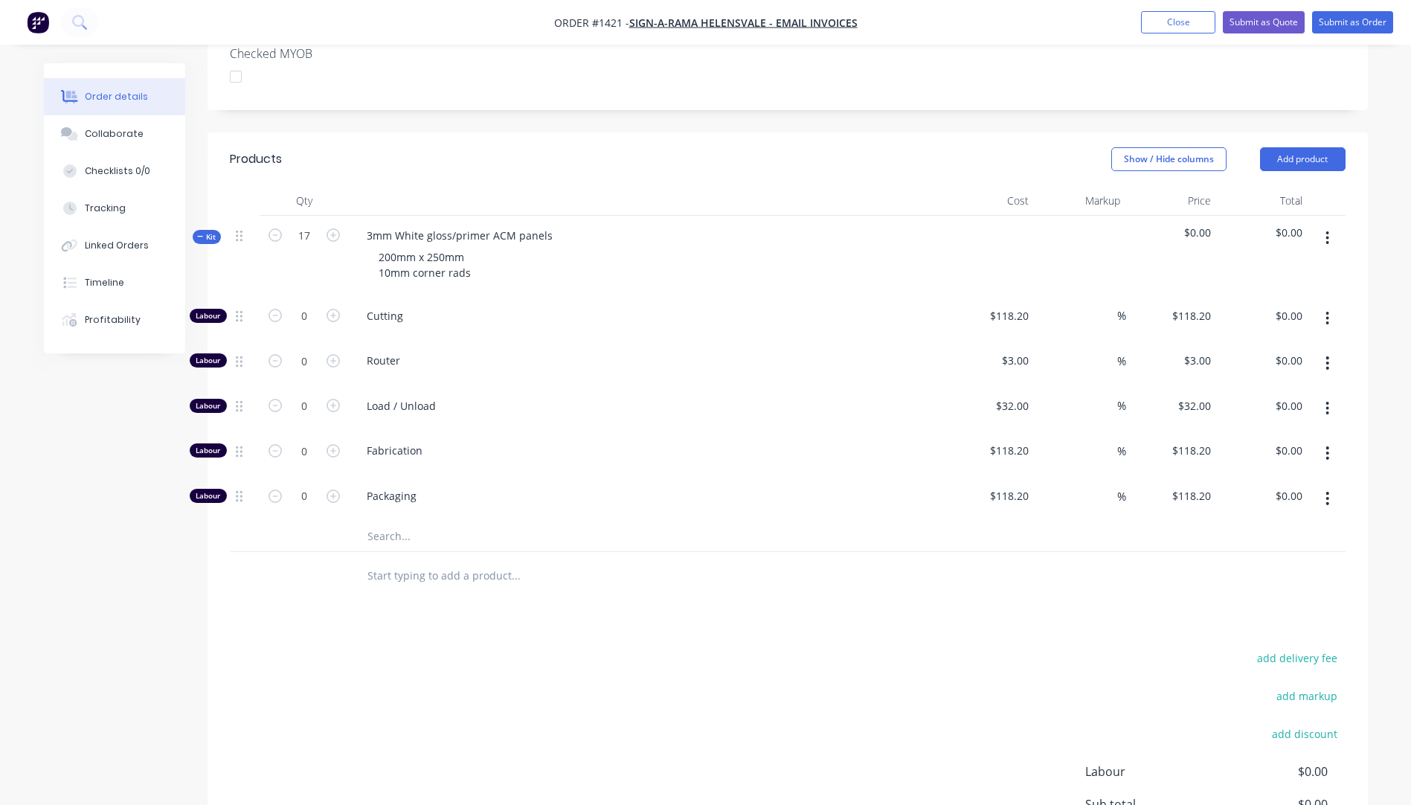
scroll to position [446, 0]
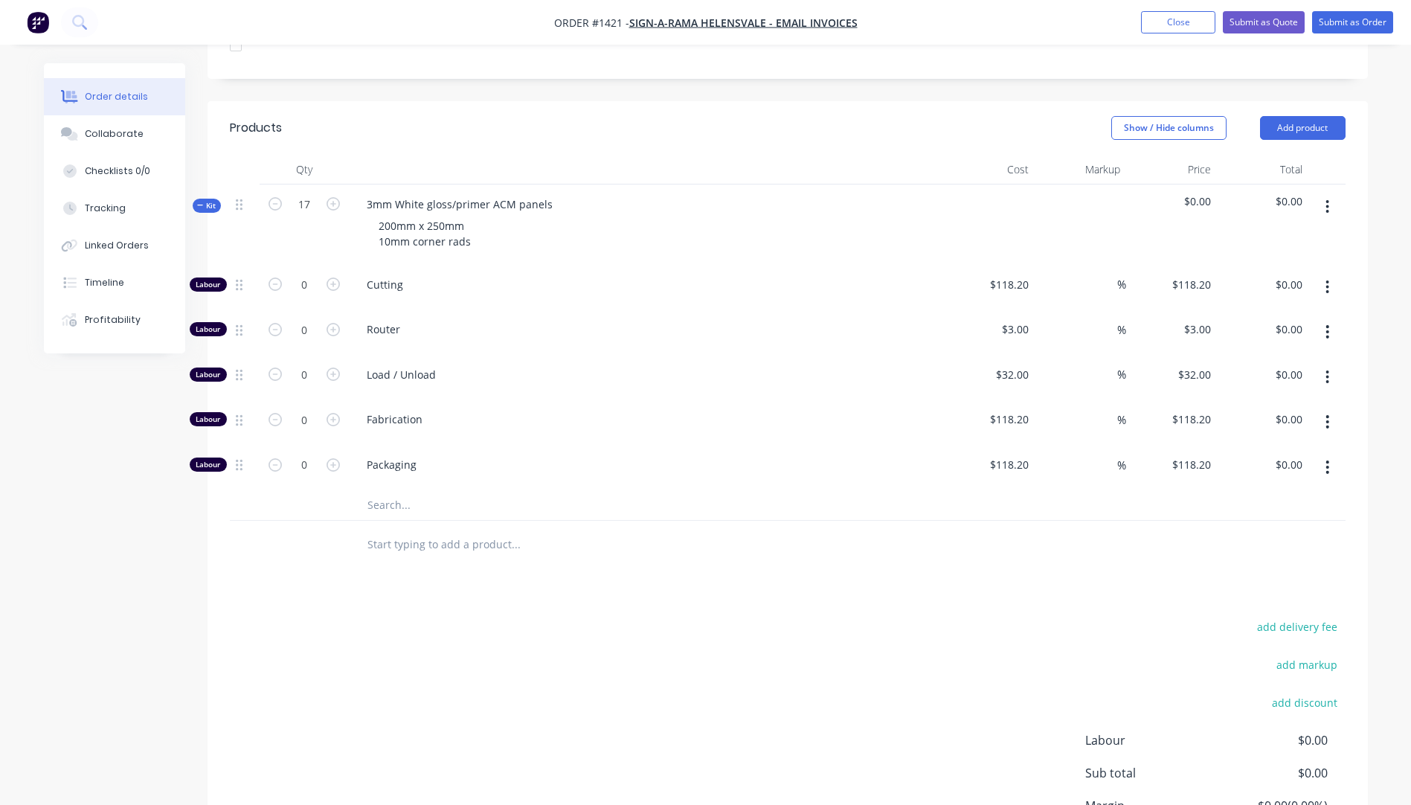
click at [382, 490] on input "text" at bounding box center [516, 505] width 298 height 30
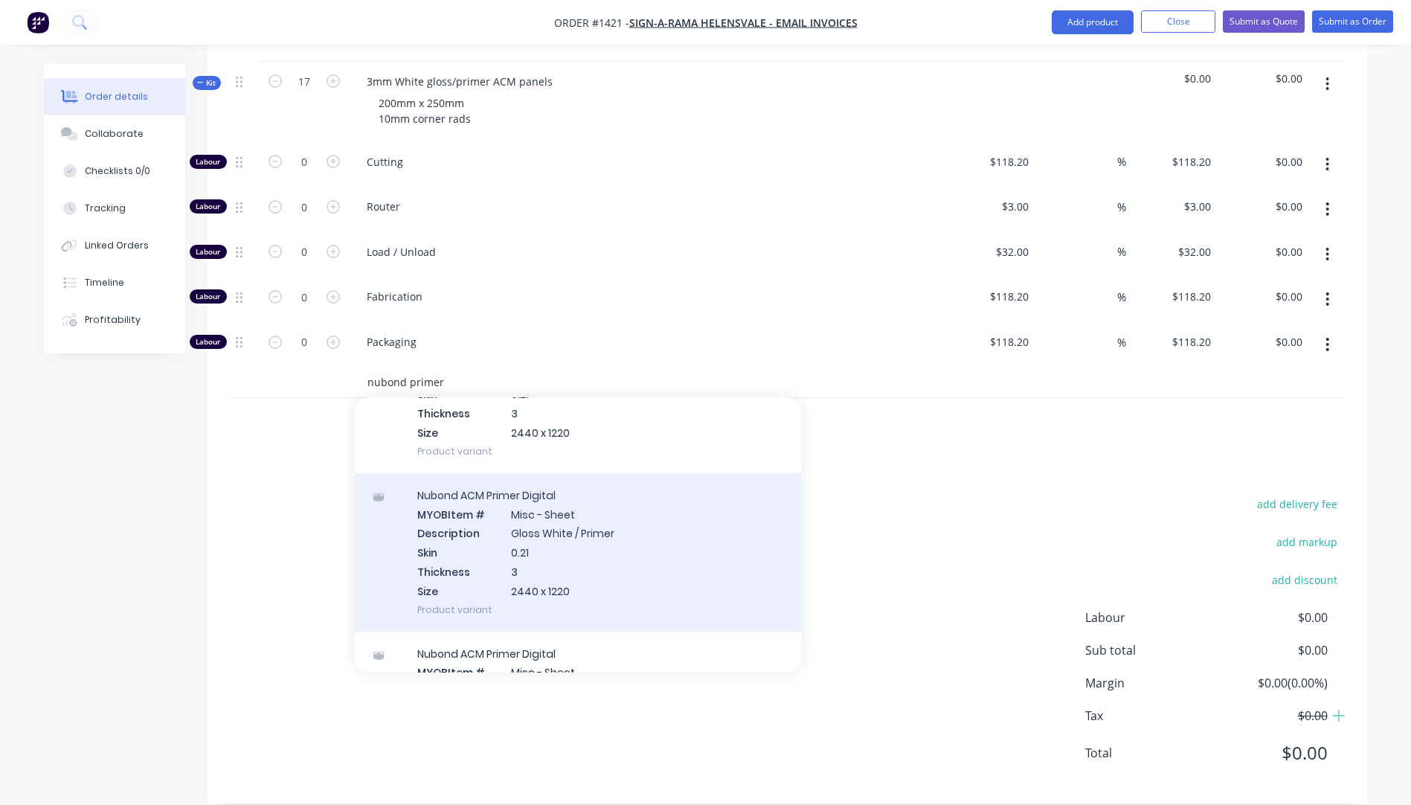
type input "nubond primer"
click at [550, 515] on div "Nubond ACM Primer Digital MYOB Item # Misc - Sheet Description Gloss White / Pr…" at bounding box center [578, 552] width 446 height 158
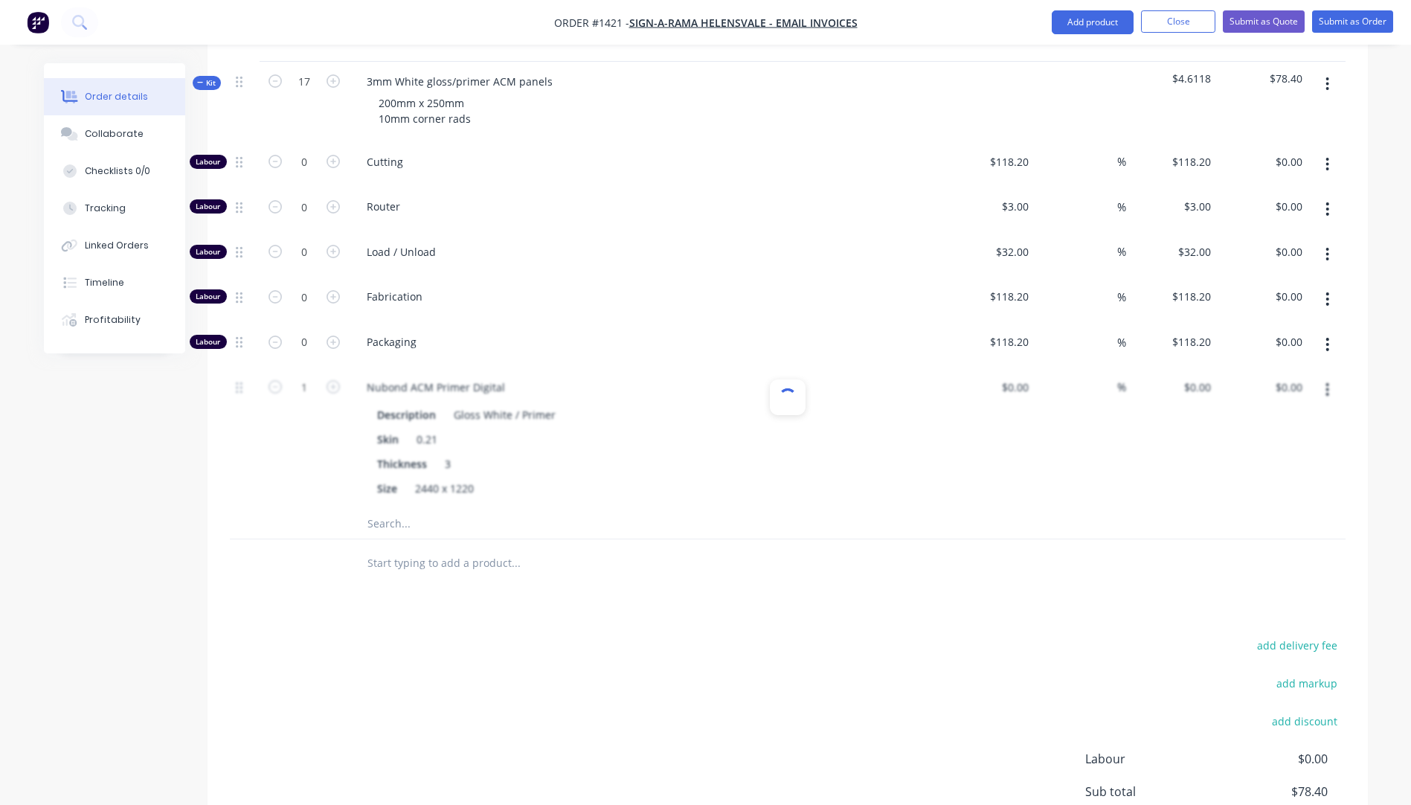
type input "$49.00"
type input "60"
type input "$78.40"
click at [319, 376] on input "1" at bounding box center [304, 387] width 39 height 22
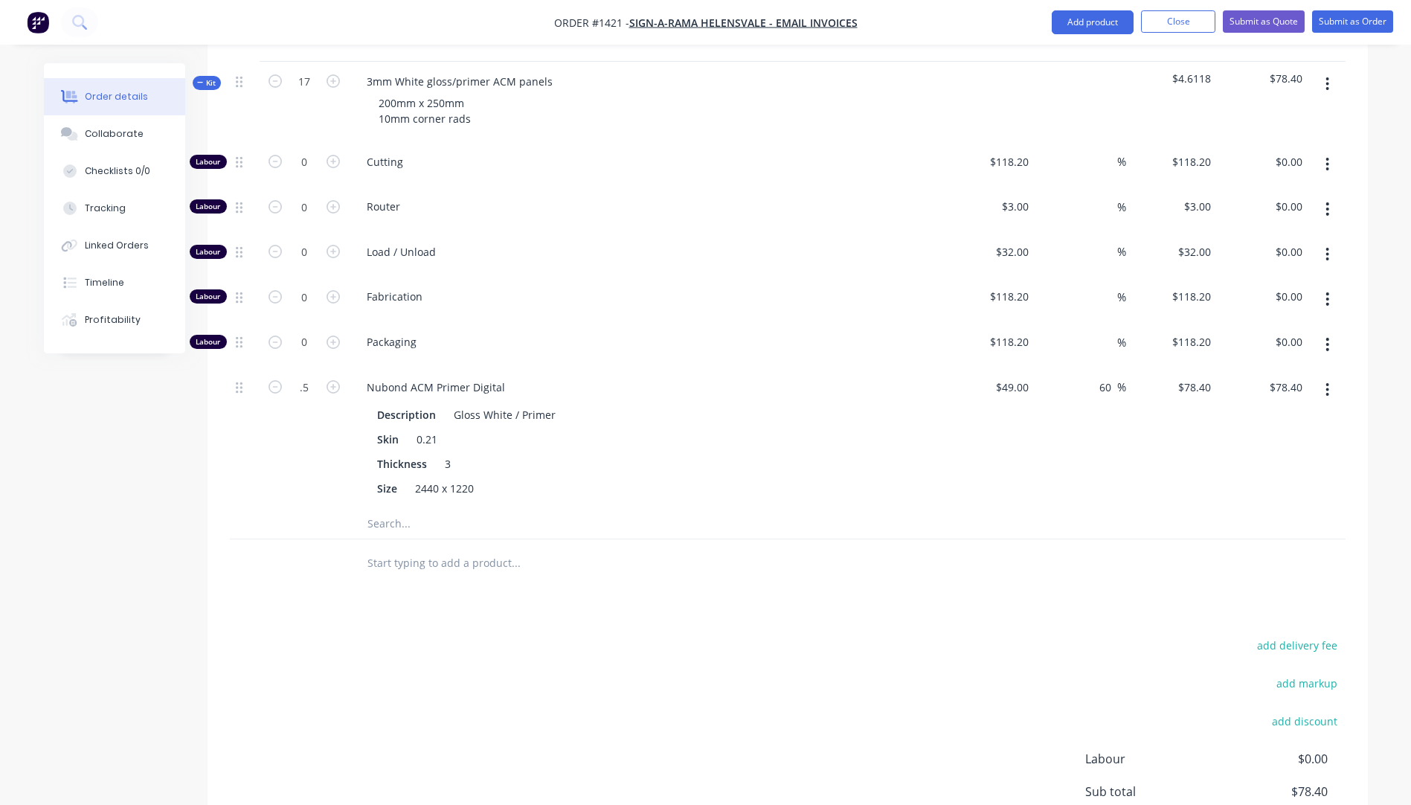
type input "0.5"
type input "$39.20"
click at [257, 551] on div at bounding box center [245, 563] width 30 height 48
click at [311, 151] on input "0" at bounding box center [304, 162] width 39 height 22
click at [234, 539] on div at bounding box center [245, 563] width 30 height 48
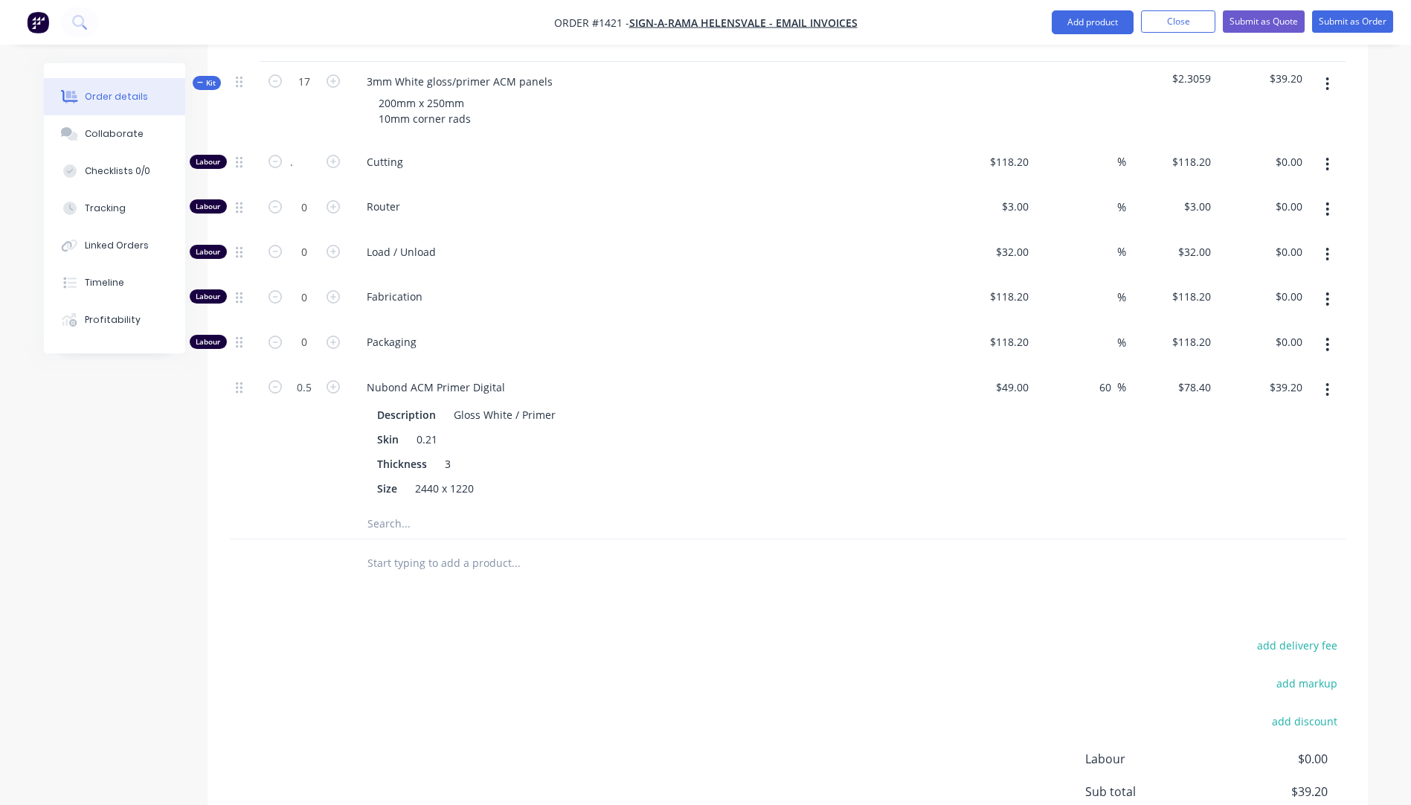
click at [426, 668] on div "add delivery fee add markup add discount Labour $0.00 Sub total $39.20 Margin $…" at bounding box center [788, 778] width 1116 height 287
click at [309, 151] on input "." at bounding box center [304, 162] width 39 height 22
type input "0.5"
type input "$59.10"
click at [312, 549] on div at bounding box center [304, 563] width 89 height 48
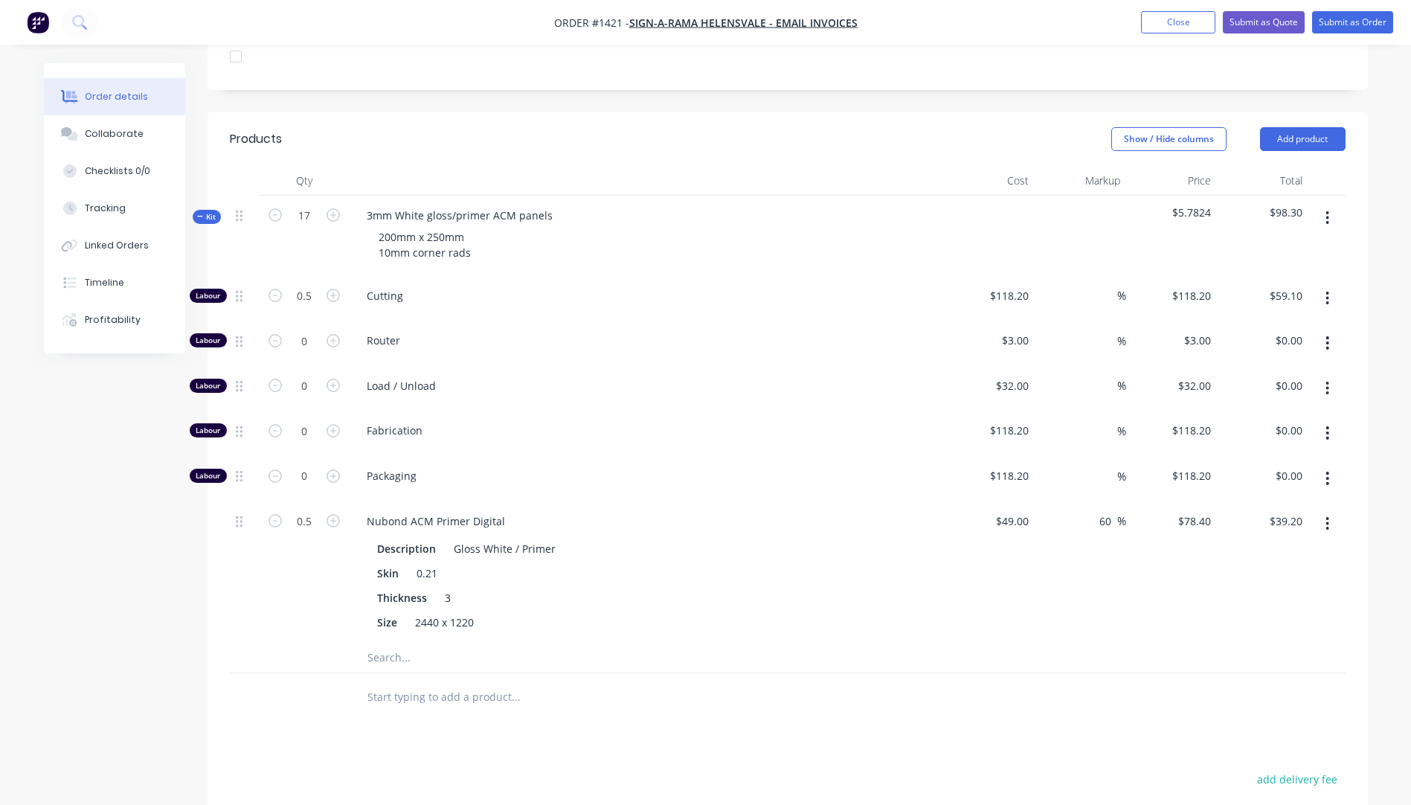
scroll to position [420, 0]
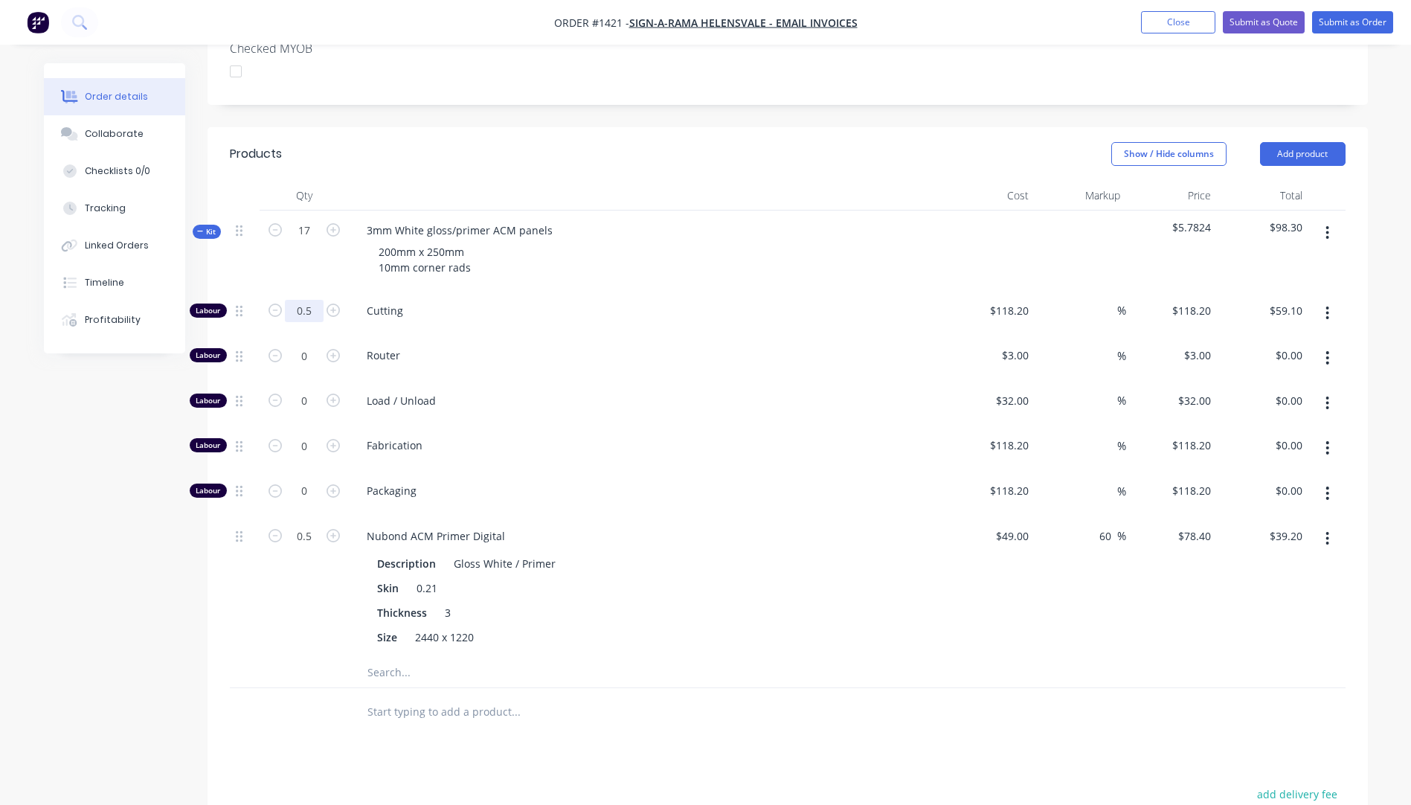
click at [308, 300] on input "0.5" at bounding box center [304, 311] width 39 height 22
type input "0.6"
type input "$70.92"
click at [669, 312] on div "Cutting" at bounding box center [646, 313] width 595 height 45
click at [314, 300] on input "0.6" at bounding box center [304, 311] width 39 height 22
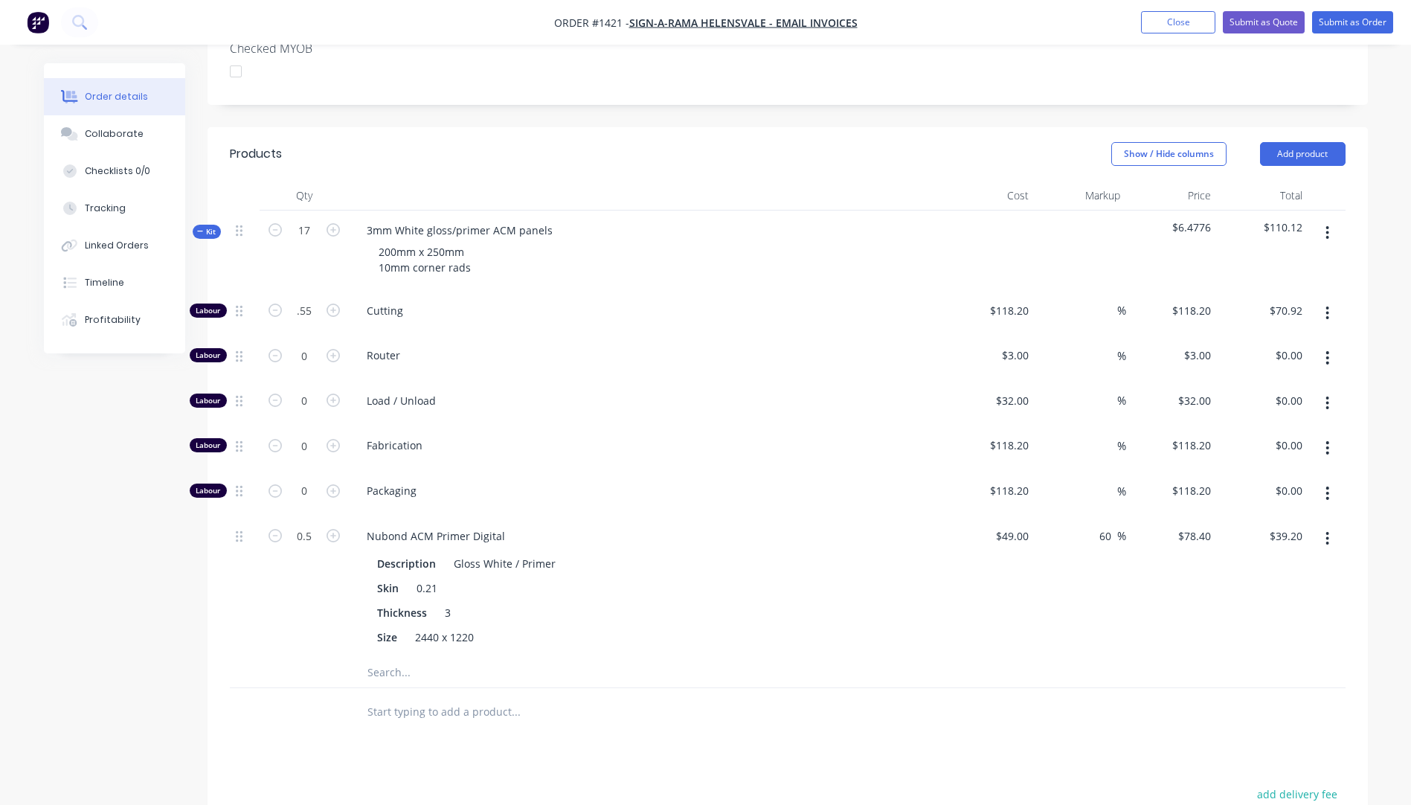
type input "0.55"
type input "$65.01"
click at [637, 303] on span "Cutting" at bounding box center [652, 311] width 571 height 16
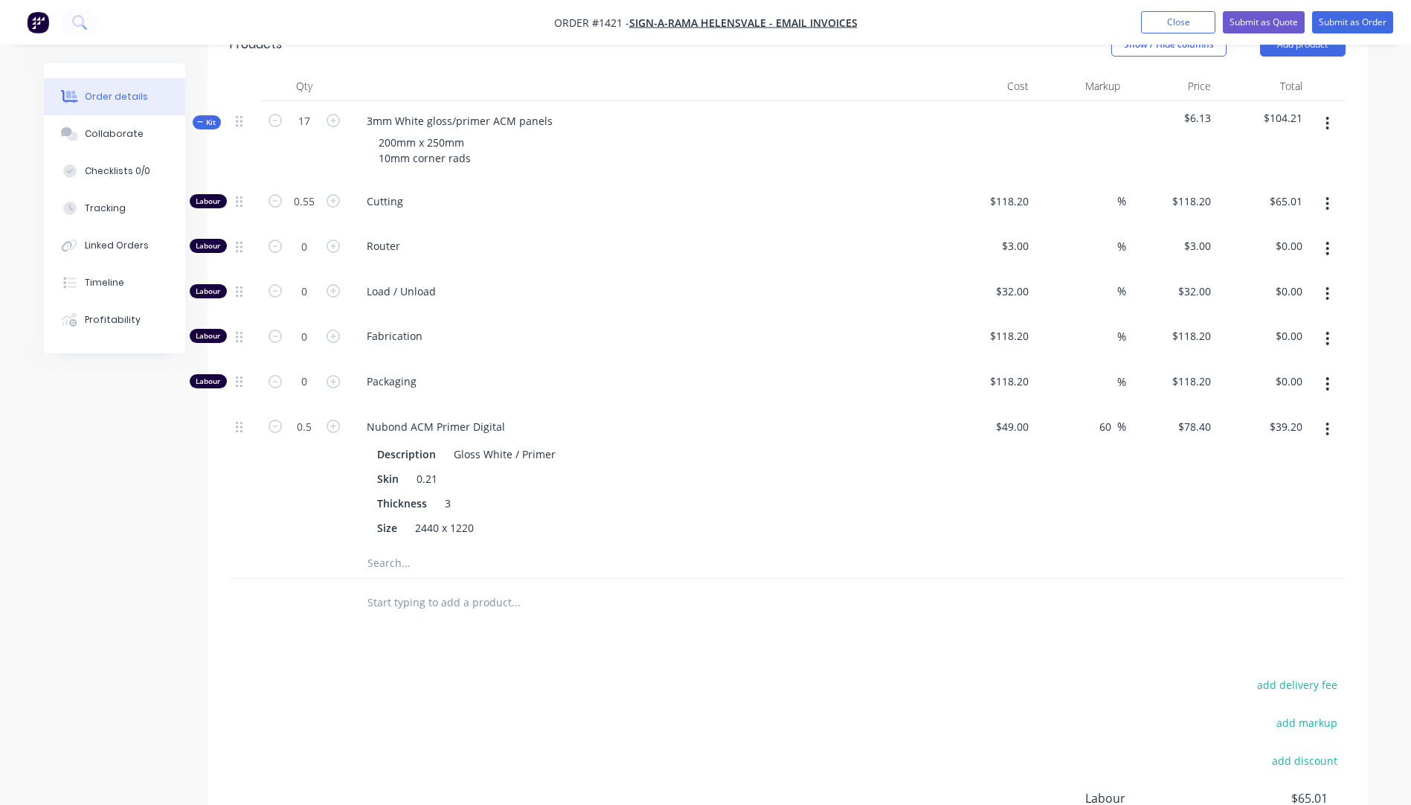
scroll to position [495, 0]
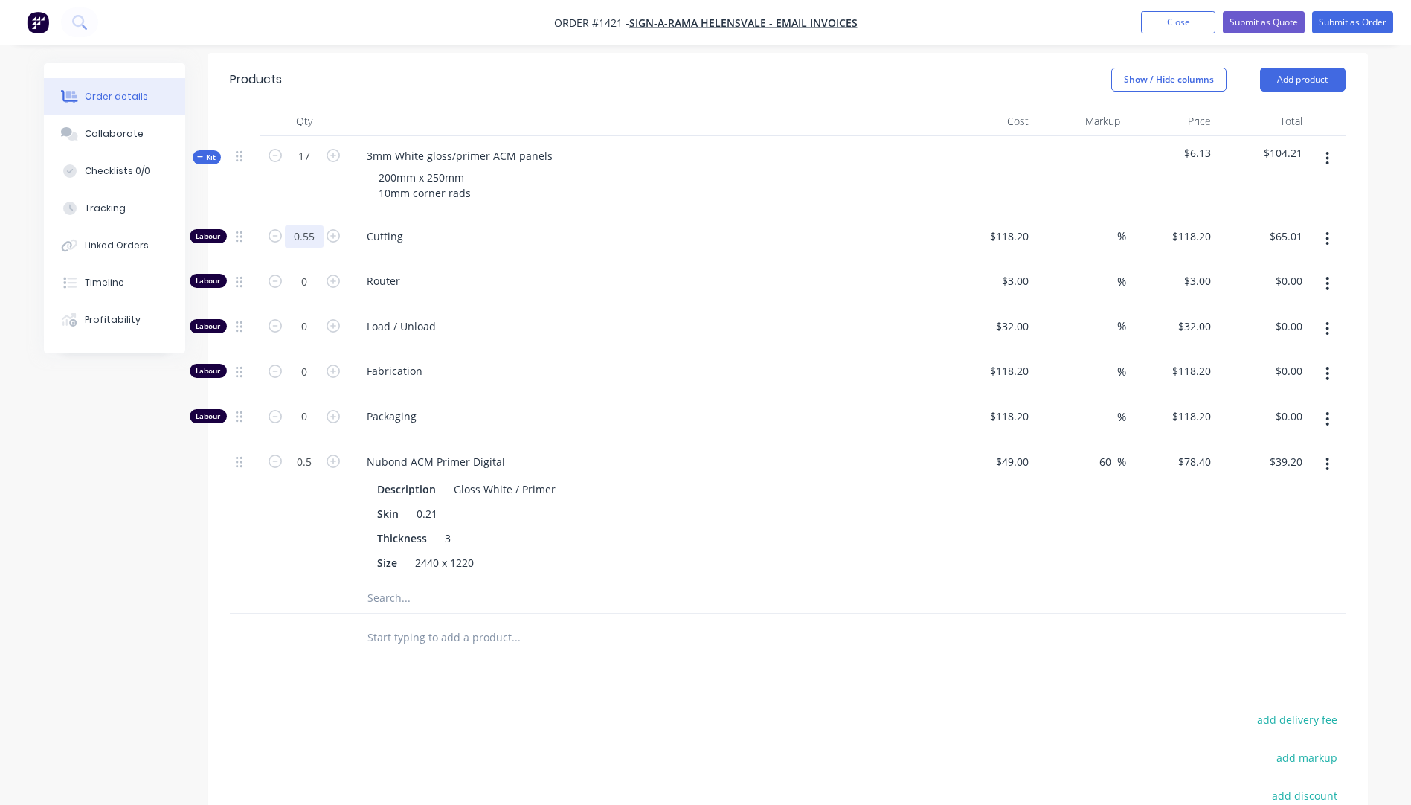
click at [318, 225] on input "0.55" at bounding box center [304, 236] width 39 height 22
type input "0.6"
type input "$70.92"
click at [703, 228] on span "Cutting" at bounding box center [652, 236] width 571 height 16
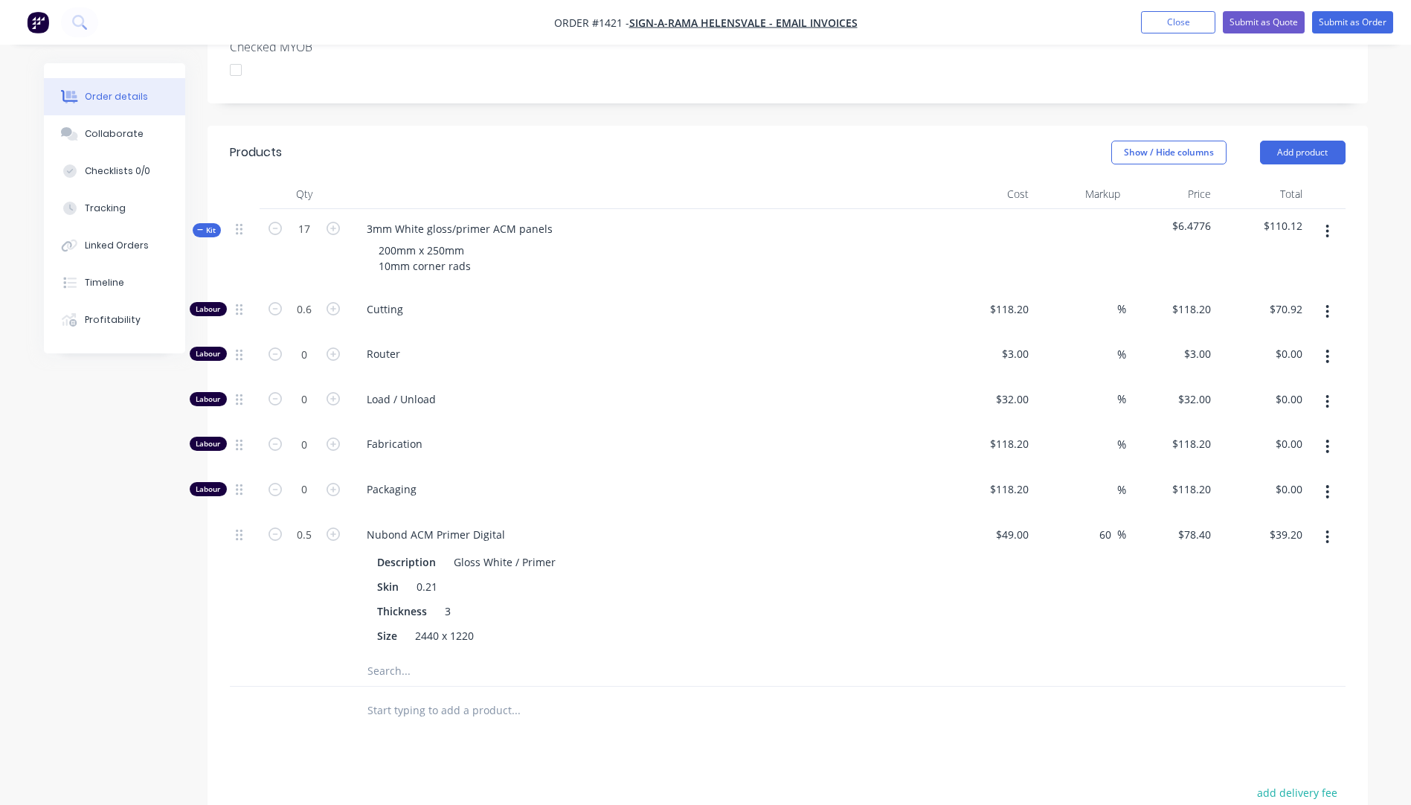
scroll to position [346, 0]
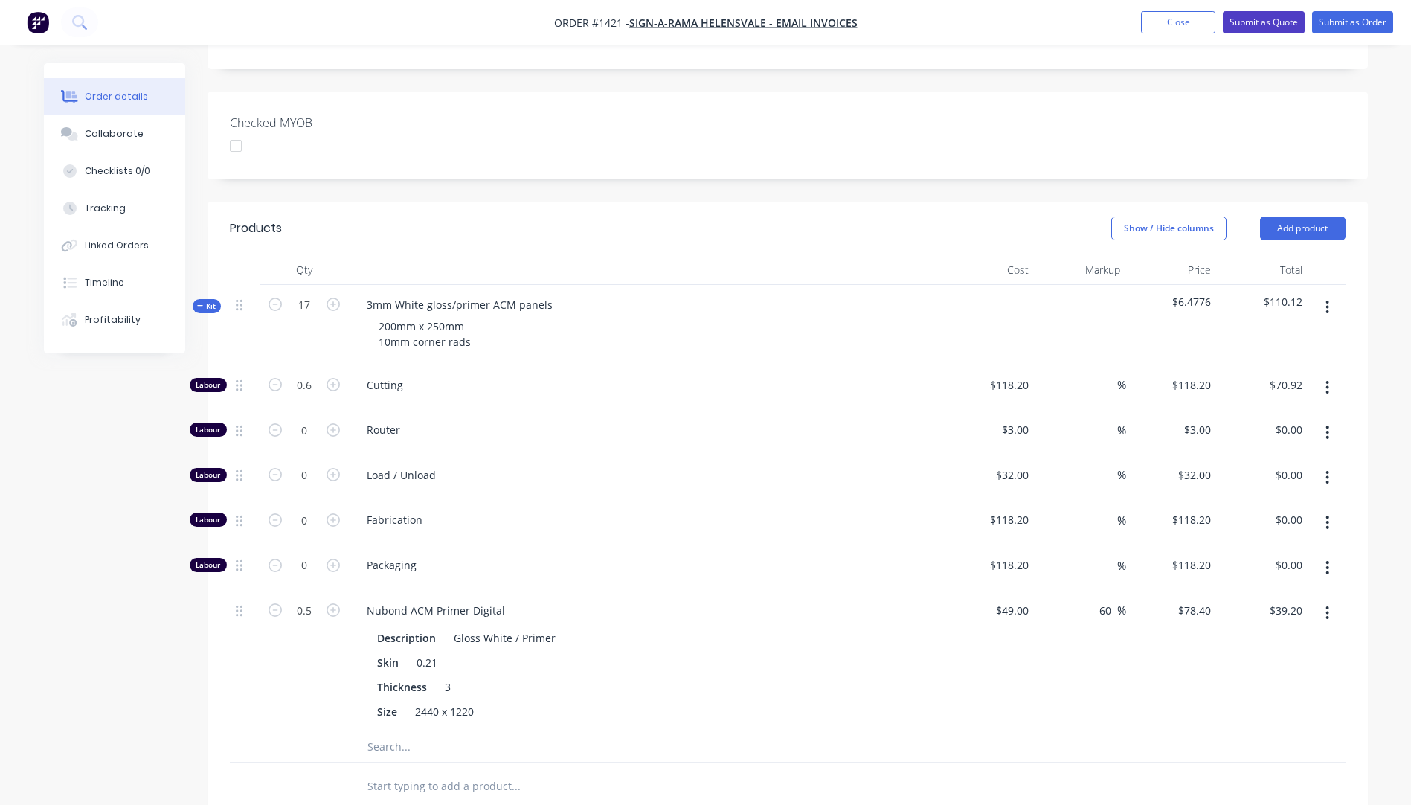
click at [1253, 28] on button "Submit as Quote" at bounding box center [1264, 22] width 82 height 22
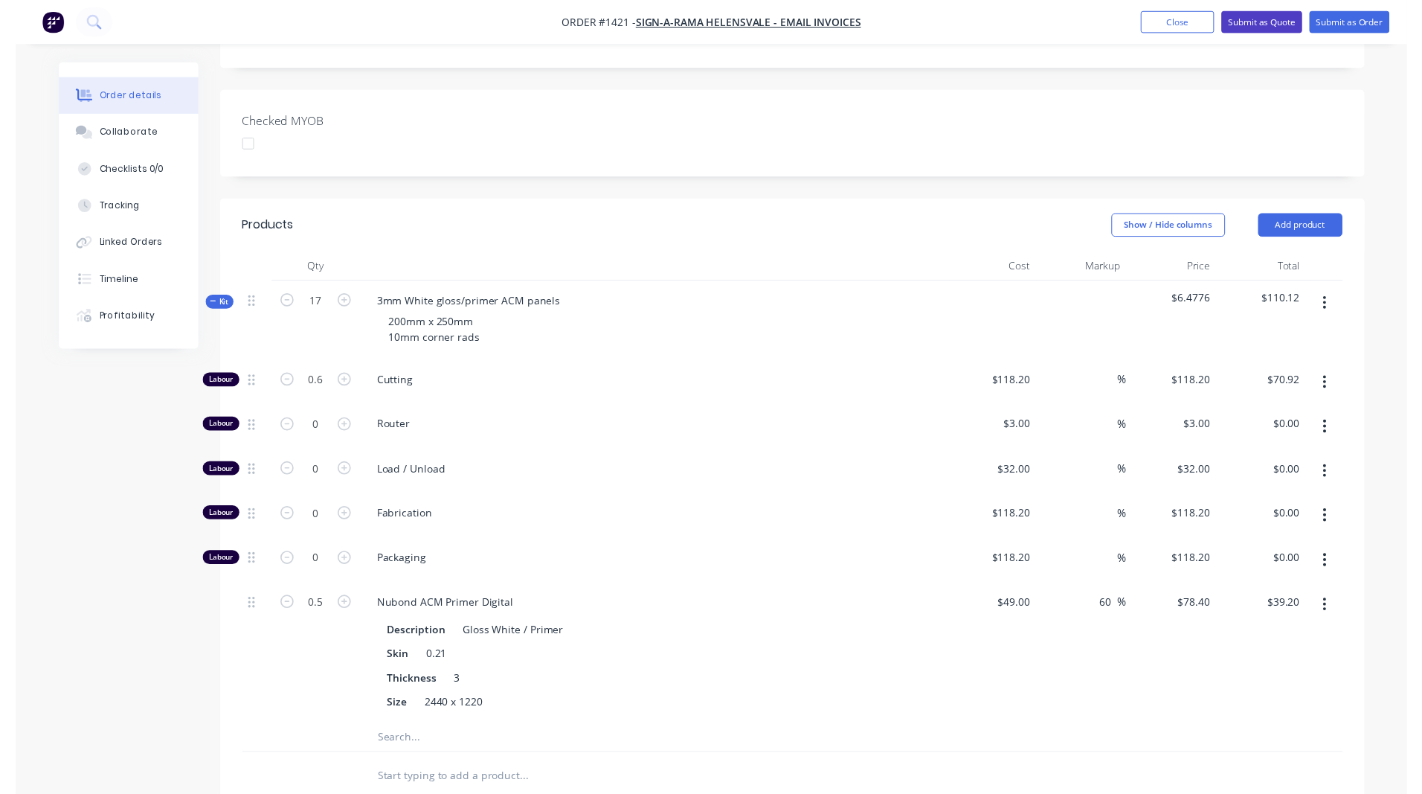
scroll to position [0, 0]
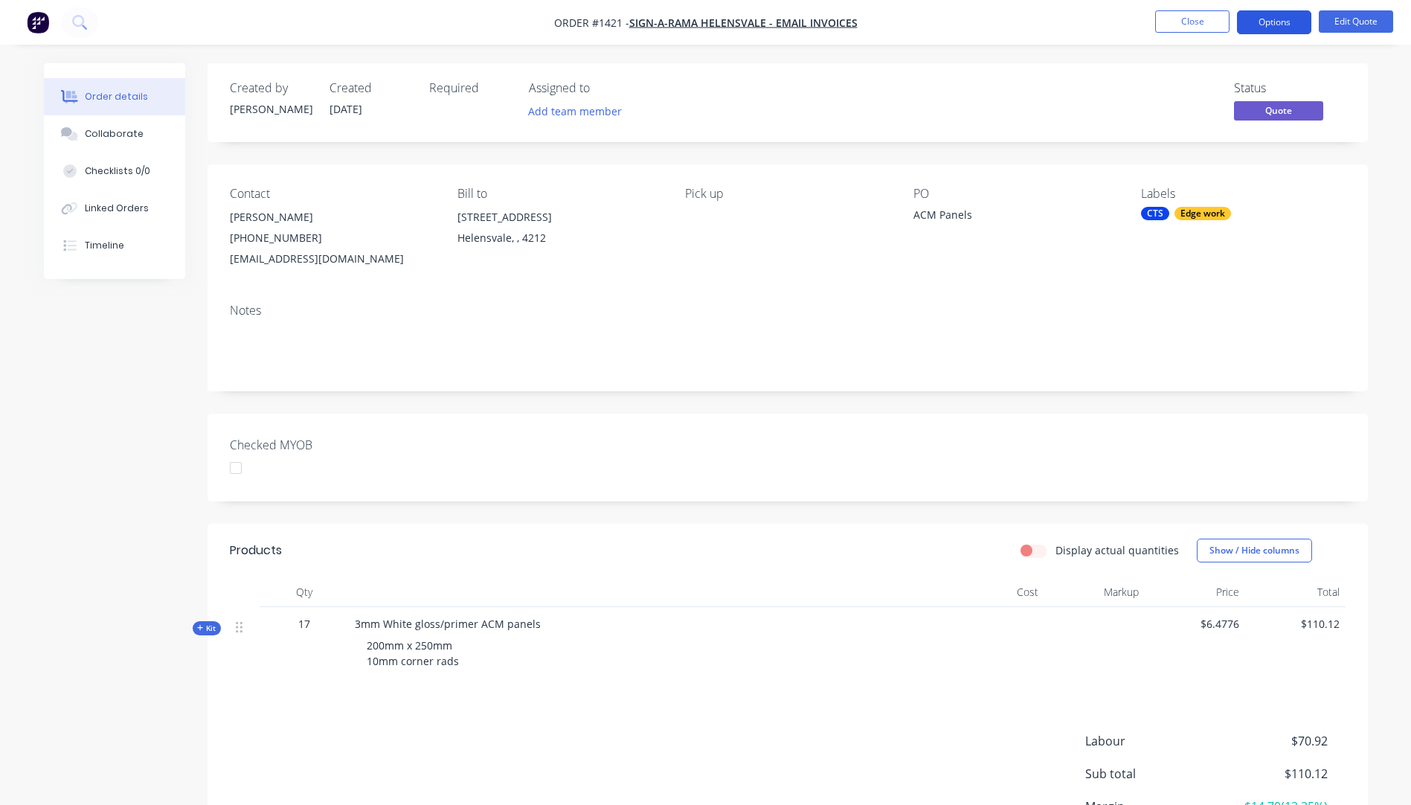
click at [1279, 16] on button "Options" at bounding box center [1274, 22] width 74 height 24
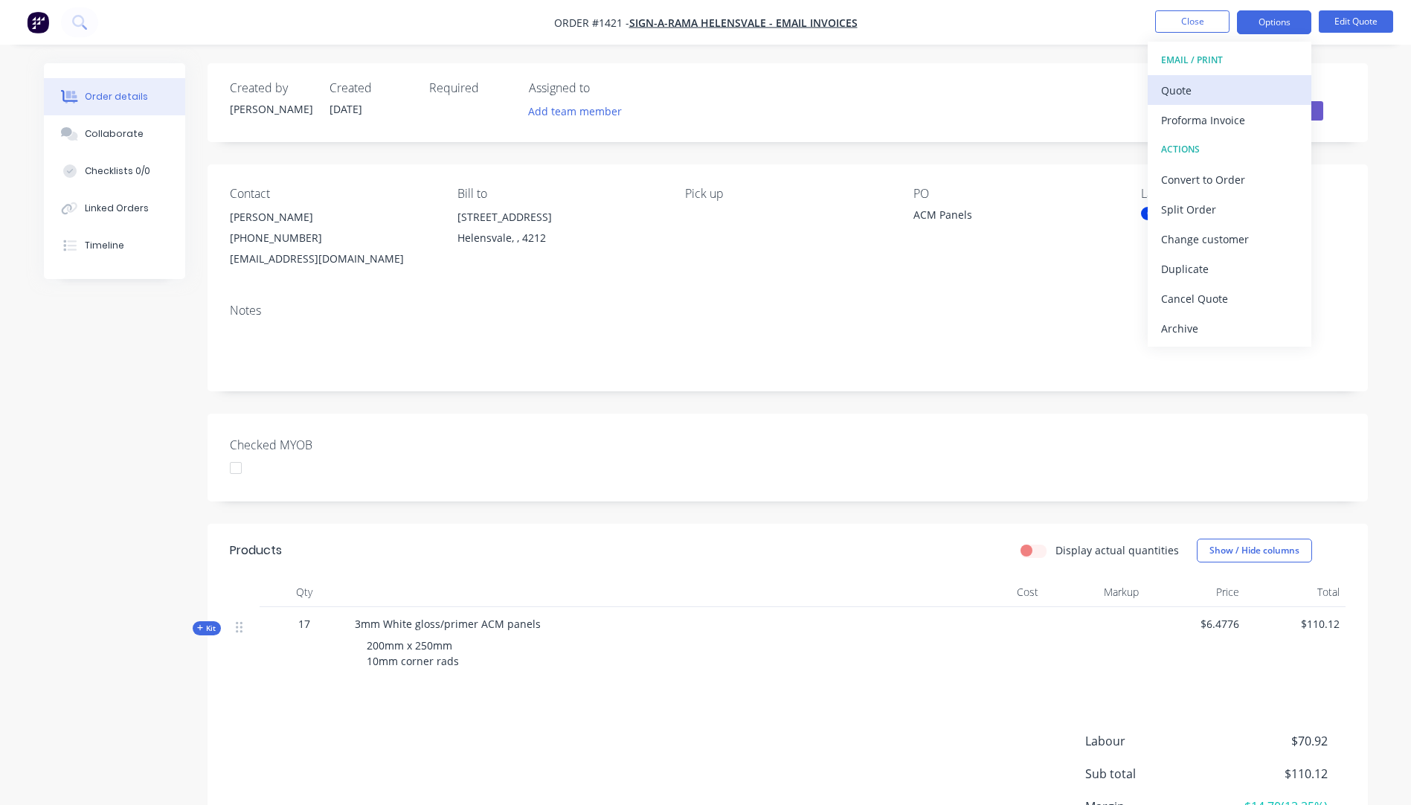
click at [1185, 92] on div "Quote" at bounding box center [1229, 91] width 137 height 22
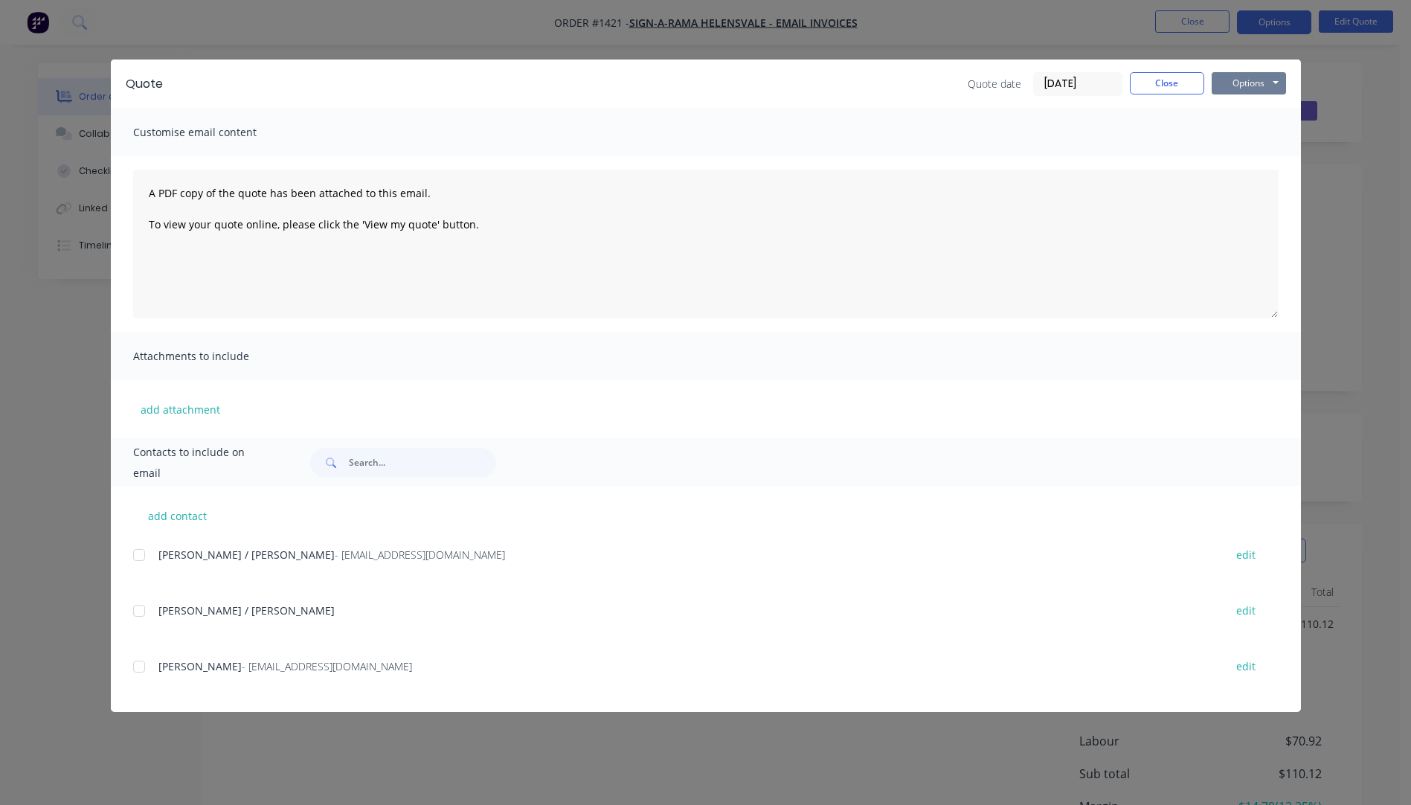
click at [1224, 84] on button "Options" at bounding box center [1249, 83] width 74 height 22
click at [1233, 111] on button "Preview" at bounding box center [1259, 109] width 95 height 25
click at [1159, 85] on button "Close" at bounding box center [1167, 83] width 74 height 22
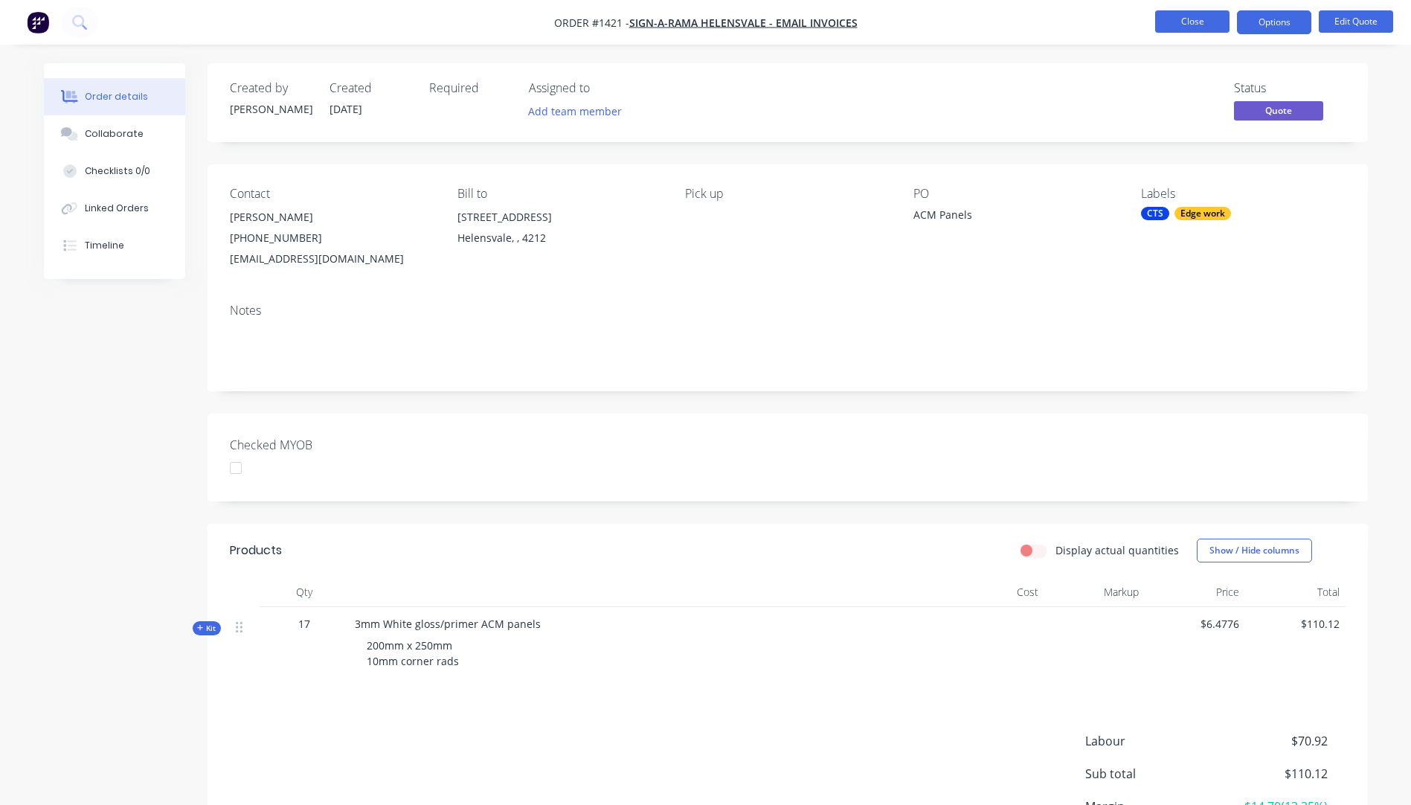
click at [1182, 28] on button "Close" at bounding box center [1192, 21] width 74 height 22
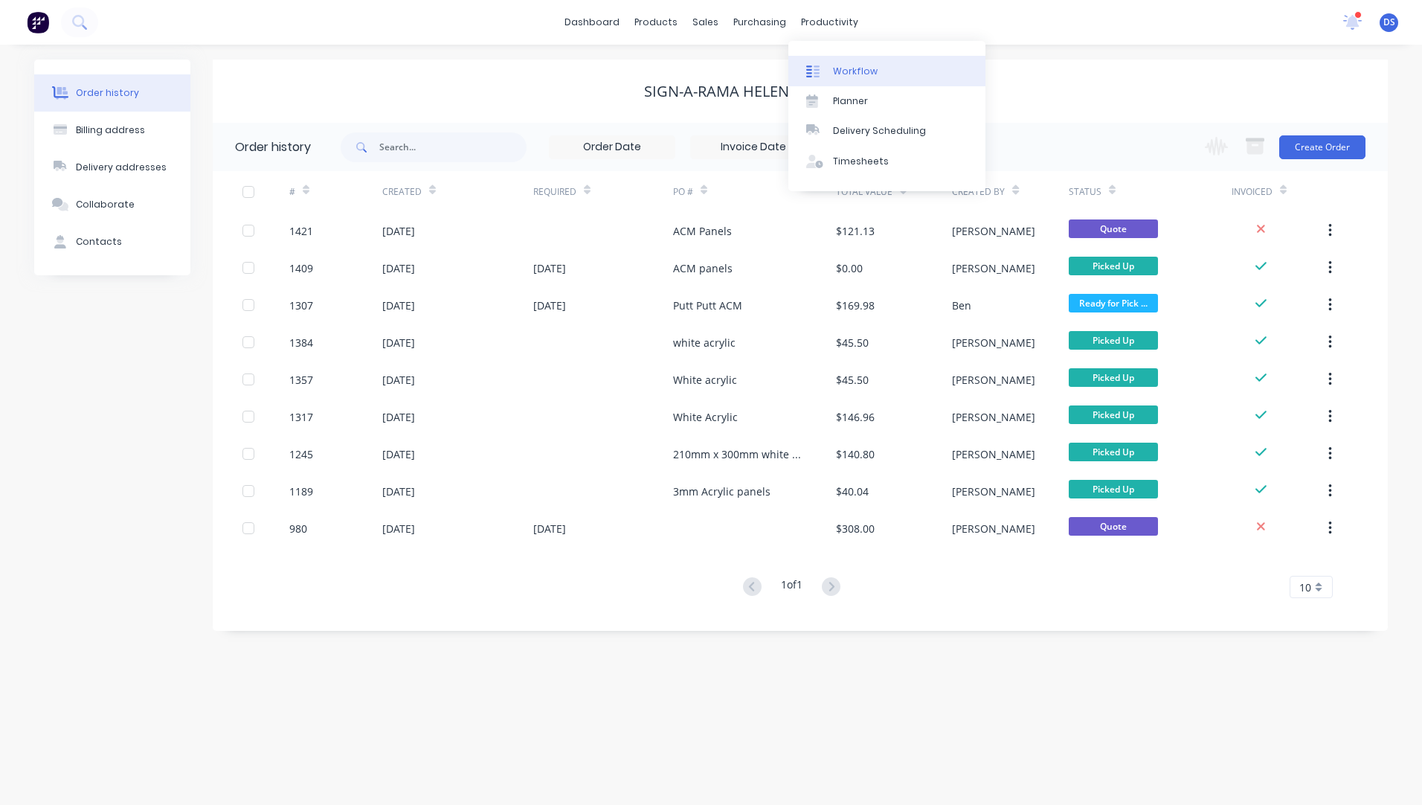
click at [834, 71] on div "Workflow" at bounding box center [855, 71] width 45 height 13
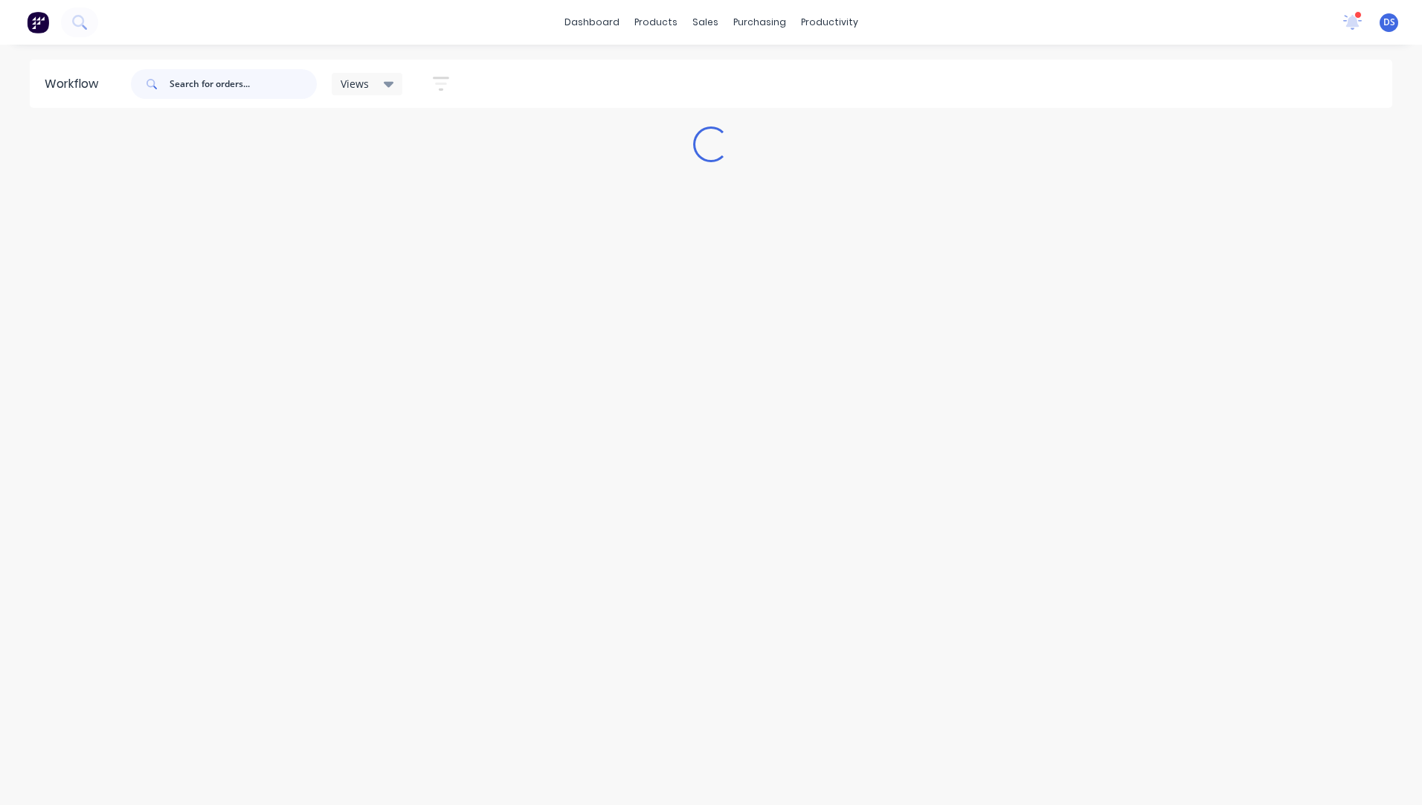
click at [217, 87] on input "text" at bounding box center [243, 84] width 147 height 30
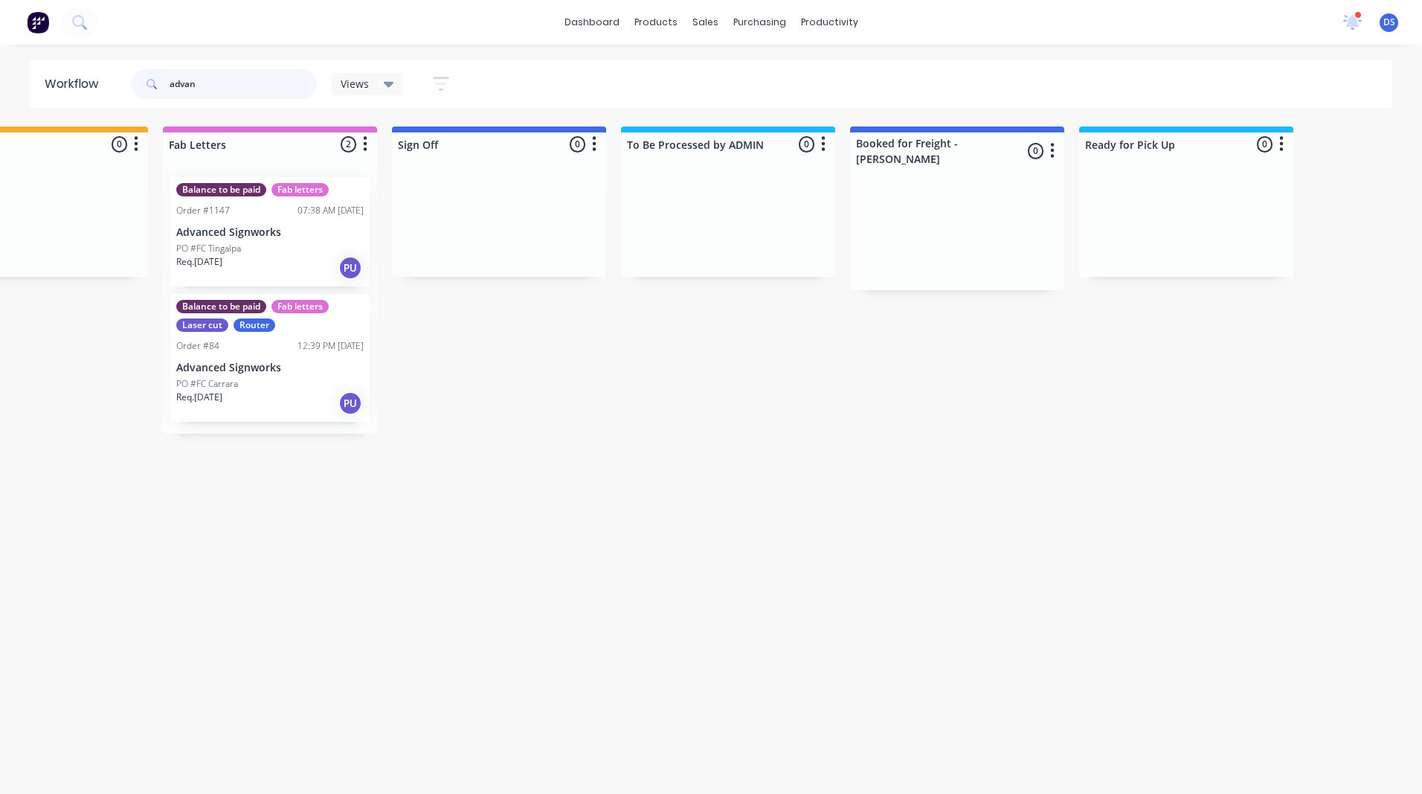
scroll to position [0, 2025]
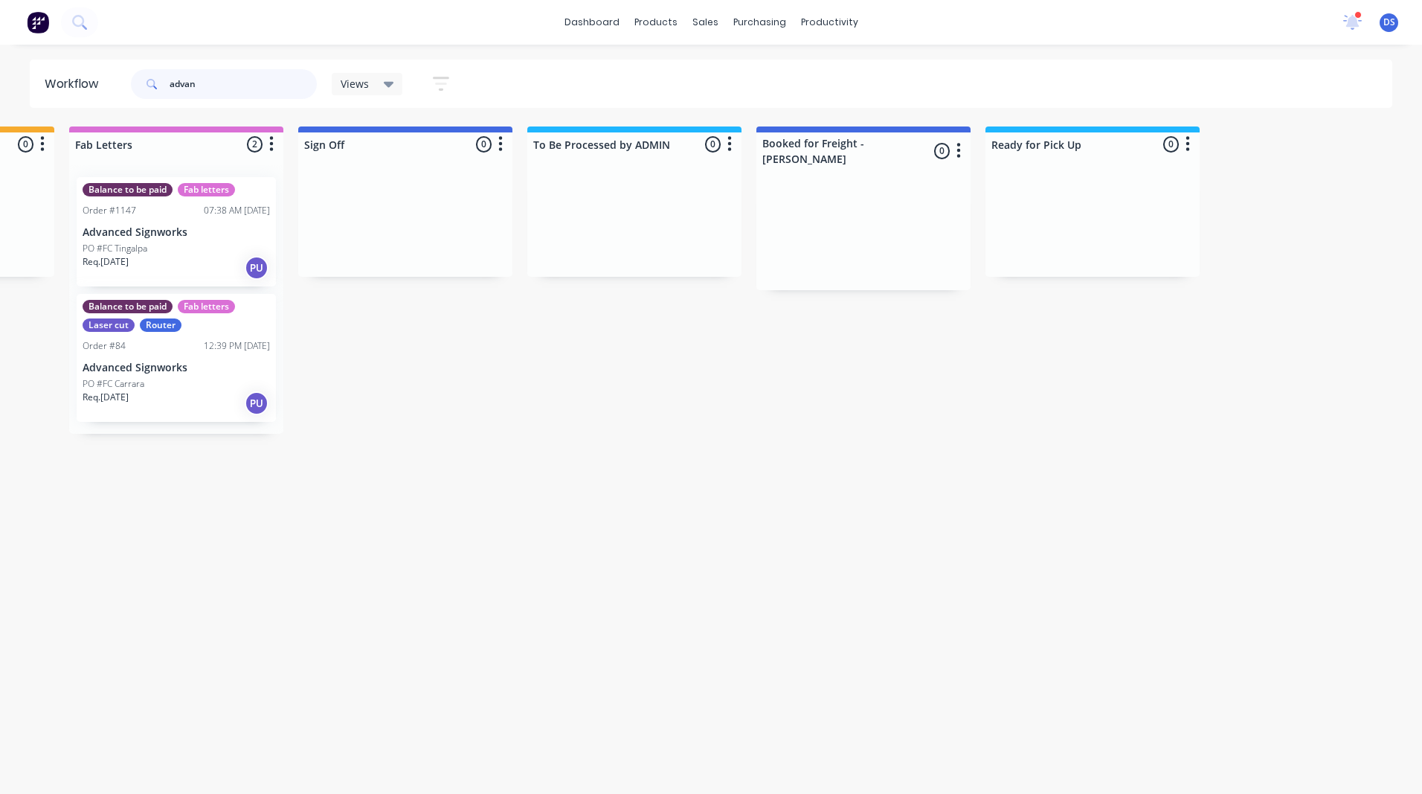
type input "advan"
click at [190, 243] on div "PO #FC Tingalpa" at bounding box center [176, 248] width 187 height 13
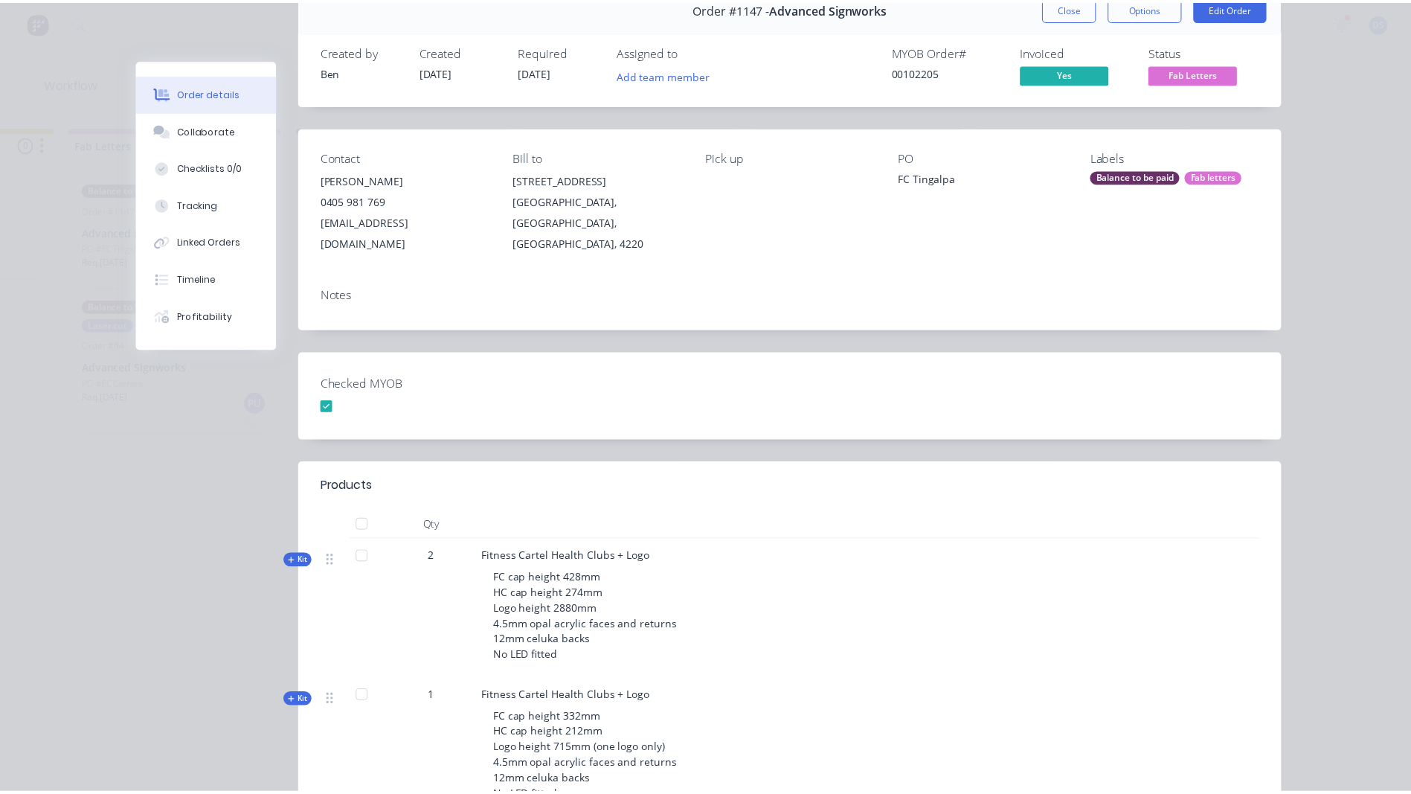
scroll to position [0, 0]
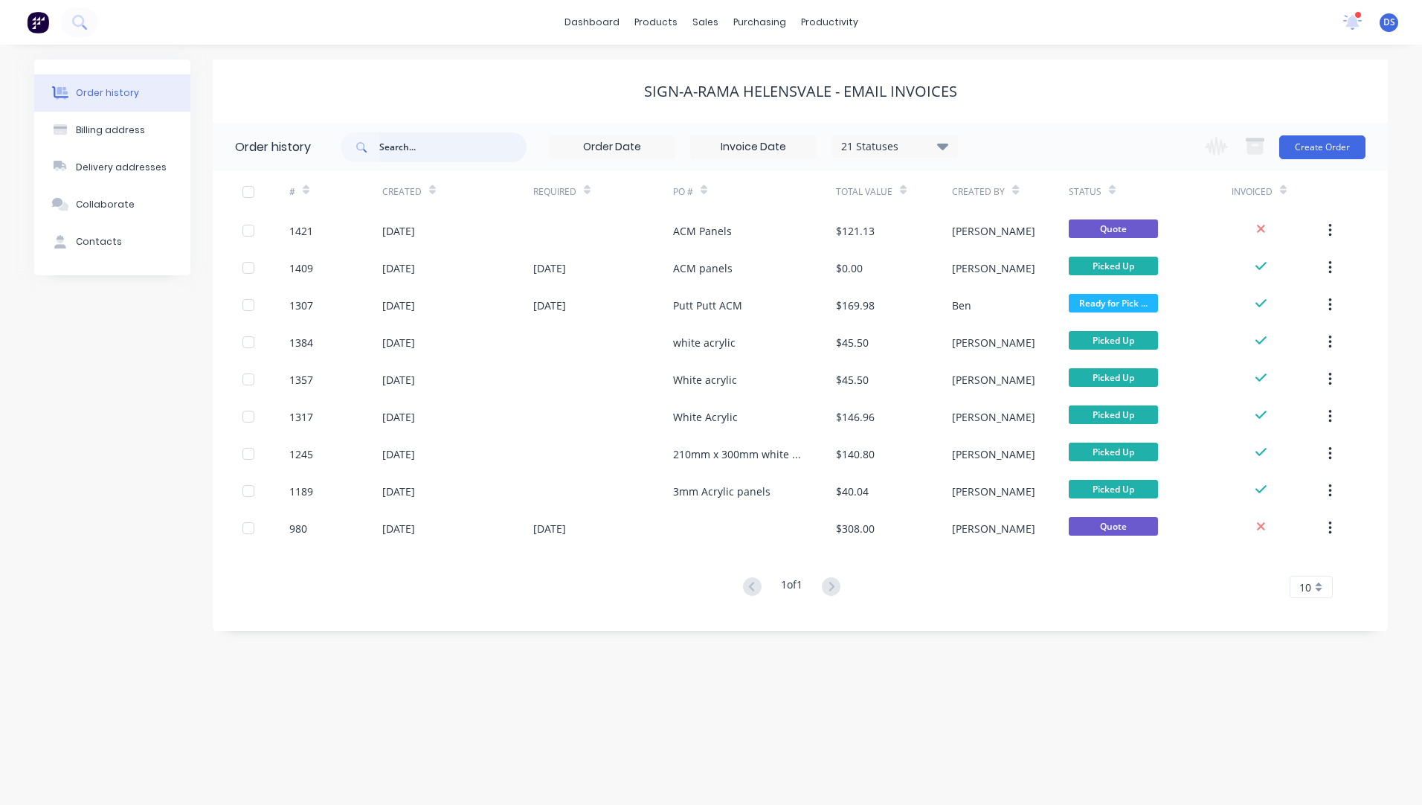
click at [412, 152] on input "text" at bounding box center [452, 147] width 147 height 30
type input "adva"
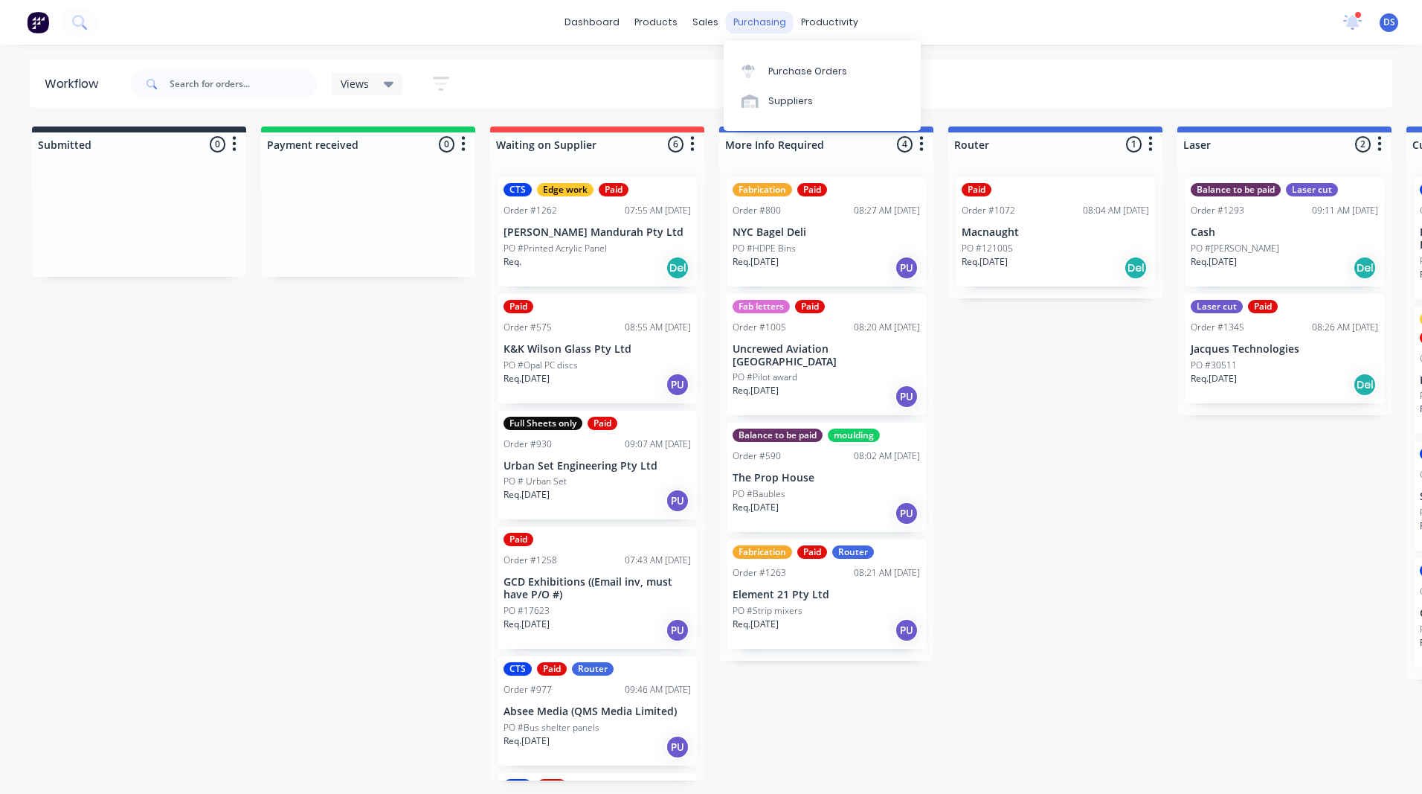
click at [747, 29] on div "purchasing" at bounding box center [760, 22] width 68 height 22
click at [767, 77] on link "Purchase Orders" at bounding box center [822, 71] width 197 height 30
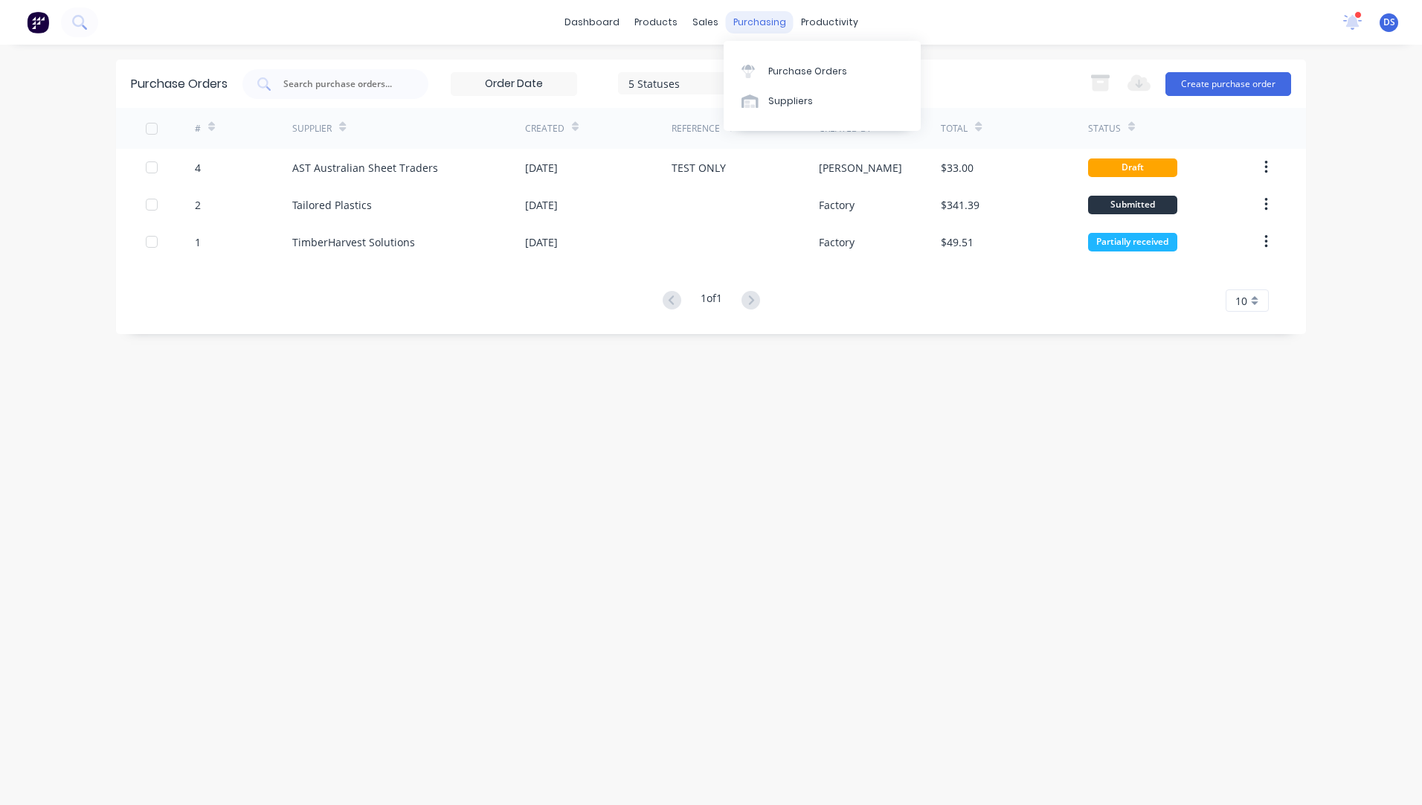
click at [756, 27] on div "purchasing" at bounding box center [760, 22] width 68 height 22
drag, startPoint x: 756, startPoint y: 27, endPoint x: 707, endPoint y: 20, distance: 49.5
click at [707, 20] on div "sales" at bounding box center [705, 22] width 41 height 22
click at [706, 22] on div "sales" at bounding box center [705, 22] width 41 height 22
click at [741, 76] on div "Sales Orders" at bounding box center [760, 71] width 61 height 13
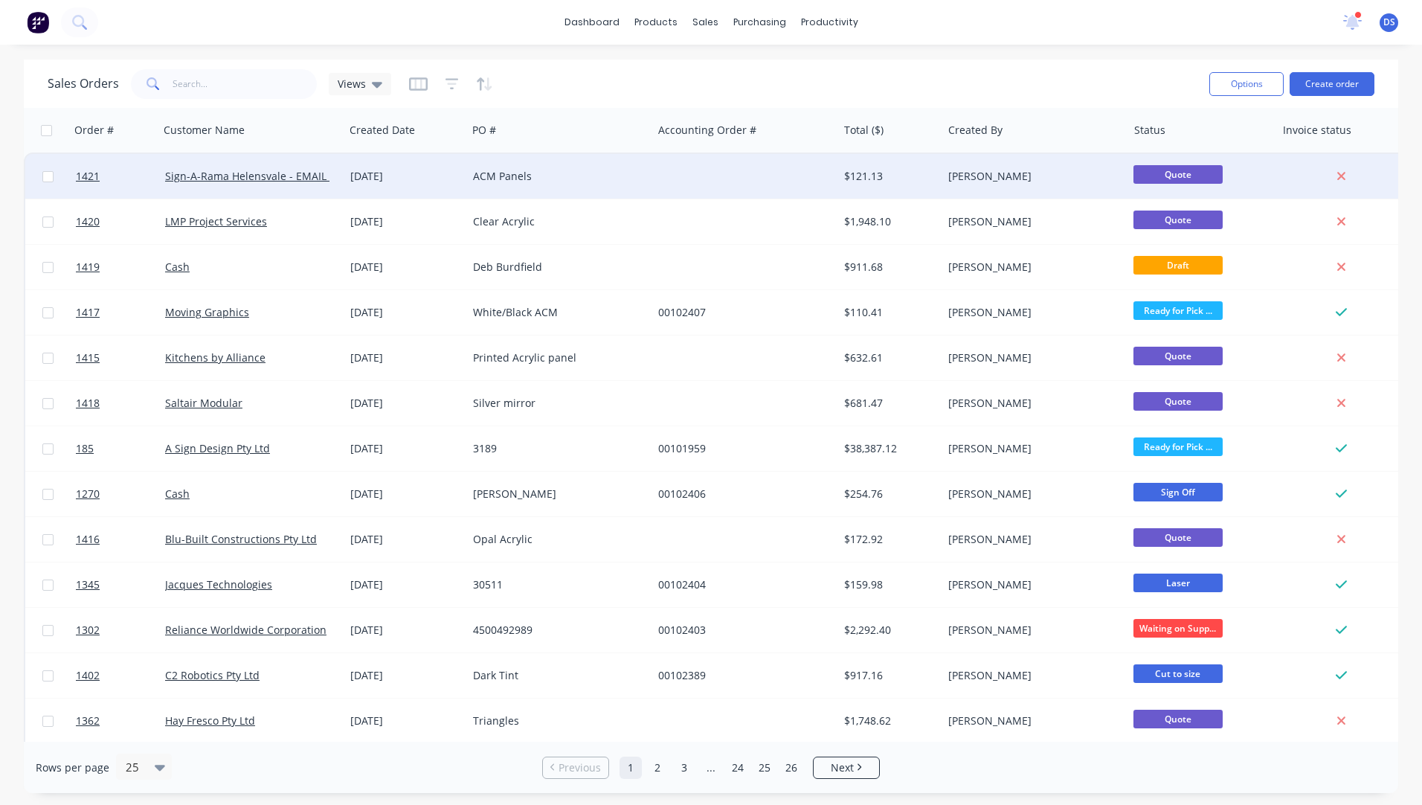
click at [643, 186] on div "ACM Panels" at bounding box center [559, 176] width 185 height 45
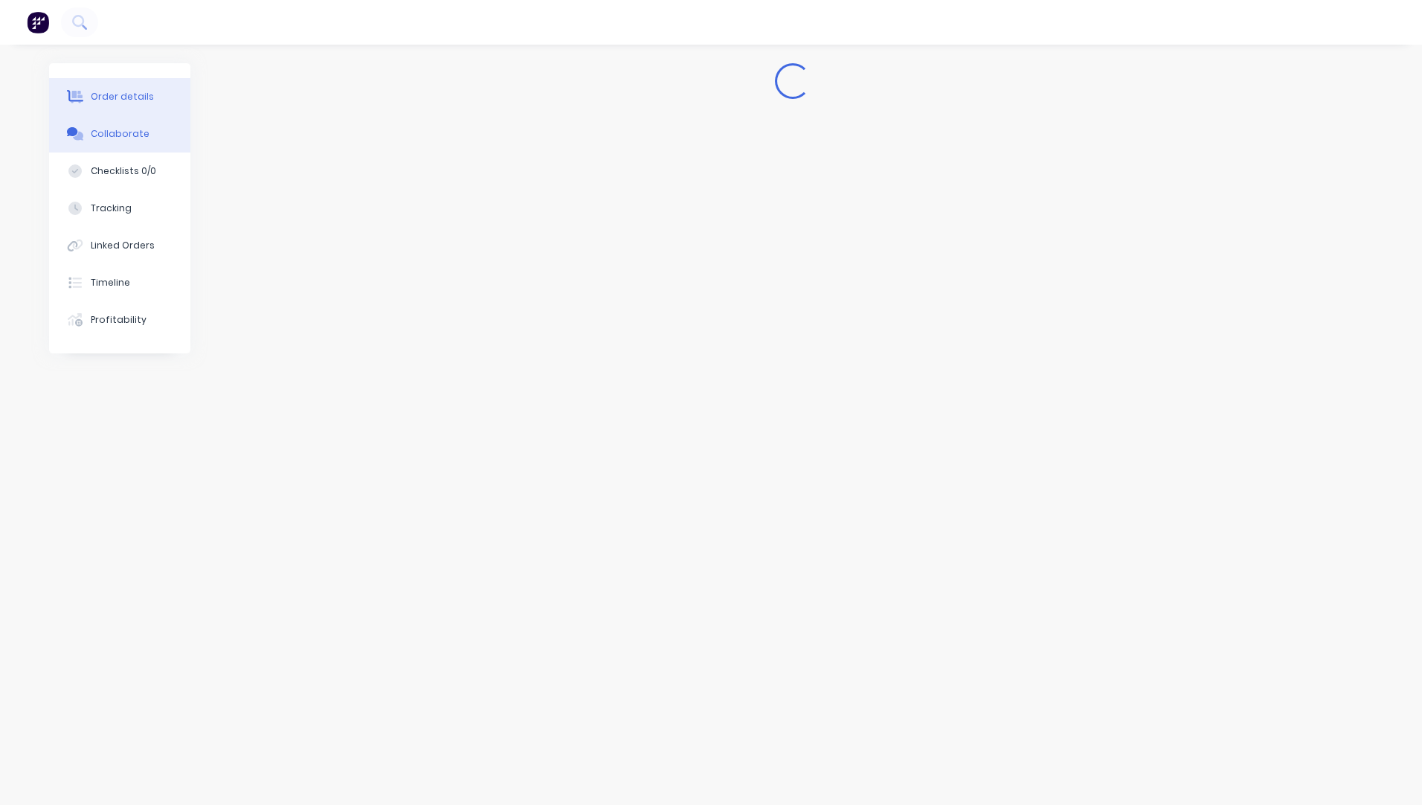
click at [117, 132] on div "Collaborate" at bounding box center [120, 133] width 59 height 13
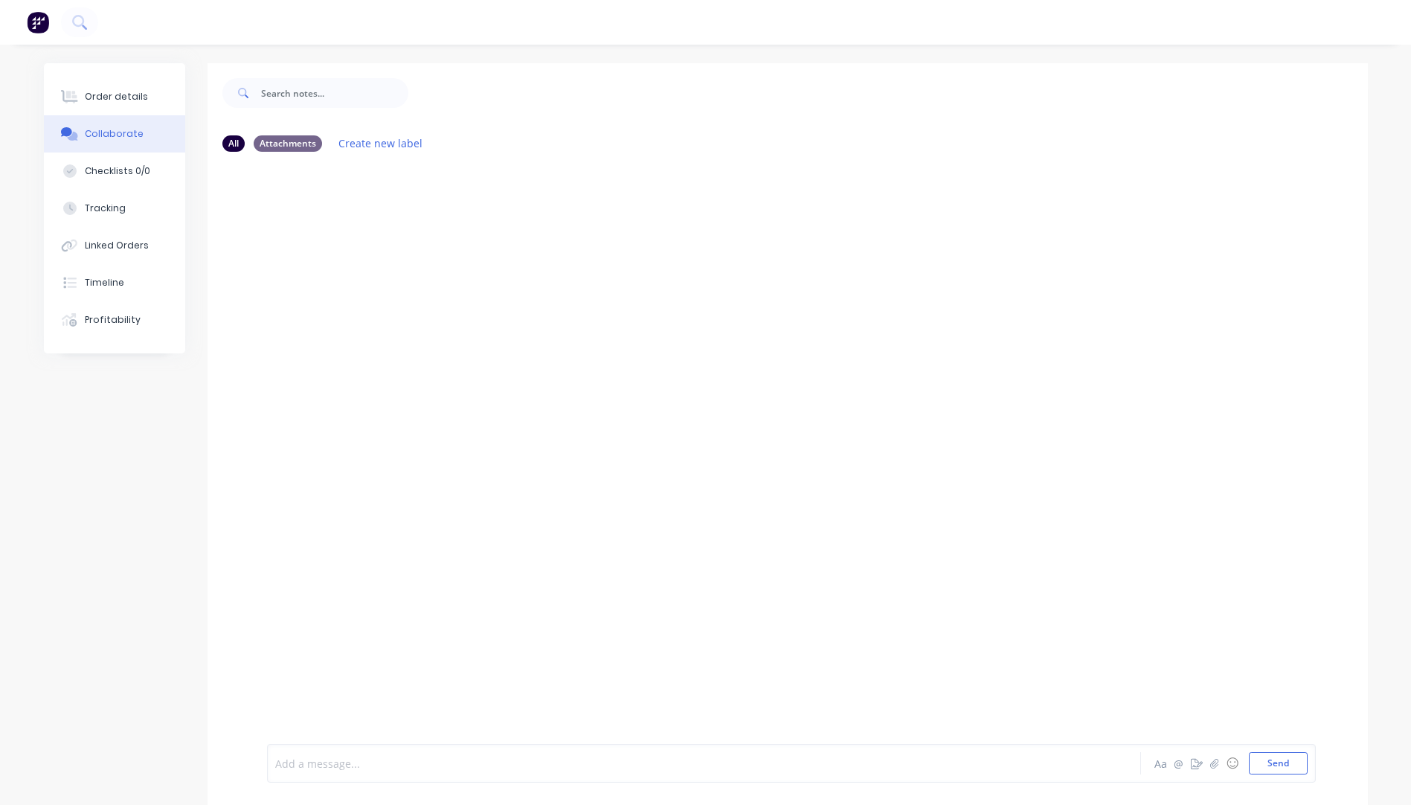
click at [361, 763] on div at bounding box center [663, 764] width 774 height 16
click at [1238, 762] on button "☺" at bounding box center [1233, 763] width 18 height 18
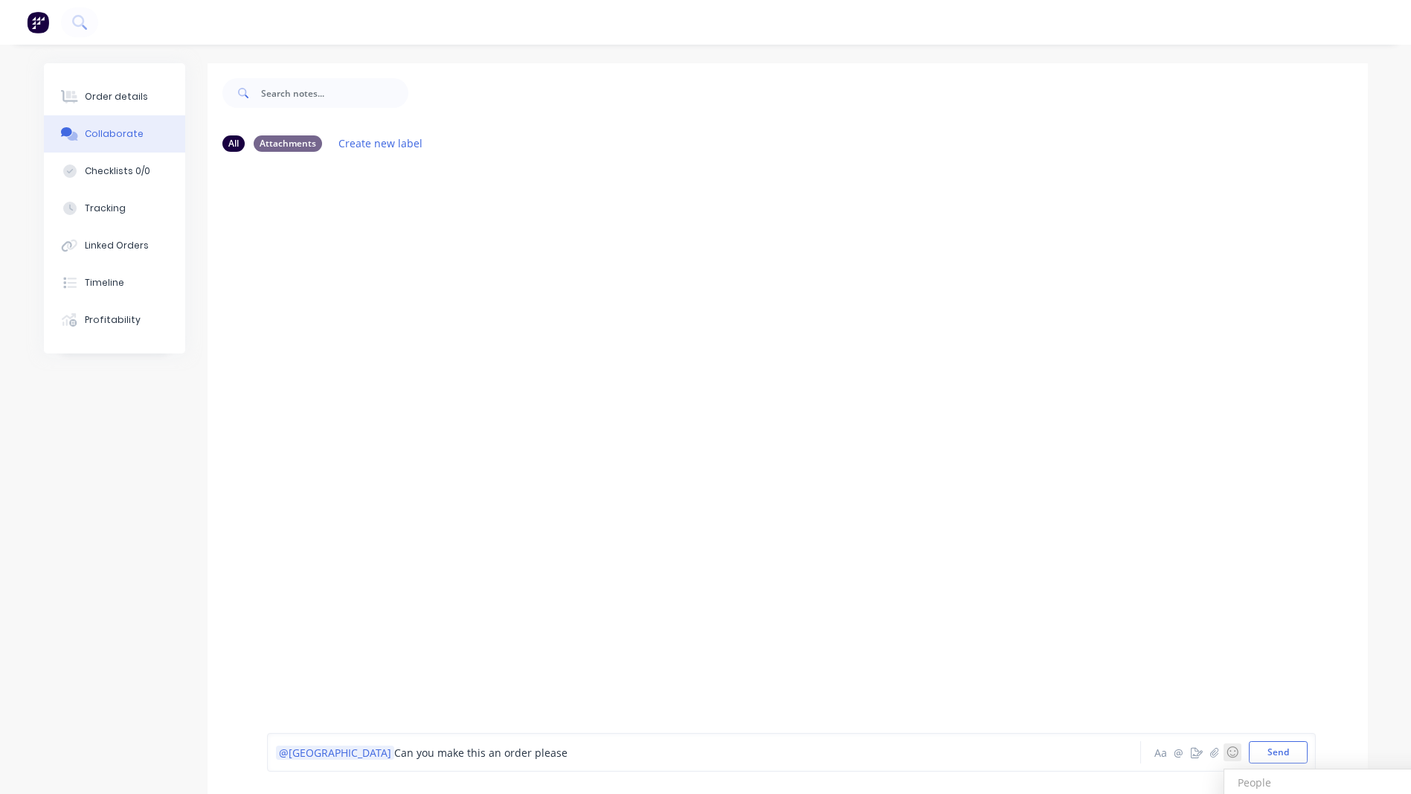
click at [1346, 782] on h3 "People" at bounding box center [1336, 782] width 219 height 26
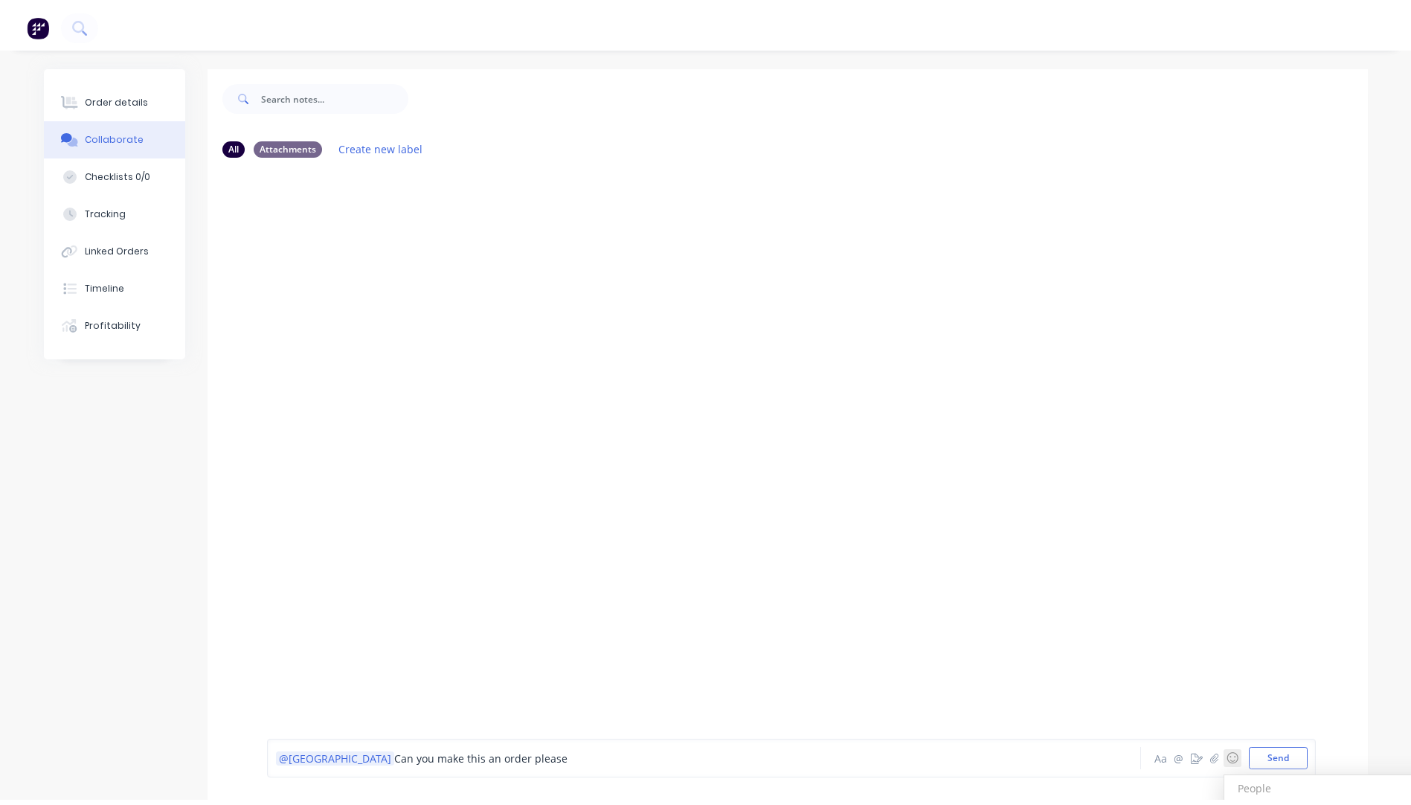
scroll to position [22, 0]
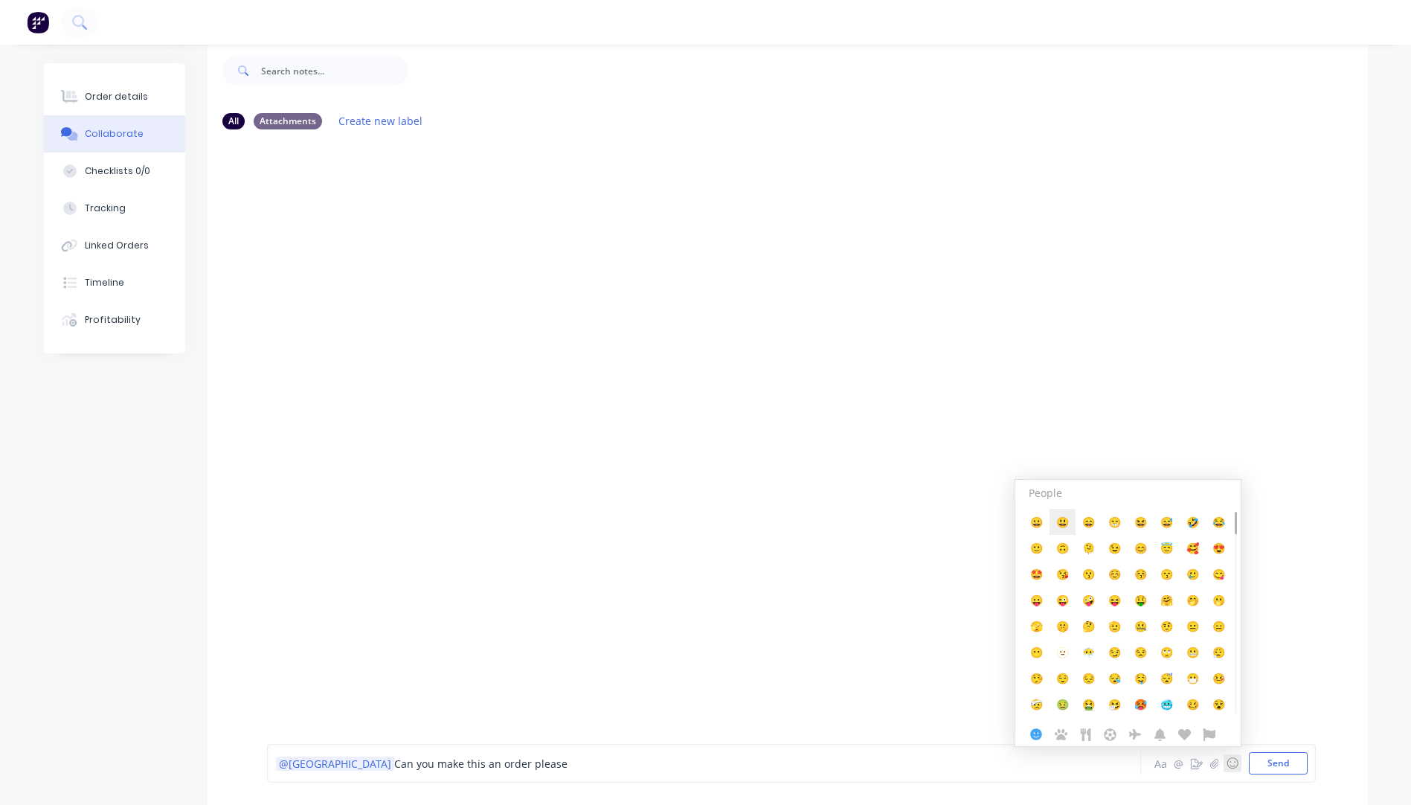
click at [1064, 521] on span "😃" at bounding box center [1062, 522] width 13 height 14
click at [752, 657] on div at bounding box center [788, 431] width 1160 height 580
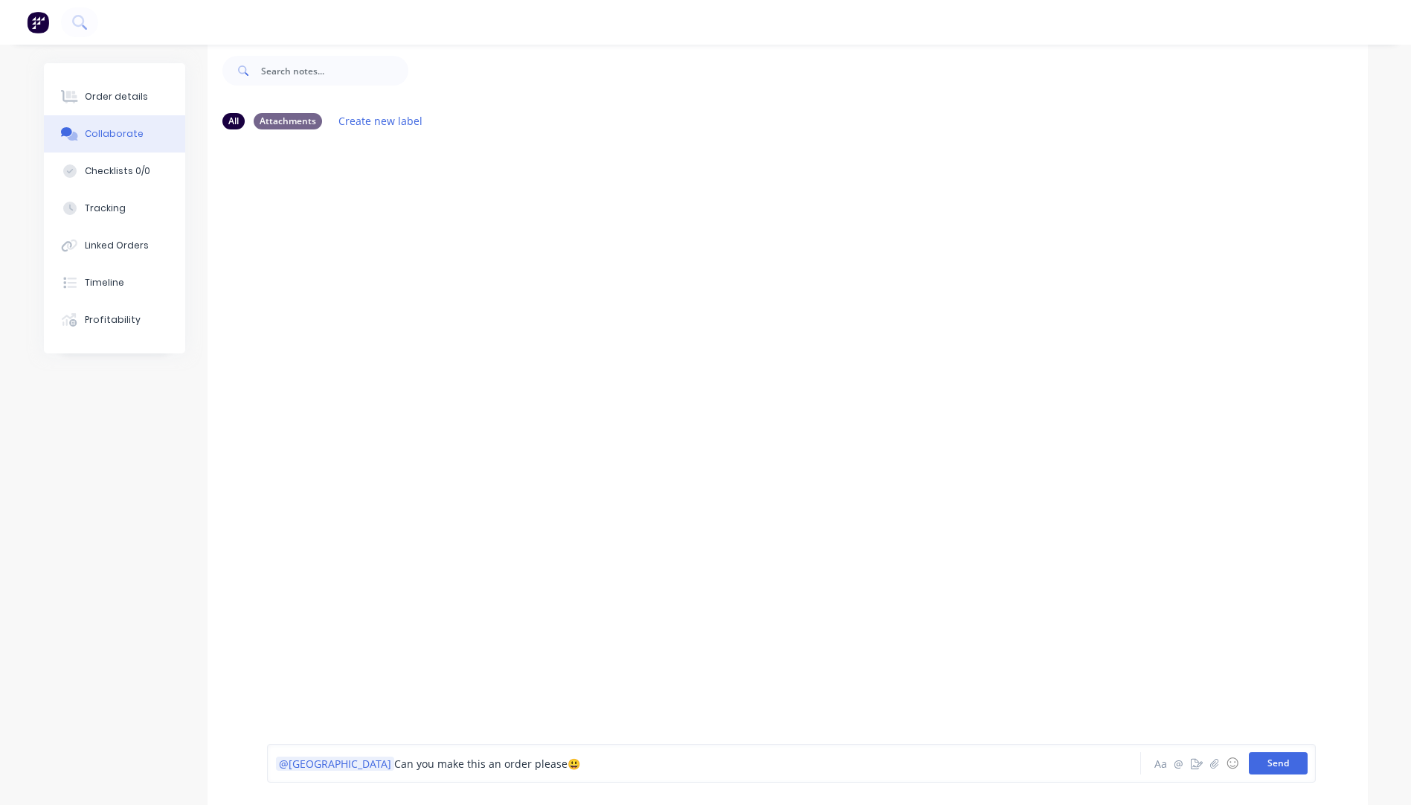
click at [1278, 773] on button "Send" at bounding box center [1278, 763] width 59 height 22
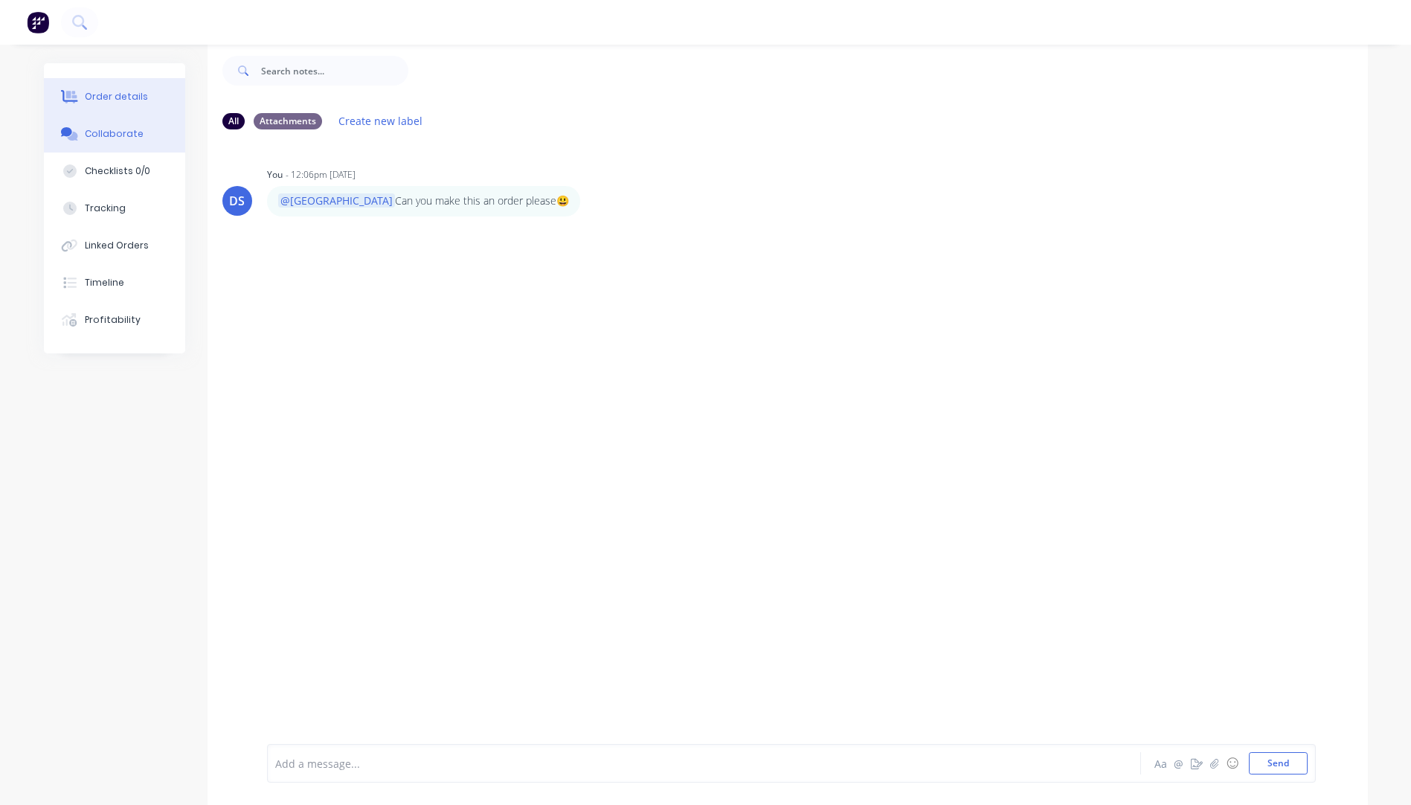
click at [99, 94] on div "Order details" at bounding box center [116, 96] width 63 height 13
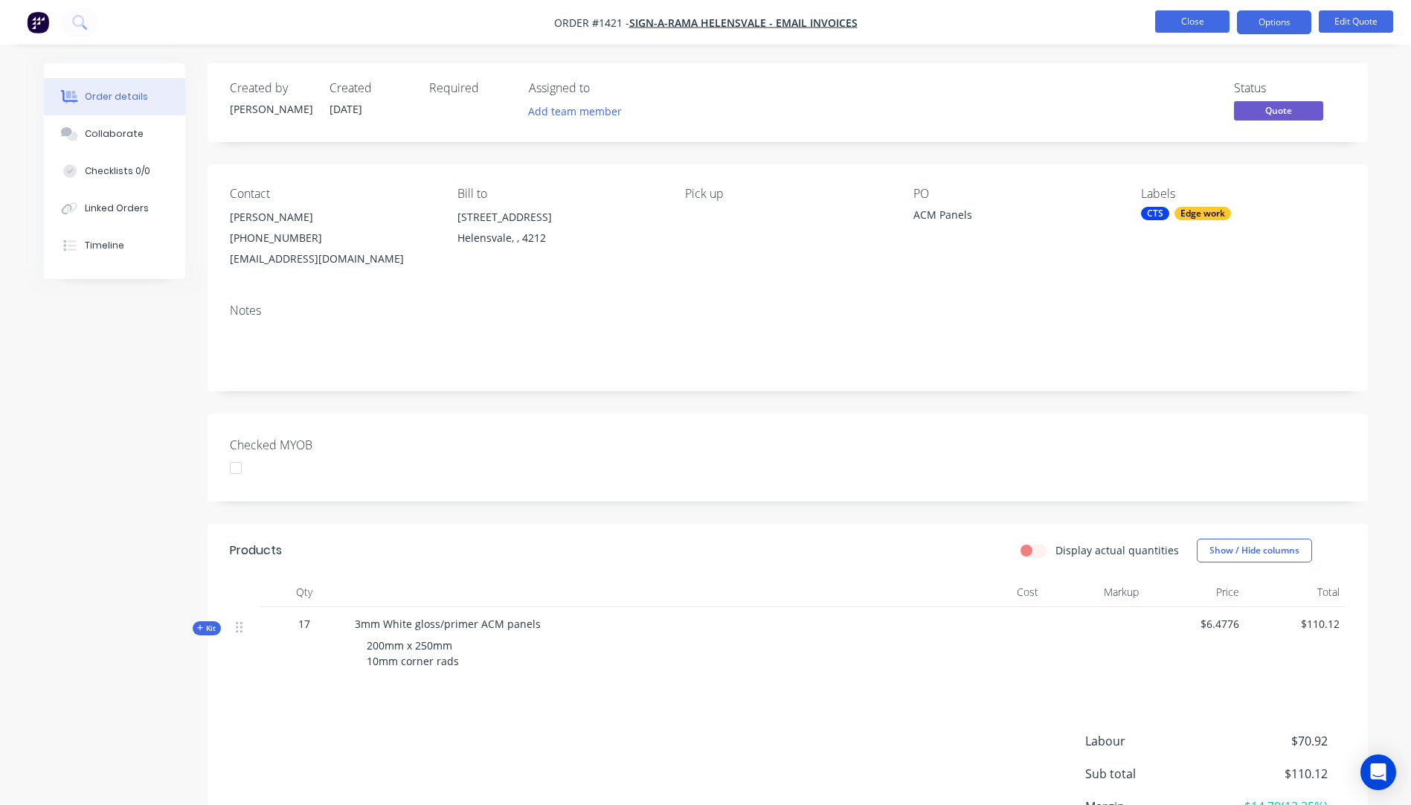
click at [1189, 22] on button "Close" at bounding box center [1192, 21] width 74 height 22
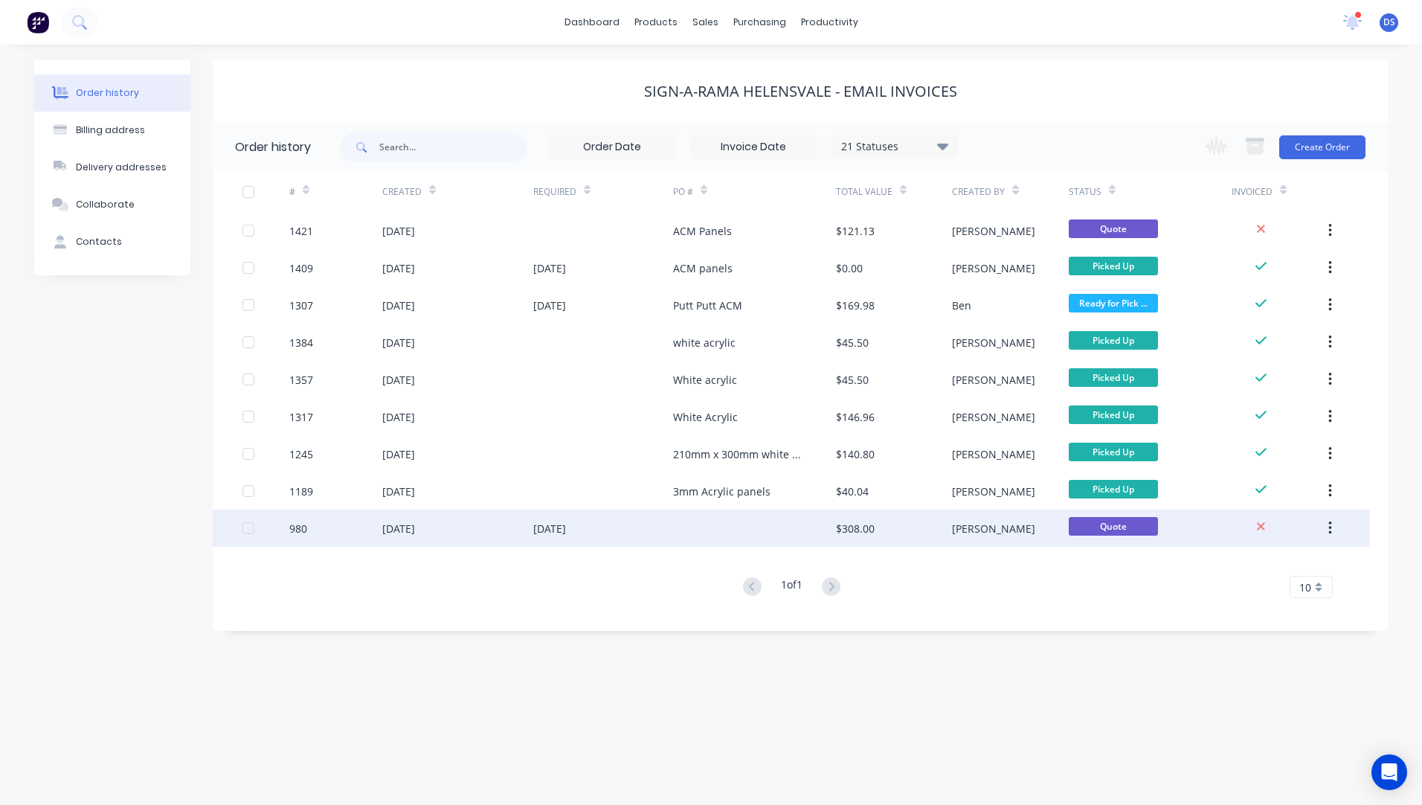
click at [561, 540] on div "[DATE]" at bounding box center [603, 527] width 140 height 37
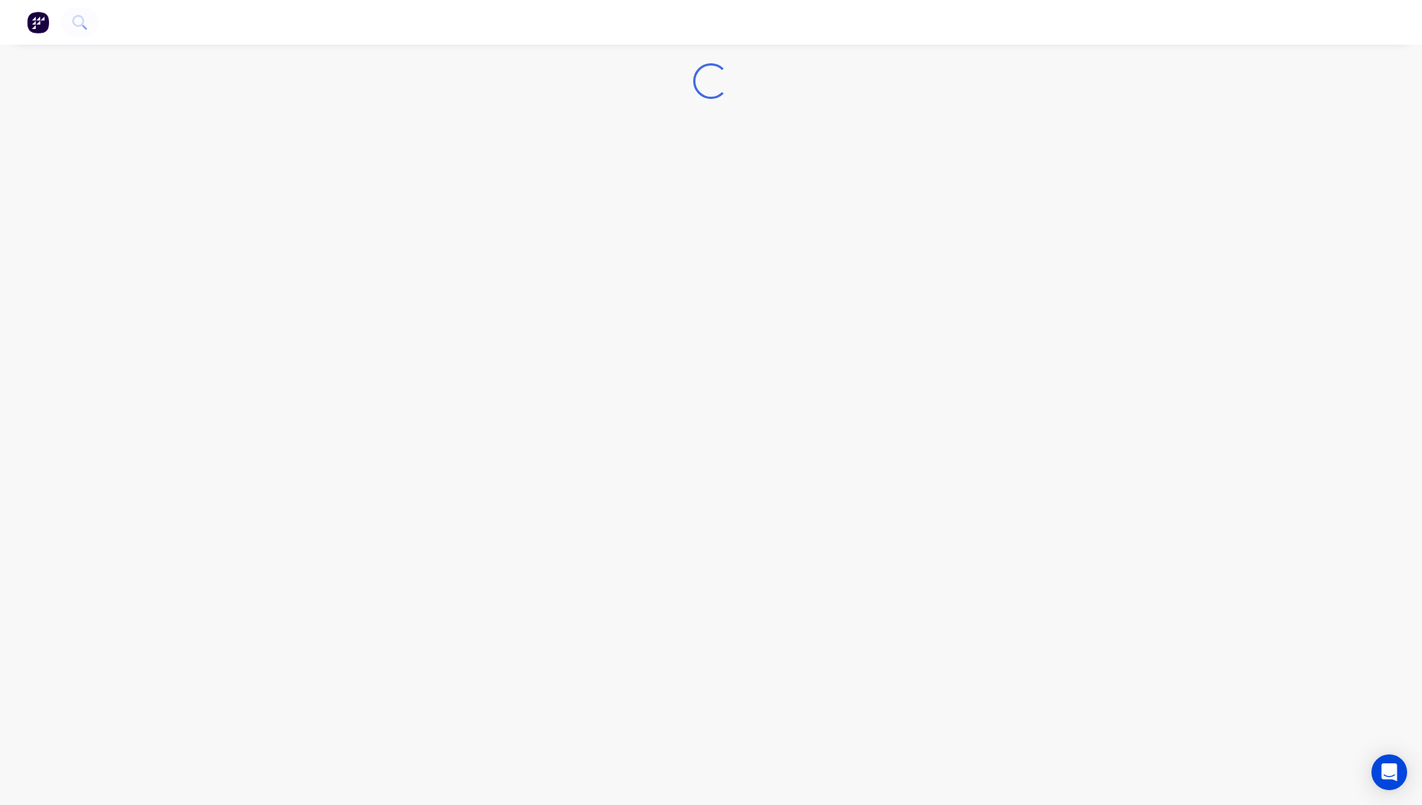
click at [561, 540] on div "Loading..." at bounding box center [711, 402] width 1422 height 805
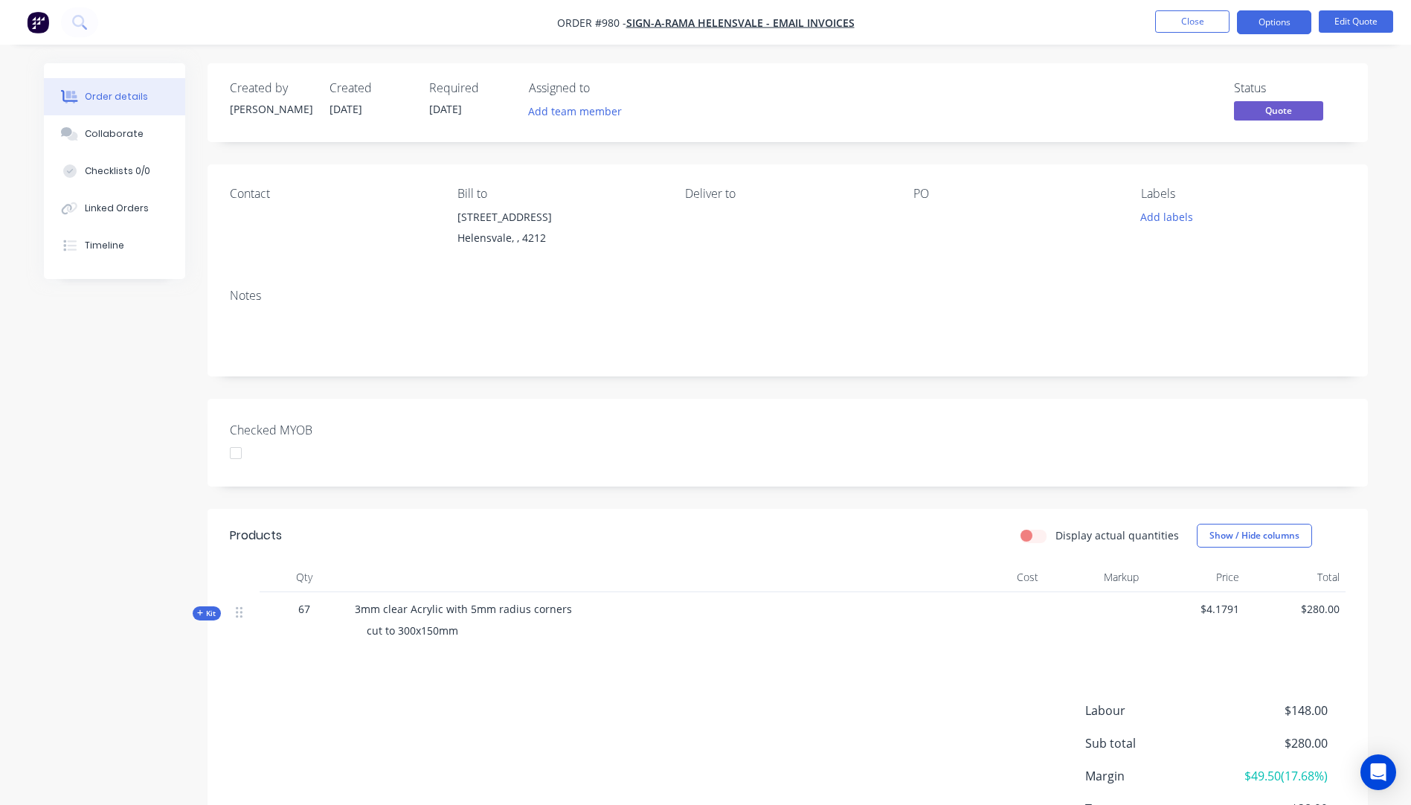
click at [202, 614] on icon at bounding box center [200, 612] width 7 height 7
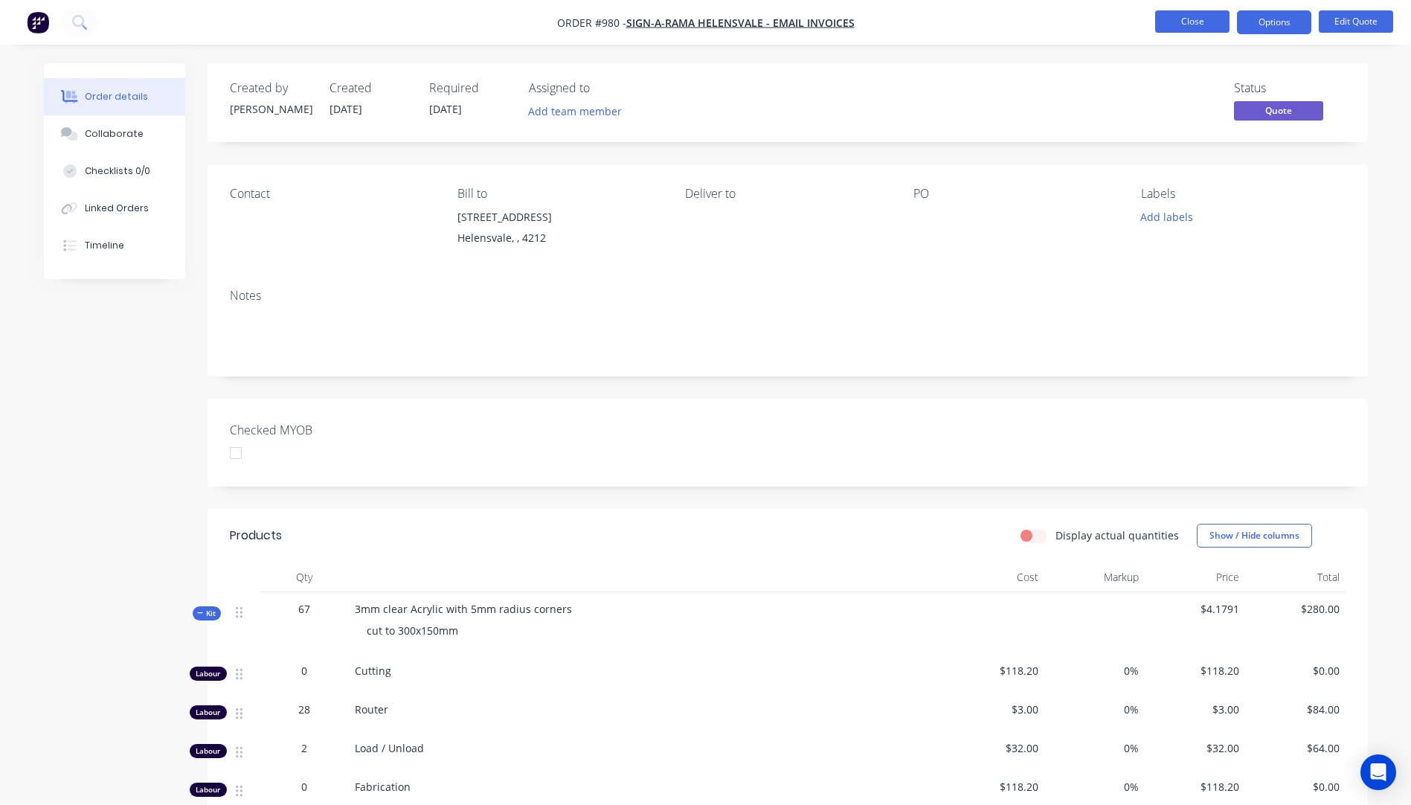
click at [1192, 25] on button "Close" at bounding box center [1192, 21] width 74 height 22
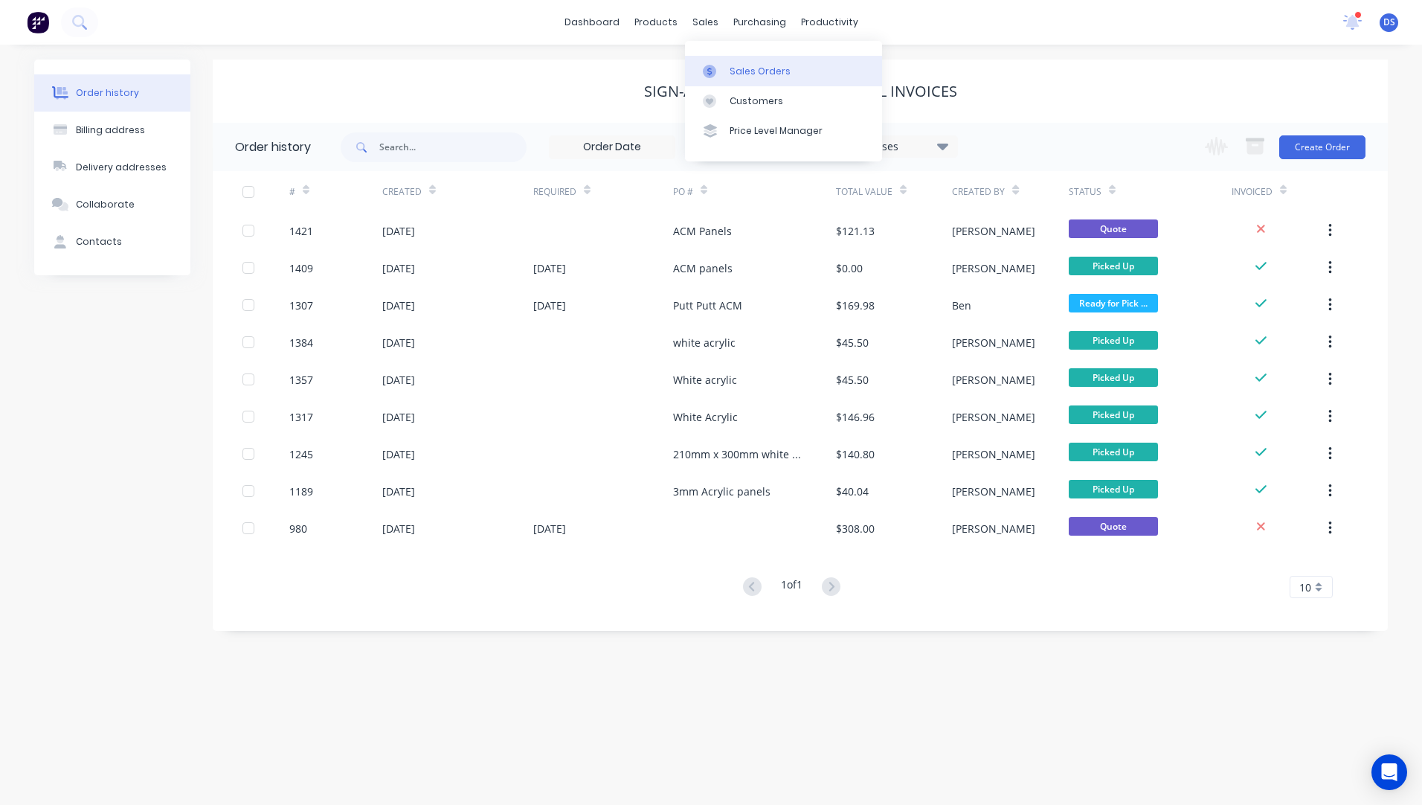
click at [739, 74] on div "Sales Orders" at bounding box center [760, 71] width 61 height 13
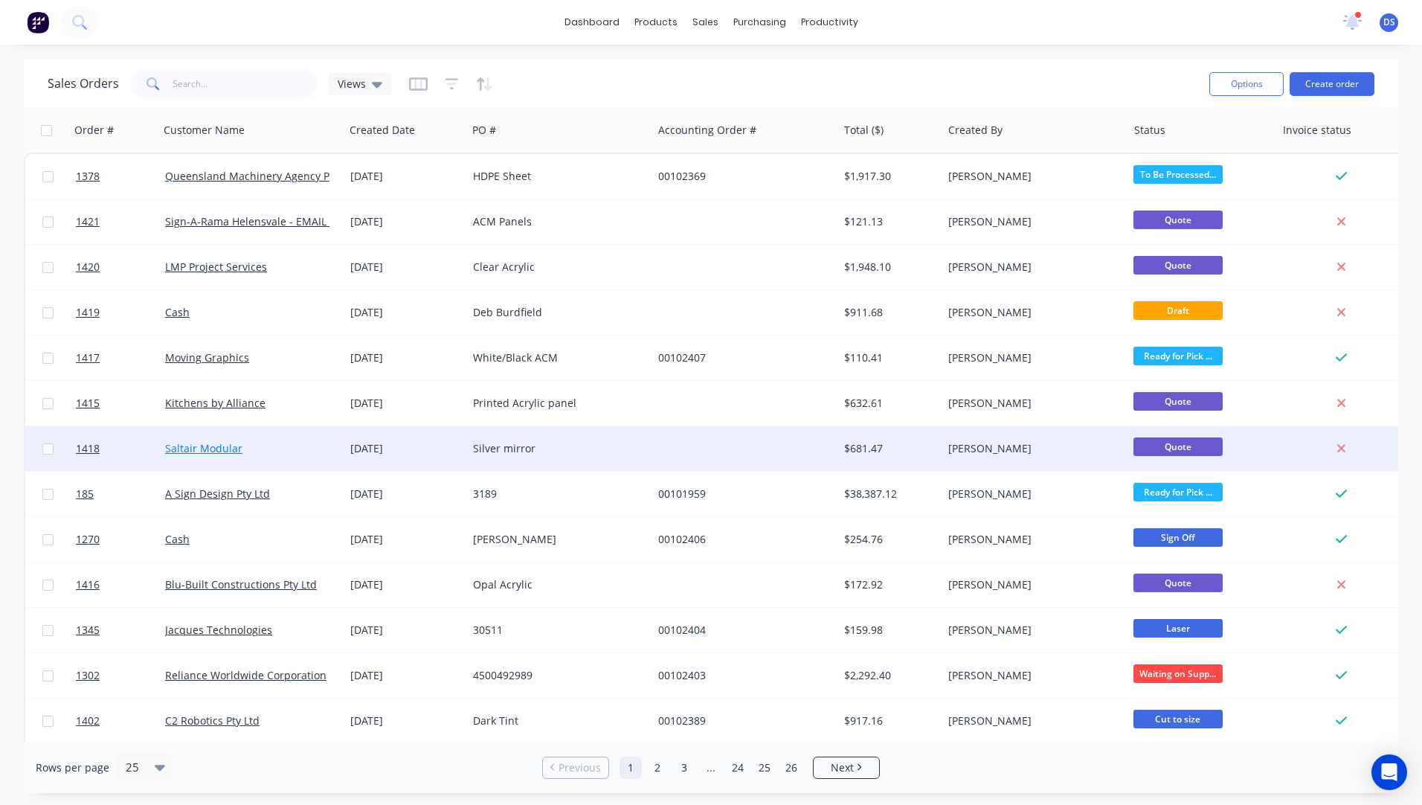
click at [215, 446] on link "Saltair Modular" at bounding box center [203, 448] width 77 height 14
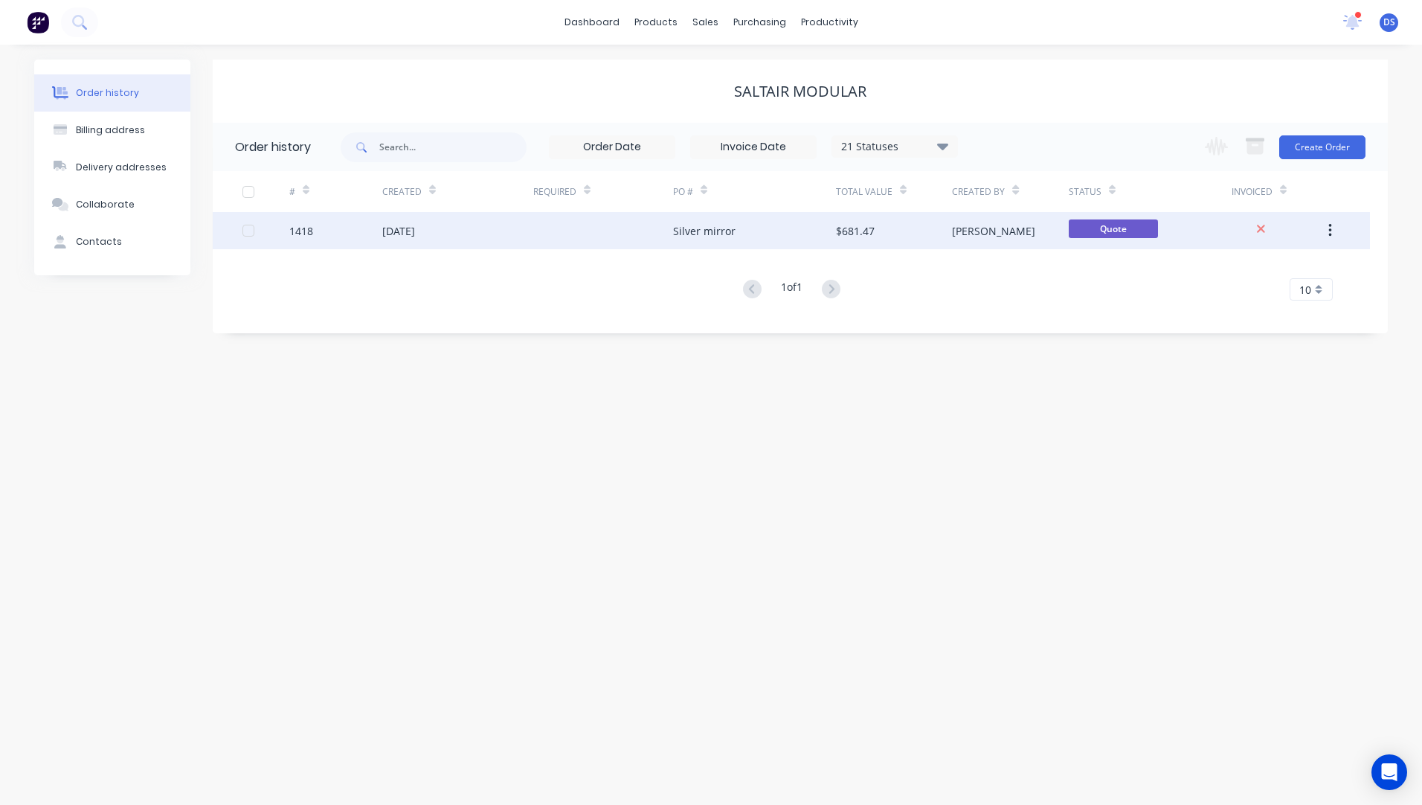
click at [416, 239] on div "[DATE]" at bounding box center [457, 230] width 151 height 37
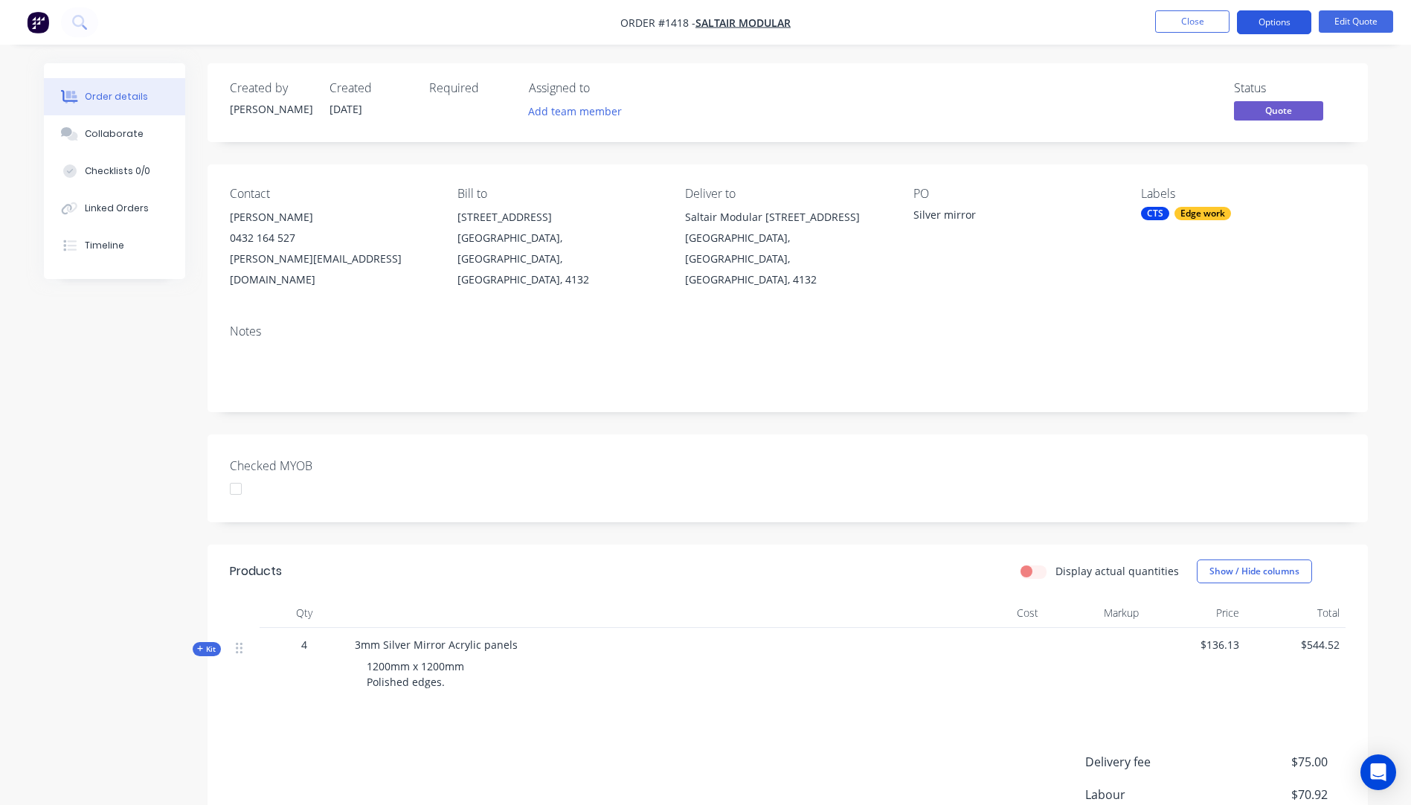
click at [1267, 19] on button "Options" at bounding box center [1274, 22] width 74 height 24
click at [1110, 78] on div "Created by Darren Created 08/09/25 Required Assigned to Add team member Status …" at bounding box center [788, 102] width 1160 height 79
click at [1348, 25] on button "Edit Quote" at bounding box center [1356, 21] width 74 height 22
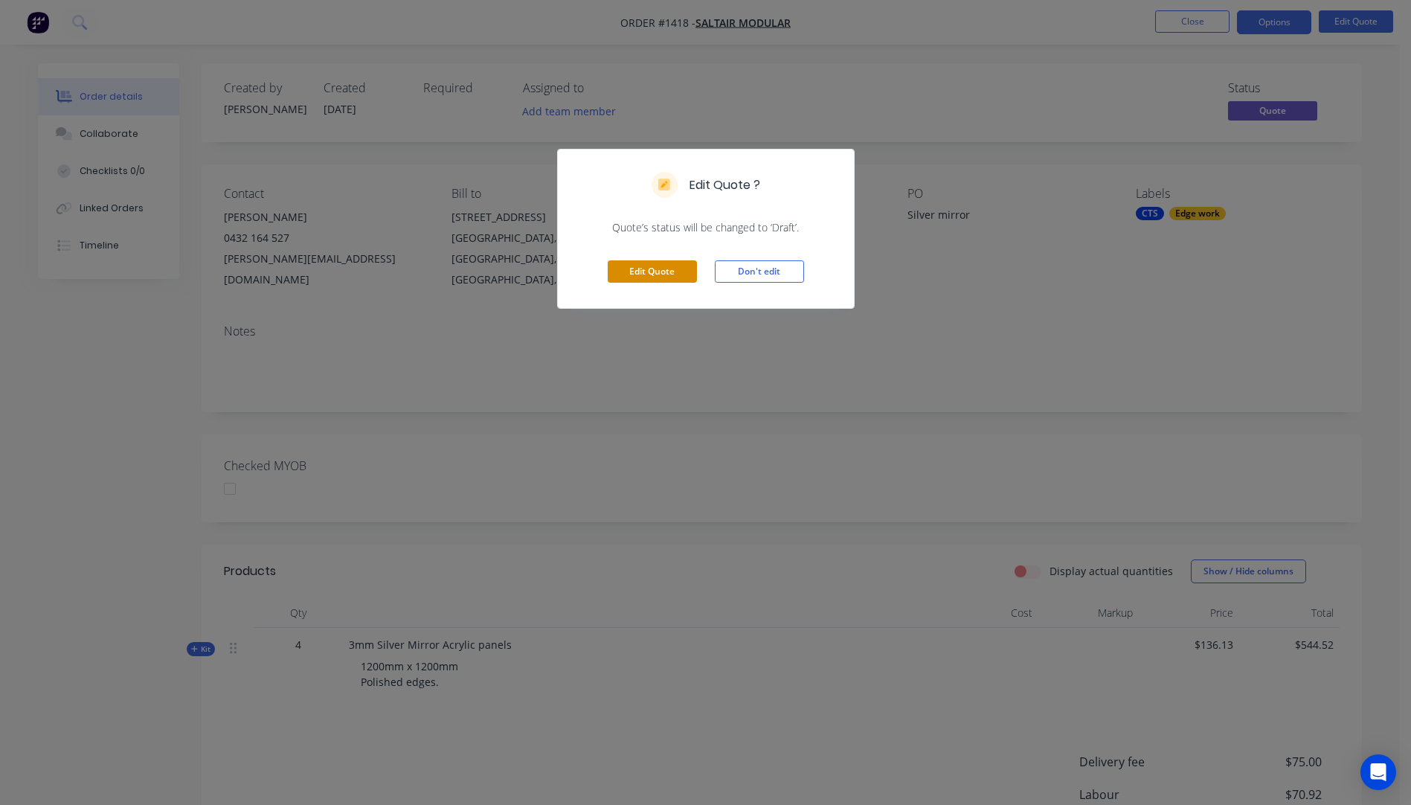
click at [668, 279] on button "Edit Quote" at bounding box center [652, 271] width 89 height 22
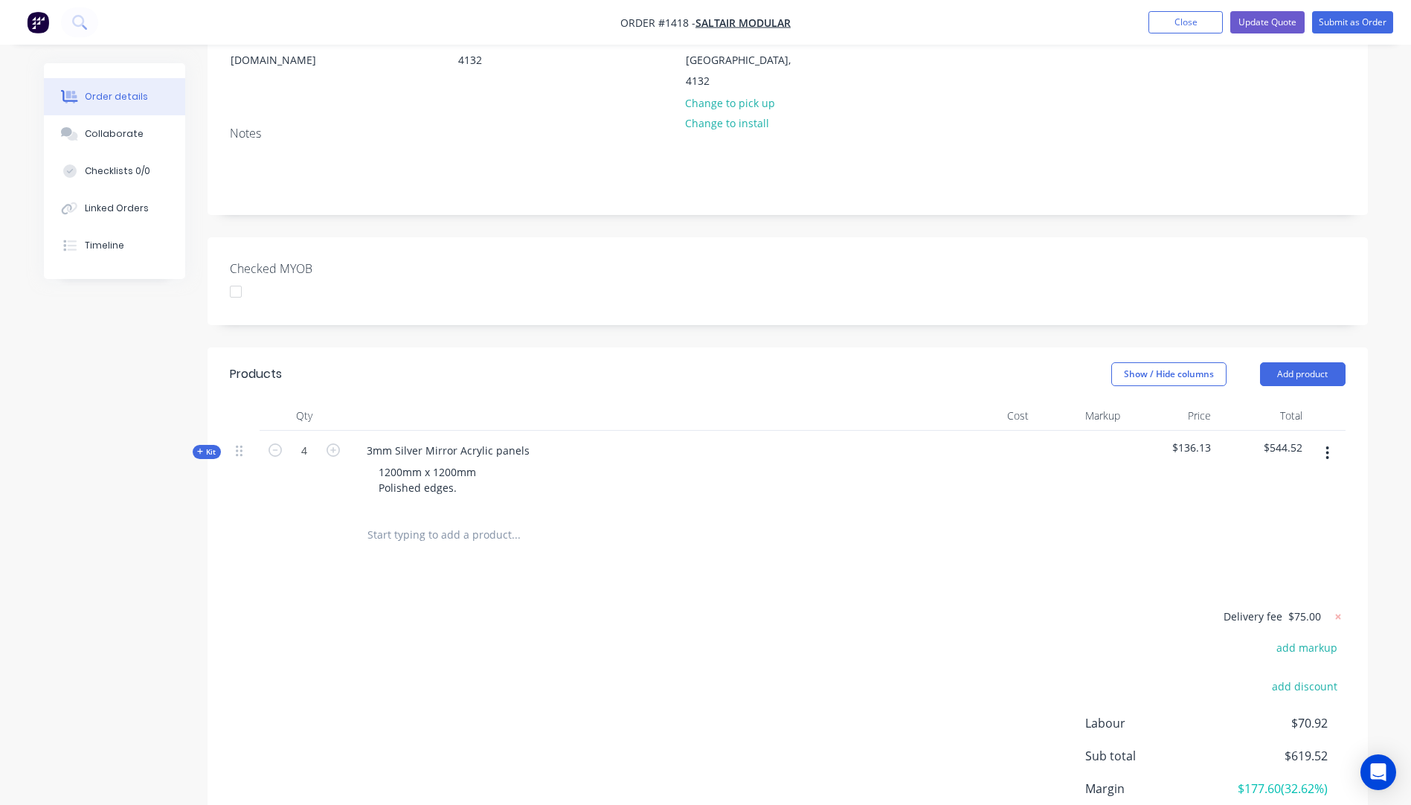
scroll to position [327, 0]
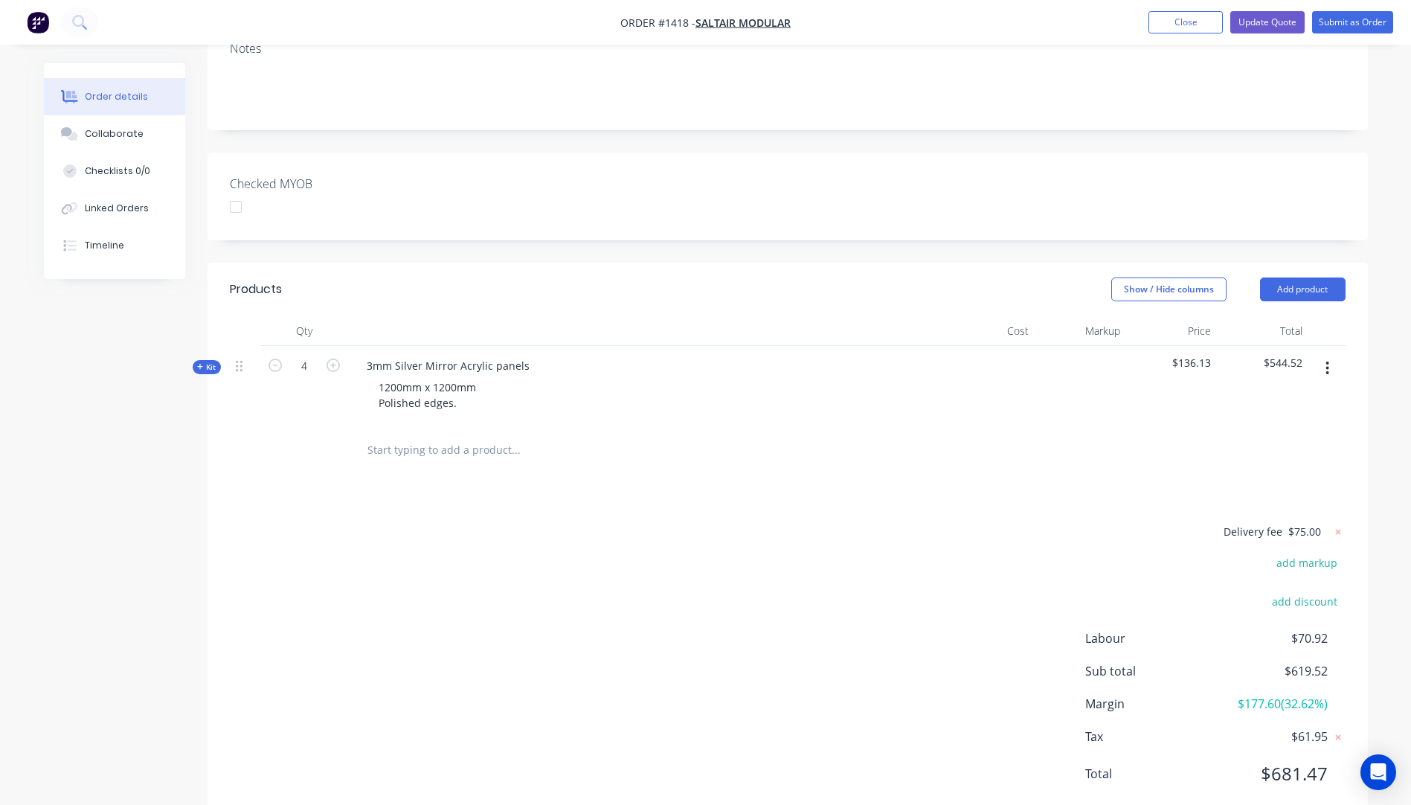
click at [200, 364] on icon at bounding box center [200, 367] width 6 height 6
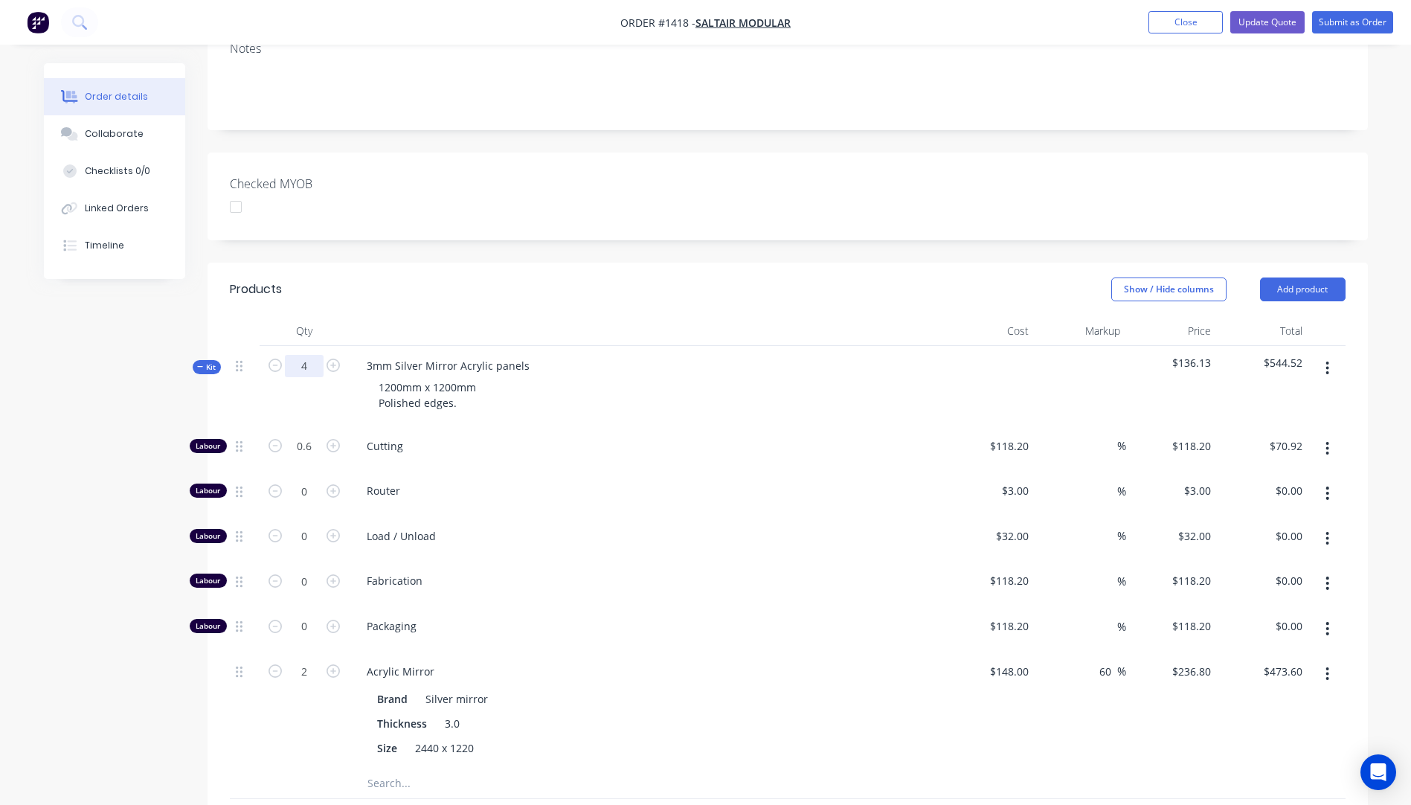
click at [308, 355] on input "4" at bounding box center [304, 366] width 39 height 22
click at [578, 471] on div "Router" at bounding box center [646, 493] width 595 height 45
click at [318, 355] on input "4" at bounding box center [304, 366] width 39 height 22
type input "1"
type input "0.15"
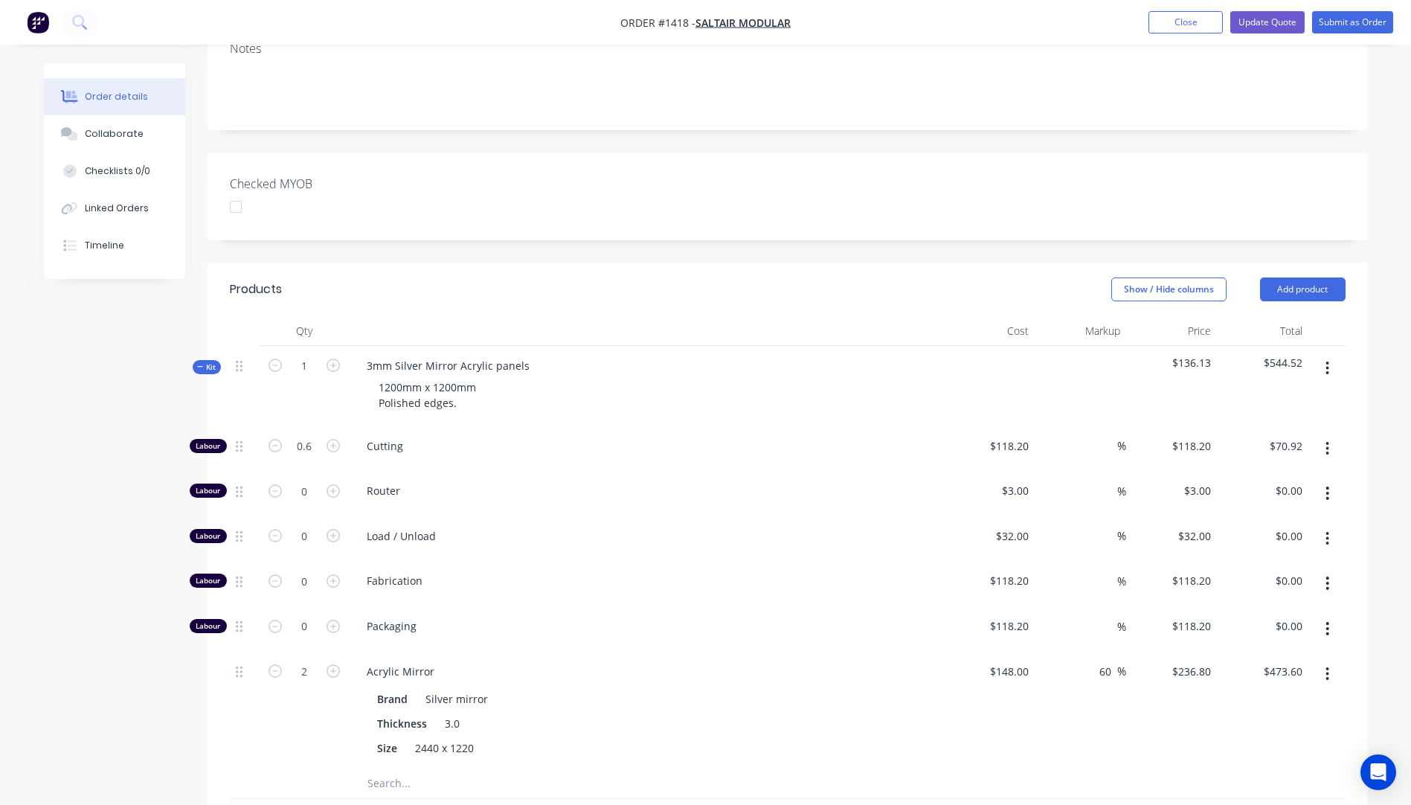
type input "$17.73"
type input "0.5"
type input "$118.40"
click at [664, 376] on div "1200mm x 1200mm Polished edges." at bounding box center [646, 394] width 583 height 37
click at [379, 376] on div "1200mm x 1200mm Polished edges." at bounding box center [427, 394] width 121 height 37
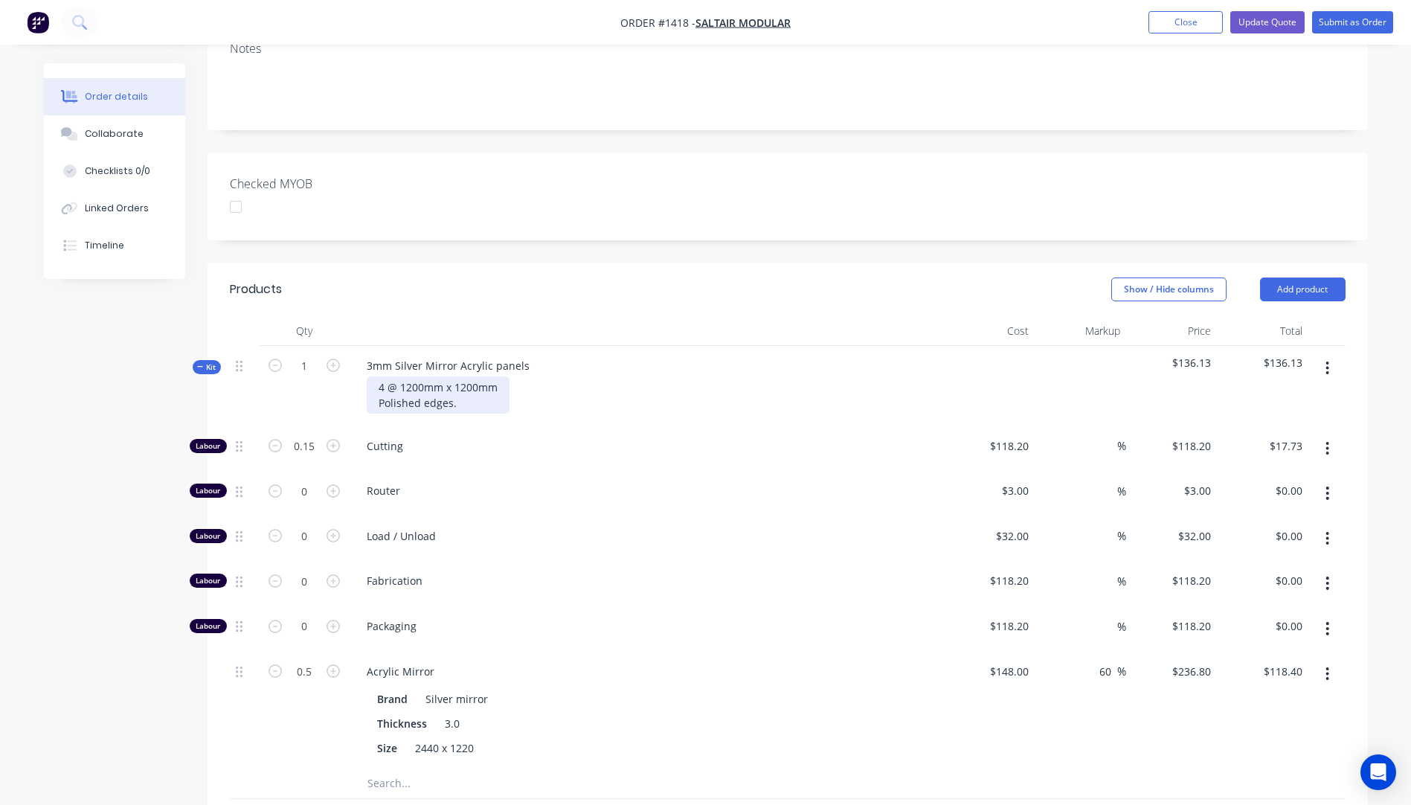
click at [503, 376] on div "4 @ 1200mm x 1200mm Polished edges." at bounding box center [438, 394] width 143 height 37
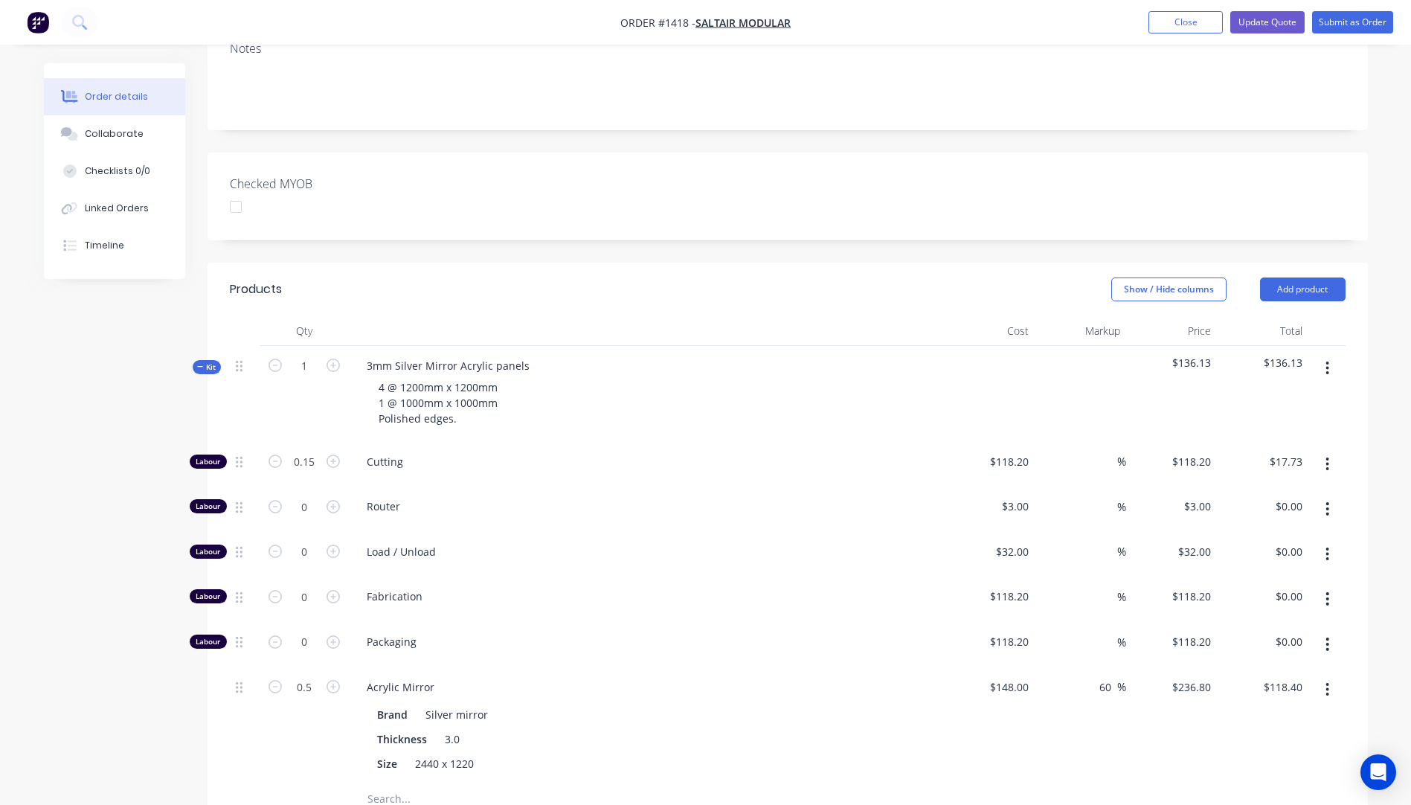
click at [604, 454] on span "Cutting" at bounding box center [652, 462] width 571 height 16
click at [309, 676] on input "0.5" at bounding box center [304, 687] width 39 height 22
type input "2.5"
type input "$592.00"
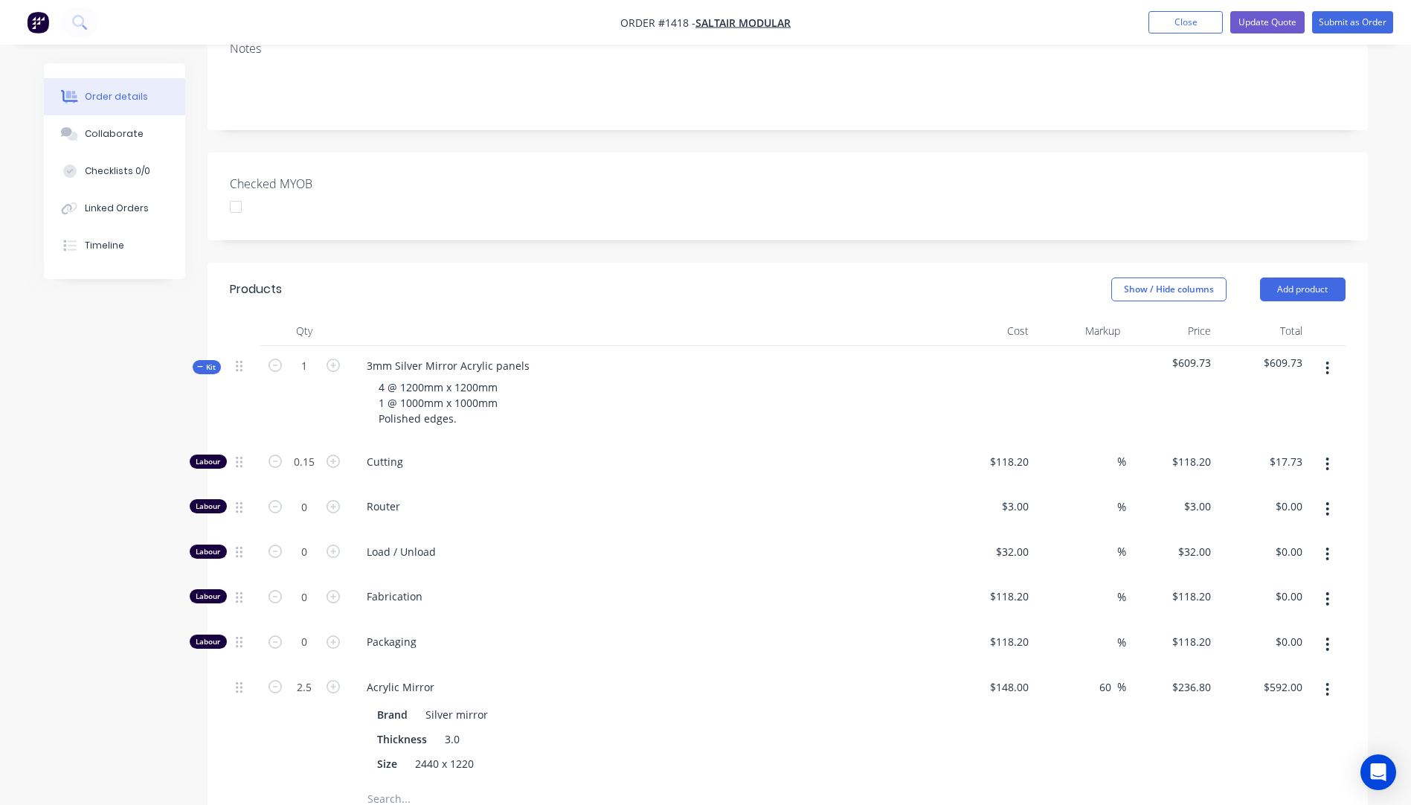
click at [579, 576] on div "Fabrication" at bounding box center [646, 598] width 595 height 45
click at [315, 451] on input "0.15" at bounding box center [304, 462] width 39 height 22
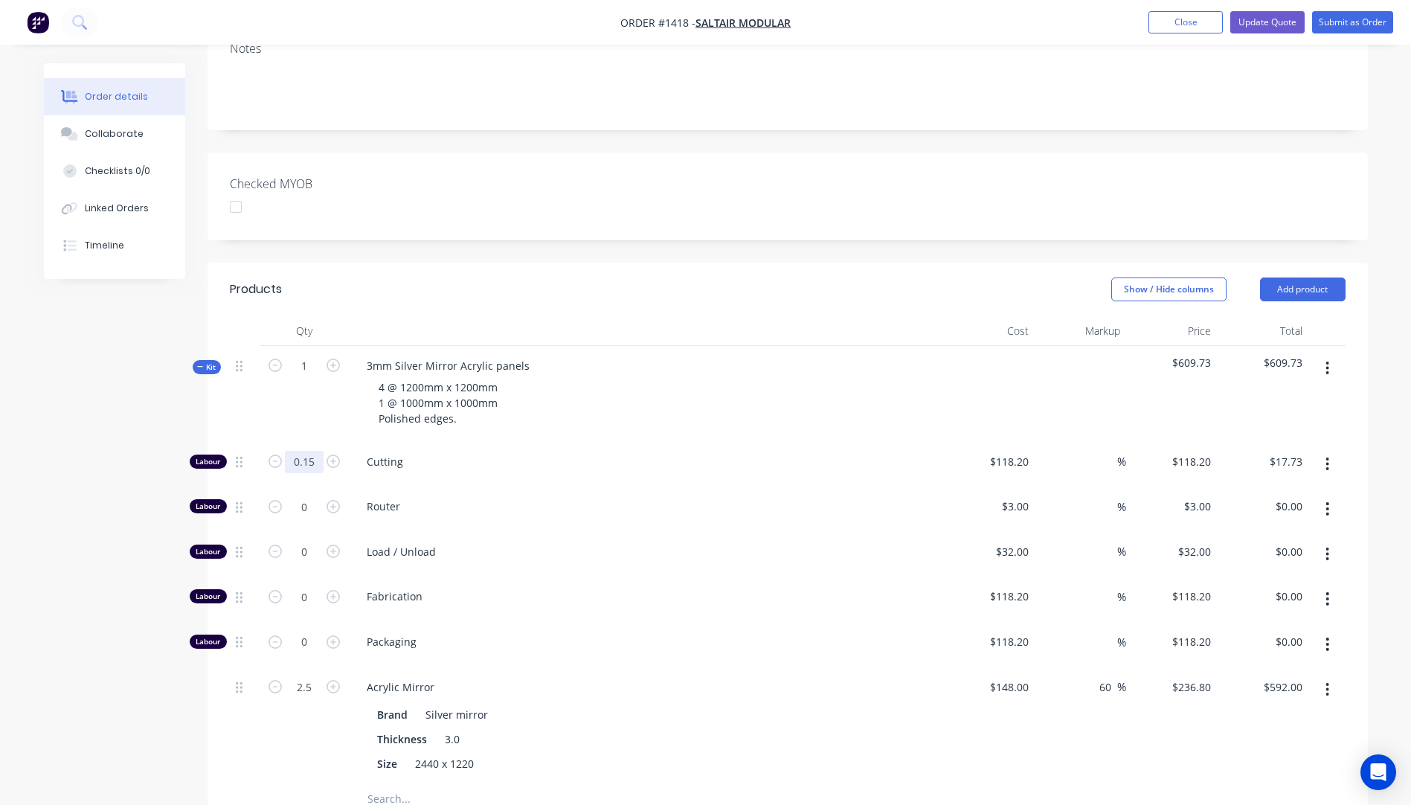
click at [315, 451] on input "0.15" at bounding box center [304, 462] width 39 height 22
type input "0.7"
type input "$82.74"
click at [672, 443] on div "Cutting" at bounding box center [646, 464] width 595 height 45
click at [318, 451] on input "0.7" at bounding box center [304, 462] width 39 height 22
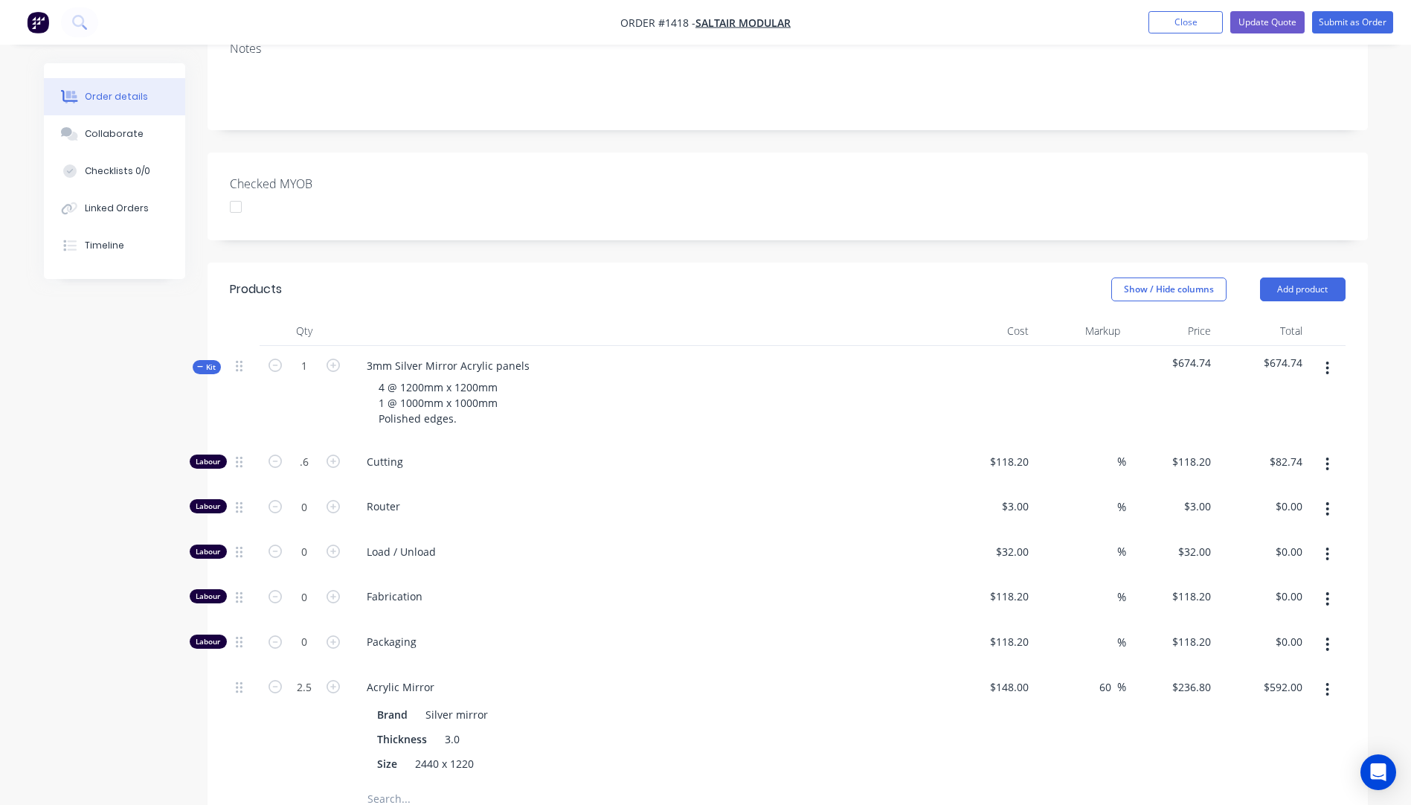
type input "0.6"
type input "$70.92"
click at [617, 442] on div "Cutting" at bounding box center [646, 464] width 595 height 45
click at [308, 676] on input "2.5" at bounding box center [304, 687] width 39 height 22
type input "2"
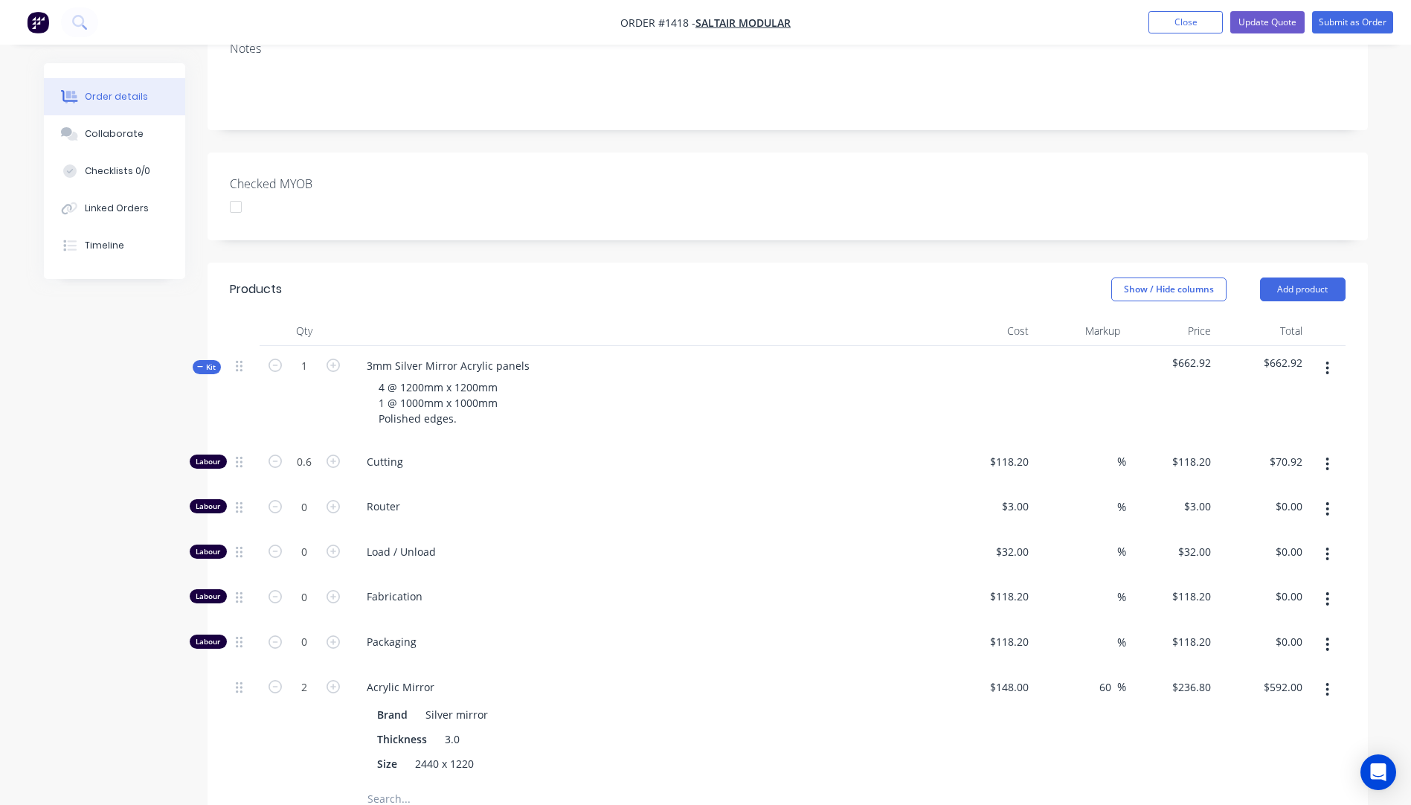
type input "$473.60"
click at [660, 622] on div "Packaging" at bounding box center [646, 644] width 595 height 45
click at [321, 676] on input "2" at bounding box center [304, 687] width 39 height 22
type input "2.5"
type input "$592.00"
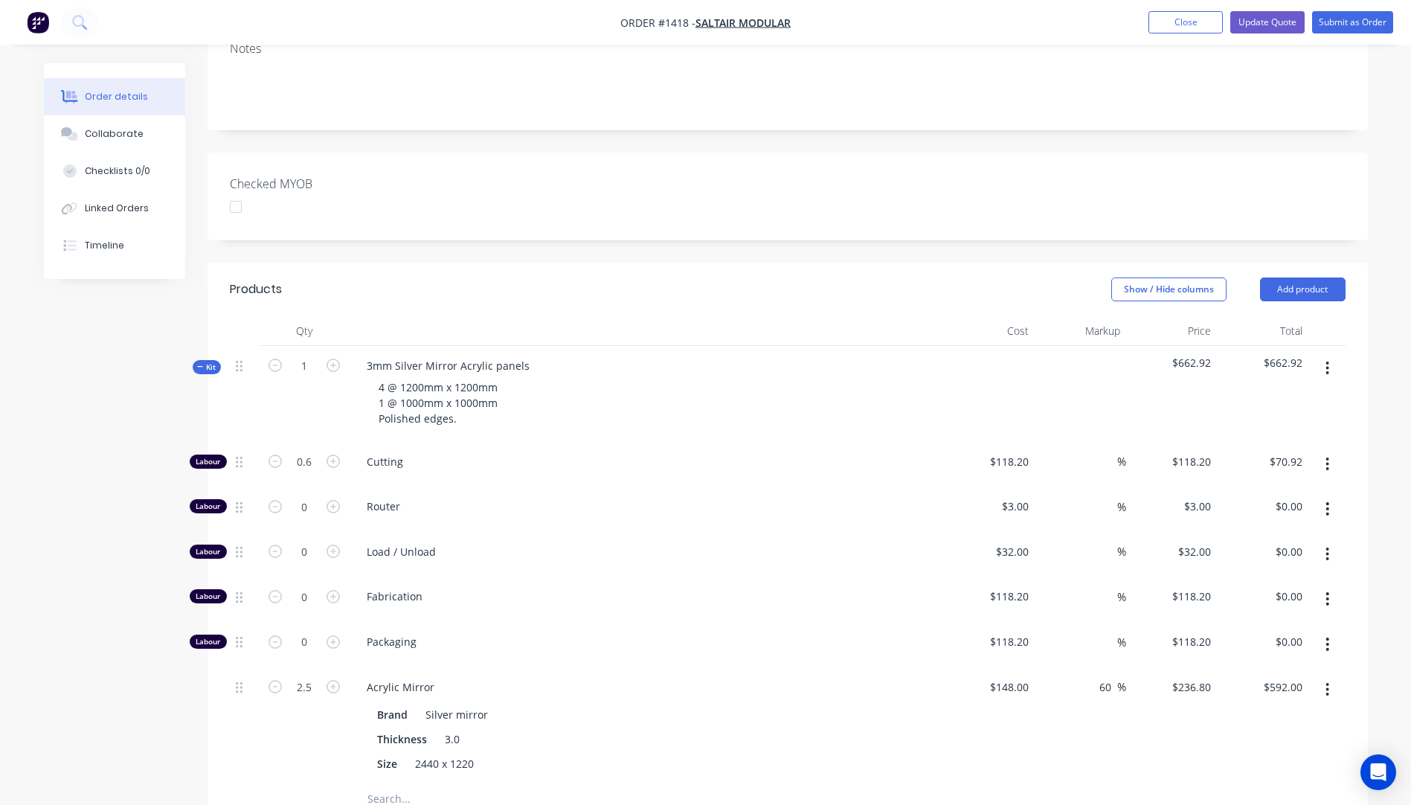
click at [301, 704] on div "2.5" at bounding box center [304, 725] width 89 height 117
click at [322, 451] on input "0.6" at bounding box center [304, 462] width 39 height 22
type input "0.7"
type input "$82.74"
click at [295, 725] on div "2.5" at bounding box center [304, 725] width 89 height 117
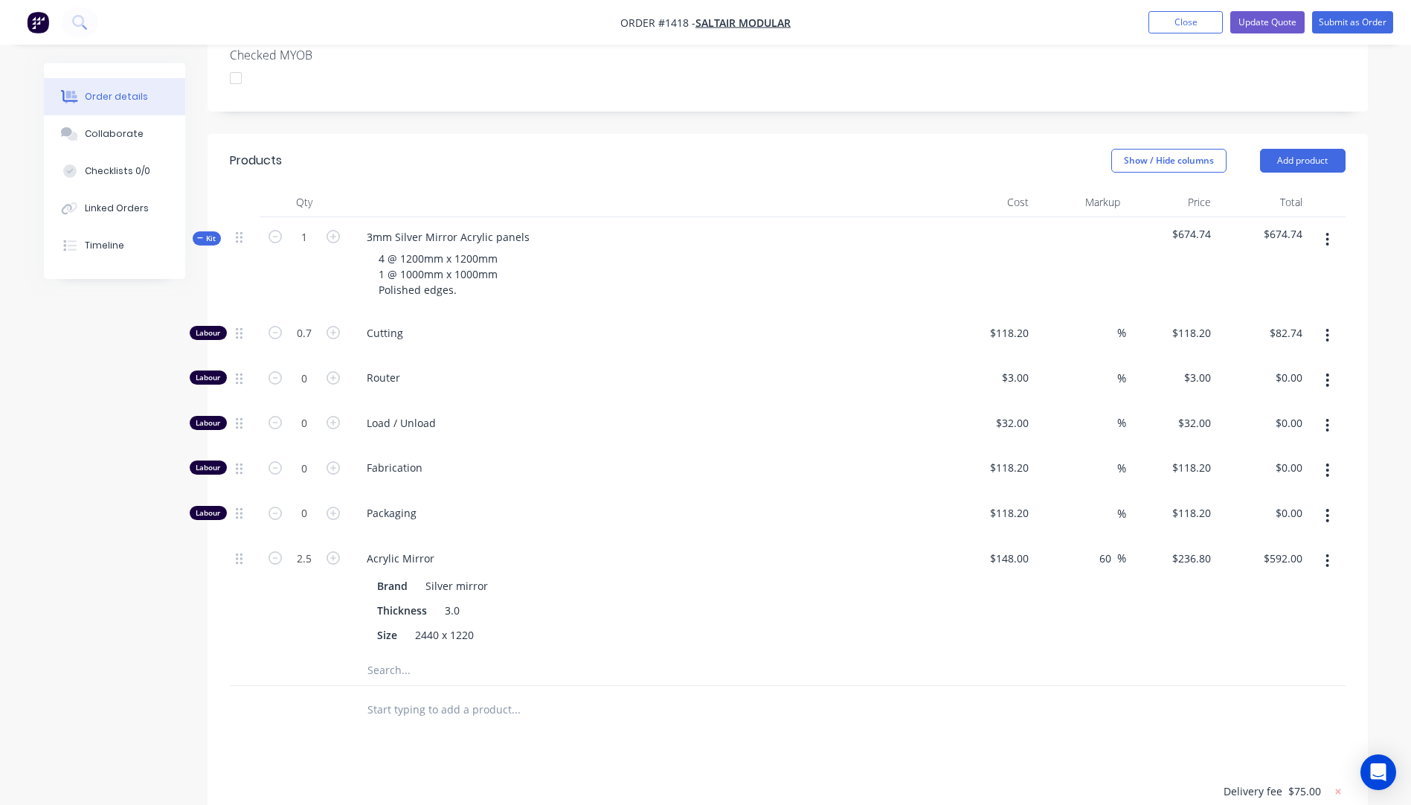
scroll to position [401, 0]
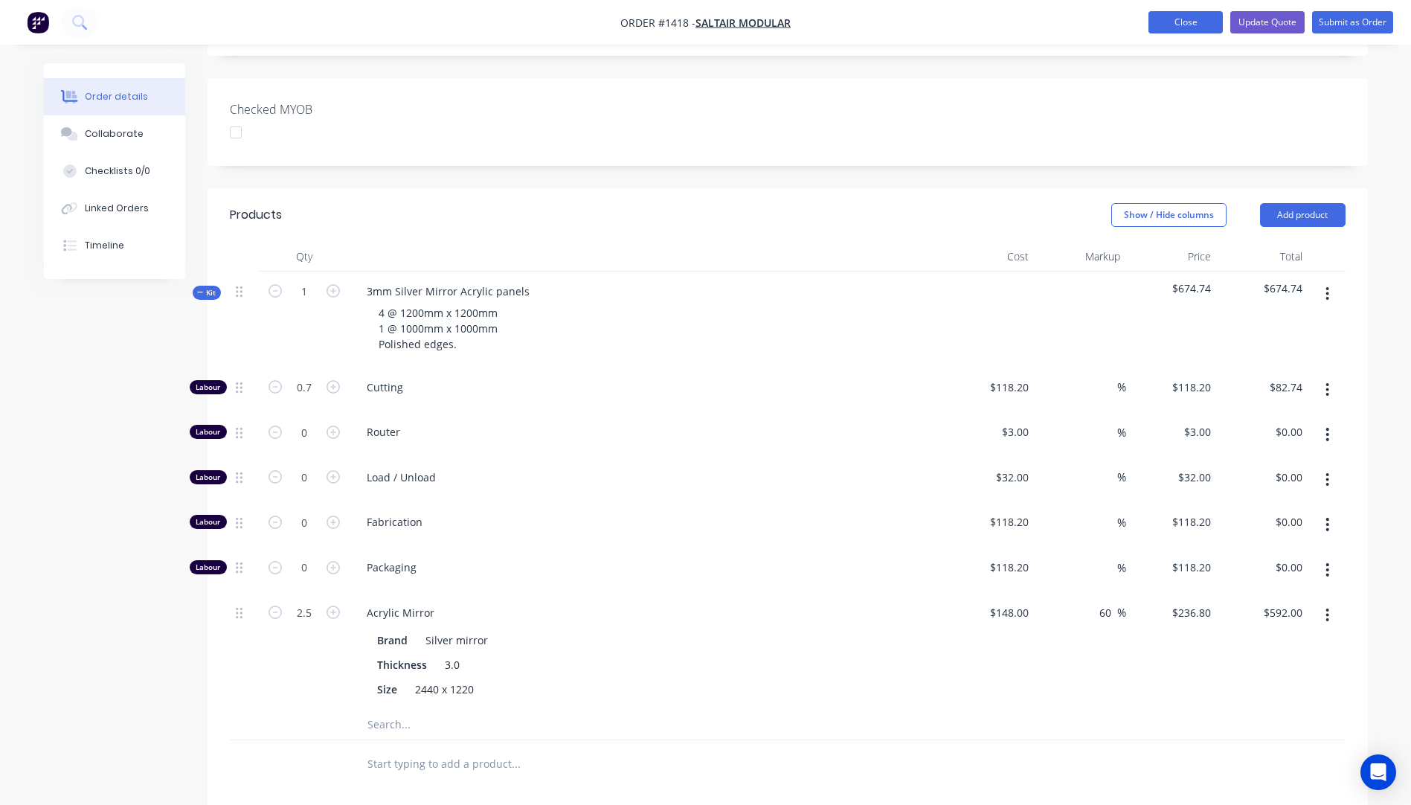
click at [1186, 24] on button "Close" at bounding box center [1185, 22] width 74 height 22
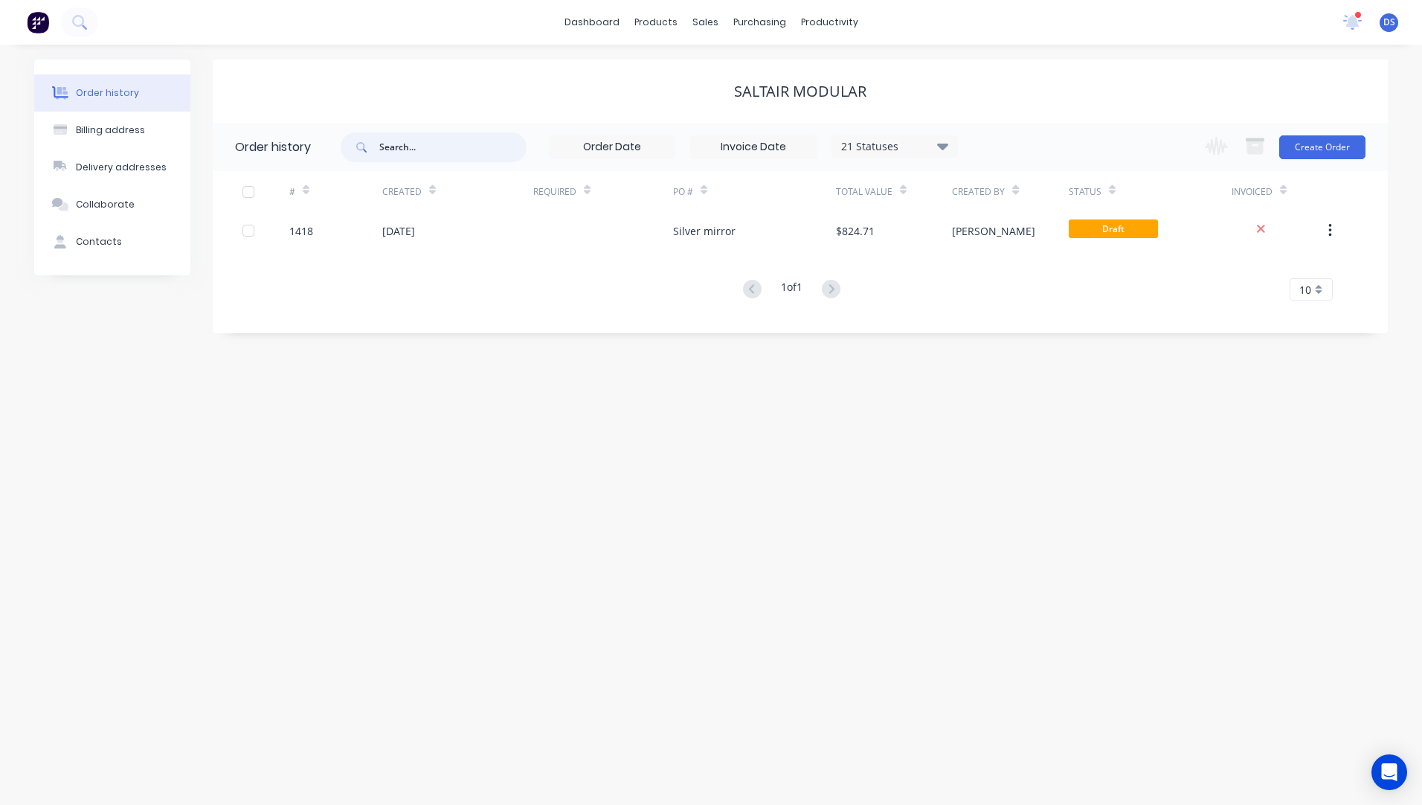
click at [453, 152] on input "text" at bounding box center [452, 147] width 147 height 30
type input "1375"
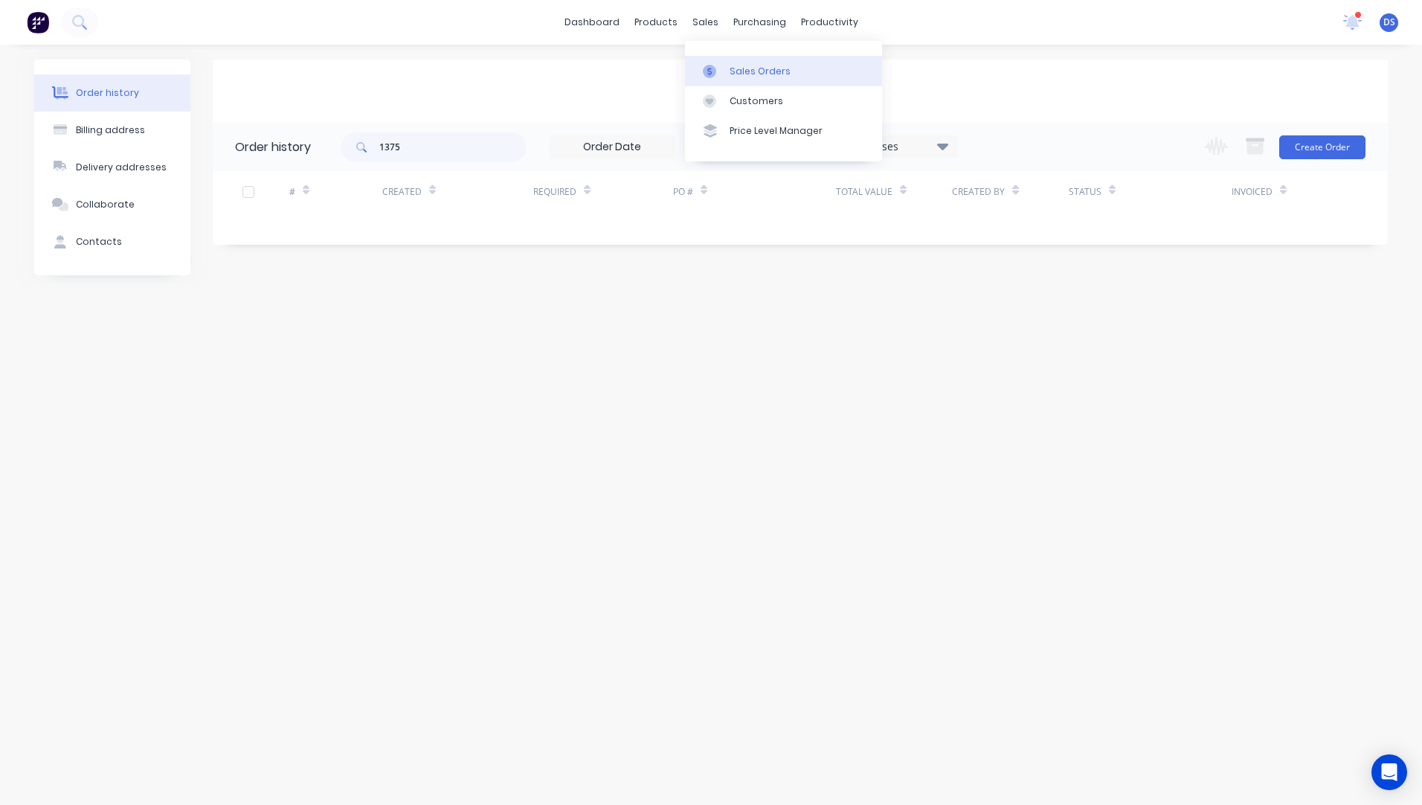
click at [747, 75] on div "Sales Orders" at bounding box center [760, 71] width 61 height 13
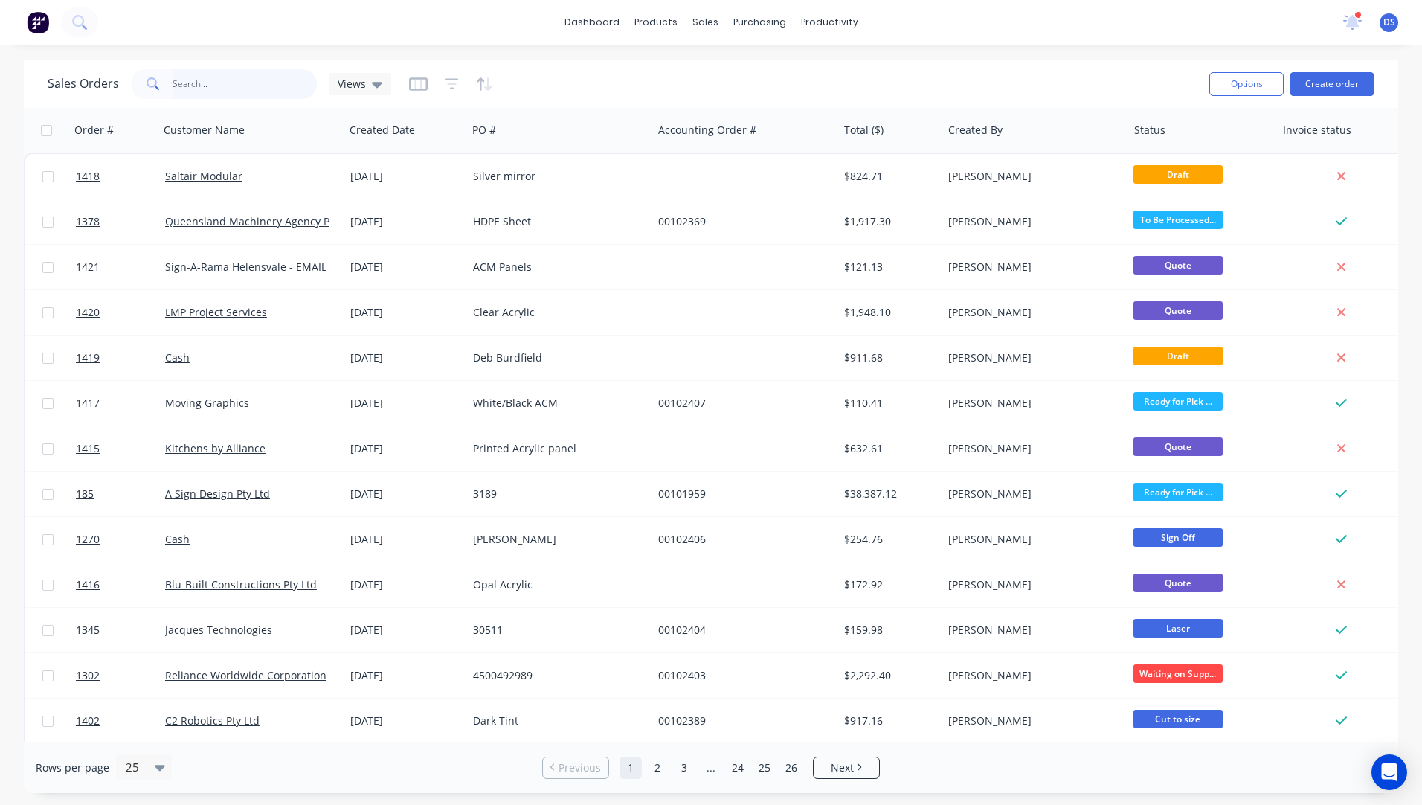
click at [208, 82] on input "text" at bounding box center [245, 84] width 145 height 30
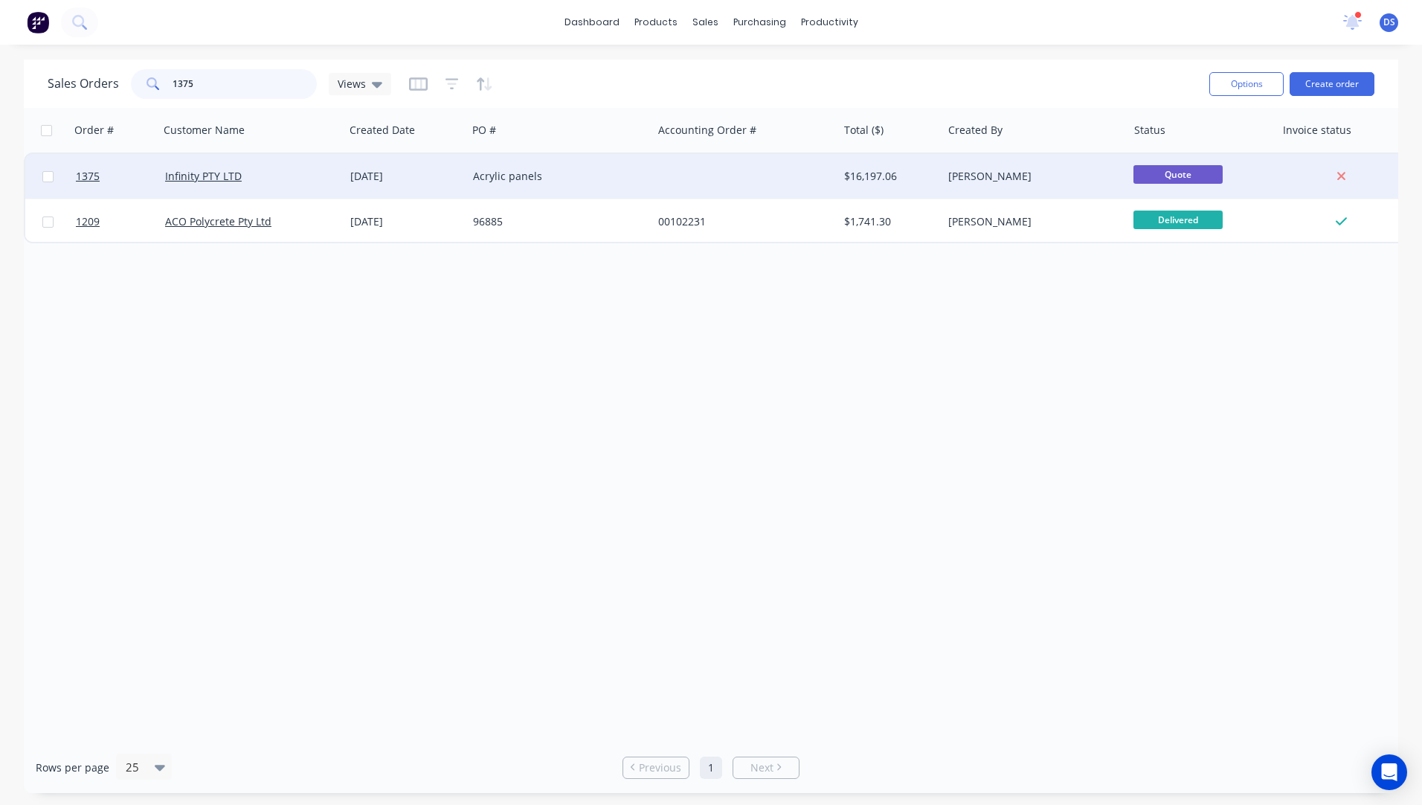
type input "1375"
click at [388, 182] on div "[DATE]" at bounding box center [405, 176] width 111 height 15
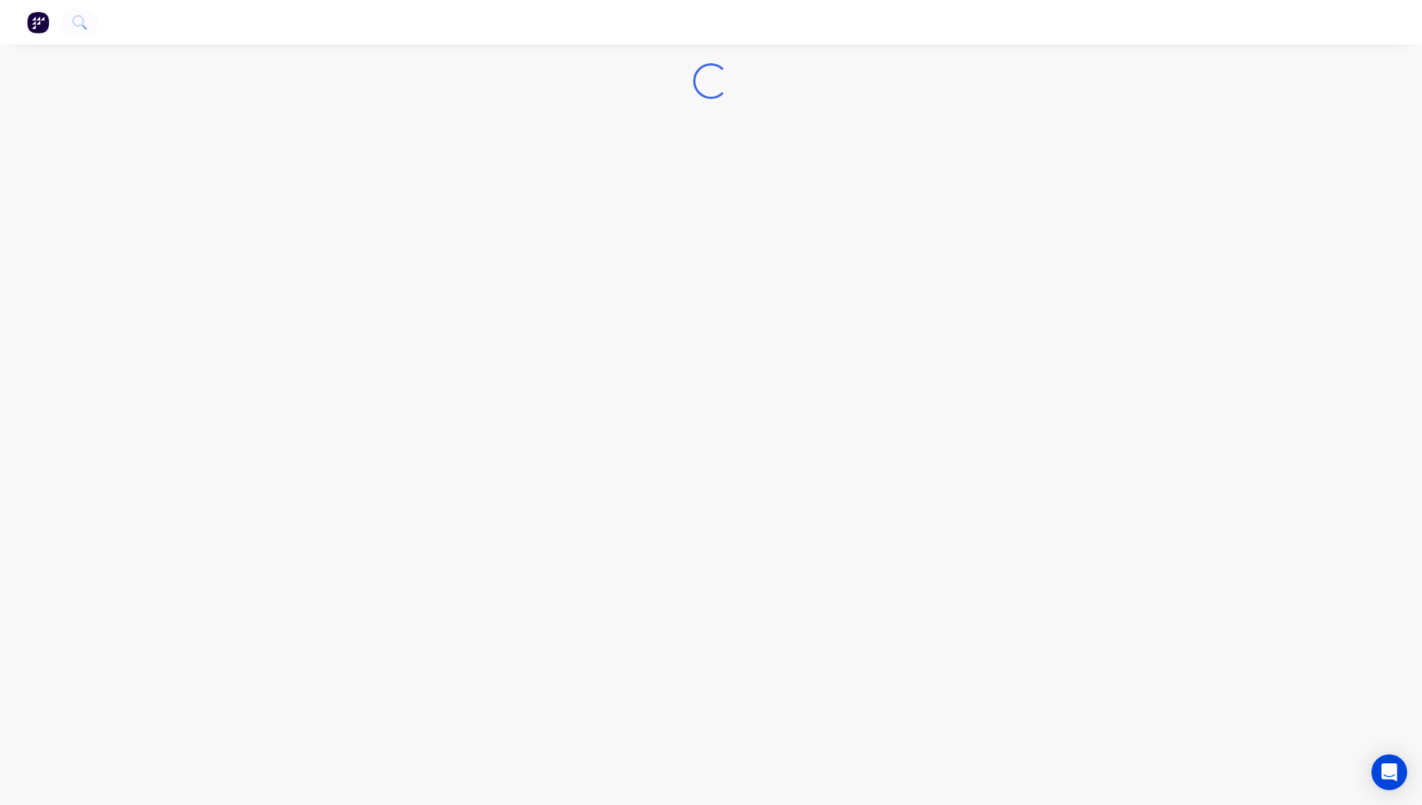
click at [388, 182] on div "Loading..." at bounding box center [711, 402] width 1422 height 805
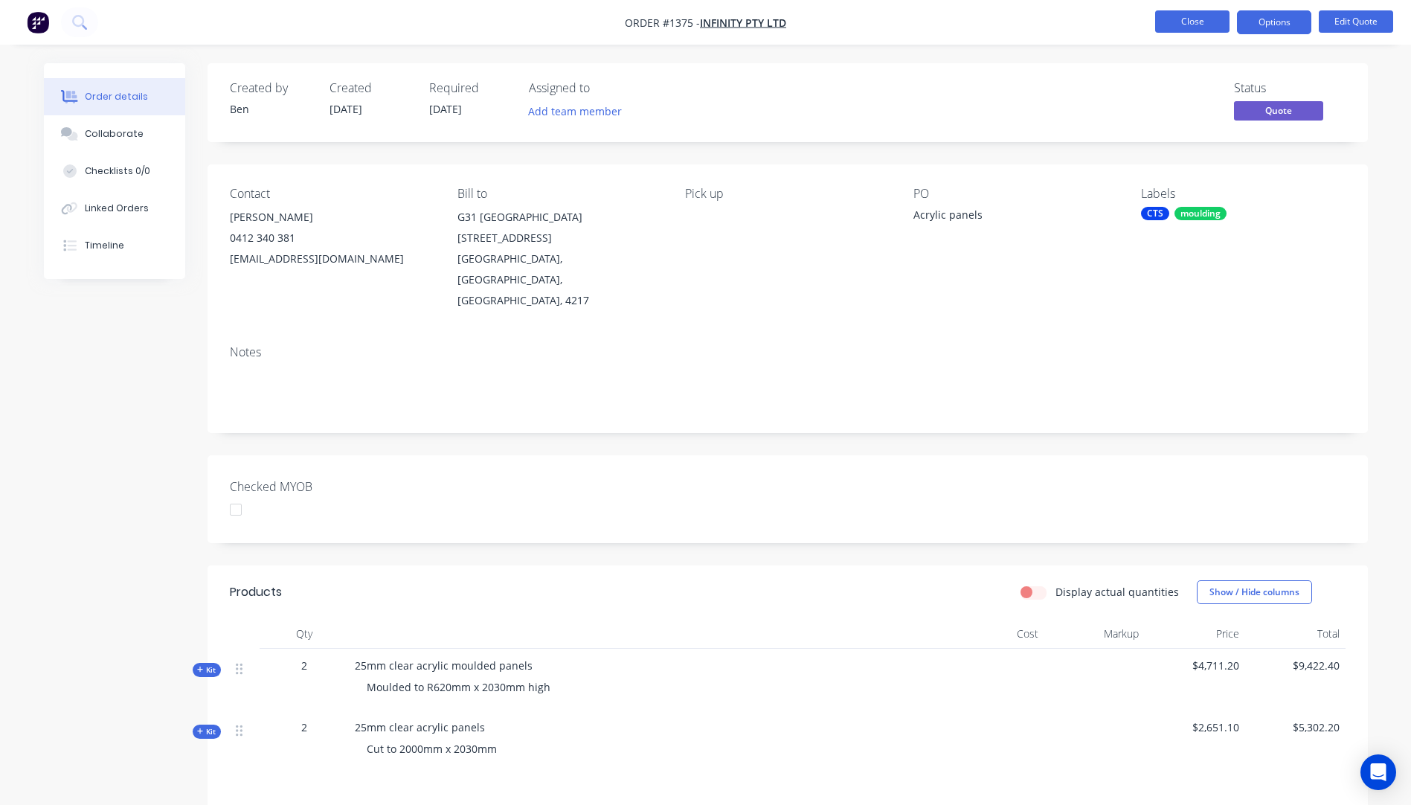
click at [1198, 23] on button "Close" at bounding box center [1192, 21] width 74 height 22
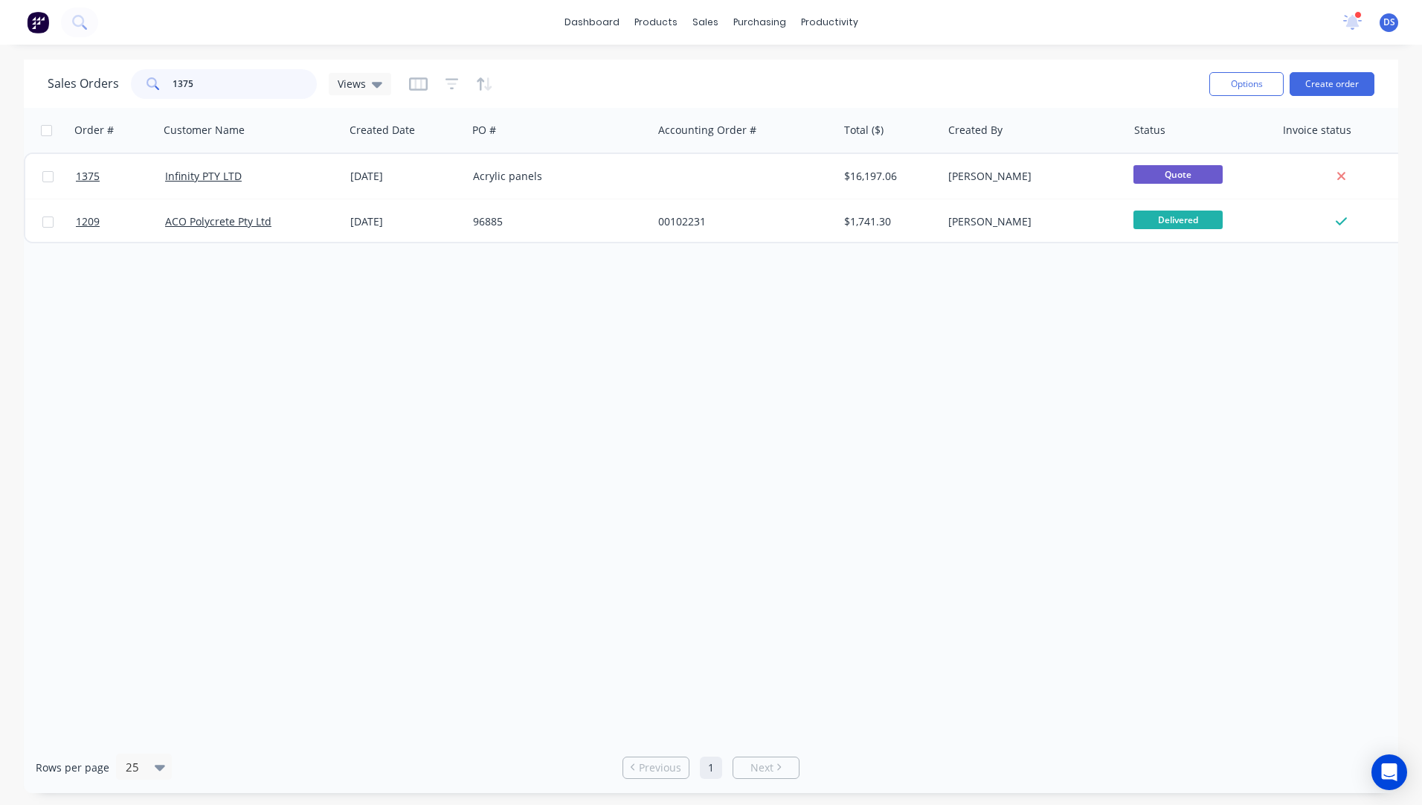
drag, startPoint x: 271, startPoint y: 83, endPoint x: 35, endPoint y: 100, distance: 237.1
click at [35, 100] on div "Sales Orders 1375 Views Options Create order" at bounding box center [711, 84] width 1374 height 48
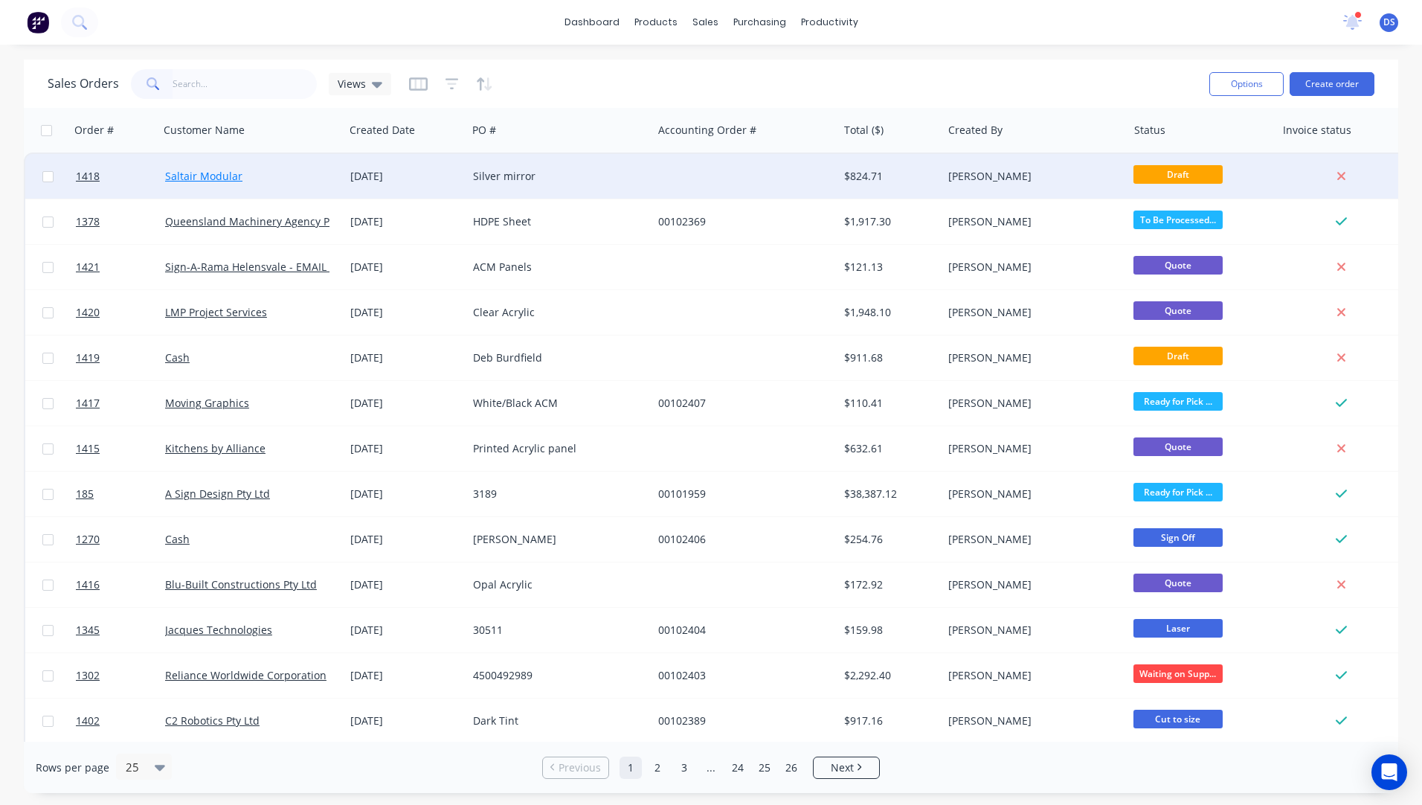
click at [208, 181] on link "Saltair Modular" at bounding box center [203, 176] width 77 height 14
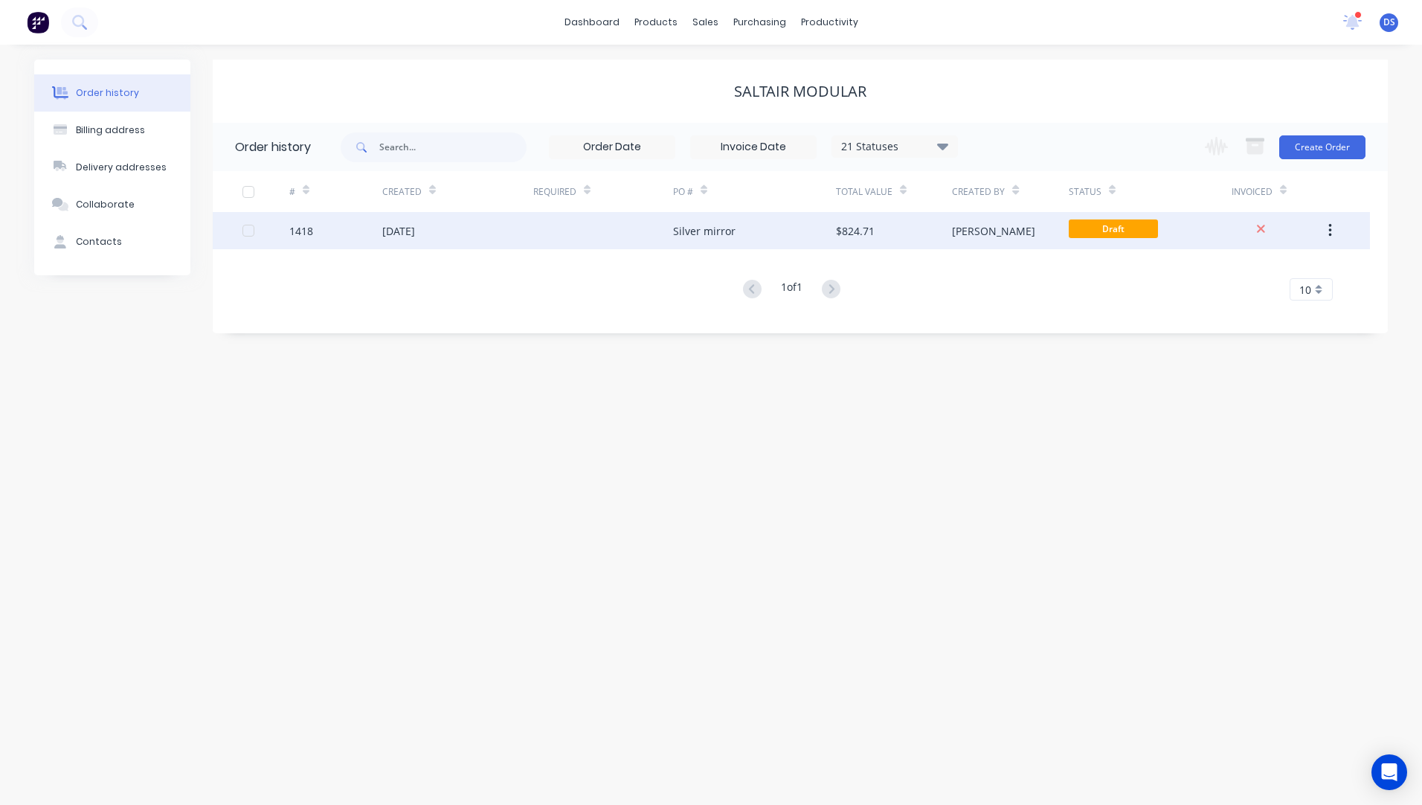
click at [408, 234] on div "[DATE]" at bounding box center [398, 231] width 33 height 16
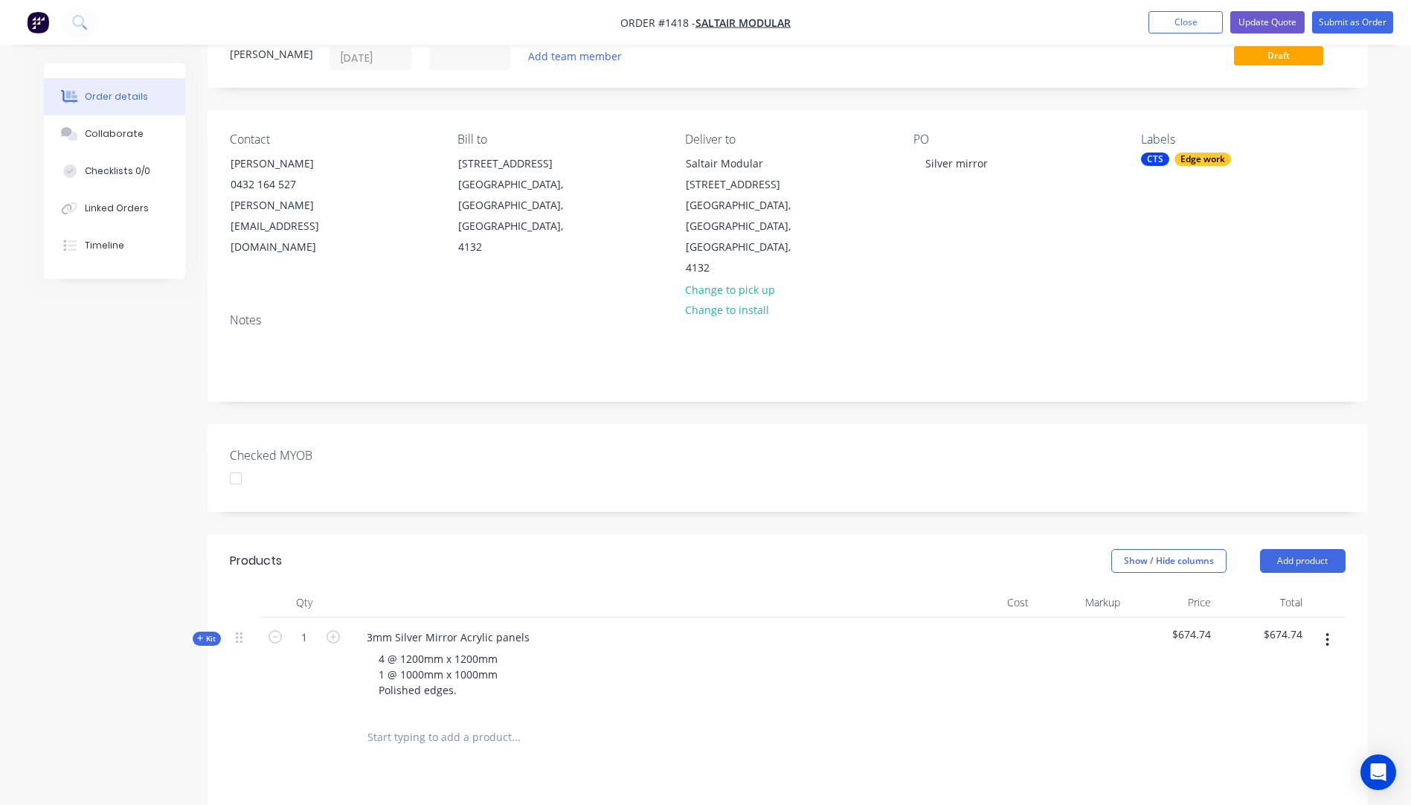
scroll to position [223, 0]
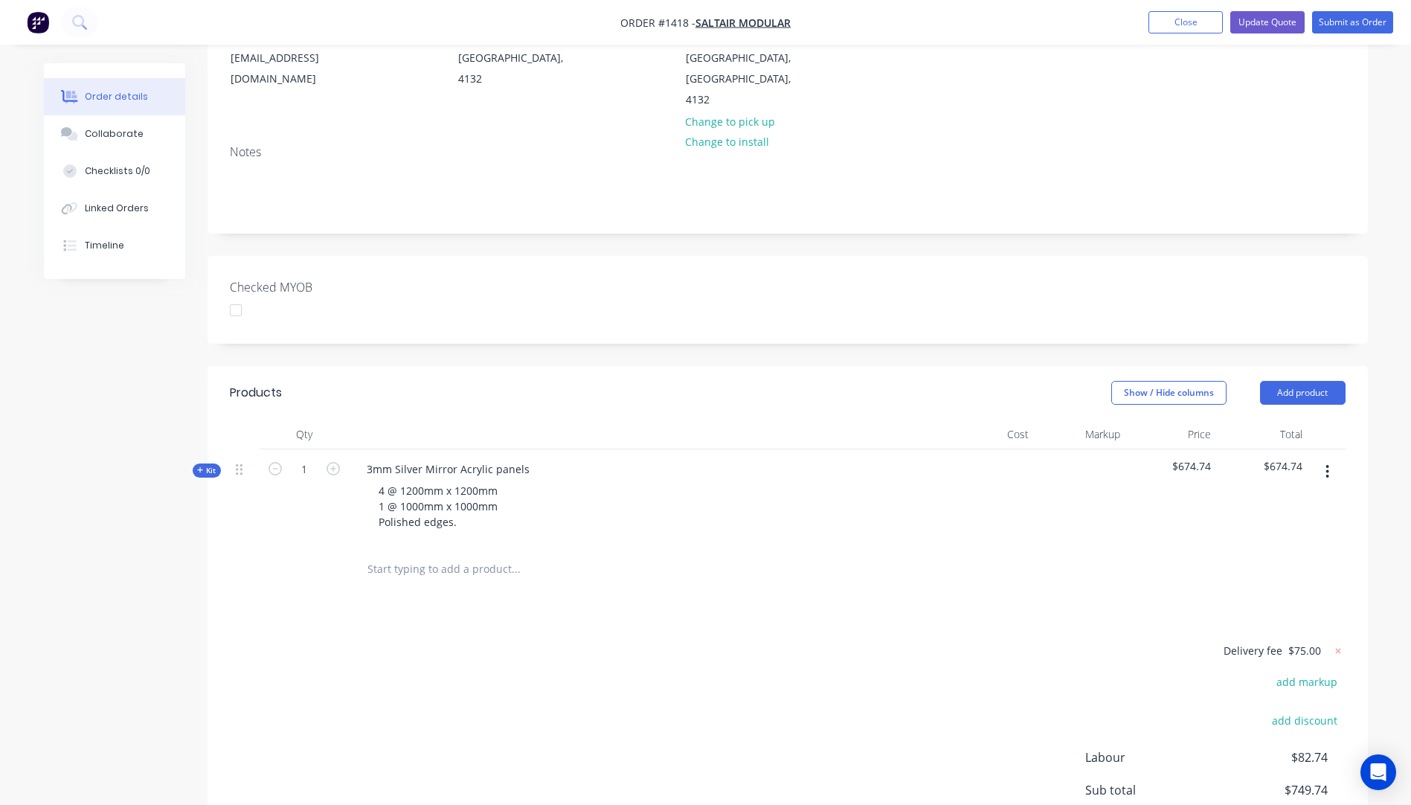
click at [200, 467] on icon at bounding box center [200, 470] width 6 height 6
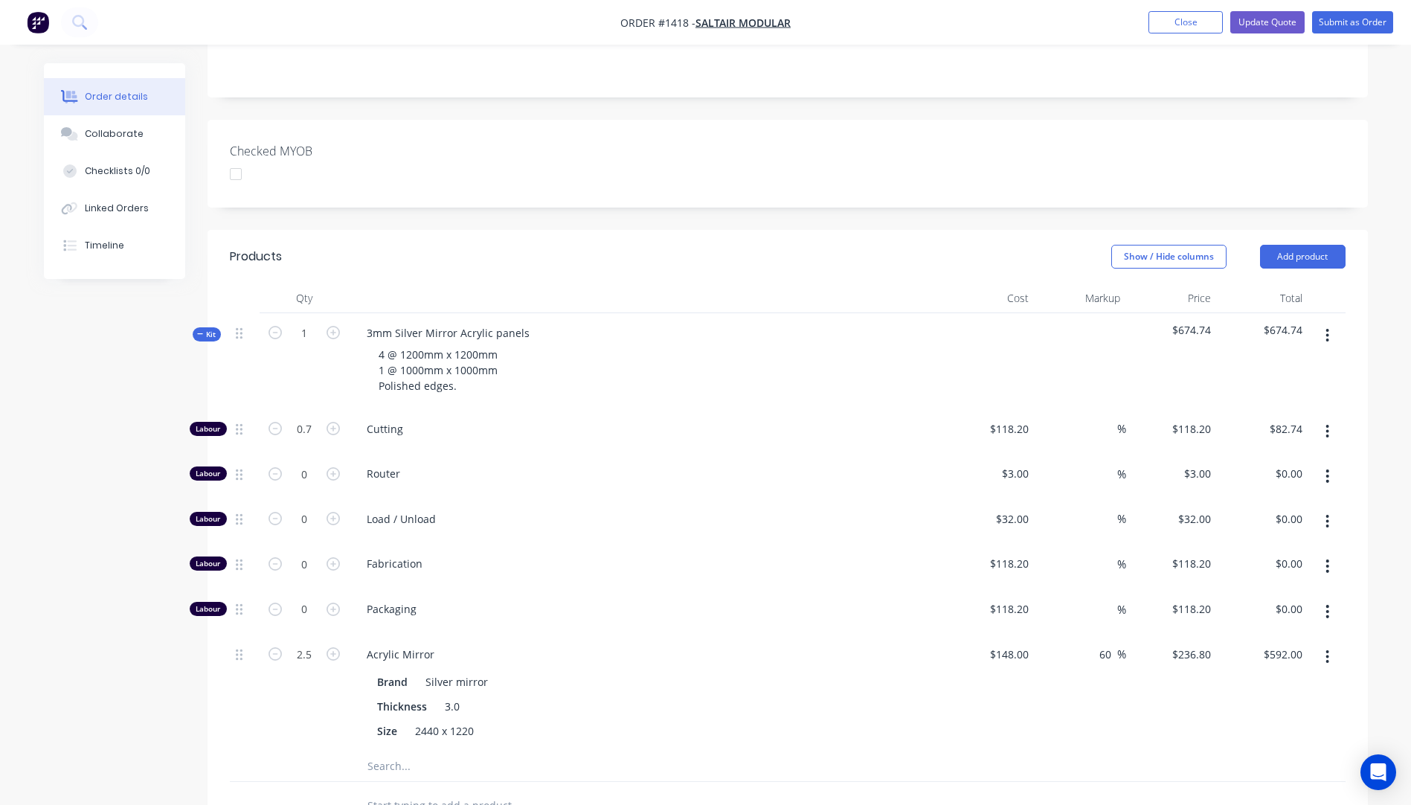
scroll to position [372, 0]
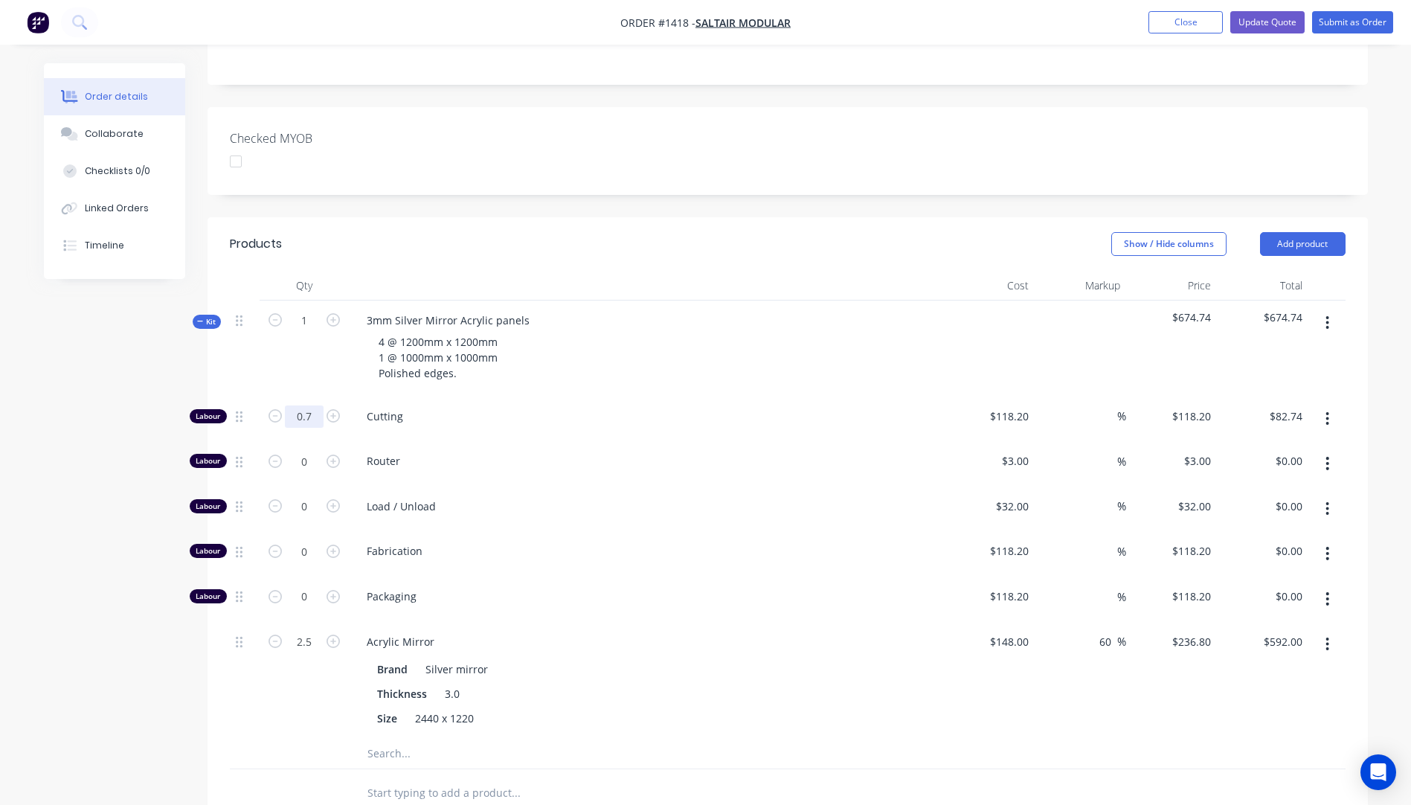
click at [312, 405] on input "0.7" at bounding box center [304, 416] width 39 height 22
type input "0.75"
type input "$88.65"
click at [292, 657] on div "2.5" at bounding box center [304, 680] width 89 height 117
click at [308, 405] on input "0.75" at bounding box center [304, 416] width 39 height 22
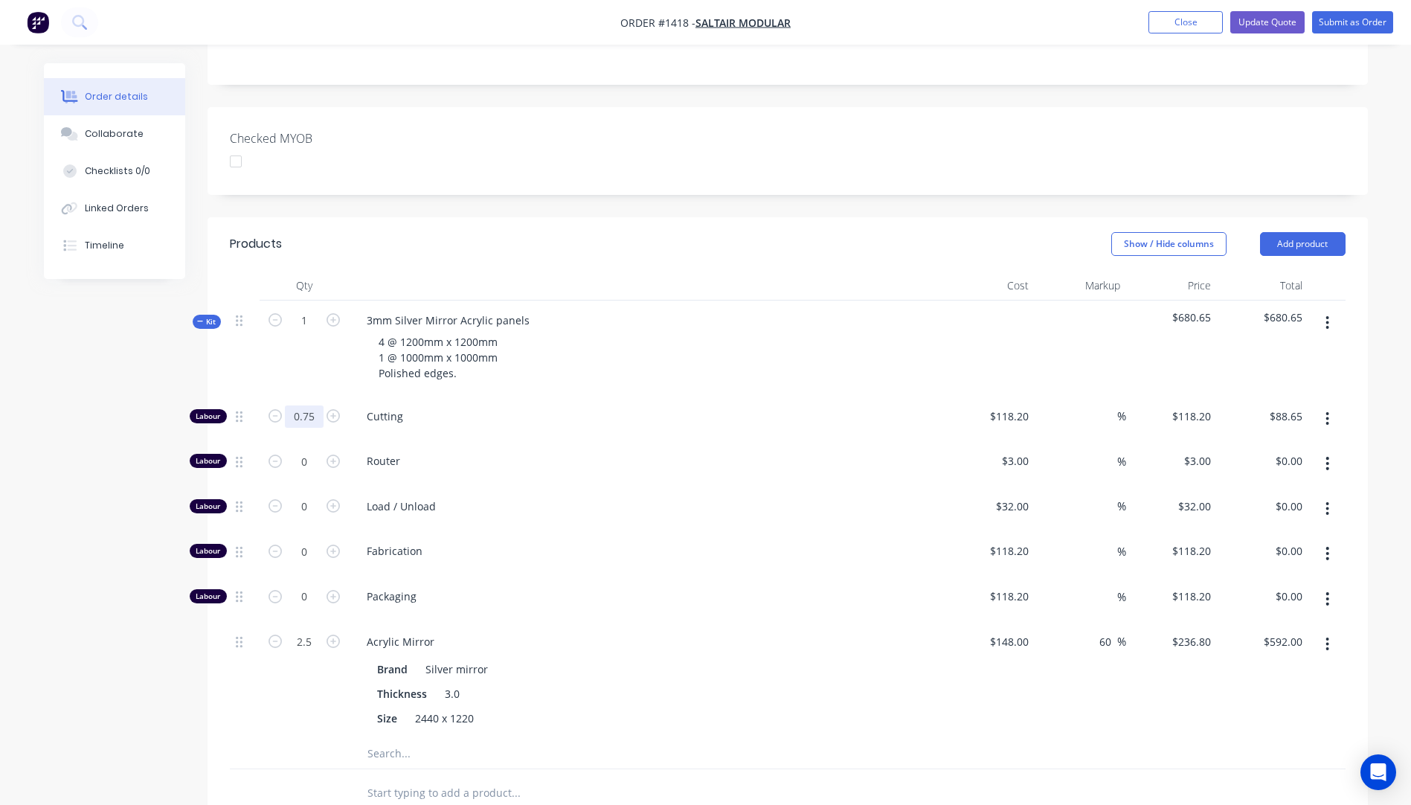
click at [308, 405] on input "0.75" at bounding box center [304, 416] width 39 height 22
type input "0.6"
type input "$70.92"
click at [582, 441] on div "Router" at bounding box center [646, 463] width 595 height 45
click at [312, 631] on input "2.5" at bounding box center [304, 642] width 39 height 22
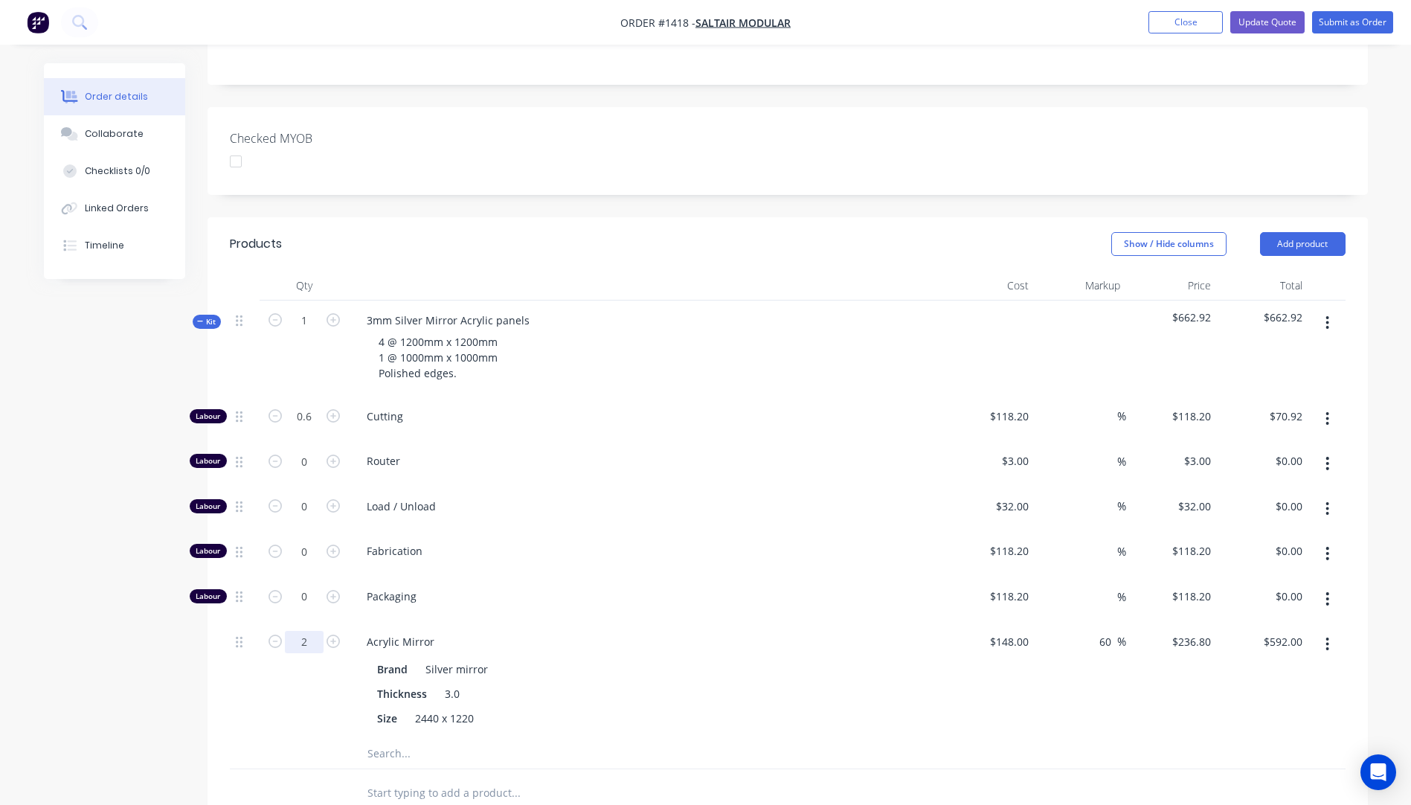
type input "2"
type input "$473.60"
click at [270, 685] on div "2" at bounding box center [304, 680] width 89 height 117
click at [321, 405] on input "0.6" at bounding box center [304, 416] width 39 height 22
type input "0.75"
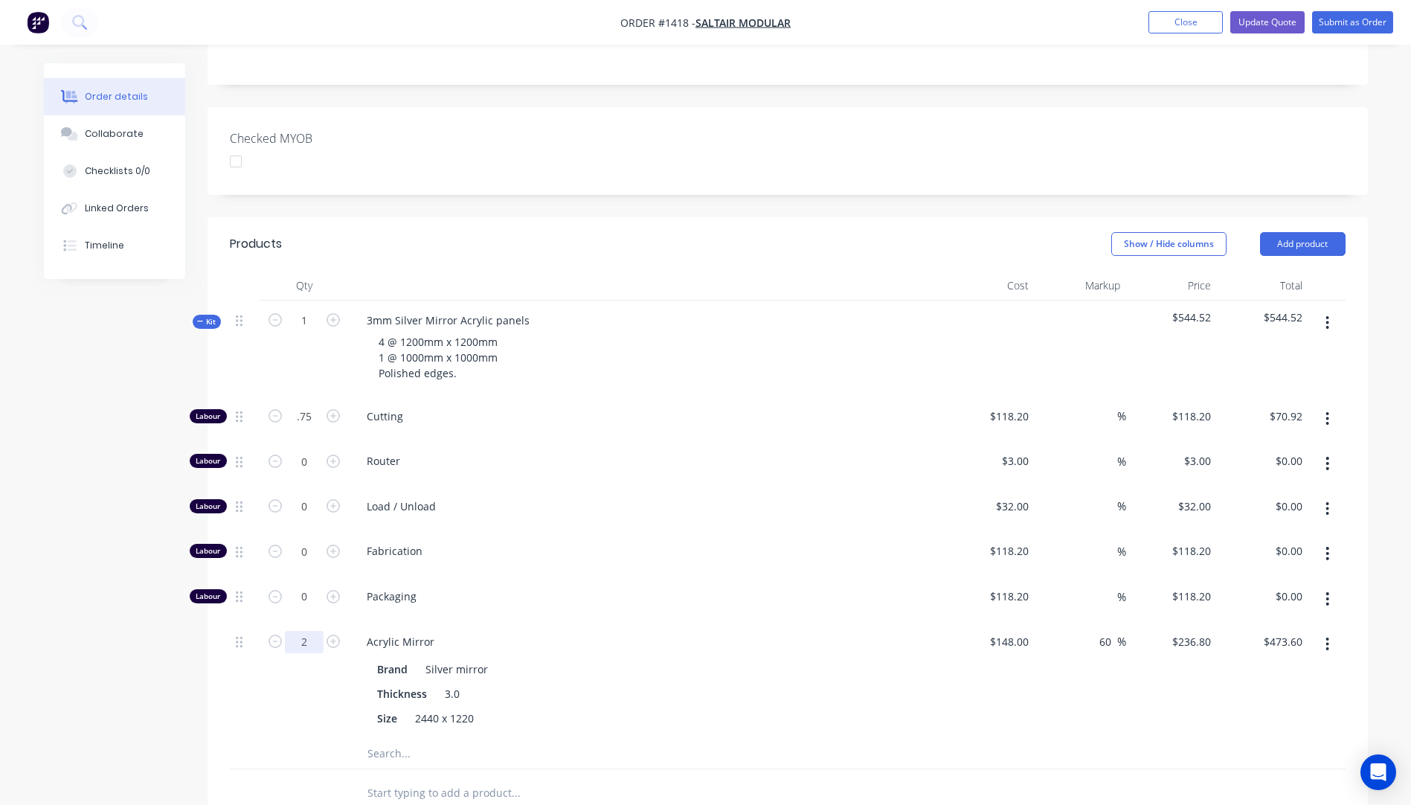
type input "$88.65"
click at [316, 631] on input "2" at bounding box center [304, 642] width 39 height 22
type input "2.5"
type input "$592.00"
click at [280, 769] on div at bounding box center [304, 793] width 89 height 48
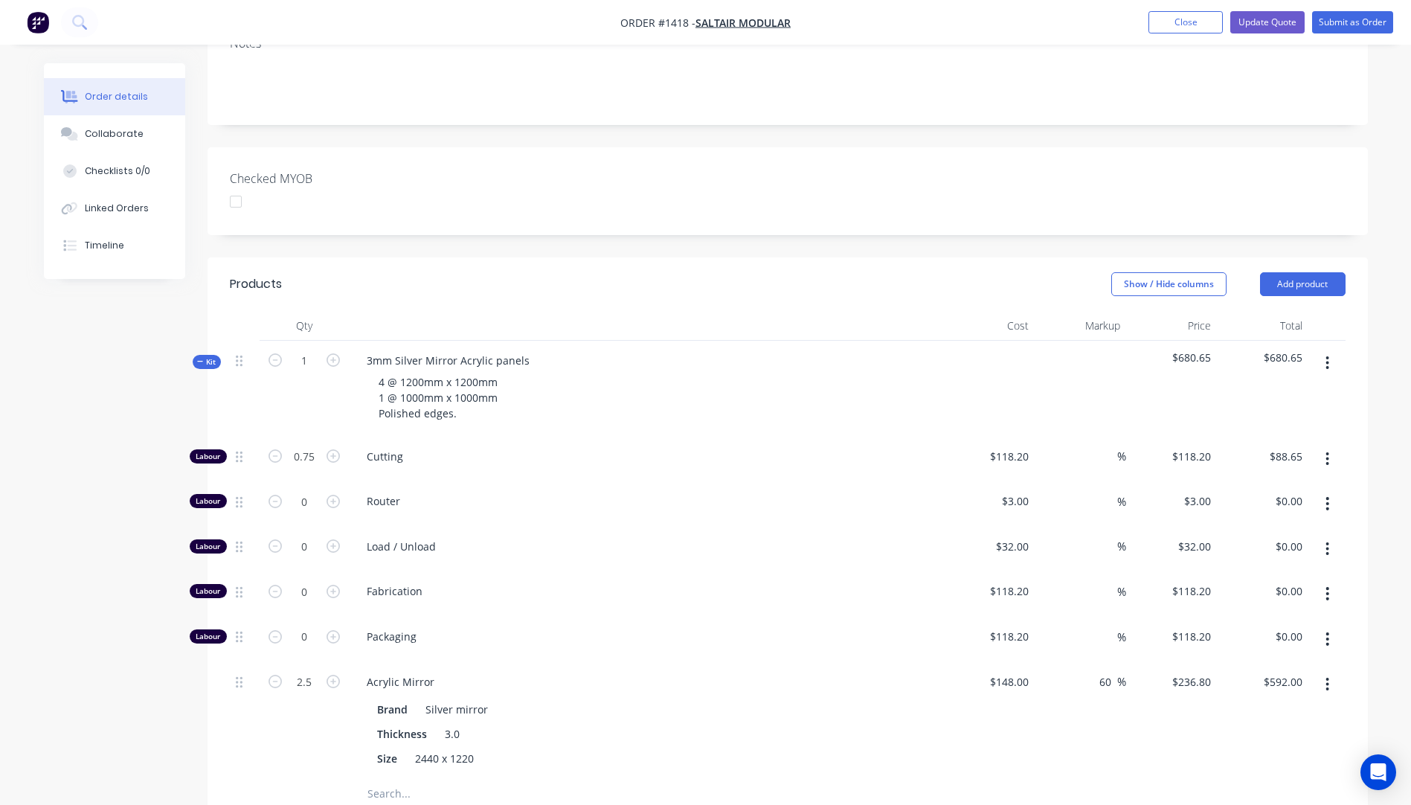
scroll to position [298, 0]
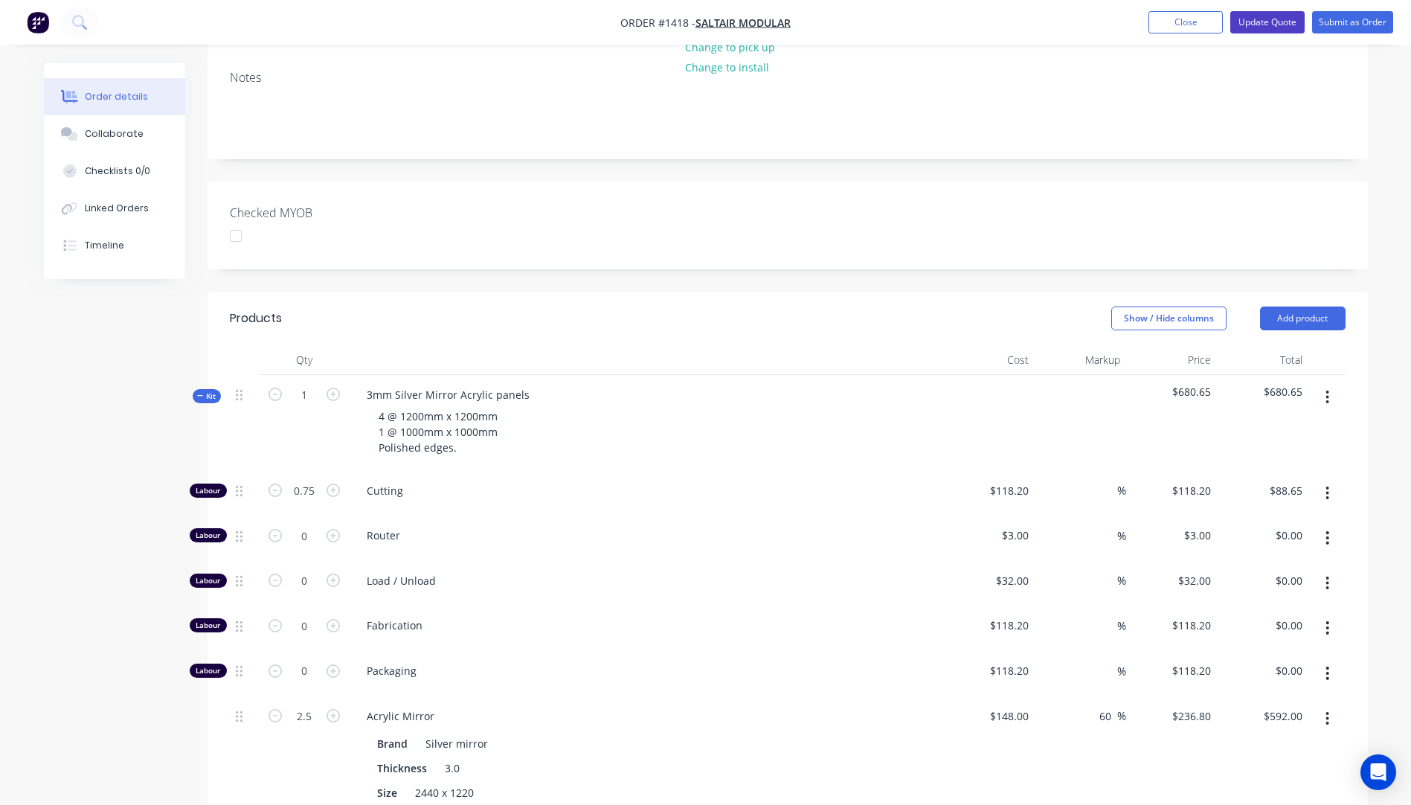
click at [1256, 24] on button "Update Quote" at bounding box center [1267, 22] width 74 height 22
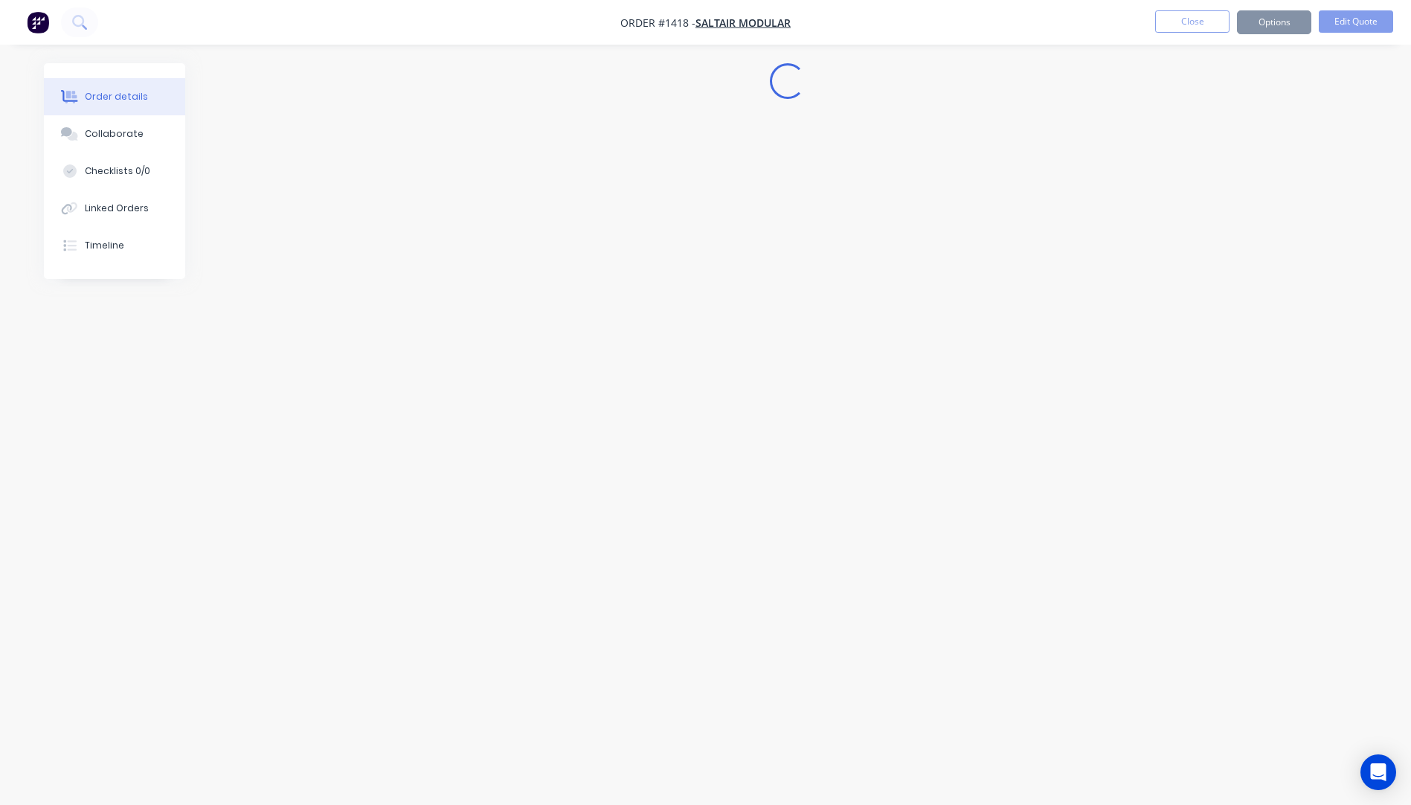
scroll to position [0, 0]
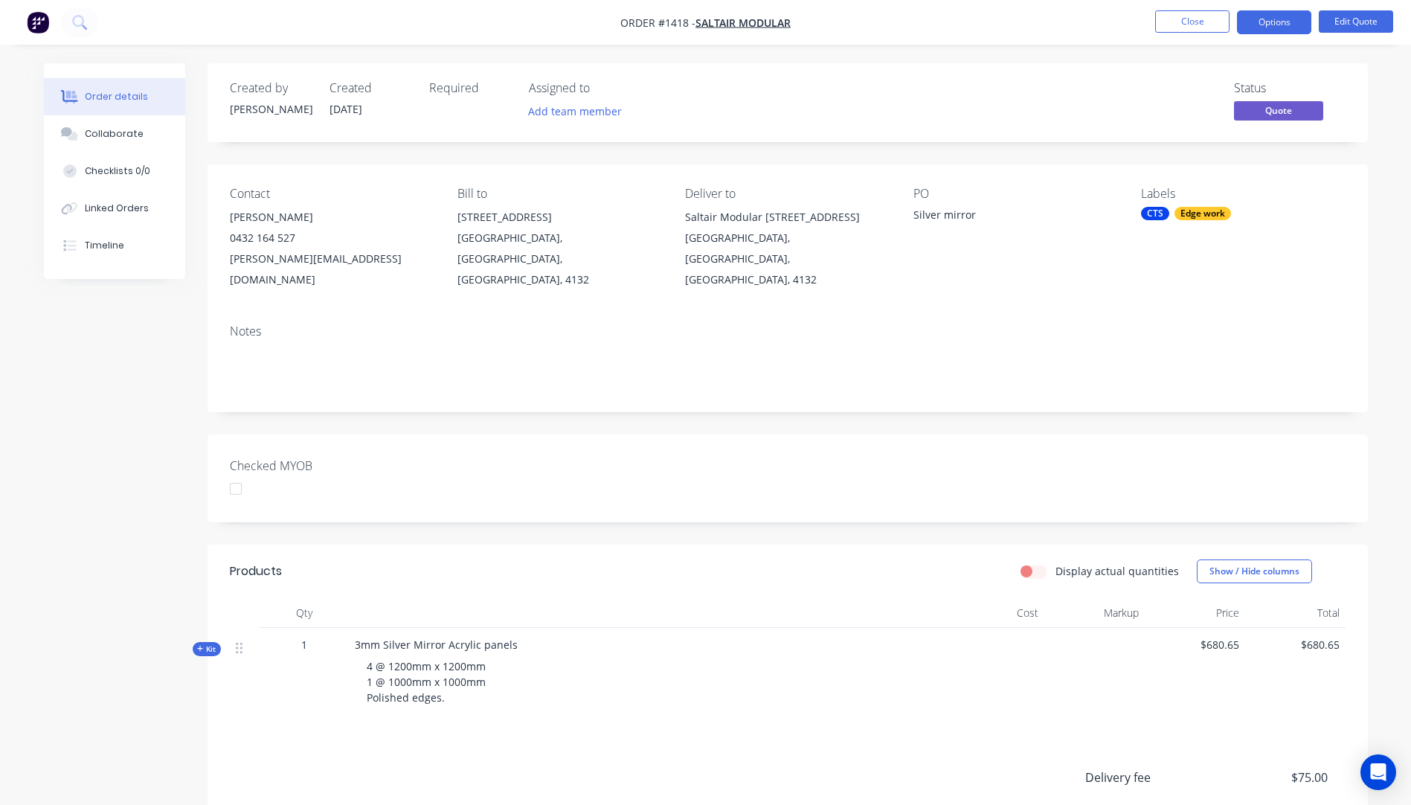
click at [1256, 24] on button "Options" at bounding box center [1274, 22] width 74 height 24
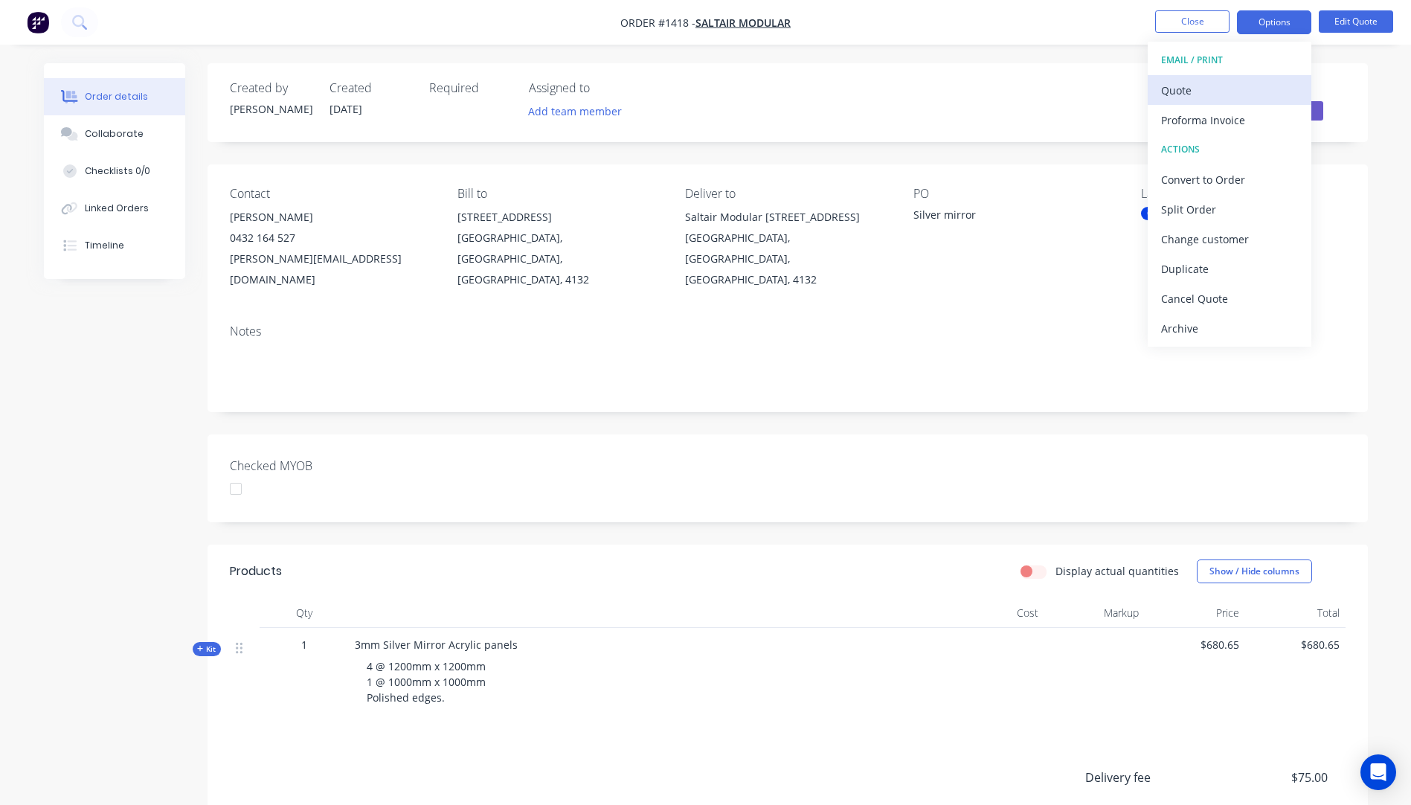
click at [1179, 97] on div "Quote" at bounding box center [1229, 91] width 137 height 22
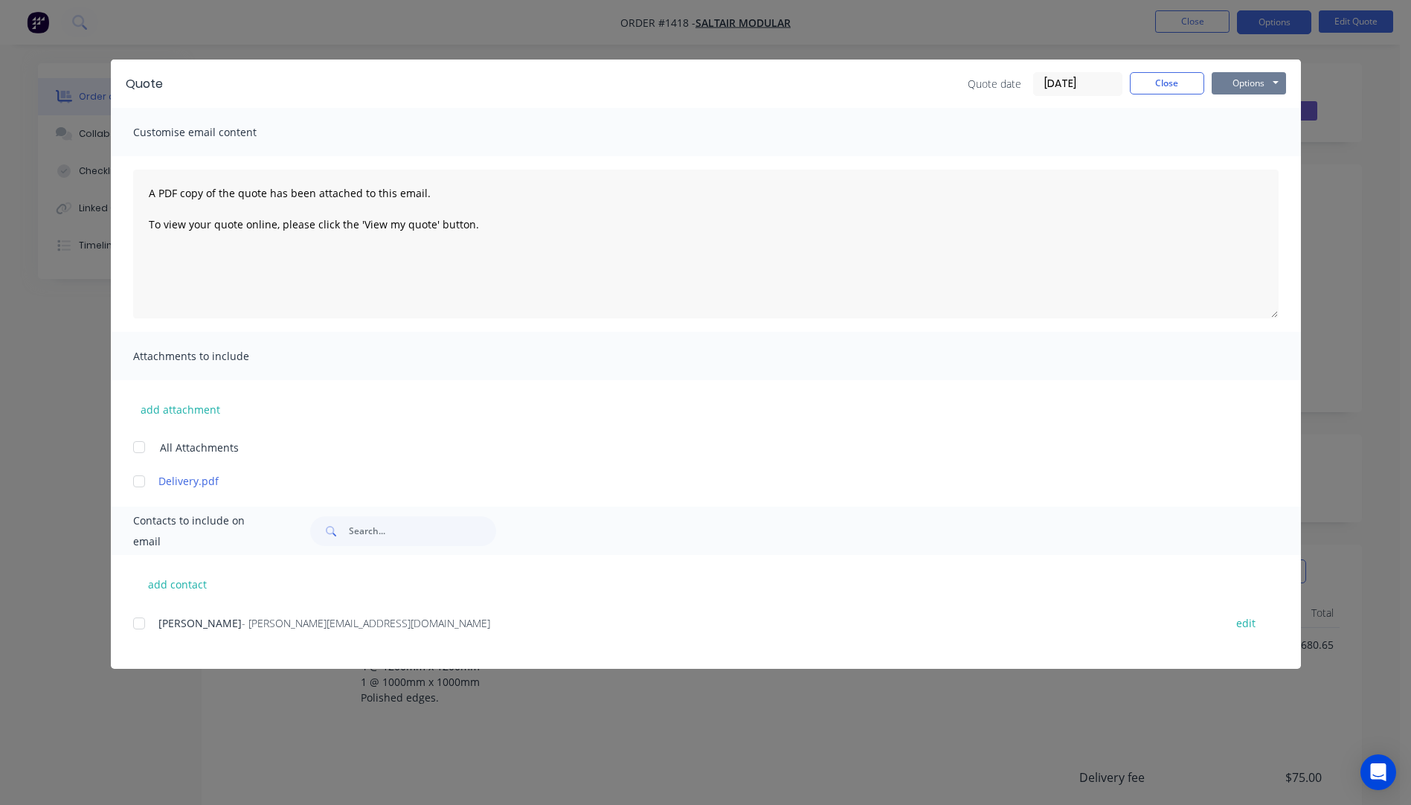
click at [1215, 92] on button "Options" at bounding box center [1249, 83] width 74 height 22
click at [1232, 110] on button "Preview" at bounding box center [1259, 109] width 95 height 25
click at [145, 624] on div at bounding box center [139, 623] width 30 height 30
click at [145, 479] on div at bounding box center [139, 481] width 30 height 30
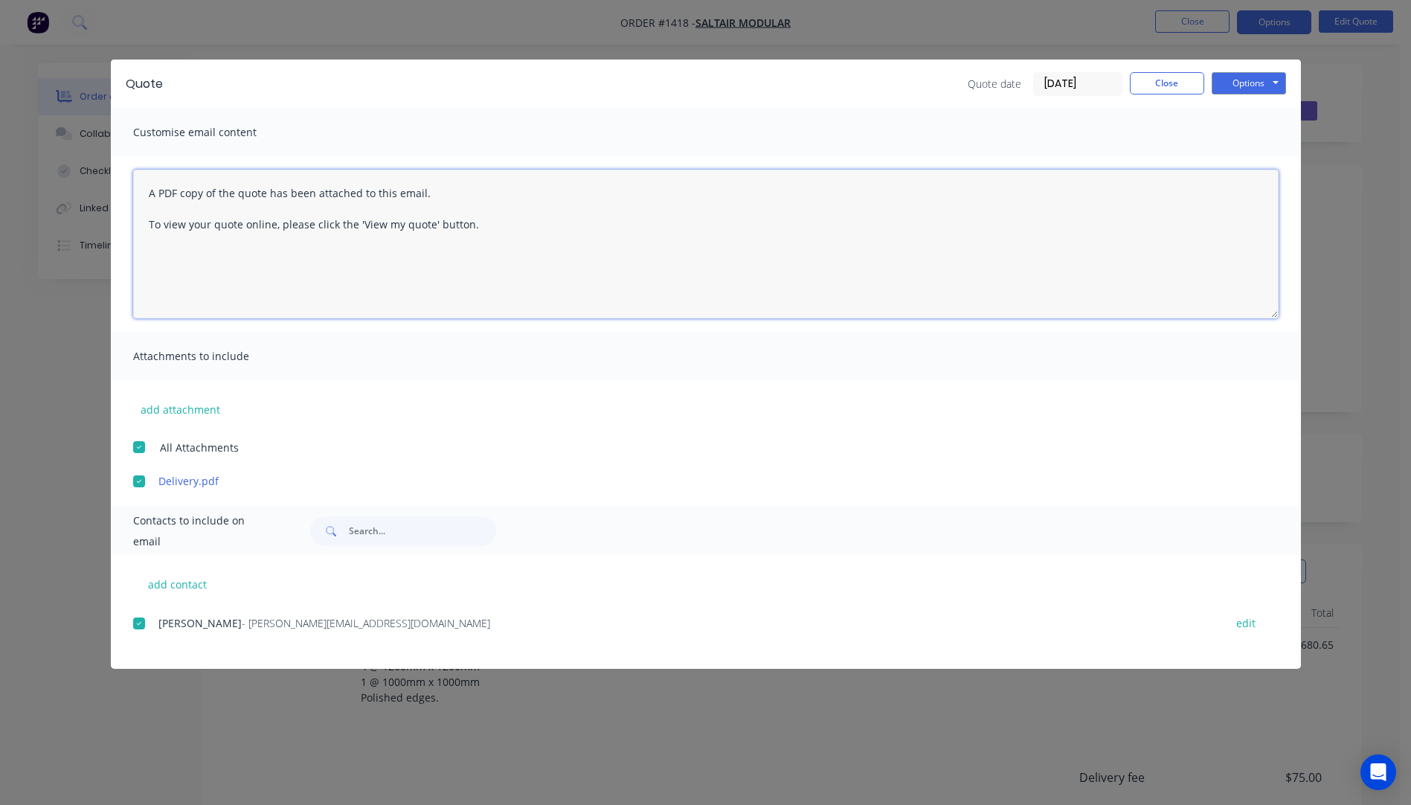
paste textarea "Hi, Please contact us if you have any questions. Regards, Darren sales@allstarp…"
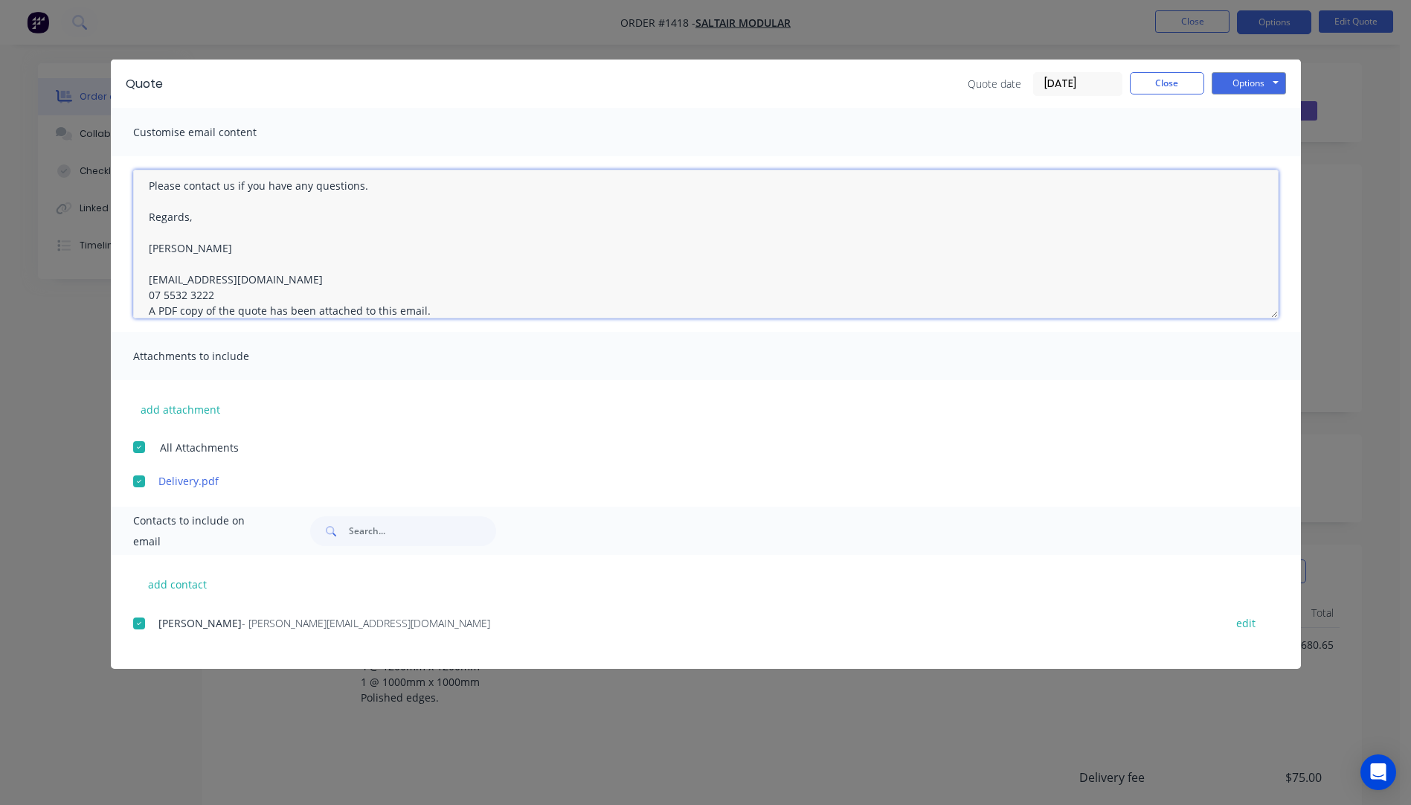
click at [223, 294] on textarea "Hi, Please contact us if you have any questions. Regards, Darren sales@allstarp…" at bounding box center [705, 244] width 1145 height 149
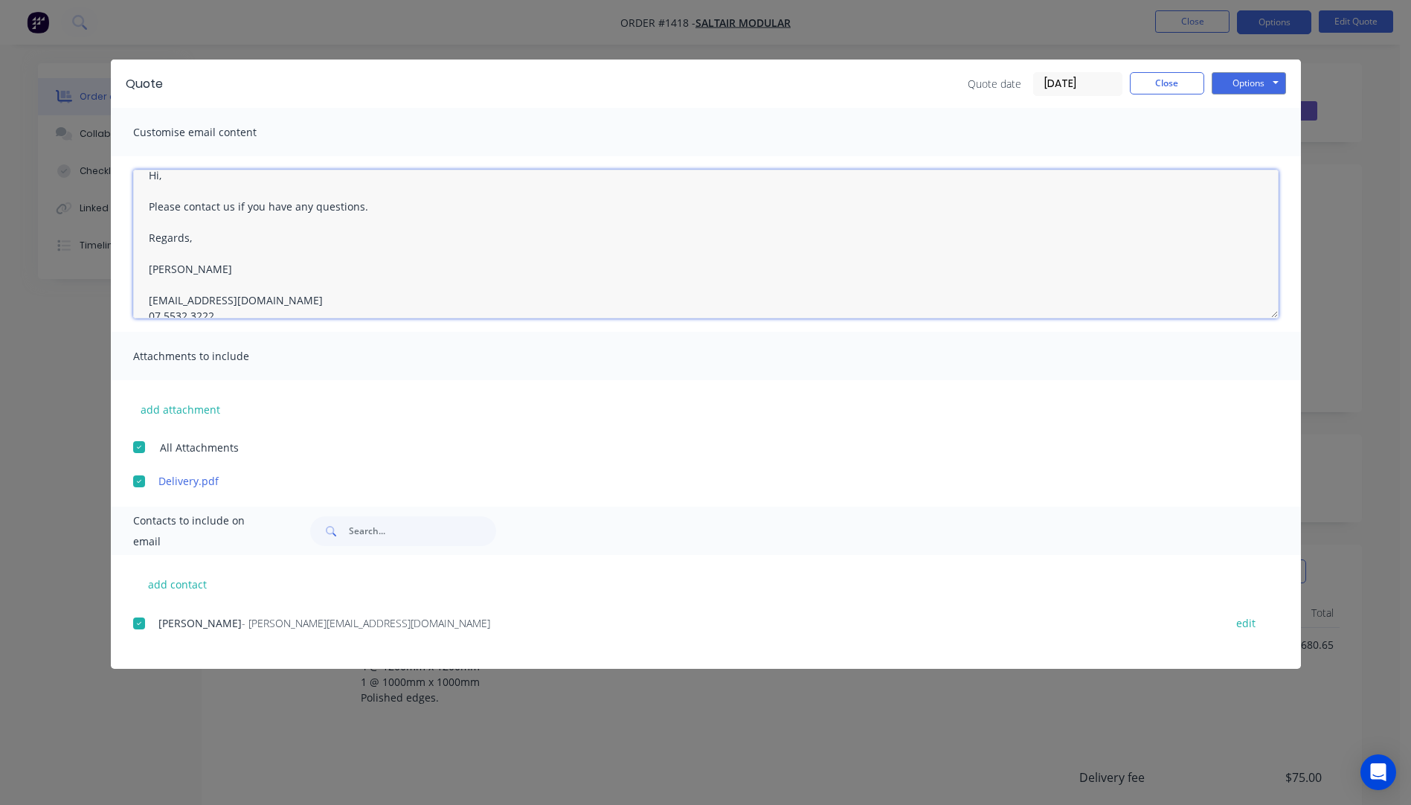
scroll to position [0, 0]
click at [173, 197] on textarea "Hi, Please contact us if you have any questions. Regards, Darren sales@allstarp…" at bounding box center [705, 244] width 1145 height 149
drag, startPoint x: 170, startPoint y: 230, endPoint x: 405, endPoint y: 236, distance: 235.9
click at [405, 236] on textarea "Hi Jim, Plessae see updated quote Please contact us if you have any questions. …" at bounding box center [705, 244] width 1145 height 149
click at [402, 221] on textarea "Hi Jim, Please see updated quote Please contact us if you have any questions. R…" at bounding box center [705, 244] width 1145 height 149
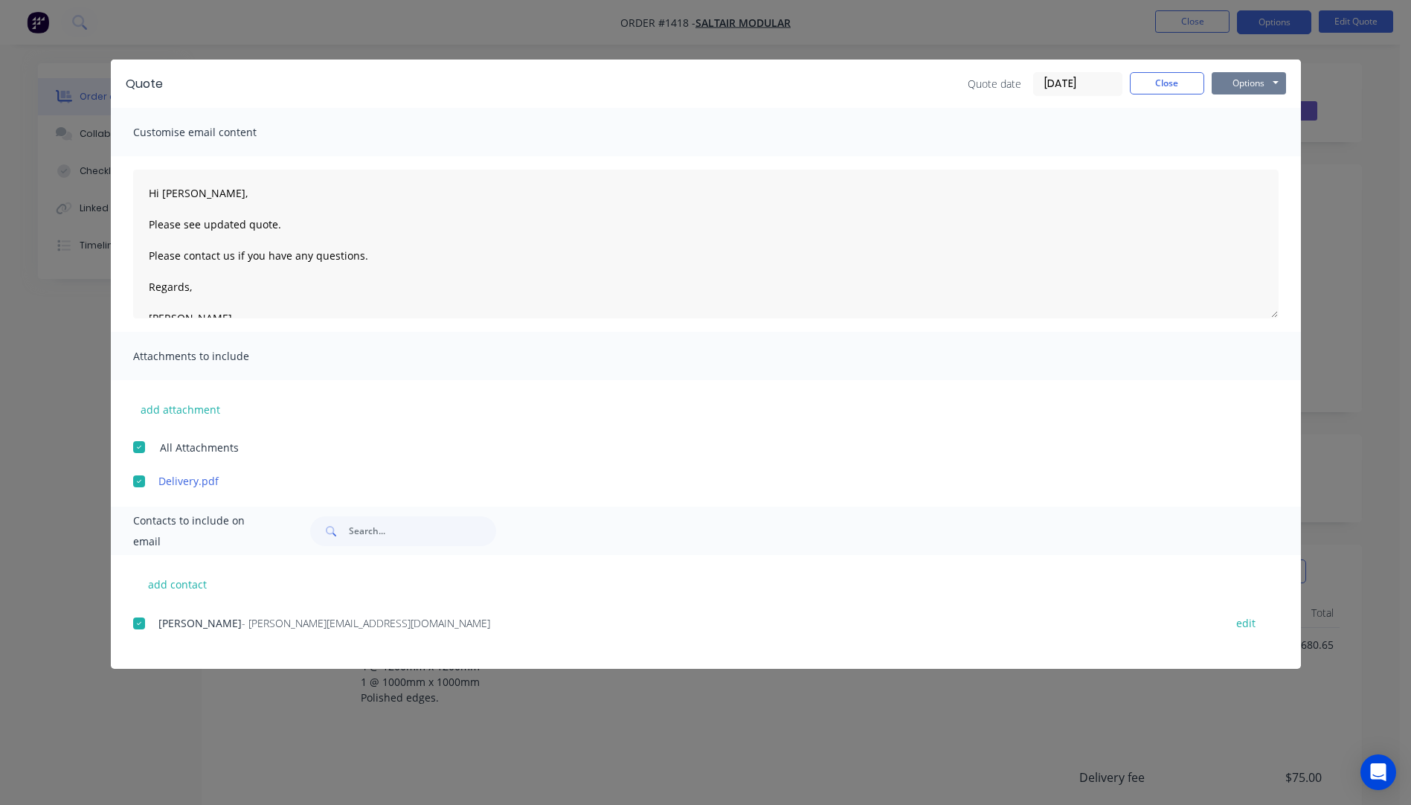
click at [1236, 78] on button "Options" at bounding box center [1249, 83] width 74 height 22
click at [1249, 160] on button "Email" at bounding box center [1259, 159] width 95 height 25
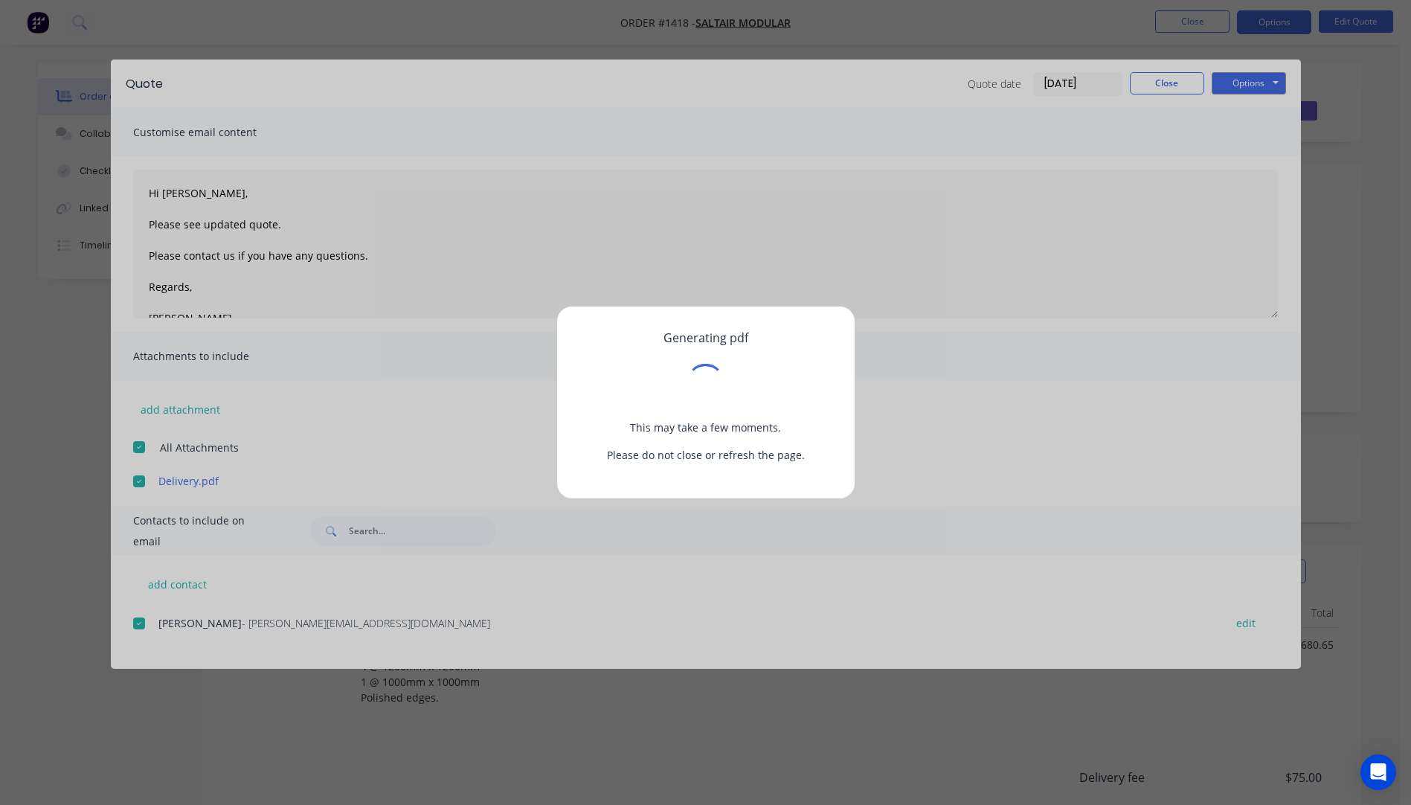
type textarea "A PDF copy of the quote has been attached to this email. To view your quote onl…"
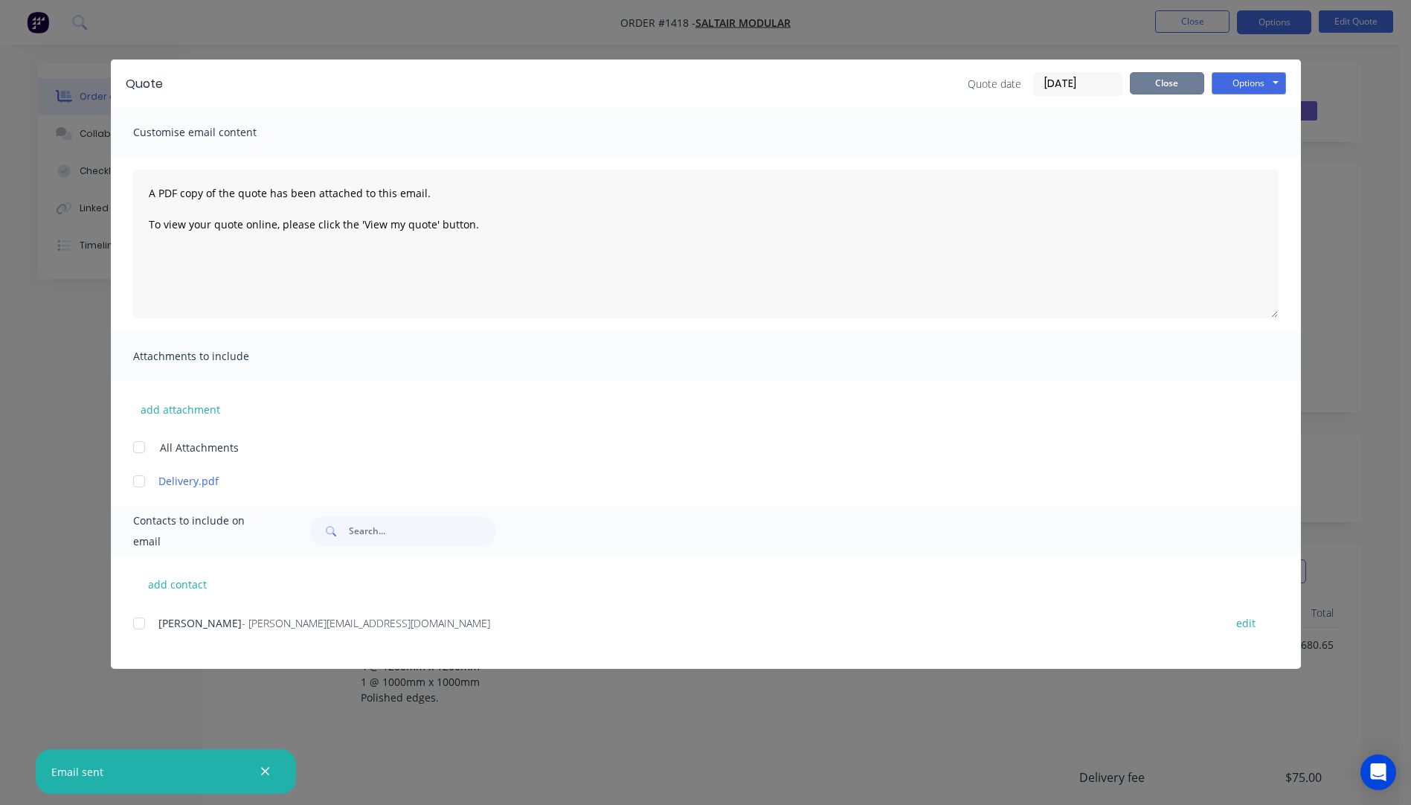
click at [1174, 84] on button "Close" at bounding box center [1167, 83] width 74 height 22
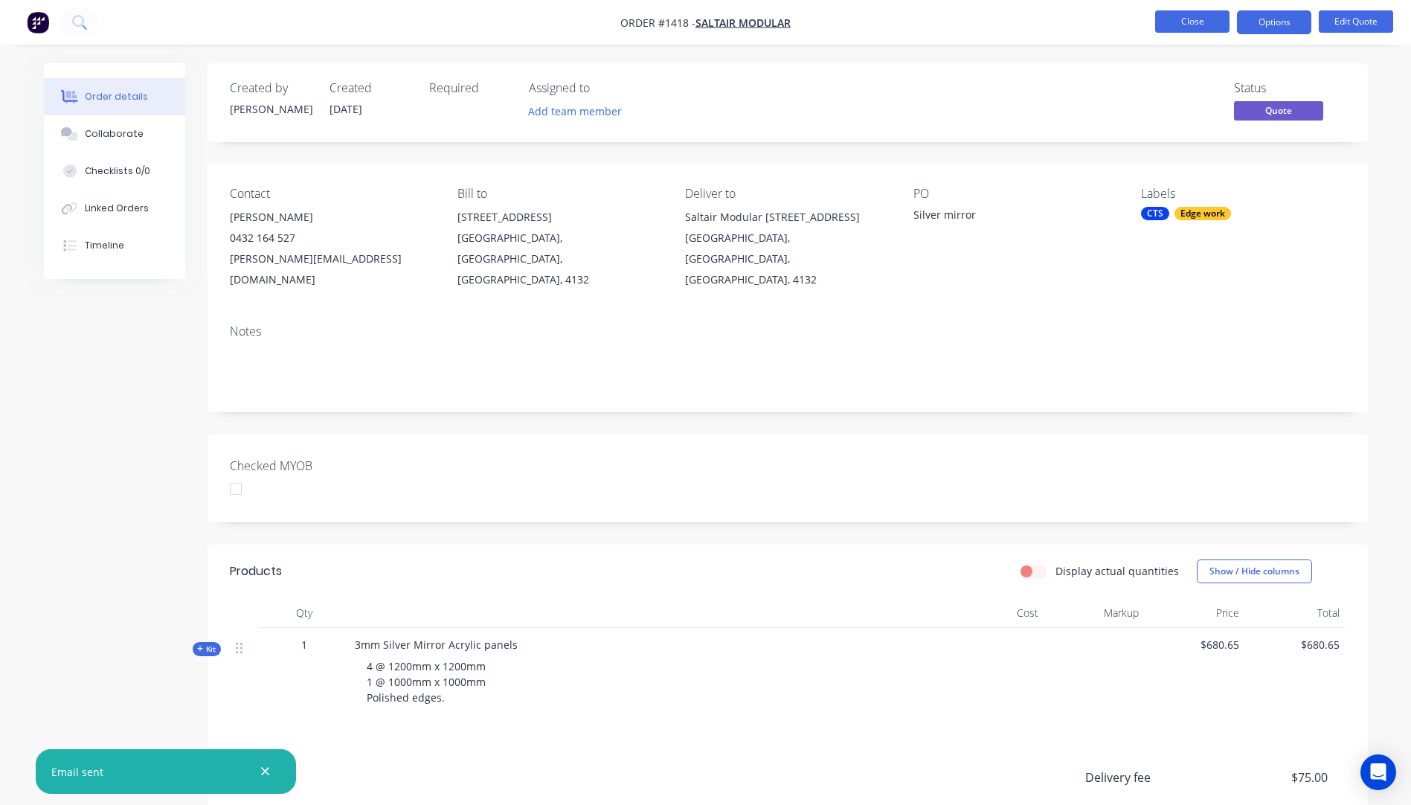
click at [1189, 28] on button "Close" at bounding box center [1192, 21] width 74 height 22
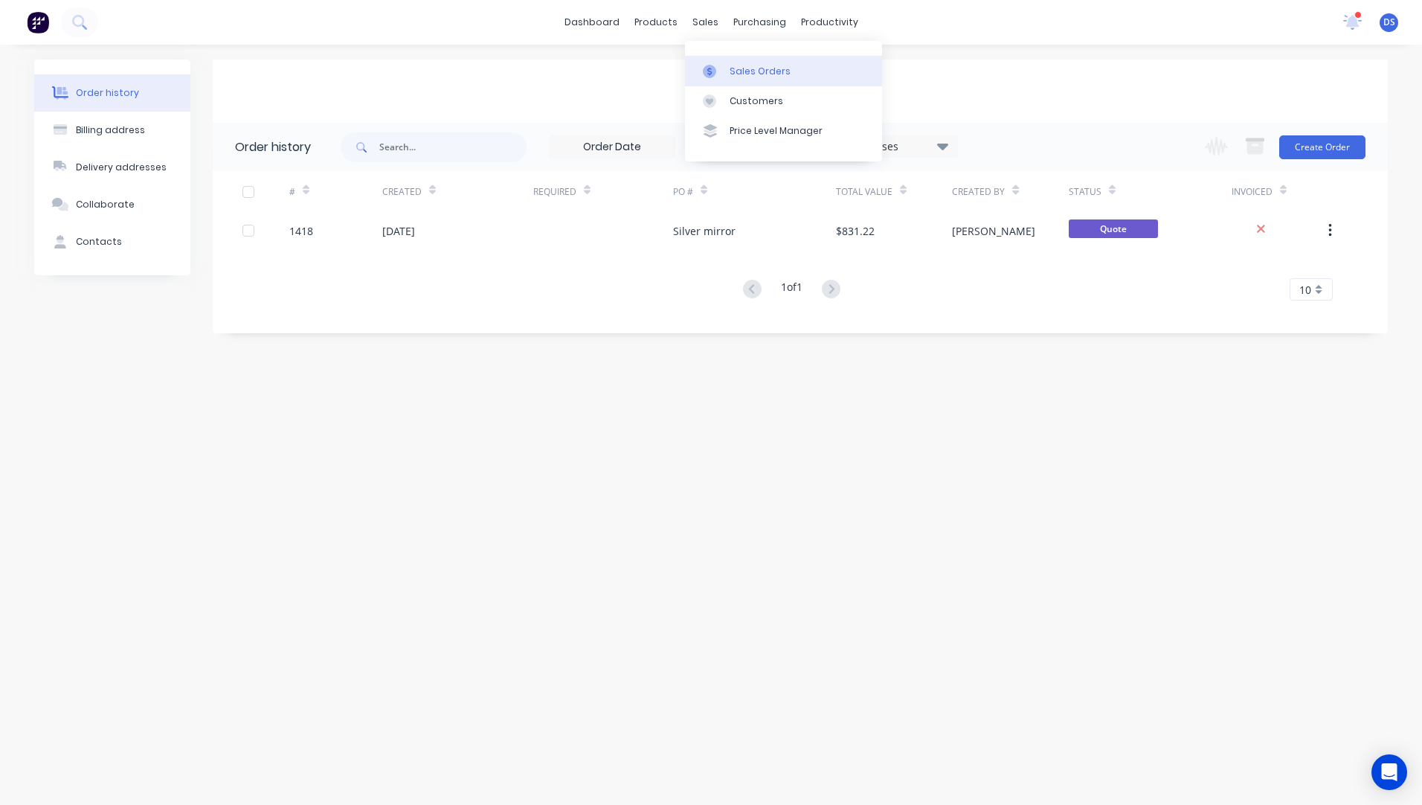
click at [745, 72] on div "Sales Orders" at bounding box center [760, 71] width 61 height 13
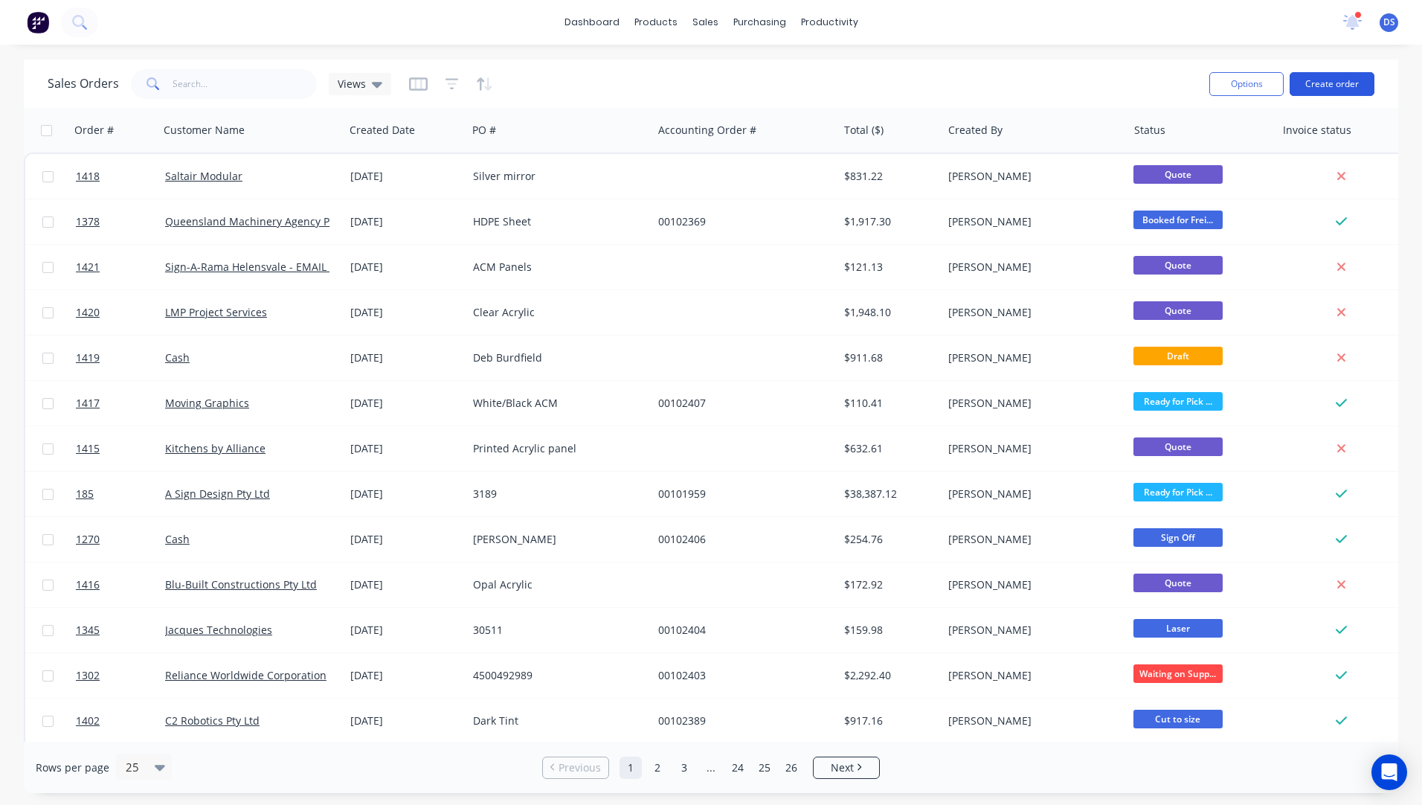
click at [1320, 87] on button "Create order" at bounding box center [1332, 84] width 85 height 24
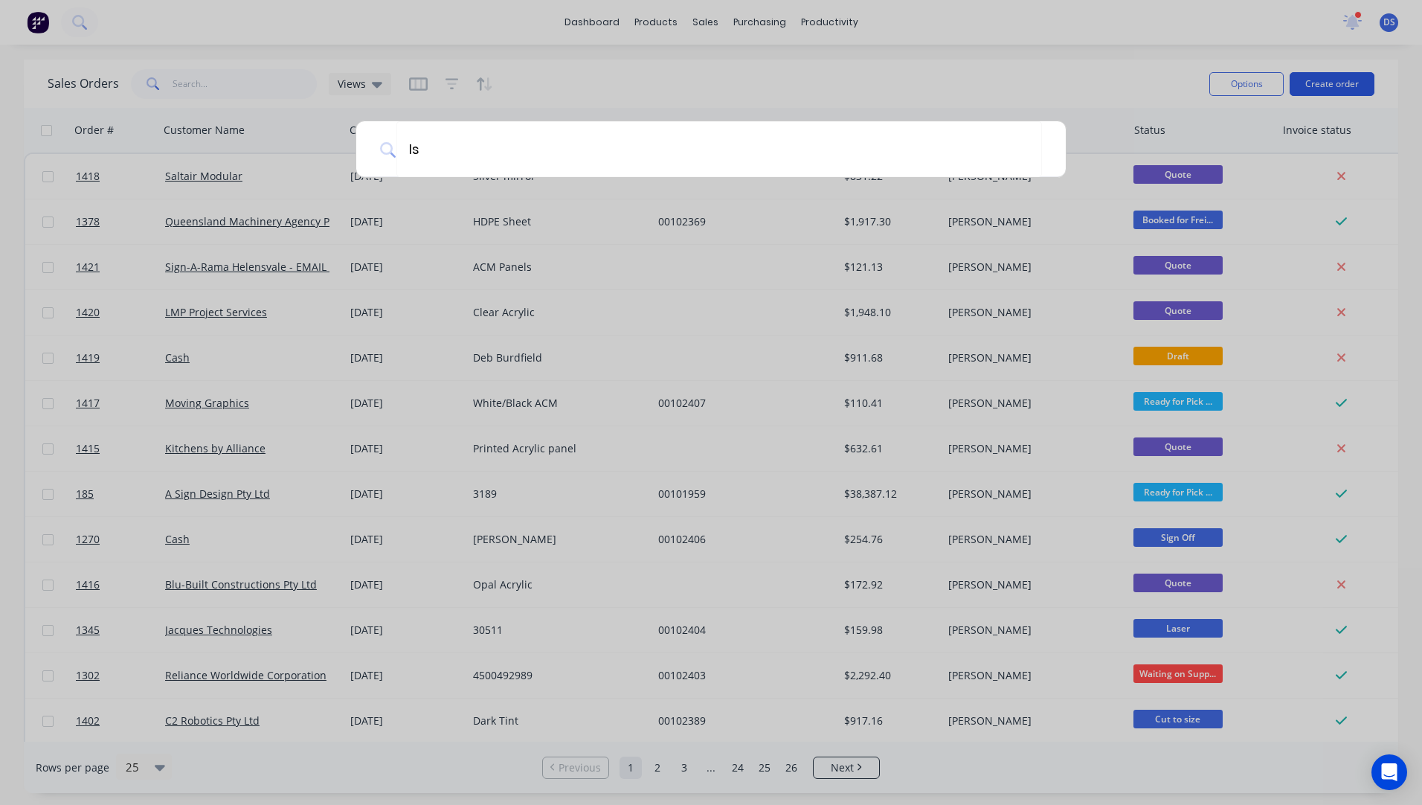
type input "lsc"
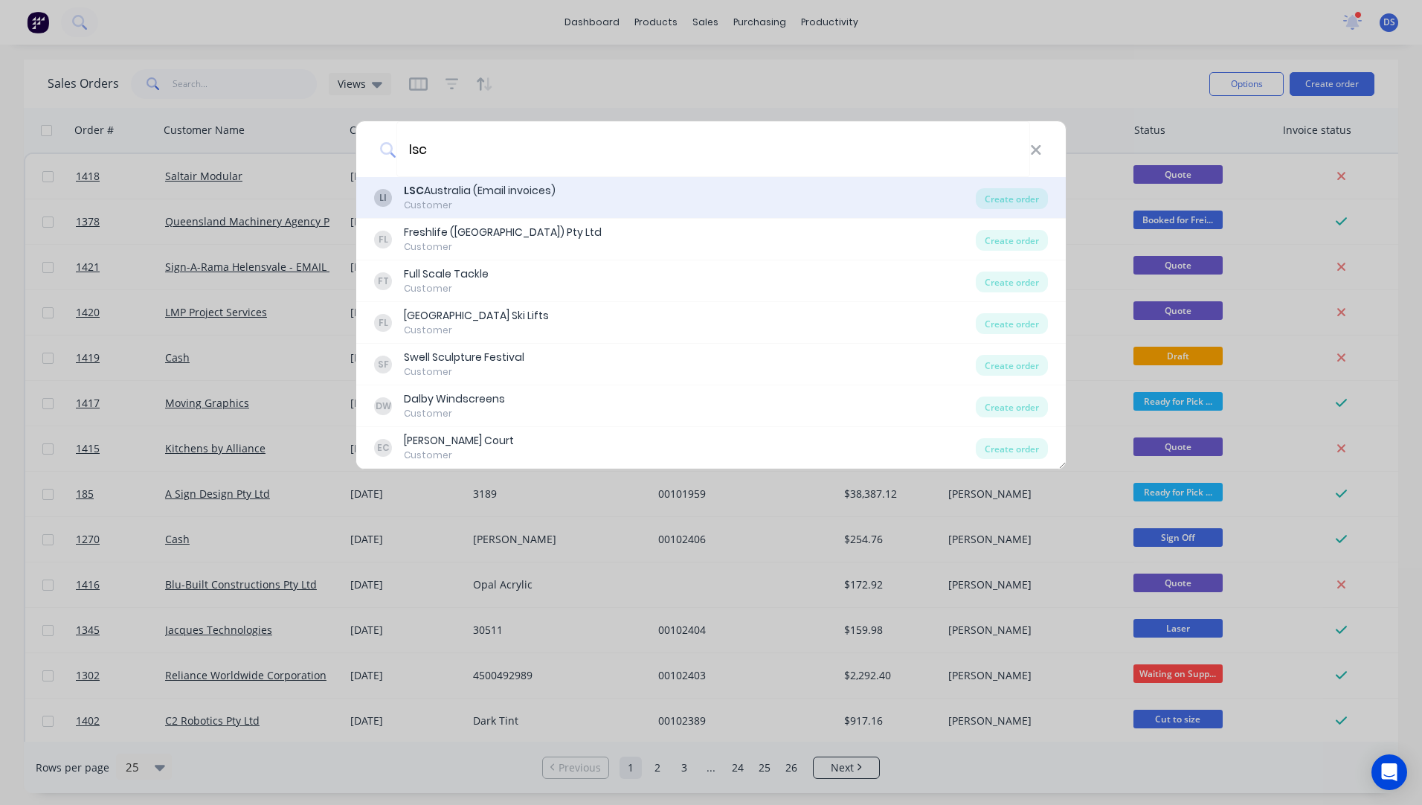
click at [444, 205] on div "Customer" at bounding box center [480, 205] width 152 height 13
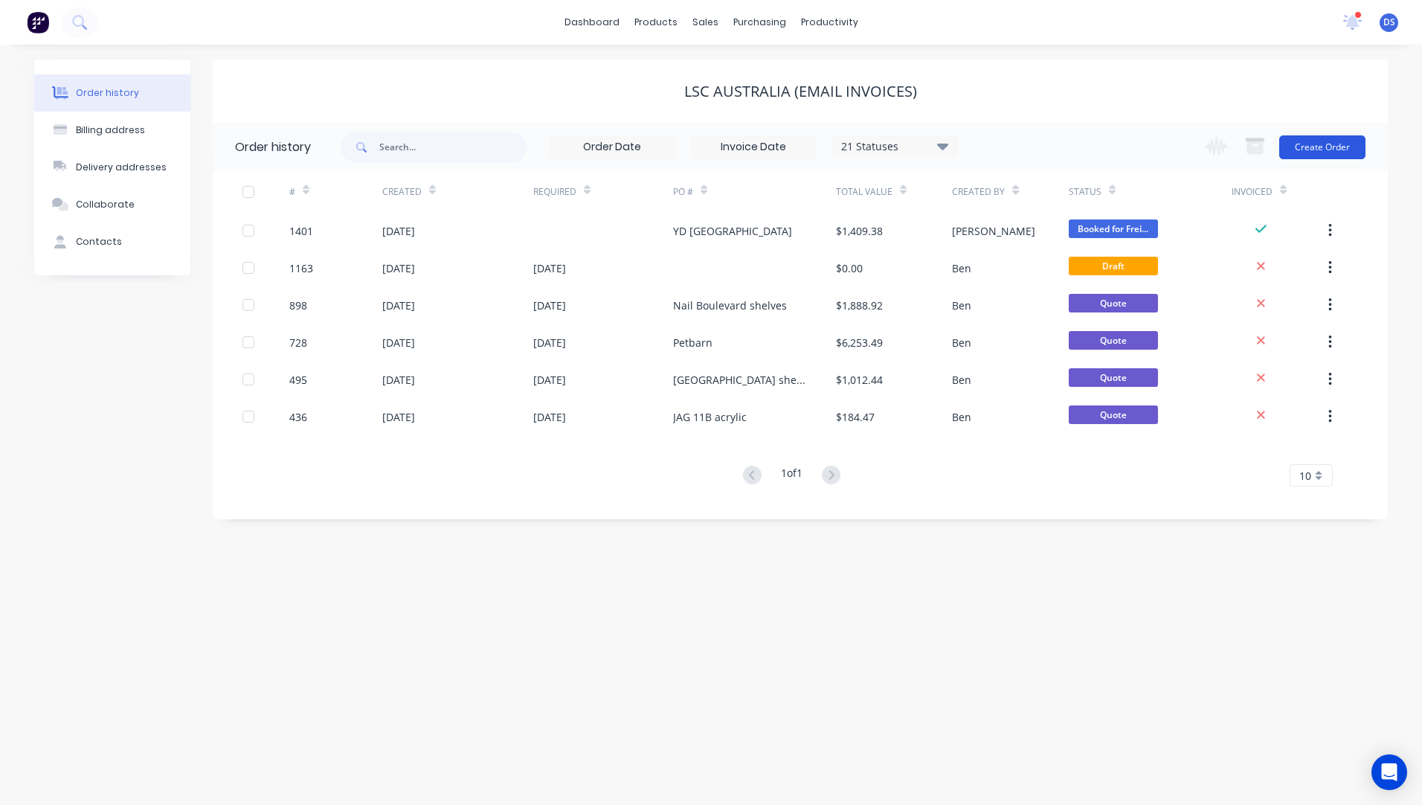
click at [1329, 147] on button "Create Order" at bounding box center [1322, 147] width 86 height 24
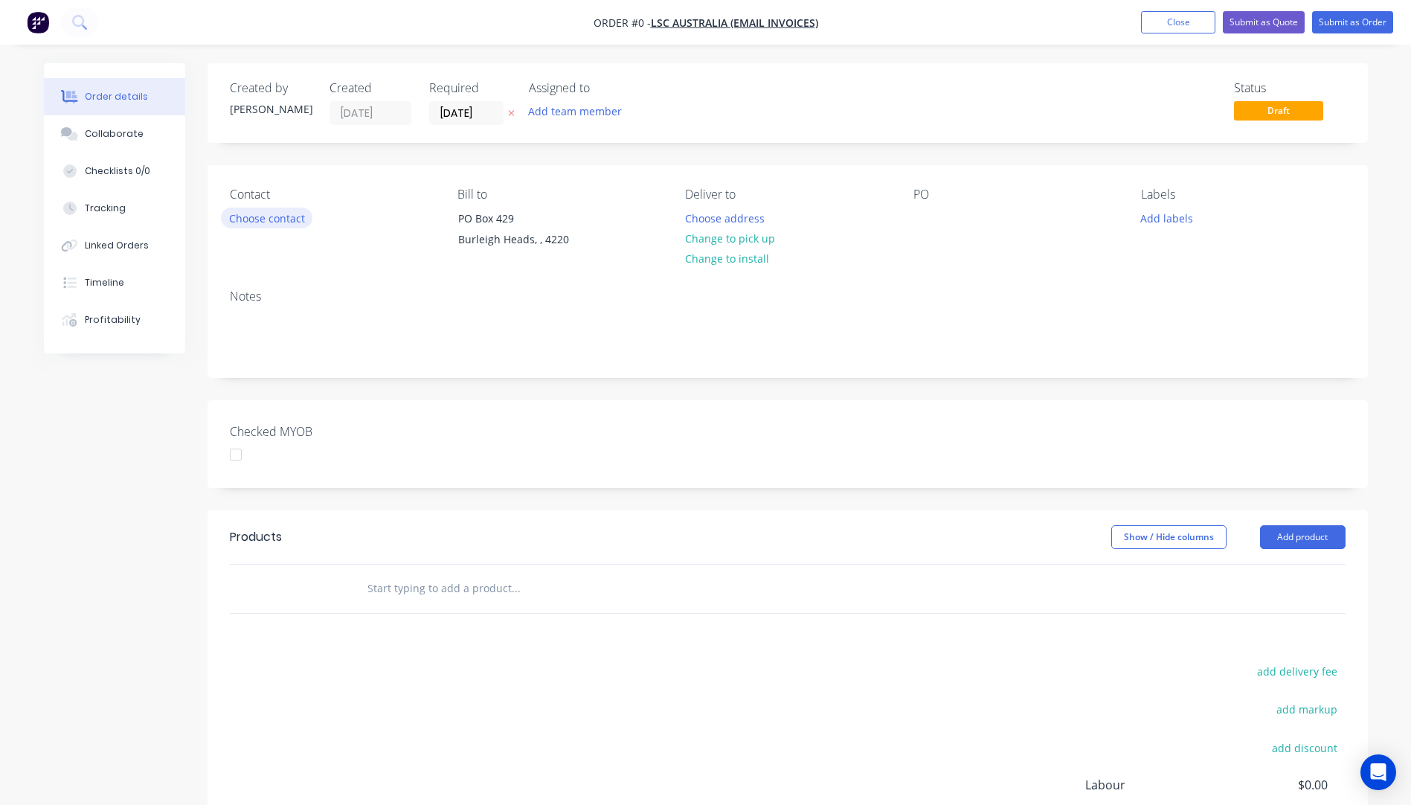
click at [271, 220] on button "Choose contact" at bounding box center [266, 218] width 91 height 20
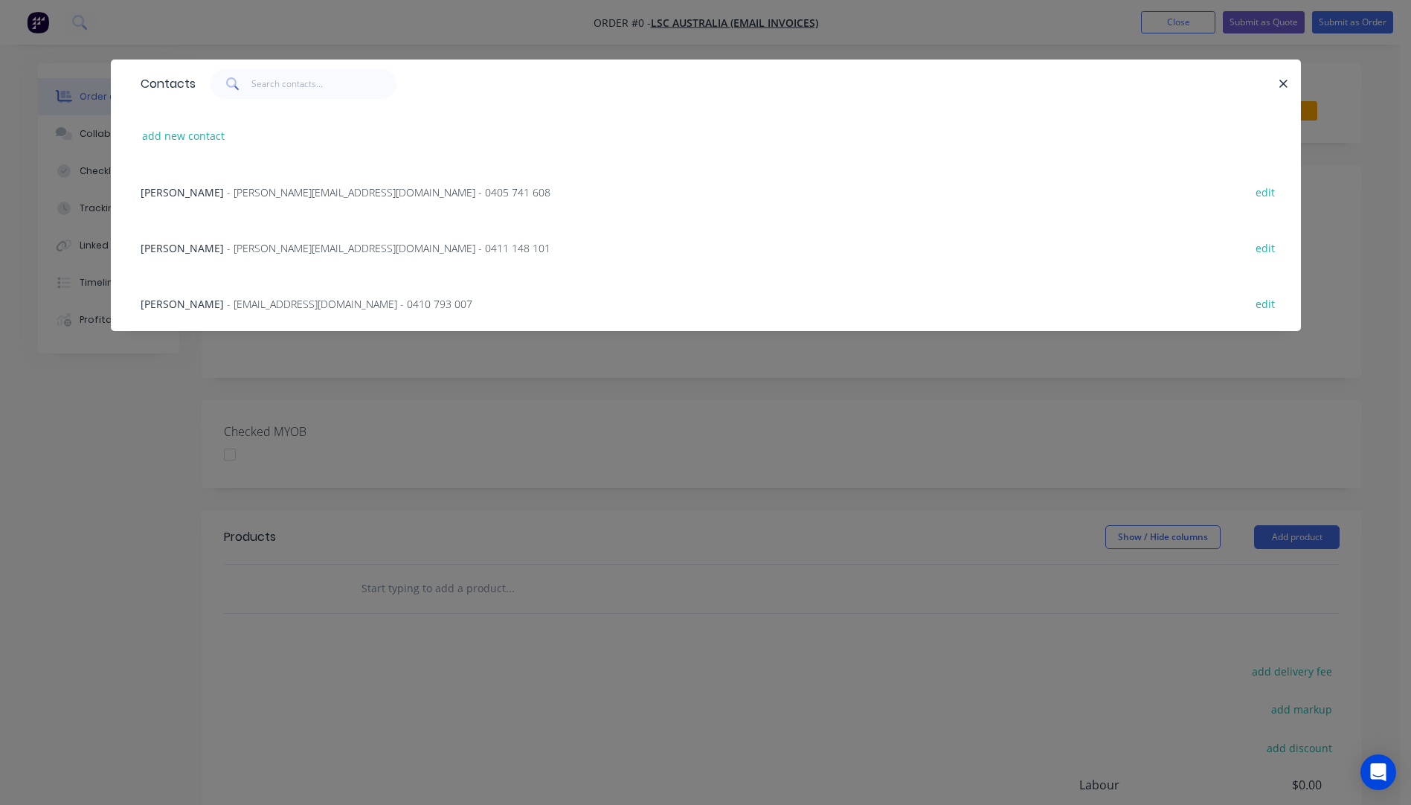
click at [185, 247] on span "[PERSON_NAME]" at bounding box center [182, 248] width 83 height 14
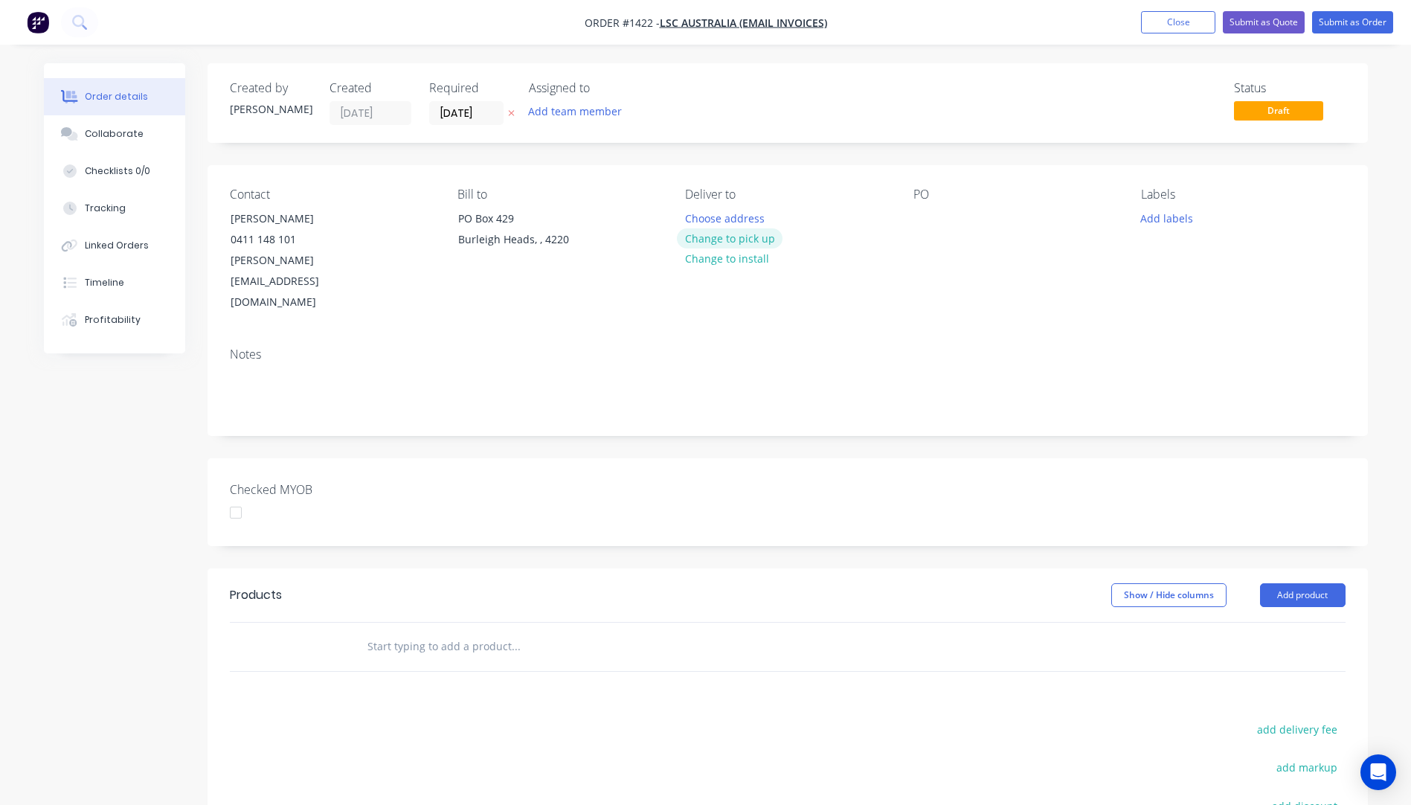
click at [736, 242] on button "Change to pick up" at bounding box center [730, 238] width 106 height 20
click at [924, 220] on div at bounding box center [925, 219] width 24 height 22
drag, startPoint x: 986, startPoint y: 217, endPoint x: 922, endPoint y: 216, distance: 64.0
click at [922, 216] on div "Grey Mirror" at bounding box center [954, 219] width 82 height 22
click at [934, 218] on div "Grey Mirror" at bounding box center [954, 219] width 82 height 22
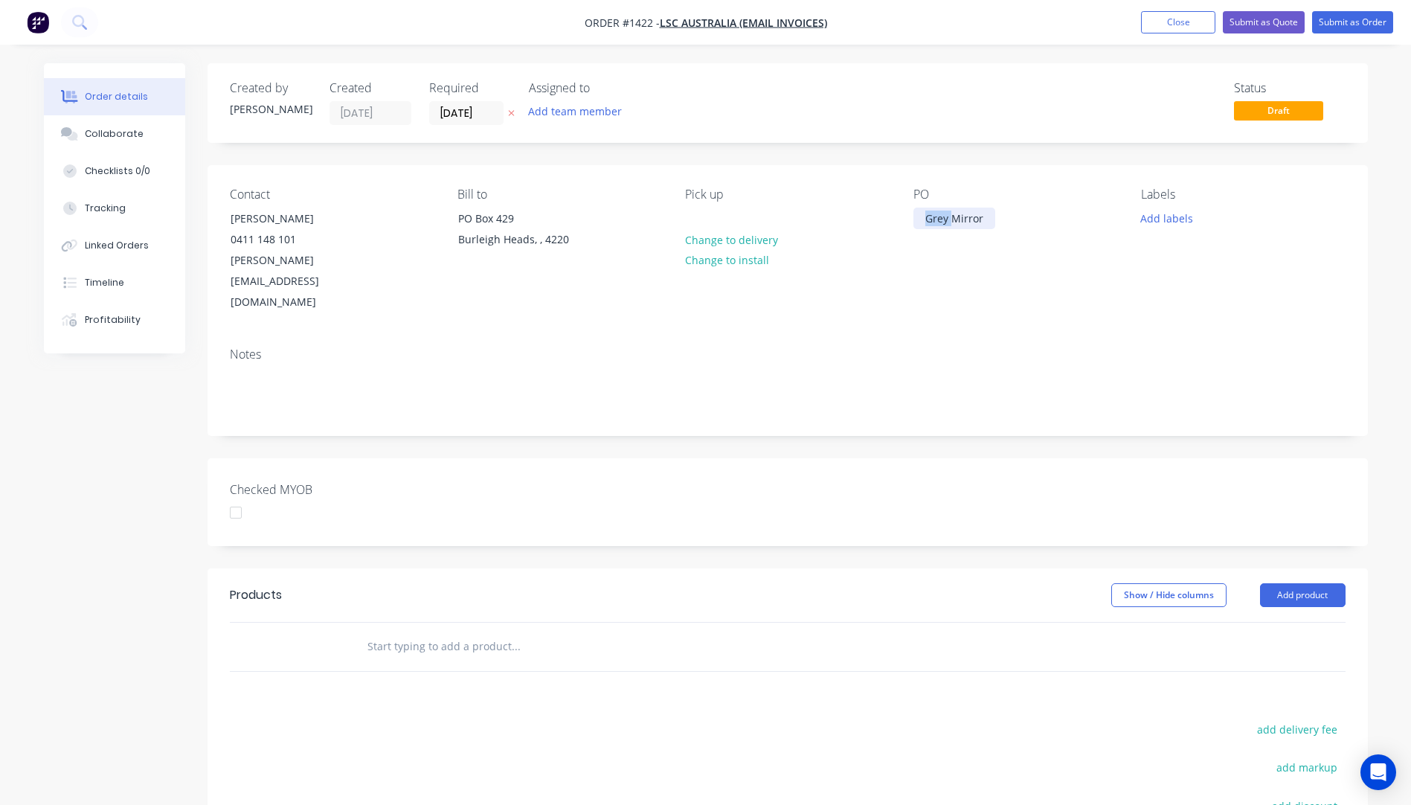
click at [934, 218] on div "Grey Mirror" at bounding box center [954, 219] width 82 height 22
click at [930, 285] on div "Contact Daniel Sherriff 0411 148 101 daniel@lscfitouts.com.au Bill to PO Box 42…" at bounding box center [788, 250] width 1160 height 170
click at [1168, 220] on button "Add labels" at bounding box center [1167, 218] width 68 height 20
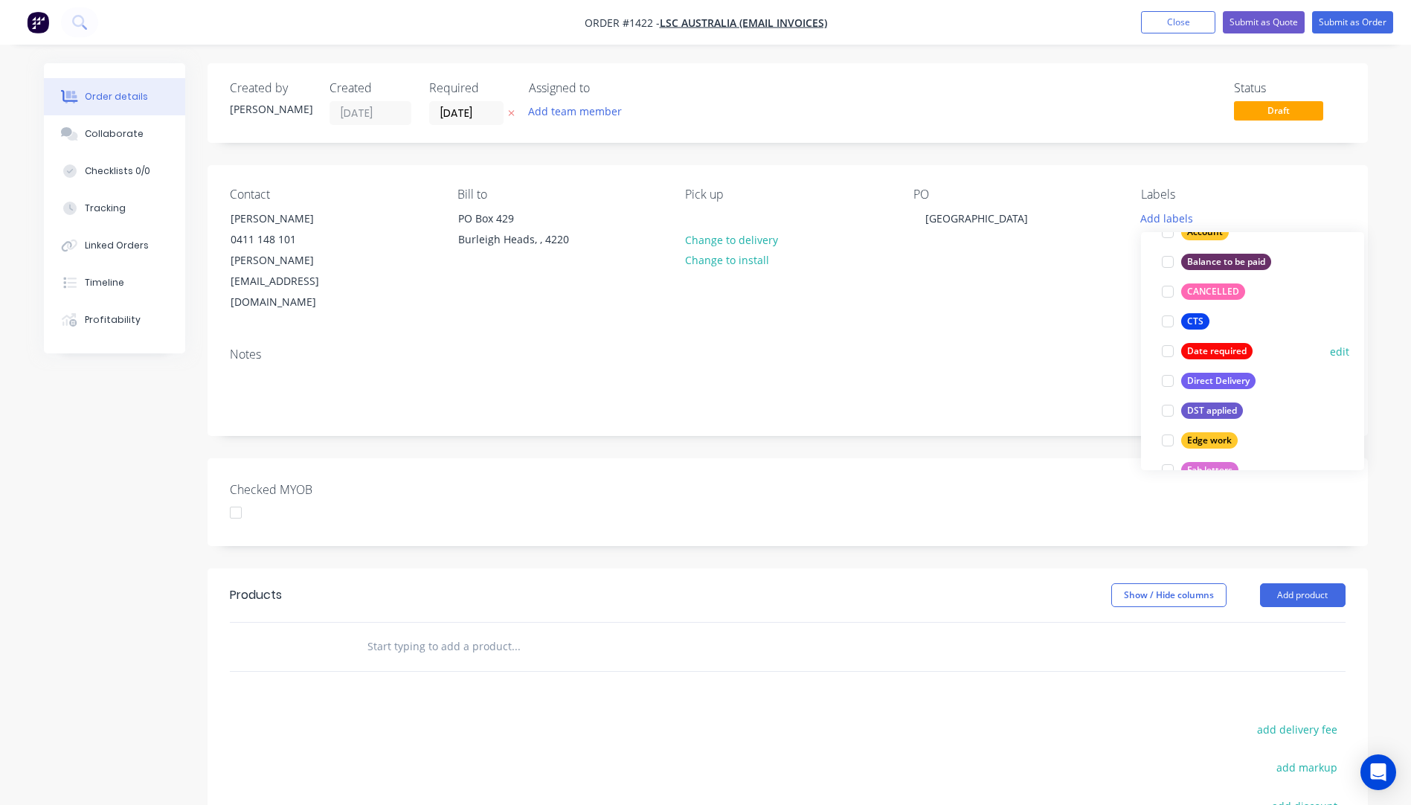
scroll to position [223, 0]
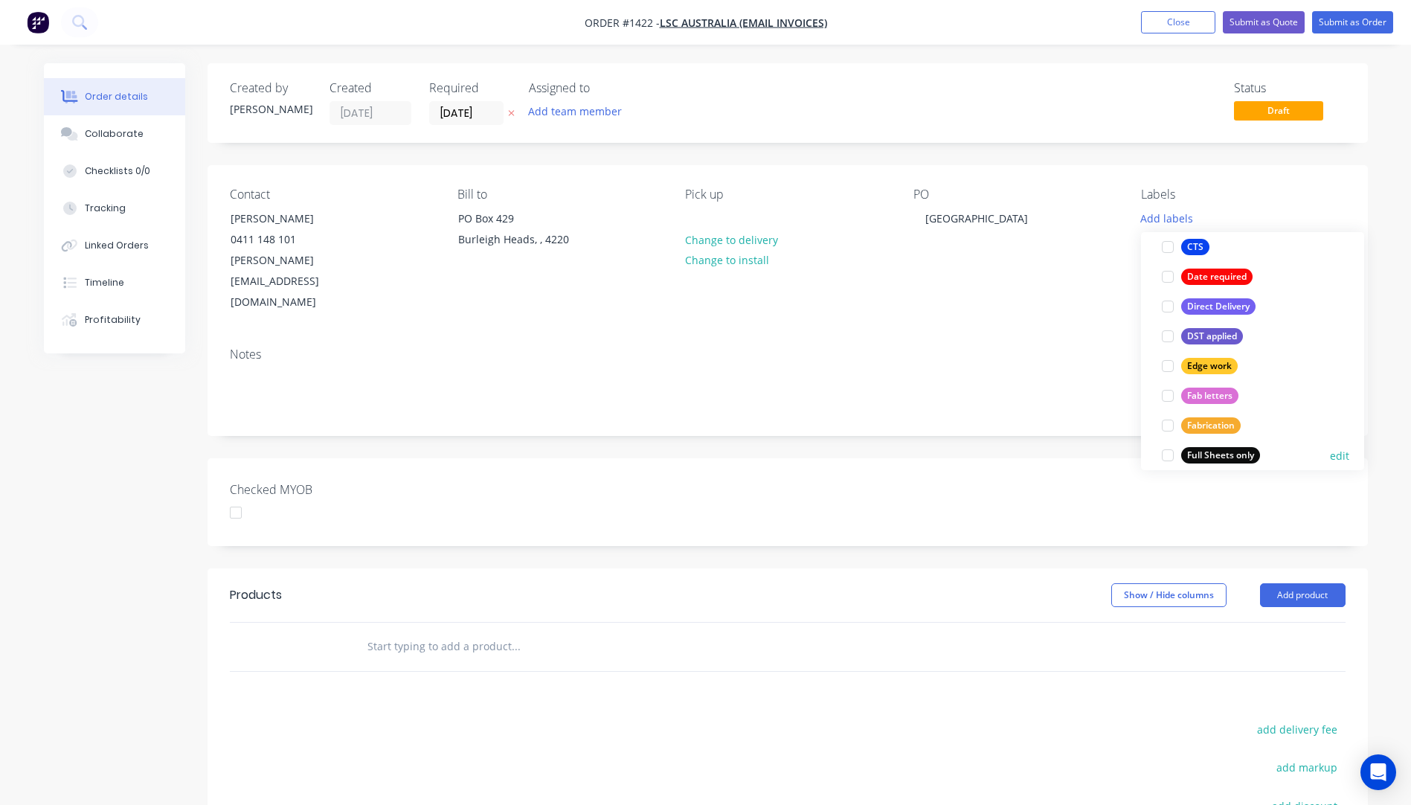
click at [1203, 452] on div "Full Sheets only" at bounding box center [1220, 455] width 79 height 16
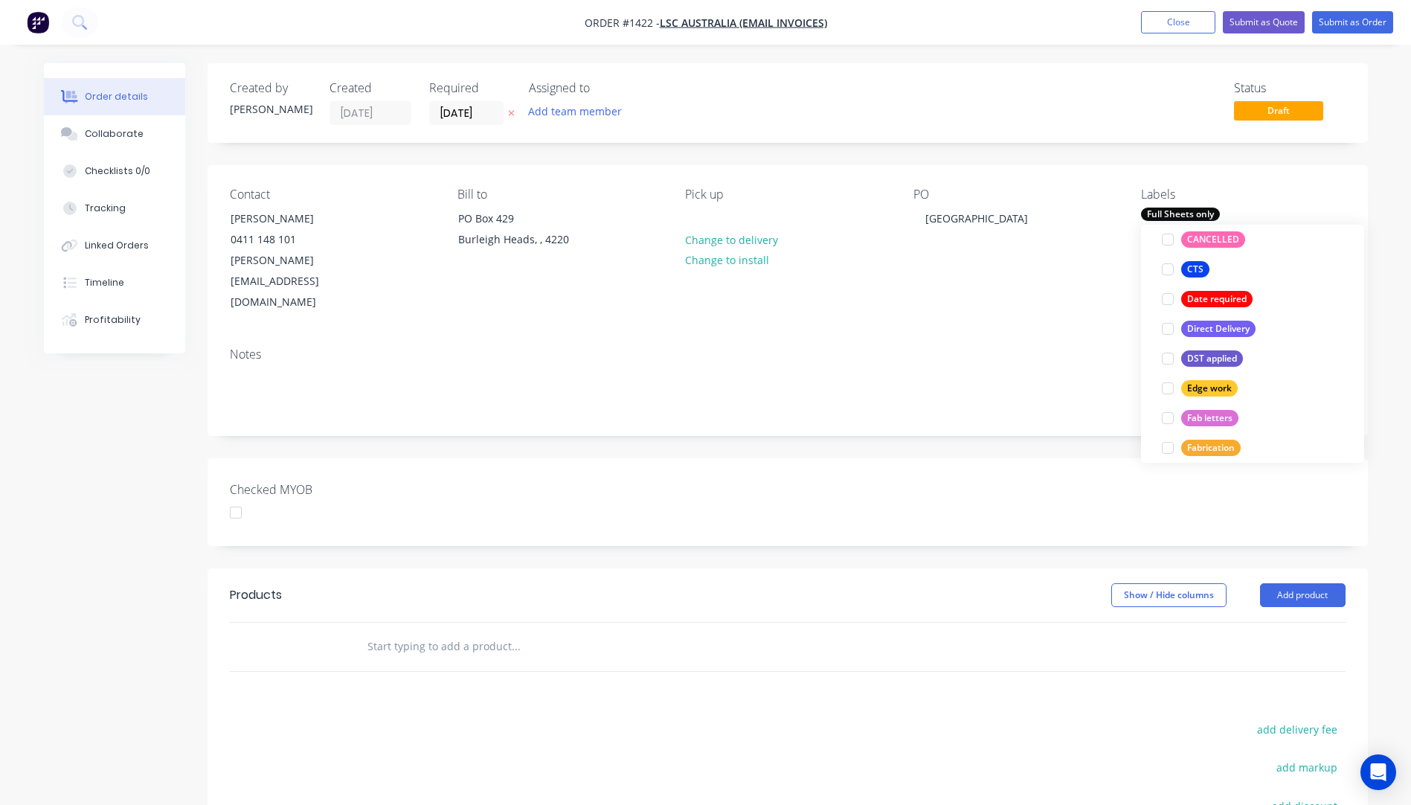
scroll to position [0, 0]
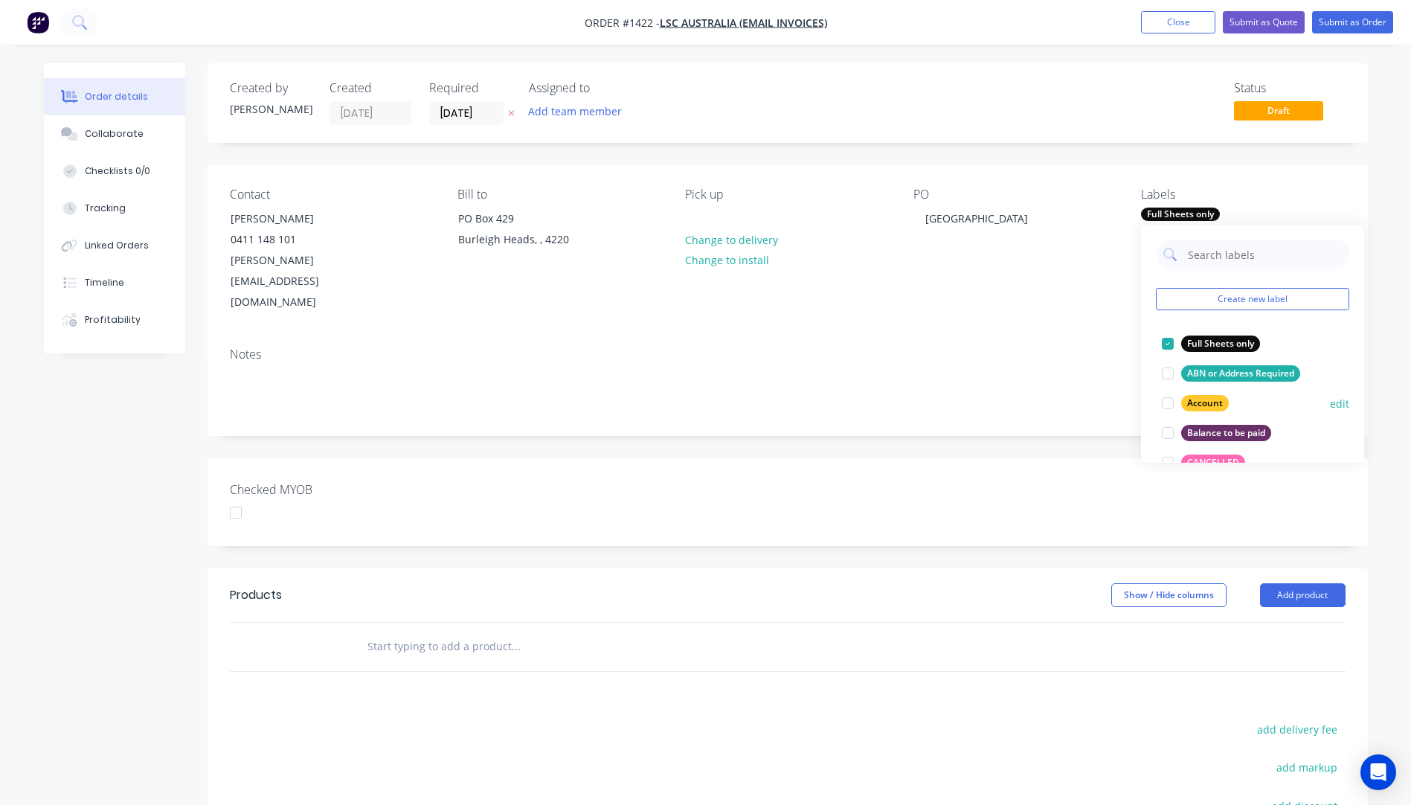
click at [1211, 403] on div "Account" at bounding box center [1205, 403] width 48 height 16
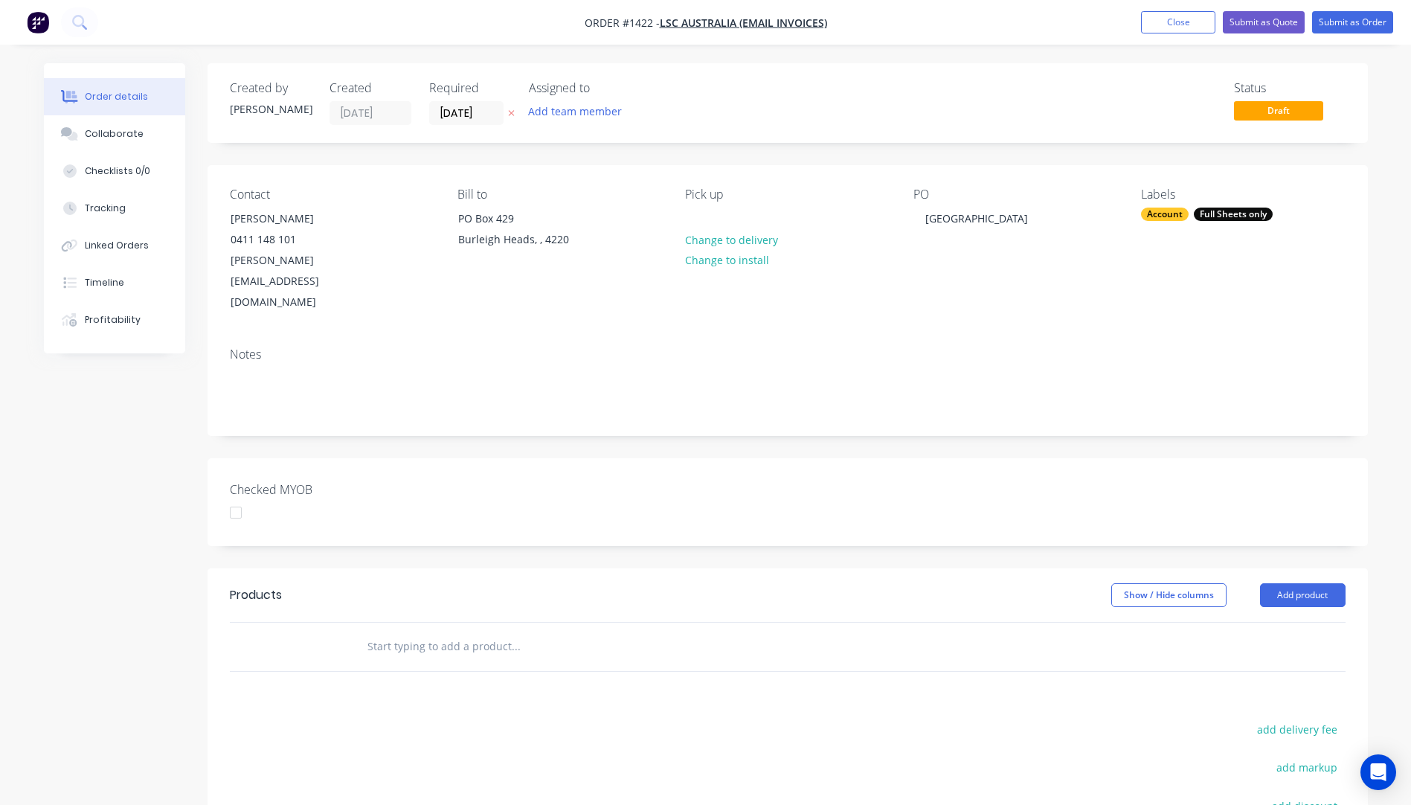
click at [1095, 347] on div "Notes" at bounding box center [788, 354] width 1116 height 14
click at [513, 115] on icon at bounding box center [511, 114] width 6 height 6
click at [1160, 23] on button "Close" at bounding box center [1178, 22] width 74 height 22
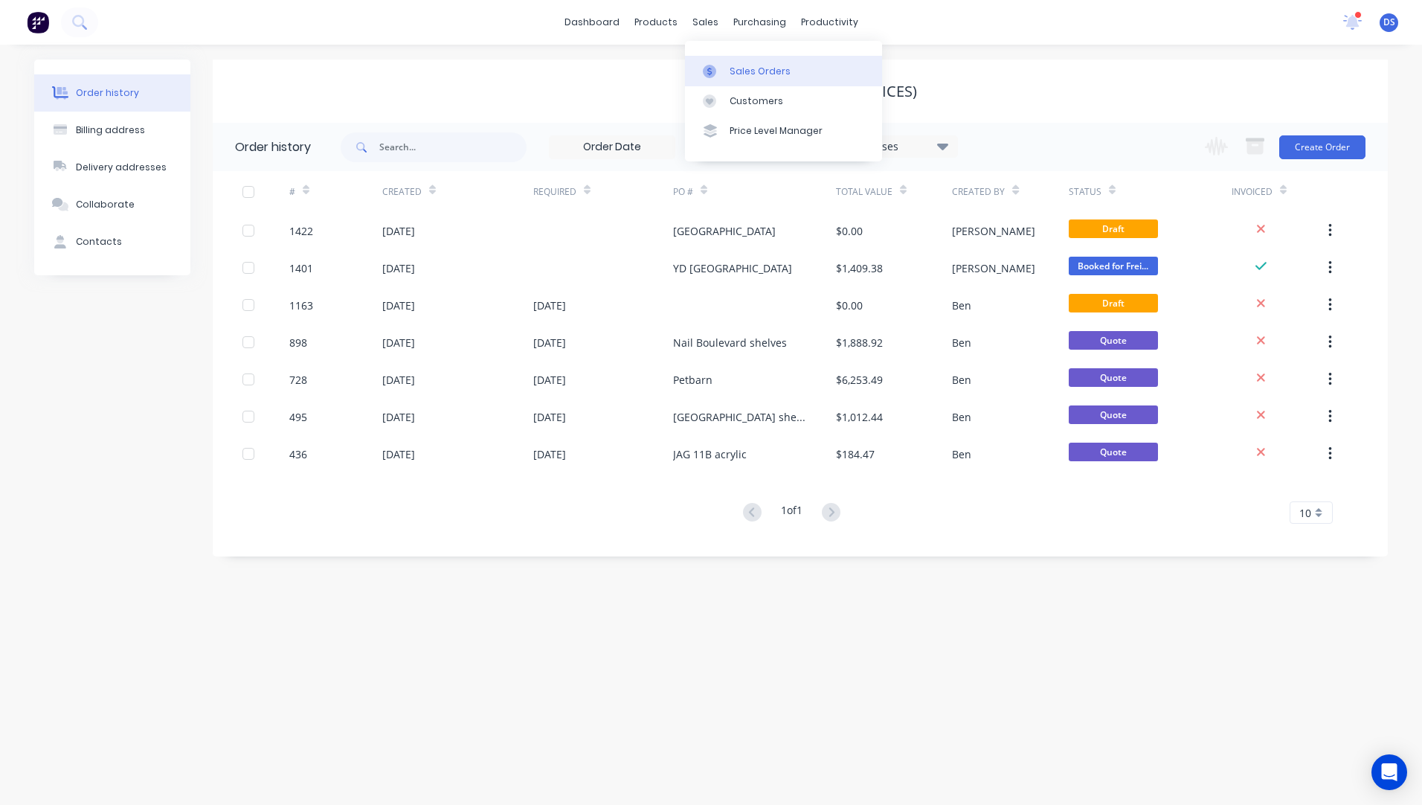
click at [736, 77] on div "Sales Orders" at bounding box center [760, 71] width 61 height 13
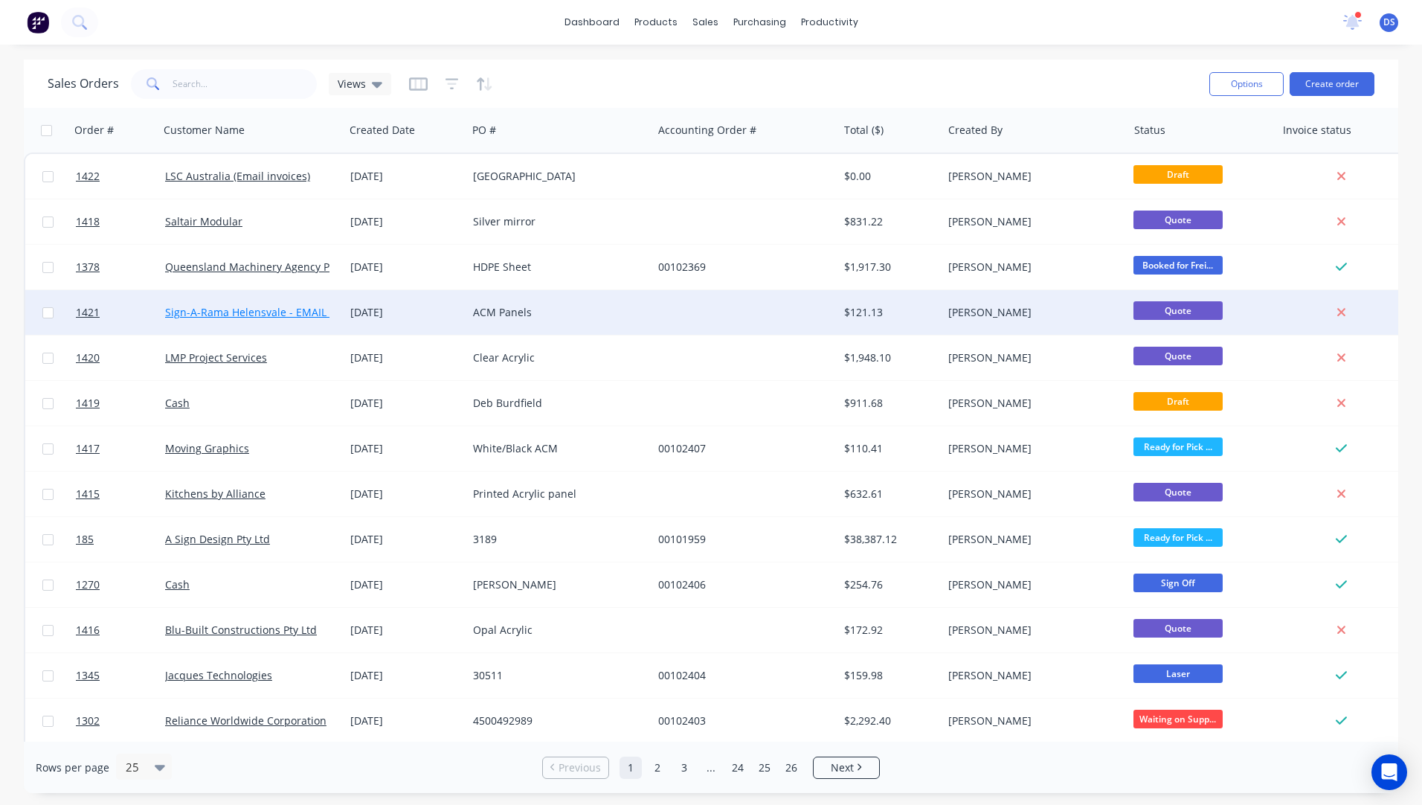
click at [294, 313] on link "Sign-A-Rama Helensvale - EMAIL INVOICES" at bounding box center [270, 312] width 211 height 14
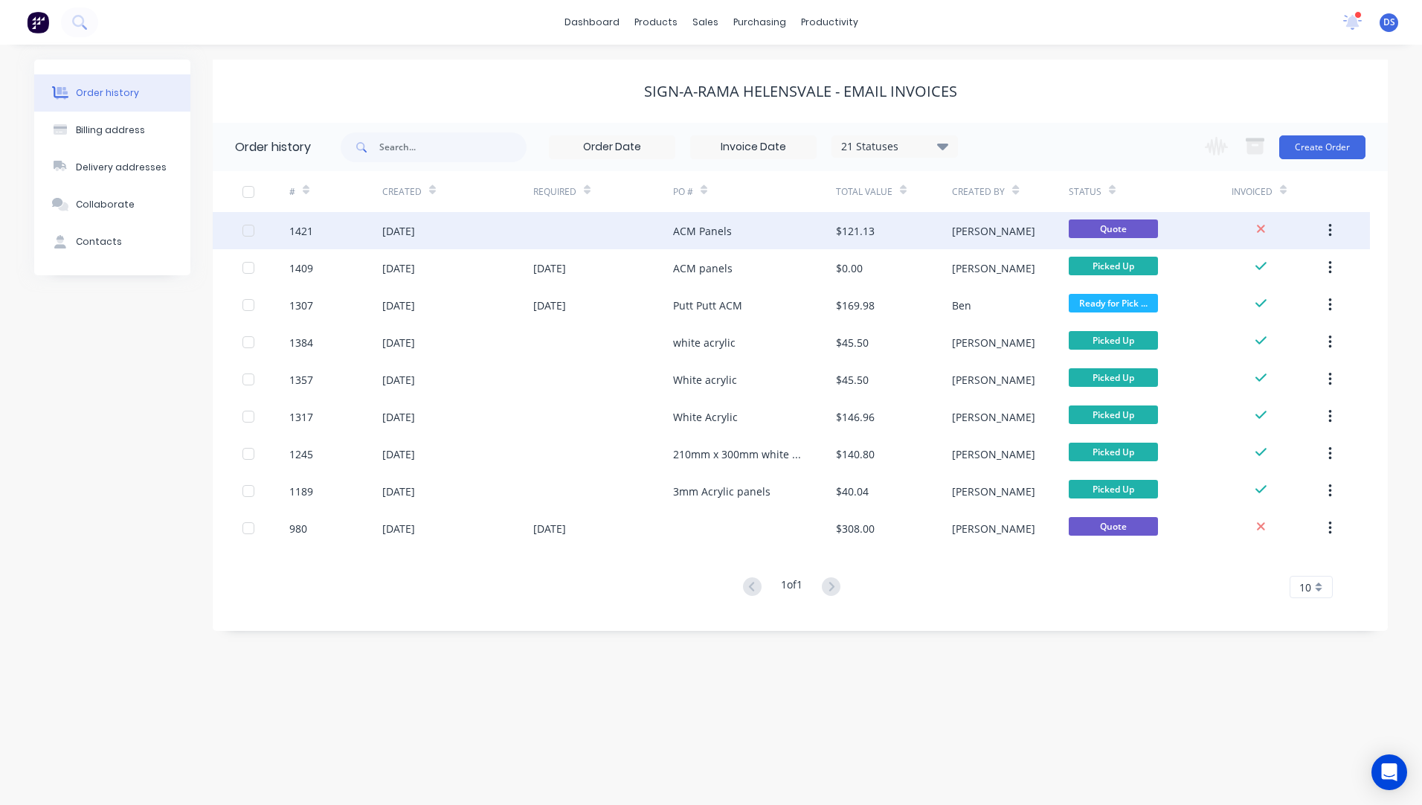
click at [404, 232] on div "[DATE]" at bounding box center [398, 231] width 33 height 16
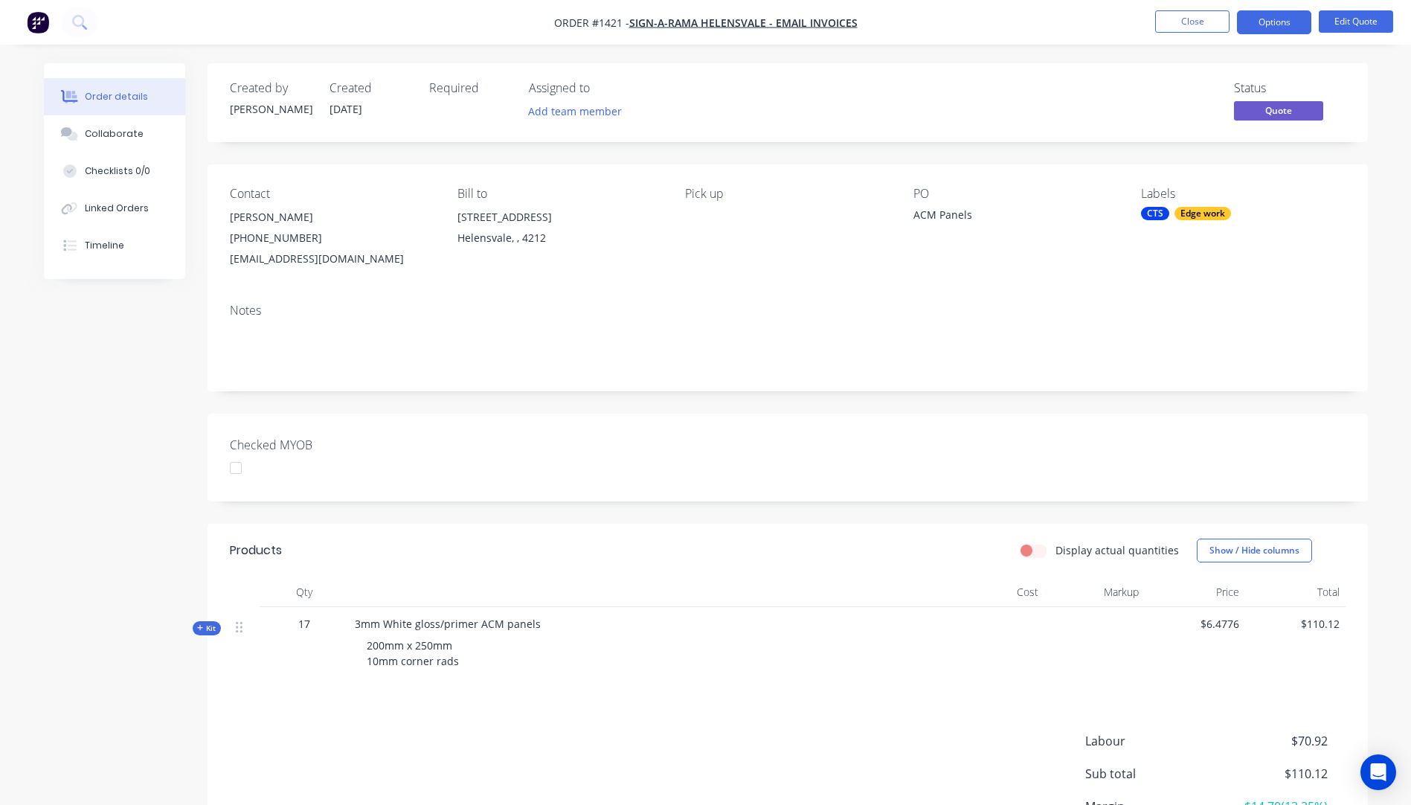
click at [1189, 211] on div "Edge work" at bounding box center [1202, 213] width 57 height 13
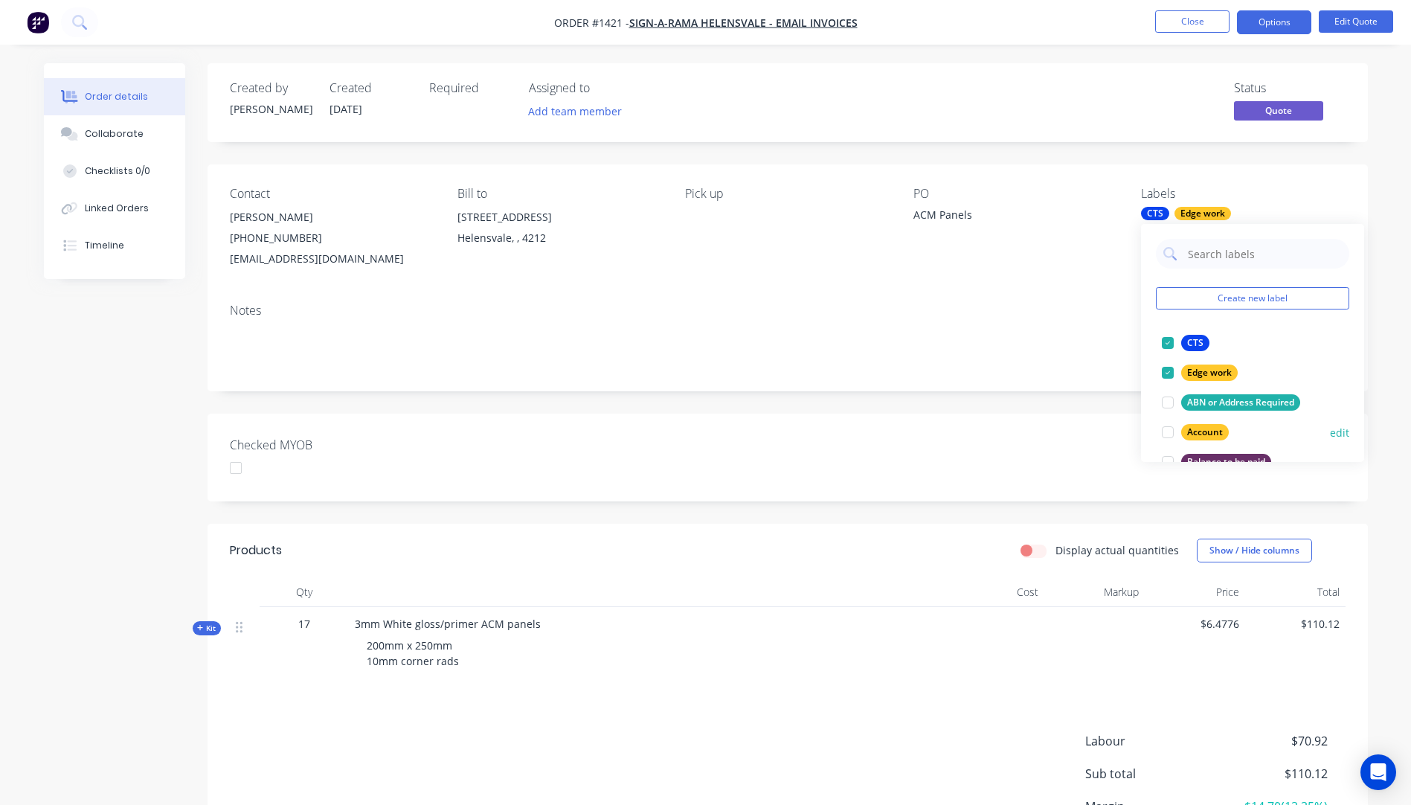
click at [1165, 437] on div at bounding box center [1168, 432] width 30 height 30
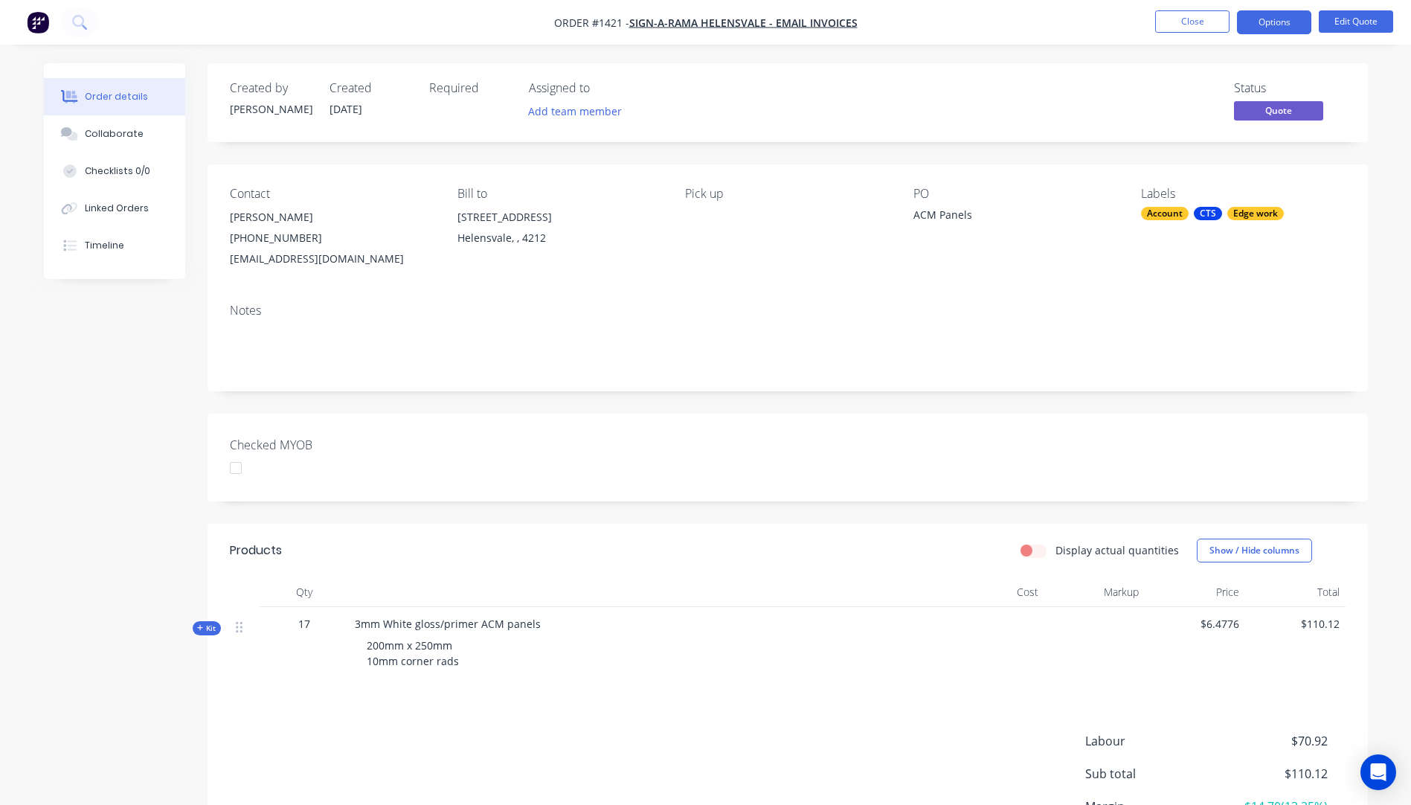
click at [1008, 228] on div "PO ACM Panels" at bounding box center [1015, 228] width 204 height 83
click at [1180, 22] on button "Close" at bounding box center [1192, 21] width 74 height 22
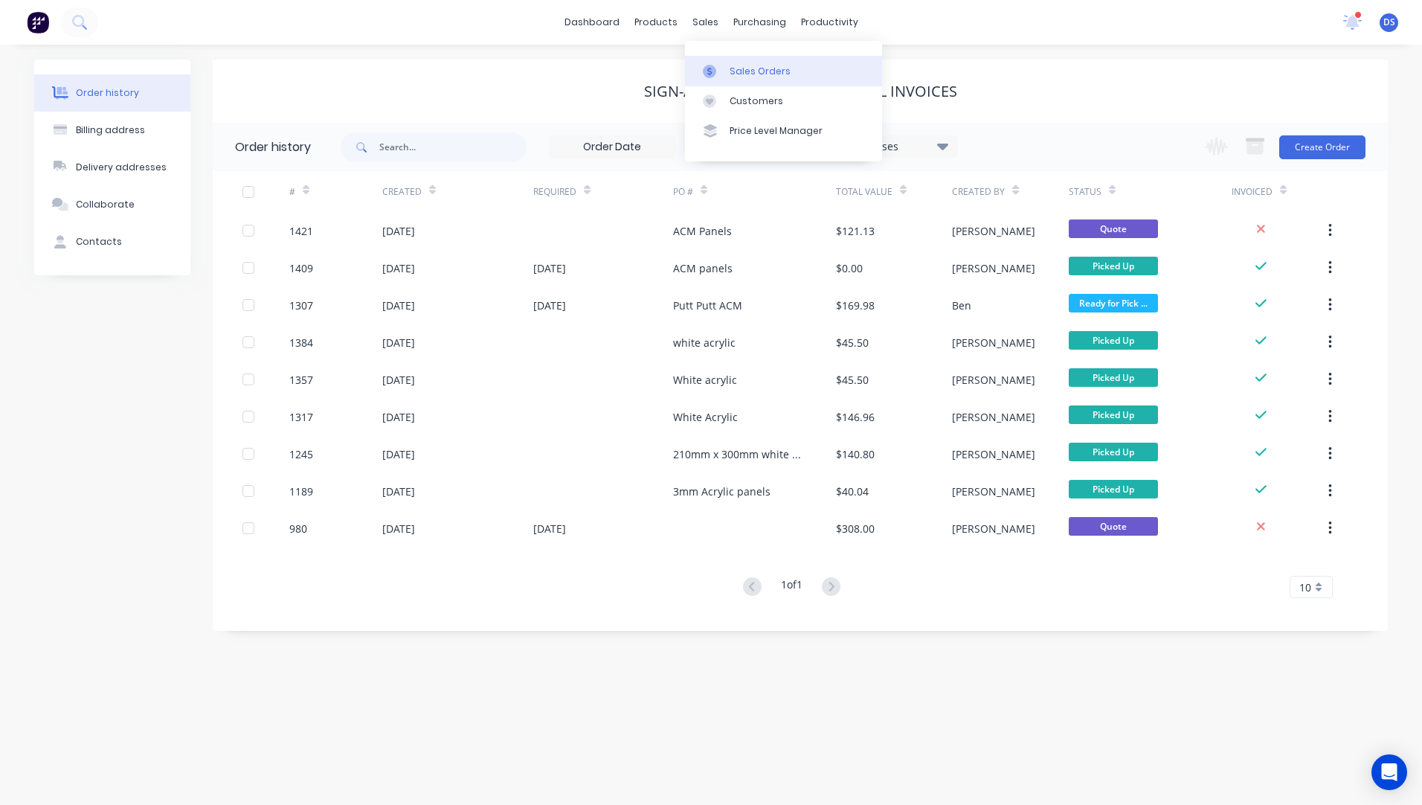
click at [742, 77] on div "Sales Orders" at bounding box center [760, 71] width 61 height 13
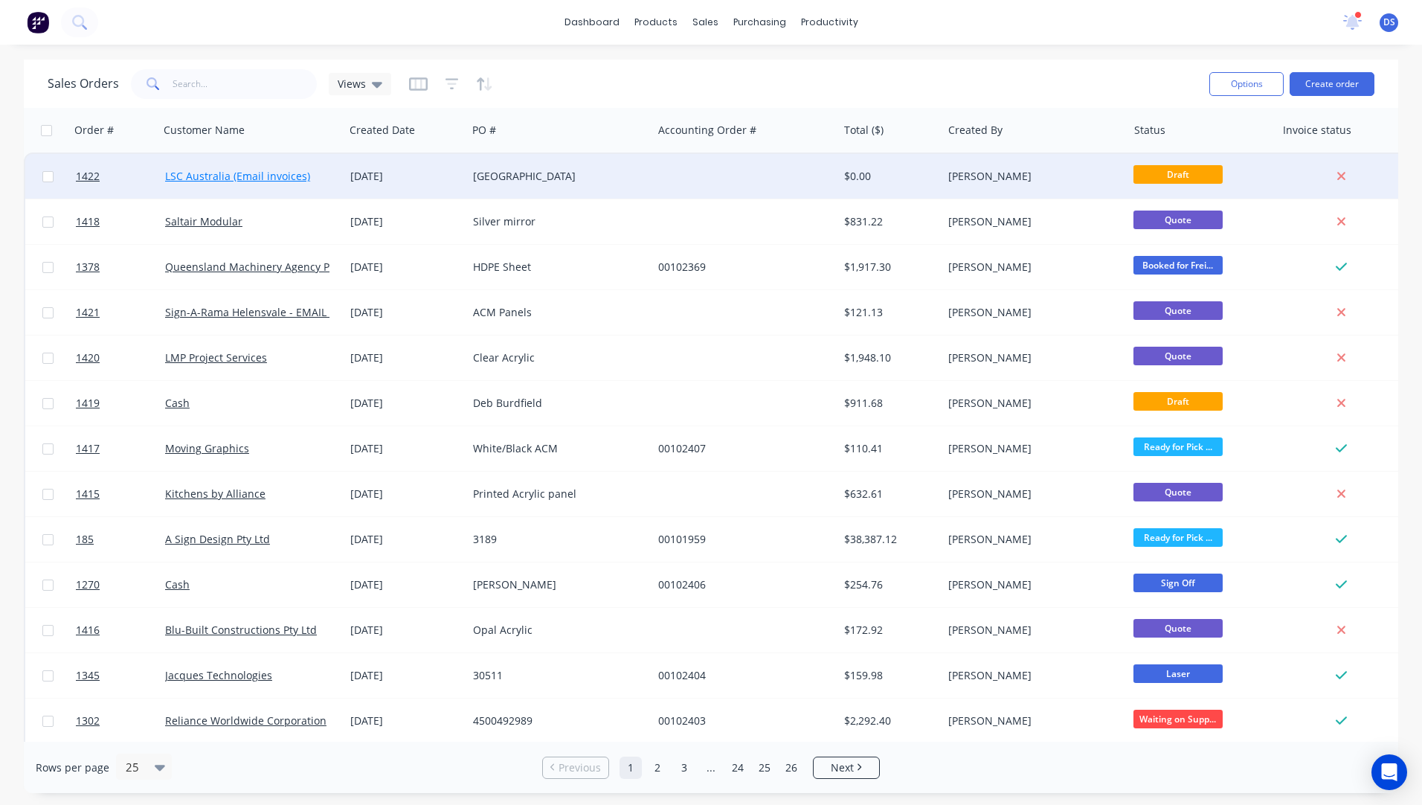
click at [270, 171] on link "LSC Australia (Email invoices)" at bounding box center [237, 176] width 145 height 14
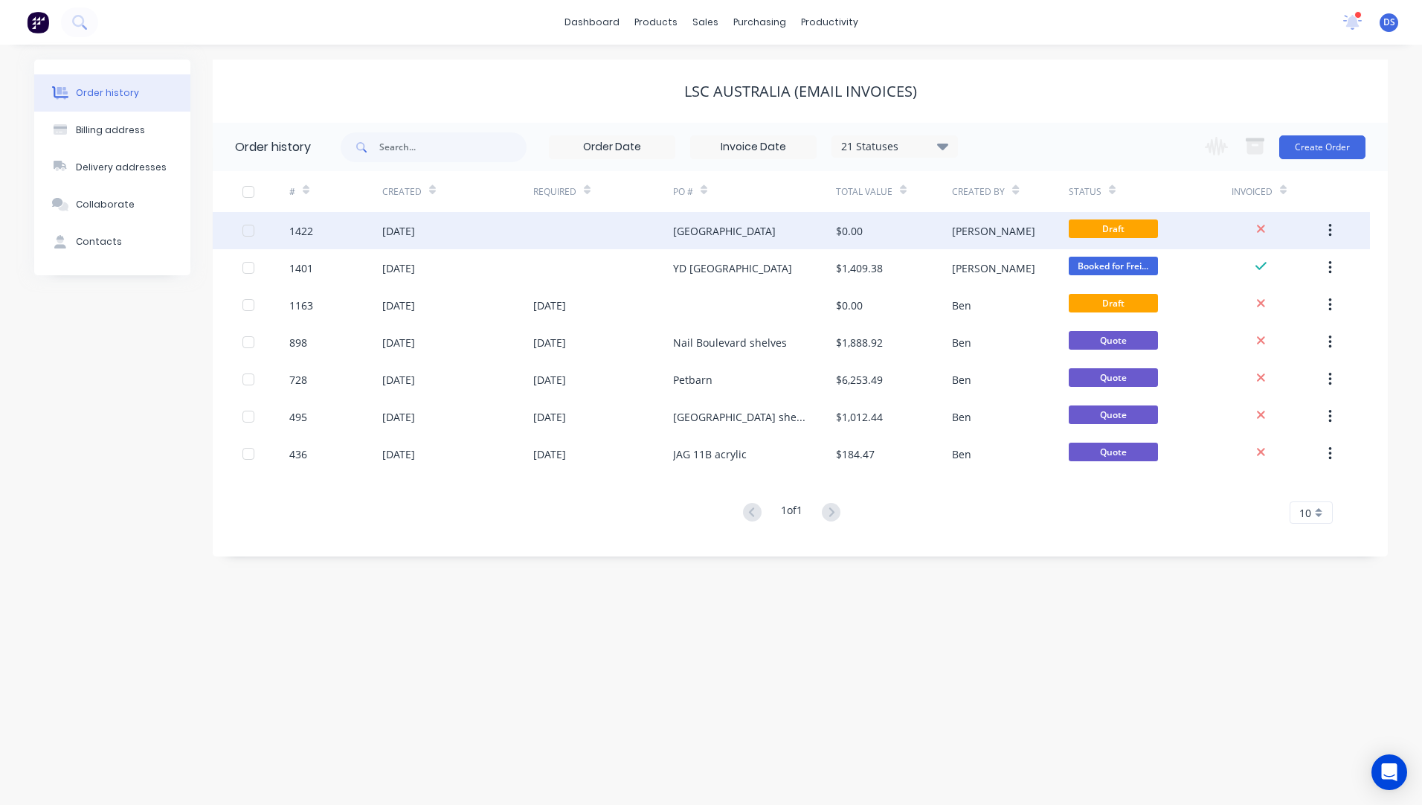
click at [411, 231] on div "[DATE]" at bounding box center [398, 231] width 33 height 16
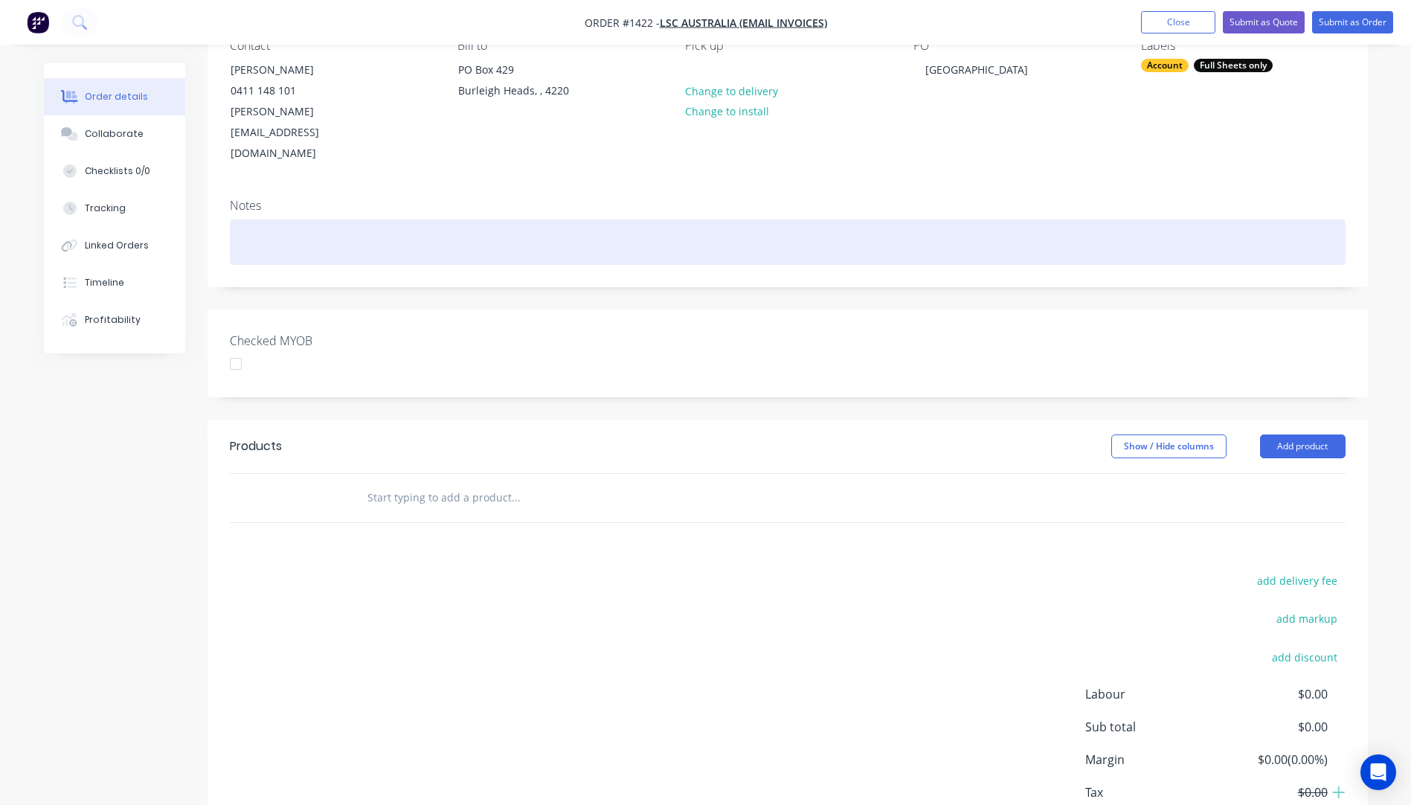
scroll to position [205, 0]
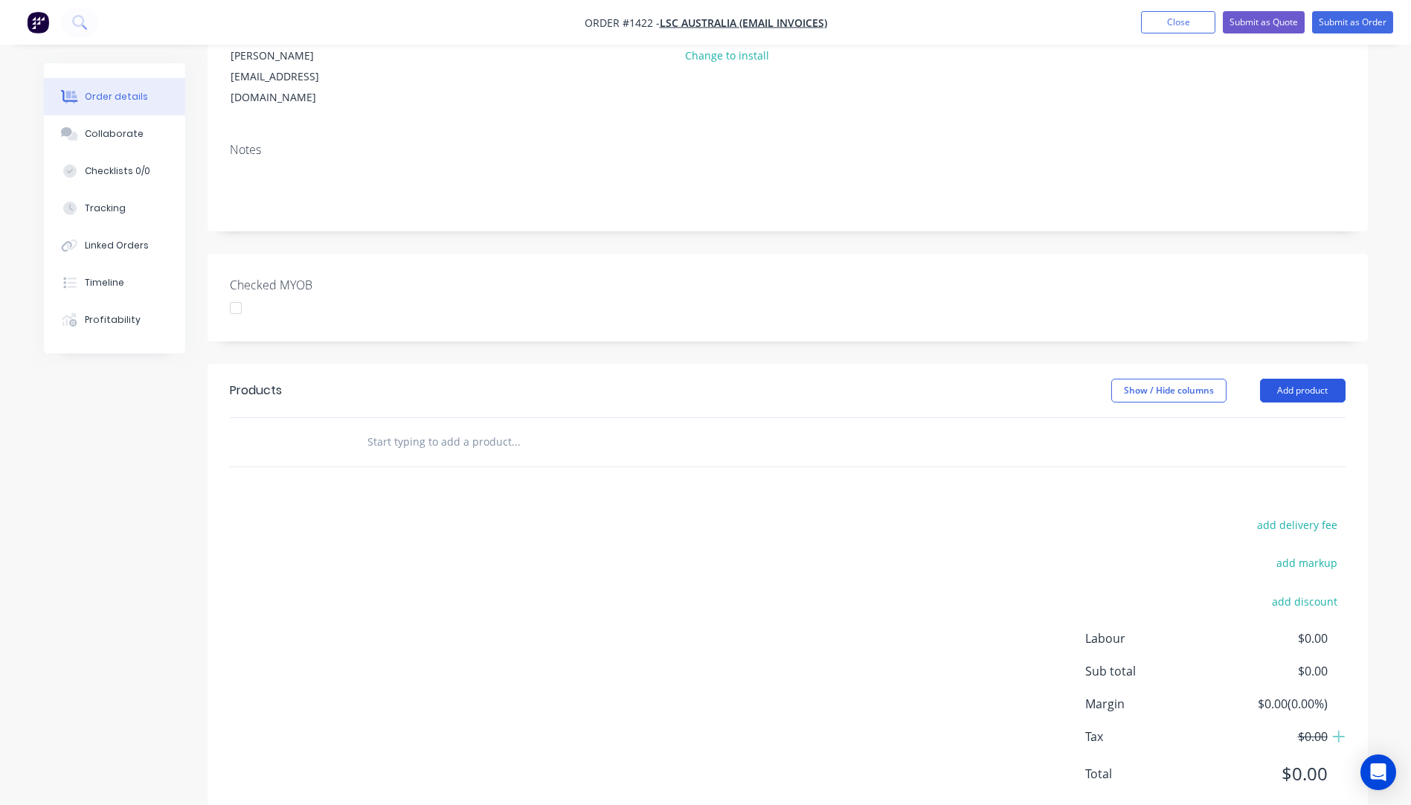
click at [1288, 379] on button "Add product" at bounding box center [1303, 391] width 86 height 24
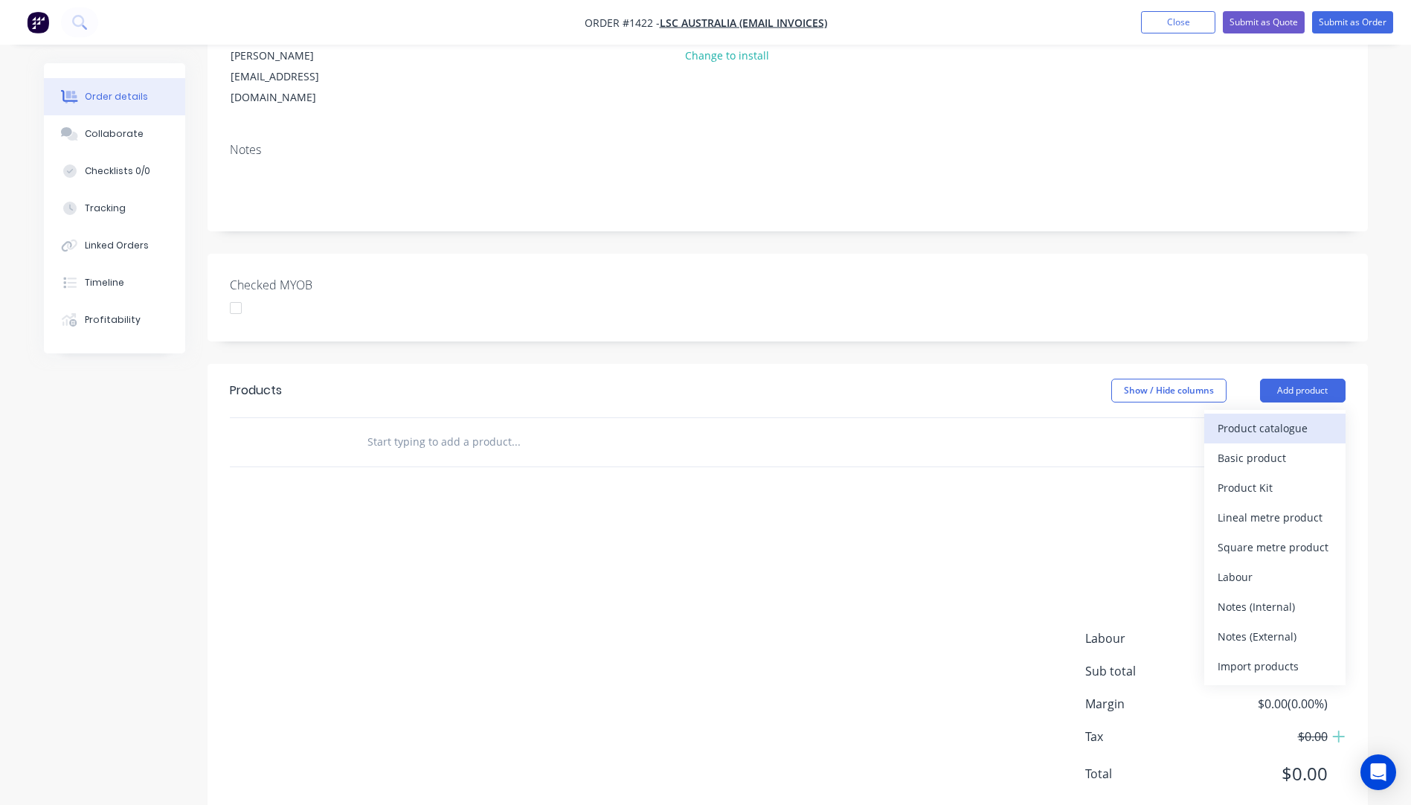
click at [1251, 417] on div "Product catalogue" at bounding box center [1275, 428] width 115 height 22
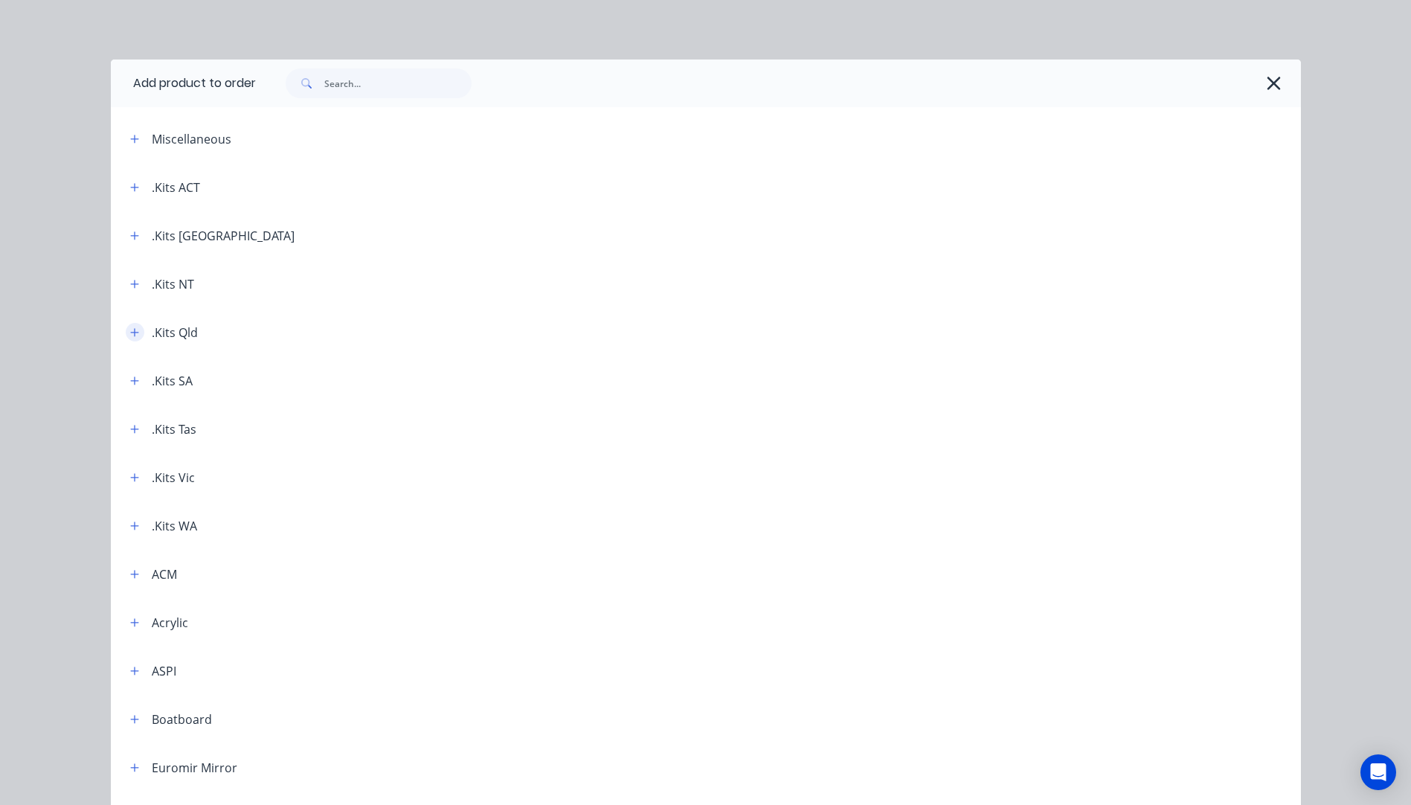
click at [132, 334] on icon "button" at bounding box center [134, 332] width 9 height 10
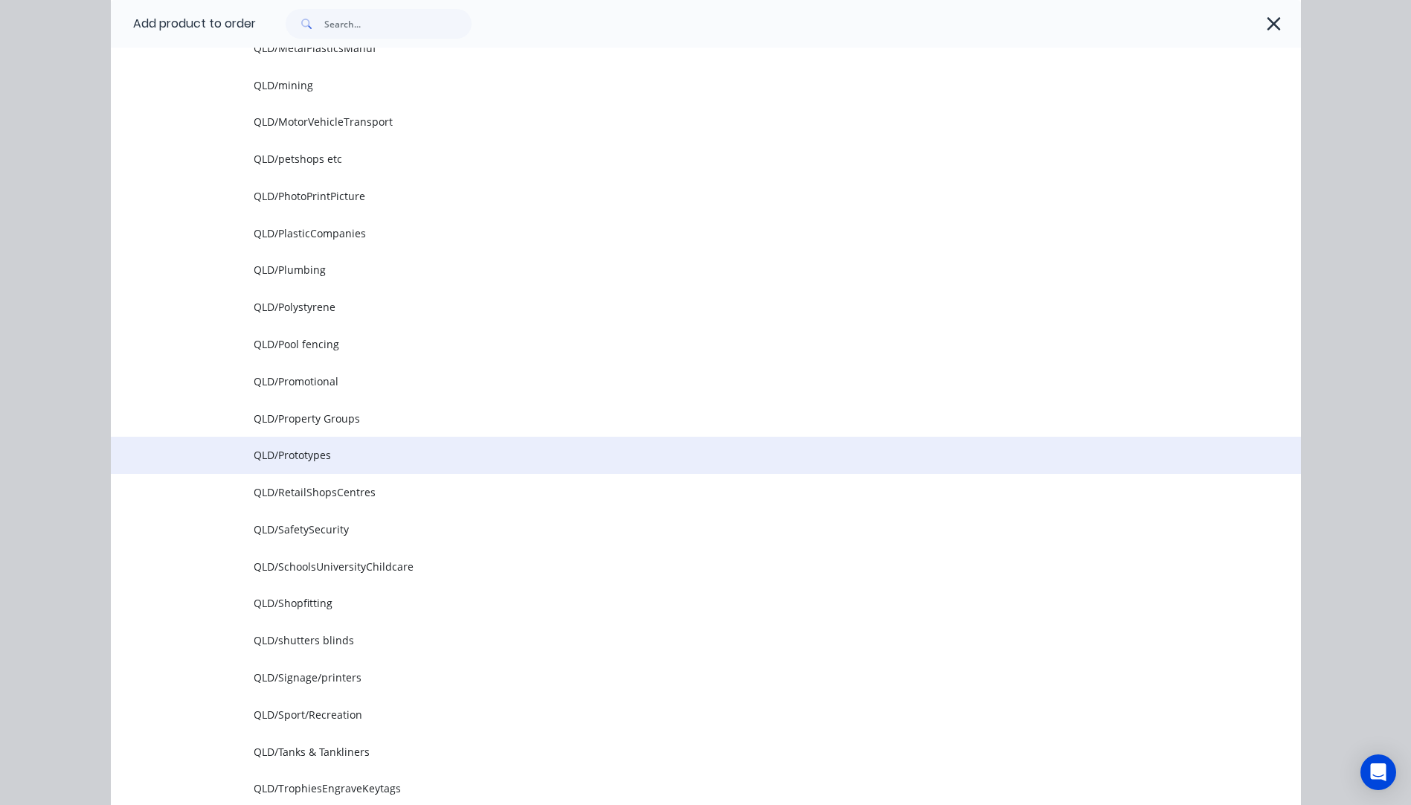
scroll to position [1636, 0]
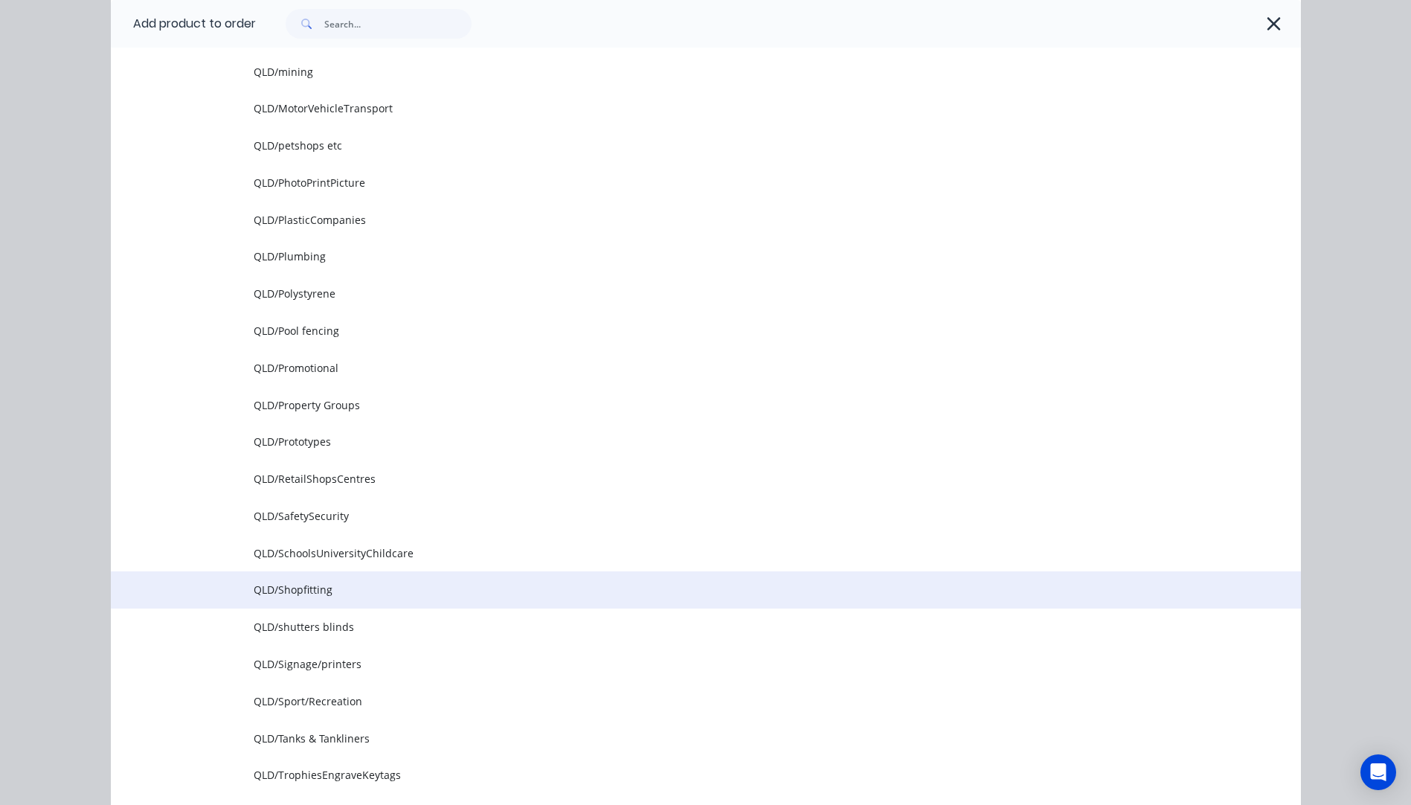
click at [288, 591] on span "QLD/Shopfitting" at bounding box center [672, 590] width 837 height 16
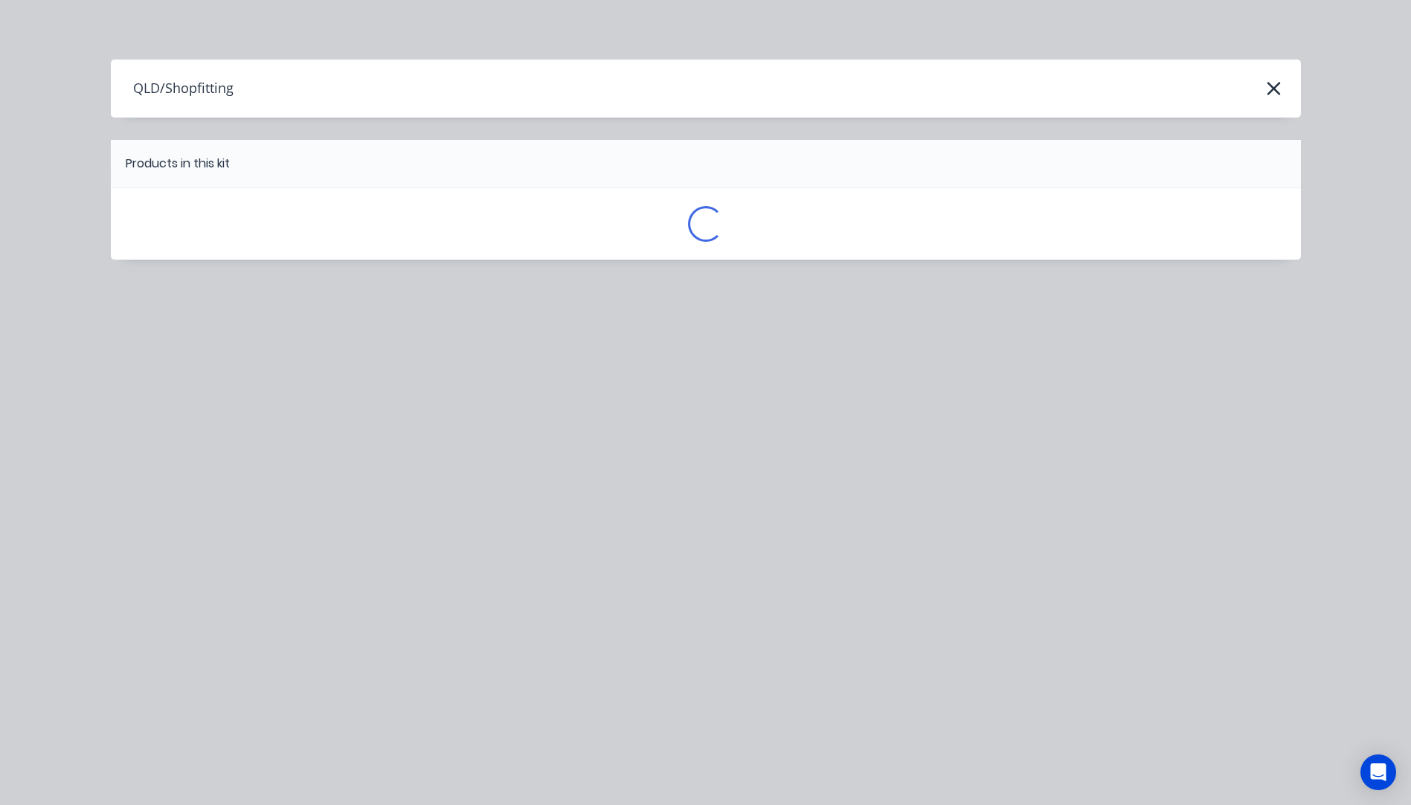
scroll to position [0, 0]
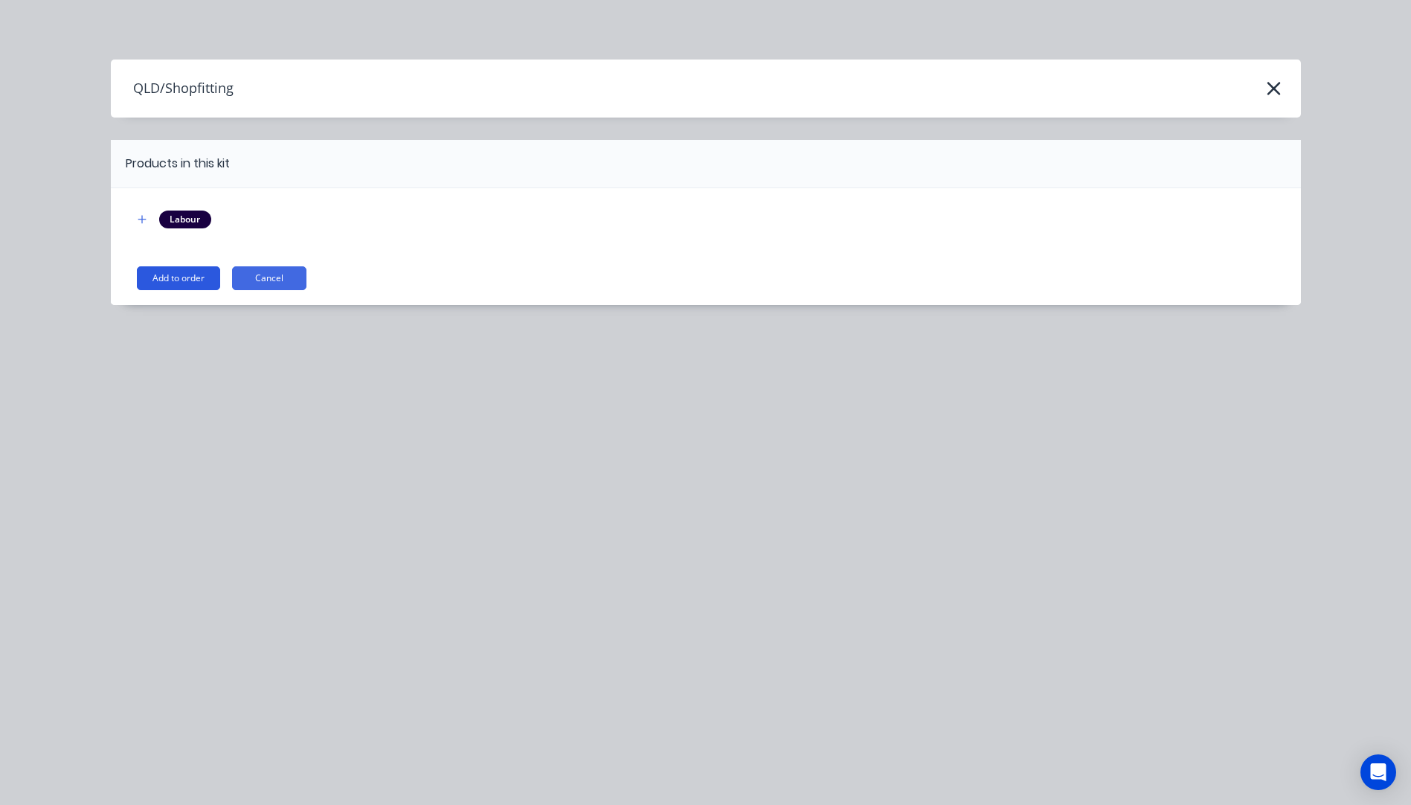
click at [184, 283] on button "Add to order" at bounding box center [178, 278] width 83 height 24
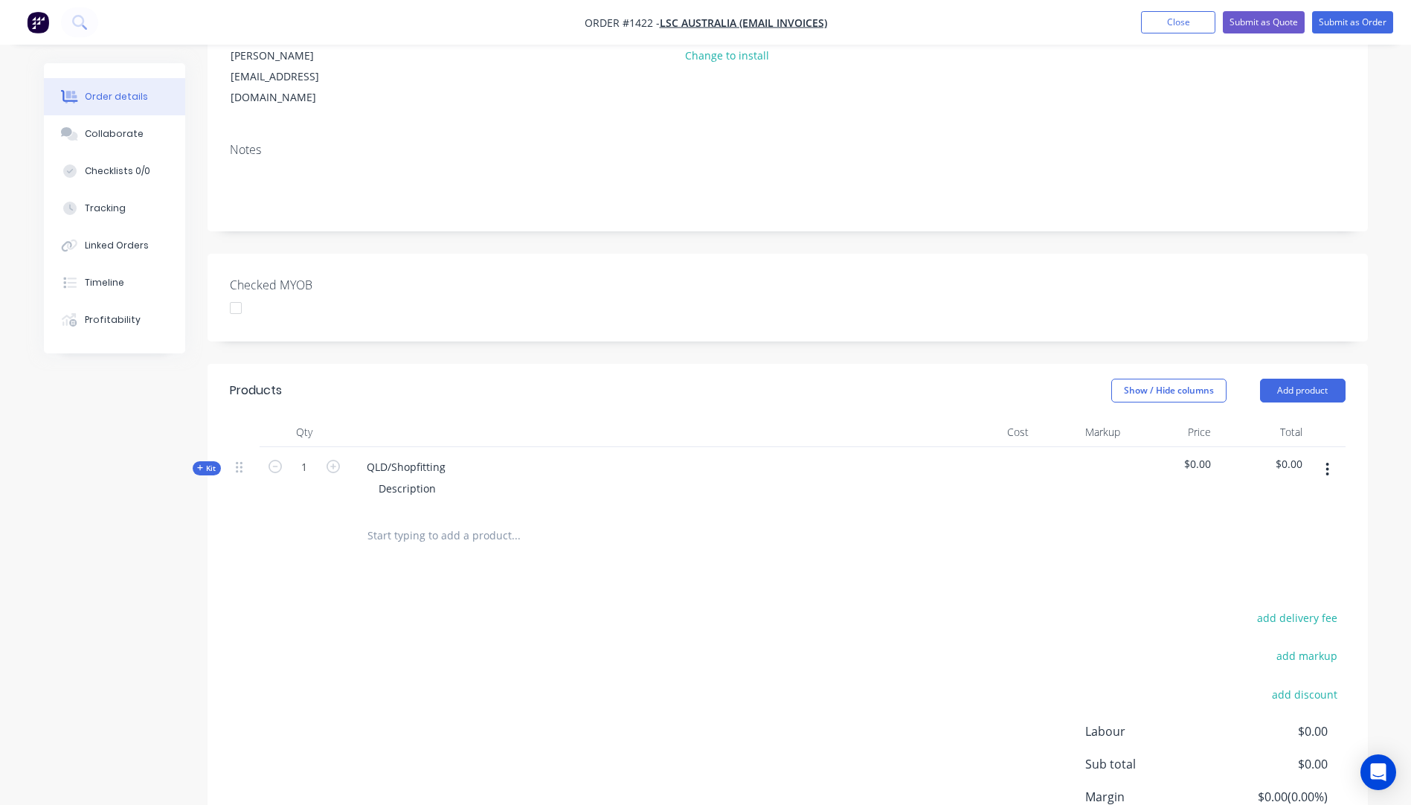
click at [202, 464] on icon at bounding box center [200, 467] width 7 height 7
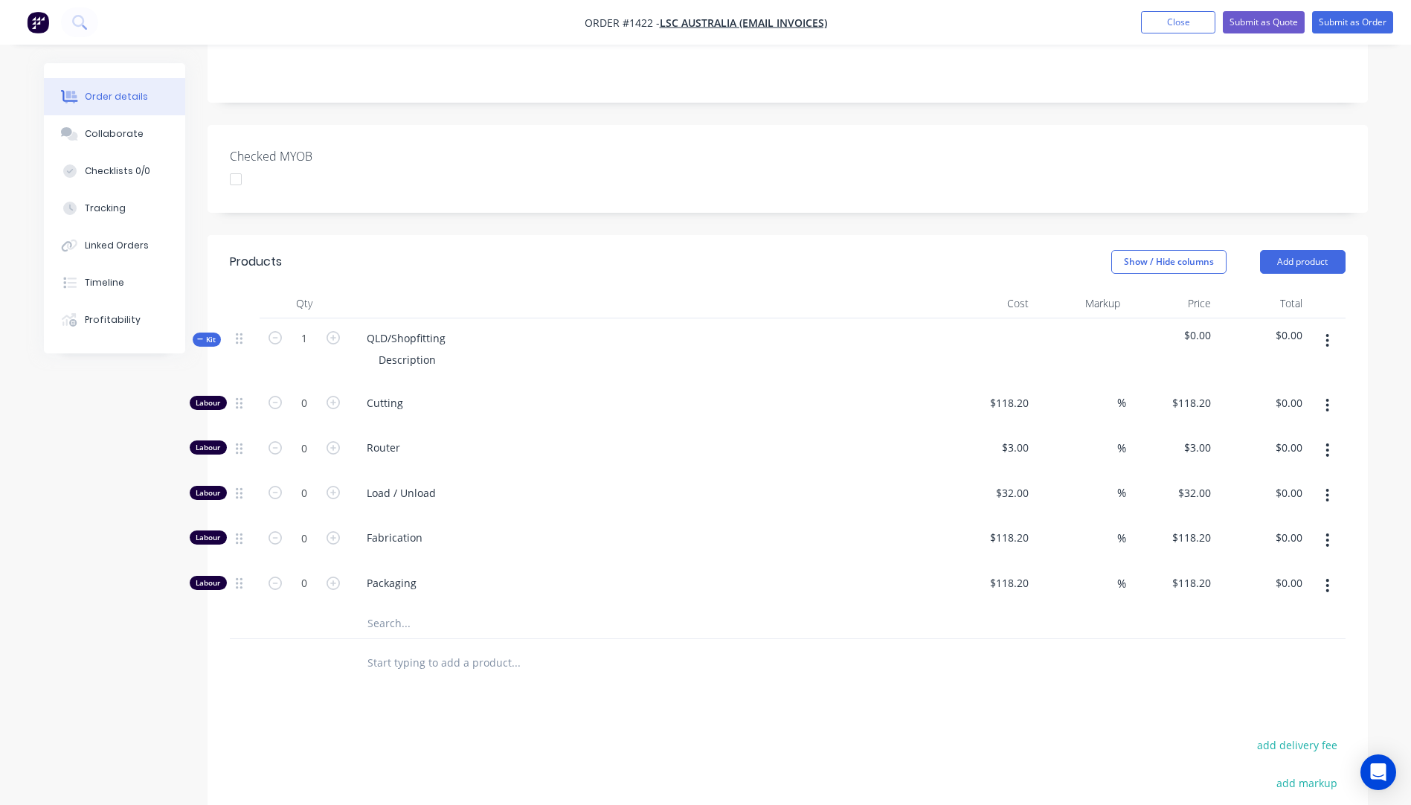
scroll to position [353, 0]
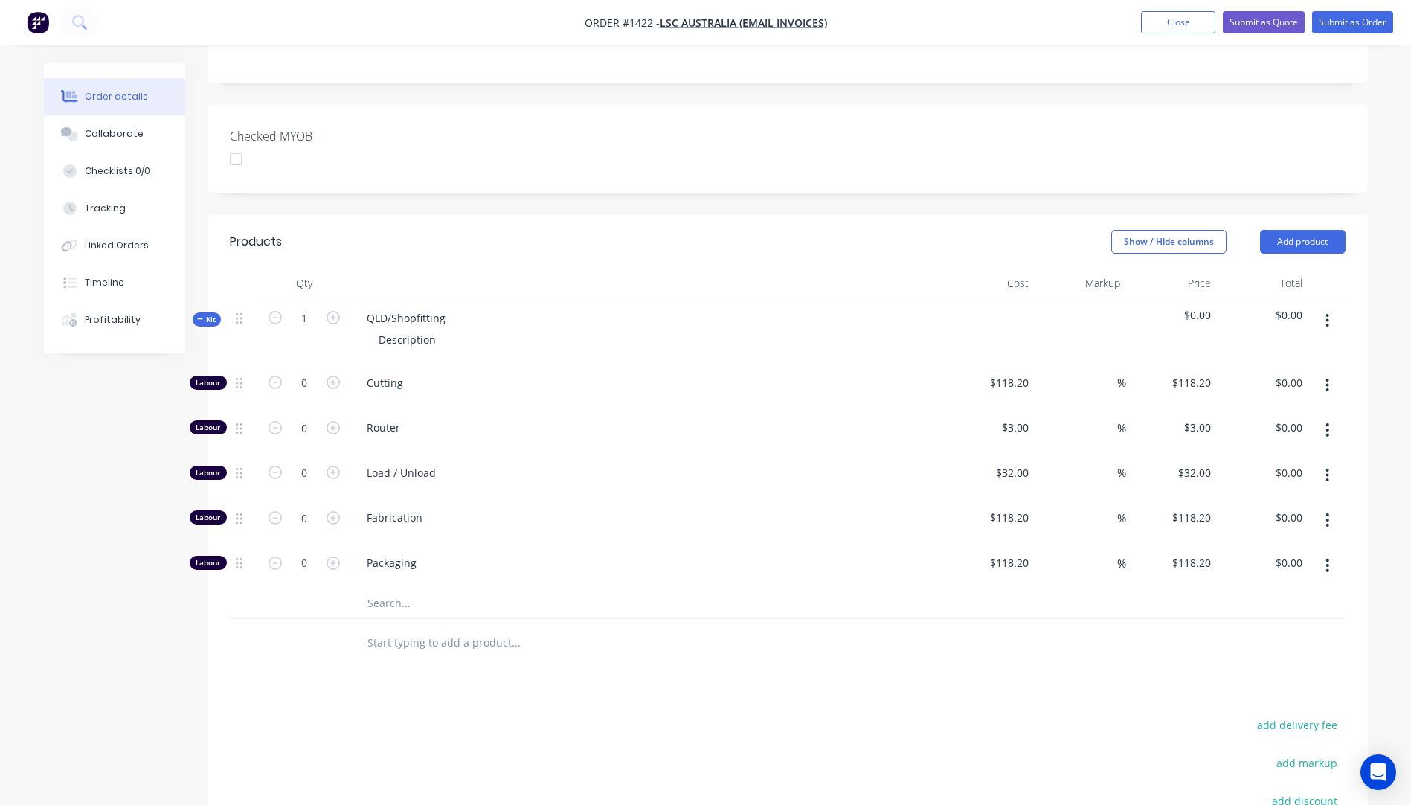
click at [382, 588] on input "text" at bounding box center [516, 603] width 298 height 30
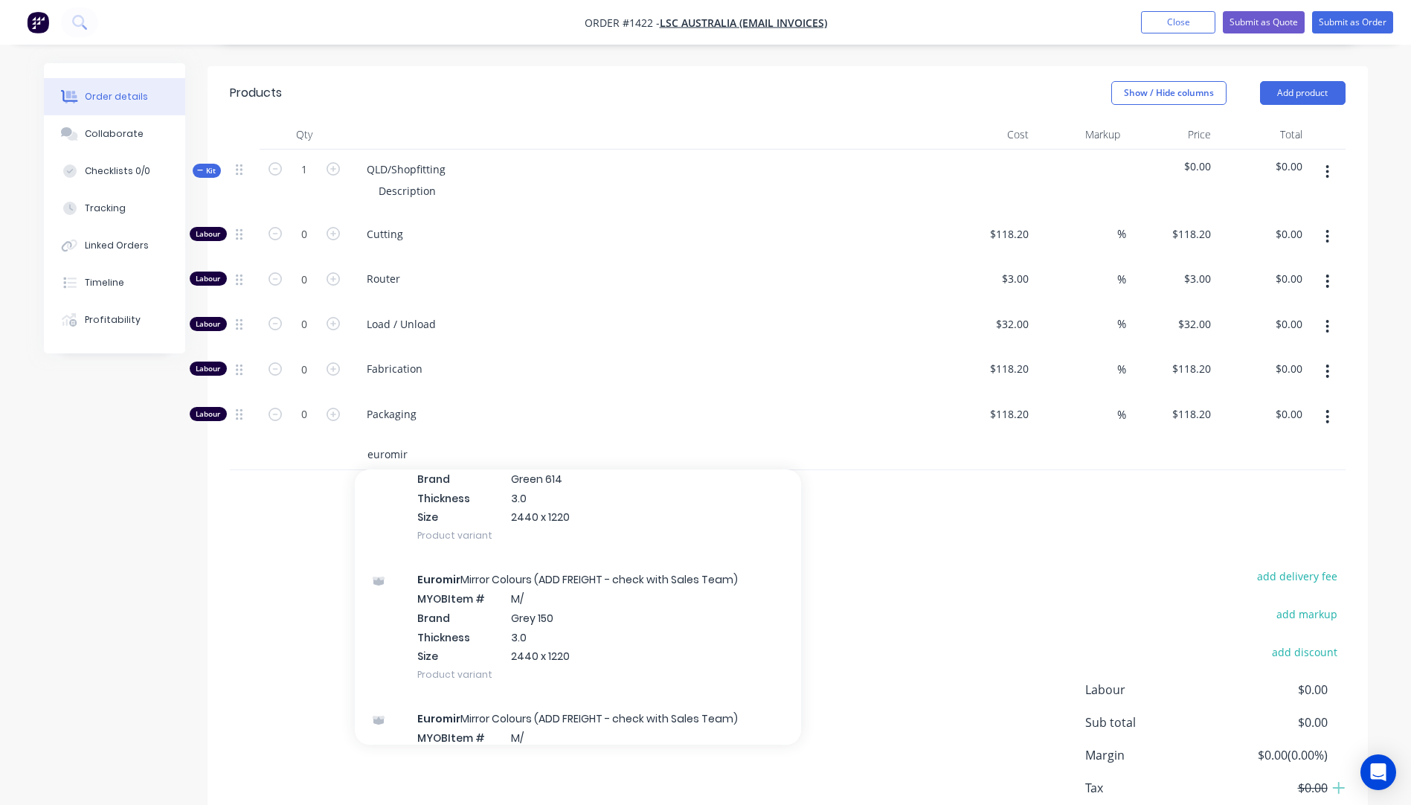
scroll to position [744, 0]
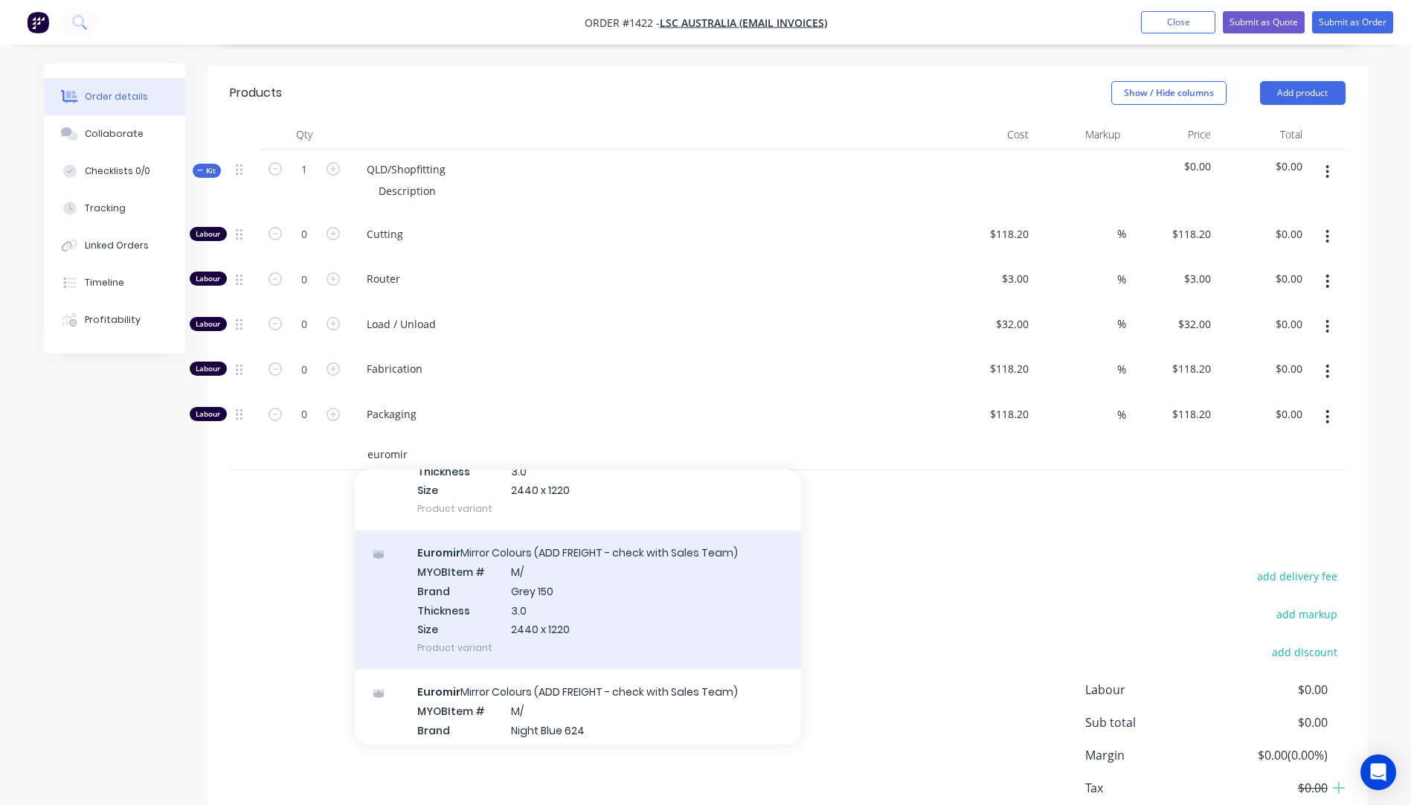
type input "euromir"
click at [538, 547] on div "Euromir Mirror Colours (ADD FREIGHT - check with Sales Team) MYOB Item # M/ Bra…" at bounding box center [578, 599] width 446 height 139
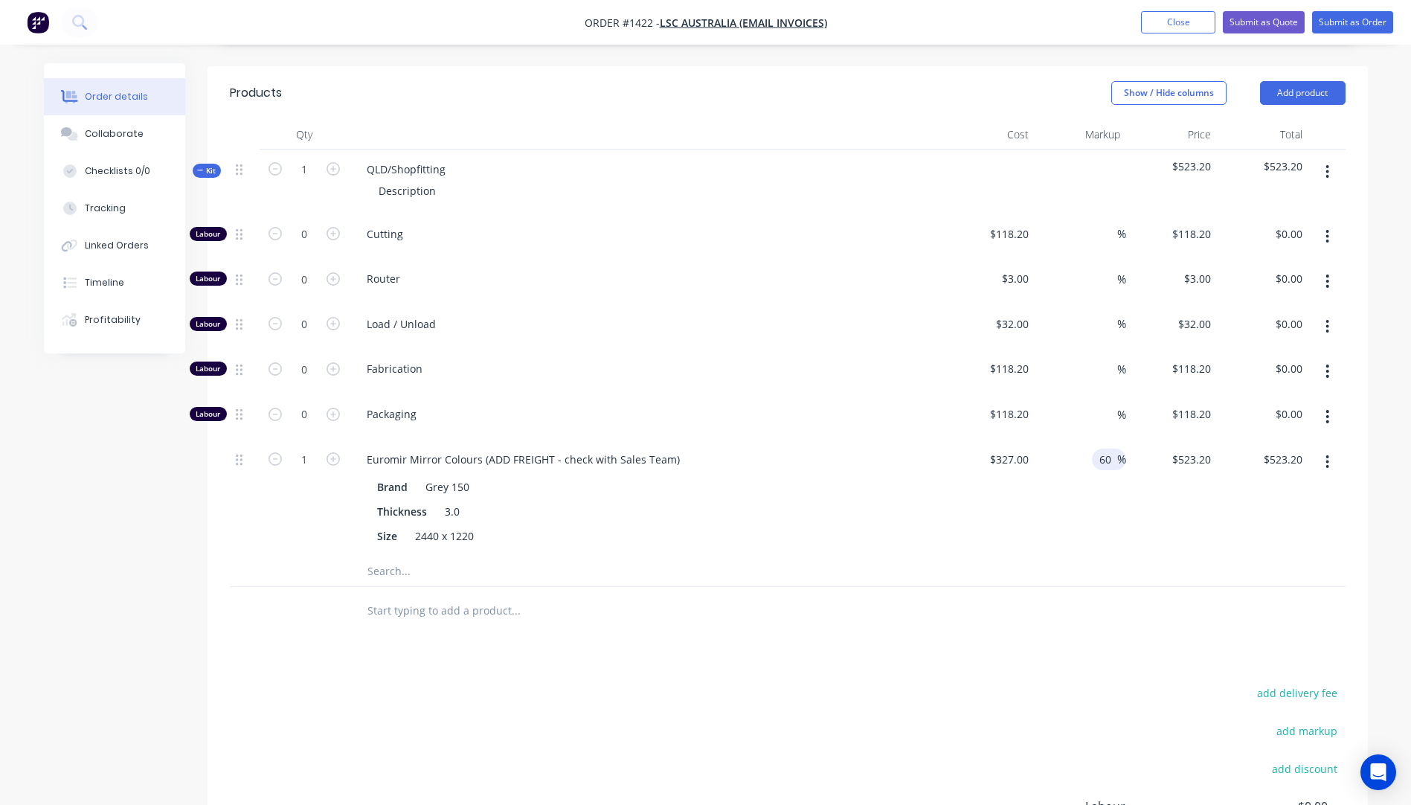
click at [1099, 448] on input "60" at bounding box center [1107, 459] width 19 height 22
click at [1100, 448] on input "60" at bounding box center [1107, 459] width 19 height 22
type input "25"
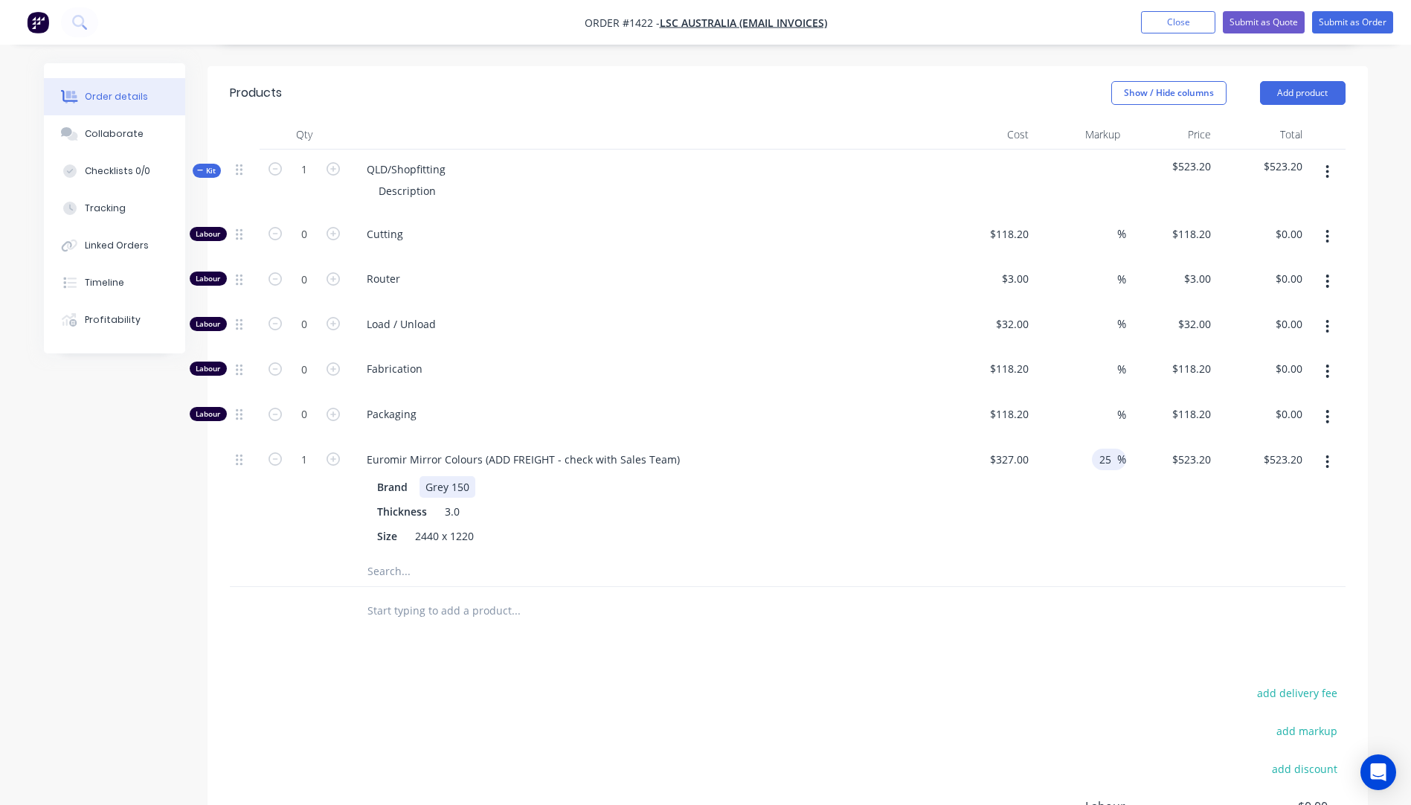
type input "$408.75"
click at [862, 440] on div "Euromir Mirror Colours (ADD FREIGHT - check with Sales Team) Brand Grey 150 Thi…" at bounding box center [646, 498] width 595 height 117
click at [574, 596] on input "text" at bounding box center [516, 611] width 298 height 30
click at [453, 158] on div "QLD/Shopfitting" at bounding box center [406, 169] width 103 height 22
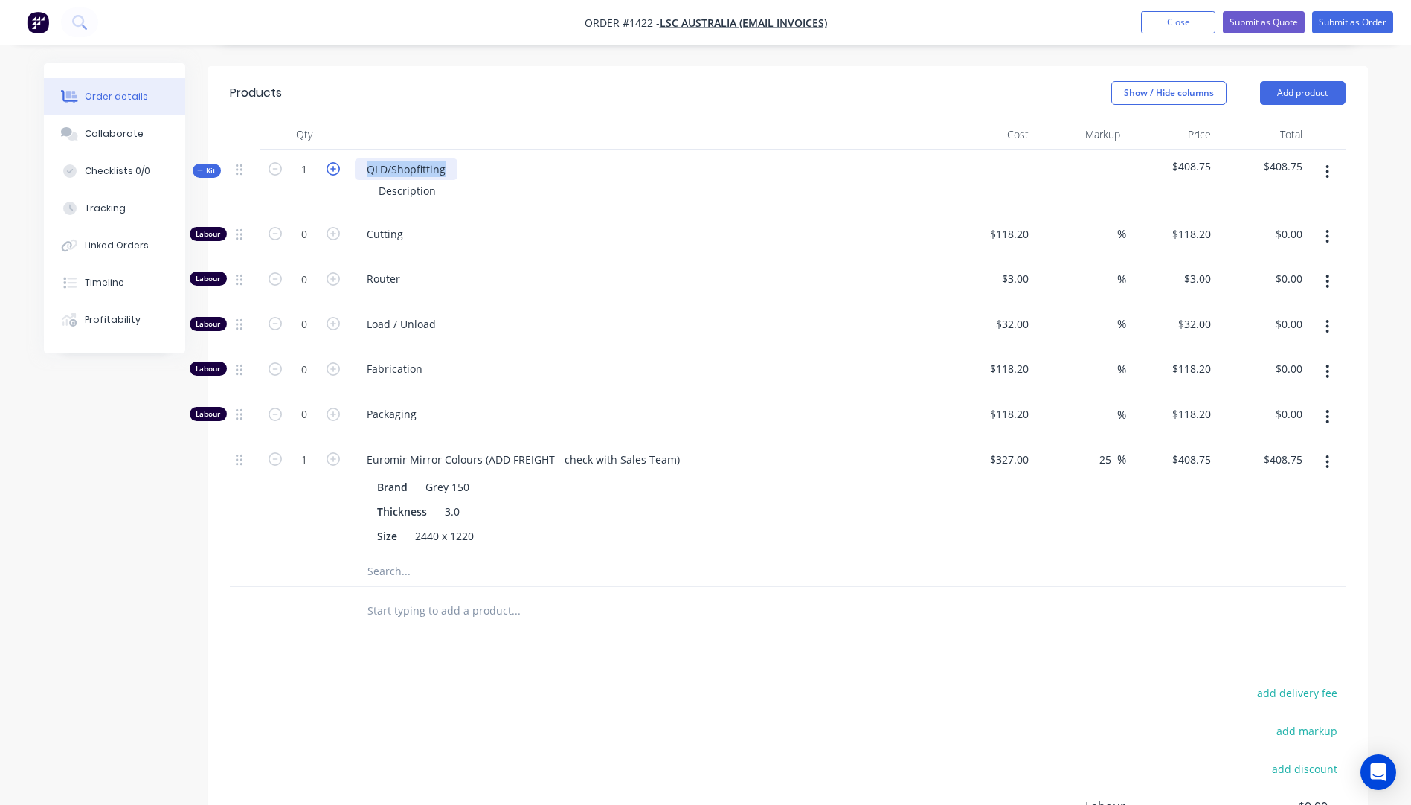
drag, startPoint x: 453, startPoint y: 129, endPoint x: 329, endPoint y: 129, distance: 123.5
click at [329, 149] on div "Kit 1 QLD/Shopfitting Description $408.75 $408.75" at bounding box center [788, 181] width 1116 height 65
click at [329, 162] on icon "button" at bounding box center [333, 168] width 13 height 13
type input "2"
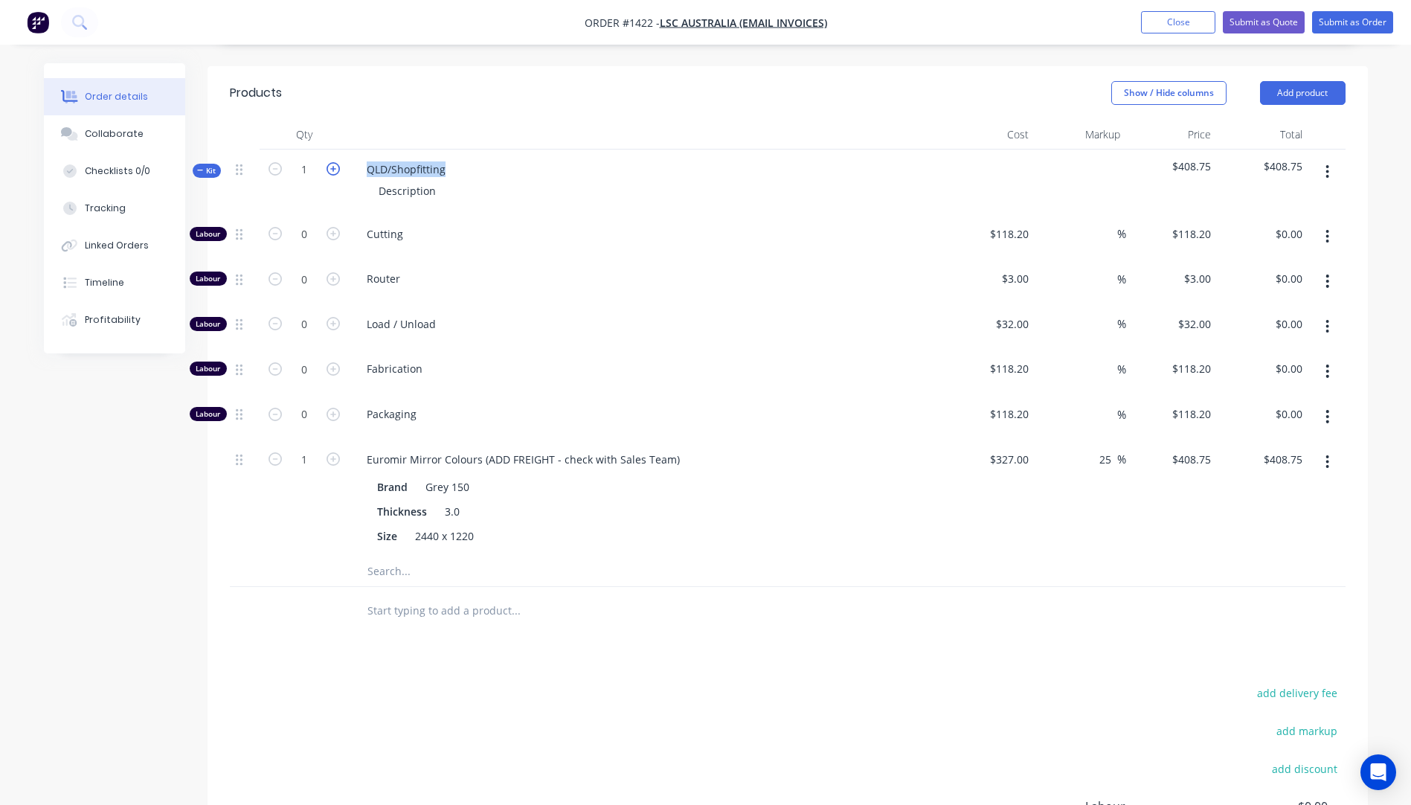
type input "$817.50"
click at [329, 162] on icon "button" at bounding box center [333, 168] width 13 height 13
type input "3"
type input "$1,226.25"
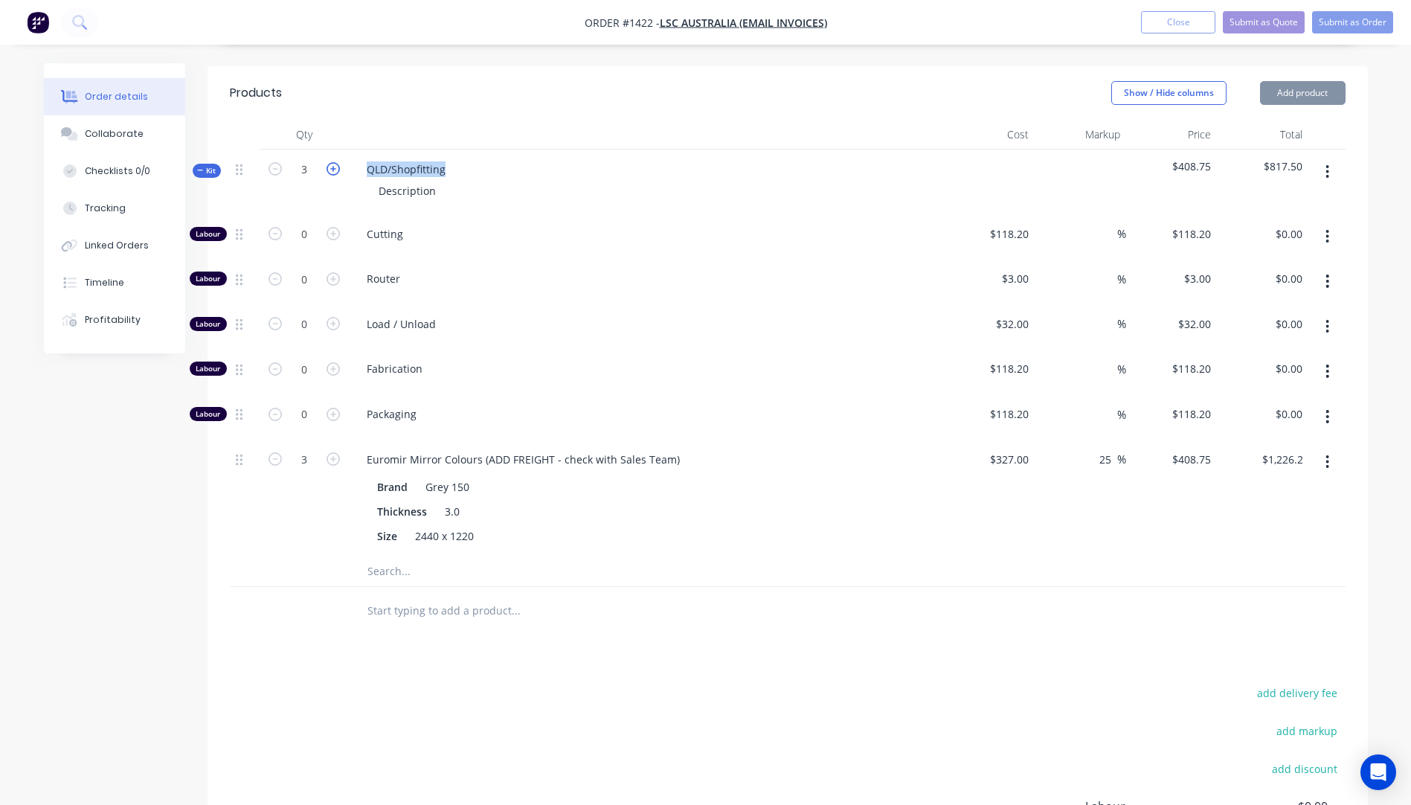
click at [329, 162] on icon "button" at bounding box center [333, 168] width 13 height 13
type input "4"
type input "$1,635.00"
click at [329, 162] on icon "button" at bounding box center [333, 168] width 13 height 13
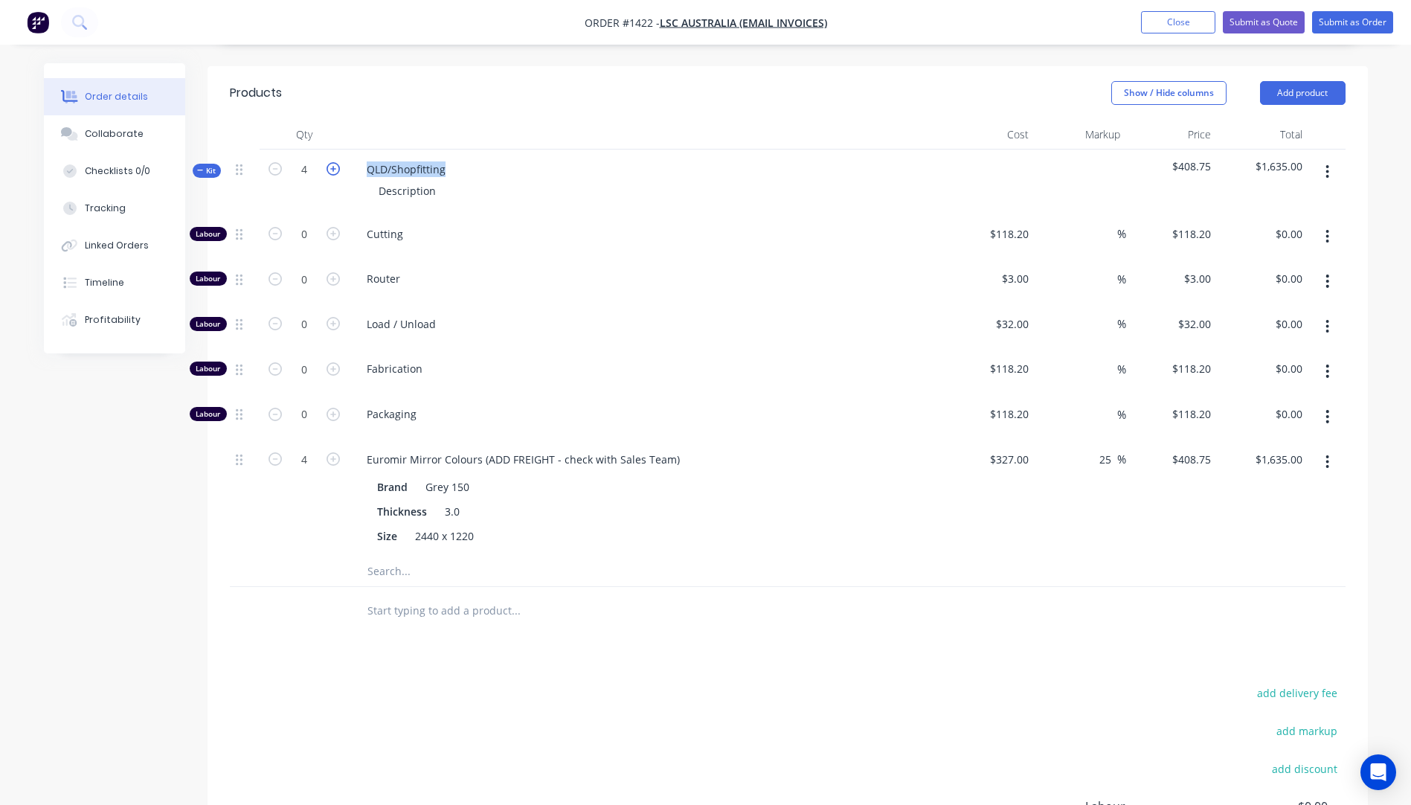
type input "5"
type input "$2,043.75"
click at [329, 162] on icon "button" at bounding box center [333, 168] width 13 height 13
type input "6"
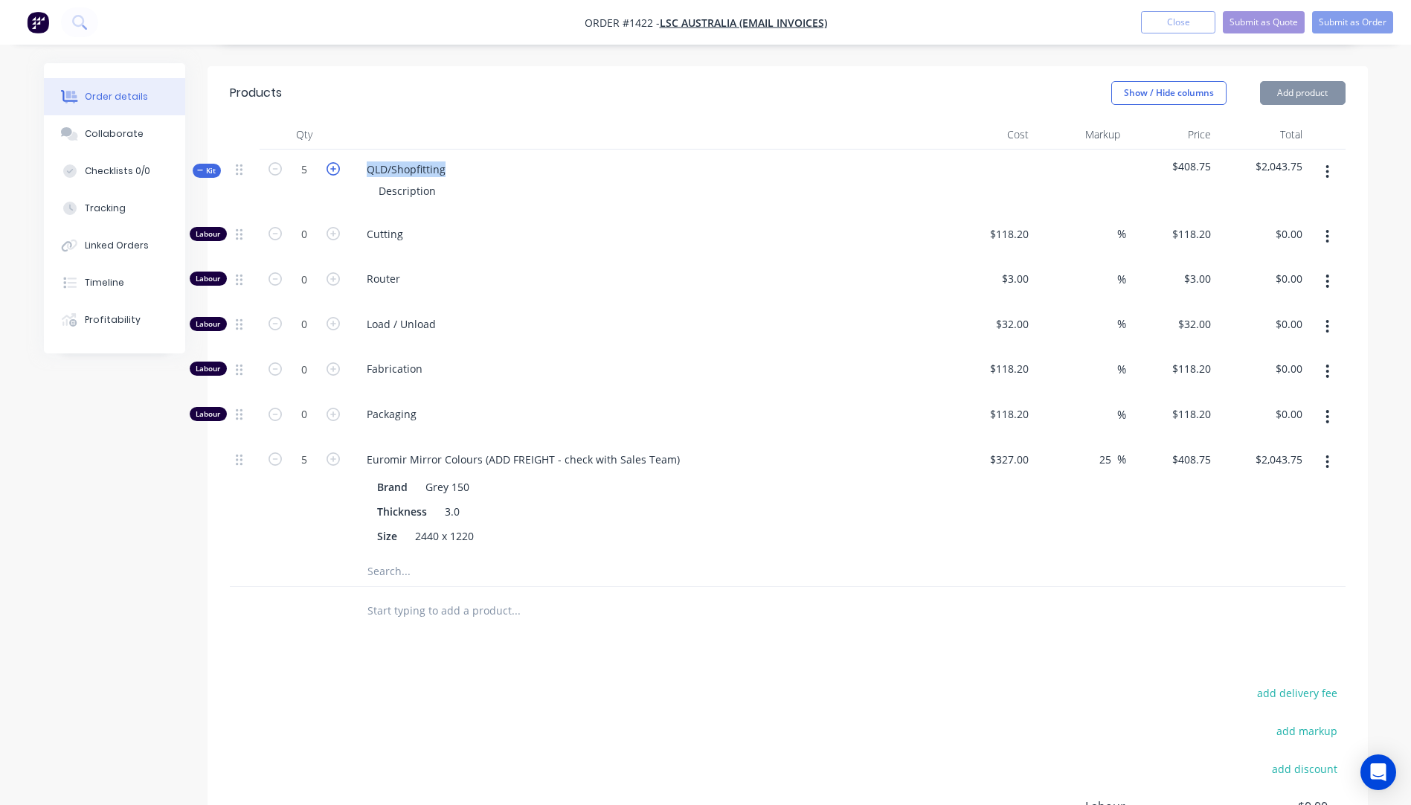
type input "6"
type input "$2,452.50"
click at [329, 162] on icon "button" at bounding box center [333, 168] width 13 height 13
type input "7"
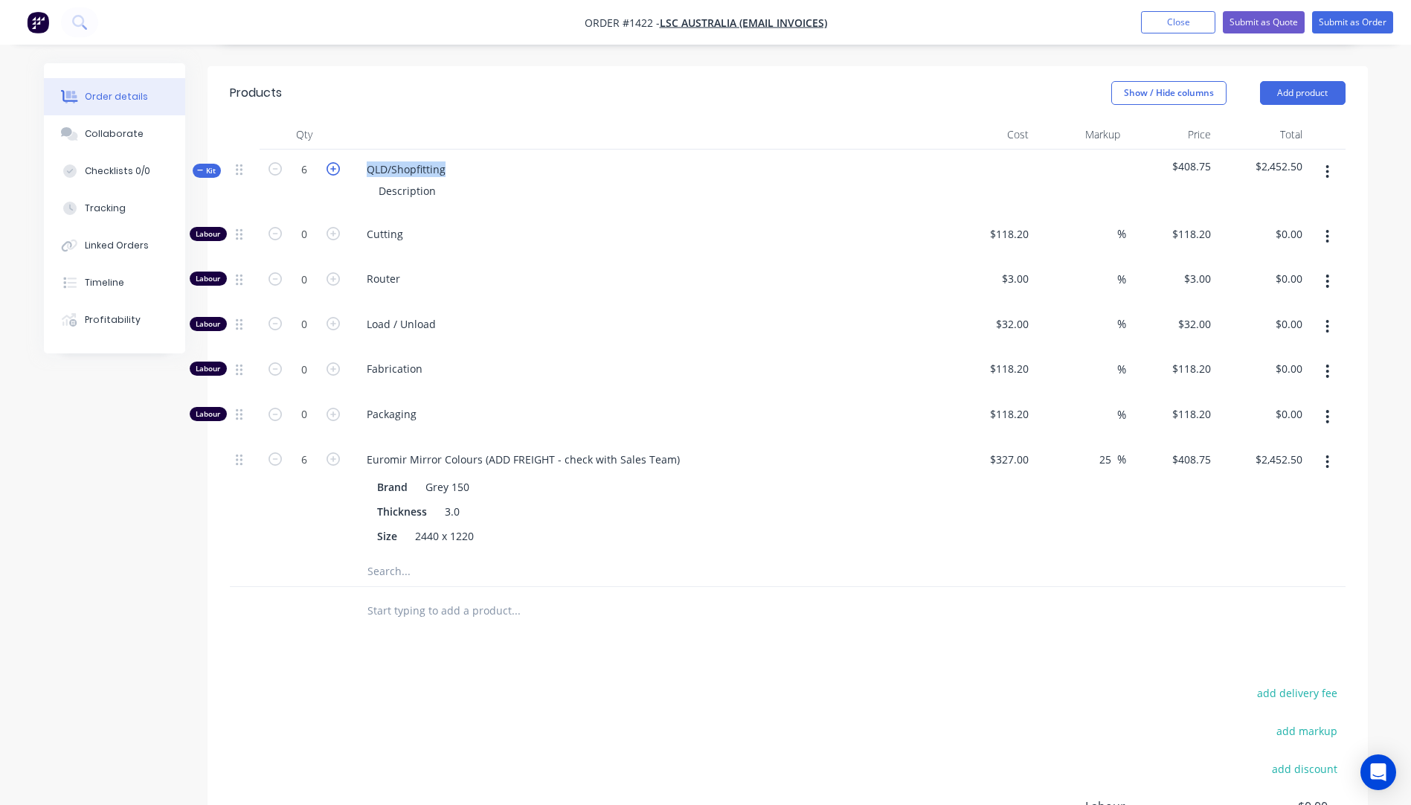
type input "$2,861.25"
click at [324, 160] on button "button" at bounding box center [333, 168] width 19 height 16
type input "8"
type input "$3,270.00"
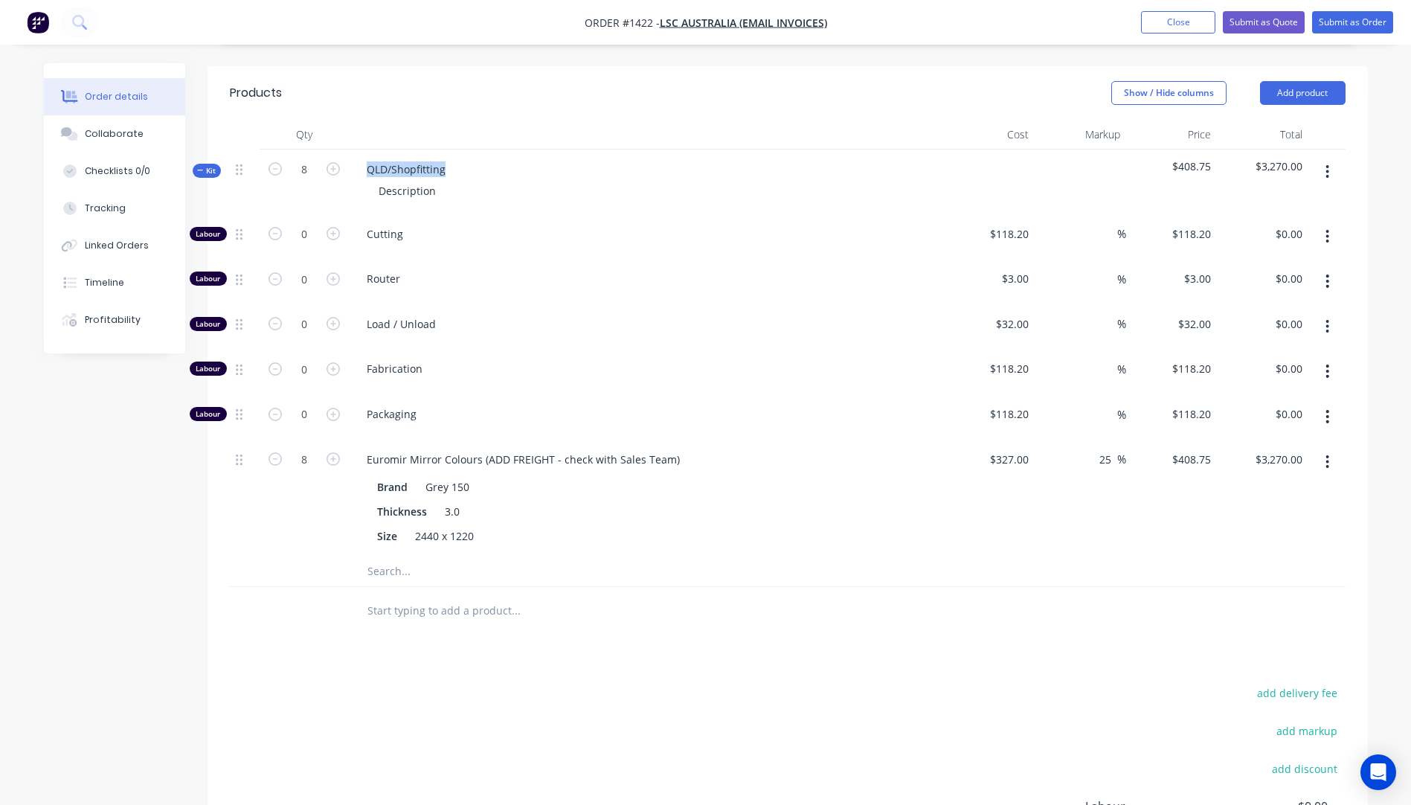
click at [324, 160] on button "button" at bounding box center [333, 168] width 19 height 16
type input "9"
type input "$3,678.75"
click at [324, 160] on button "button" at bounding box center [333, 168] width 19 height 16
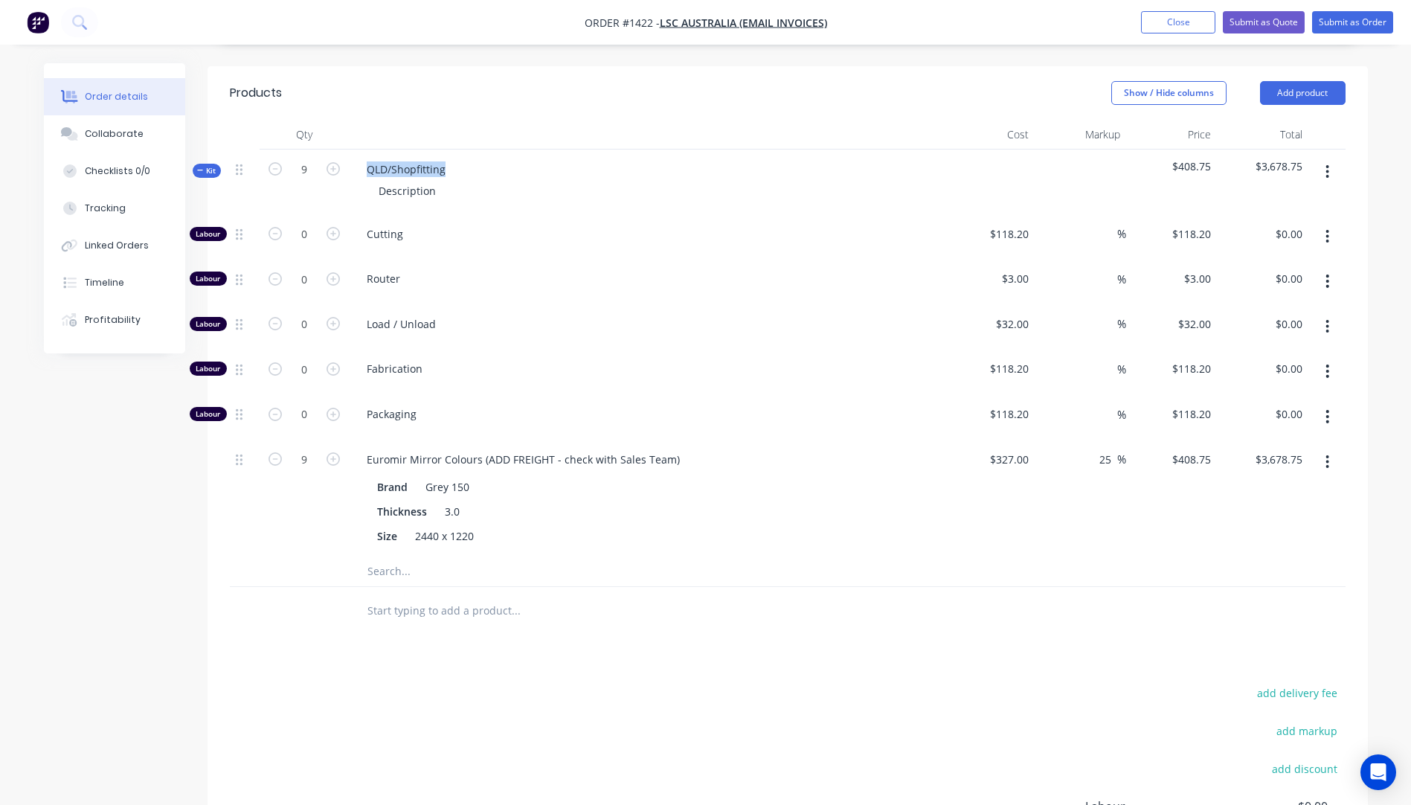
type input "10"
type input "$4,087.50"
click at [324, 160] on button "button" at bounding box center [333, 168] width 19 height 16
type input "11"
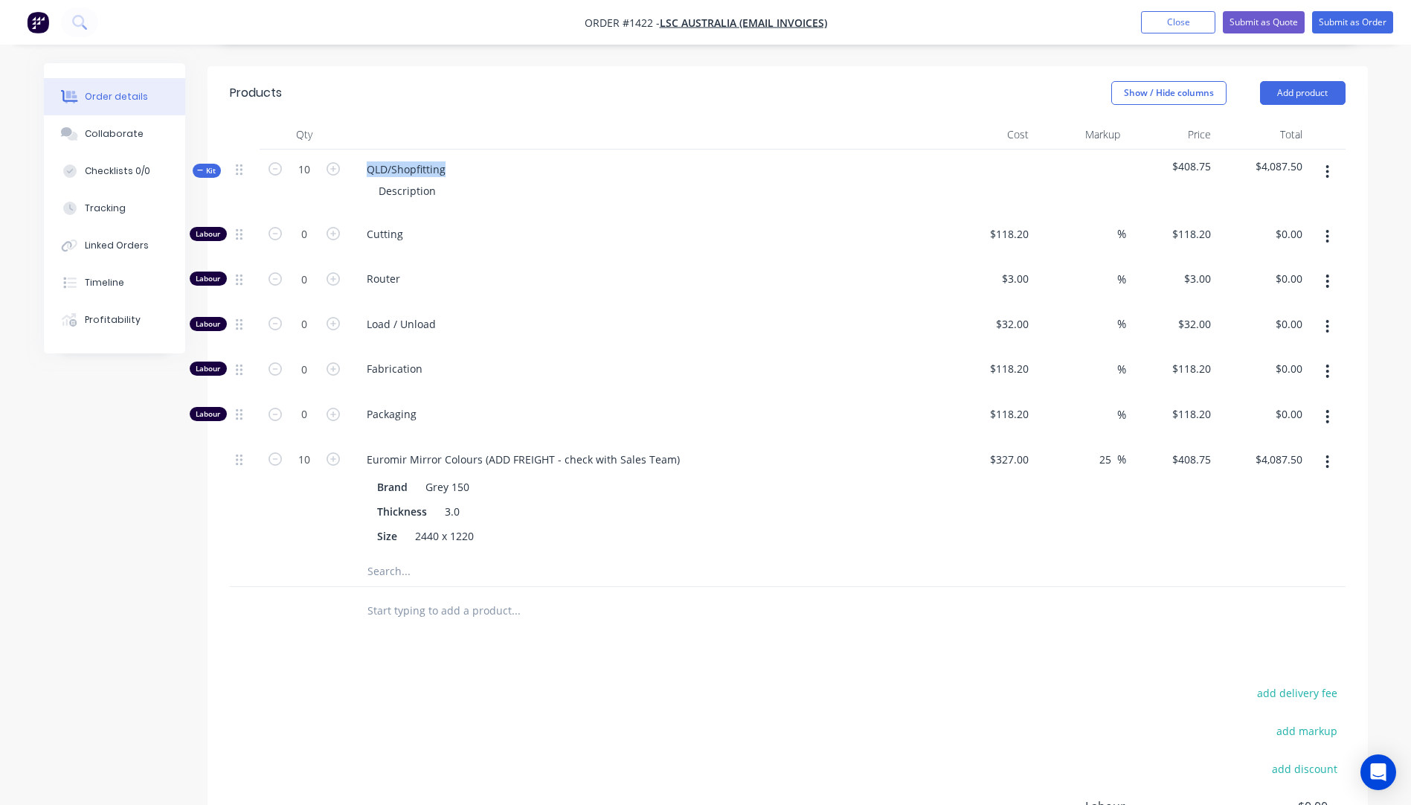
type input "11"
type input "$4,496.25"
click at [417, 158] on div "QLD/Shopfitting" at bounding box center [406, 169] width 103 height 22
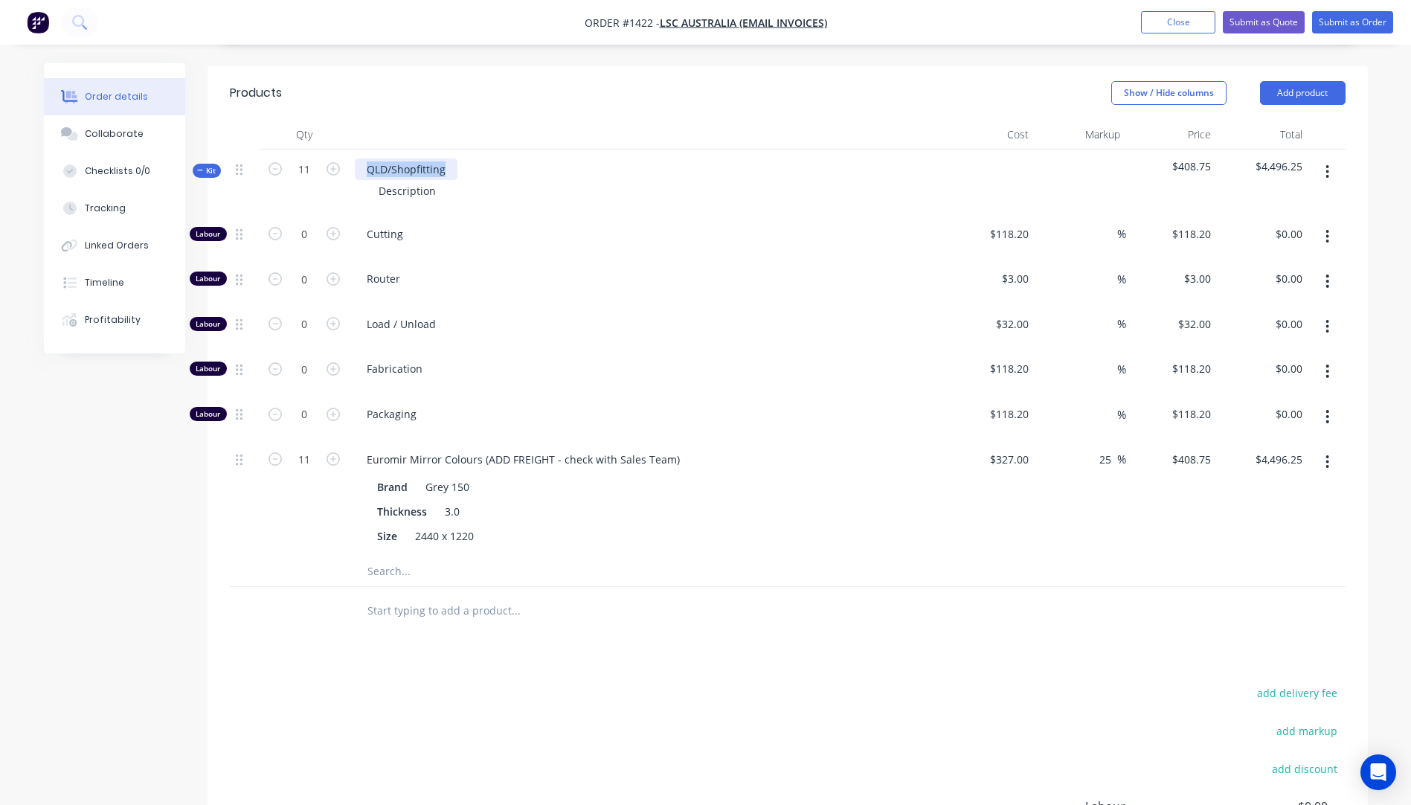
click at [417, 158] on div "QLD/Shopfitting" at bounding box center [406, 169] width 103 height 22
click at [546, 259] on div "Router" at bounding box center [646, 281] width 595 height 45
drag, startPoint x: 420, startPoint y: 152, endPoint x: 364, endPoint y: 149, distance: 55.9
click at [364, 180] on div "Description" at bounding box center [646, 191] width 583 height 22
click at [547, 304] on div "Load / Unload" at bounding box center [646, 326] width 595 height 45
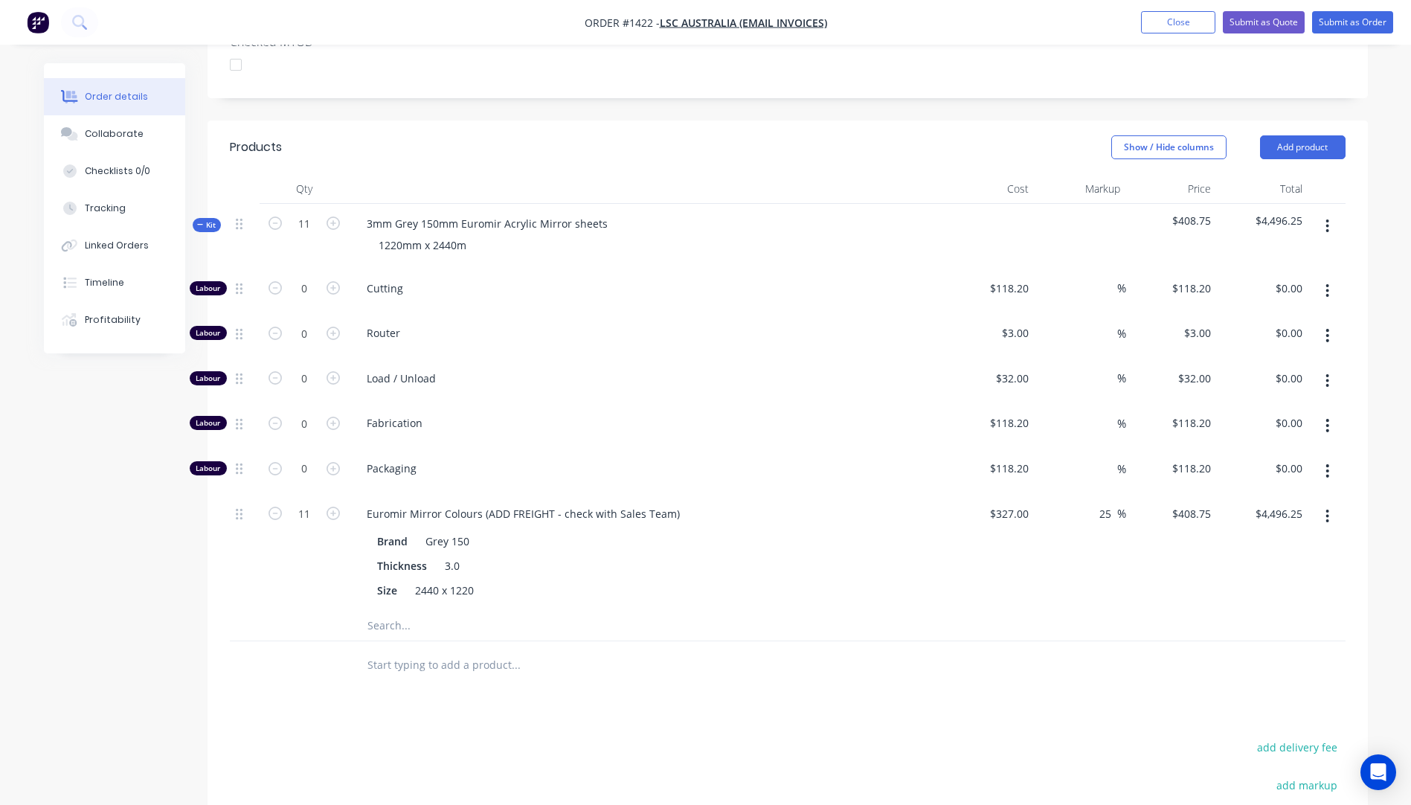
scroll to position [447, 0]
click at [329, 463] on icon "button" at bounding box center [333, 469] width 13 height 13
type input "1"
type input "$118.20"
click at [1018, 458] on input "118.2" at bounding box center [1011, 469] width 46 height 22
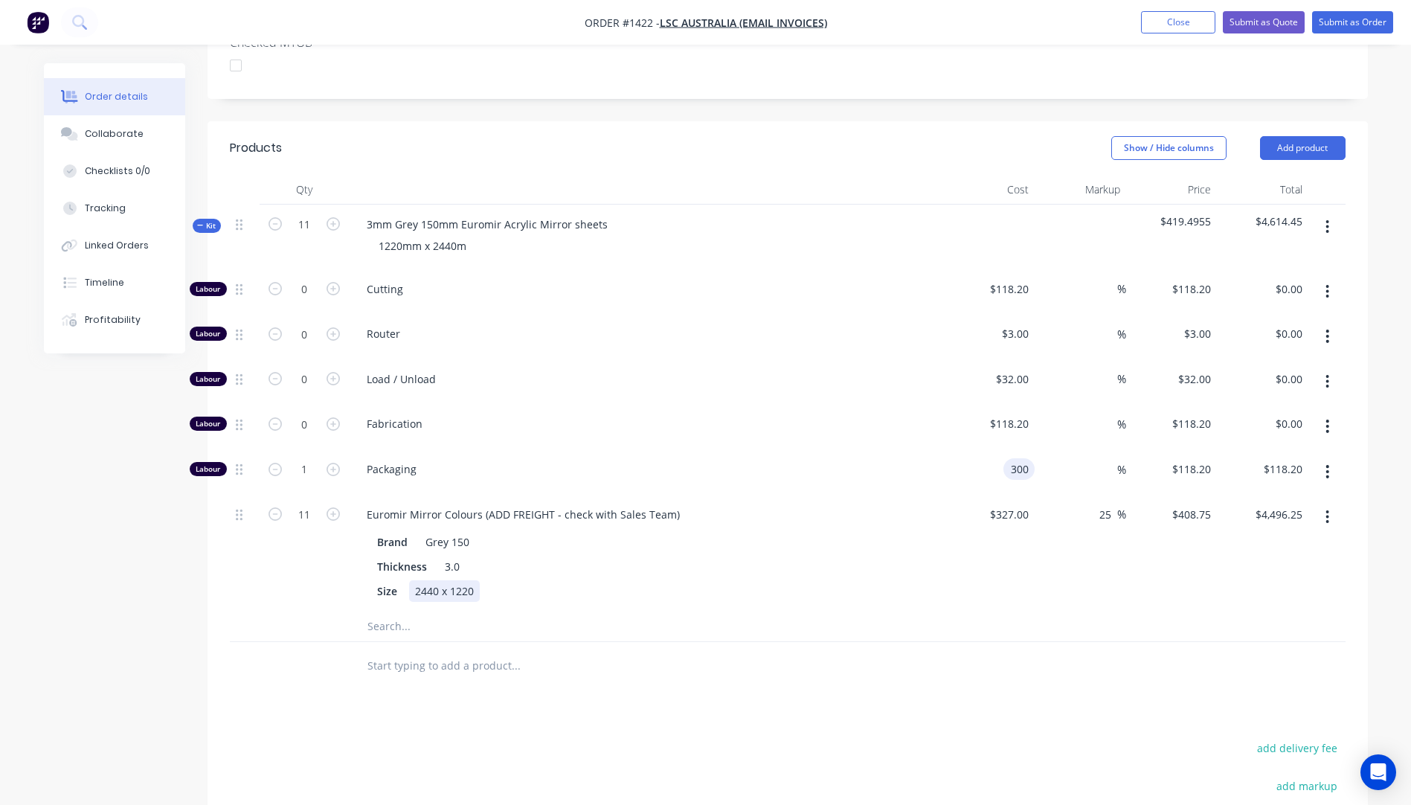
type input "$300.00"
click at [833, 580] on div "Size 2440 x 1220" at bounding box center [643, 591] width 544 height 22
click at [277, 463] on icon "button" at bounding box center [275, 469] width 13 height 13
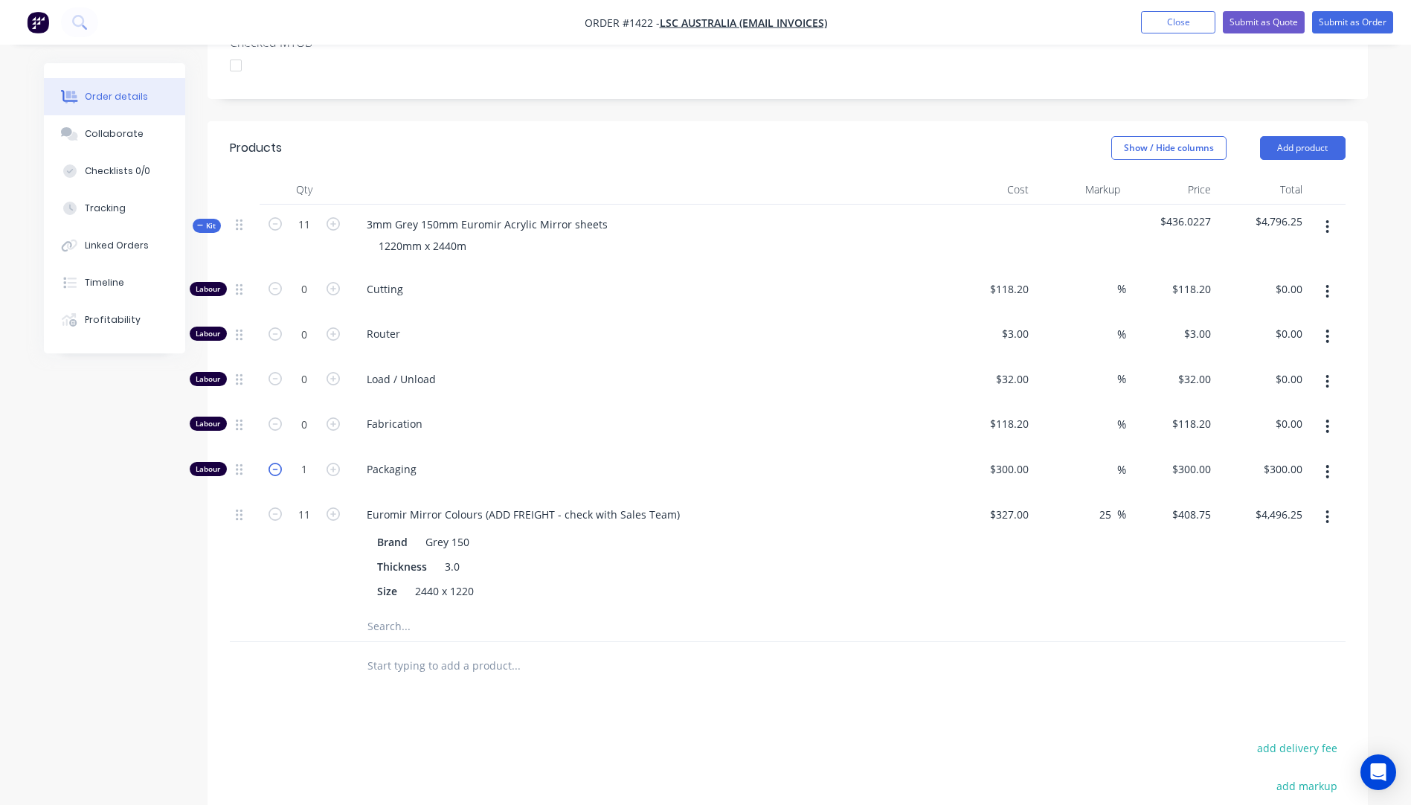
type input "0"
type input "$0.00"
click at [1009, 458] on div "300 300" at bounding box center [1021, 469] width 25 height 22
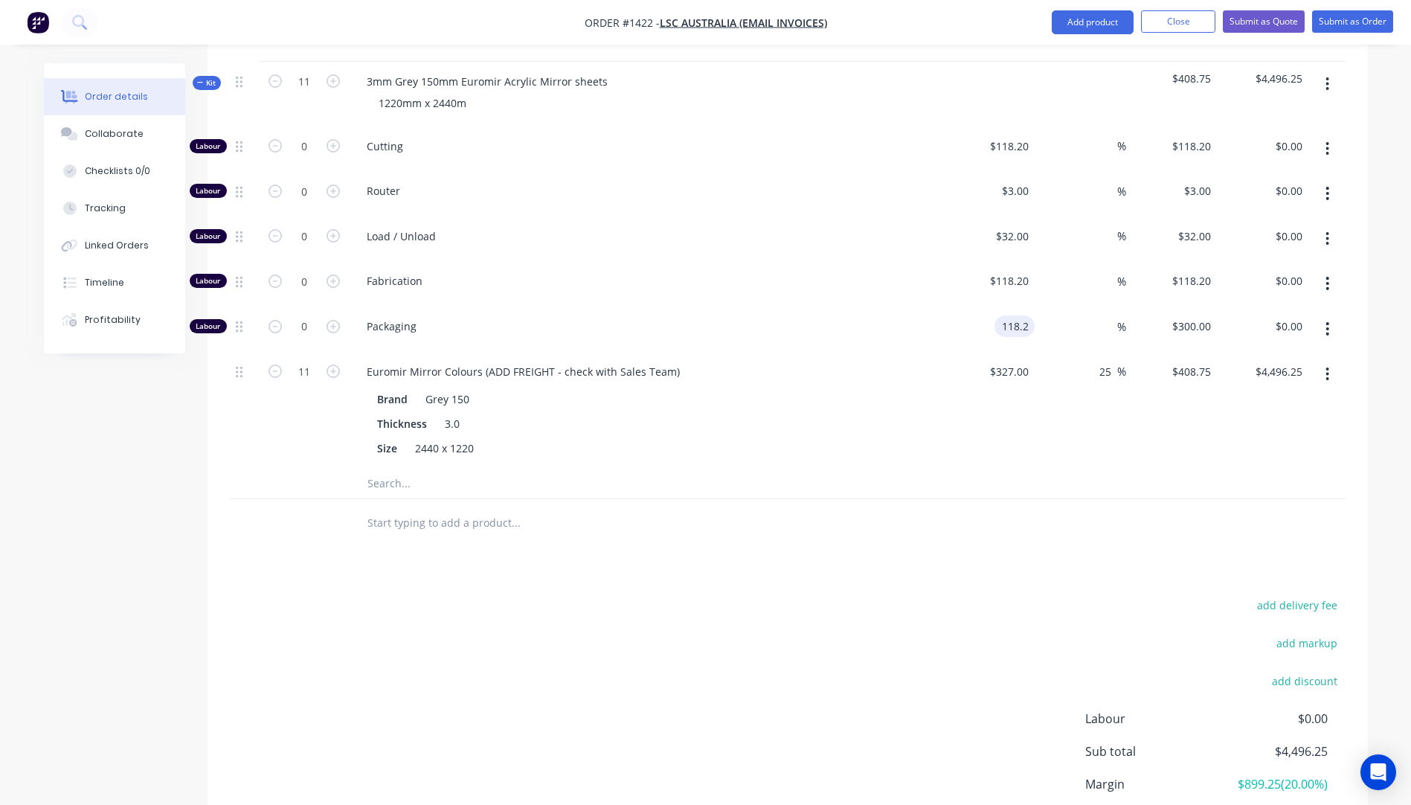
scroll to position [596, 0]
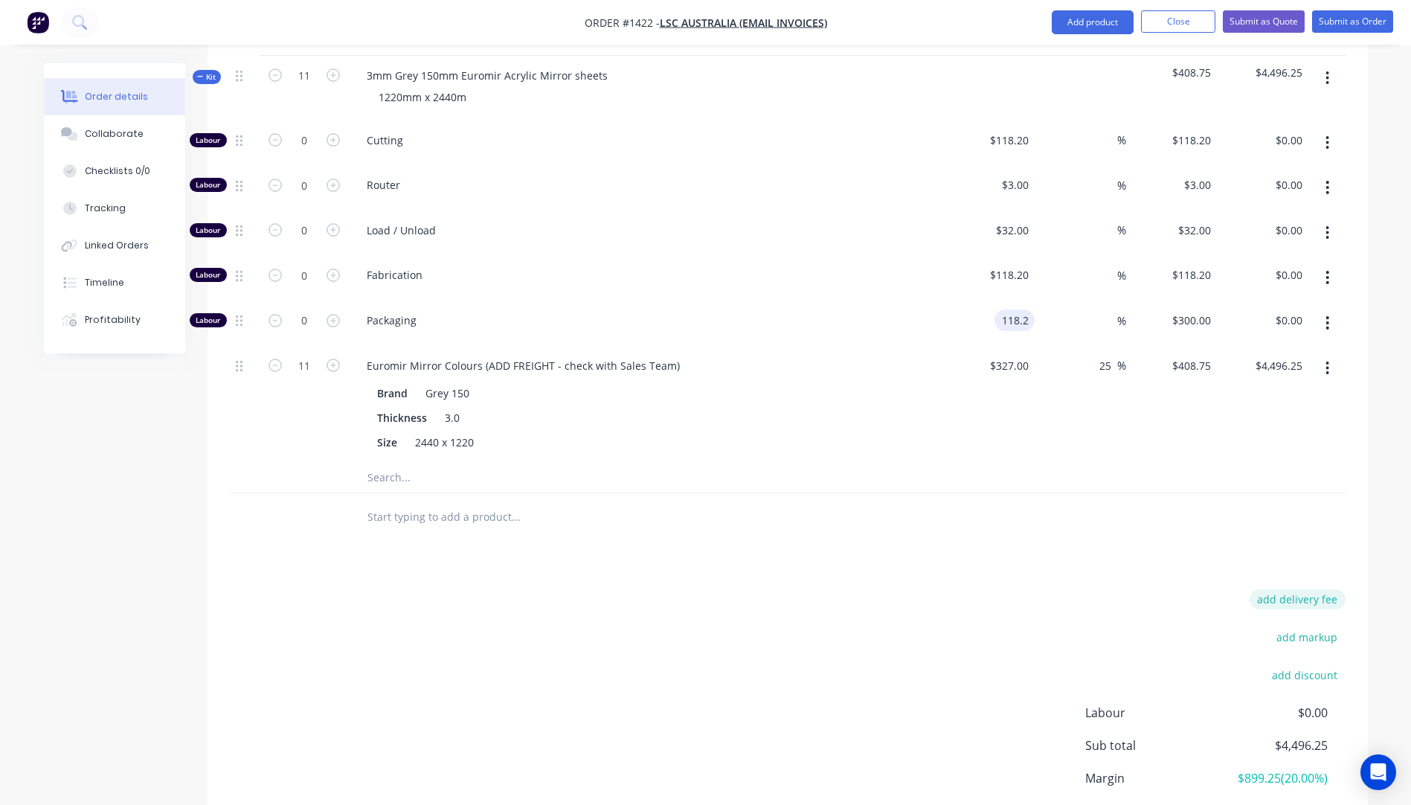
type input "$118.20"
click at [1276, 589] on button "add delivery fee" at bounding box center [1298, 599] width 96 height 20
type input "300"
click at [1002, 589] on div "Delivery fee Delivery fee Delivery fee name (Optional) 300 300 $0 add markup ad…" at bounding box center [788, 730] width 1116 height 283
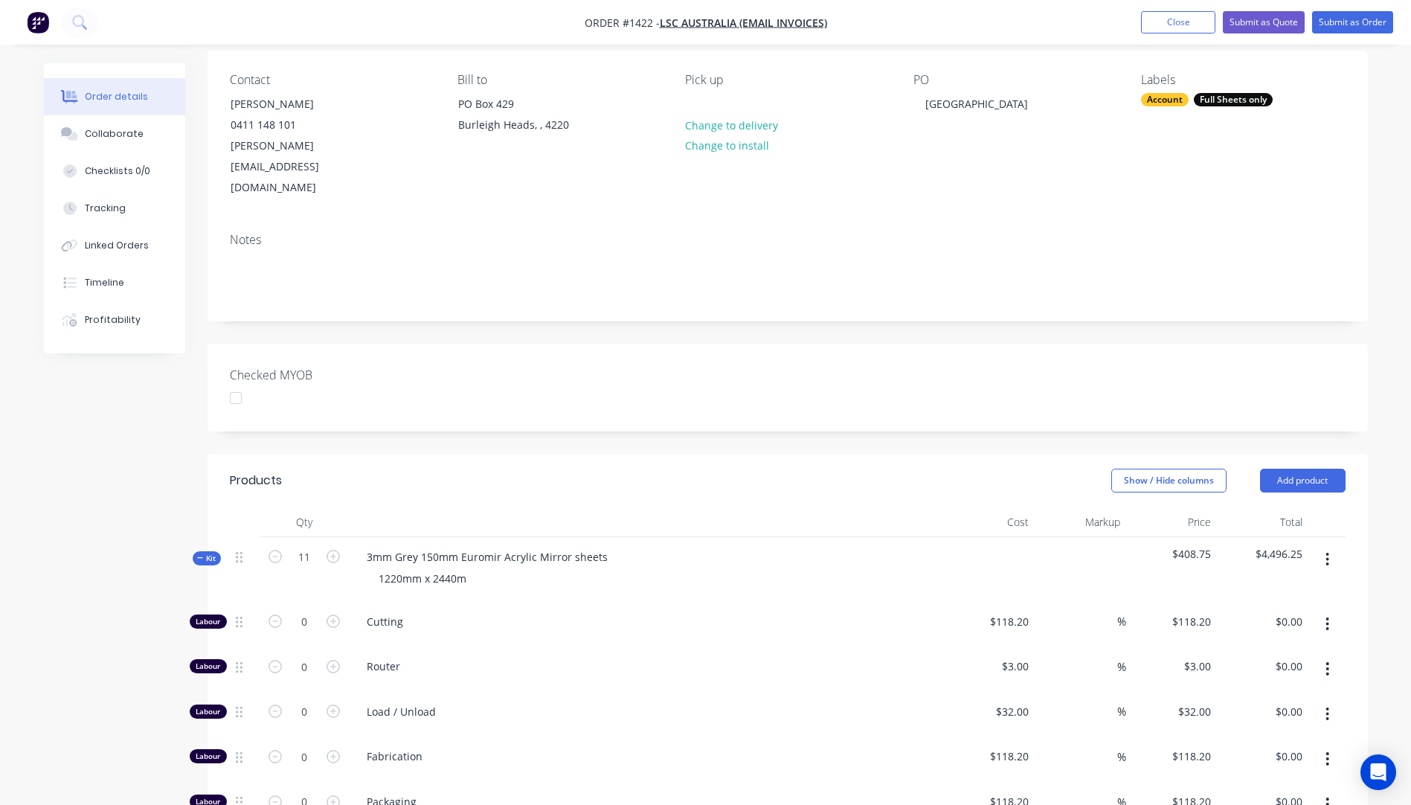
scroll to position [0, 0]
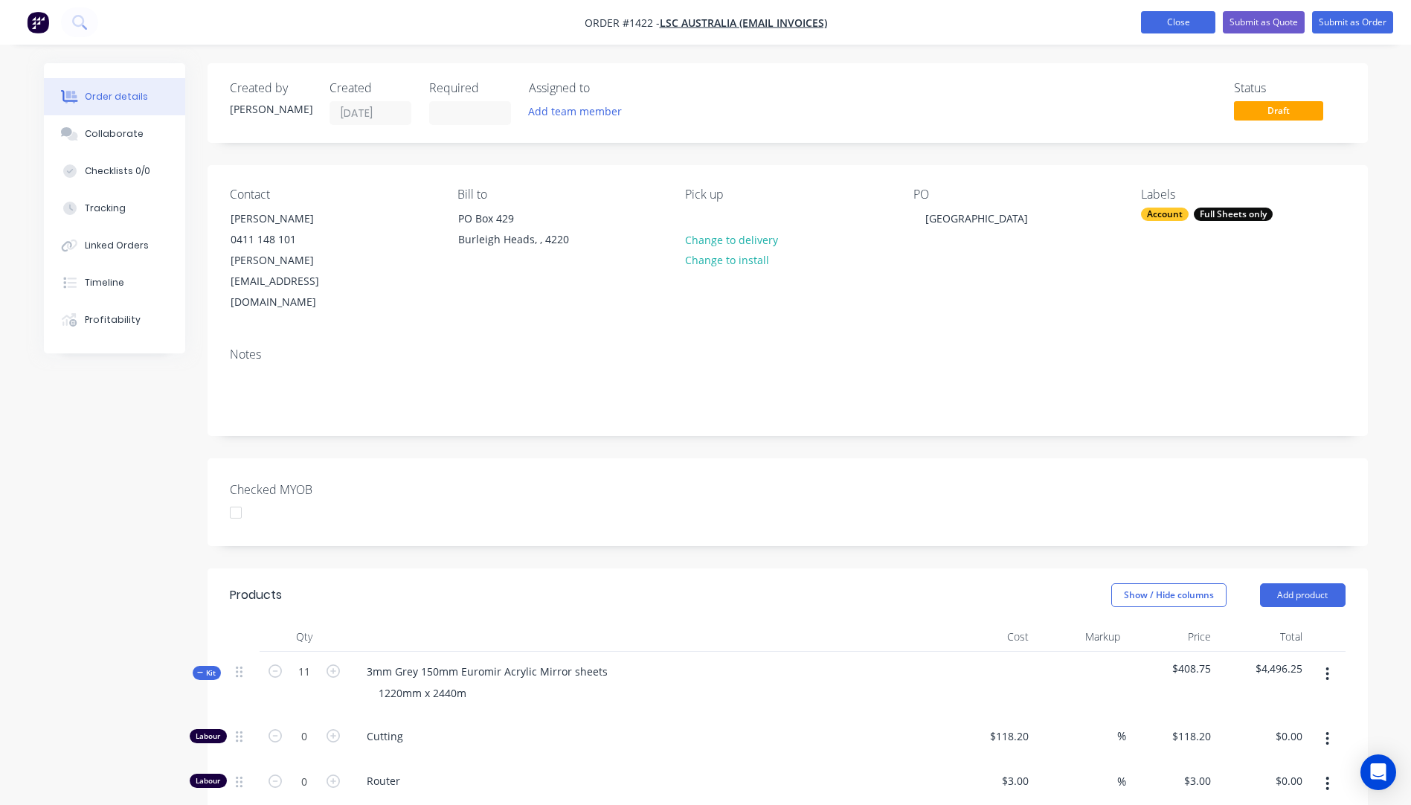
click at [1180, 30] on button "Close" at bounding box center [1178, 22] width 74 height 22
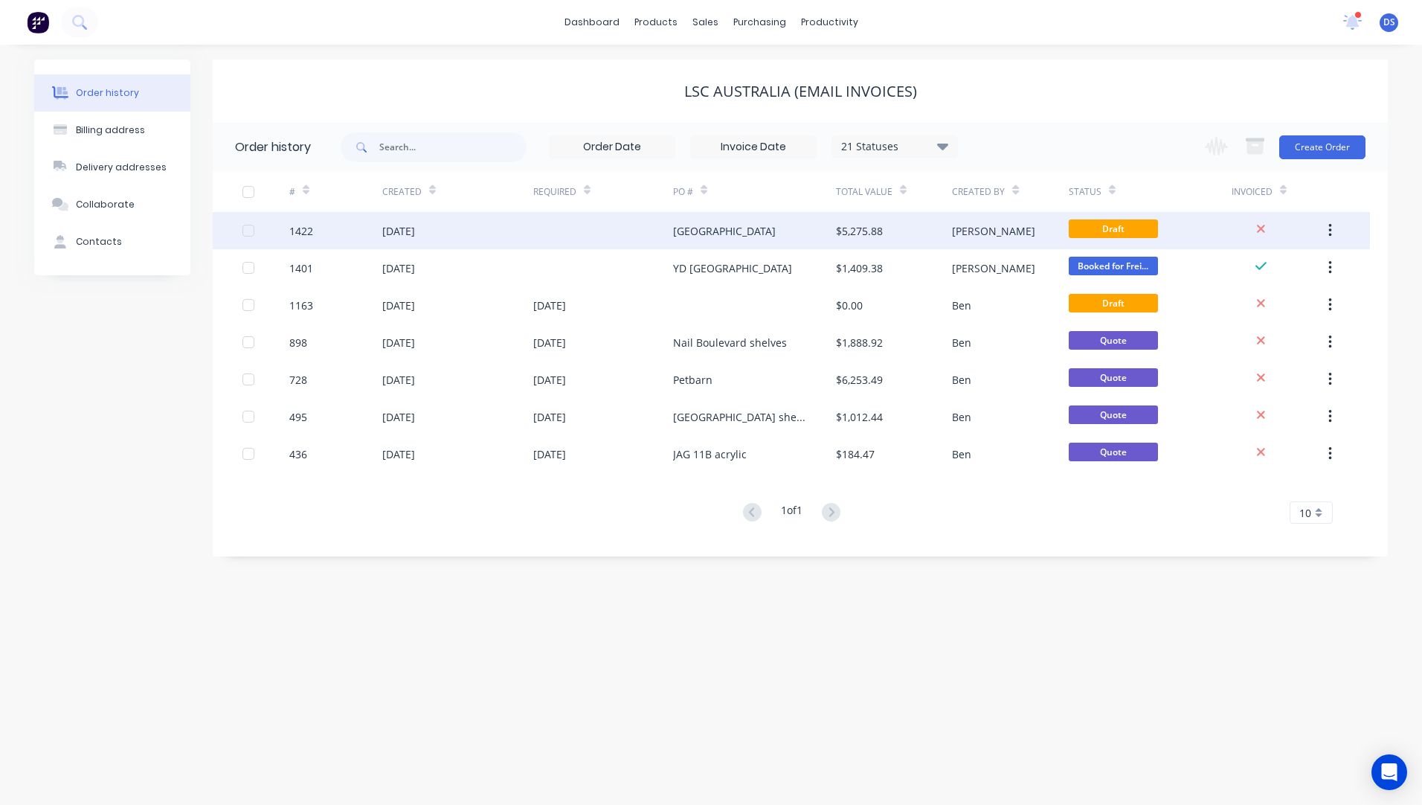
click at [689, 232] on div "[GEOGRAPHIC_DATA]" at bounding box center [724, 231] width 103 height 16
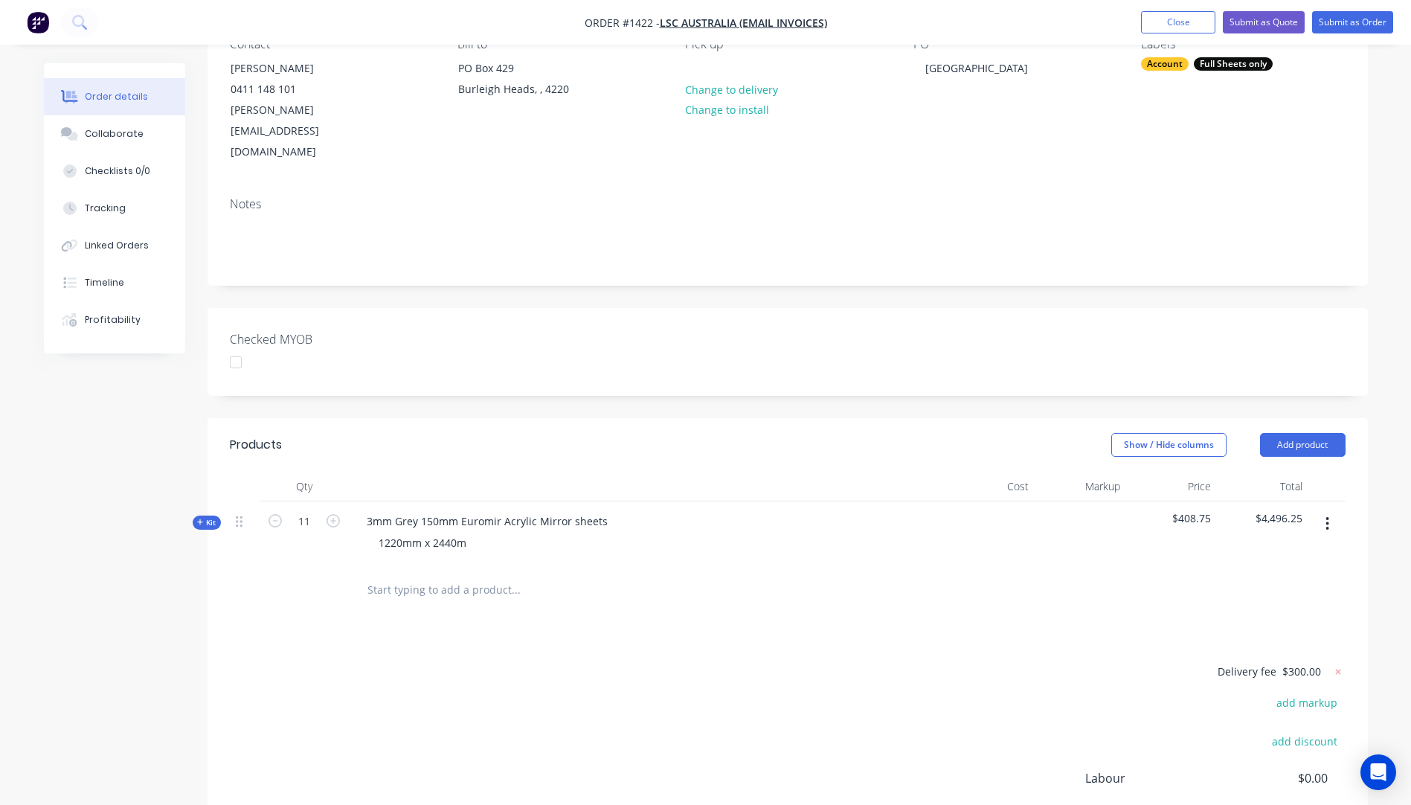
scroll to position [223, 0]
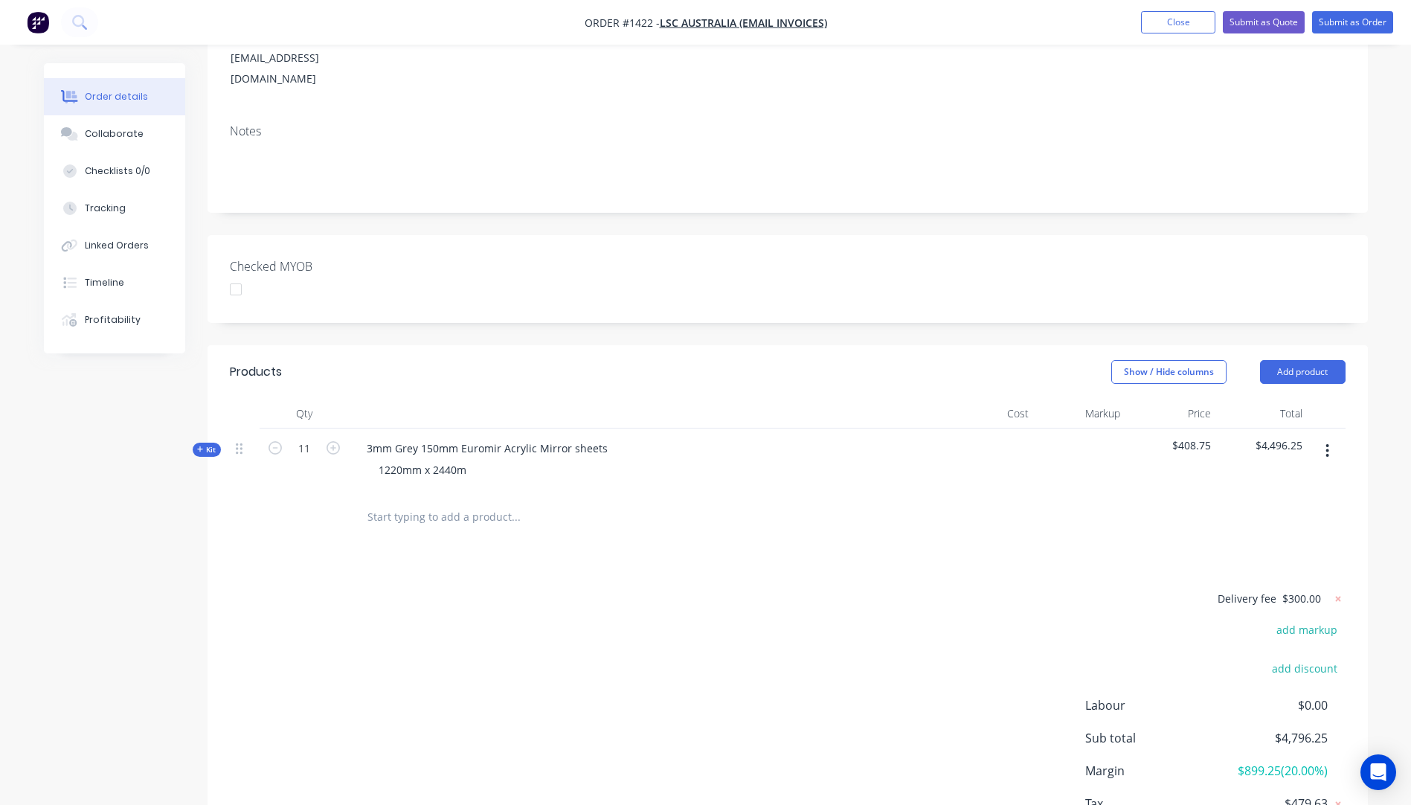
click at [200, 446] on icon at bounding box center [200, 449] width 7 height 7
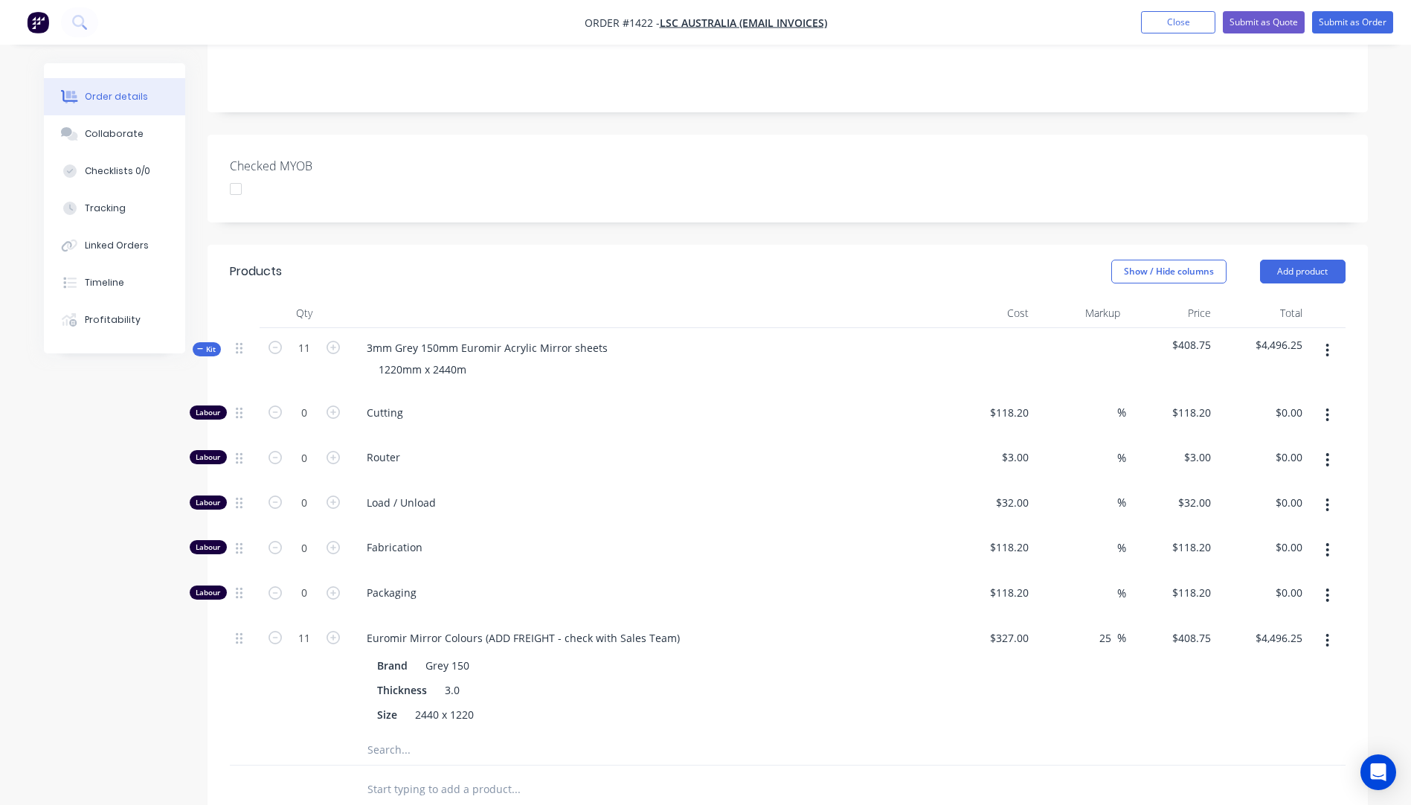
scroll to position [372, 0]
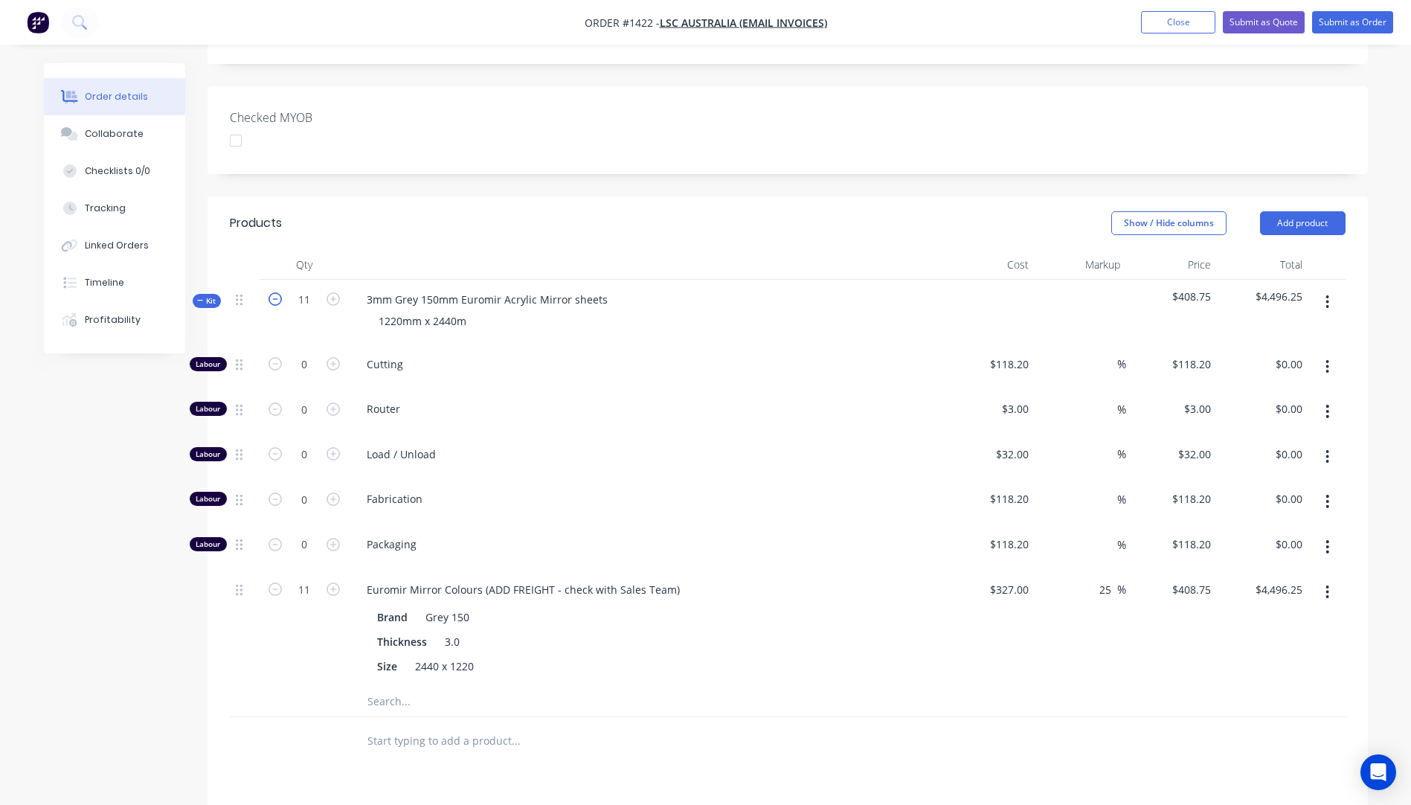
click at [273, 292] on icon "button" at bounding box center [275, 298] width 13 height 13
type input "10"
type input "$4,087.50"
click at [273, 292] on icon "button" at bounding box center [275, 298] width 13 height 13
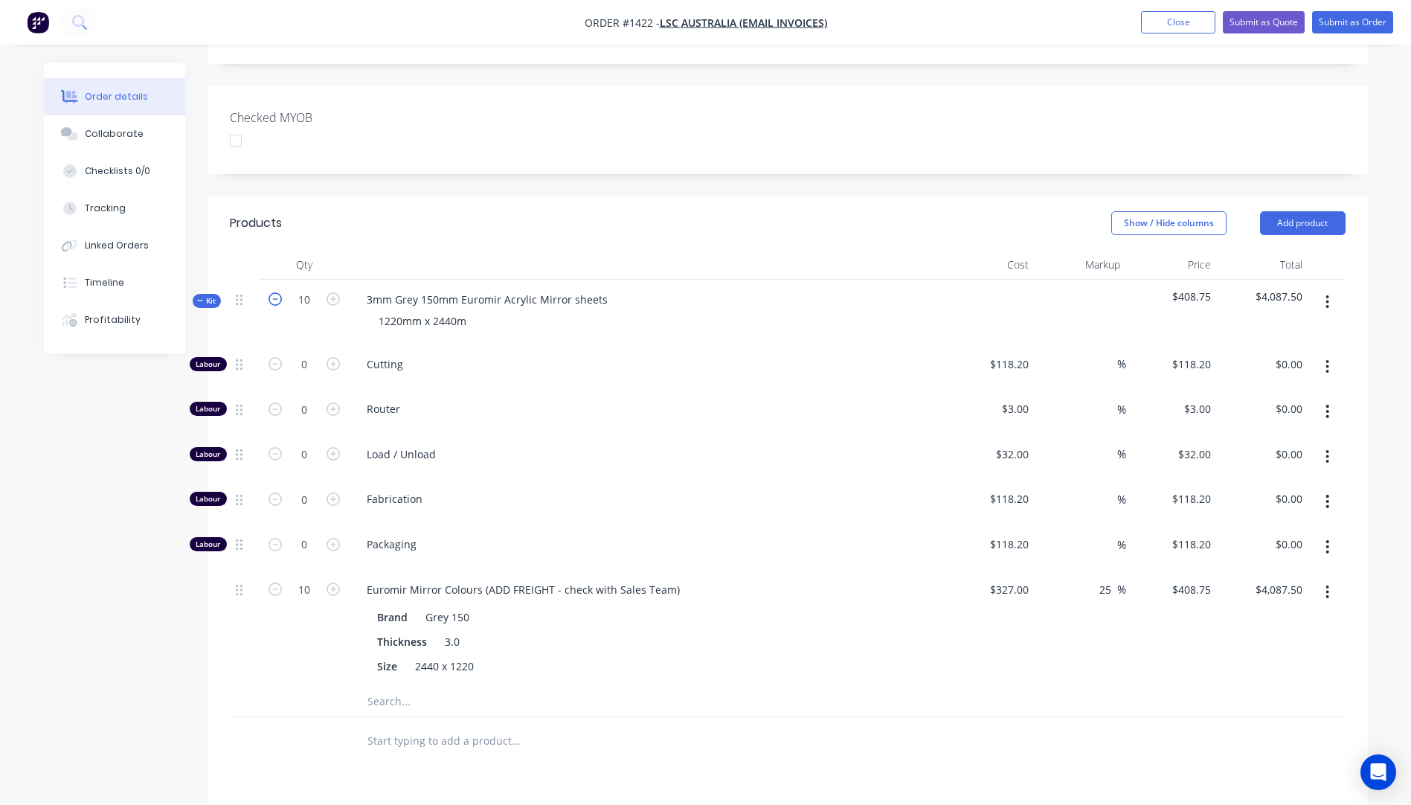
type input "9"
type input "$3,678.75"
click at [273, 292] on icon "button" at bounding box center [275, 298] width 13 height 13
type input "8"
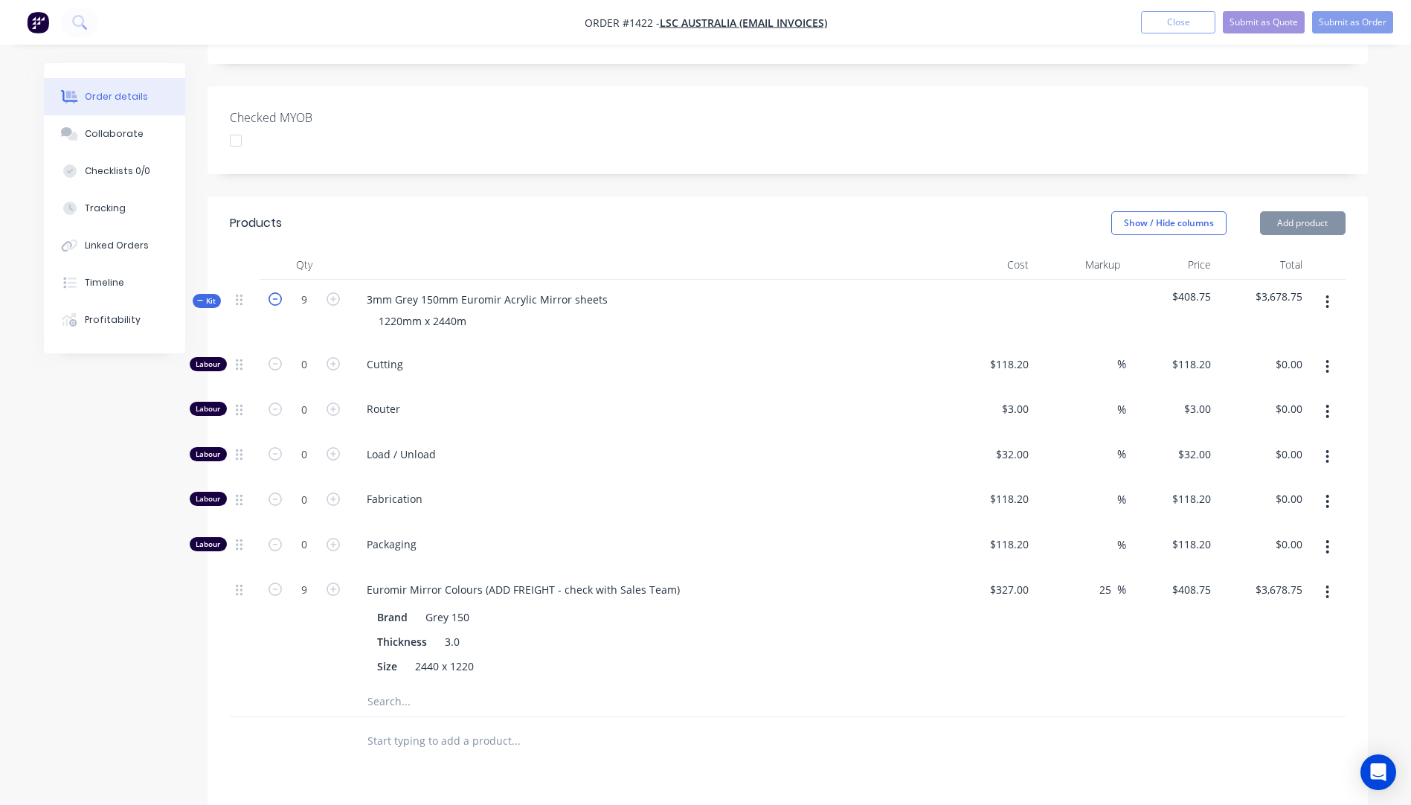
type input "8"
type input "$3,270.00"
click at [273, 292] on icon "button" at bounding box center [275, 298] width 13 height 13
type input "7"
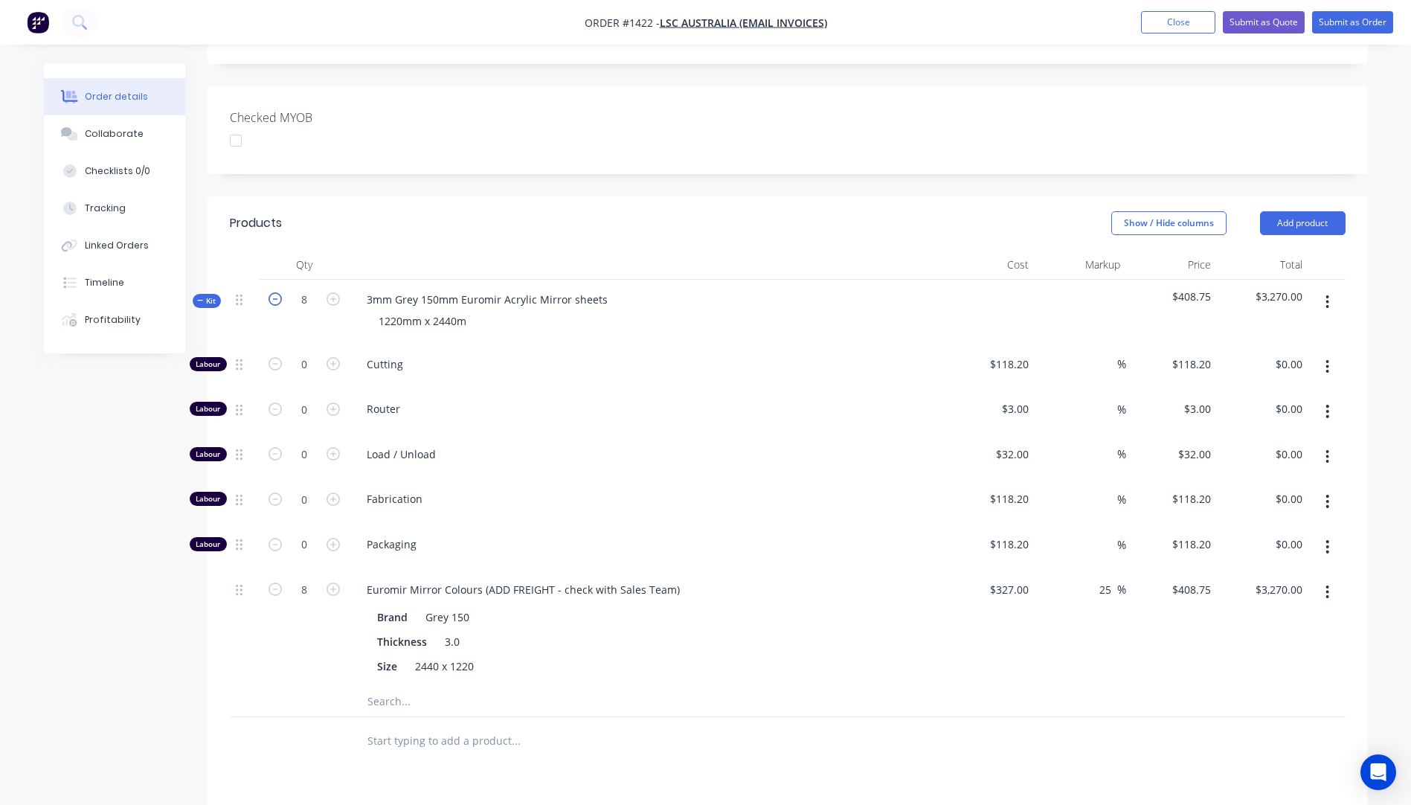
type input "$2,861.25"
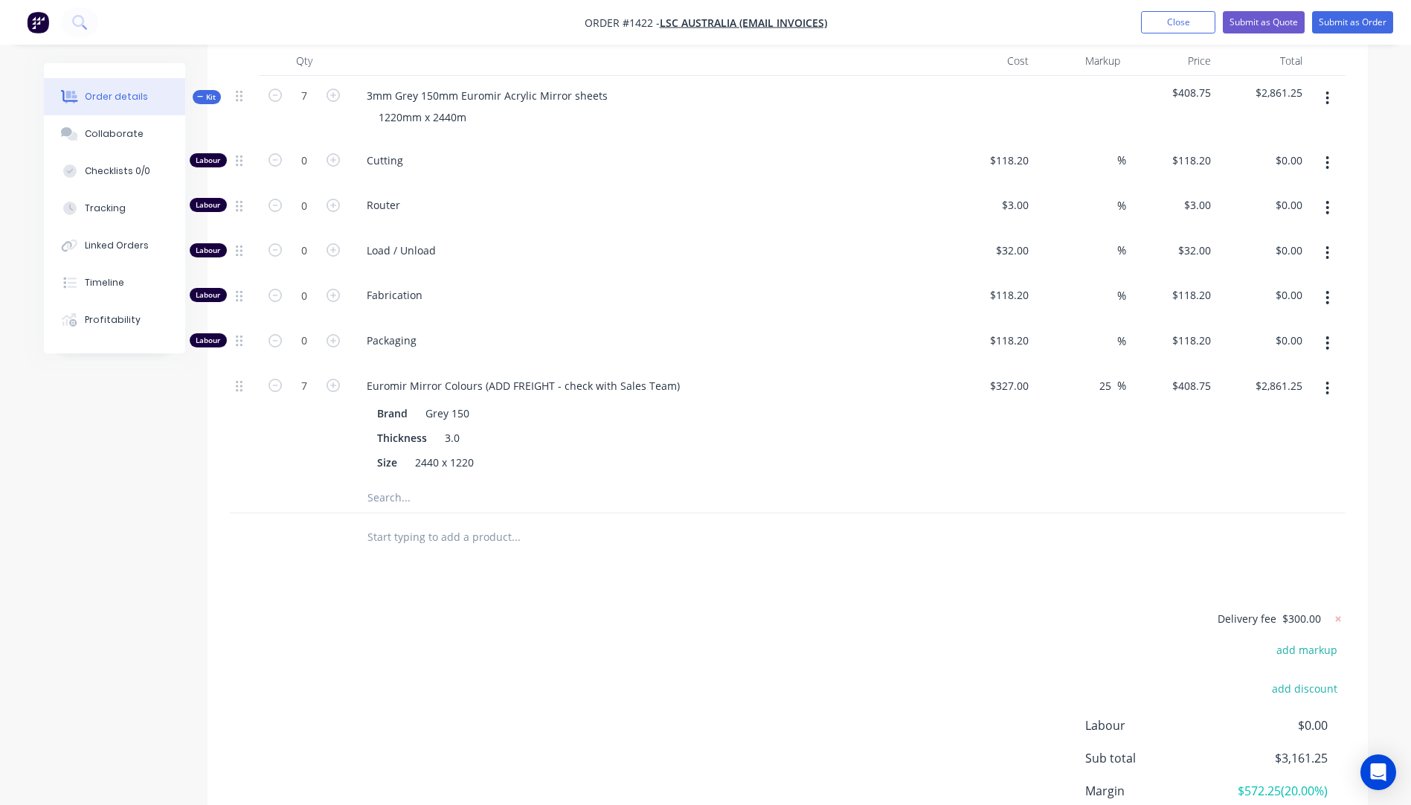
scroll to position [440, 0]
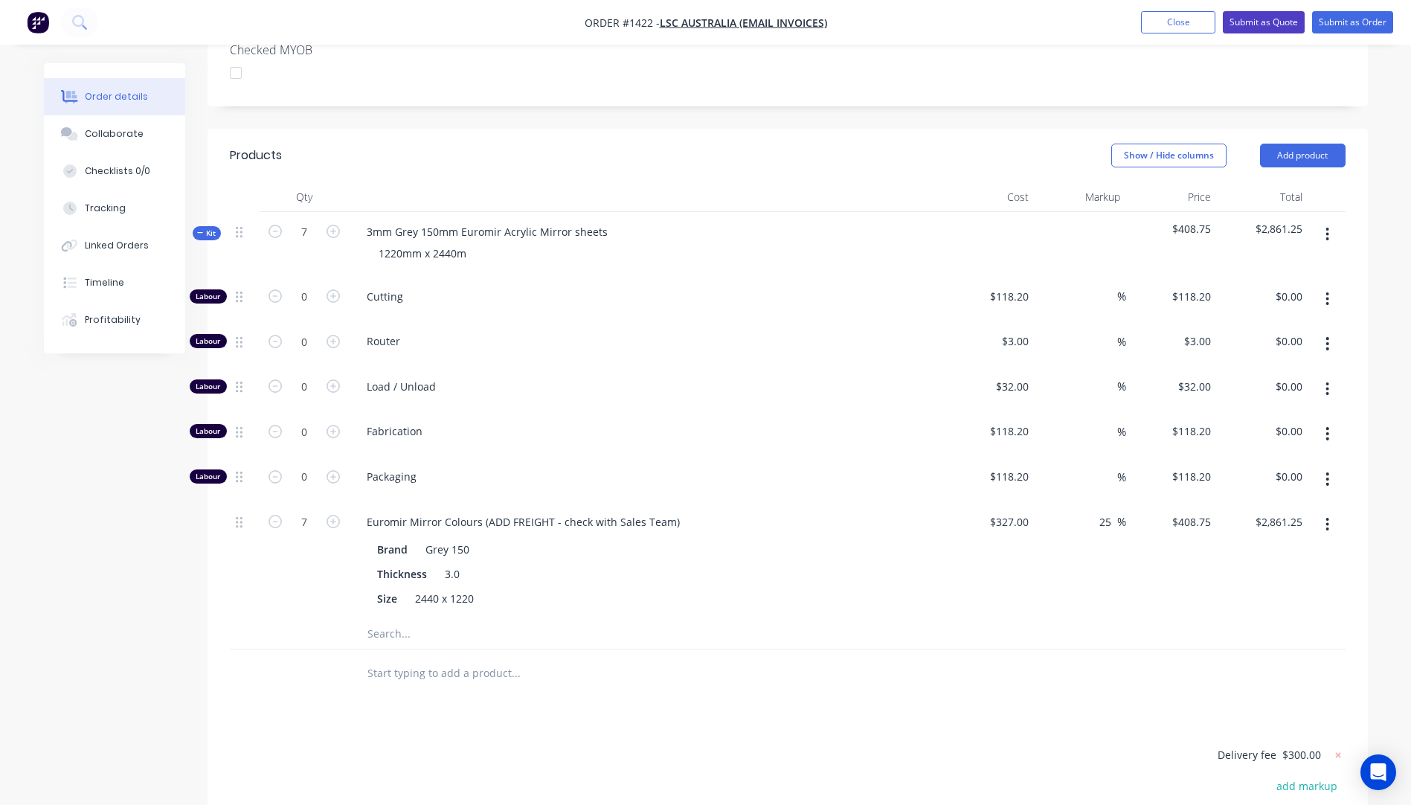
click at [1240, 24] on button "Submit as Quote" at bounding box center [1264, 22] width 82 height 22
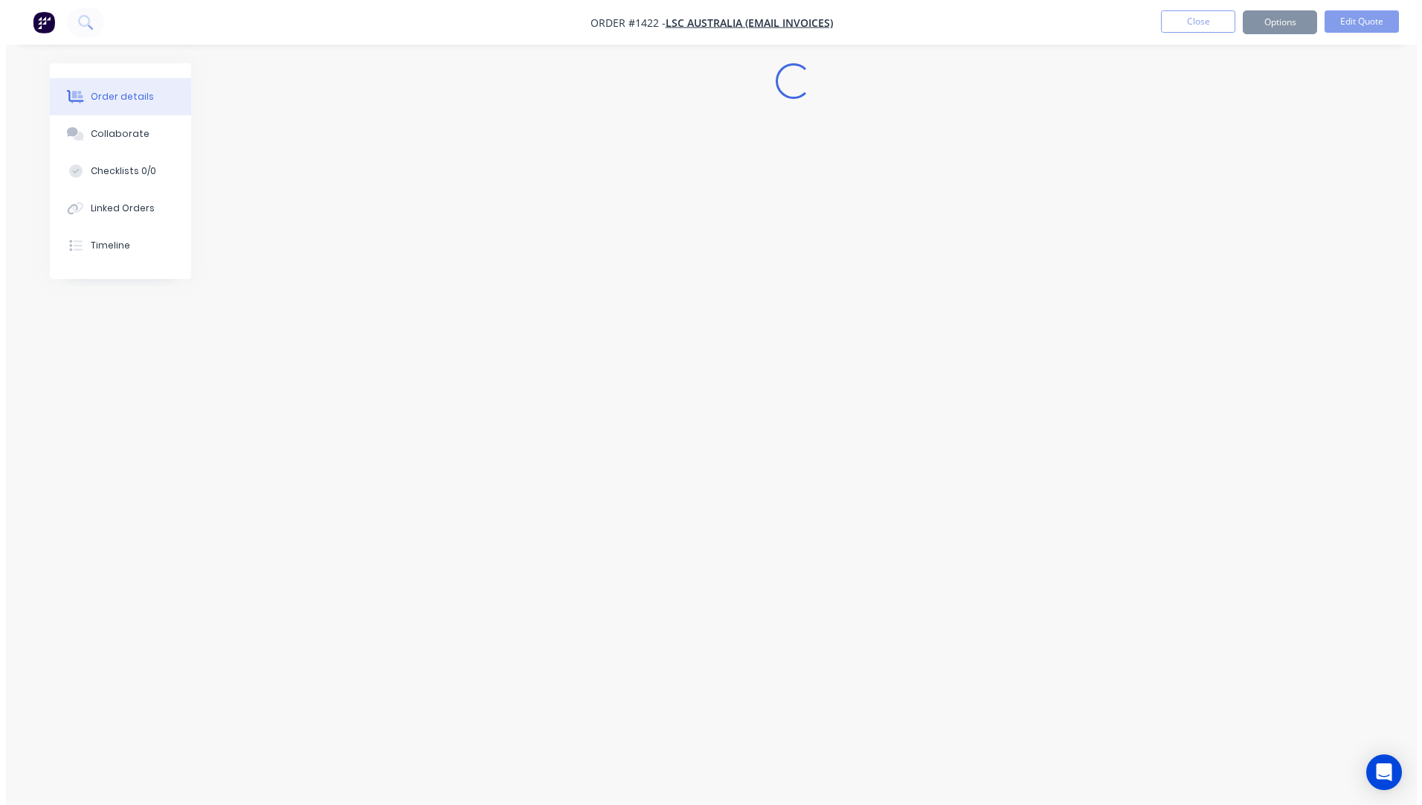
scroll to position [0, 0]
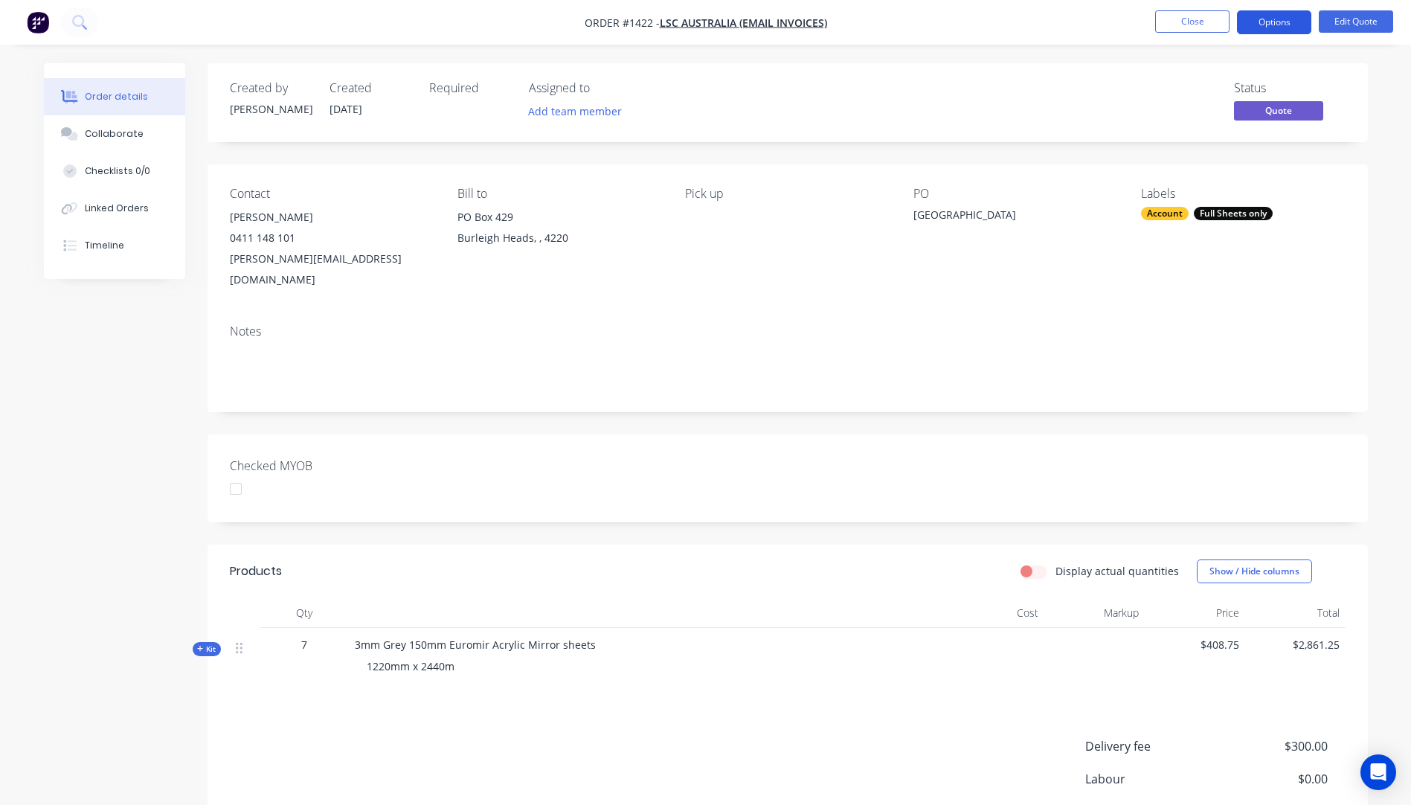
click at [1266, 30] on button "Options" at bounding box center [1274, 22] width 74 height 24
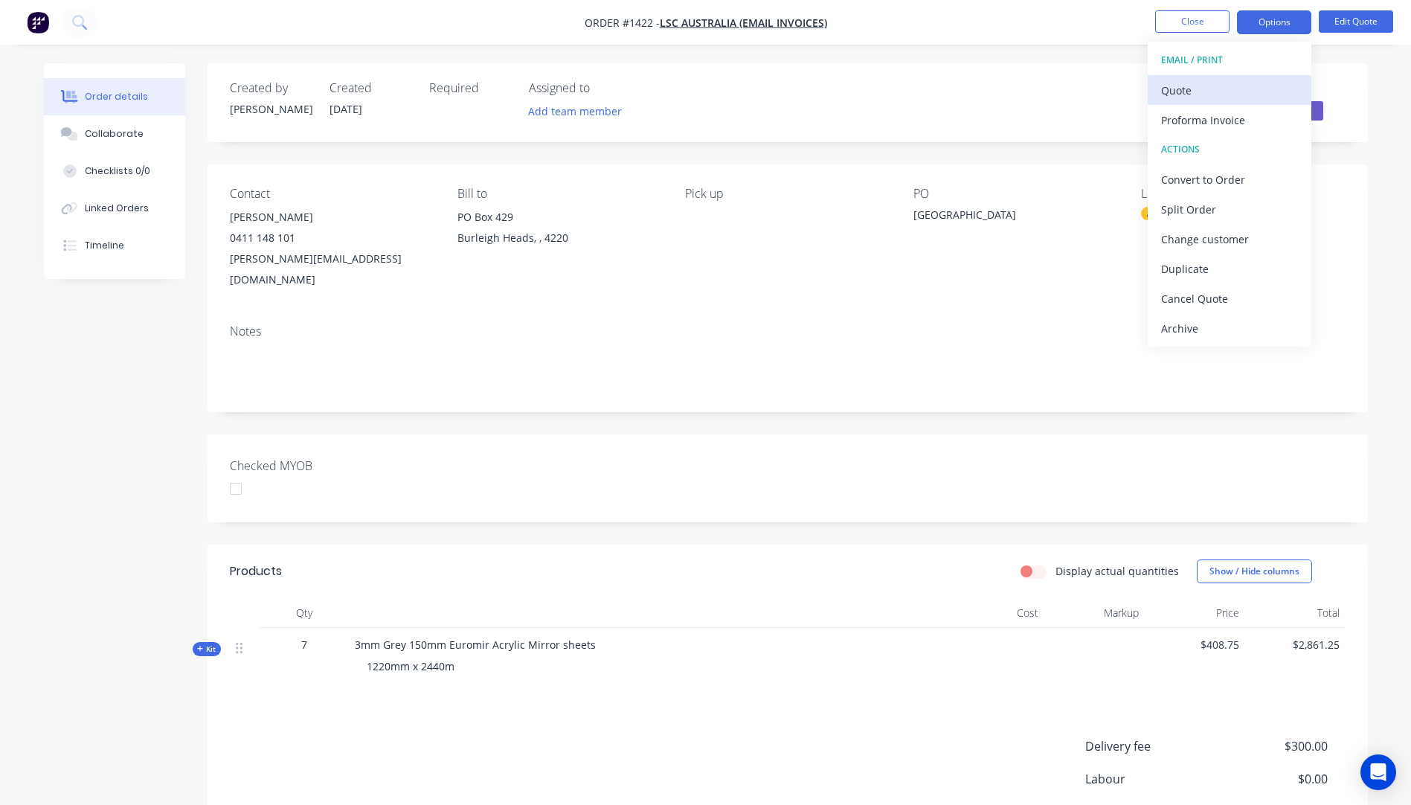
click at [1185, 93] on div "Quote" at bounding box center [1229, 91] width 137 height 22
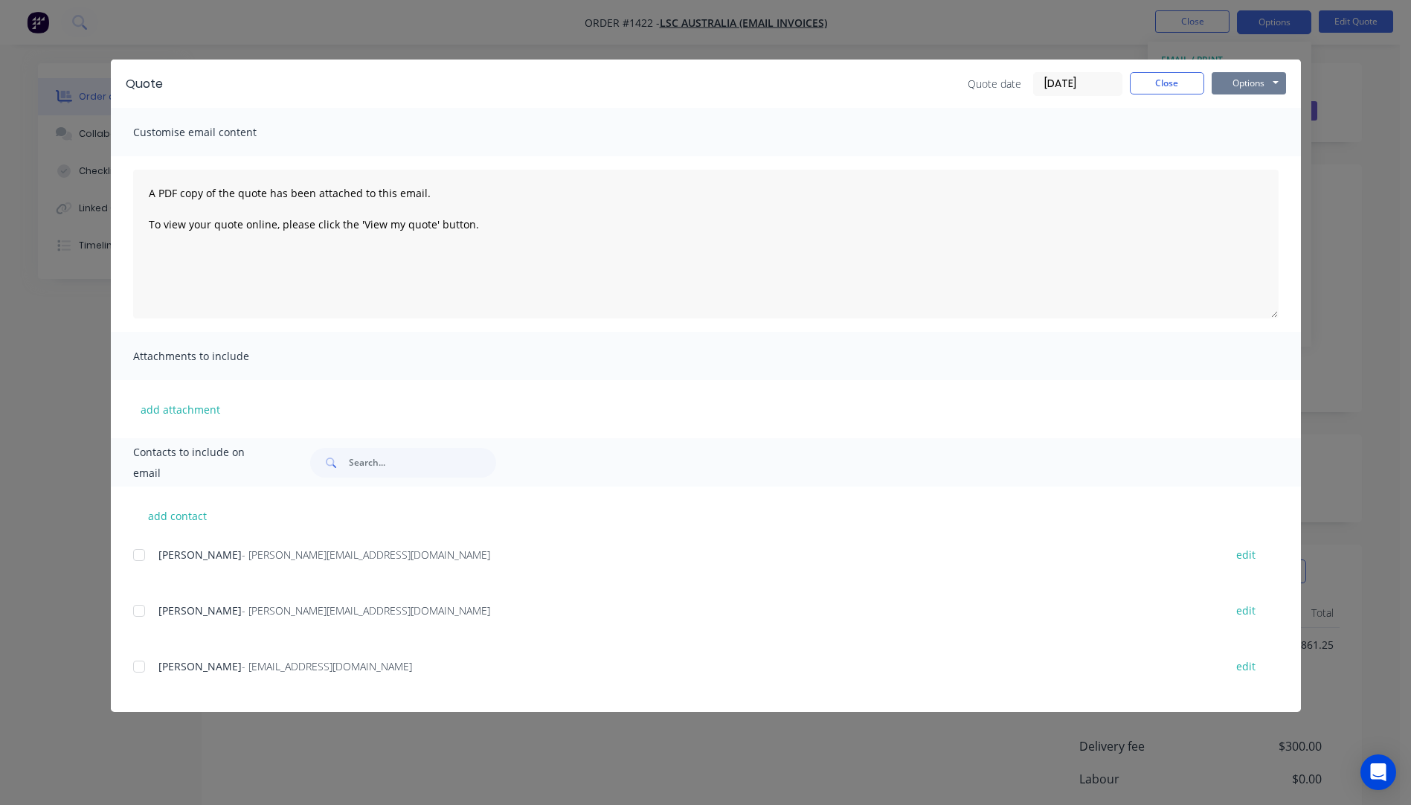
click at [1238, 80] on button "Options" at bounding box center [1249, 83] width 74 height 22
click at [1247, 111] on button "Preview" at bounding box center [1259, 109] width 95 height 25
click at [1163, 91] on button "Close" at bounding box center [1167, 83] width 74 height 22
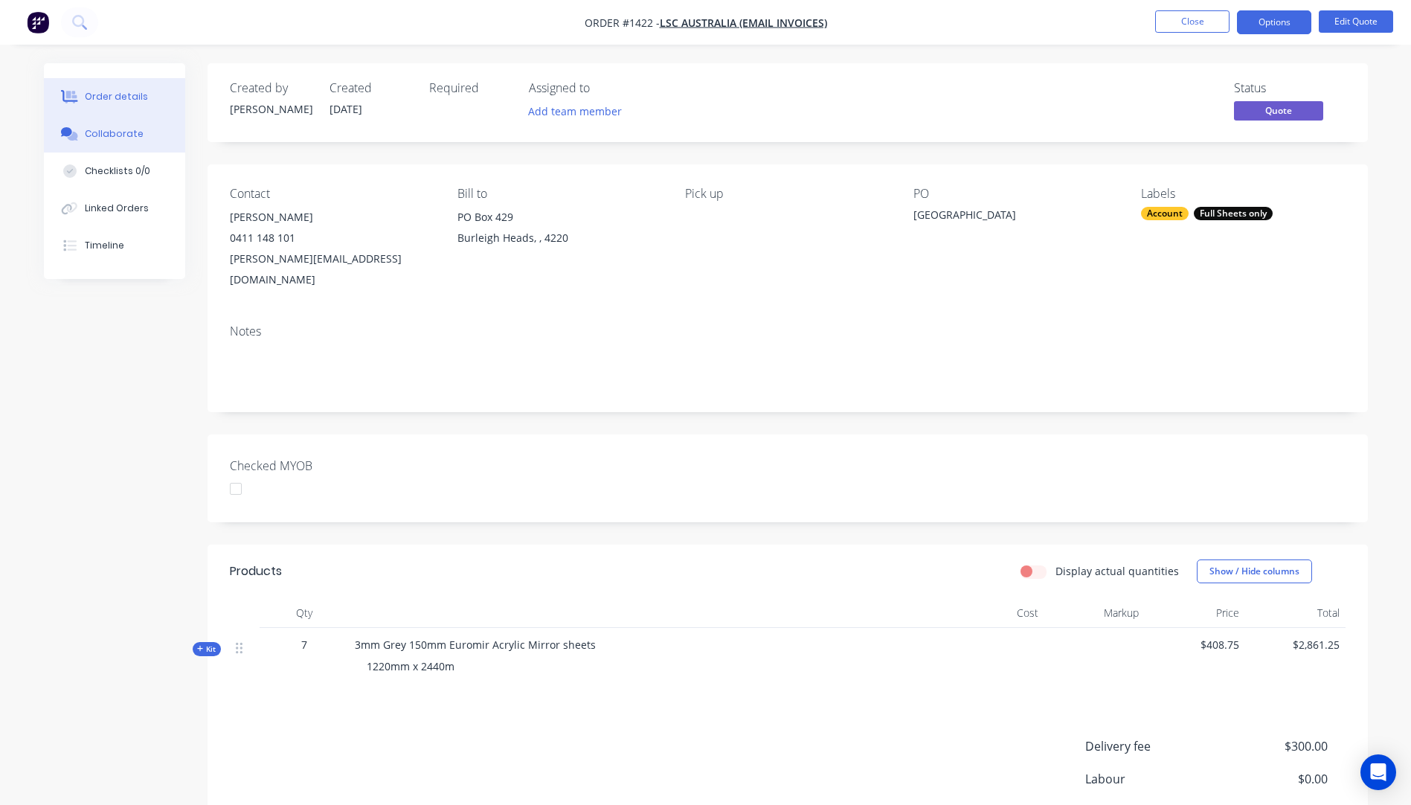
click at [123, 141] on button "Collaborate" at bounding box center [114, 133] width 141 height 37
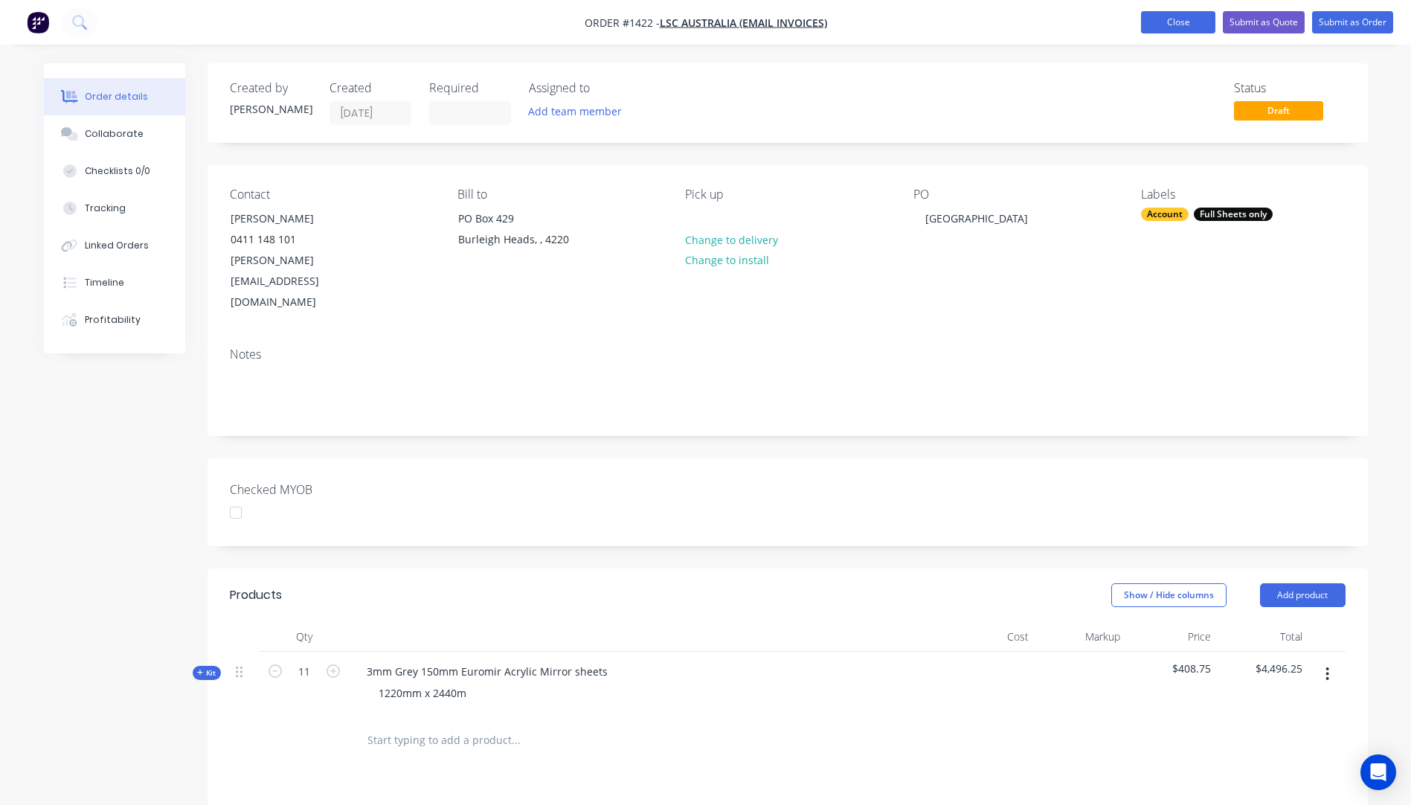
click at [1187, 31] on button "Close" at bounding box center [1178, 22] width 74 height 22
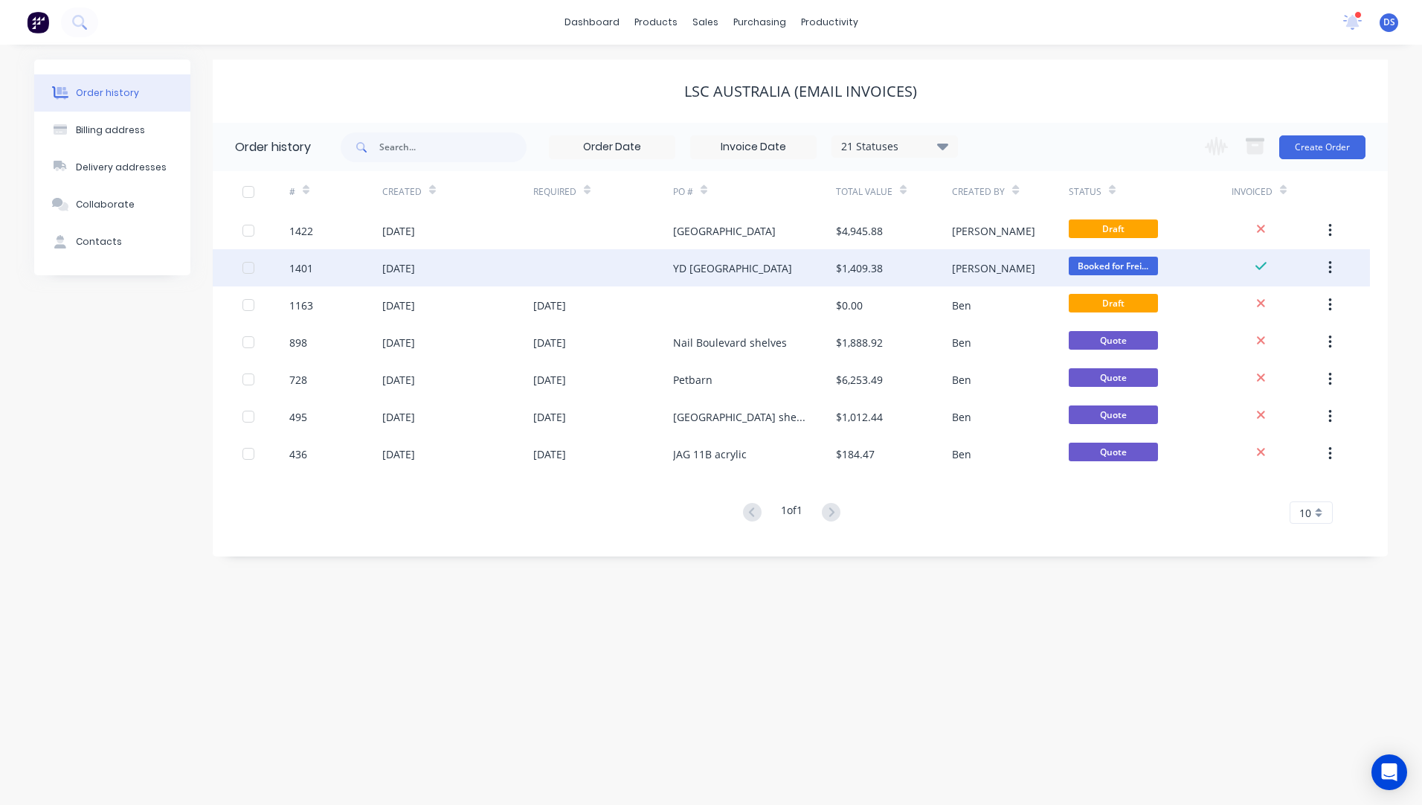
click at [415, 269] on div "[DATE]" at bounding box center [398, 268] width 33 height 16
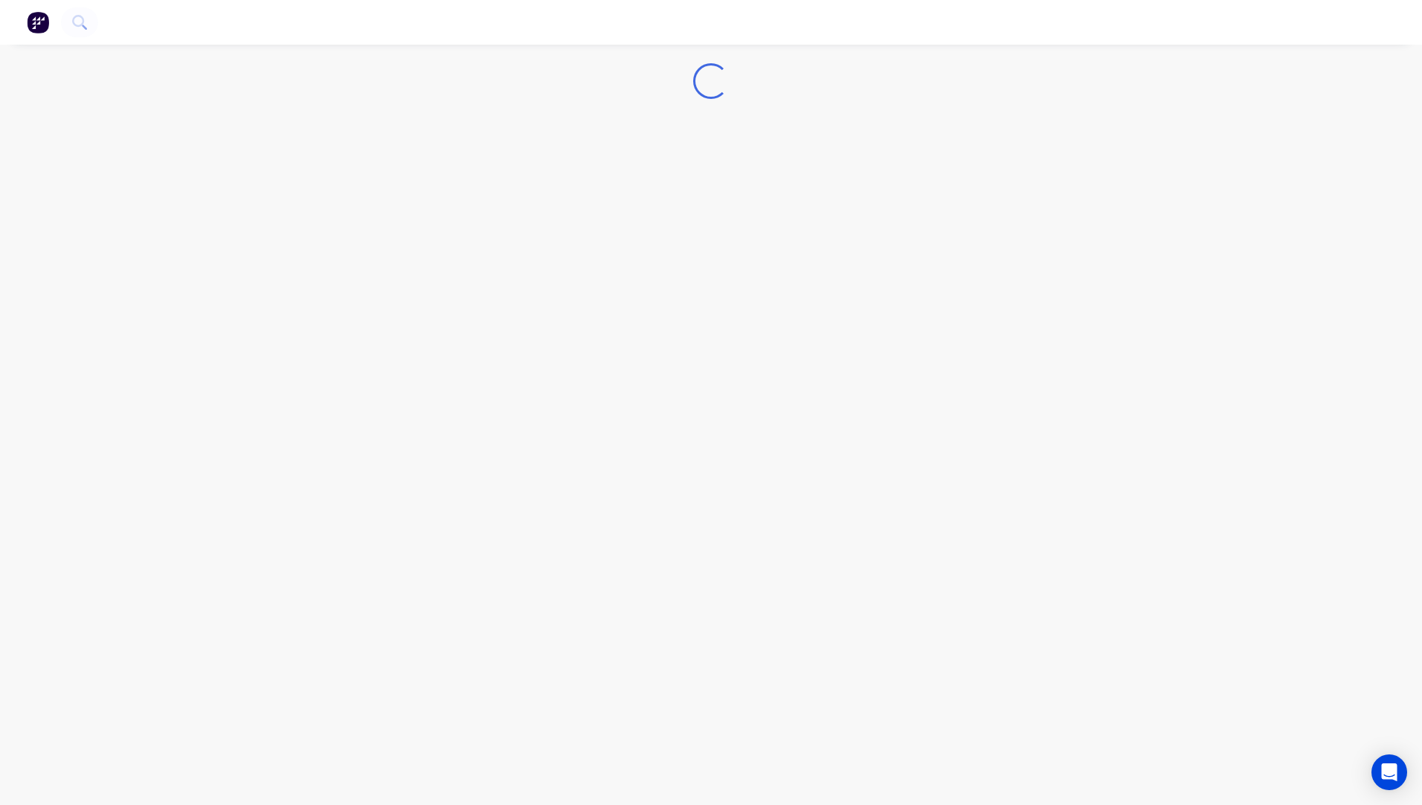
click at [435, 269] on div "Loading..." at bounding box center [711, 402] width 1422 height 805
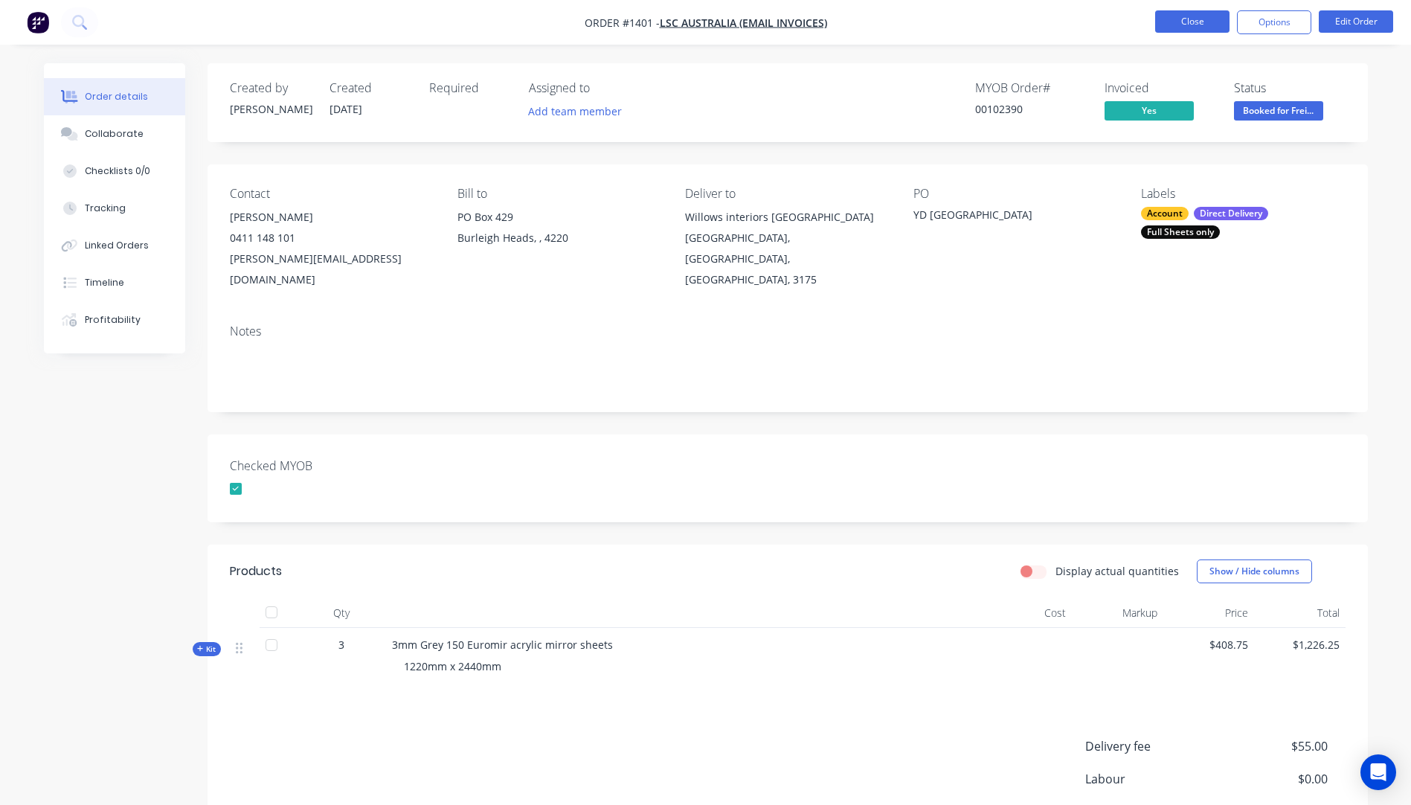
click at [1186, 30] on button "Close" at bounding box center [1192, 21] width 74 height 22
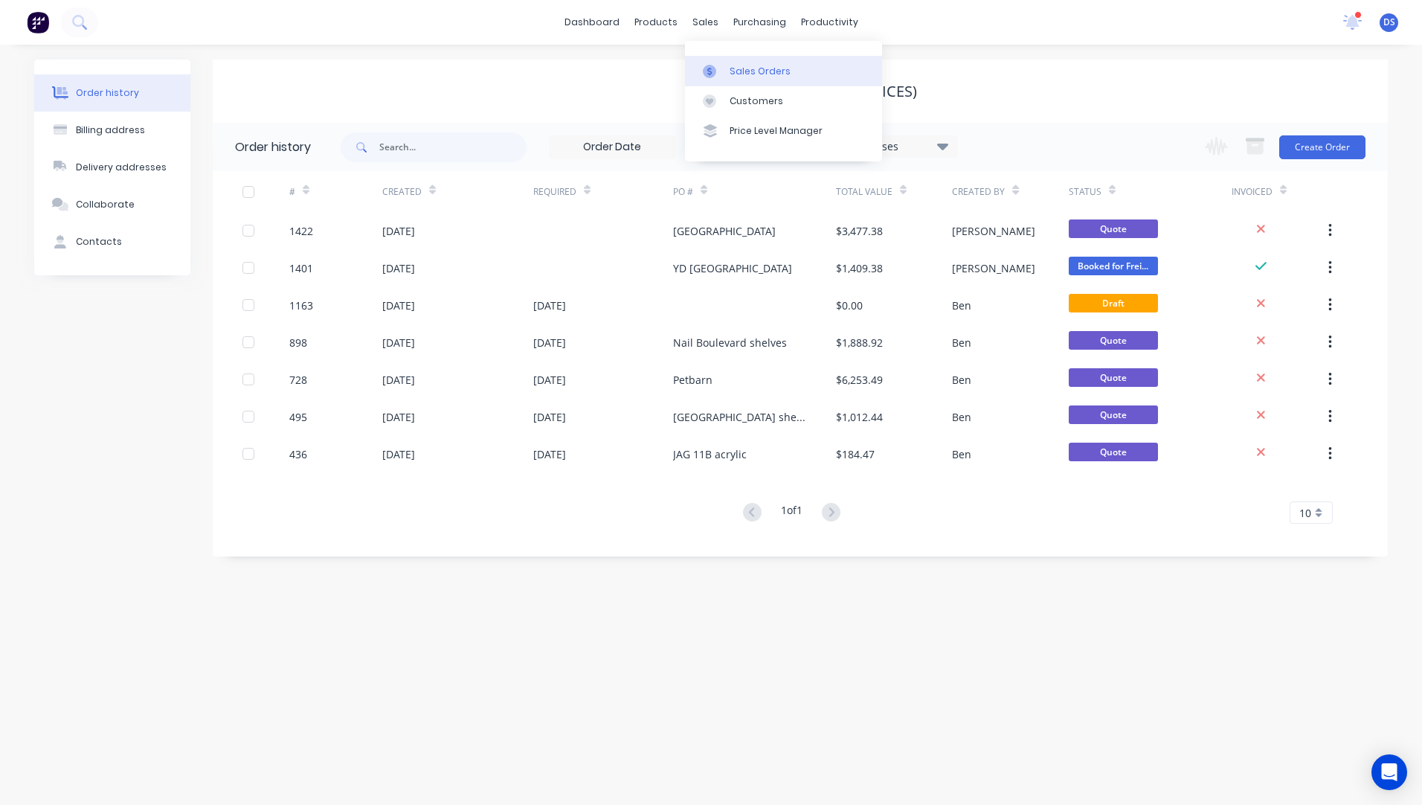
click at [748, 71] on div "Sales Orders" at bounding box center [760, 71] width 61 height 13
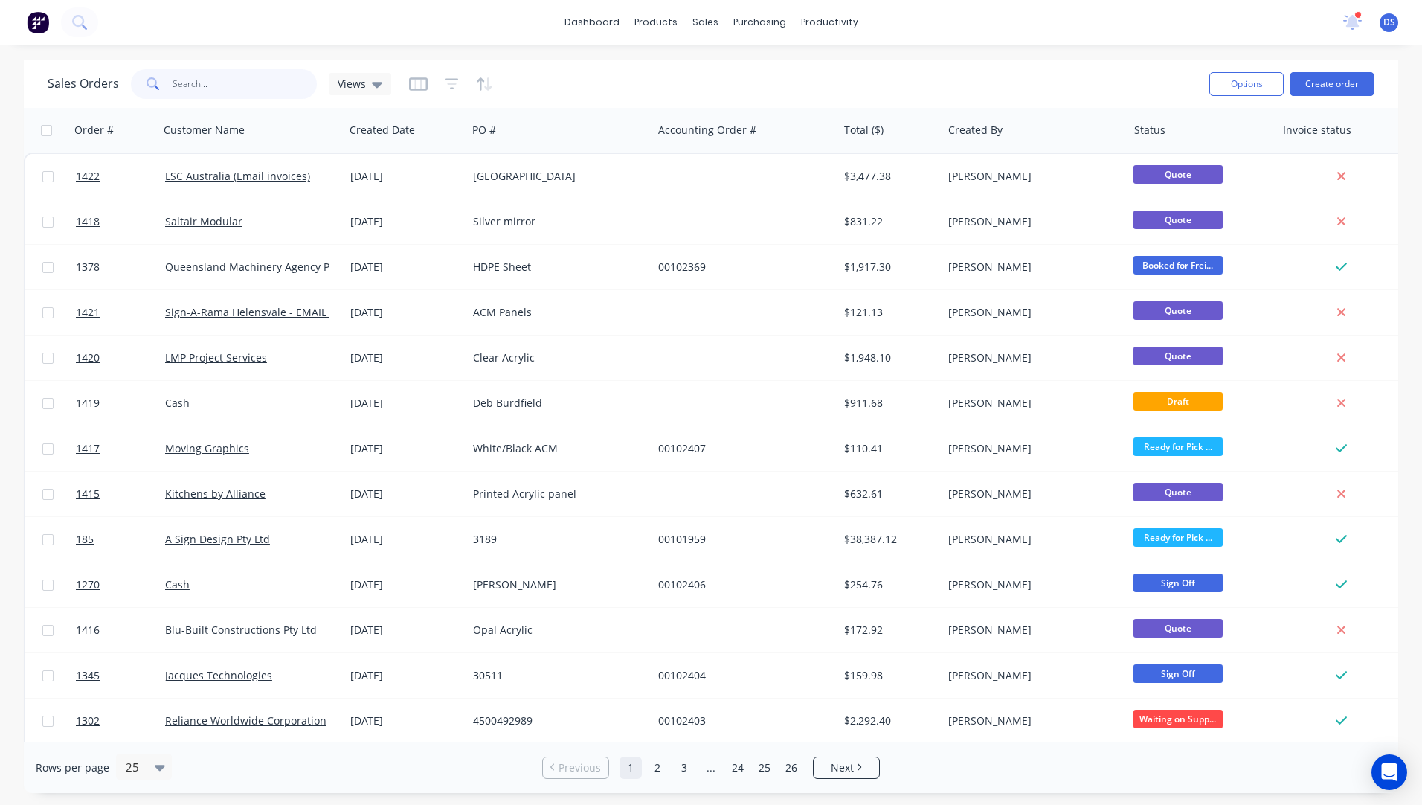
click at [263, 93] on input "text" at bounding box center [245, 84] width 145 height 30
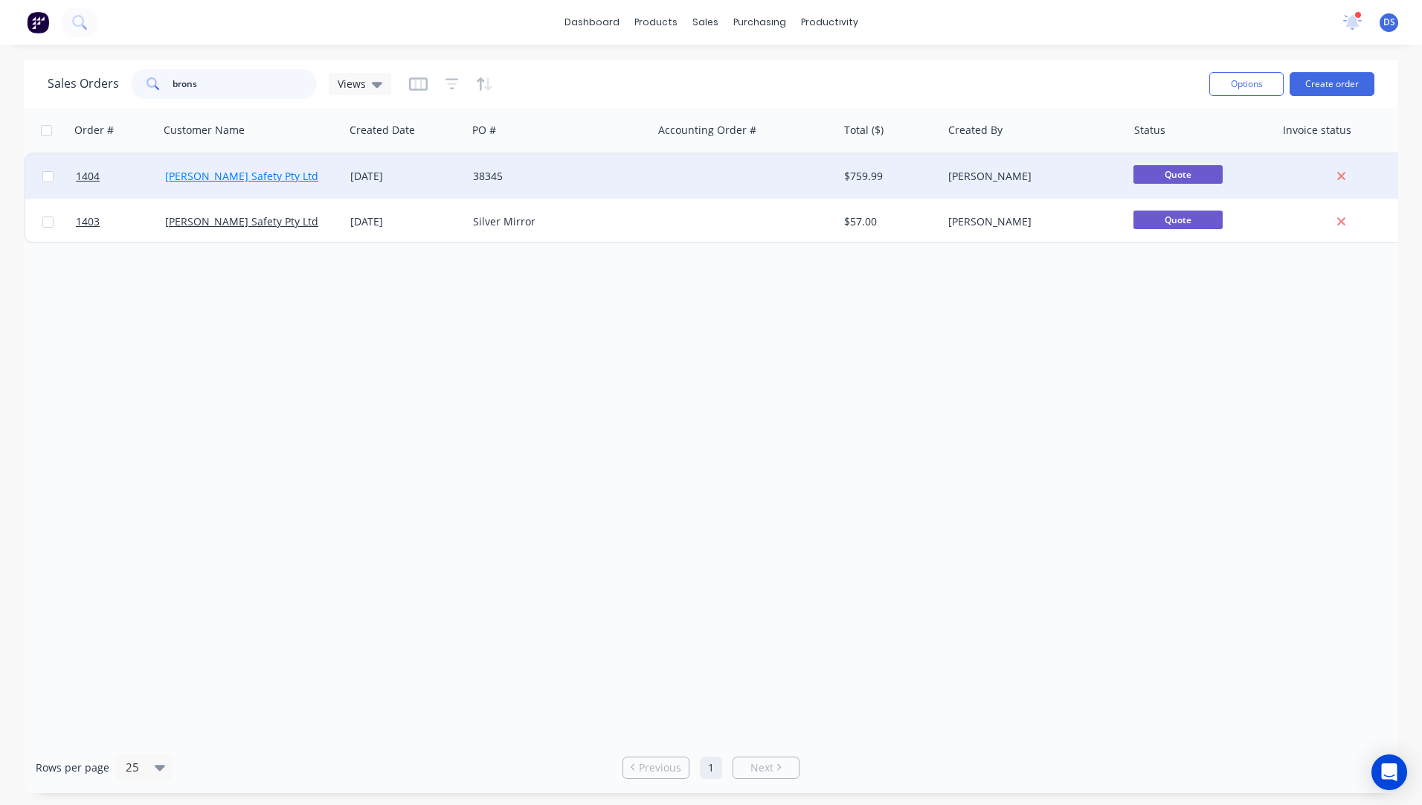
type input "brons"
click at [239, 181] on link "[PERSON_NAME] Safety Pty Ltd" at bounding box center [241, 176] width 153 height 14
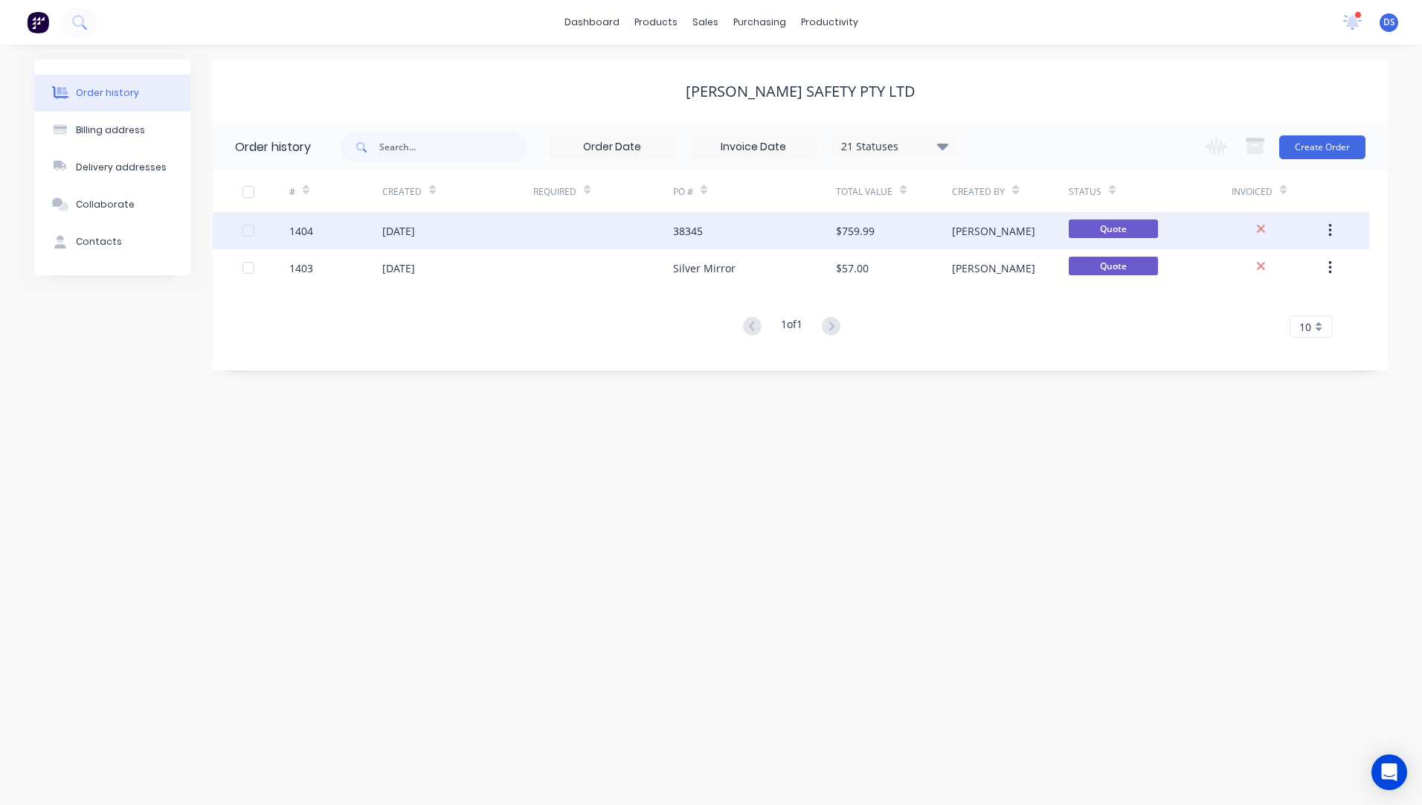
click at [411, 234] on div "[DATE]" at bounding box center [398, 231] width 33 height 16
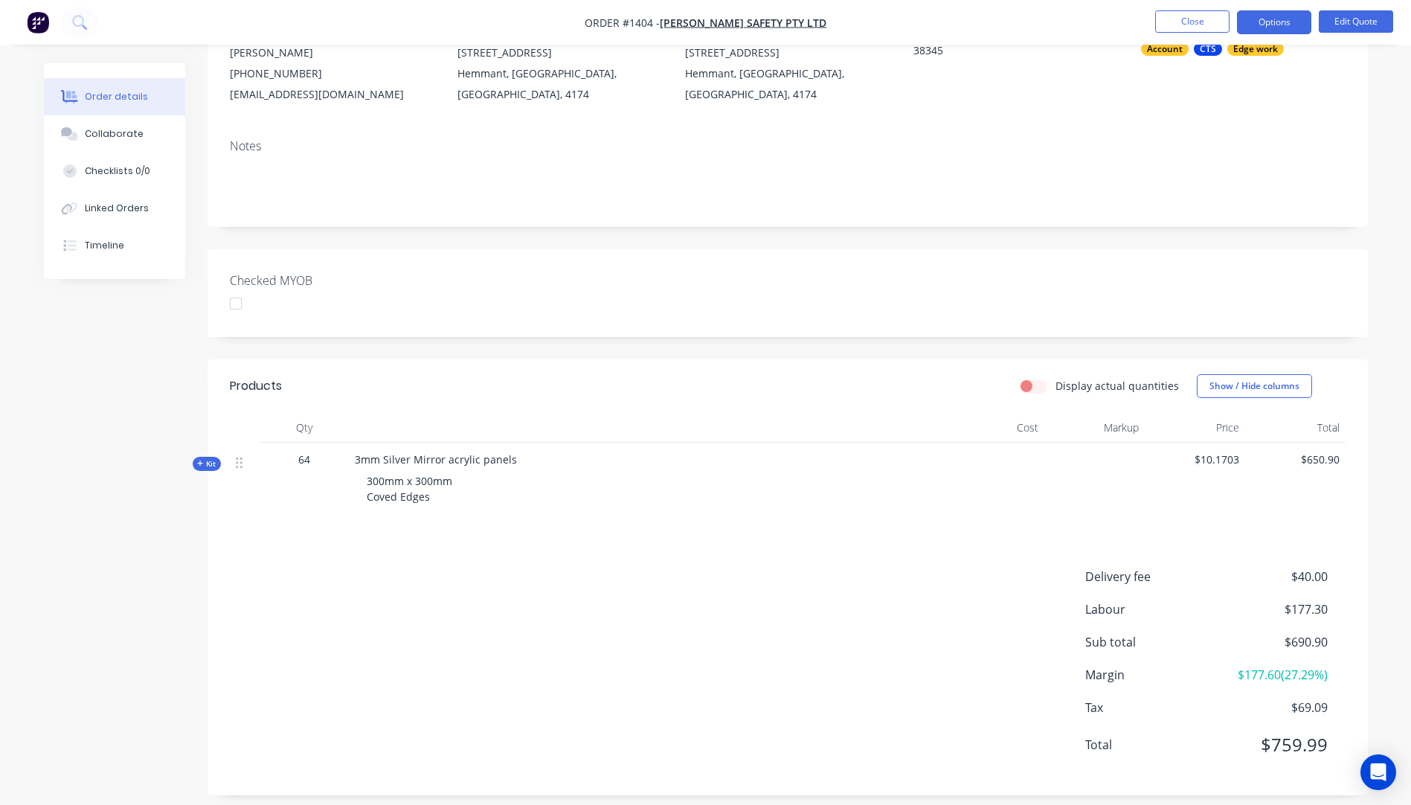
scroll to position [177, 0]
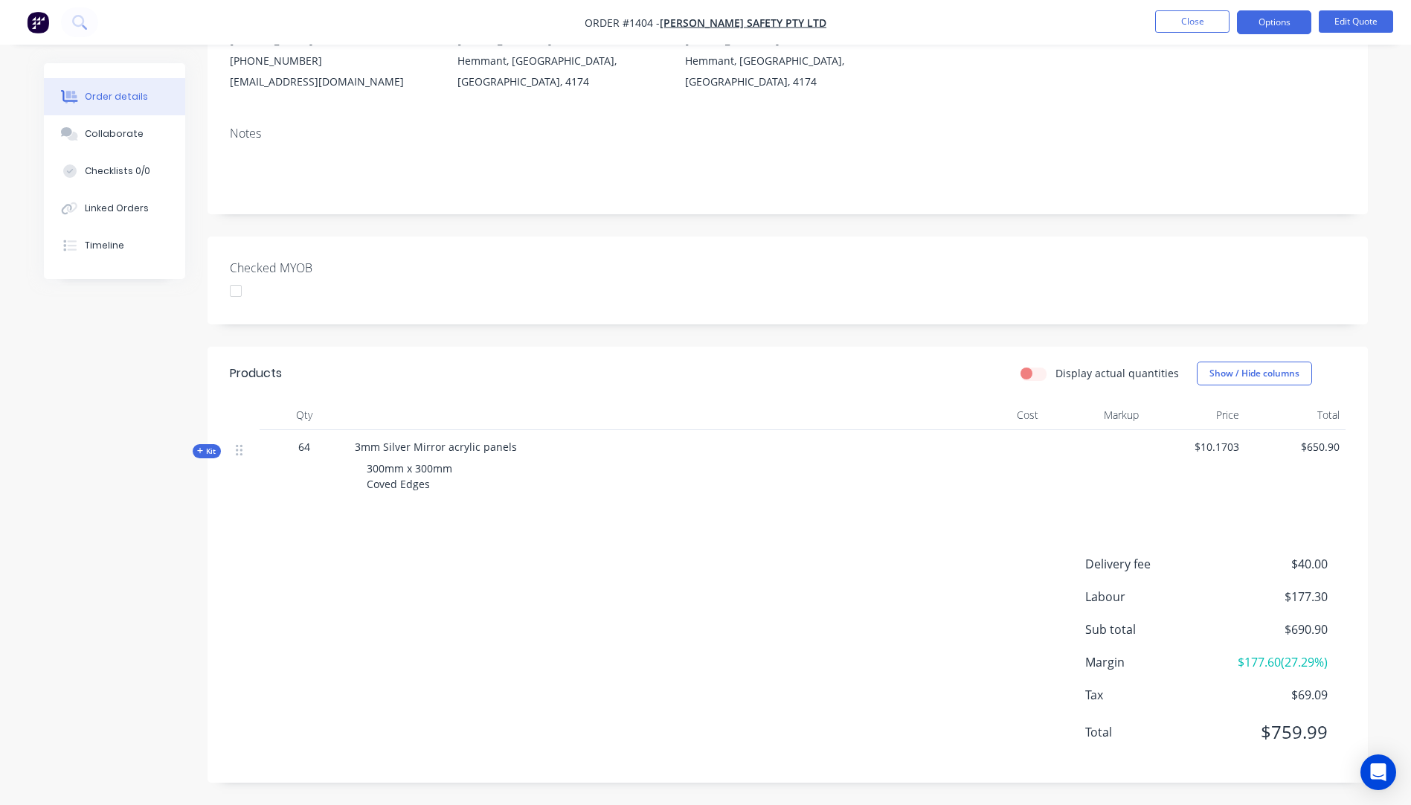
click at [201, 451] on icon at bounding box center [200, 451] width 6 height 6
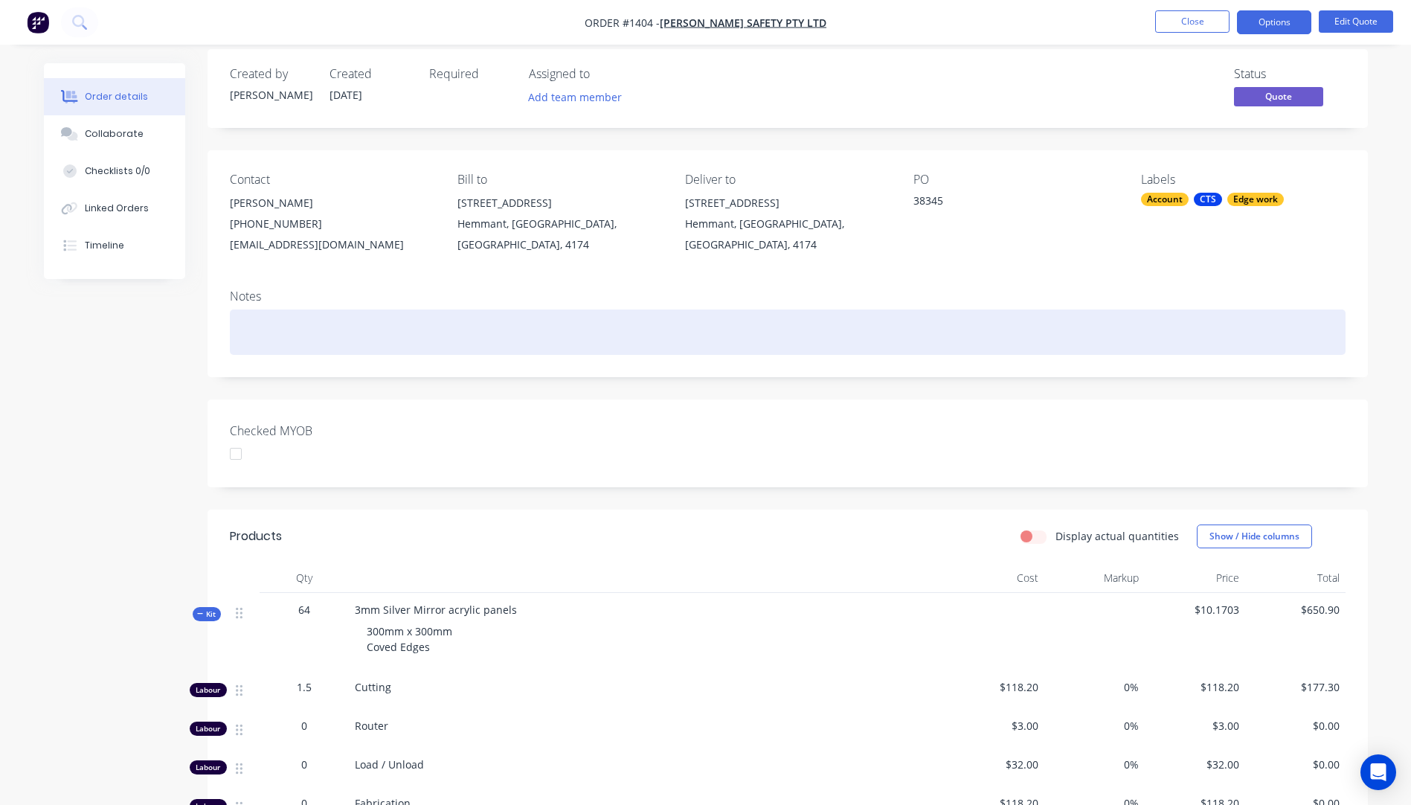
scroll to position [0, 0]
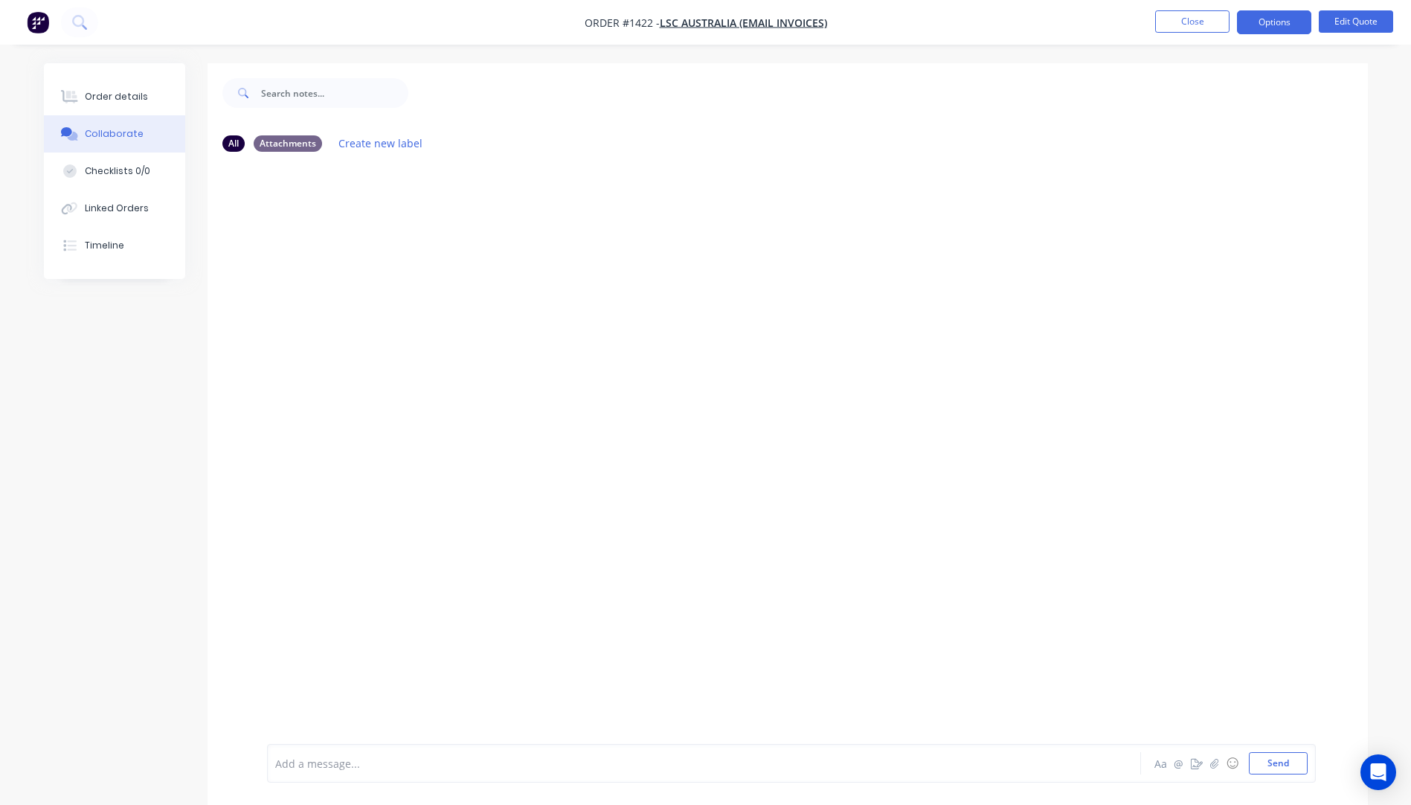
click at [324, 770] on div at bounding box center [663, 764] width 774 height 16
click at [1275, 770] on button "Send" at bounding box center [1278, 763] width 59 height 22
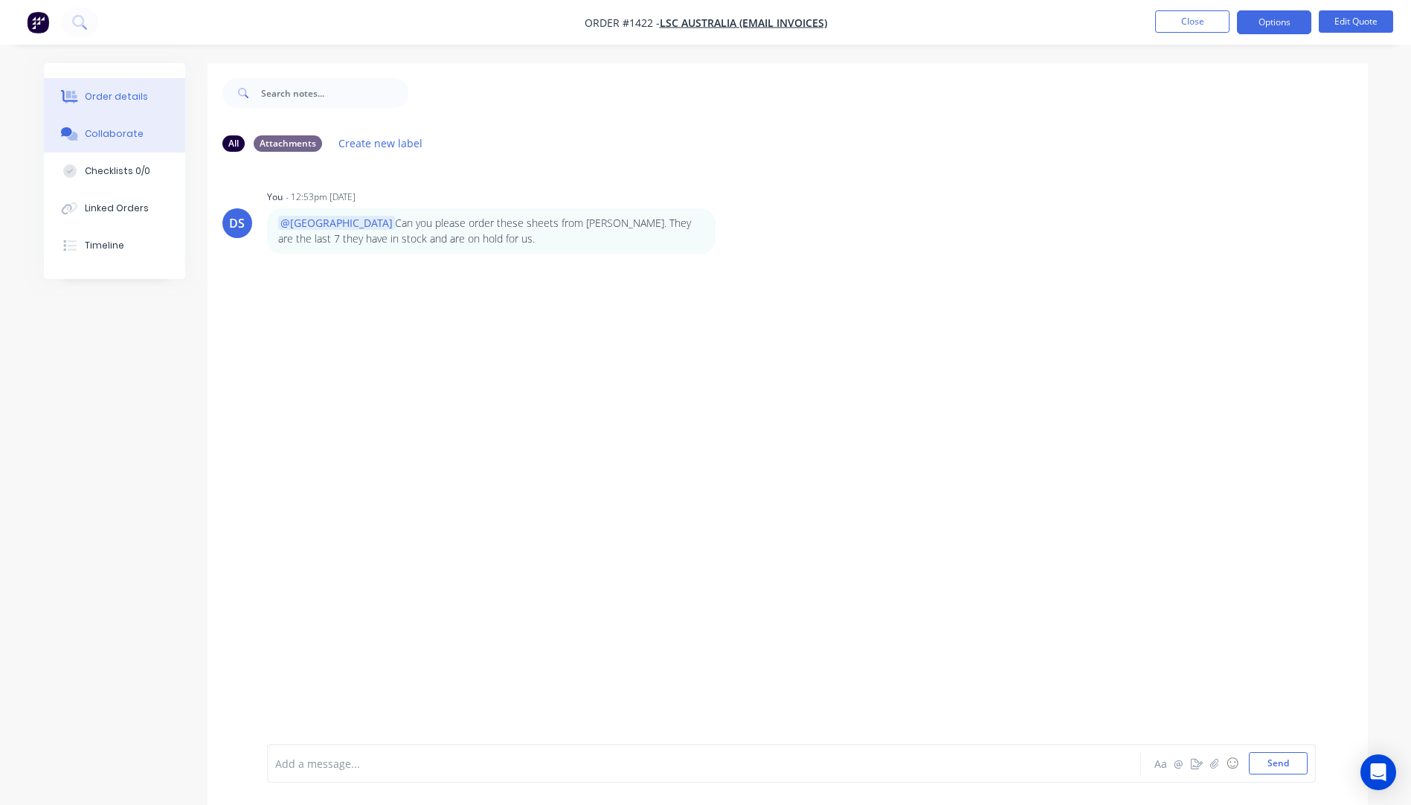
click at [106, 99] on div "Order details" at bounding box center [116, 96] width 63 height 13
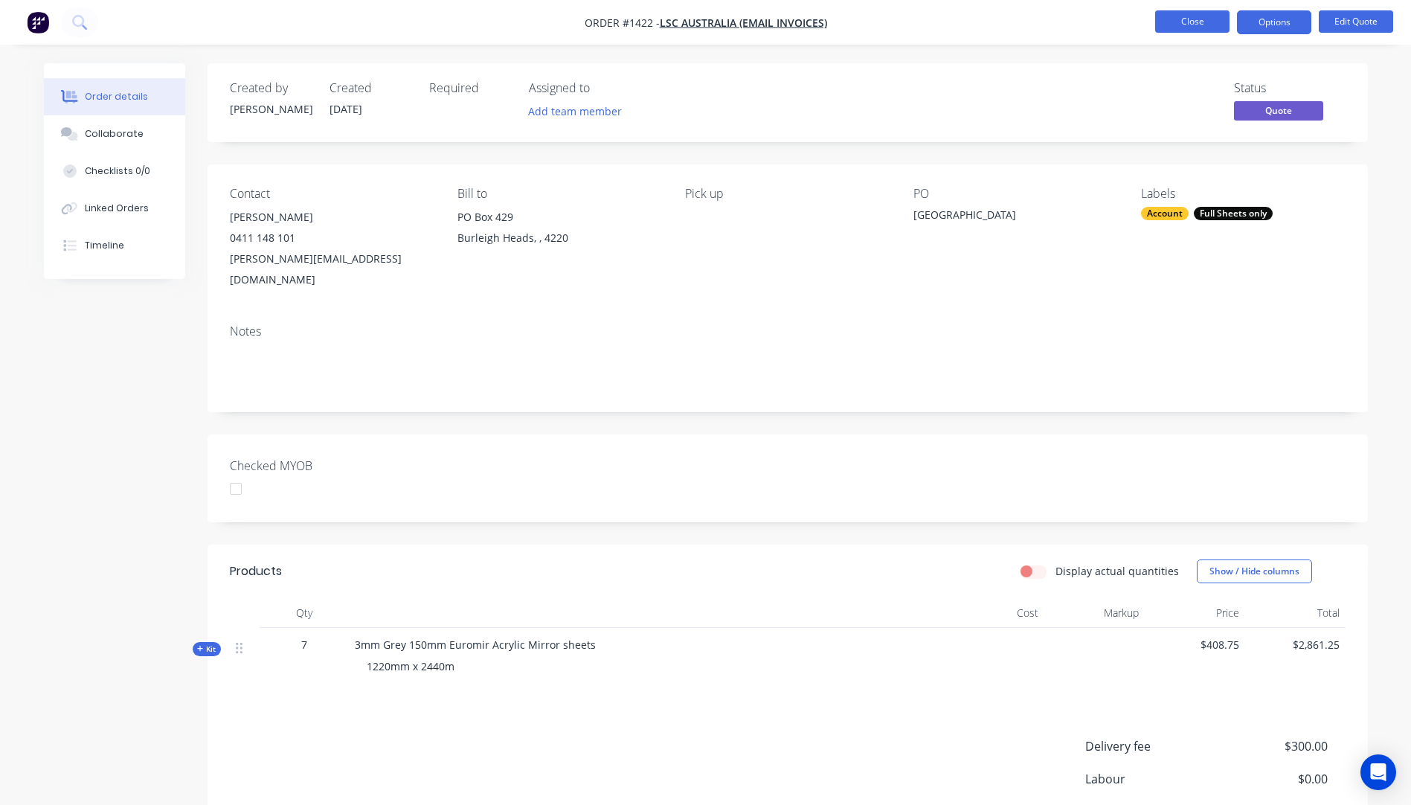
click at [1196, 25] on button "Close" at bounding box center [1192, 21] width 74 height 22
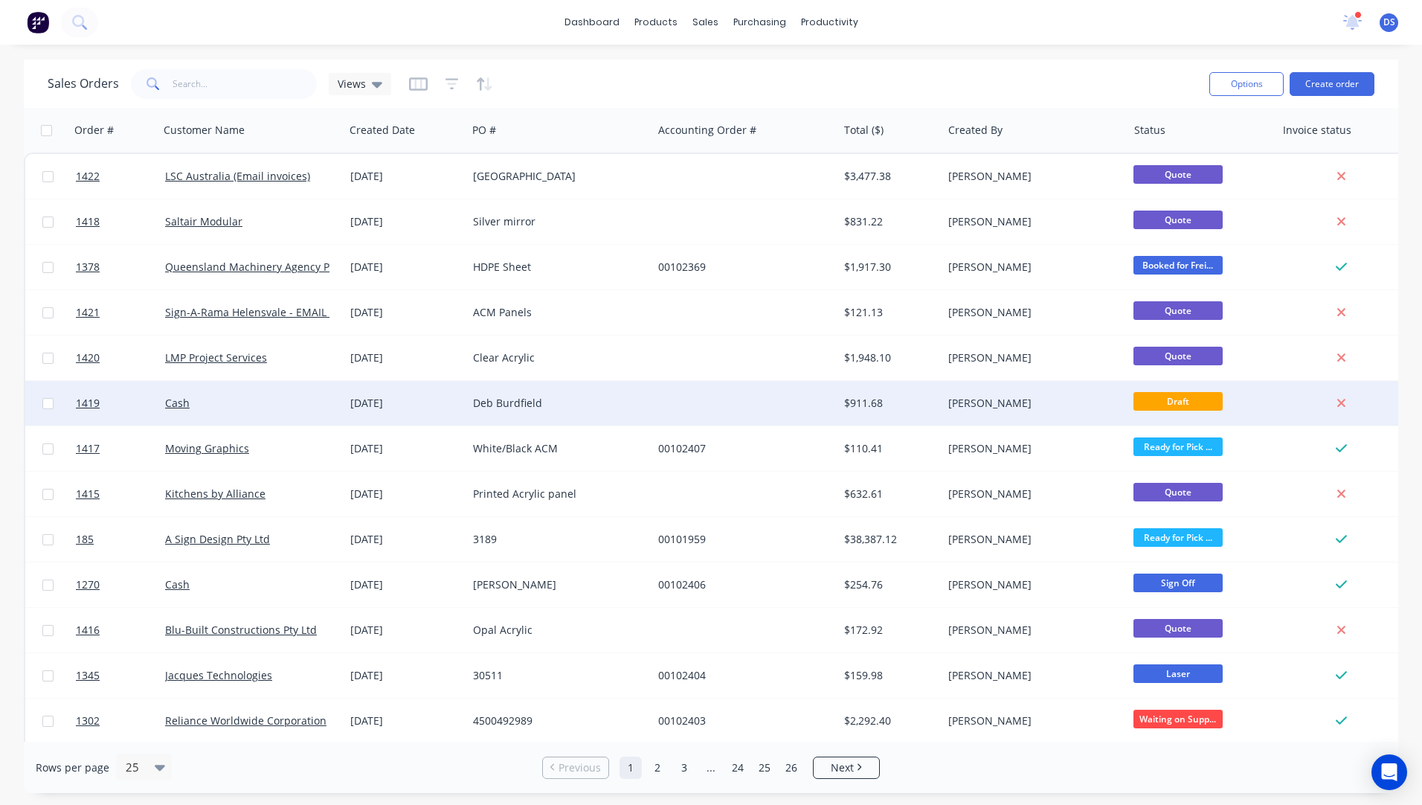
click at [494, 411] on div "Deb Burdfield" at bounding box center [559, 403] width 185 height 45
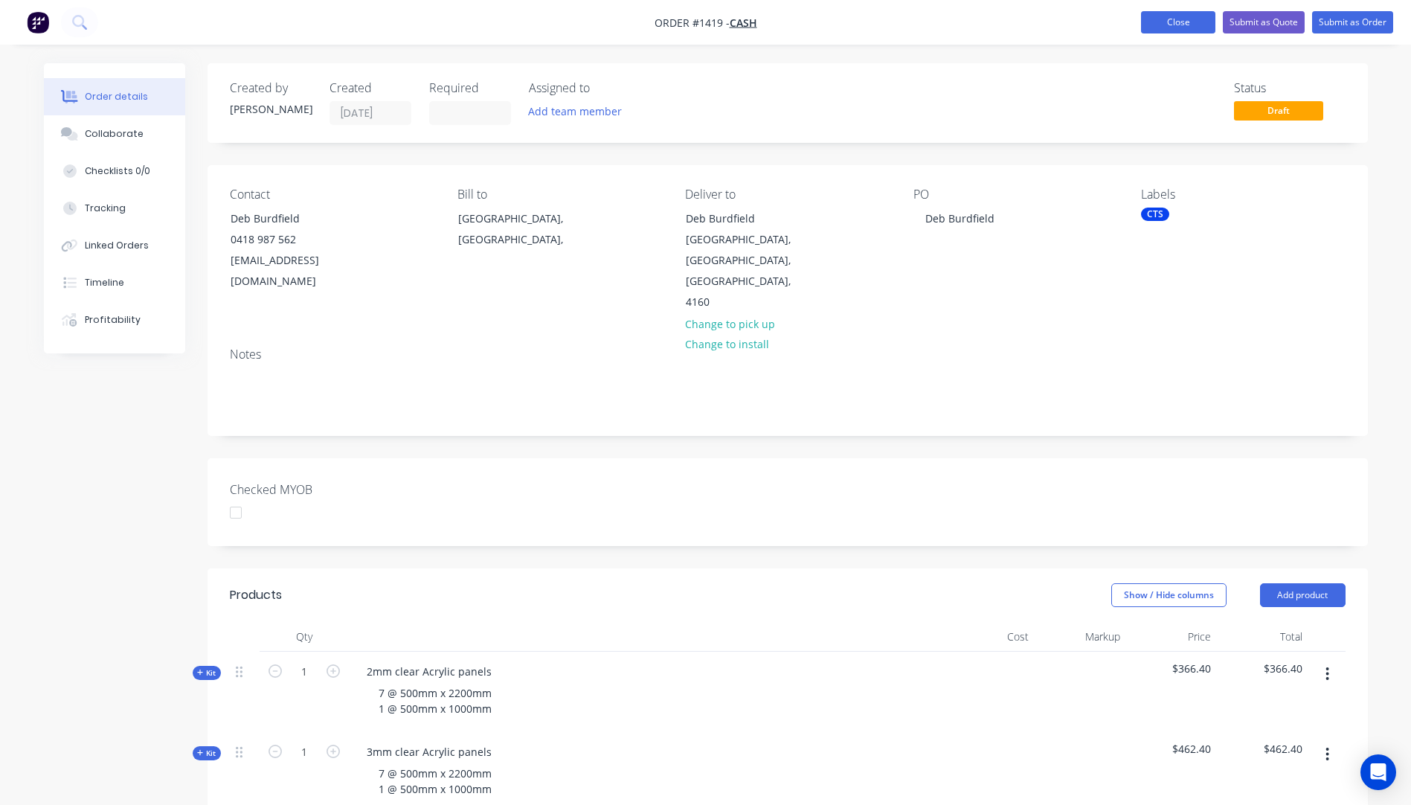
click at [1158, 22] on button "Close" at bounding box center [1178, 22] width 74 height 22
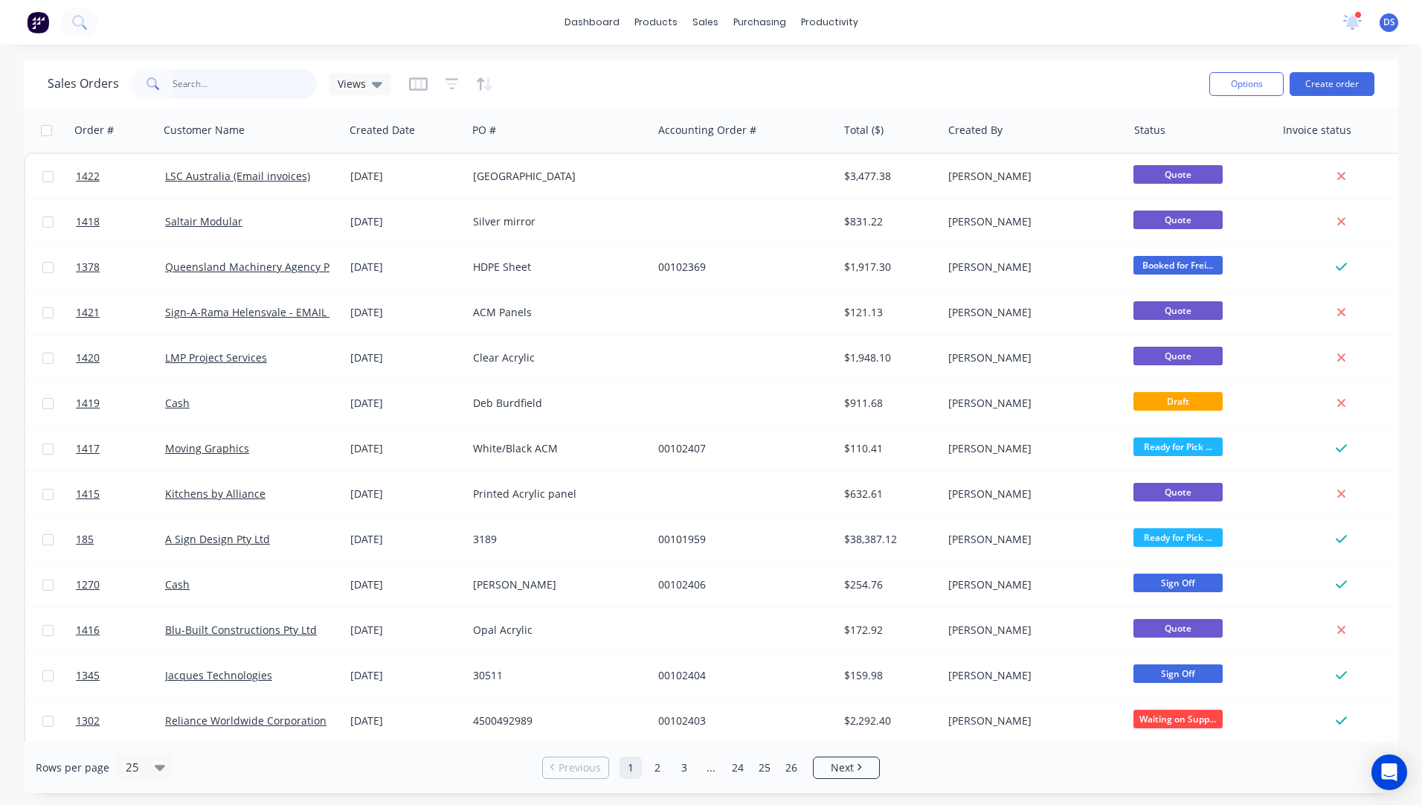
click at [228, 89] on input "text" at bounding box center [245, 84] width 145 height 30
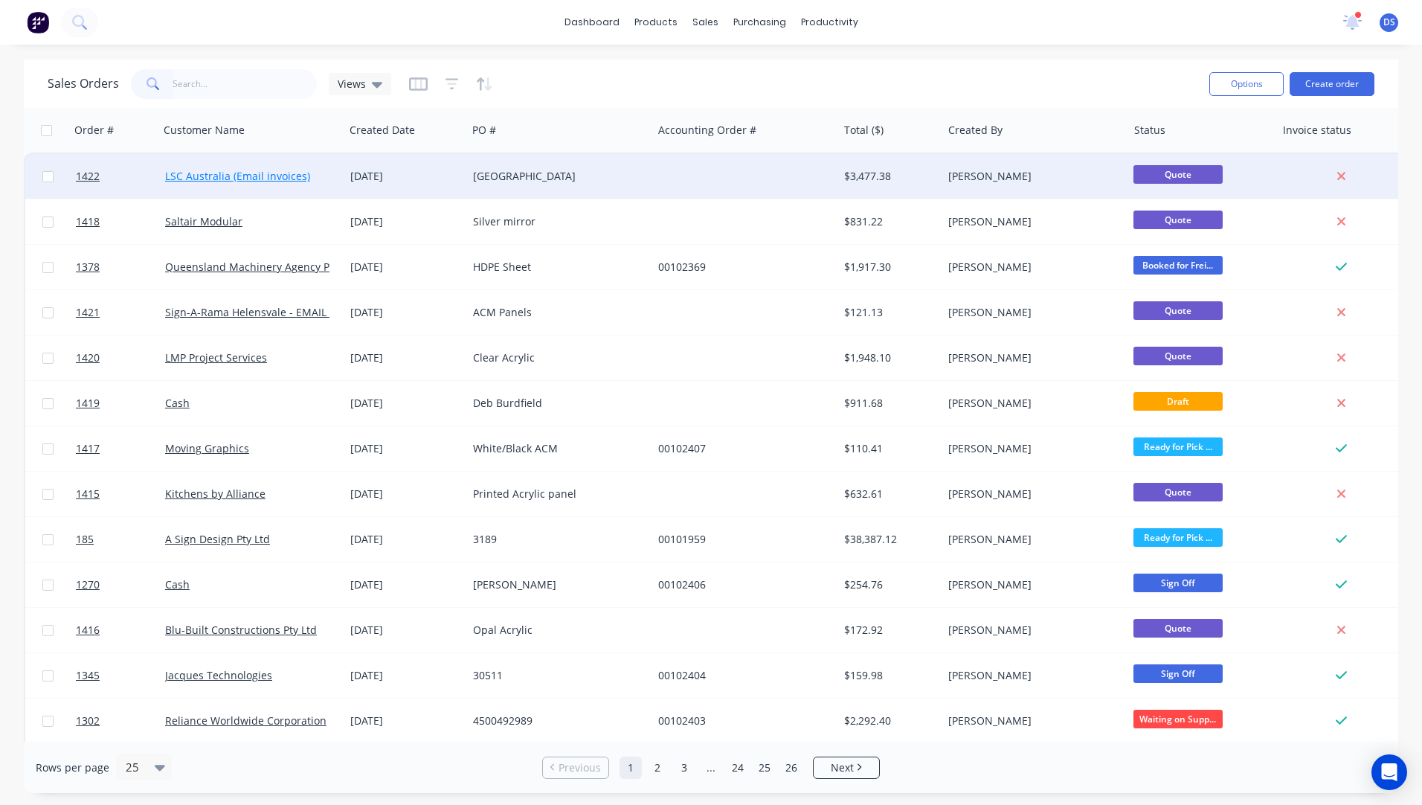
click at [222, 173] on link "LSC Australia (Email invoices)" at bounding box center [237, 176] width 145 height 14
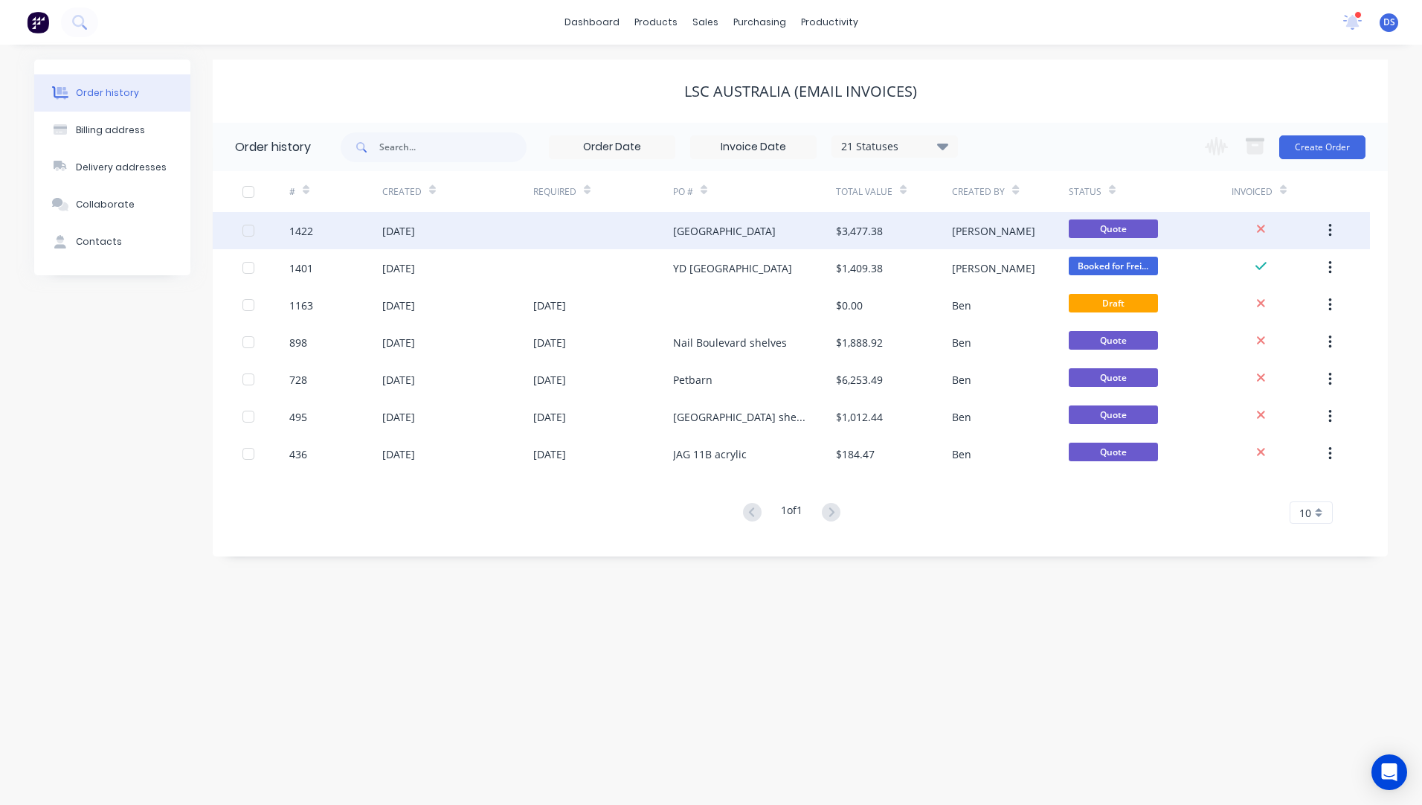
click at [415, 237] on div "[DATE]" at bounding box center [398, 231] width 33 height 16
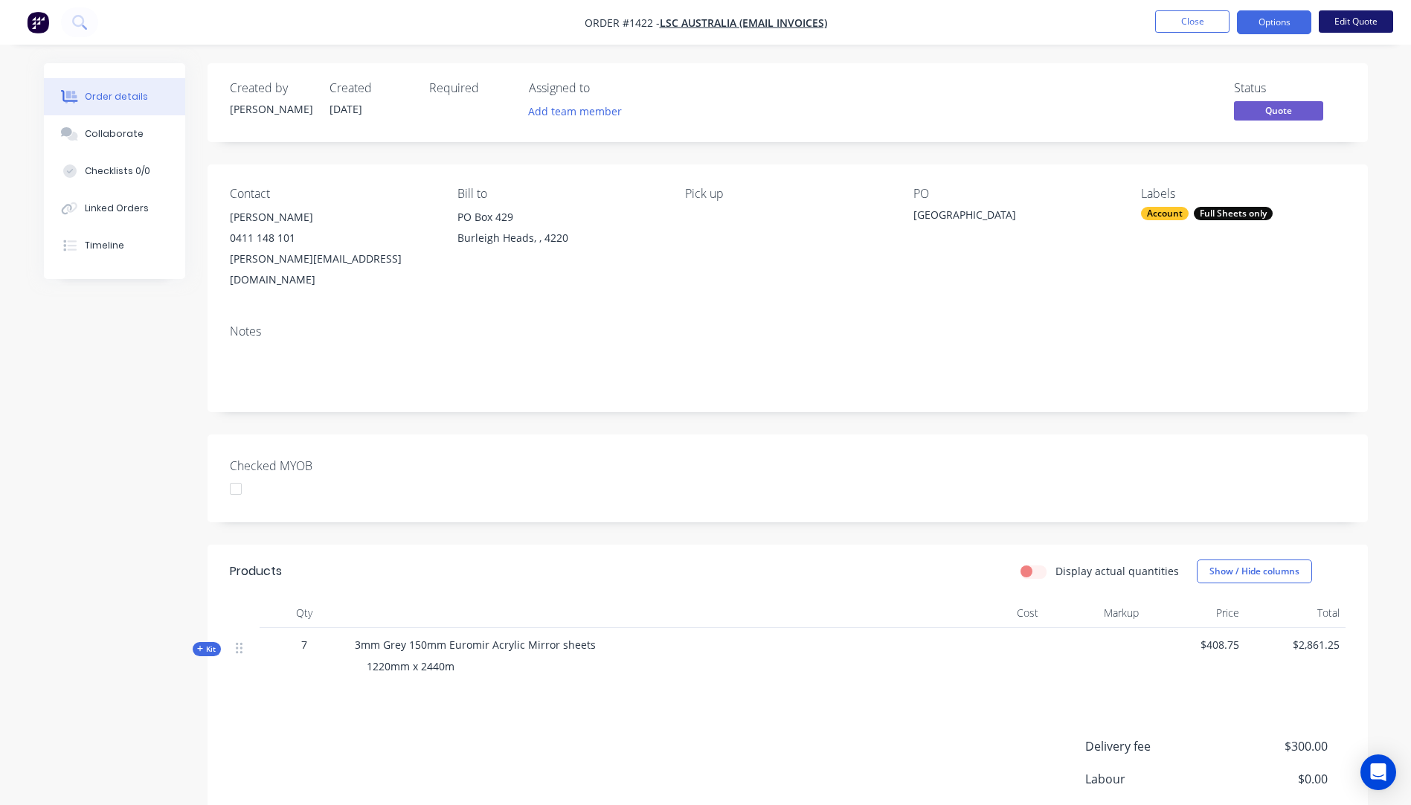
click at [1339, 20] on button "Edit Quote" at bounding box center [1356, 21] width 74 height 22
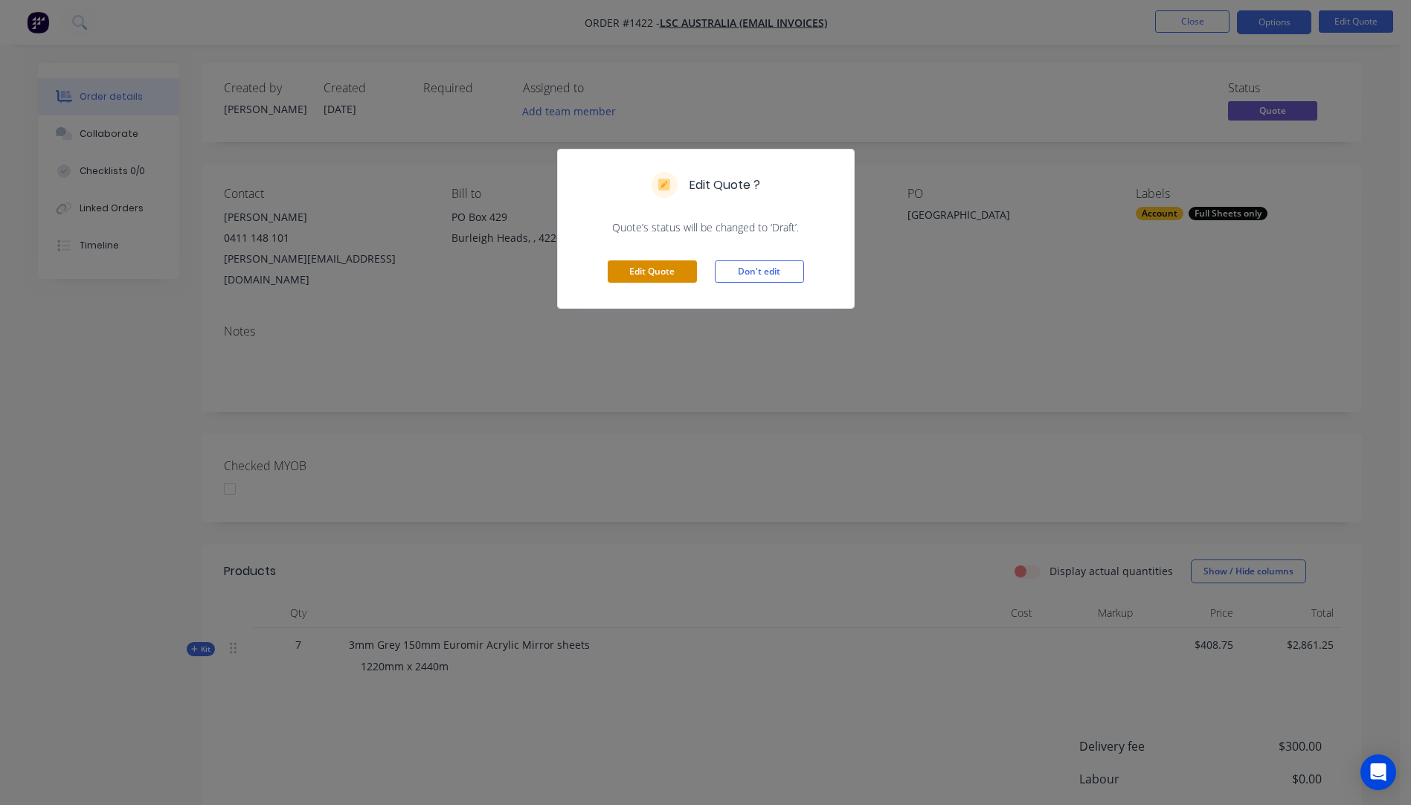
click at [666, 275] on button "Edit Quote" at bounding box center [652, 271] width 89 height 22
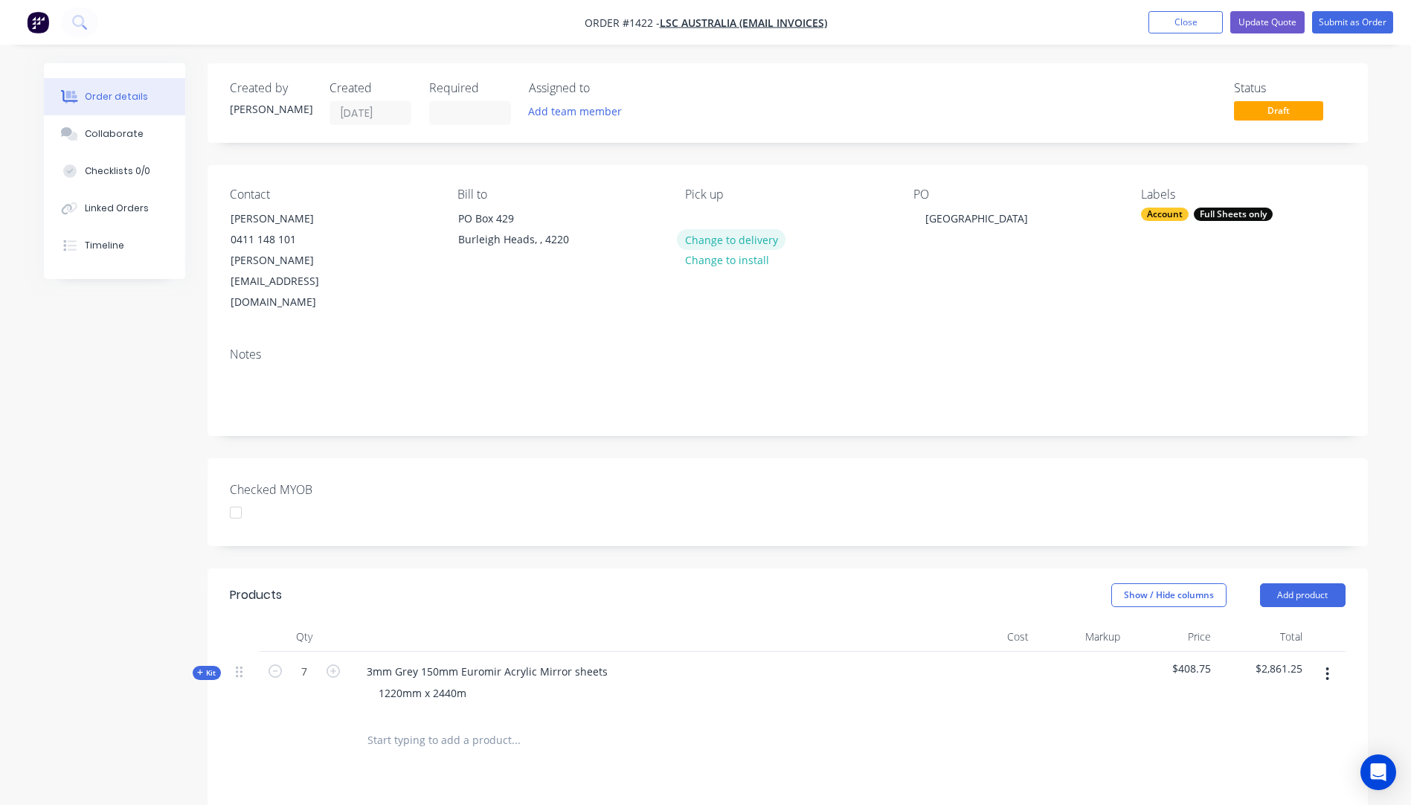
click at [730, 242] on button "Change to delivery" at bounding box center [731, 239] width 109 height 20
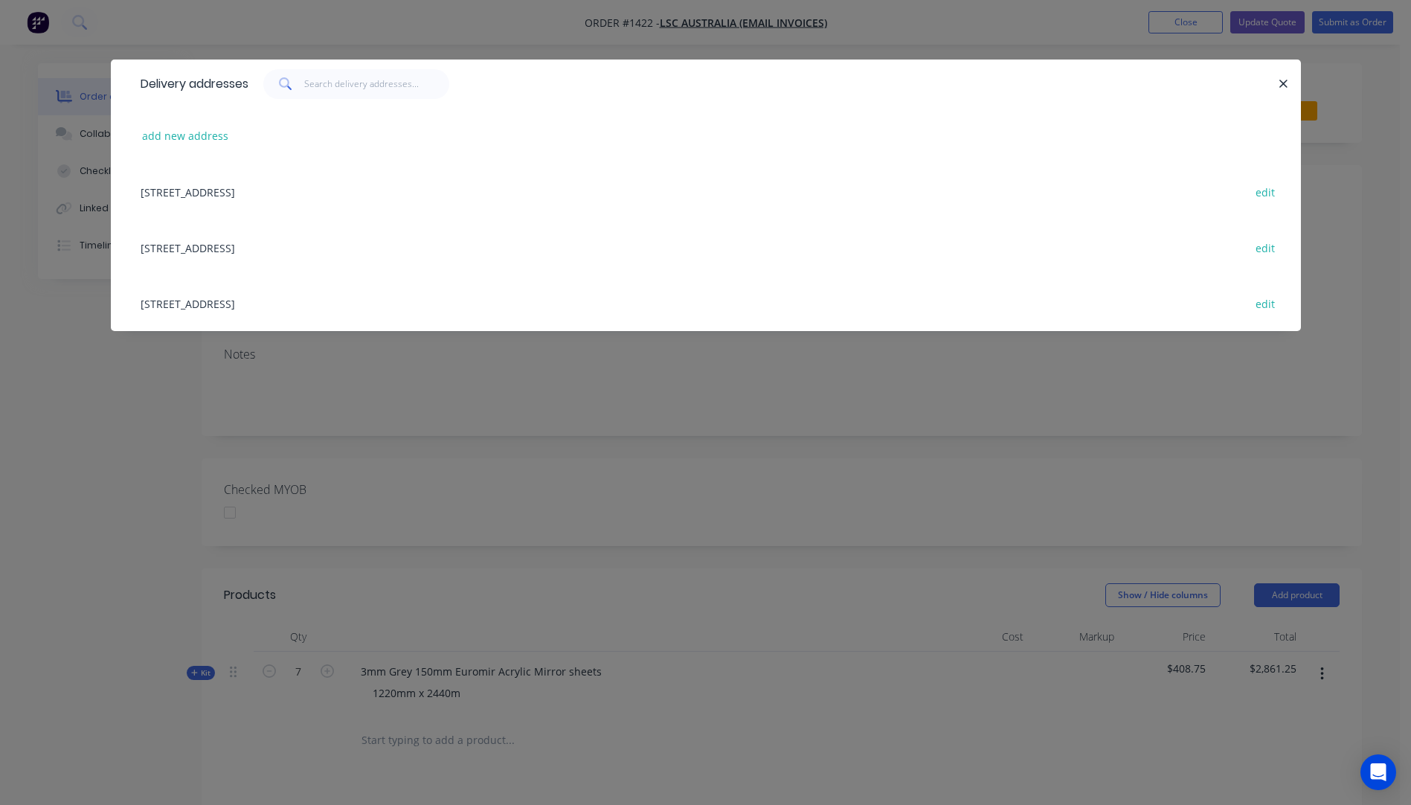
click at [262, 248] on div "[STREET_ADDRESS] edit" at bounding box center [705, 247] width 1145 height 56
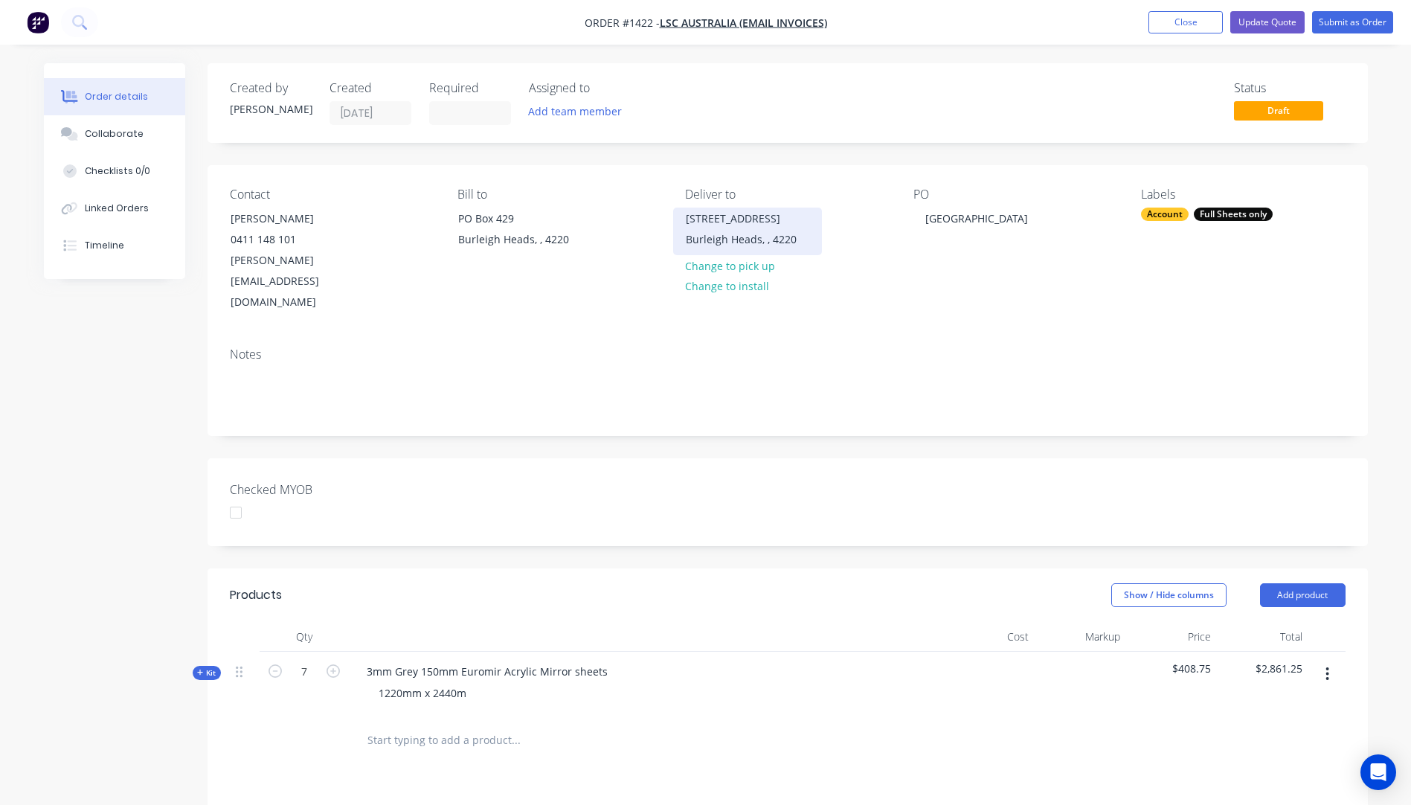
click at [716, 228] on div "[STREET_ADDRESS]" at bounding box center [747, 218] width 123 height 21
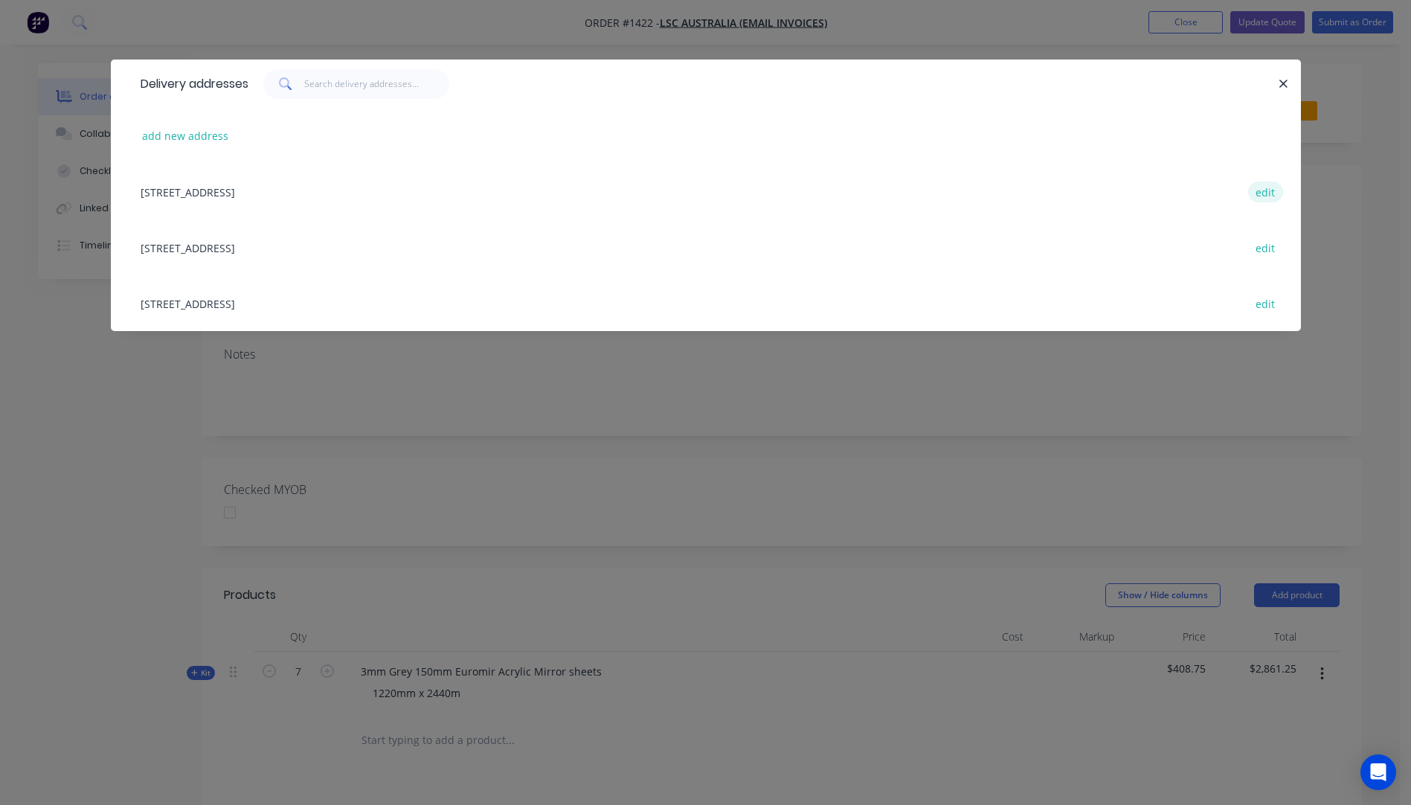
click at [1266, 192] on button "edit" at bounding box center [1265, 191] width 35 height 20
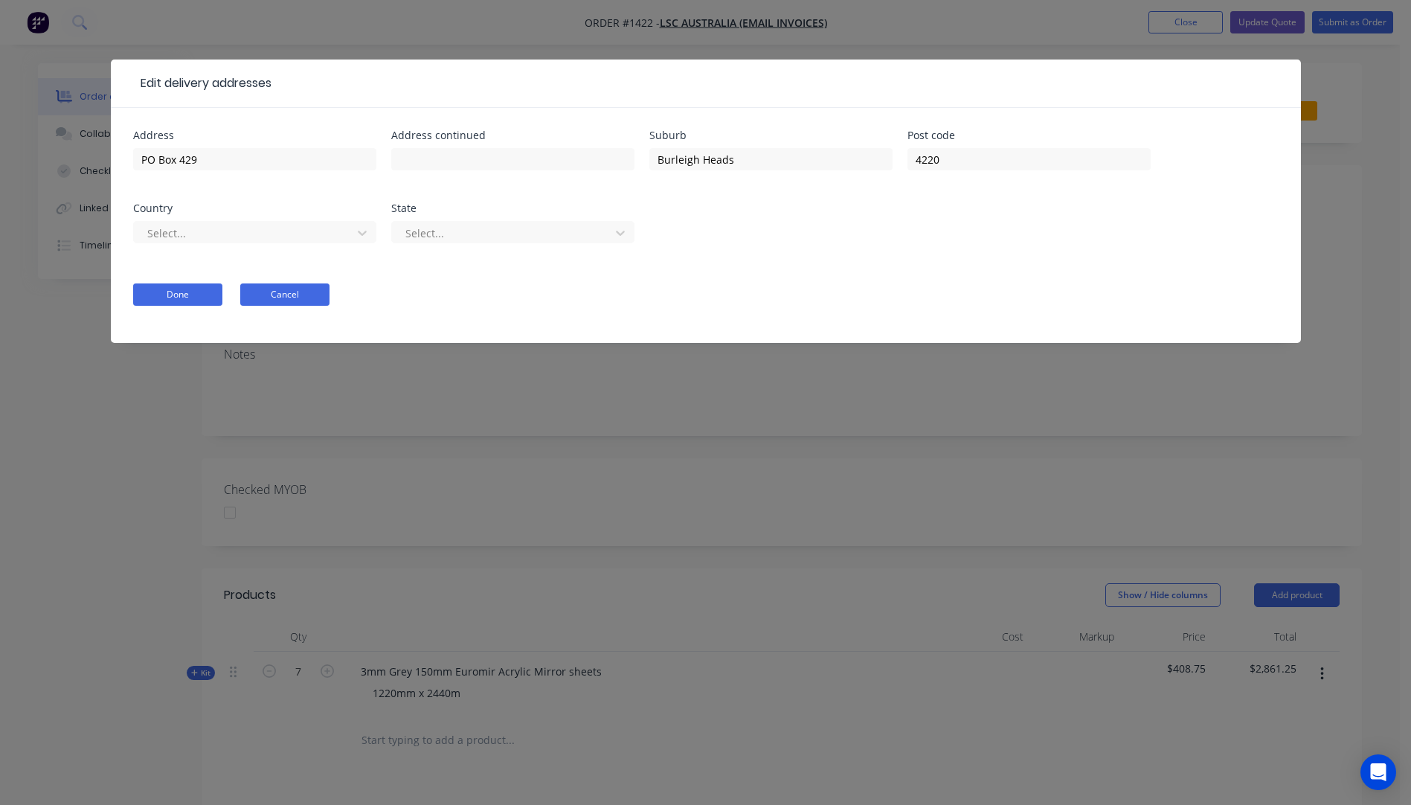
click at [284, 295] on button "Cancel" at bounding box center [284, 294] width 89 height 22
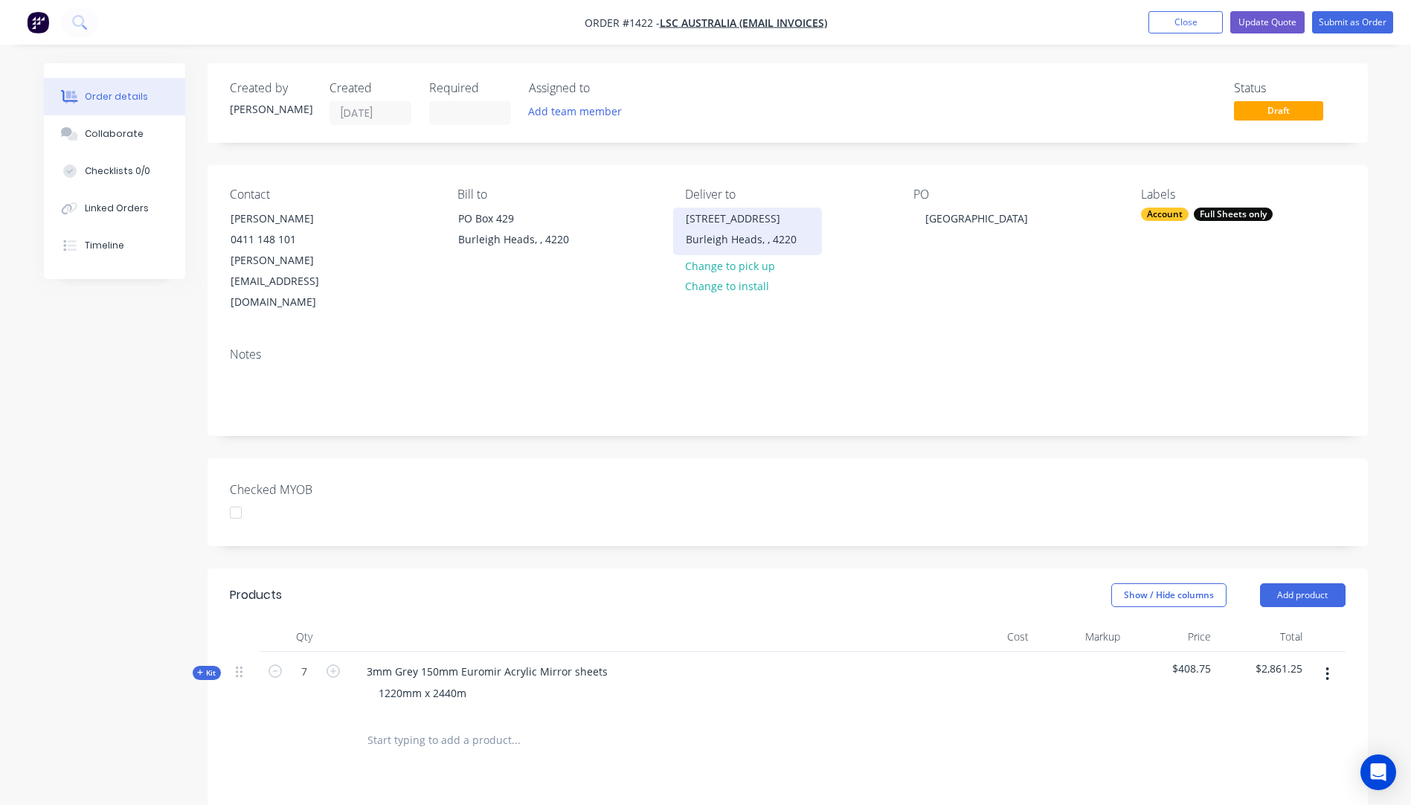
click at [718, 239] on div "Burleigh Heads, , 4220" at bounding box center [747, 239] width 123 height 21
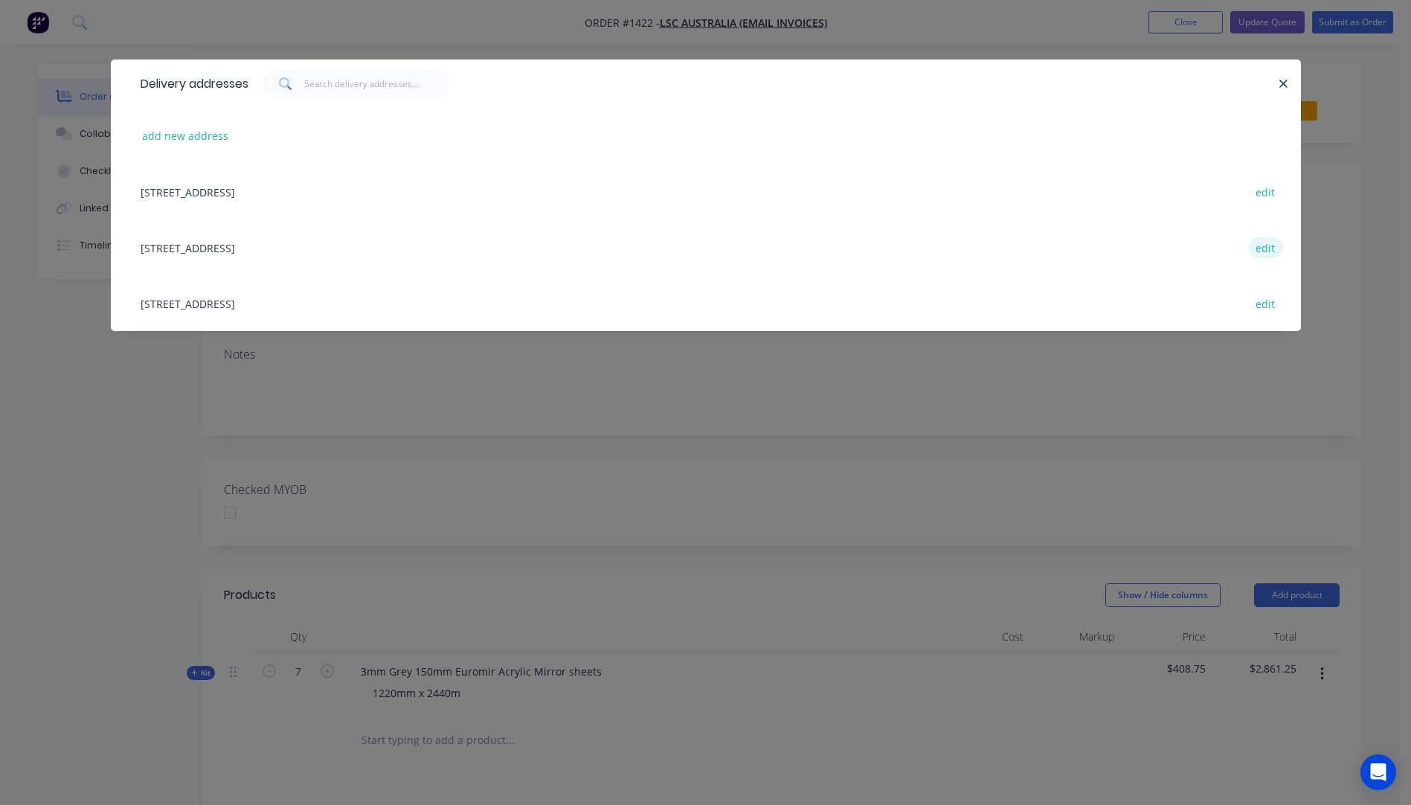
click at [1266, 250] on button "edit" at bounding box center [1265, 247] width 35 height 20
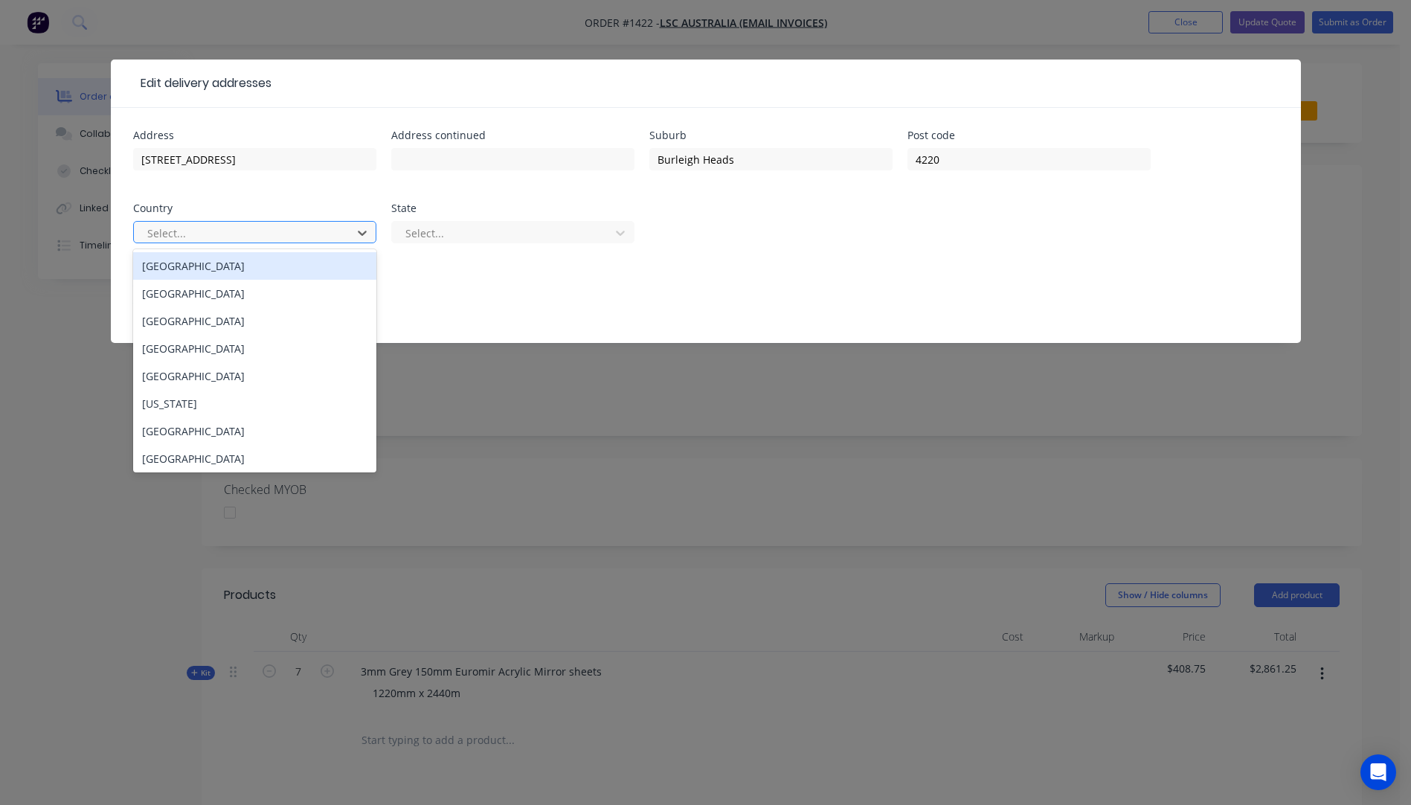
click at [308, 237] on div at bounding box center [245, 233] width 199 height 19
click at [184, 277] on div "[GEOGRAPHIC_DATA]" at bounding box center [254, 266] width 243 height 28
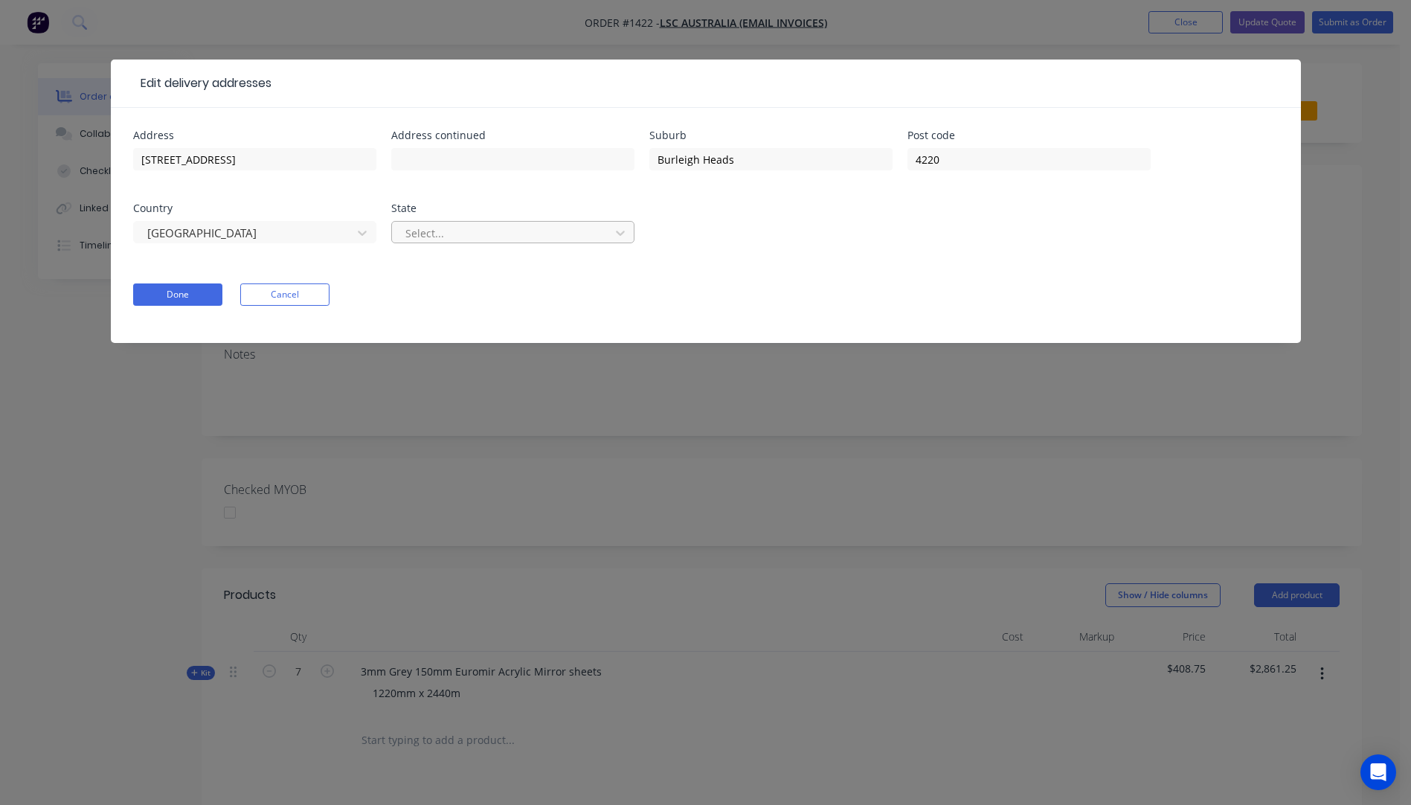
click at [521, 228] on div at bounding box center [503, 233] width 199 height 19
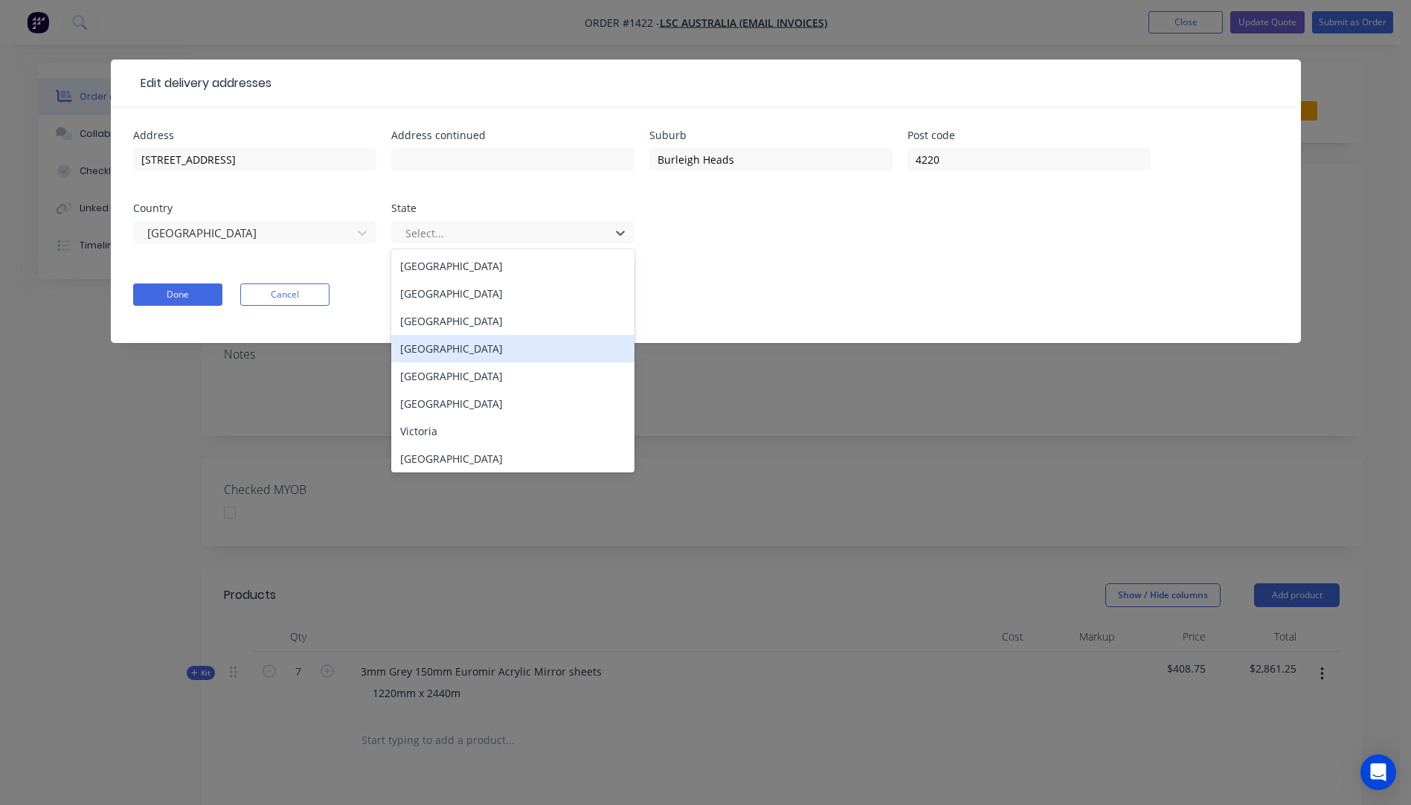
click at [431, 356] on div "[GEOGRAPHIC_DATA]" at bounding box center [512, 349] width 243 height 28
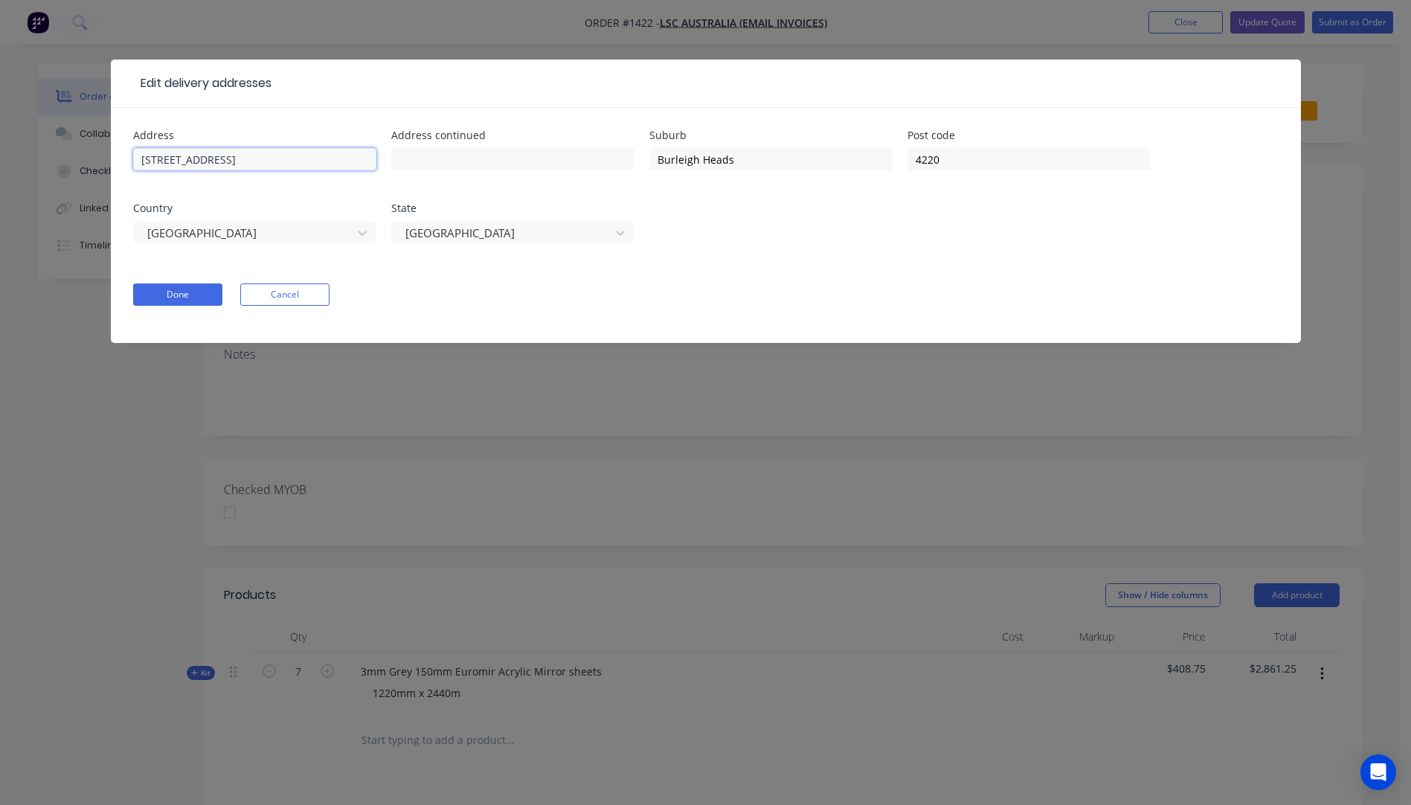
drag, startPoint x: 219, startPoint y: 153, endPoint x: 142, endPoint y: 159, distance: 77.6
click at [118, 160] on div "Address 9 Bee Court Address continued Suburb [GEOGRAPHIC_DATA] Post code [GEOGR…" at bounding box center [706, 225] width 1190 height 235
paste input "[STREET_ADDRESS]"
type input "[STREET_ADDRESS]"
drag, startPoint x: 249, startPoint y: 161, endPoint x: 120, endPoint y: 163, distance: 128.7
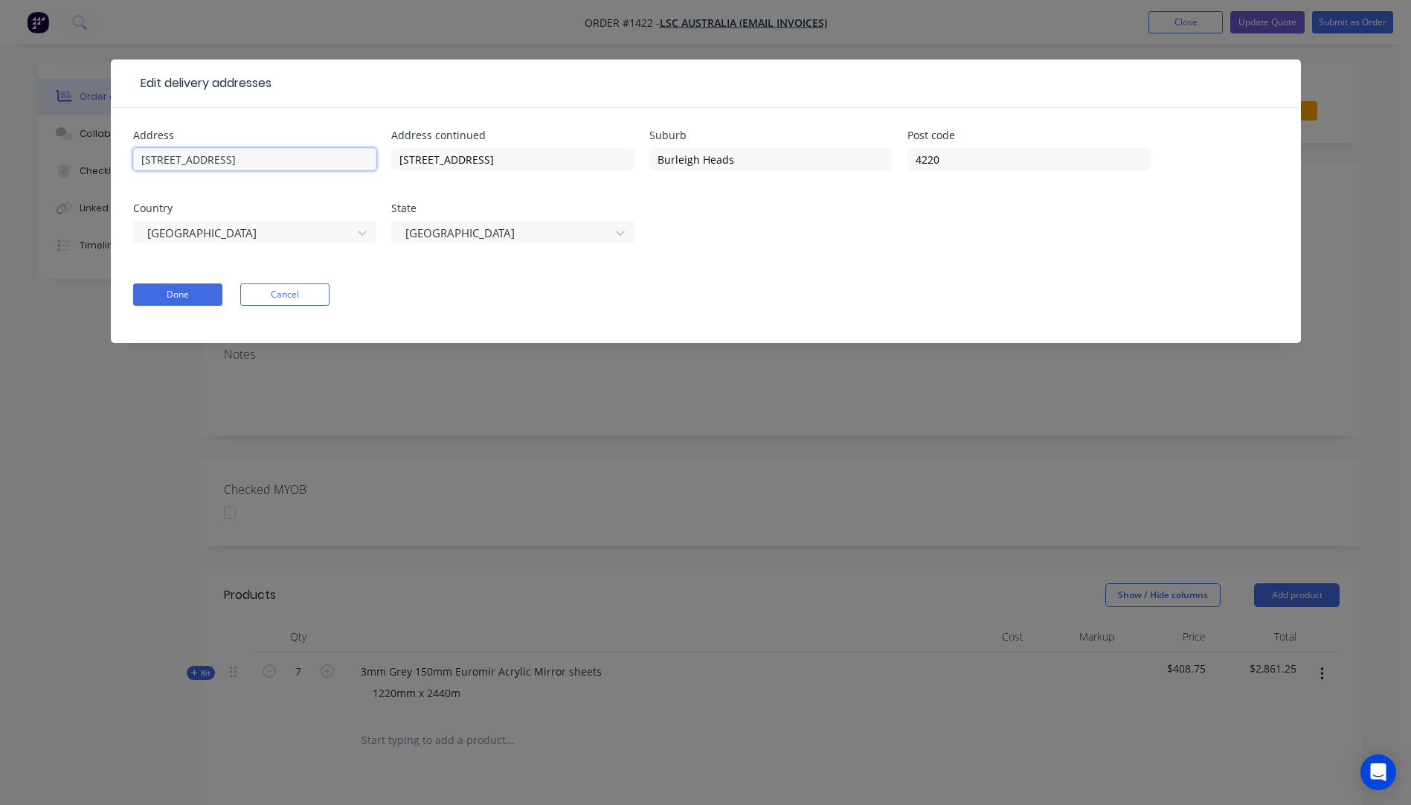
click at [120, 163] on div "Address 9 Bee Court Address continued [STREET_ADDRESS] Done Cancel" at bounding box center [706, 225] width 1190 height 235
type input "LSC Fitouts"
click at [182, 295] on button "Done" at bounding box center [177, 294] width 89 height 22
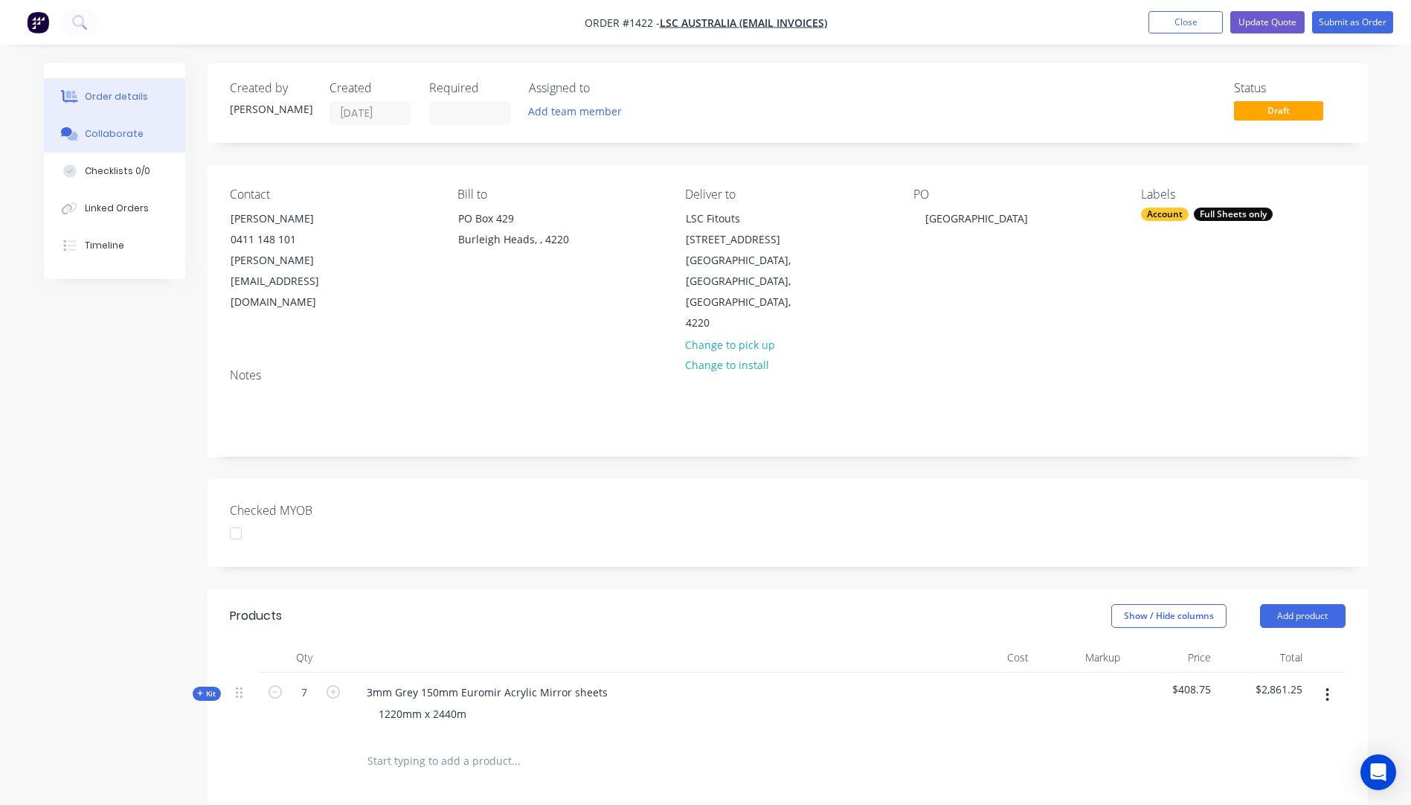
click at [99, 141] on button "Collaborate" at bounding box center [114, 133] width 141 height 37
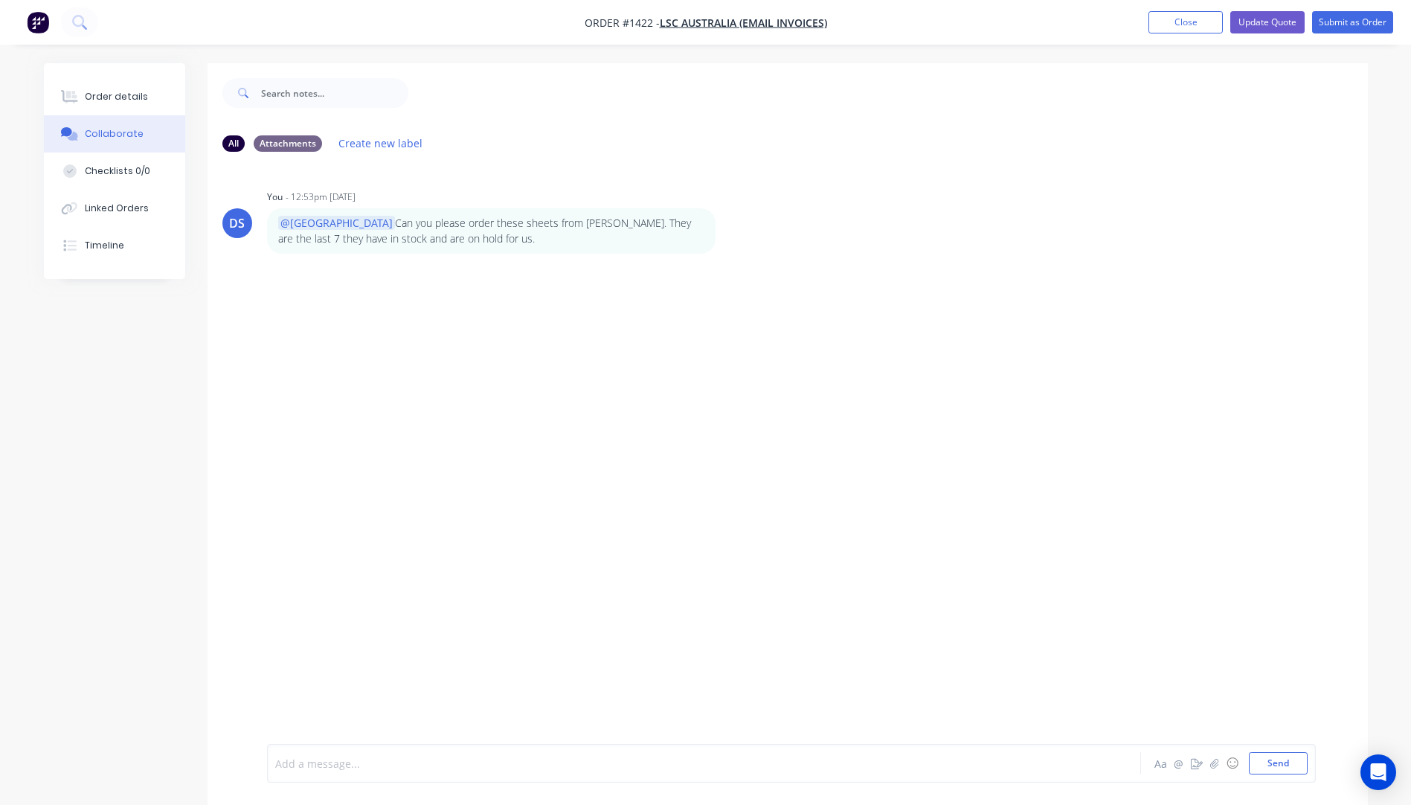
click at [369, 762] on div at bounding box center [663, 764] width 774 height 16
click at [1293, 772] on button "Send" at bounding box center [1278, 763] width 59 height 22
click at [99, 92] on div "Order details" at bounding box center [116, 96] width 63 height 13
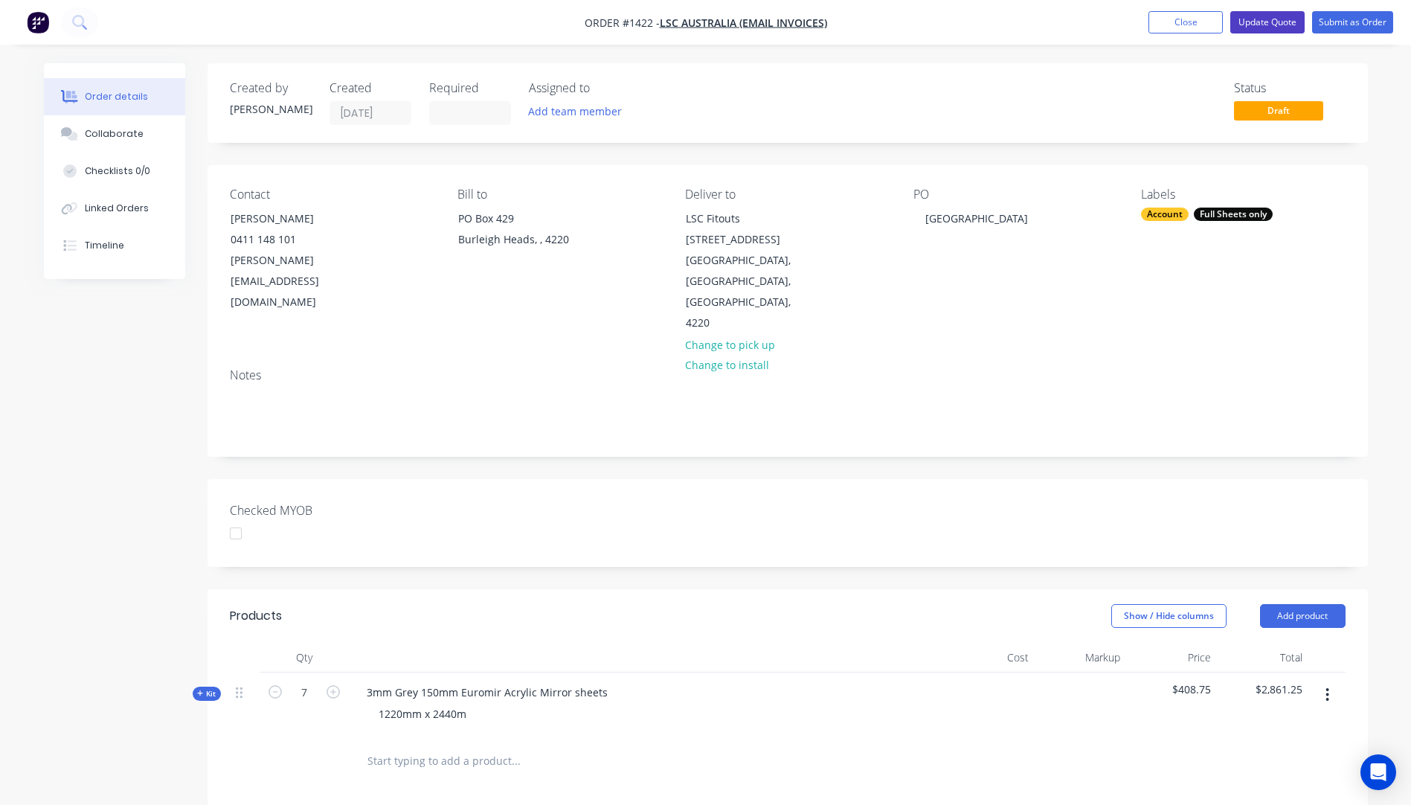
click at [1269, 26] on button "Update Quote" at bounding box center [1267, 22] width 74 height 22
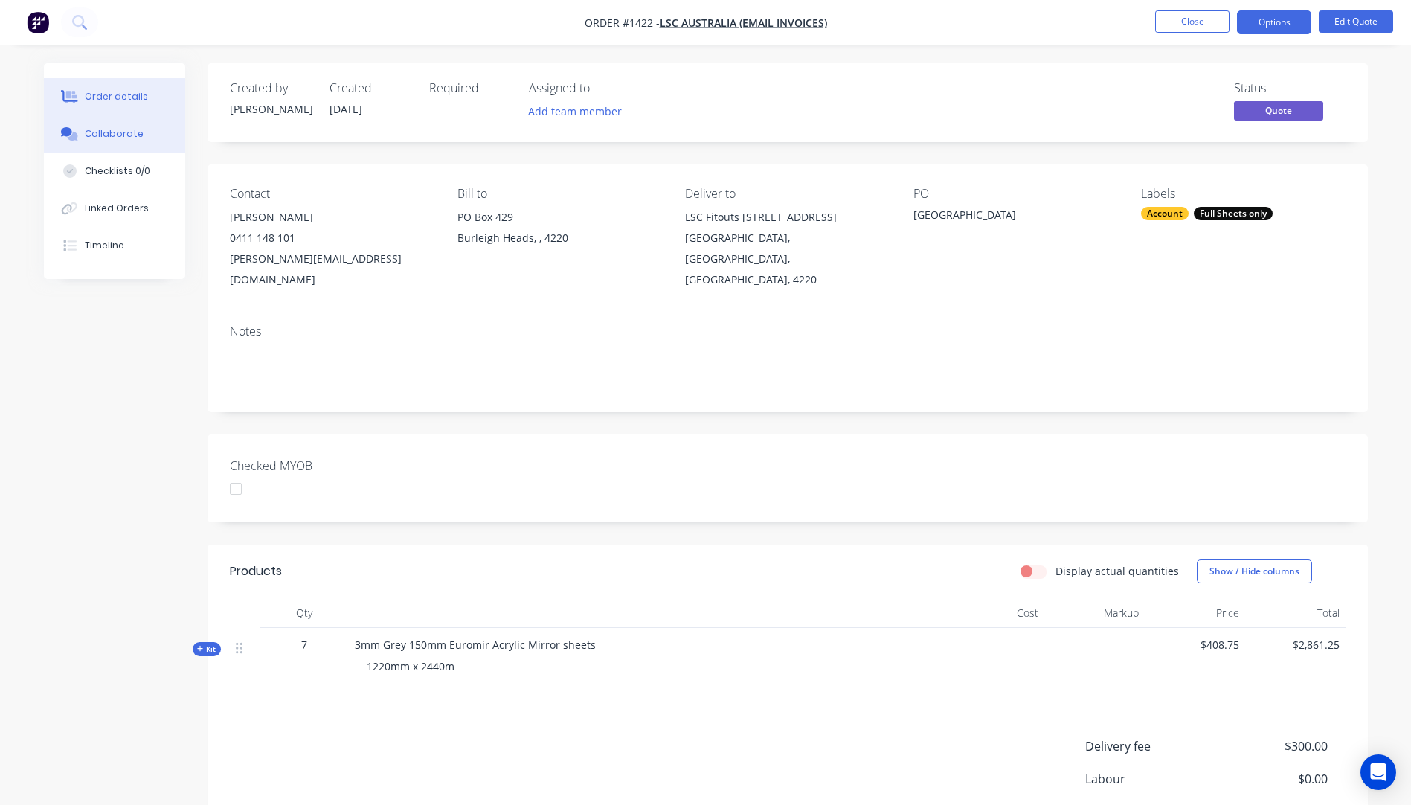
click at [113, 141] on button "Collaborate" at bounding box center [114, 133] width 141 height 37
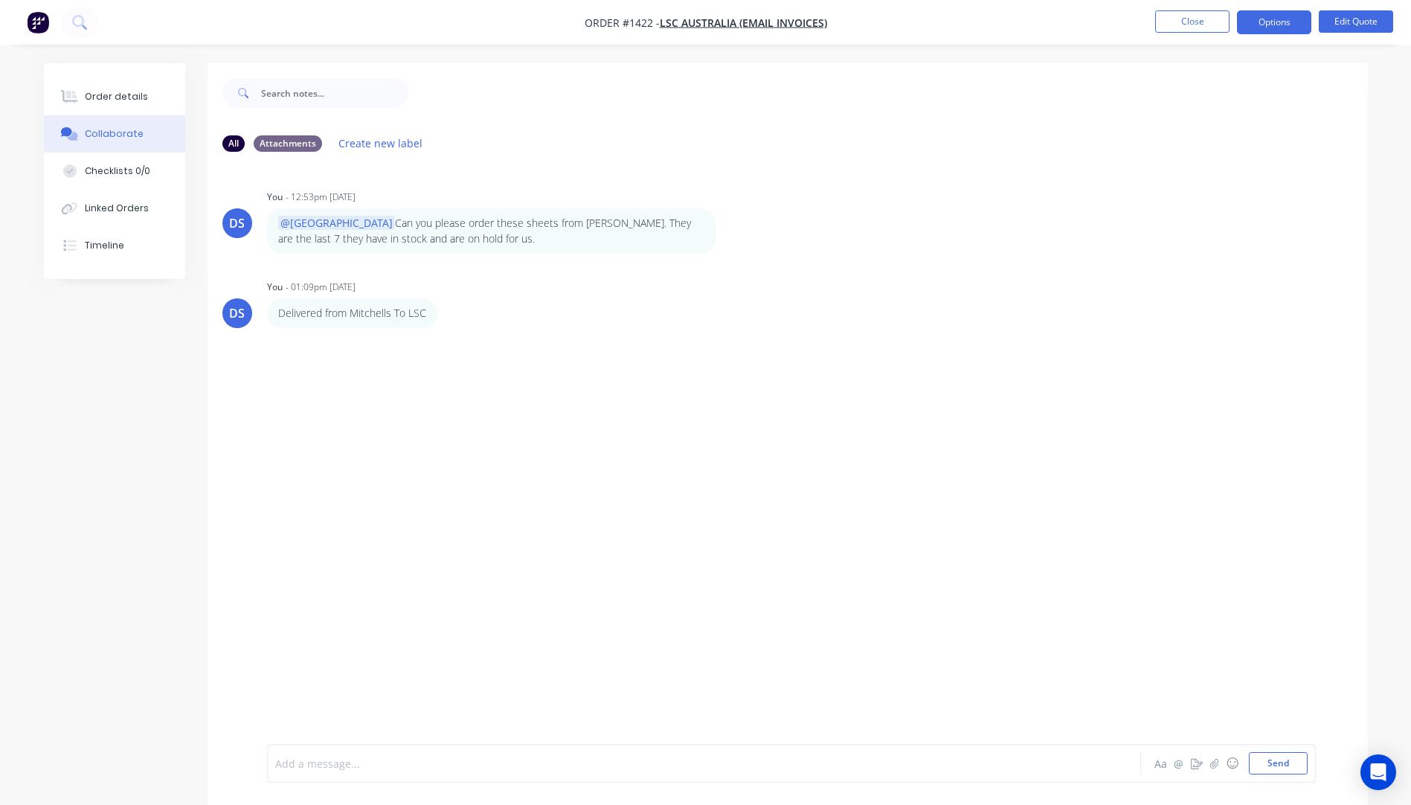
click at [364, 769] on div at bounding box center [663, 764] width 774 height 16
click at [1289, 759] on button "Send" at bounding box center [1278, 763] width 59 height 22
click at [110, 98] on div "Order details" at bounding box center [116, 96] width 63 height 13
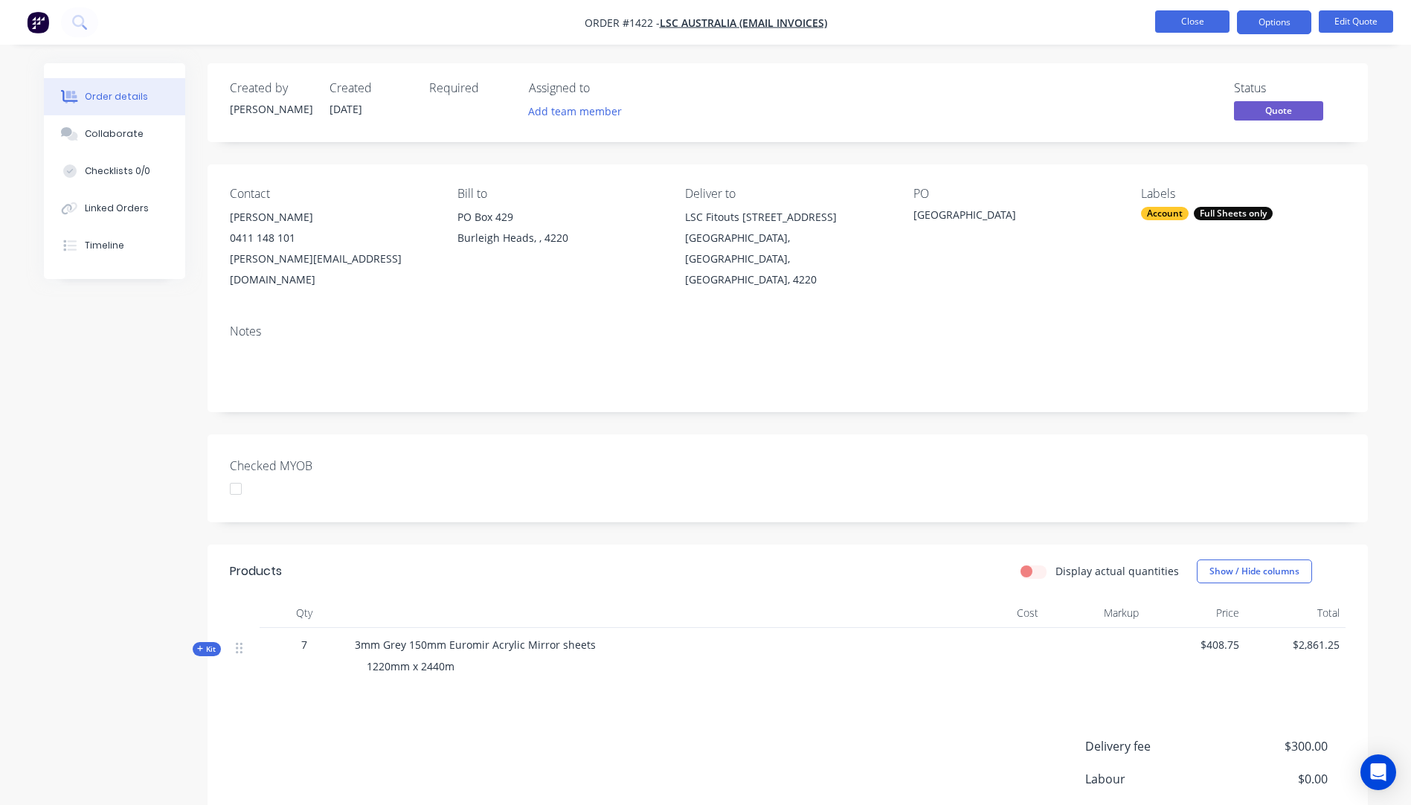
click at [1193, 27] on button "Close" at bounding box center [1192, 21] width 74 height 22
